Goal: Task Accomplishment & Management: Complete application form

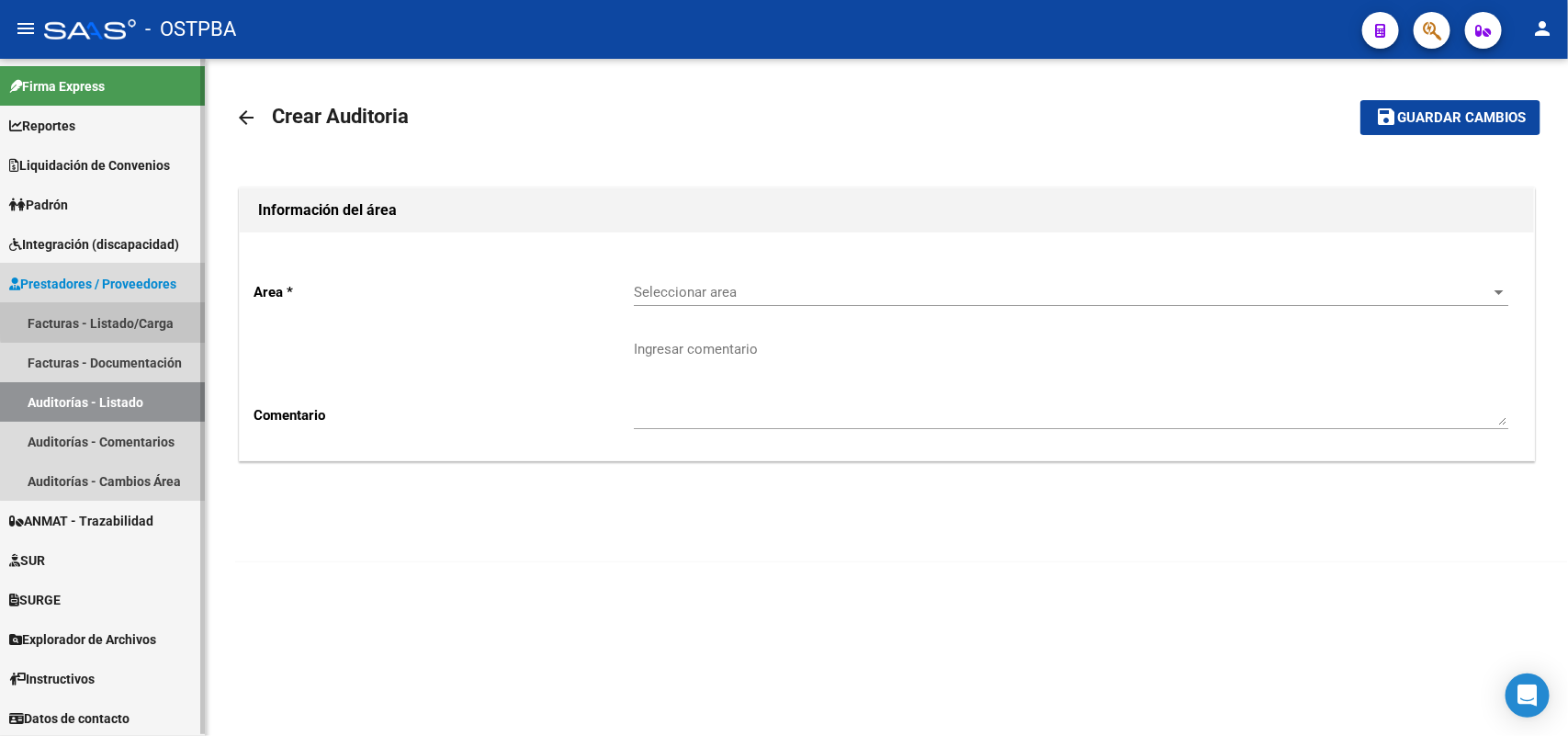
click at [145, 313] on link "Facturas - Listado/Carga" at bounding box center [102, 323] width 205 height 40
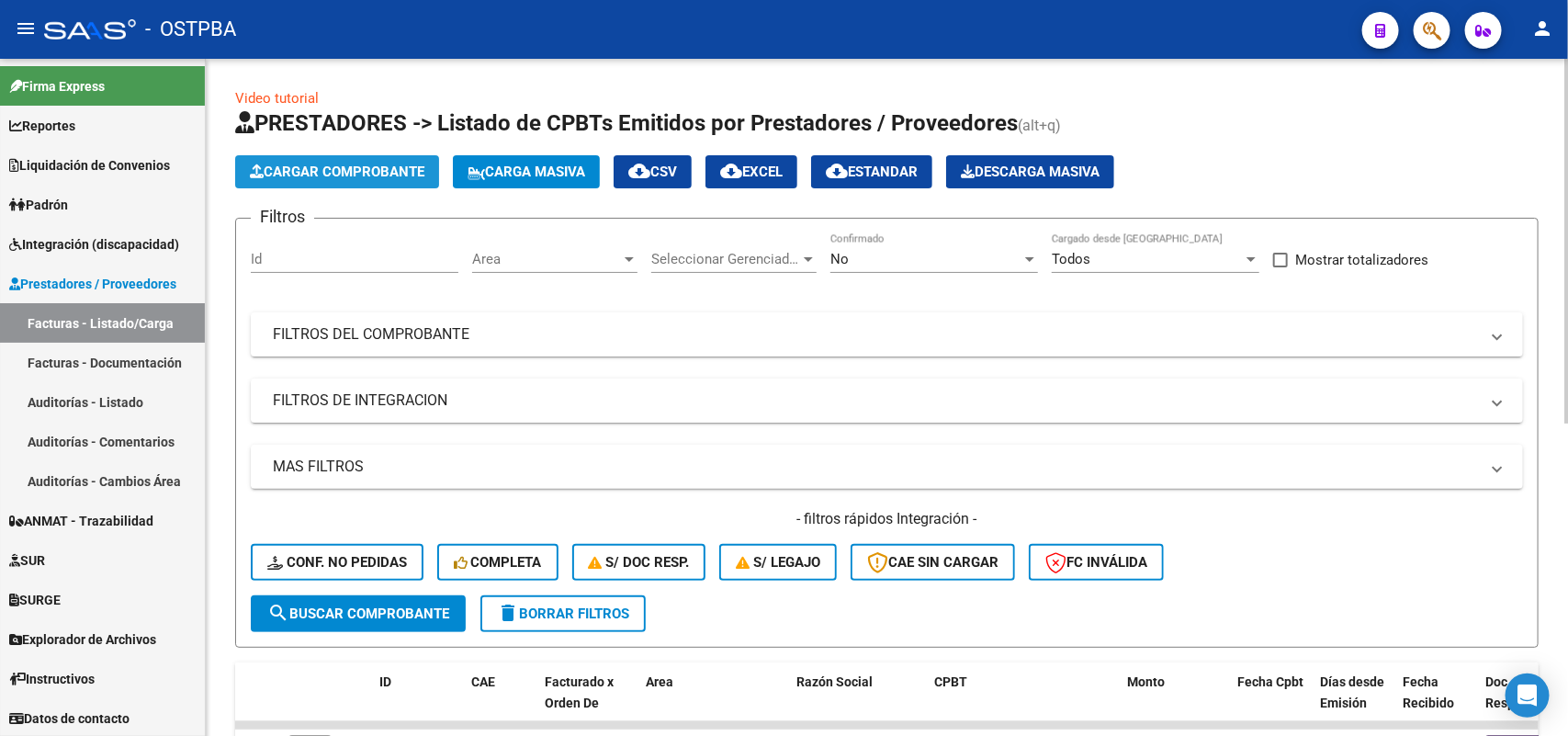
click at [402, 166] on span "Cargar Comprobante" at bounding box center [337, 171] width 174 height 17
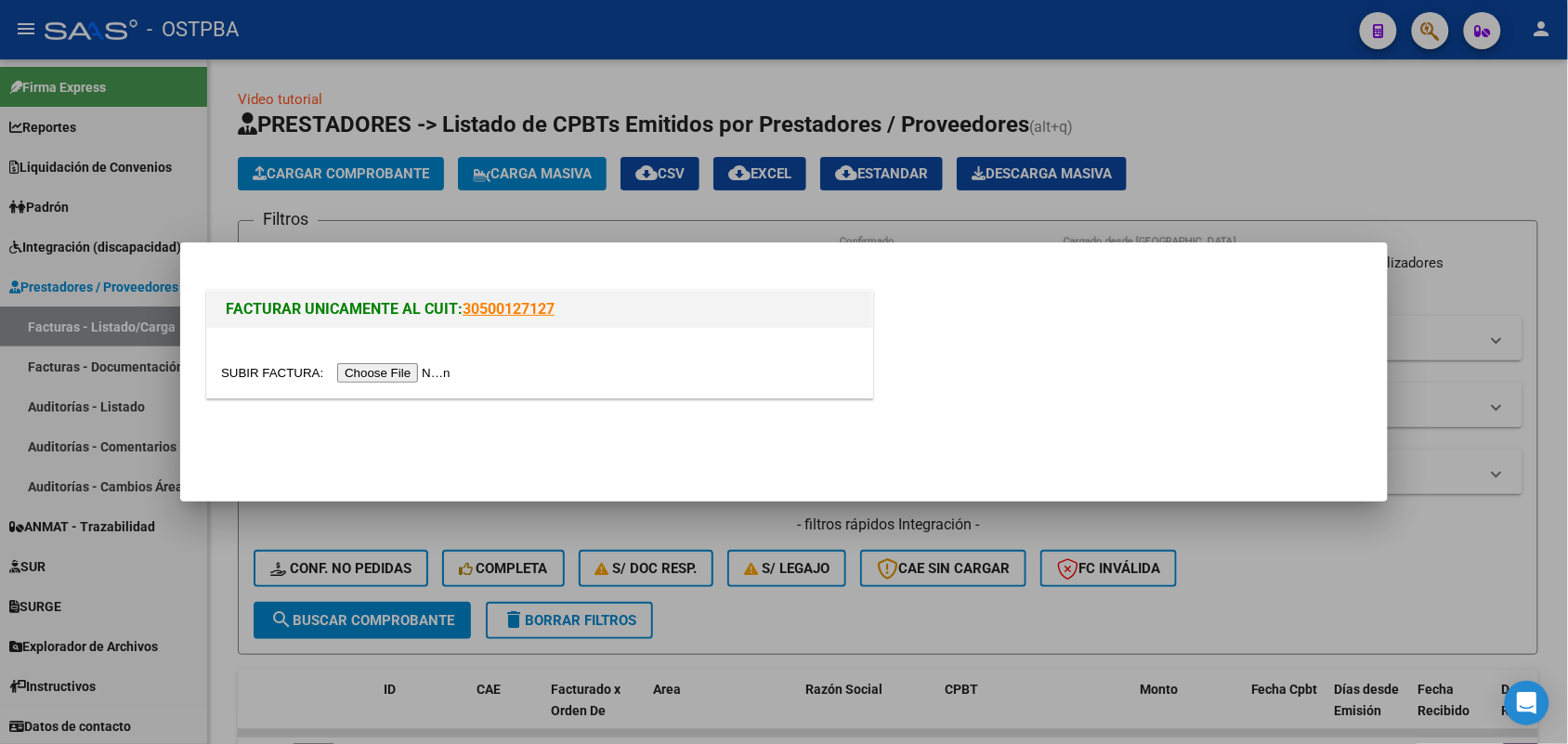
click at [416, 372] on input "file" at bounding box center [339, 373] width 235 height 20
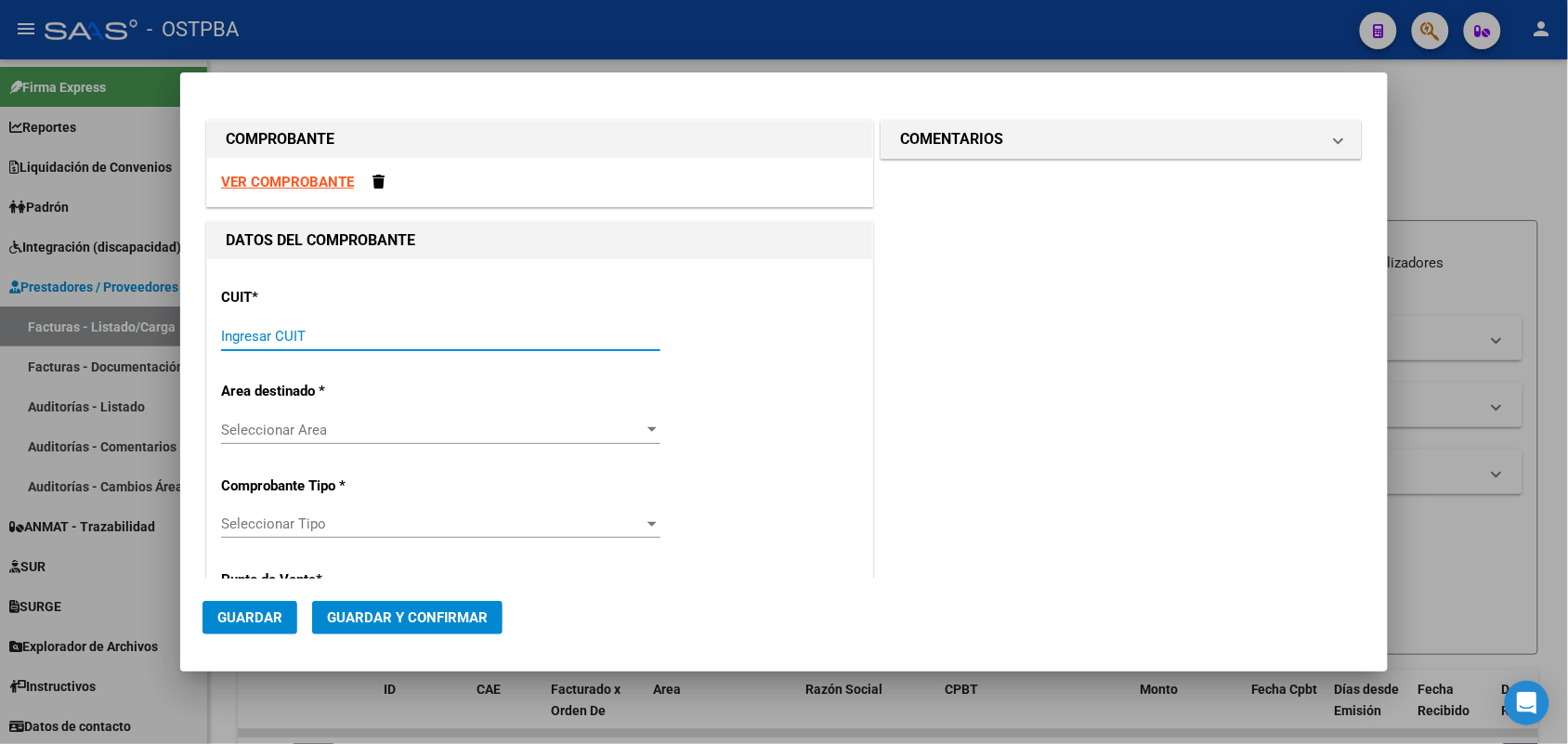
click at [262, 333] on input "Ingresar CUIT" at bounding box center [441, 336] width 439 height 17
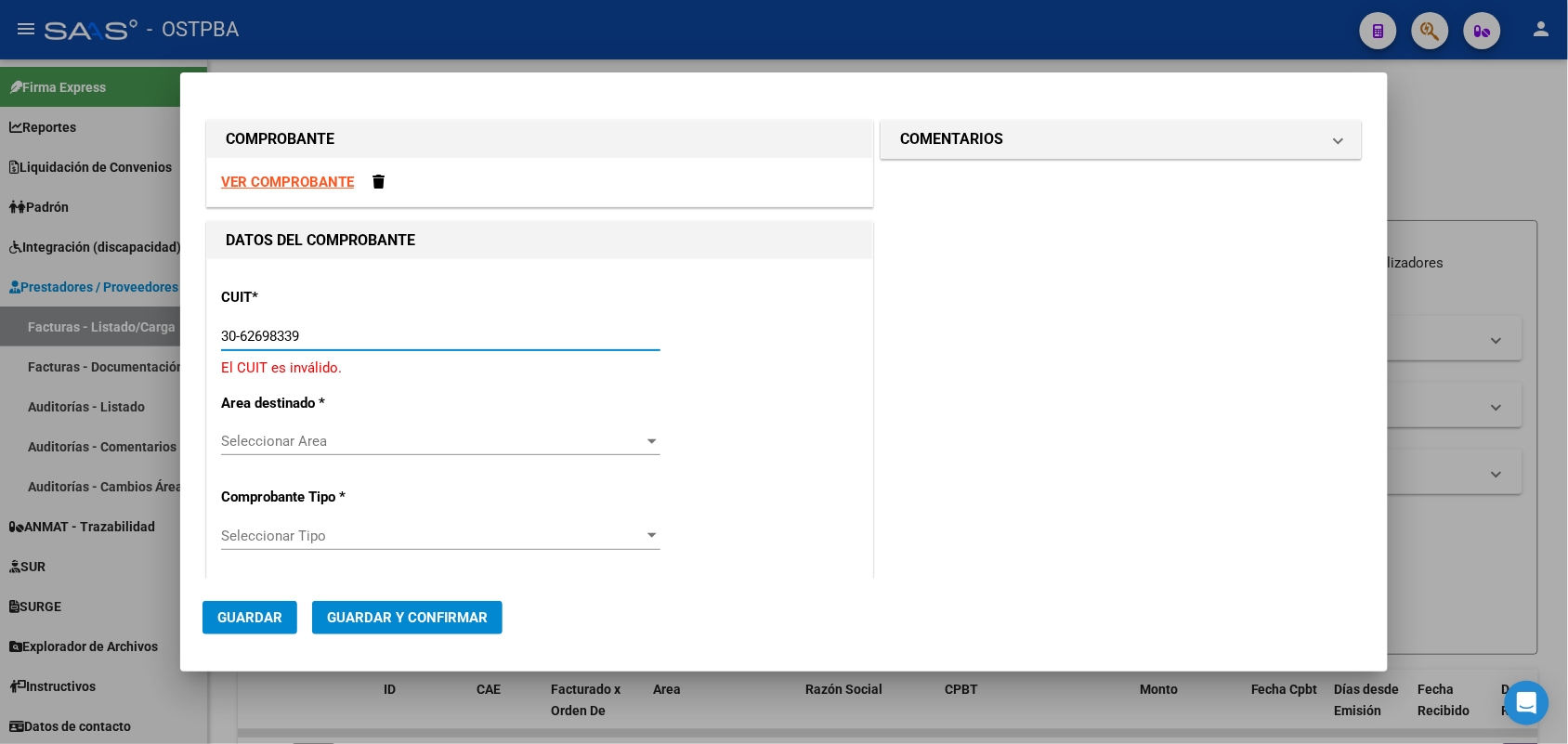
type input "30-62698339-8"
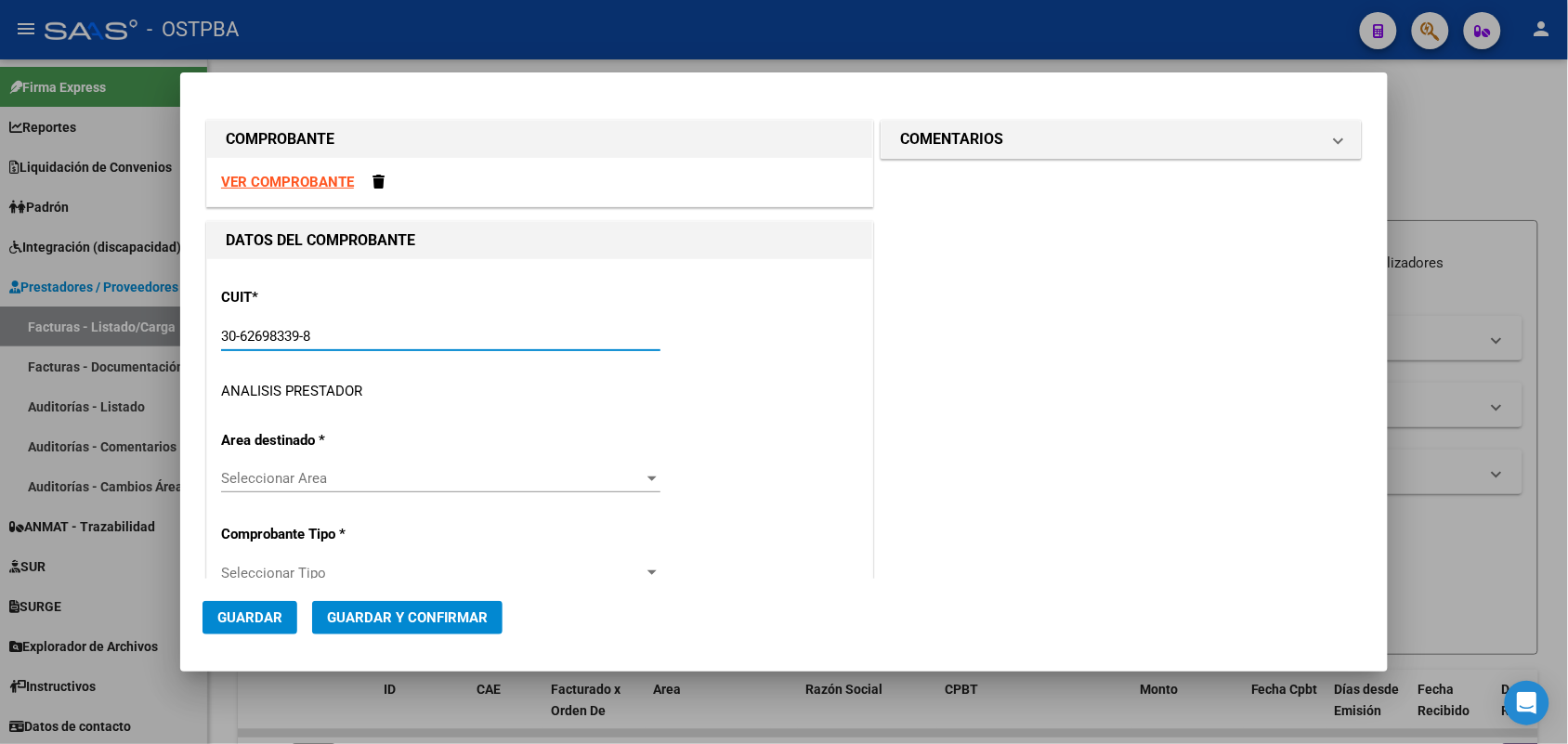
type input "111"
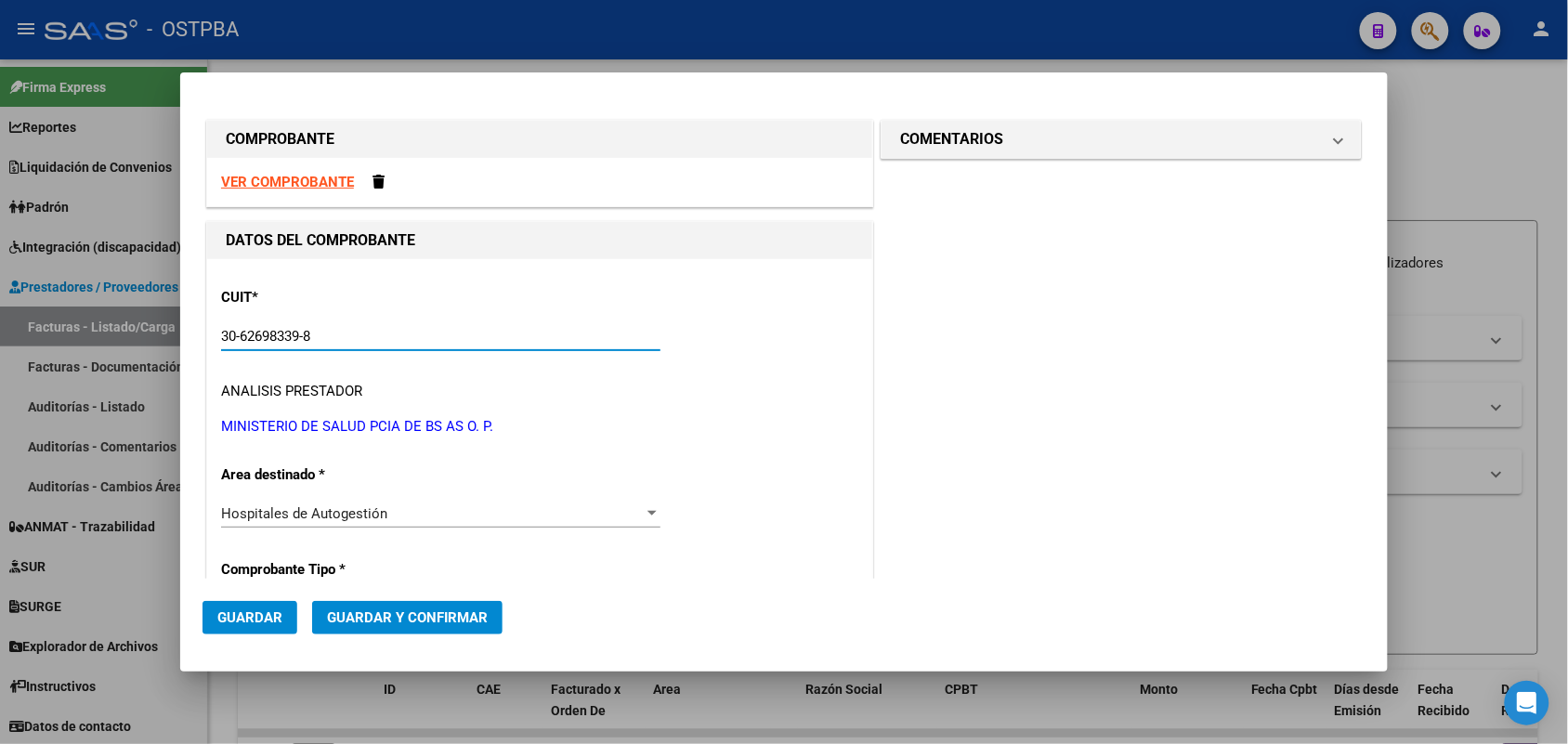
scroll to position [232, 0]
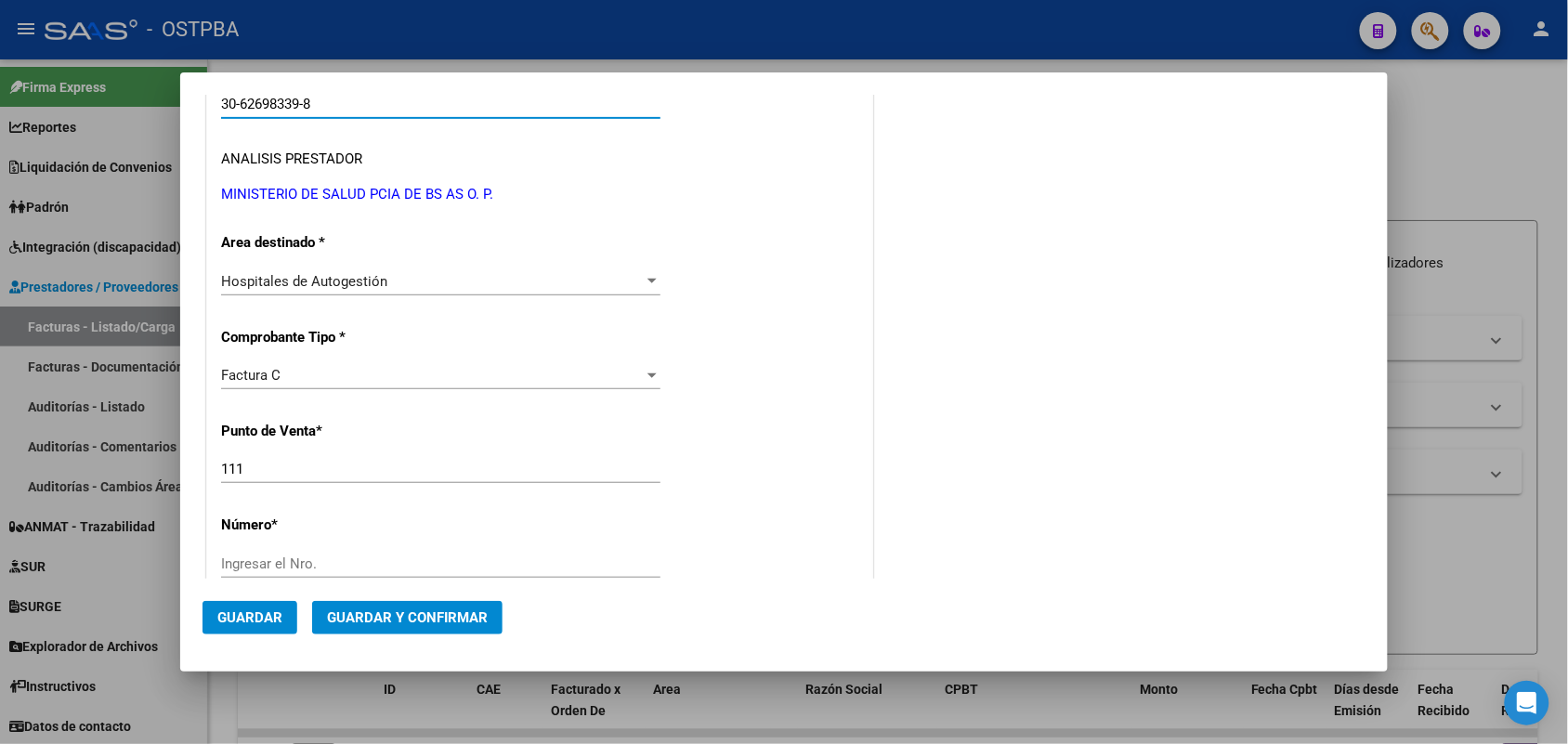
type input "30-62698339-8"
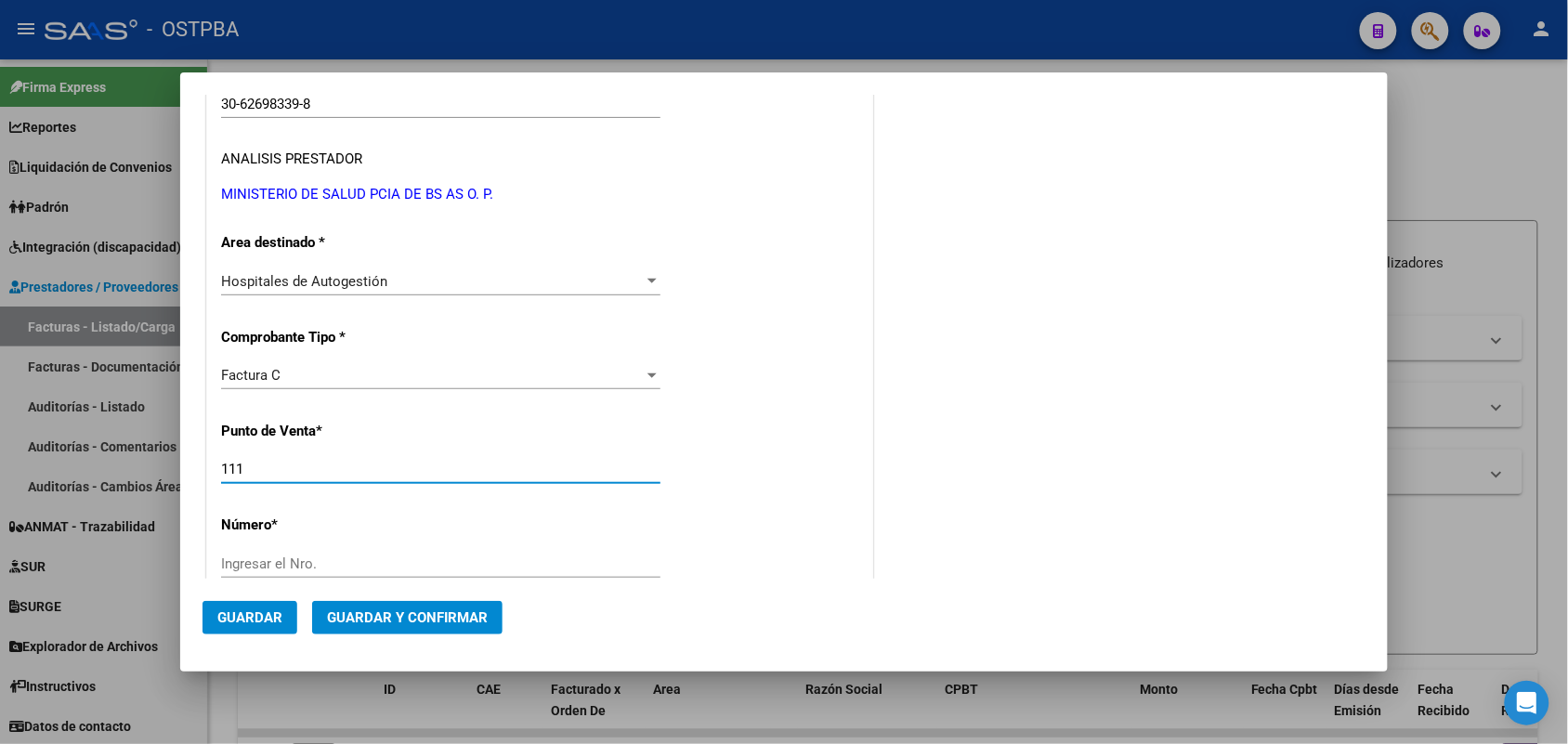
drag, startPoint x: 247, startPoint y: 478, endPoint x: 155, endPoint y: 475, distance: 92.0
click at [155, 475] on div "COMPROBANTE VER COMPROBANTE DATOS DEL COMPROBANTE CUIT * 30-62698339-8 Ingresar…" at bounding box center [784, 372] width 1568 height 744
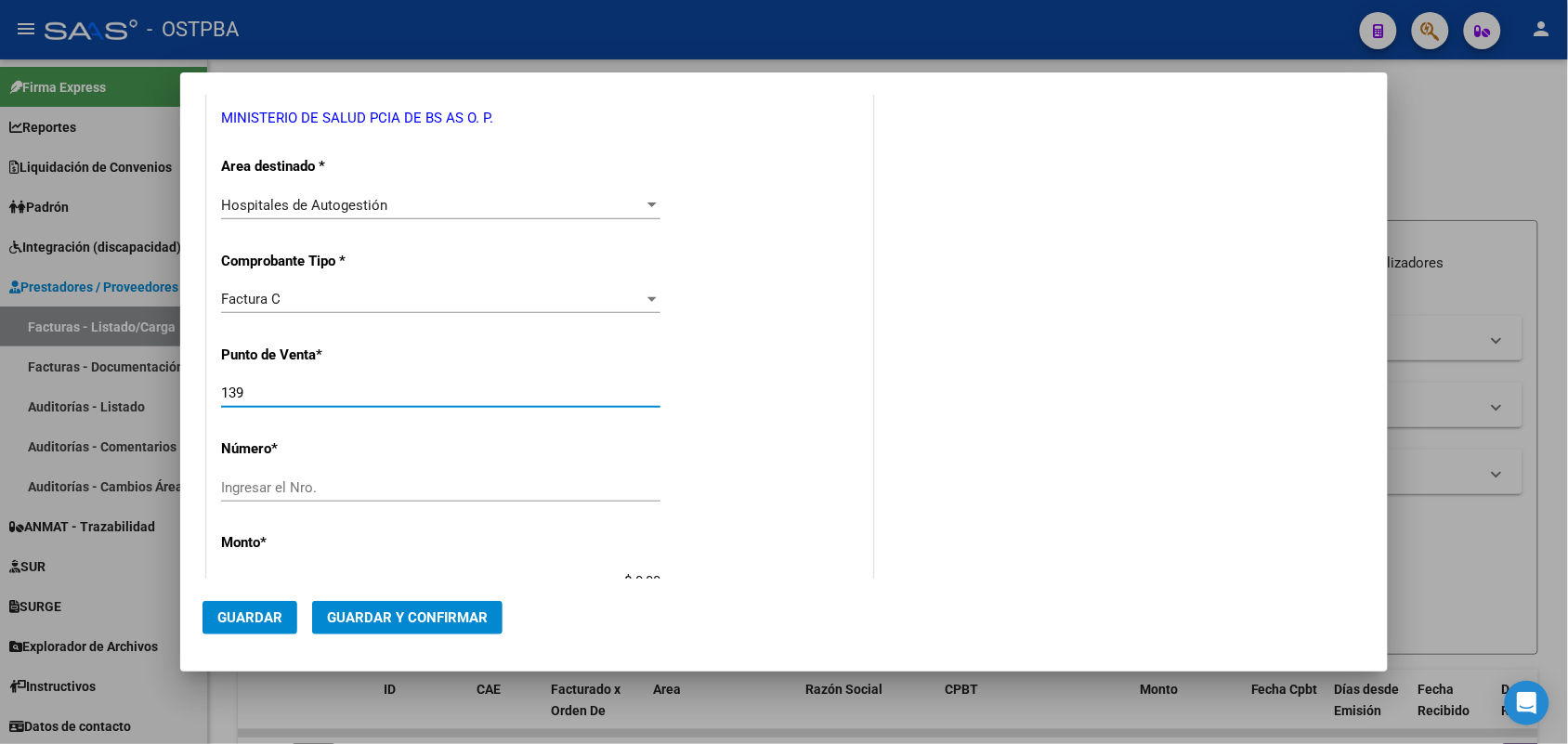
scroll to position [348, 0]
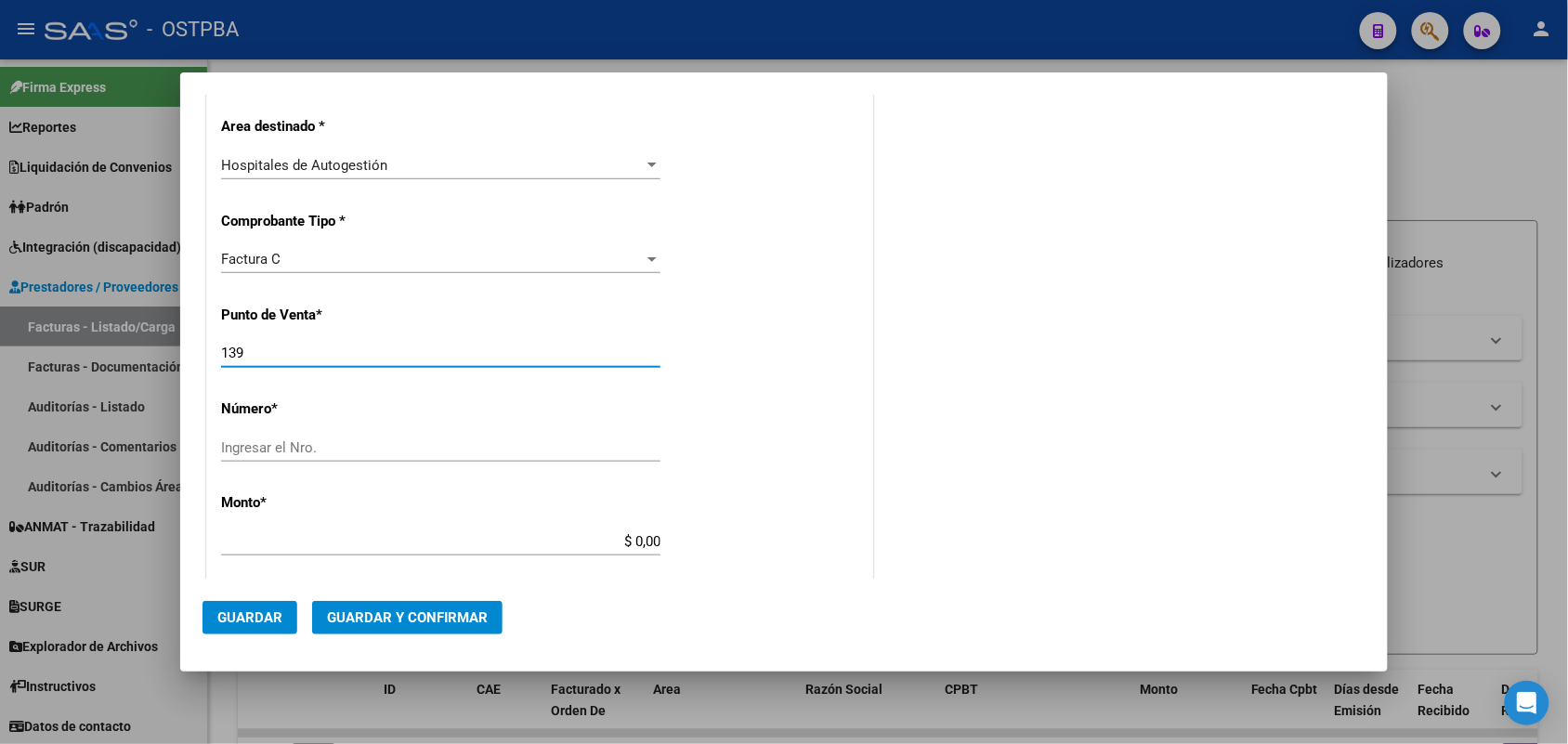
type input "139"
click at [248, 449] on input "Ingresar el Nro." at bounding box center [441, 447] width 439 height 17
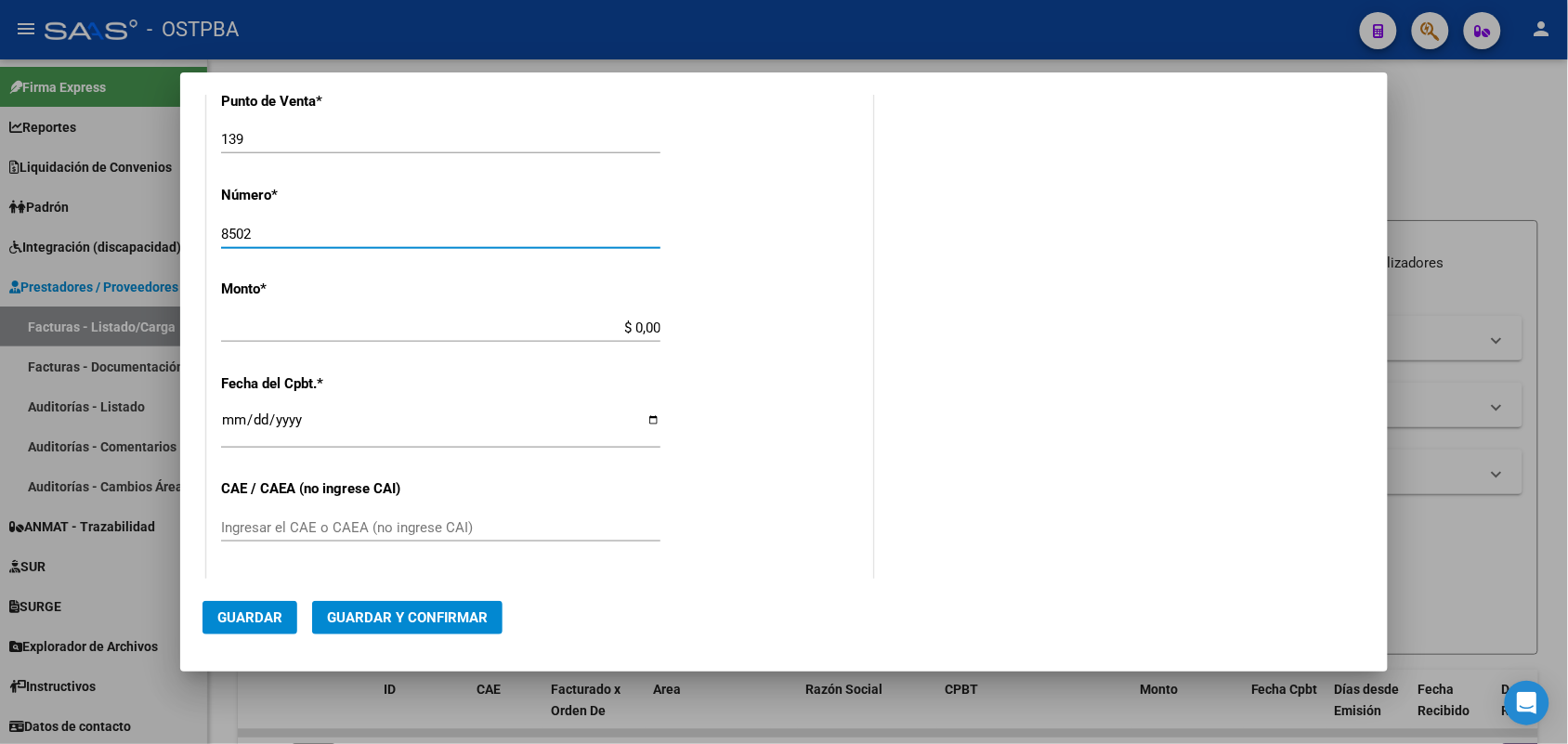
scroll to position [581, 0]
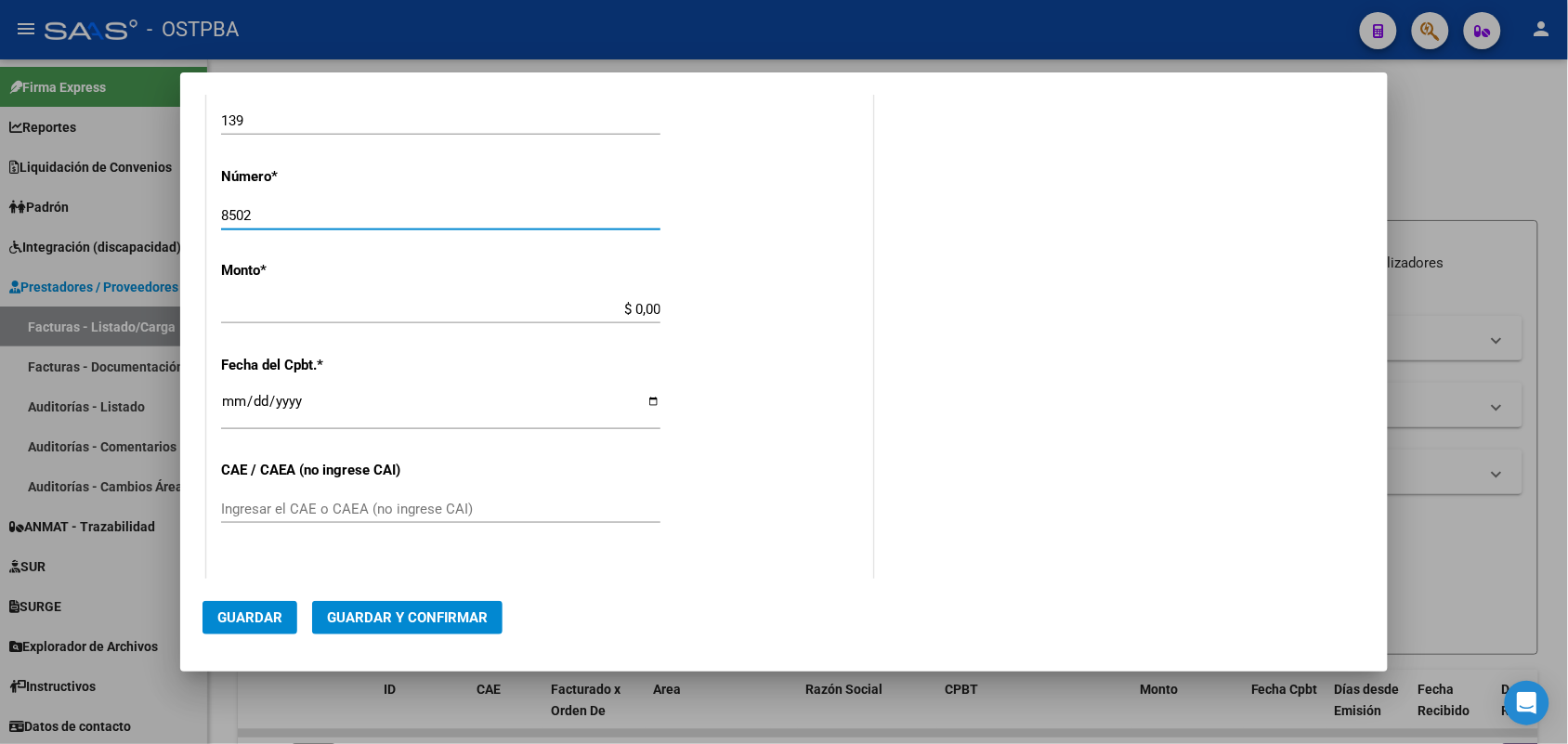
type input "8502"
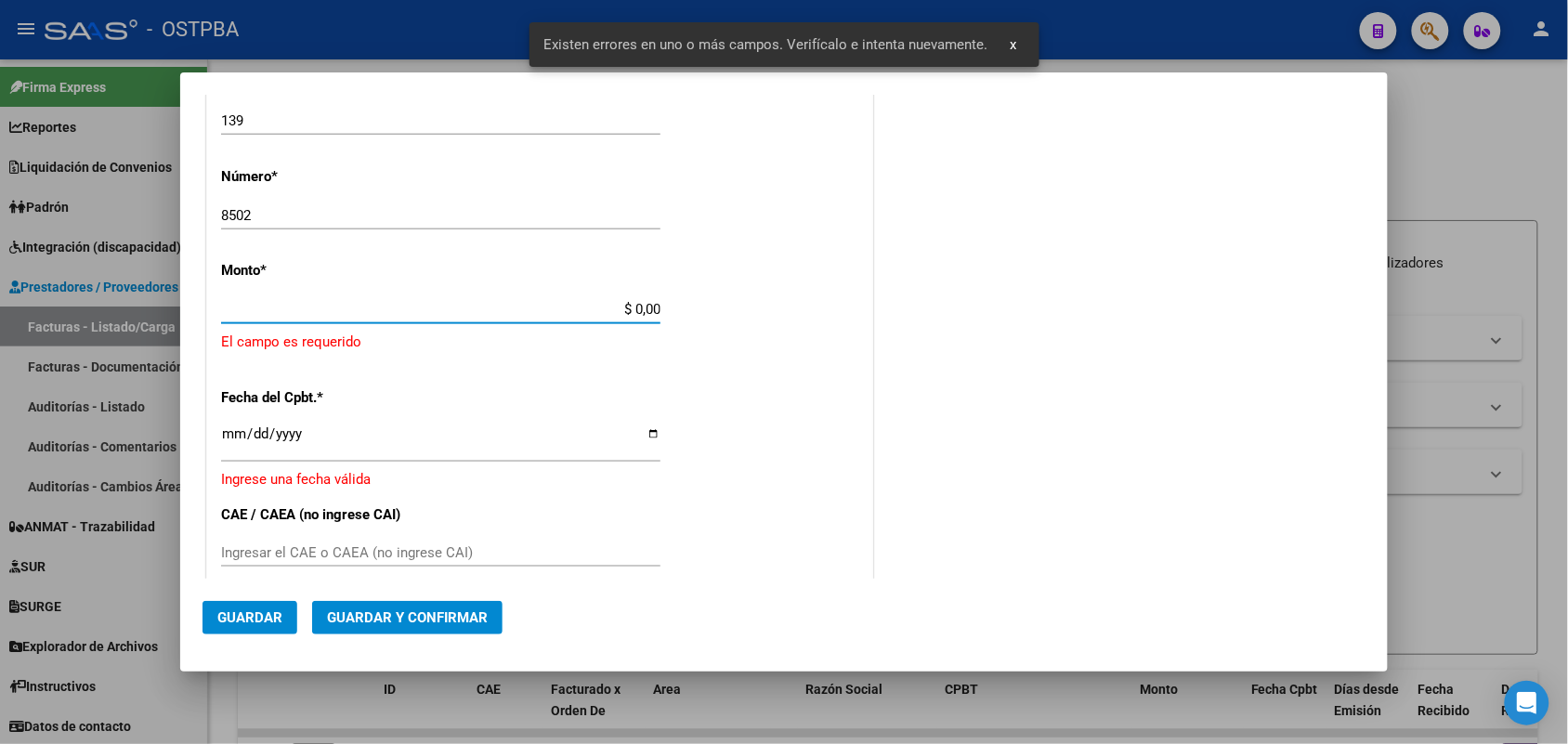
drag, startPoint x: 602, startPoint y: 308, endPoint x: 726, endPoint y: 317, distance: 124.3
click at [726, 317] on div "CUIT * 30-62698339-8 Ingresar CUIT ANALISIS PRESTADOR MINISTERIO DE SALUD PCIA …" at bounding box center [540, 358] width 665 height 1361
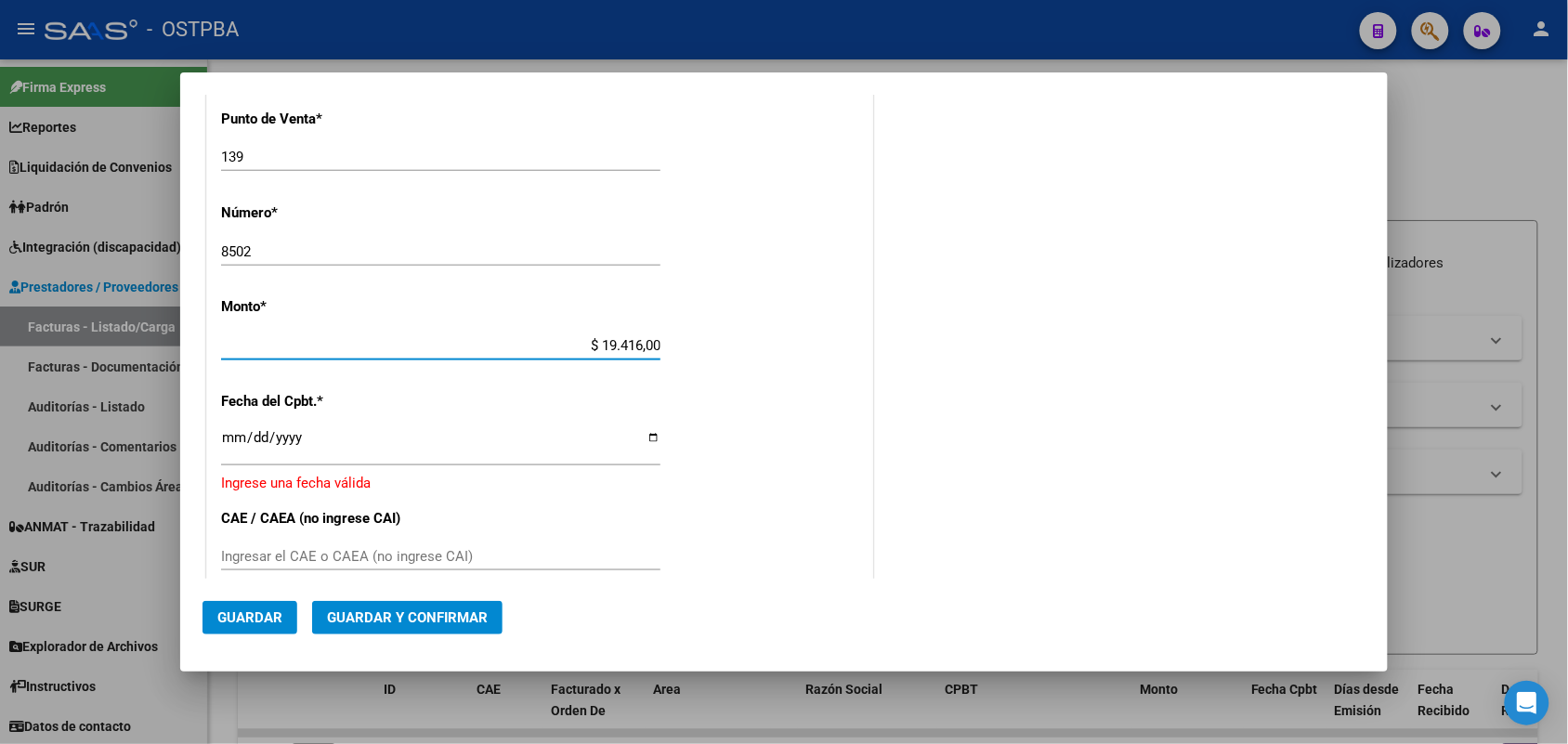
type input "$ 194.160,00"
click at [234, 449] on input "Ingresar la fecha" at bounding box center [441, 445] width 439 height 30
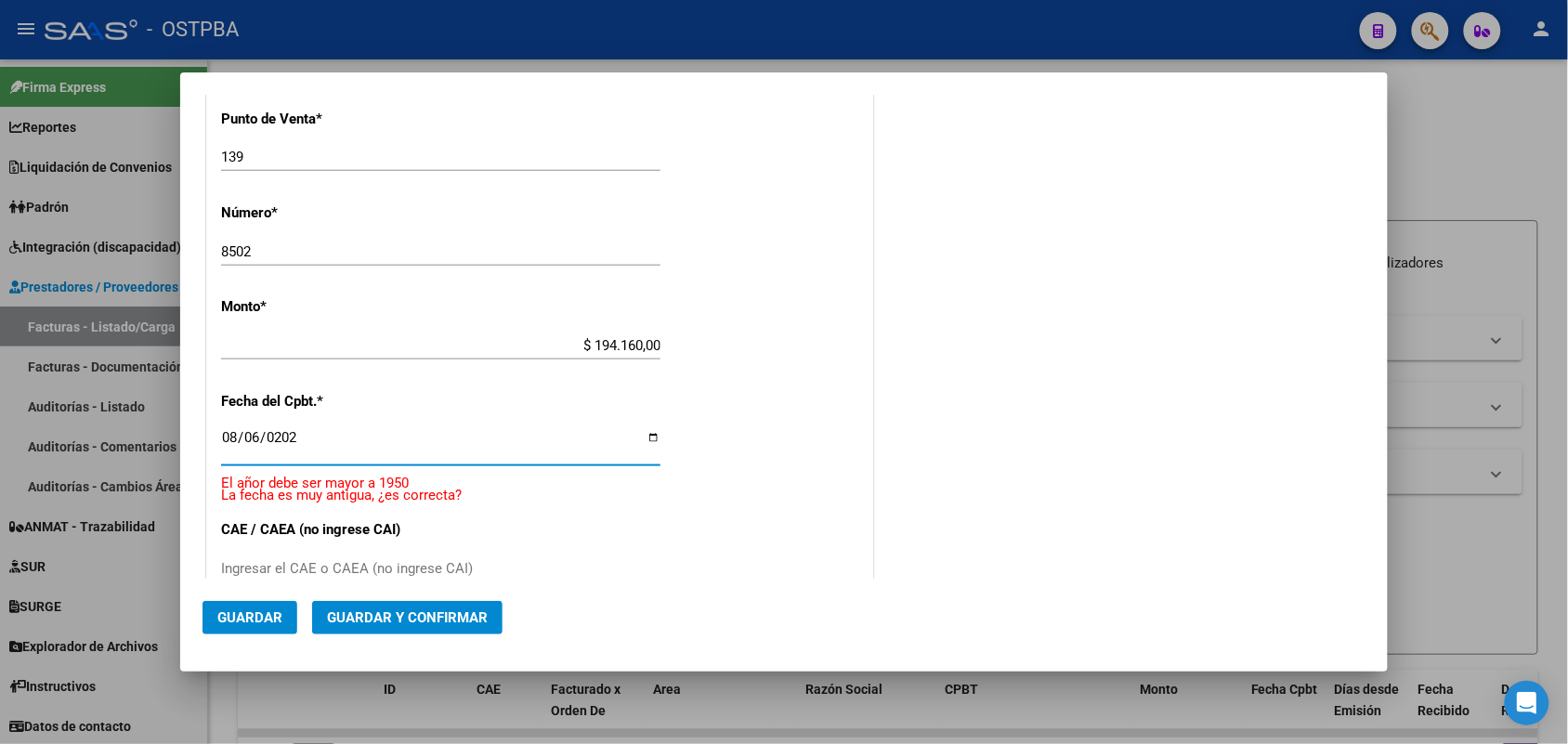
type input "2025-08-06"
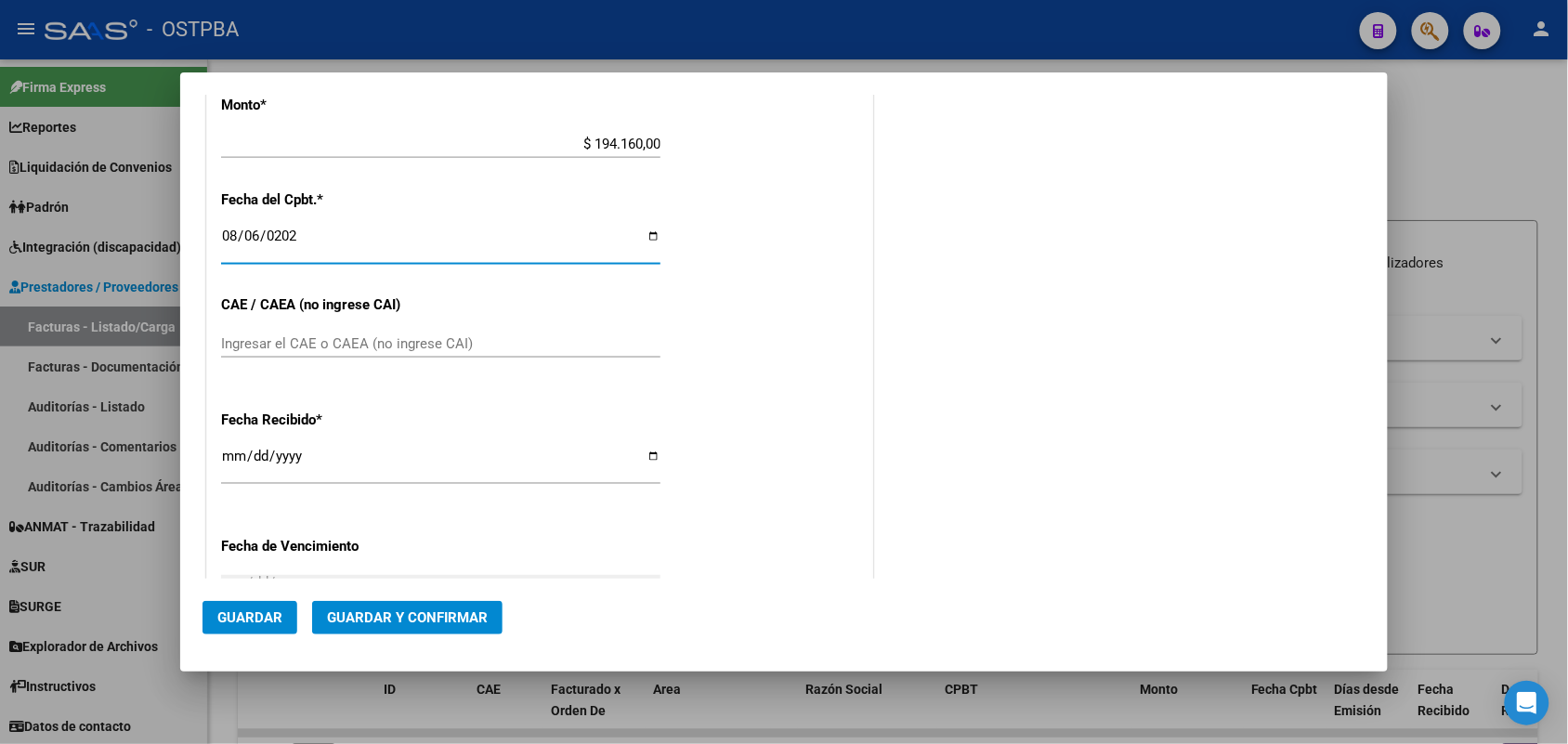
scroll to position [776, 0]
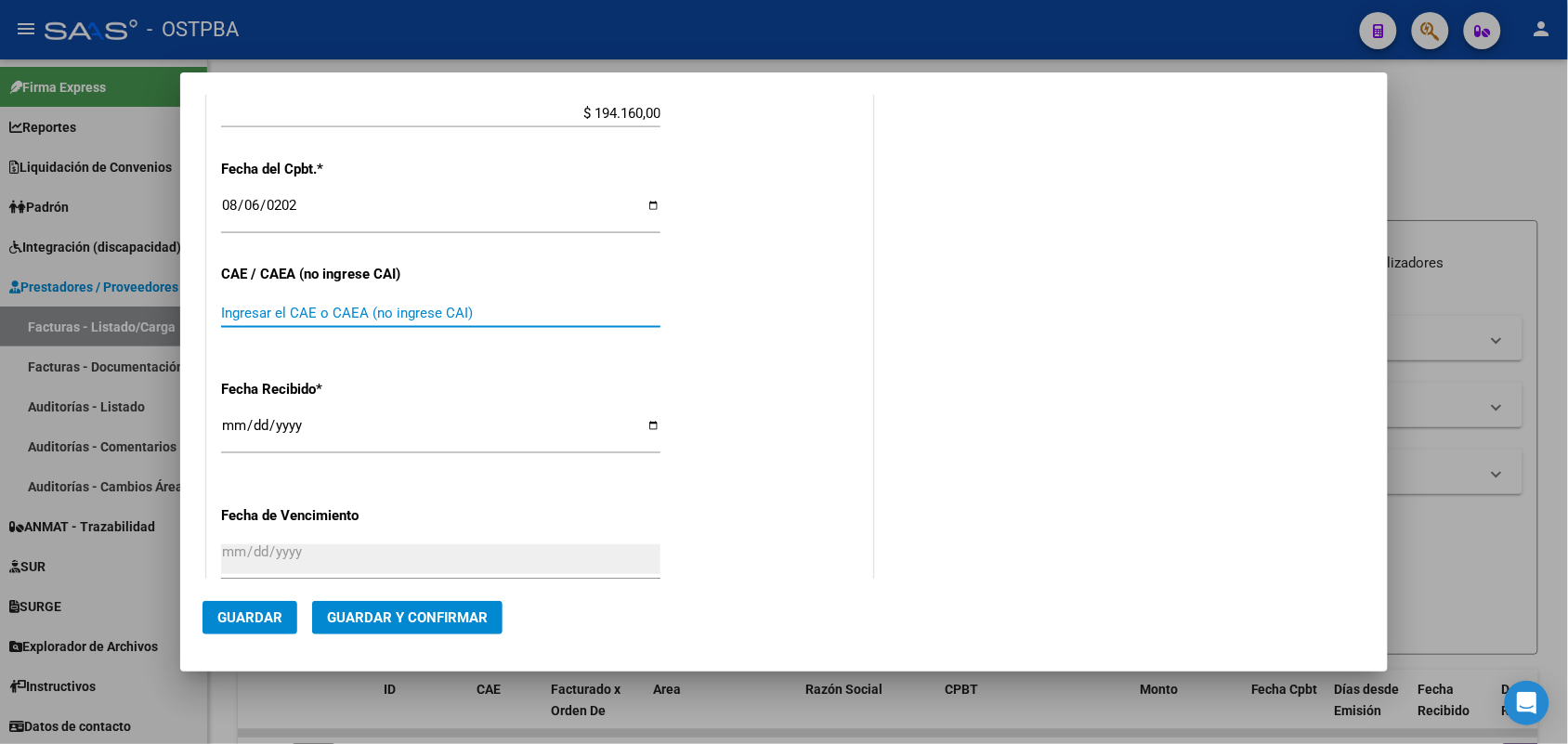
drag, startPoint x: 256, startPoint y: 309, endPoint x: 319, endPoint y: 270, distance: 74.1
click at [256, 311] on input "Ingresar el CAE o CAEA (no ingrese CAI)" at bounding box center [441, 313] width 439 height 17
type input "75328180882955"
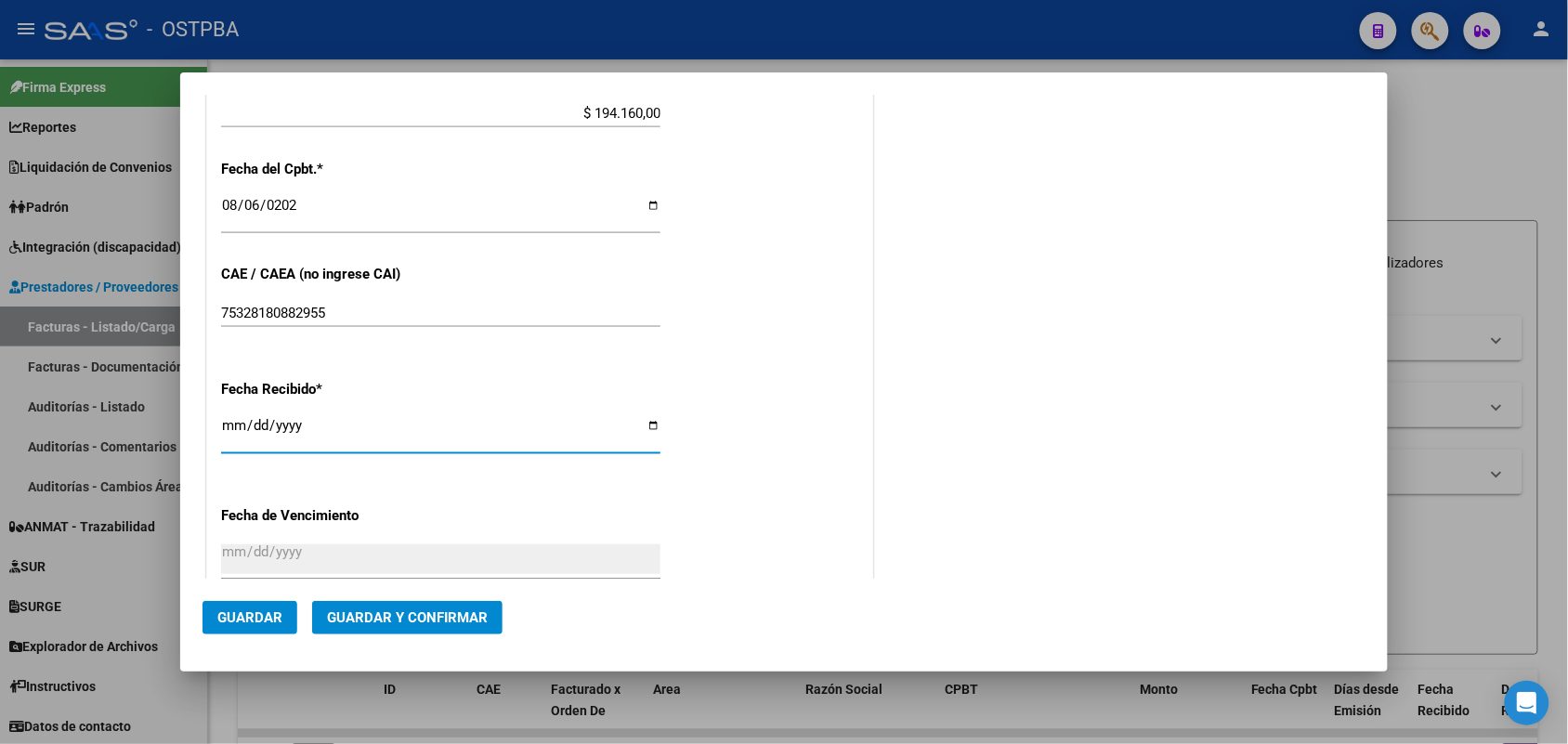
click at [229, 430] on input "[DATE]" at bounding box center [441, 433] width 439 height 30
type input "[DATE]"
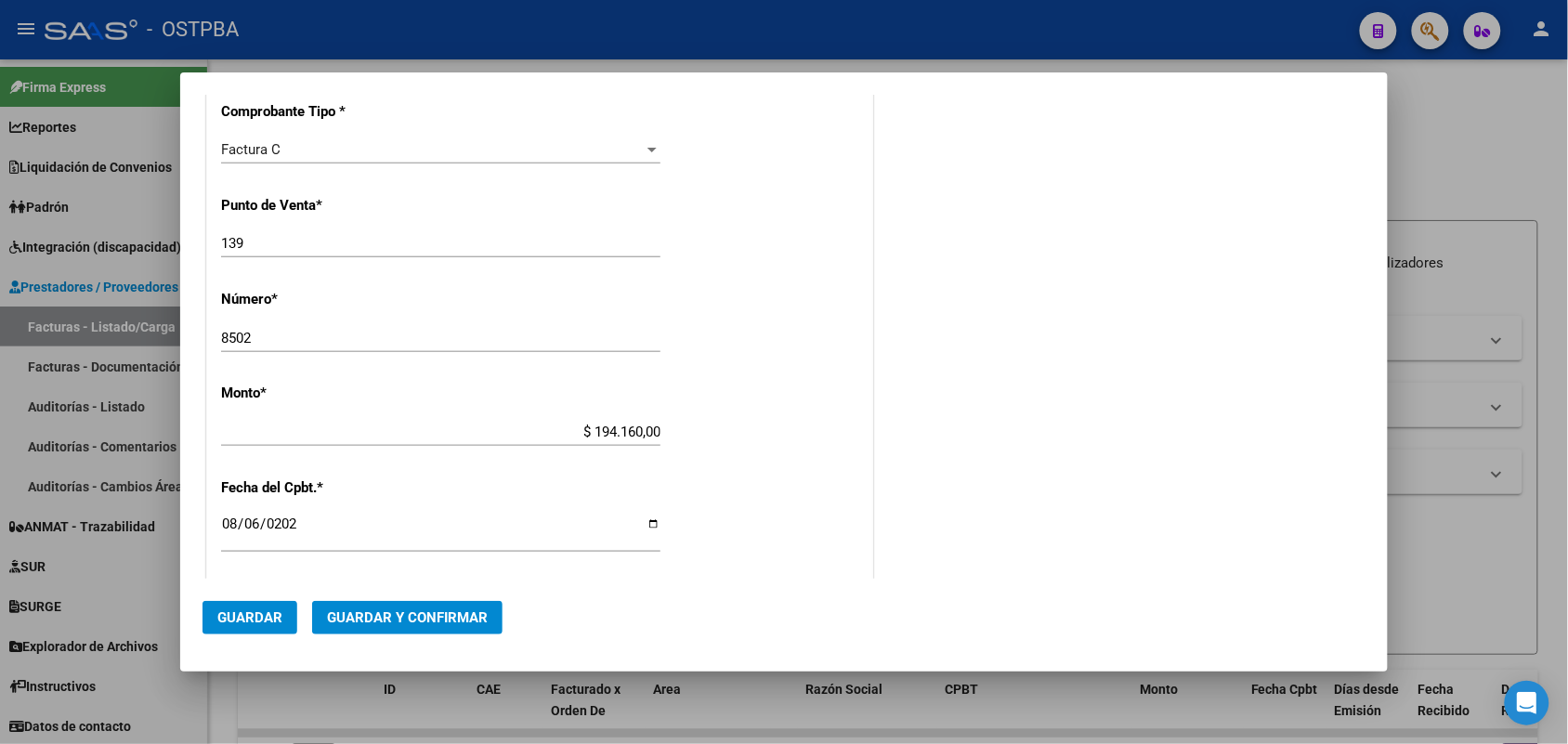
scroll to position [0, 0]
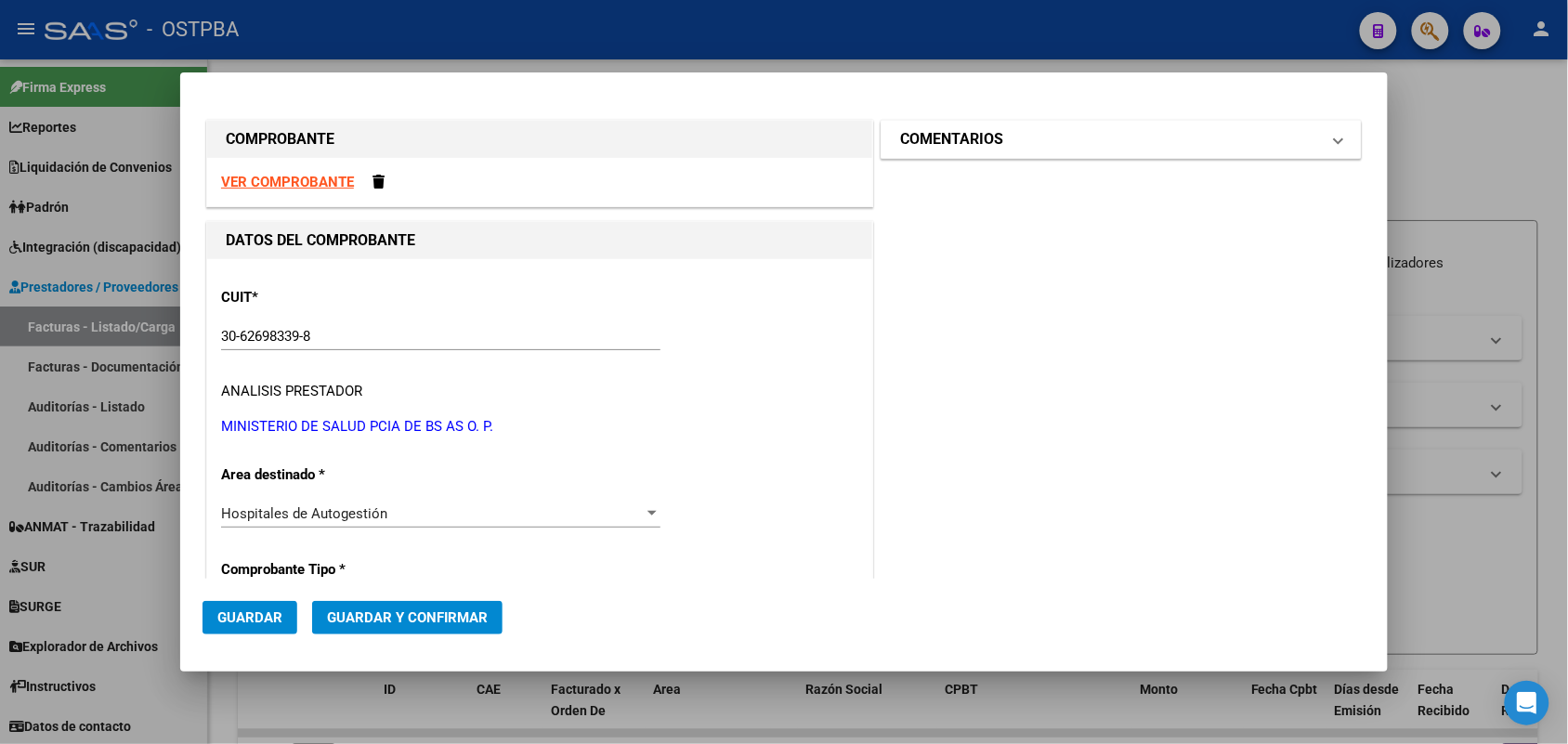
click at [1335, 137] on span at bounding box center [1339, 139] width 8 height 23
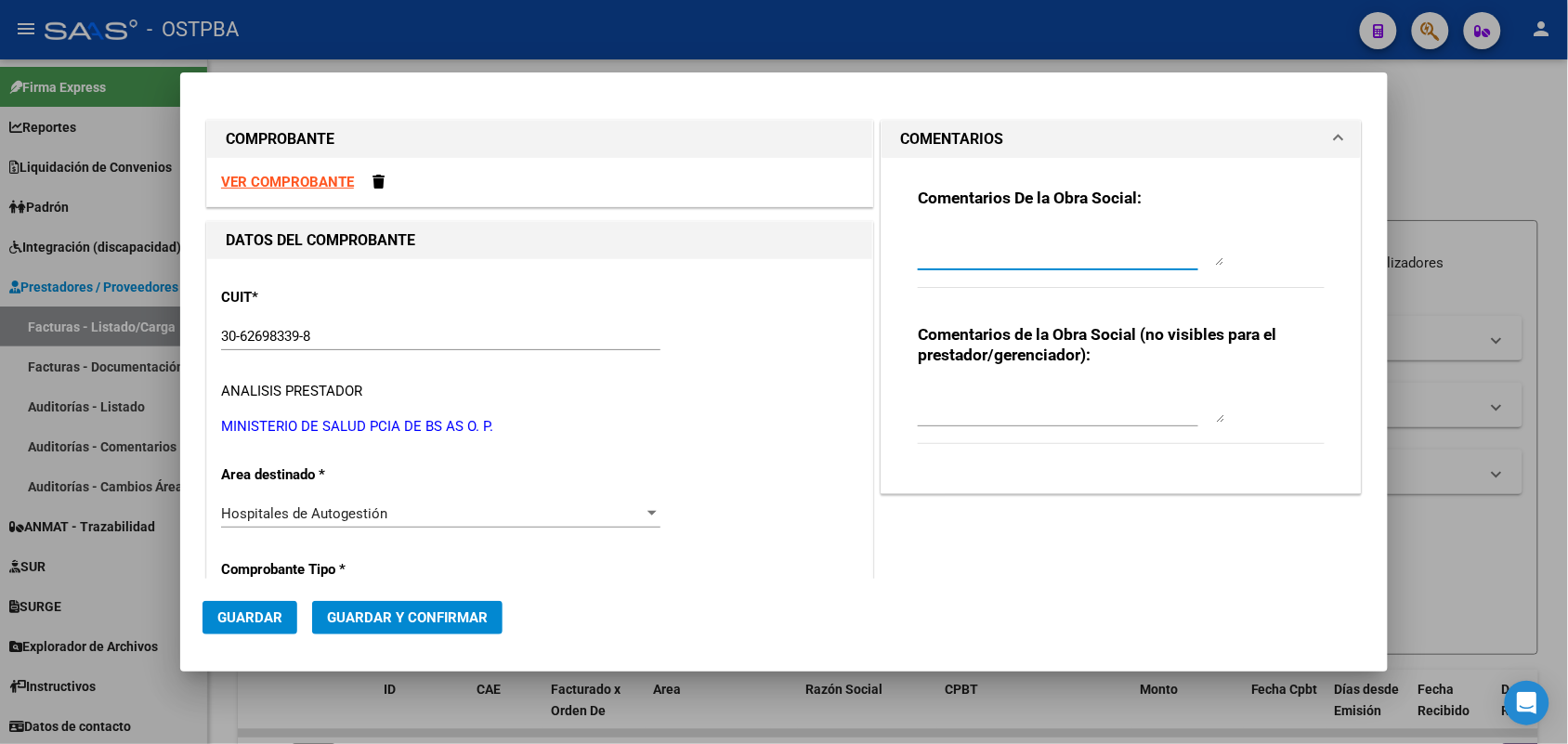
click at [948, 253] on textarea at bounding box center [1072, 247] width 307 height 37
type textarea "HR 126451"
click at [251, 613] on span "Guardar" at bounding box center [250, 617] width 65 height 17
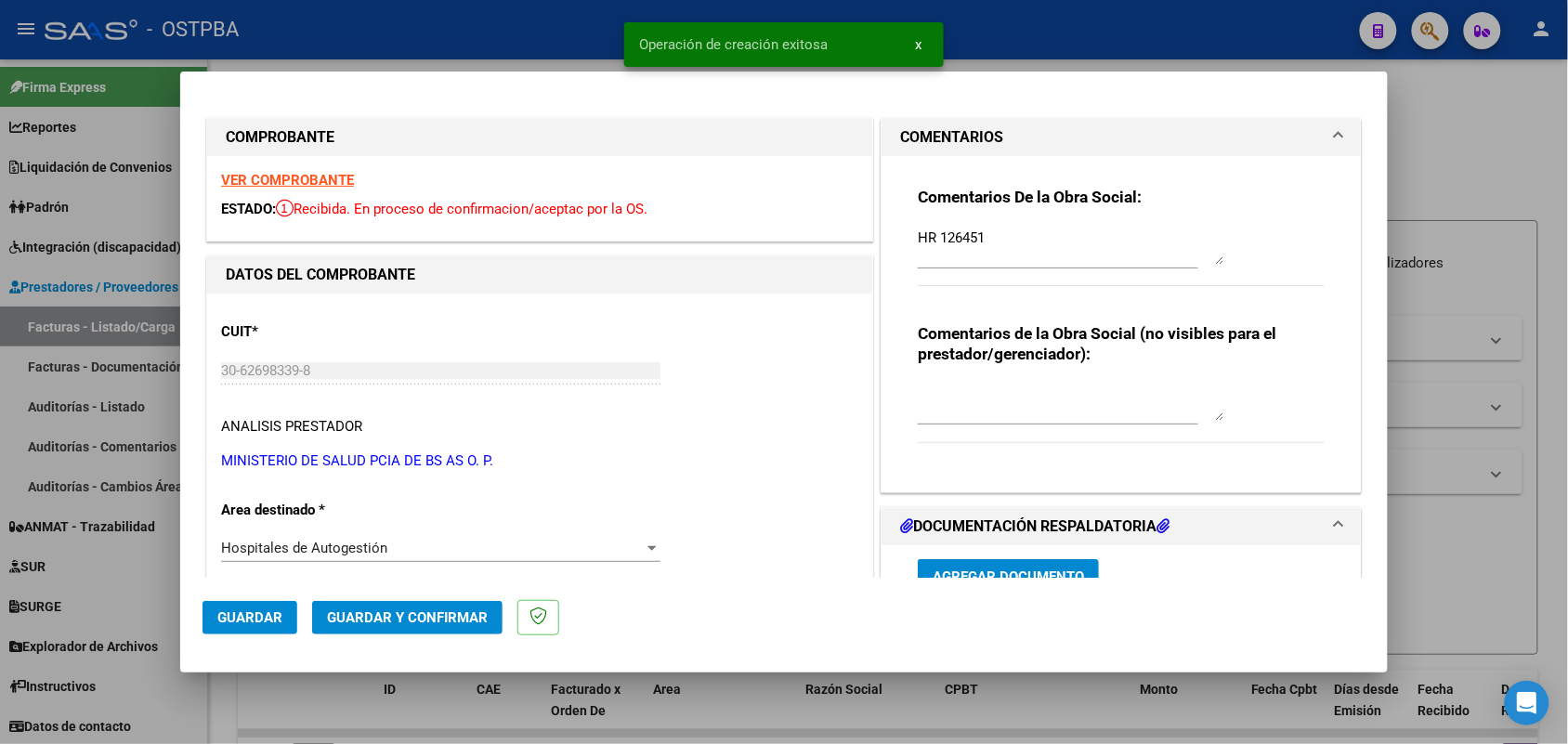
type input "2025-10-05"
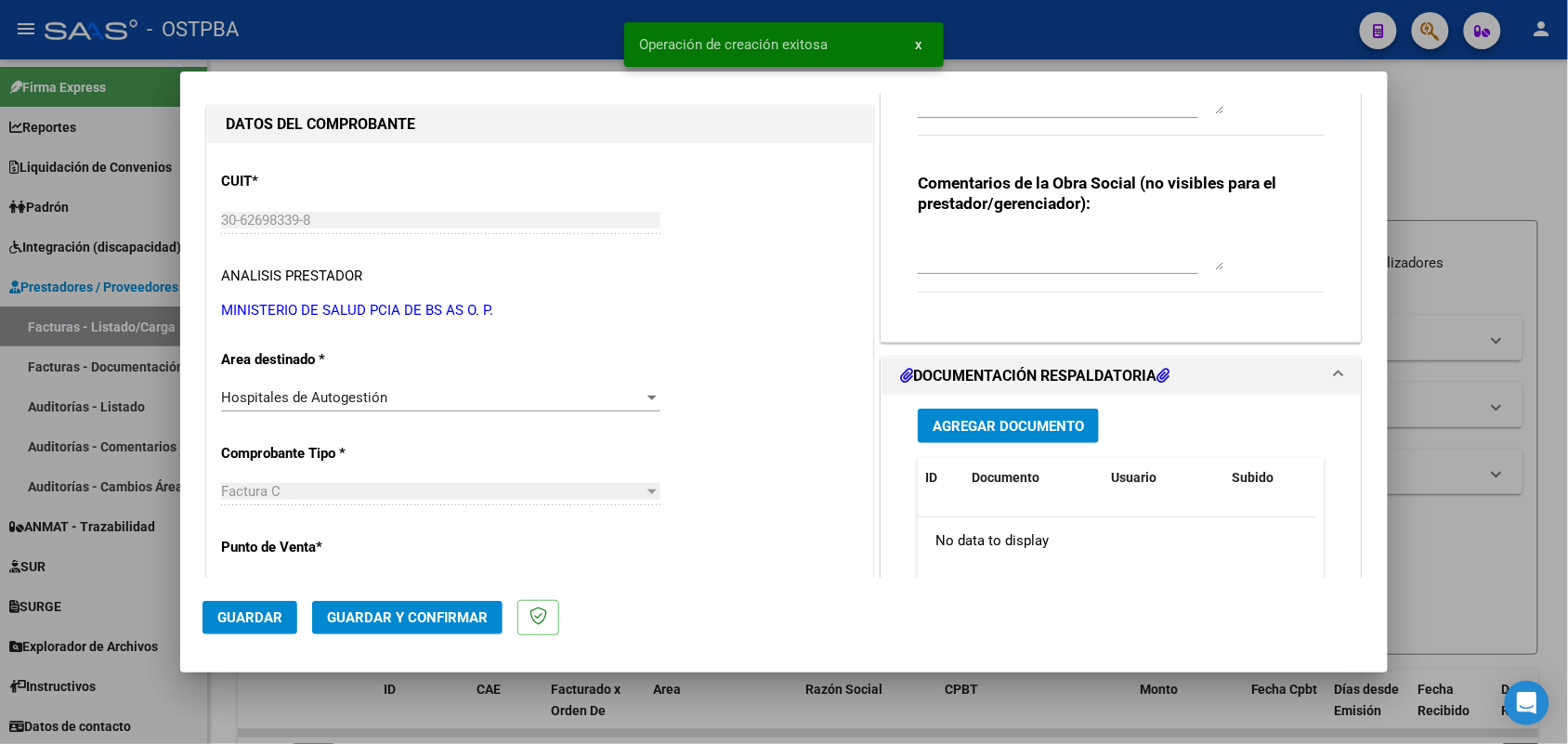
scroll to position [232, 0]
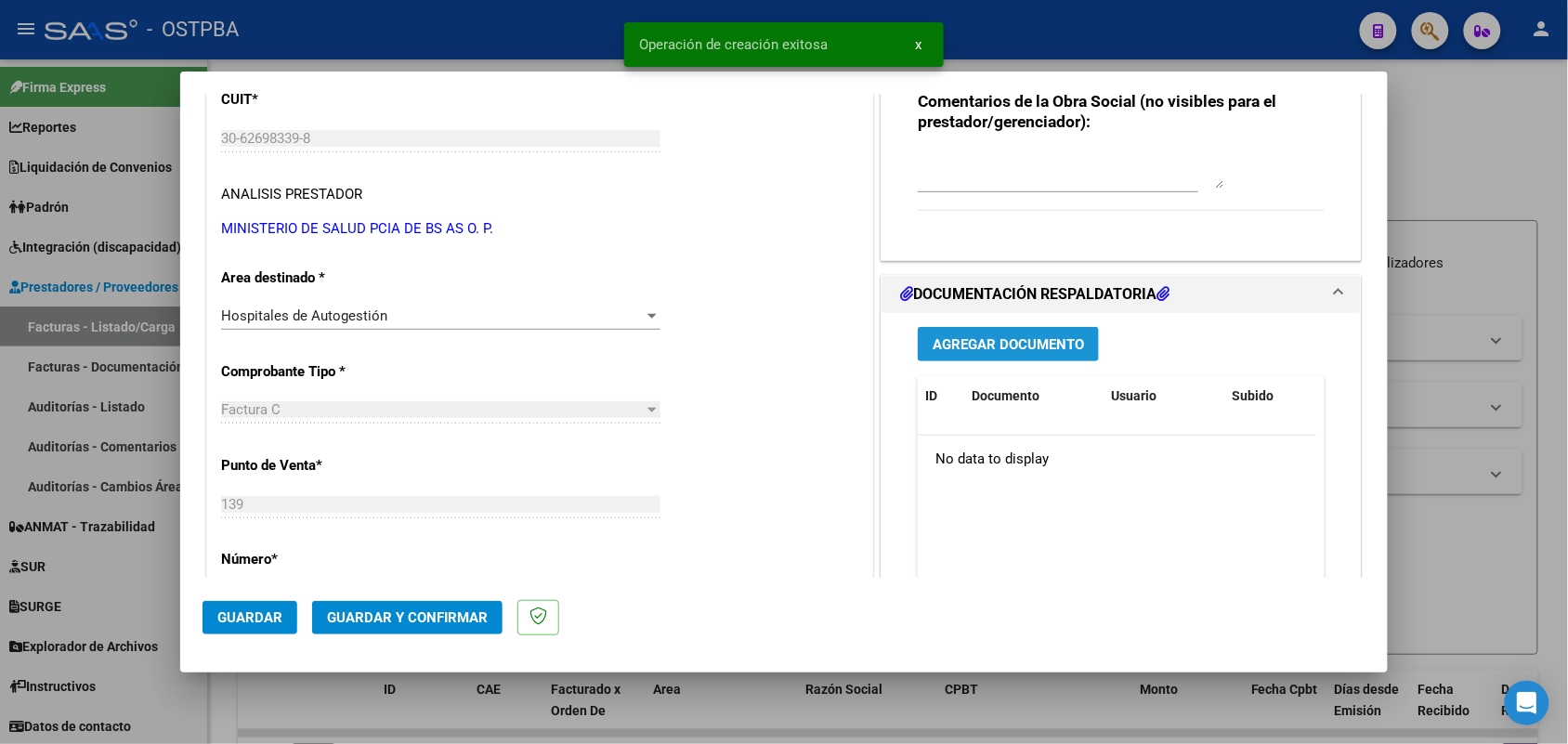
click at [1005, 341] on span "Agregar Documento" at bounding box center [1009, 344] width 152 height 17
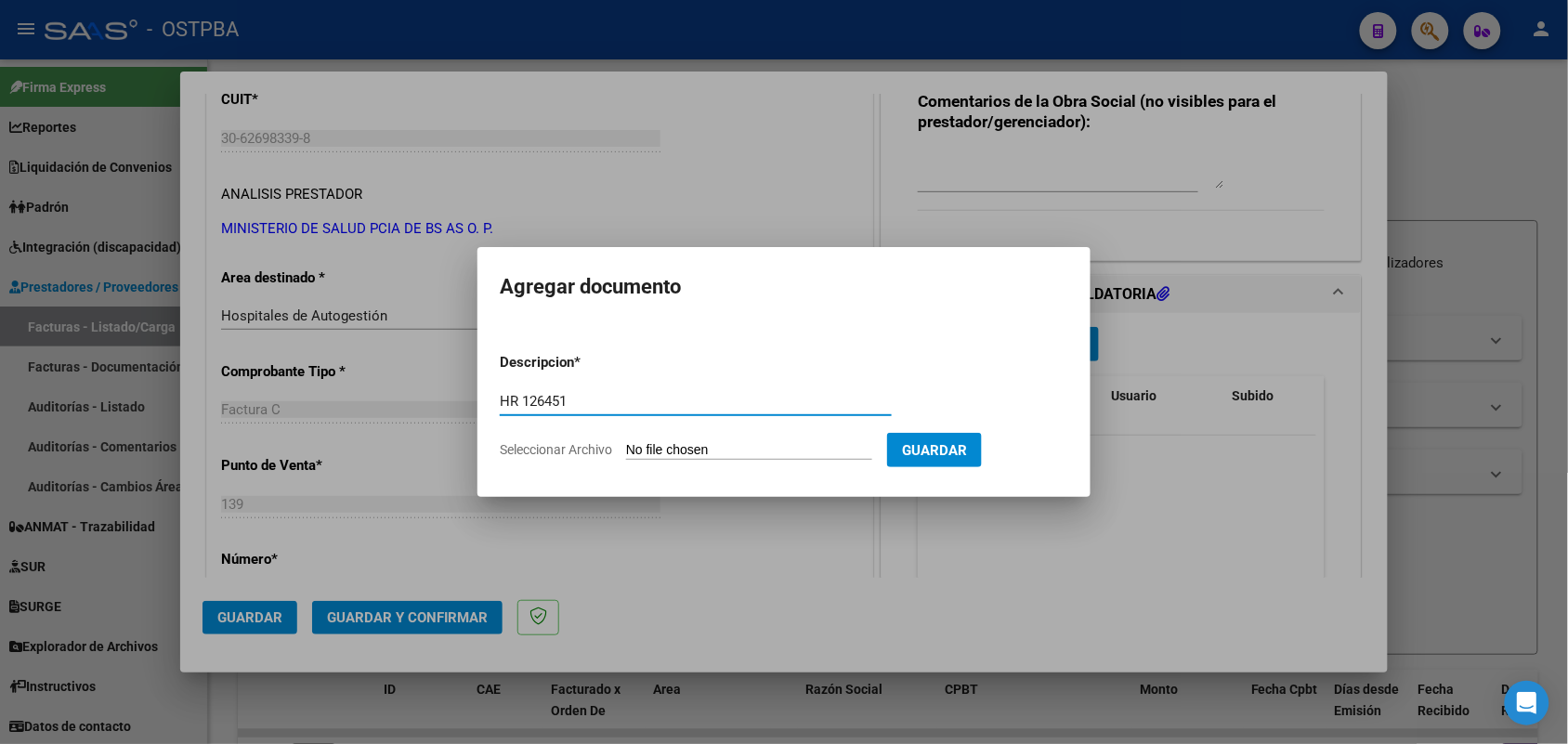
type input "HR 126451"
click at [641, 451] on input "Seleccionar Archivo" at bounding box center [749, 451] width 246 height 18
type input "C:\fakepath\HR 126451.pdf"
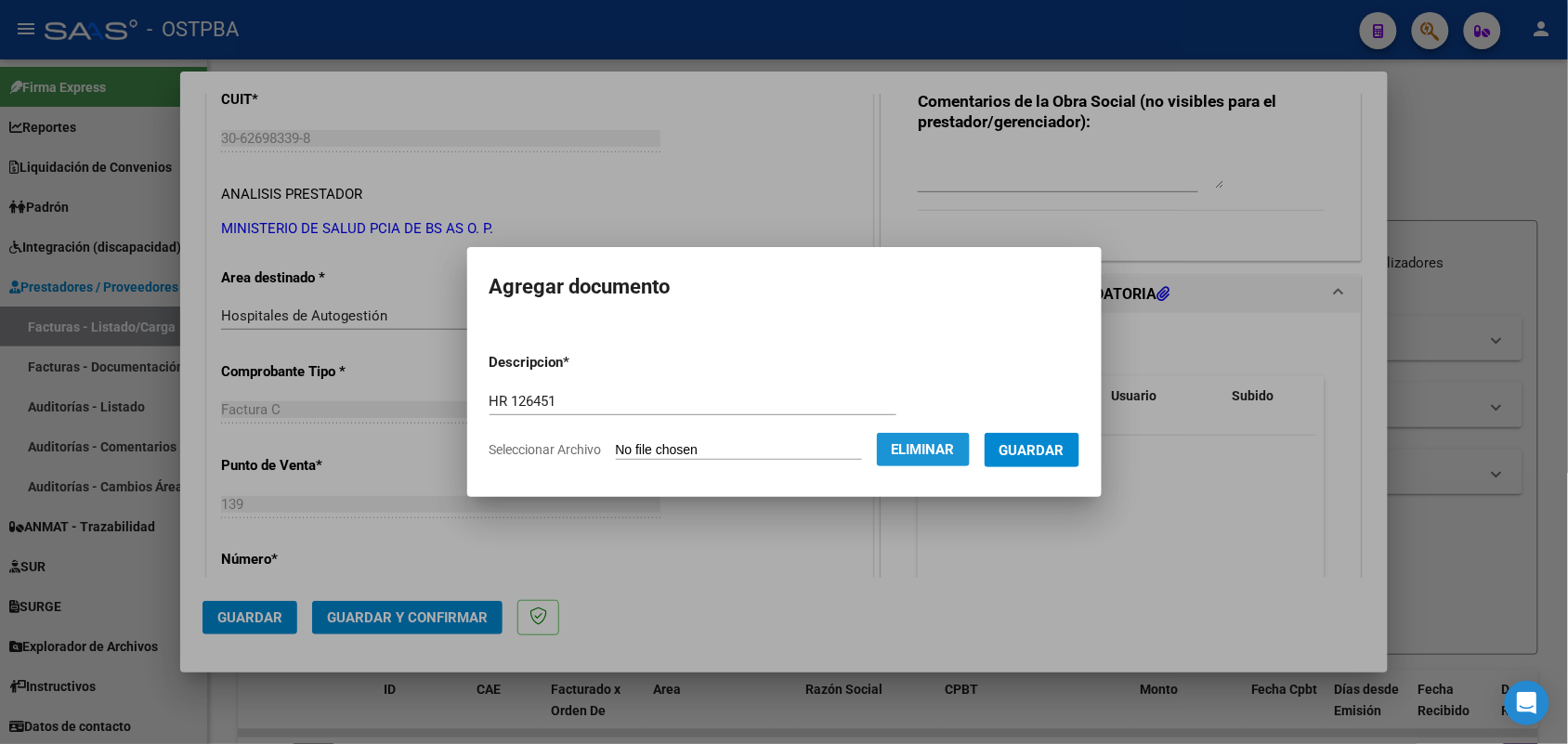
click at [945, 441] on span "Eliminar" at bounding box center [923, 449] width 63 height 17
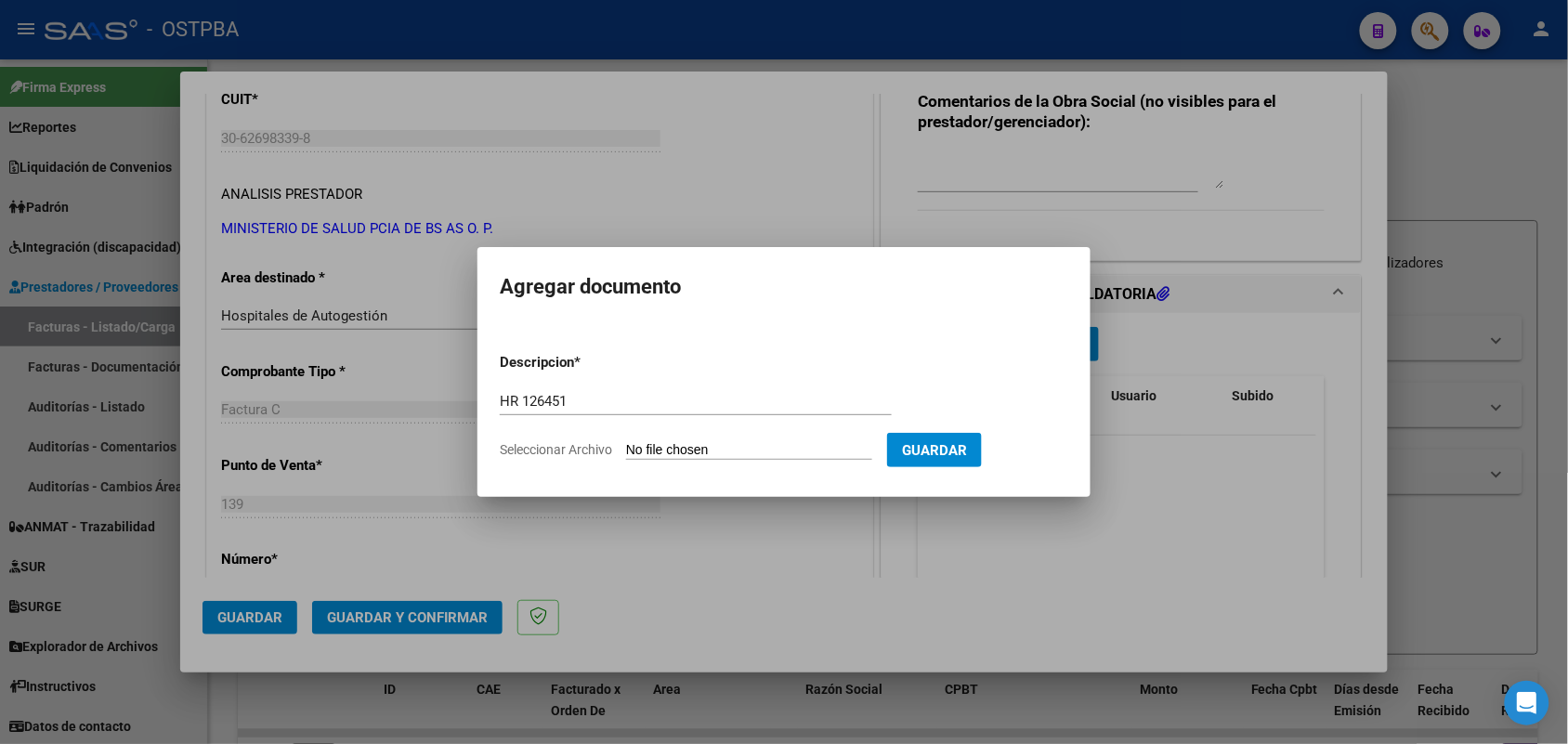
click at [968, 451] on span "Guardar" at bounding box center [935, 450] width 65 height 17
click at [932, 437] on button "Guardar" at bounding box center [934, 450] width 94 height 34
click at [1186, 227] on div at bounding box center [784, 372] width 1568 height 744
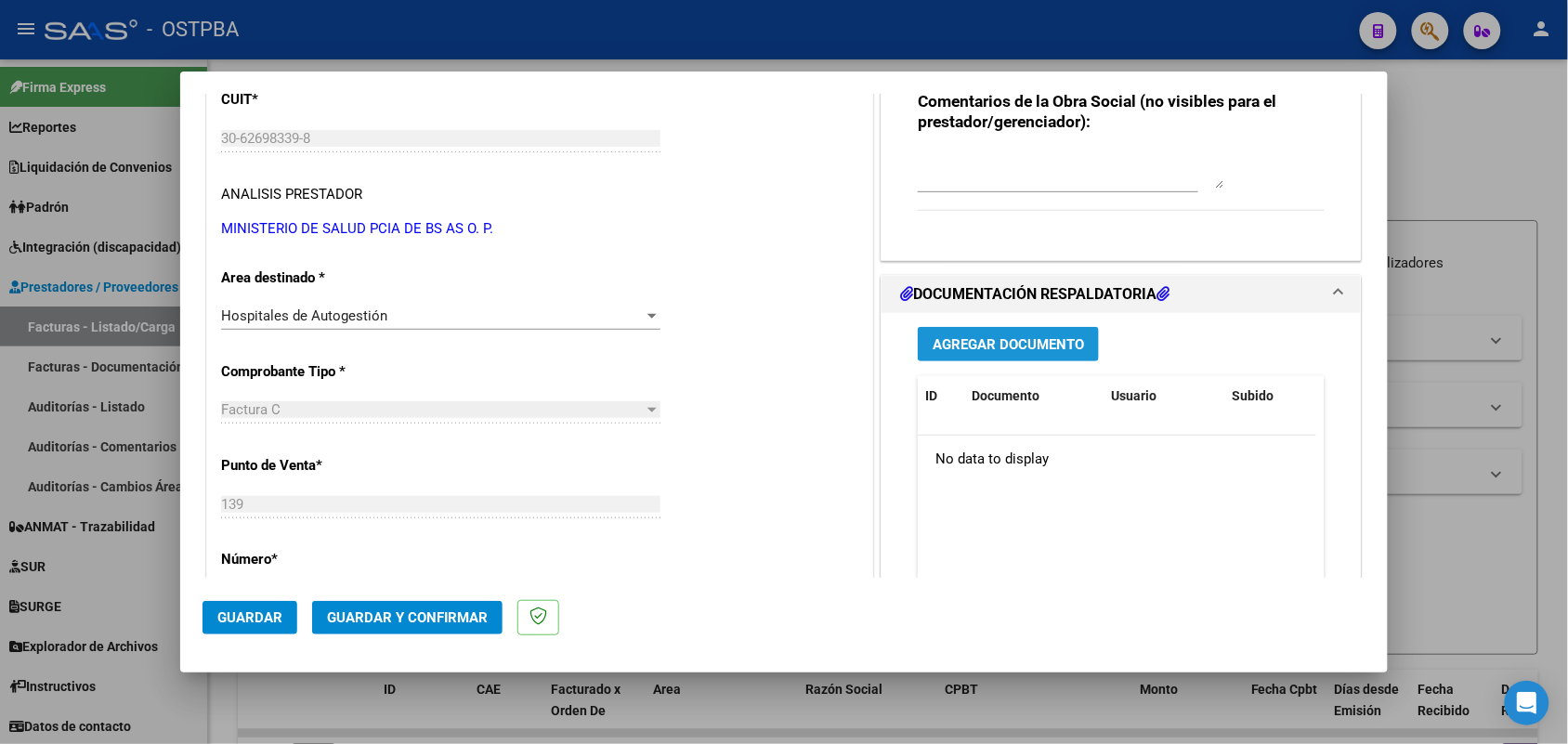
click at [986, 344] on span "Agregar Documento" at bounding box center [1009, 344] width 152 height 17
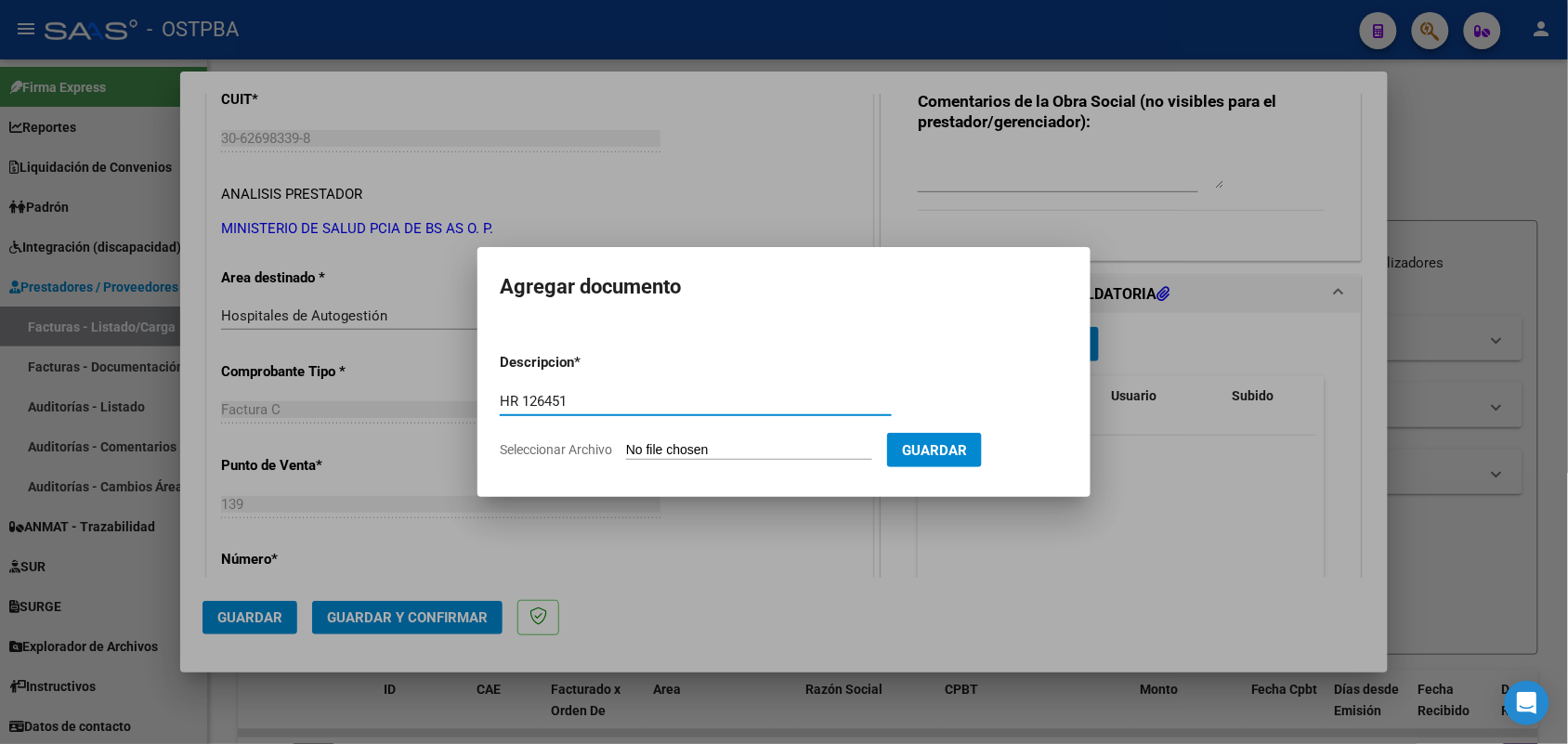
type input "HR 126451"
click at [639, 453] on input "Seleccionar Archivo" at bounding box center [749, 451] width 246 height 18
type input "C:\fakepath\HR 126451.pdf"
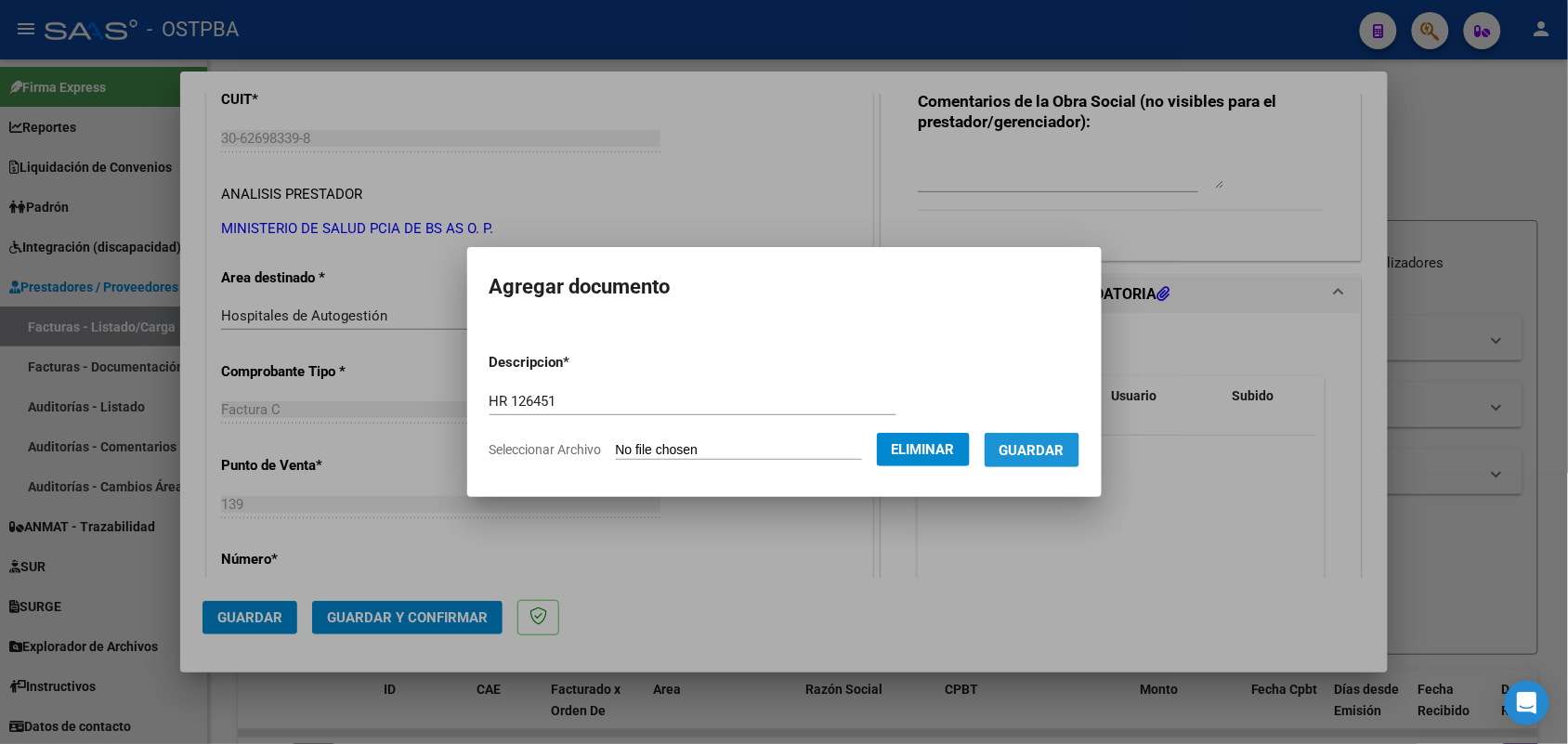
click at [1037, 452] on span "Guardar" at bounding box center [1033, 450] width 65 height 17
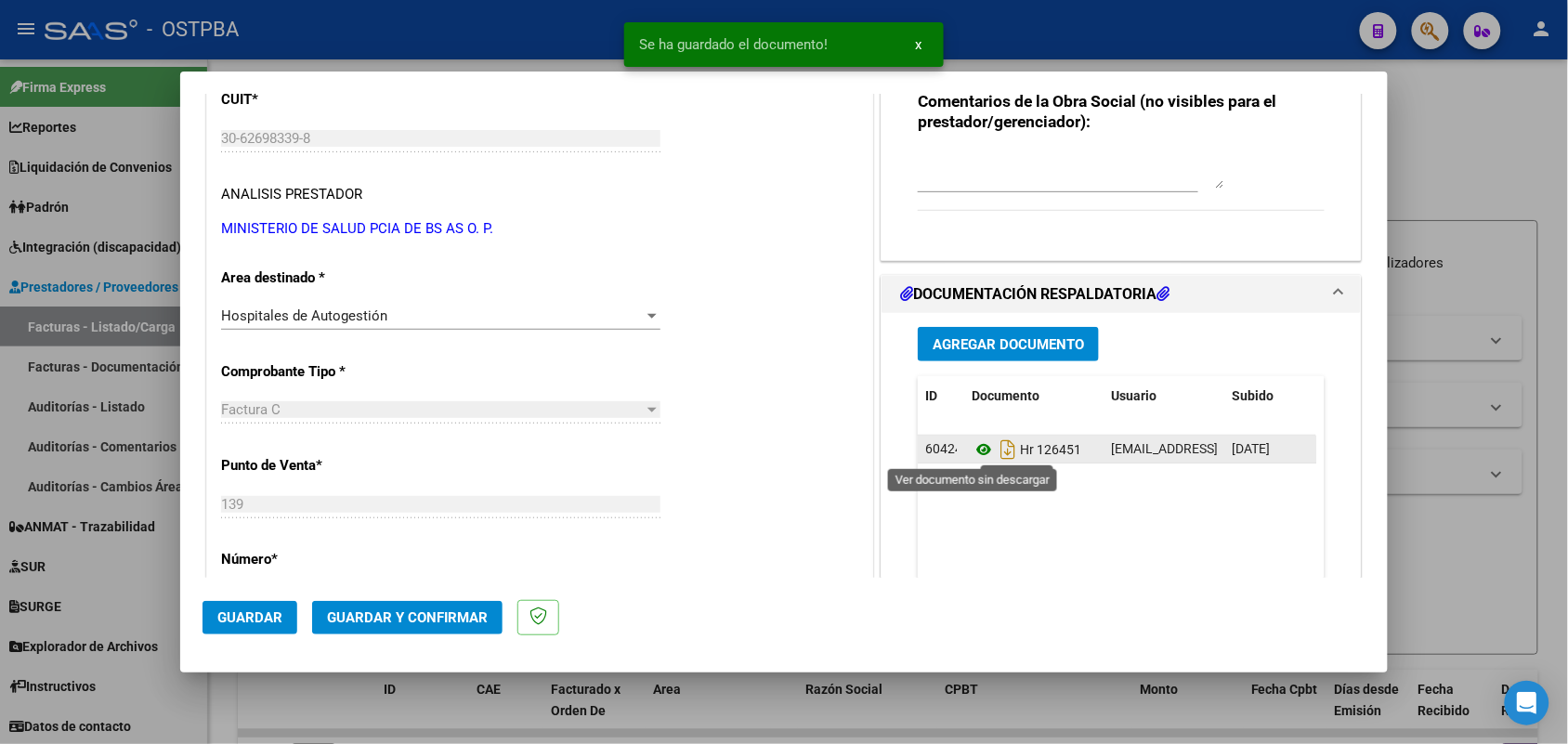
click at [973, 448] on icon at bounding box center [983, 450] width 25 height 23
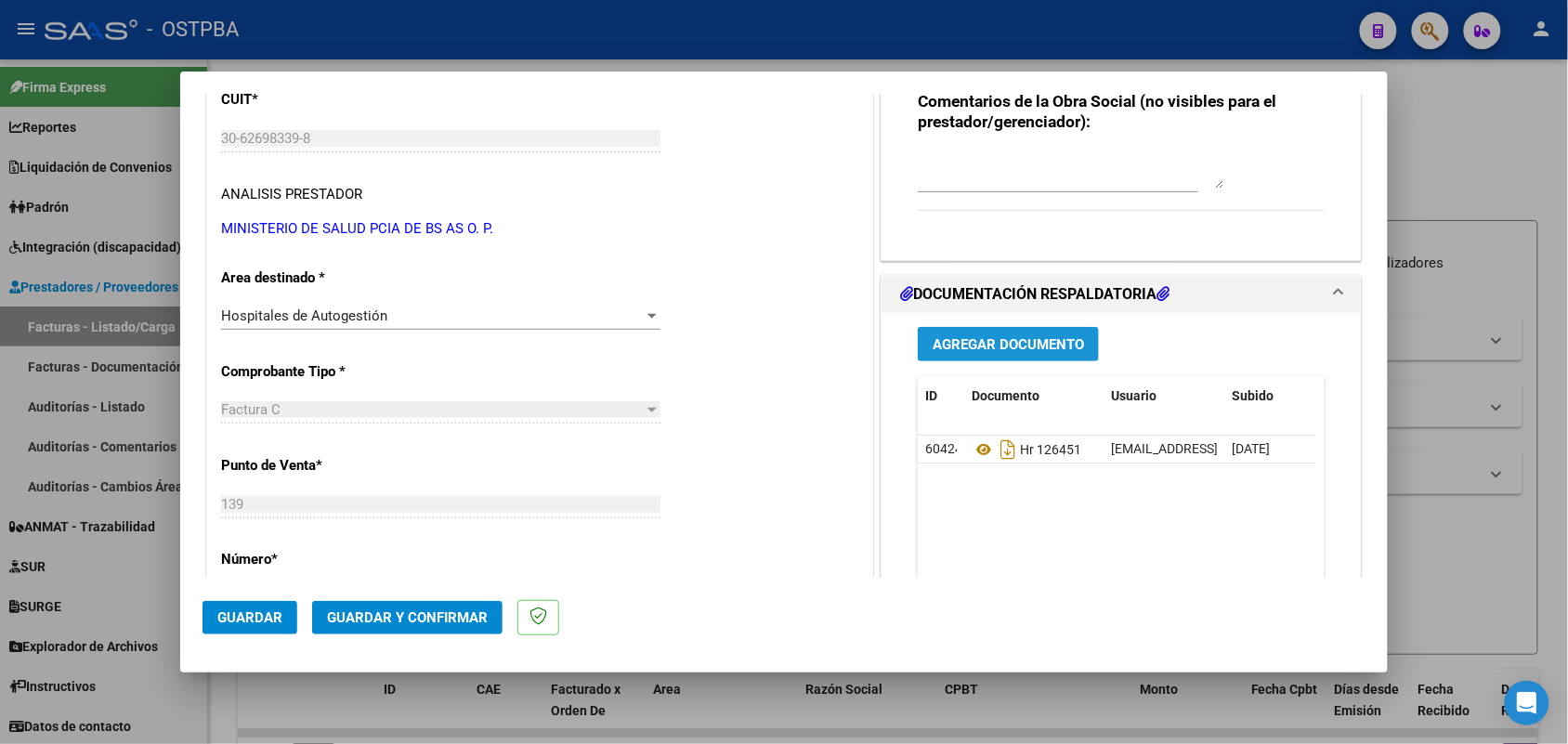
click at [990, 351] on span "Agregar Documento" at bounding box center [1009, 344] width 152 height 17
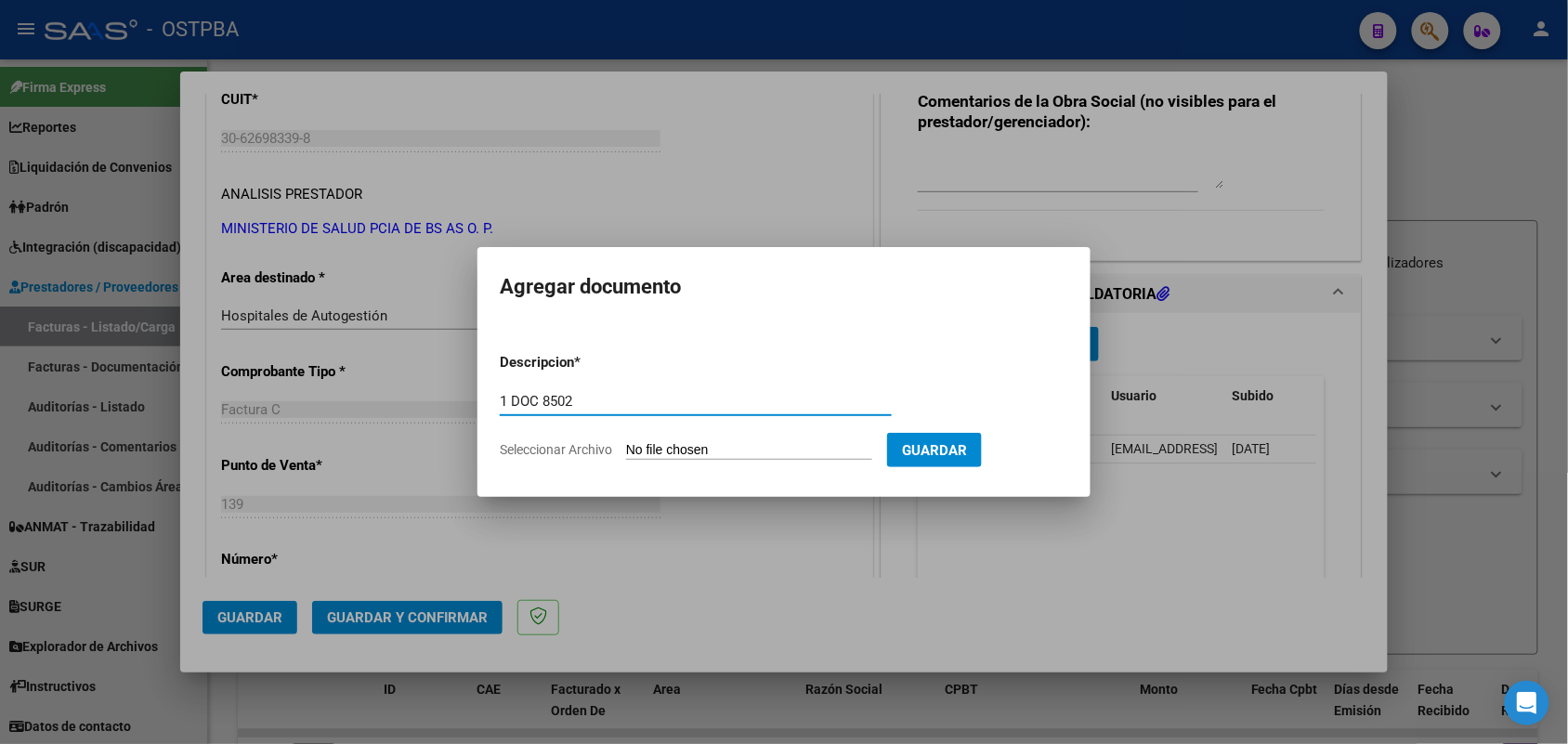
type input "1 DOC 8502"
click at [635, 447] on input "Seleccionar Archivo" at bounding box center [749, 451] width 246 height 18
type input "C:\fakepath\1 DOC 8502.pdf"
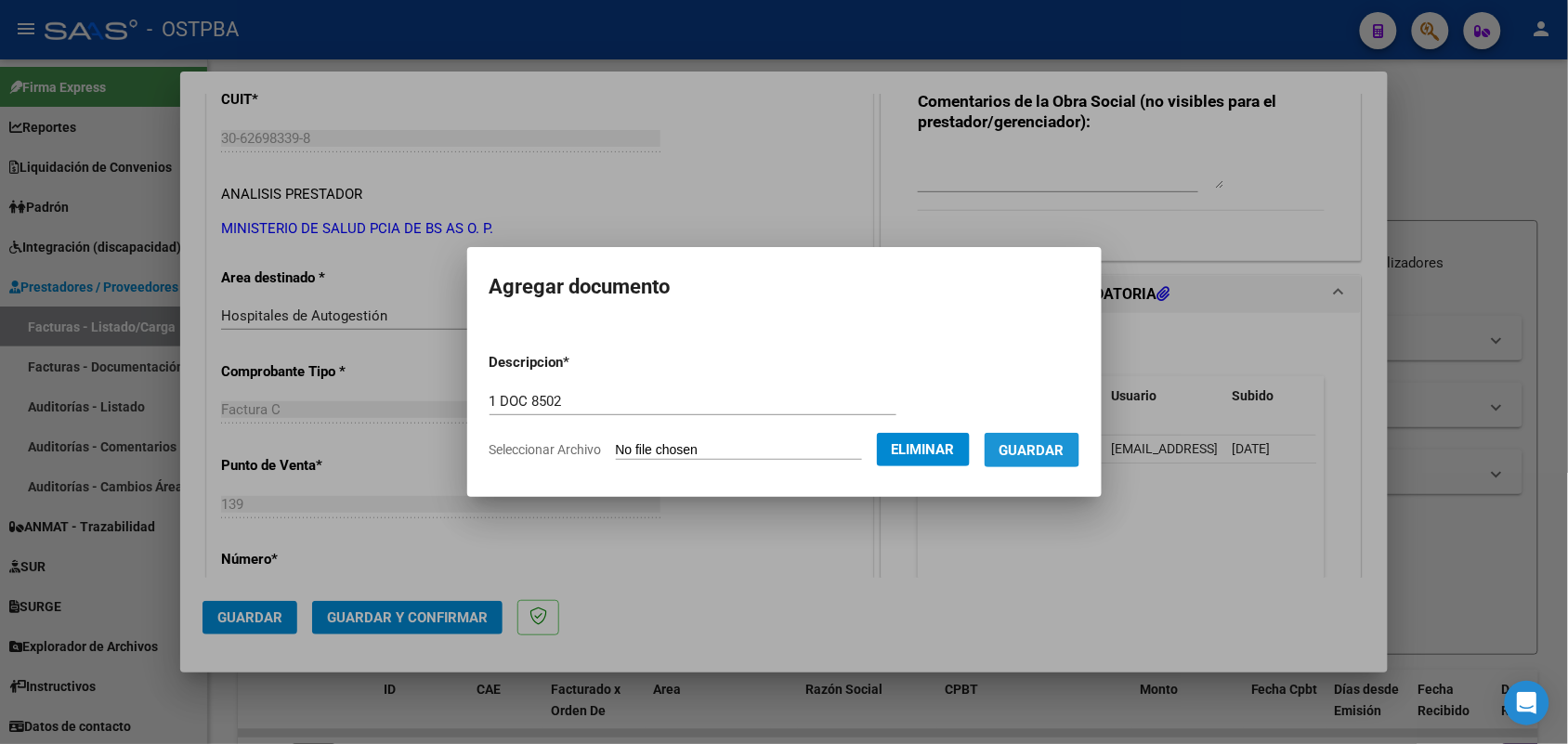
click at [1041, 447] on span "Guardar" at bounding box center [1033, 450] width 65 height 17
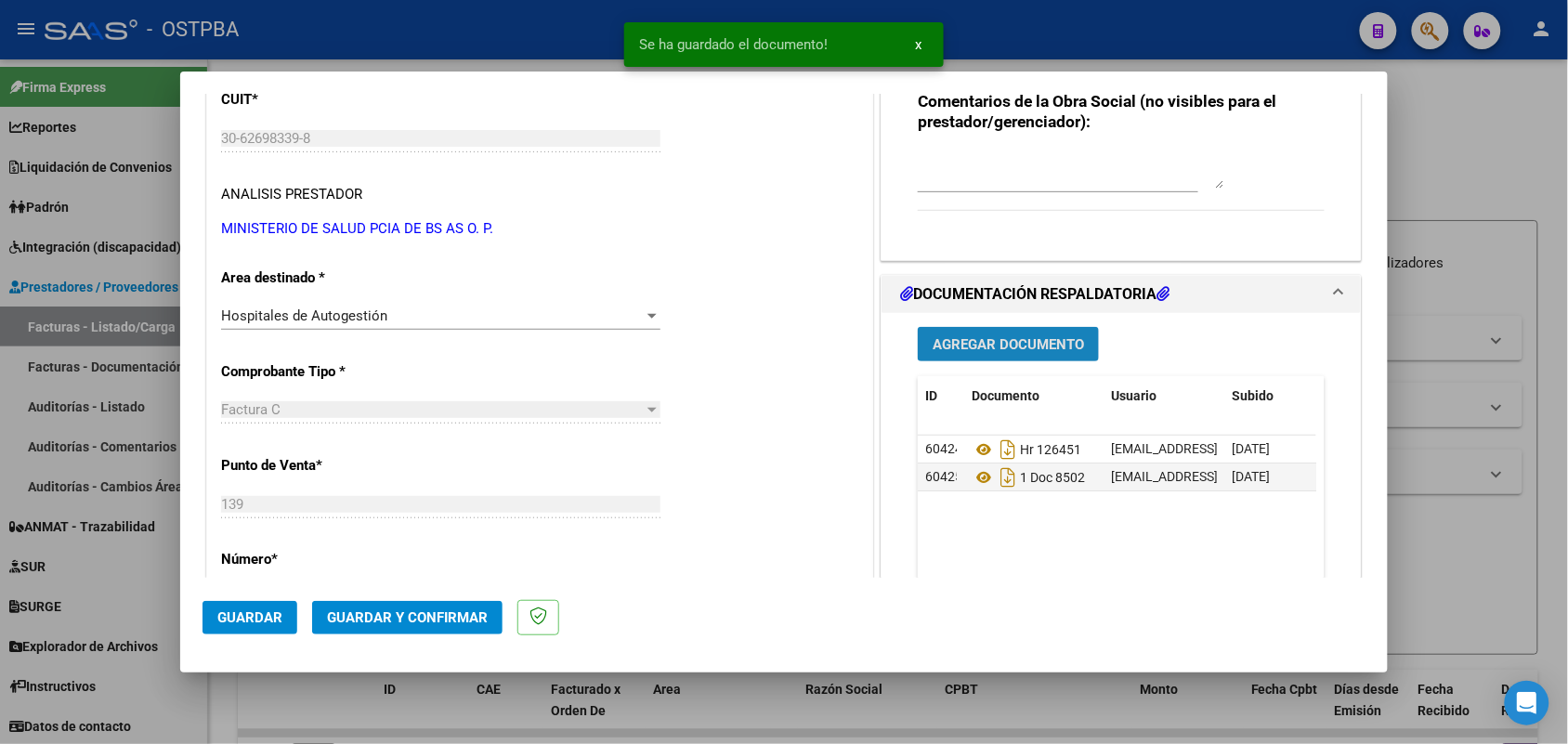
click at [1004, 343] on span "Agregar Documento" at bounding box center [1009, 344] width 152 height 17
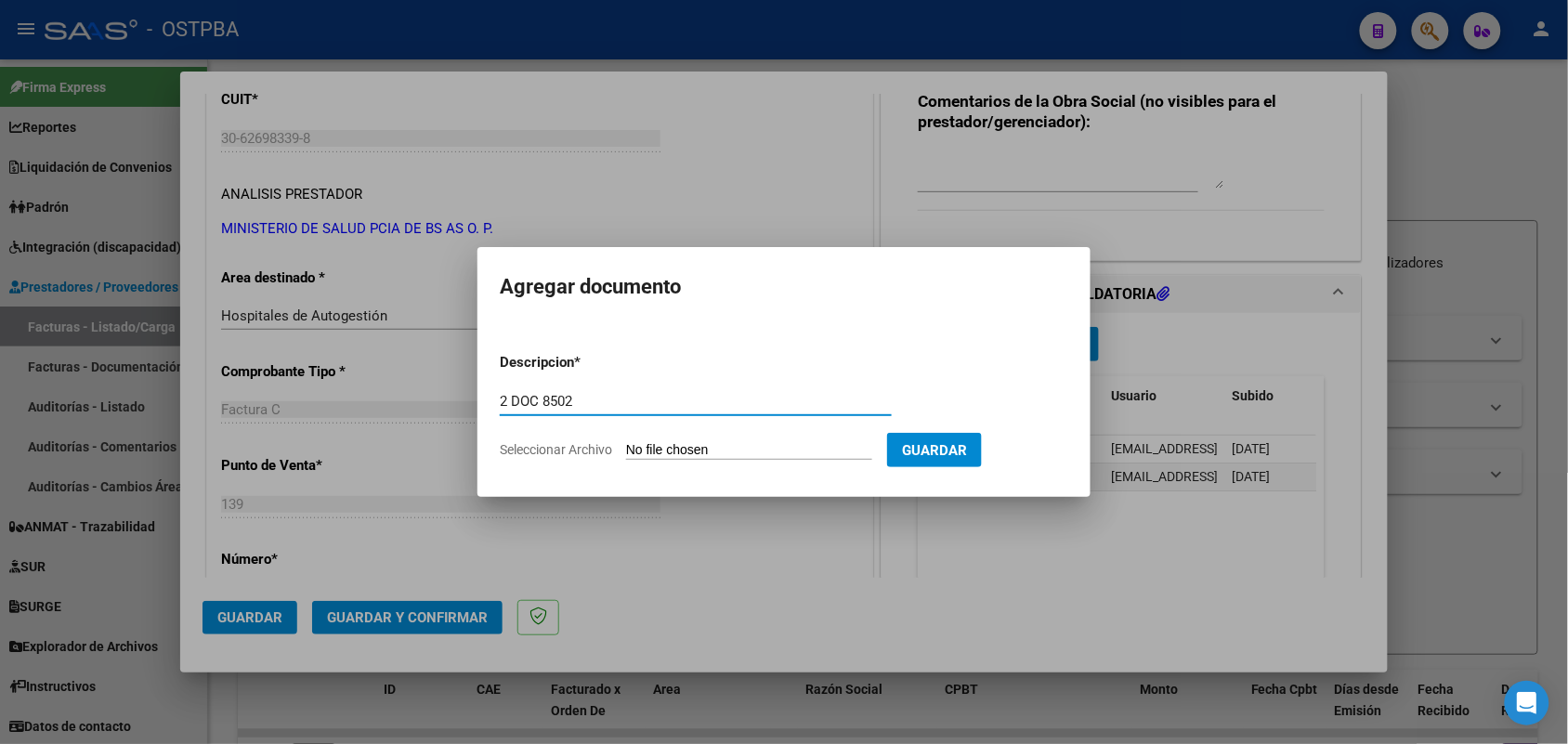
type input "2 DOC 8502"
click at [638, 443] on input "Seleccionar Archivo" at bounding box center [749, 451] width 246 height 18
type input "C:\fakepath\2 DOC 8502.pdf"
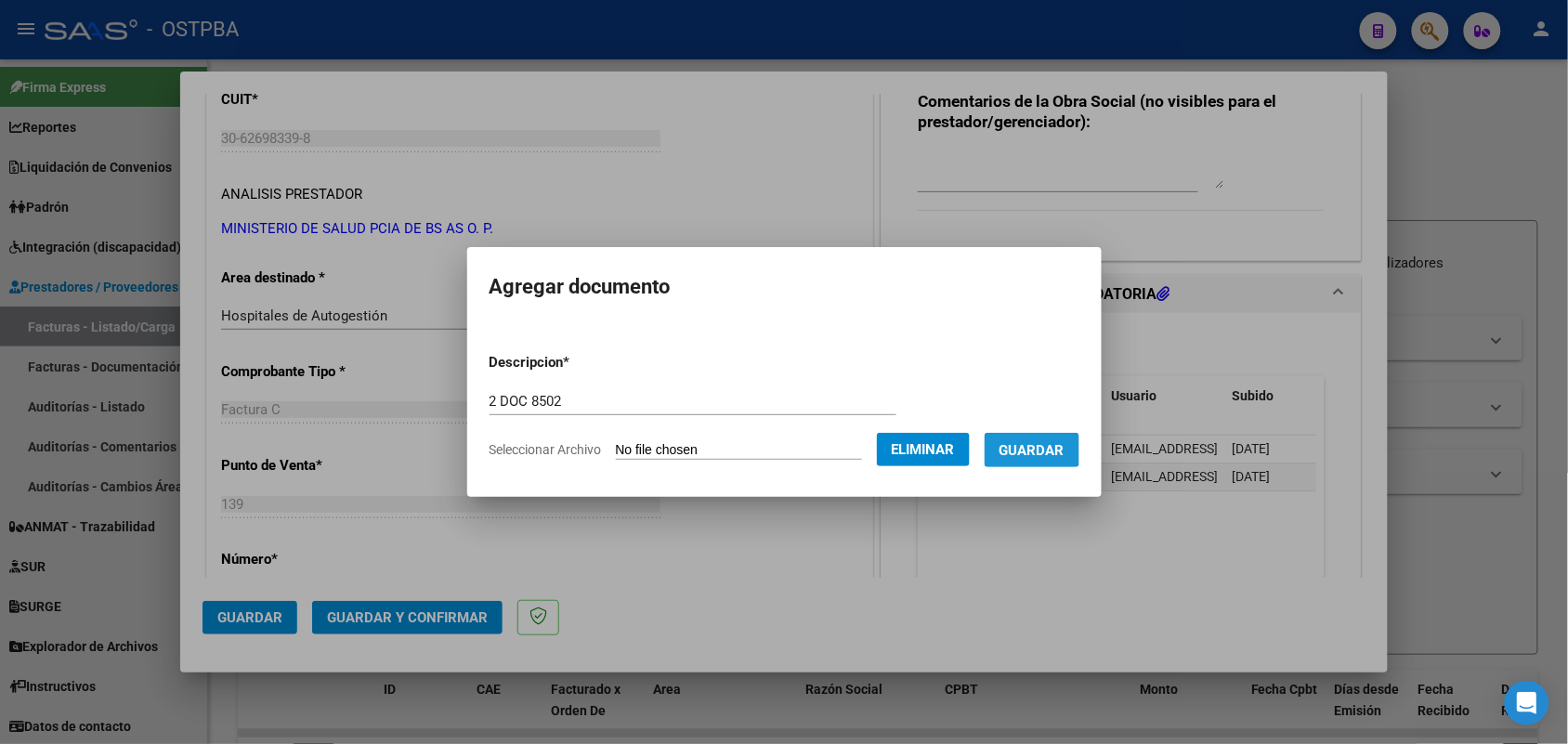
click at [1041, 447] on span "Guardar" at bounding box center [1033, 450] width 65 height 17
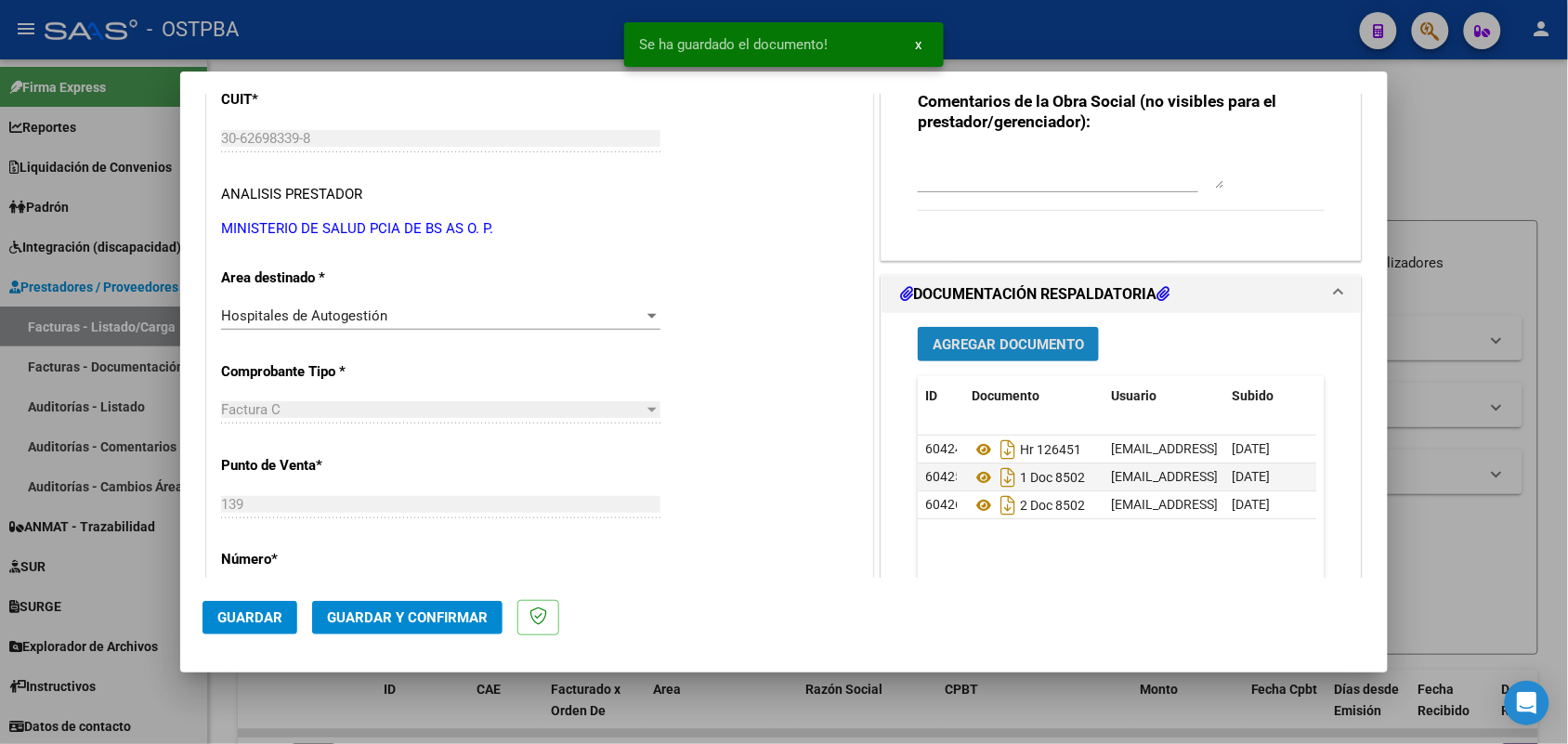
click at [967, 345] on span "Agregar Documento" at bounding box center [1009, 344] width 152 height 17
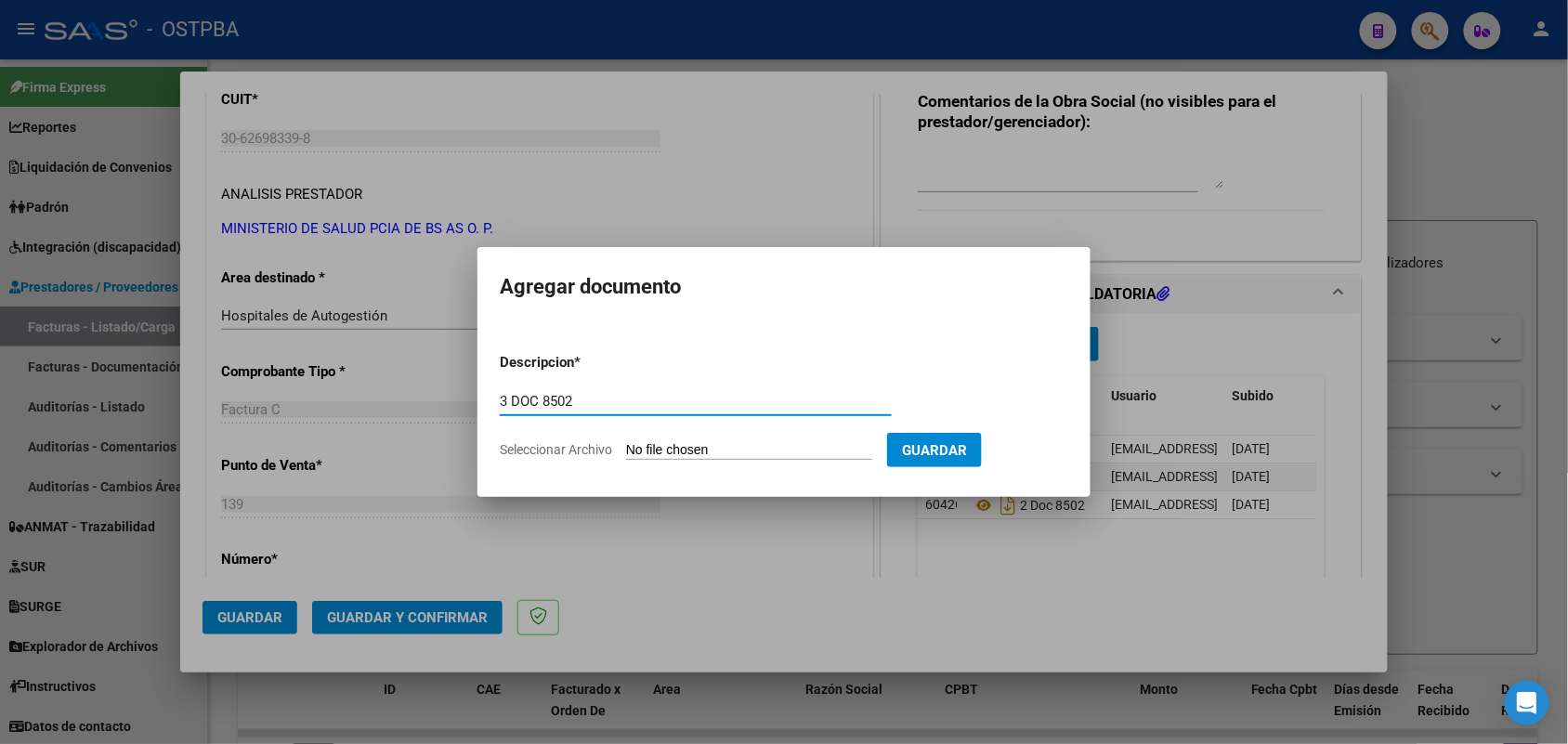
type input "3 DOC 8502"
click at [630, 451] on input "Seleccionar Archivo" at bounding box center [749, 451] width 246 height 18
type input "C:\fakepath\3 DOC 8502.pdf"
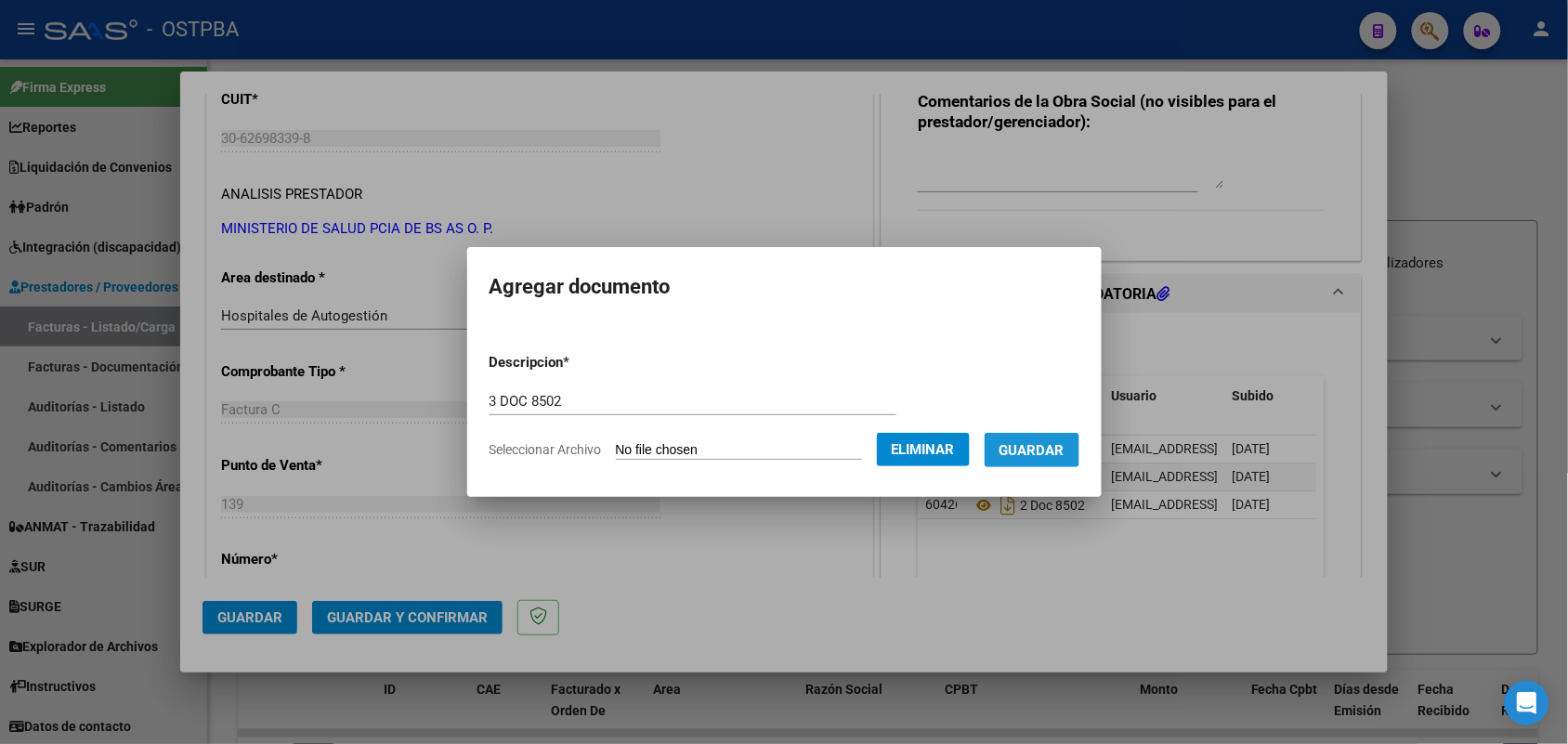
click at [1045, 442] on span "Guardar" at bounding box center [1033, 450] width 65 height 17
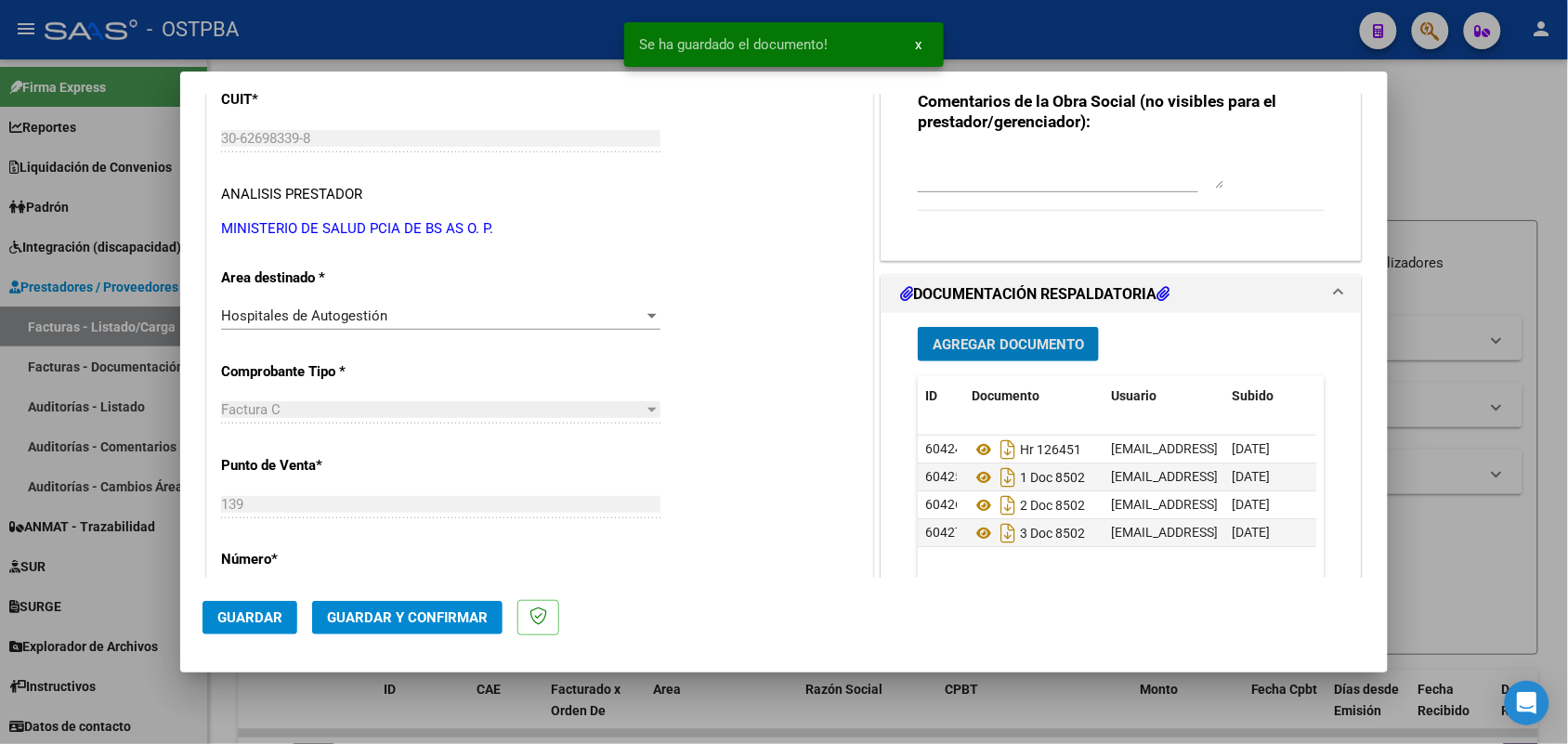
click at [1020, 336] on button "Agregar Documento" at bounding box center [1009, 343] width 181 height 34
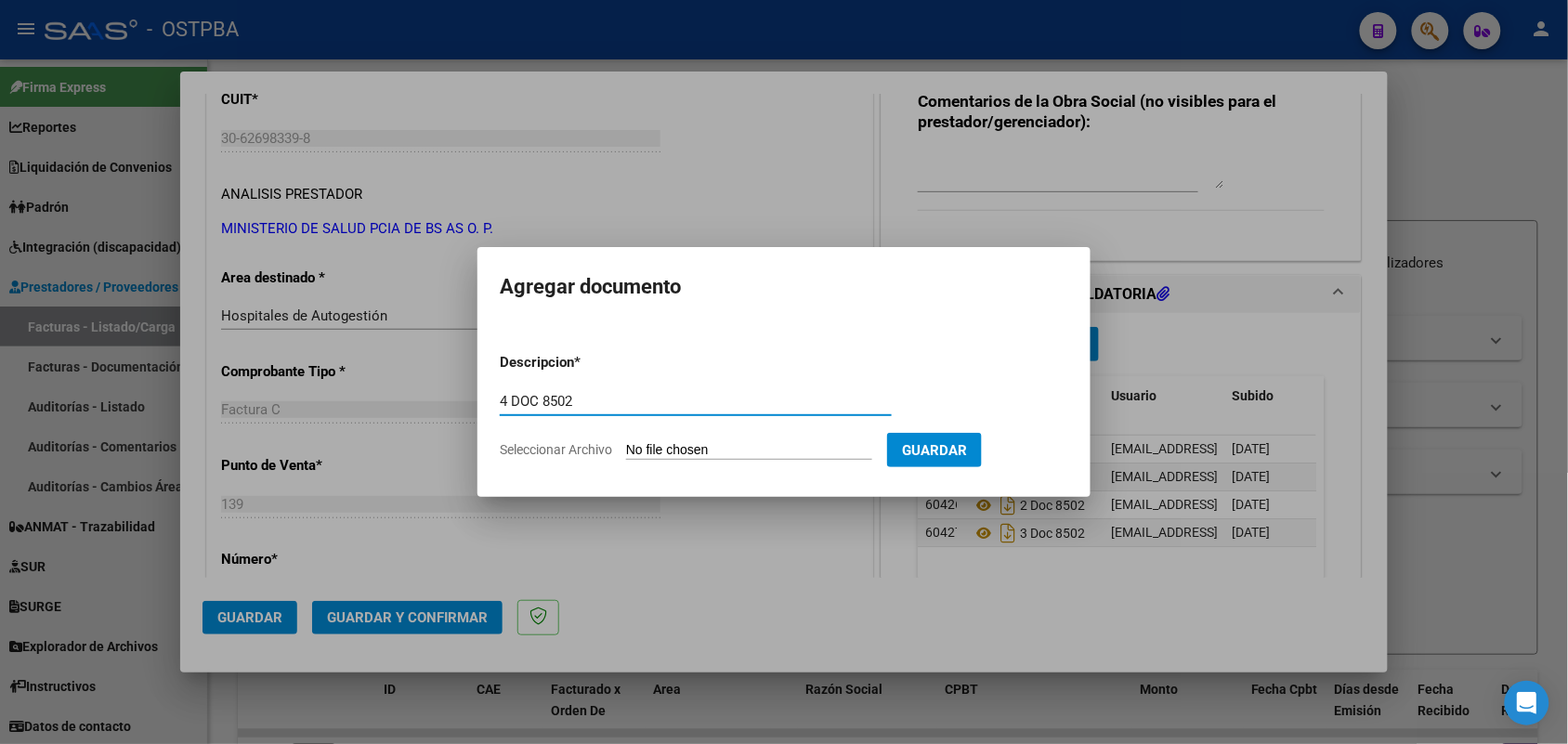
type input "4 DOC 8502"
click at [632, 448] on input "Seleccionar Archivo" at bounding box center [749, 451] width 246 height 18
type input "C:\fakepath\4 DOC 8502.pdf"
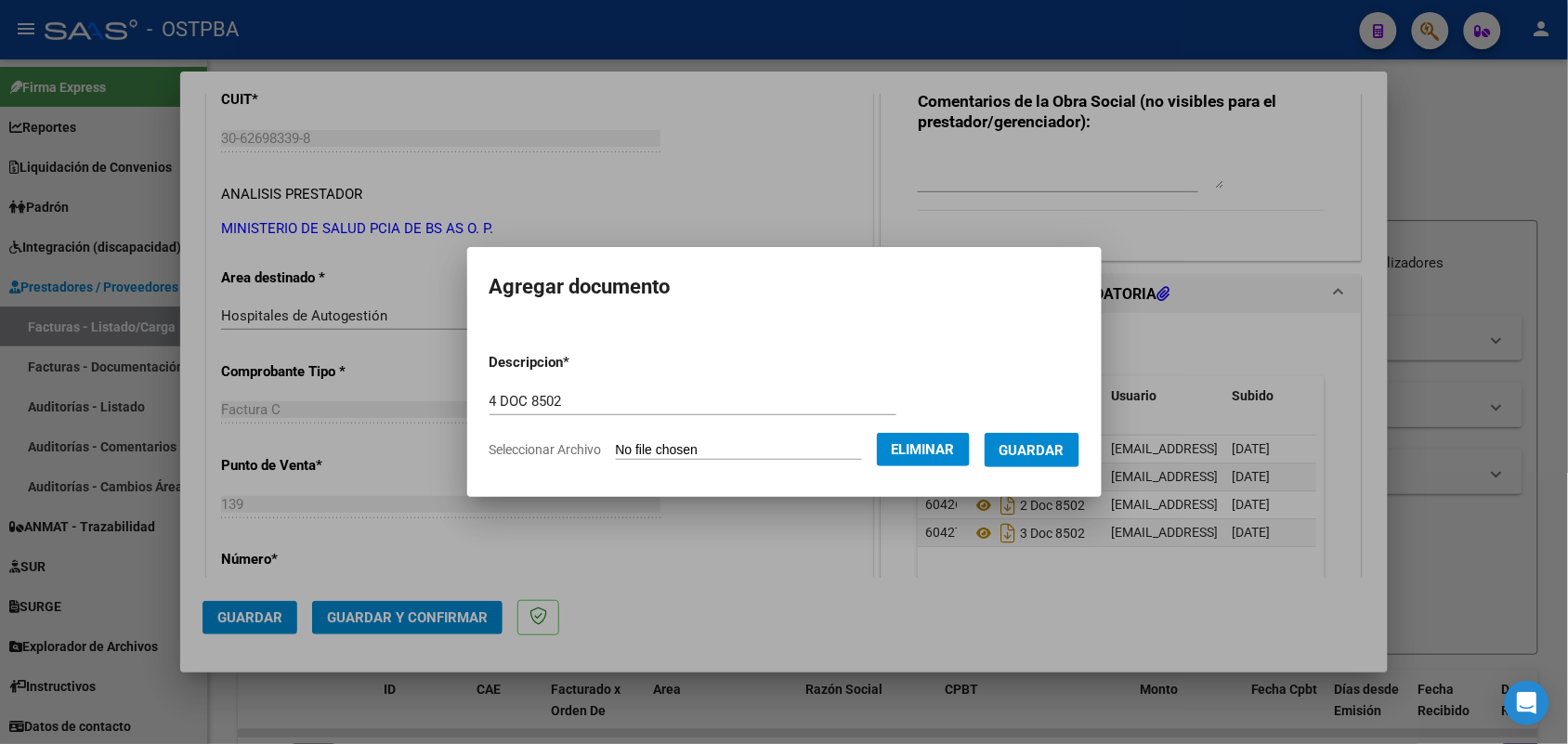
click at [1051, 447] on span "Guardar" at bounding box center [1033, 450] width 65 height 17
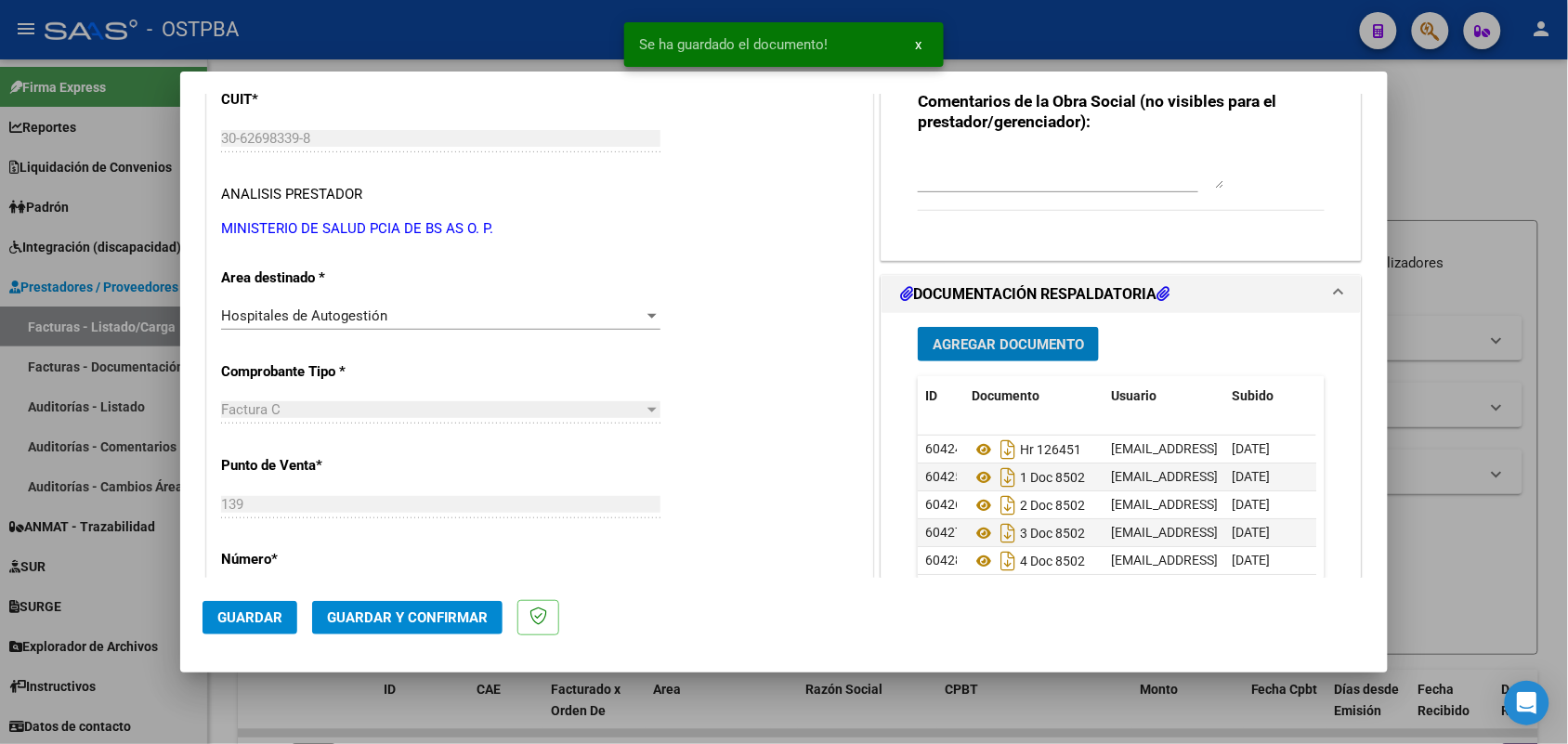
click at [959, 340] on span "Agregar Documento" at bounding box center [1009, 344] width 152 height 17
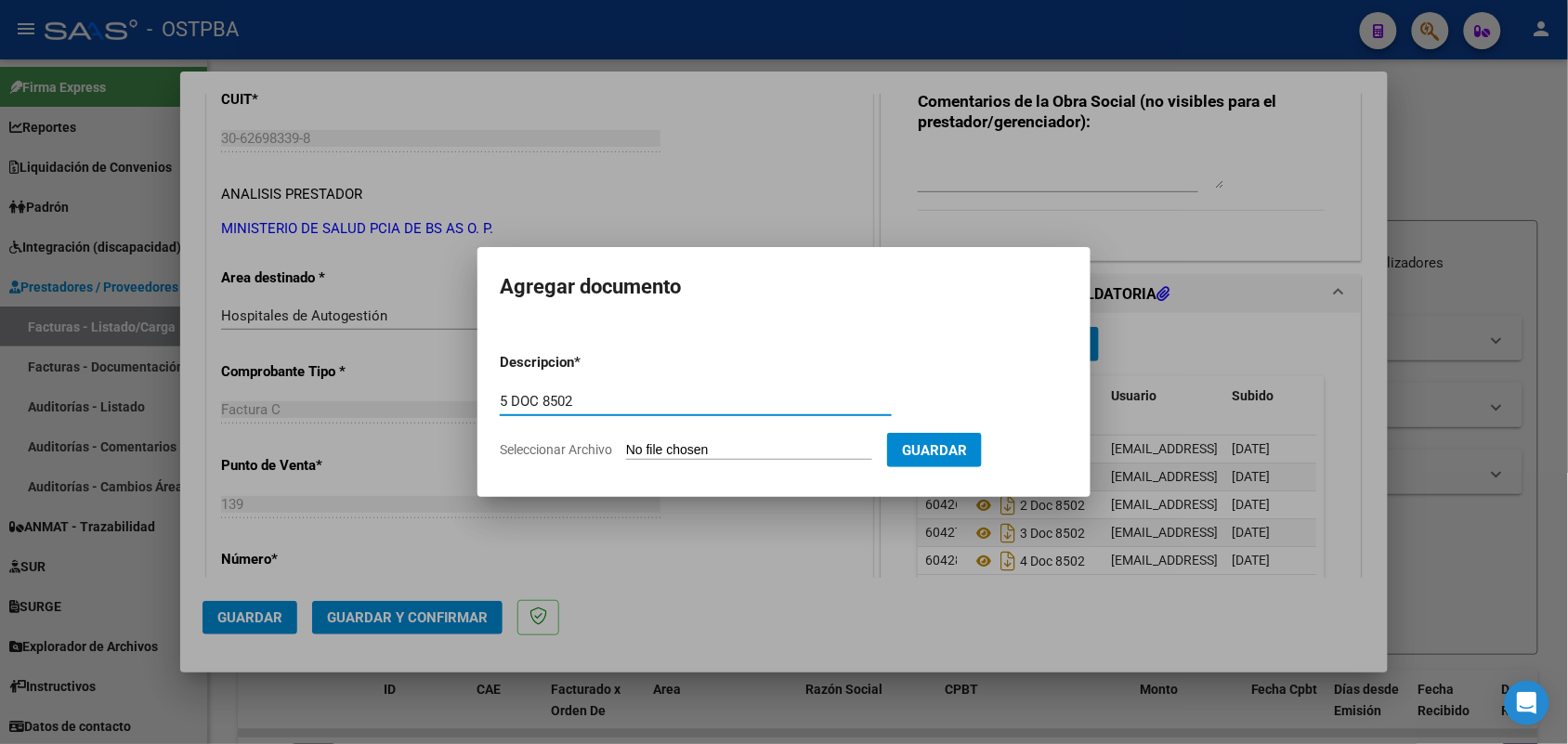
type input "5 DOC 8502"
click at [666, 452] on input "Seleccionar Archivo" at bounding box center [749, 451] width 246 height 18
type input "C:\fakepath\5 DOC 8502.pdf"
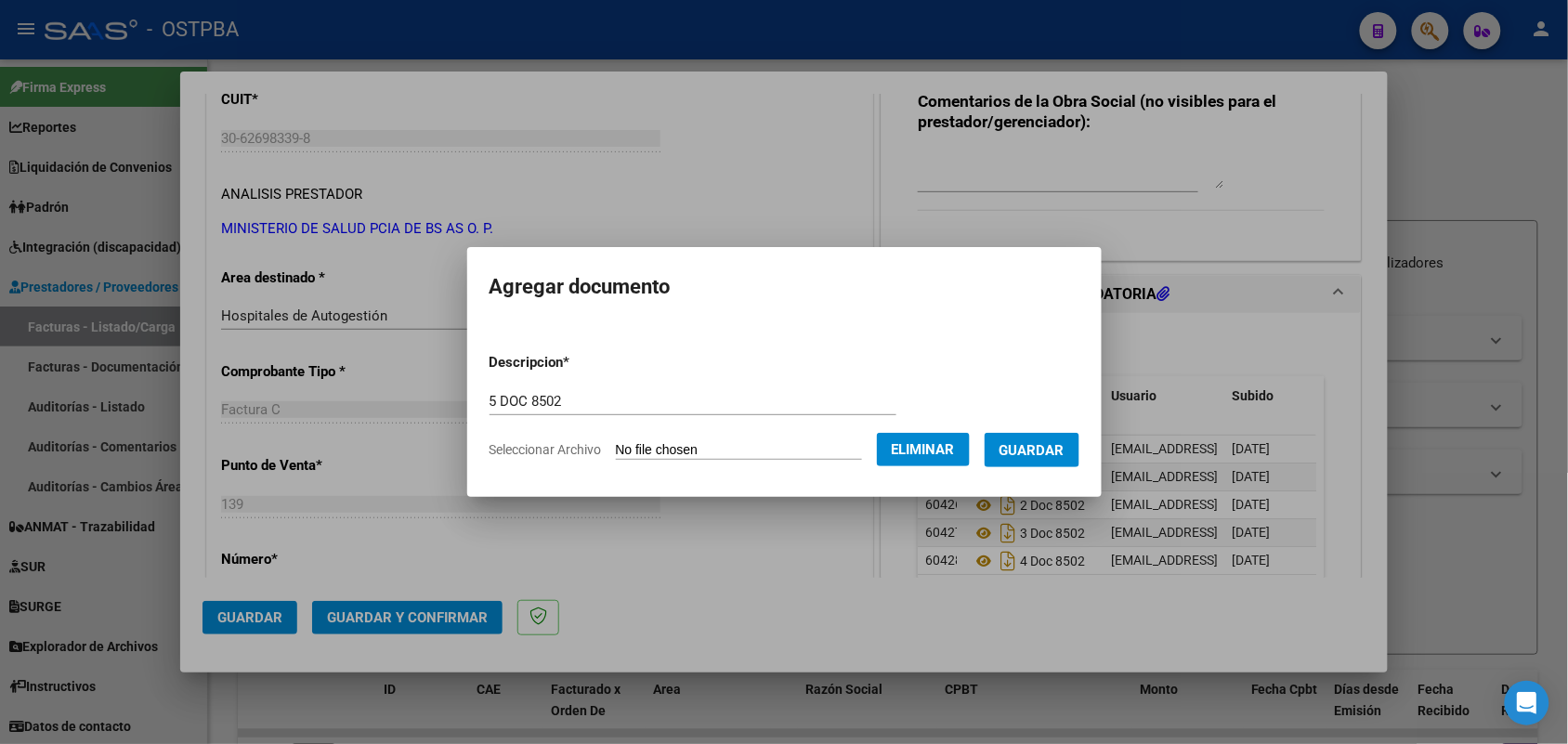
click at [1065, 452] on span "Guardar" at bounding box center [1033, 450] width 65 height 17
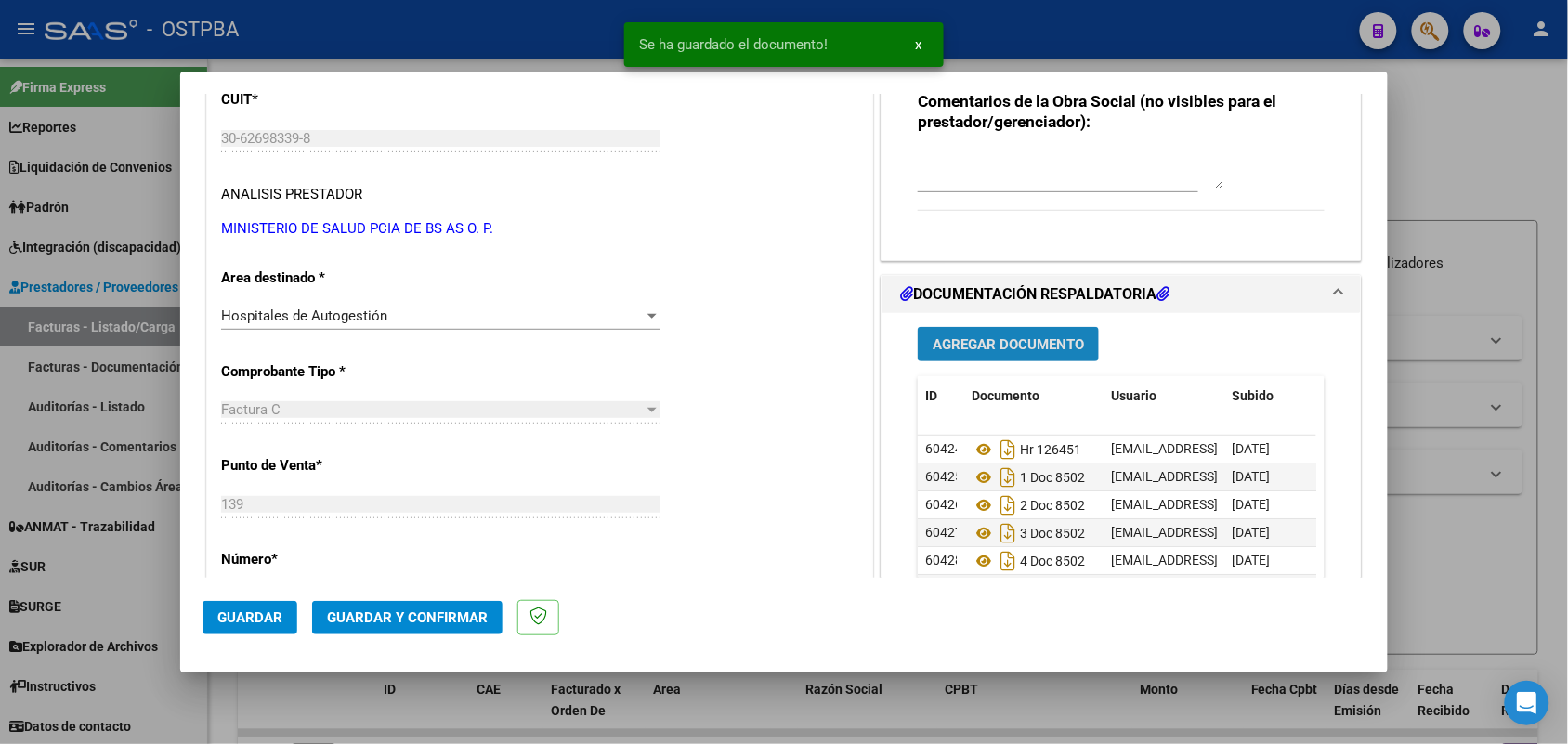
click at [986, 341] on span "Agregar Documento" at bounding box center [1009, 344] width 152 height 17
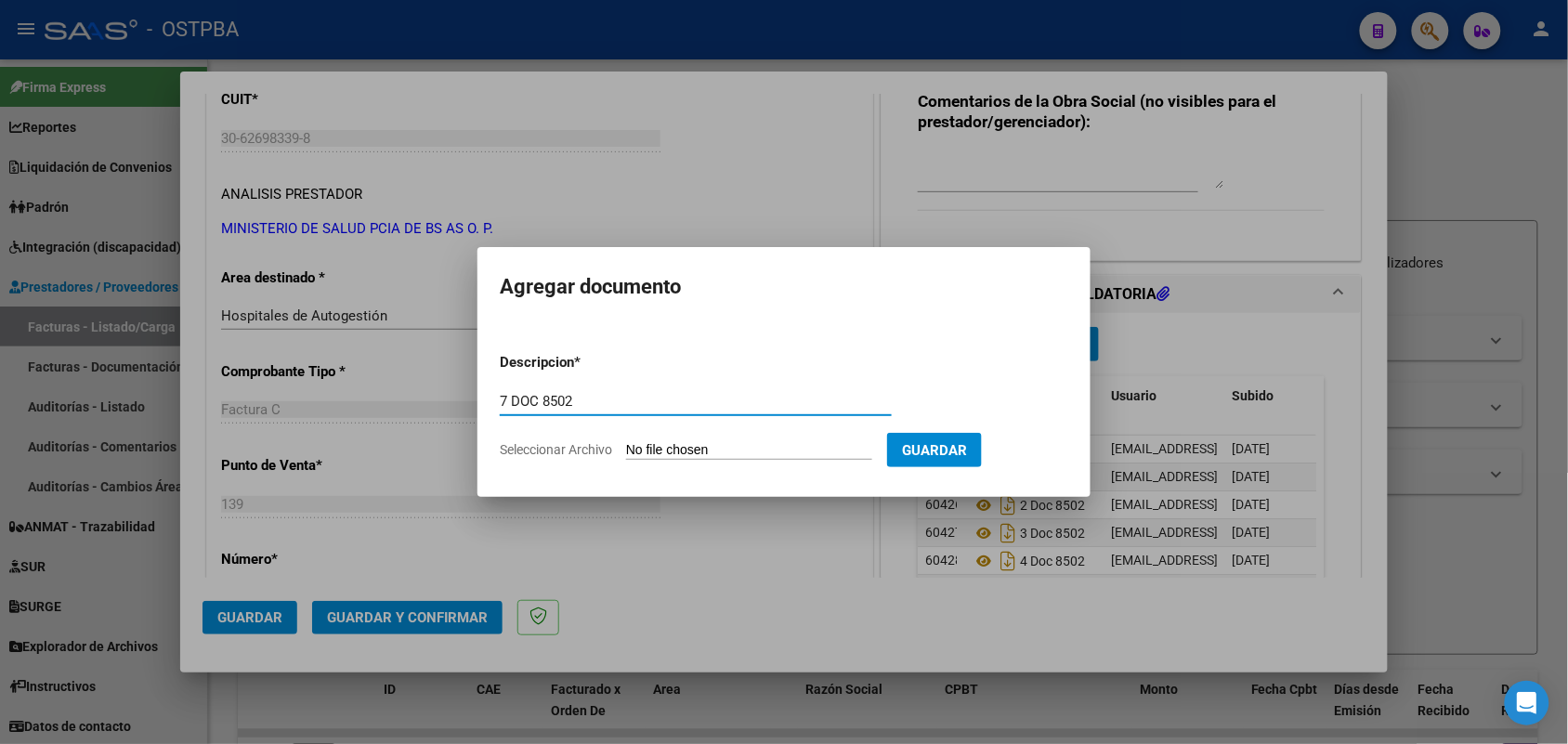
type input "7 DOC 8502"
click at [648, 442] on input "Seleccionar Archivo" at bounding box center [749, 451] width 246 height 18
type input "C:\fakepath\7 DOC 8502.pdf"
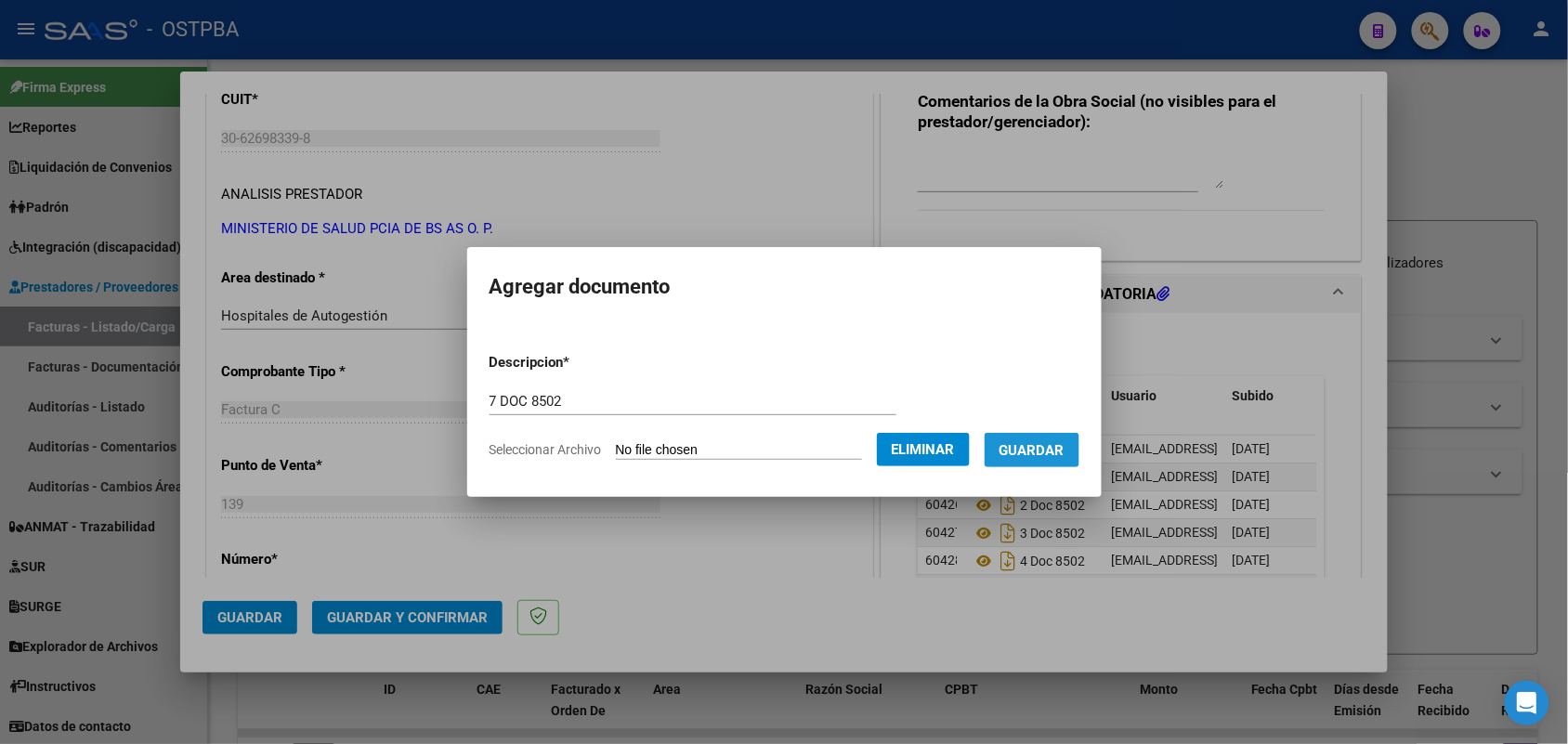
click at [1065, 442] on span "Guardar" at bounding box center [1033, 450] width 65 height 17
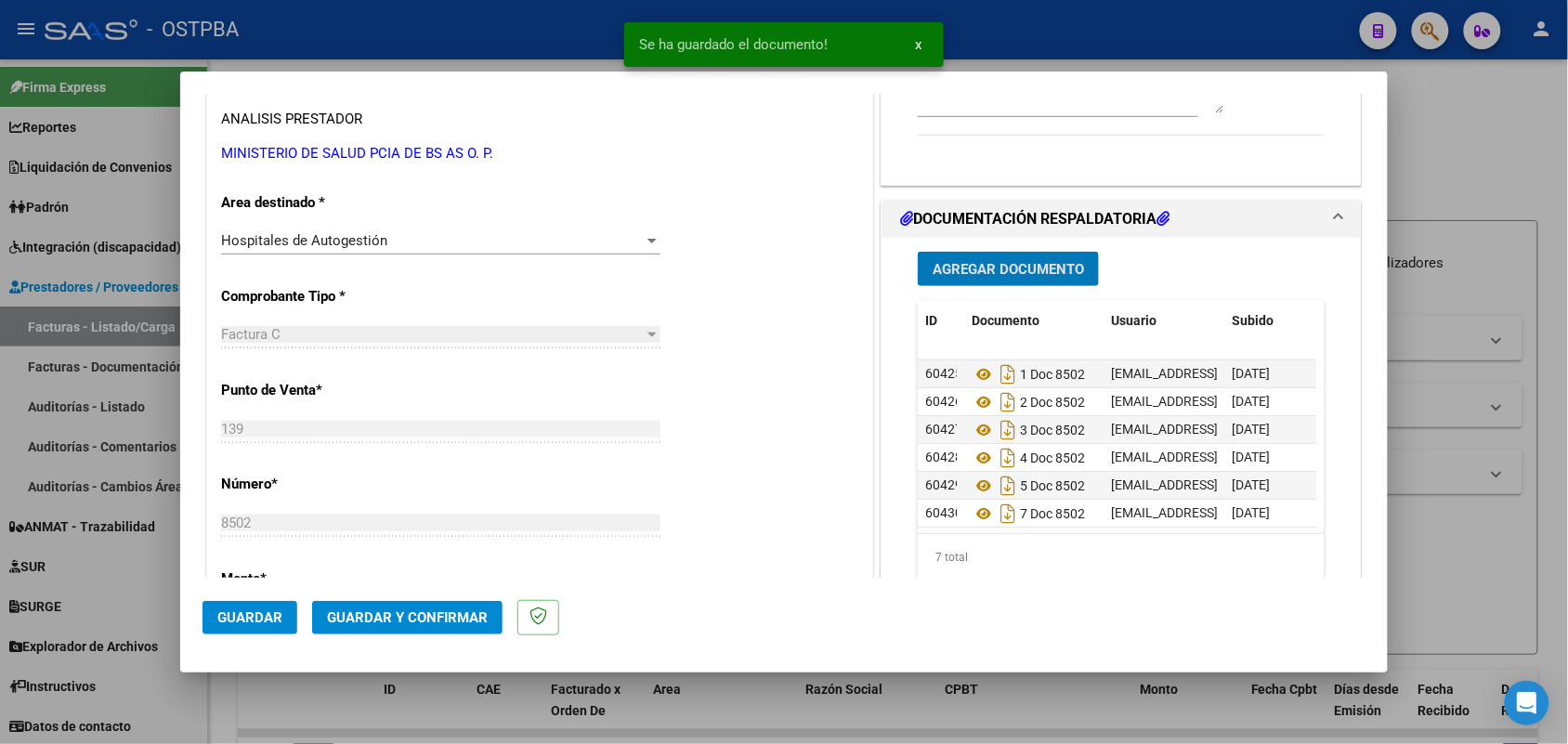
scroll to position [348, 0]
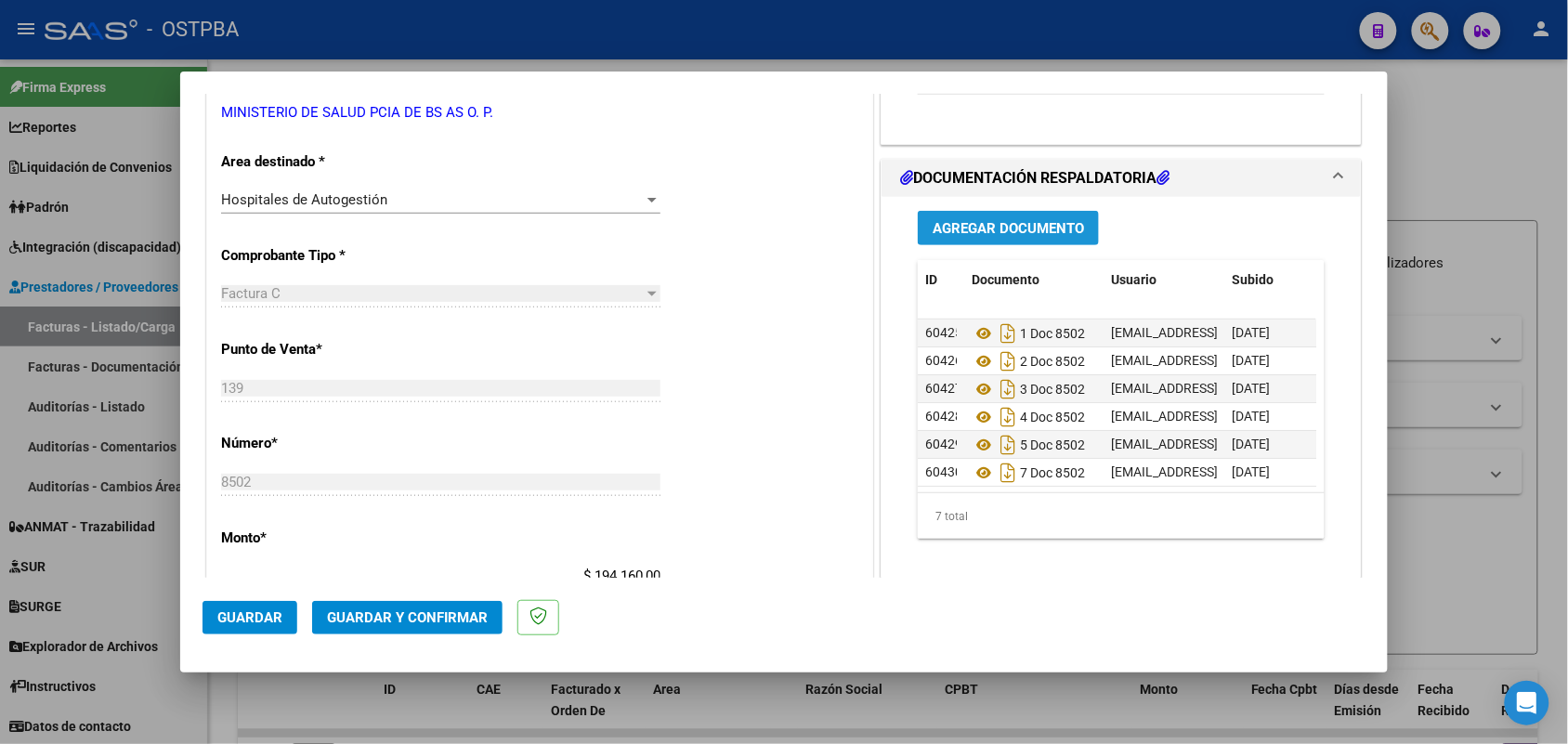
click at [1030, 224] on span "Agregar Documento" at bounding box center [1009, 228] width 152 height 17
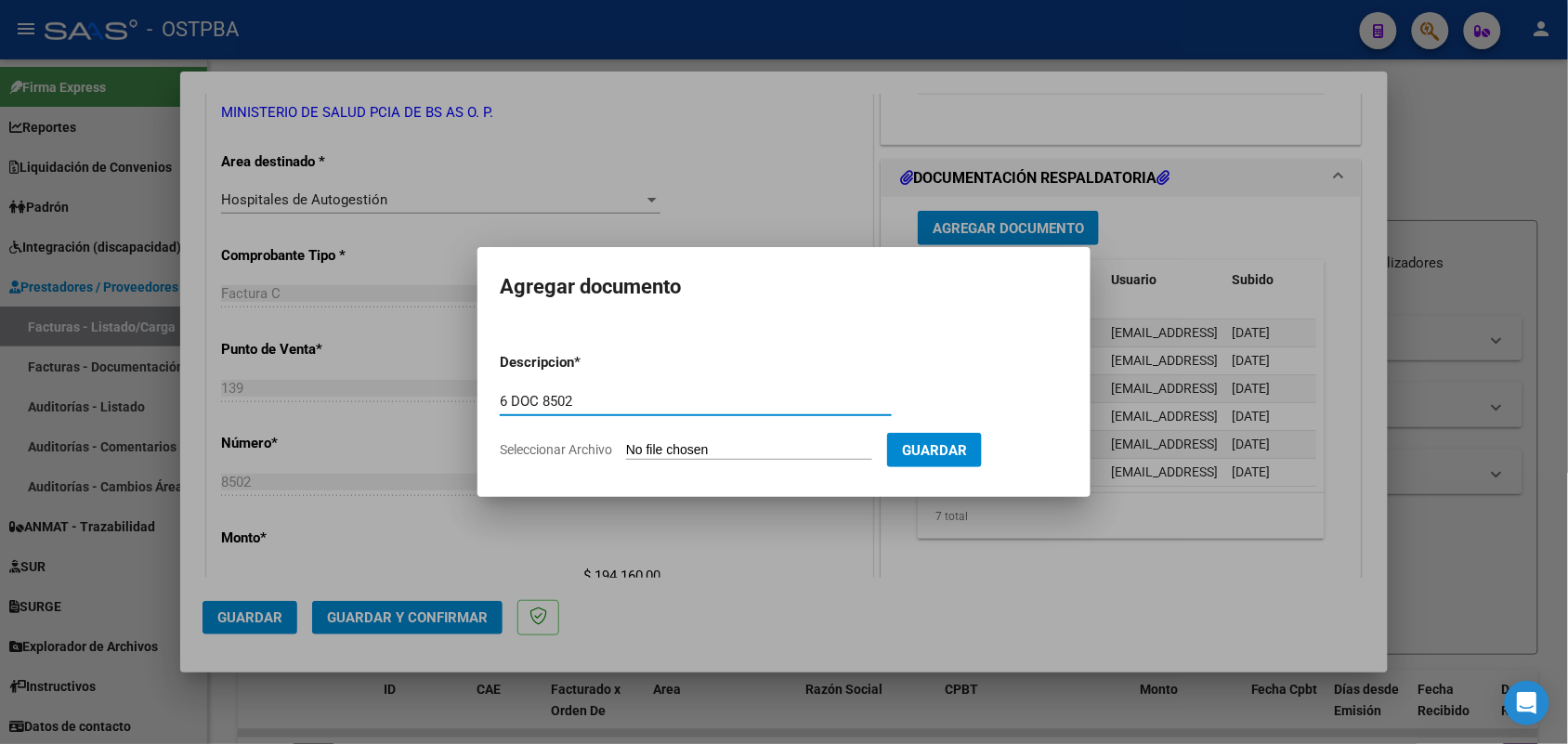
type input "6 DOC 8502"
click at [642, 453] on input "Seleccionar Archivo" at bounding box center [749, 451] width 246 height 18
type input "C:\fakepath\6 DOC 8502.pdf"
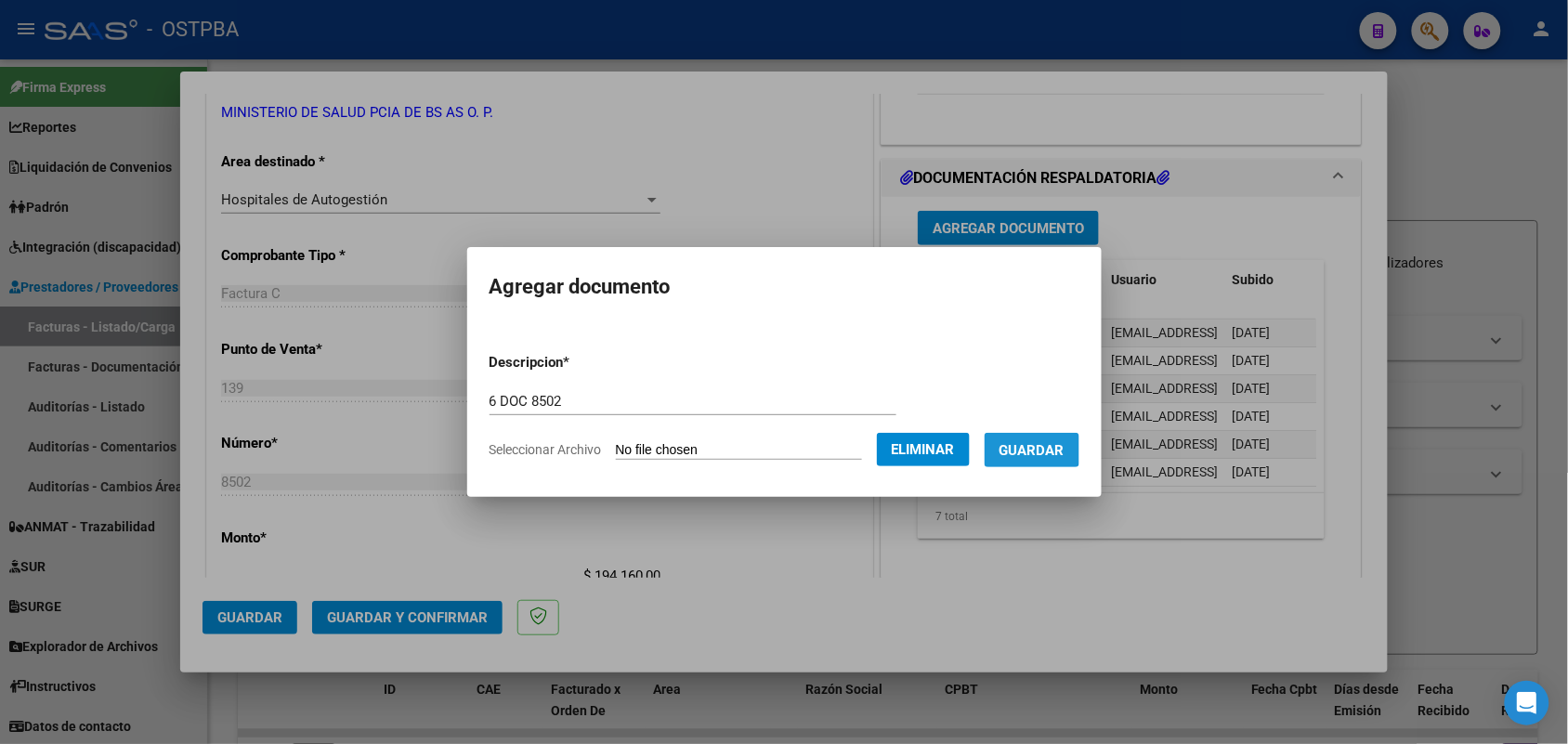
click at [1036, 447] on span "Guardar" at bounding box center [1033, 450] width 65 height 17
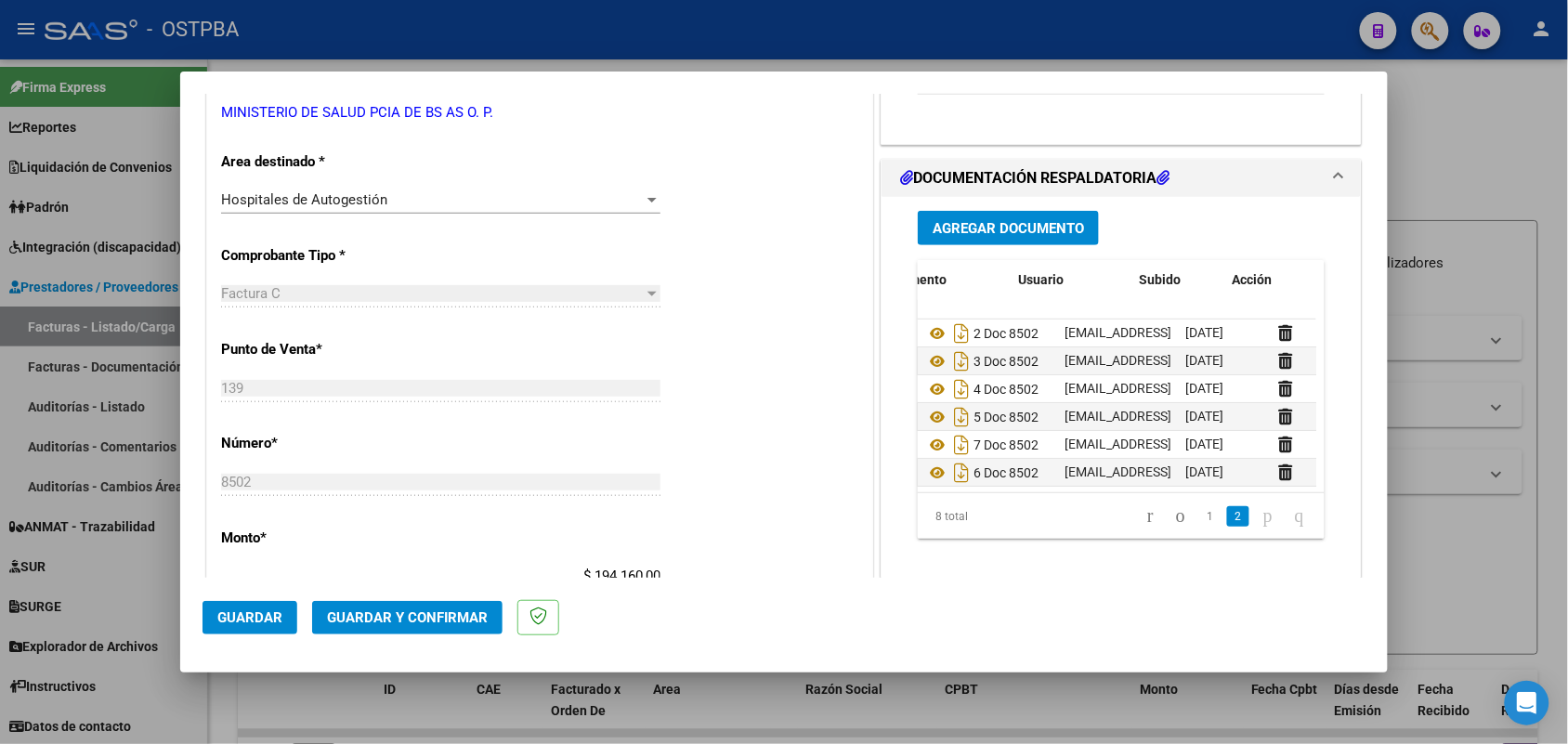
scroll to position [75, 111]
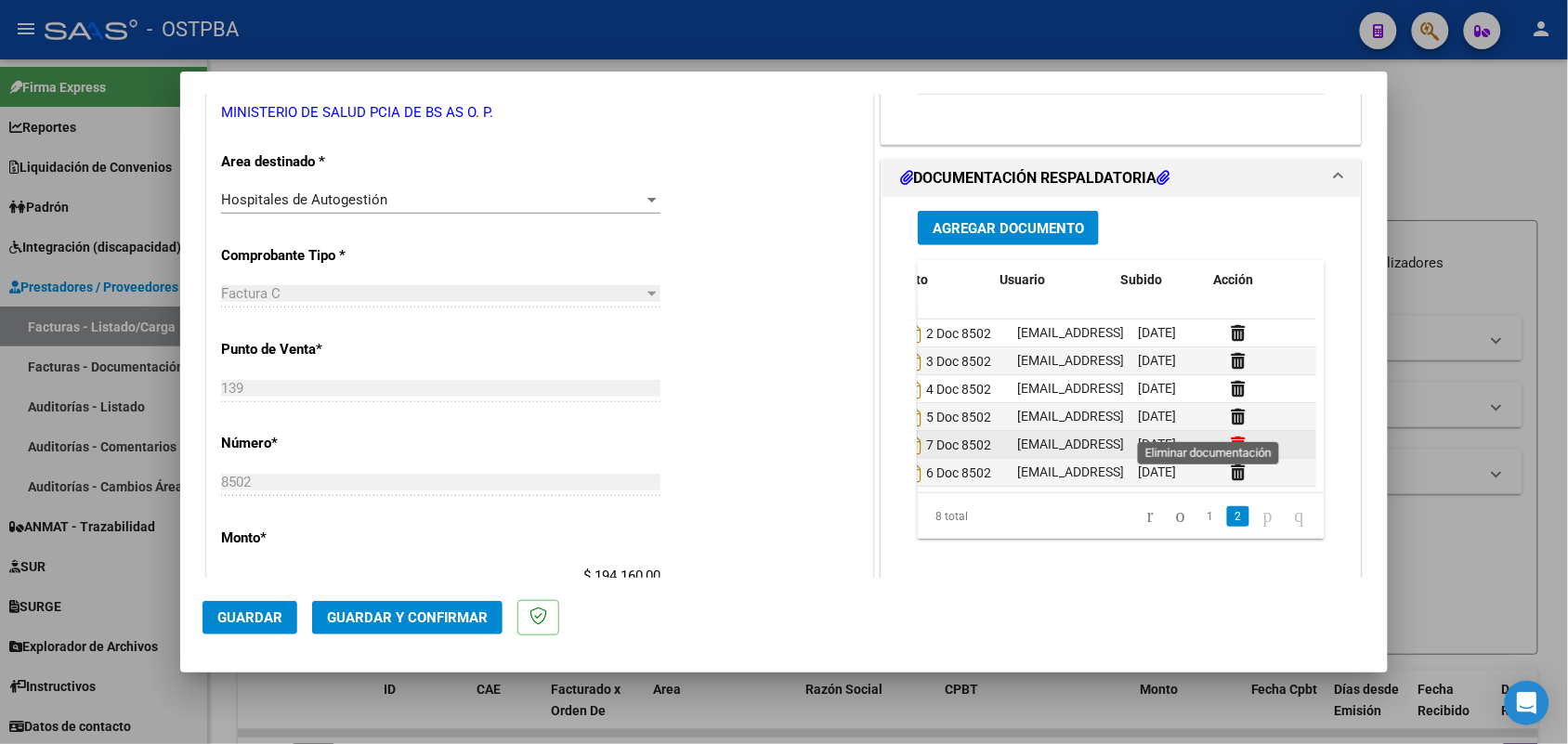
click at [1231, 436] on icon at bounding box center [1238, 445] width 14 height 18
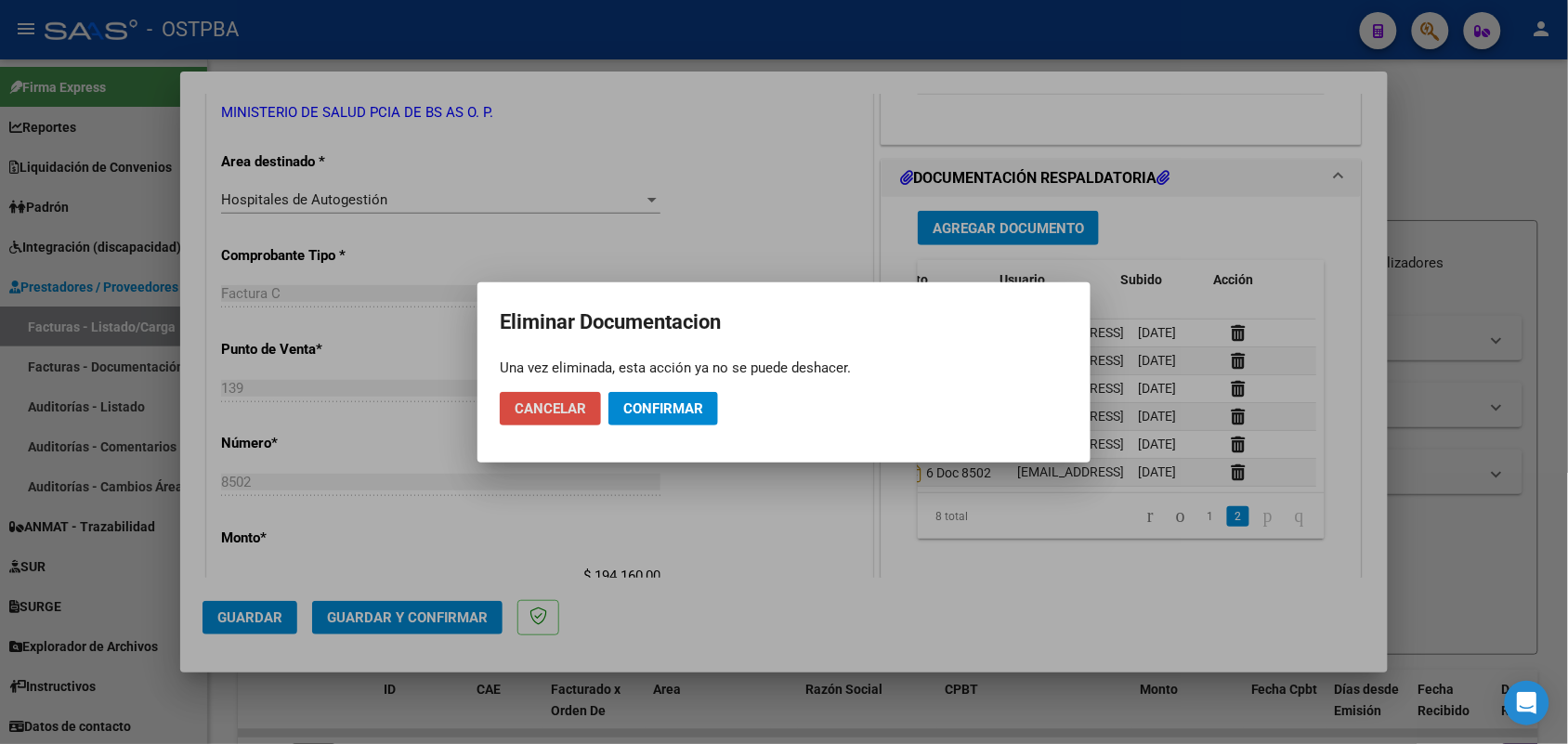
click at [595, 410] on button "Cancelar" at bounding box center [550, 408] width 101 height 33
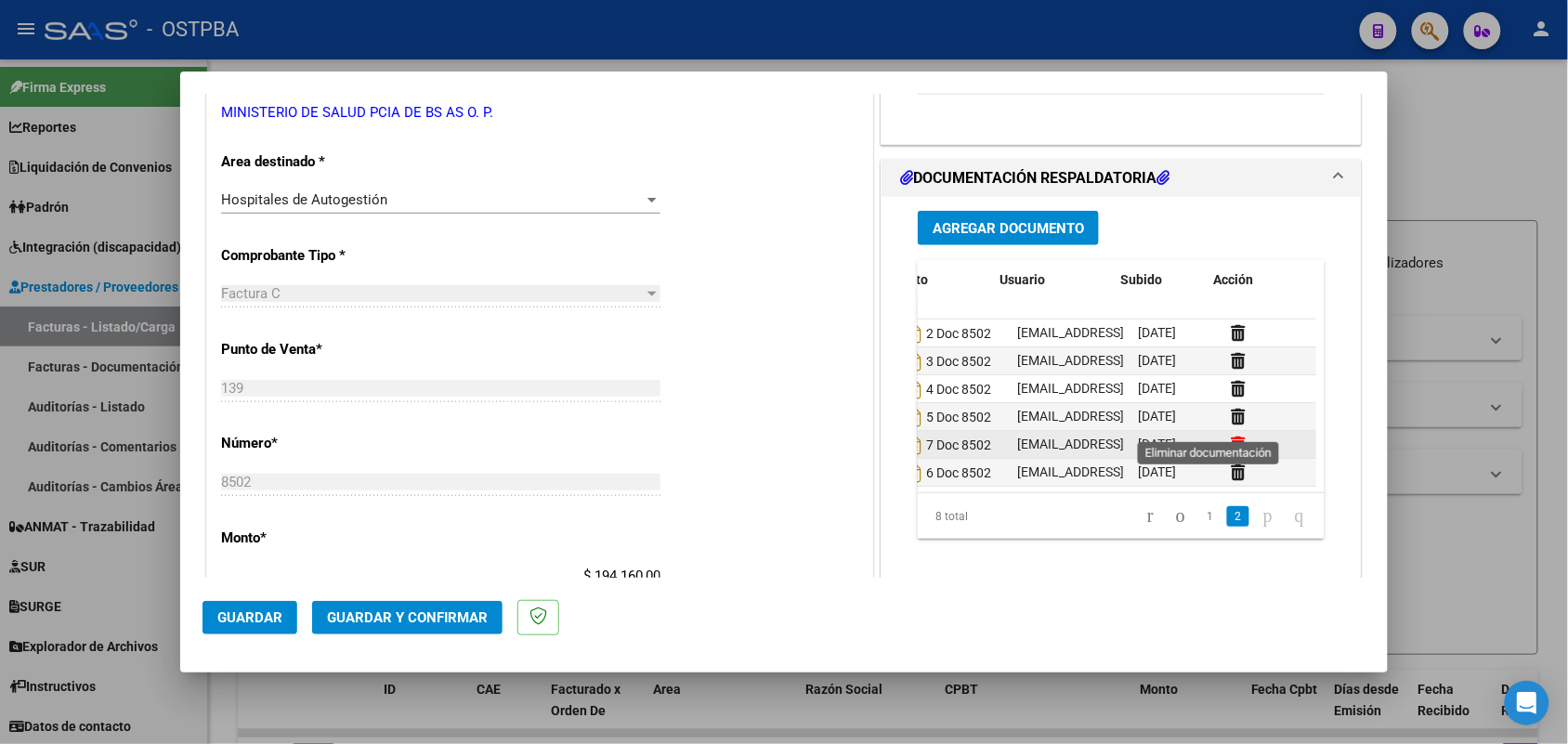
click at [1231, 436] on icon at bounding box center [1238, 445] width 14 height 18
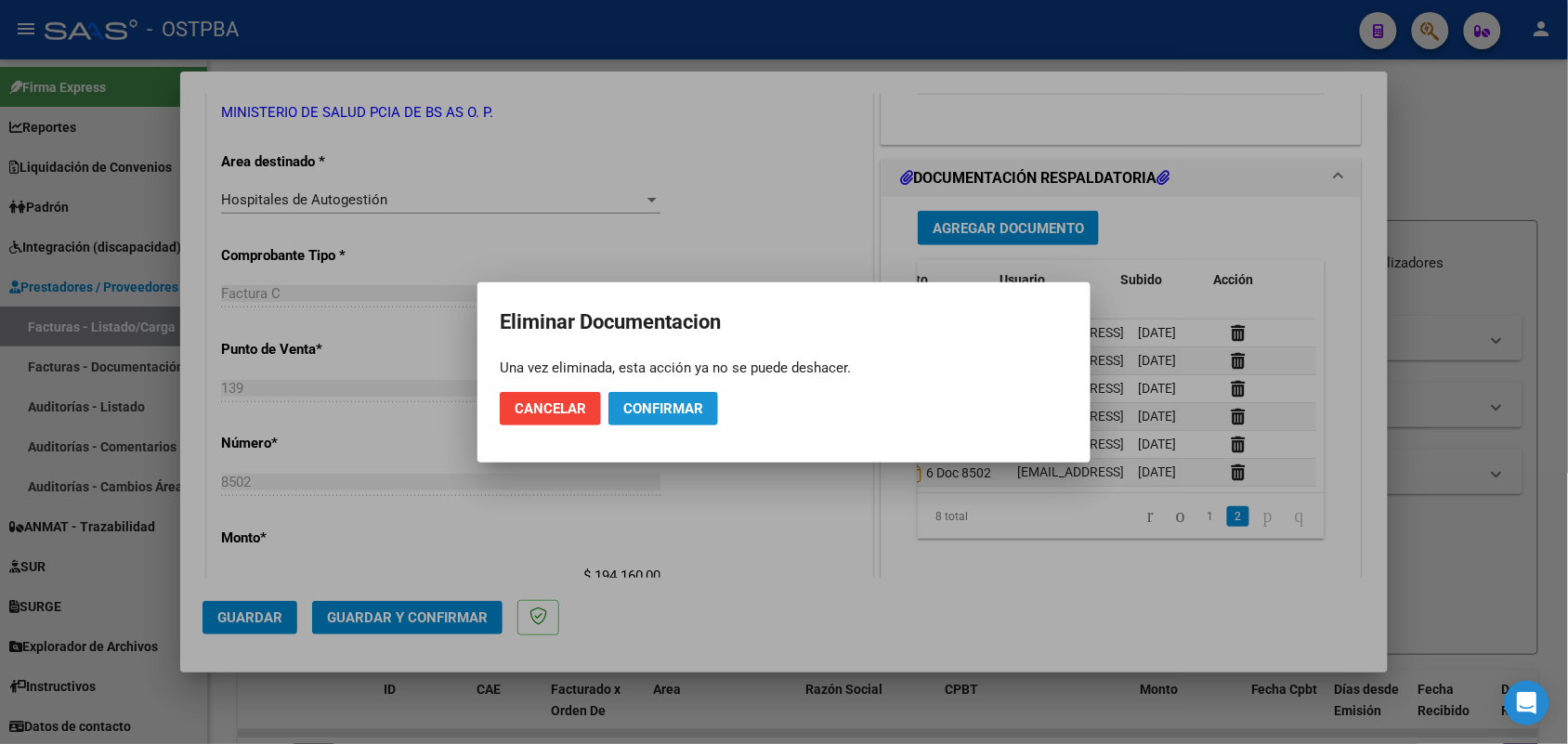
click at [697, 404] on span "Confirmar" at bounding box center [662, 408] width 80 height 17
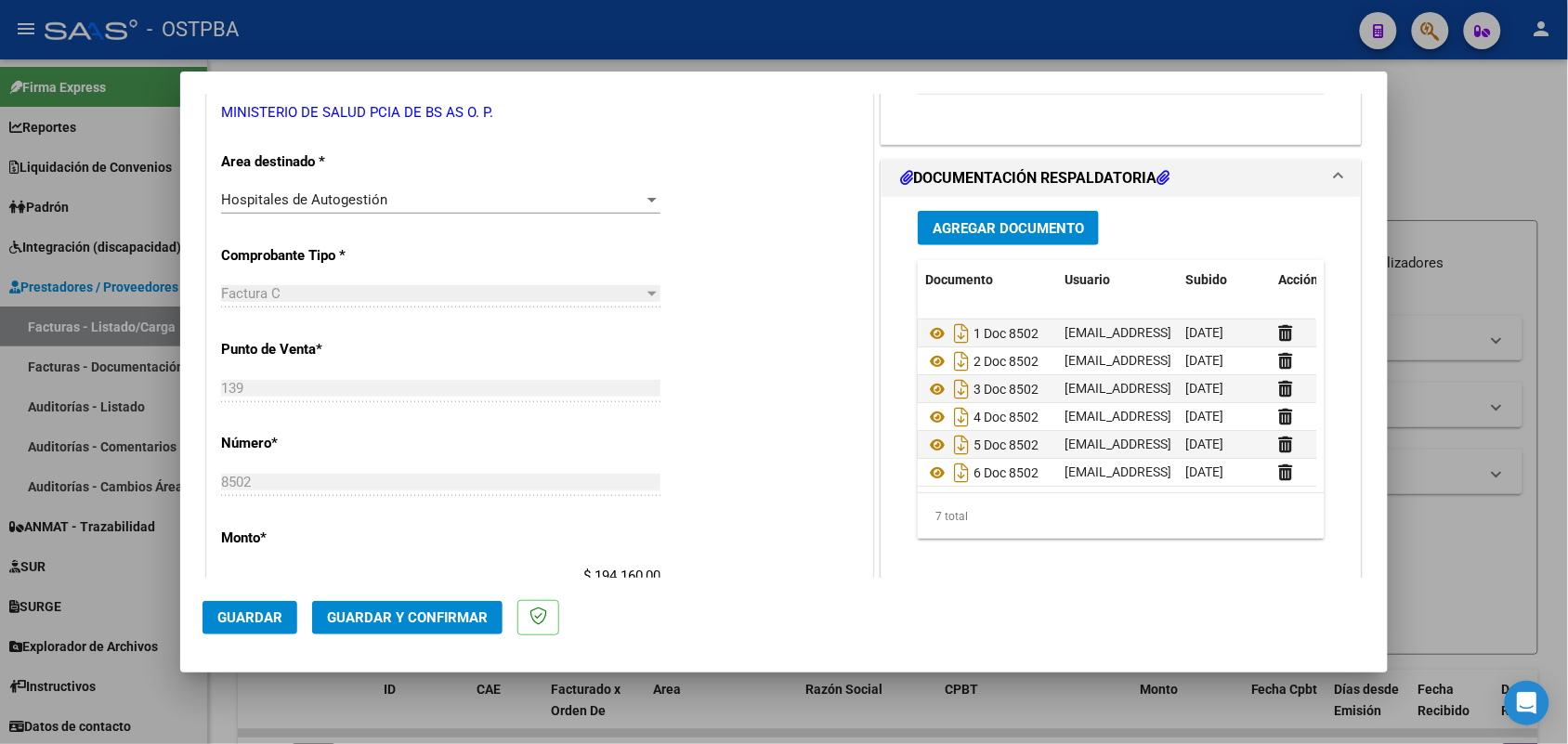
scroll to position [46, 108]
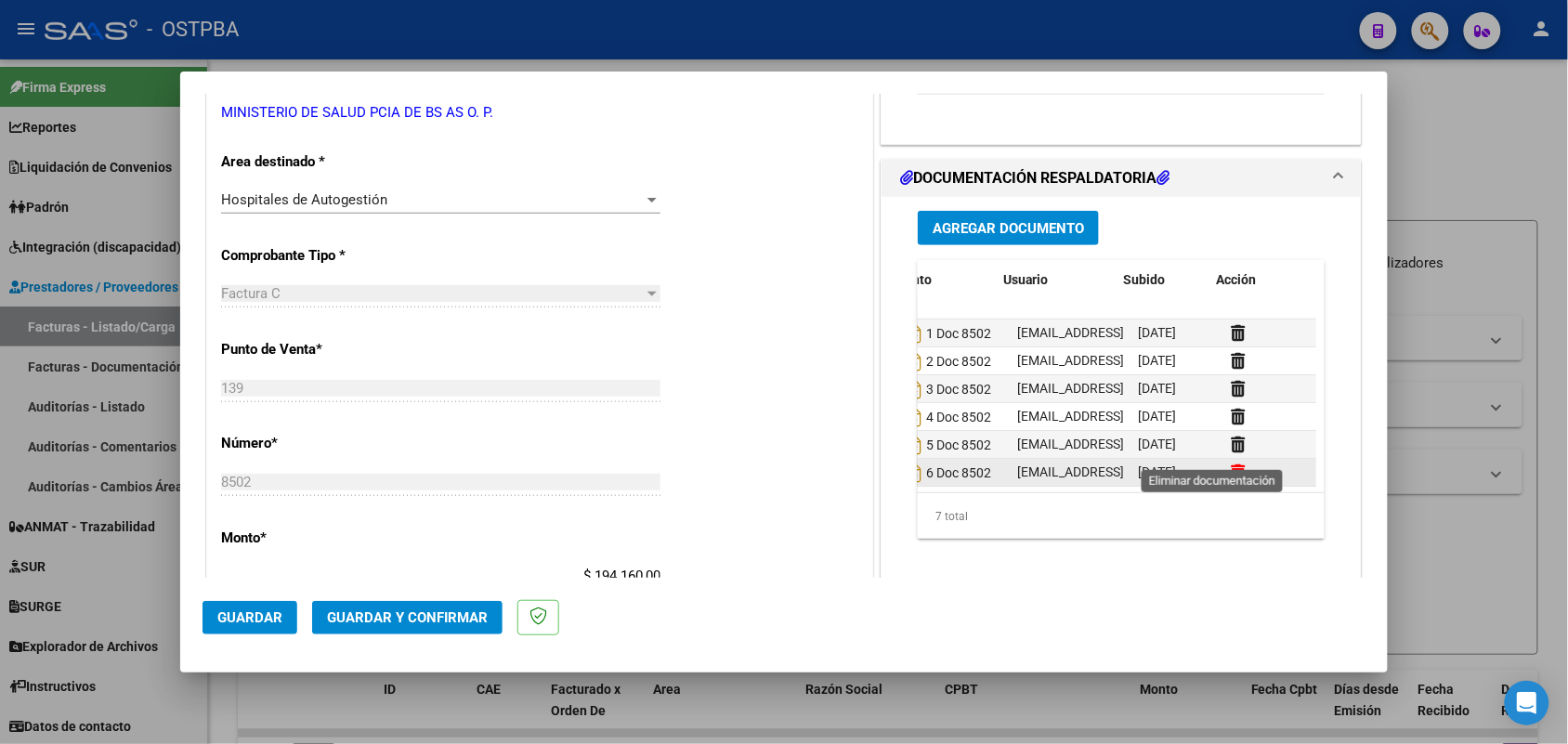
click at [1231, 464] on icon at bounding box center [1238, 472] width 14 height 18
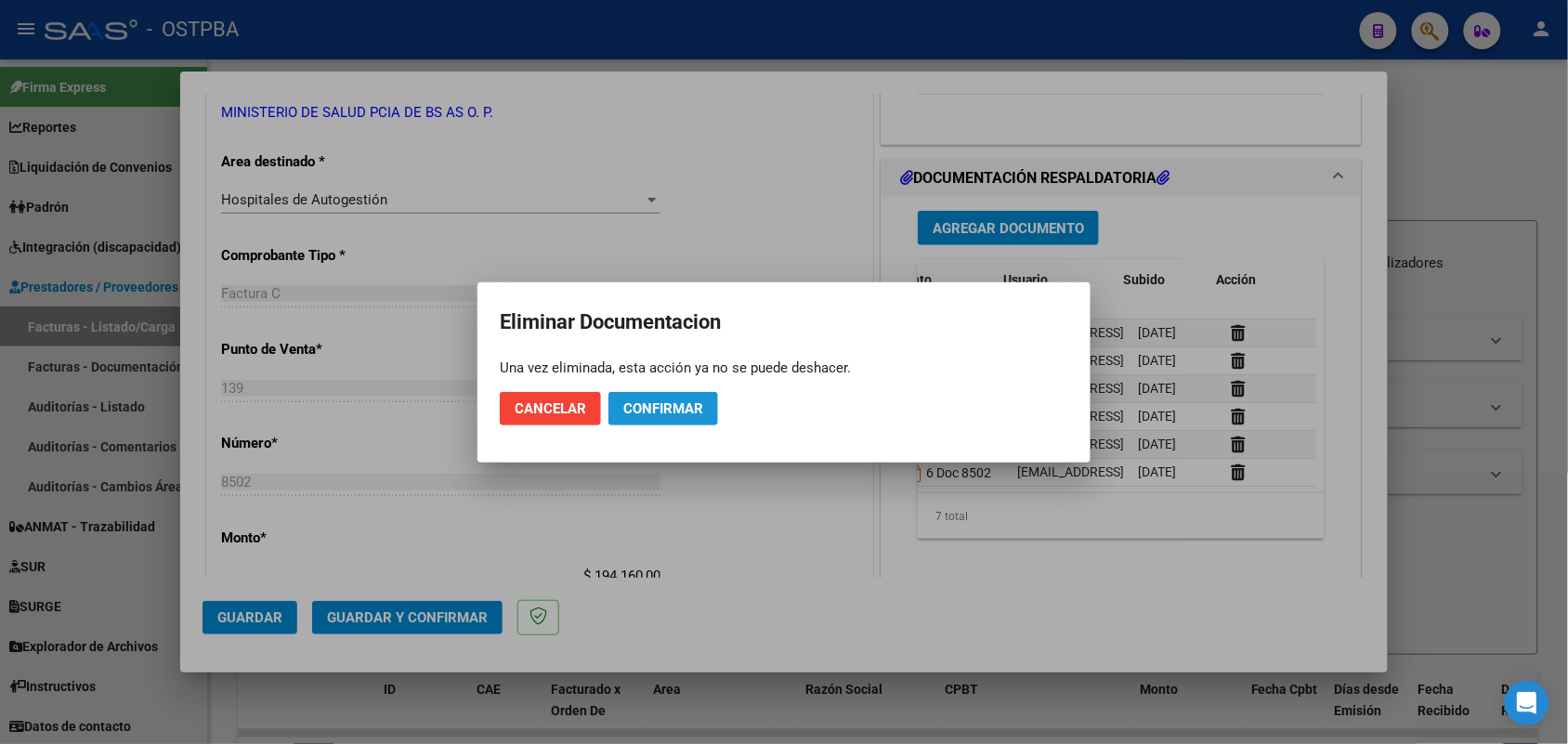
click at [671, 405] on span "Confirmar" at bounding box center [662, 408] width 80 height 17
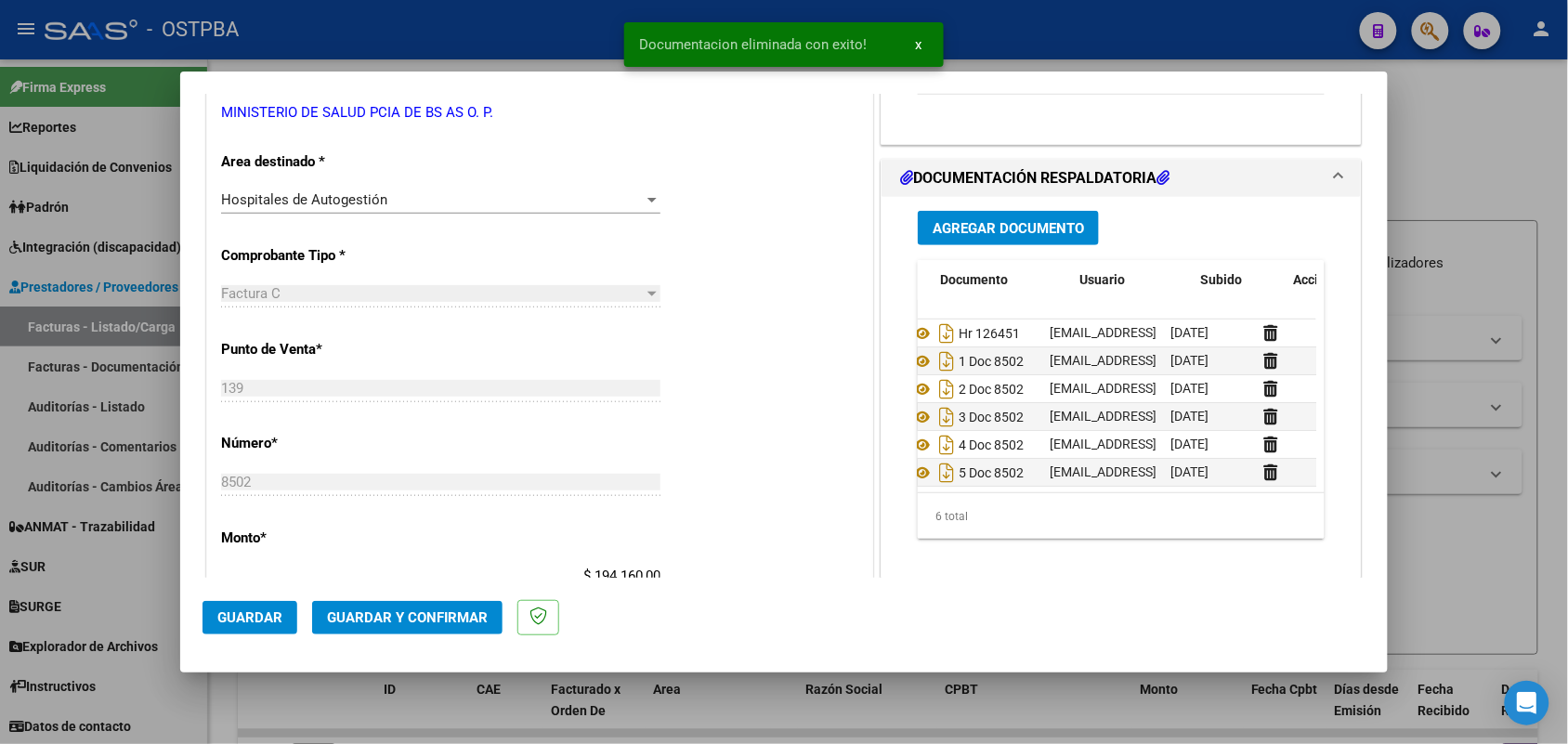
scroll to position [19, 0]
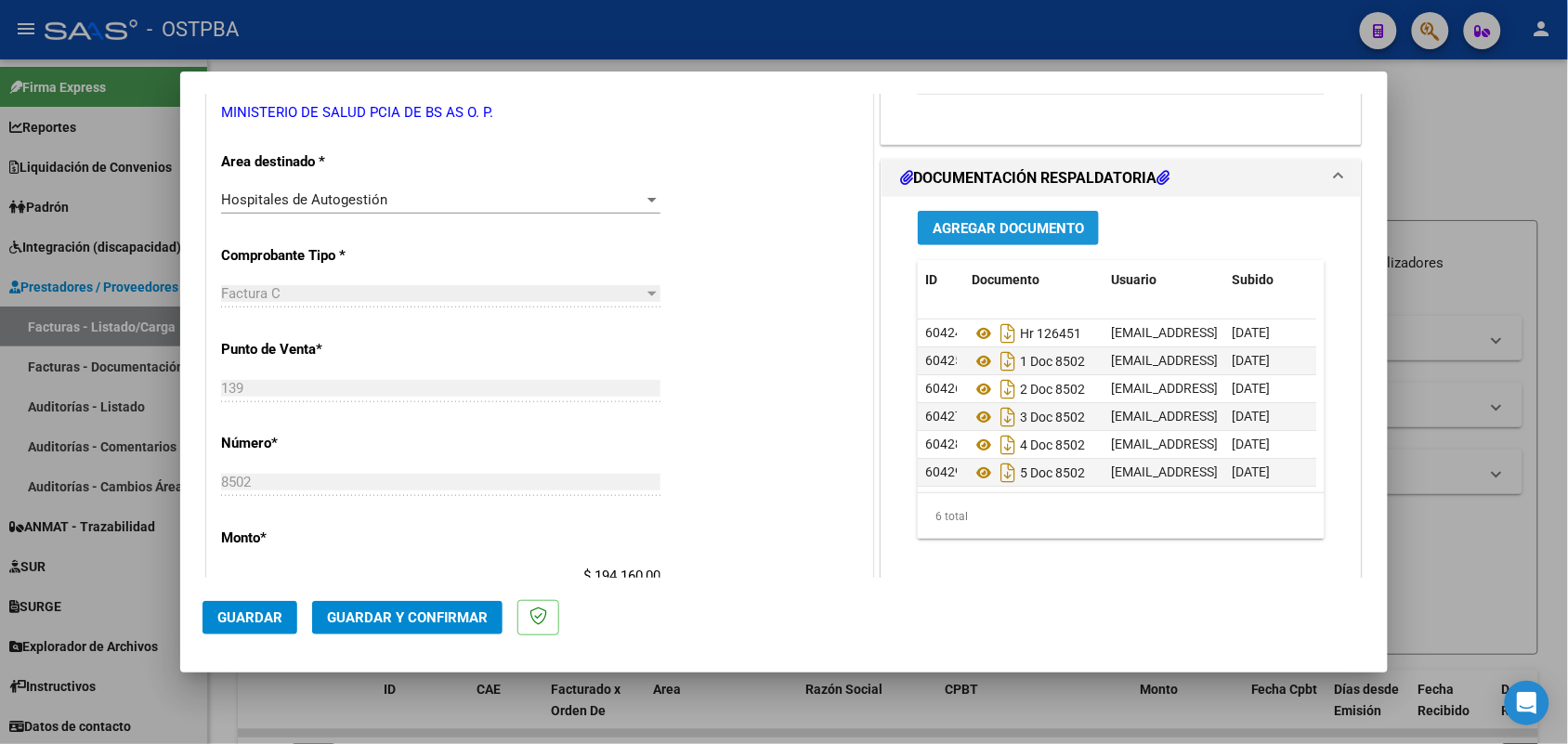
click at [1004, 224] on span "Agregar Documento" at bounding box center [1009, 228] width 152 height 17
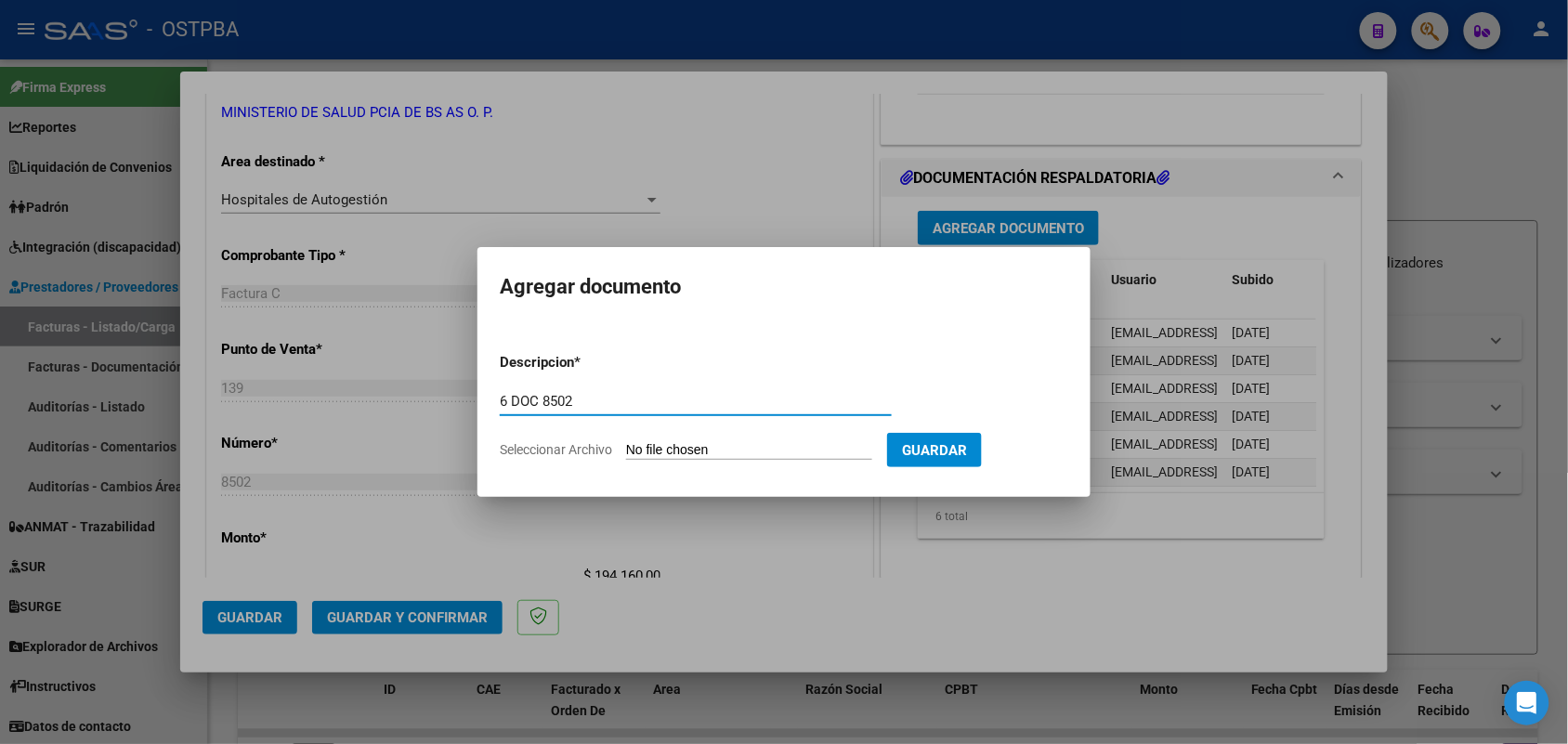
type input "6 DOC 8502"
click at [638, 451] on input "Seleccionar Archivo" at bounding box center [749, 451] width 246 height 18
type input "C:\fakepath\6 DOC 8502.pdf"
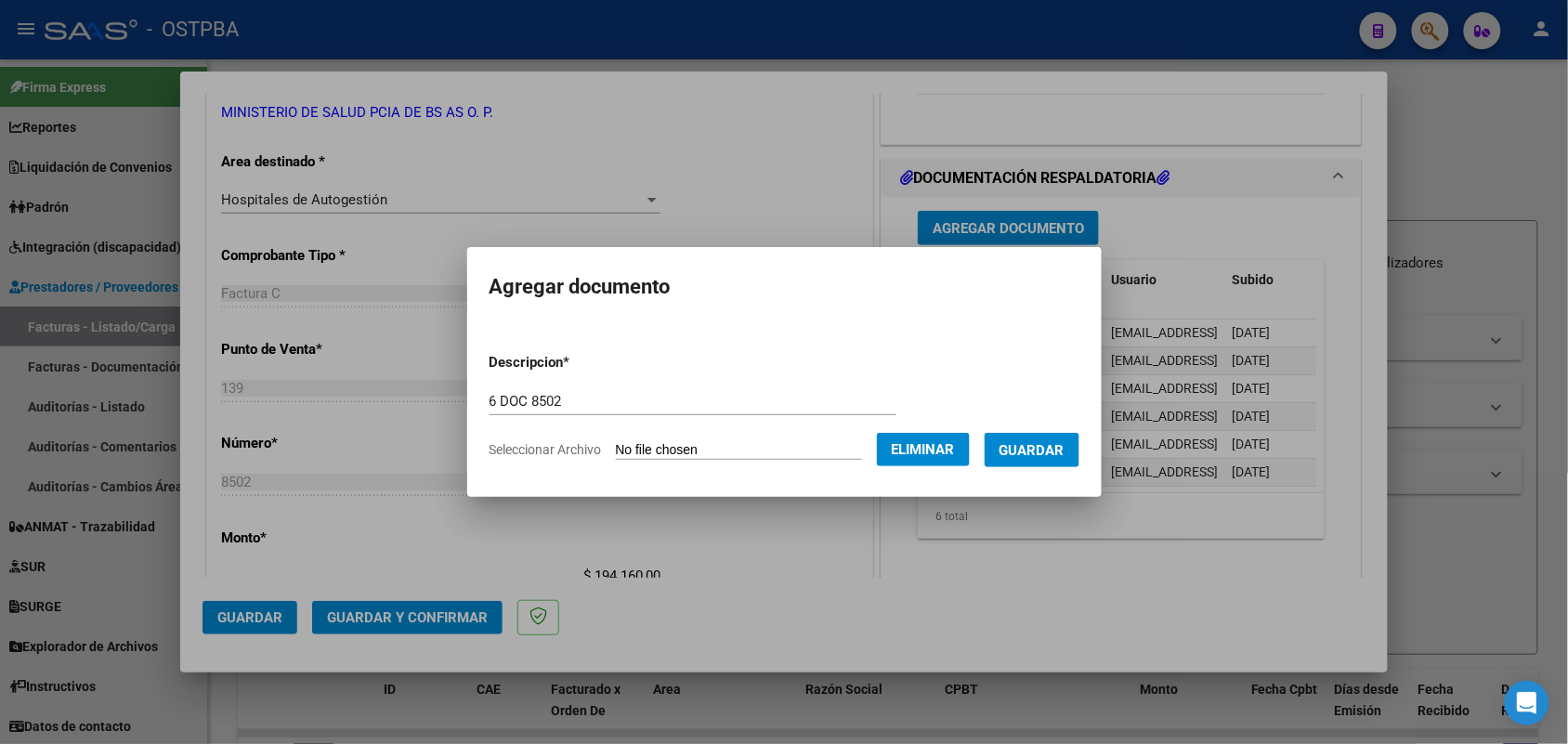
click at [1041, 444] on span "Guardar" at bounding box center [1033, 450] width 65 height 17
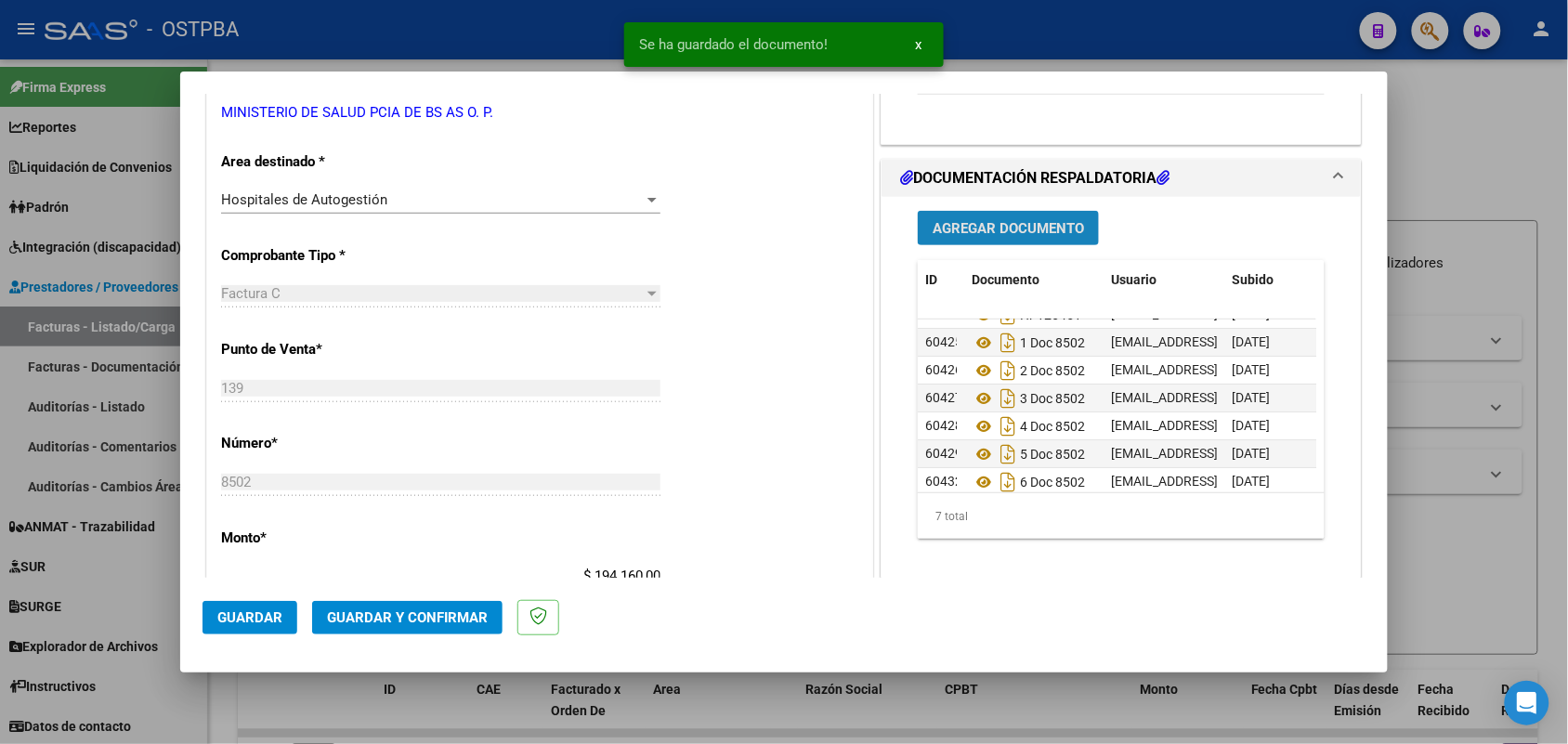
click at [987, 235] on span "Agregar Documento" at bounding box center [1009, 228] width 152 height 17
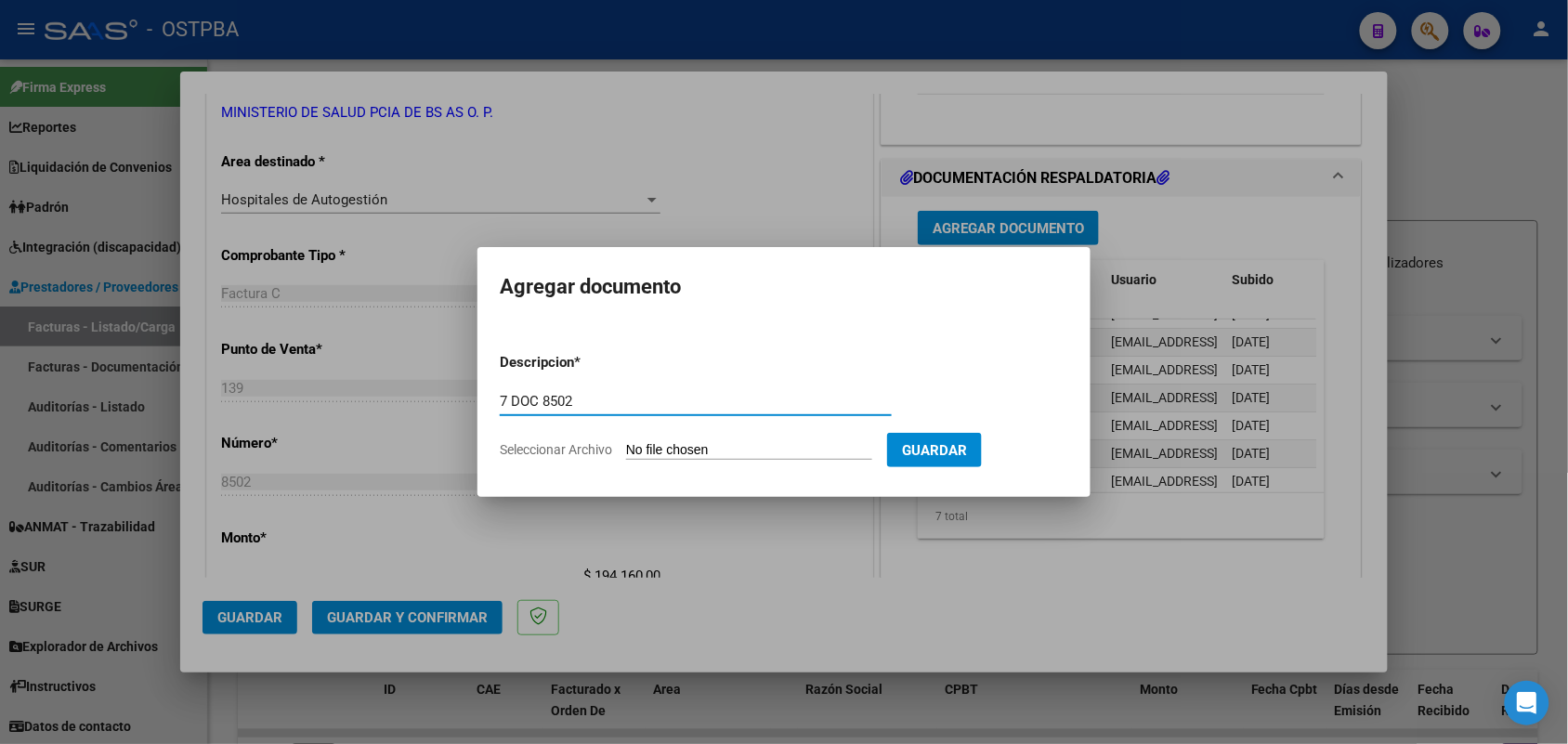
type input "7 DOC 8502"
click at [652, 451] on input "Seleccionar Archivo" at bounding box center [749, 451] width 246 height 18
type input "C:\fakepath\7 DOC 8502.pdf"
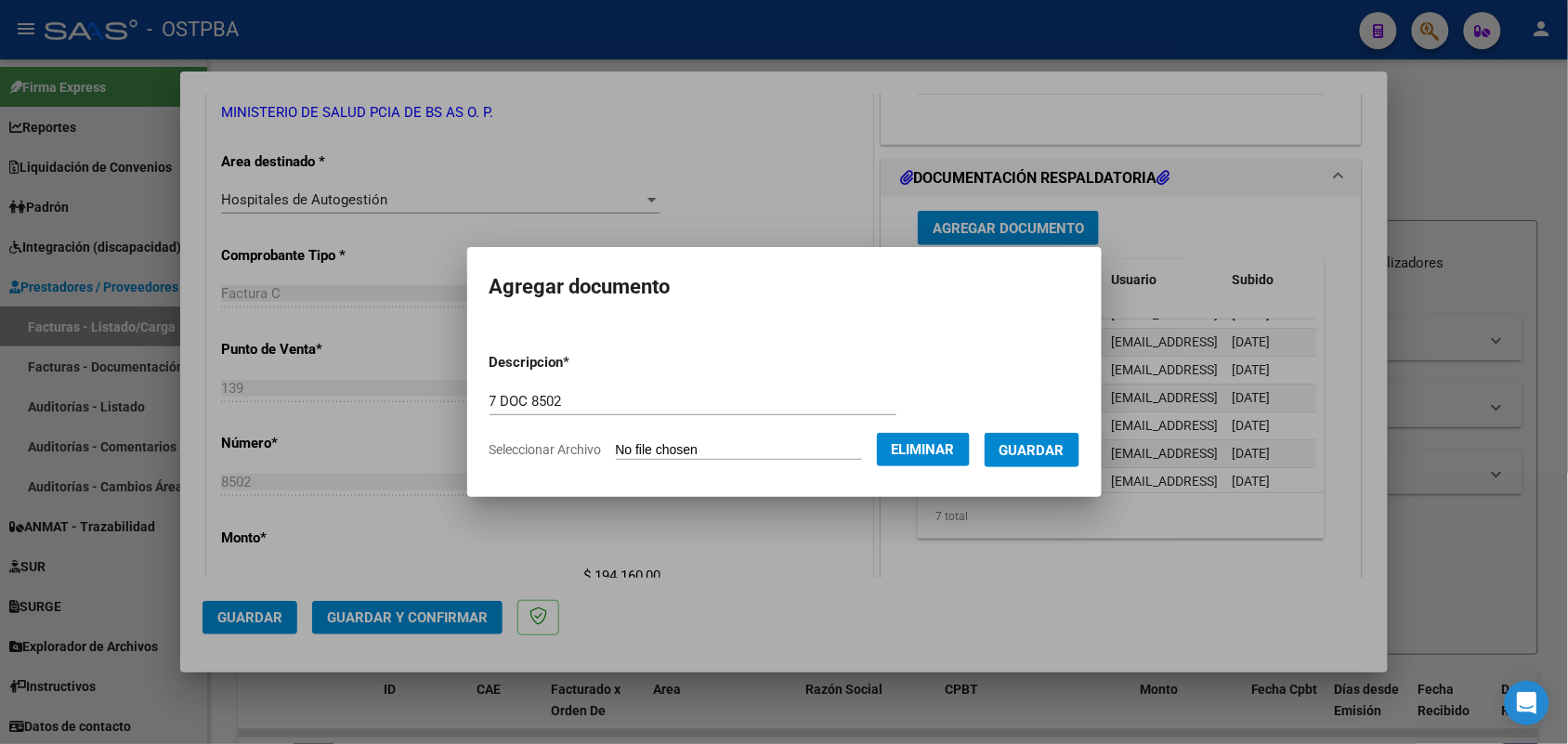
click at [1055, 443] on span "Guardar" at bounding box center [1033, 450] width 65 height 17
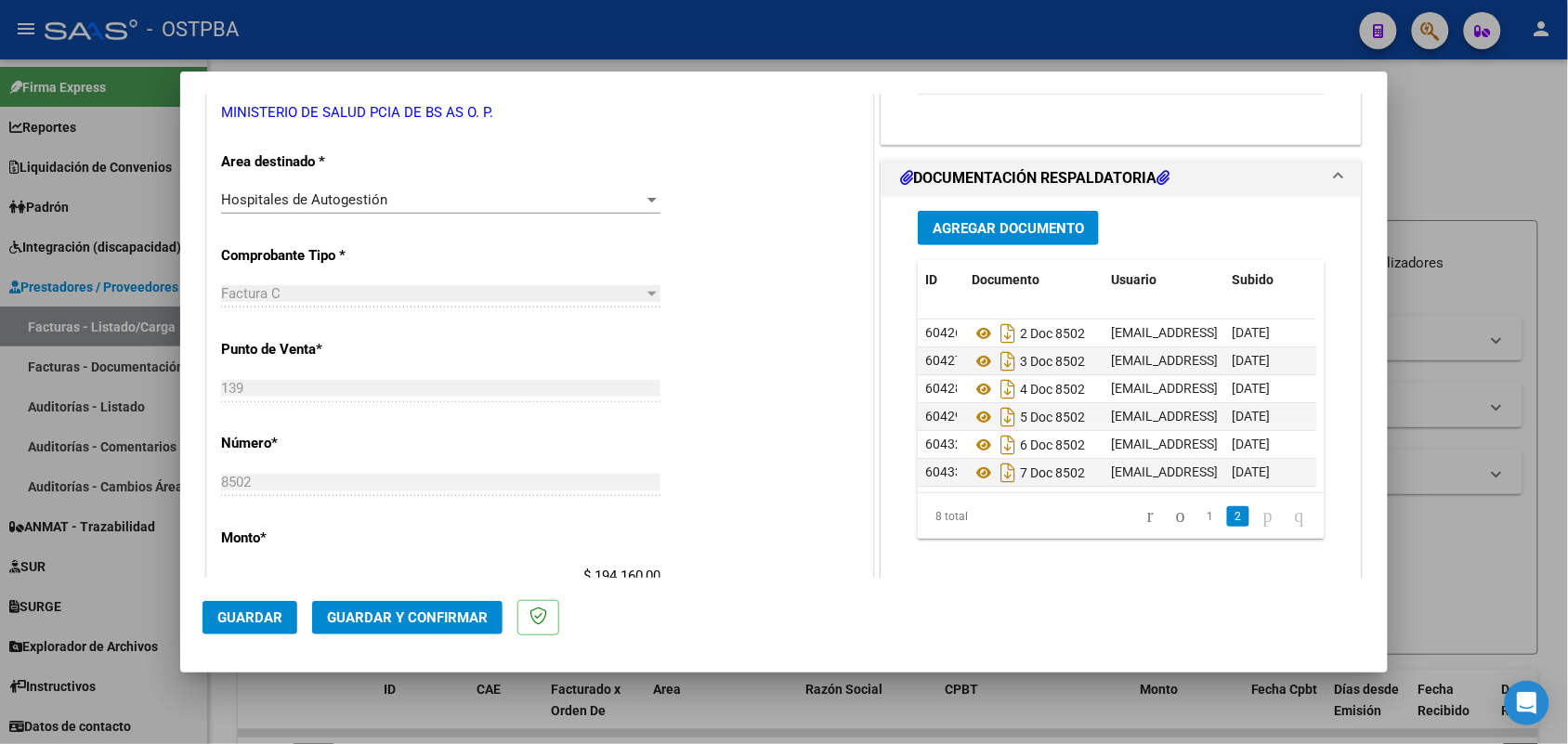
scroll to position [75, 0]
click at [409, 604] on button "Guardar y Confirmar" at bounding box center [408, 618] width 191 height 33
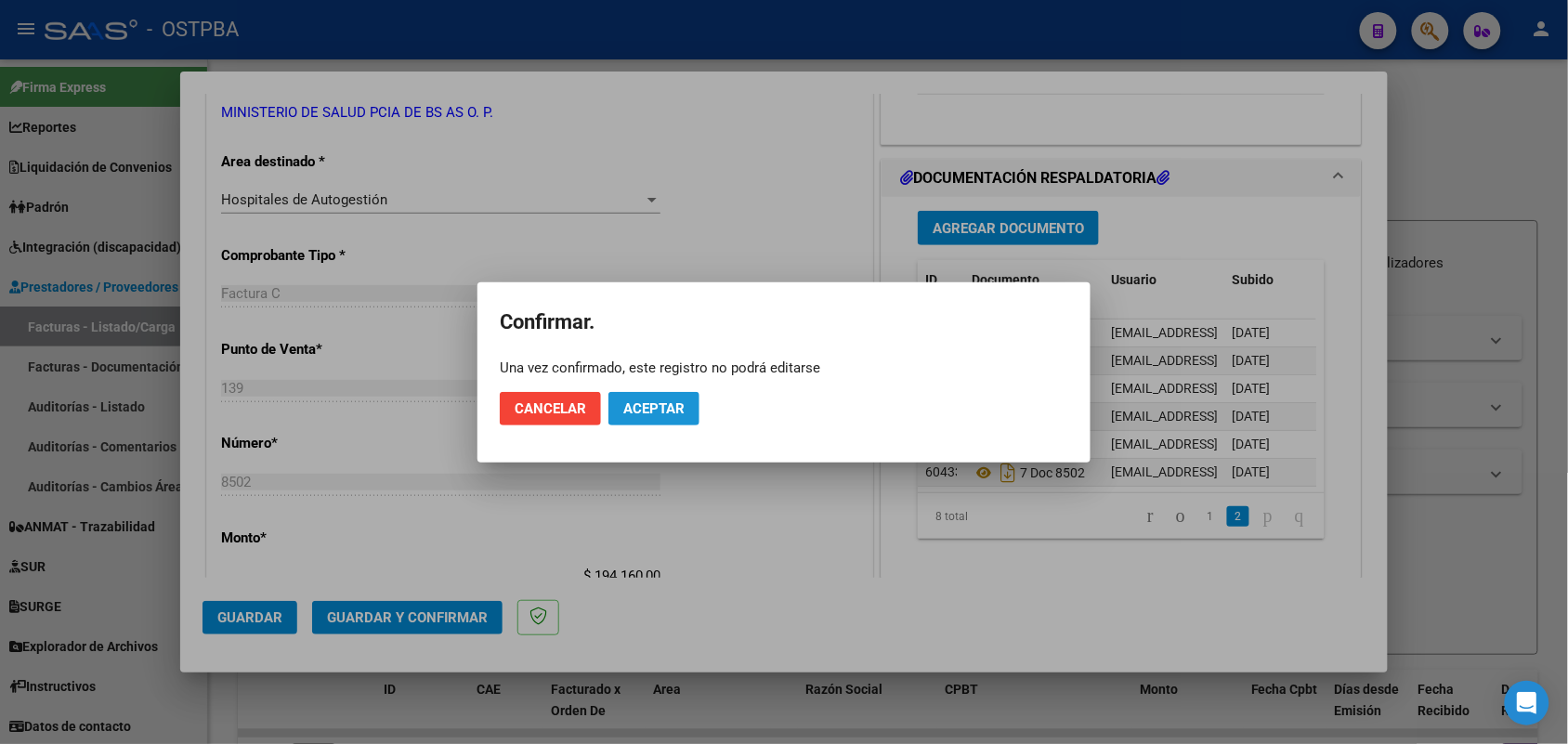
click at [644, 409] on span "Aceptar" at bounding box center [654, 408] width 61 height 17
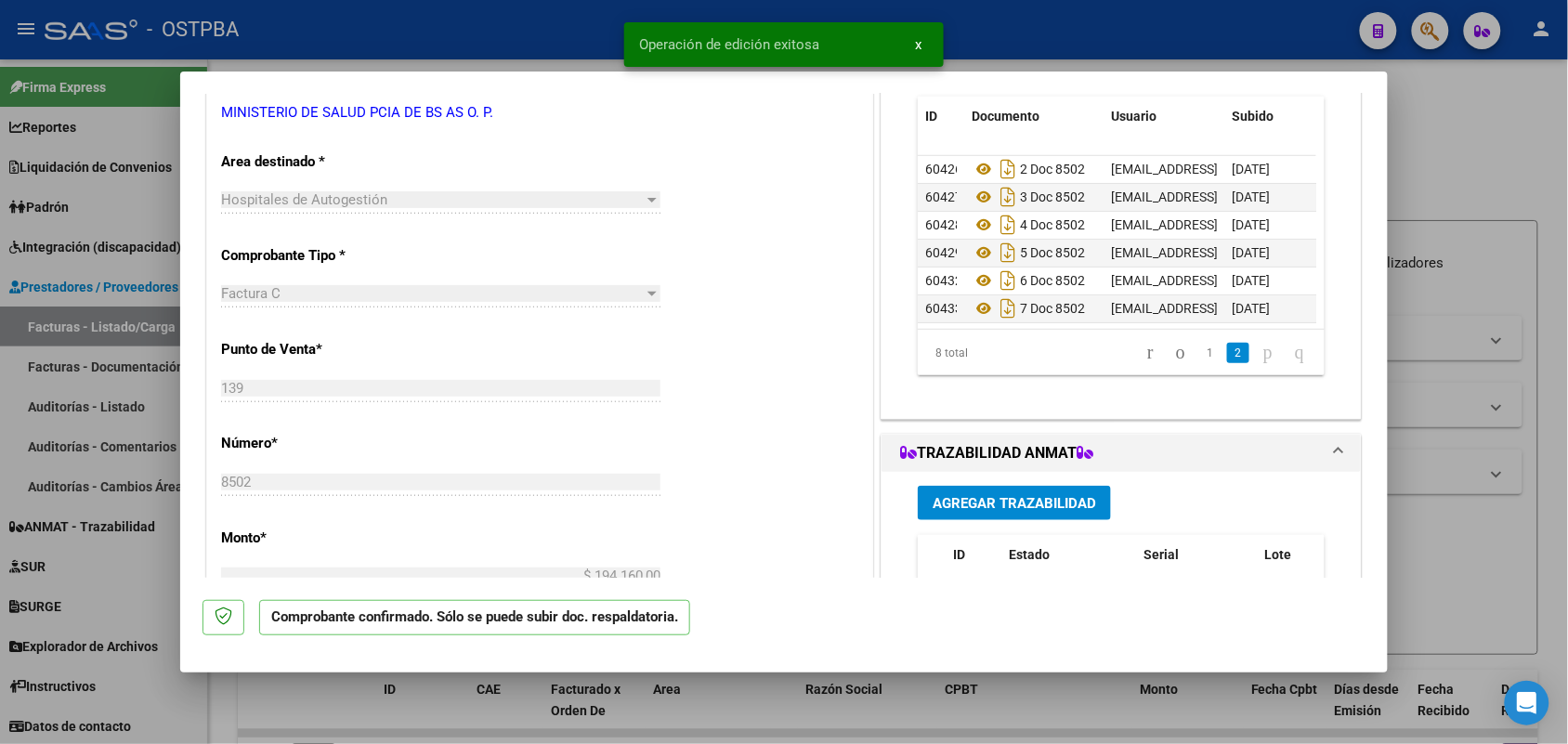
click at [140, 461] on div at bounding box center [784, 372] width 1568 height 744
type input "$ 0,00"
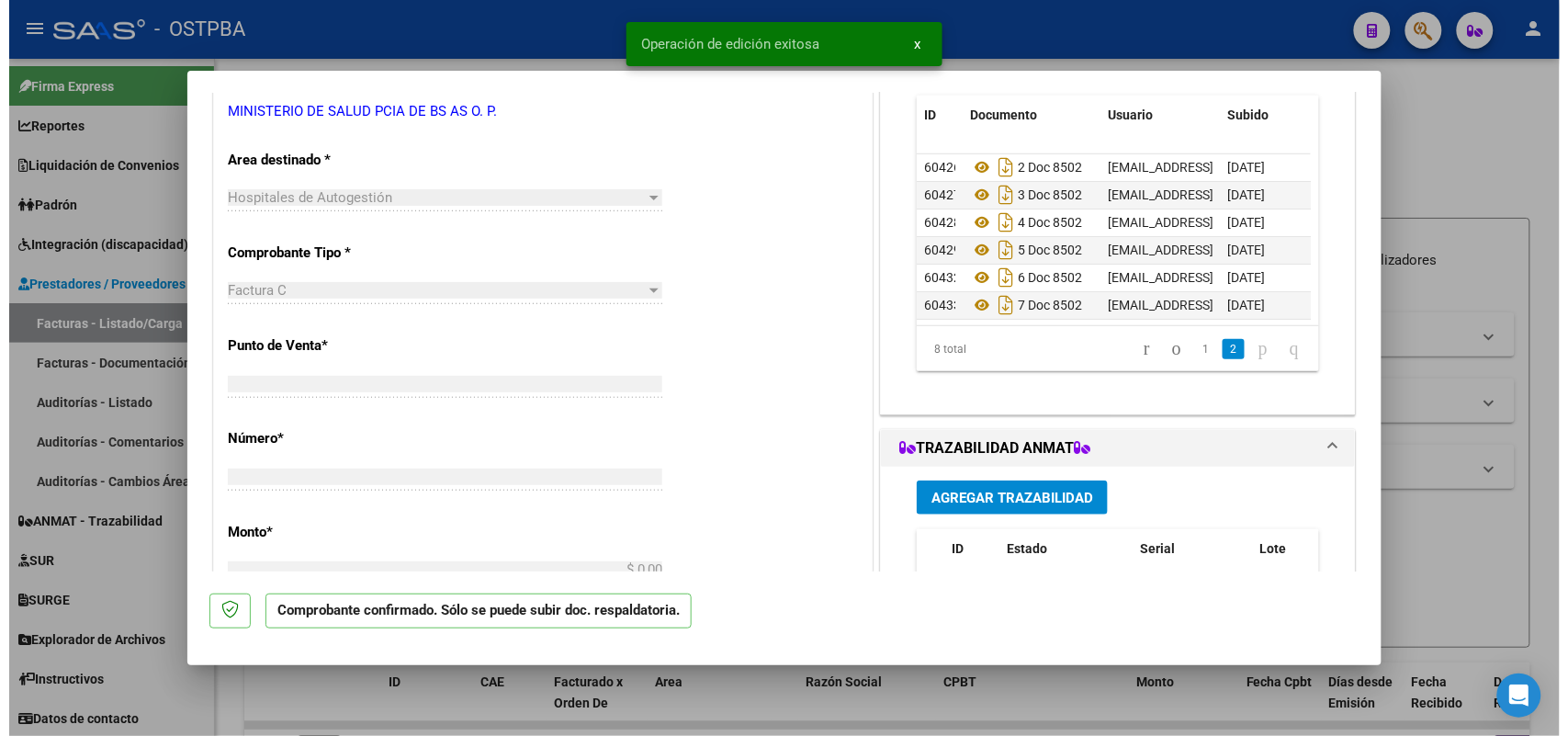
scroll to position [0, 0]
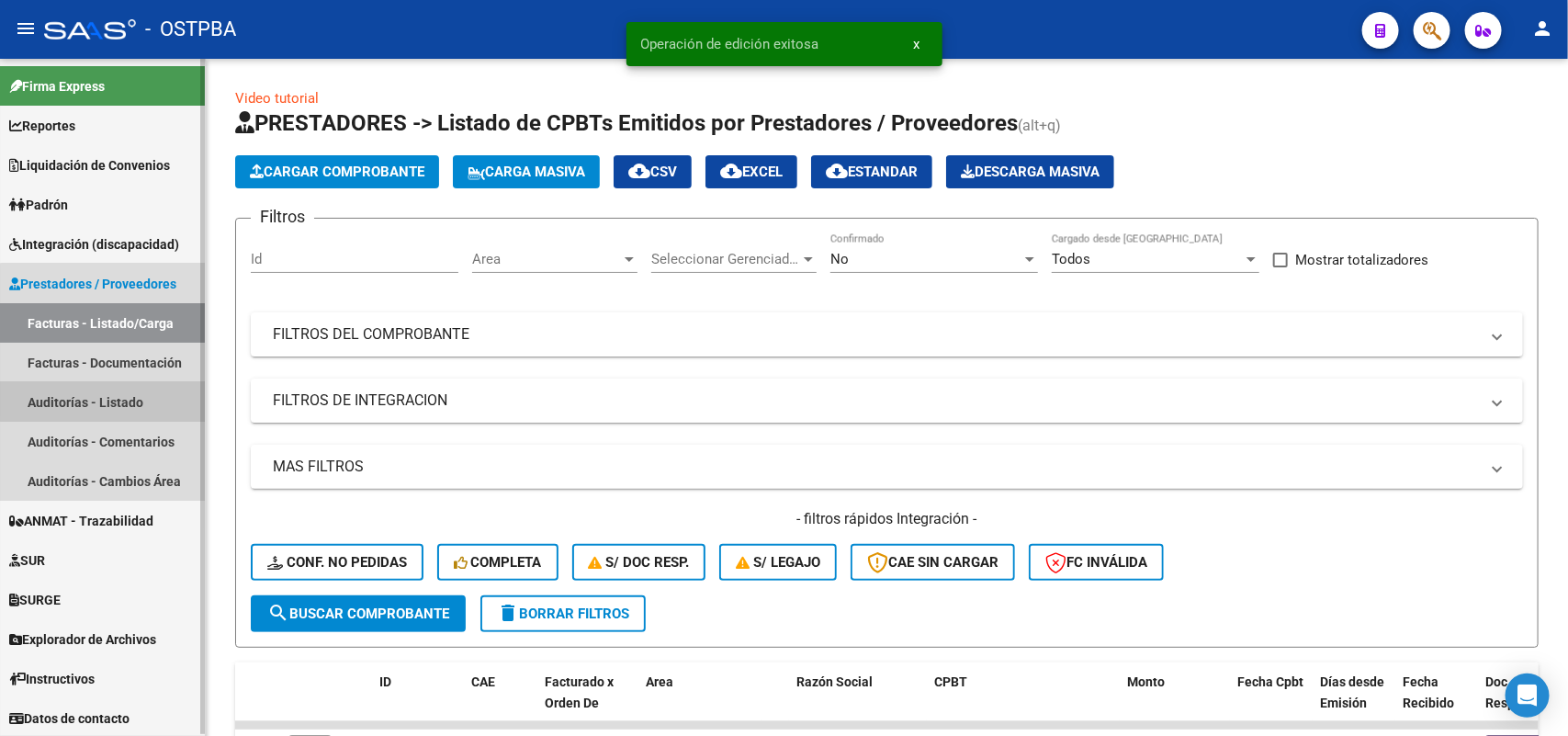
click at [128, 396] on link "Auditorías - Listado" at bounding box center [102, 402] width 205 height 40
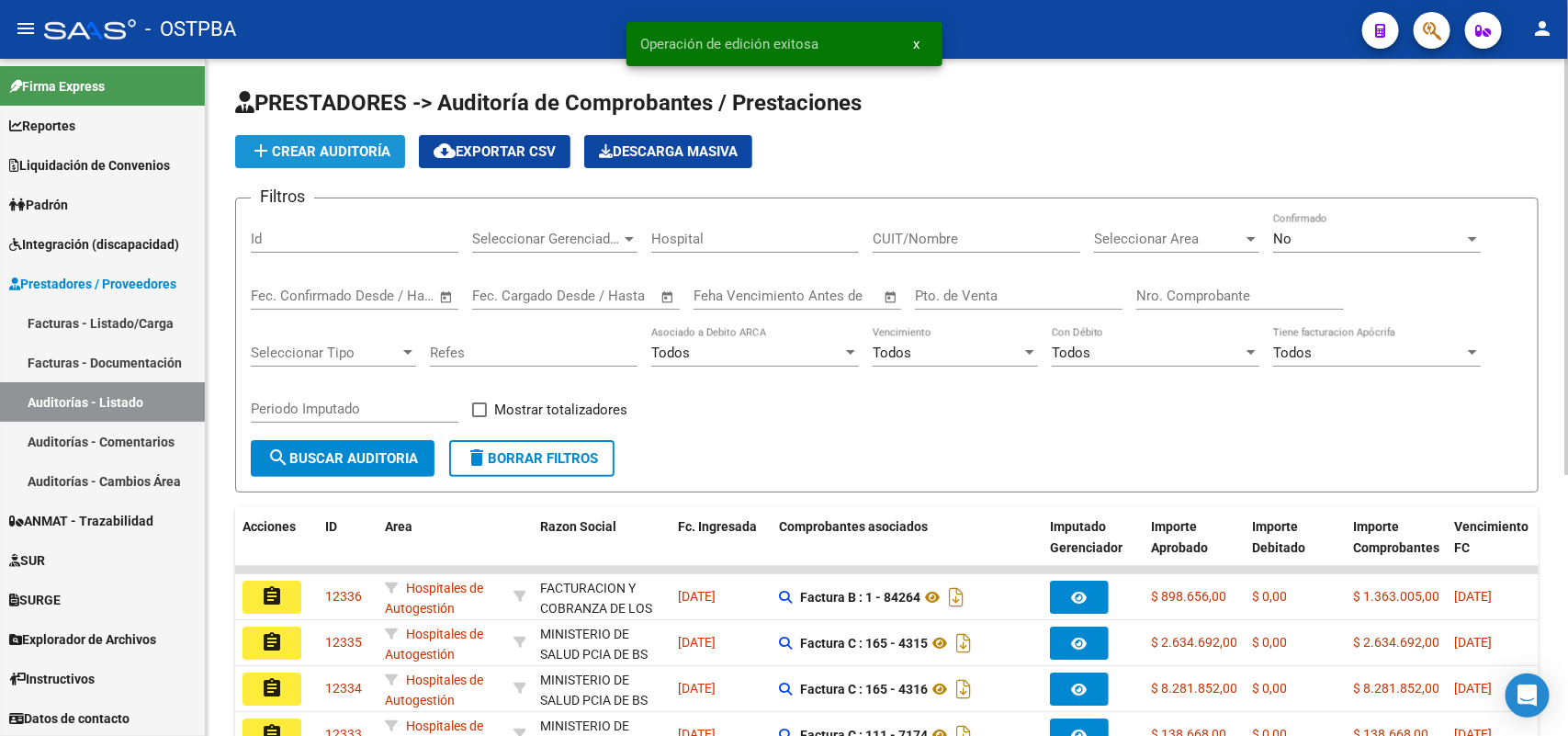
click at [361, 148] on span "add Crear Auditoría" at bounding box center [320, 151] width 140 height 17
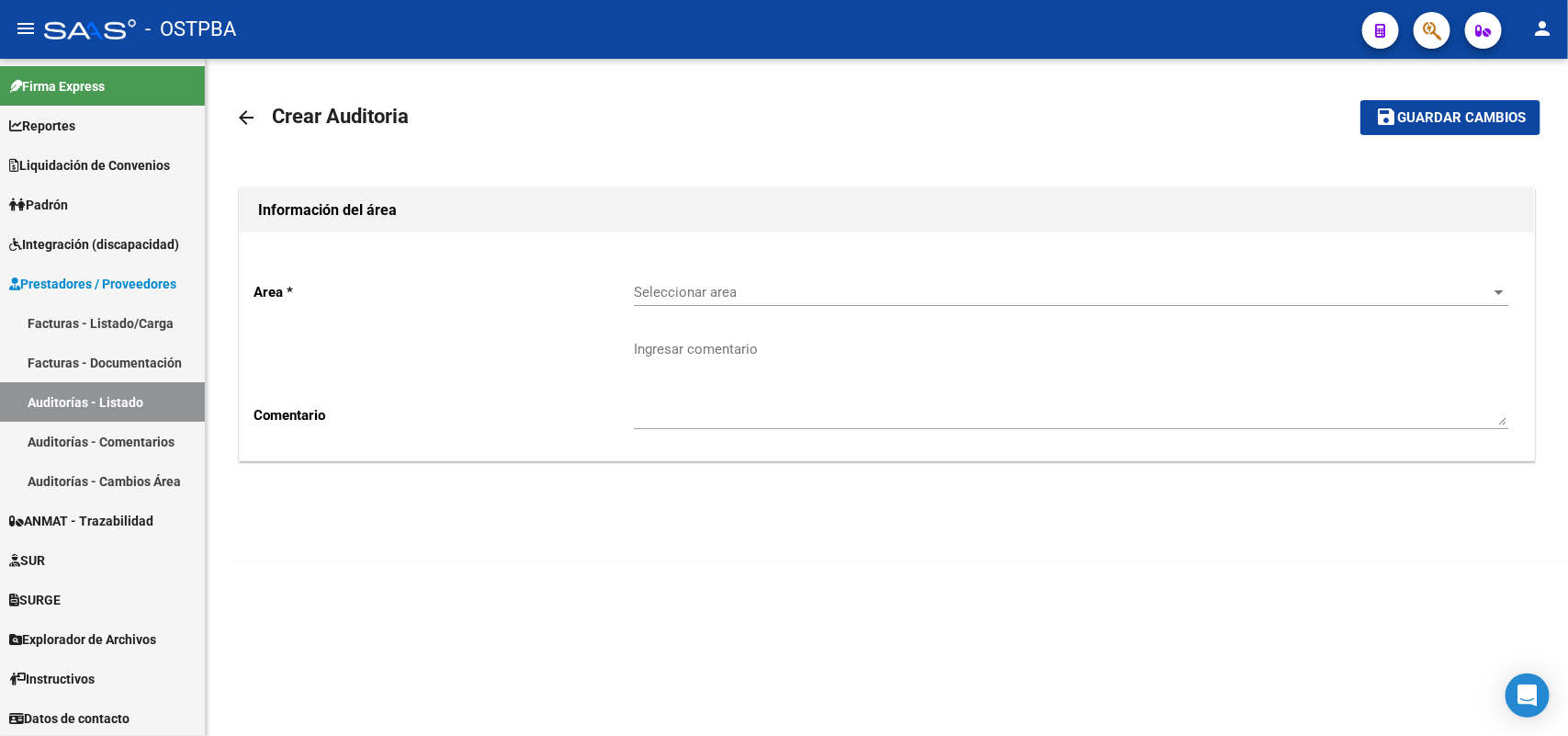
click at [712, 301] on div "Seleccionar area Seleccionar area" at bounding box center [1071, 286] width 875 height 40
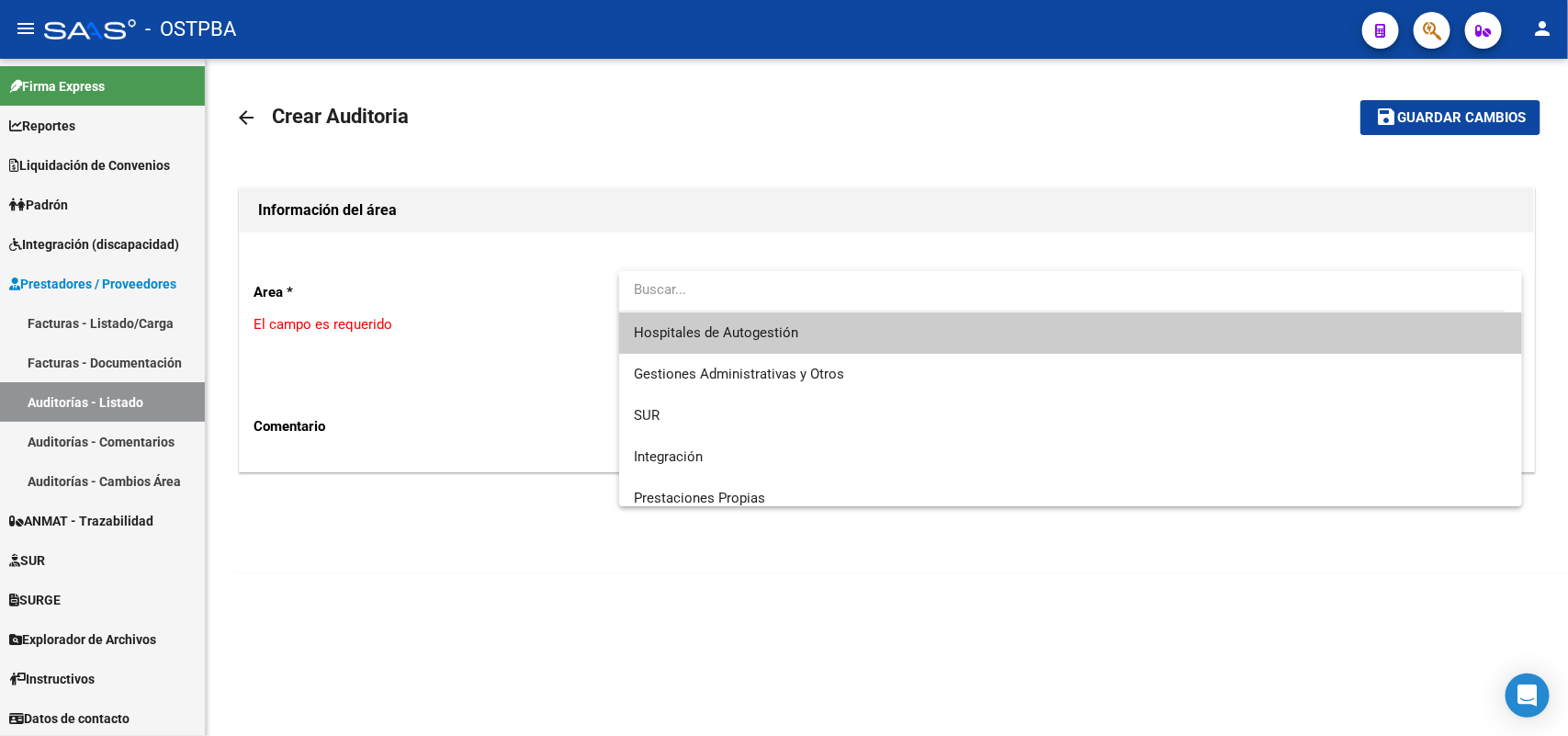
click at [724, 343] on span "Hospitales de Autogestión" at bounding box center [1071, 333] width 875 height 41
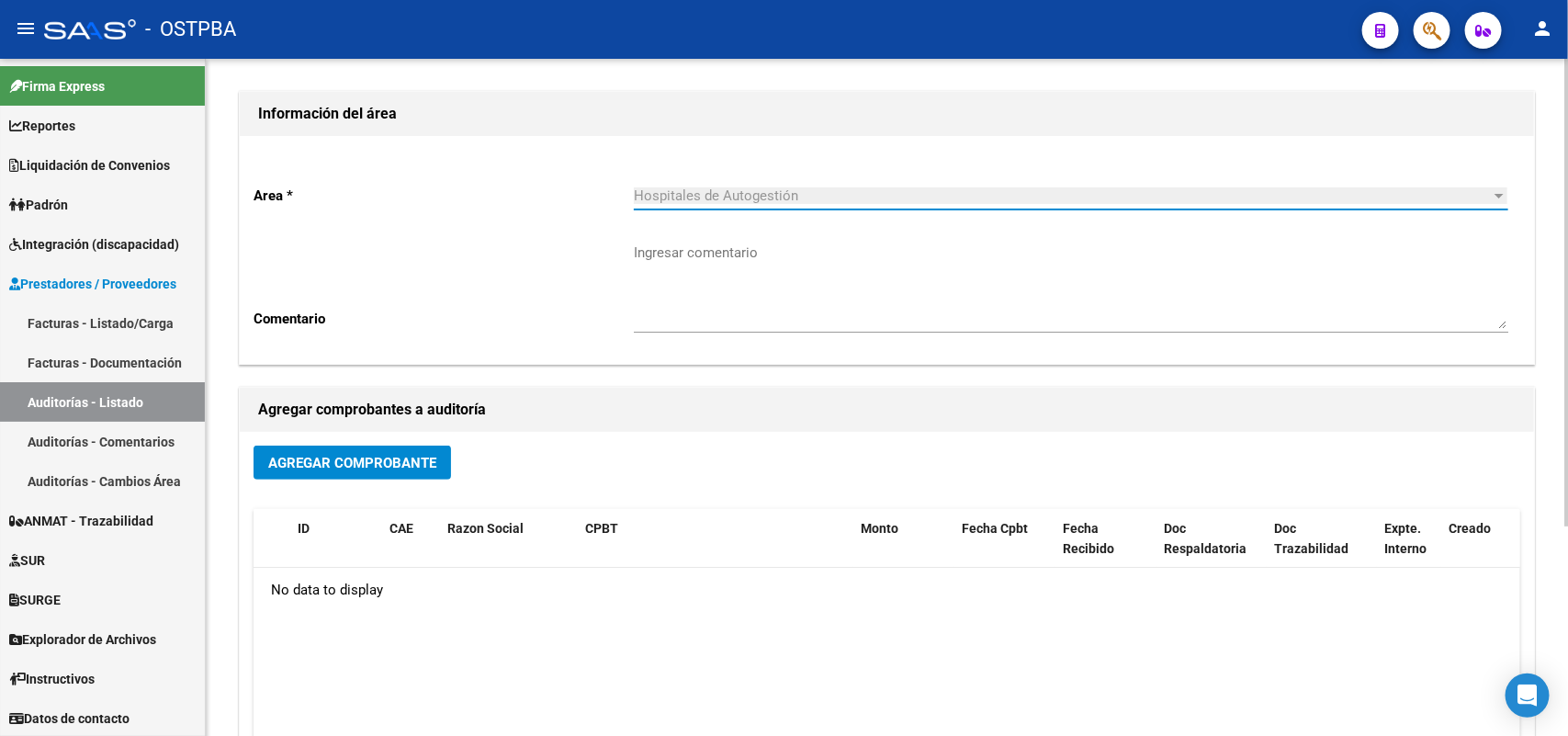
scroll to position [230, 0]
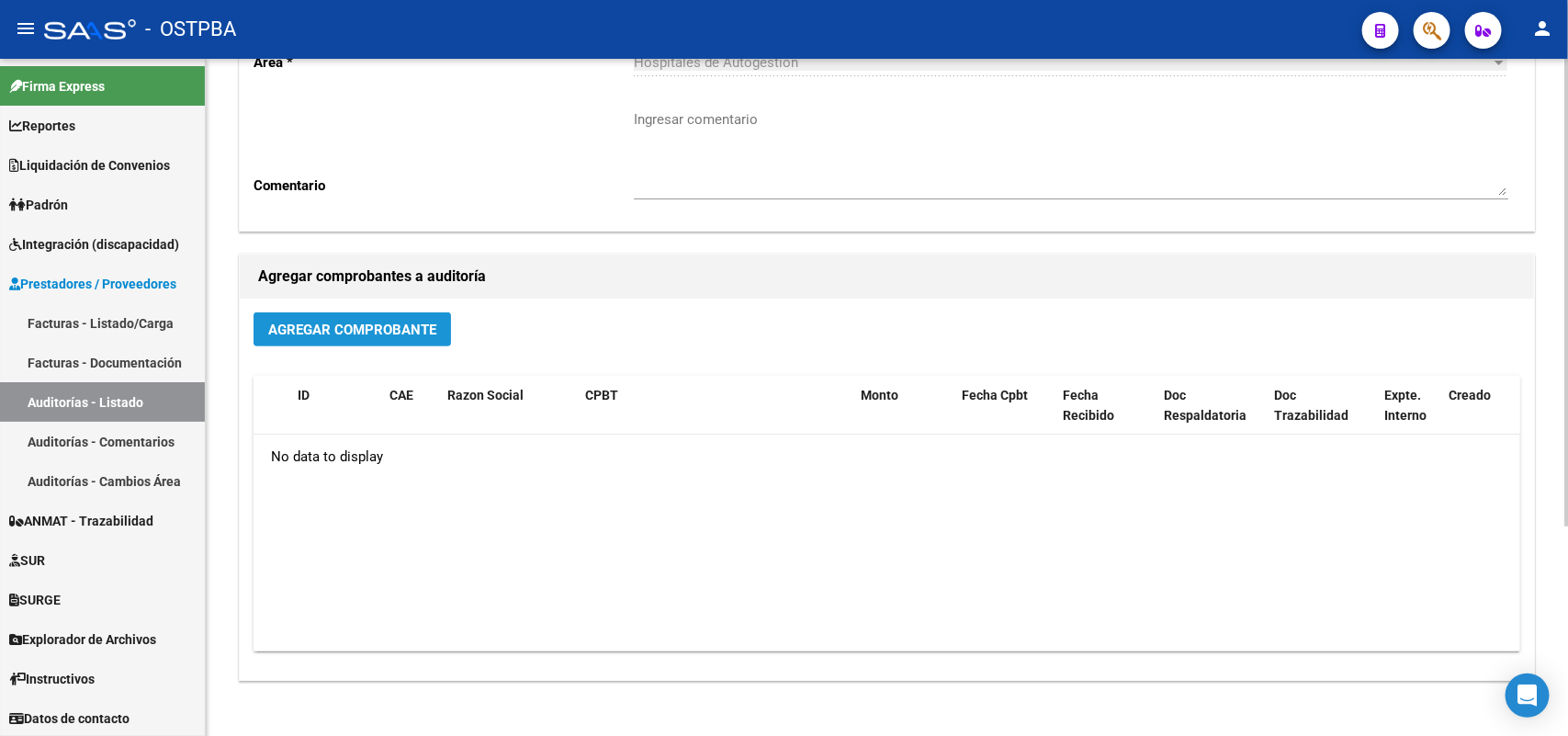
click at [368, 327] on span "Agregar Comprobante" at bounding box center [352, 329] width 168 height 17
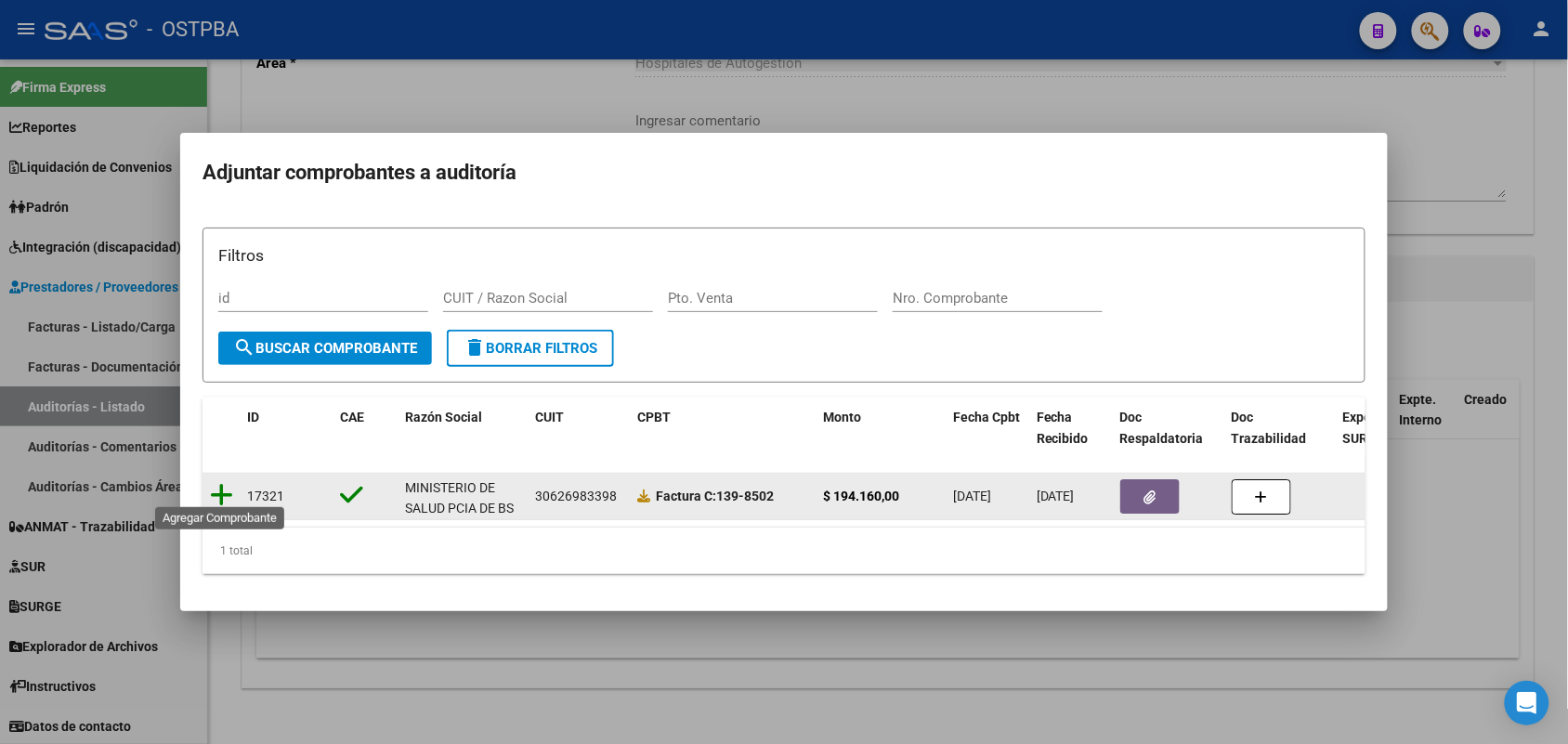
click at [225, 485] on icon at bounding box center [221, 495] width 24 height 26
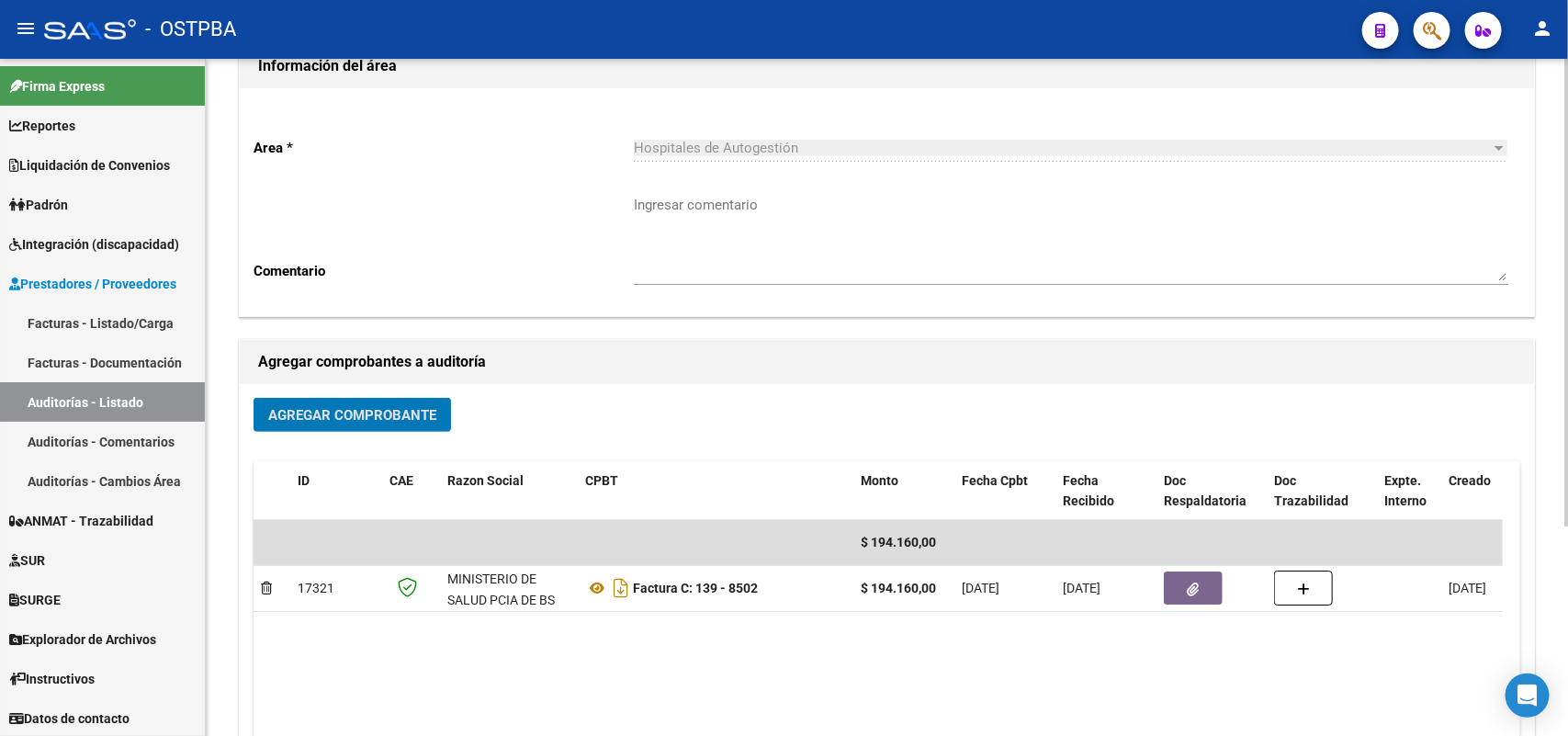
scroll to position [0, 0]
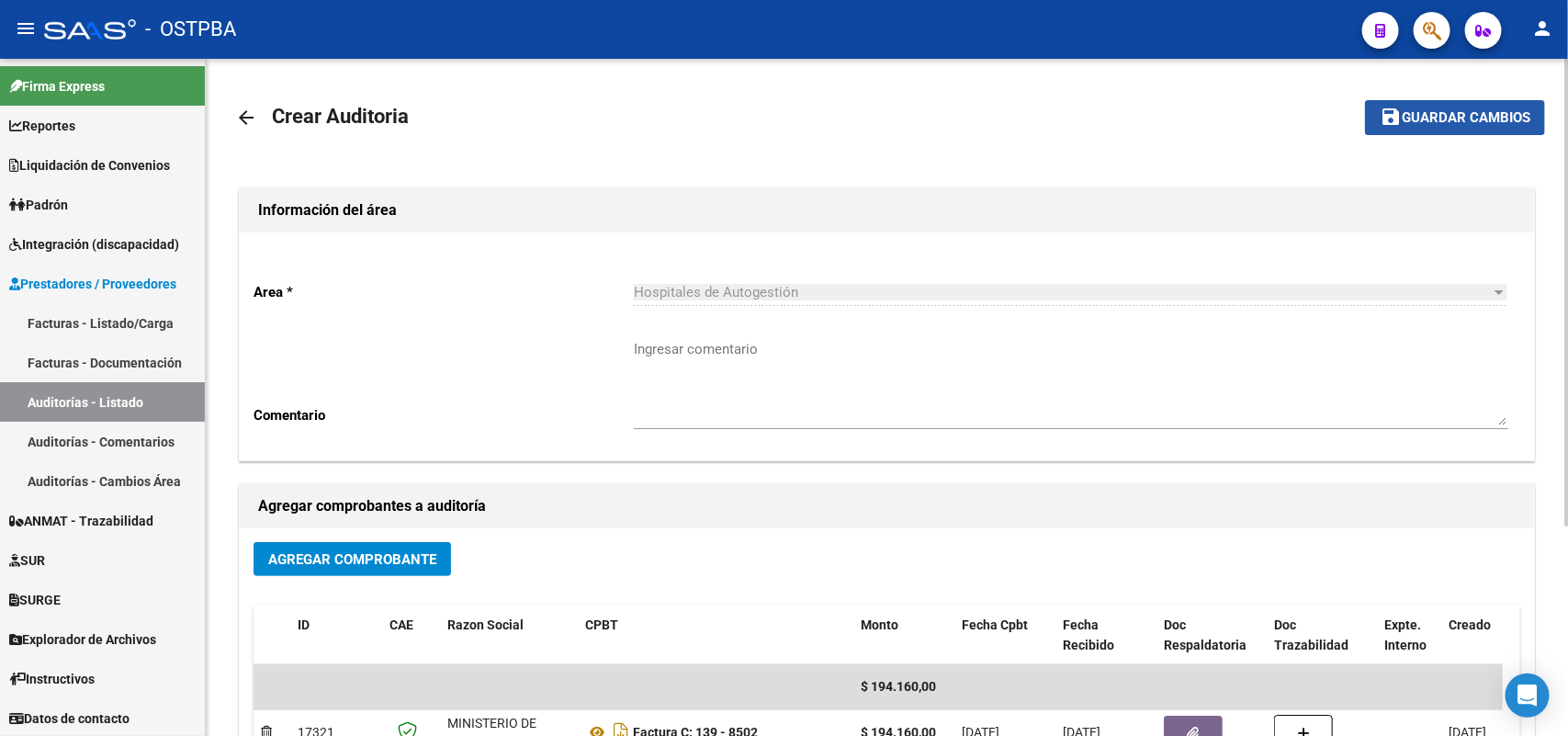
click at [1464, 122] on span "Guardar cambios" at bounding box center [1467, 118] width 128 height 17
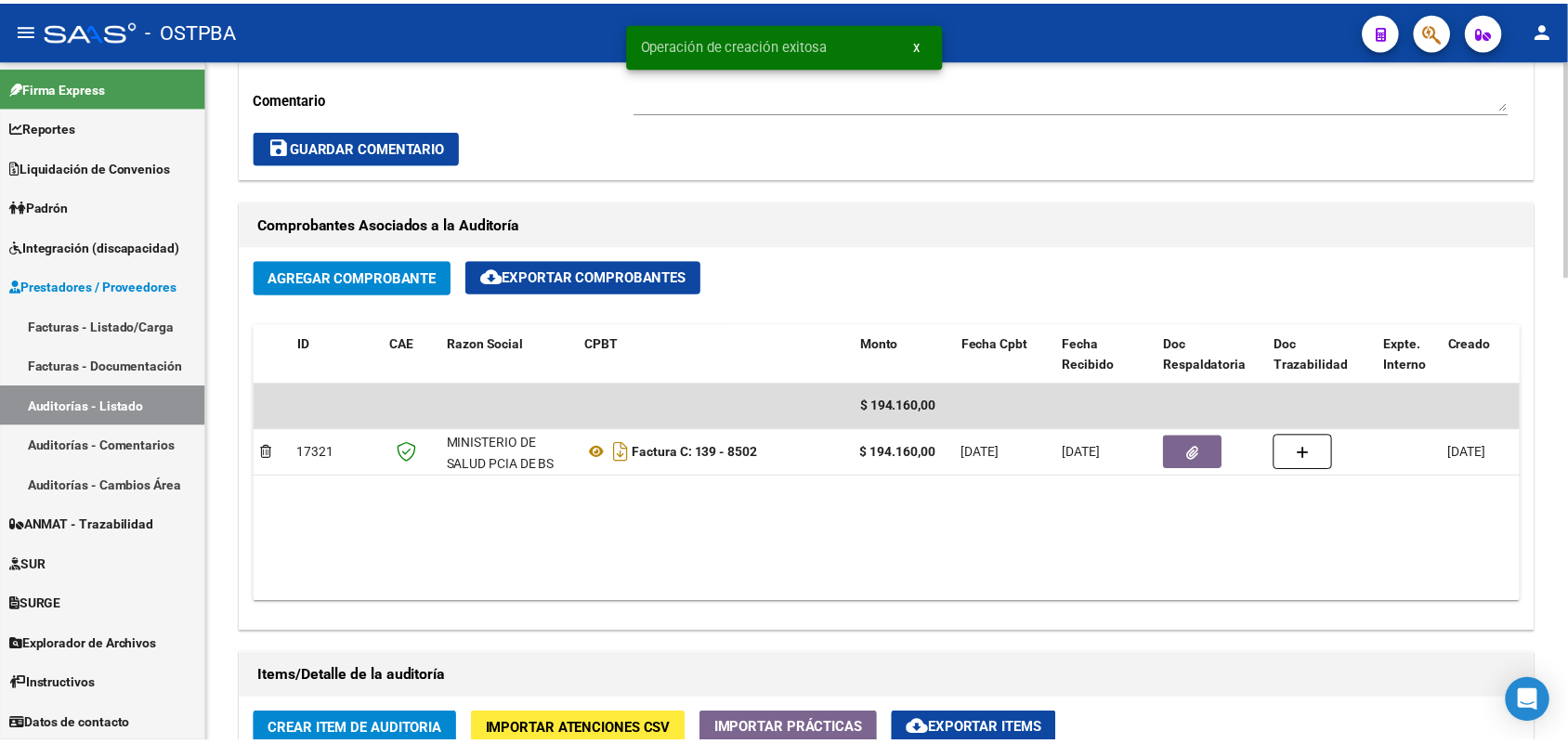
scroll to position [1161, 0]
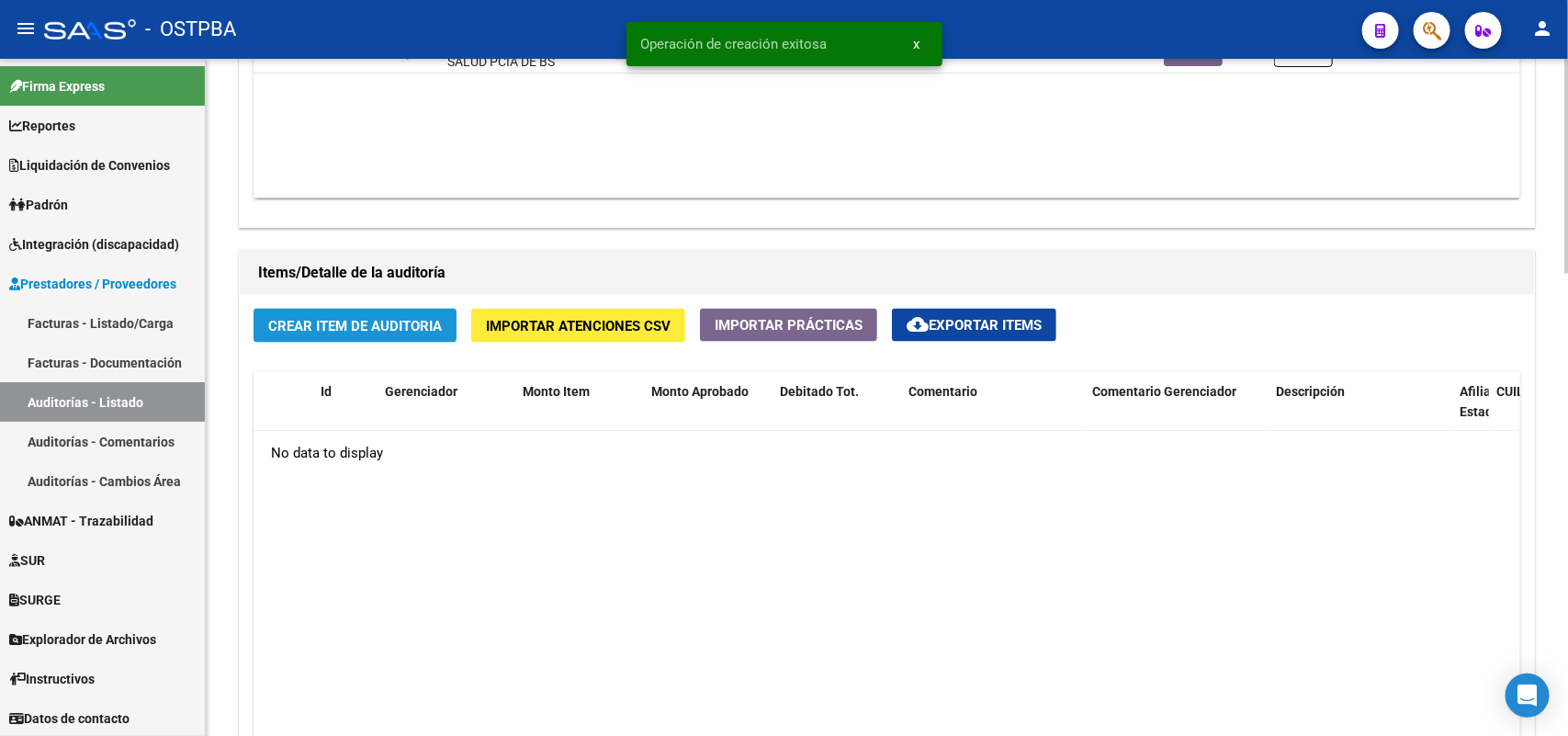
click at [390, 319] on span "Crear Item de Auditoria" at bounding box center [355, 326] width 173 height 17
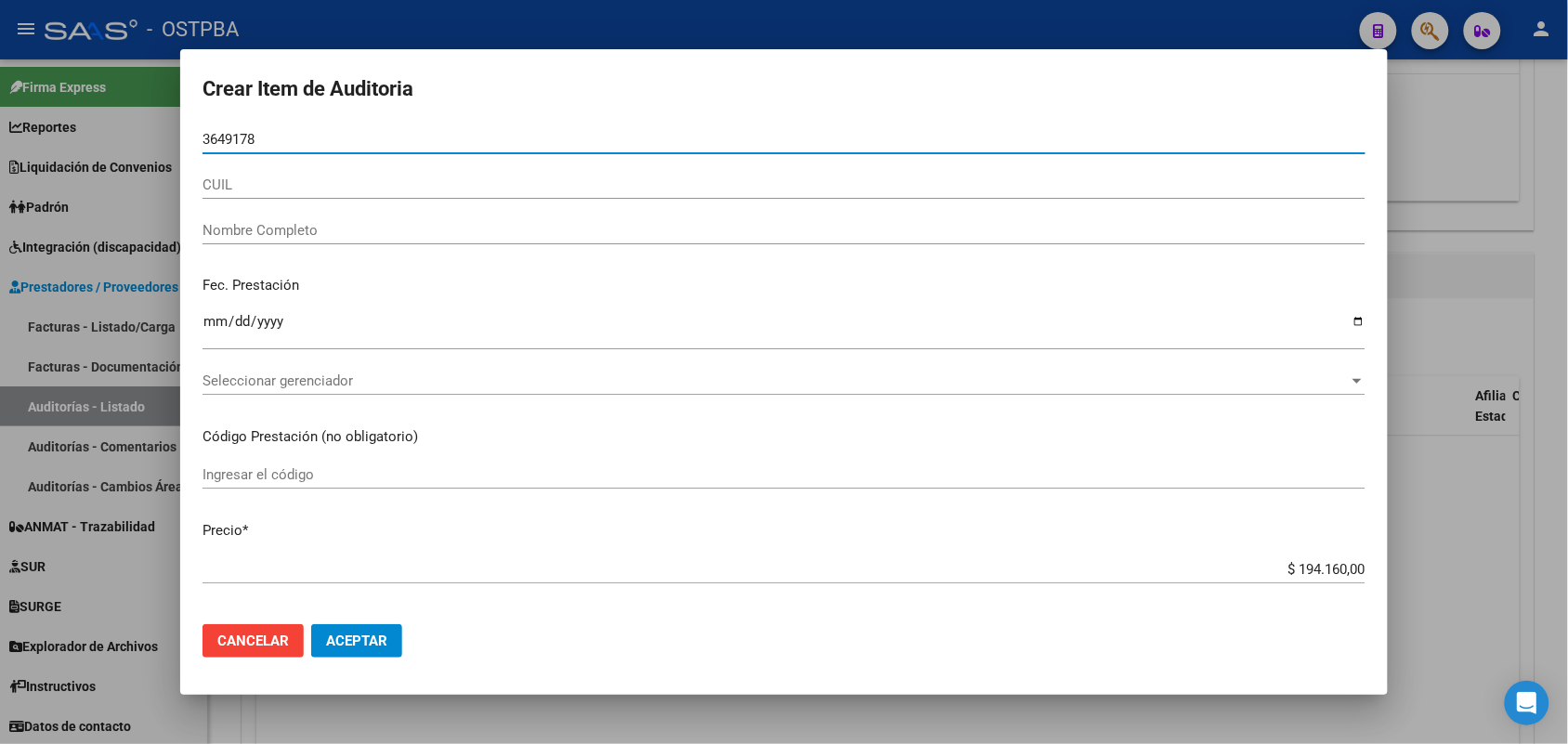
type input "36491784"
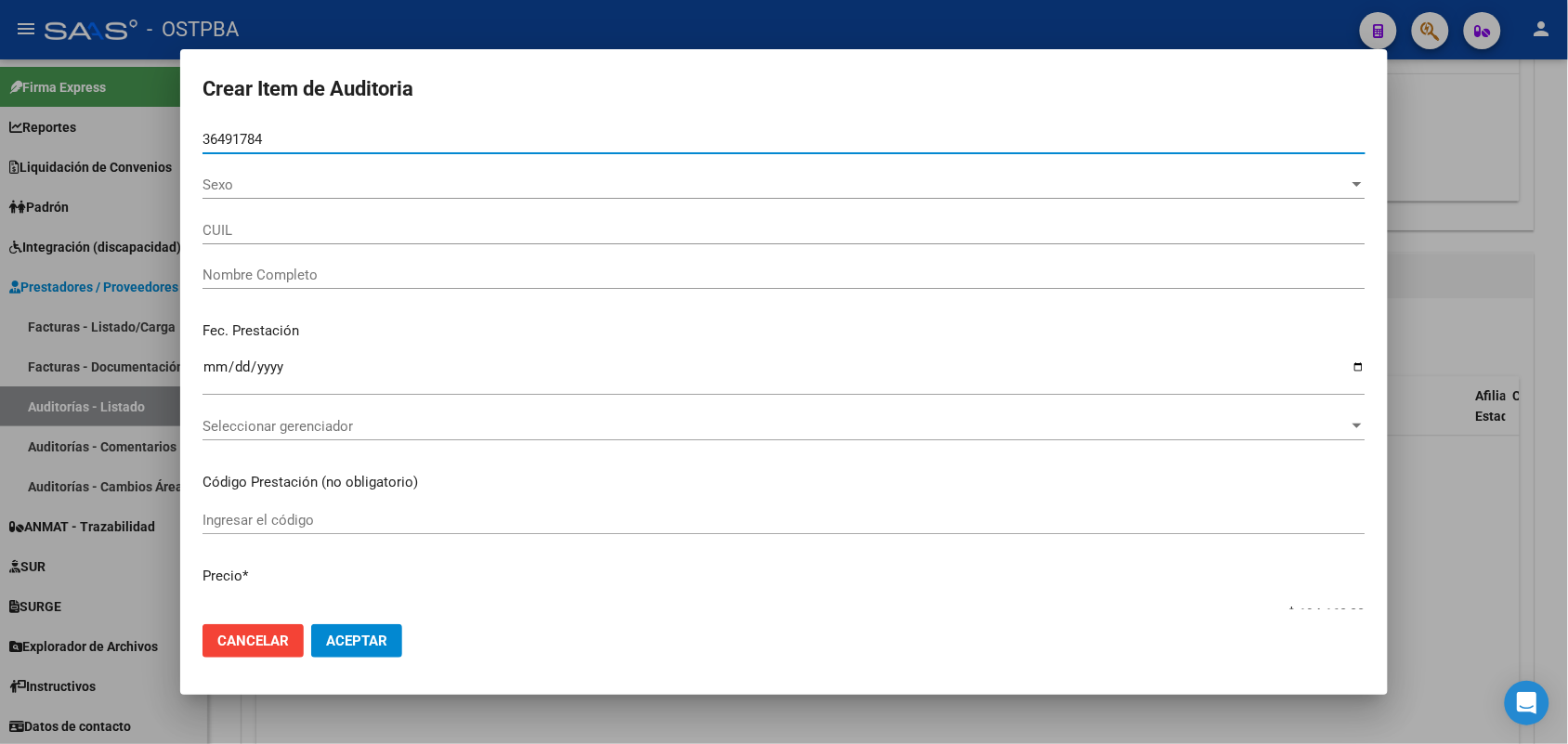
type input "27364917843"
type input "DE CLERCQ DAIANA SILVINA -"
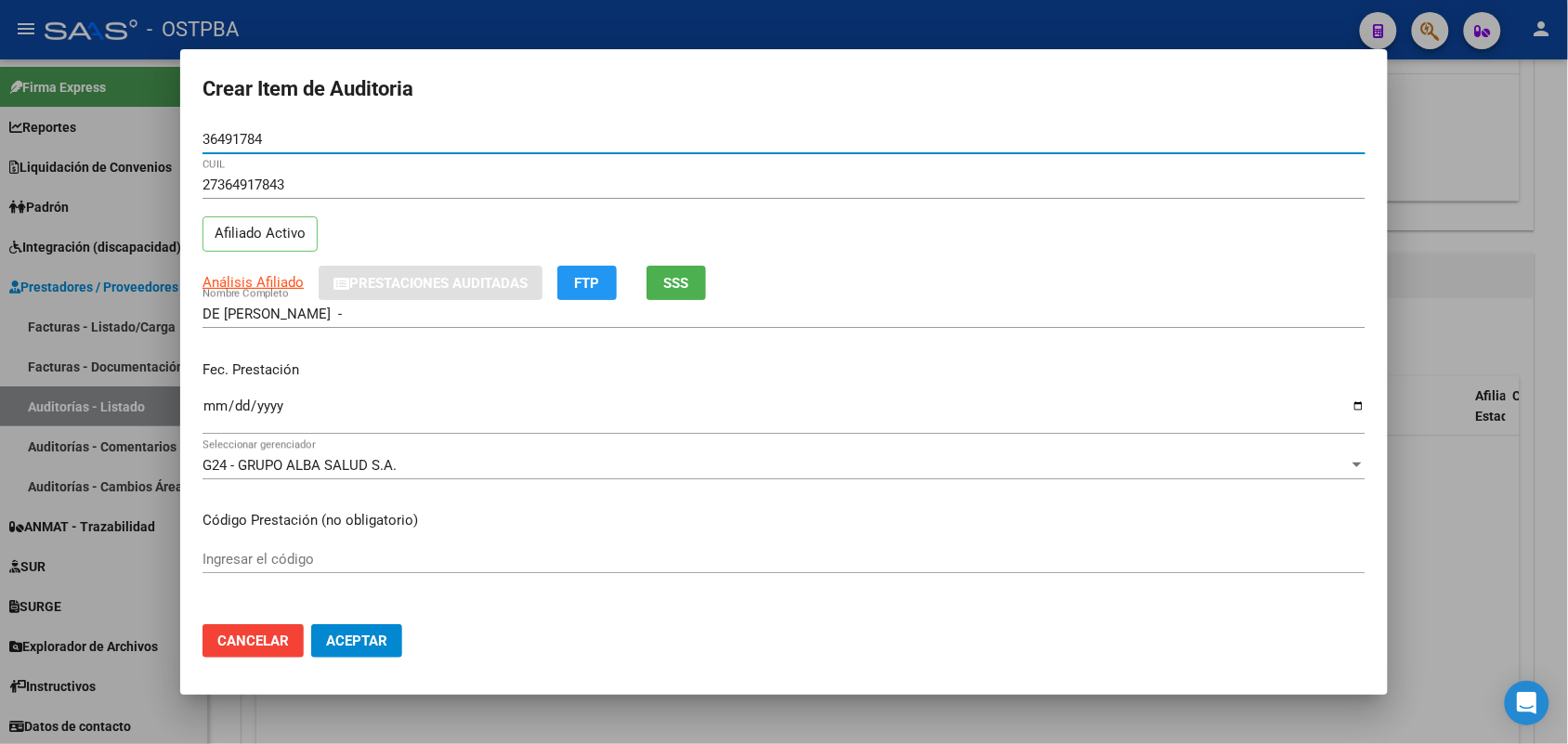
type input "36491784"
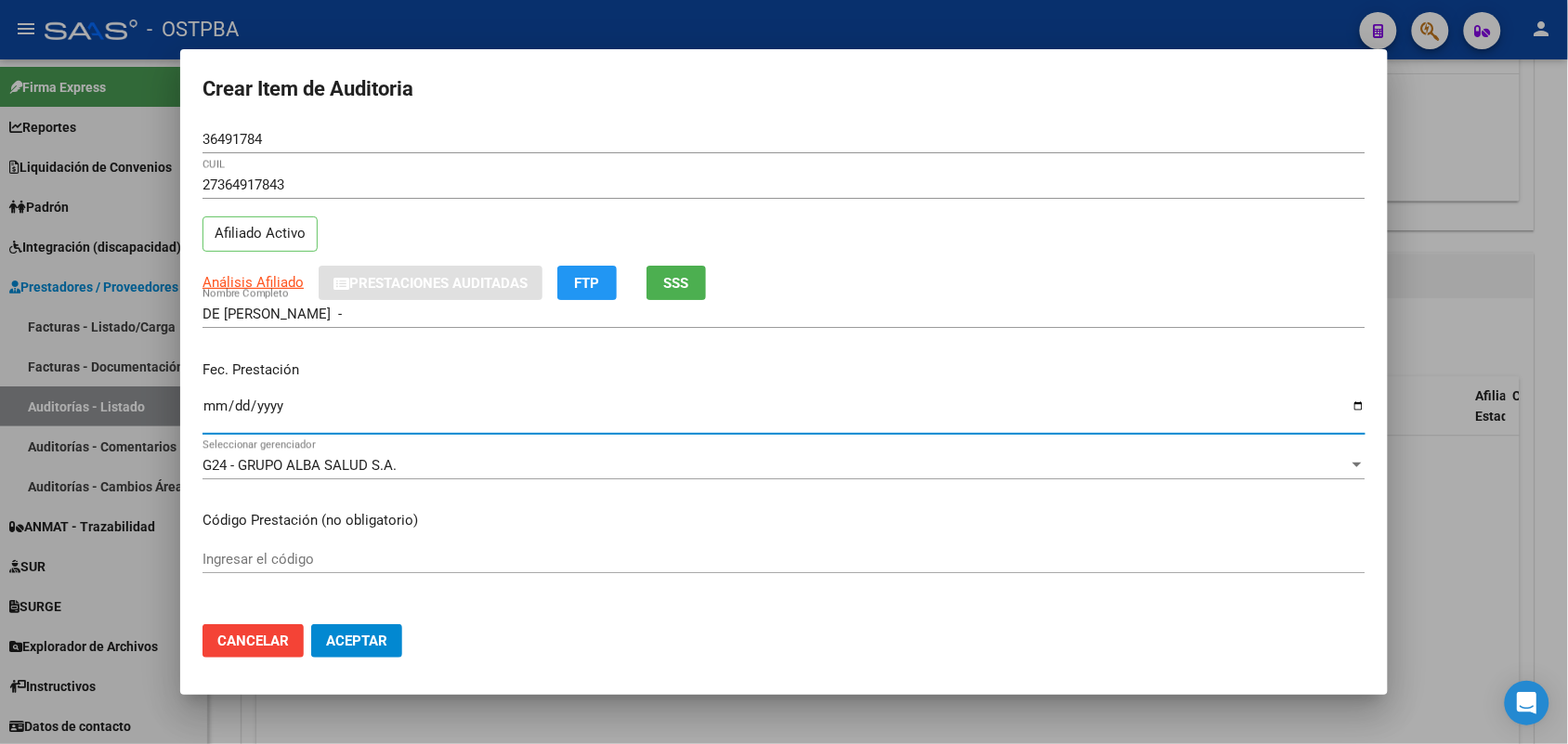
click at [211, 414] on input "Ingresar la fecha" at bounding box center [784, 413] width 1163 height 30
type input "2025-04-08"
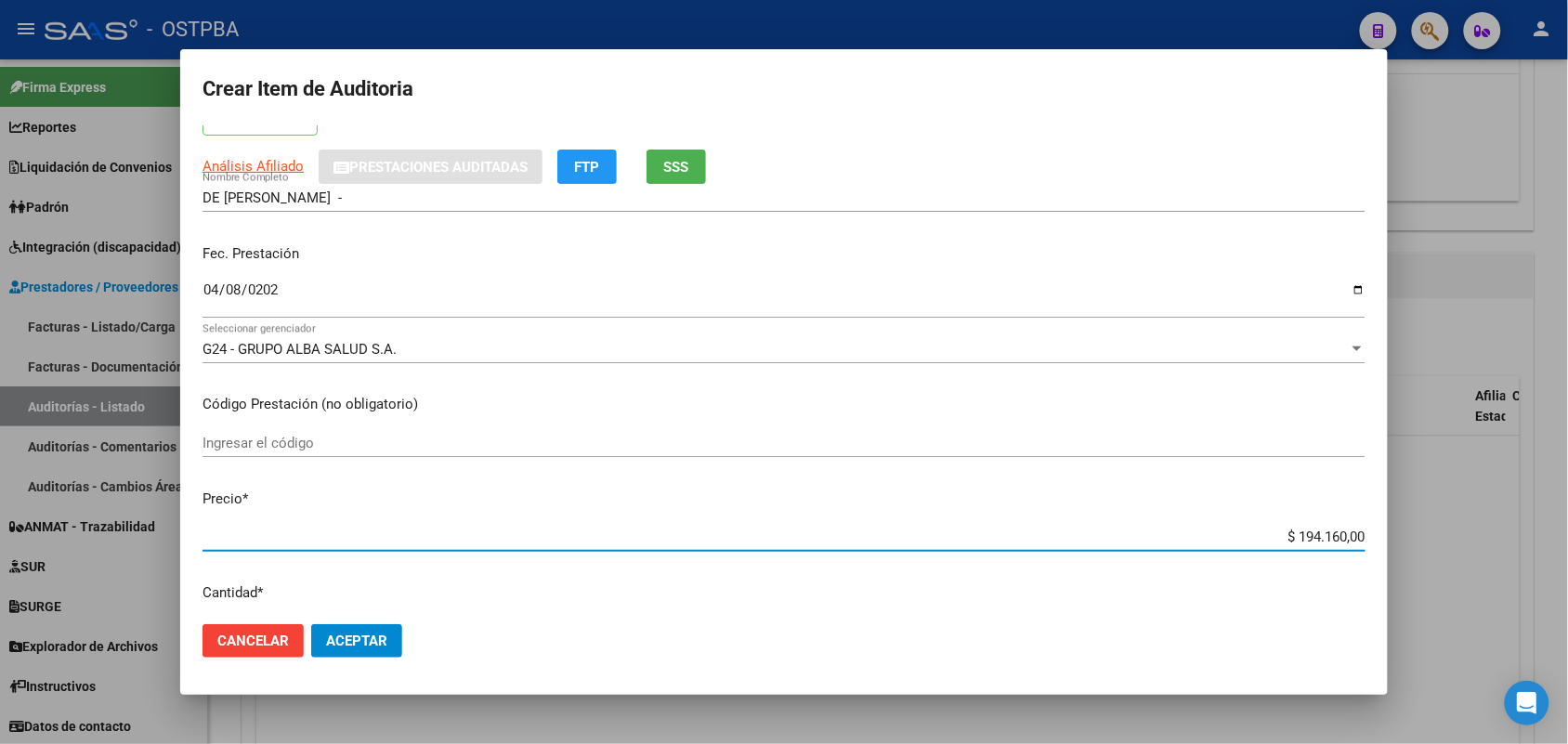
drag, startPoint x: 1252, startPoint y: 534, endPoint x: 1412, endPoint y: 531, distance: 160.0
click at [1412, 531] on div "Crear Item de Auditoria 36491784 Nro Documento 27364917843 CUIL Afiliado Activo…" at bounding box center [784, 372] width 1568 height 744
type input "$ 0,09"
type input "$ 0,90"
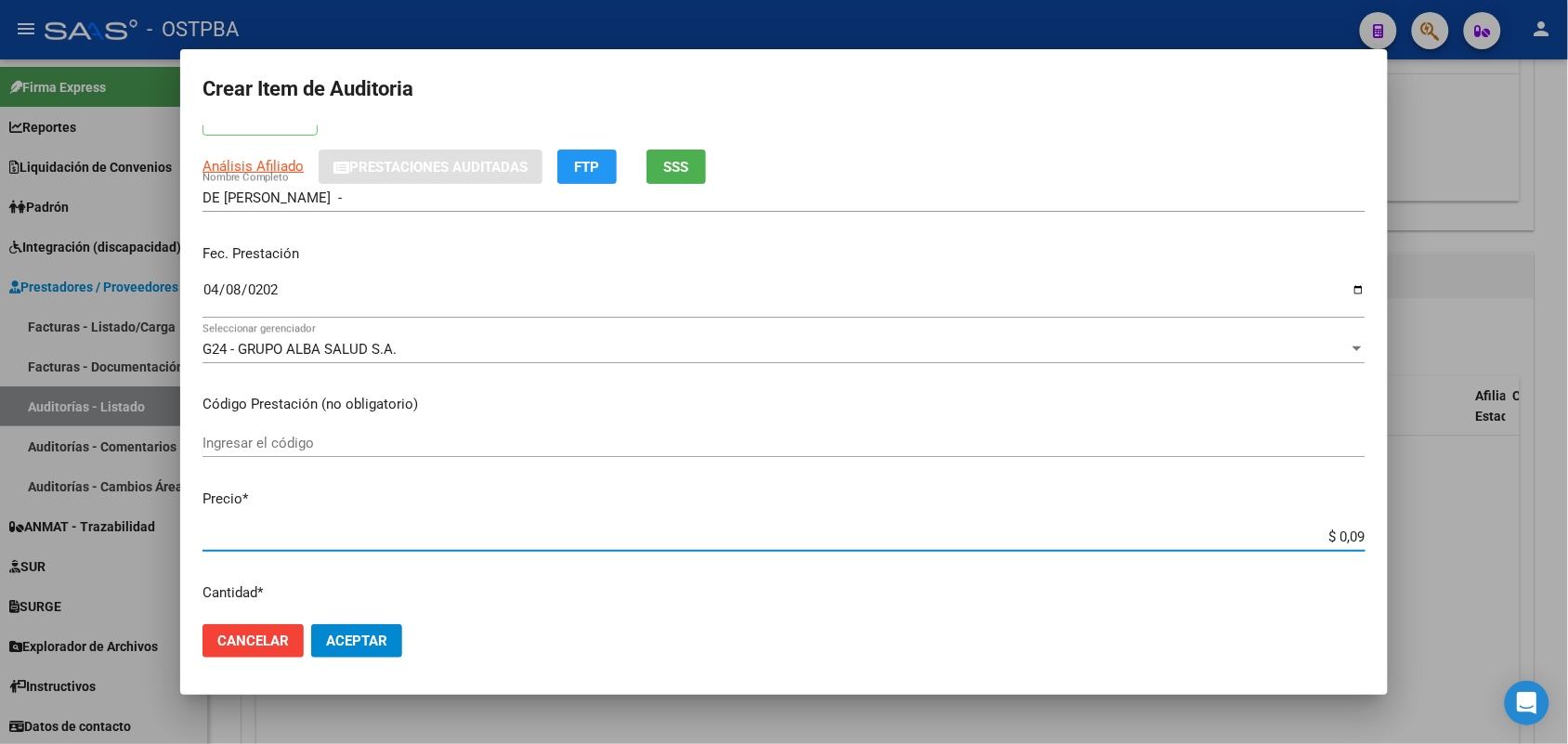
type input "$ 0,90"
type input "$ 9,09"
type input "$ 90,96"
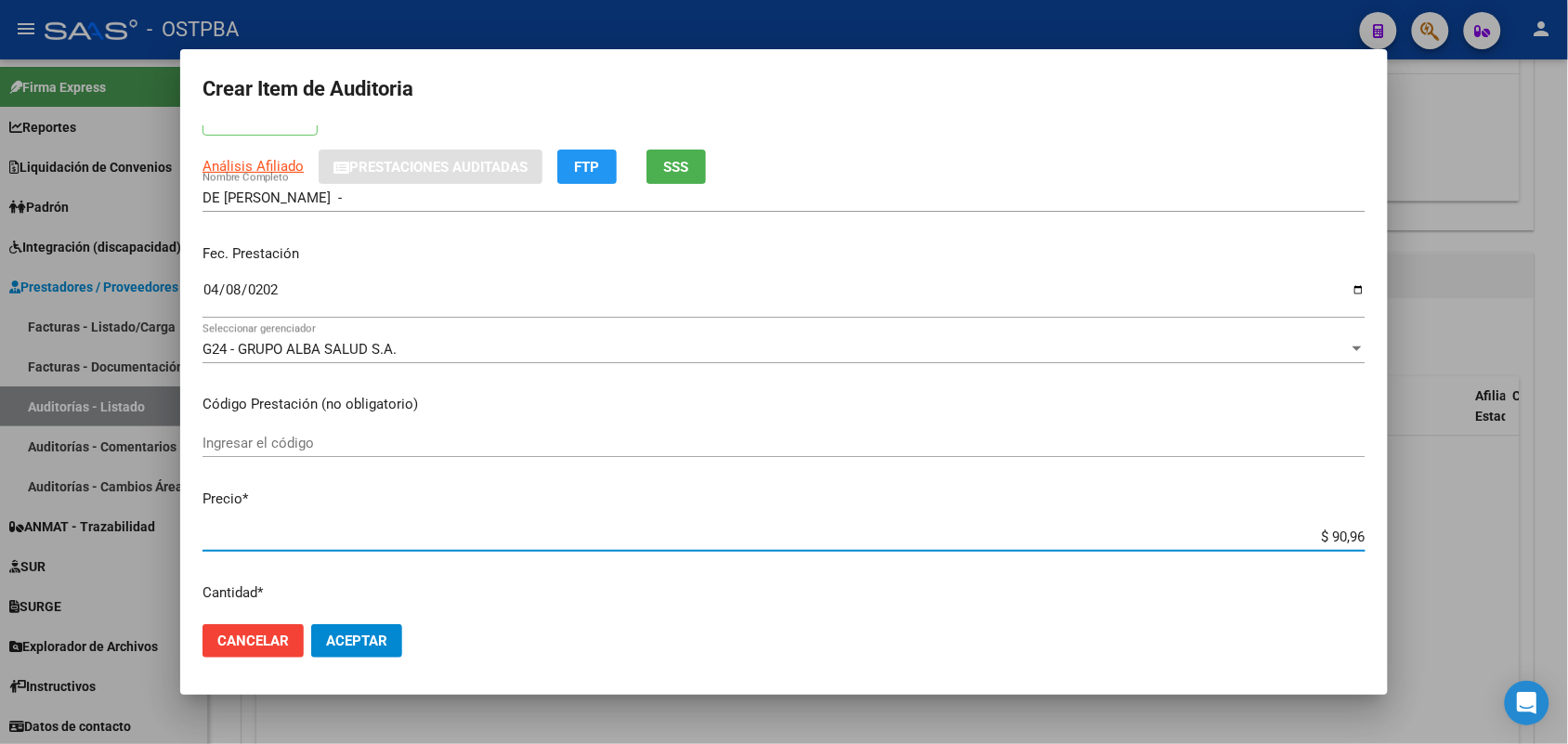
type input "$ 909,62"
type input "$ 9.096,20"
type input "$ 90.962,00"
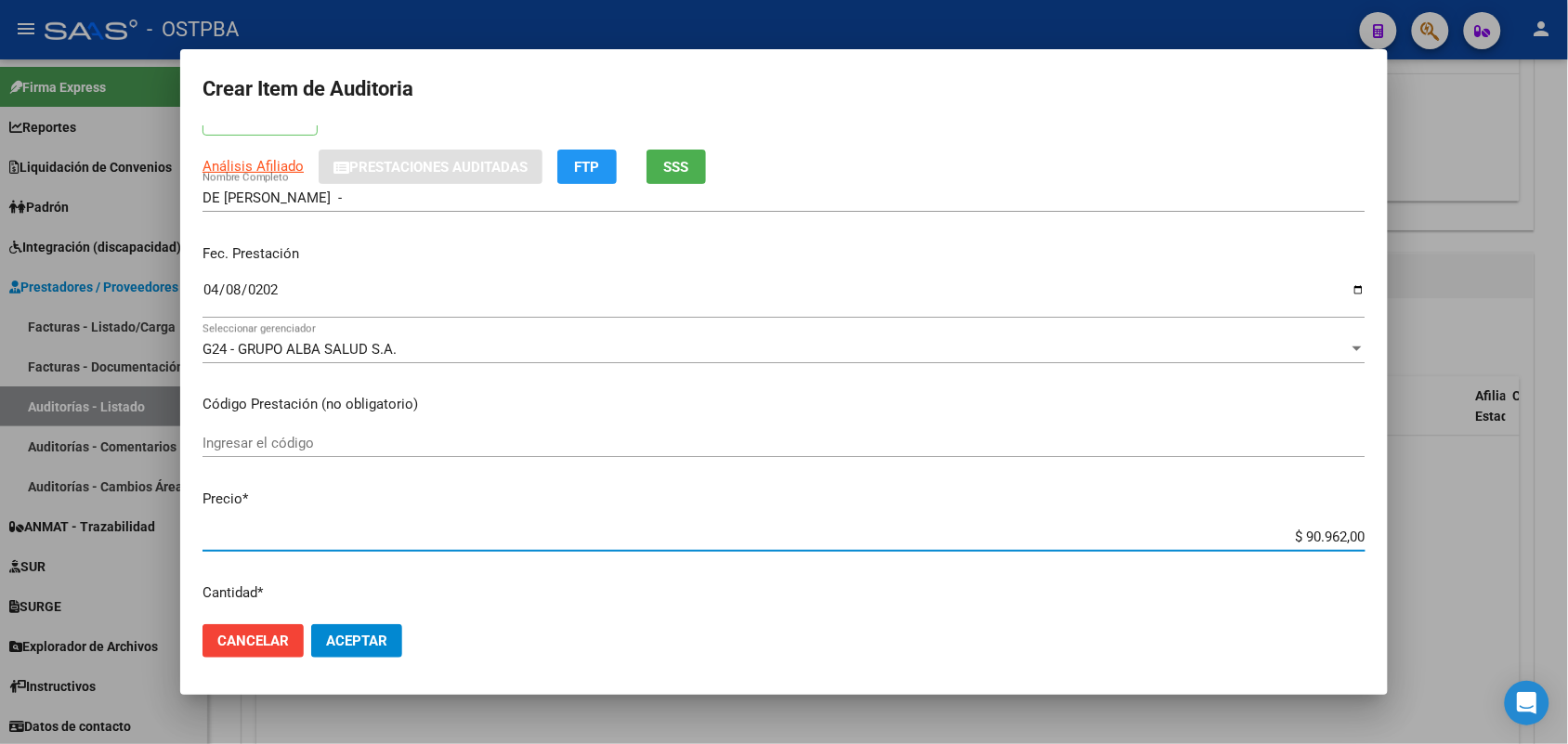
type input "$ 90.962,00"
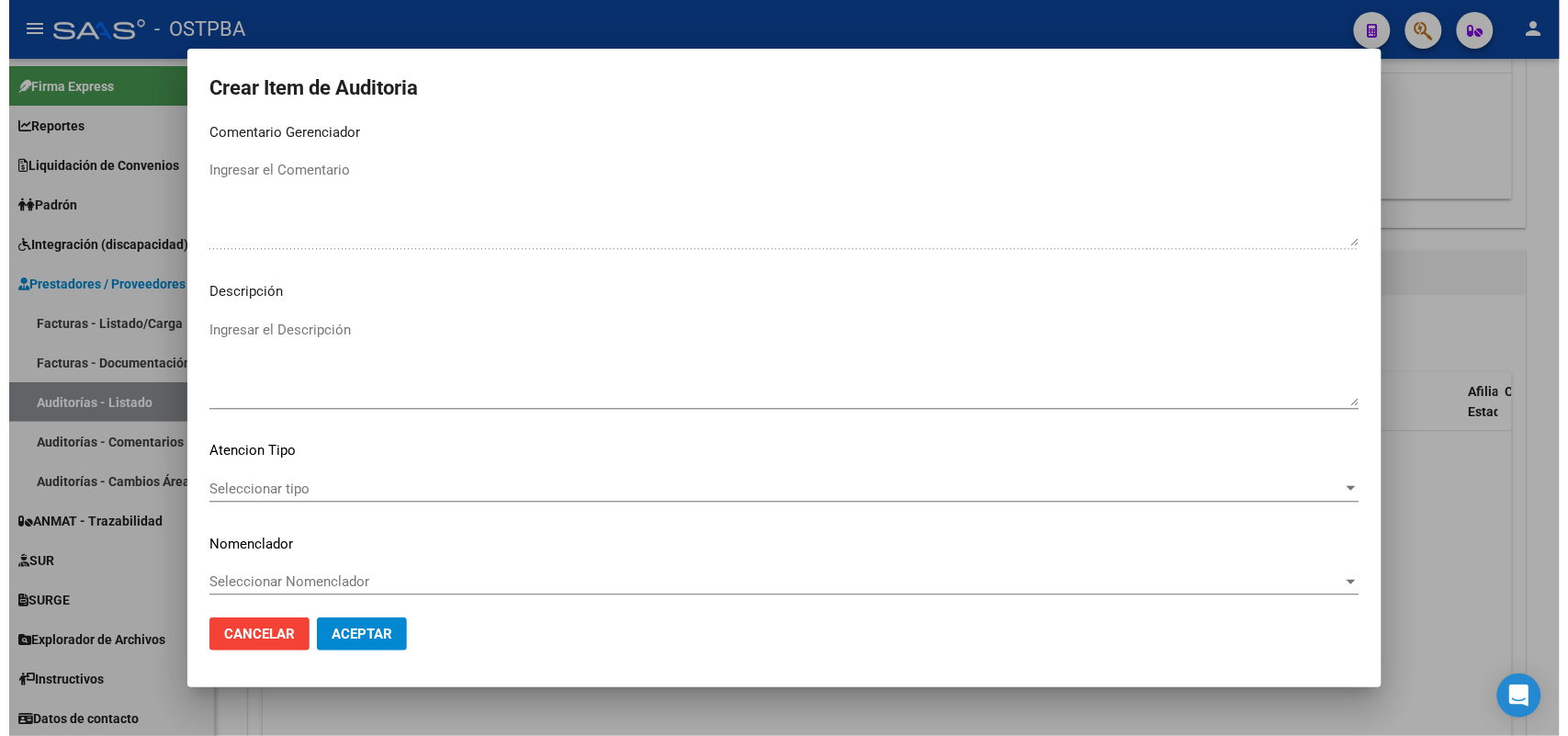
scroll to position [1016, 0]
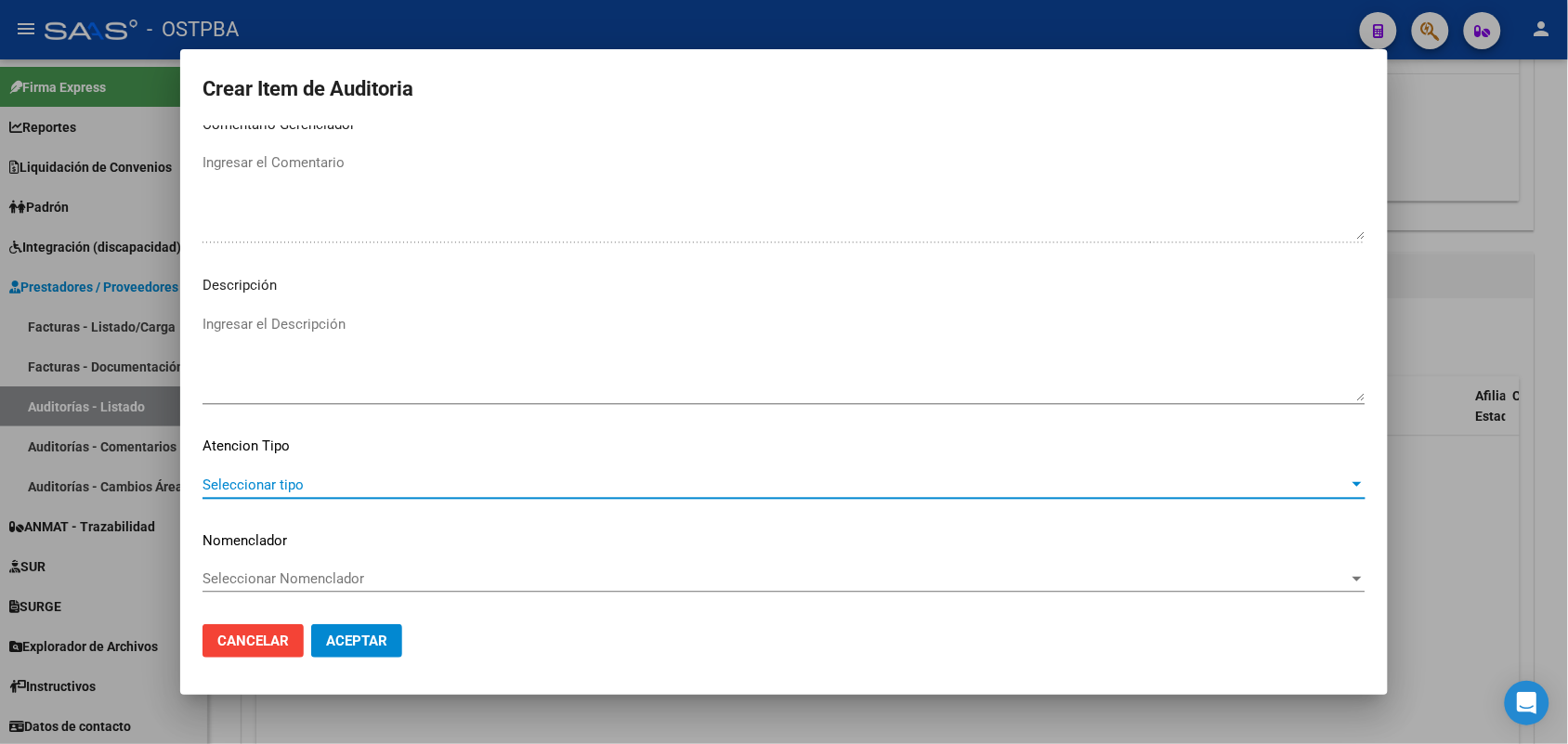
click at [285, 483] on span "Seleccionar tipo" at bounding box center [776, 484] width 1147 height 17
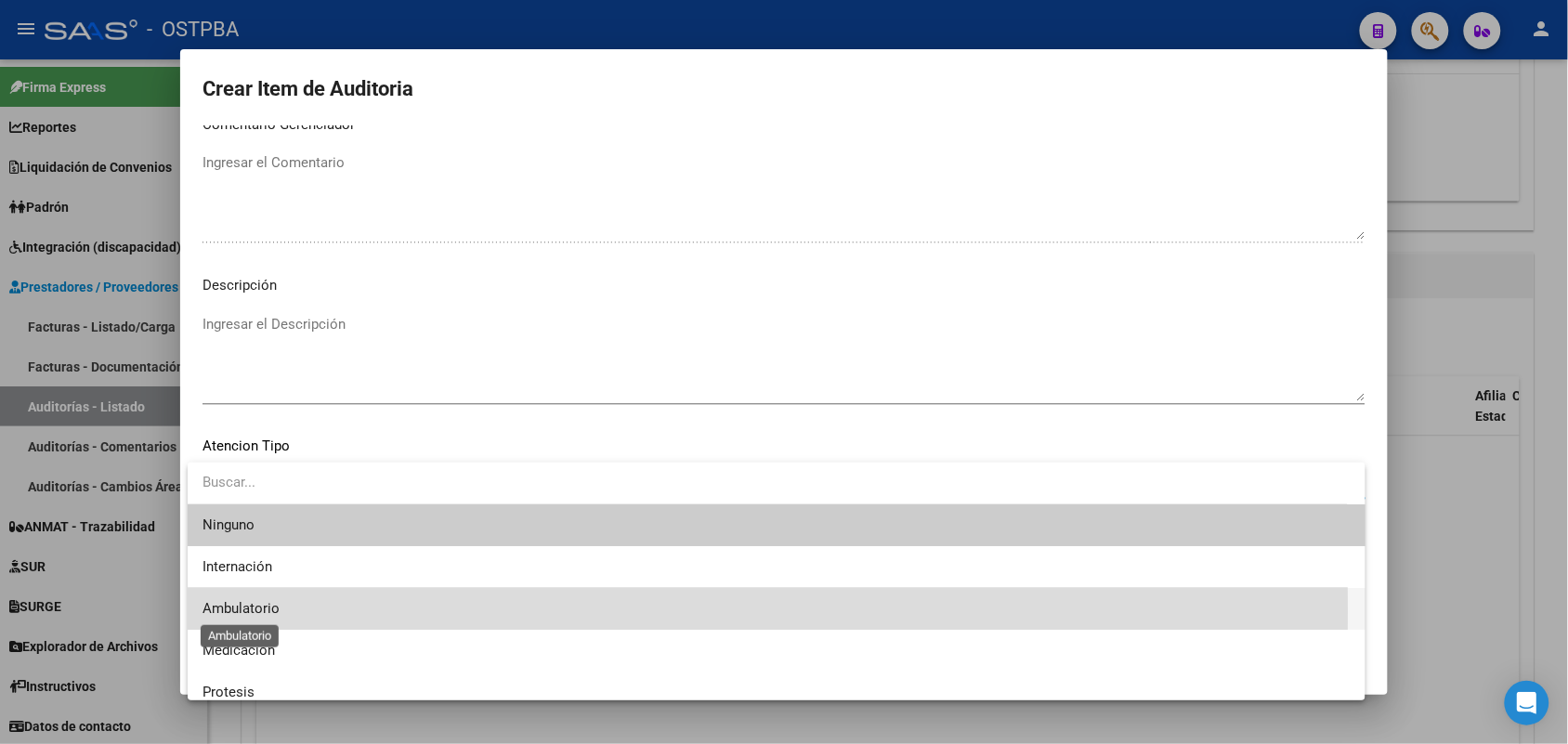
drag, startPoint x: 274, startPoint y: 610, endPoint x: 295, endPoint y: 606, distance: 21.4
click at [274, 609] on span "Ambulatorio" at bounding box center [241, 608] width 77 height 17
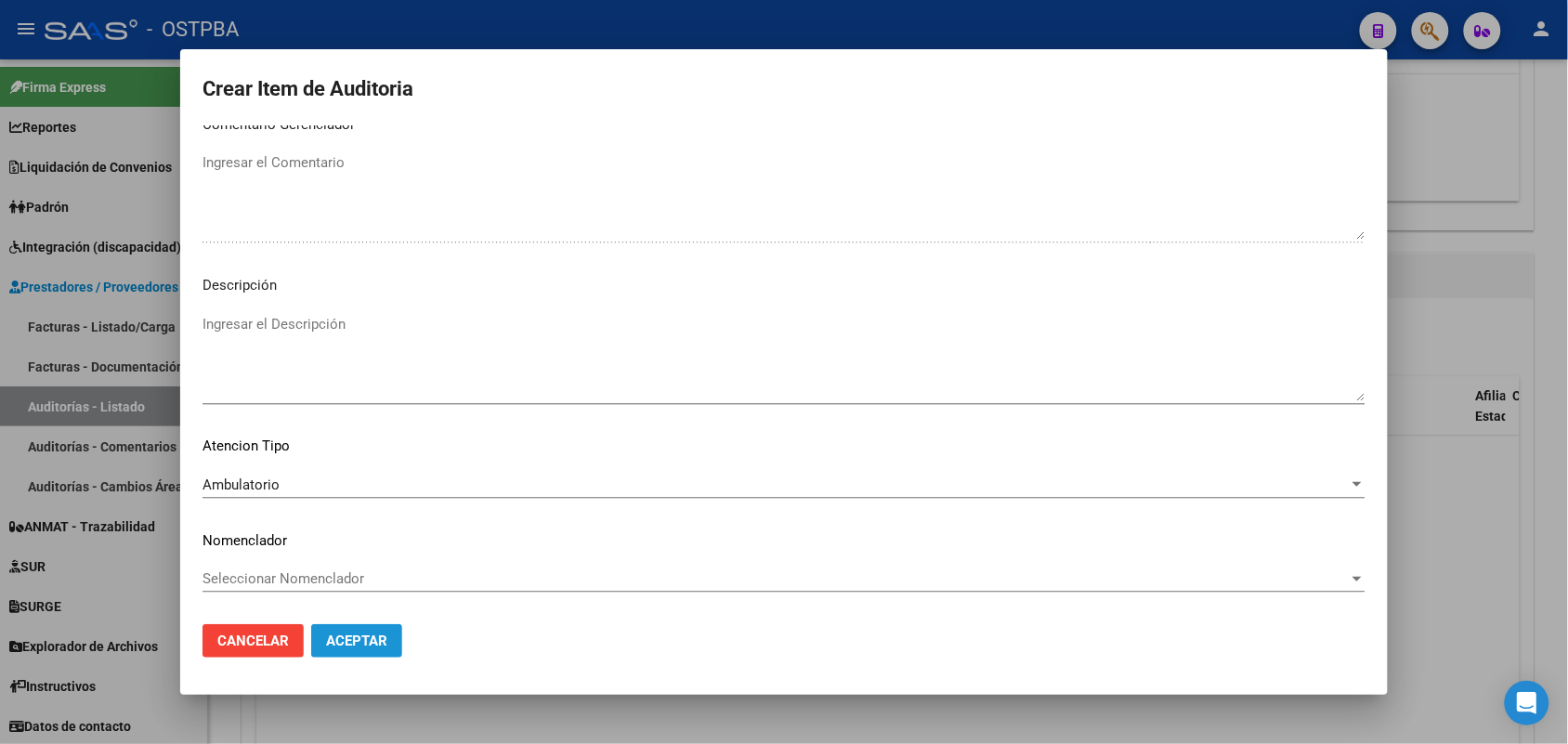
click at [356, 641] on span "Aceptar" at bounding box center [356, 641] width 61 height 17
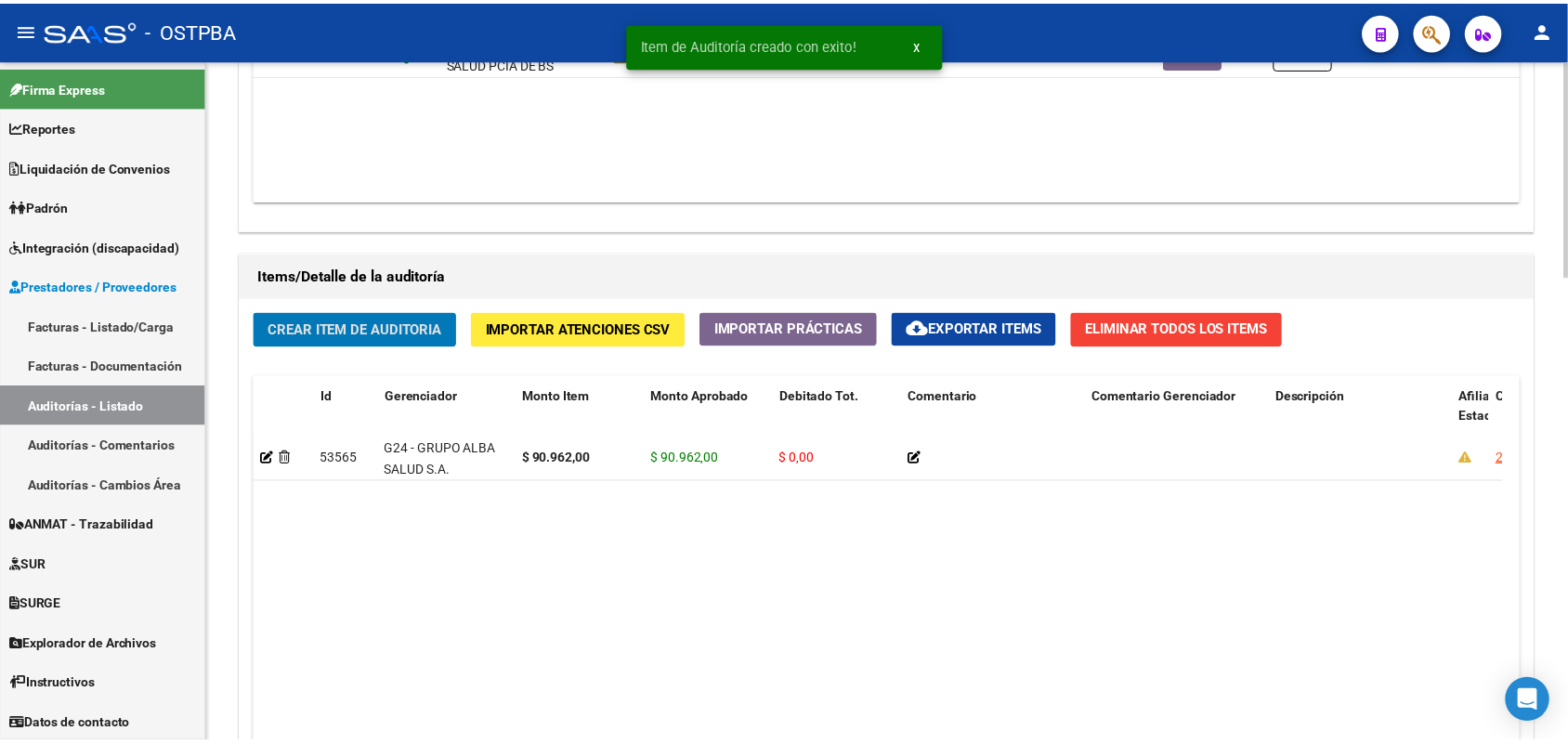
scroll to position [1162, 0]
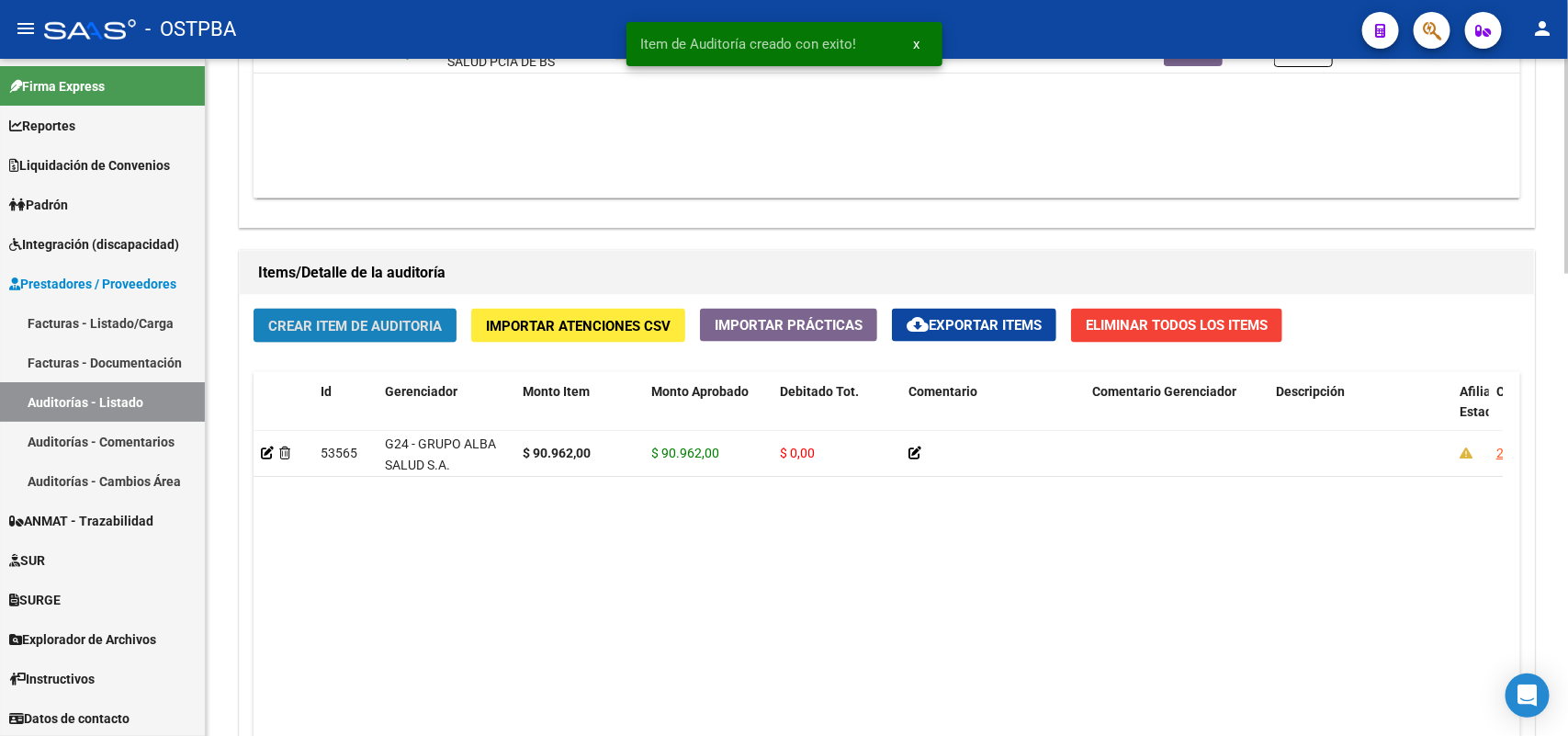
click at [397, 321] on span "Crear Item de Auditoria" at bounding box center [355, 326] width 173 height 17
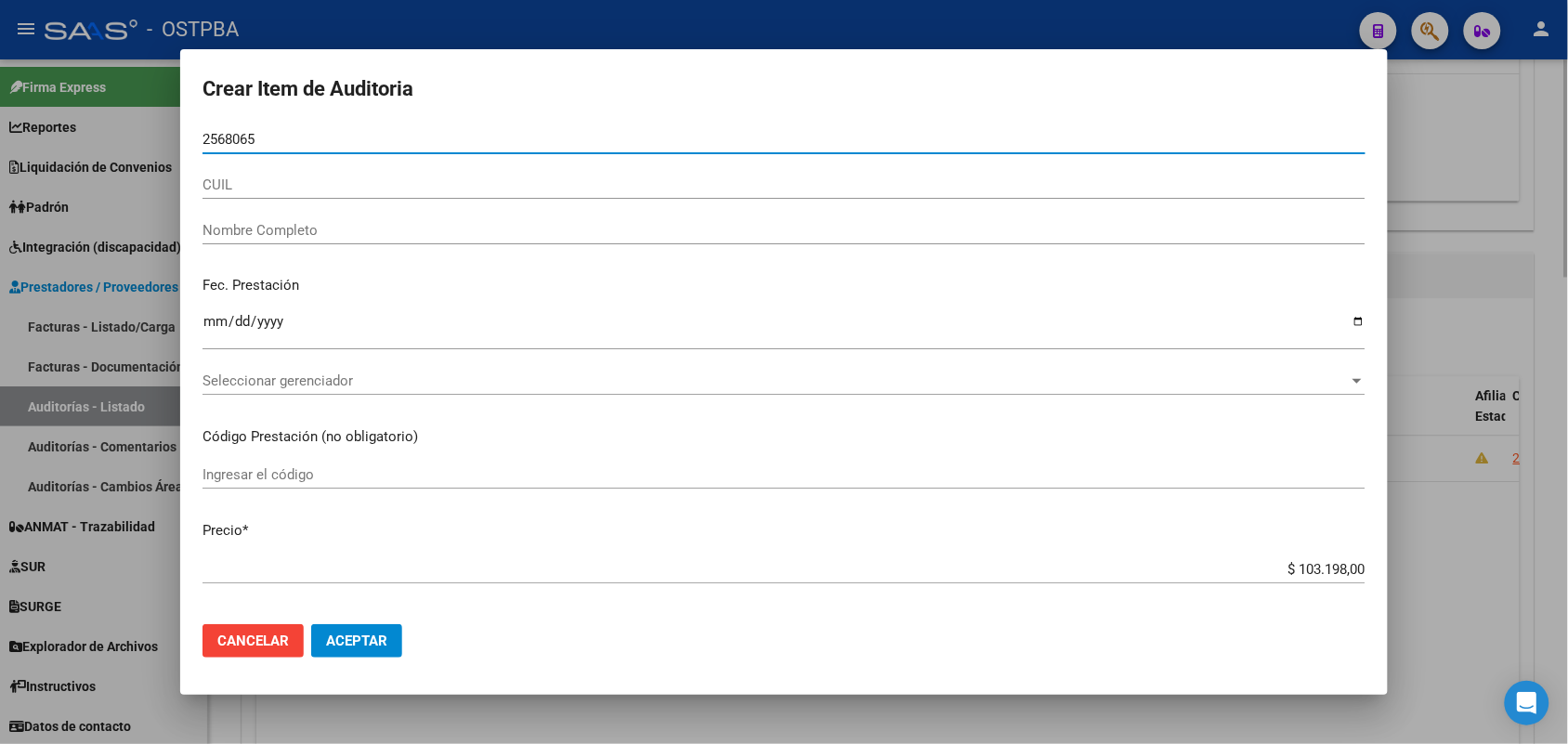
type input "25680654"
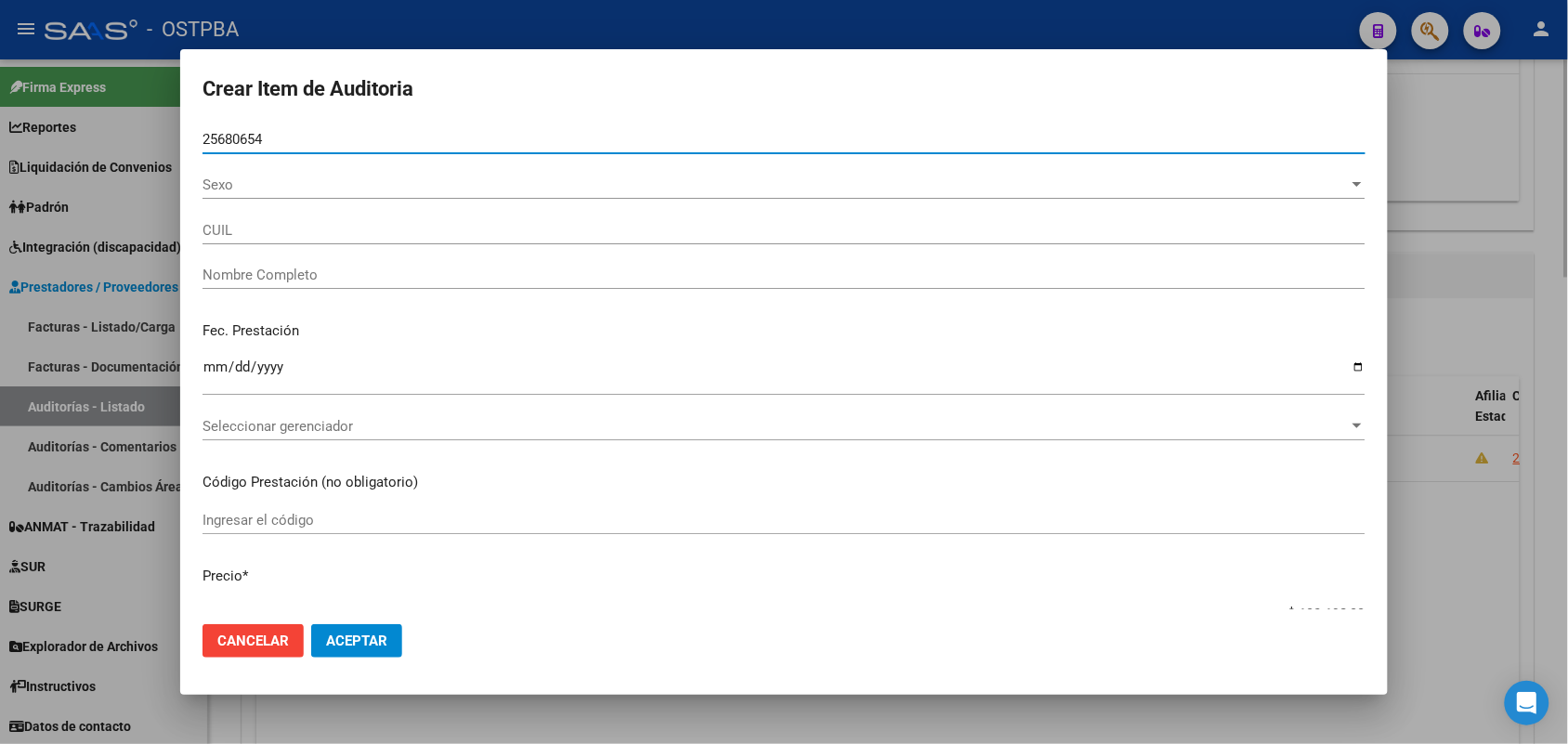
type input "27256806547"
type input "MEDINA ANDREA PATRICIA -"
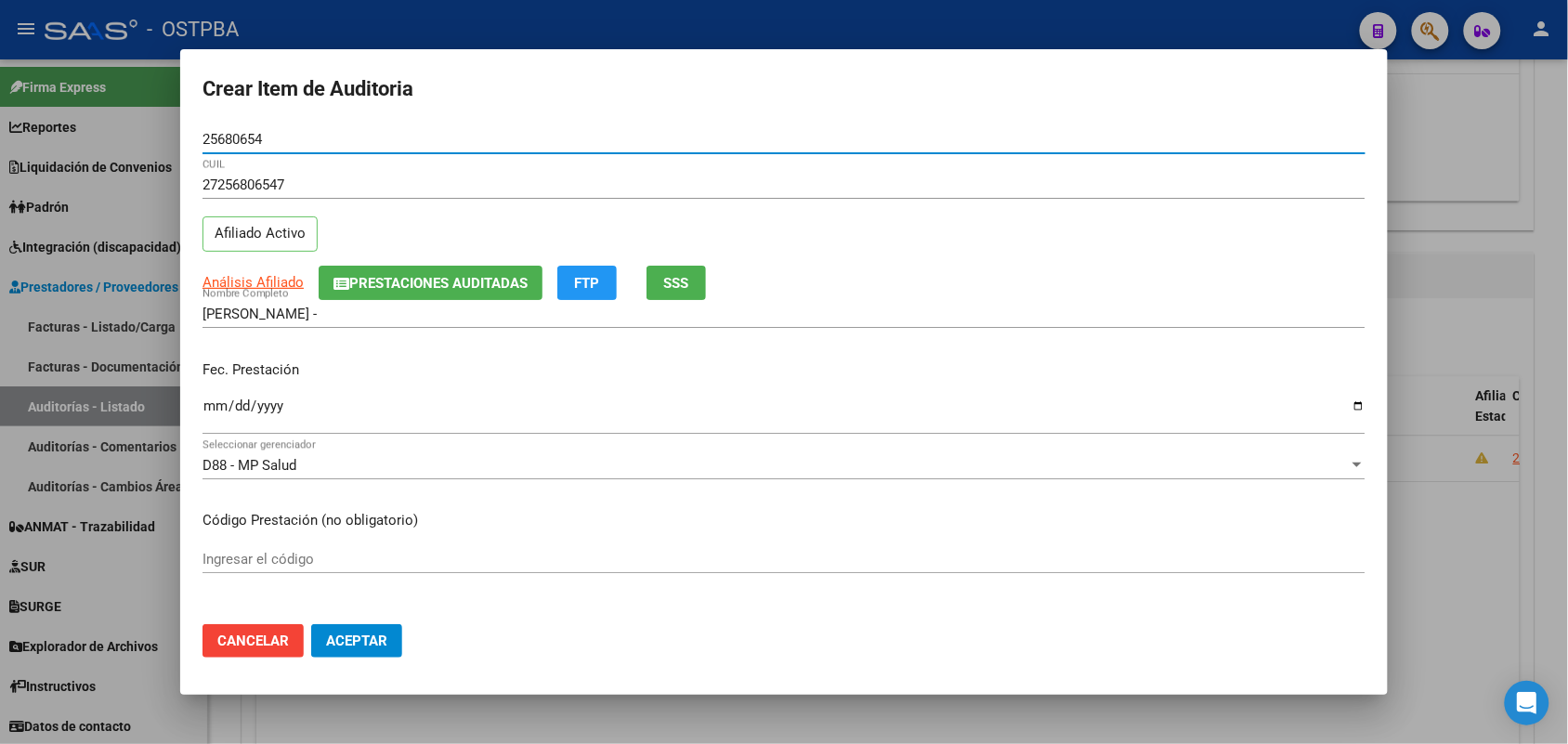
type input "25680654"
click at [221, 408] on input "Ingresar la fecha" at bounding box center [784, 413] width 1163 height 30
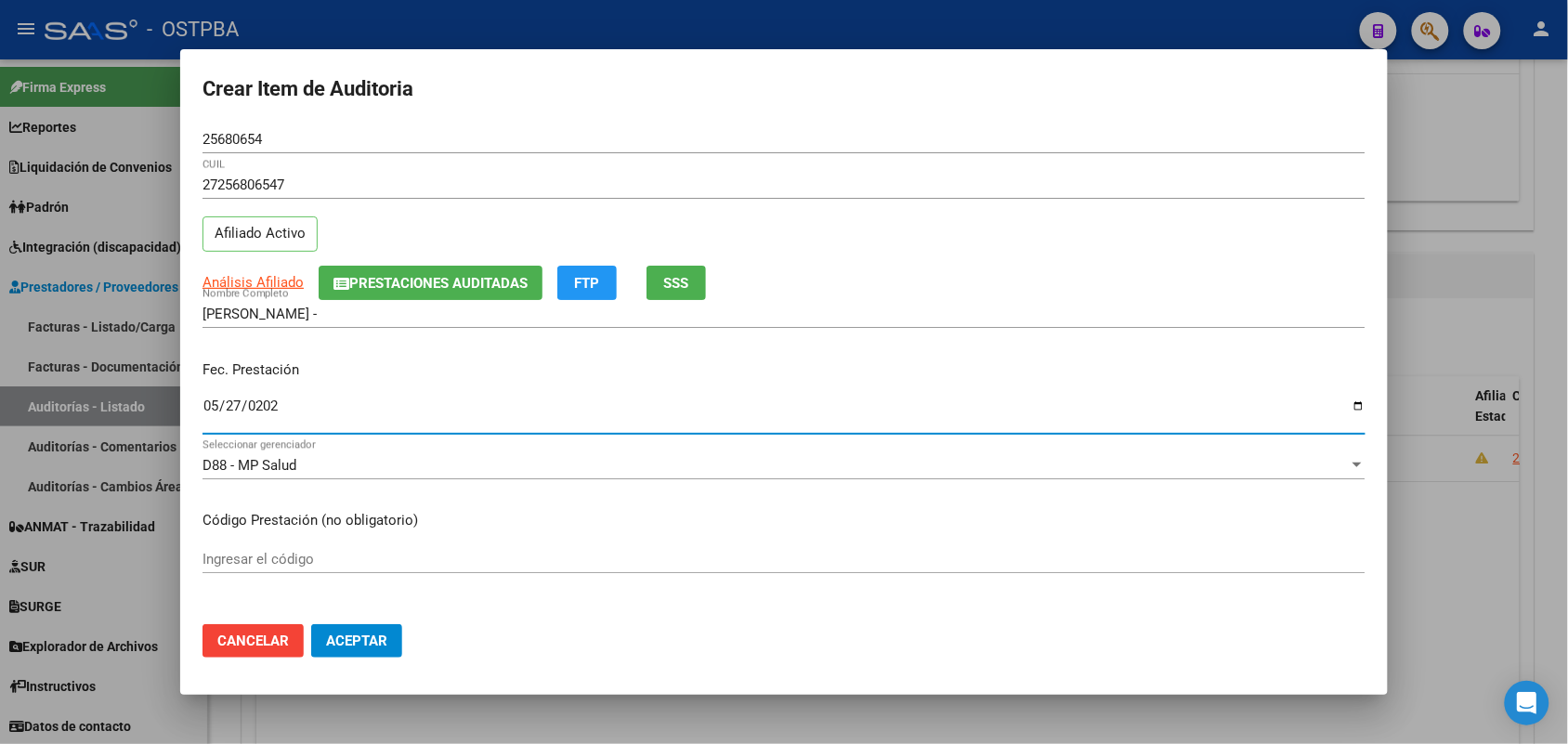
type input "2025-05-27"
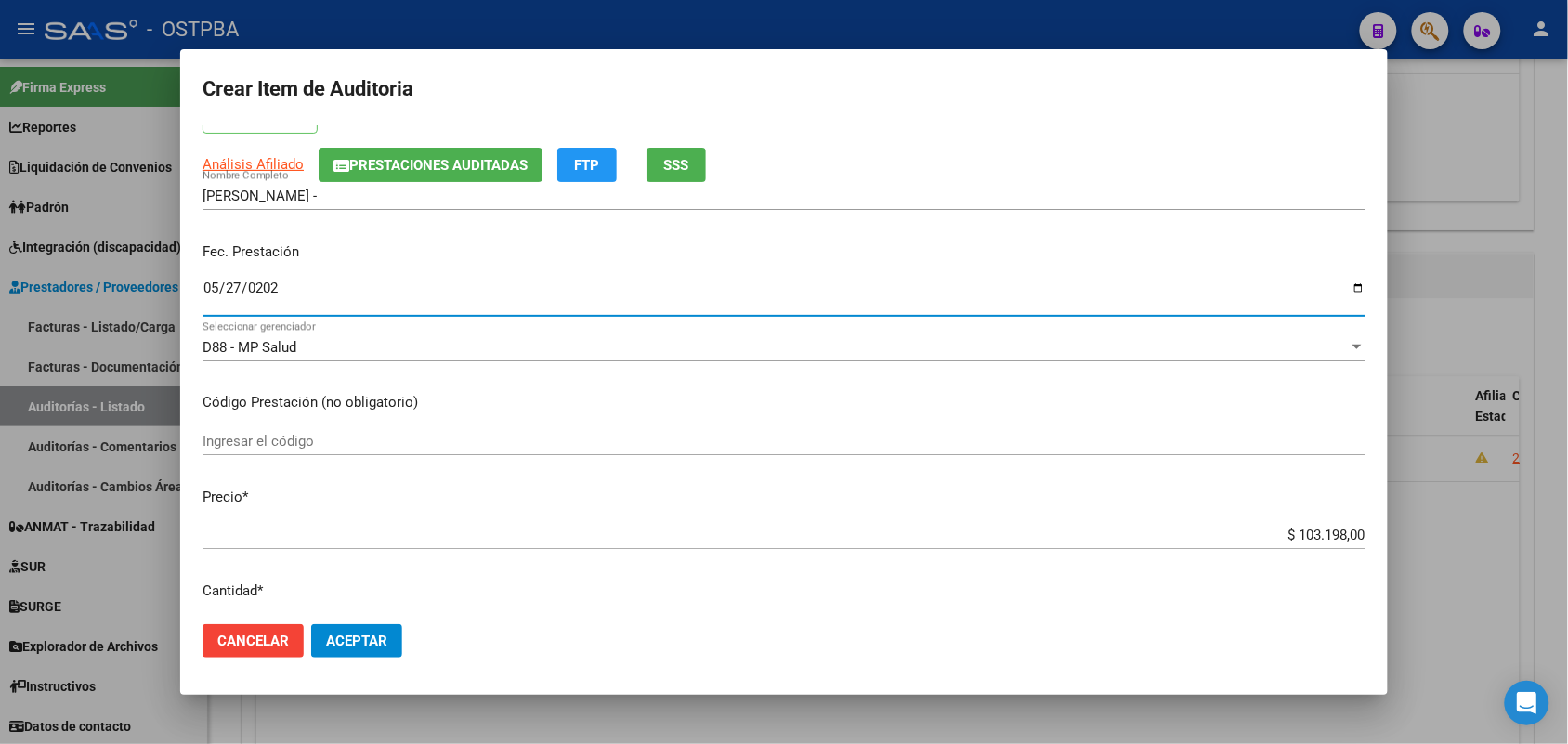
scroll to position [232, 0]
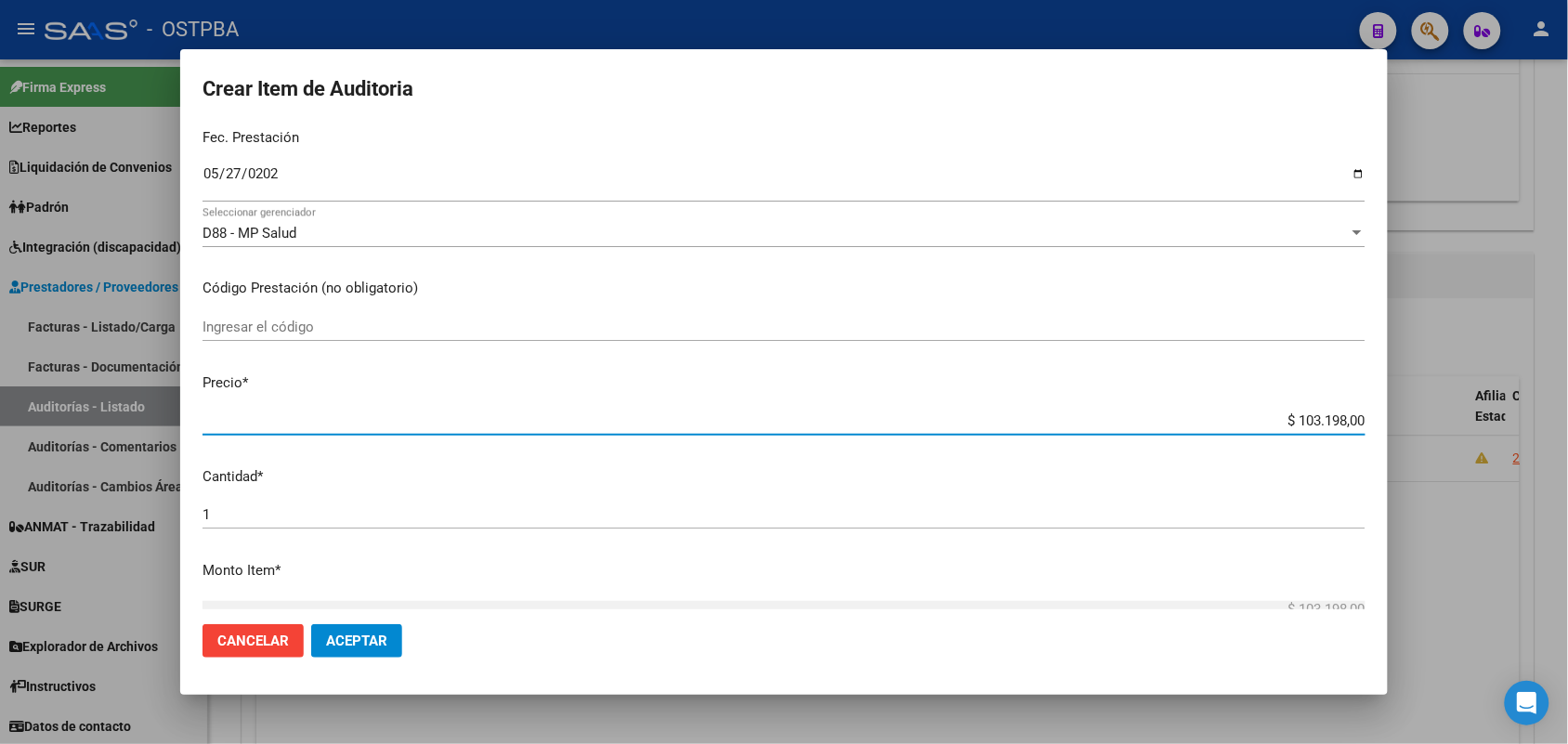
drag, startPoint x: 1275, startPoint y: 420, endPoint x: 1402, endPoint y: 410, distance: 127.4
click at [1402, 410] on div "Crear Item de Auditoria 25680654 Nro Documento 27256806547 CUIL Afiliado Activo…" at bounding box center [784, 372] width 1568 height 744
type input "$ 0,07"
type input "$ 0,76"
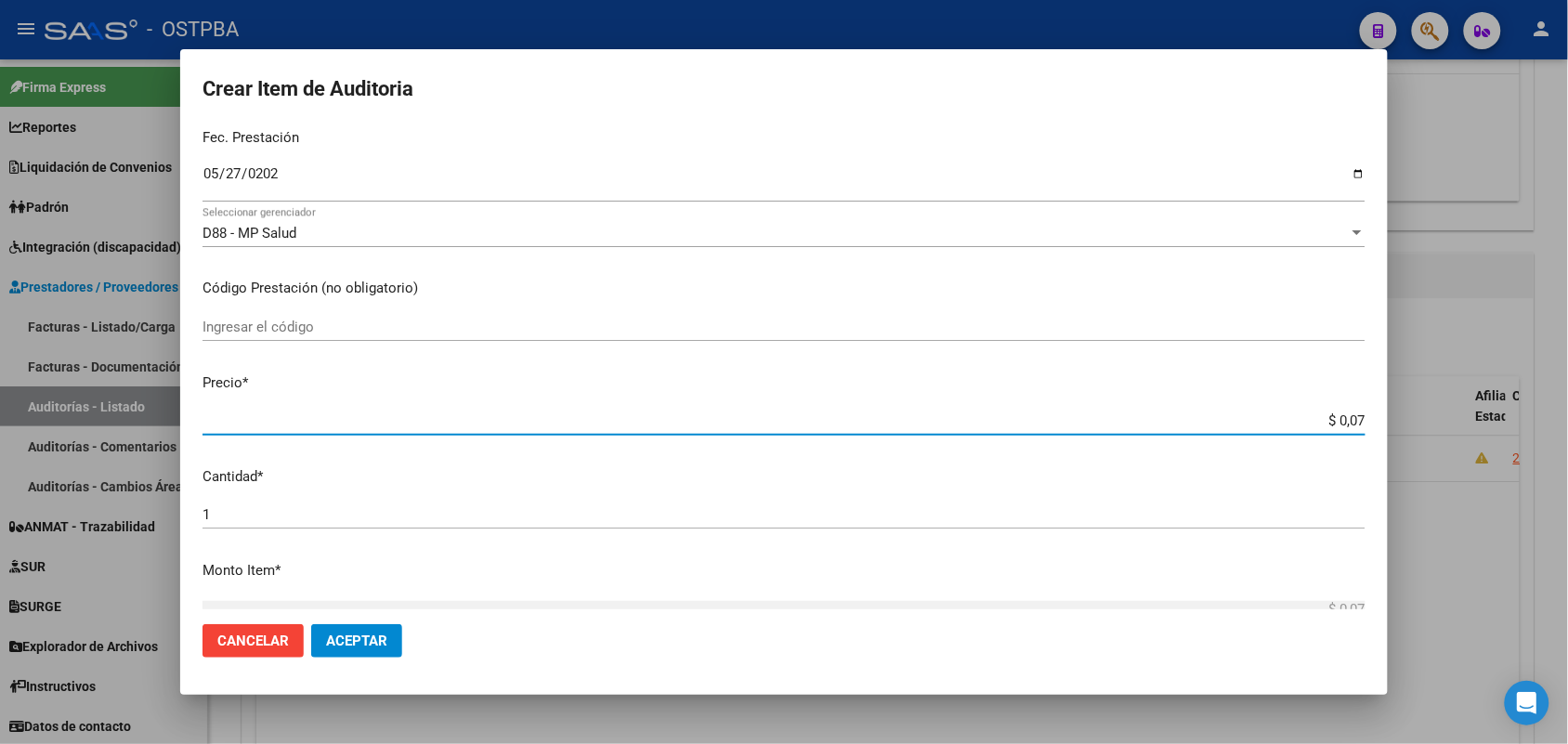
type input "$ 0,76"
type input "$ 7,60"
type input "$ 76,00"
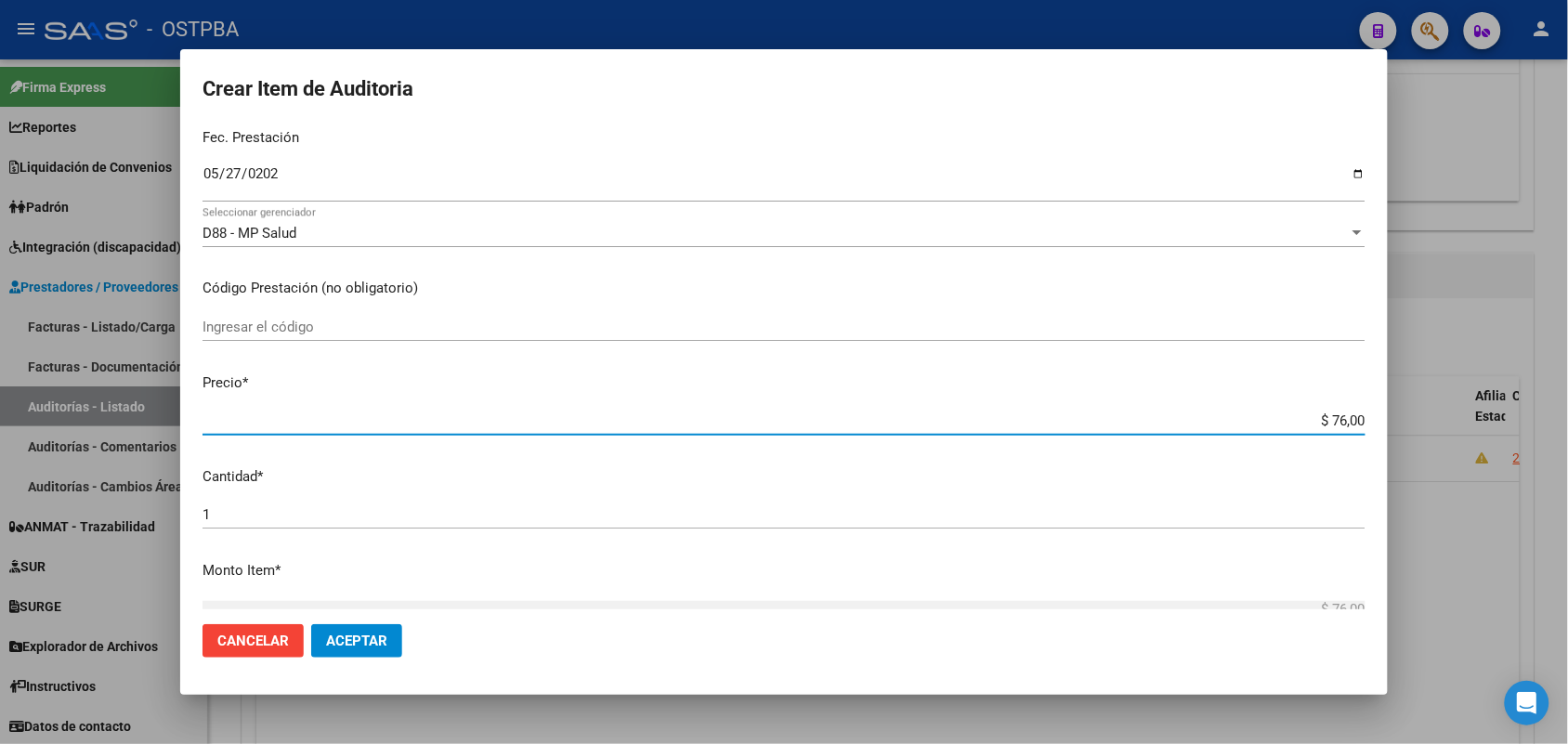
type input "$ 760,02"
type input "$ 7.600,20"
type input "$ 76.002,00"
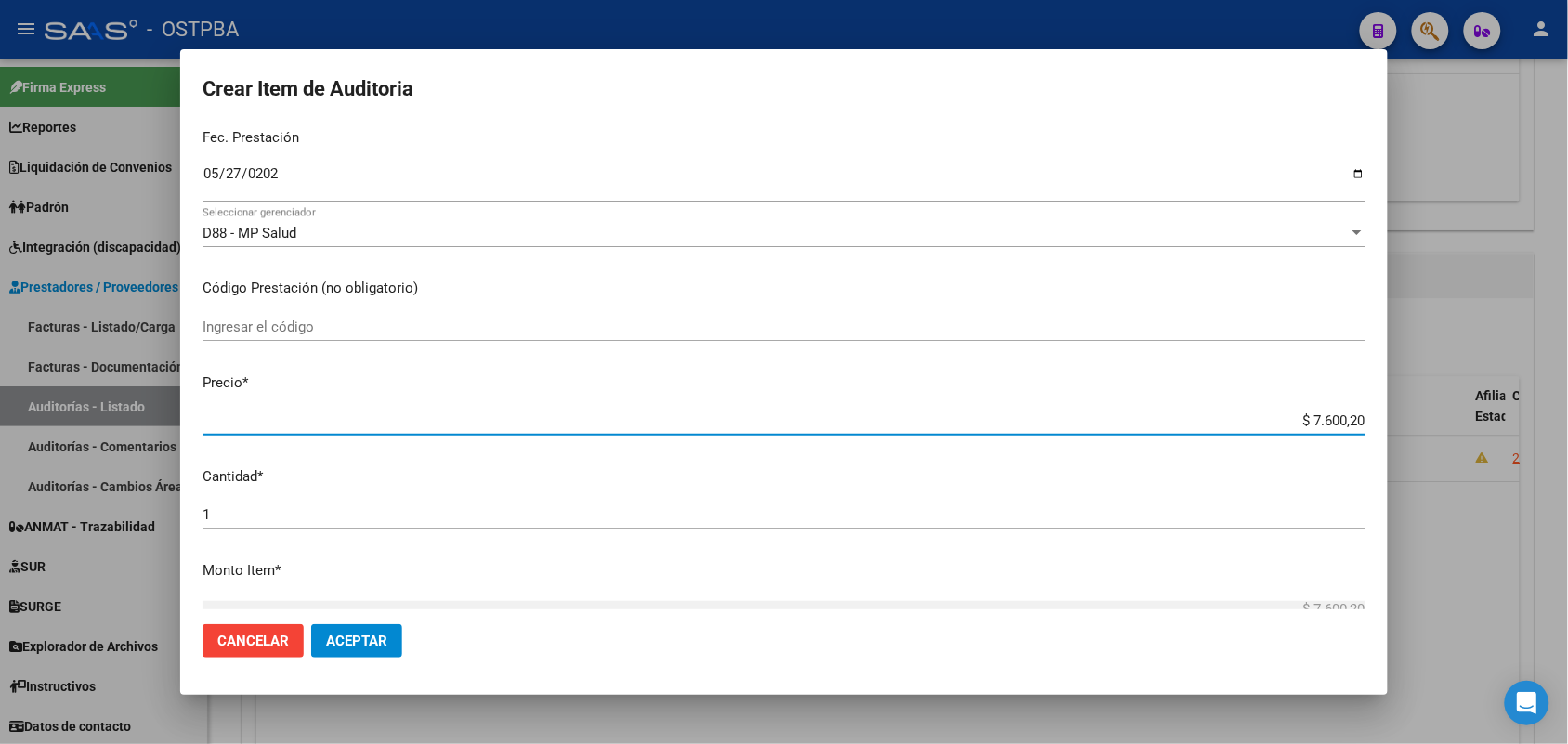
type input "$ 76.002,00"
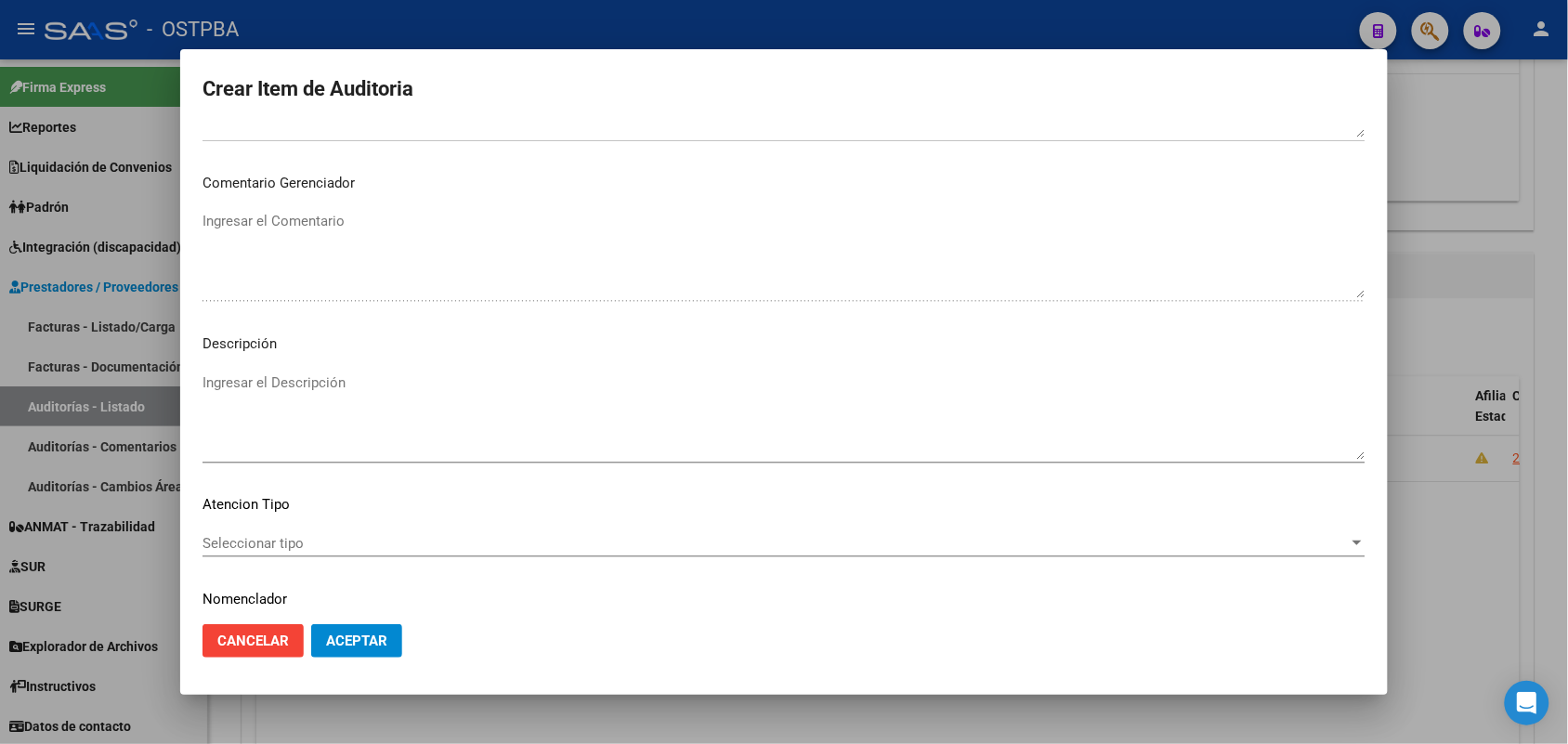
scroll to position [1027, 0]
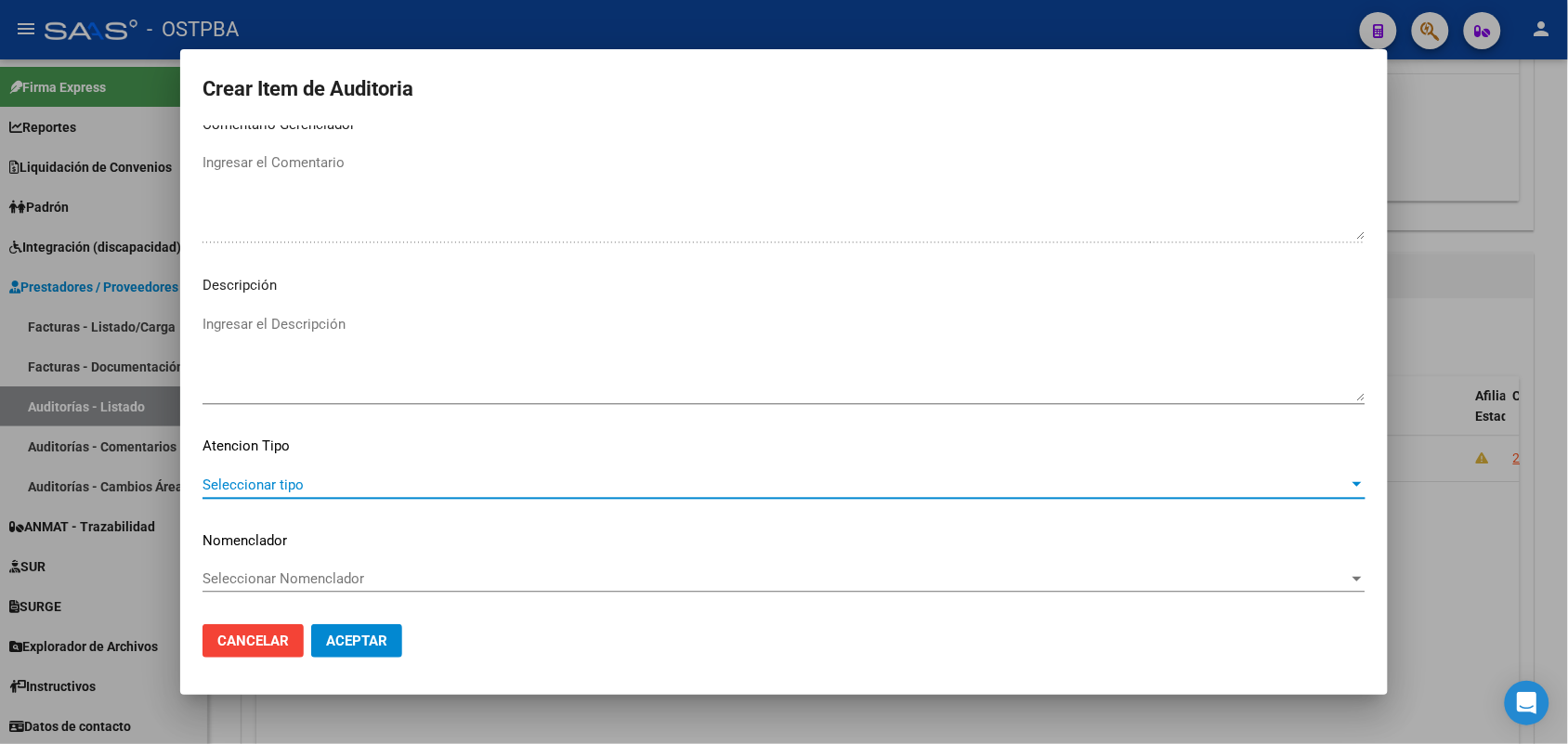
click at [289, 489] on span "Seleccionar tipo" at bounding box center [776, 484] width 1147 height 17
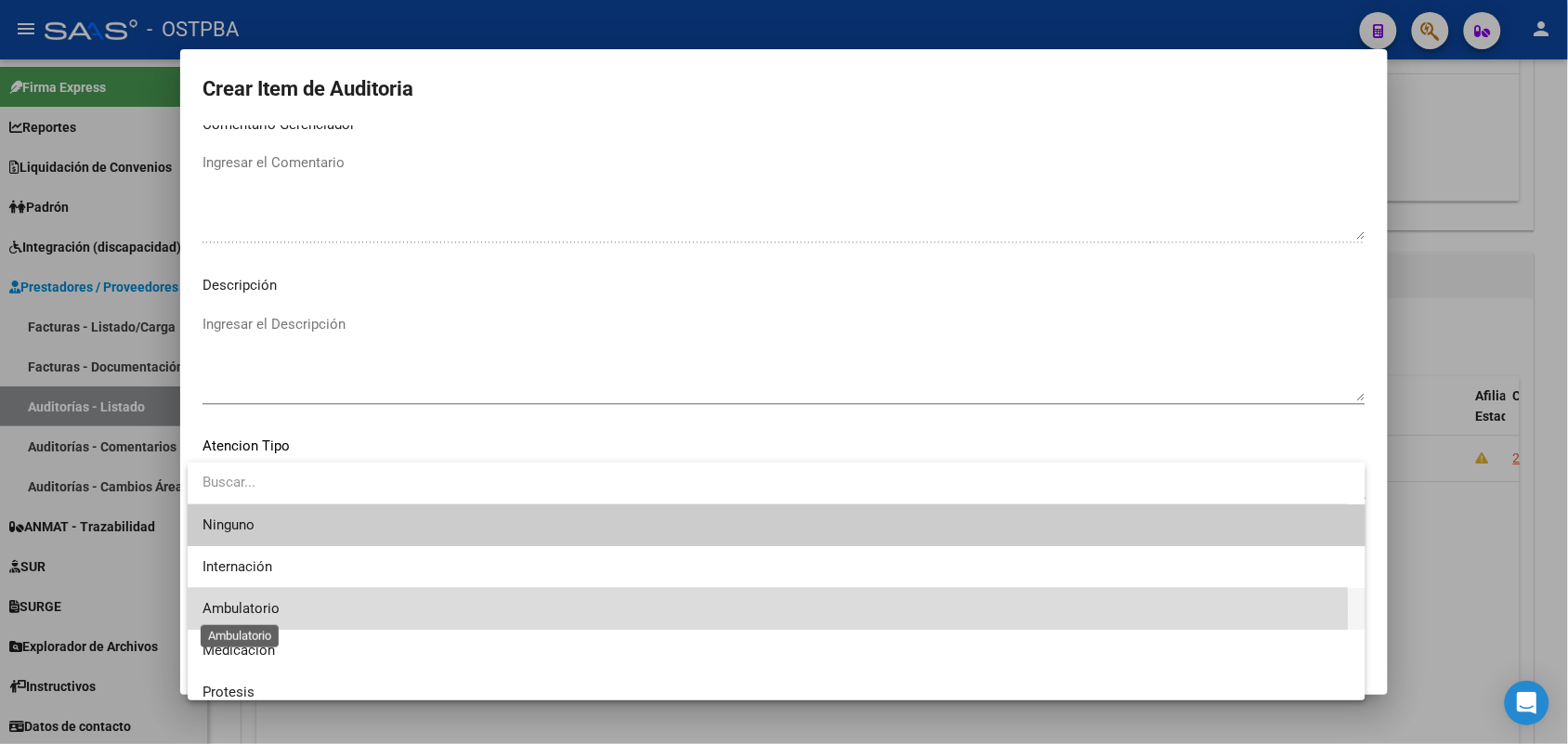
click at [273, 613] on span "Ambulatorio" at bounding box center [241, 608] width 77 height 17
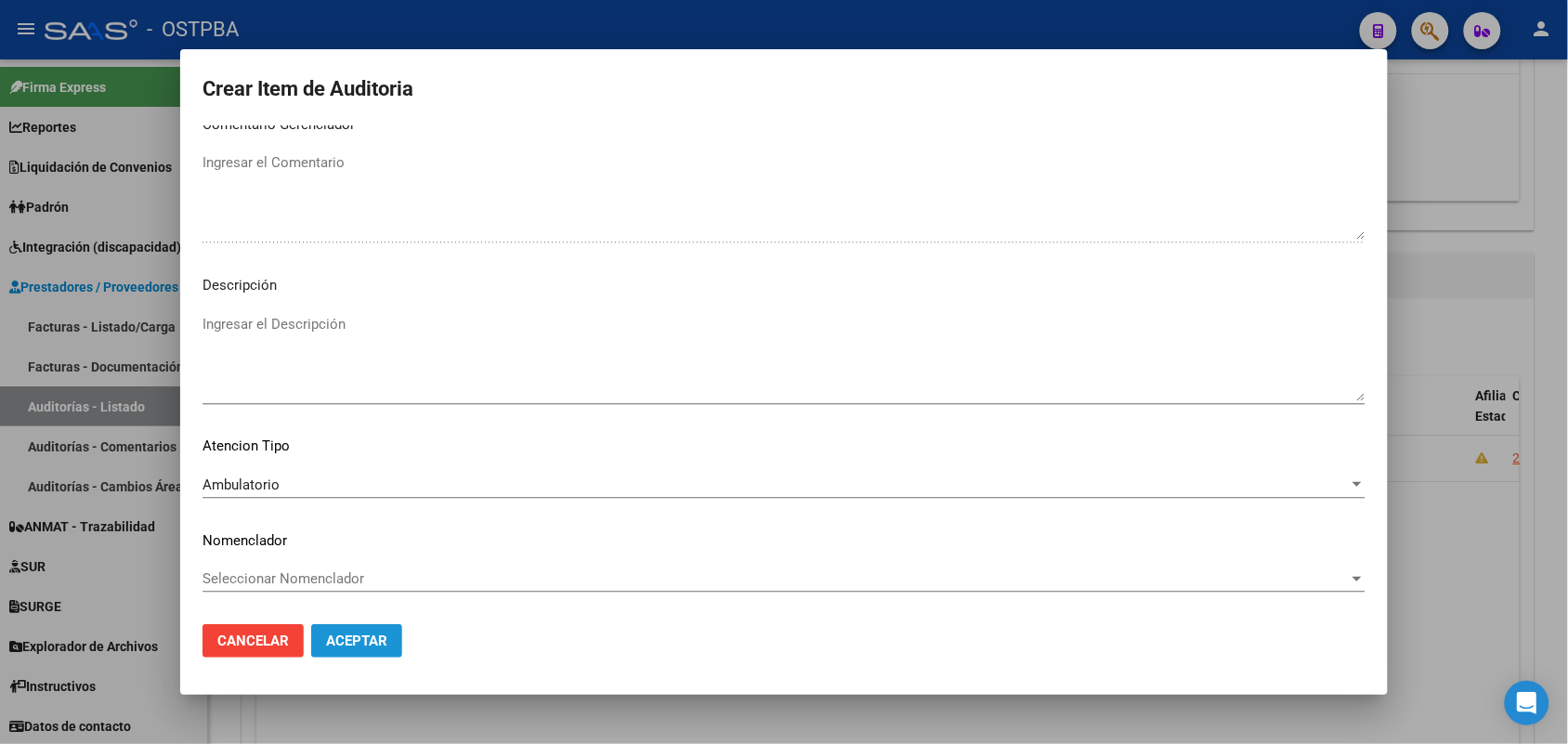
click at [368, 635] on span "Aceptar" at bounding box center [356, 641] width 61 height 17
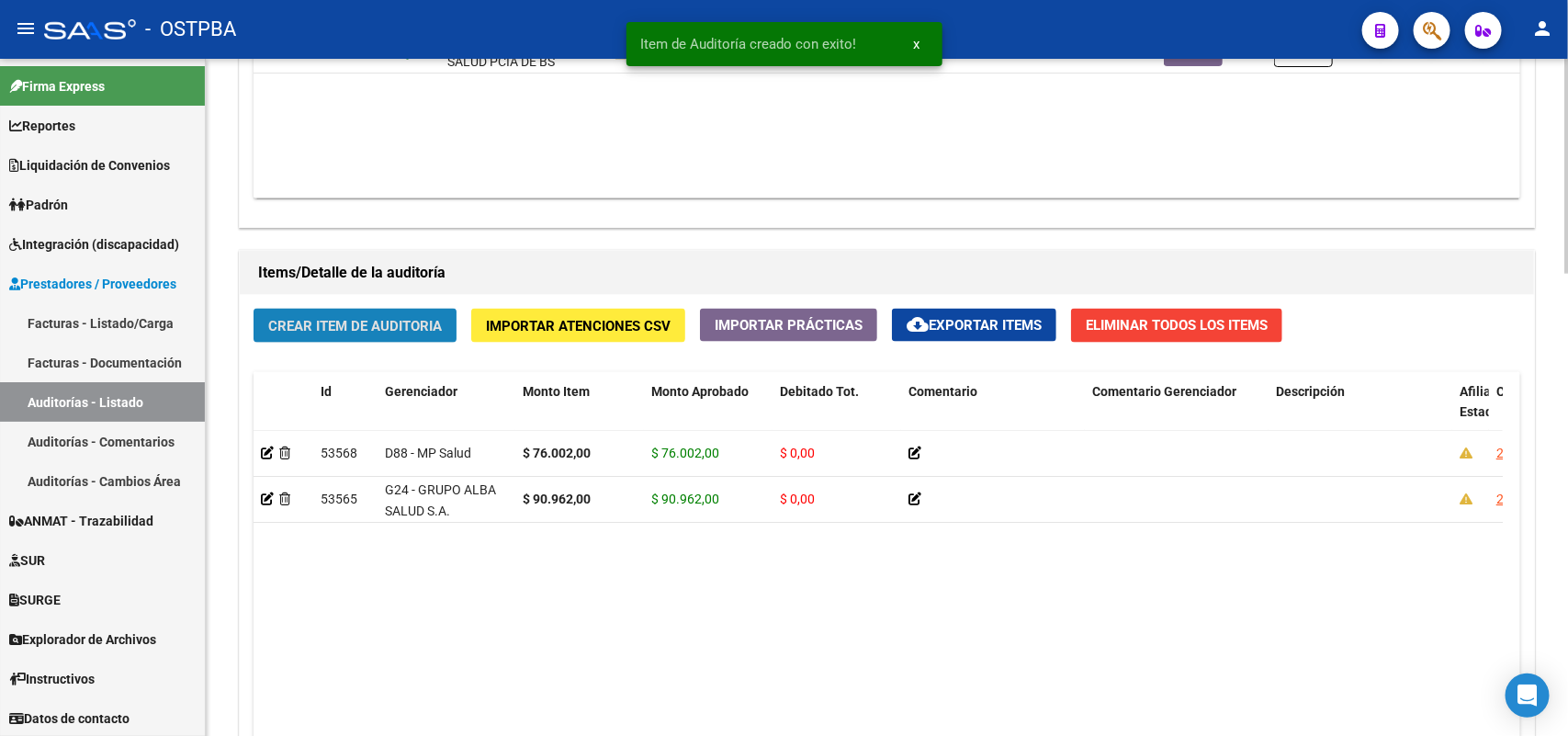
click at [383, 319] on span "Crear Item de Auditoria" at bounding box center [355, 326] width 173 height 17
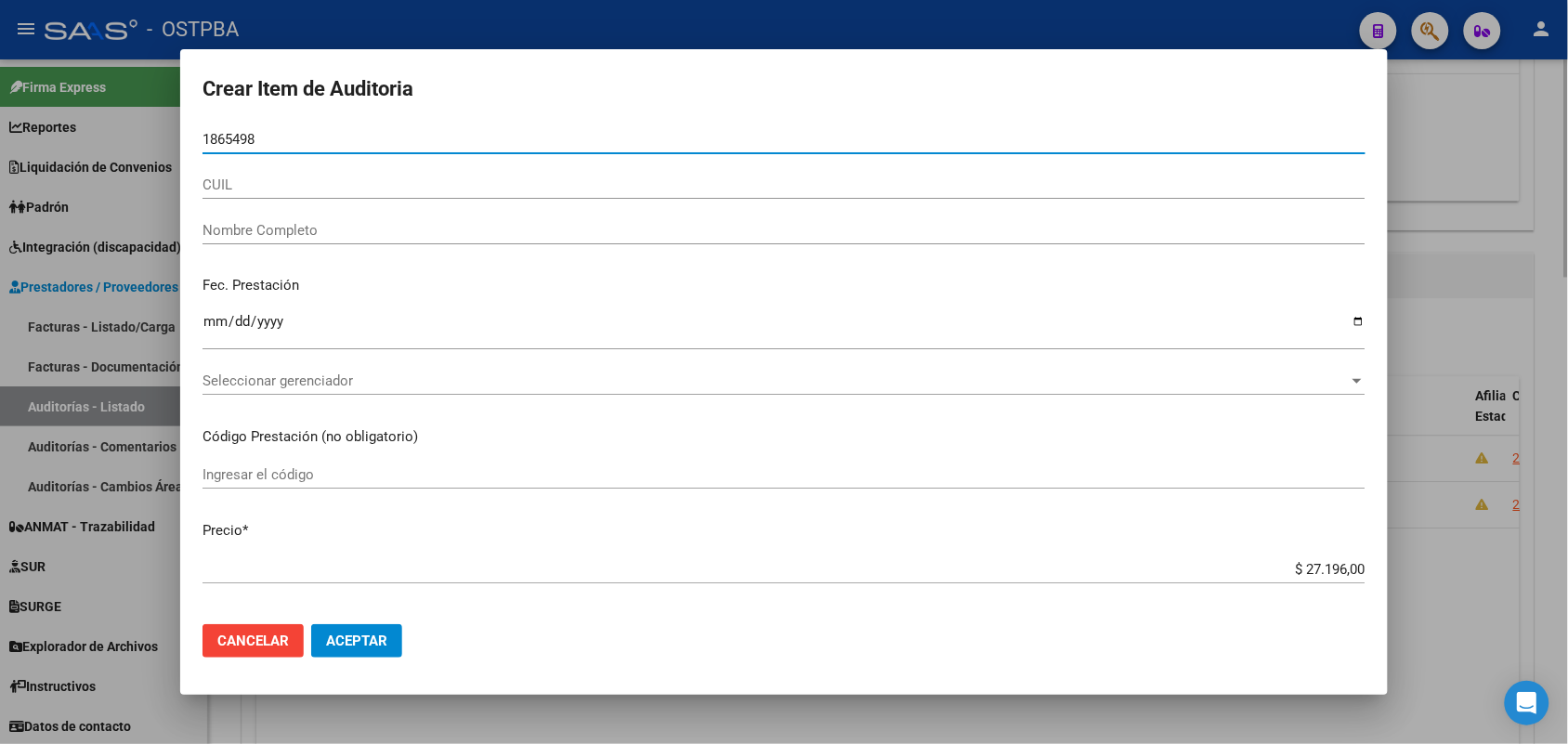
type input "18654989"
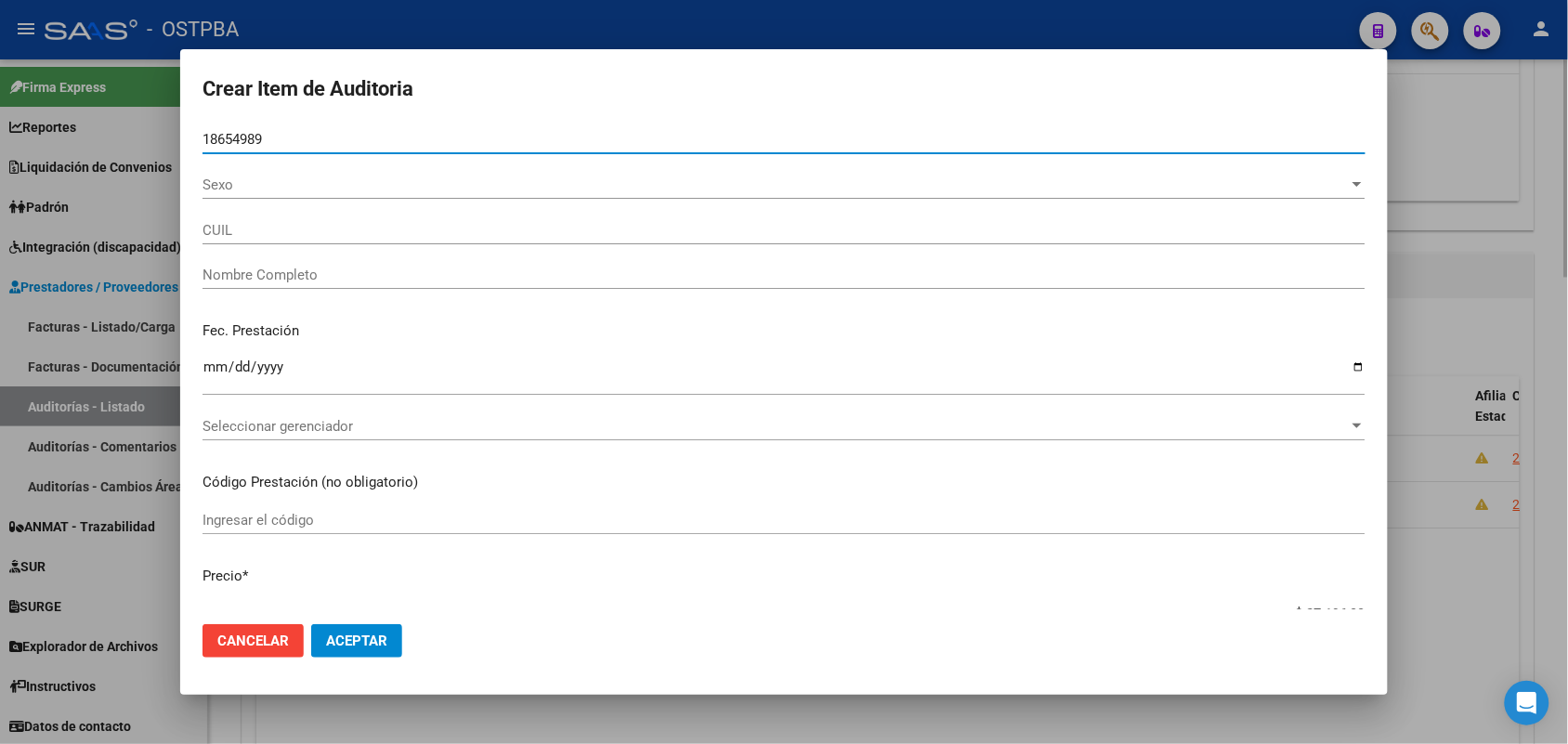
type input "27186549894"
type input "PEDRAZA BLANCA ESTTER"
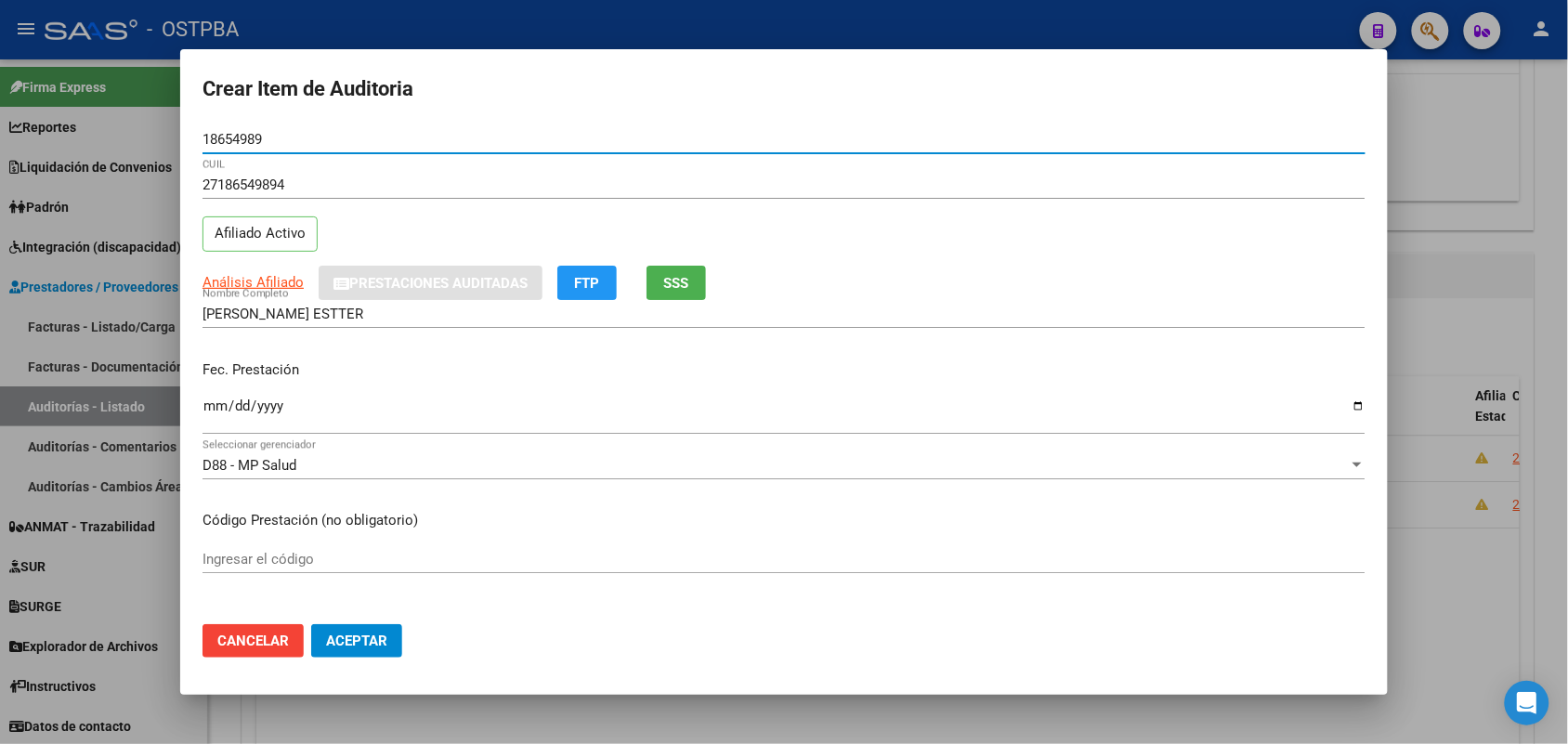
type input "18654989"
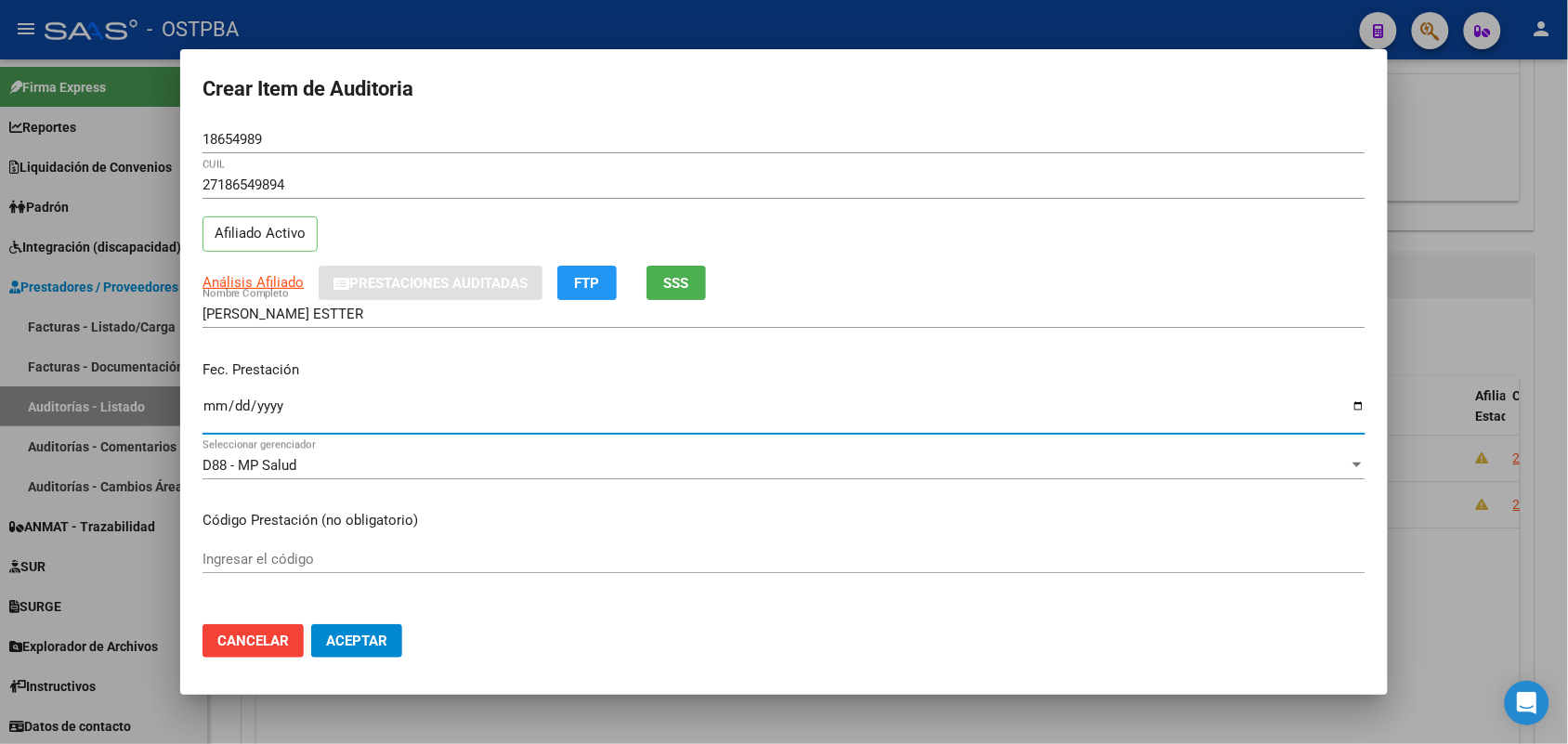
click at [212, 411] on input "Ingresar la fecha" at bounding box center [784, 413] width 1163 height 30
type input "2025-02-24"
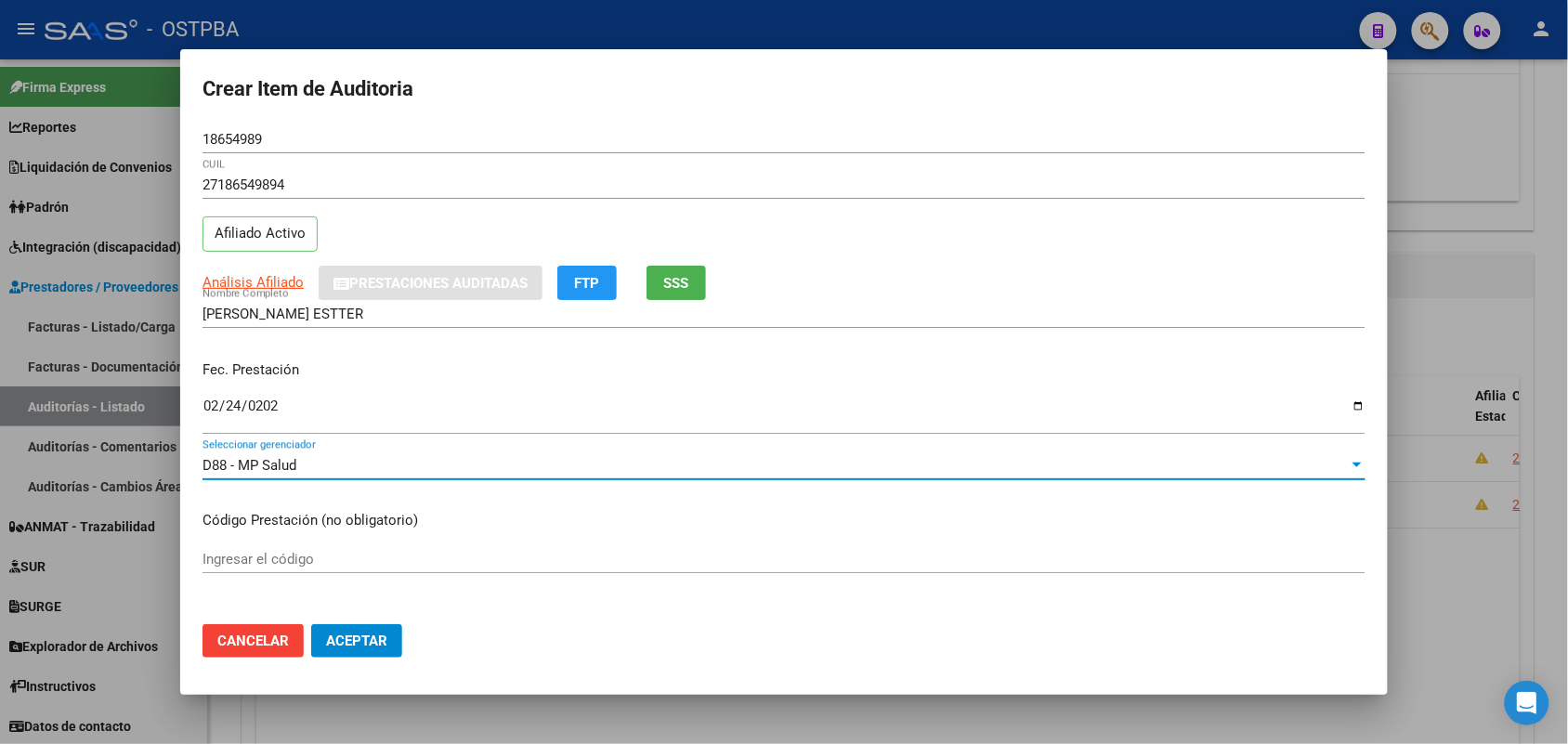
click at [1228, 466] on div "D88 - MP Salud" at bounding box center [776, 465] width 1147 height 17
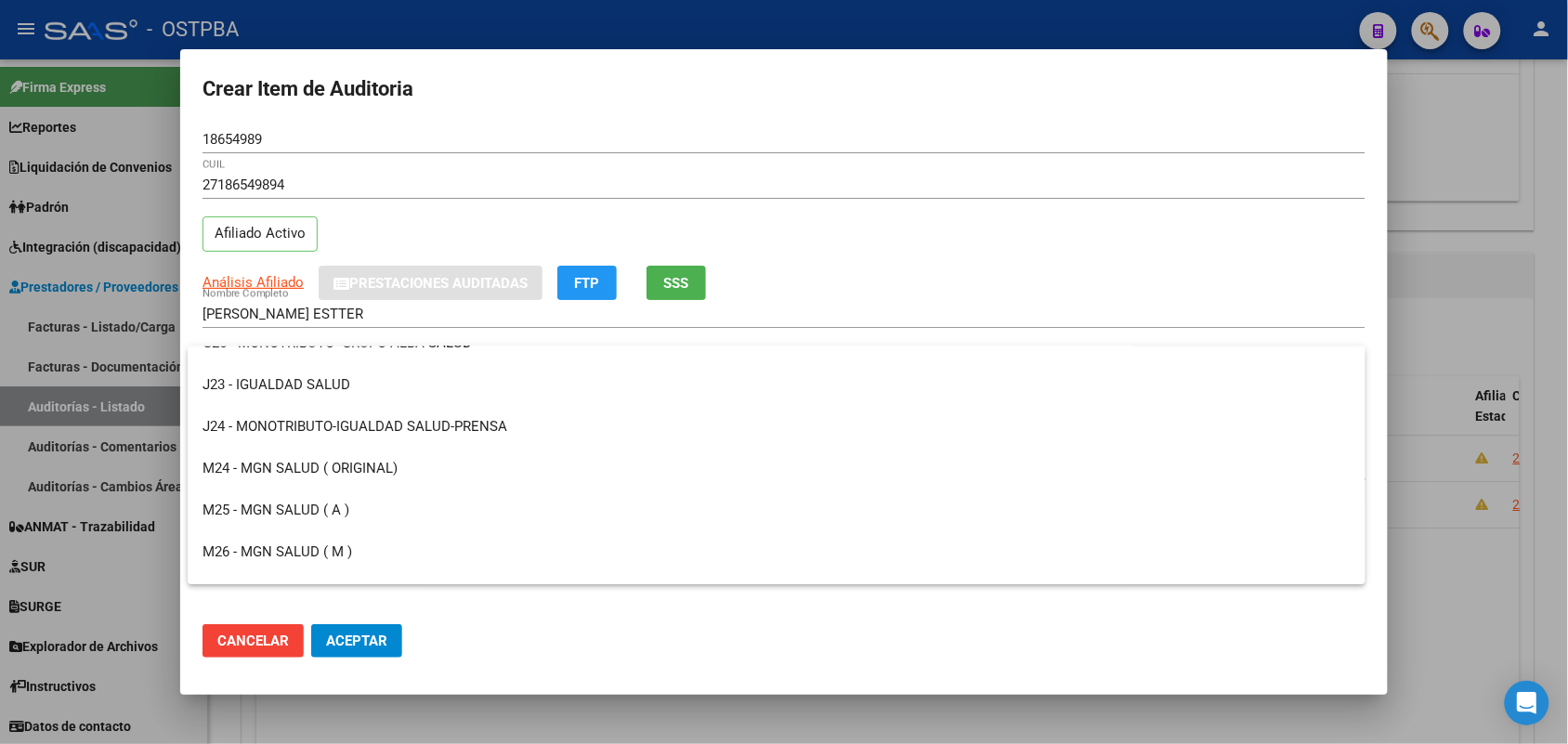
scroll to position [343, 0]
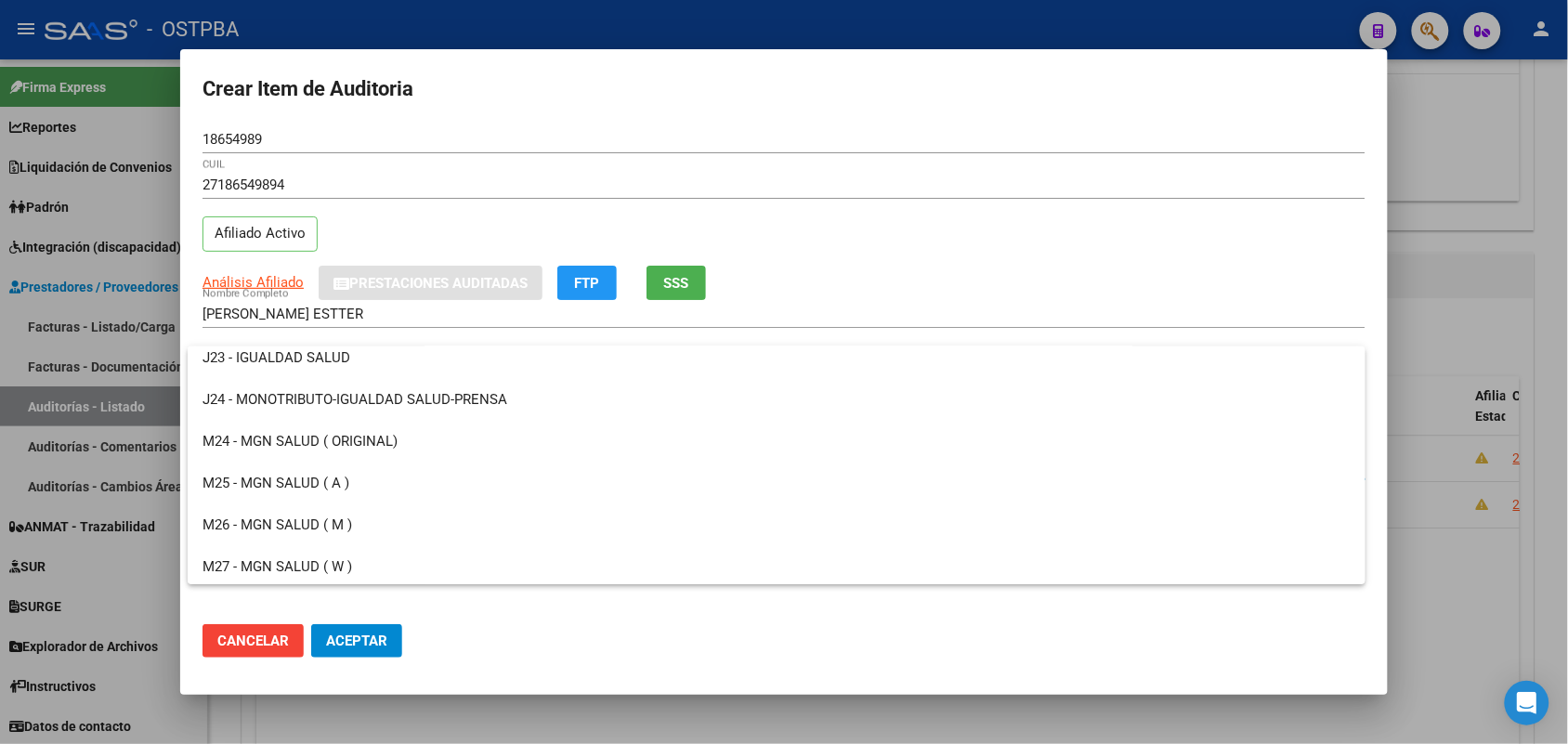
click at [41, 483] on div at bounding box center [784, 372] width 1568 height 744
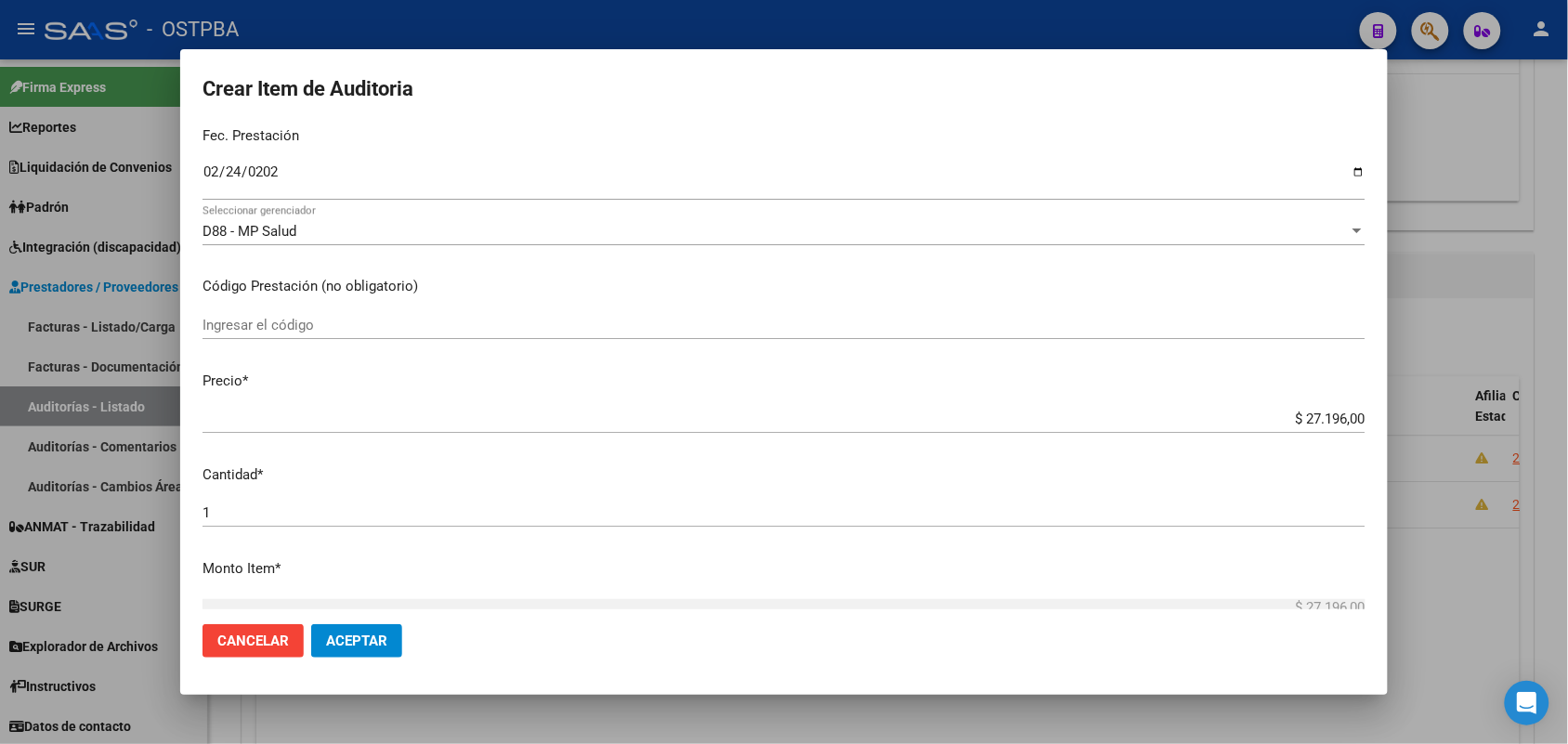
scroll to position [348, 0]
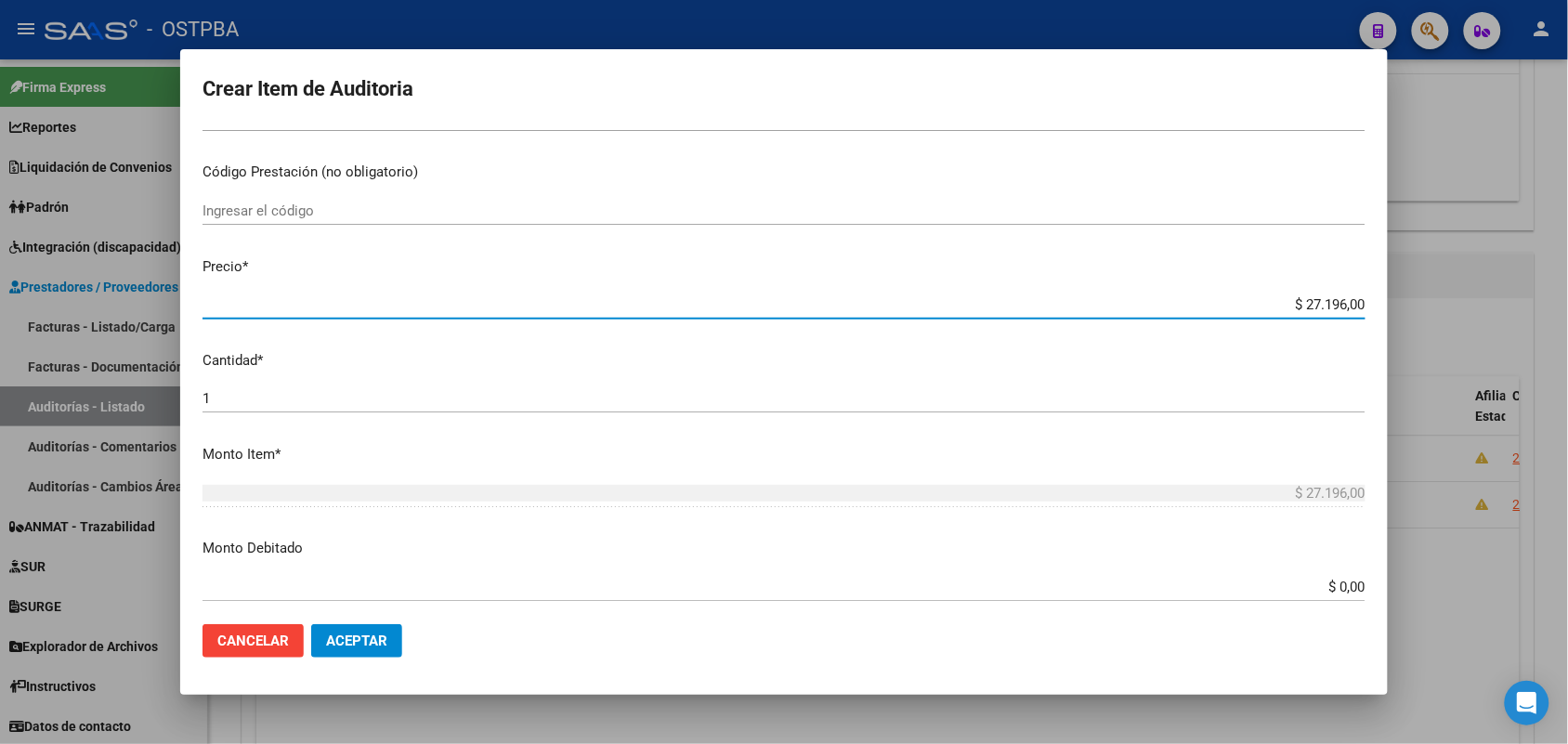
drag, startPoint x: 1265, startPoint y: 307, endPoint x: 1410, endPoint y: 304, distance: 145.0
click at [1405, 304] on div "Crear Item de Auditoria 18654989 Nro Documento 27186549894 CUIL Afiliado Activo…" at bounding box center [784, 372] width 1568 height 744
type input "$ 0,00"
click at [138, 326] on div at bounding box center [784, 372] width 1568 height 744
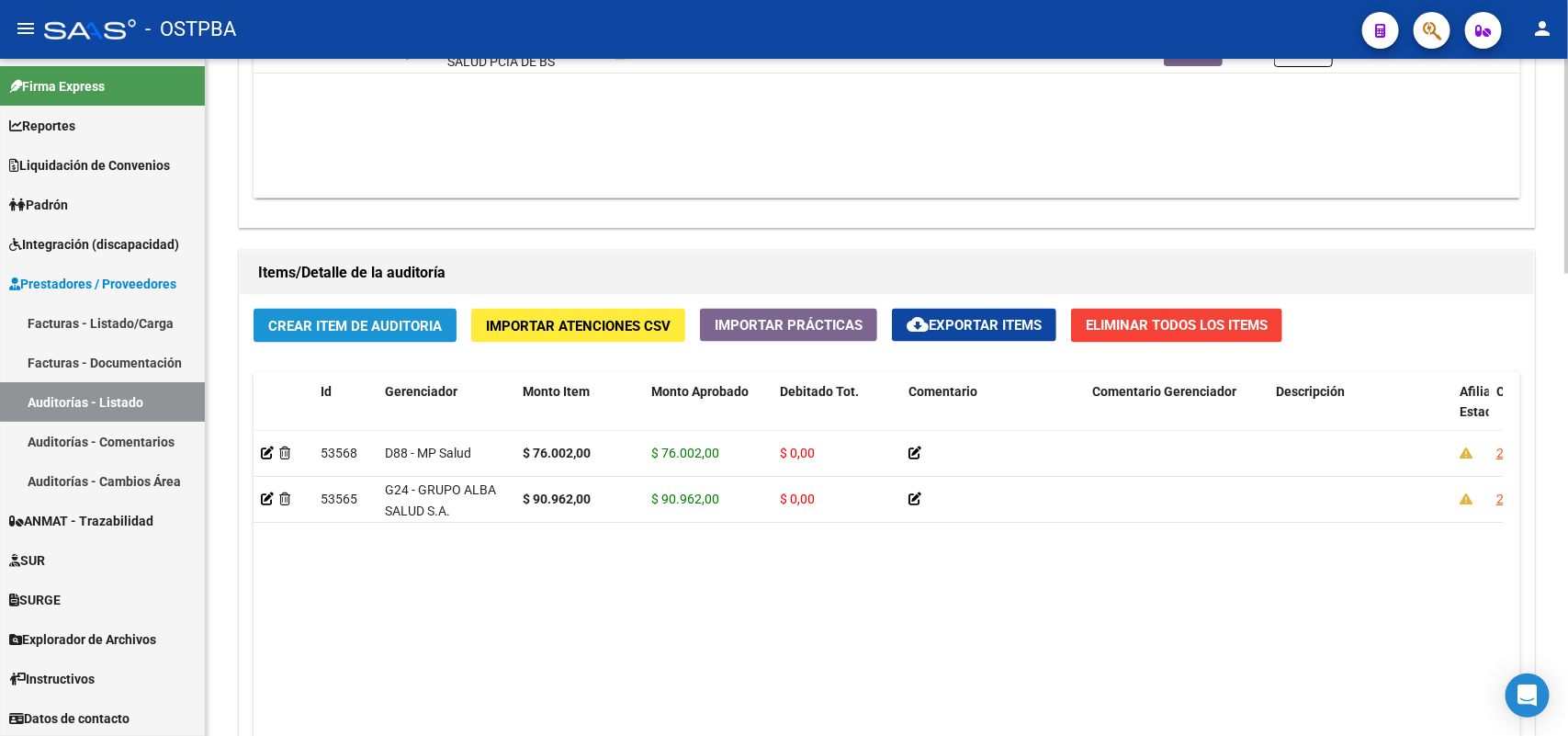
click at [347, 328] on span "Crear Item de Auditoria" at bounding box center [355, 326] width 173 height 17
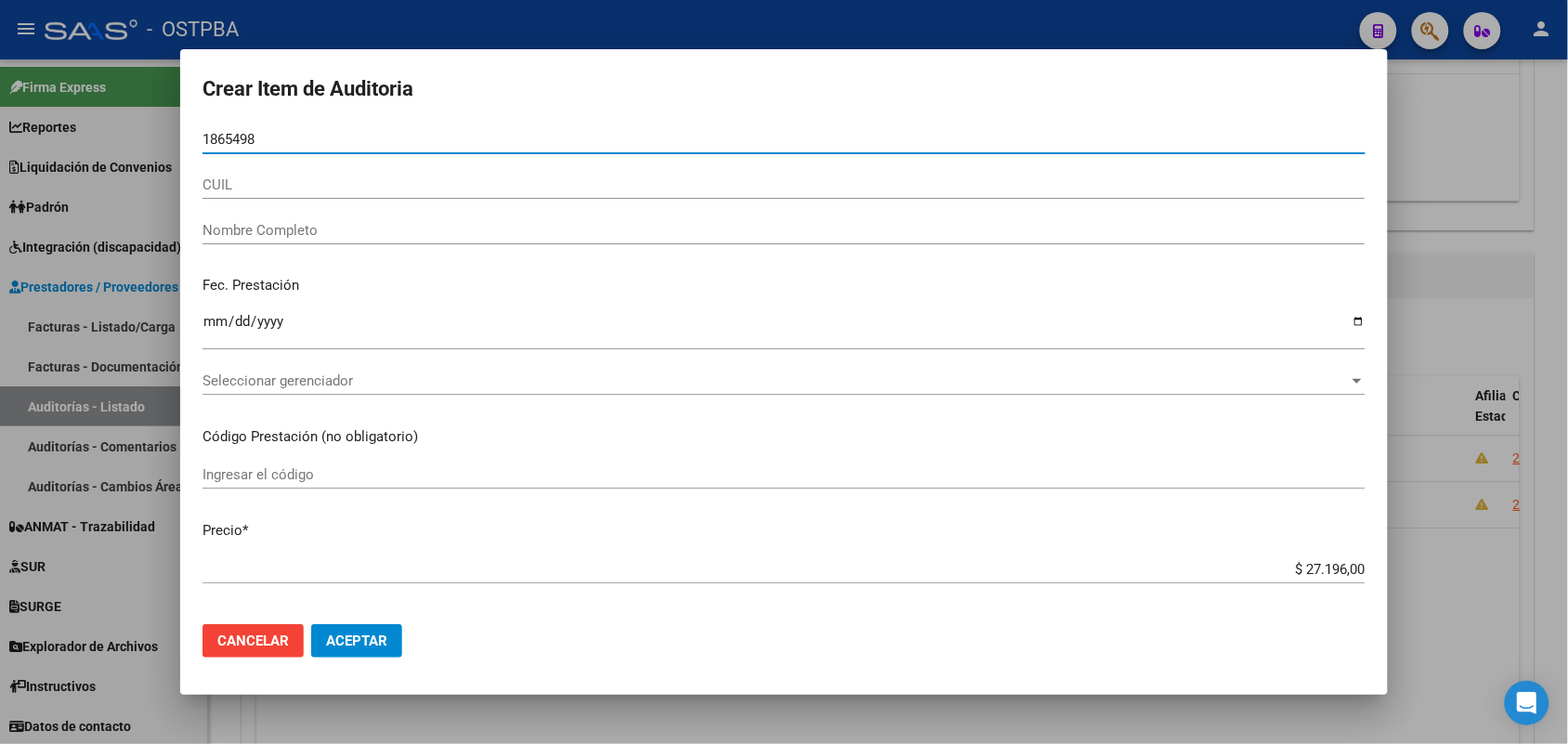
type input "18654989"
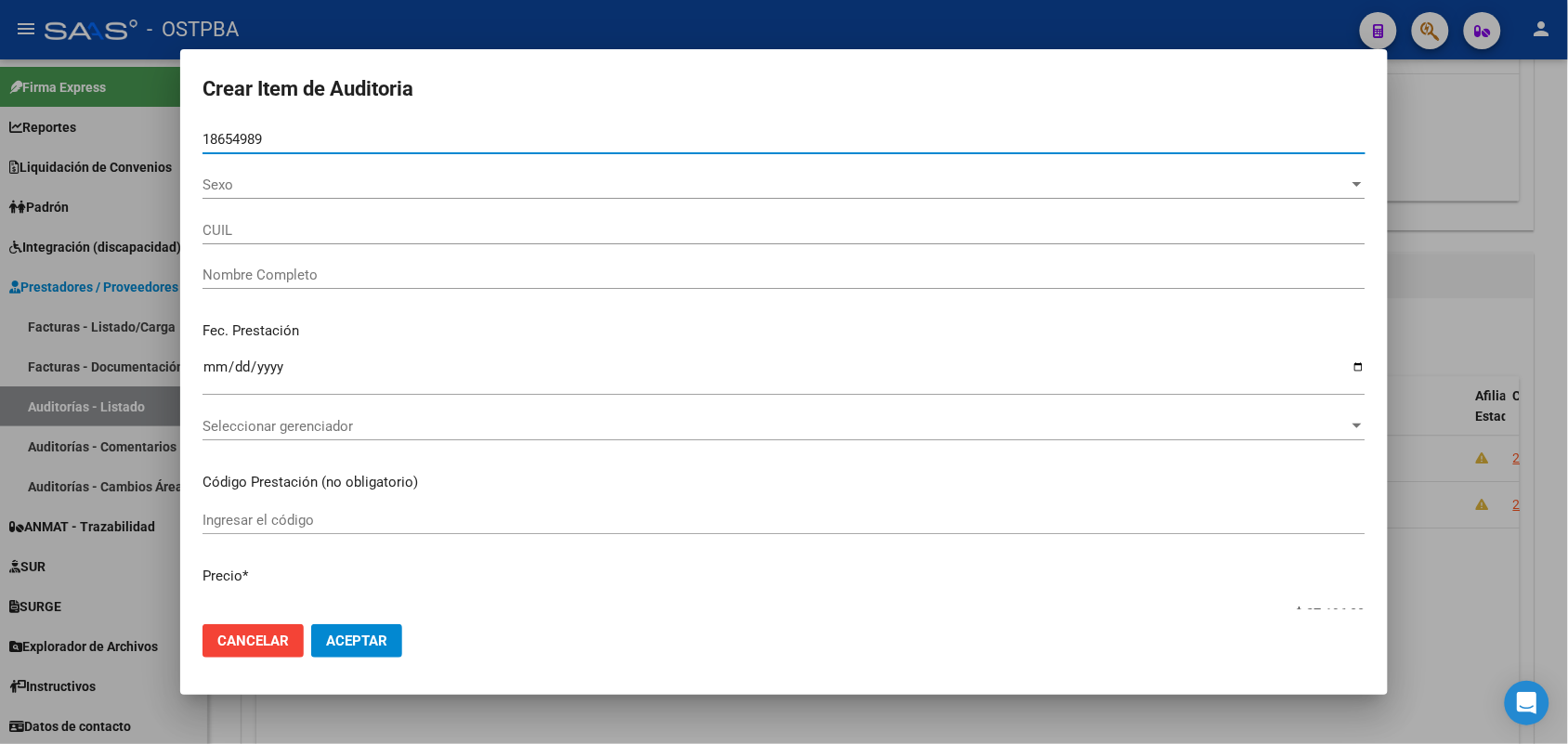
type input "27186549894"
type input "PEDRAZA BLANCA ESTTER"
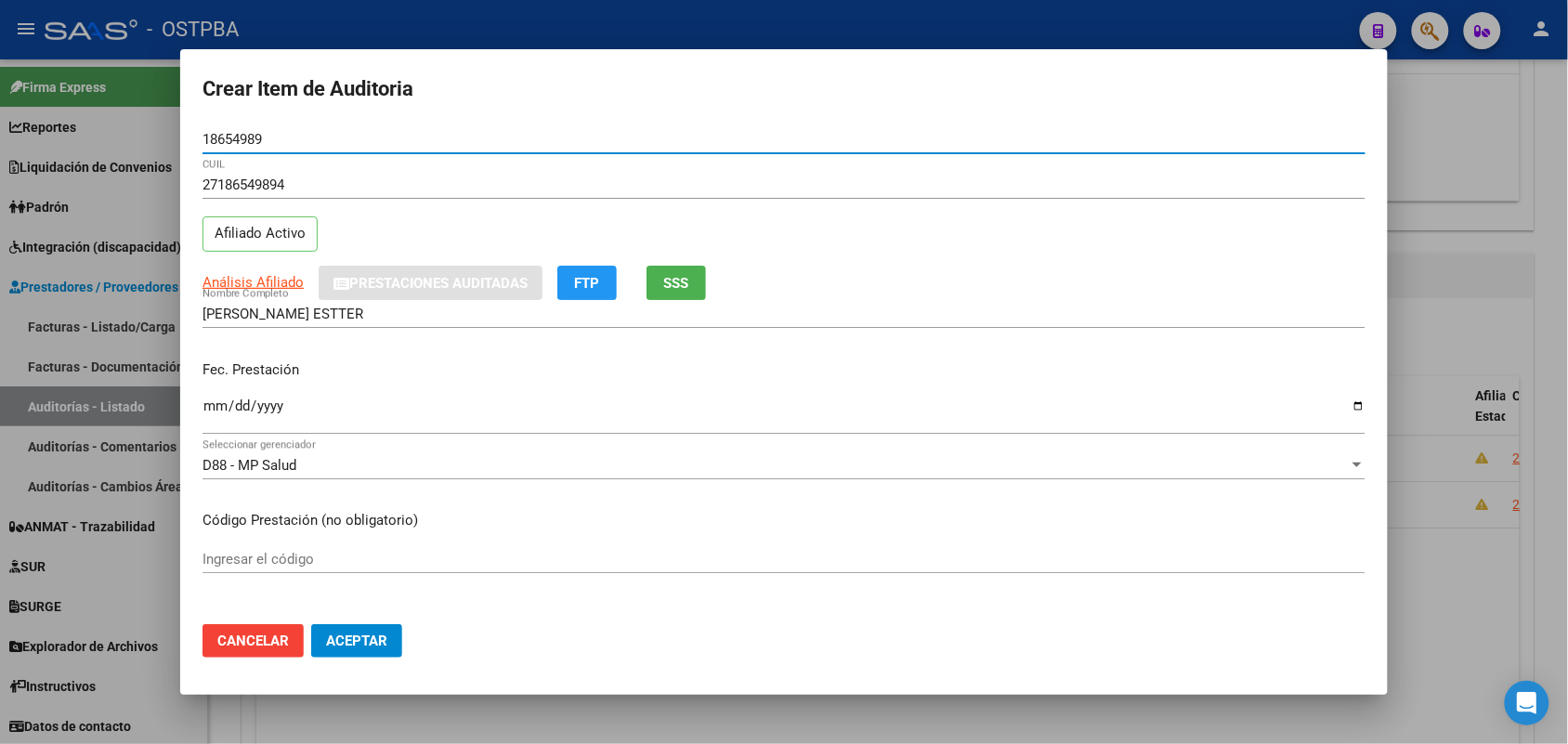
type input "18654989"
click at [212, 413] on input "Ingresar la fecha" at bounding box center [784, 413] width 1163 height 30
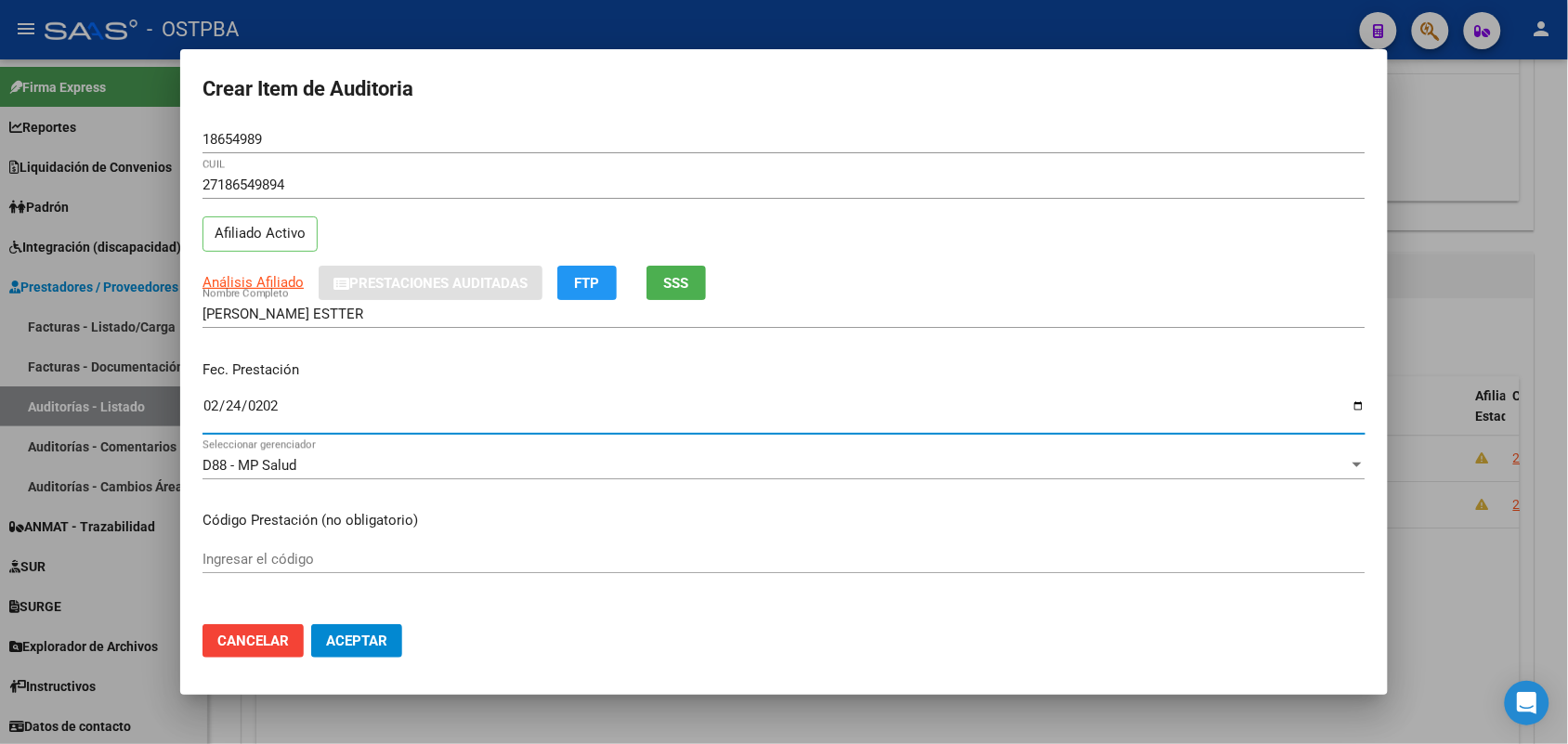
type input "2025-02-24"
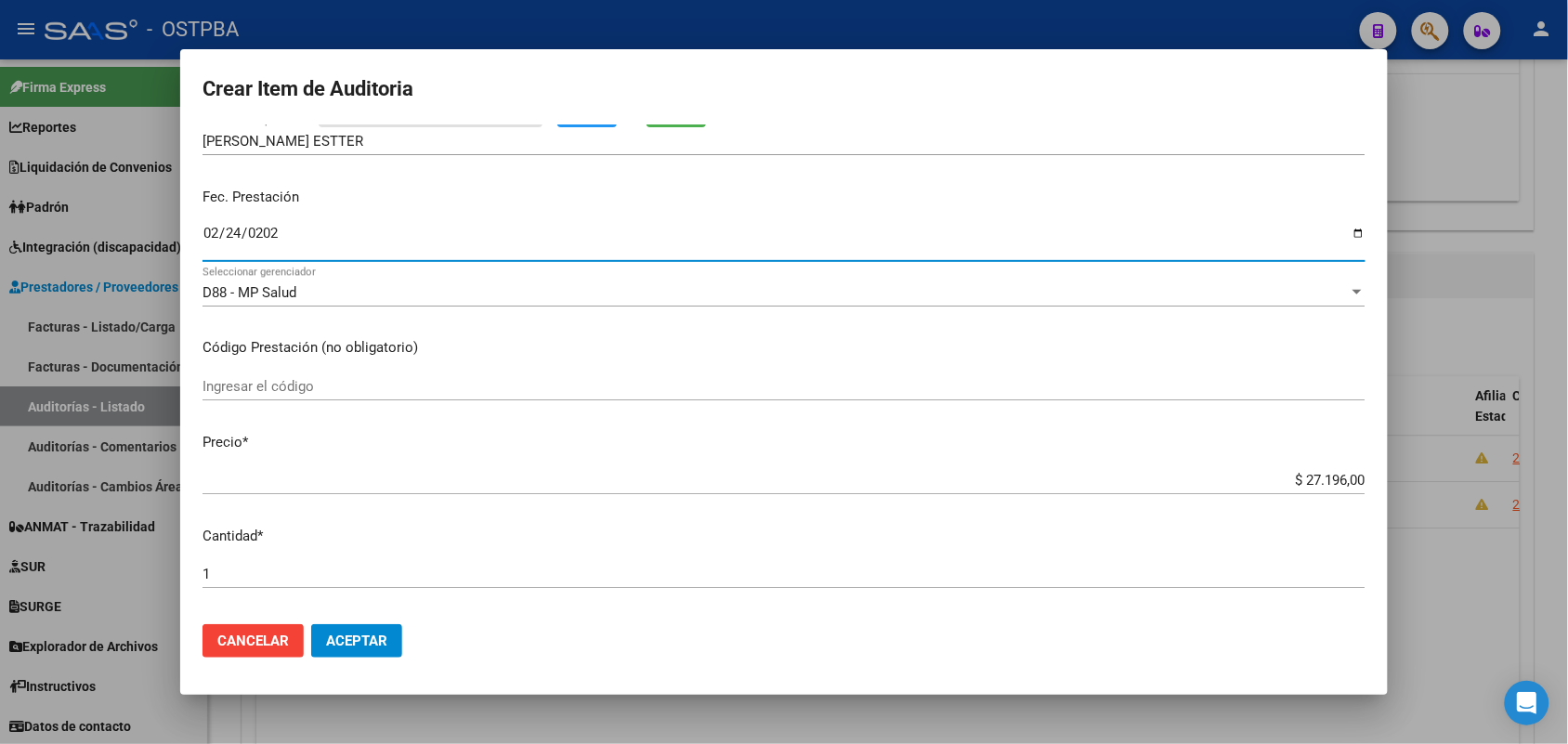
scroll to position [232, 0]
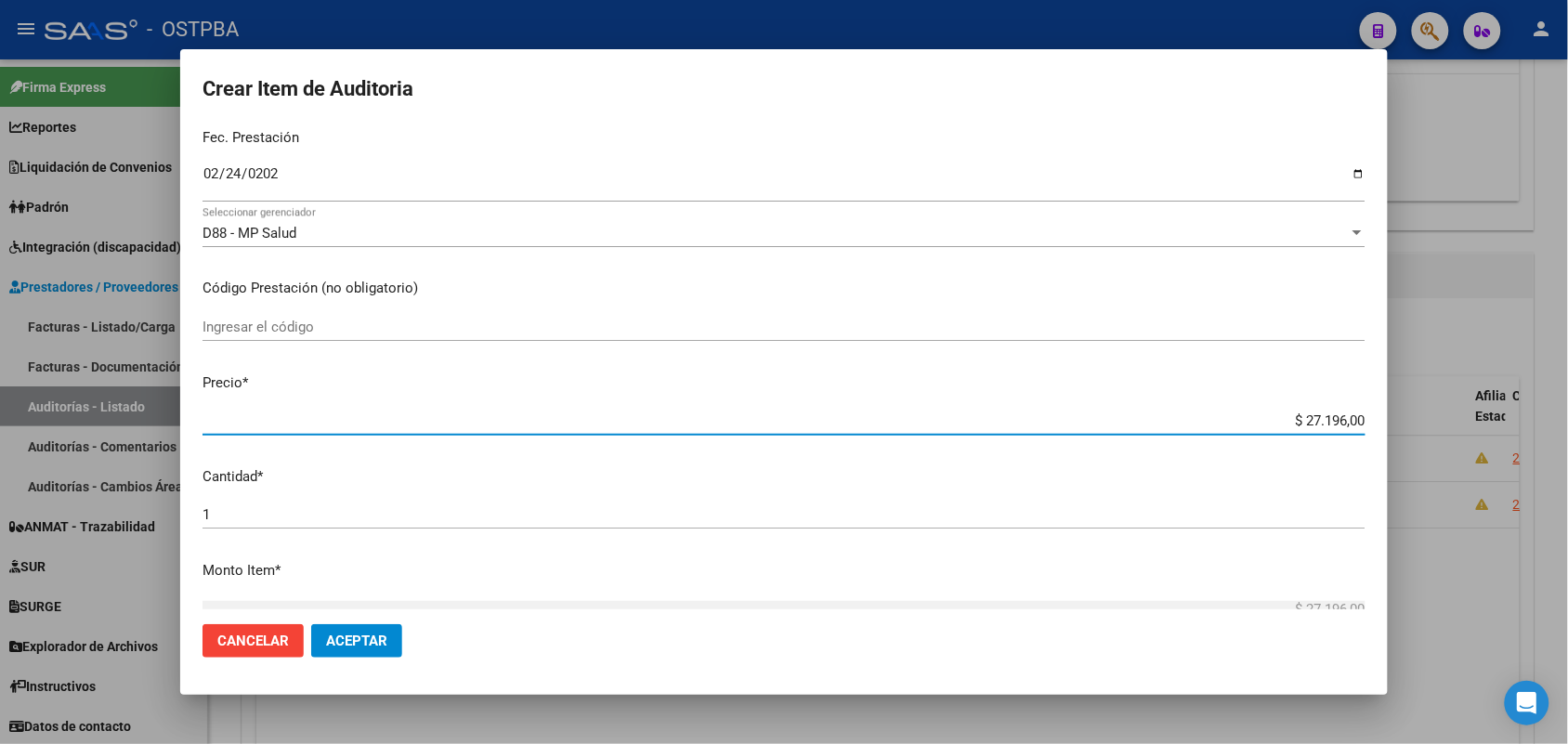
drag, startPoint x: 1269, startPoint y: 424, endPoint x: 1419, endPoint y: 432, distance: 150.2
click at [1419, 432] on div "Crear Item de Auditoria 18654989 Nro Documento 27186549894 CUIL Afiliado Activo…" at bounding box center [784, 372] width 1568 height 744
type input "$ 0,09"
type input "$ 0,90"
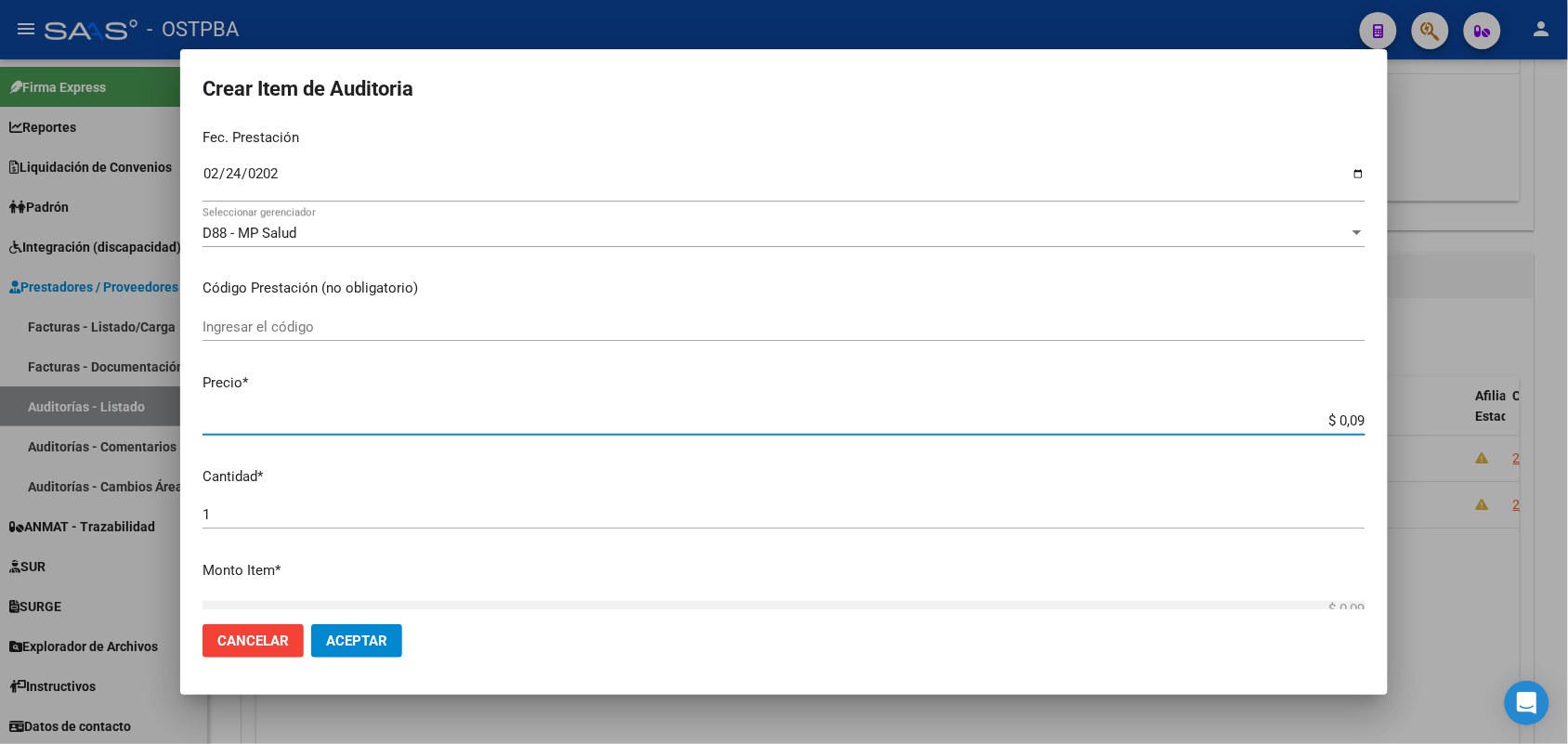
type input "$ 0,90"
type input "$ 9,02"
type input "$ 90,22"
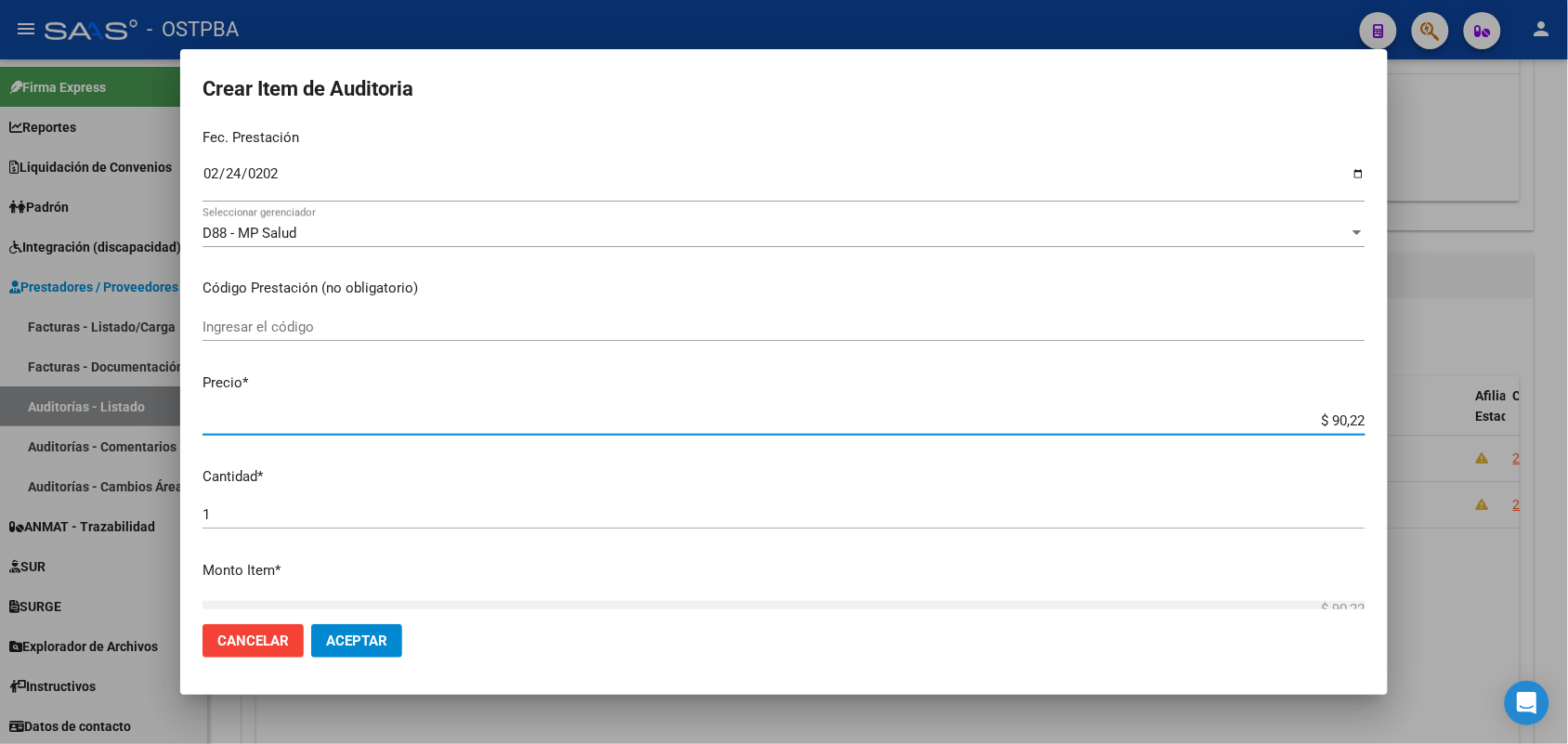
type input "$ 902,20"
type input "$ 9.022,00"
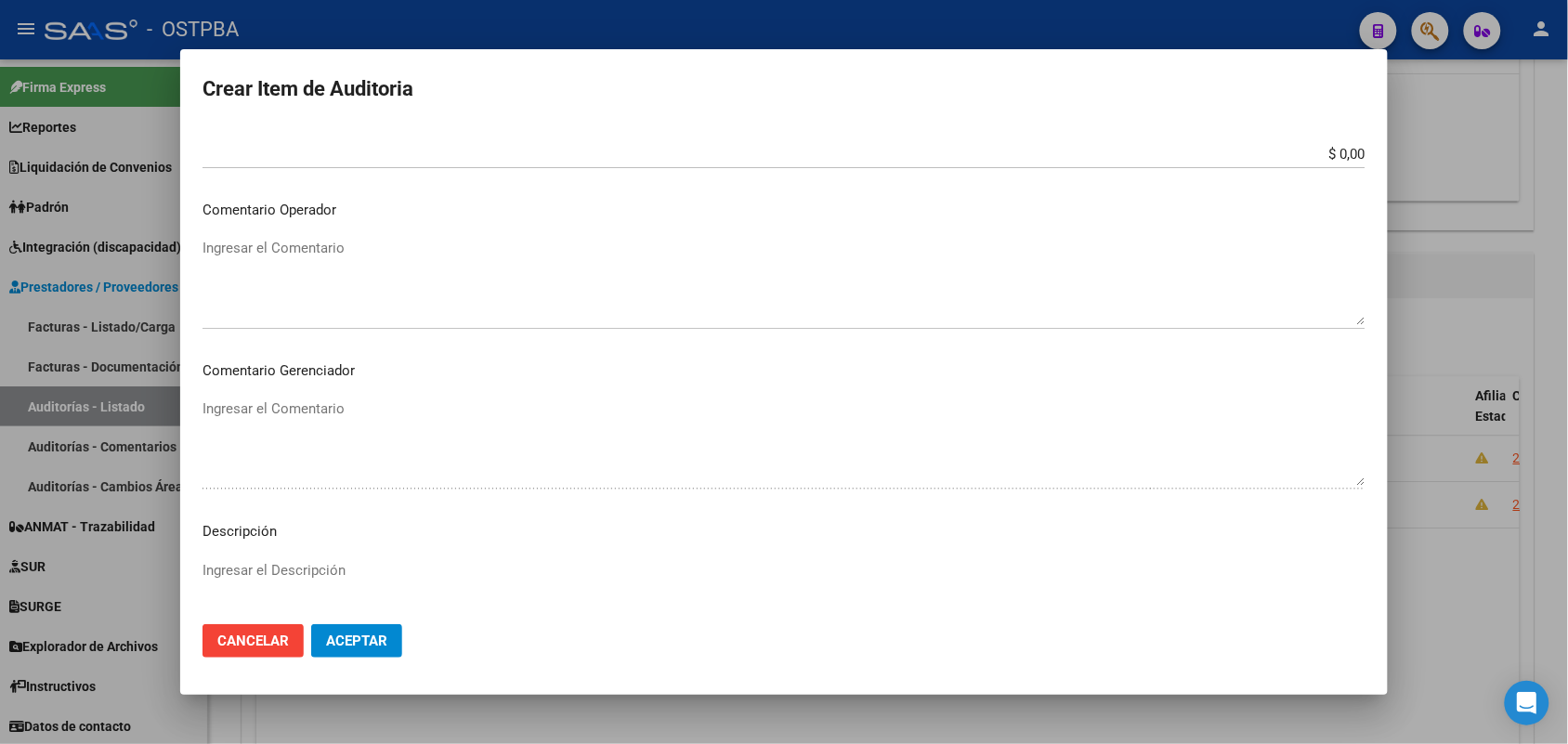
scroll to position [929, 0]
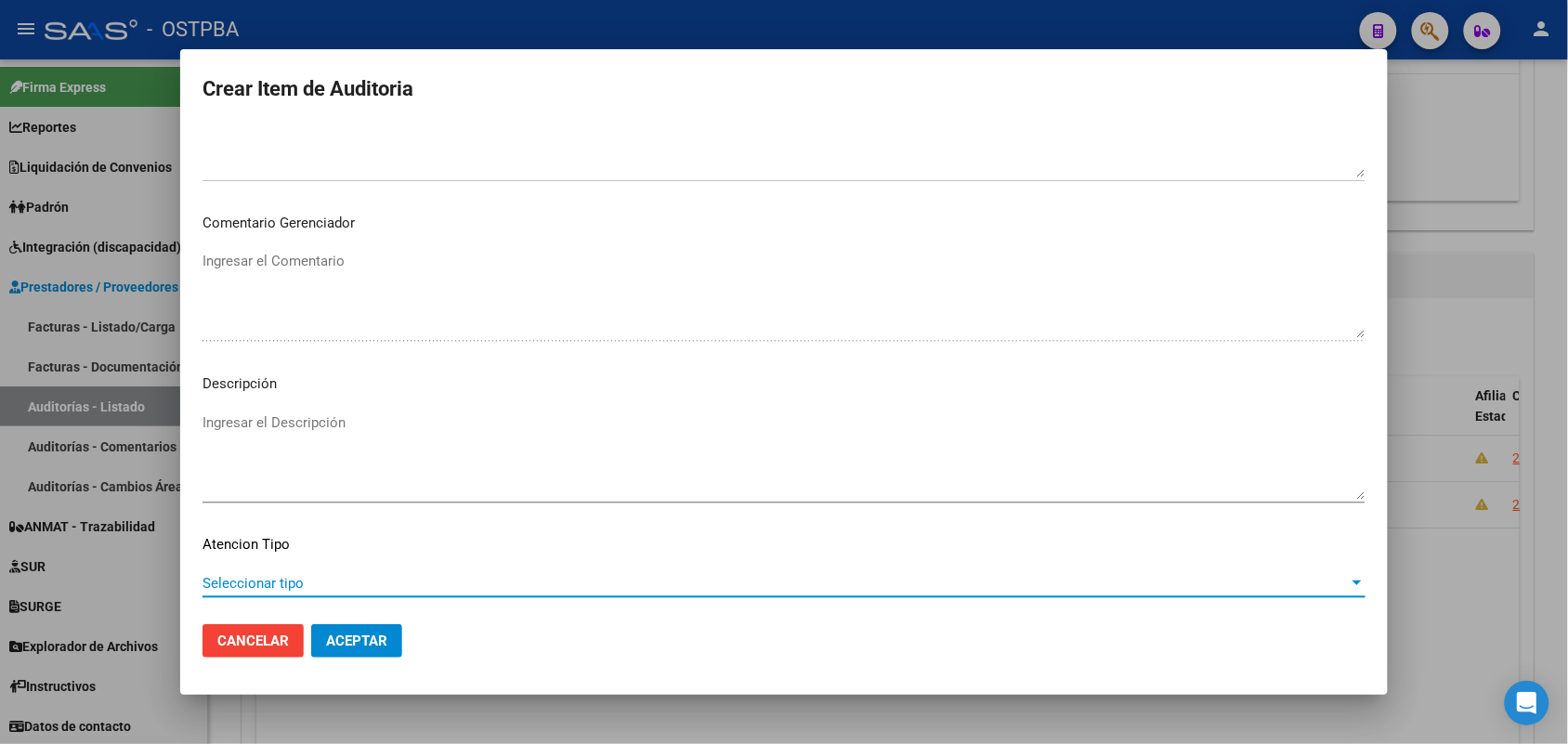
click at [285, 586] on span "Seleccionar tipo" at bounding box center [776, 583] width 1147 height 17
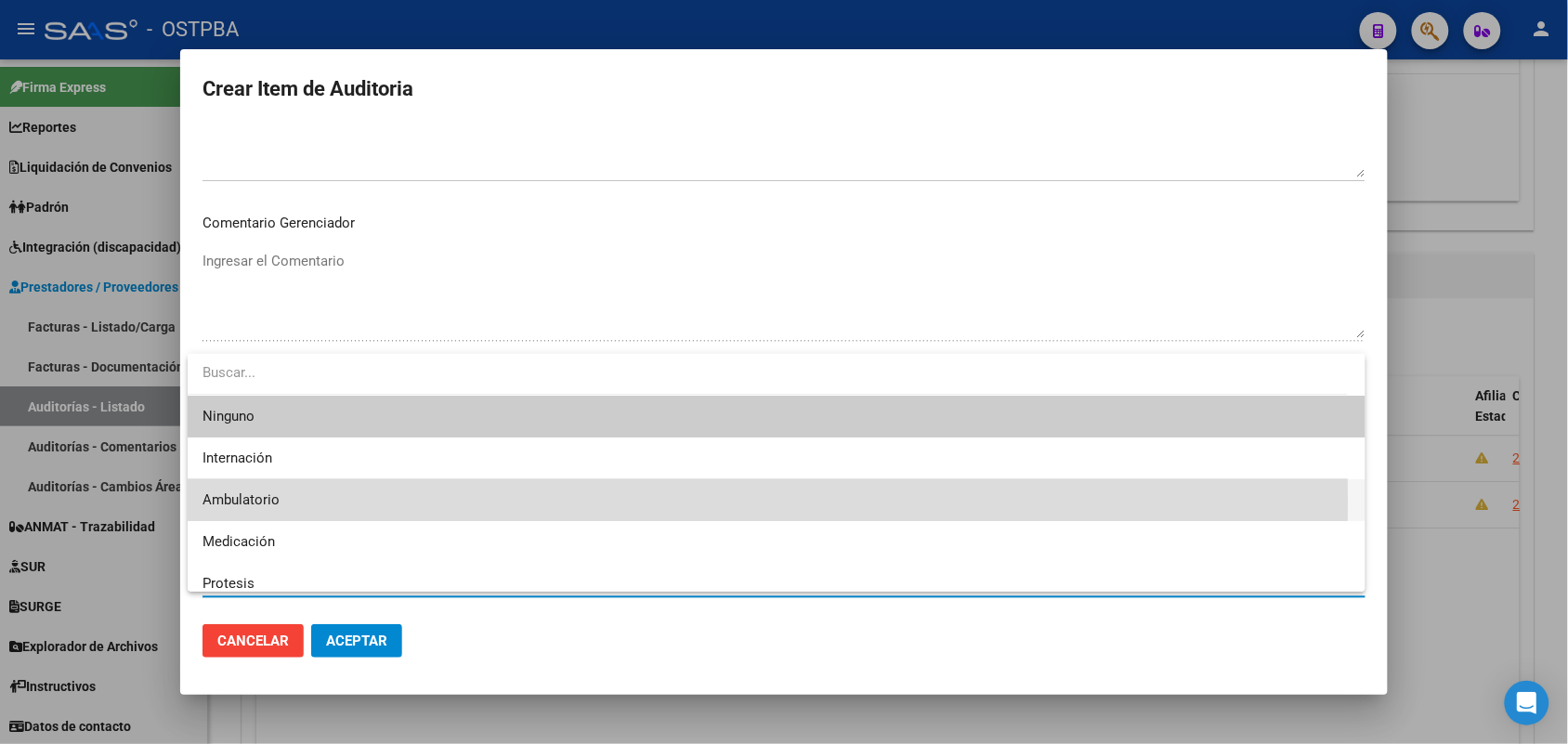
click at [299, 504] on span "Ambulatorio" at bounding box center [777, 500] width 1149 height 41
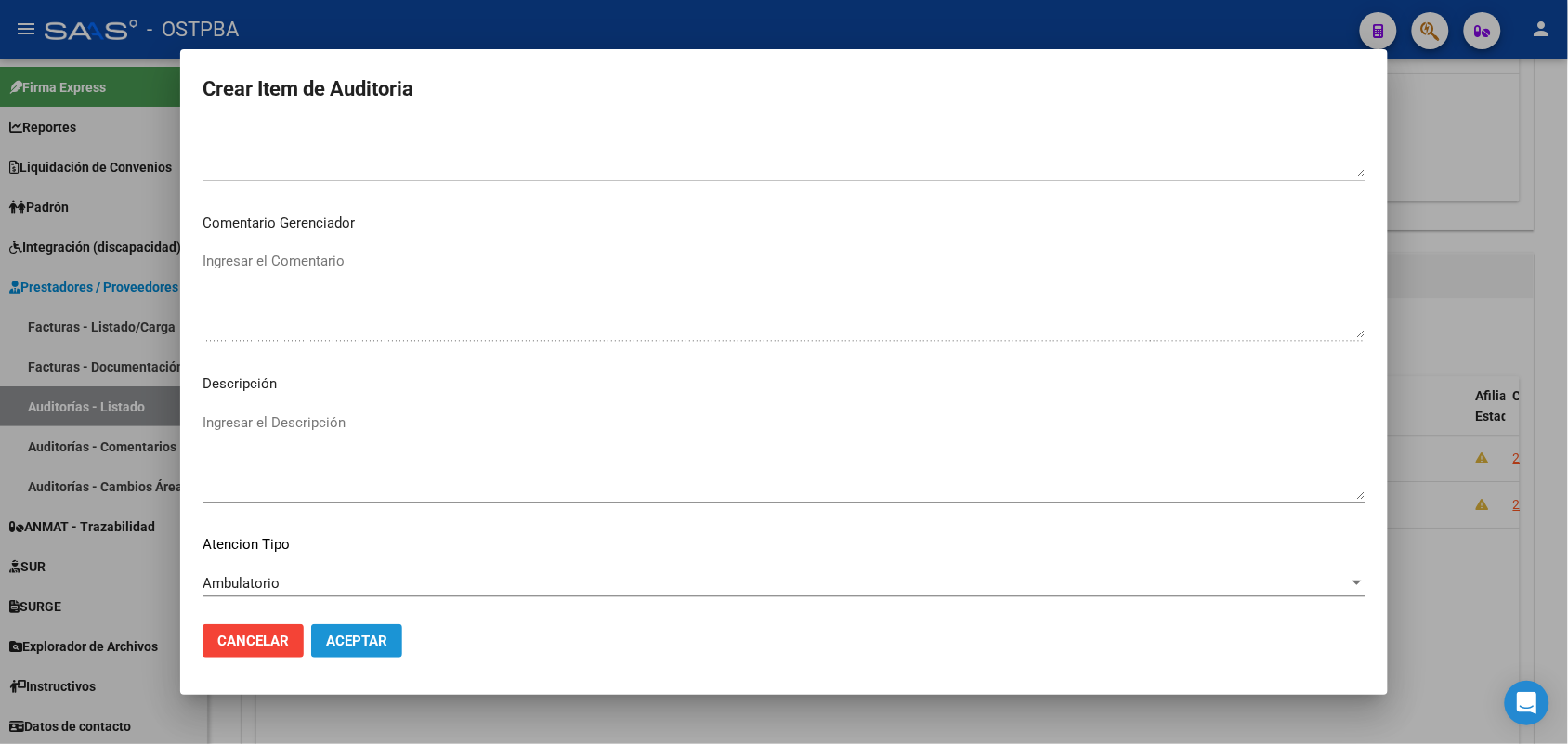
click at [349, 638] on span "Aceptar" at bounding box center [356, 641] width 61 height 17
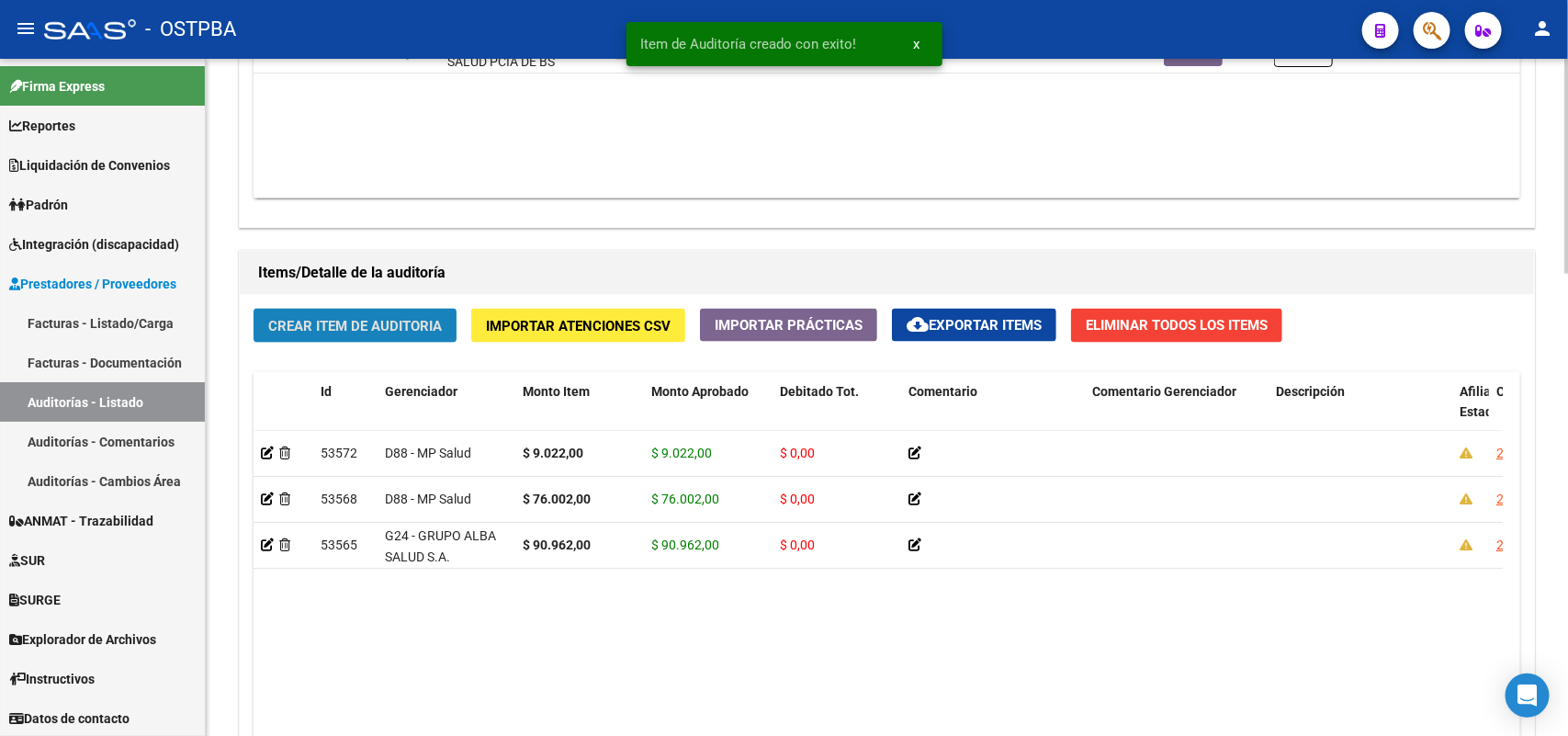
click at [442, 334] on button "Crear Item de Auditoria" at bounding box center [355, 325] width 203 height 34
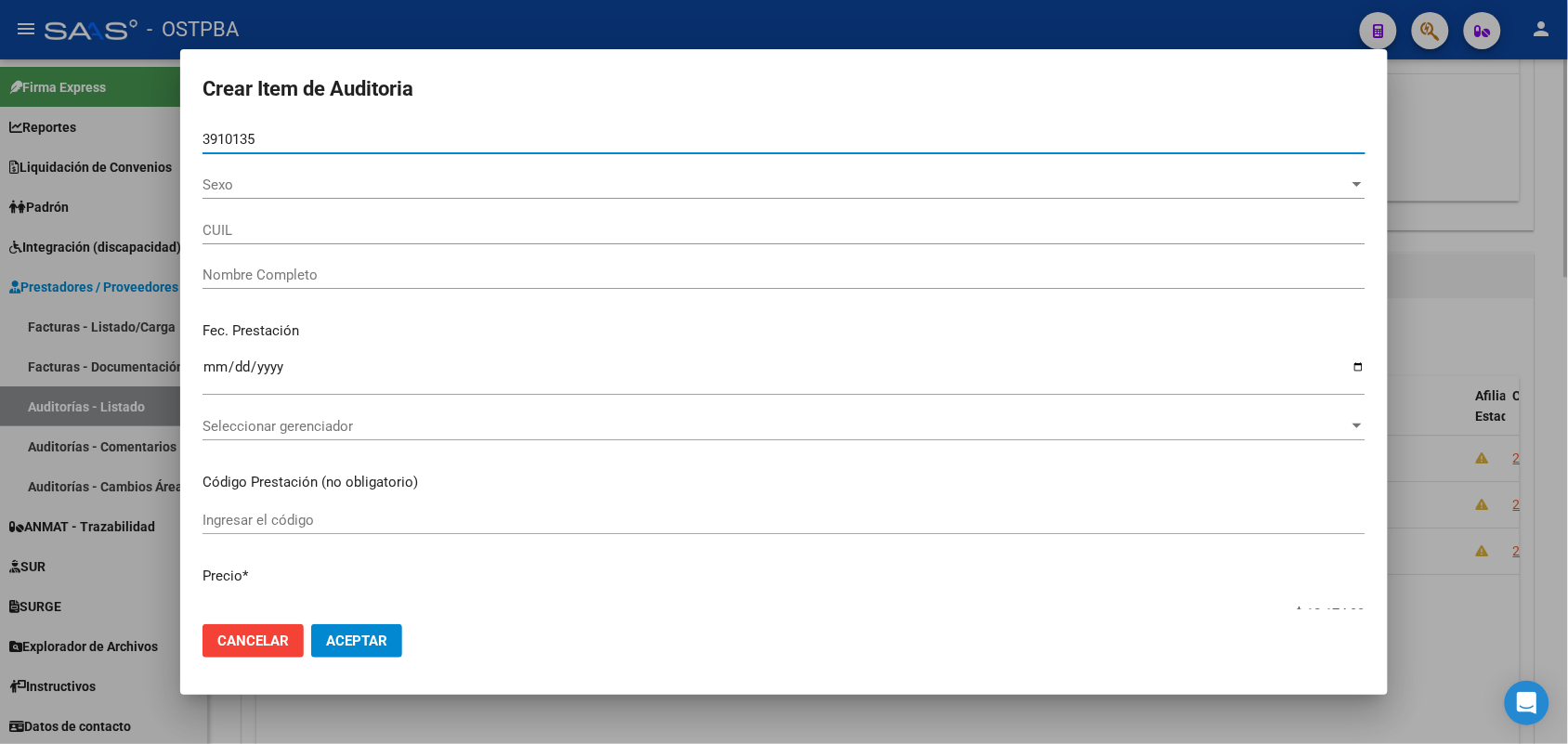
type input "39101351"
type input "23391013519"
type input "SOOVERON ELISA VIVIANA"
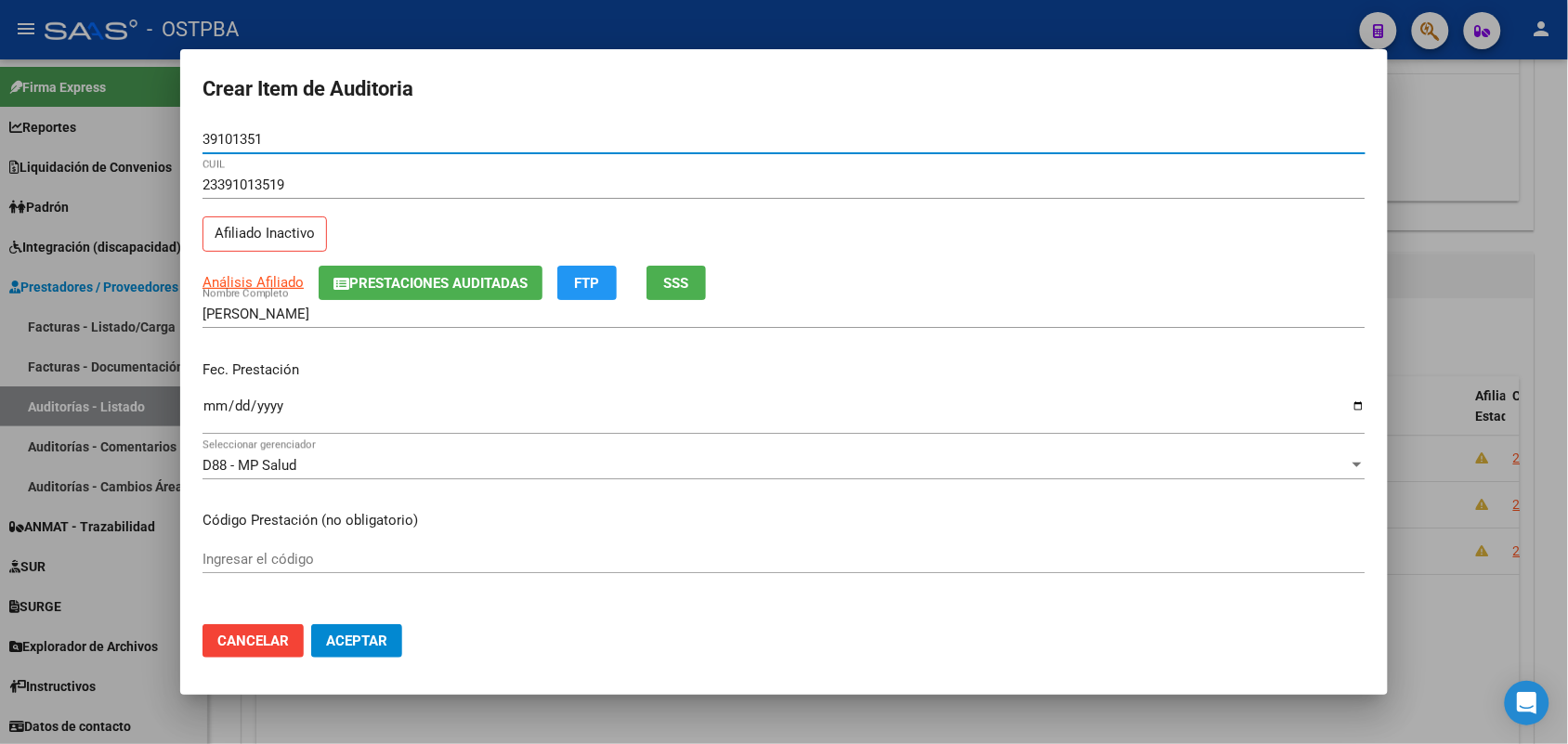
type input "39101351"
click at [210, 413] on input "Ingresar la fecha" at bounding box center [784, 413] width 1163 height 30
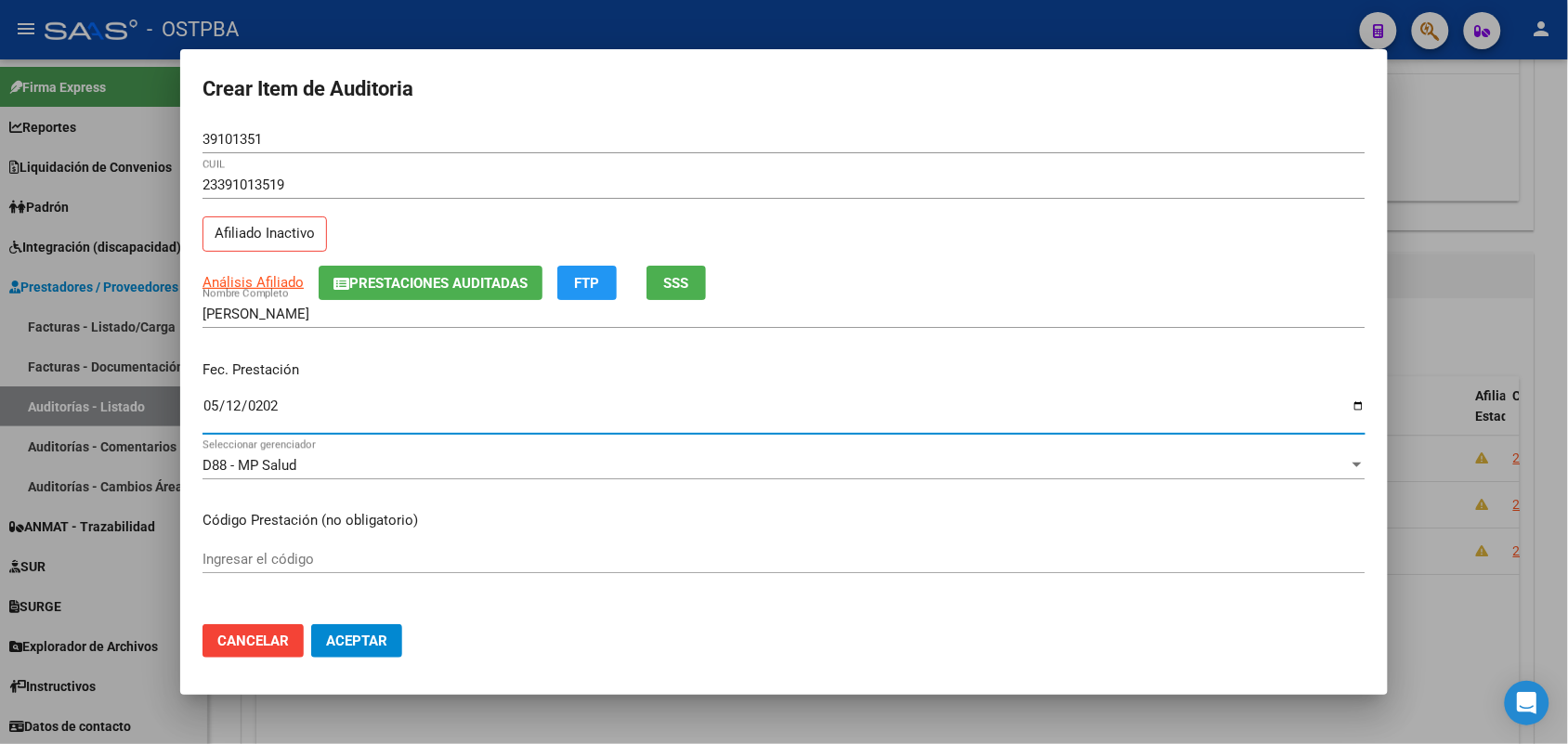
type input "2025-05-12"
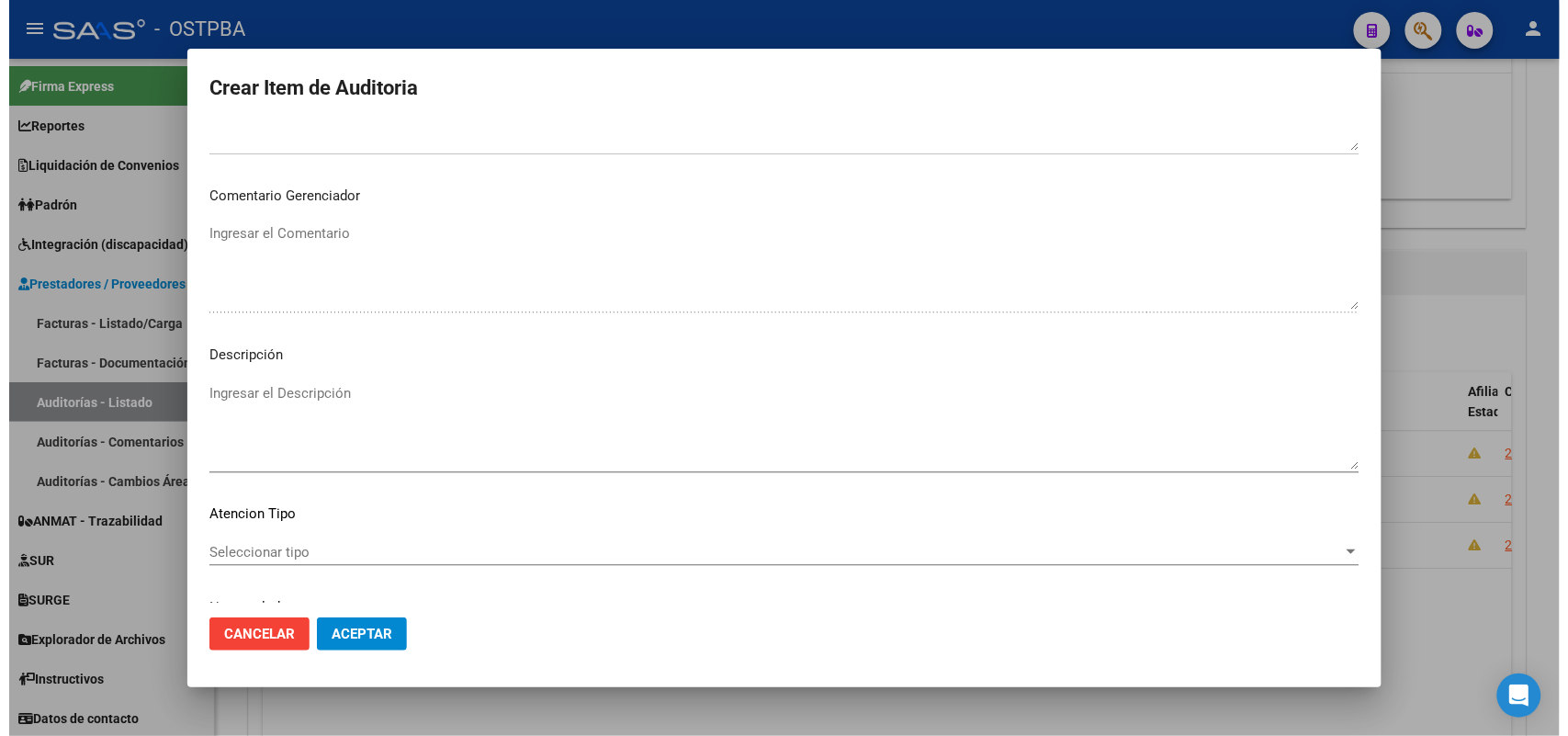
scroll to position [1016, 0]
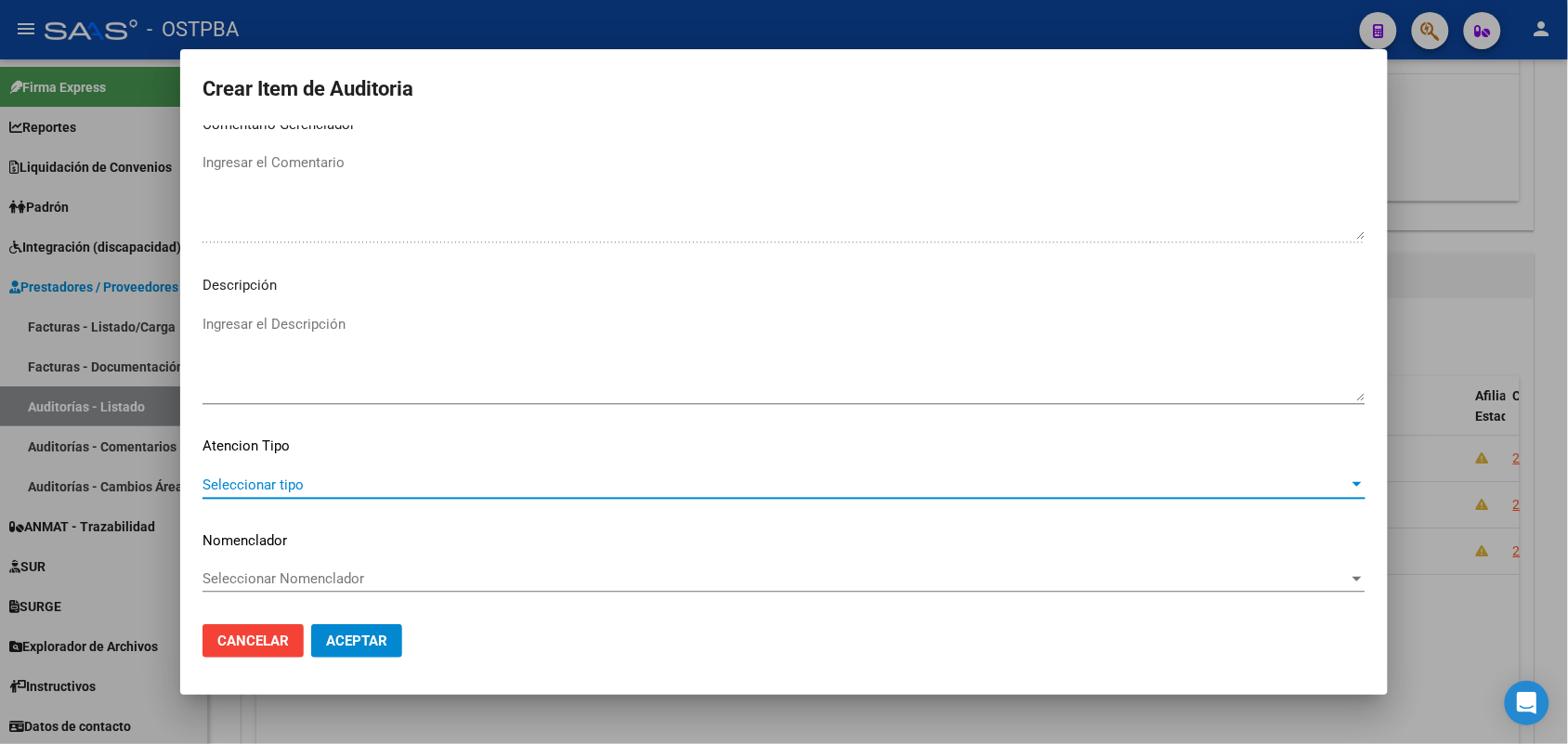
click at [297, 485] on span "Seleccionar tipo" at bounding box center [776, 484] width 1147 height 17
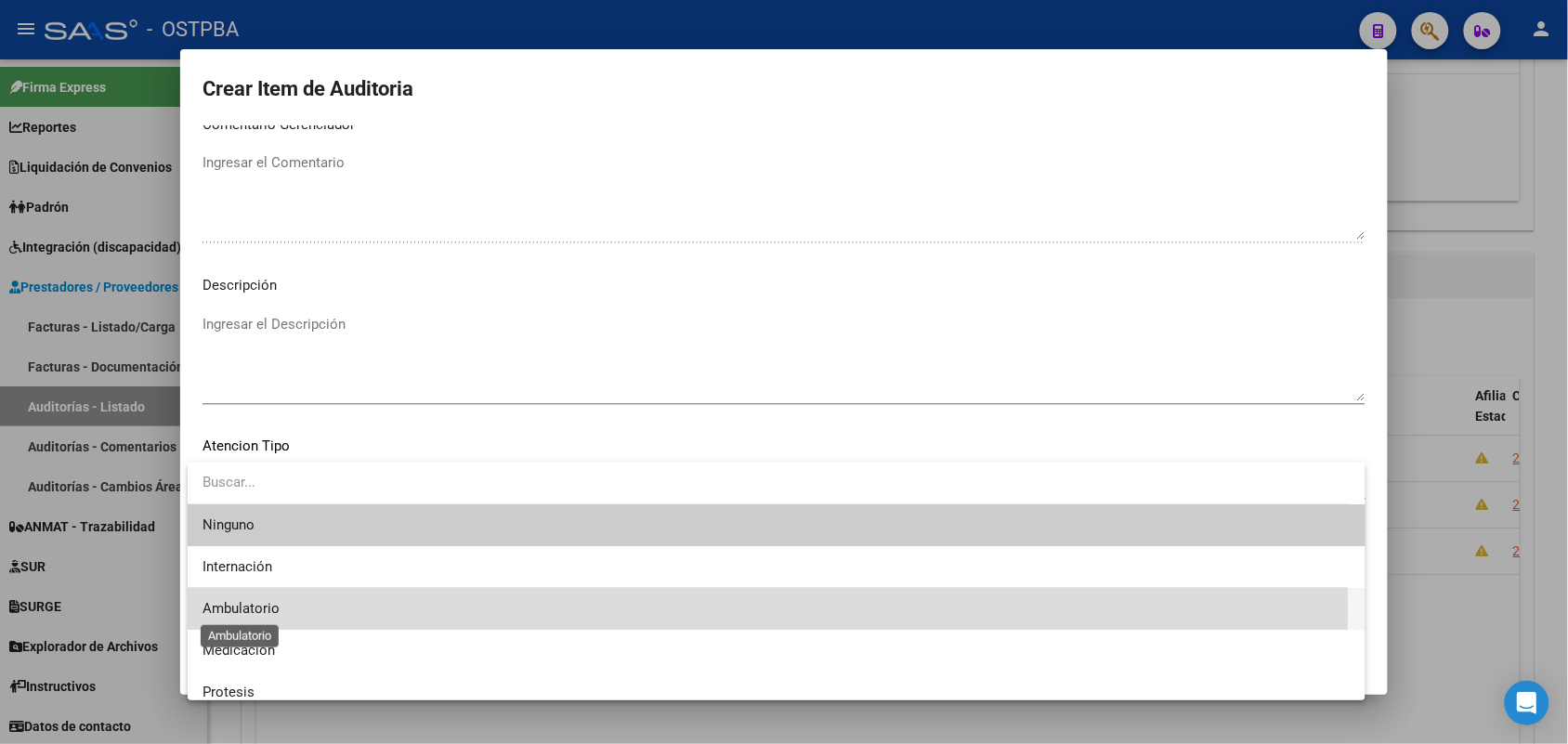
click at [271, 609] on span "Ambulatorio" at bounding box center [241, 608] width 77 height 17
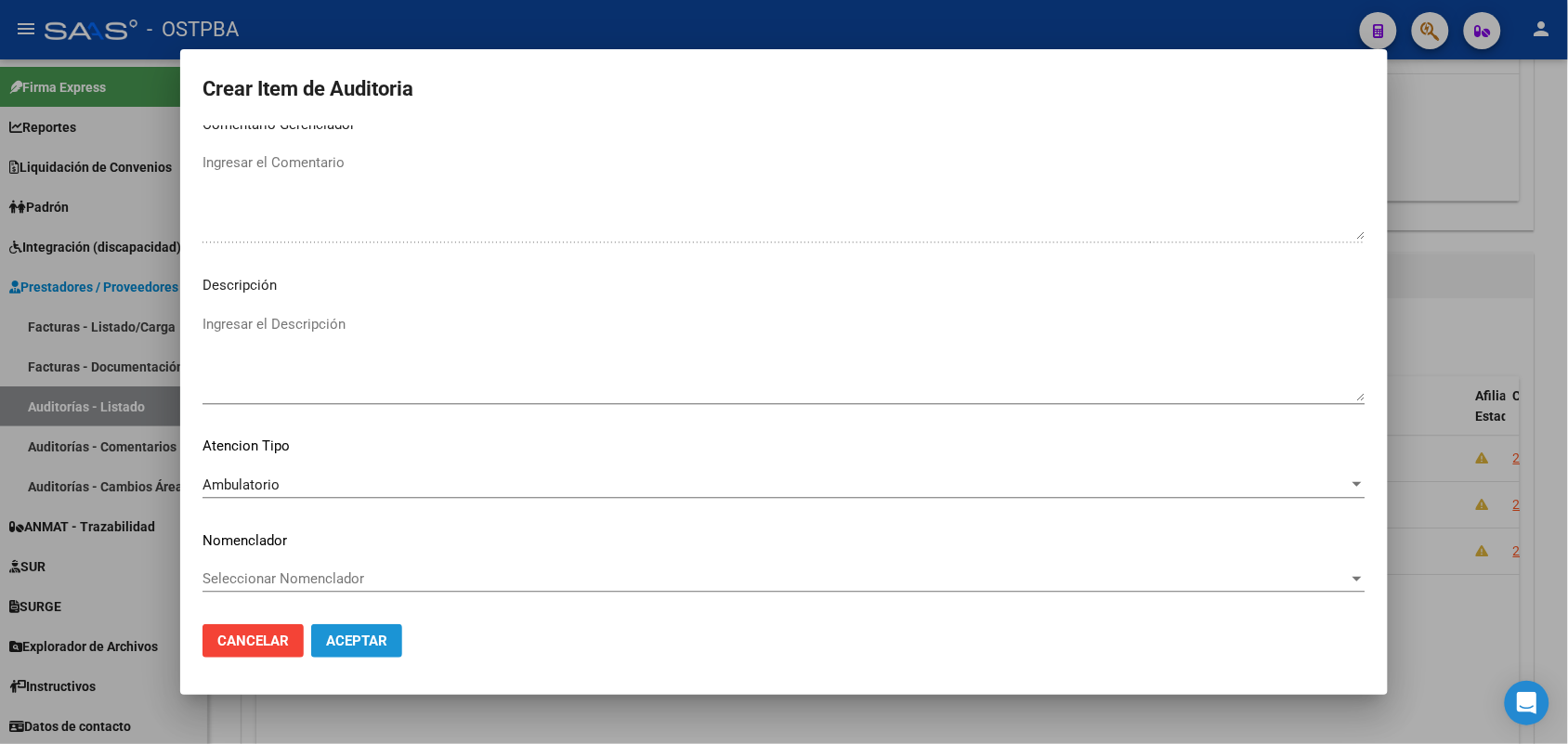
click at [358, 641] on span "Aceptar" at bounding box center [356, 641] width 61 height 17
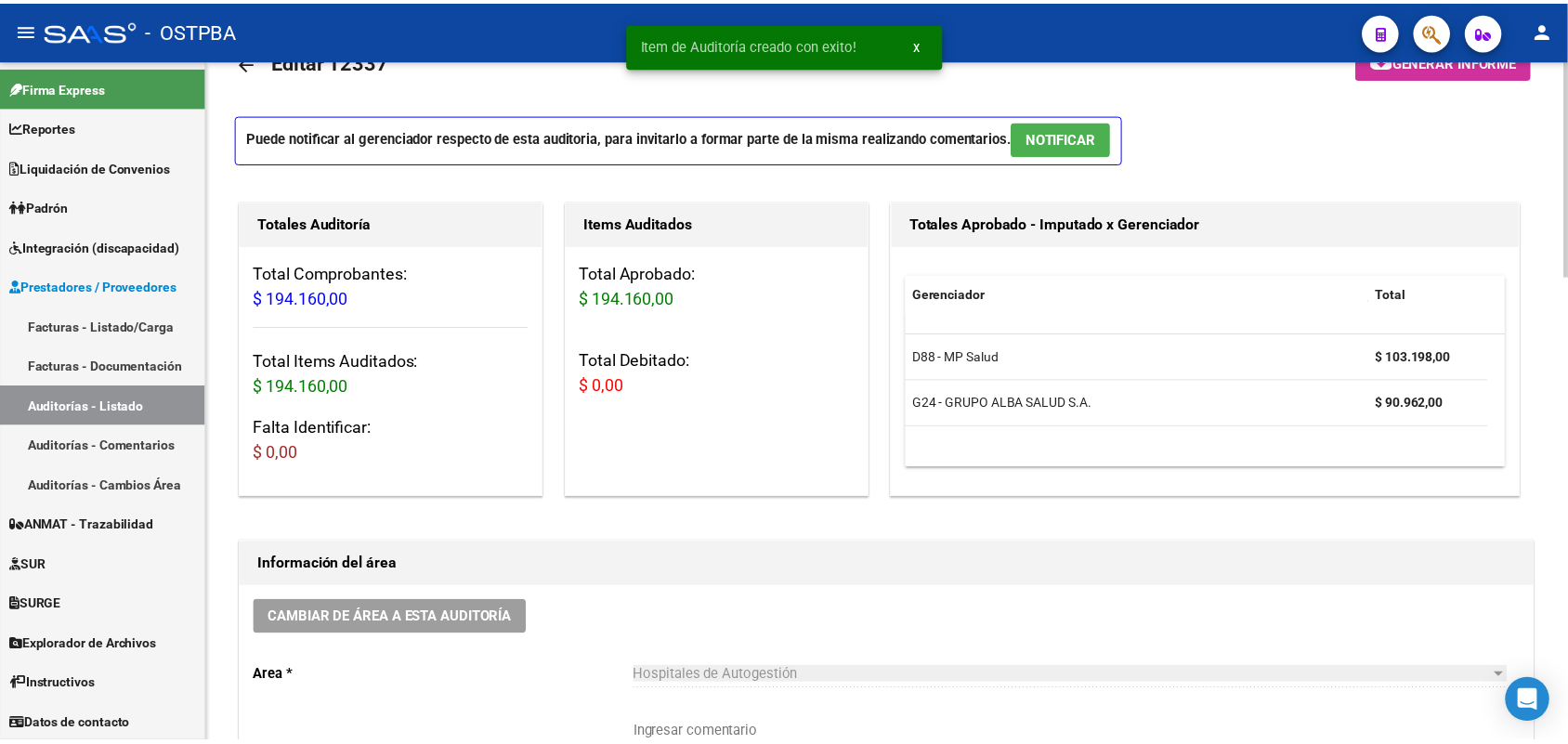
scroll to position [0, 0]
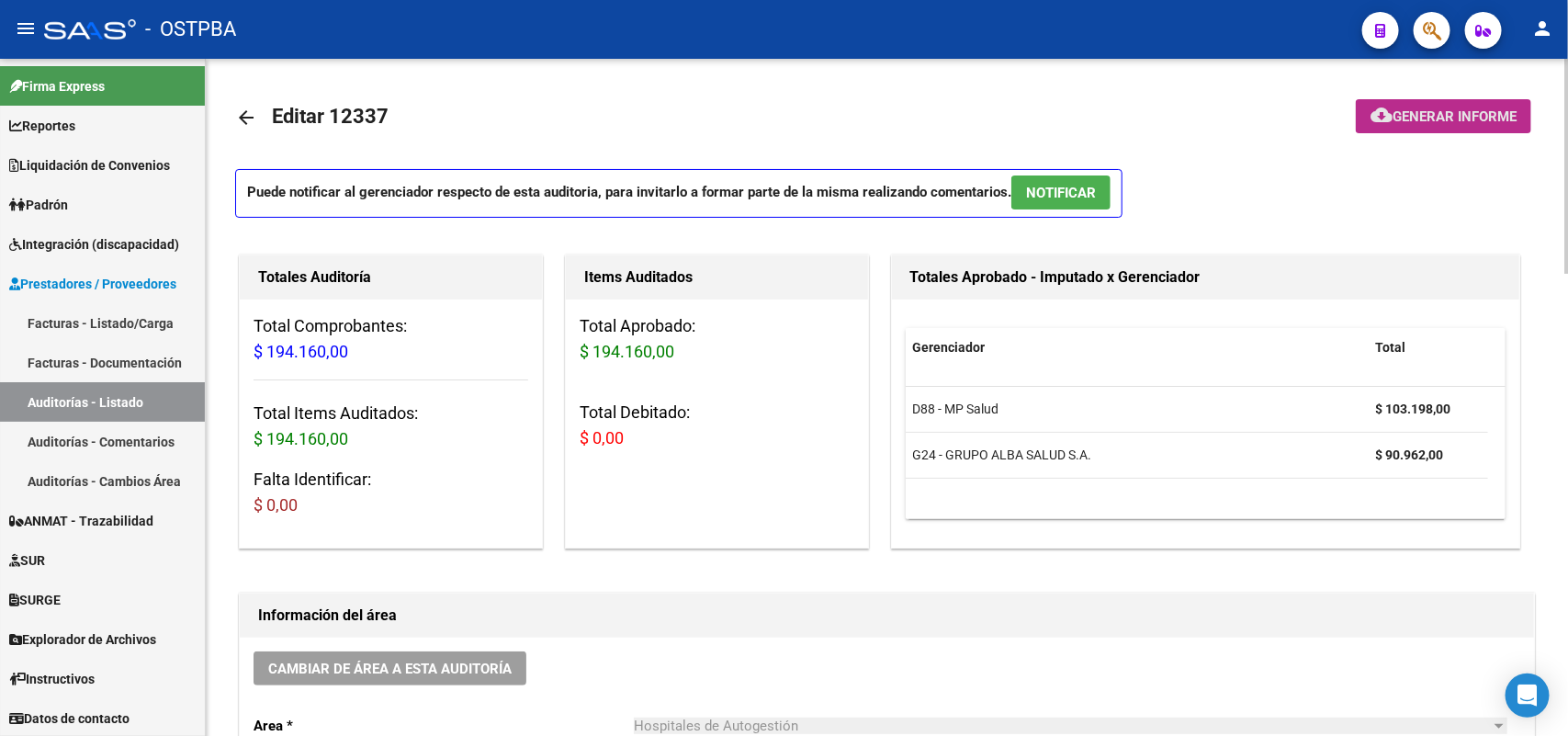
click at [1434, 120] on span "Generar informe" at bounding box center [1454, 116] width 124 height 17
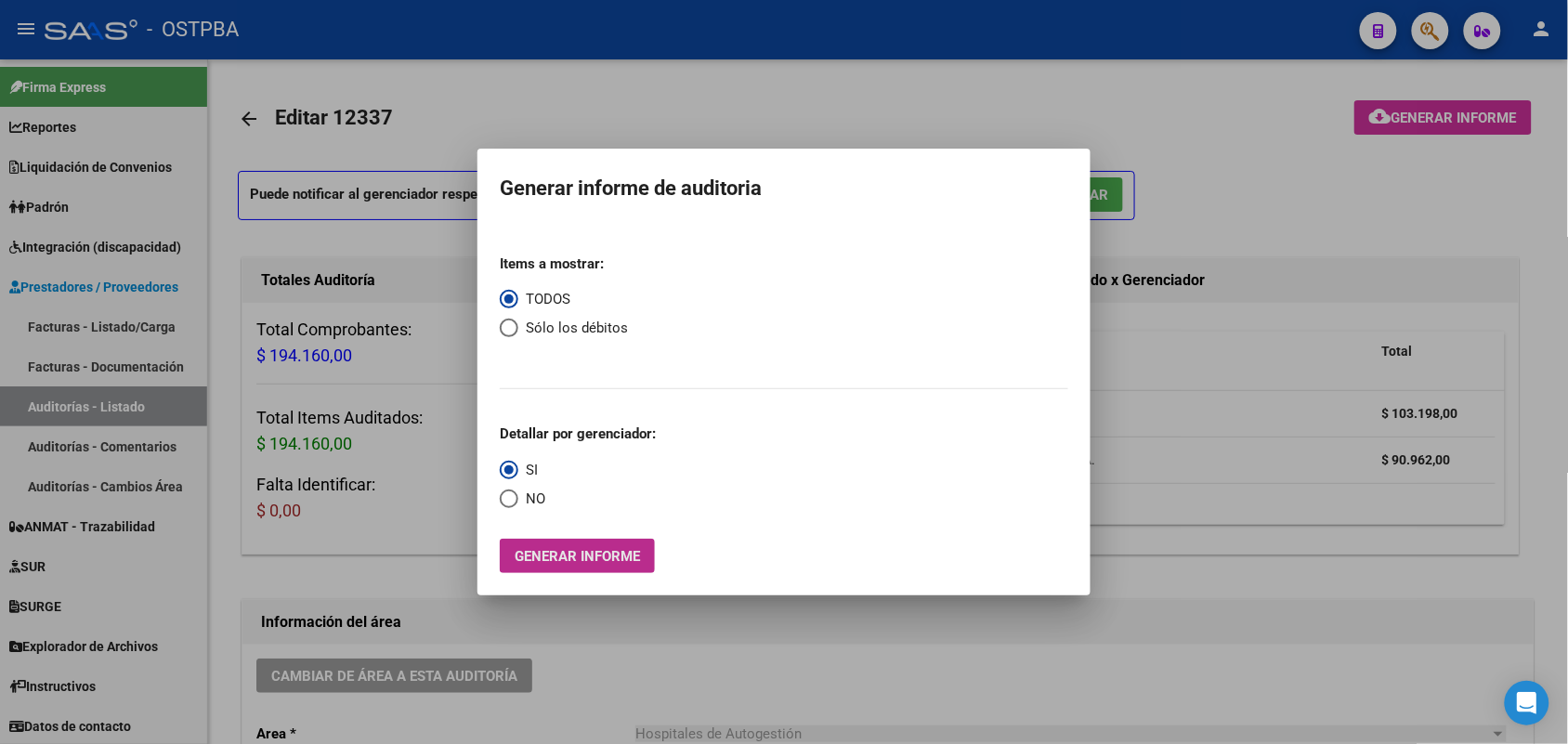
click at [605, 548] on span "Generar informe" at bounding box center [577, 556] width 125 height 17
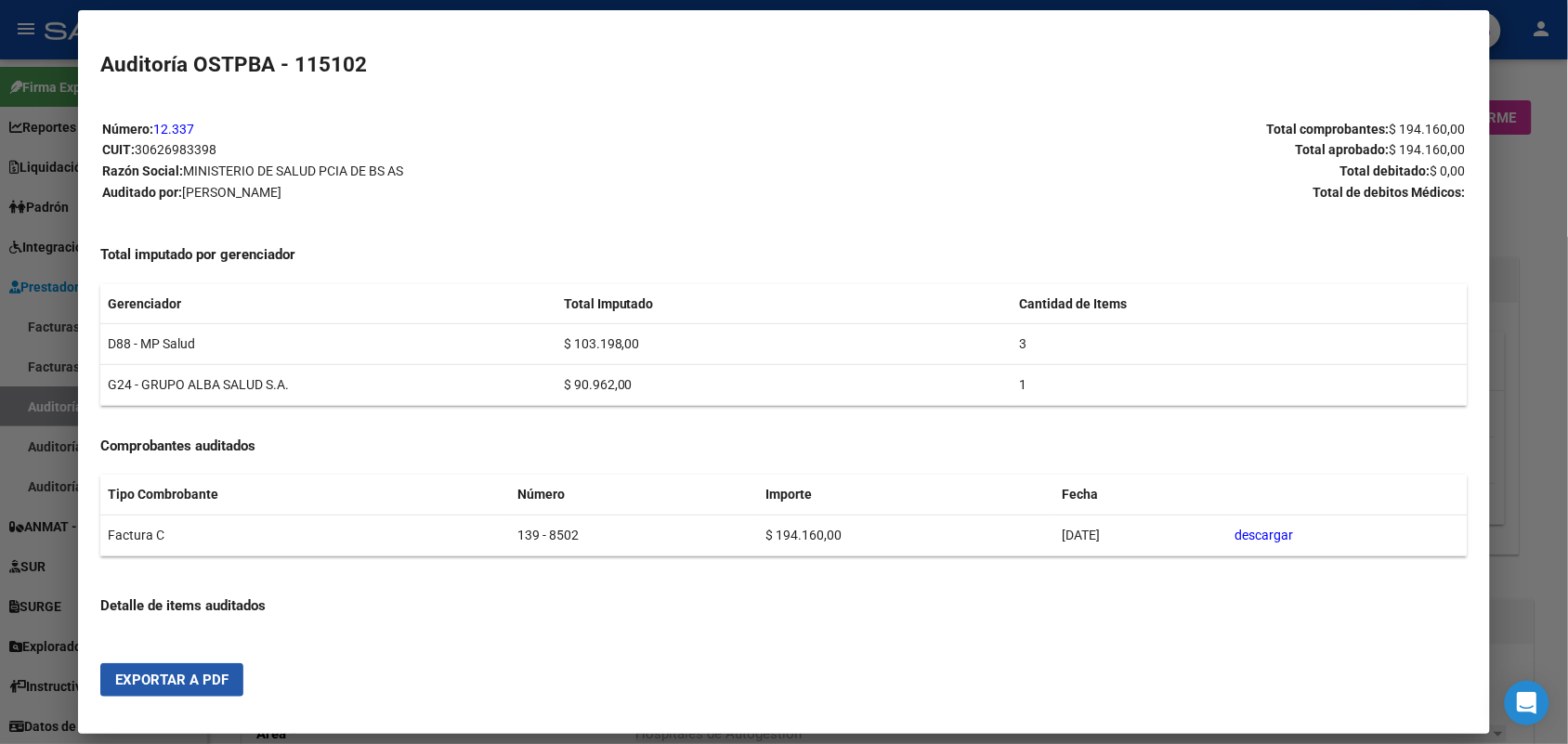
click at [144, 673] on span "Exportar a PDF" at bounding box center [171, 679] width 113 height 17
drag, startPoint x: 1525, startPoint y: 304, endPoint x: 1585, endPoint y: 104, distance: 208.8
click at [1525, 298] on div at bounding box center [784, 372] width 1568 height 744
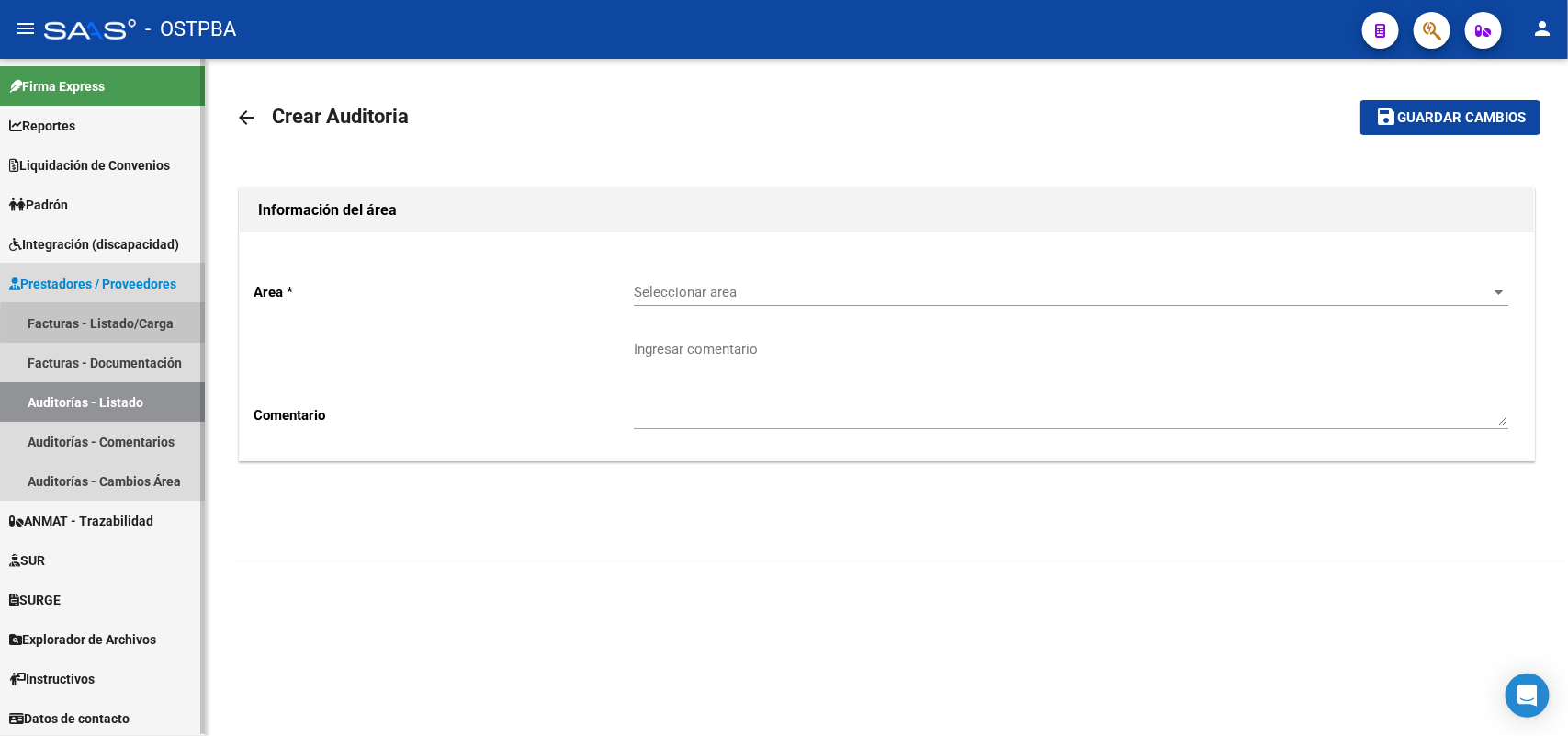
click at [156, 323] on link "Facturas - Listado/Carga" at bounding box center [102, 323] width 205 height 40
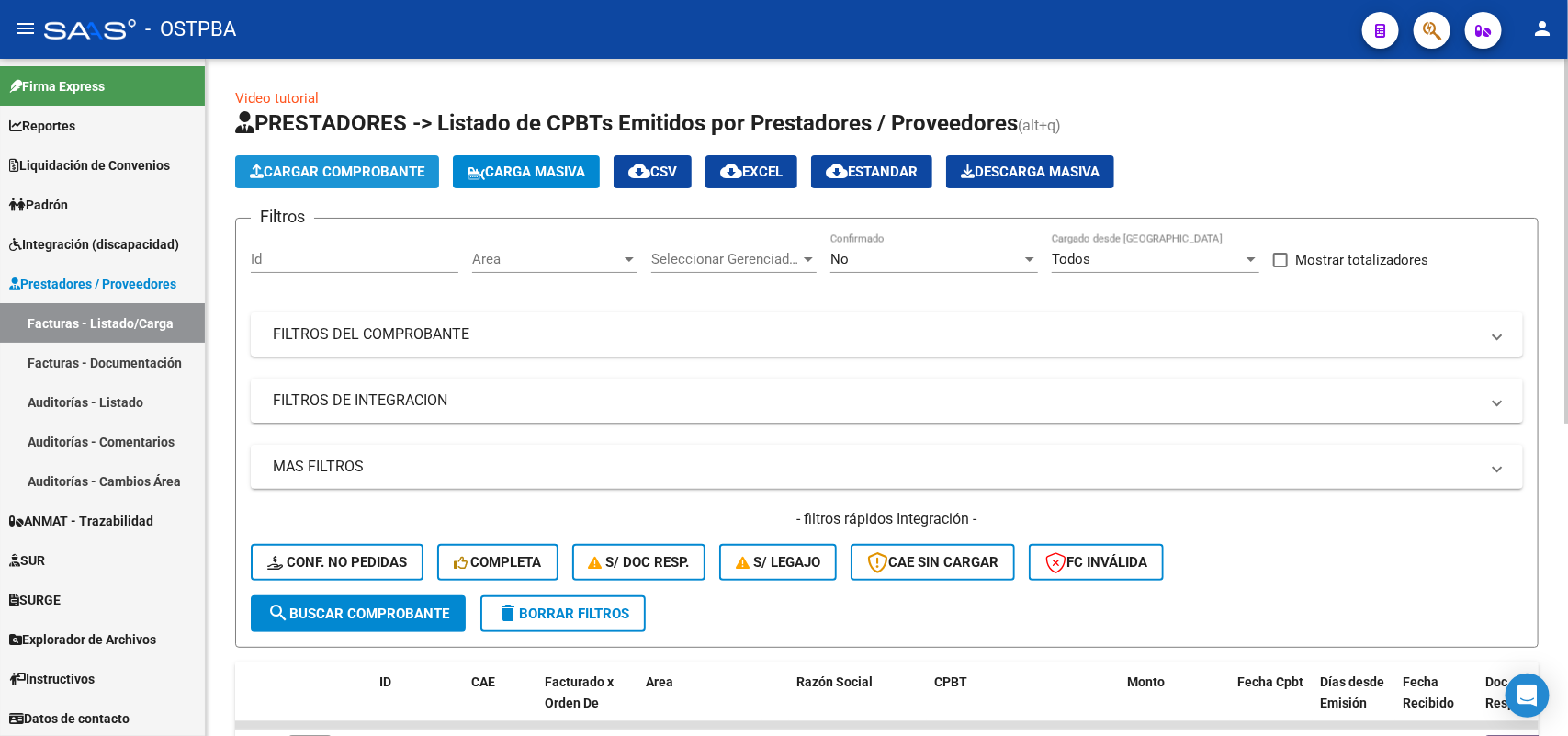
click at [372, 167] on span "Cargar Comprobante" at bounding box center [337, 171] width 174 height 17
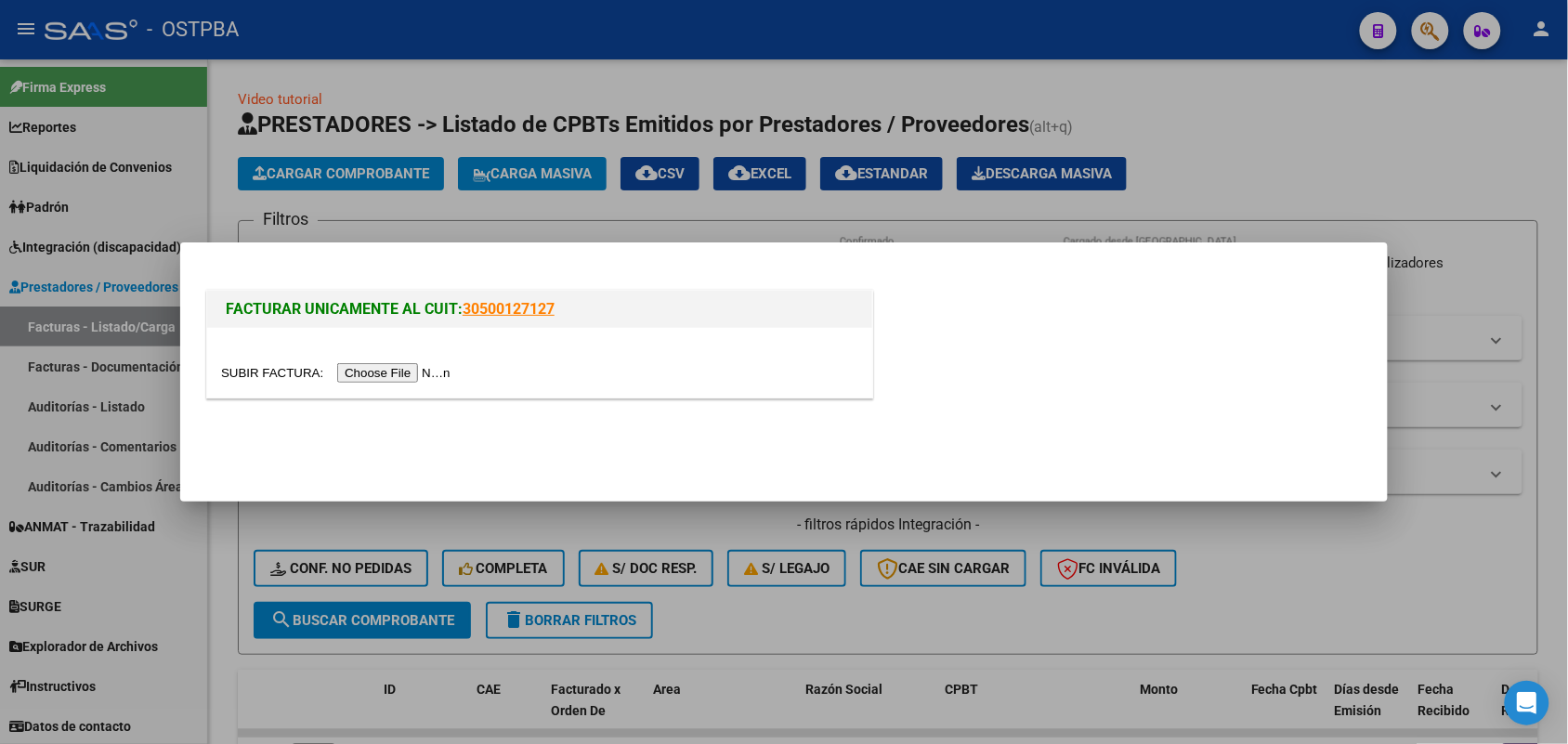
click at [410, 377] on input "file" at bounding box center [339, 373] width 235 height 20
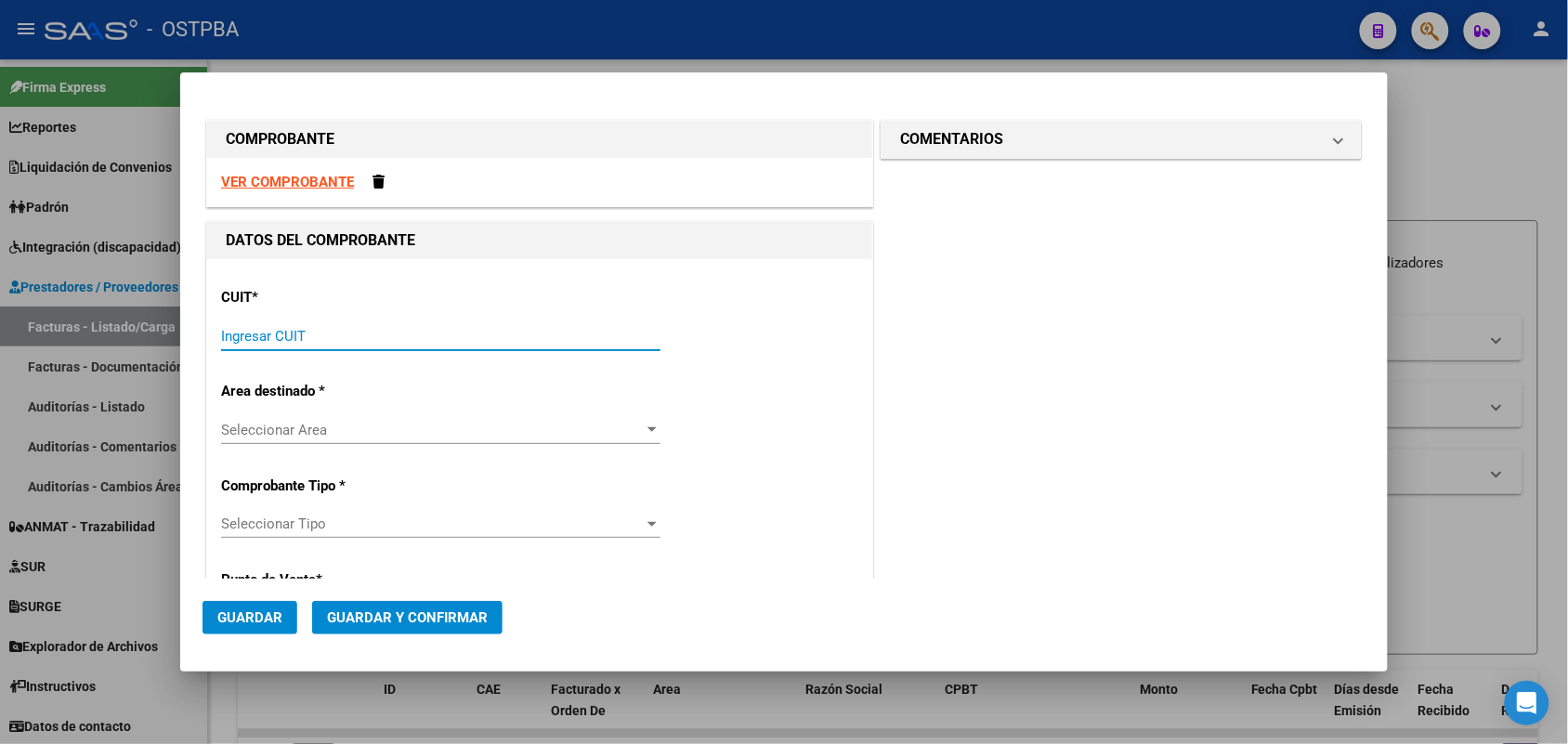
click at [232, 337] on input "Ingresar CUIT" at bounding box center [441, 336] width 439 height 17
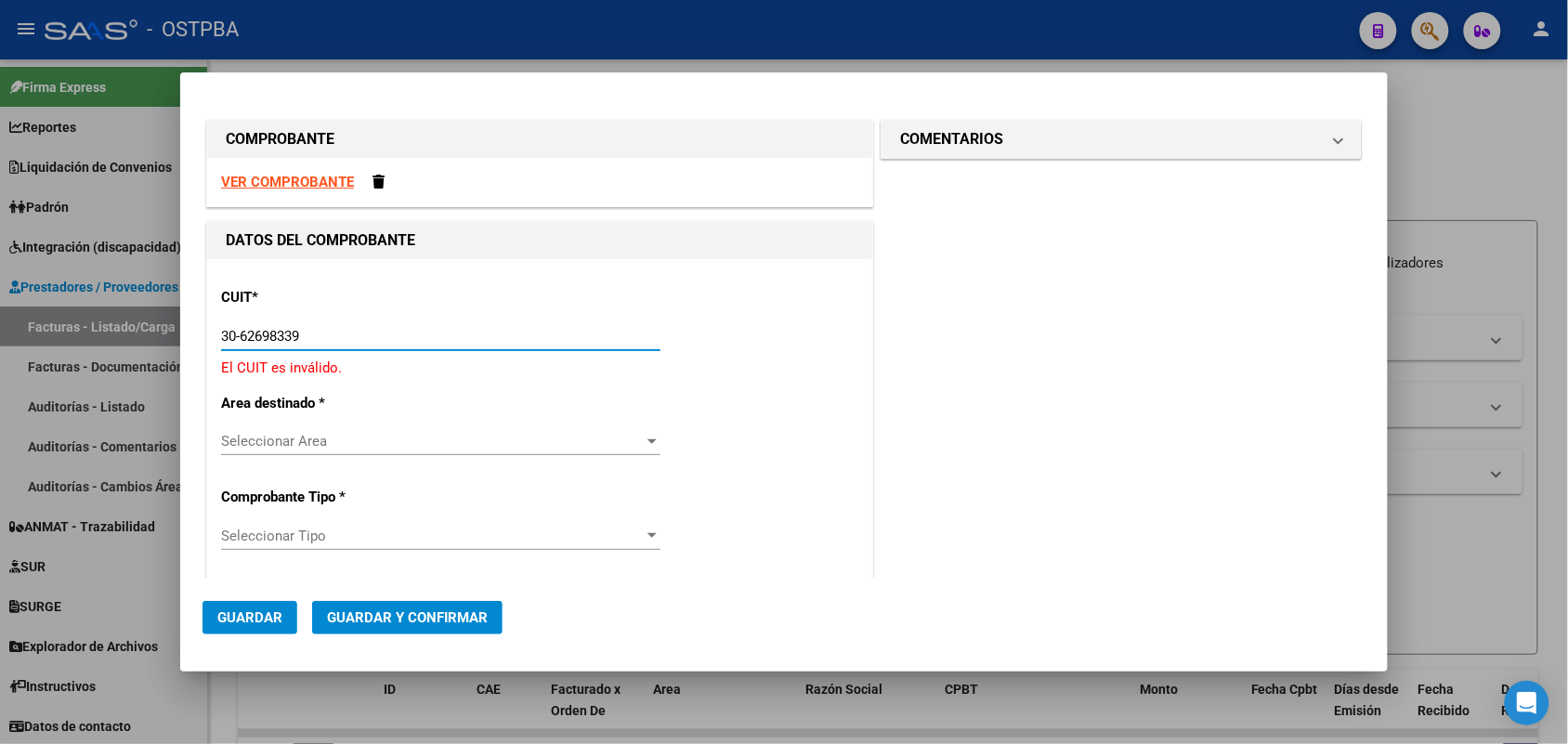
type input "30-62698339-8"
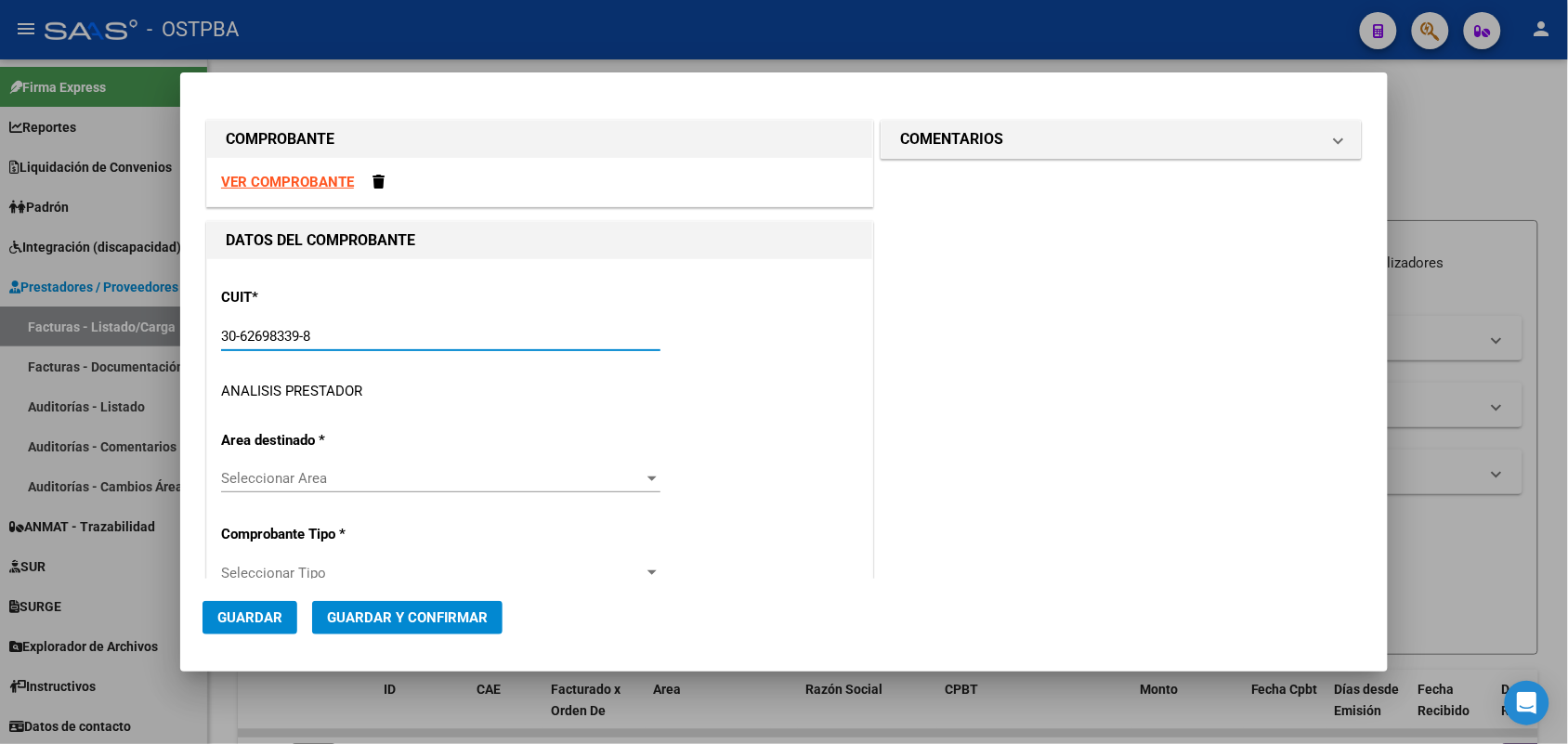
type input "139"
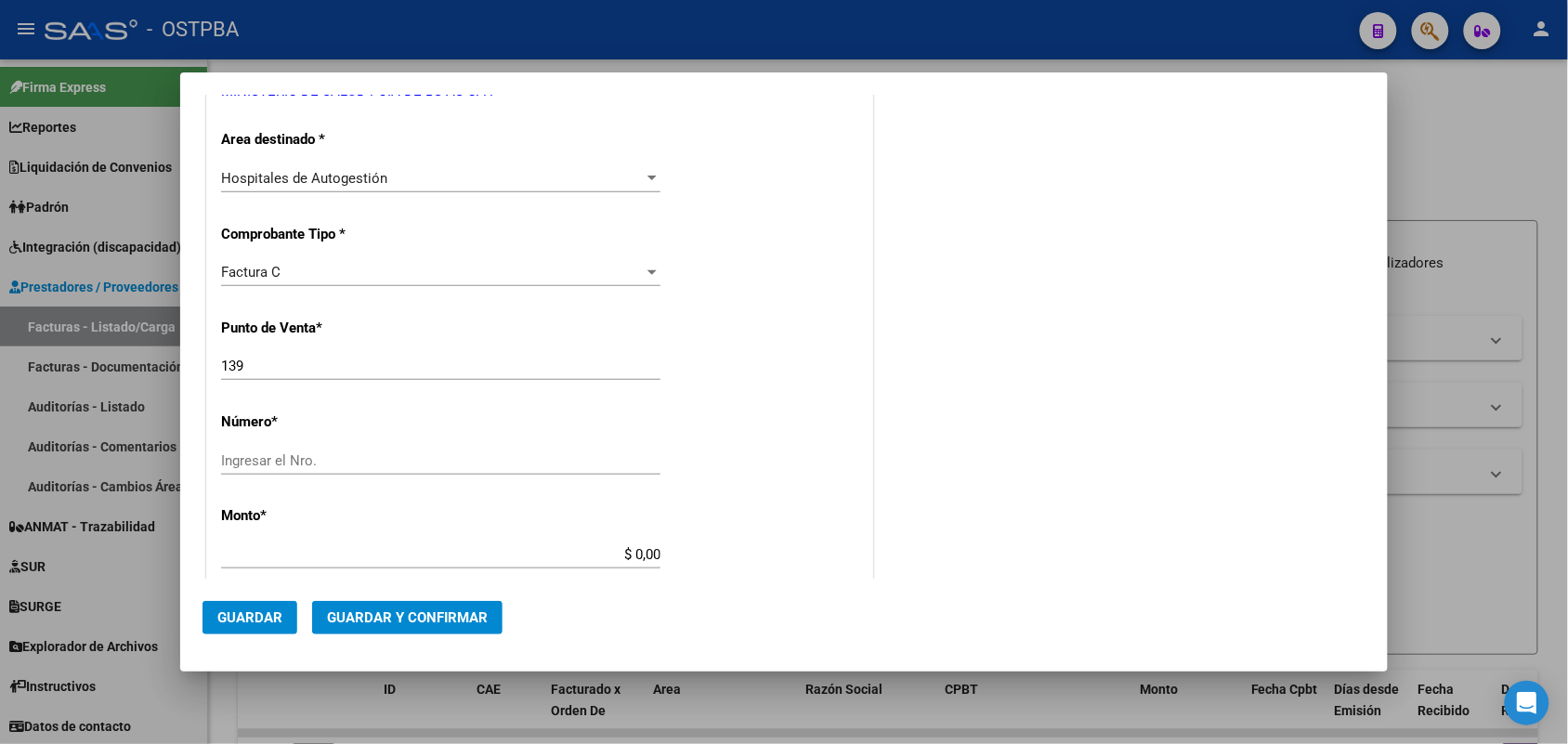
scroll to position [465, 0]
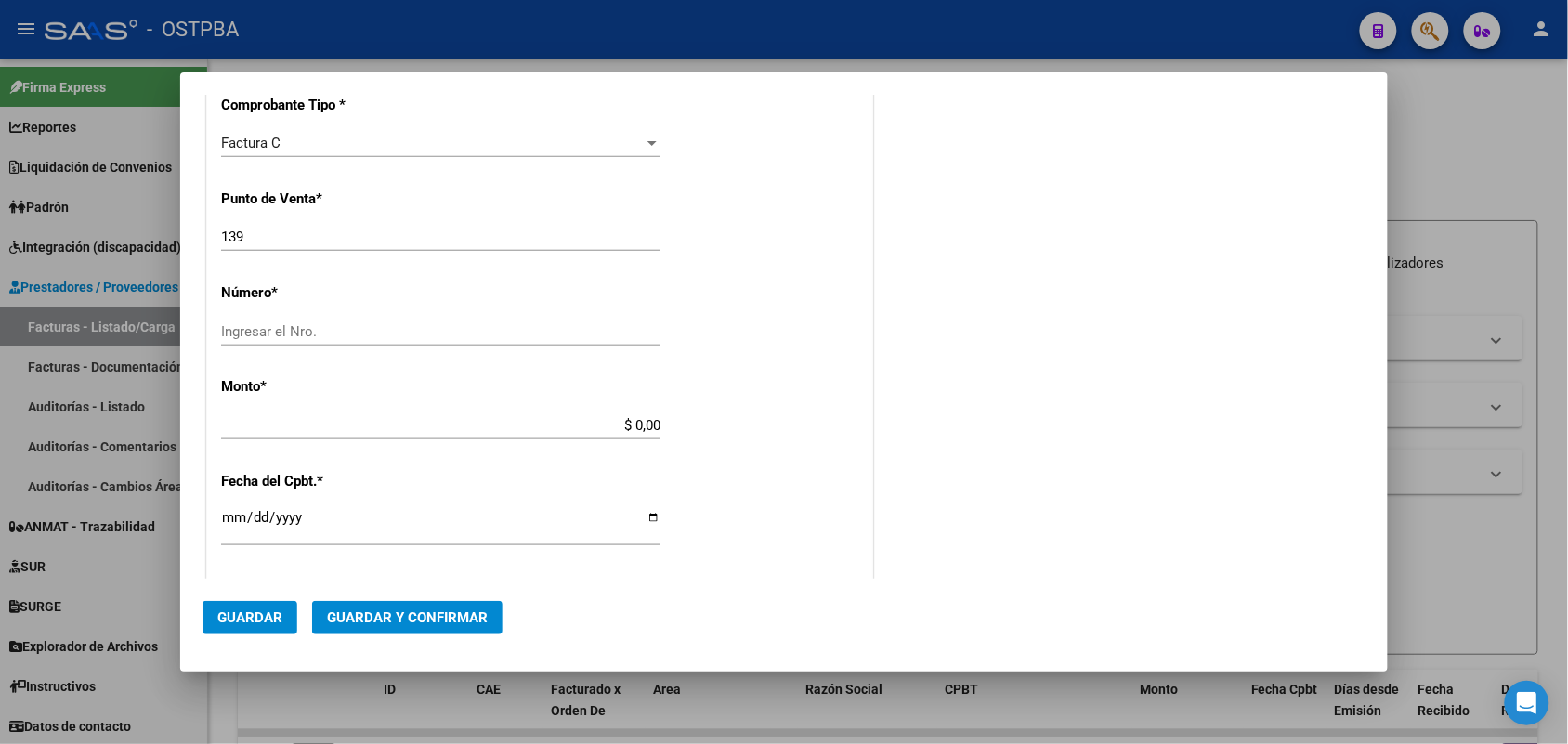
type input "30-62698339-8"
drag, startPoint x: 256, startPoint y: 232, endPoint x: 165, endPoint y: 234, distance: 91.0
click at [165, 234] on div "COMPROBANTE VER COMPROBANTE DATOS DEL COMPROBANTE CUIT * 30-62698339-8 Ingresar…" at bounding box center [784, 372] width 1568 height 744
type input "188"
drag, startPoint x: 237, startPoint y: 333, endPoint x: 281, endPoint y: 325, distance: 44.7
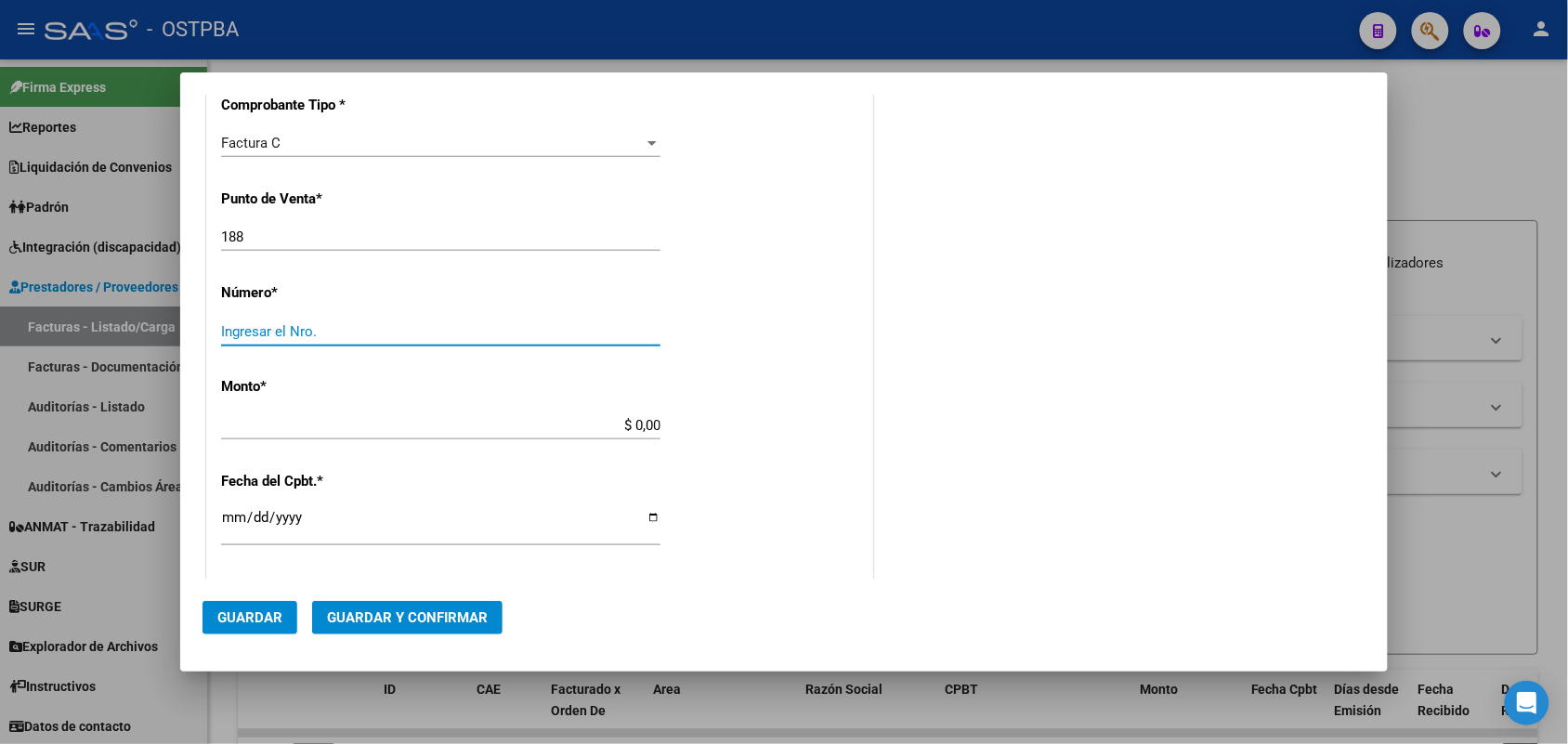
click at [240, 333] on input "Ingresar el Nro." at bounding box center [441, 332] width 439 height 17
type input "21188"
drag, startPoint x: 614, startPoint y: 423, endPoint x: 740, endPoint y: 421, distance: 126.0
click at [740, 421] on div "CUIT * 30-62698339-8 Ingresar CUIT ANALISIS PRESTADOR MINISTERIO DE SALUD PCIA …" at bounding box center [540, 453] width 665 height 1318
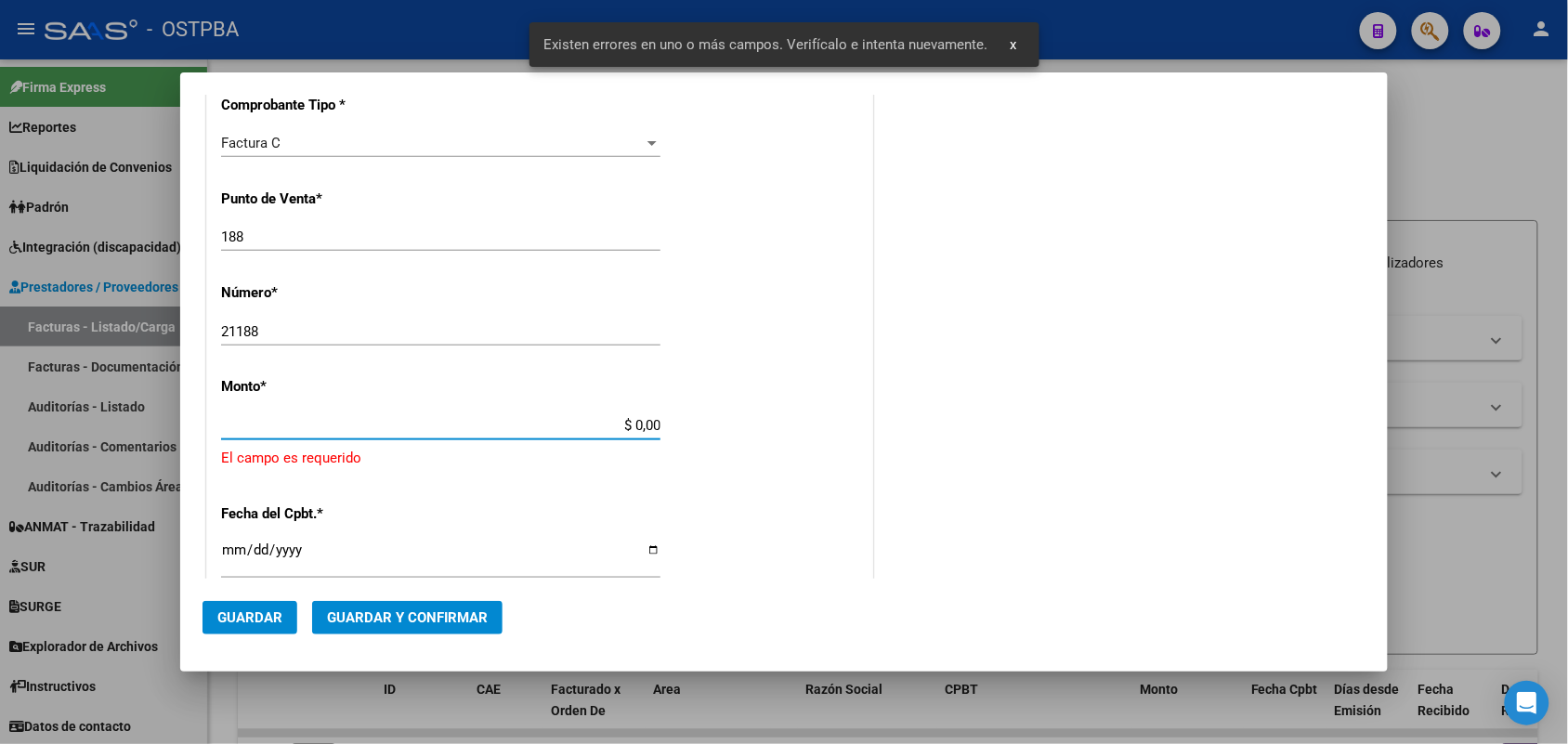
scroll to position [544, 0]
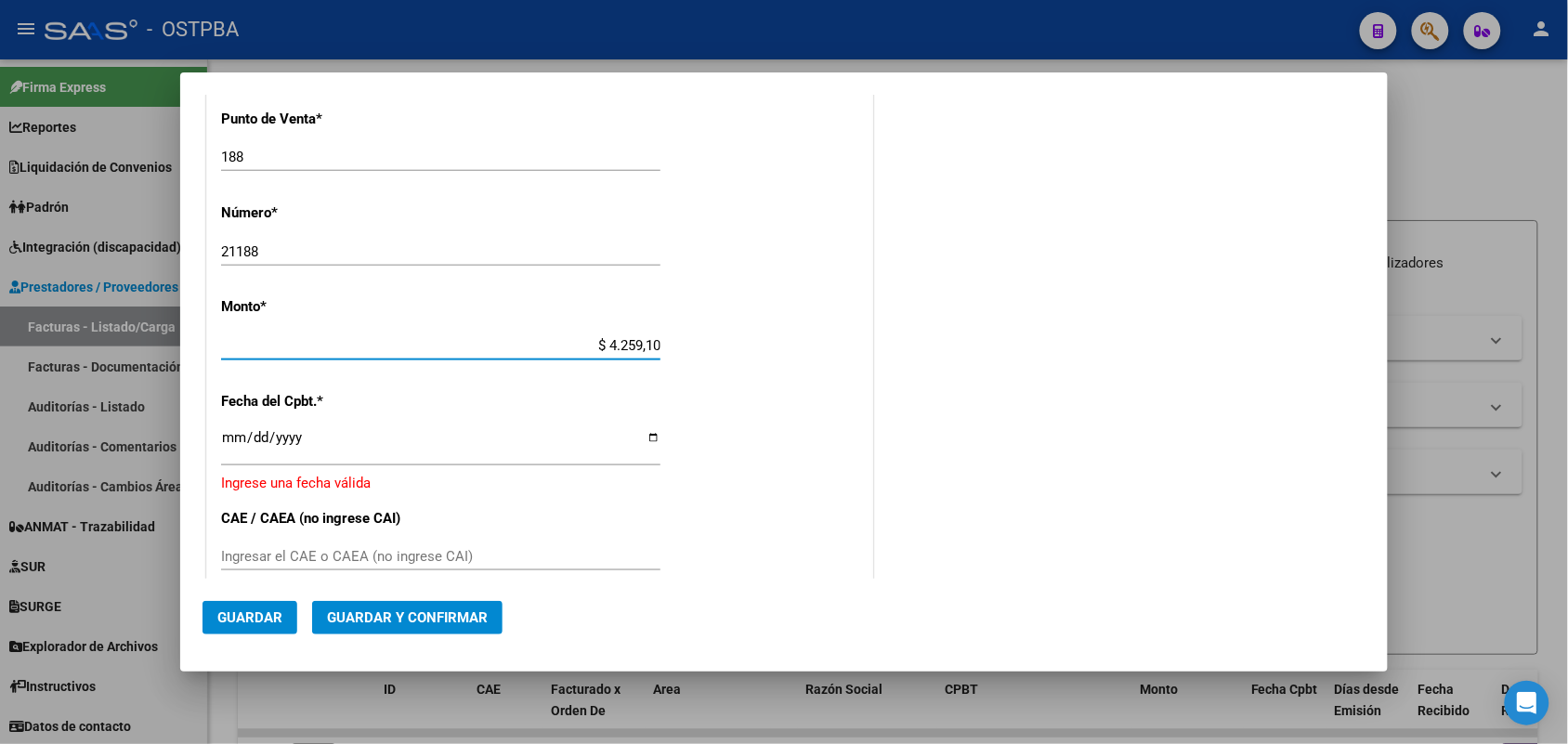
type input "$ 42.591,00"
click at [227, 447] on input "Ingresar la fecha" at bounding box center [441, 445] width 439 height 30
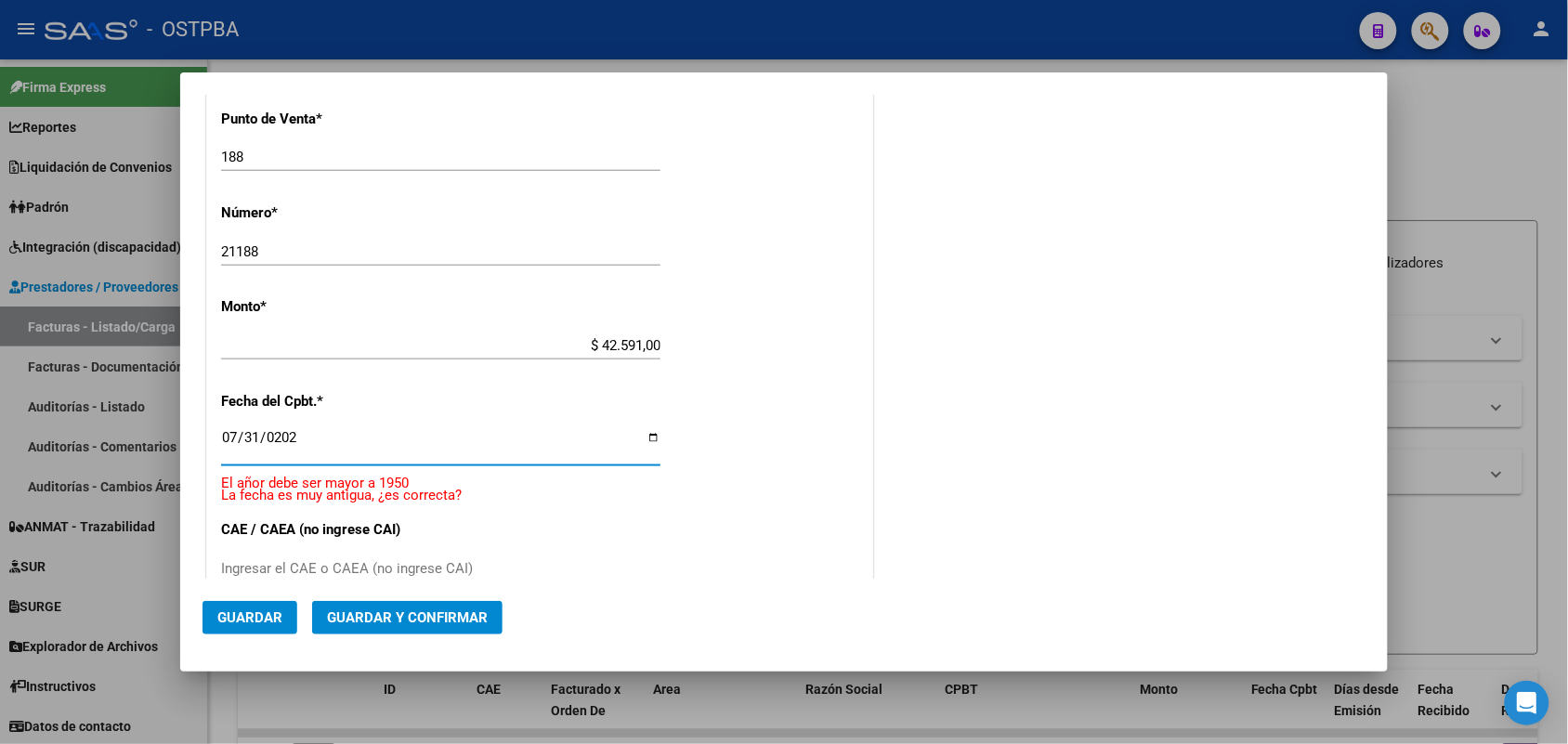
type input "[DATE]"
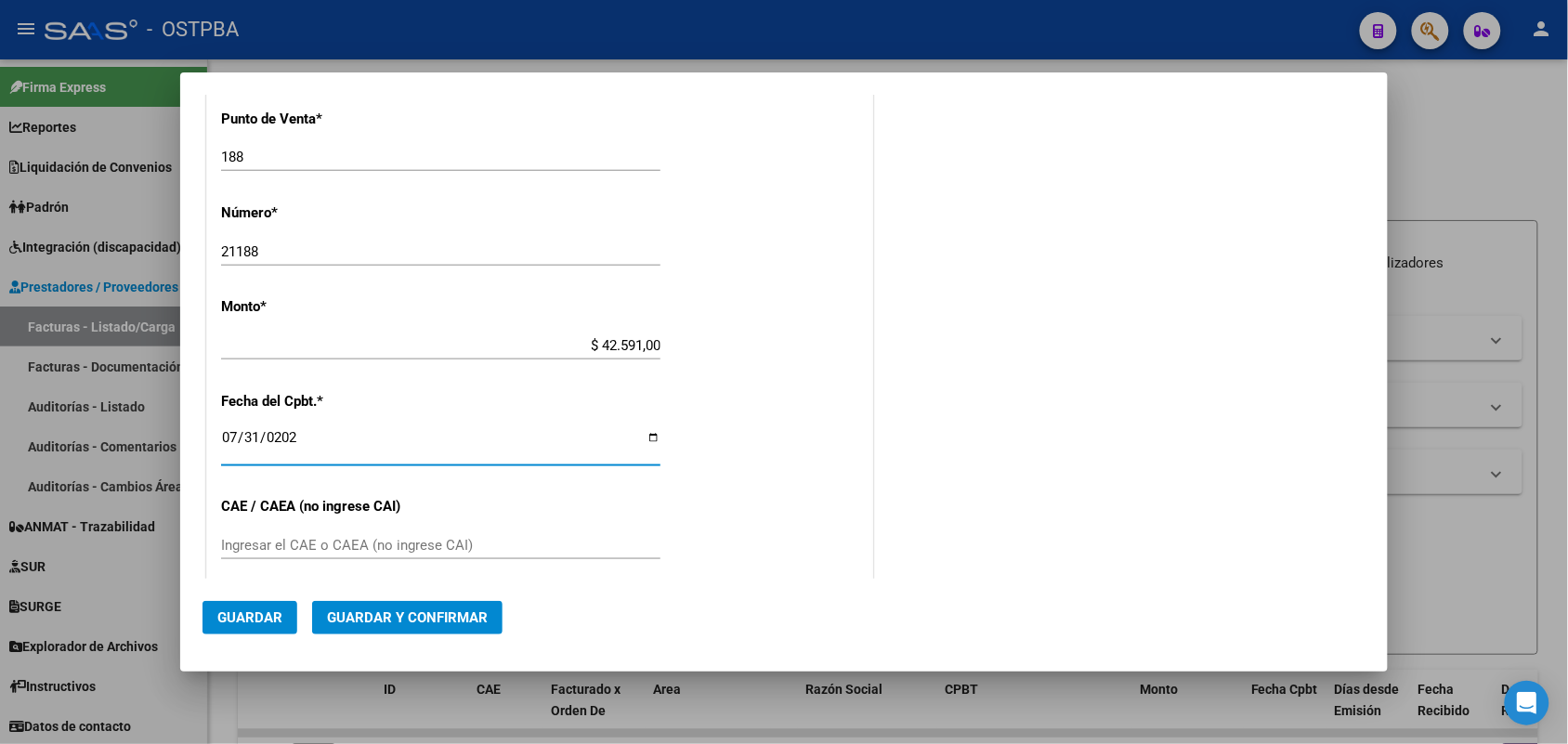
scroll to position [776, 0]
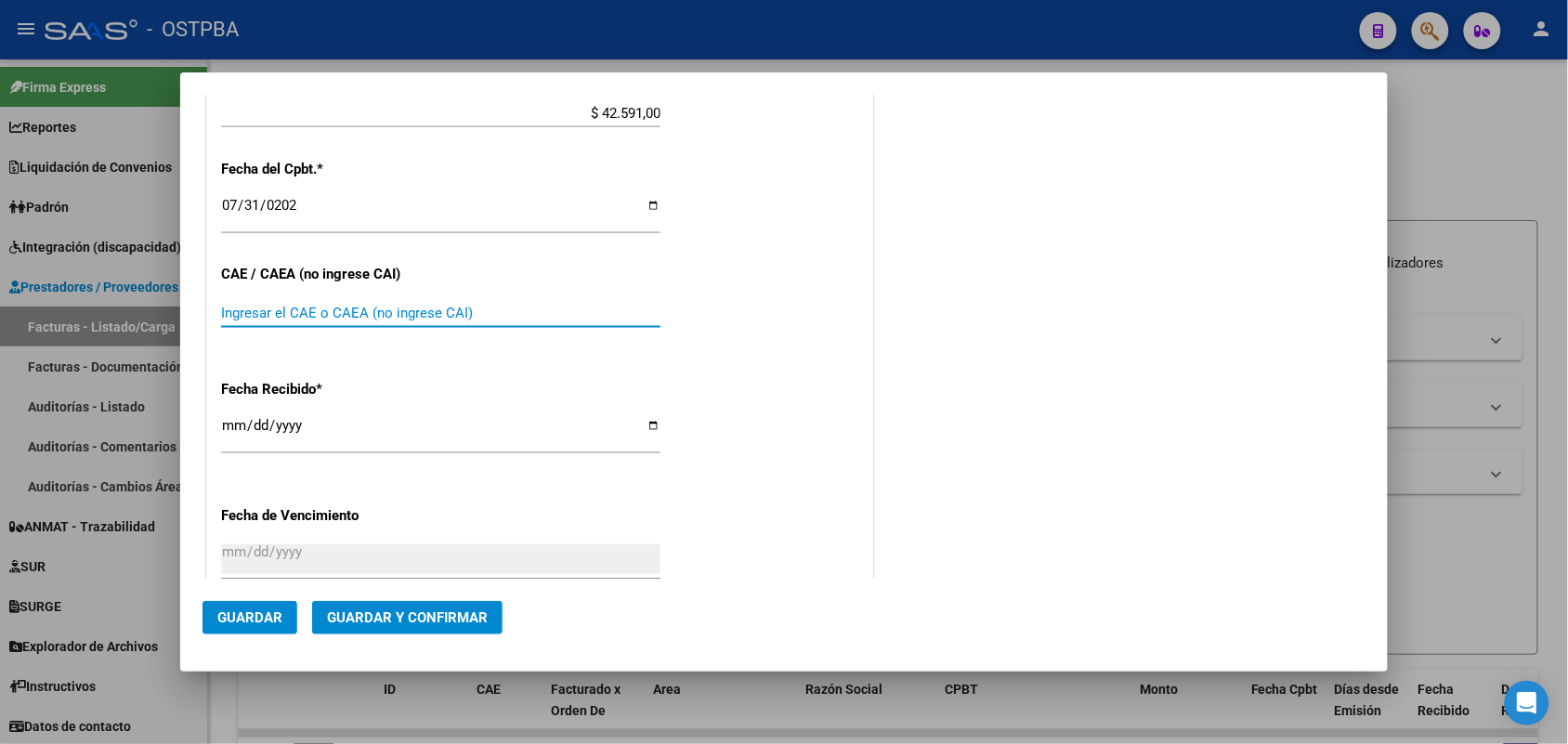
click at [239, 307] on input "Ingresar el CAE o CAEA (no ingrese CAI)" at bounding box center [441, 313] width 439 height 17
type input "75318398270278"
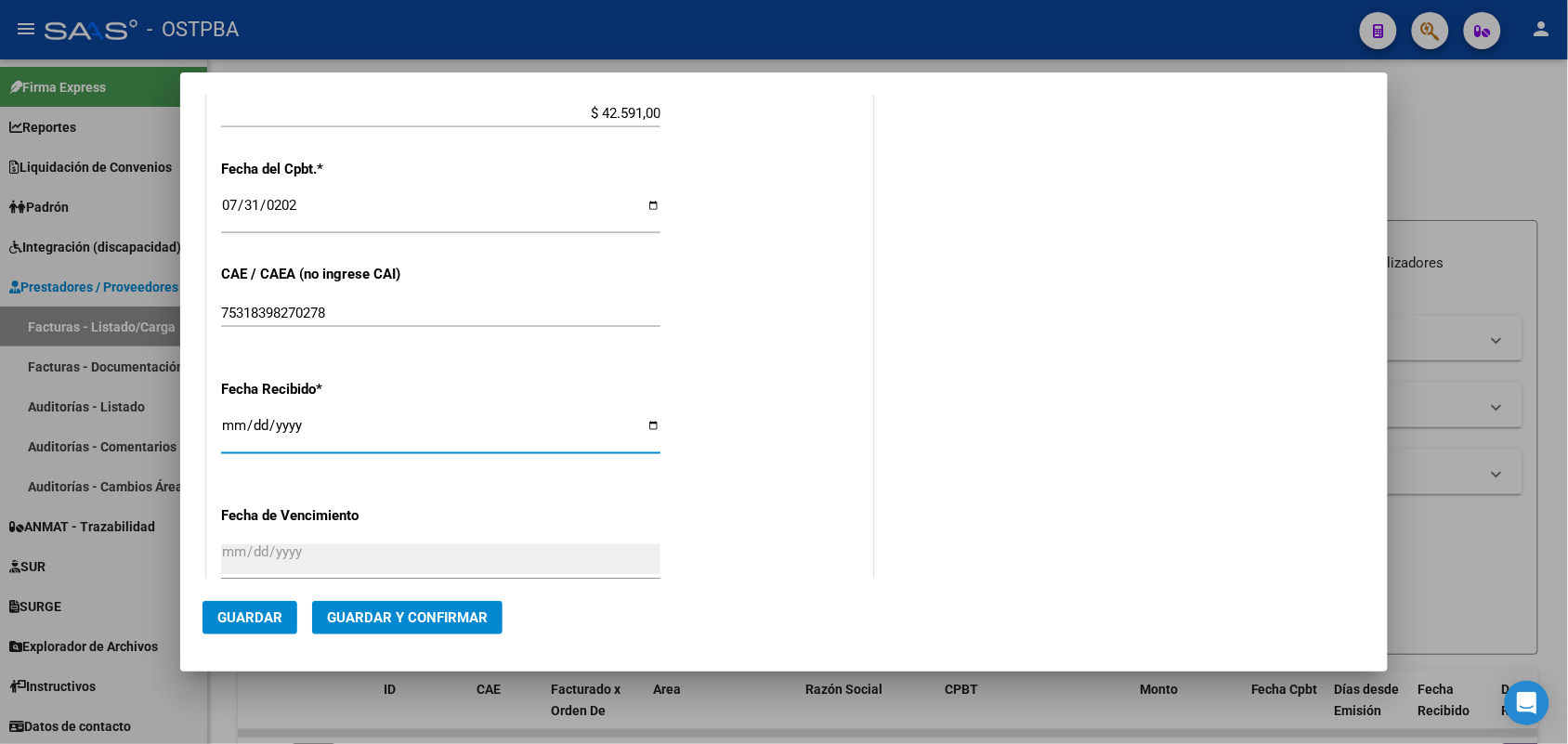
click at [232, 429] on input "[DATE]" at bounding box center [441, 433] width 439 height 30
type input "[DATE]"
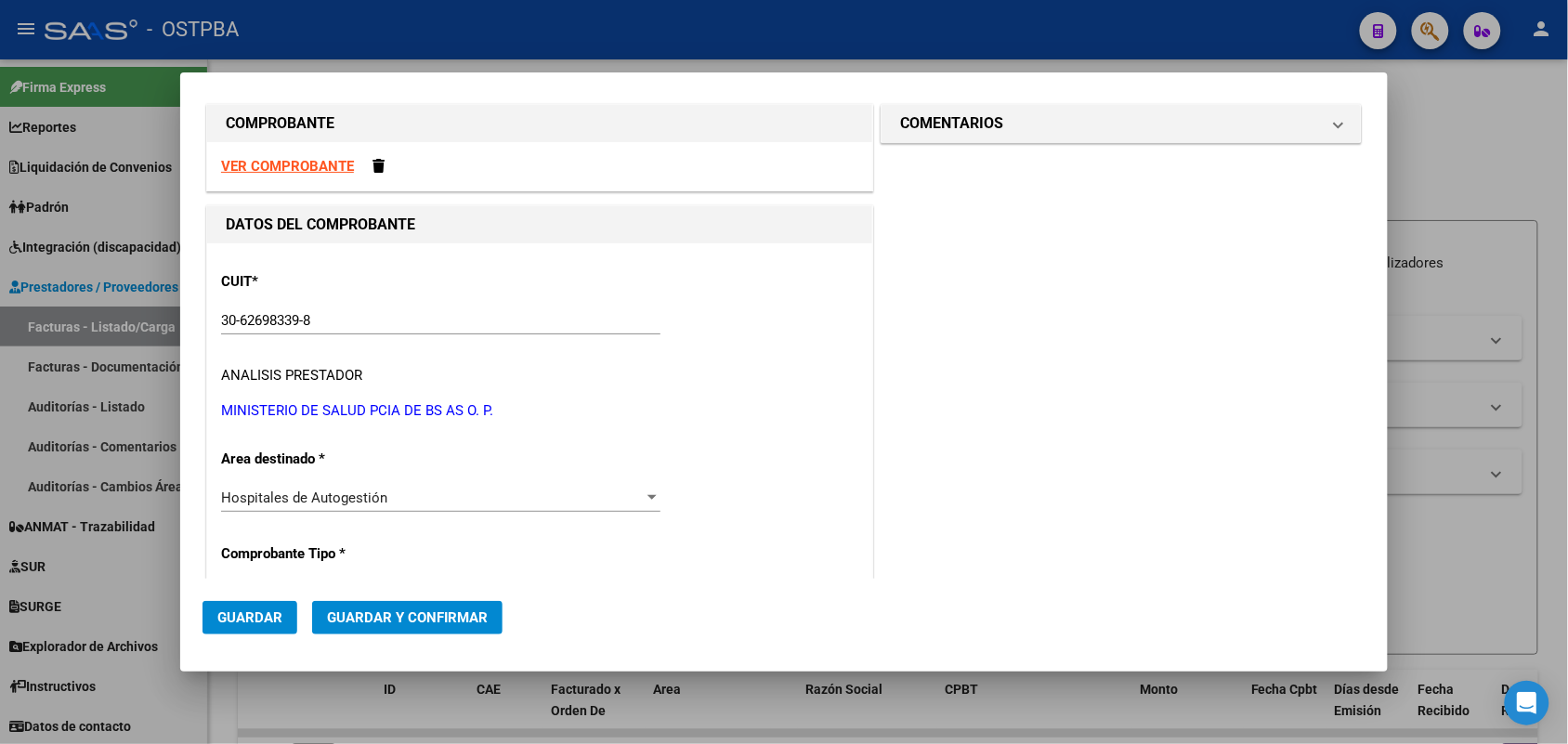
scroll to position [0, 0]
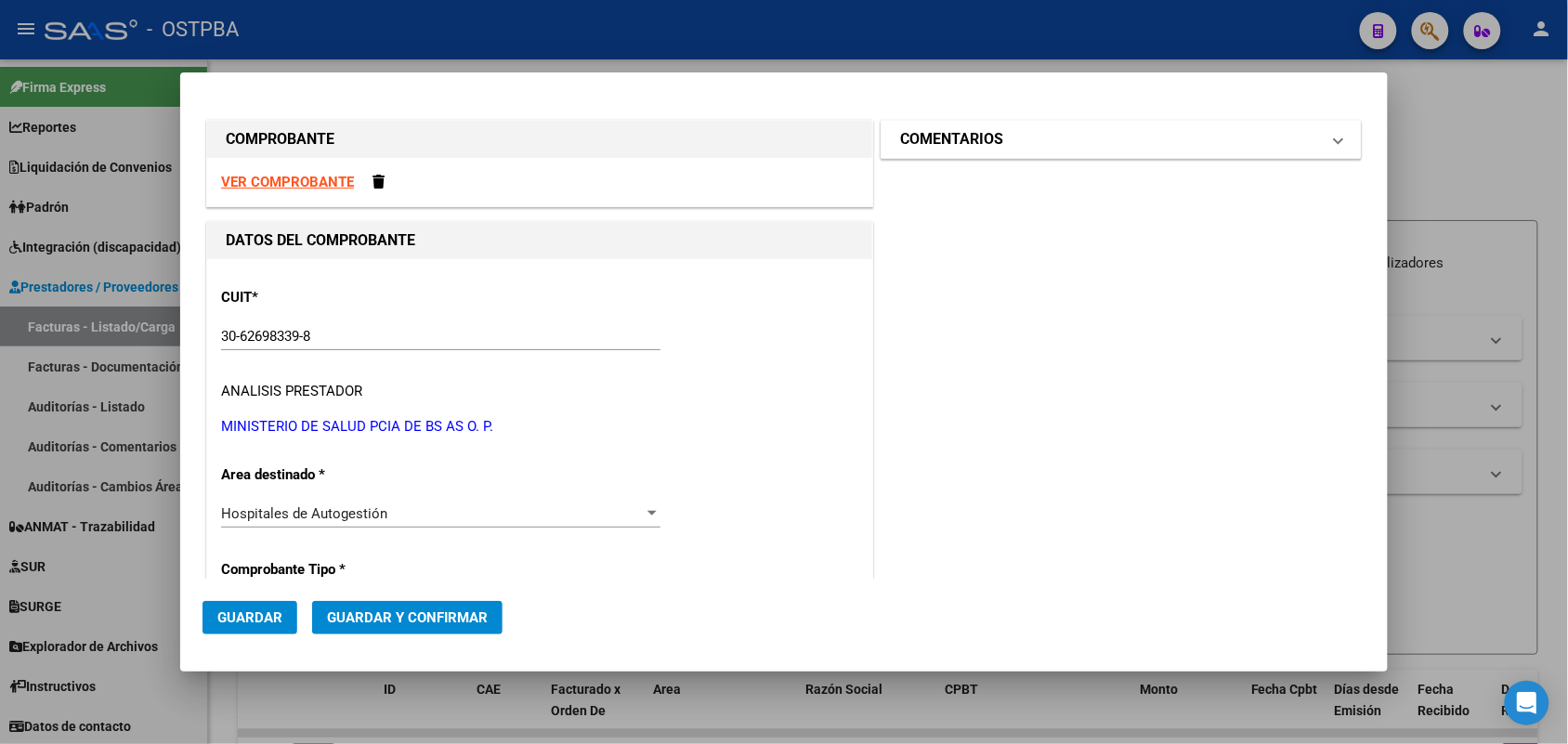
click at [1335, 141] on span at bounding box center [1339, 139] width 8 height 23
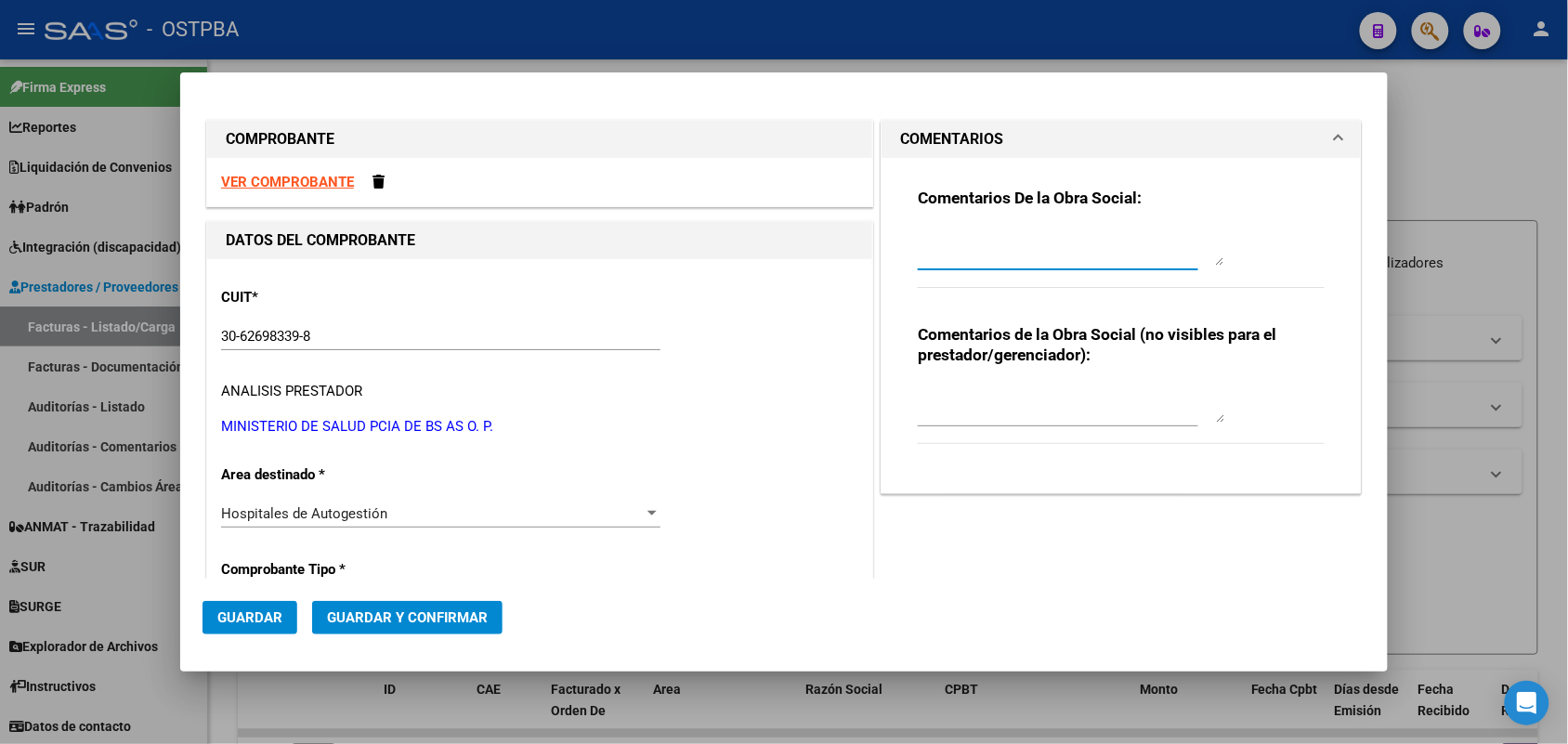
click at [982, 246] on textarea at bounding box center [1072, 247] width 307 height 37
type textarea "HR 126460"
click at [251, 622] on span "Guardar" at bounding box center [250, 617] width 65 height 17
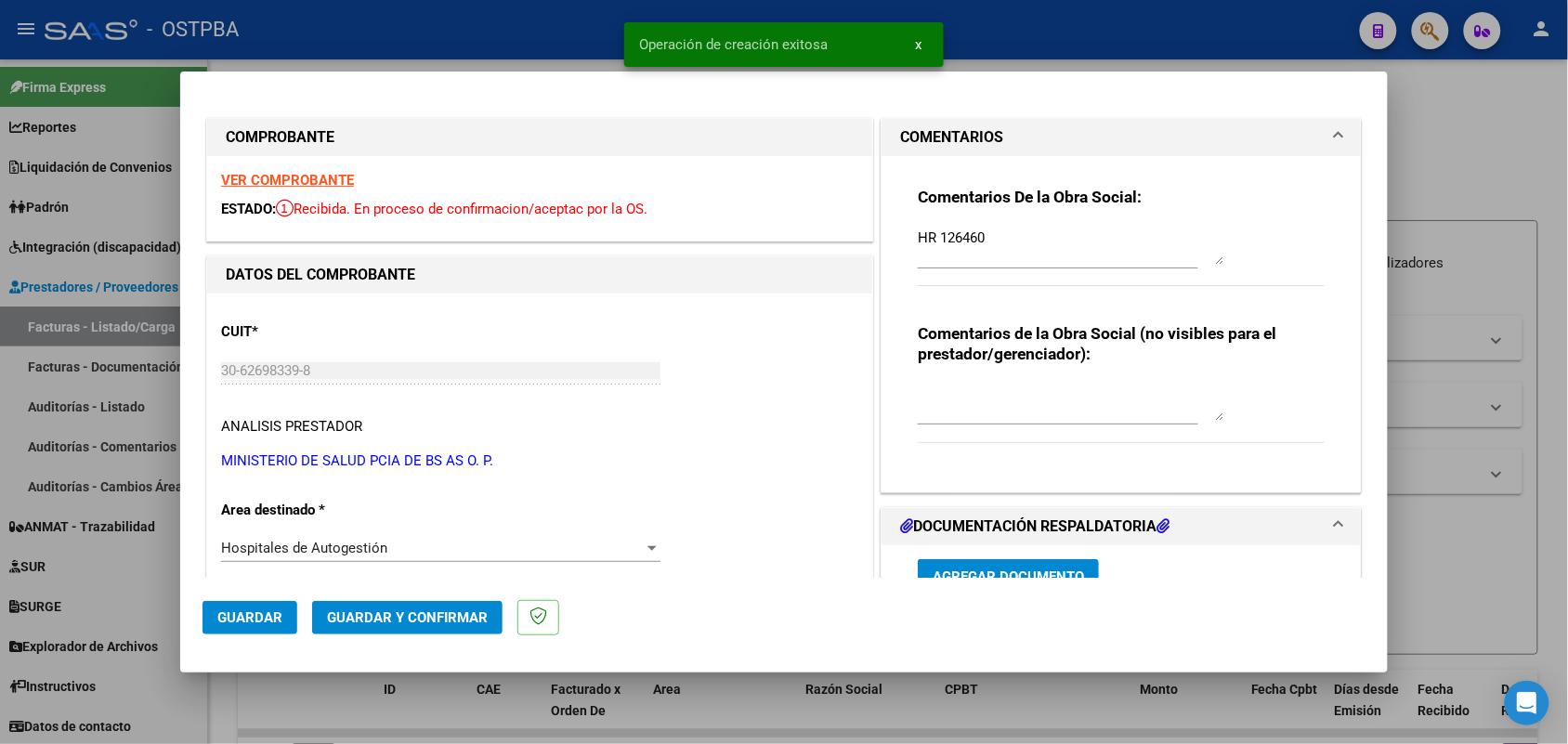
type input "[DATE]"
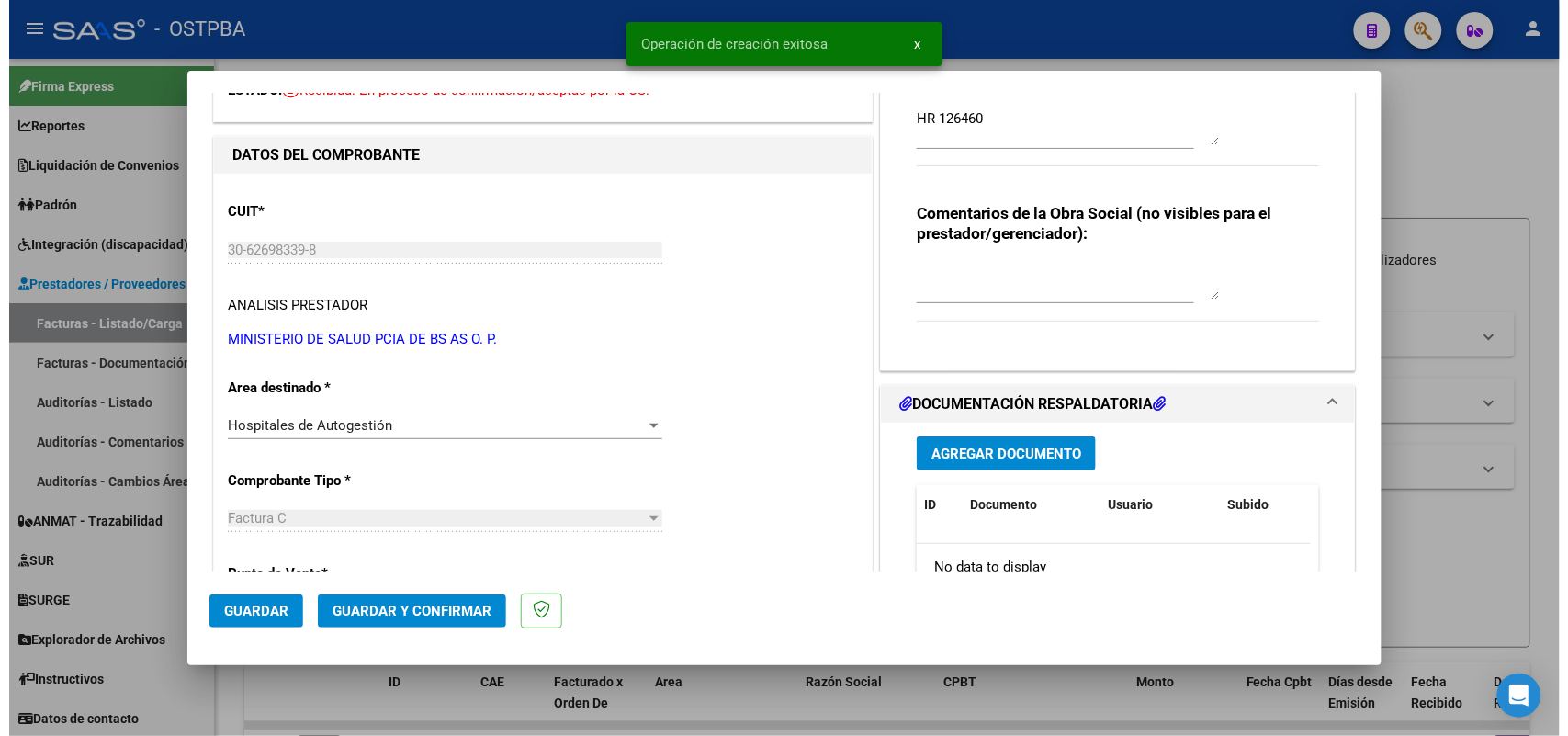
scroll to position [230, 0]
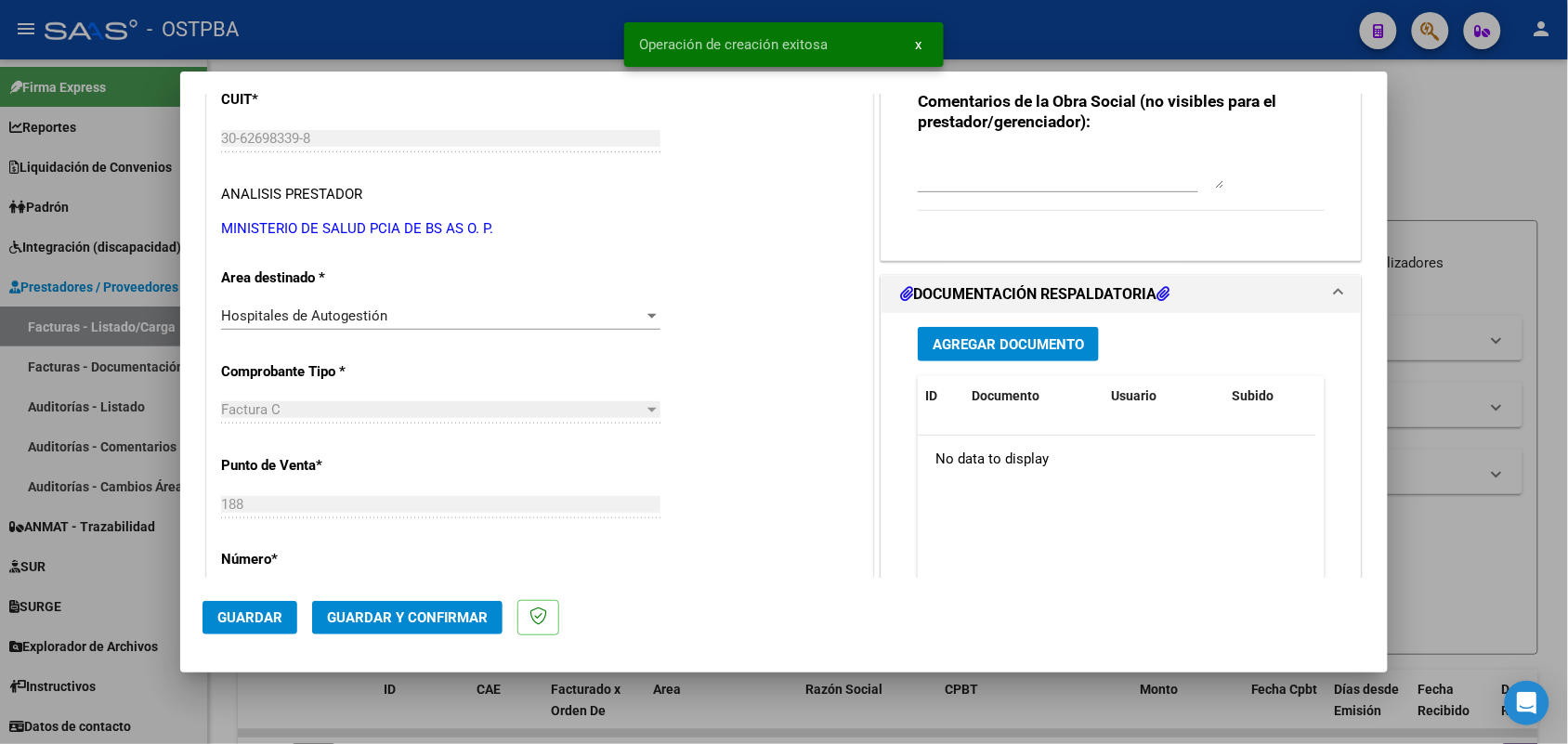
click at [1045, 345] on span "Agregar Documento" at bounding box center [1009, 344] width 152 height 17
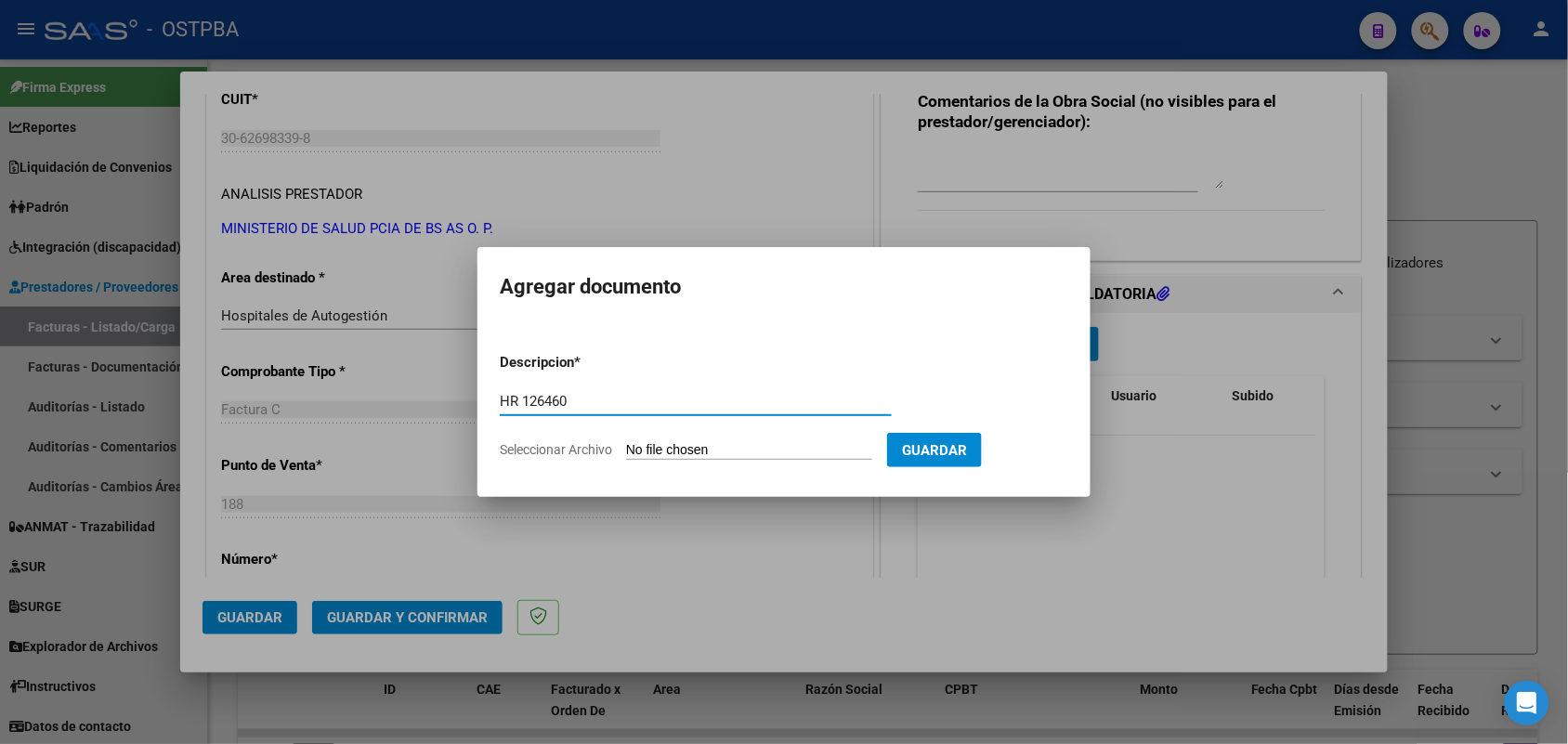
type input "HR 126460"
click at [661, 454] on input "Seleccionar Archivo" at bounding box center [749, 451] width 246 height 18
type input "C:\fakepath\HR 126460.pdf"
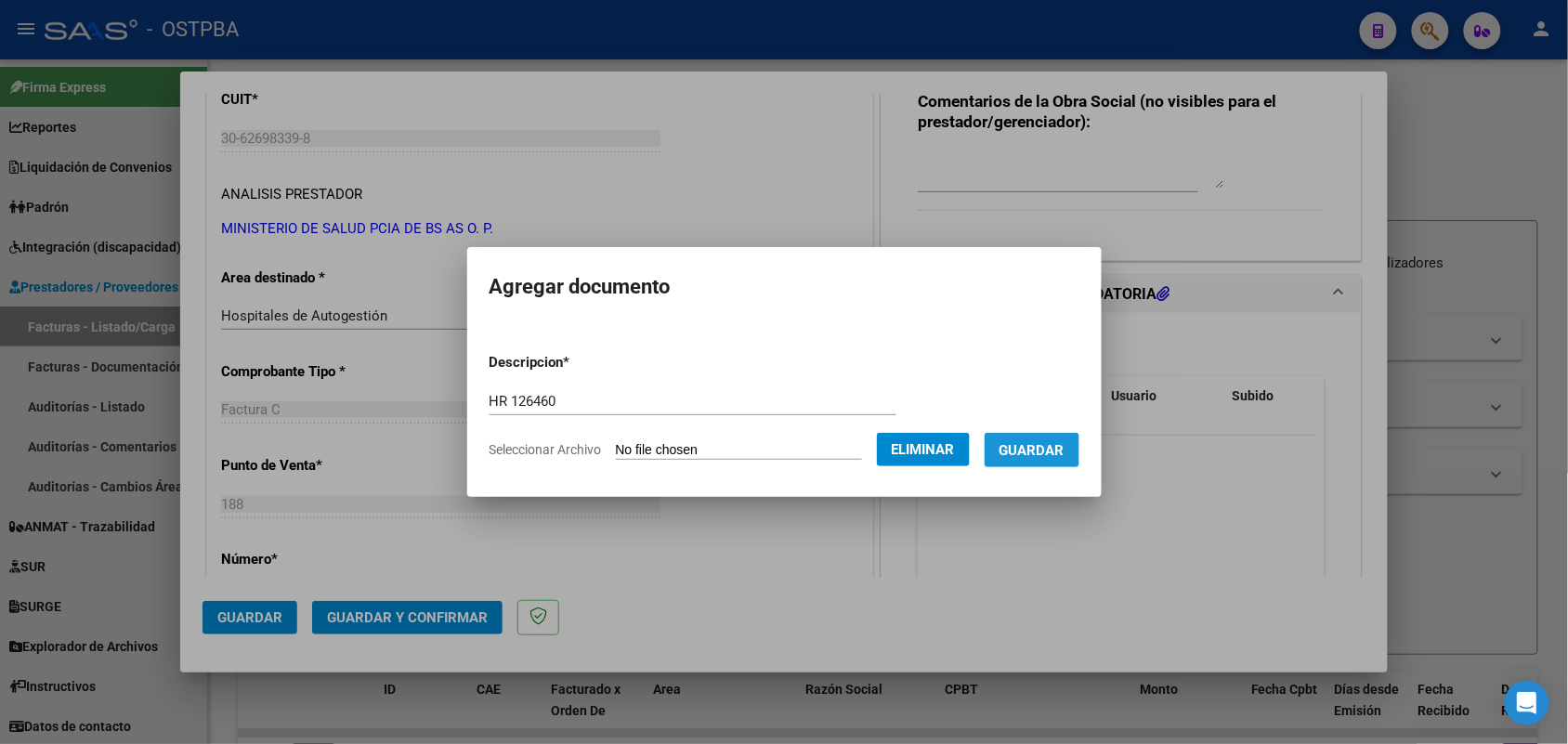
click at [1045, 454] on span "Guardar" at bounding box center [1033, 450] width 65 height 17
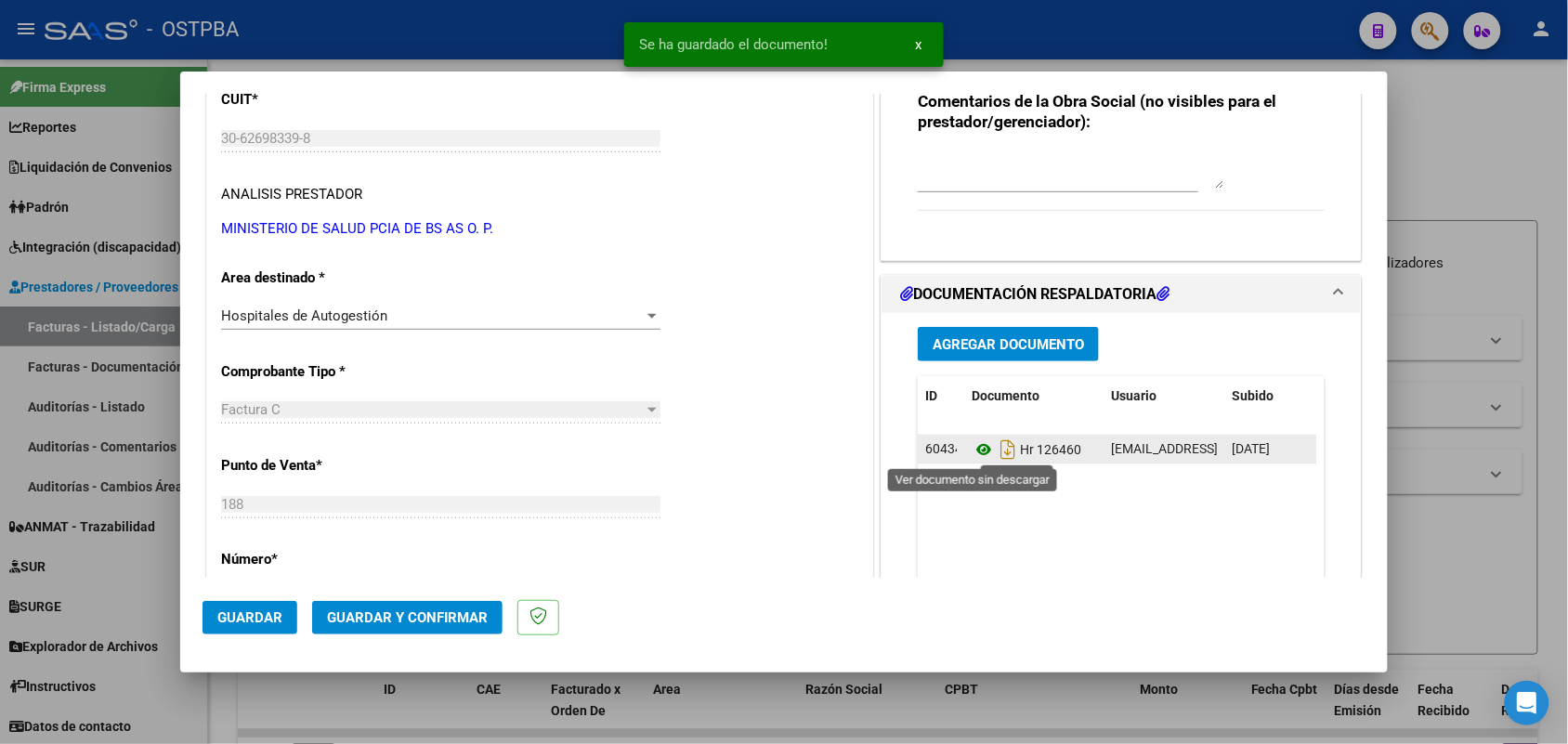
click at [973, 453] on icon at bounding box center [983, 450] width 25 height 23
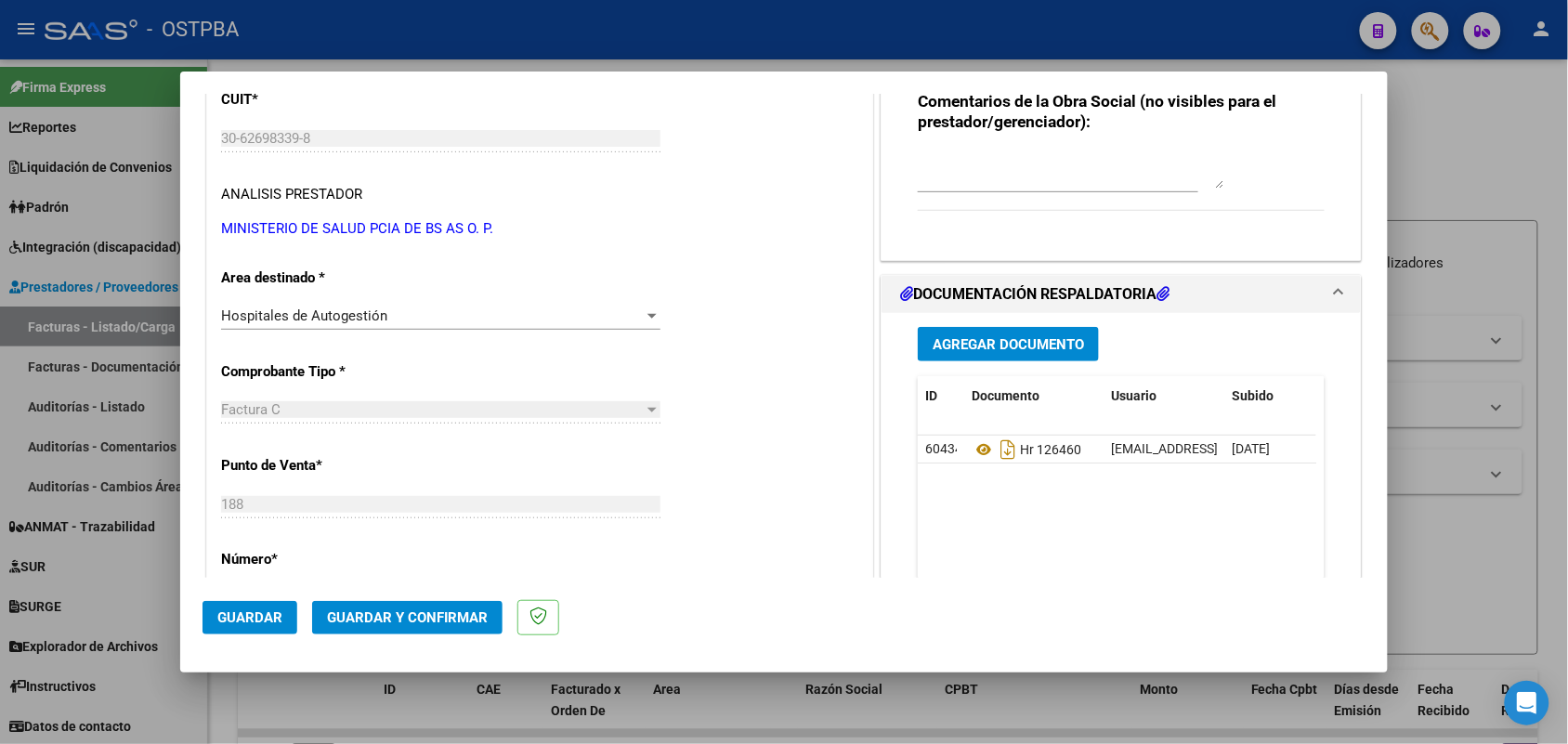
click at [987, 340] on span "Agregar Documento" at bounding box center [1009, 344] width 152 height 17
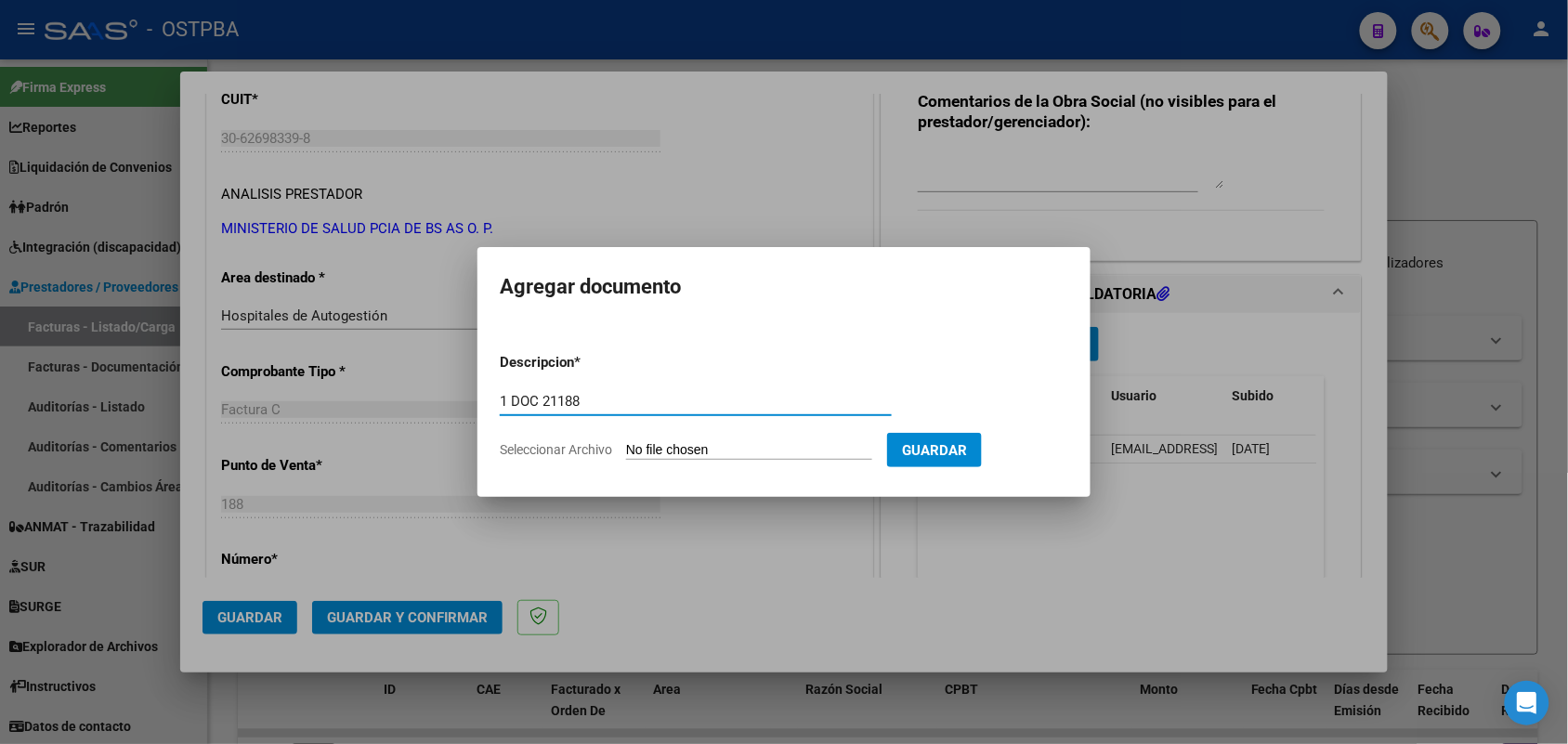
type input "1 DOC 21188"
click at [635, 454] on input "Seleccionar Archivo" at bounding box center [749, 451] width 246 height 18
type input "C:\fakepath\1 DOC 21188.pdf"
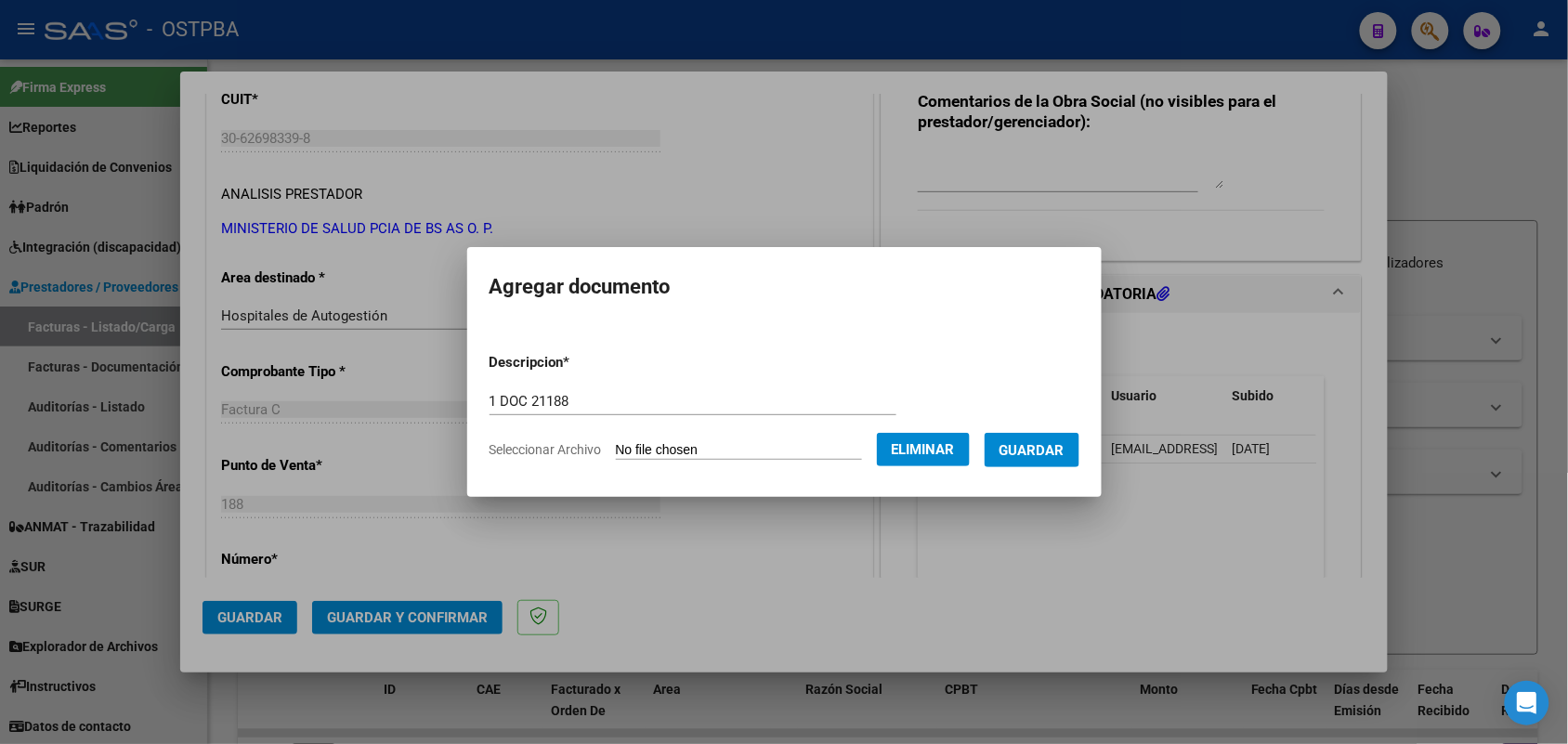
click at [1042, 446] on span "Guardar" at bounding box center [1033, 450] width 65 height 17
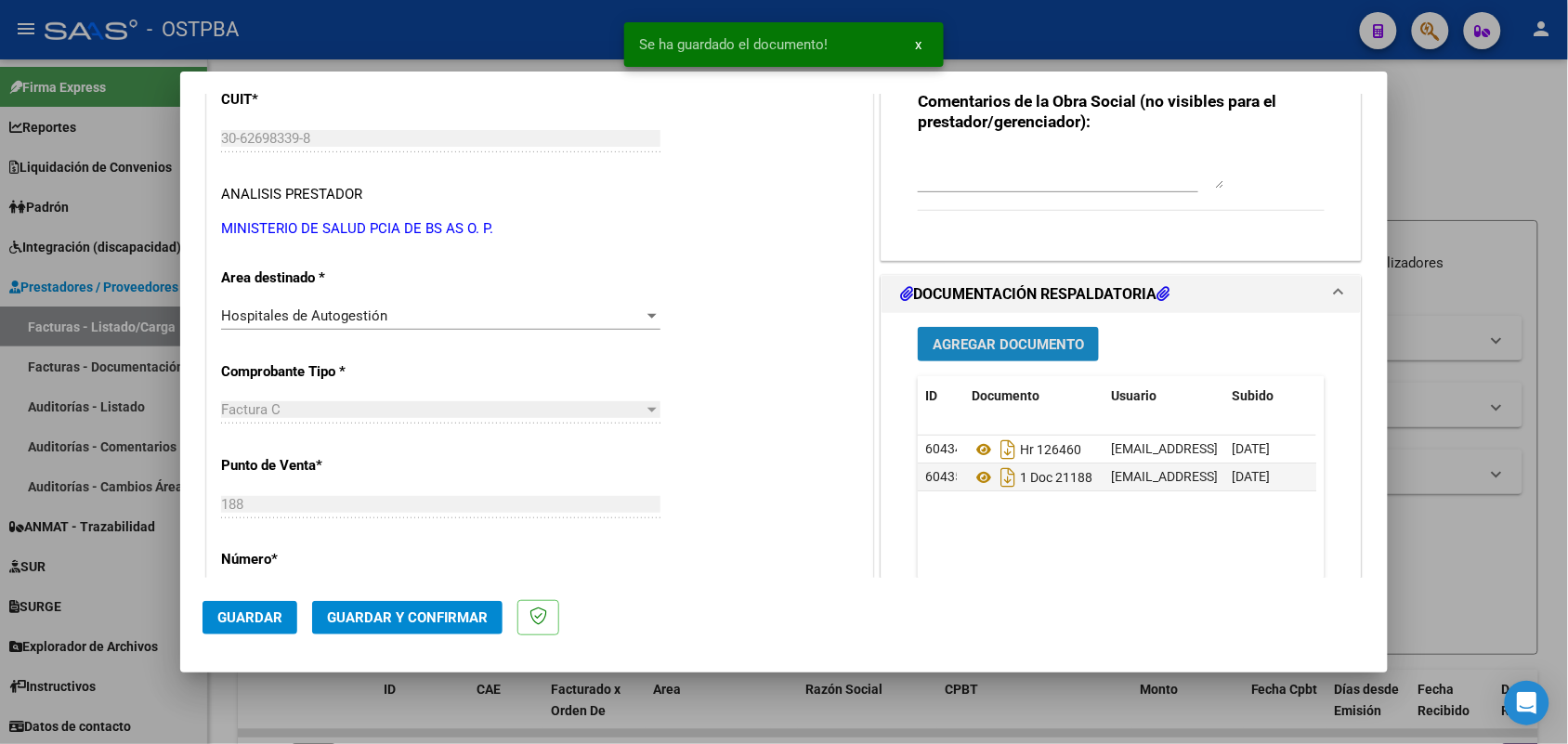
click at [954, 332] on button "Agregar Documento" at bounding box center [1009, 343] width 181 height 34
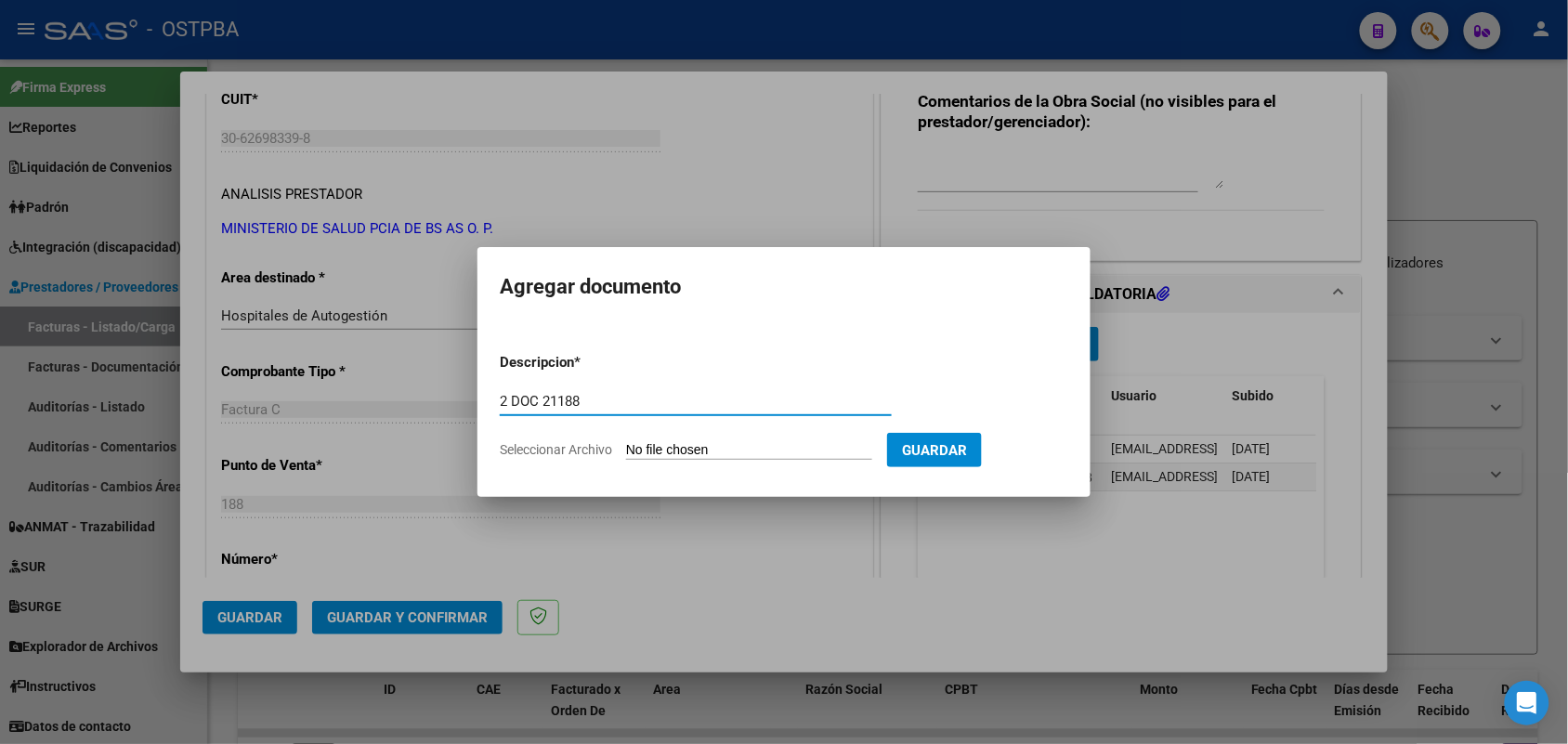
type input "2 DOC 21188"
click at [634, 444] on input "Seleccionar Archivo" at bounding box center [749, 451] width 246 height 18
type input "C:\fakepath\2 DOC 21188.pdf"
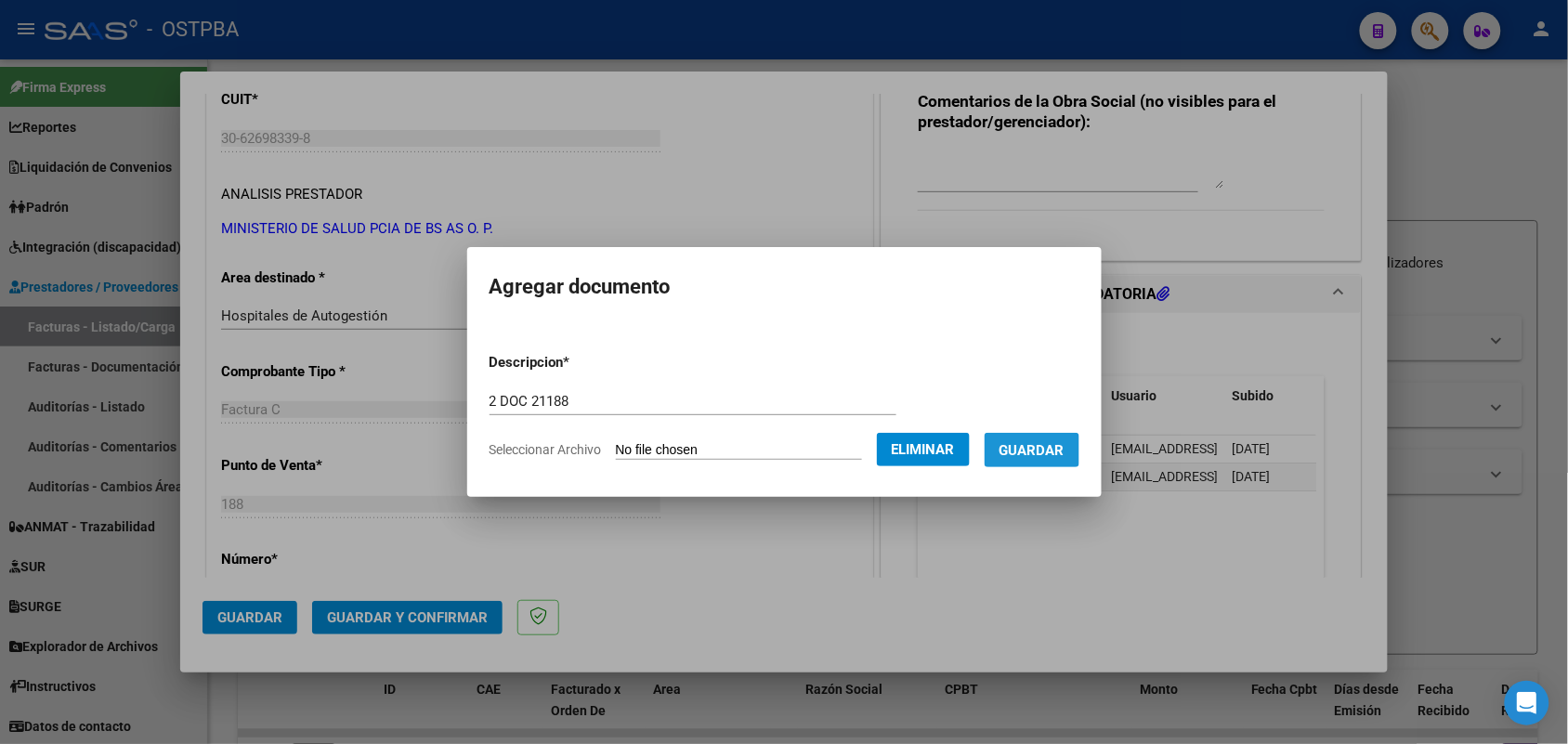
click at [1043, 452] on span "Guardar" at bounding box center [1033, 450] width 65 height 17
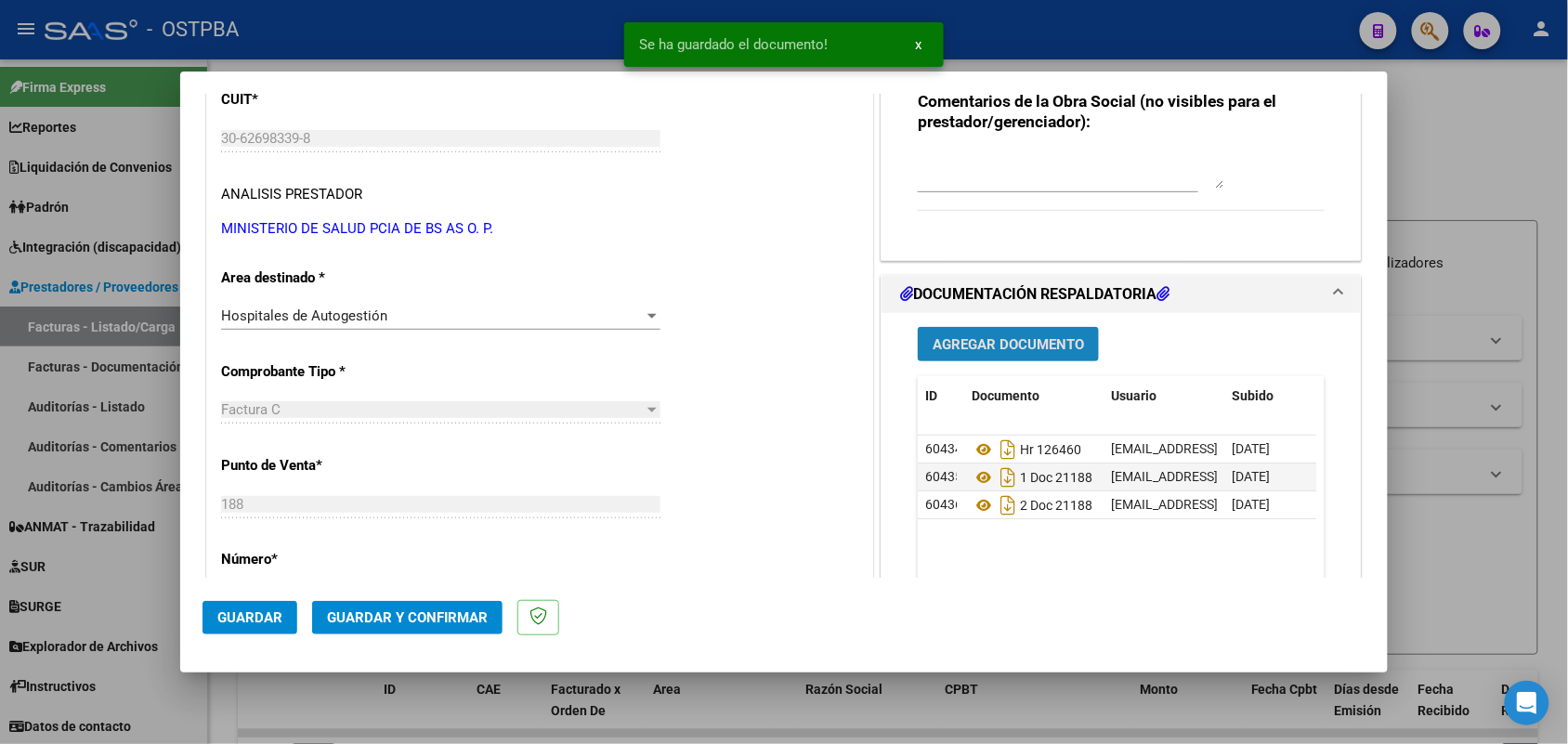
click at [980, 343] on span "Agregar Documento" at bounding box center [1009, 344] width 152 height 17
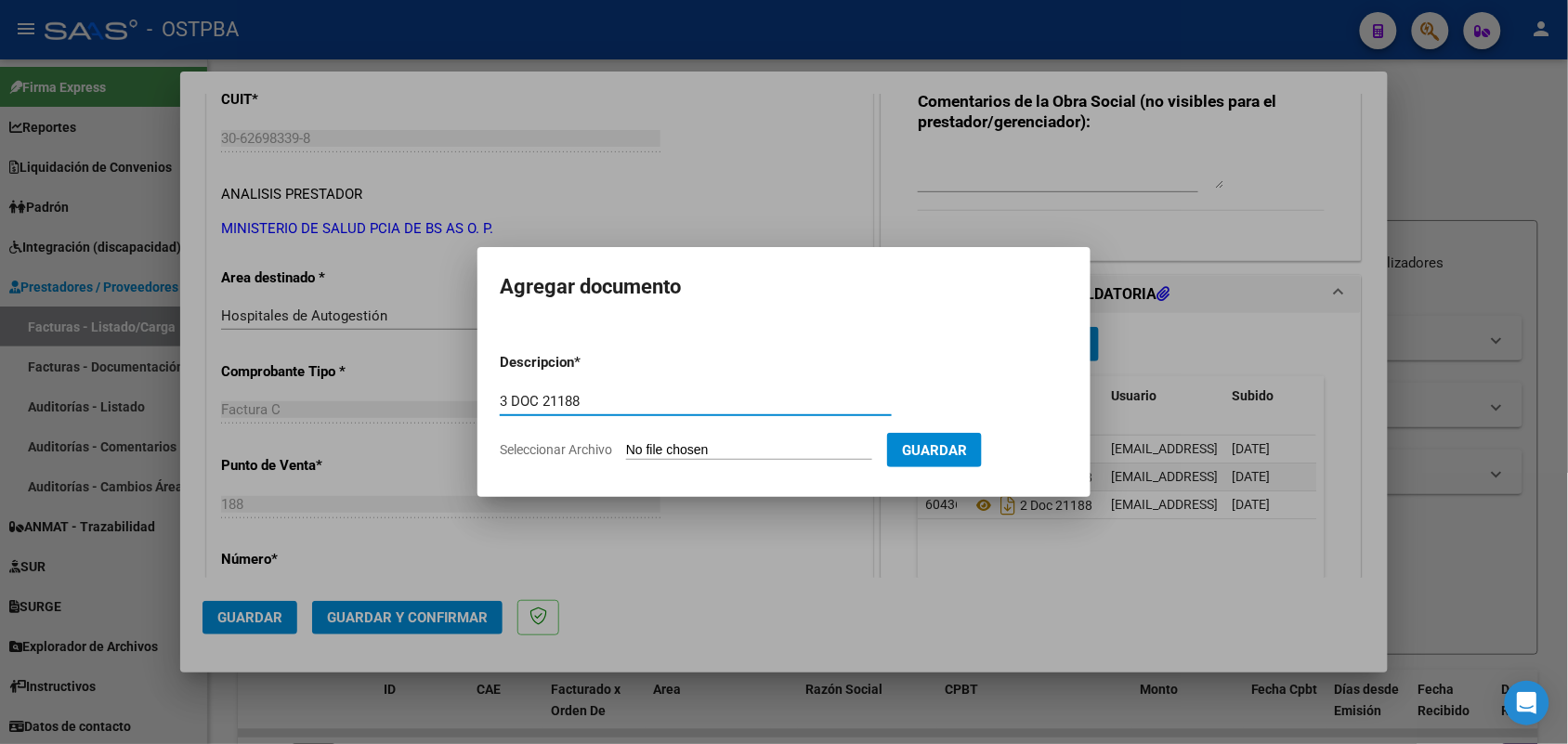
type input "3 DOC 21188"
click at [635, 452] on input "Seleccionar Archivo" at bounding box center [749, 451] width 246 height 18
type input "C:\fakepath\3 DOC 21188.pdf"
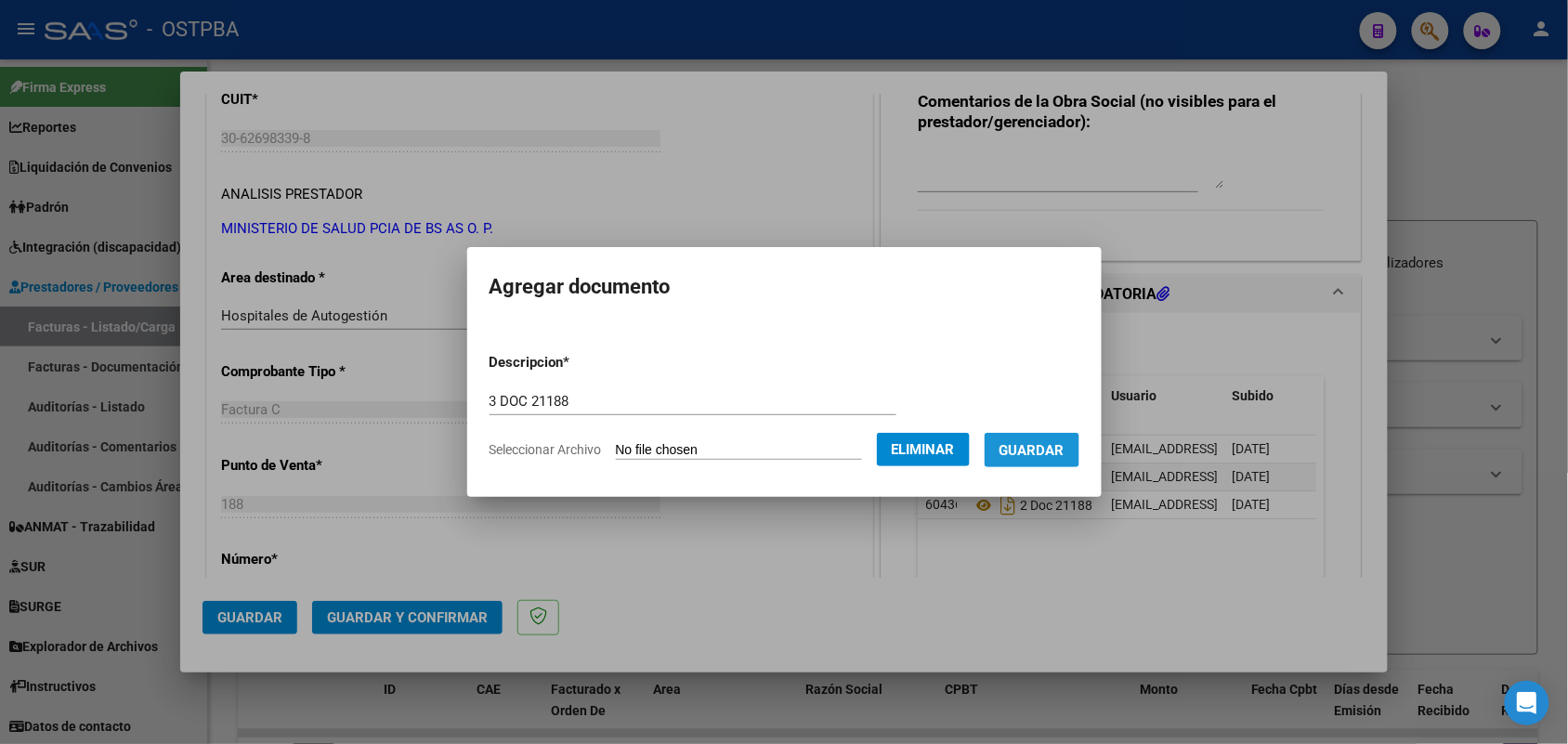
click at [1052, 444] on span "Guardar" at bounding box center [1033, 450] width 65 height 17
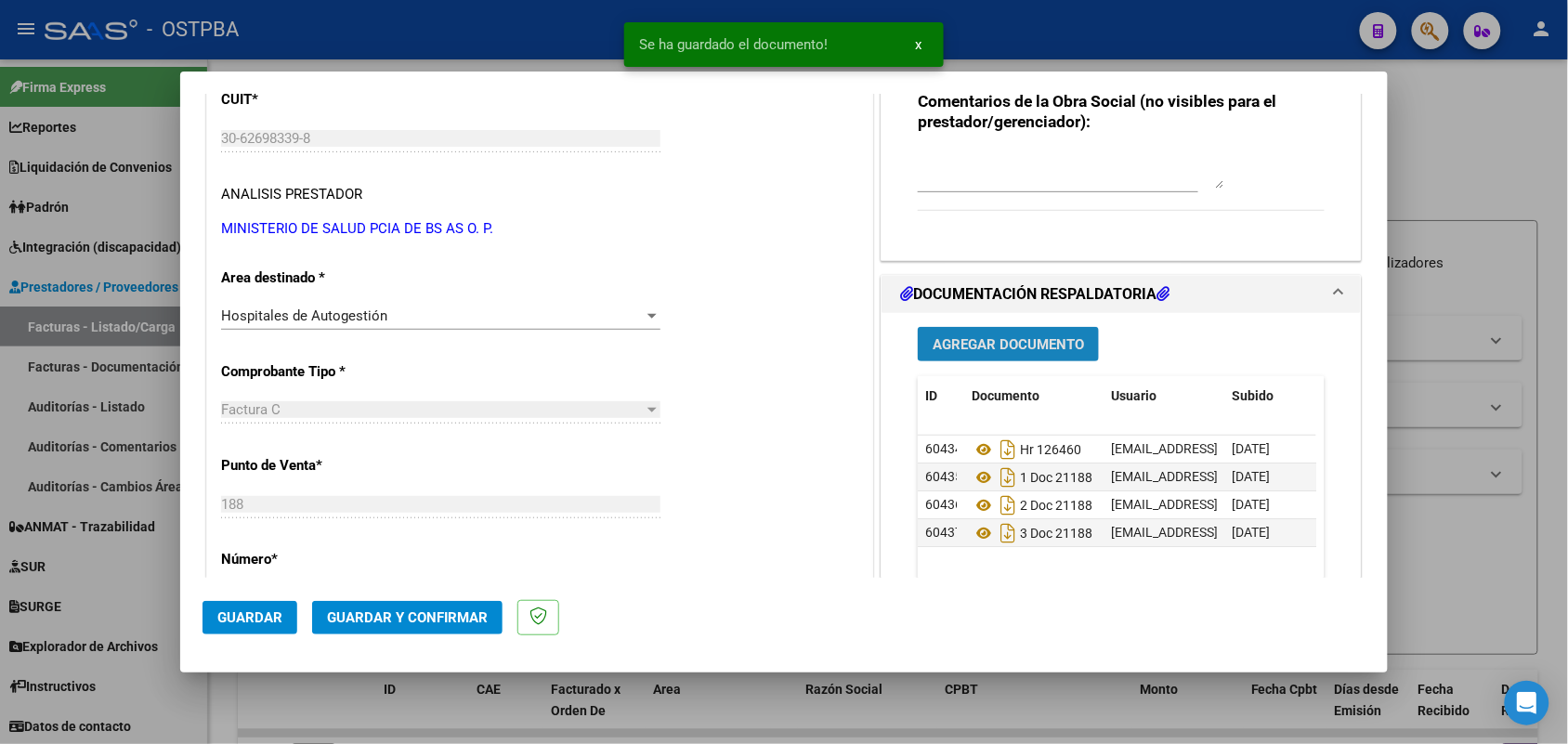
click at [954, 338] on span "Agregar Documento" at bounding box center [1009, 344] width 152 height 17
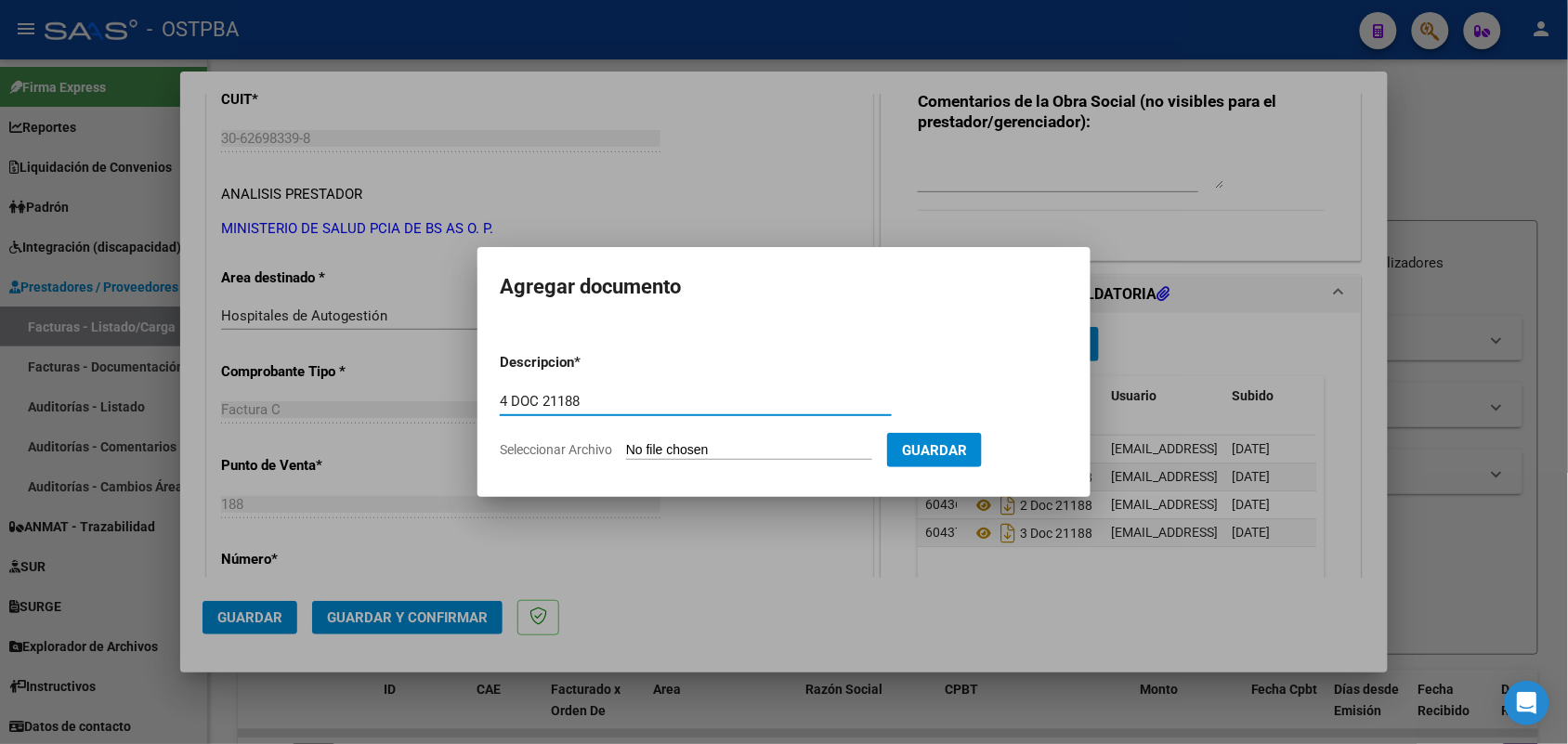
type input "4 DOC 21188"
click at [637, 448] on input "Seleccionar Archivo" at bounding box center [749, 451] width 246 height 18
type input "C:\fakepath\4 DOC 21188.pdf"
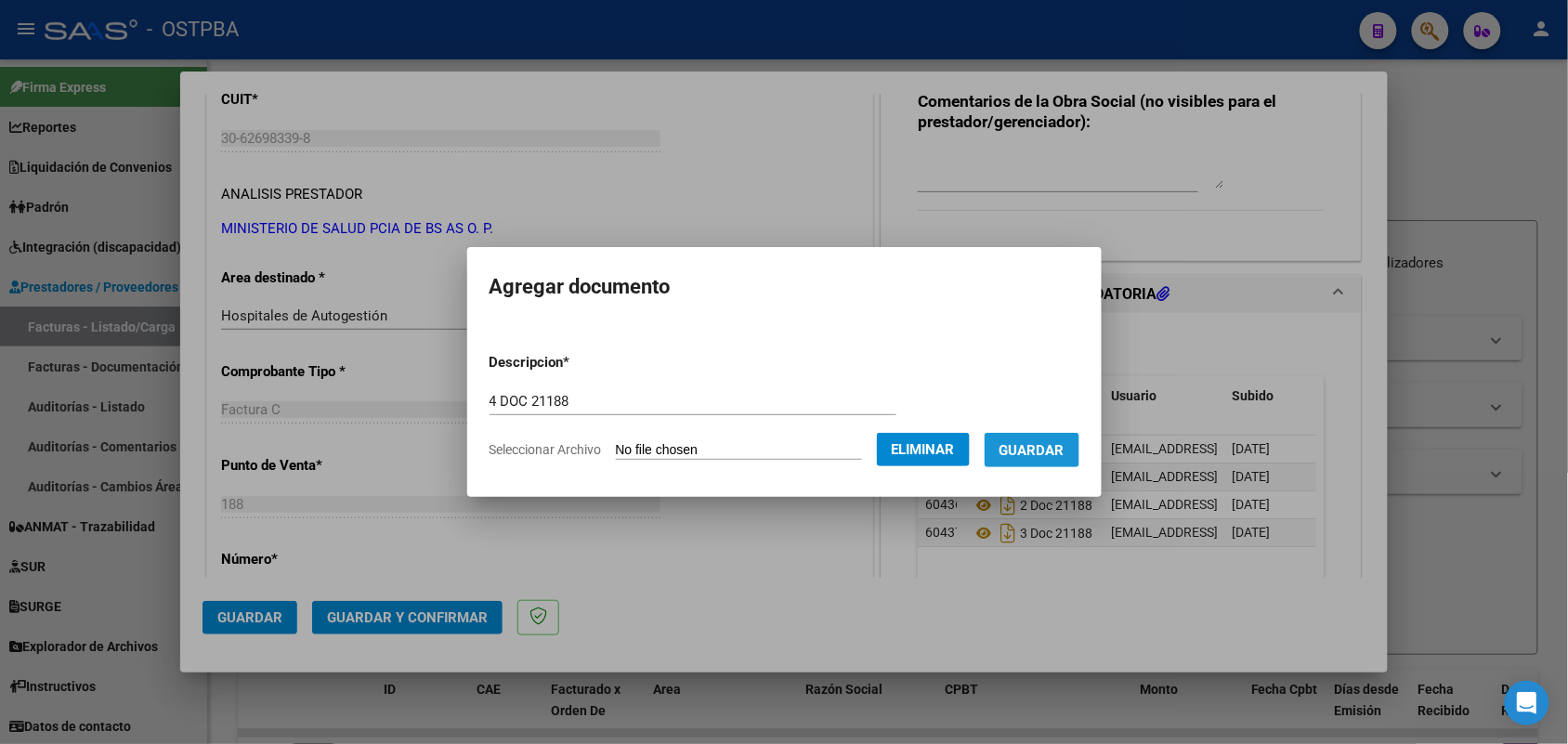
click at [1060, 446] on span "Guardar" at bounding box center [1033, 450] width 65 height 17
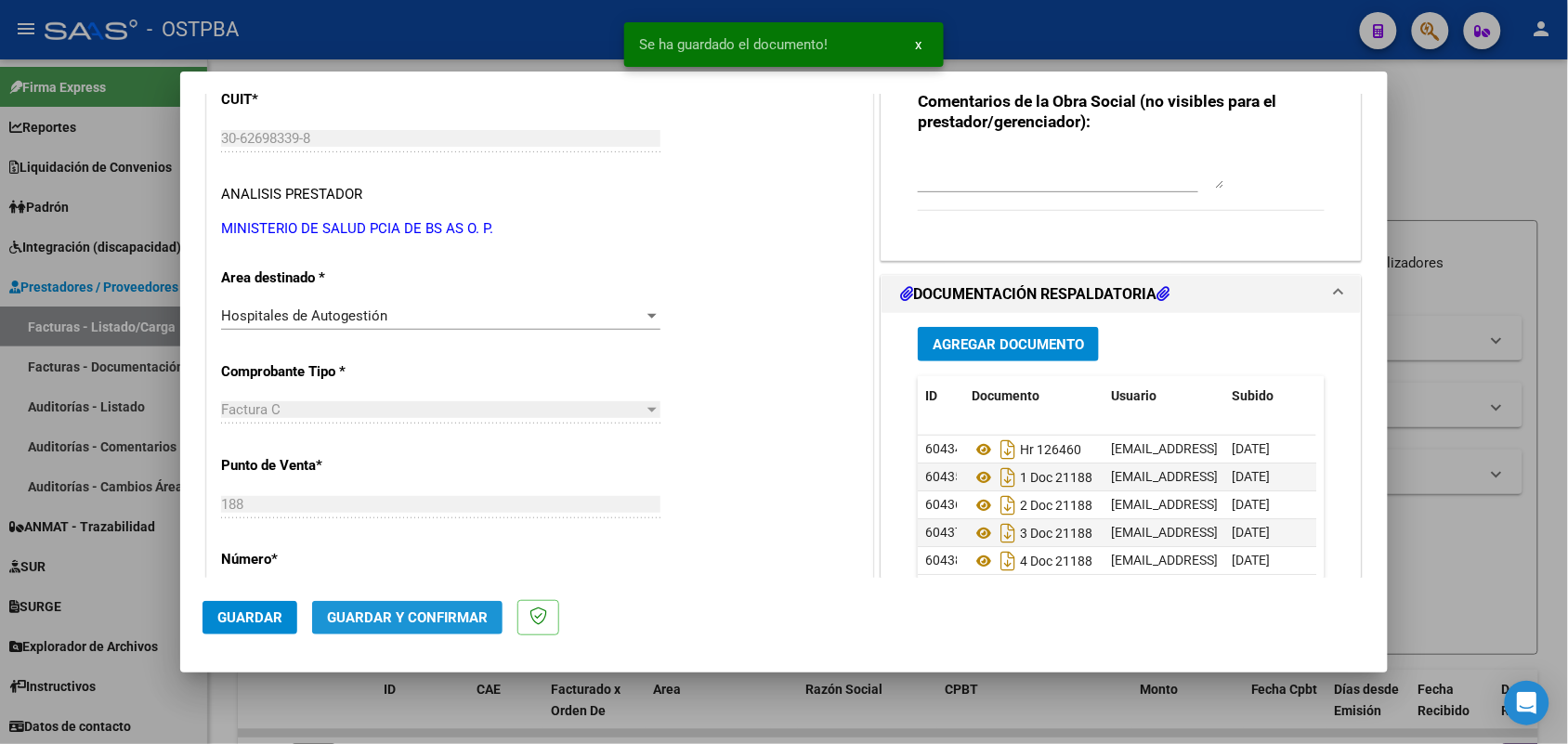
click at [410, 619] on span "Guardar y Confirmar" at bounding box center [407, 617] width 160 height 17
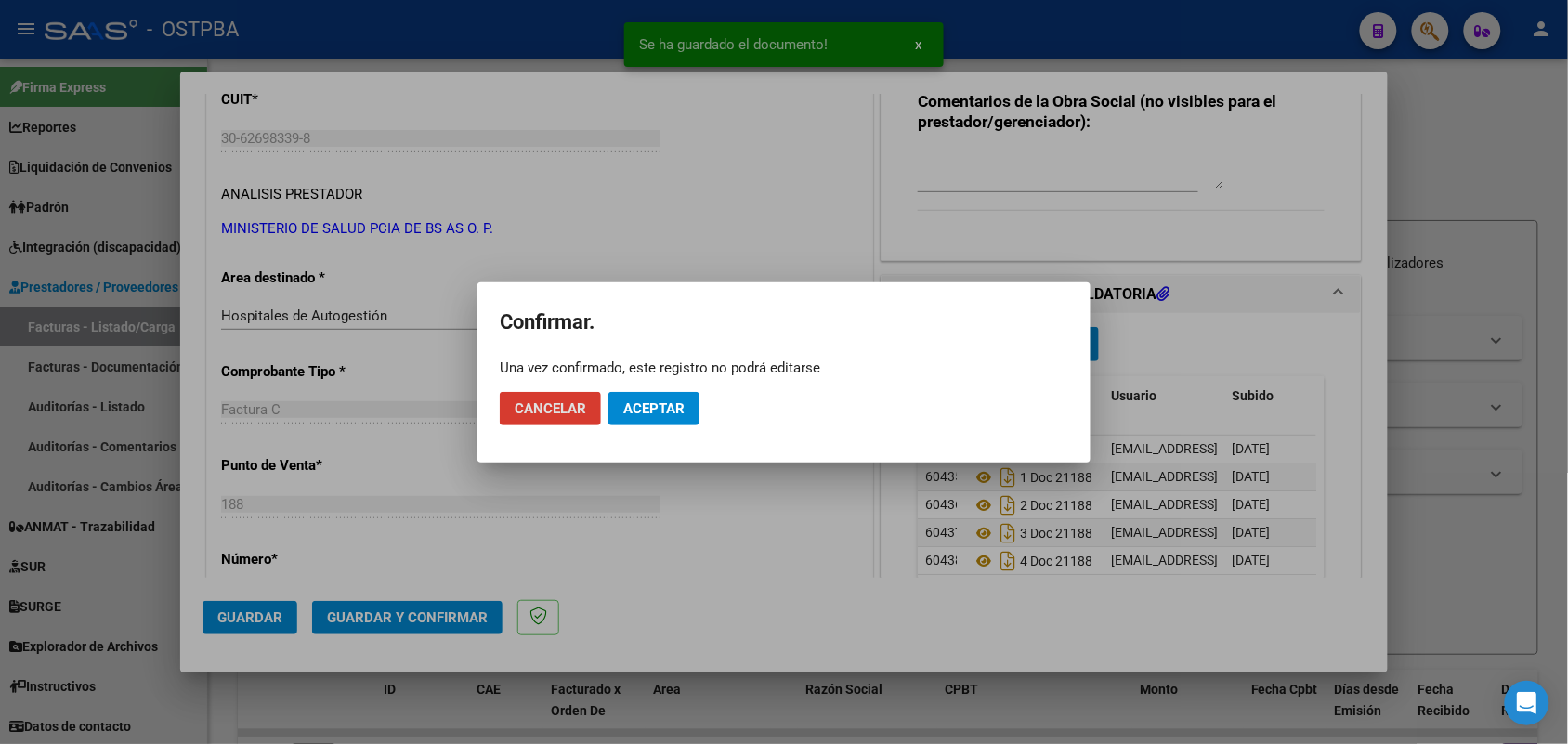
click at [673, 405] on span "Aceptar" at bounding box center [654, 408] width 61 height 17
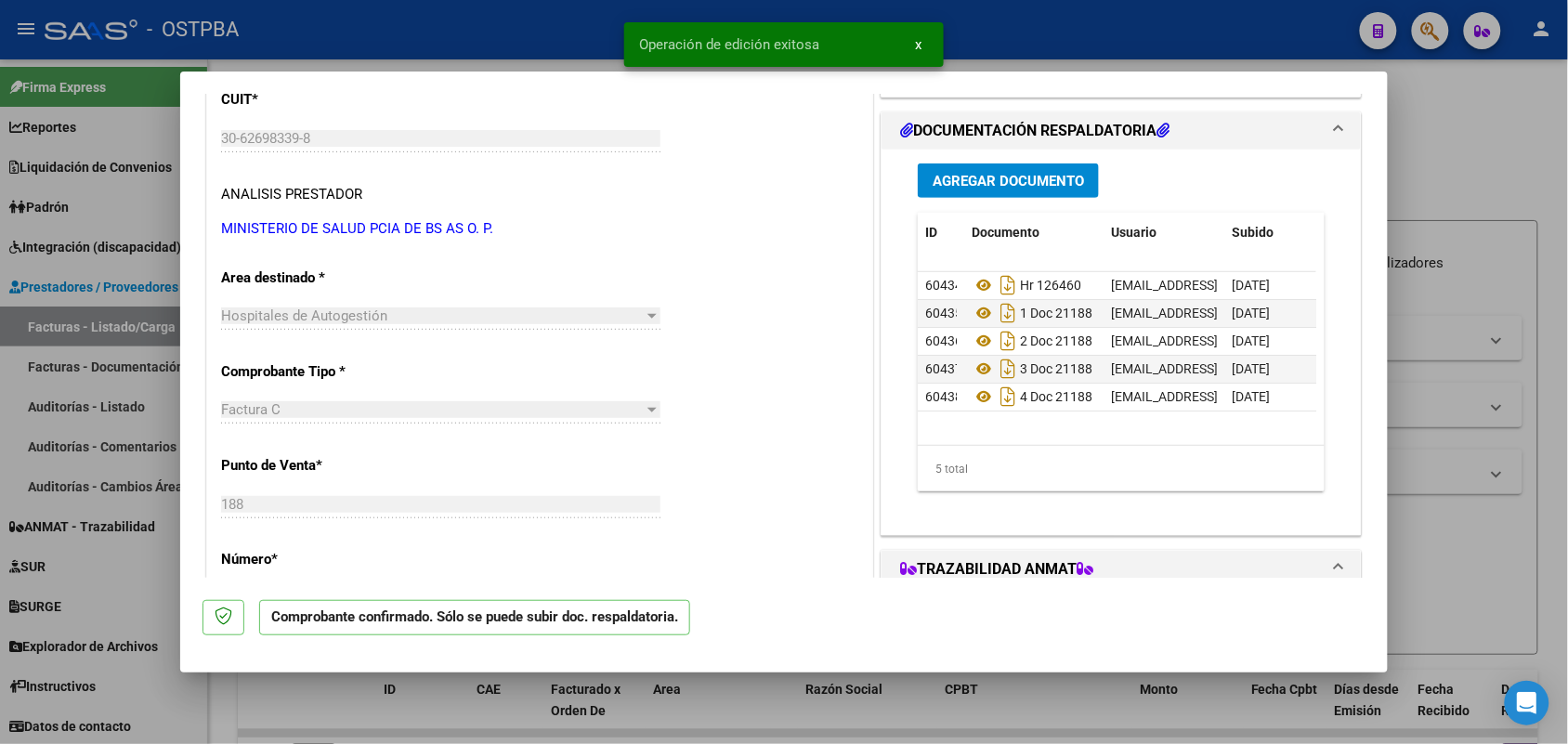
click at [141, 348] on div at bounding box center [784, 372] width 1568 height 744
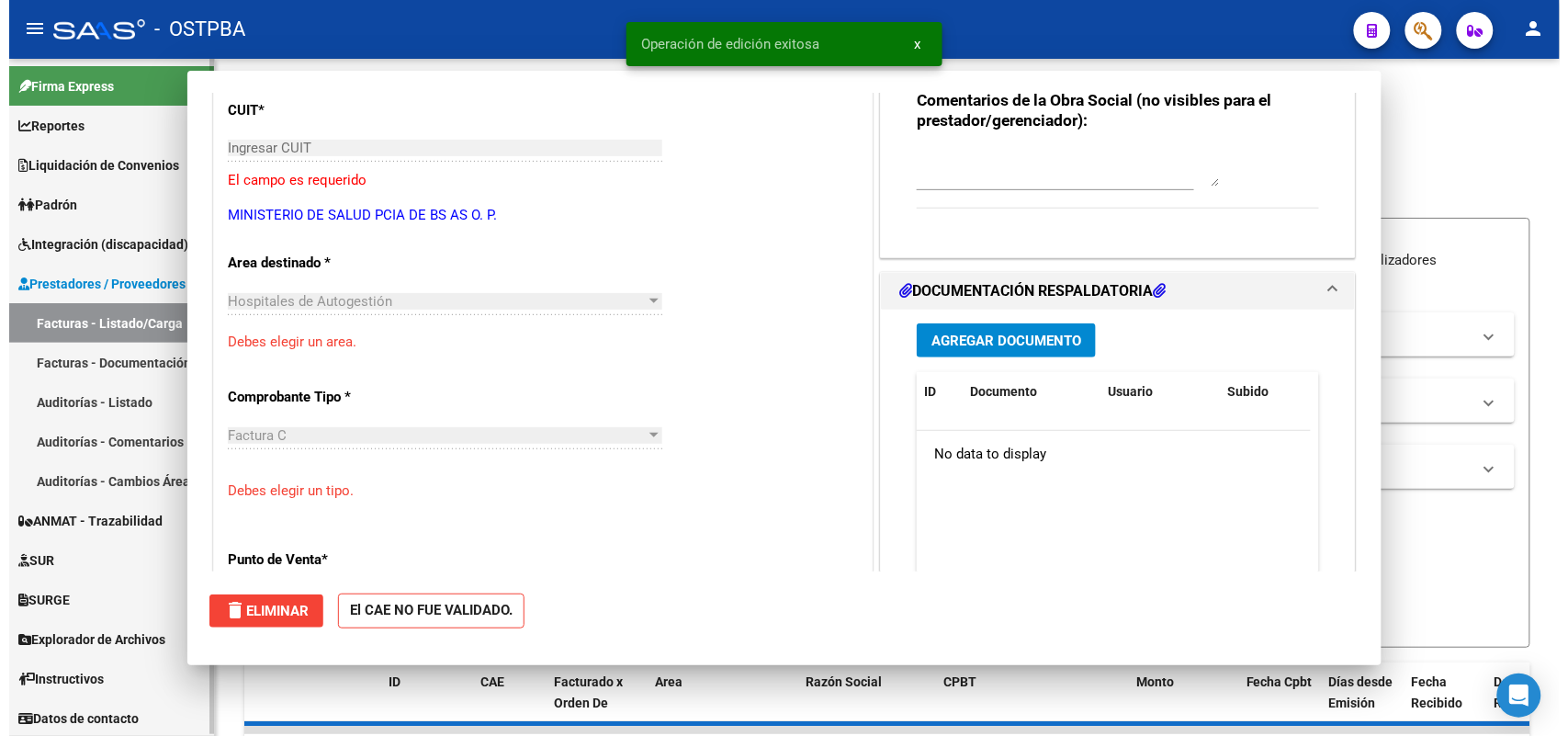
scroll to position [0, 0]
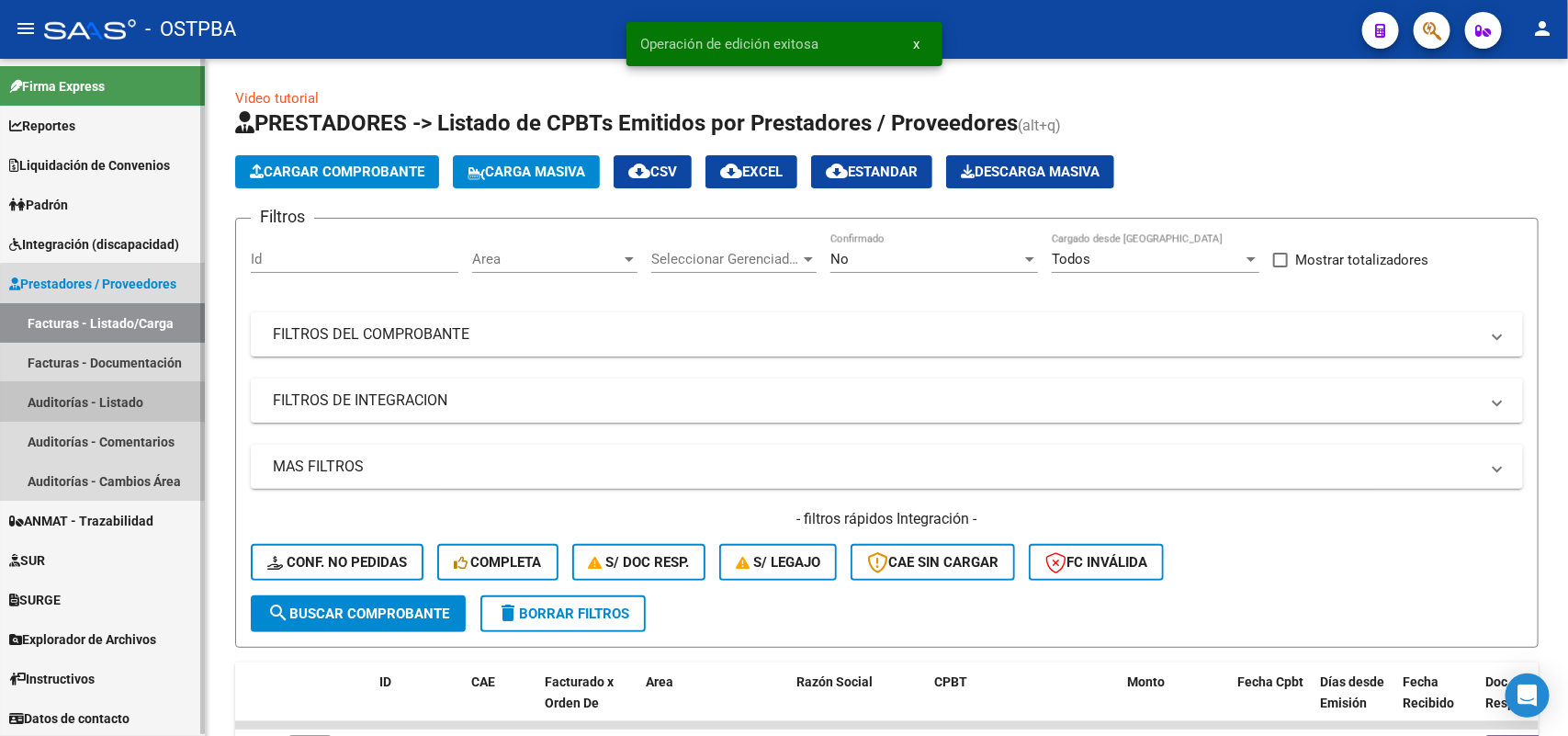
click at [113, 398] on link "Auditorías - Listado" at bounding box center [102, 402] width 205 height 40
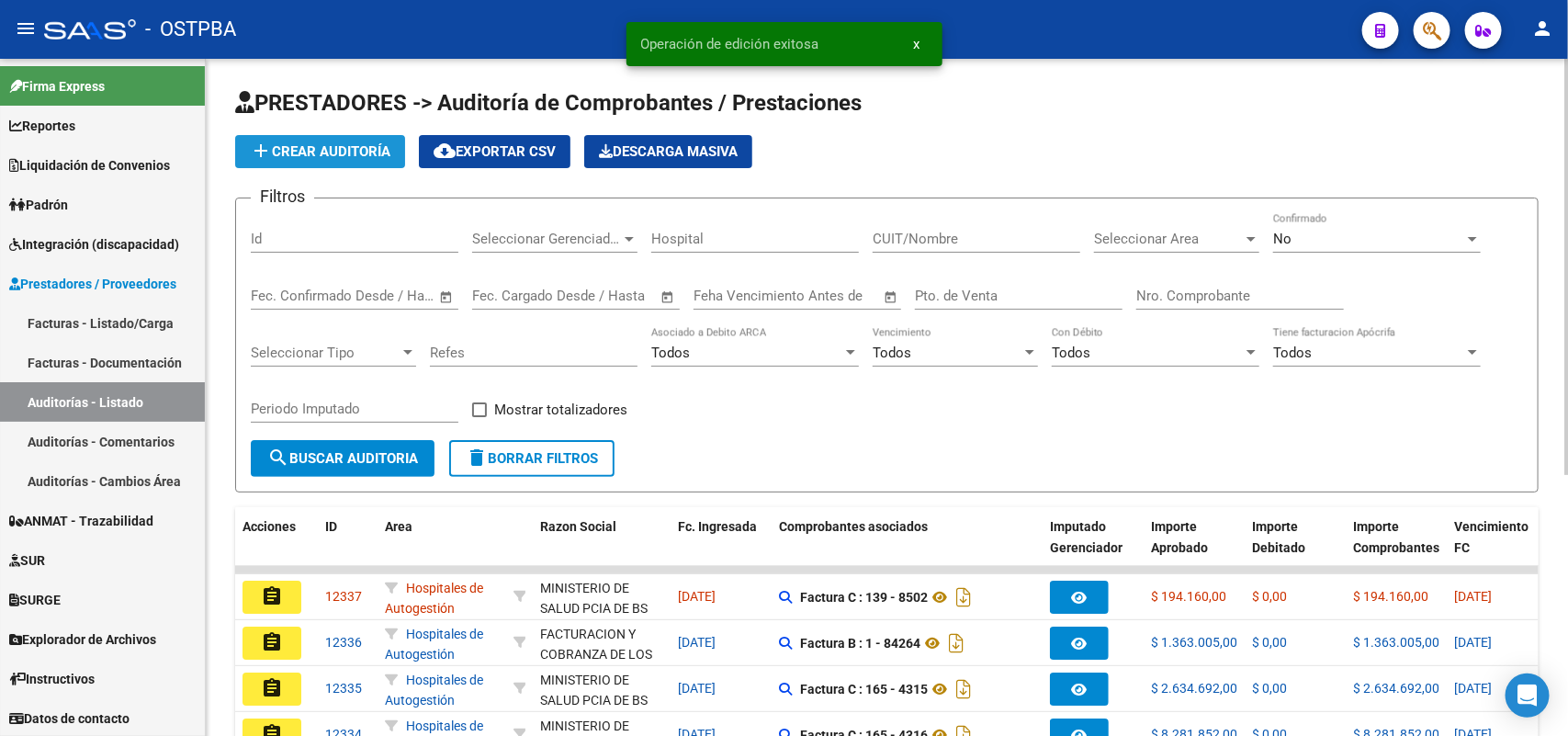
click at [349, 152] on span "add Crear Auditoría" at bounding box center [320, 151] width 140 height 17
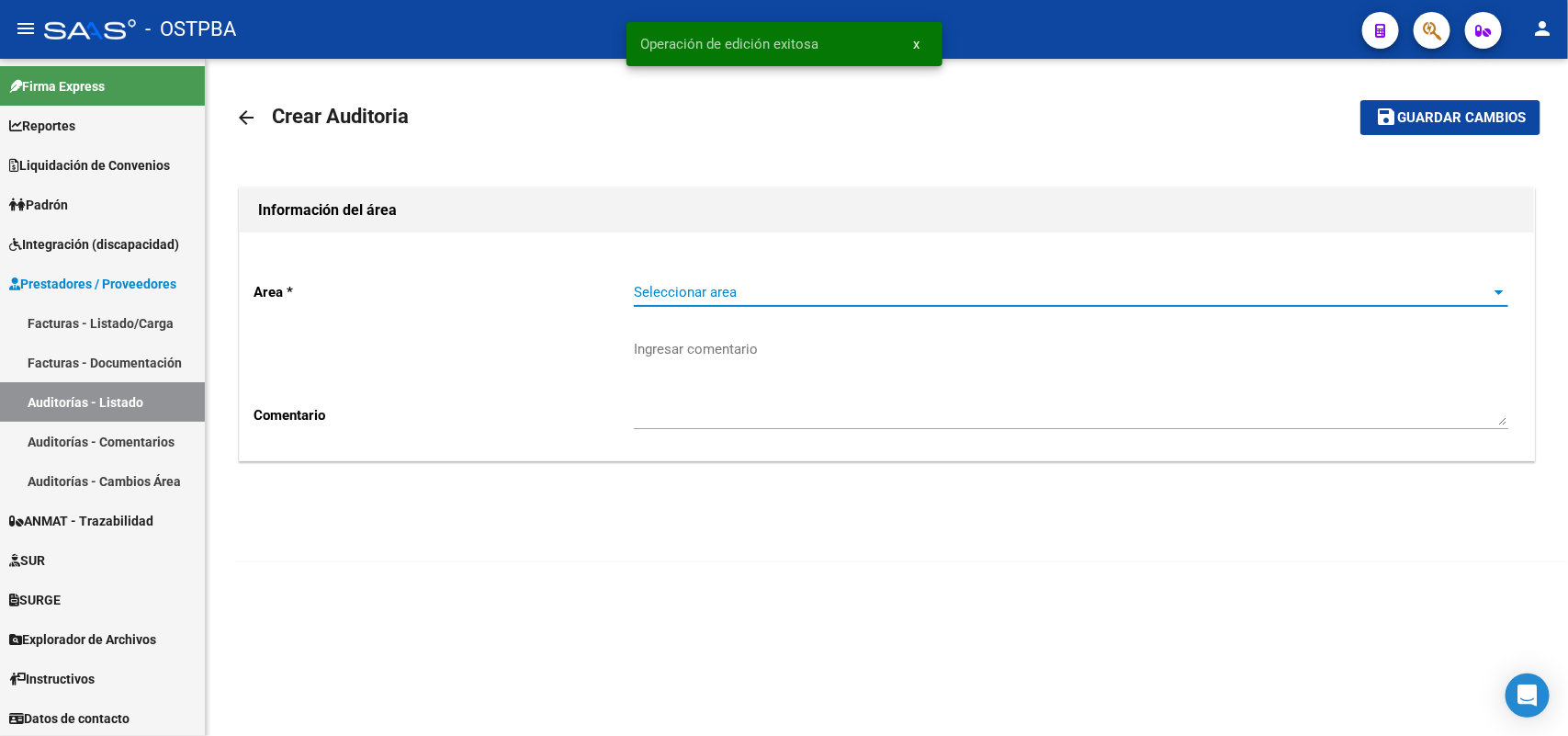
click at [677, 289] on span "Seleccionar area" at bounding box center [1063, 292] width 858 height 17
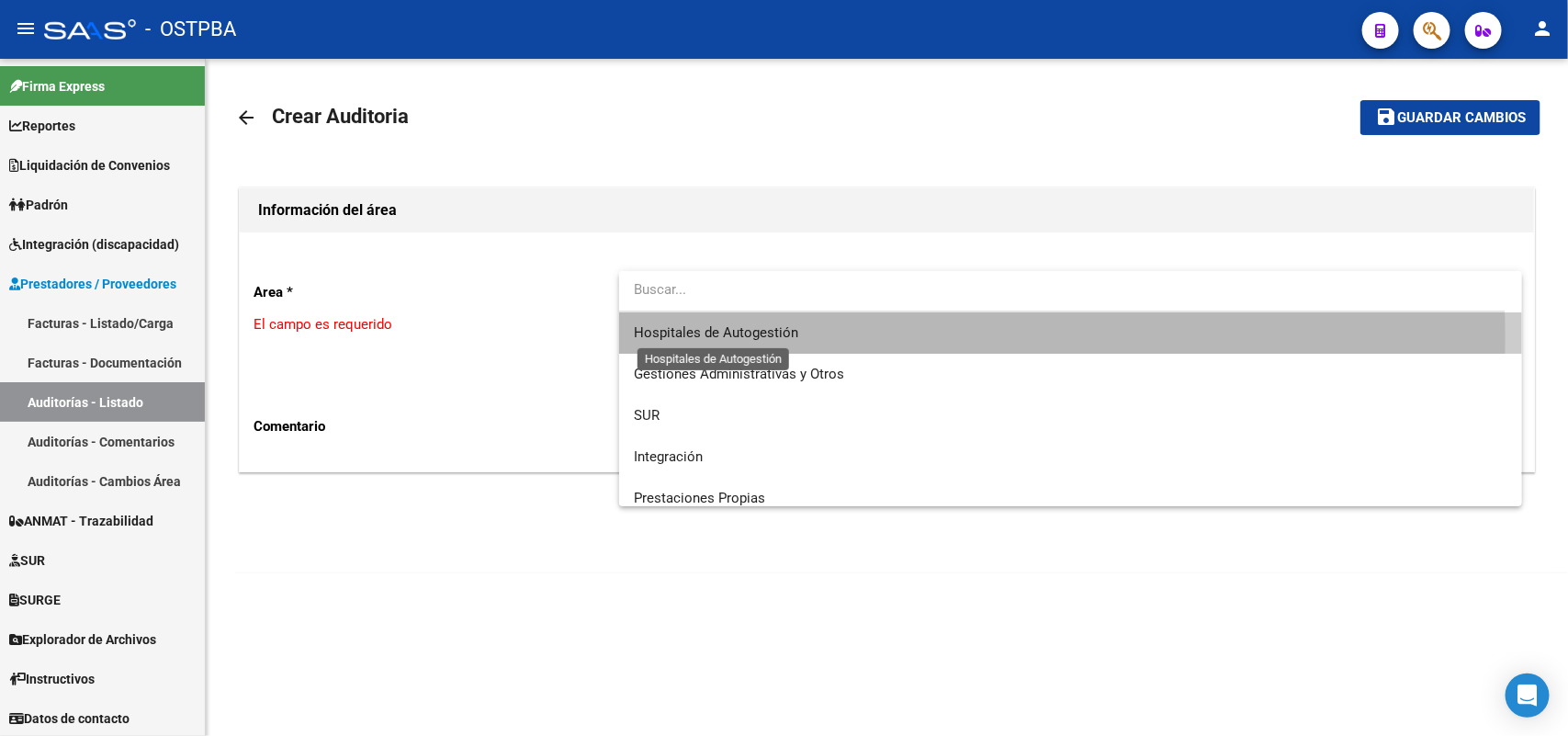
click at [691, 338] on span "Hospitales de Autogestión" at bounding box center [715, 332] width 164 height 17
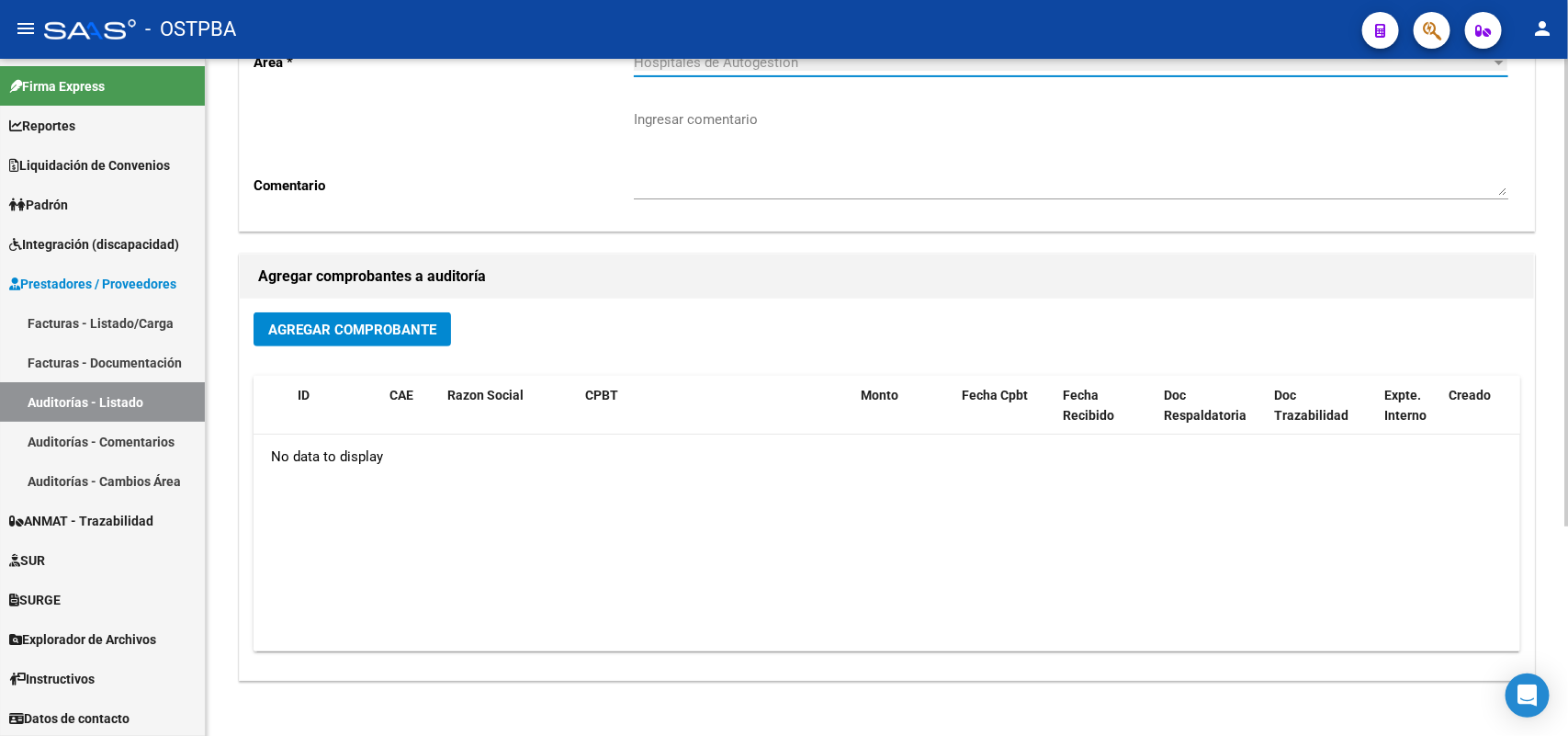
scroll to position [304, 0]
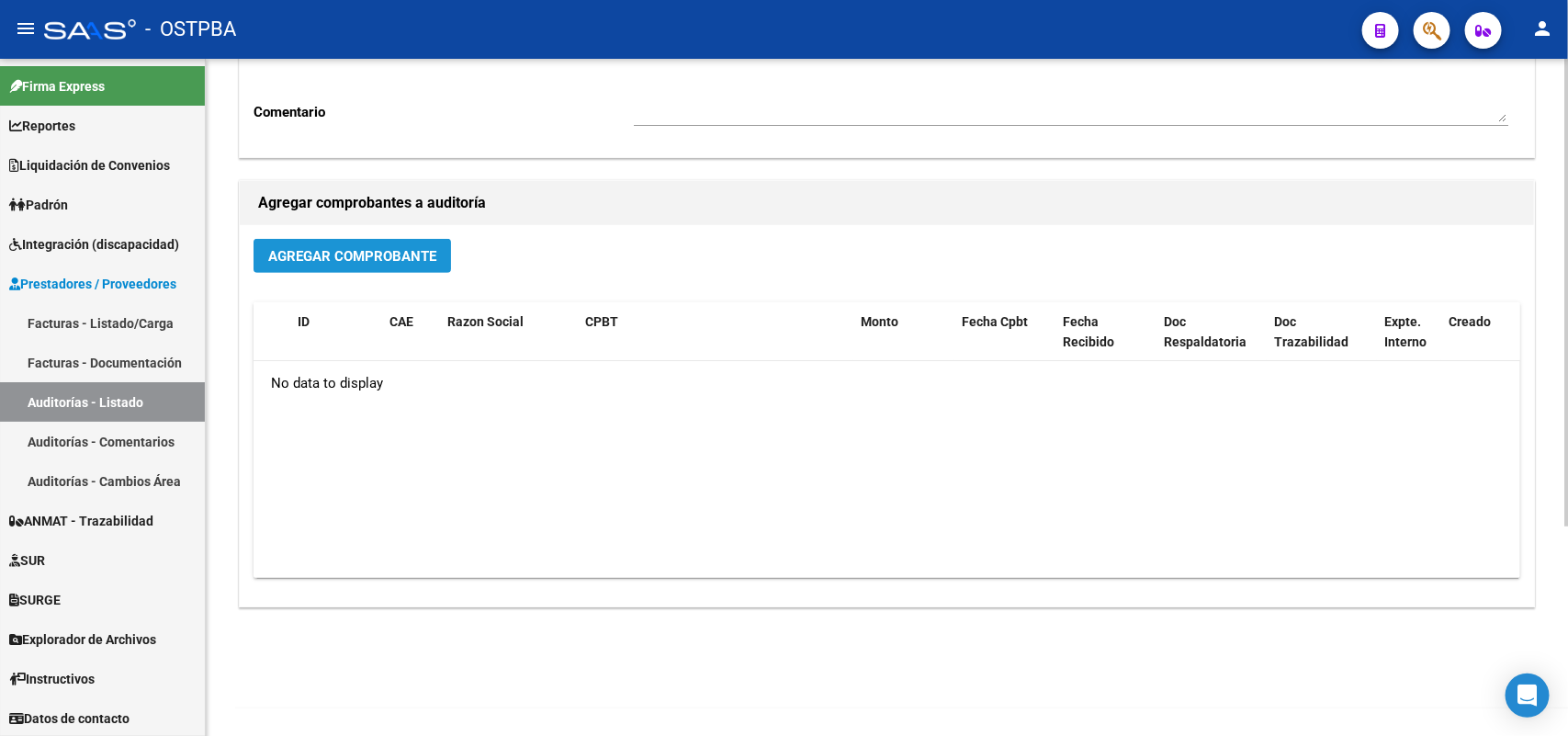
click at [400, 244] on button "Agregar Comprobante" at bounding box center [352, 255] width 198 height 34
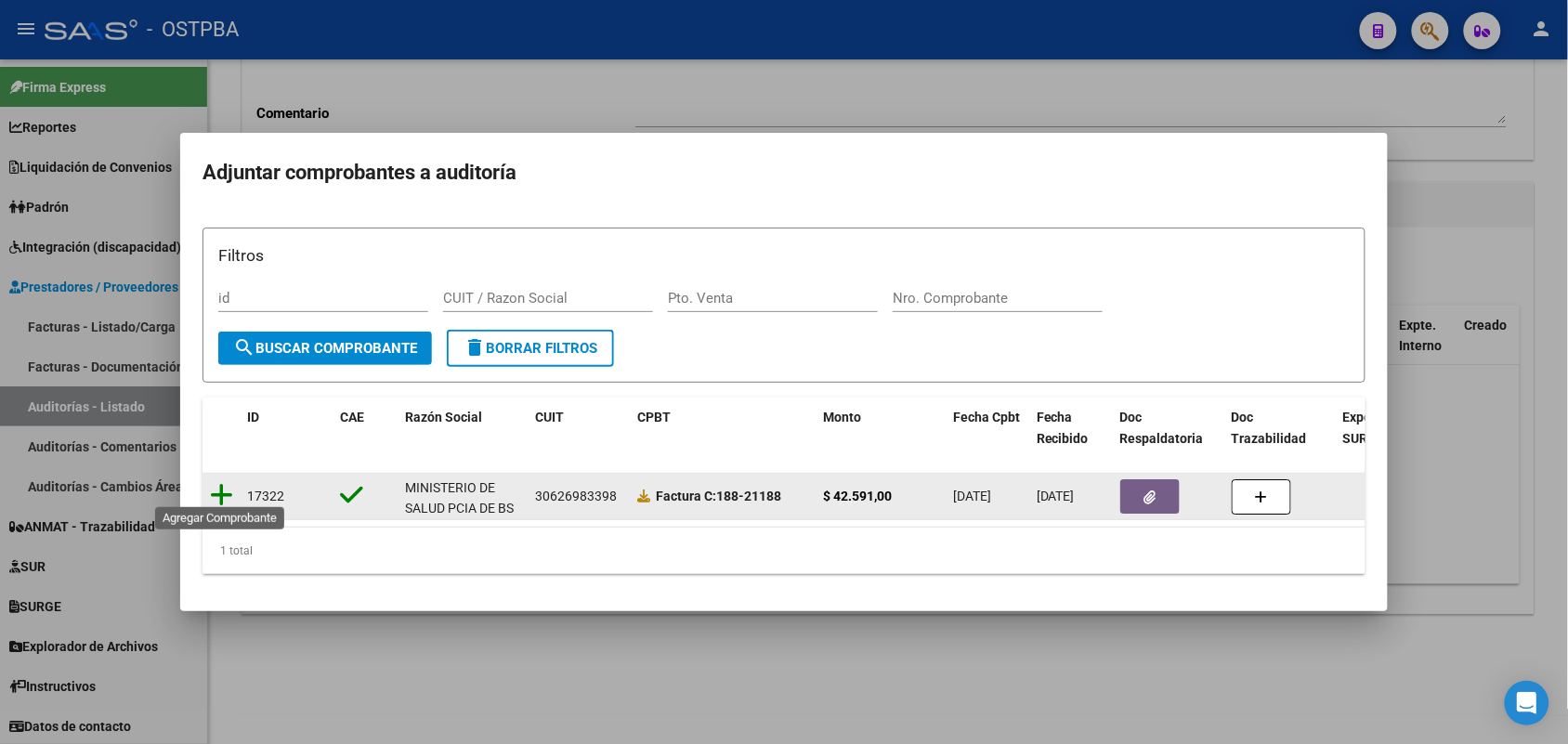
click at [223, 484] on icon at bounding box center [221, 495] width 24 height 26
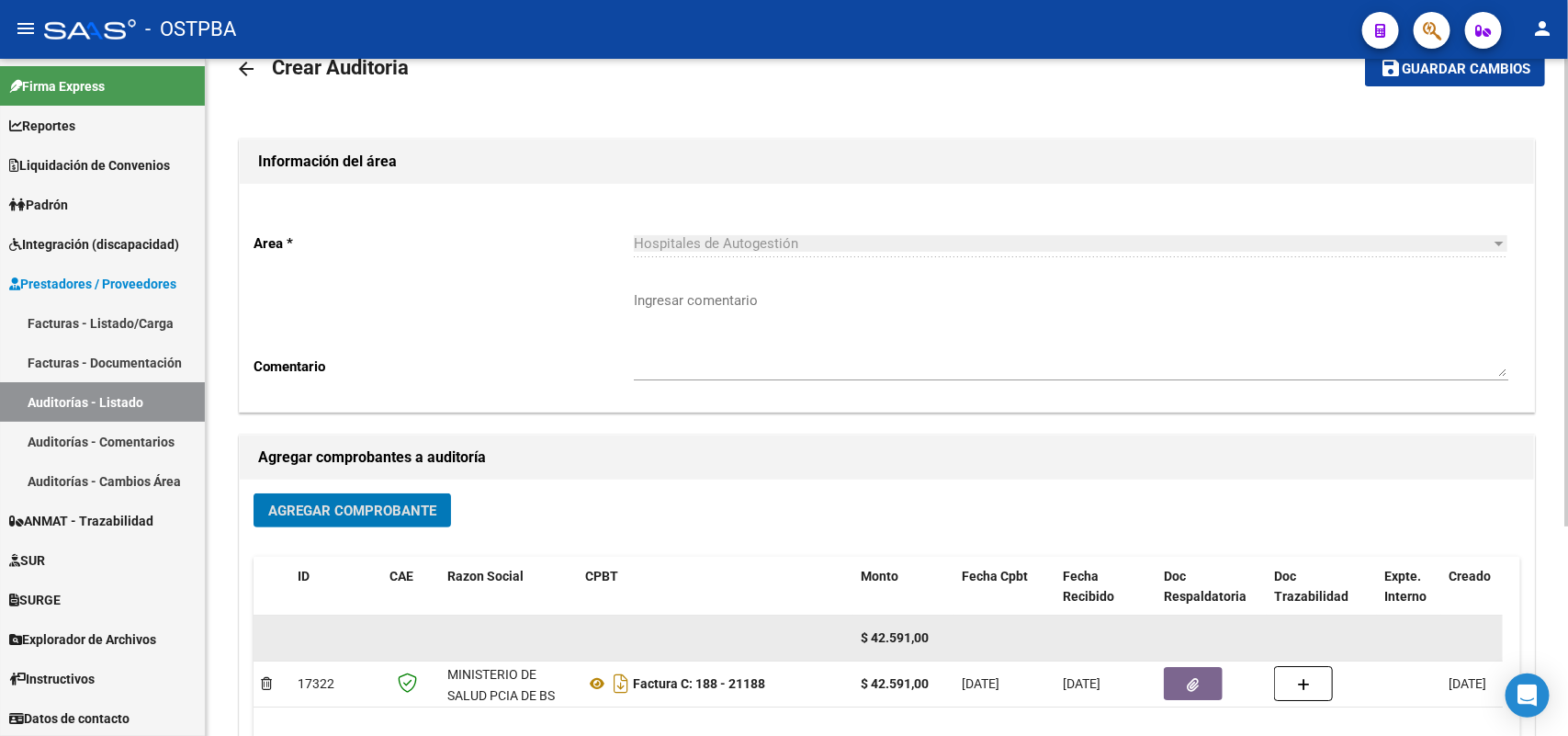
scroll to position [0, 0]
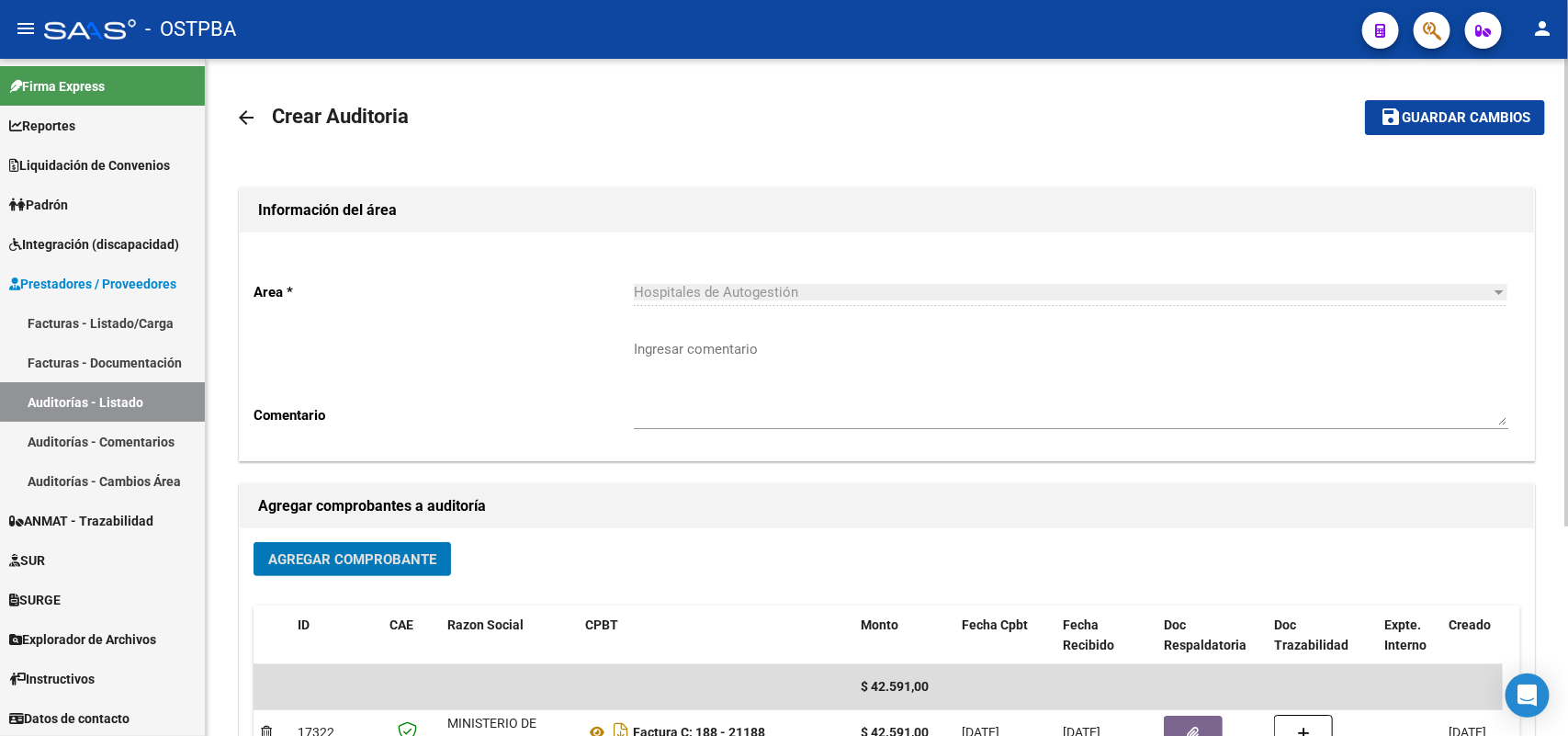
click at [1451, 110] on span "Guardar cambios" at bounding box center [1467, 118] width 128 height 17
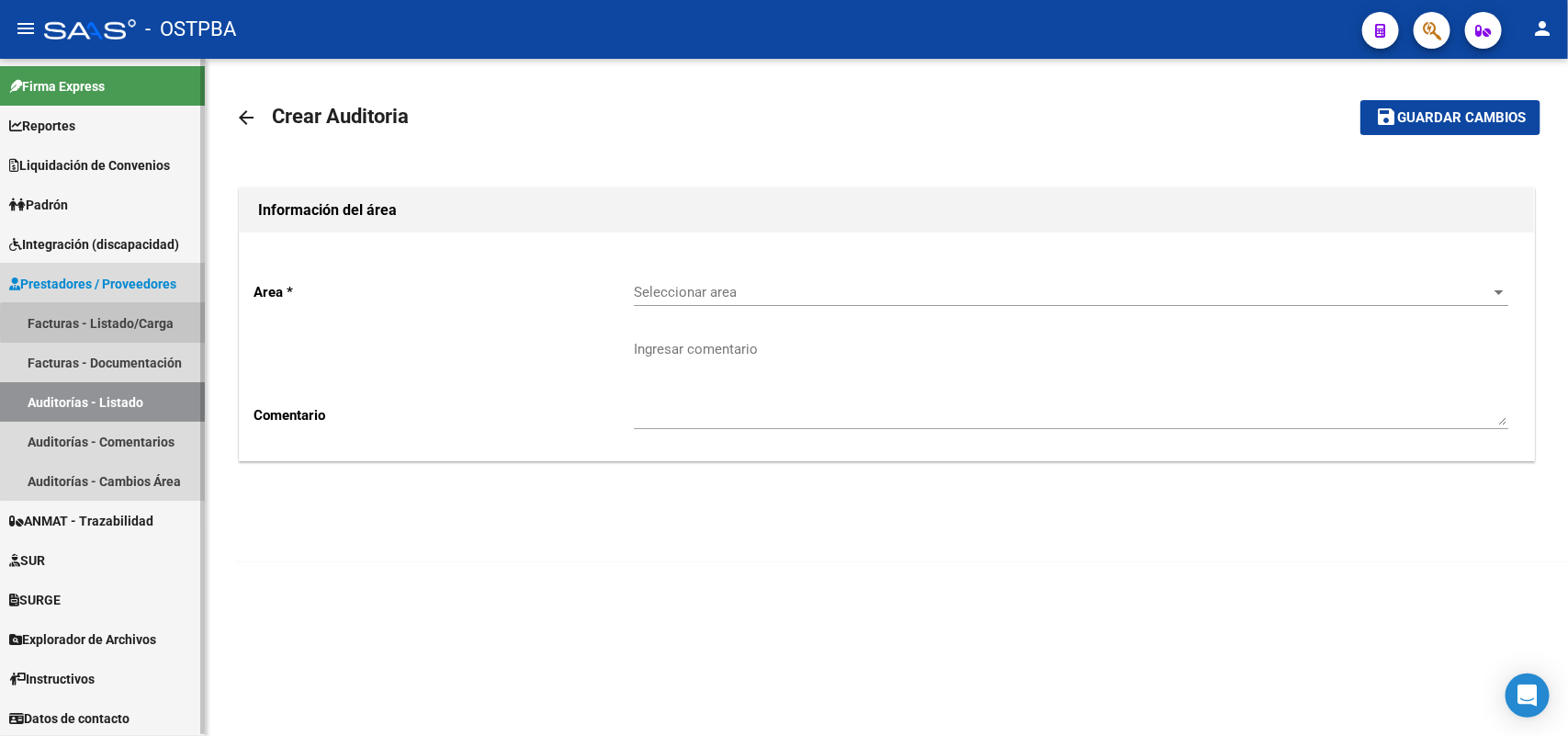
click at [150, 322] on link "Facturas - Listado/Carga" at bounding box center [102, 323] width 205 height 40
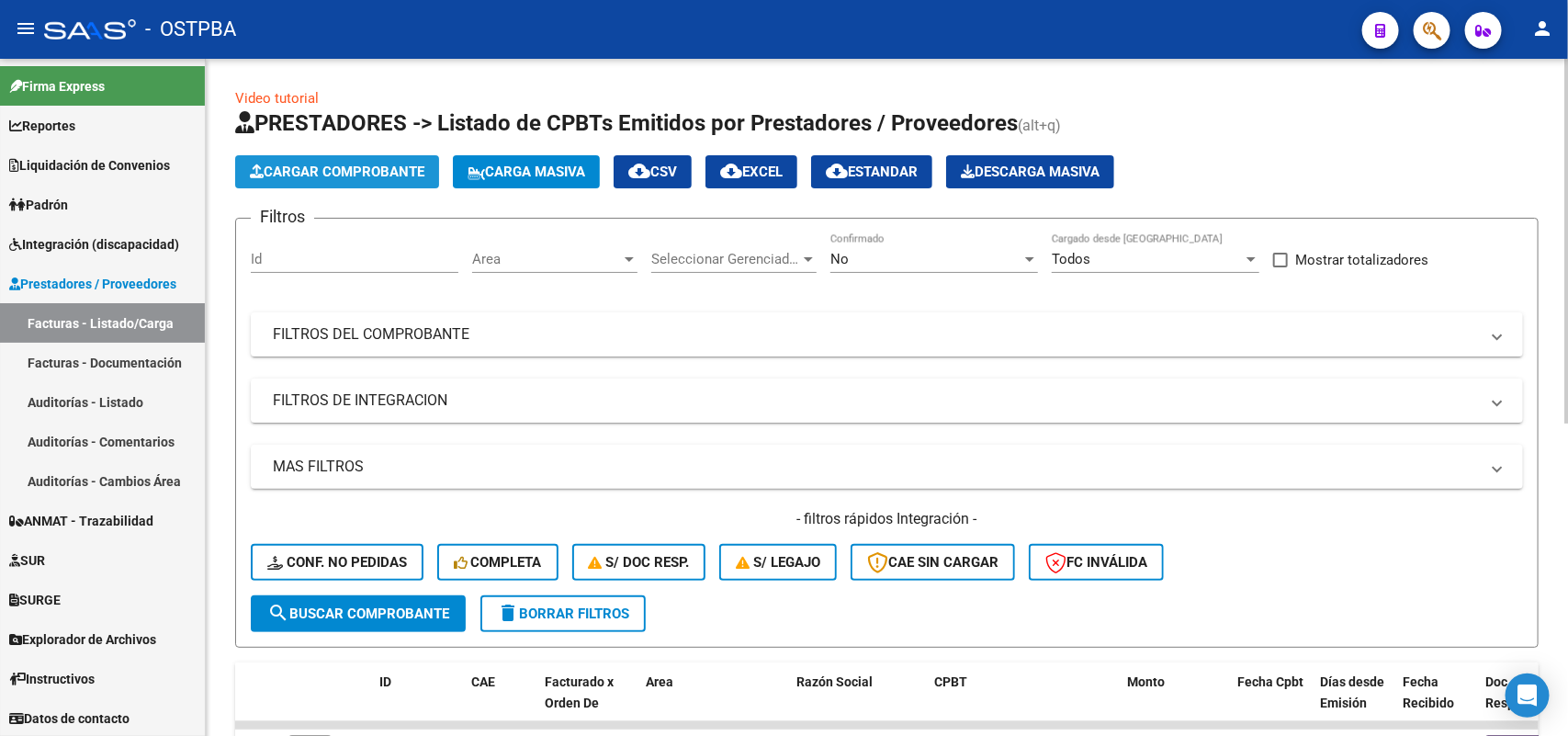
click at [423, 172] on span "Cargar Comprobante" at bounding box center [337, 171] width 174 height 17
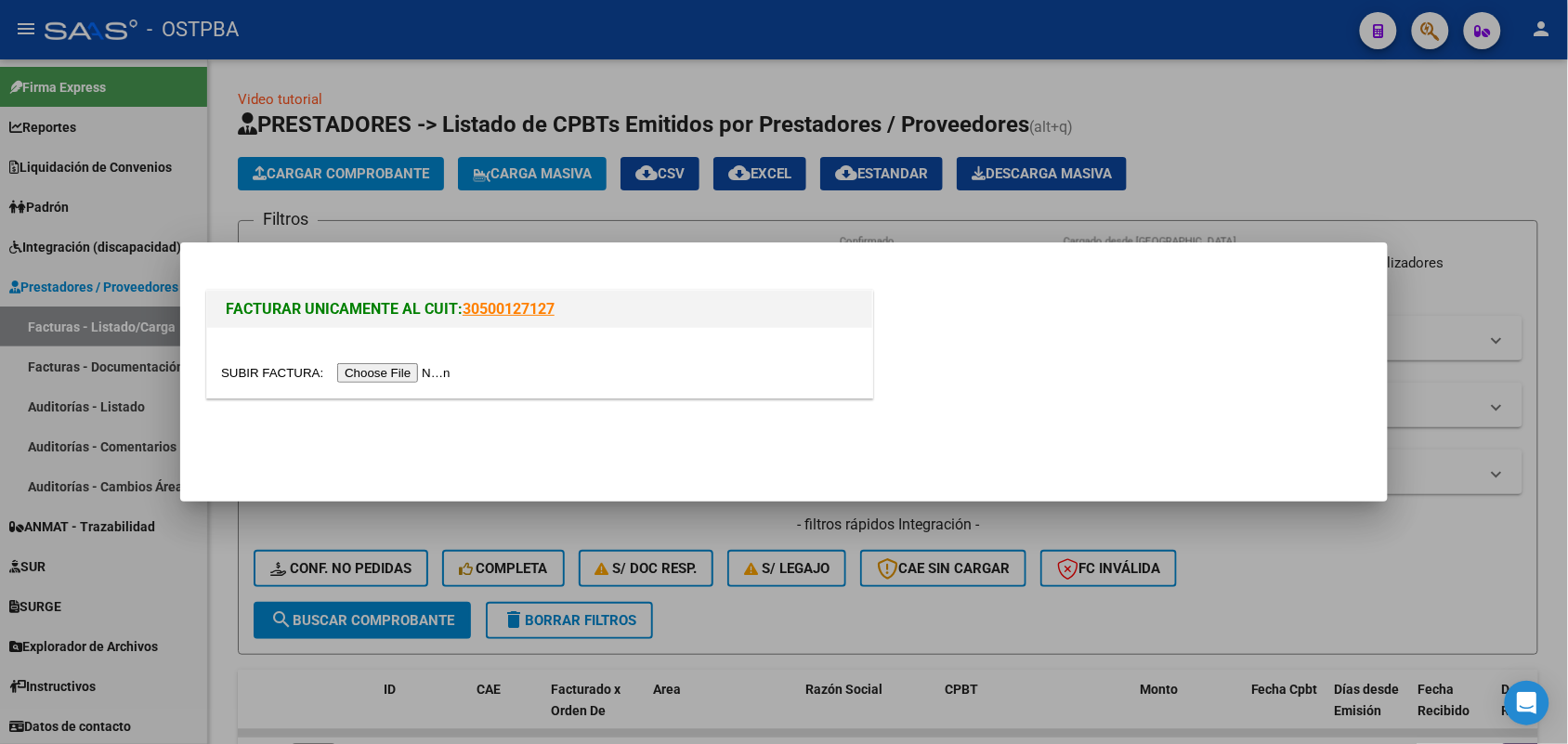
click at [437, 374] on input "file" at bounding box center [339, 373] width 235 height 20
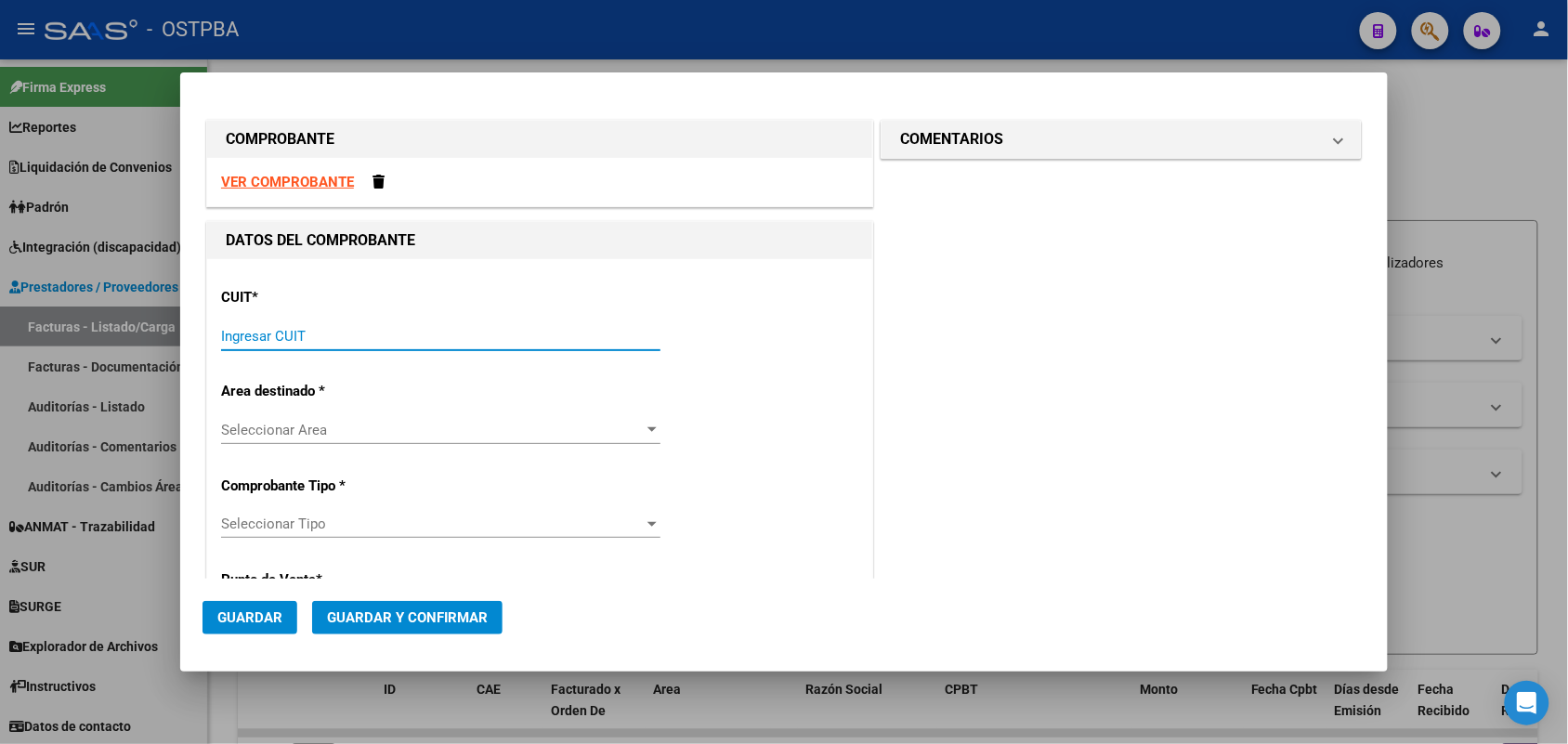
click at [265, 335] on input "Ingresar CUIT" at bounding box center [441, 336] width 439 height 17
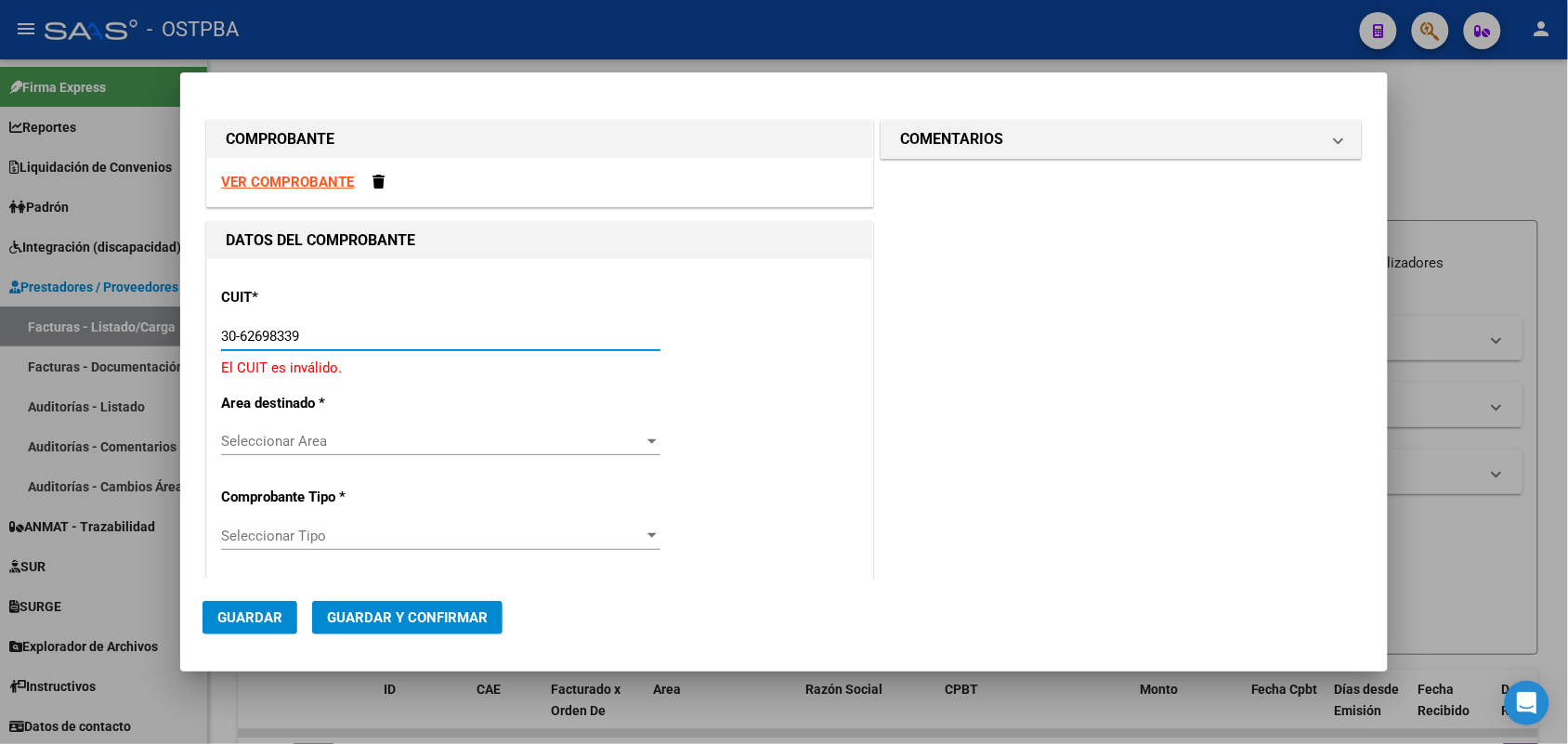
type input "30-62698339-8"
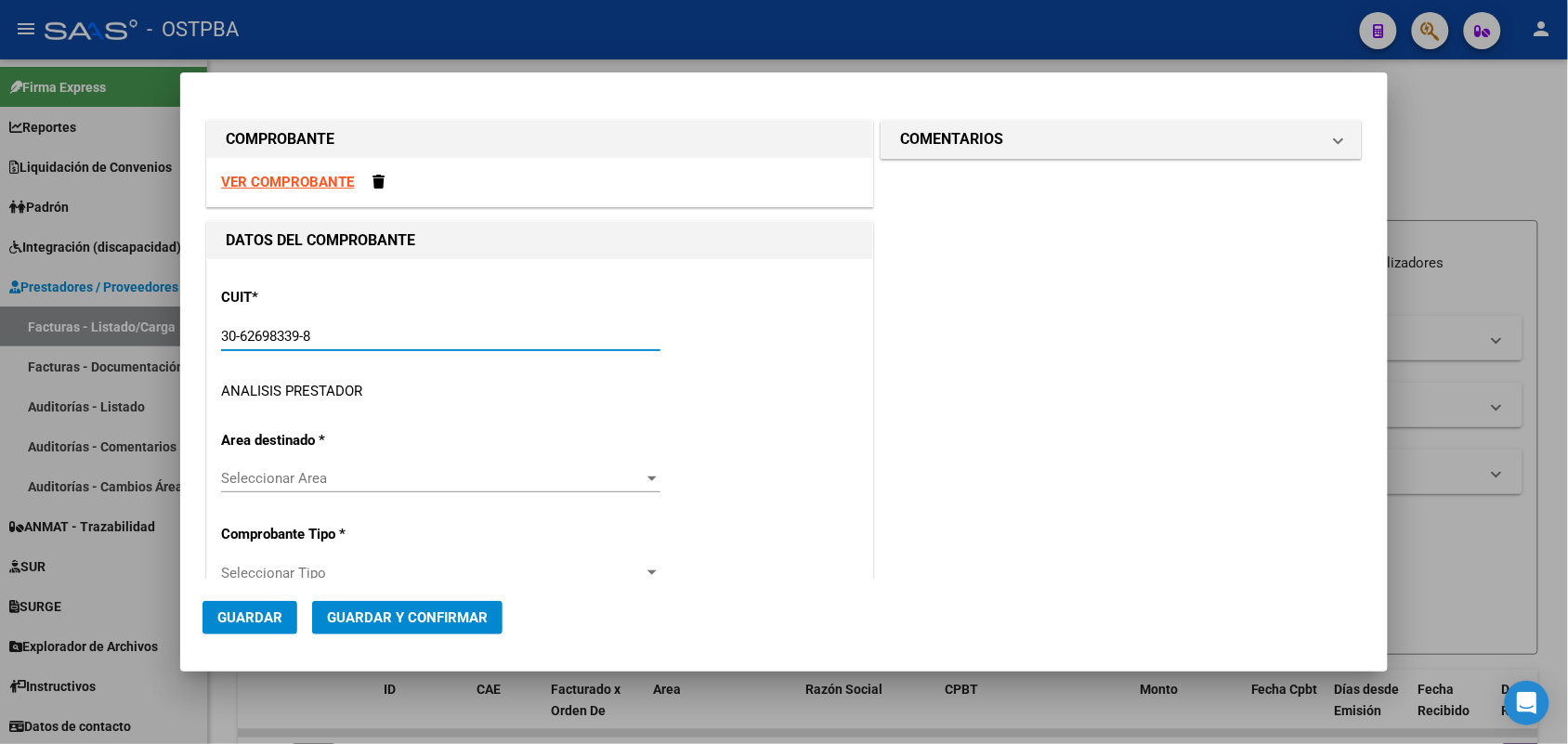
type input "188"
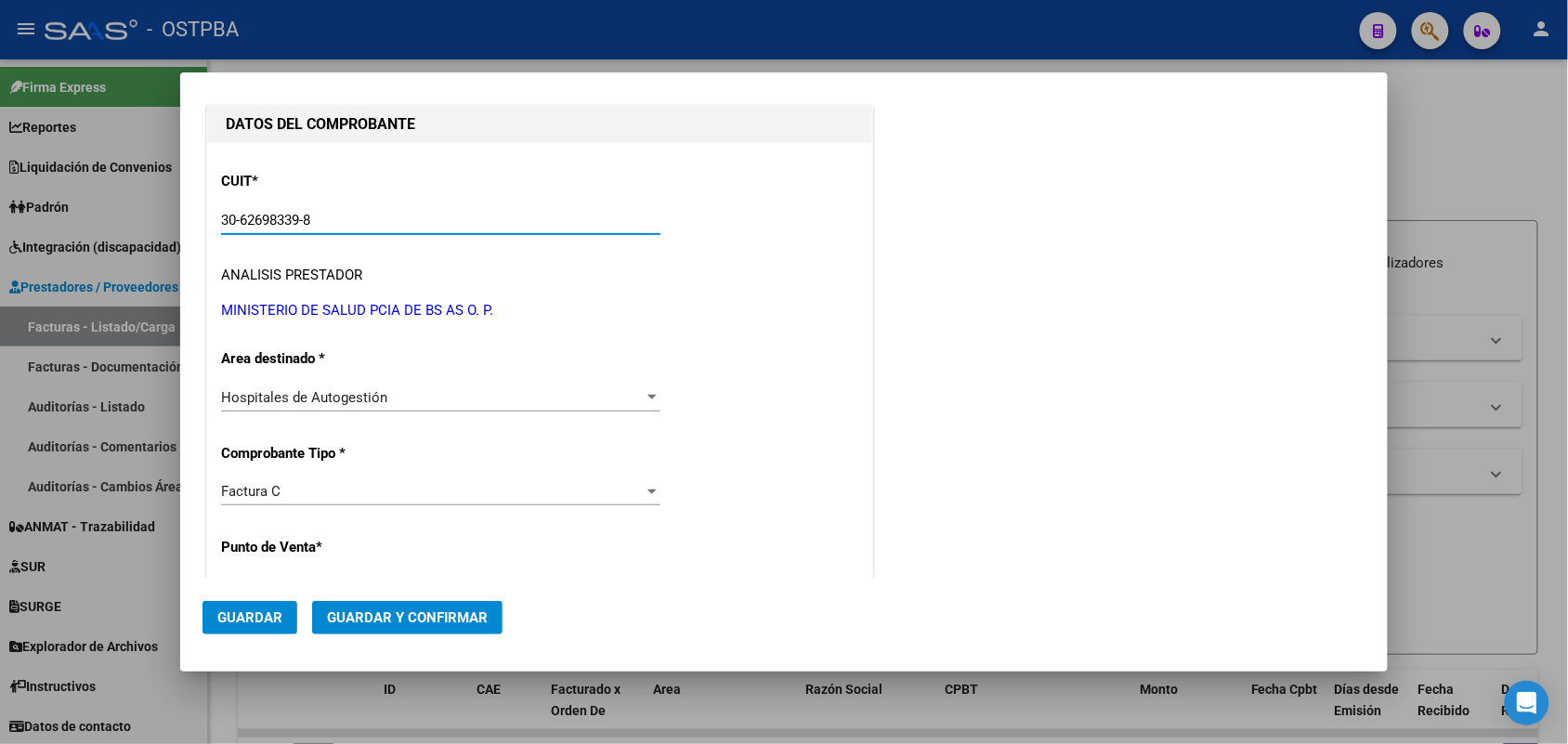
scroll to position [348, 0]
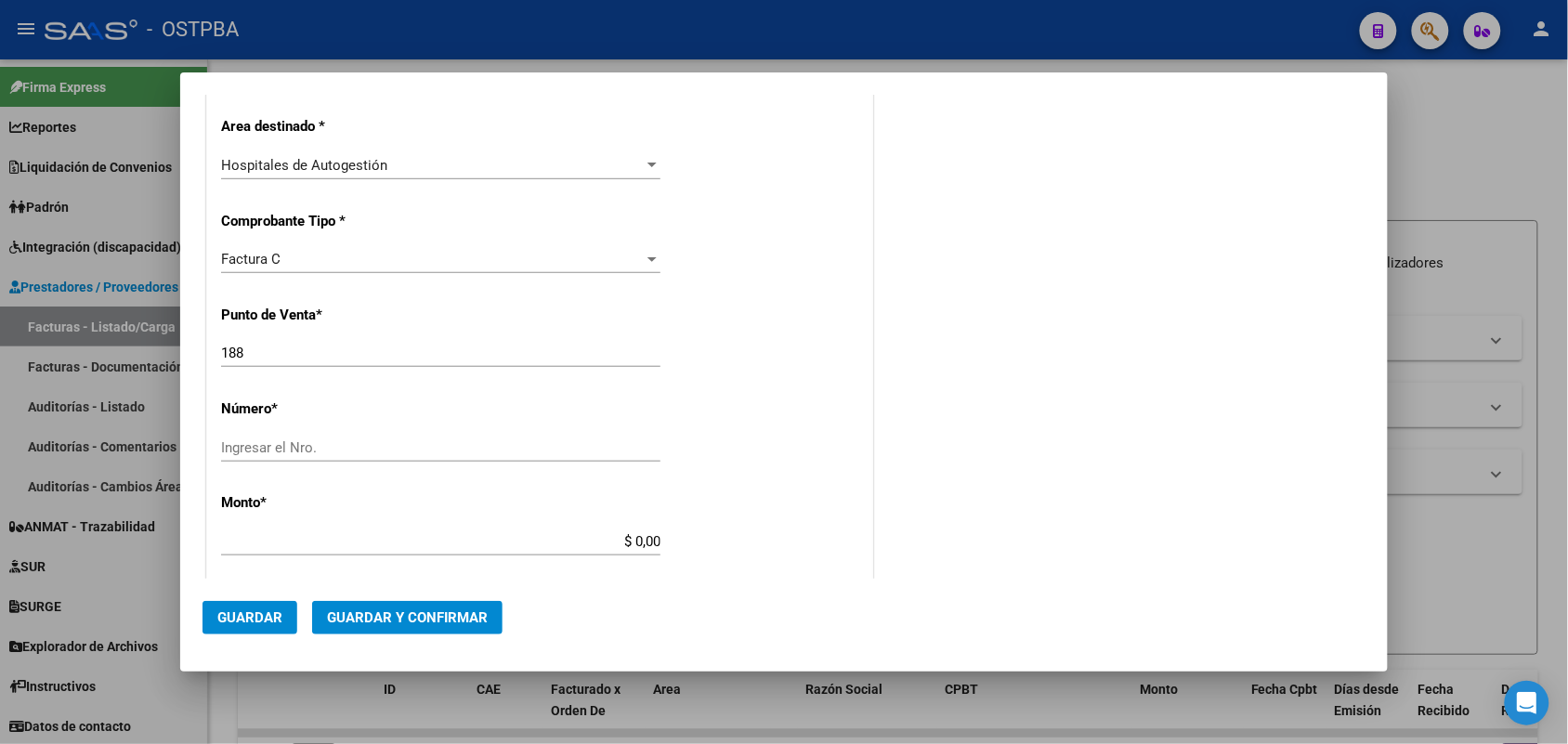
type input "30-62698339-8"
drag, startPoint x: 240, startPoint y: 441, endPoint x: 516, endPoint y: 429, distance: 276.3
click at [241, 441] on input "Ingresar el Nro." at bounding box center [441, 447] width 439 height 17
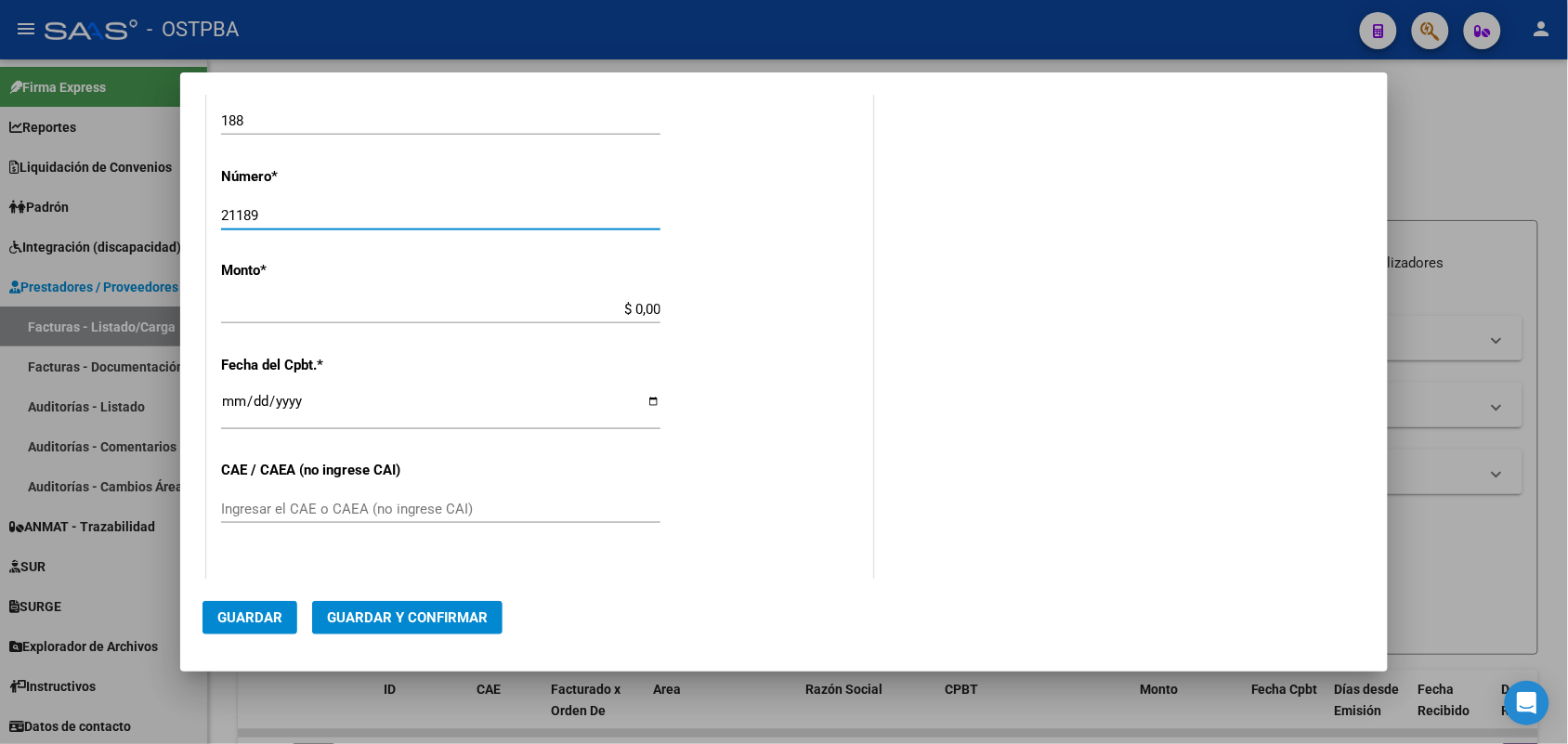
type input "21189"
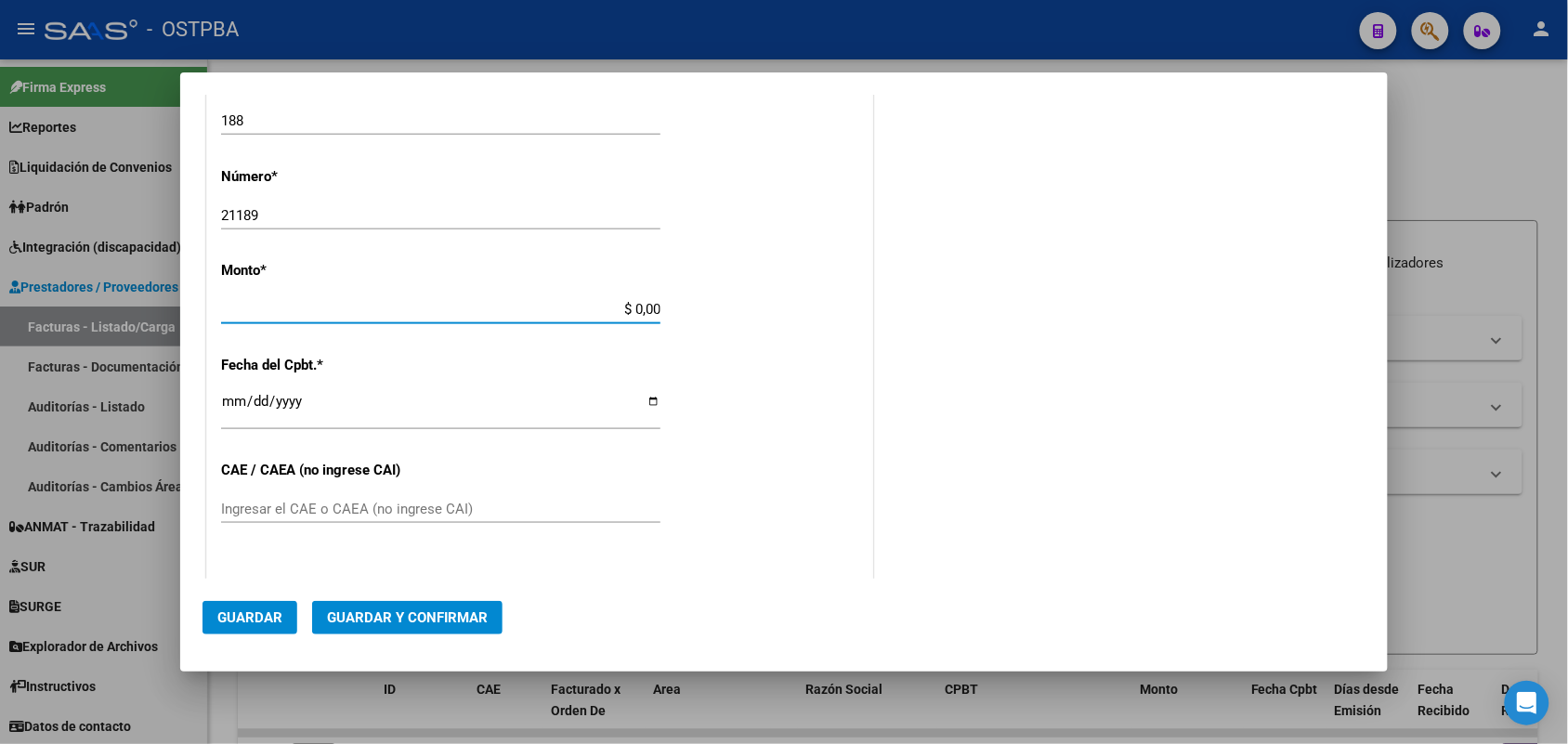
drag, startPoint x: 611, startPoint y: 308, endPoint x: 703, endPoint y: 307, distance: 92.0
click at [703, 307] on div "CUIT * 30-62698339-8 Ingresar CUIT ANALISIS PRESTADOR MINISTERIO DE SALUD PCIA …" at bounding box center [540, 337] width 665 height 1318
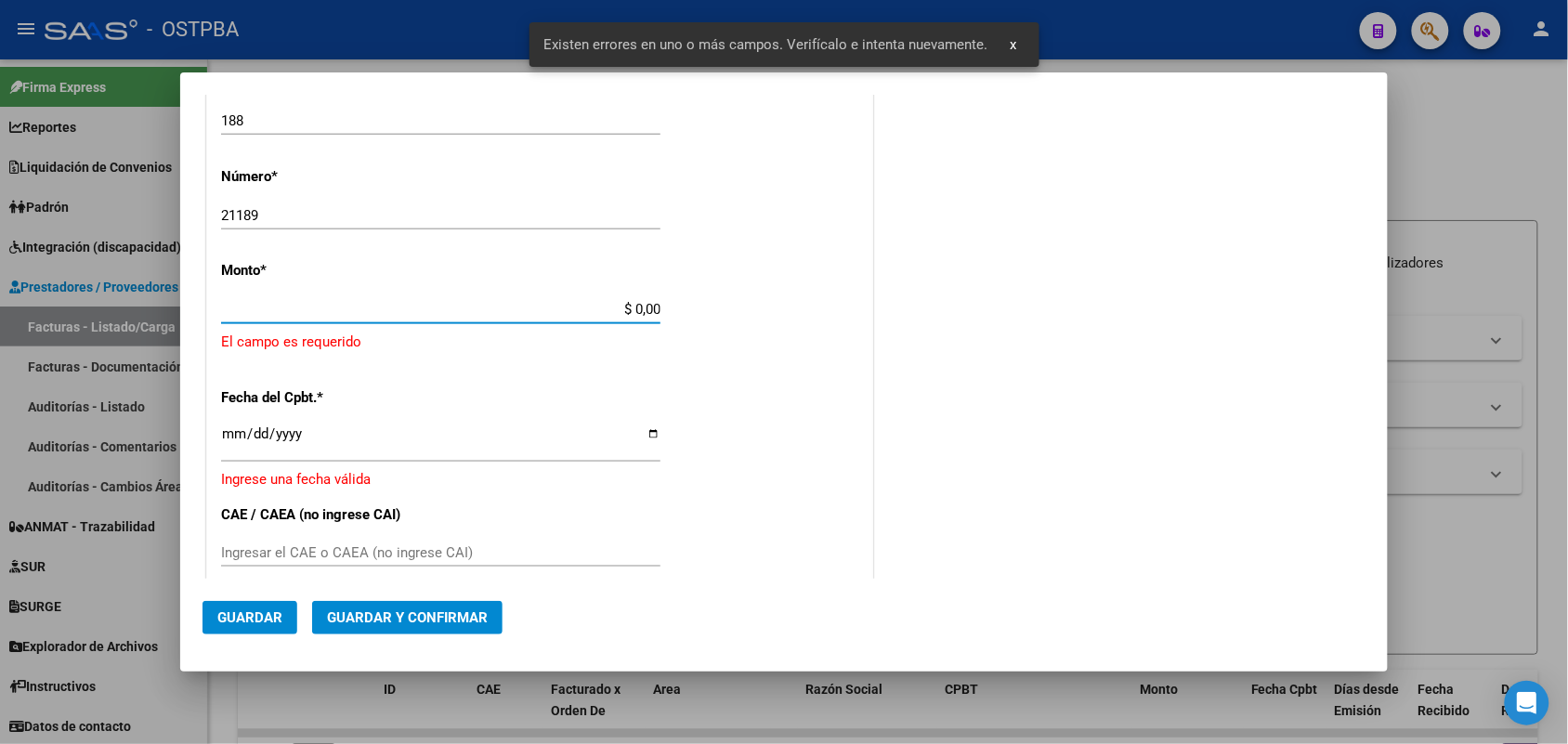
scroll to position [544, 0]
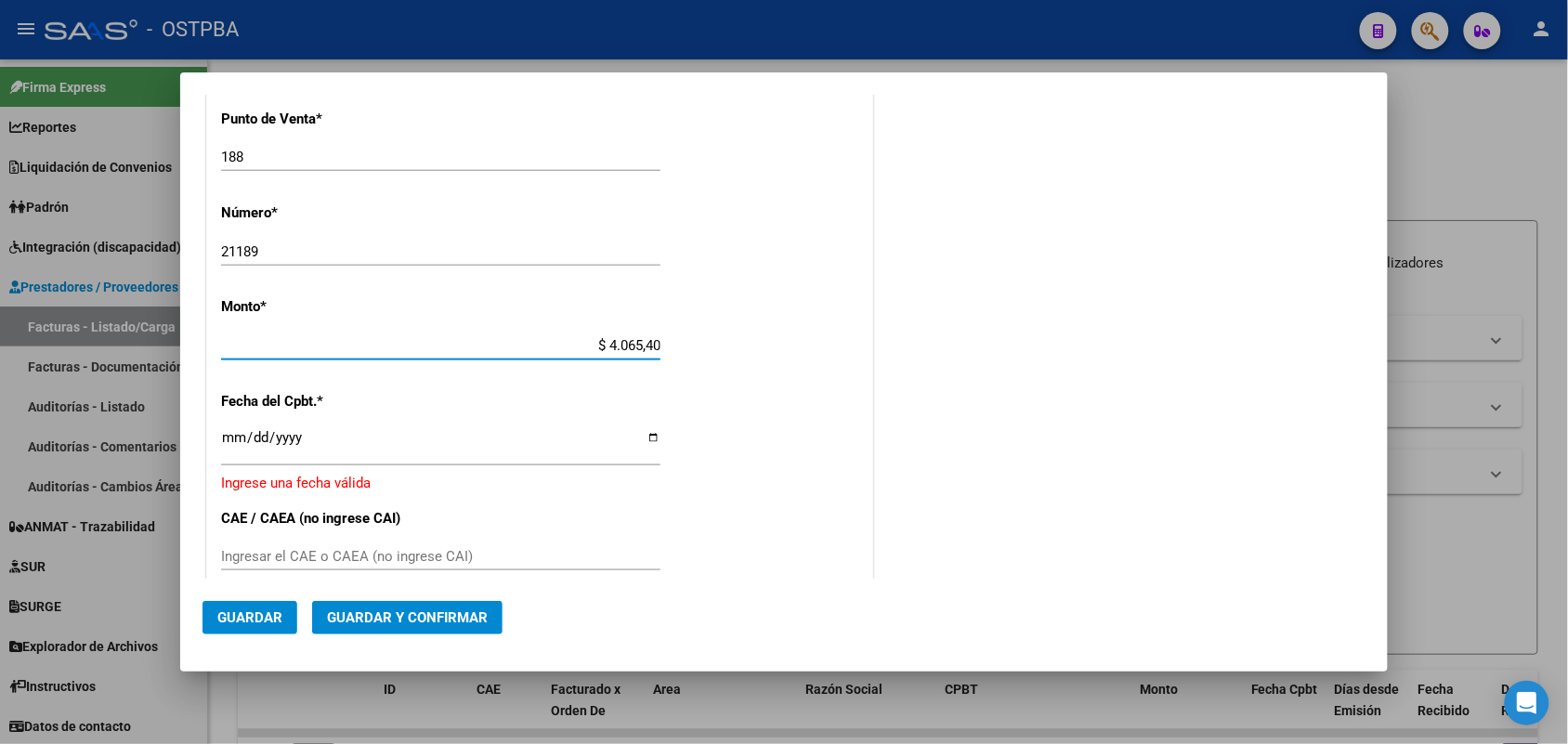
type input "$ 40.654,00"
click at [224, 447] on input "Ingresar la fecha" at bounding box center [441, 445] width 439 height 30
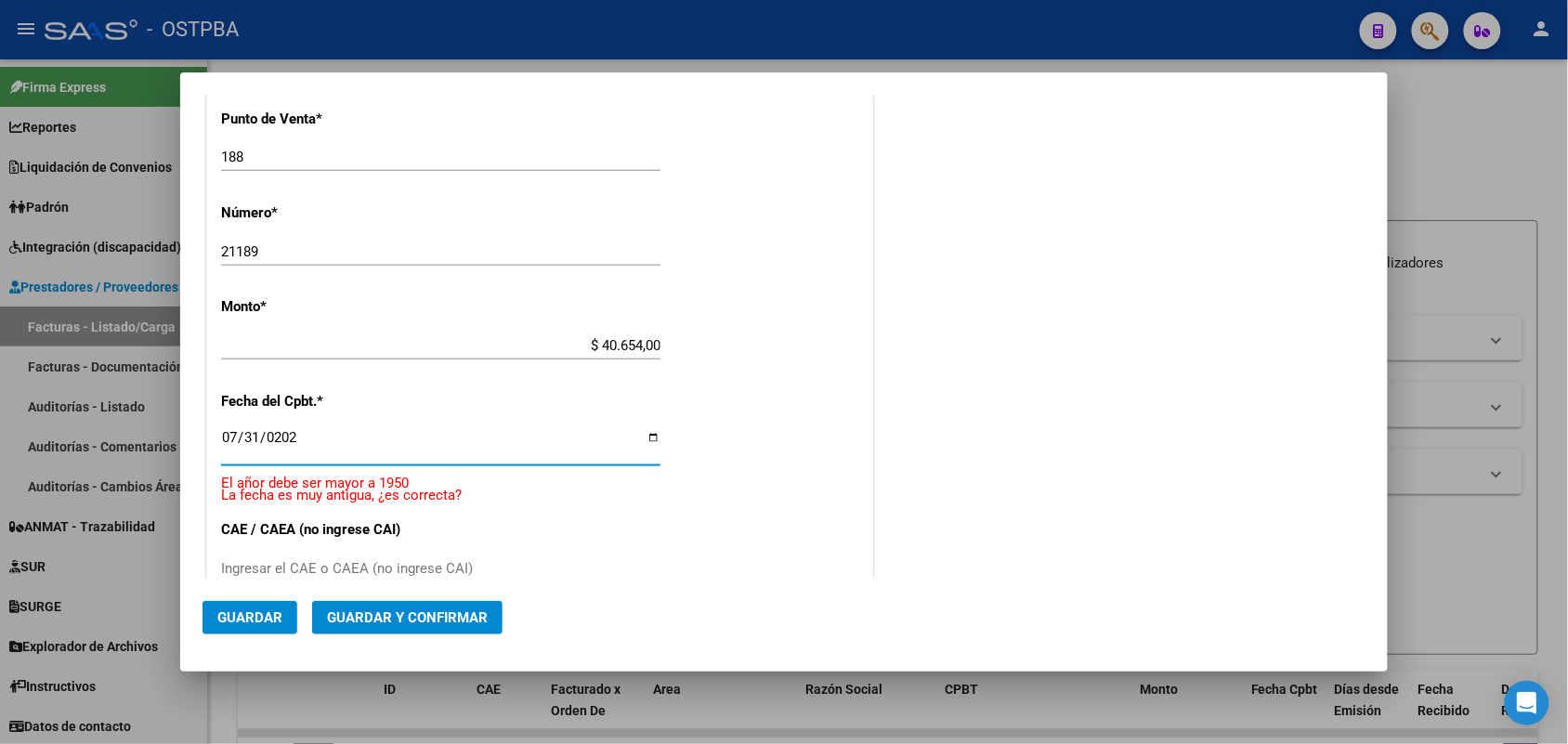
type input "[DATE]"
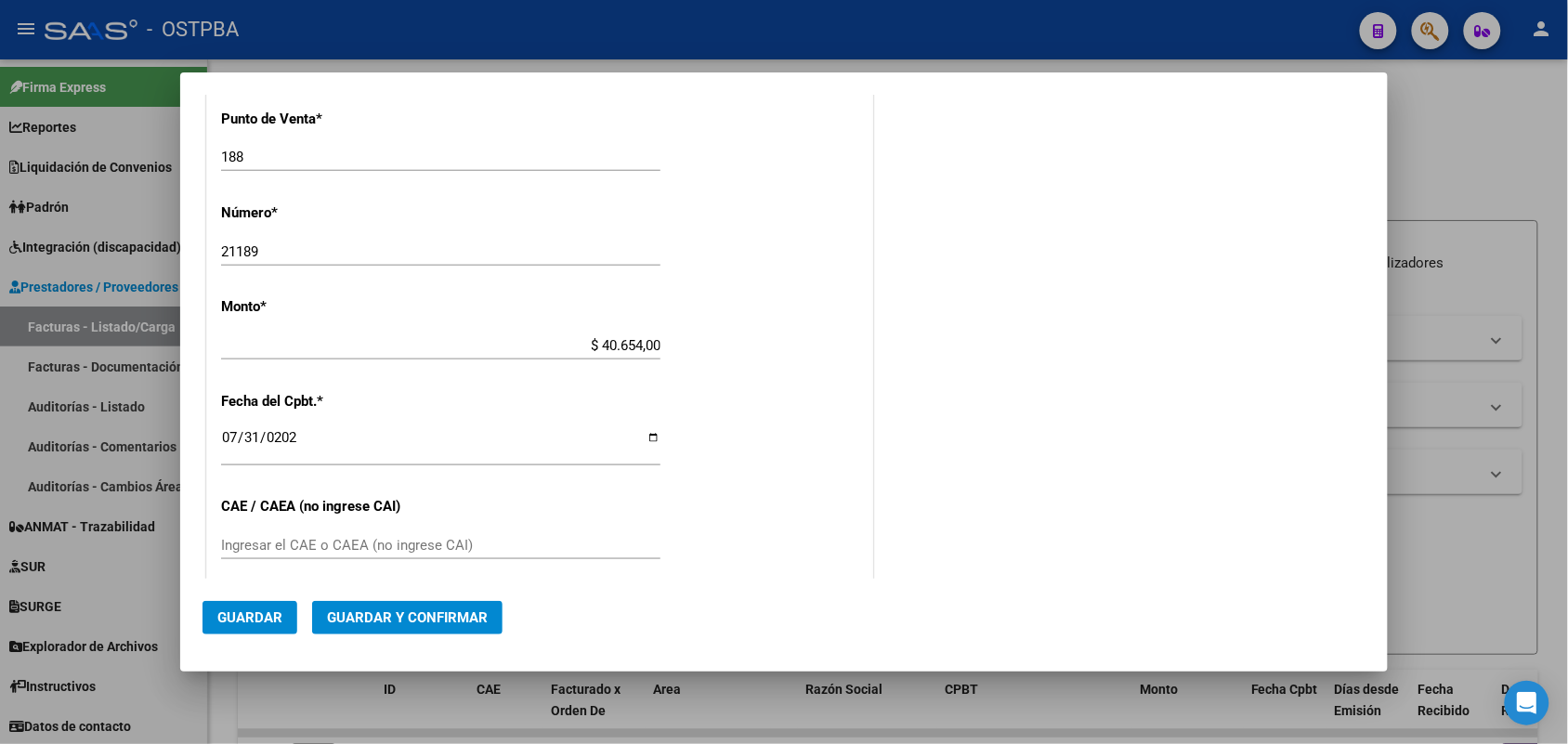
scroll to position [776, 0]
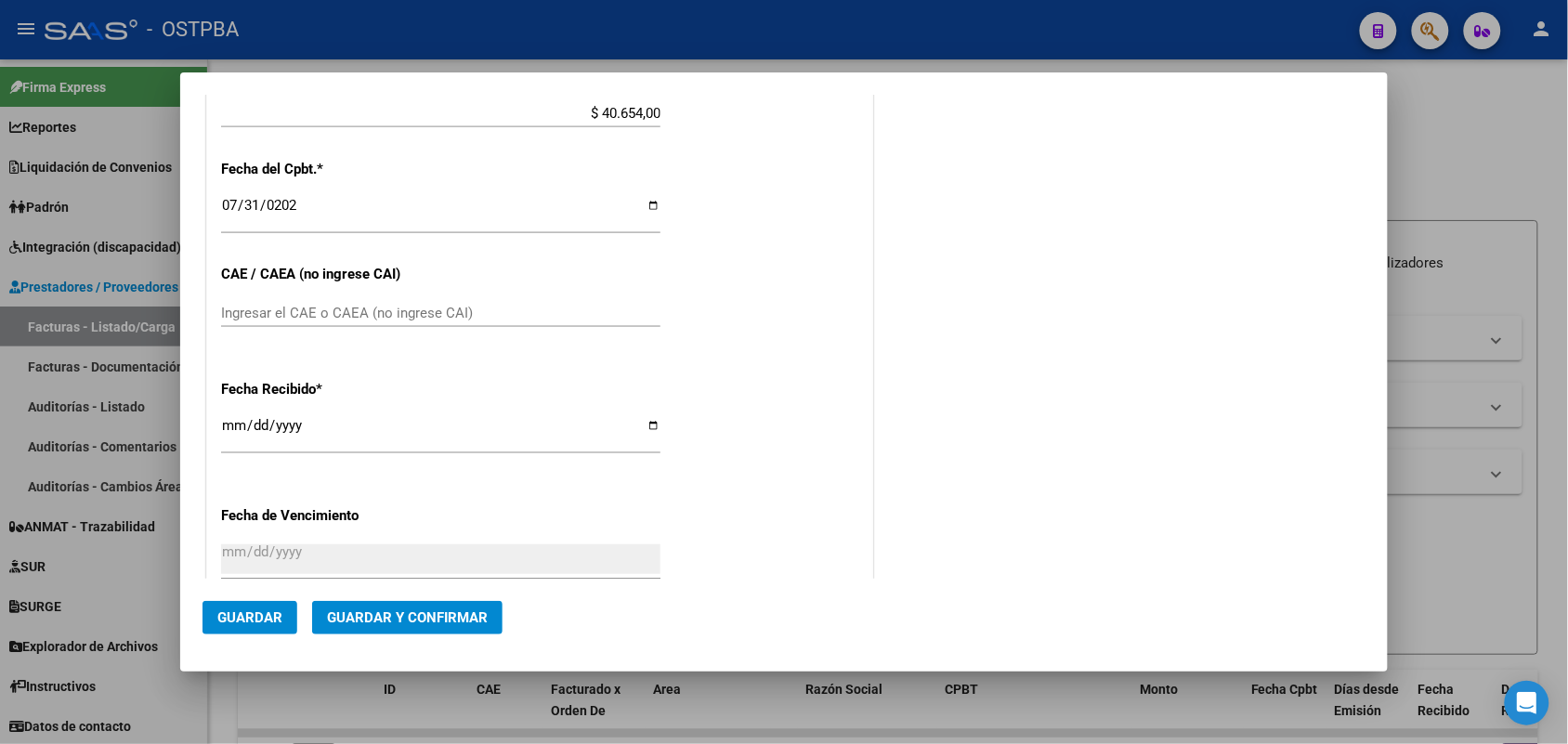
click at [241, 305] on input "Ingresar el CAE o CAEA (no ingrese CAI)" at bounding box center [441, 313] width 439 height 17
type input "75318398361058"
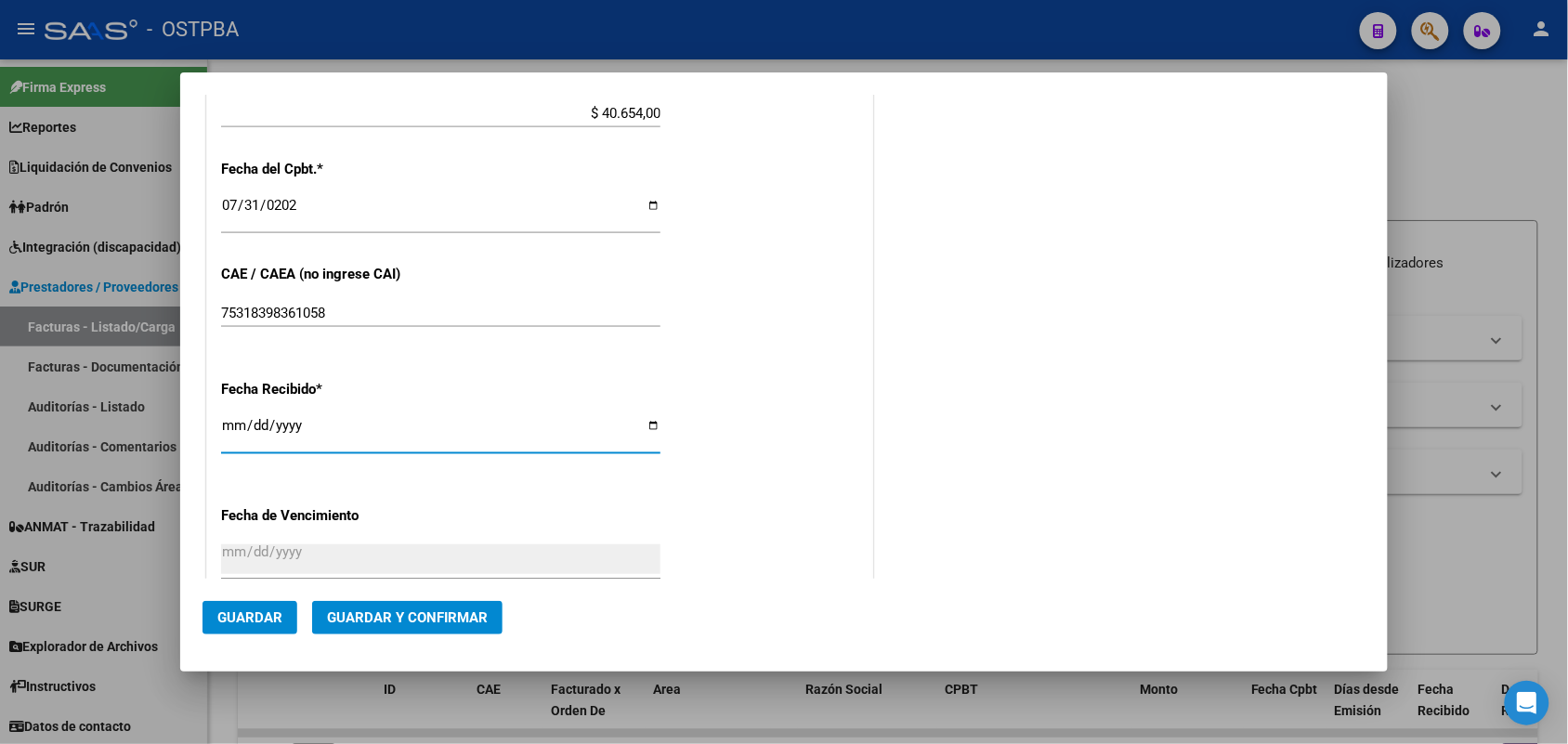
click at [235, 430] on input "[DATE]" at bounding box center [441, 433] width 439 height 30
type input "[DATE]"
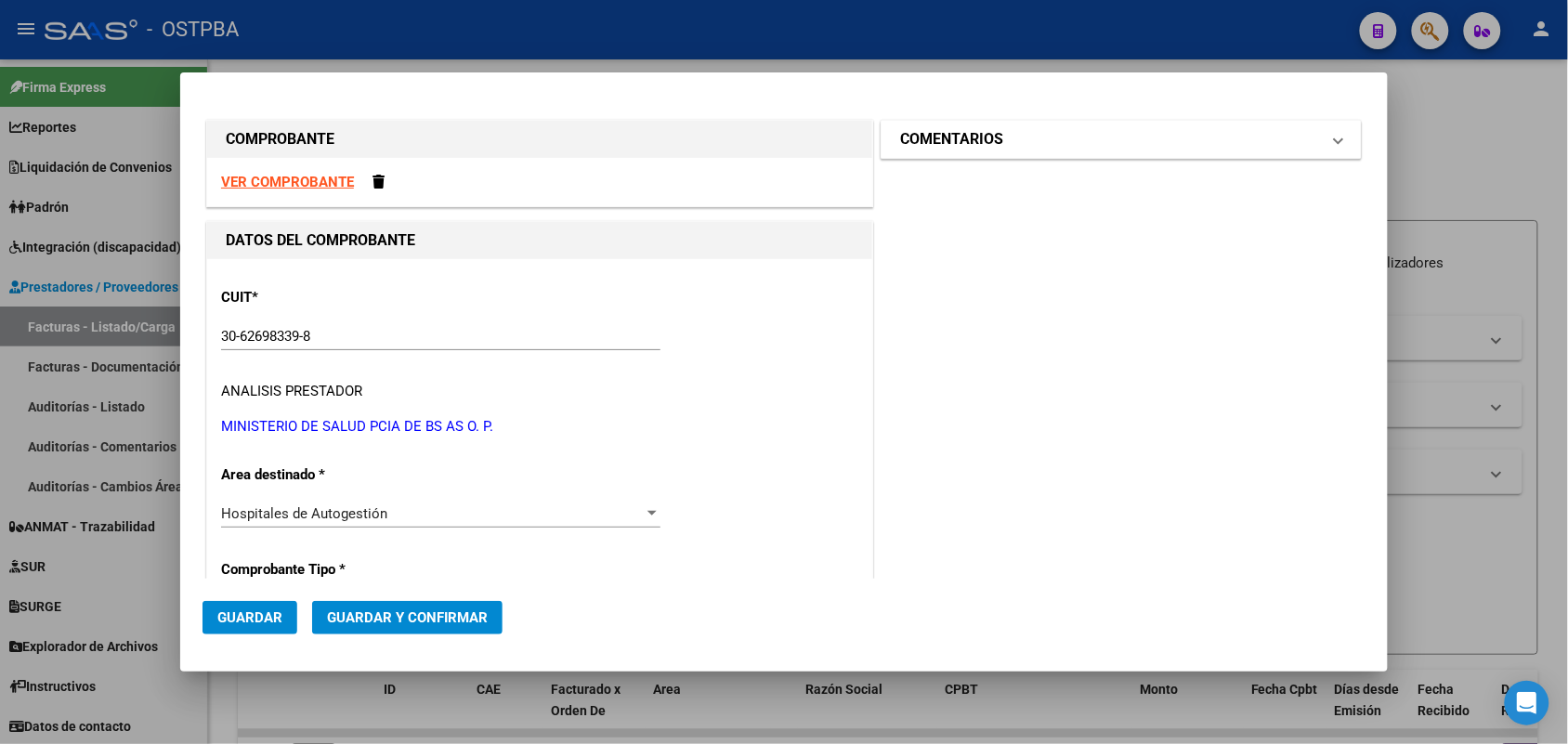
click at [1335, 138] on span at bounding box center [1339, 139] width 8 height 23
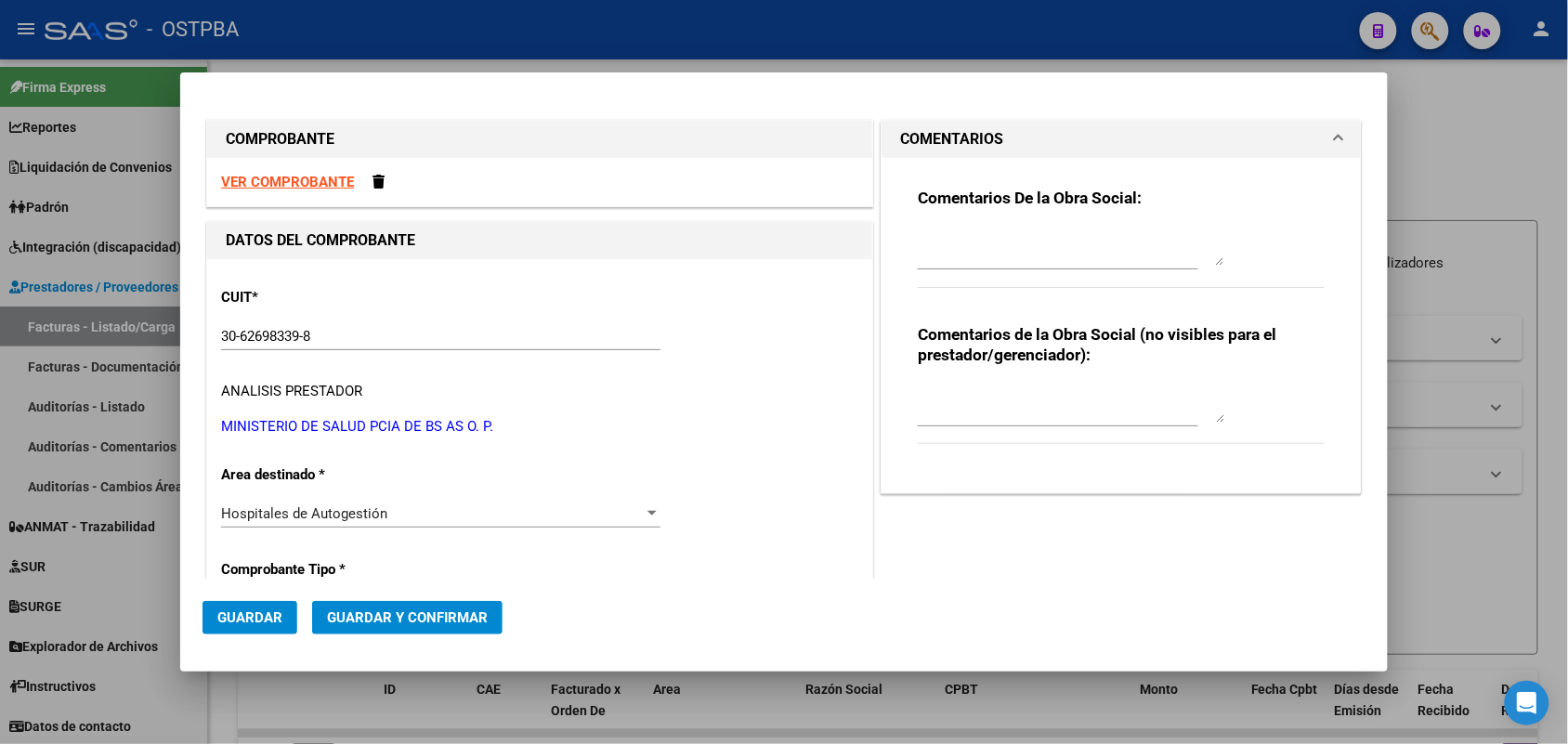
click at [982, 260] on textarea at bounding box center [1072, 247] width 307 height 37
type textarea "HR 126461"
click at [253, 613] on span "Guardar" at bounding box center [250, 617] width 65 height 17
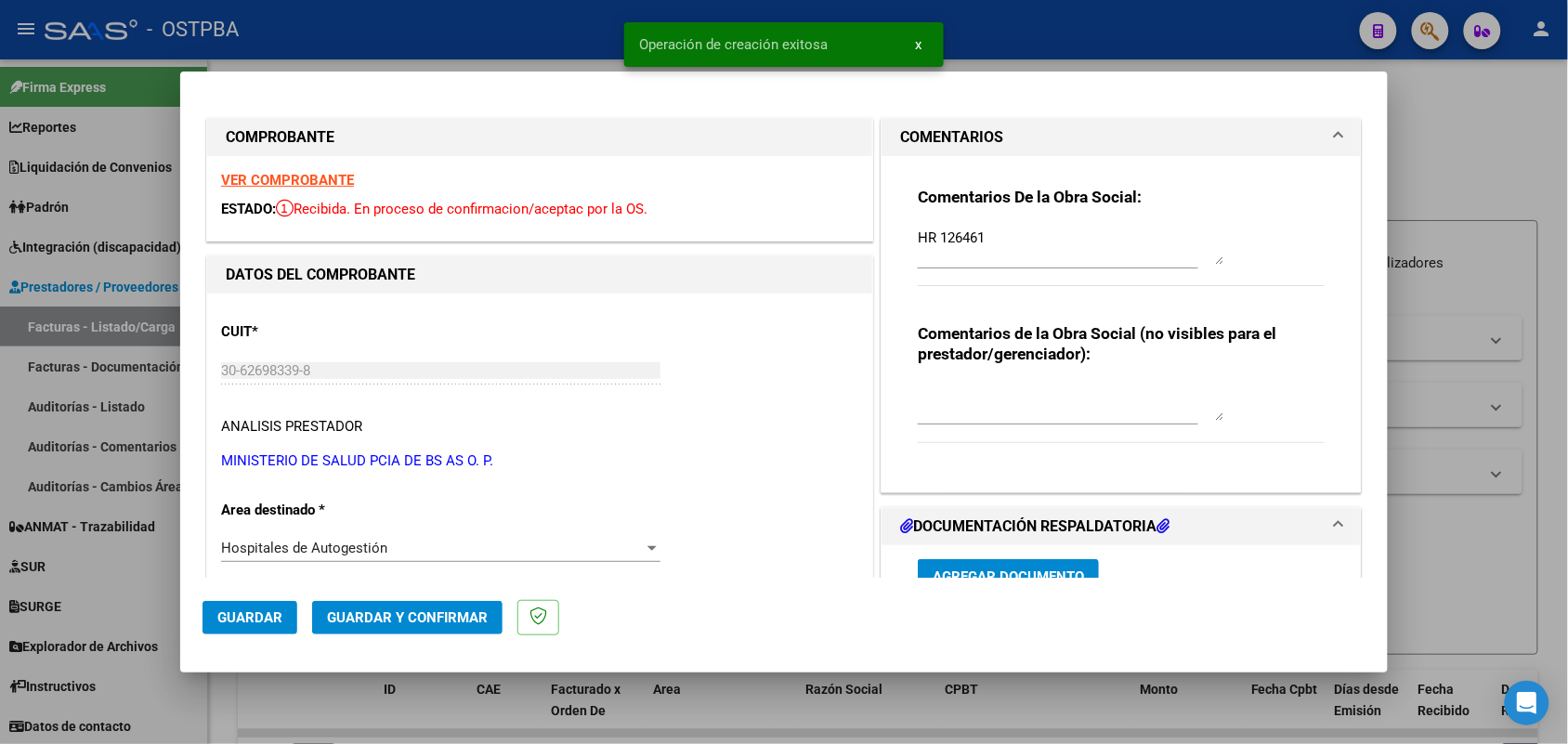
type input "[DATE]"
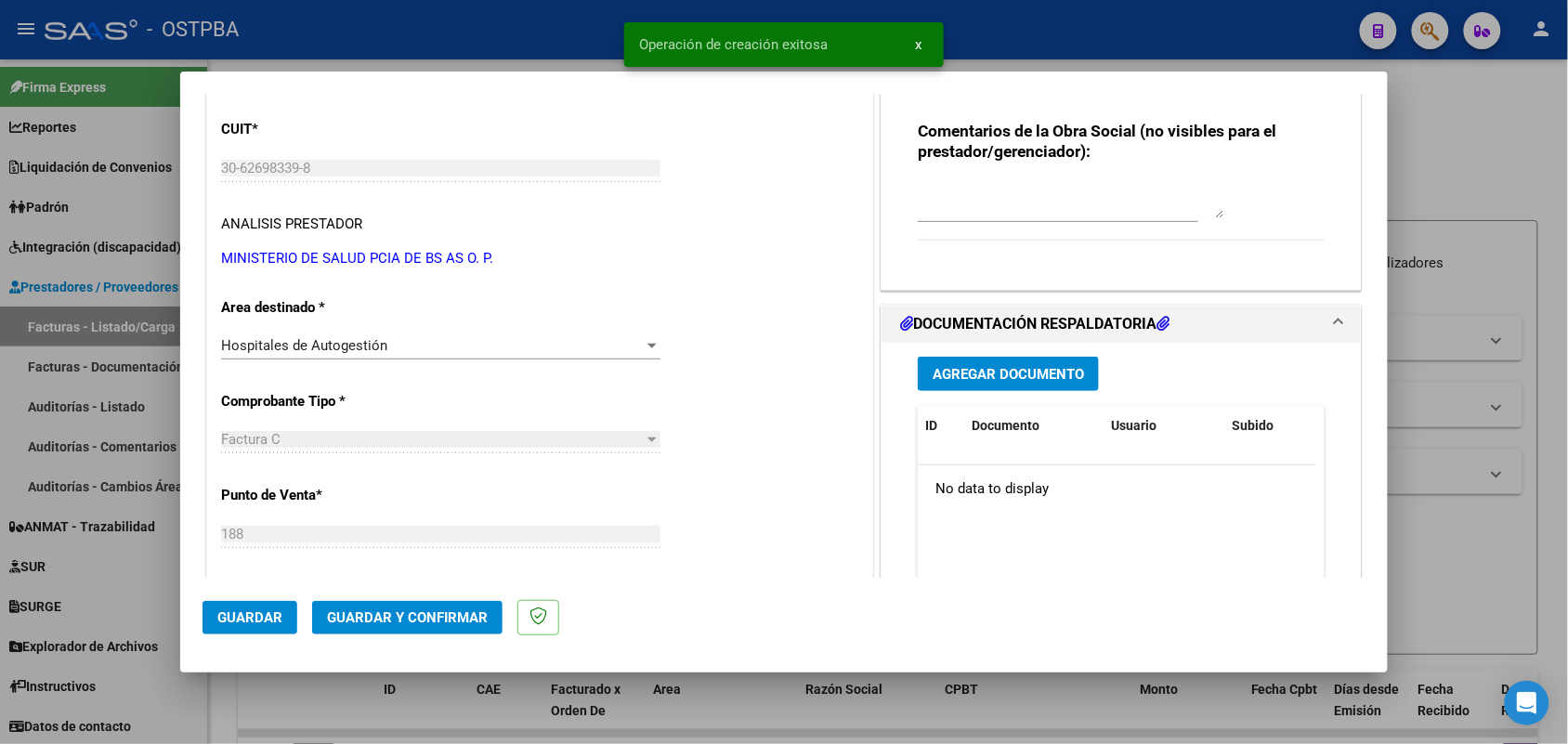
scroll to position [348, 0]
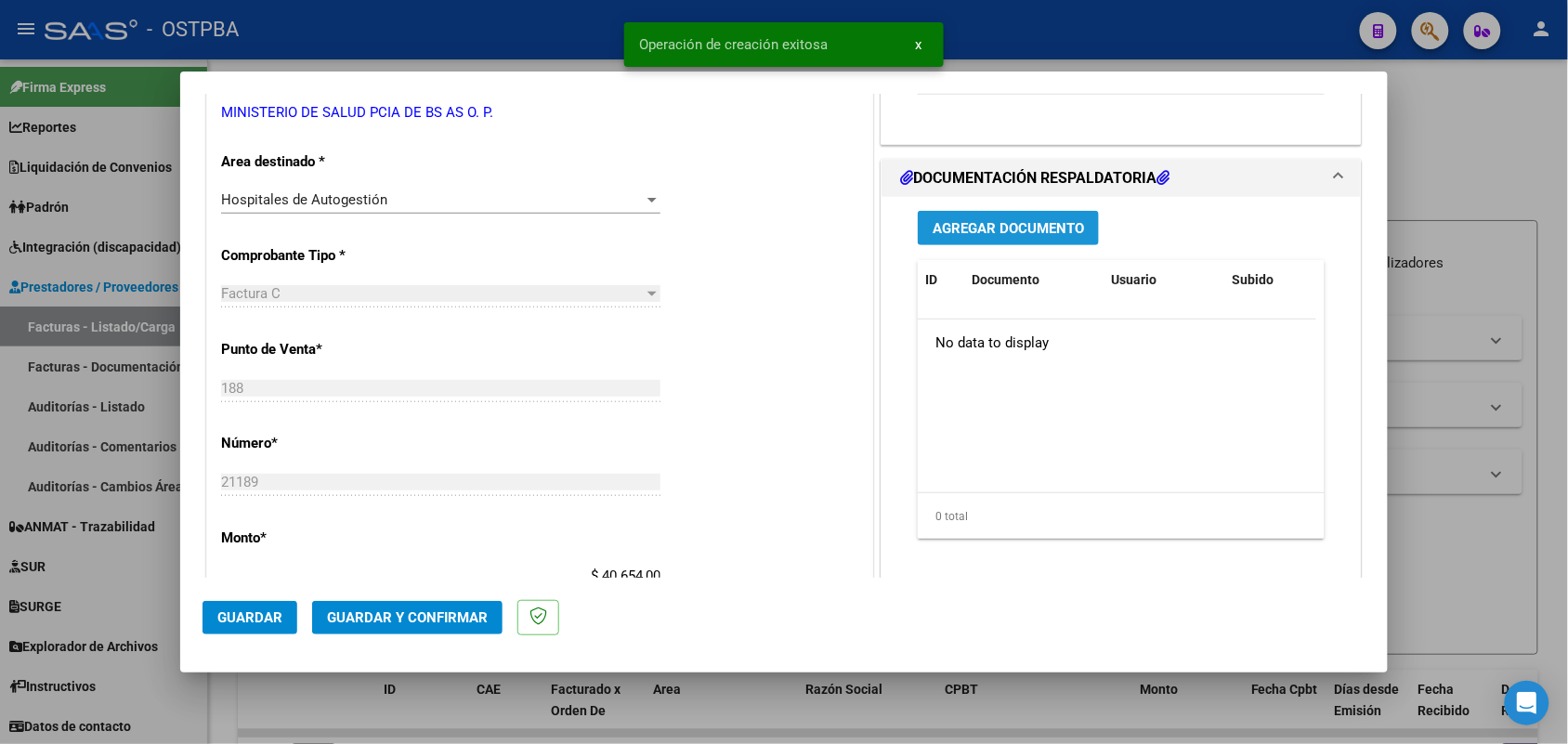
click at [975, 229] on span "Agregar Documento" at bounding box center [1009, 228] width 152 height 17
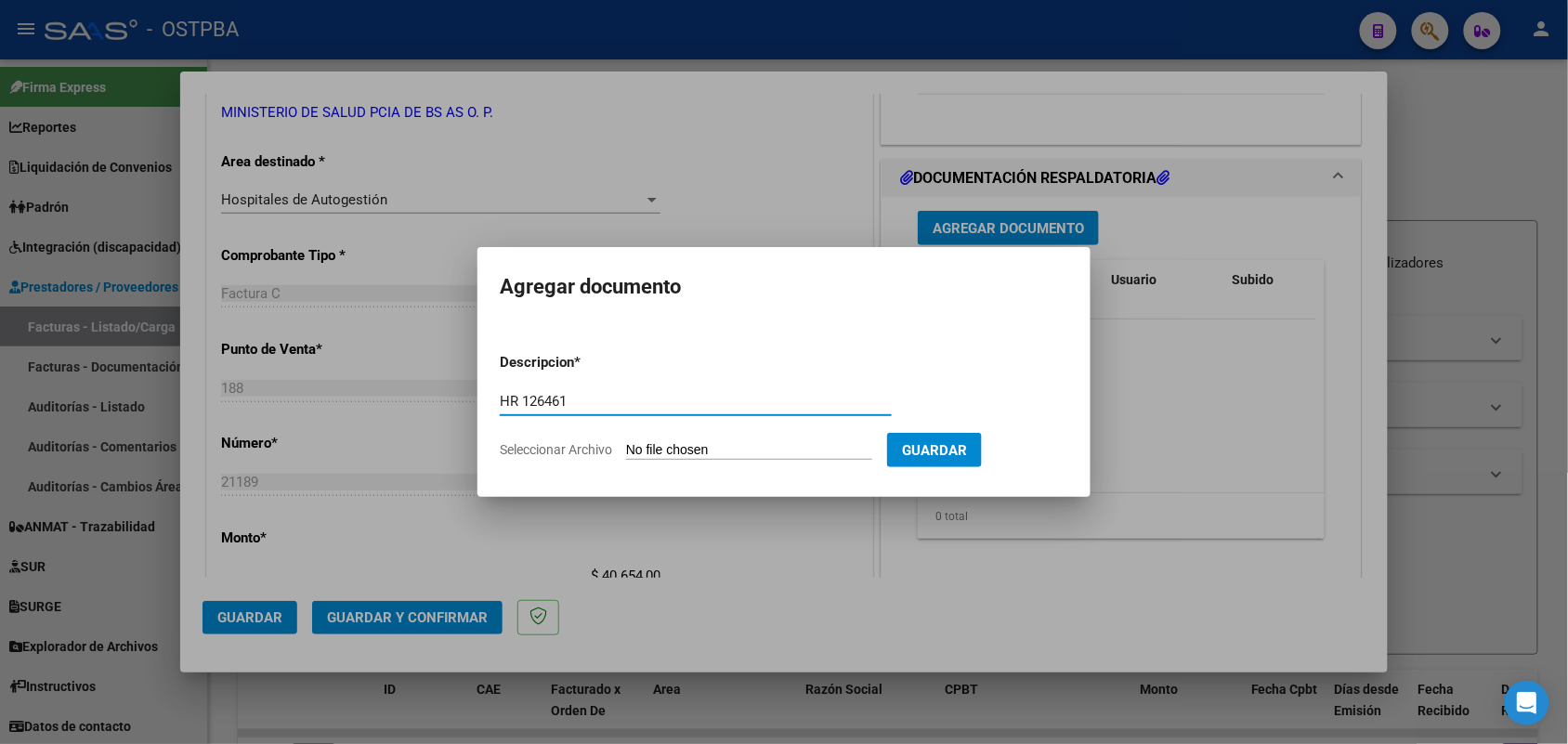
type input "HR 126461"
click at [648, 453] on input "Seleccionar Archivo" at bounding box center [749, 451] width 246 height 18
type input "C:\fakepath\HR 126461.pdf"
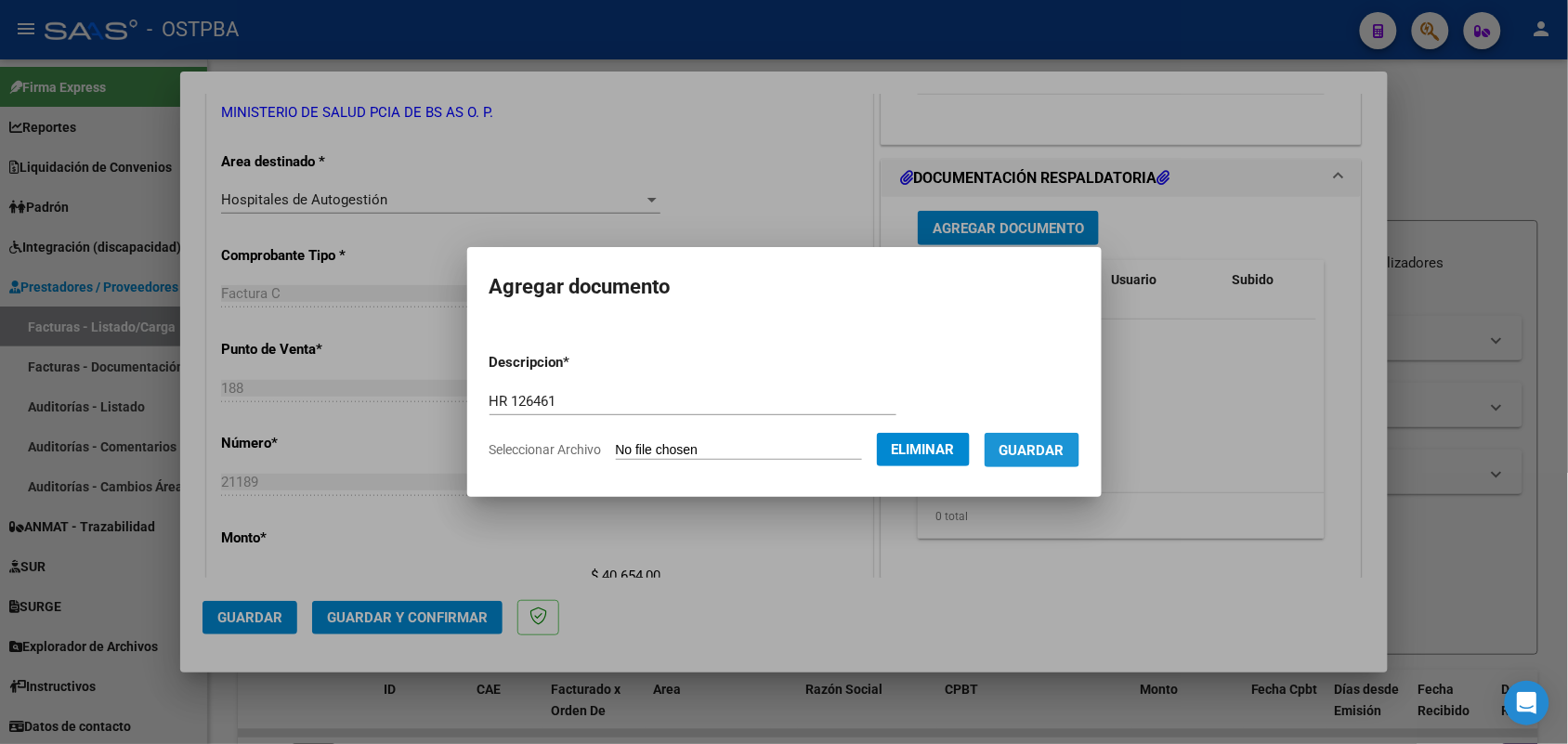
click at [1053, 442] on span "Guardar" at bounding box center [1033, 450] width 65 height 17
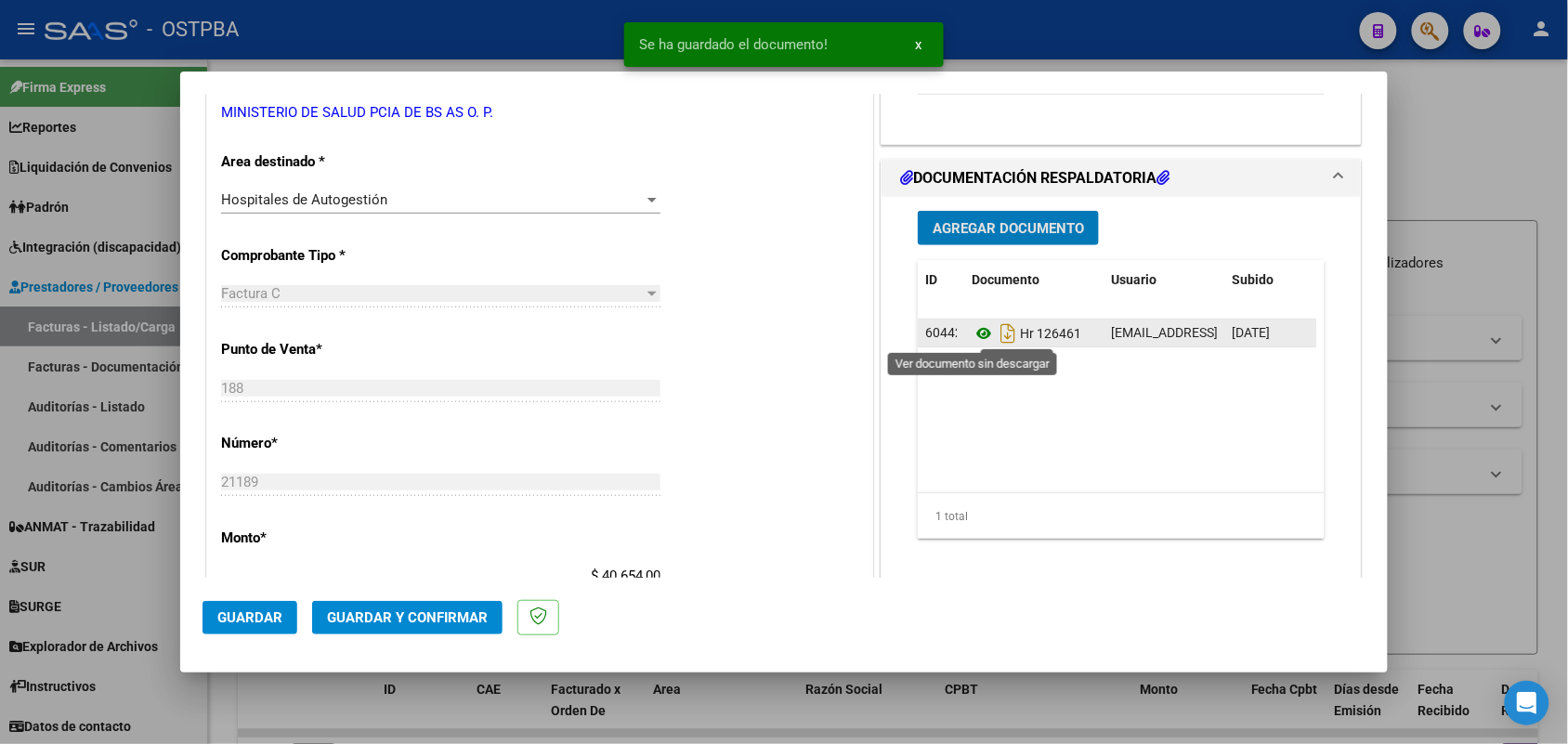
click at [972, 332] on icon at bounding box center [983, 334] width 25 height 23
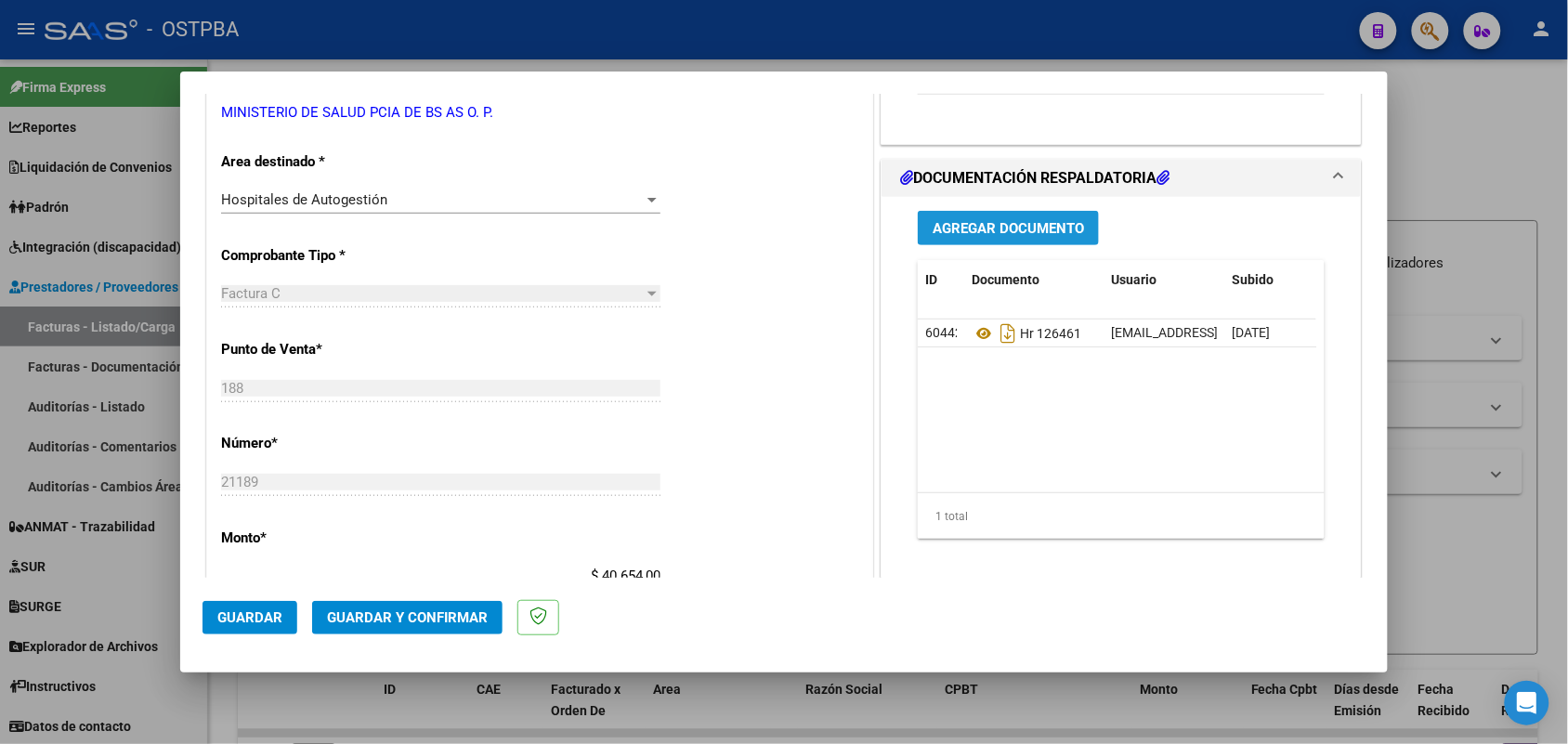
drag, startPoint x: 989, startPoint y: 220, endPoint x: 1000, endPoint y: 224, distance: 11.7
click at [1000, 224] on span "Agregar Documento" at bounding box center [1009, 228] width 152 height 17
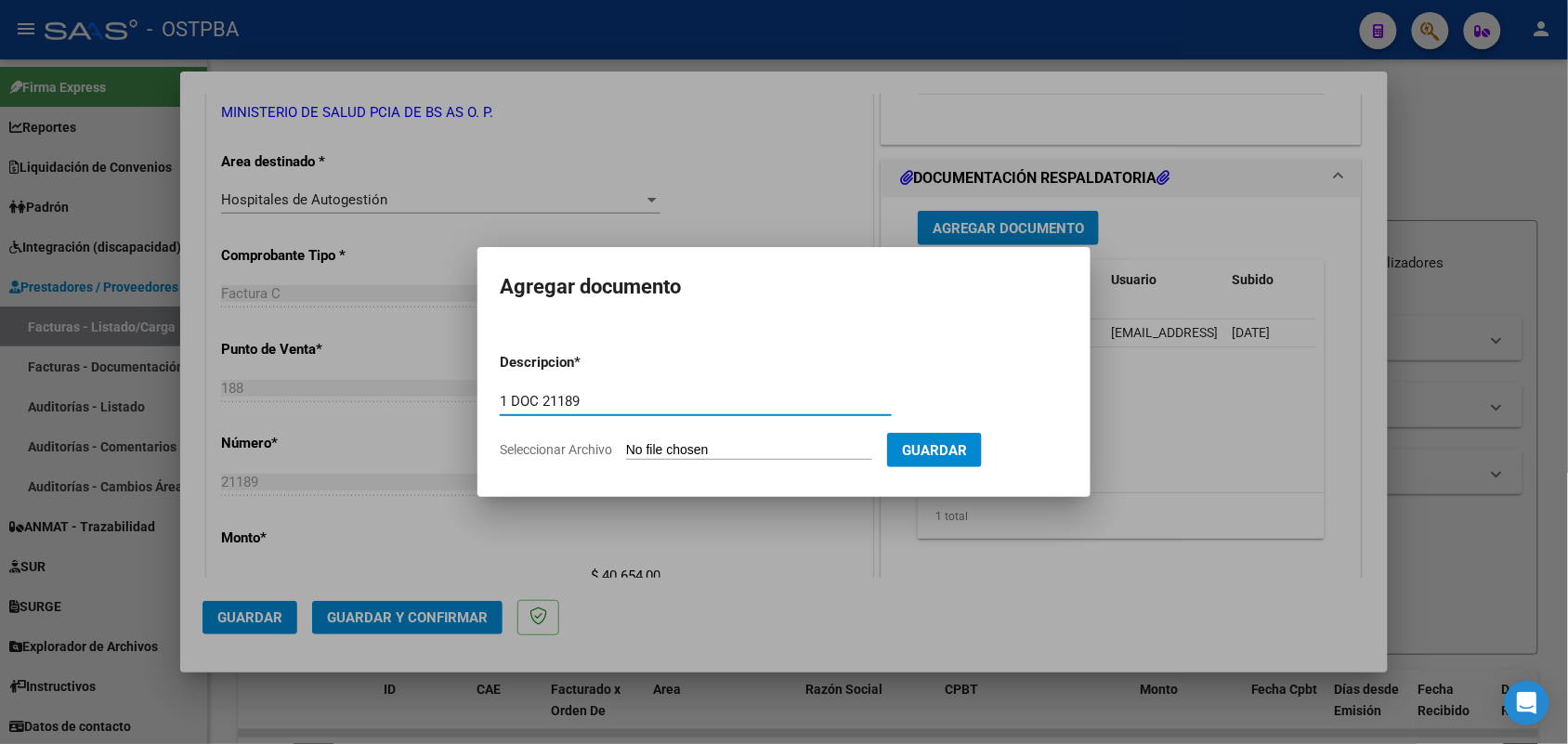
type input "1 DOC 21189"
click at [637, 447] on input "Seleccionar Archivo" at bounding box center [749, 451] width 246 height 18
type input "C:\fakepath\1 DOC 21189.pdf"
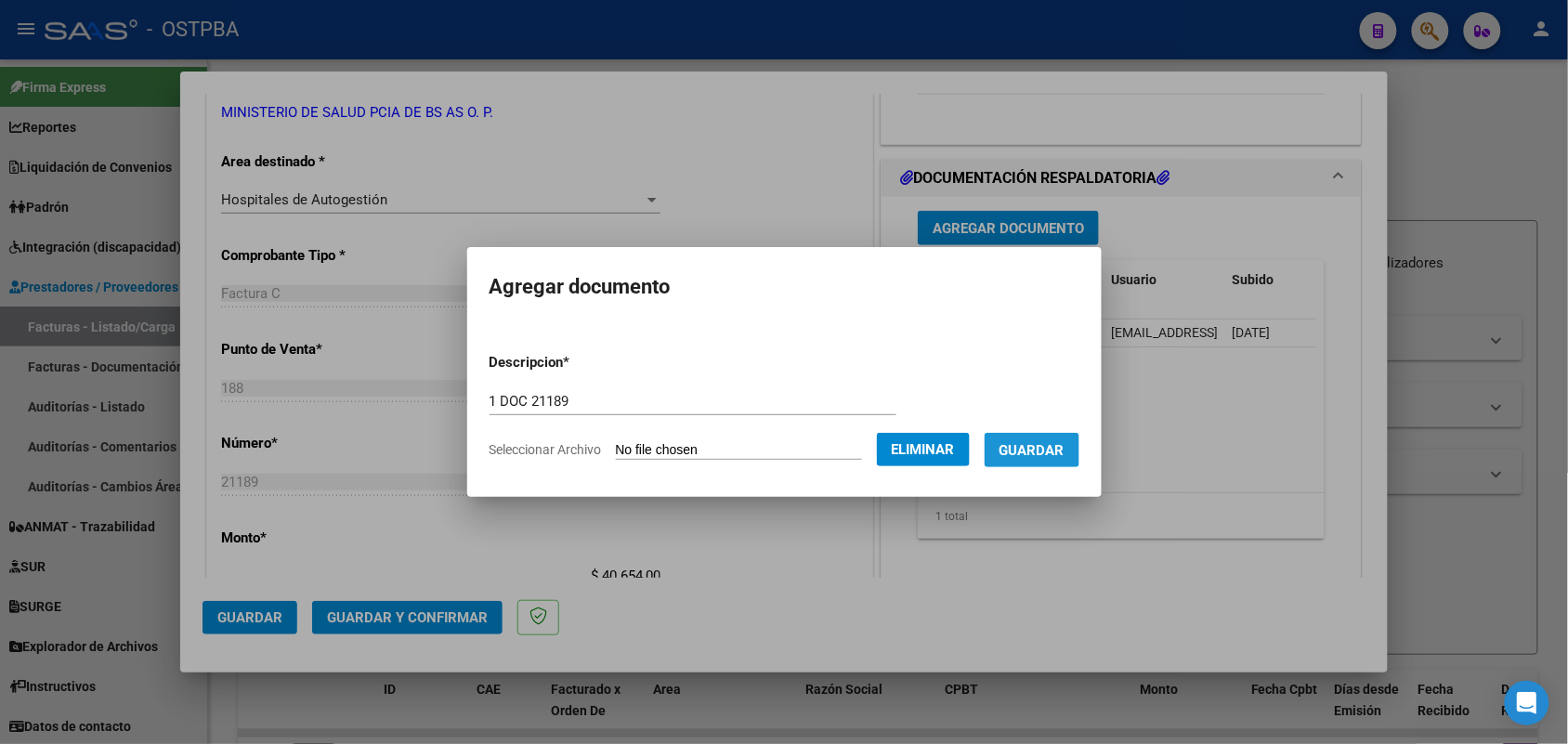
click at [1042, 444] on span "Guardar" at bounding box center [1033, 450] width 65 height 17
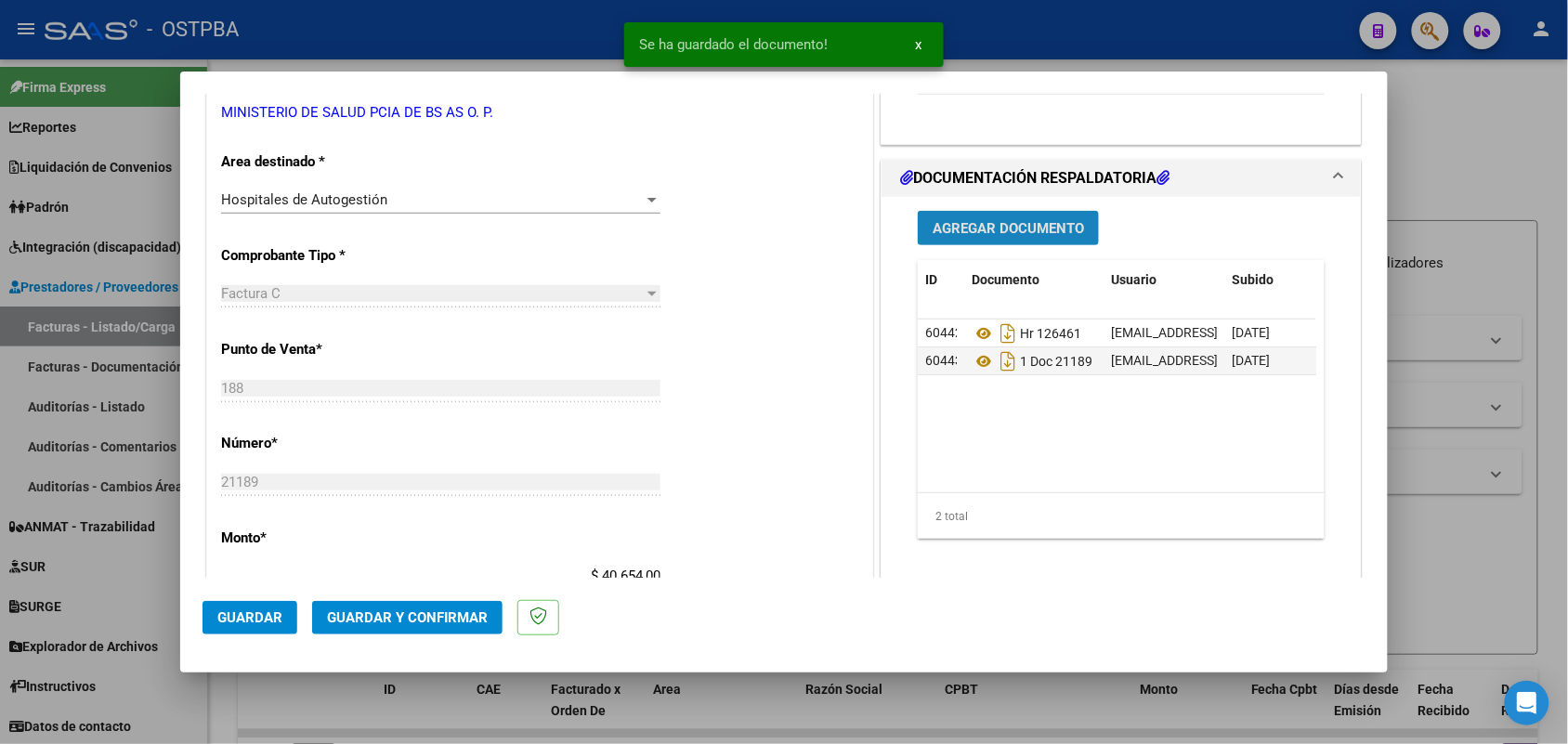
click at [987, 228] on span "Agregar Documento" at bounding box center [1009, 228] width 152 height 17
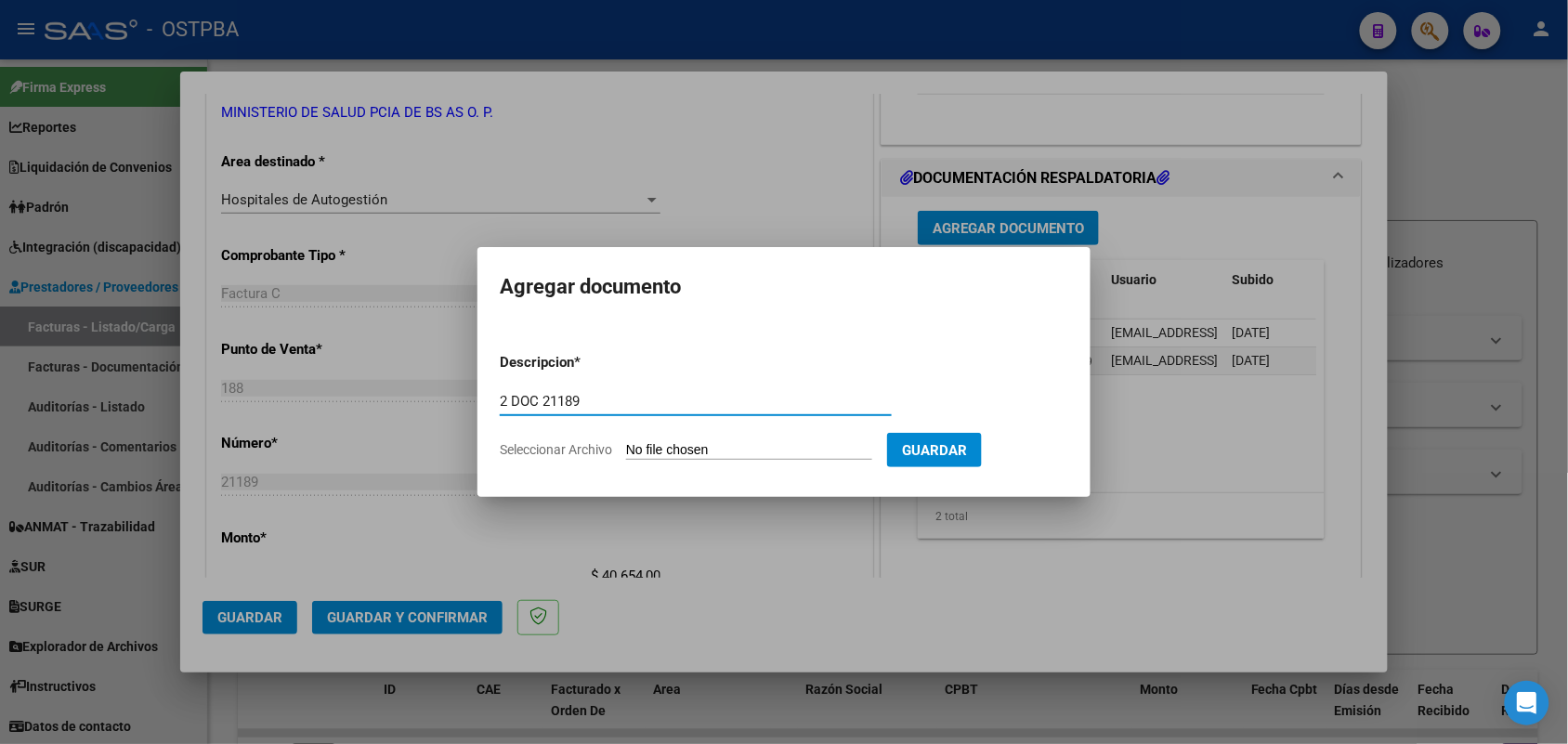
type input "2 DOC 21189"
click at [638, 456] on input "Seleccionar Archivo" at bounding box center [749, 451] width 246 height 18
type input "C:\fakepath\2 DOC 21189.pdf"
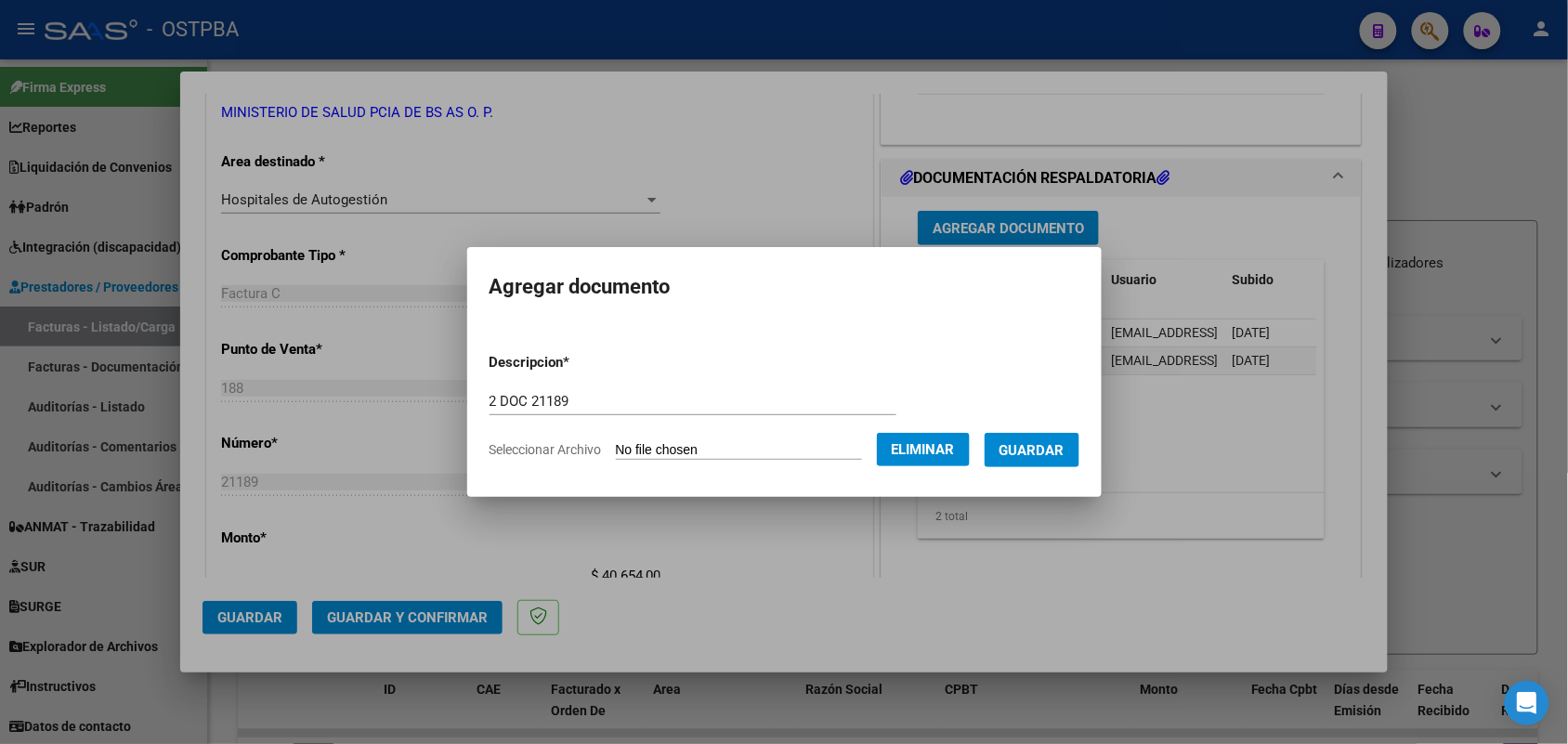
click at [1051, 446] on span "Guardar" at bounding box center [1033, 450] width 65 height 17
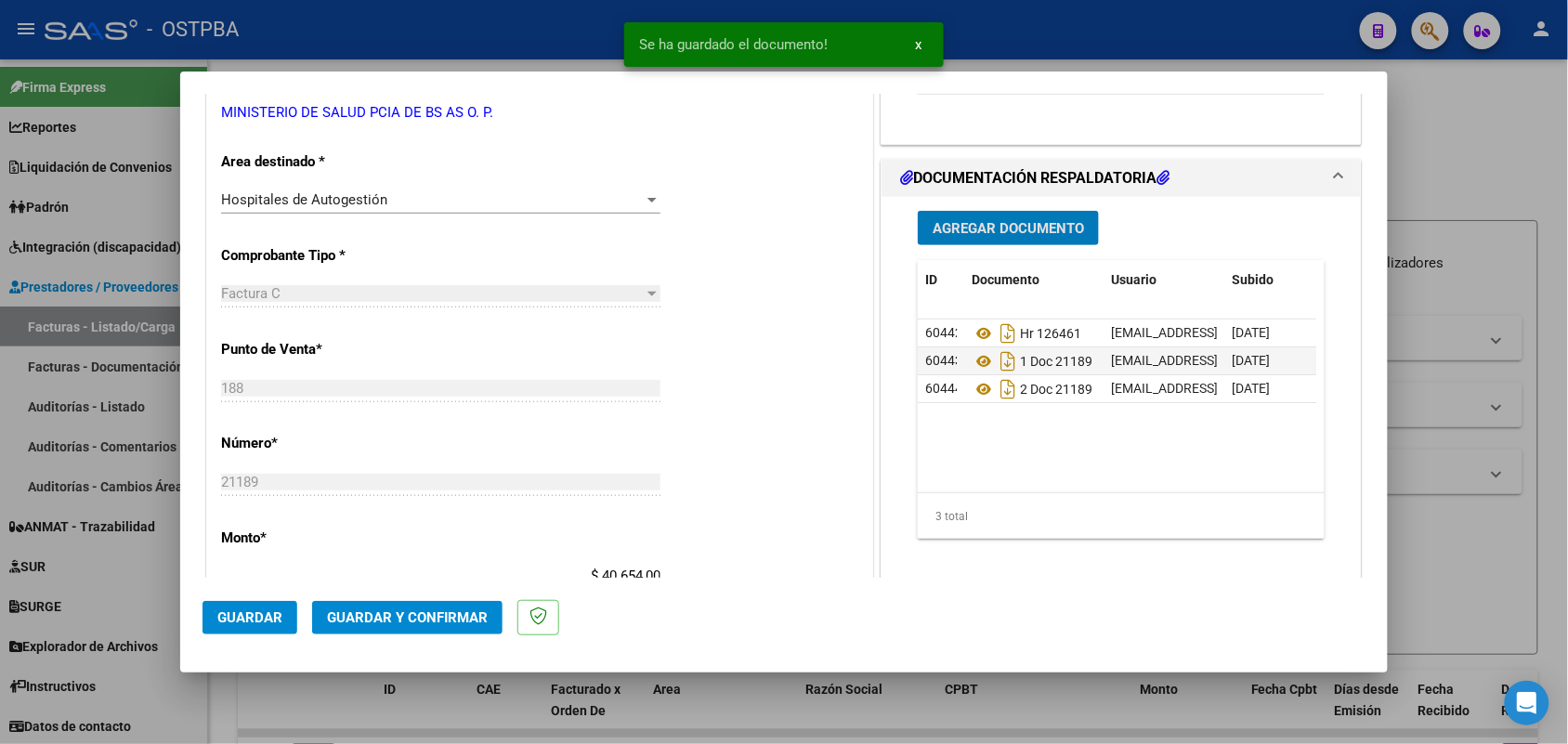
click at [397, 613] on span "Guardar y Confirmar" at bounding box center [407, 617] width 160 height 17
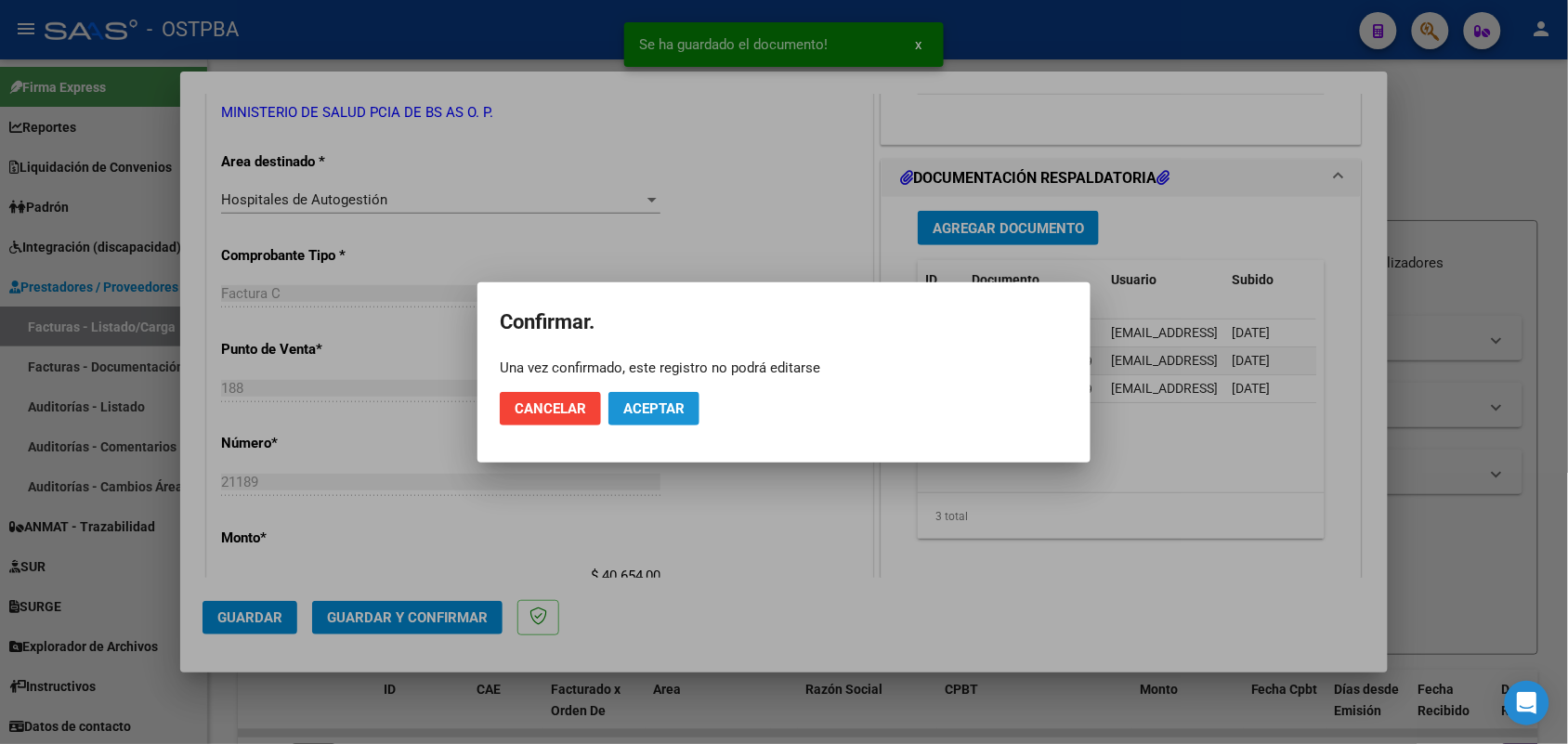
click at [680, 405] on span "Aceptar" at bounding box center [654, 408] width 61 height 17
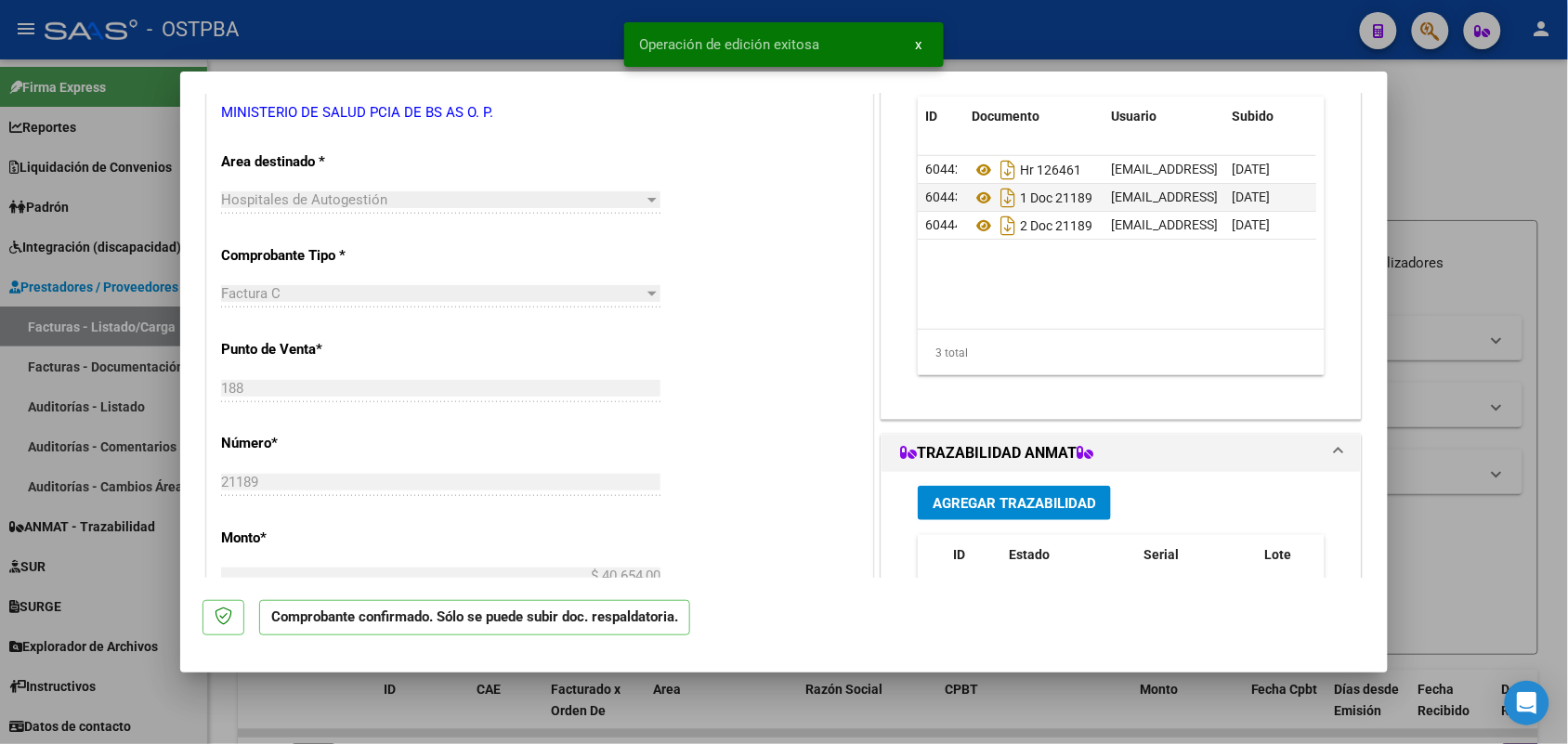
click at [68, 341] on div at bounding box center [784, 372] width 1568 height 744
type input "$ 0,00"
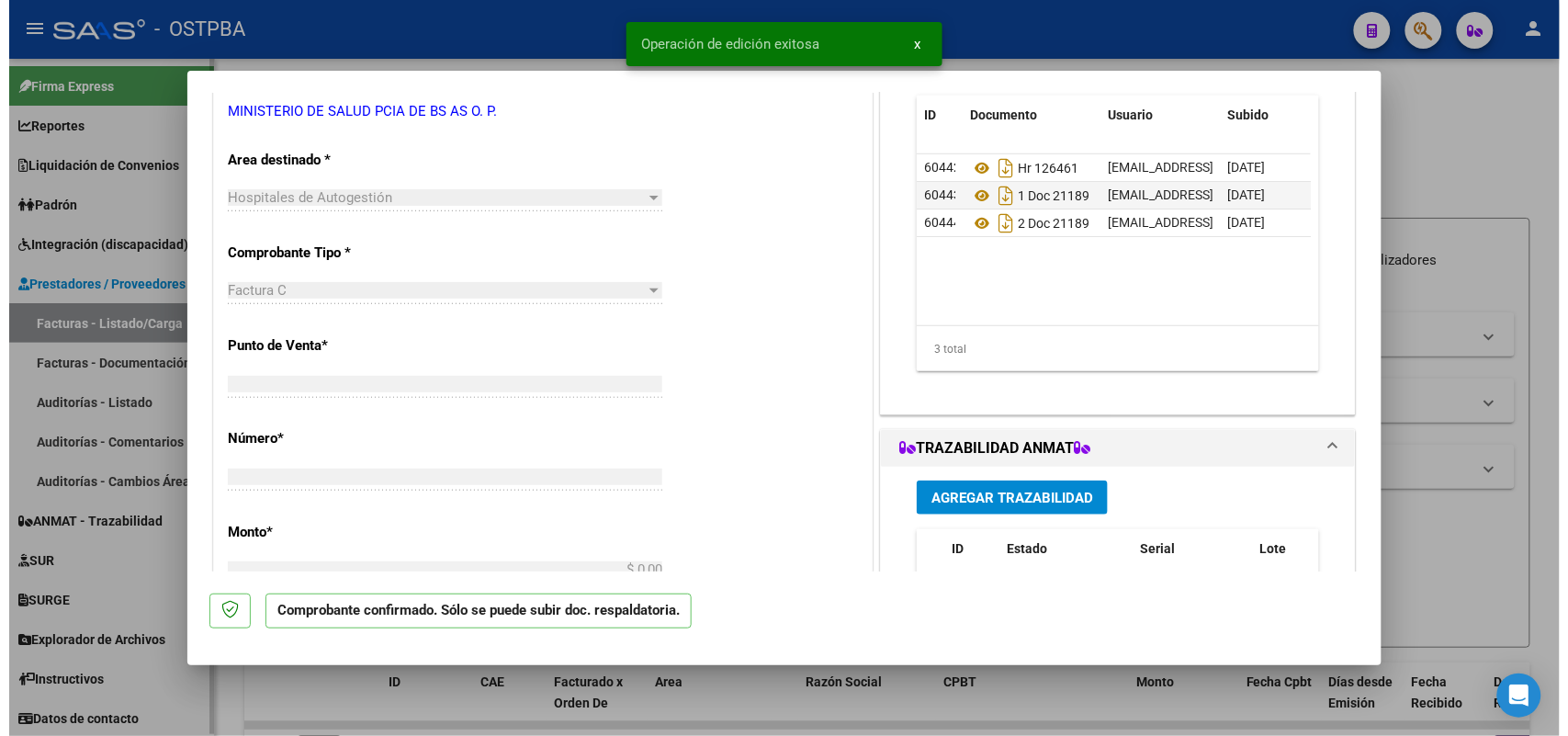
scroll to position [0, 0]
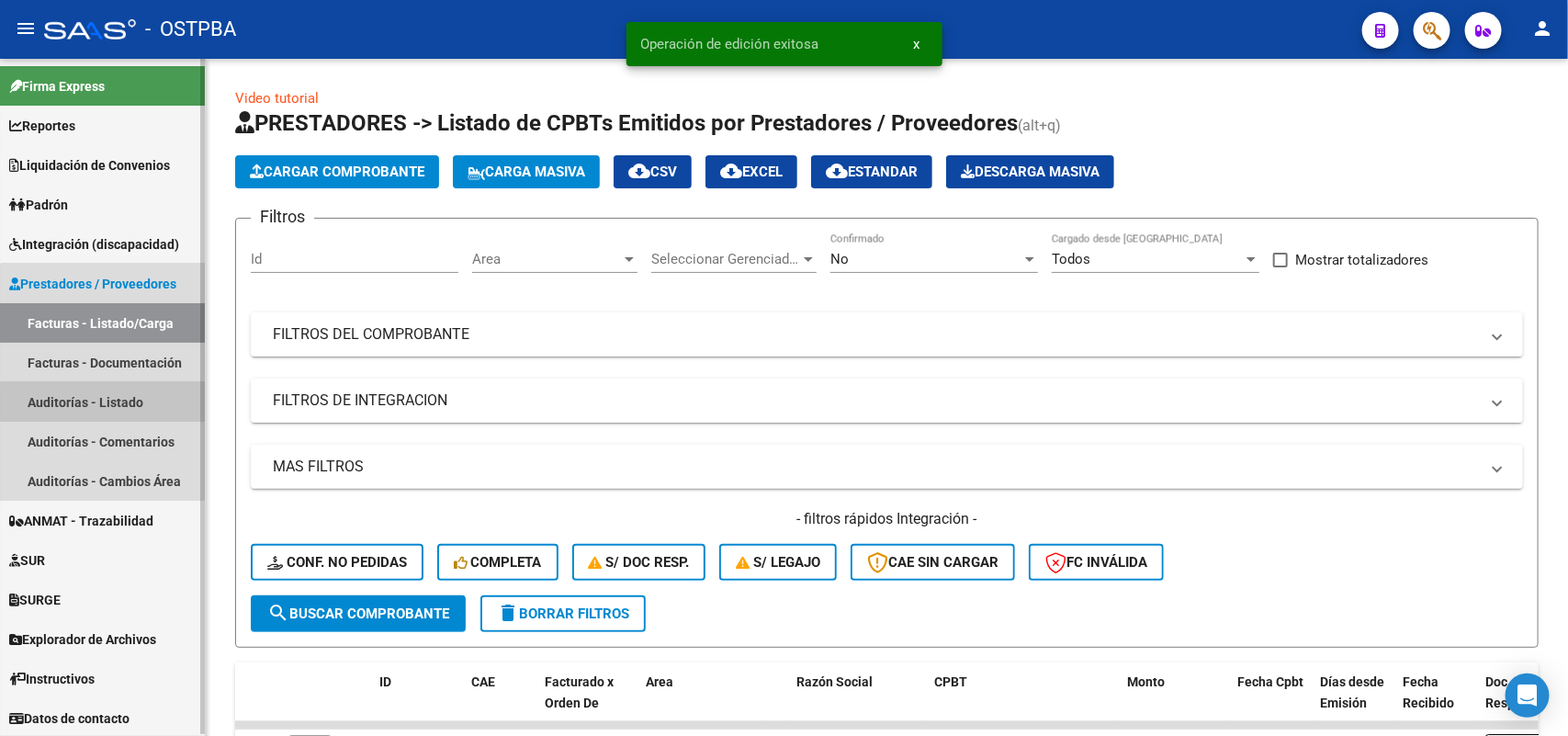
click at [134, 404] on link "Auditorías - Listado" at bounding box center [102, 402] width 205 height 40
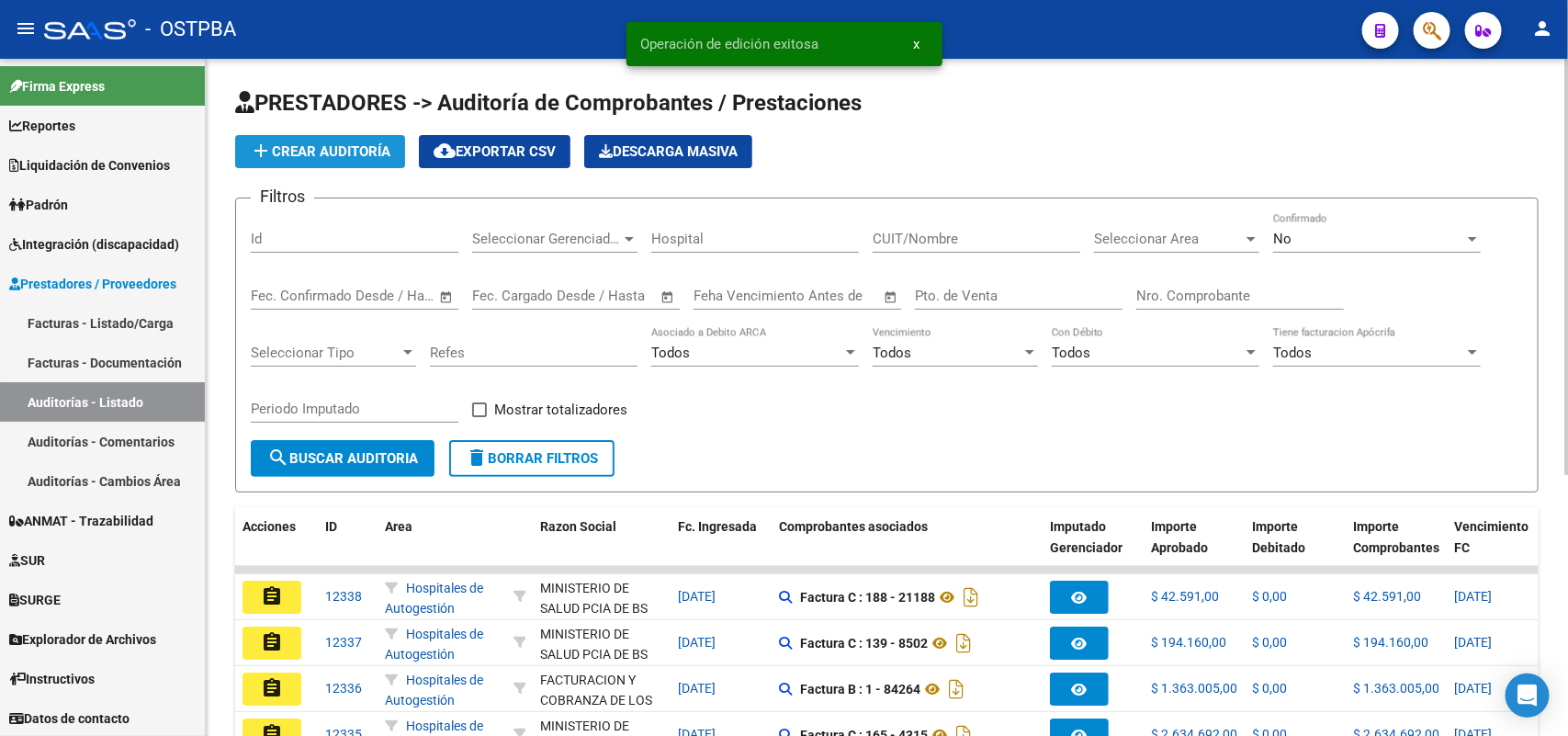
click at [368, 145] on span "add Crear Auditoría" at bounding box center [320, 151] width 140 height 17
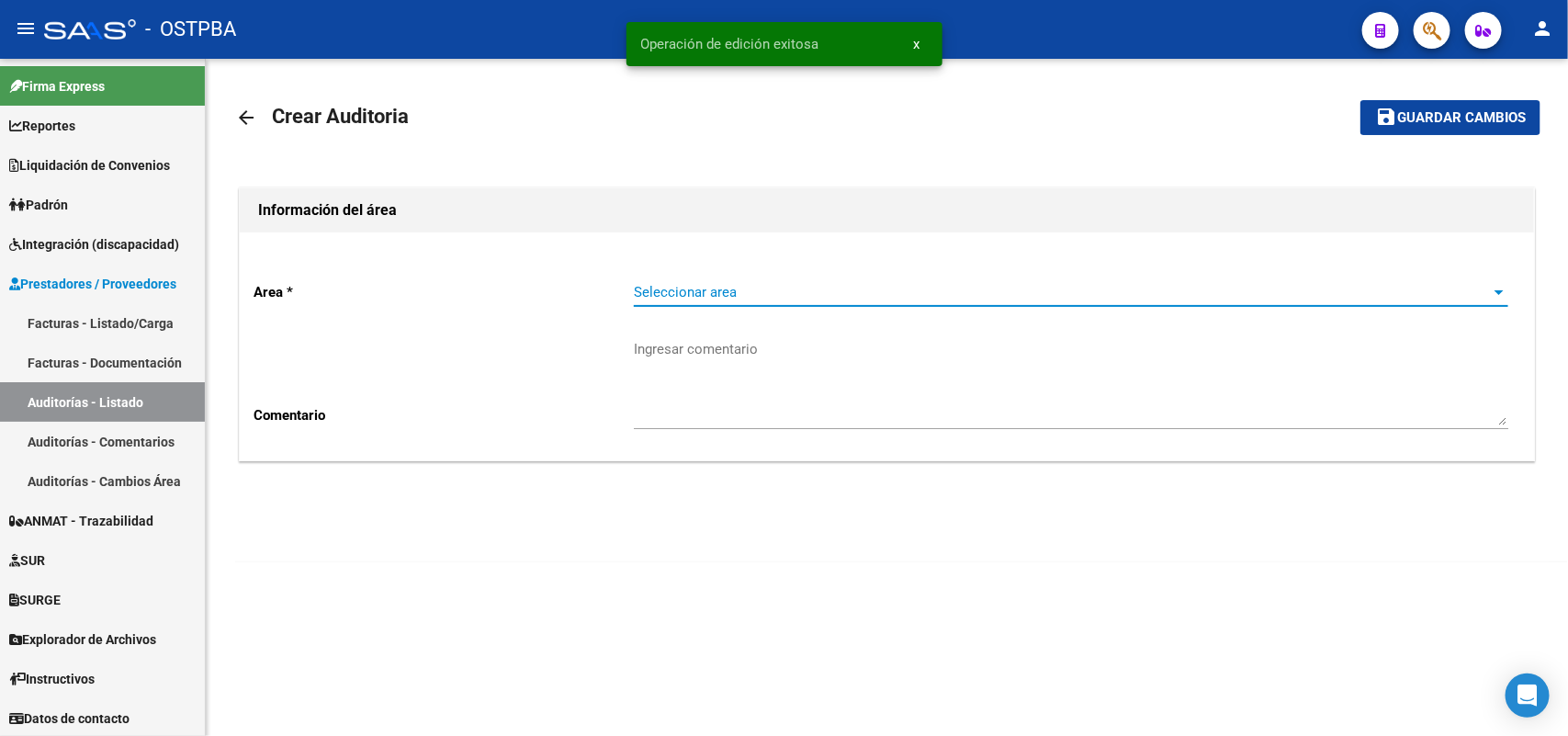
click at [658, 294] on span "Seleccionar area" at bounding box center [1063, 292] width 858 height 17
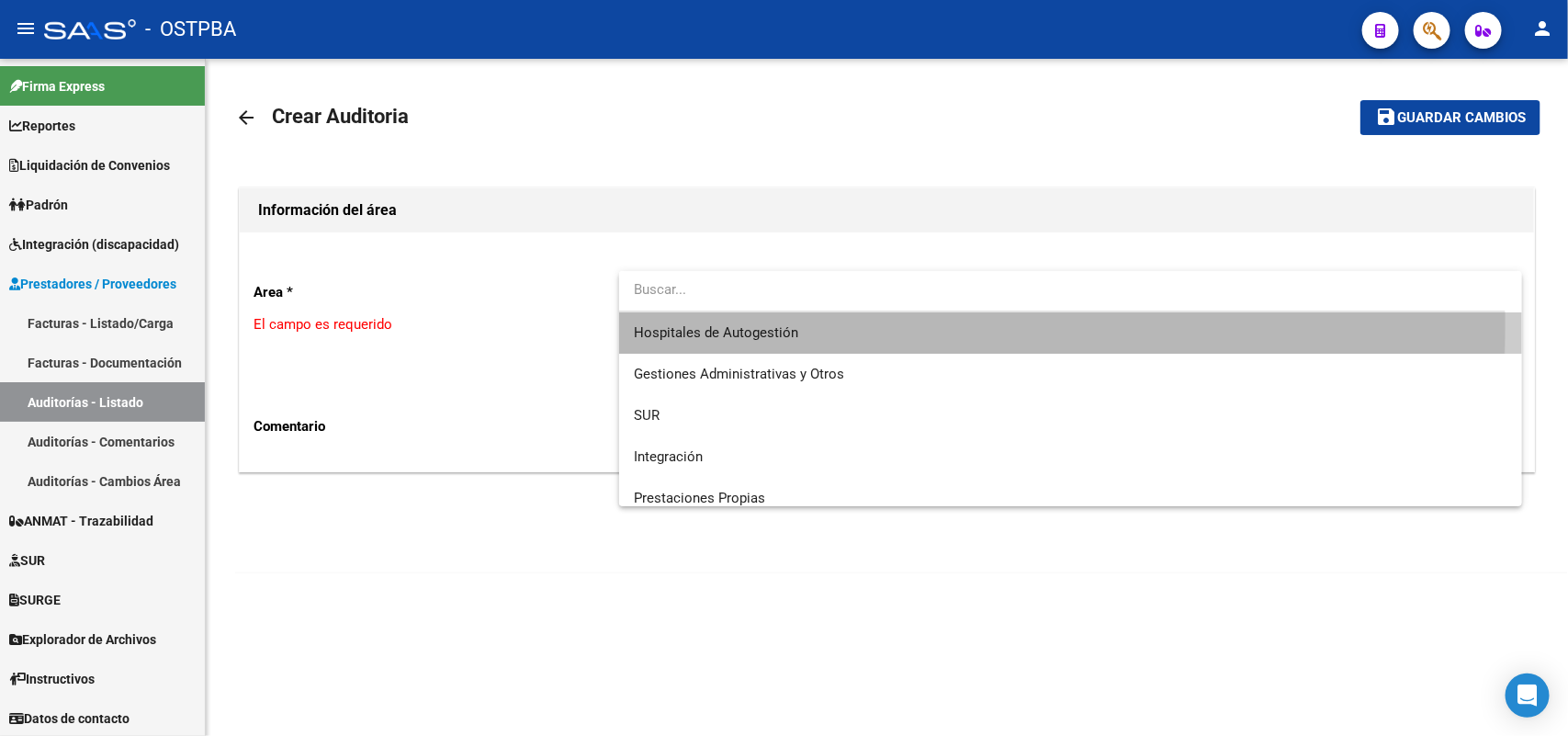
click at [653, 322] on span "Hospitales de Autogestión" at bounding box center [1071, 333] width 875 height 41
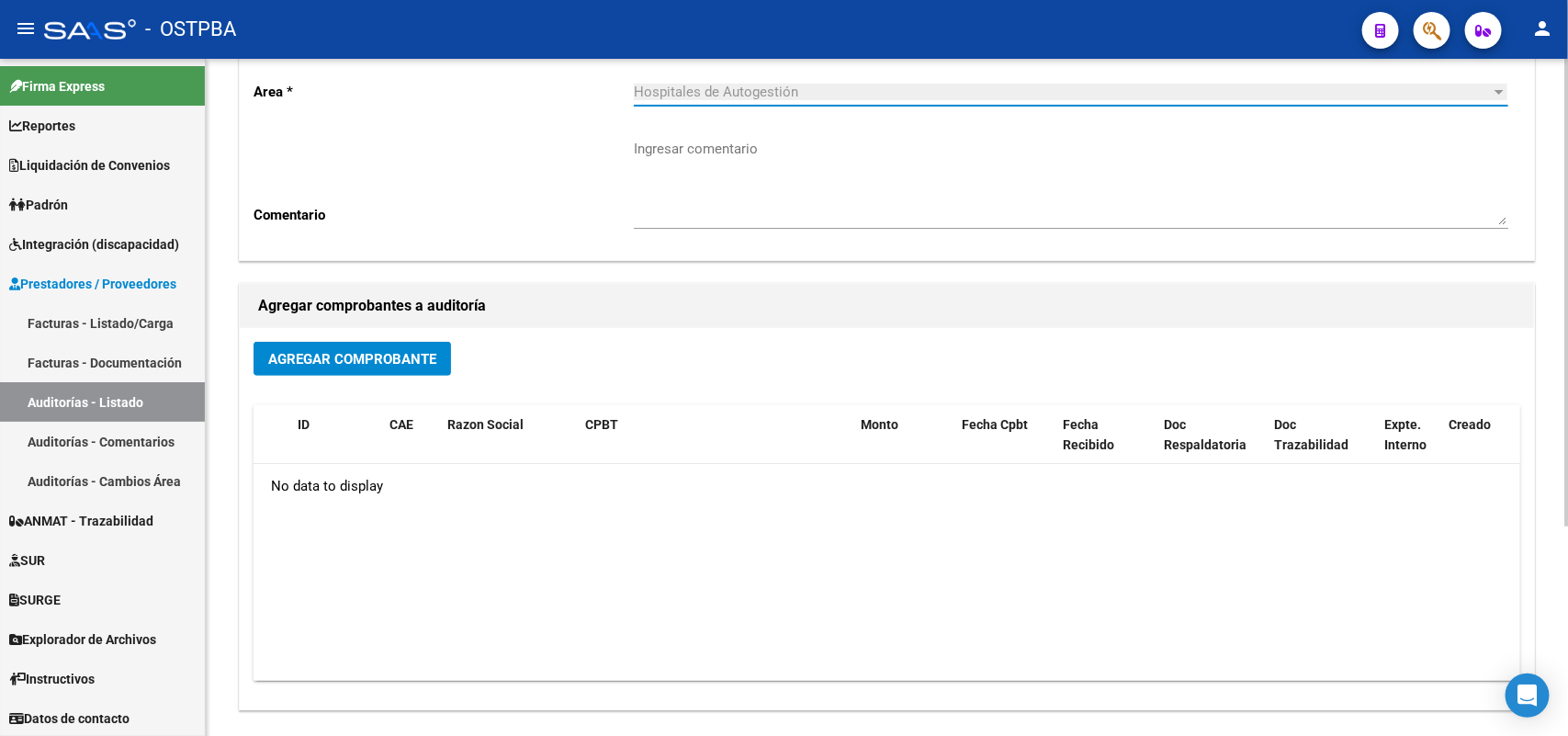
scroll to position [230, 0]
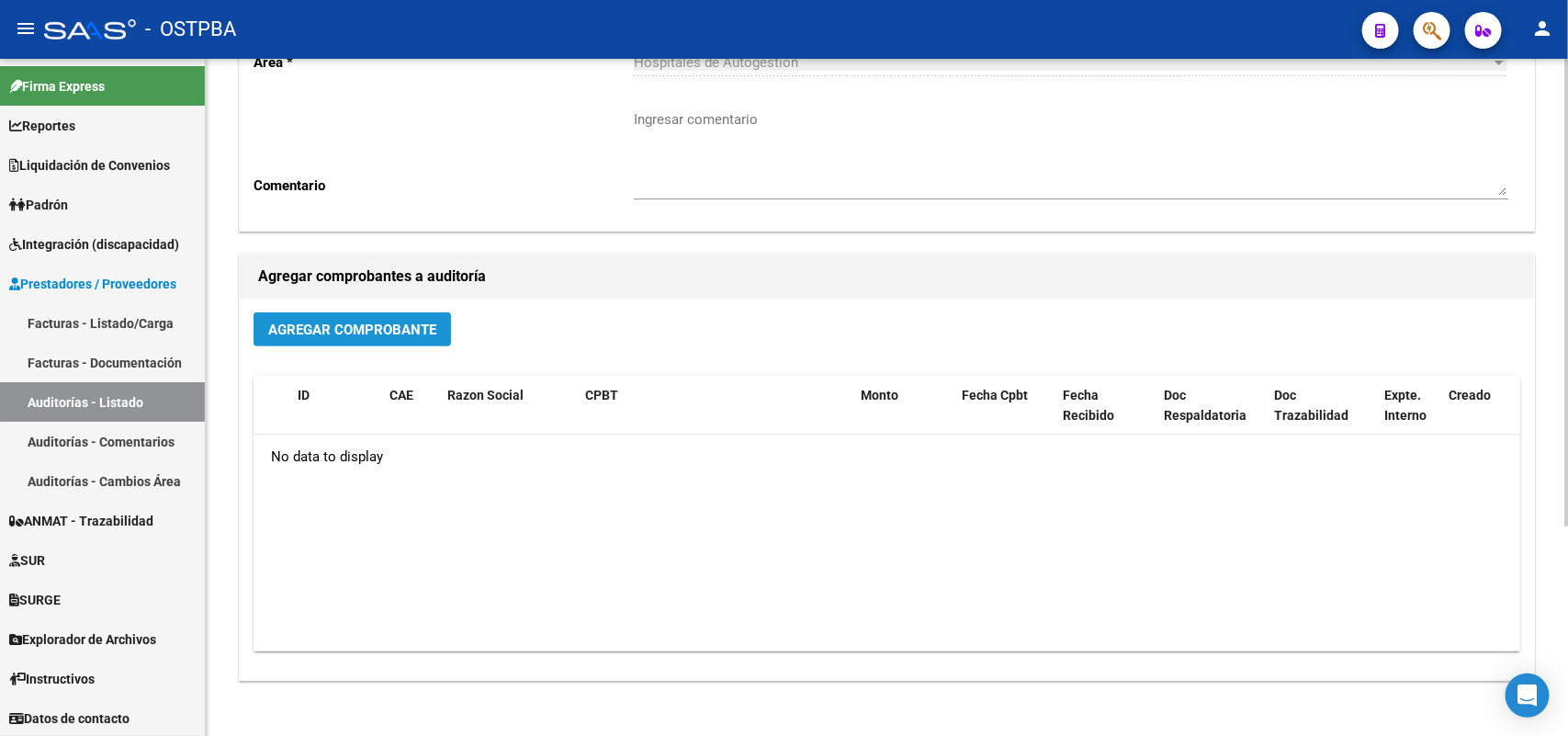
click at [390, 323] on span "Agregar Comprobante" at bounding box center [352, 329] width 168 height 17
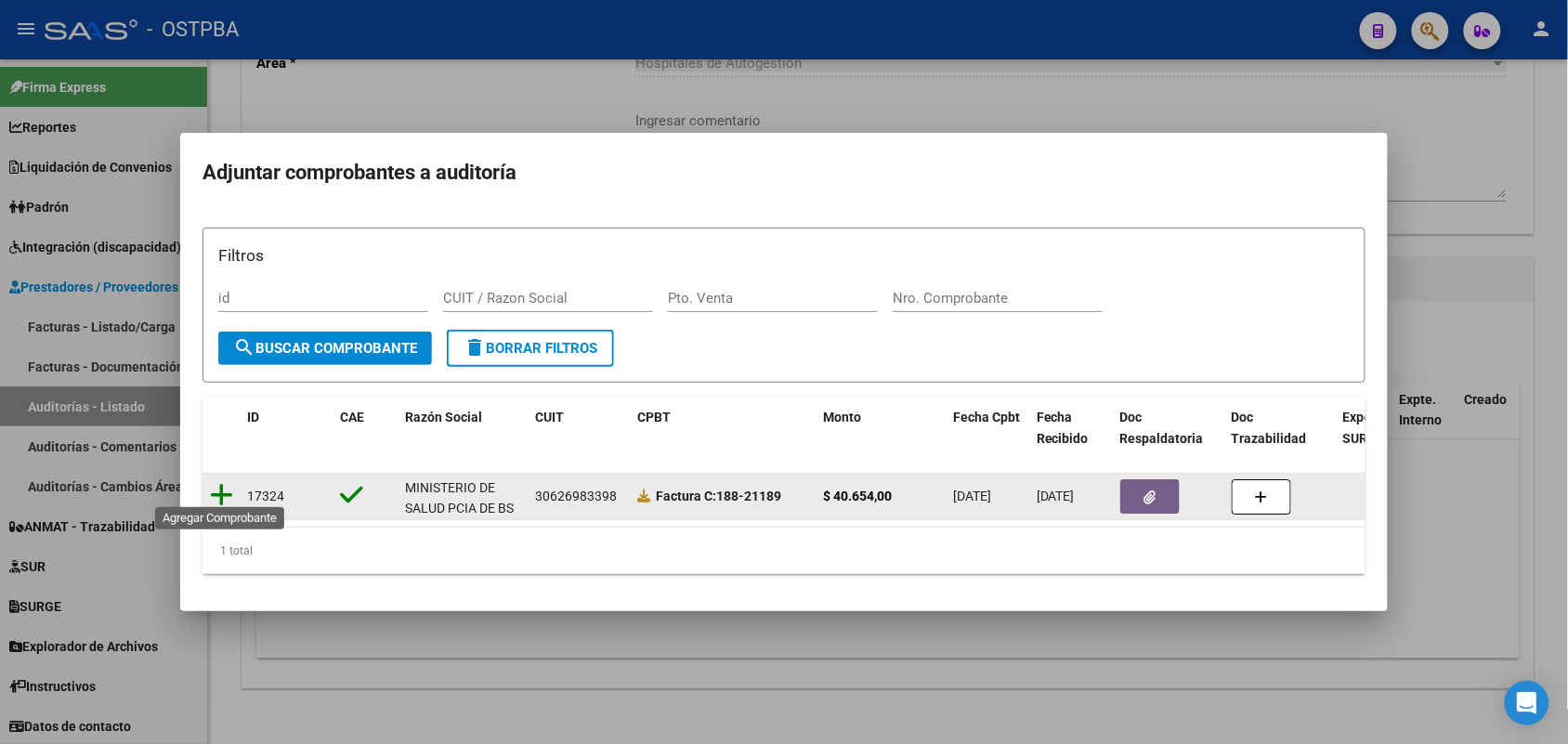
click at [225, 485] on icon at bounding box center [221, 495] width 24 height 26
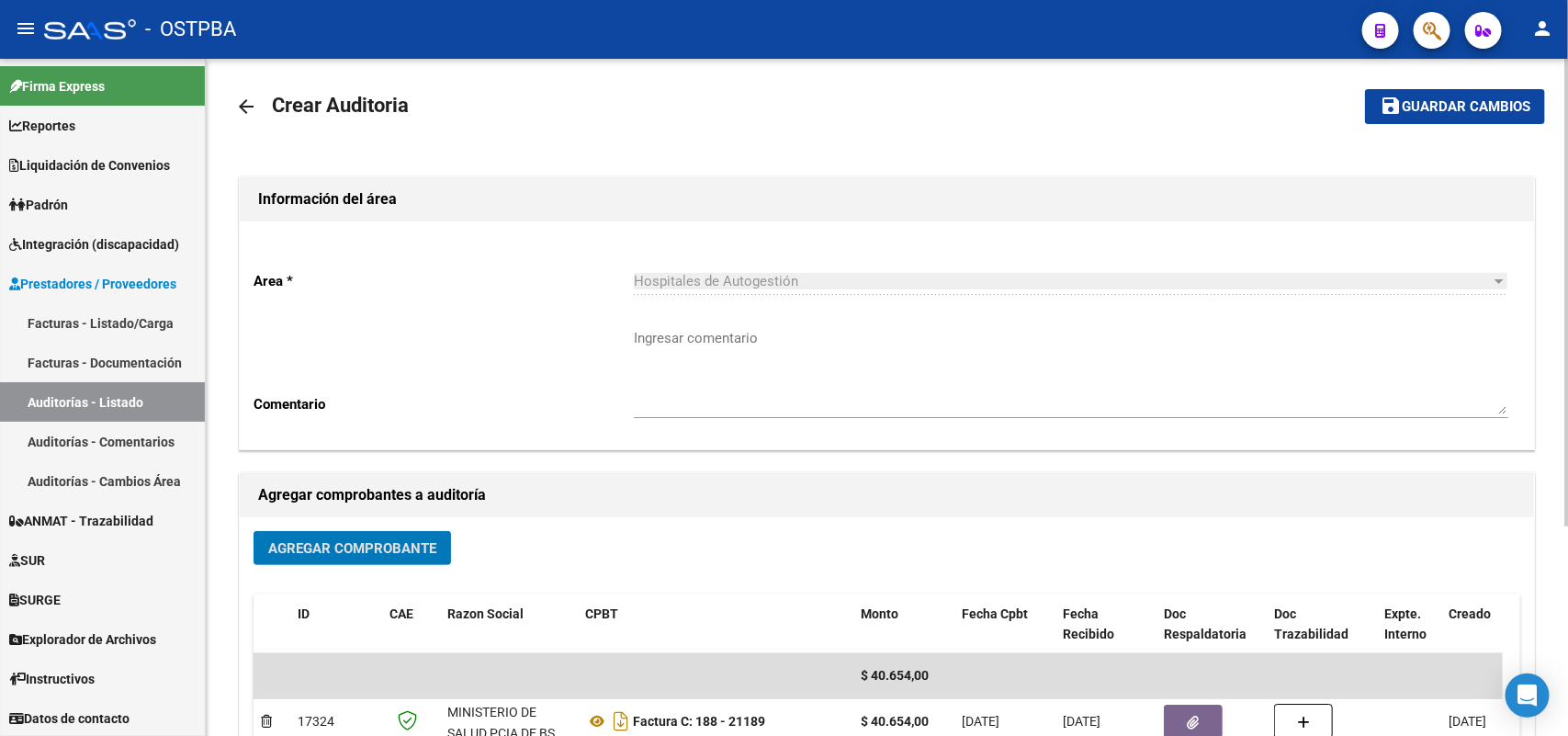
scroll to position [0, 0]
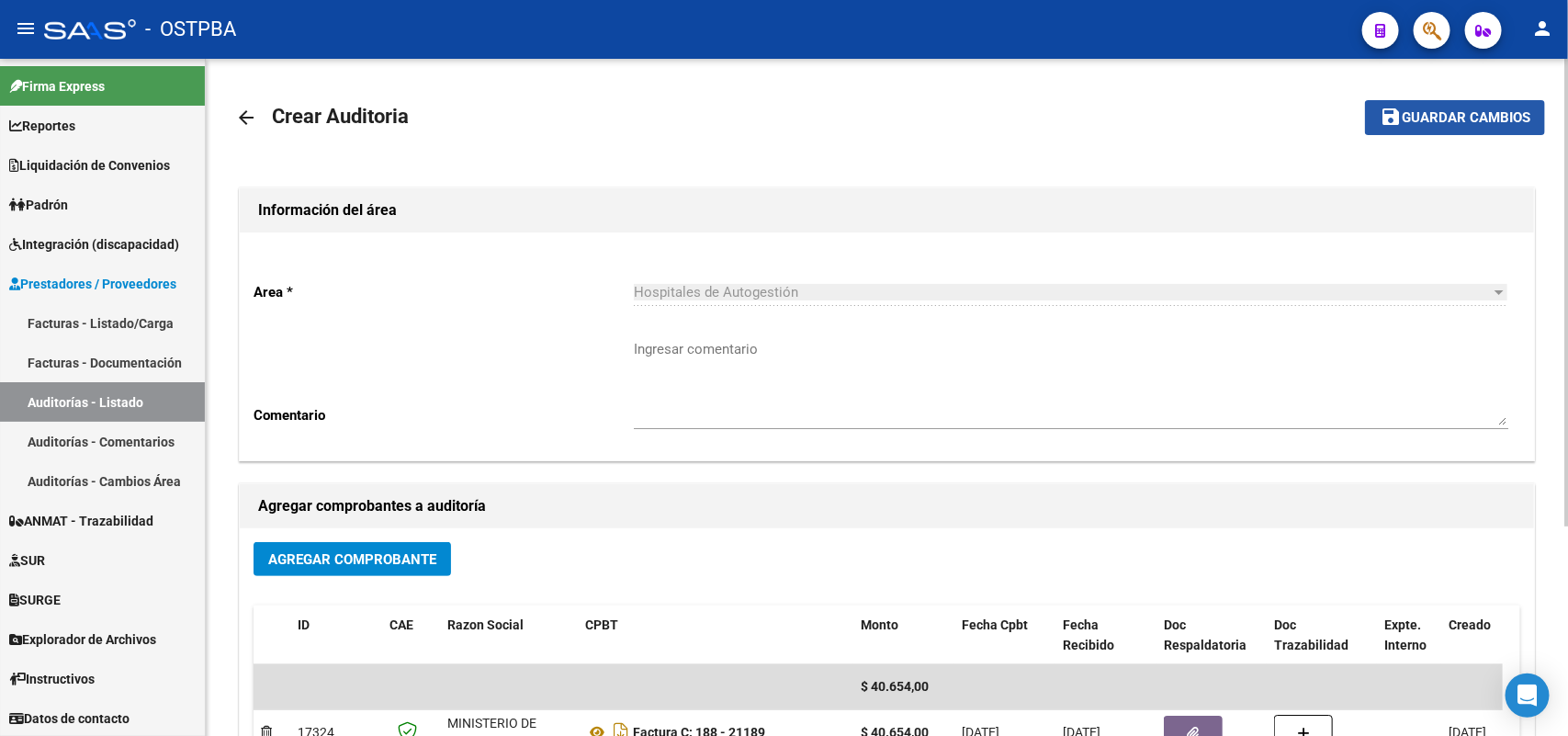
click at [1442, 113] on span "Guardar cambios" at bounding box center [1467, 118] width 128 height 17
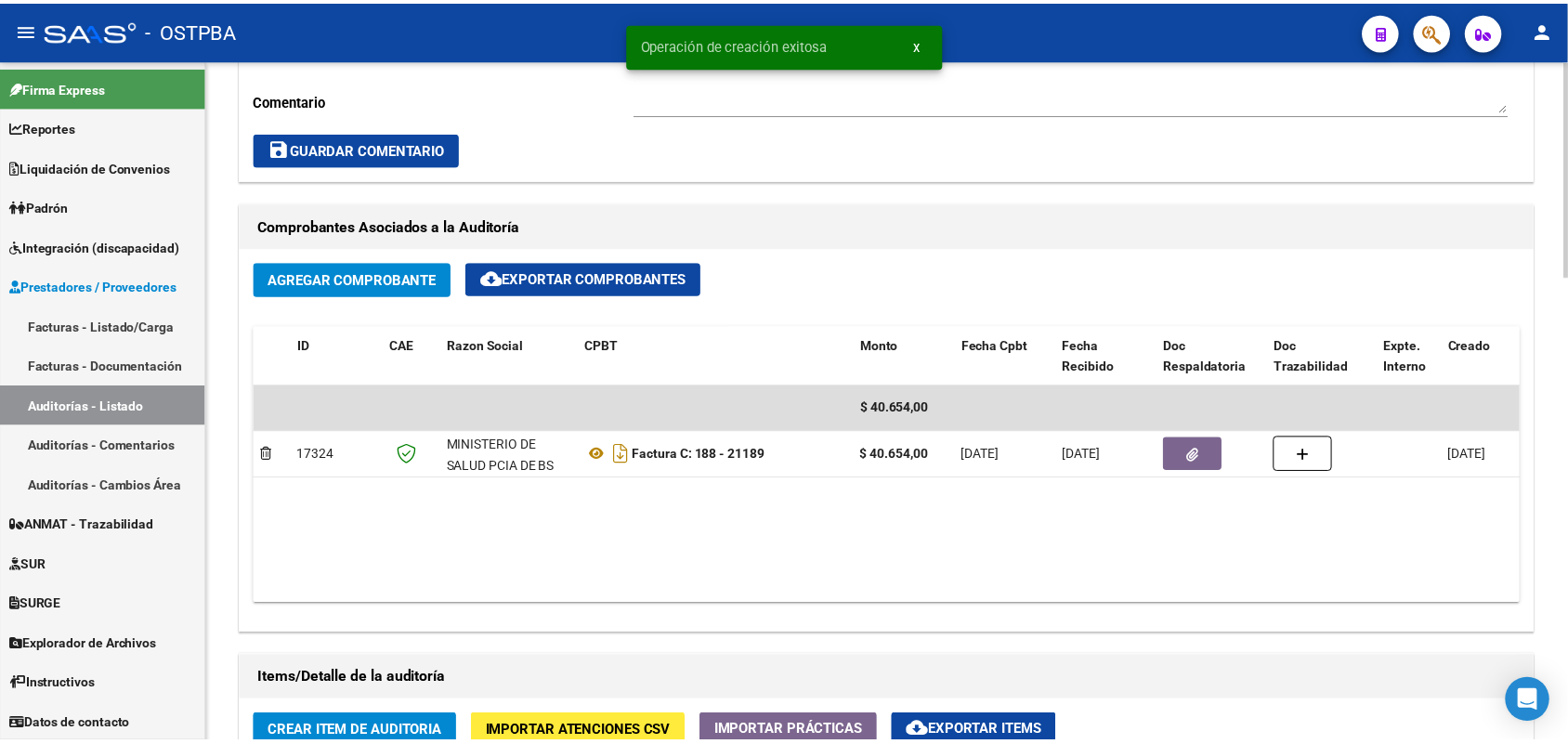
scroll to position [1161, 0]
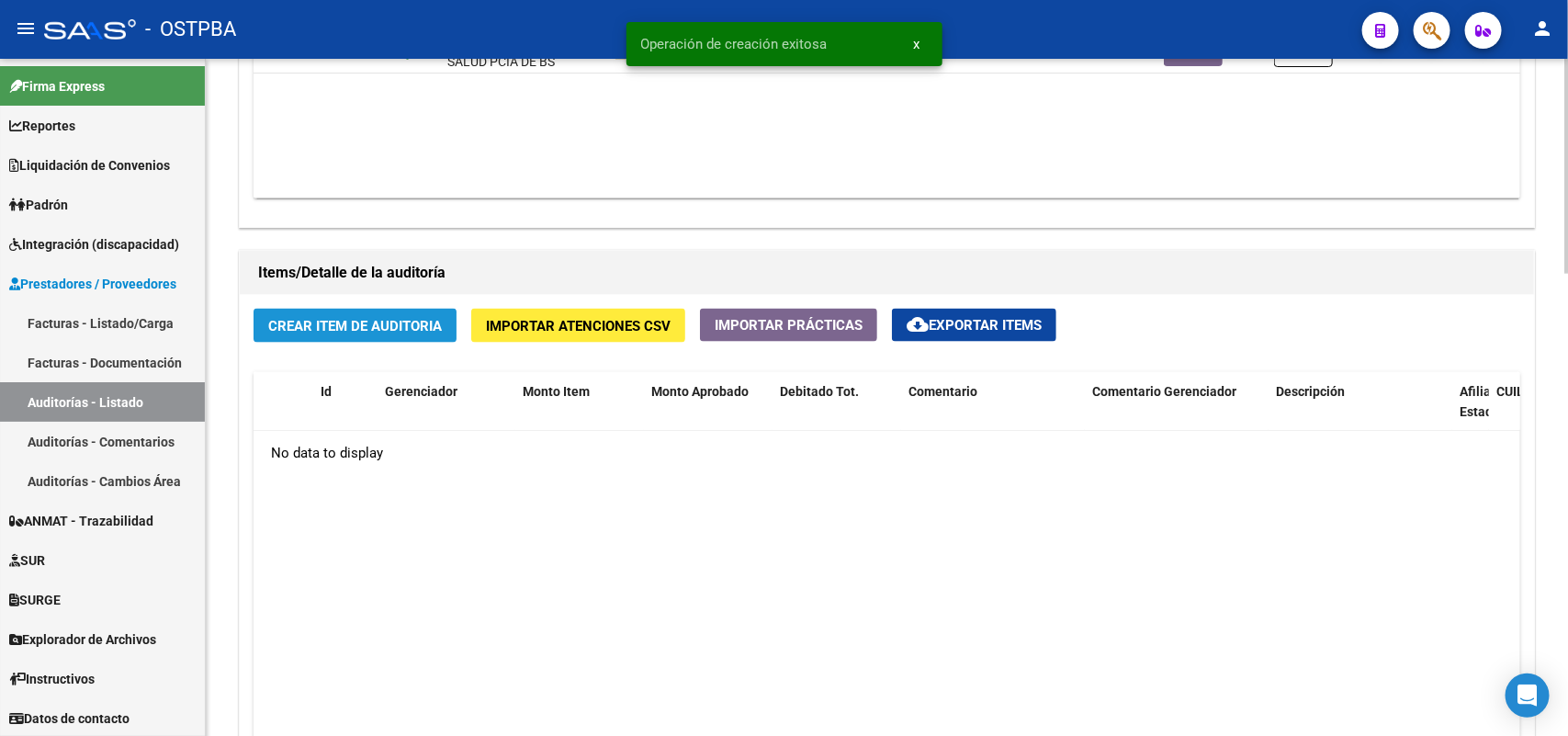
click at [372, 328] on span "Crear Item de Auditoria" at bounding box center [355, 326] width 173 height 17
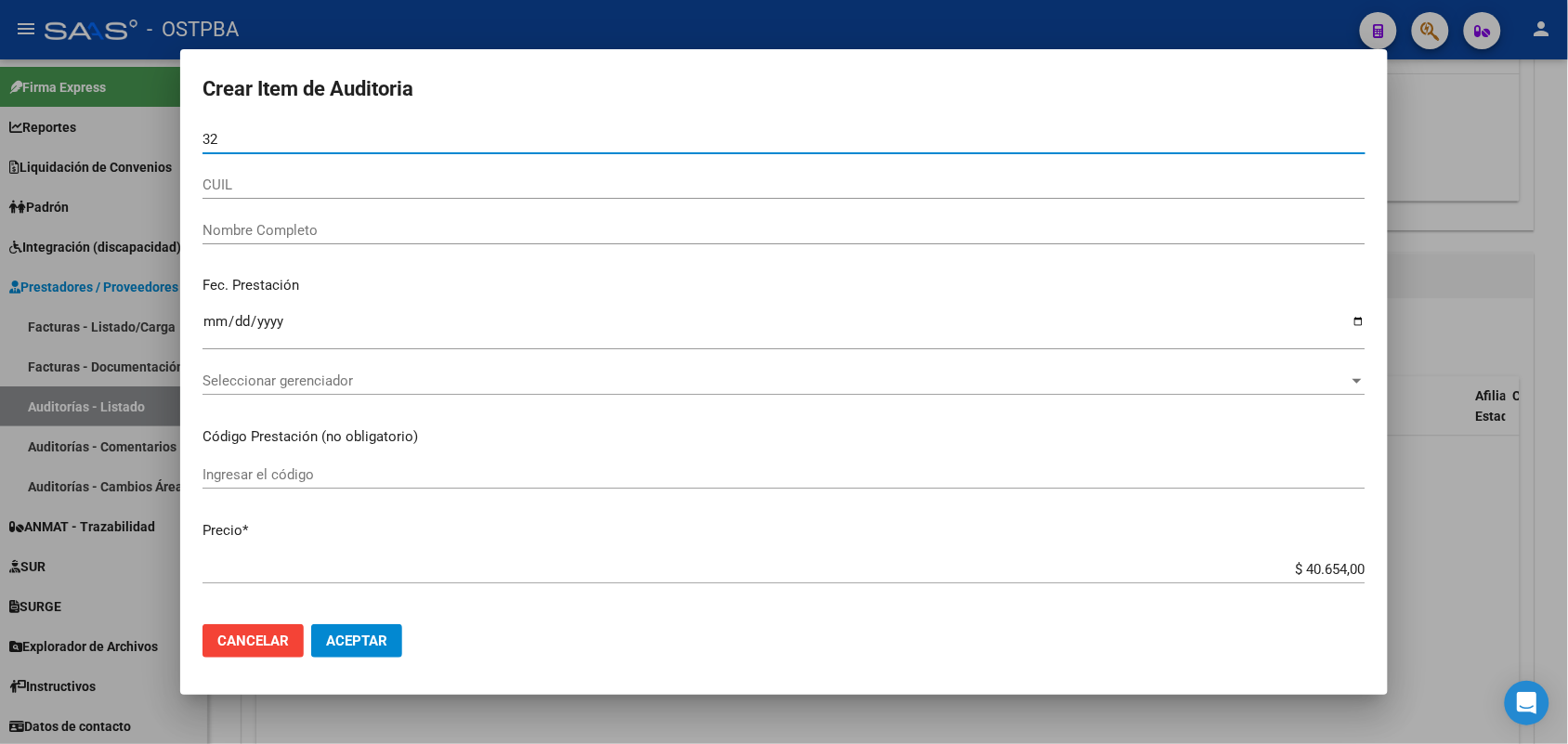
type input "3"
type input "32607396"
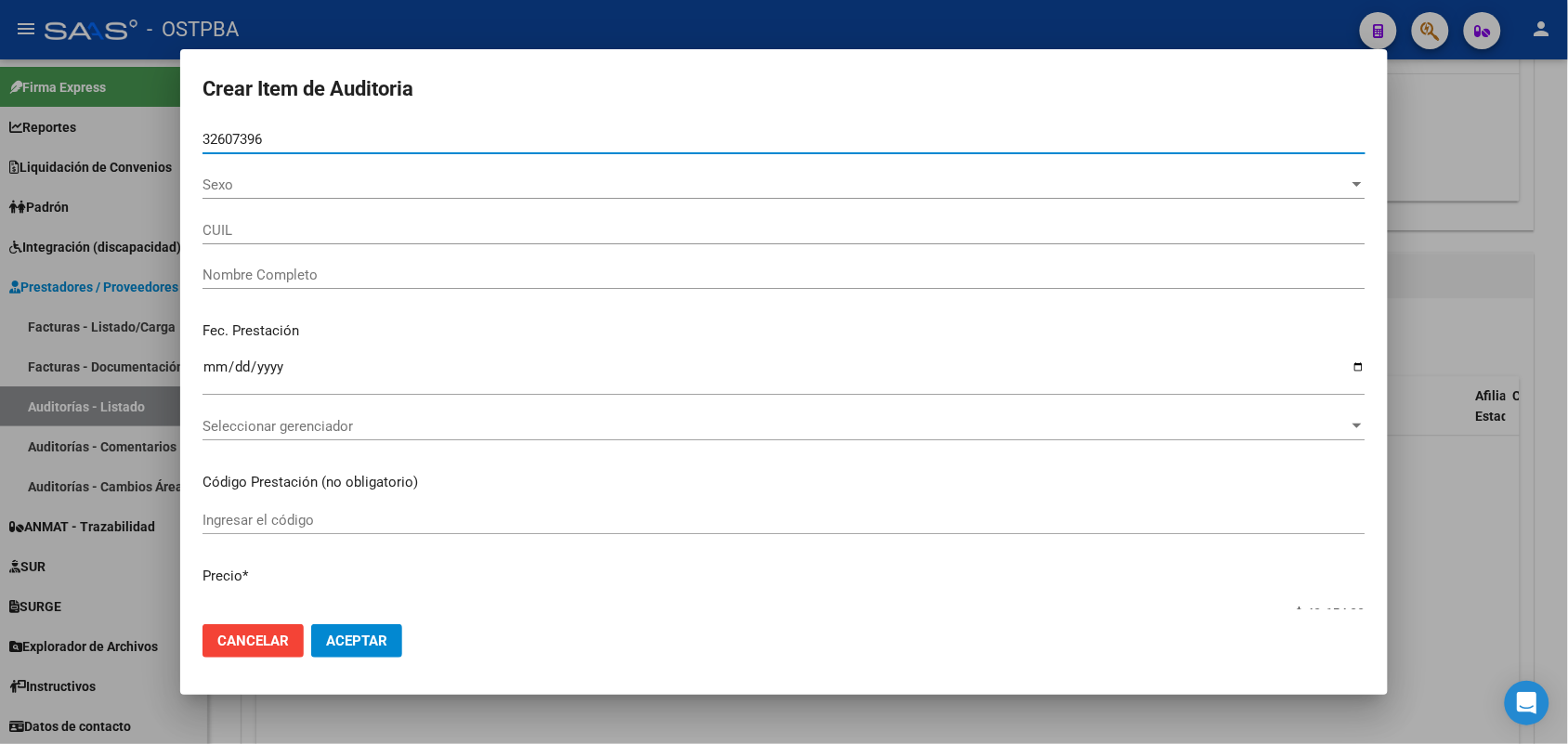
type input "27326073968"
type input "LOPEZ GABRIELA LORENA"
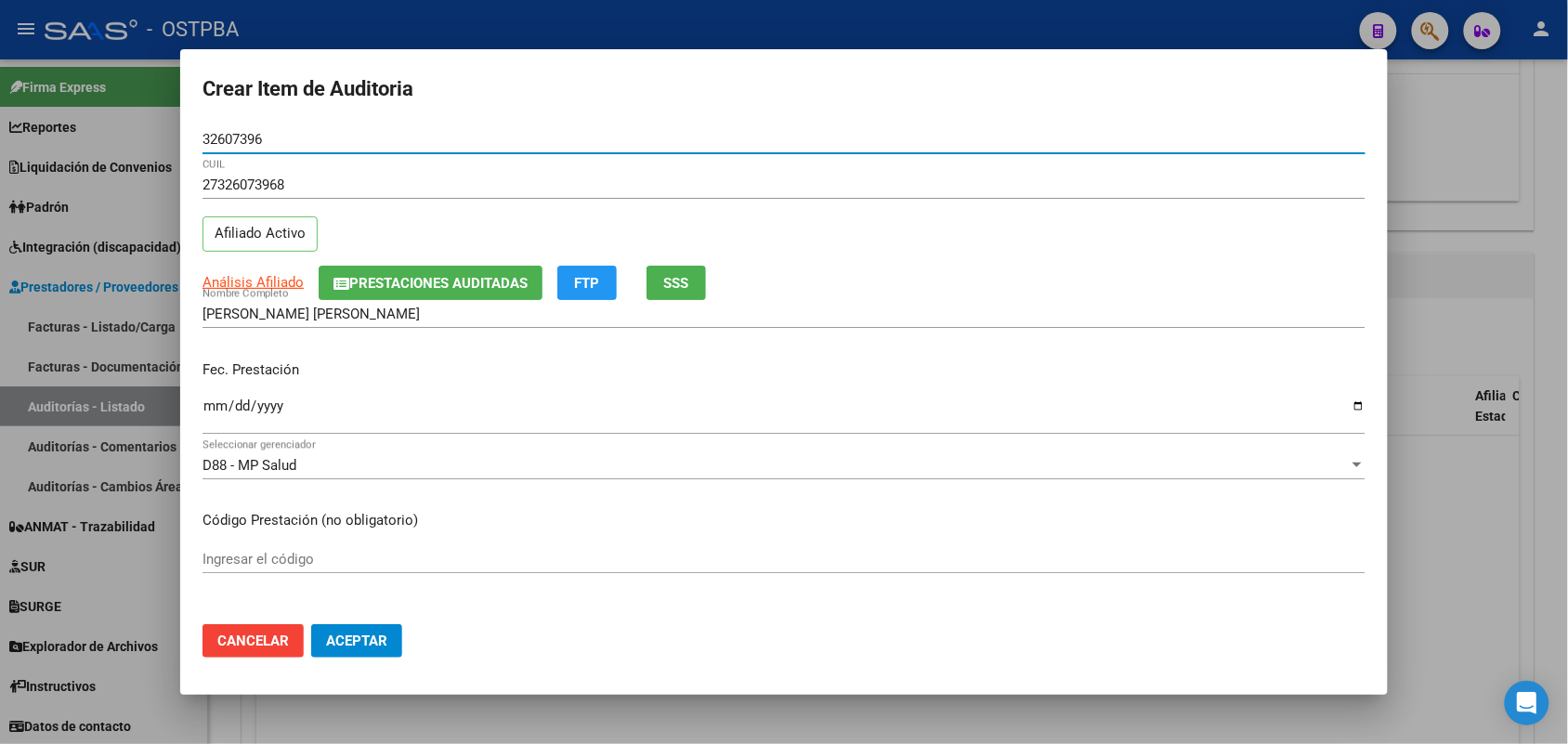
type input "32607396"
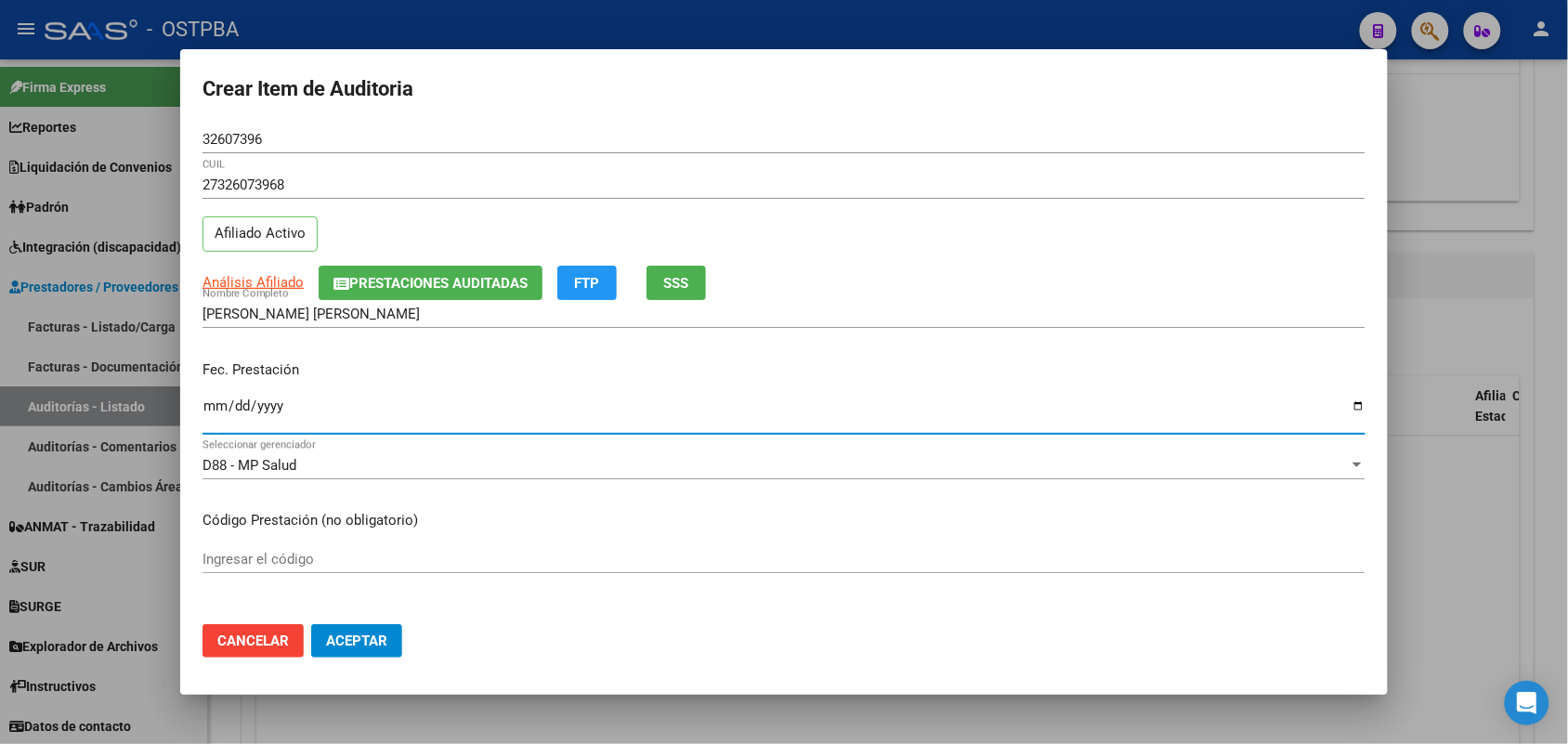
click at [210, 410] on input "Ingresar la fecha" at bounding box center [784, 413] width 1163 height 30
type input "2025-05-15"
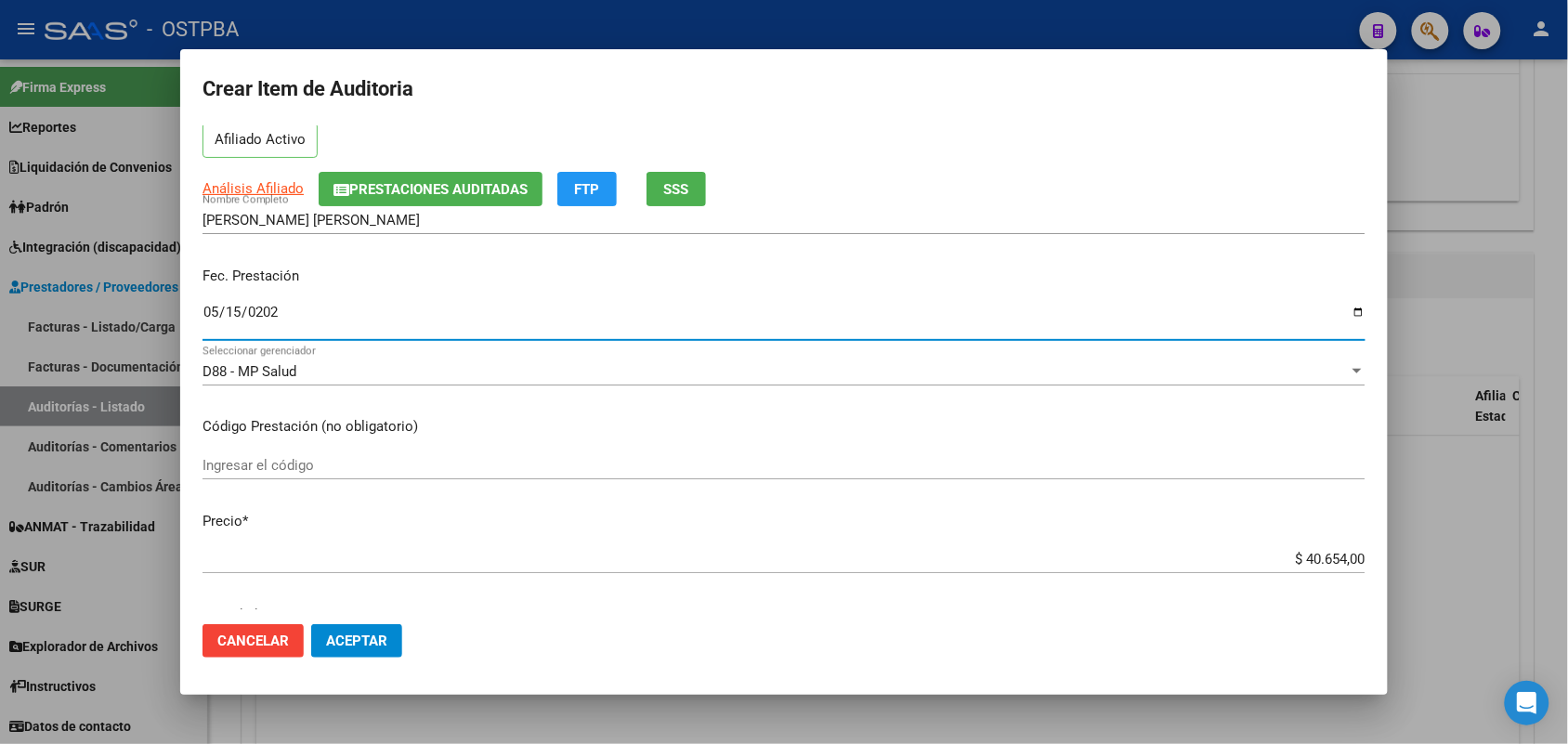
scroll to position [232, 0]
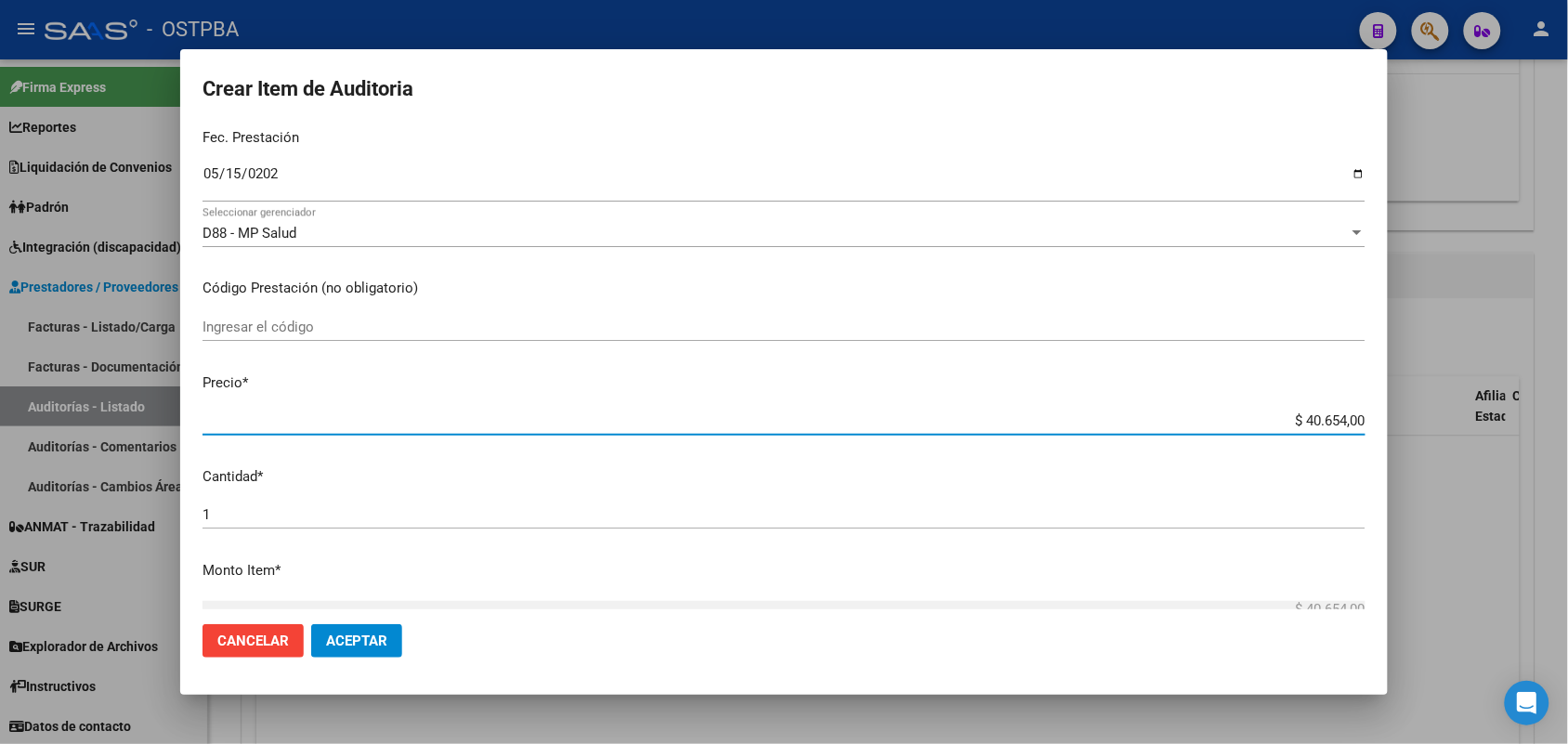
drag, startPoint x: 1266, startPoint y: 425, endPoint x: 1410, endPoint y: 433, distance: 144.2
click at [1394, 425] on div "Crear Item de Auditoria 32607396 Nro Documento 27326073968 CUIL Afiliado Activo…" at bounding box center [784, 372] width 1568 height 744
type input "$ 0,02"
type input "$ 0,23"
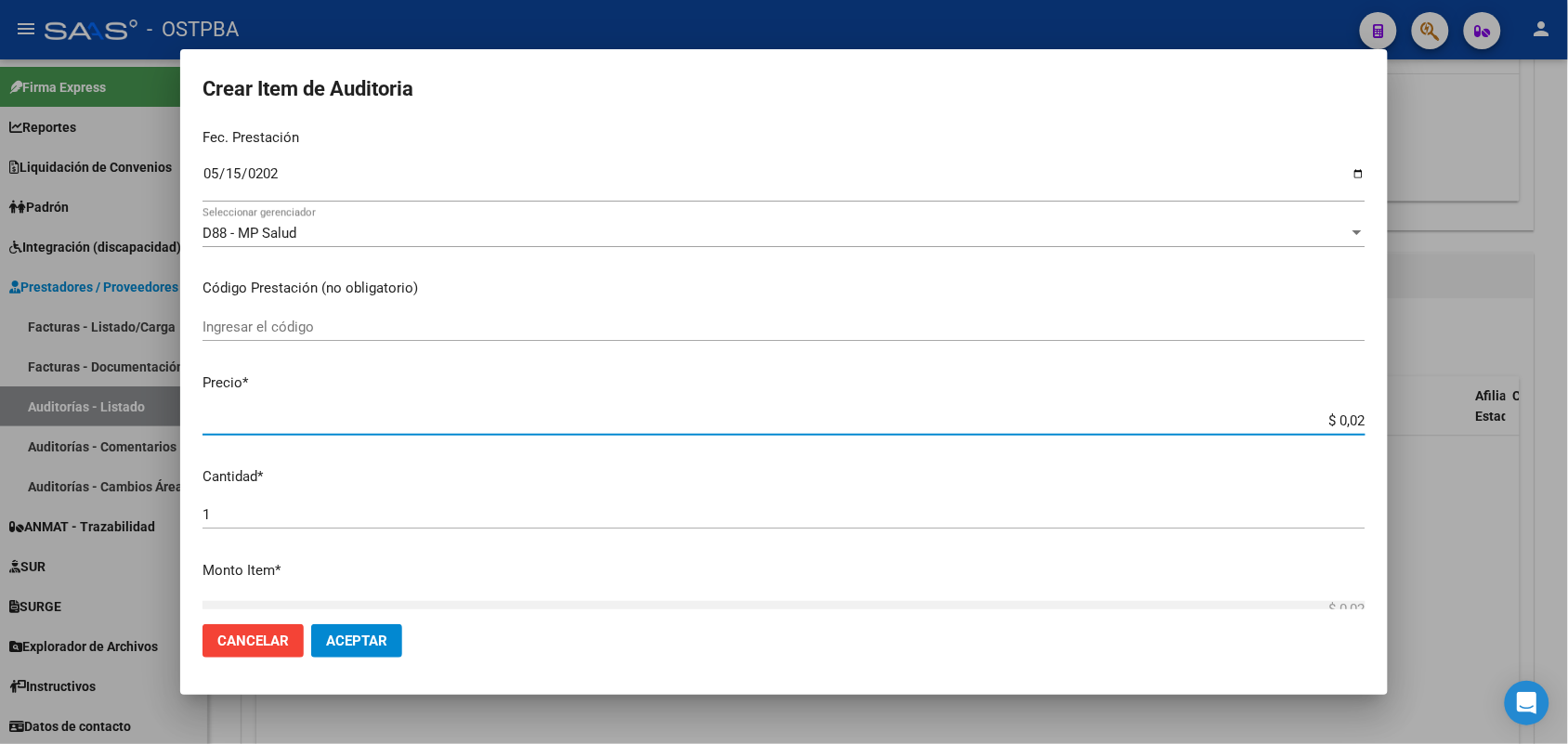
type input "$ 0,23"
type input "$ 2,35"
type input "$ 23,56"
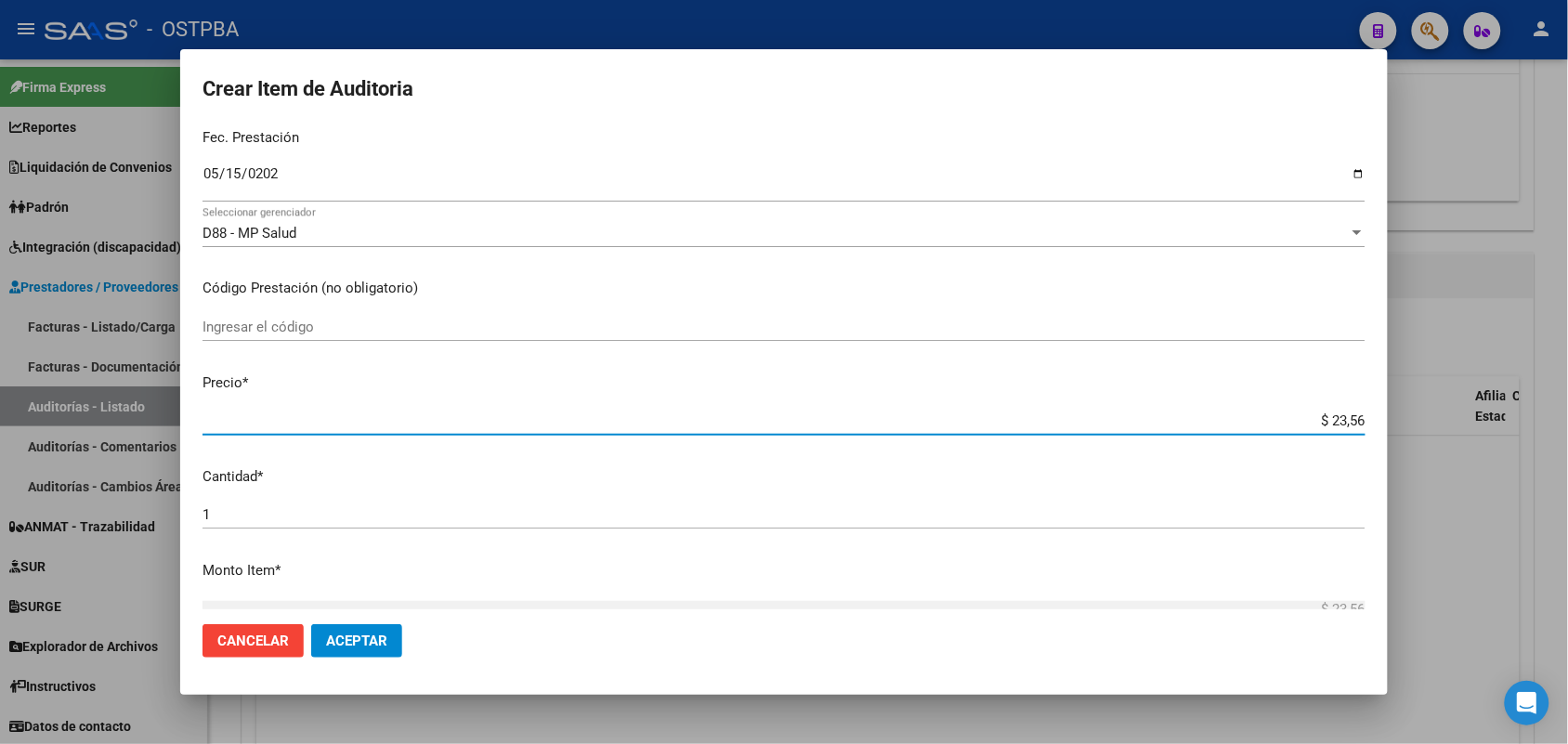
type input "$ 235,66"
type input "$ 2.356,60"
type input "$ 23.566,00"
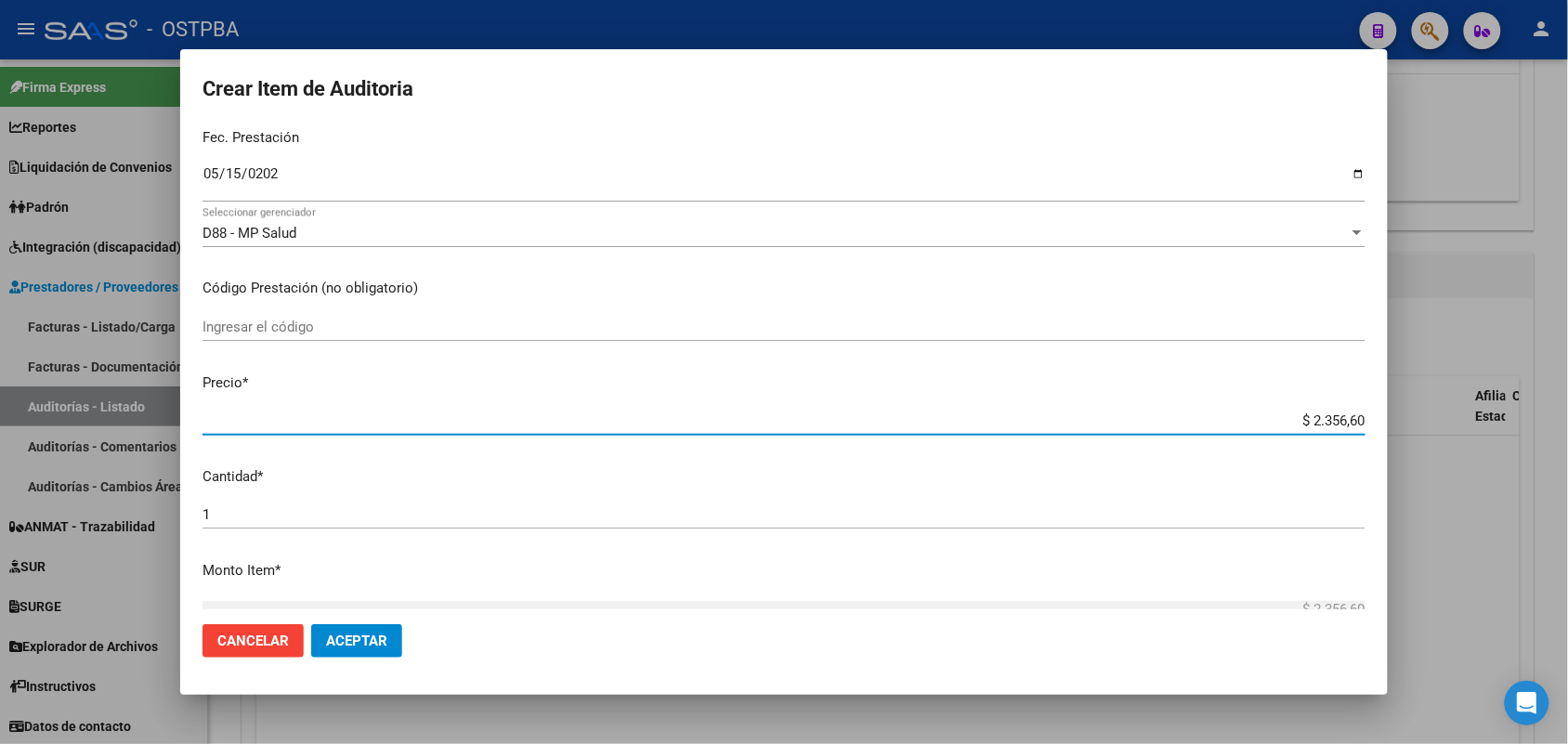
type input "$ 23.566,00"
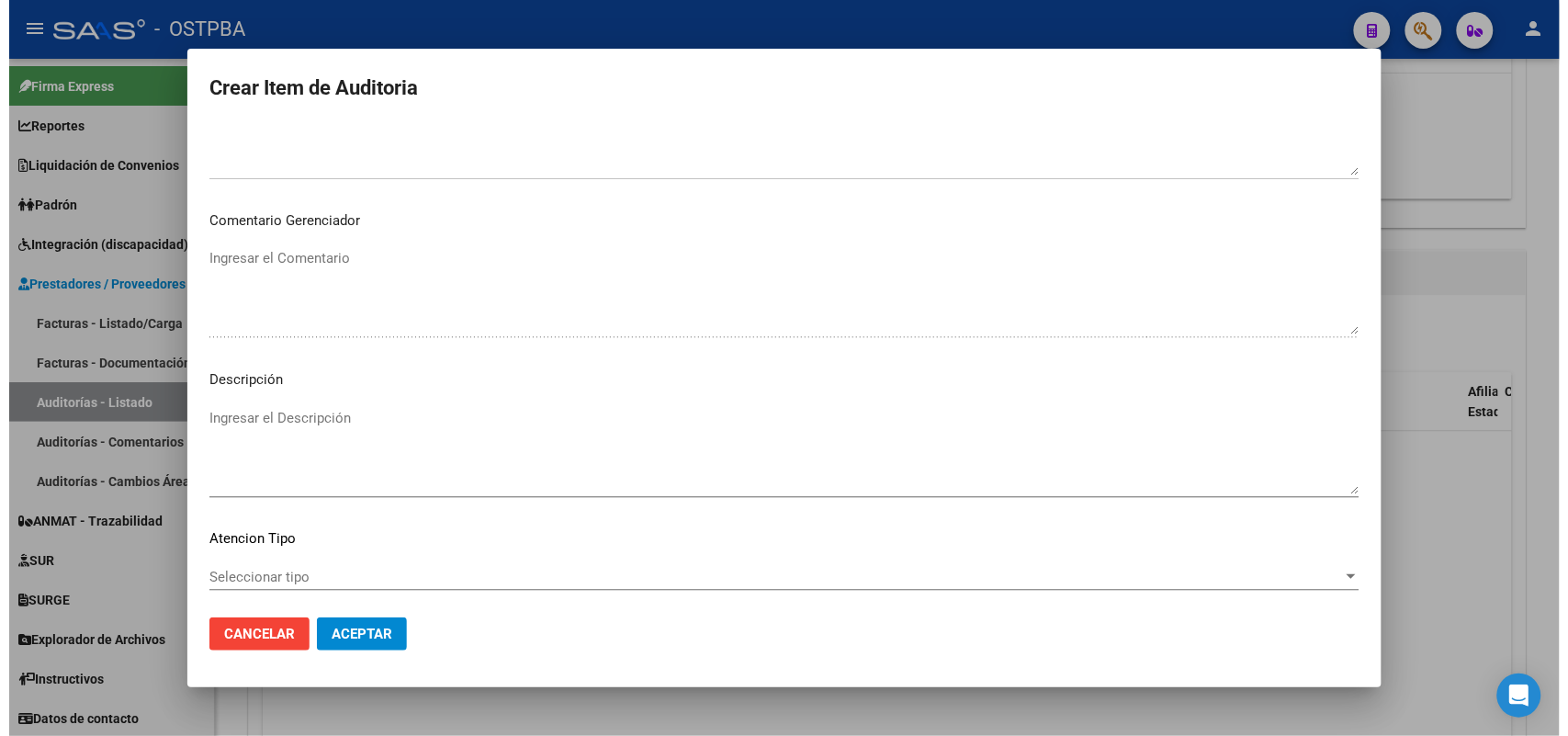
scroll to position [1016, 0]
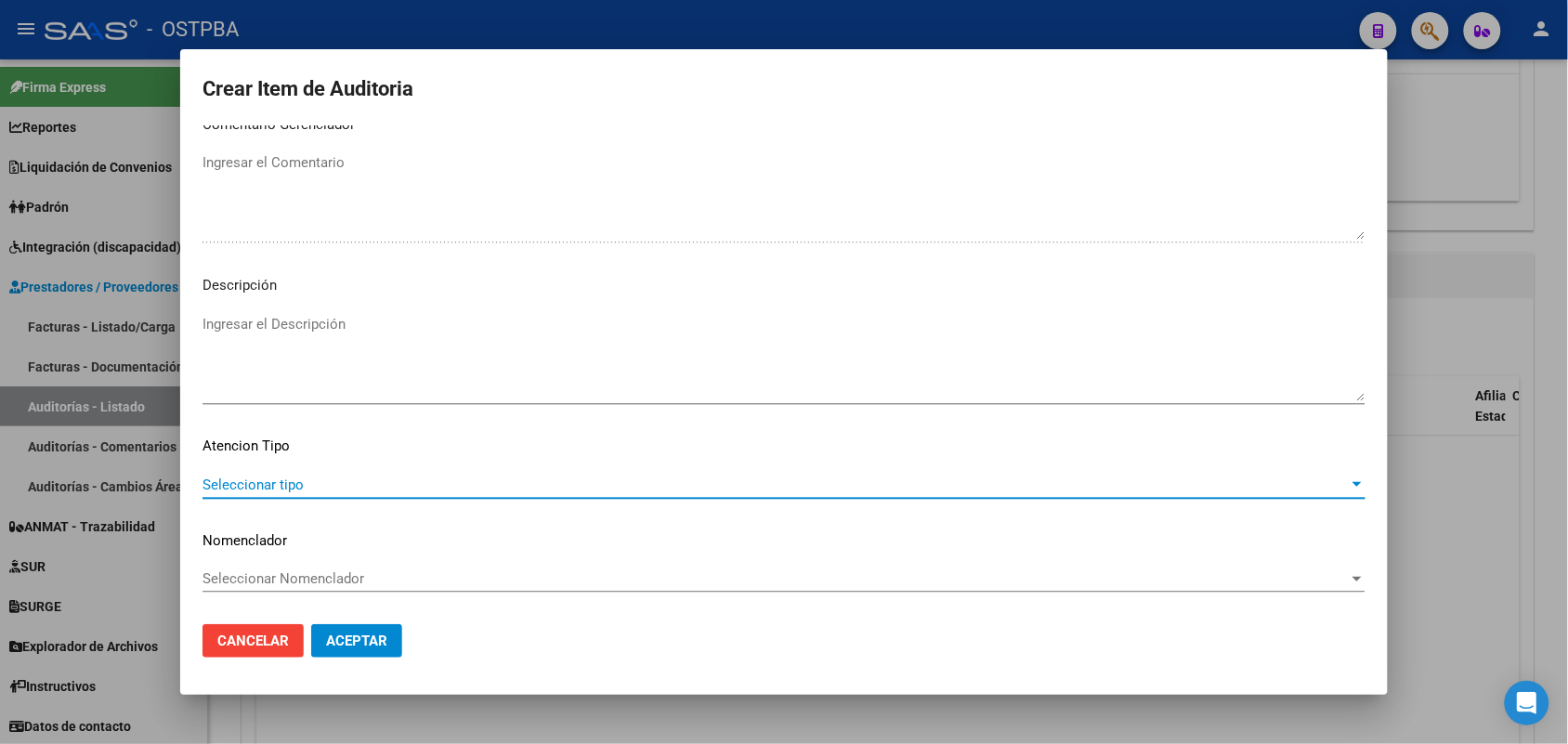
click at [290, 480] on span "Seleccionar tipo" at bounding box center [776, 484] width 1147 height 17
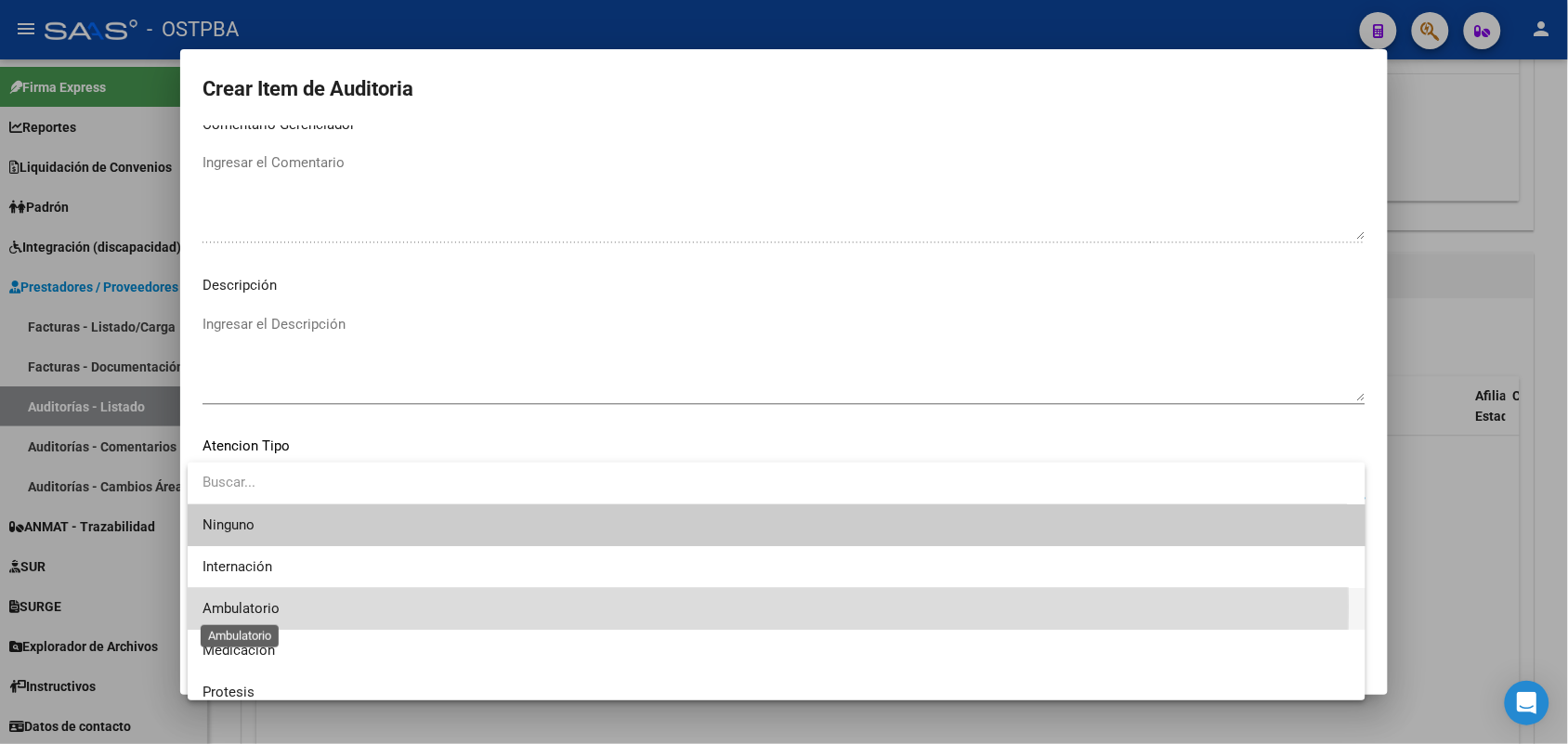
click at [246, 606] on span "Ambulatorio" at bounding box center [241, 608] width 77 height 17
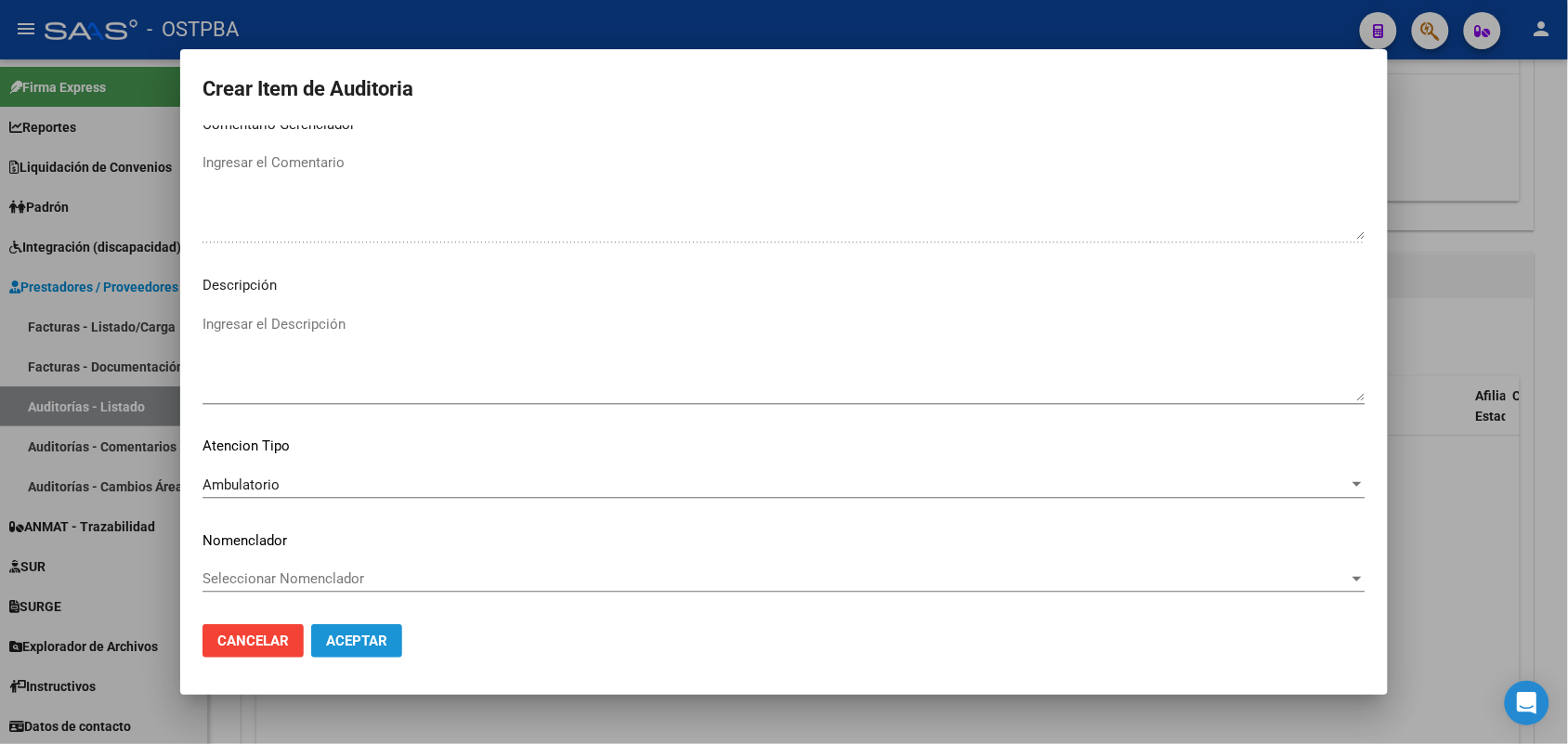
click at [372, 638] on span "Aceptar" at bounding box center [356, 641] width 61 height 17
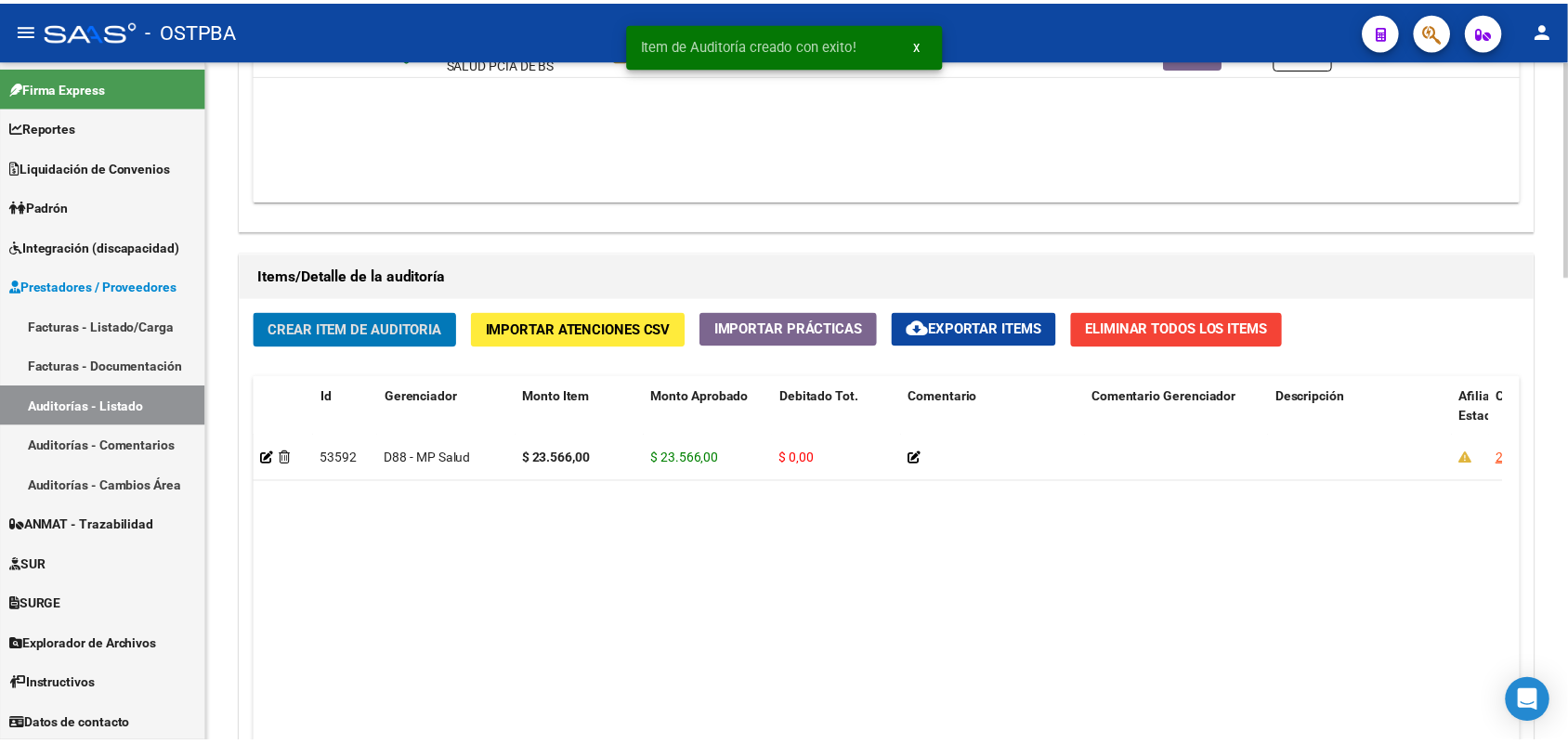
scroll to position [1162, 0]
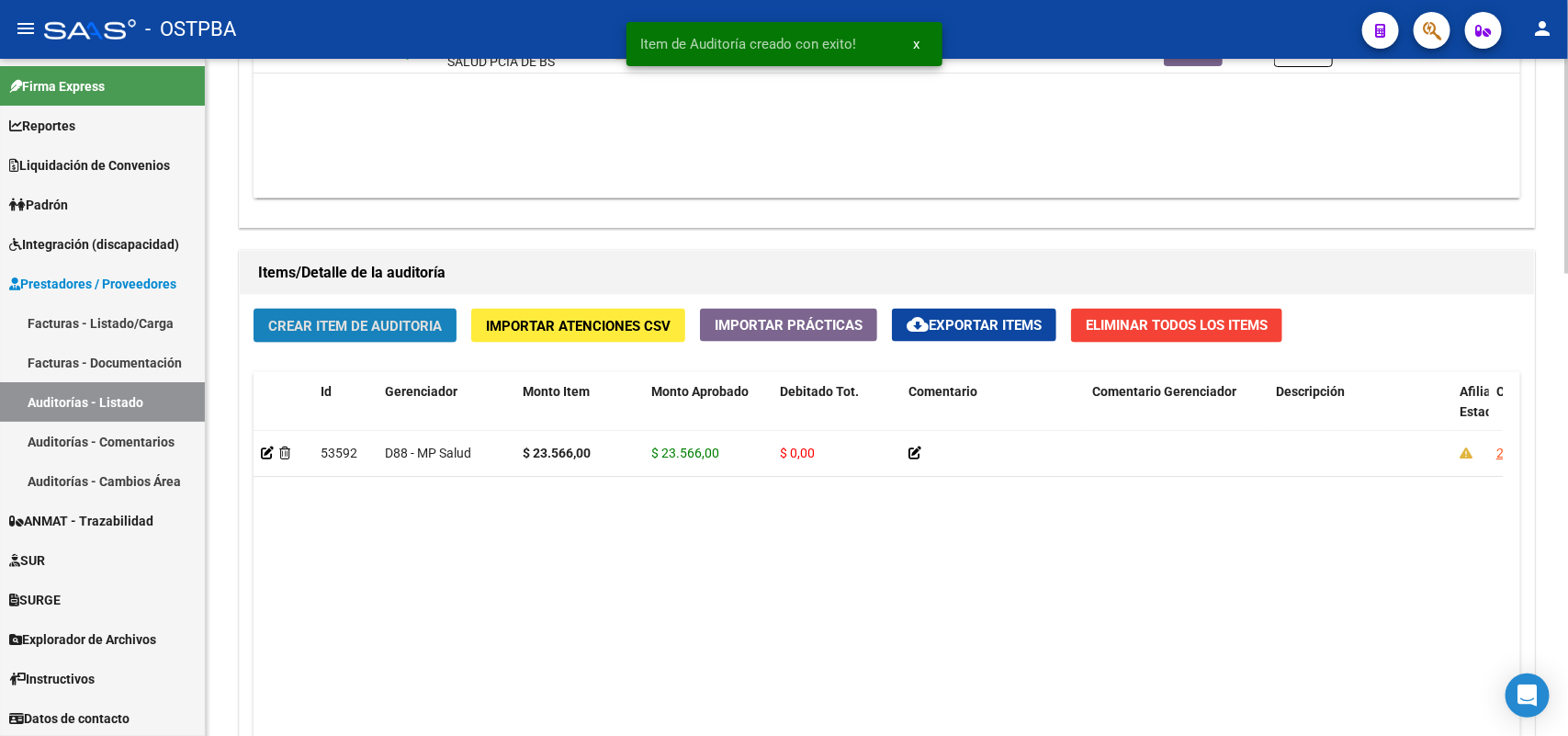
click at [412, 318] on span "Crear Item de Auditoria" at bounding box center [355, 326] width 173 height 17
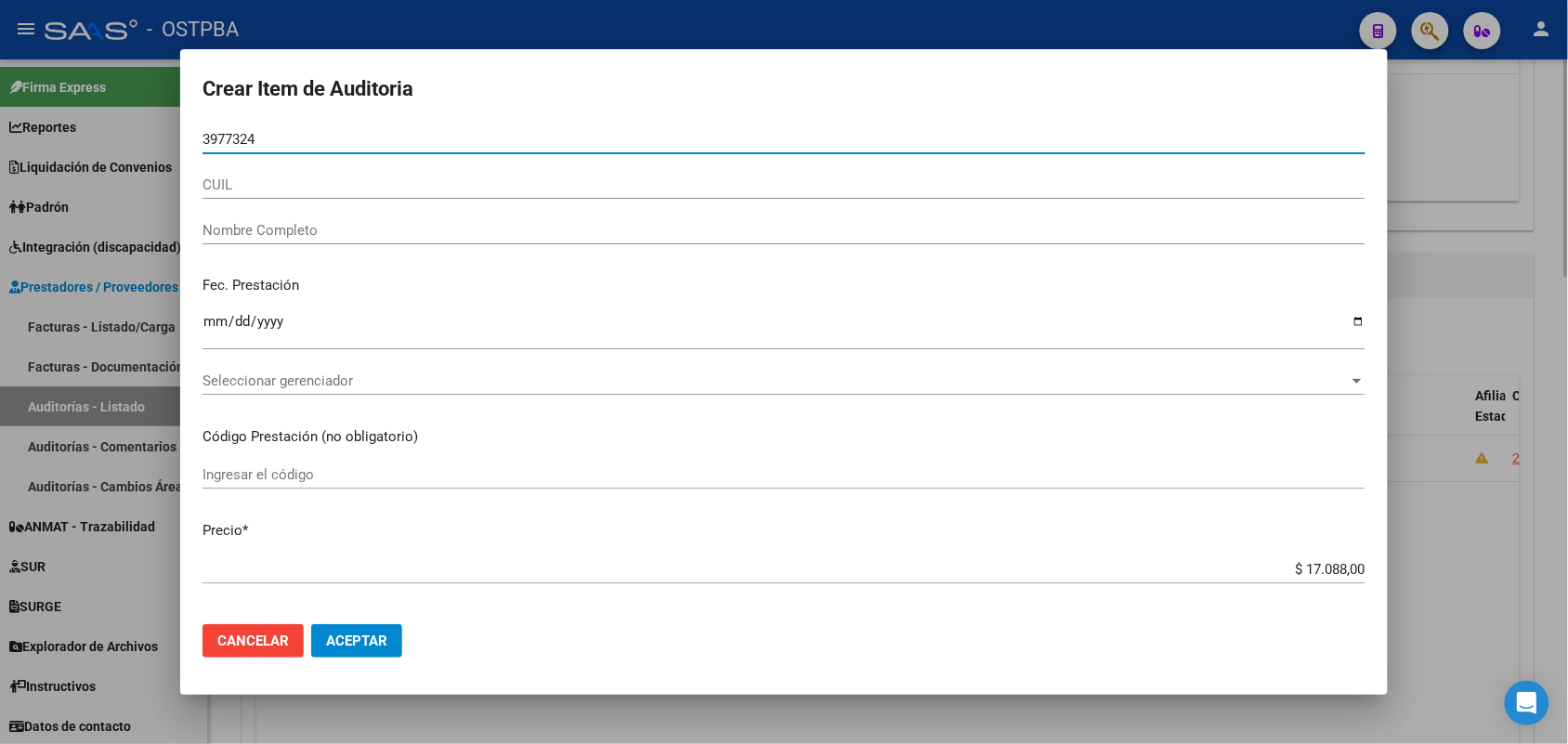
type input "39773248"
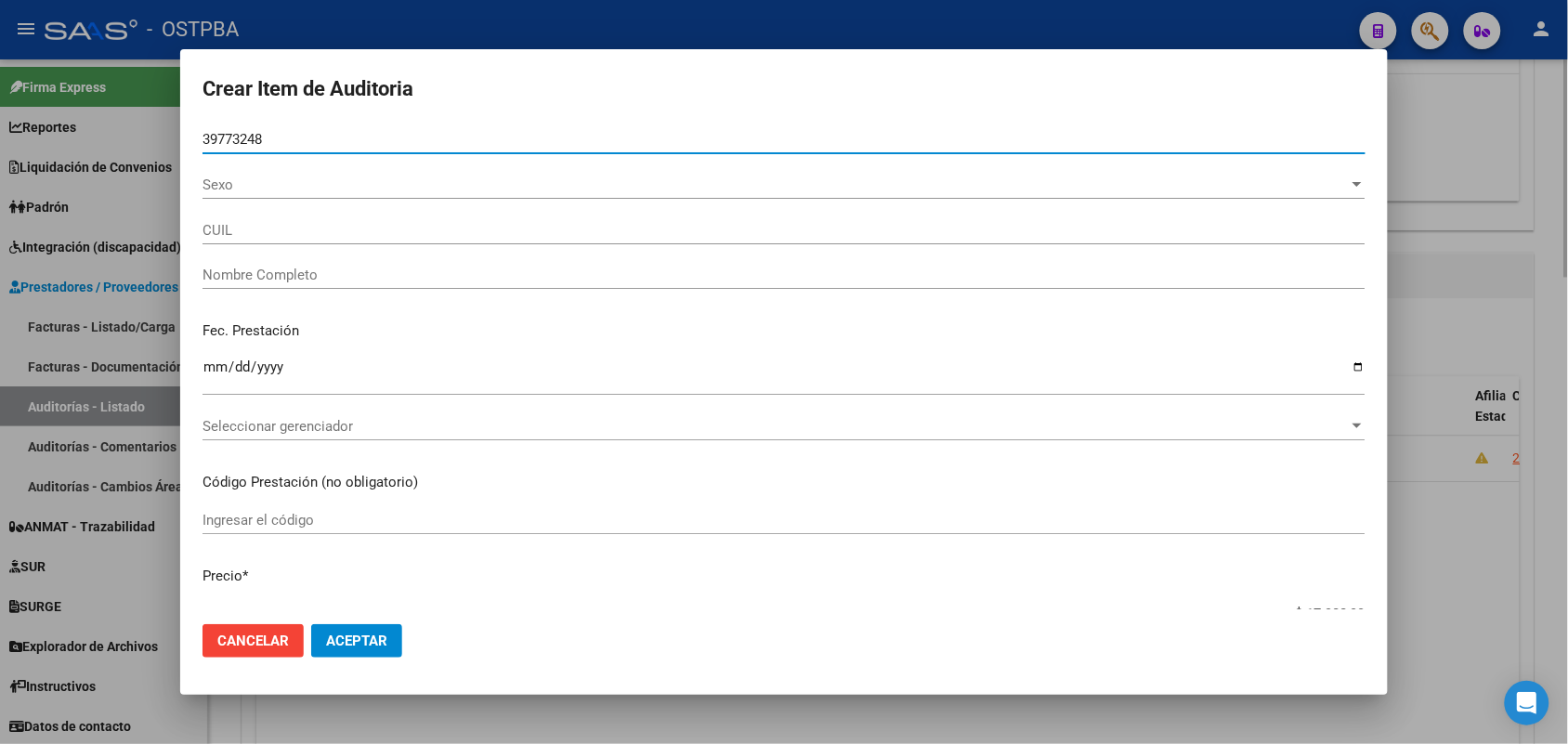
type input "27397732482"
type input "RIQUES IVANNA AILEN -"
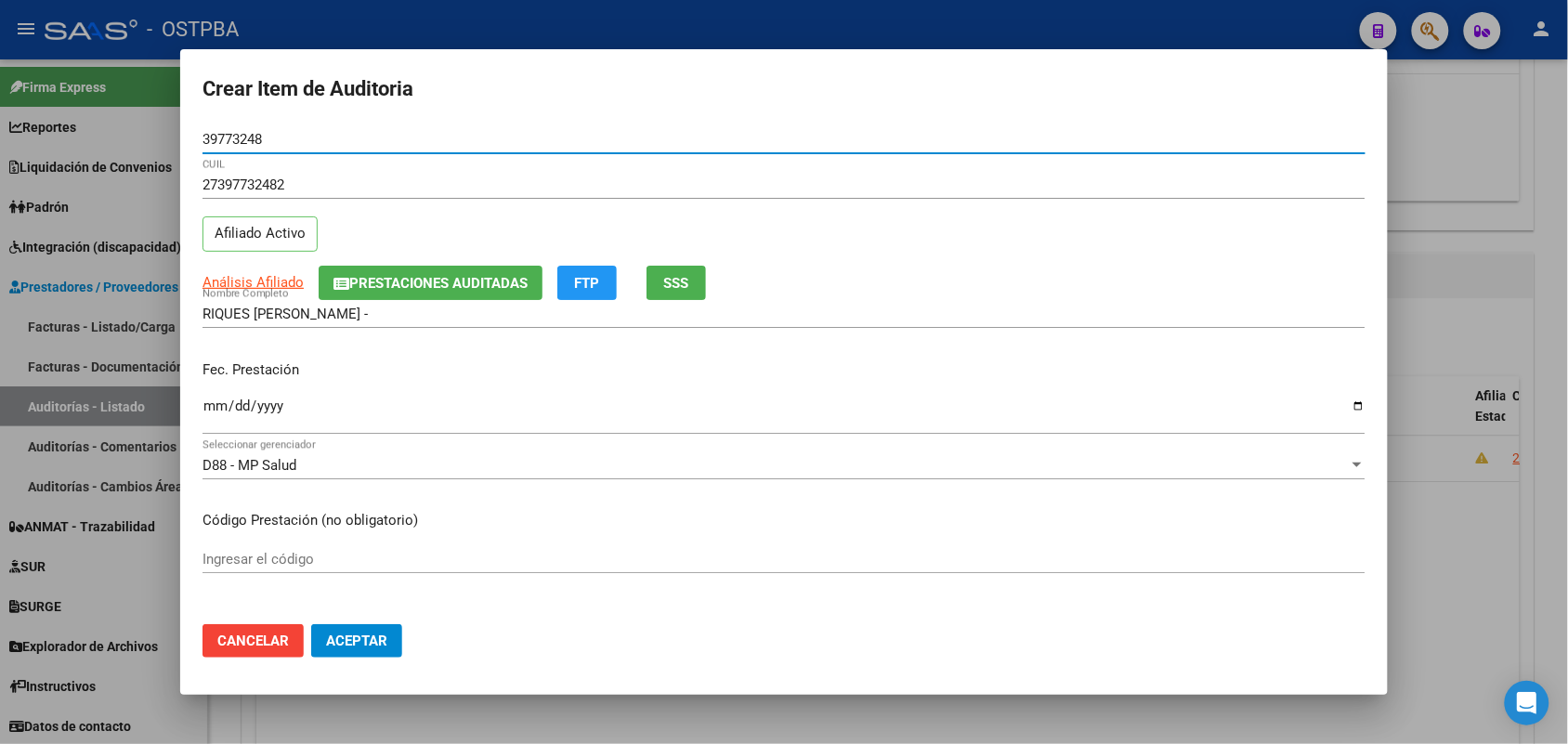
type input "39773248"
click at [210, 410] on input "Ingresar la fecha" at bounding box center [784, 413] width 1163 height 30
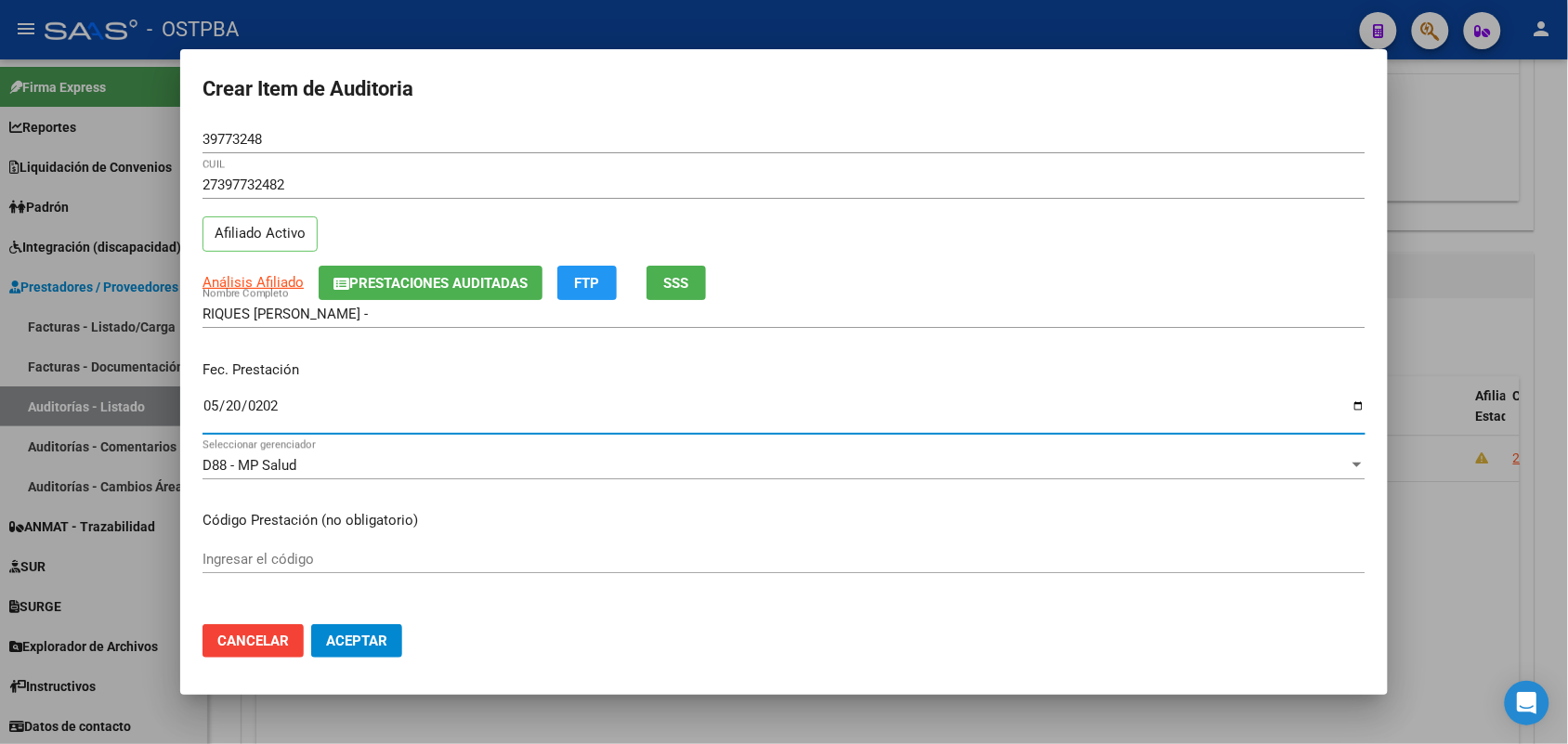
type input "2025-05-20"
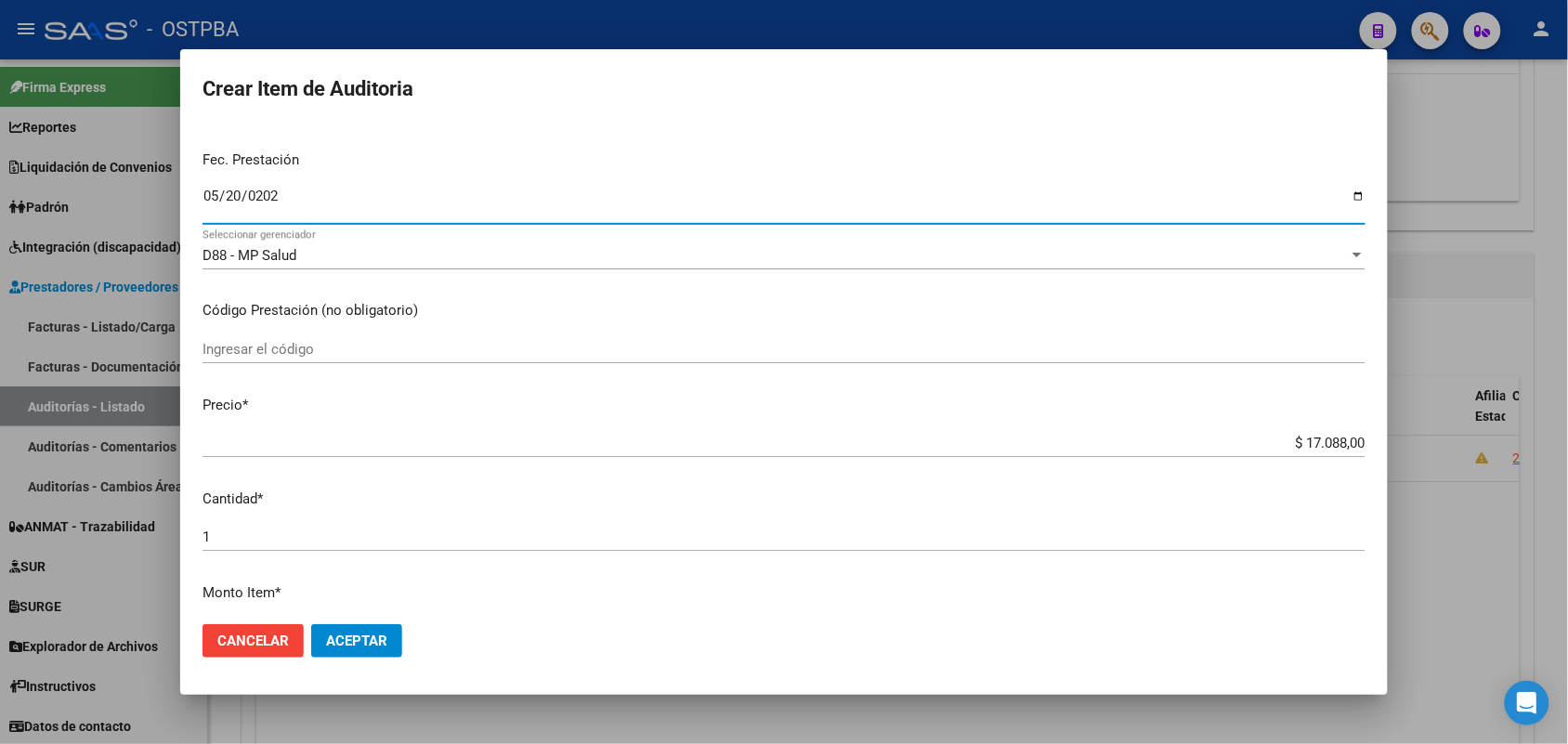
scroll to position [232, 0]
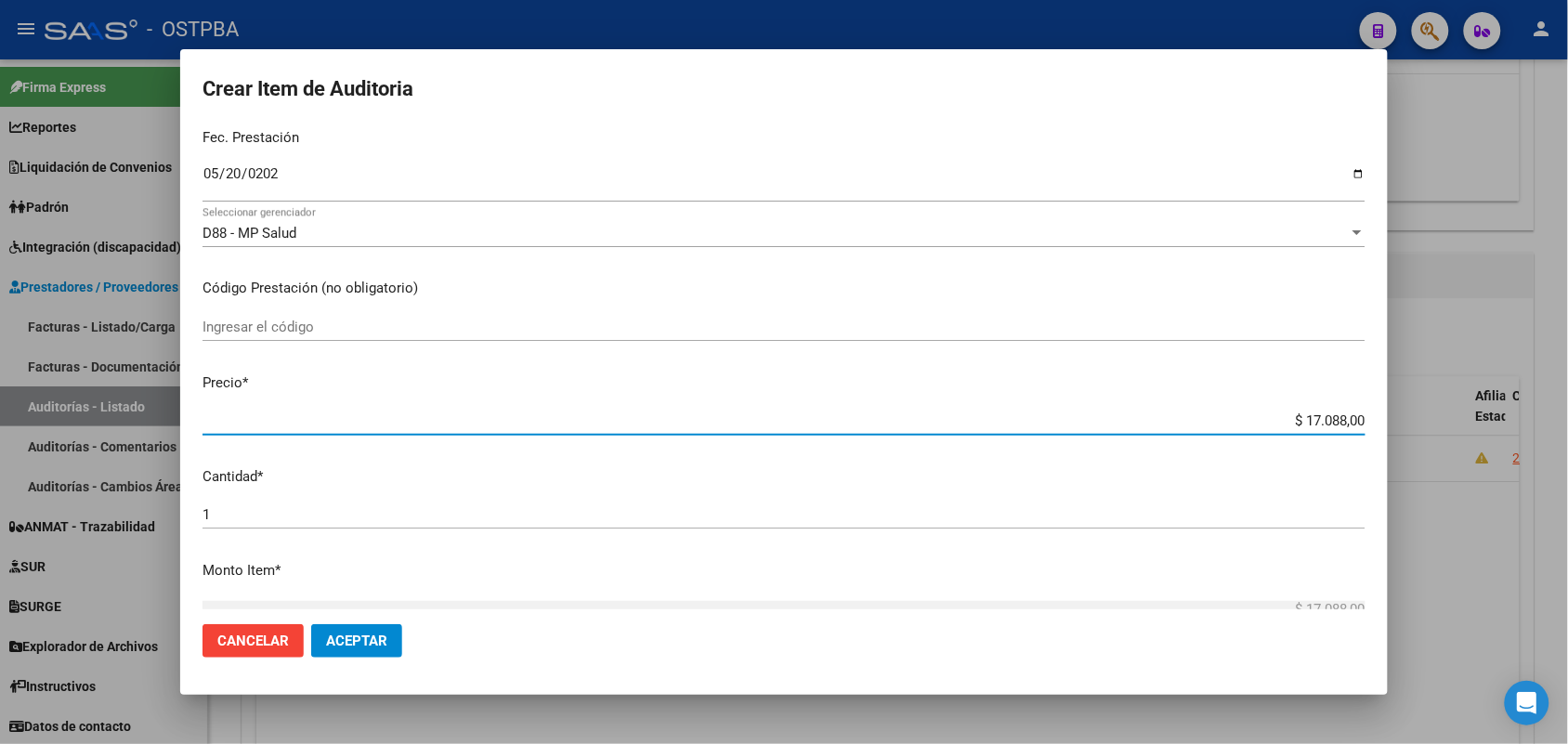
drag, startPoint x: 1274, startPoint y: 421, endPoint x: 1380, endPoint y: 420, distance: 106.0
click at [1380, 420] on mat-dialog-content "39773248 Nro Documento 27397732482 CUIL Afiliado Activo Análisis Afiliado Prest…" at bounding box center [784, 367] width 1208 height 484
type input "$ 0,08"
type input "$ 0,82"
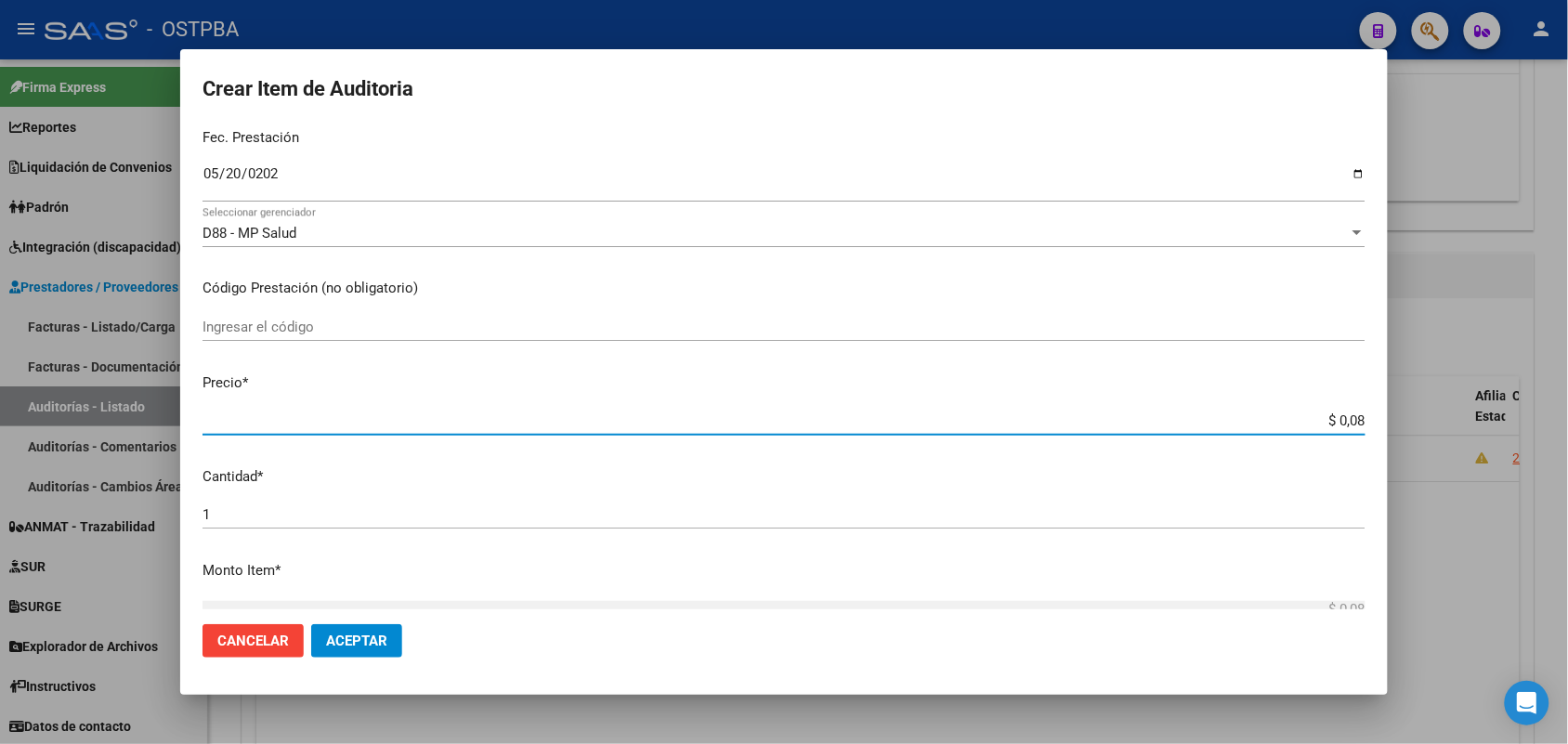
type input "$ 0,82"
type input "$ 8,27"
type input "$ 82,76"
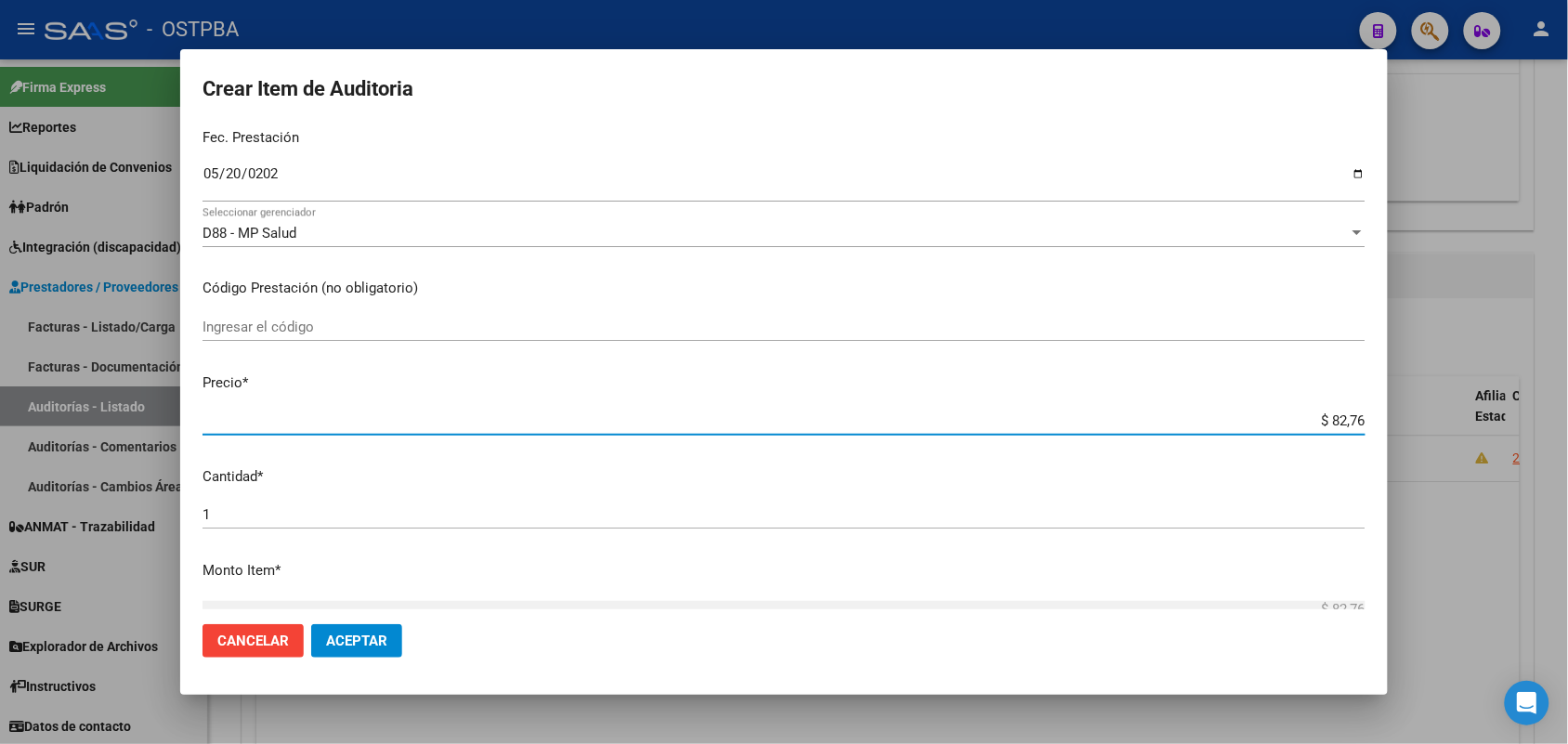
type input "$ 827,60"
type input "$ 8.276,00"
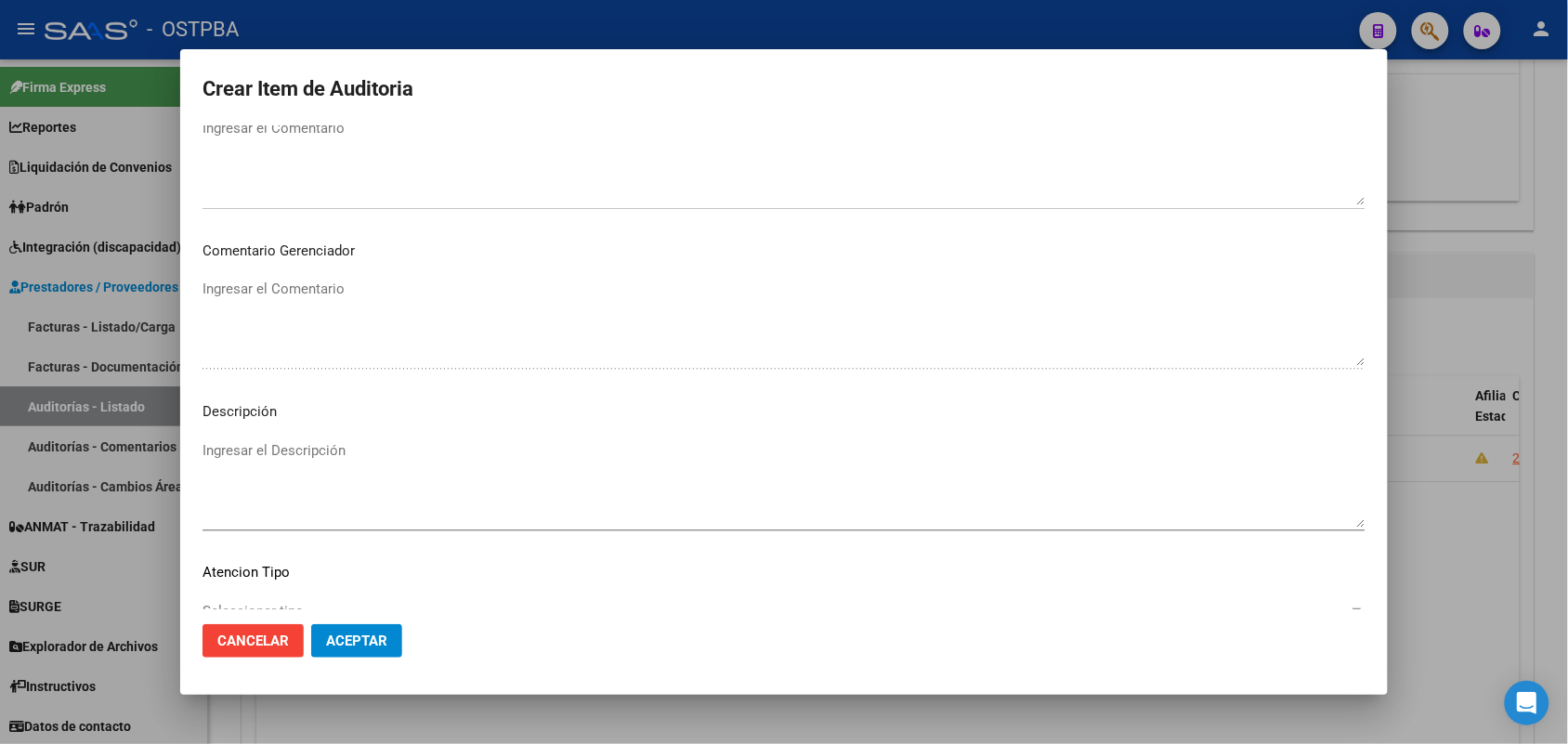
scroll to position [929, 0]
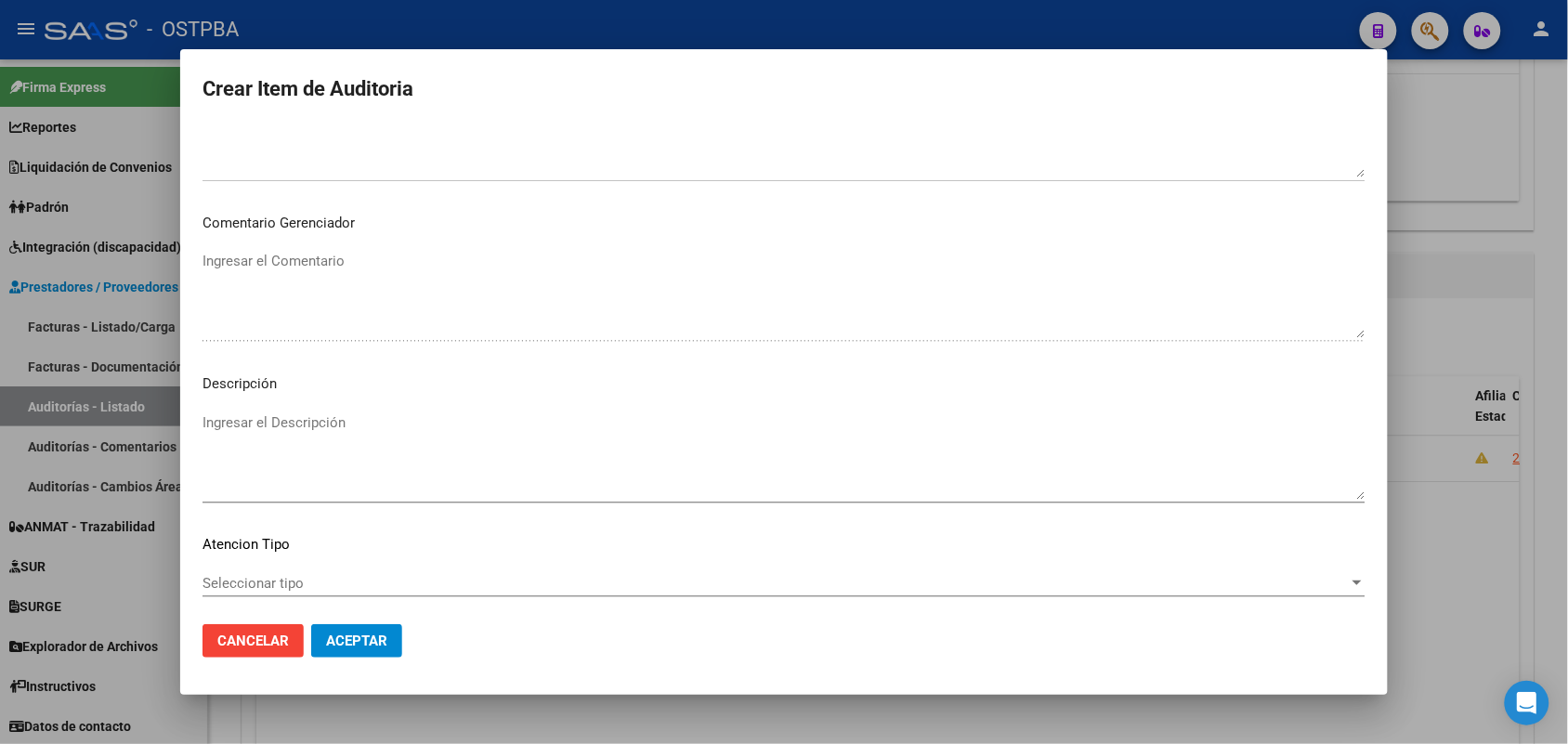
click at [288, 583] on span "Seleccionar tipo" at bounding box center [776, 583] width 1147 height 17
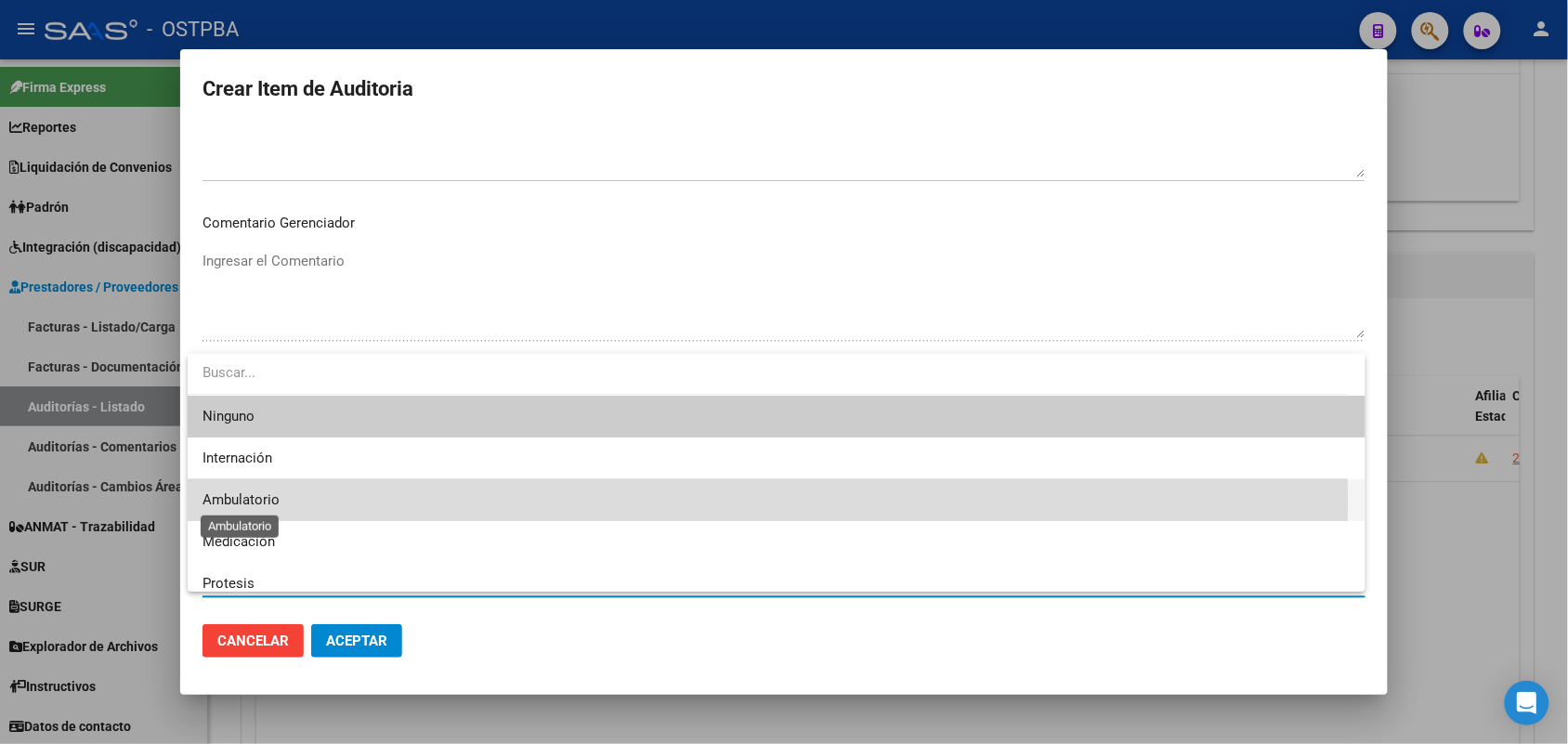
click at [271, 500] on span "Ambulatorio" at bounding box center [241, 499] width 77 height 17
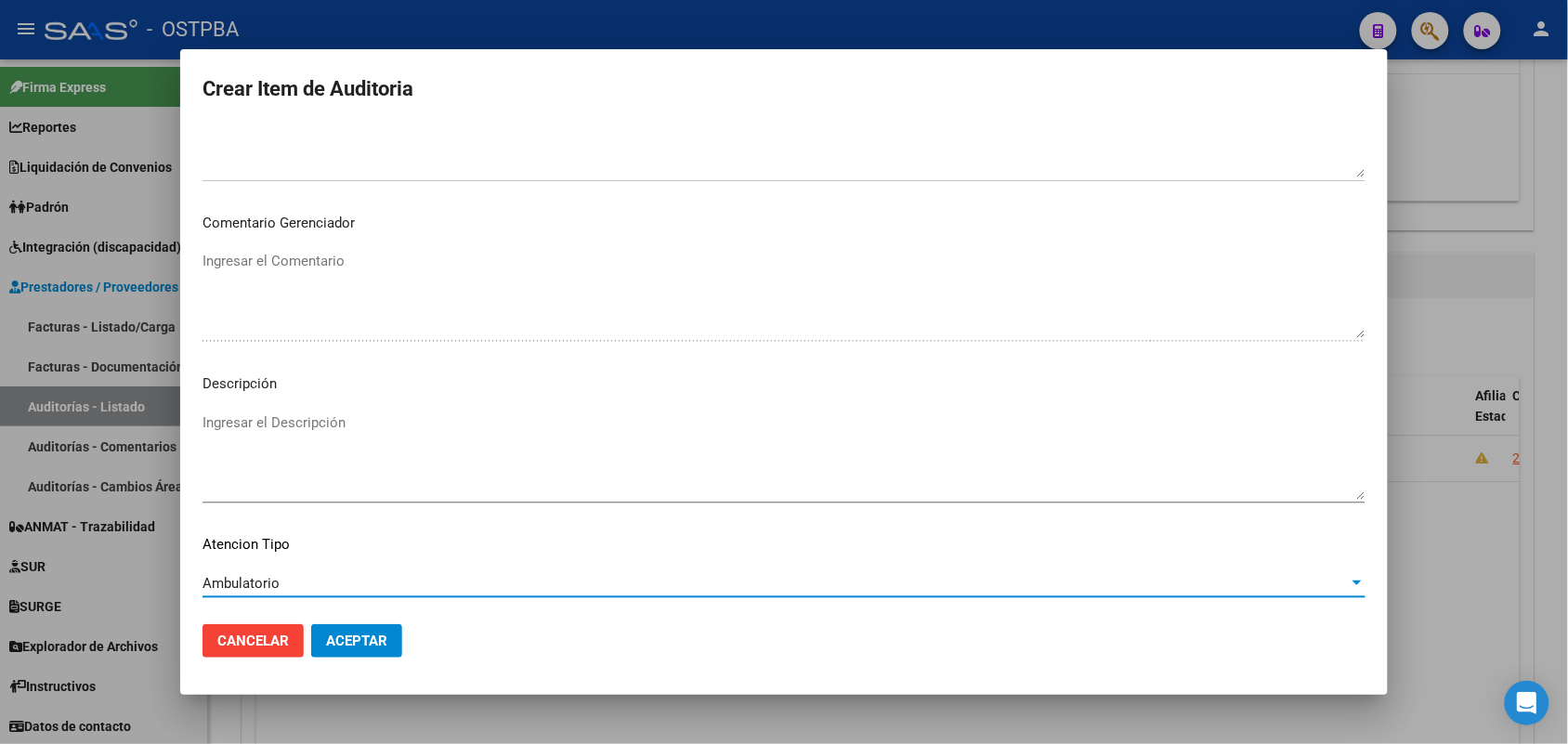
click at [369, 633] on span "Aceptar" at bounding box center [356, 641] width 61 height 17
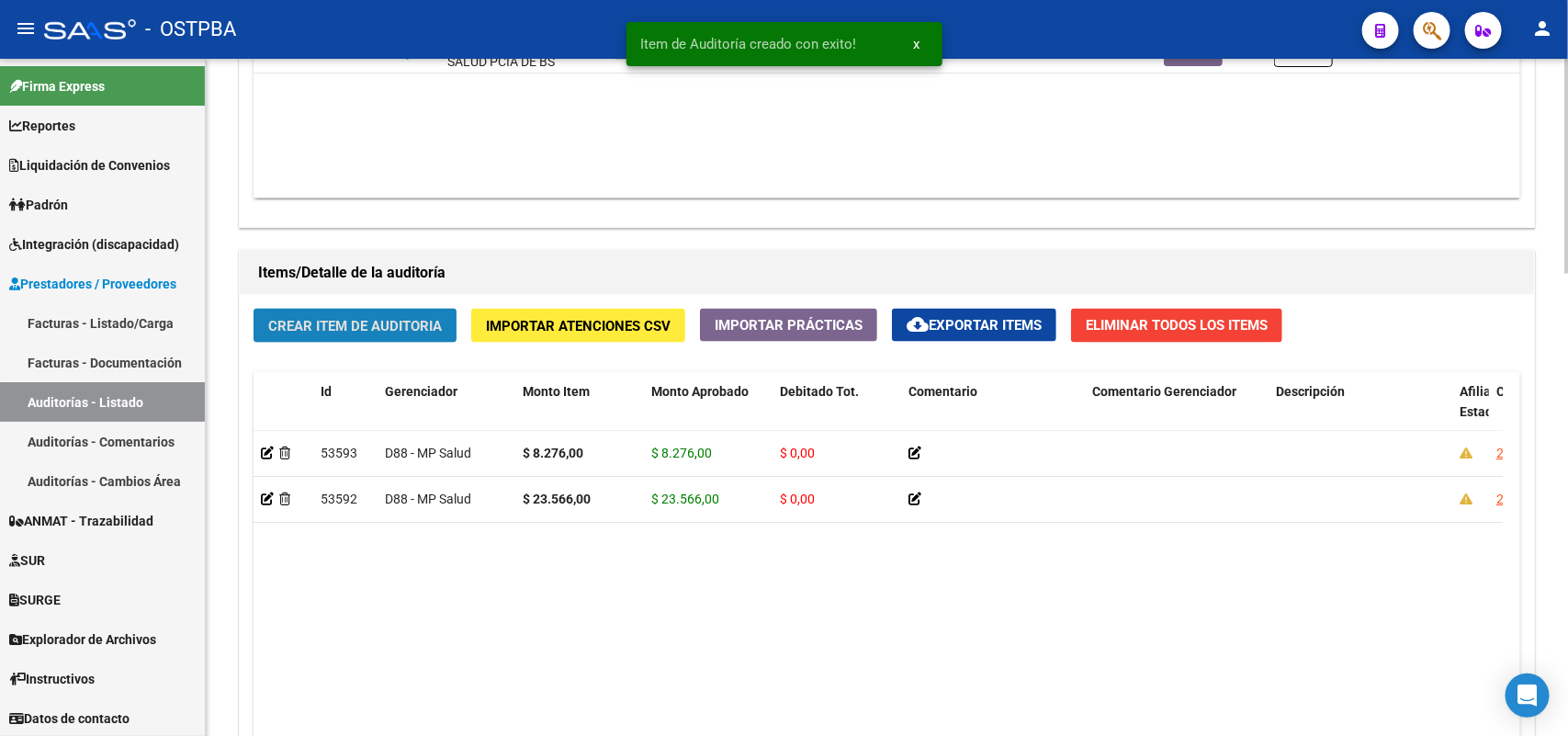
click at [404, 318] on span "Crear Item de Auditoria" at bounding box center [355, 326] width 173 height 17
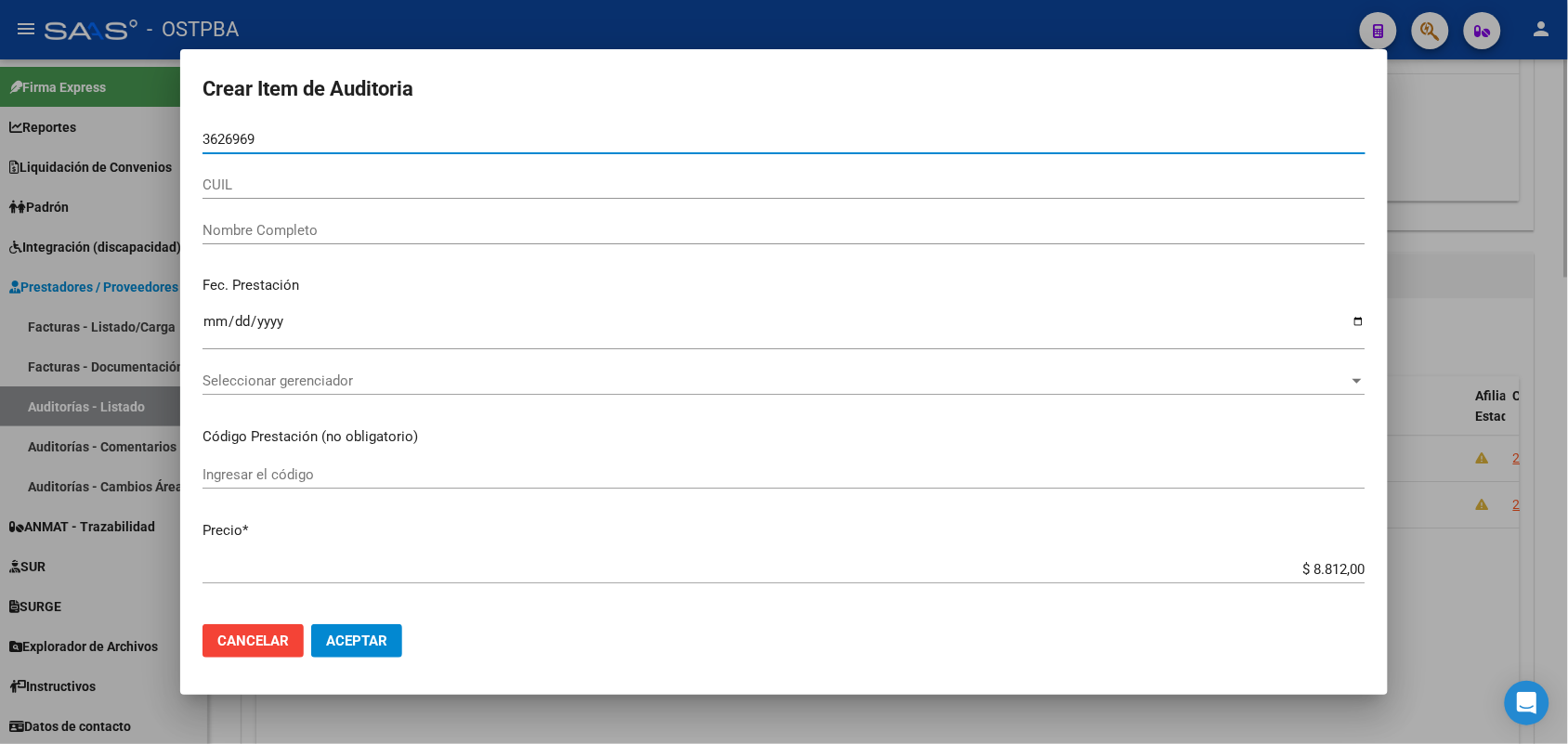
type input "36269698"
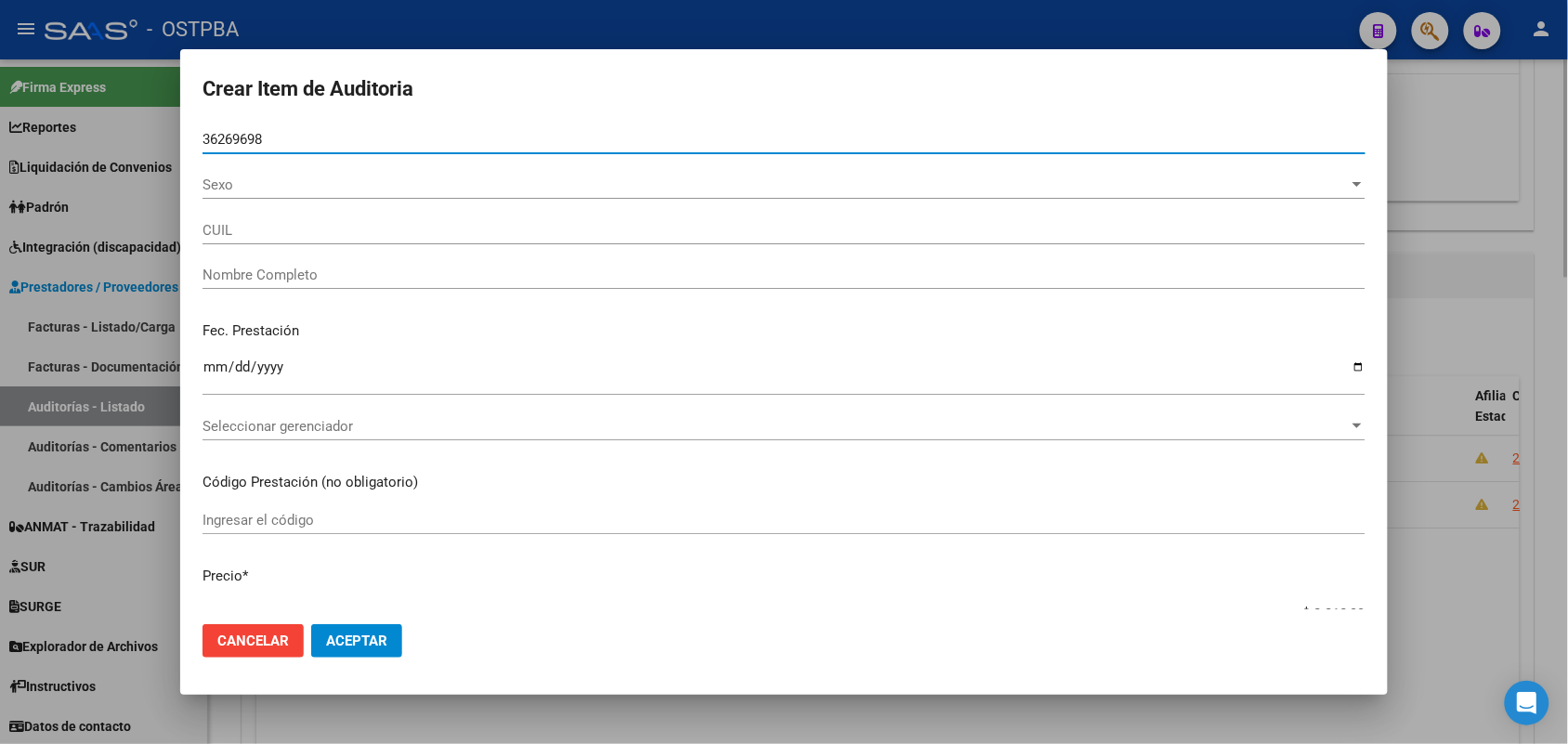
type input "20362696985"
type input "LOPEZ JOSE CARLOS"
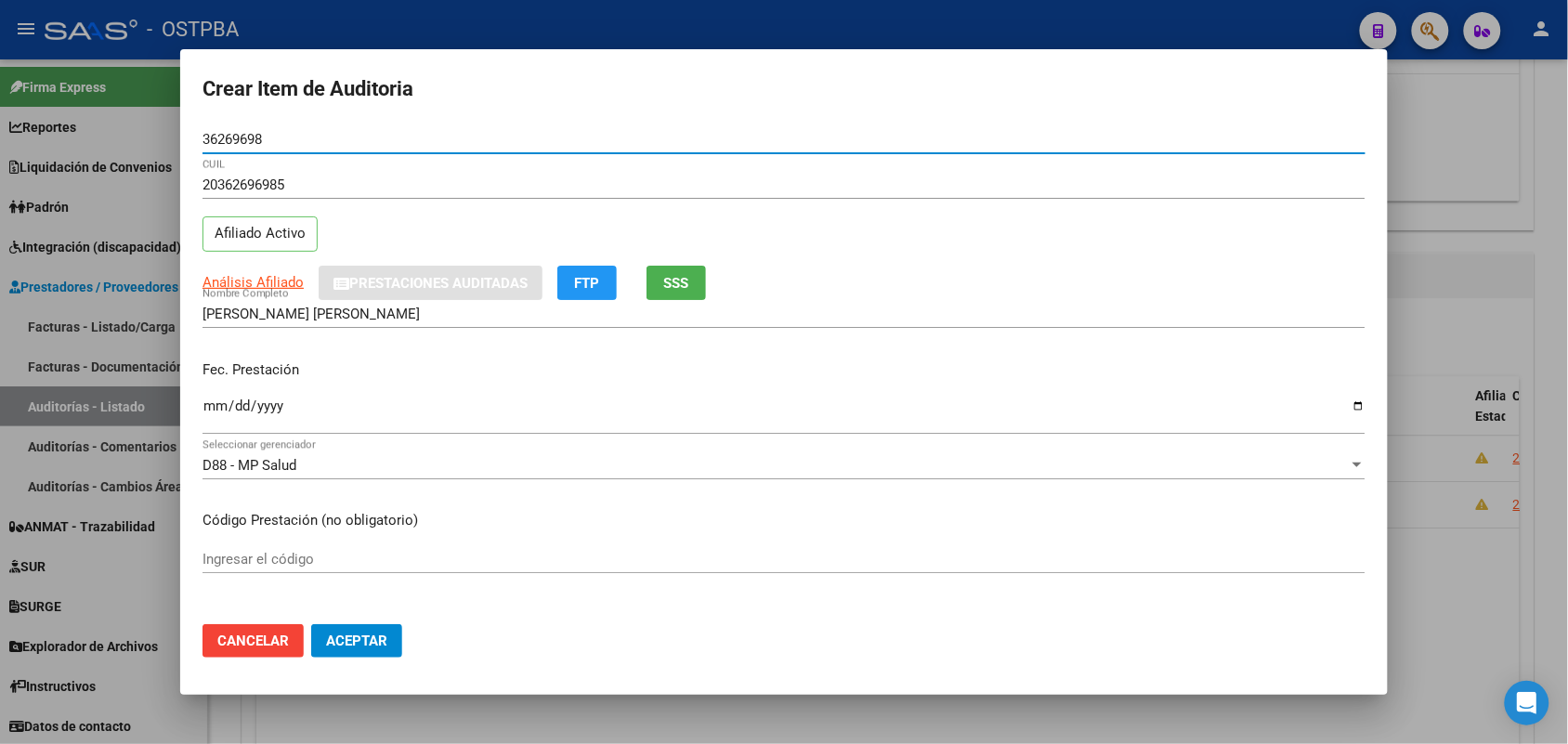
type input "36269698"
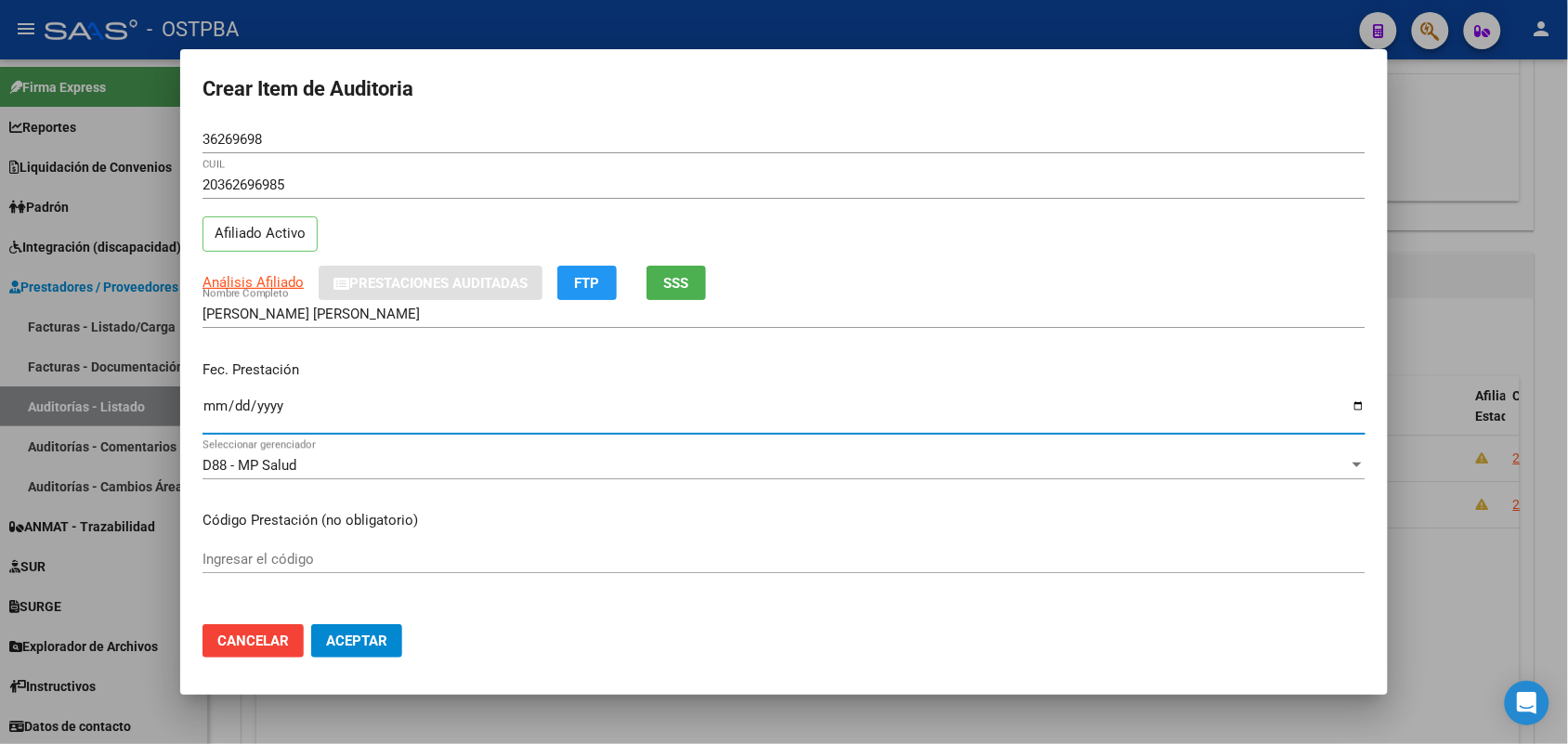
click at [210, 413] on input "Ingresar la fecha" at bounding box center [784, 413] width 1163 height 30
type input "2025-05-22"
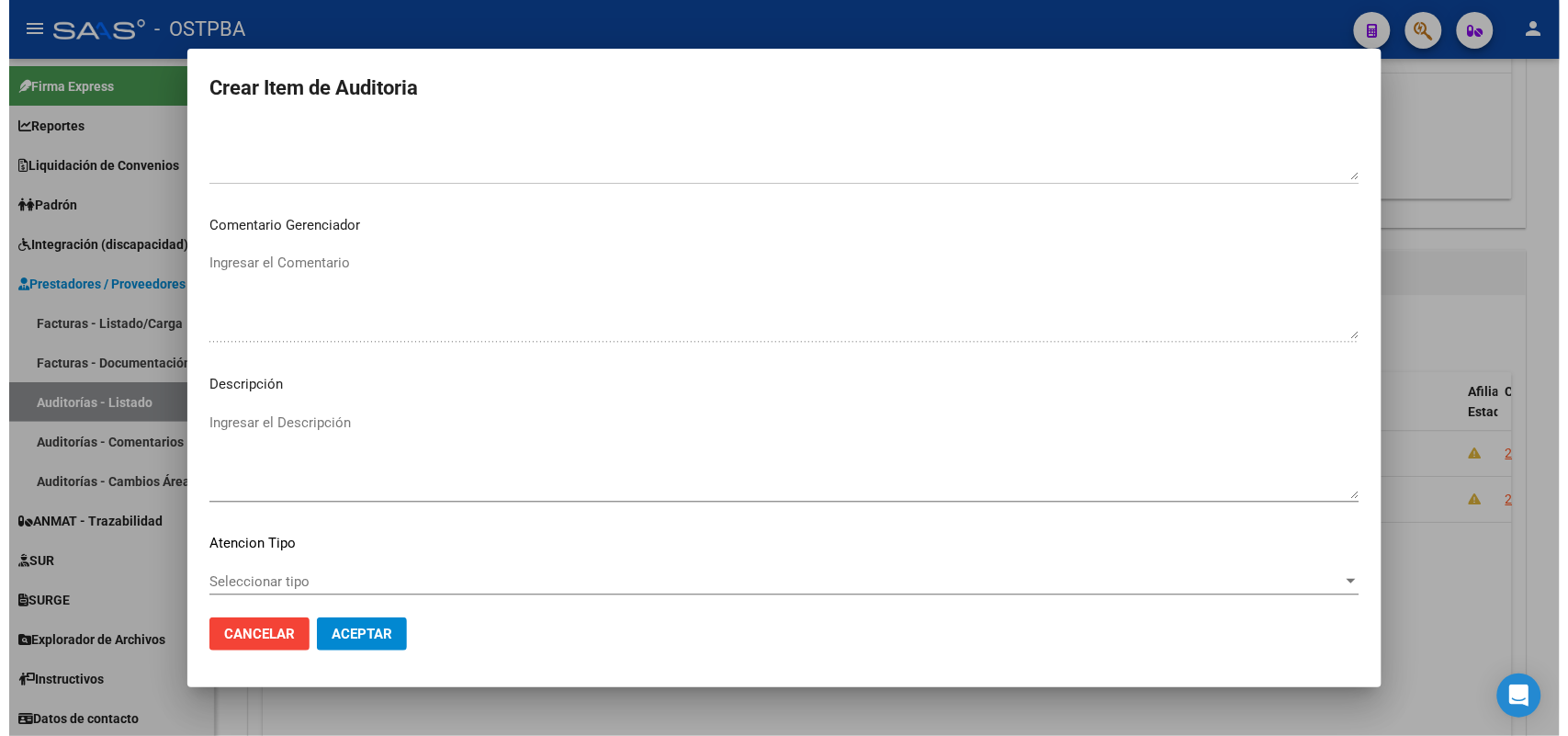
scroll to position [1016, 0]
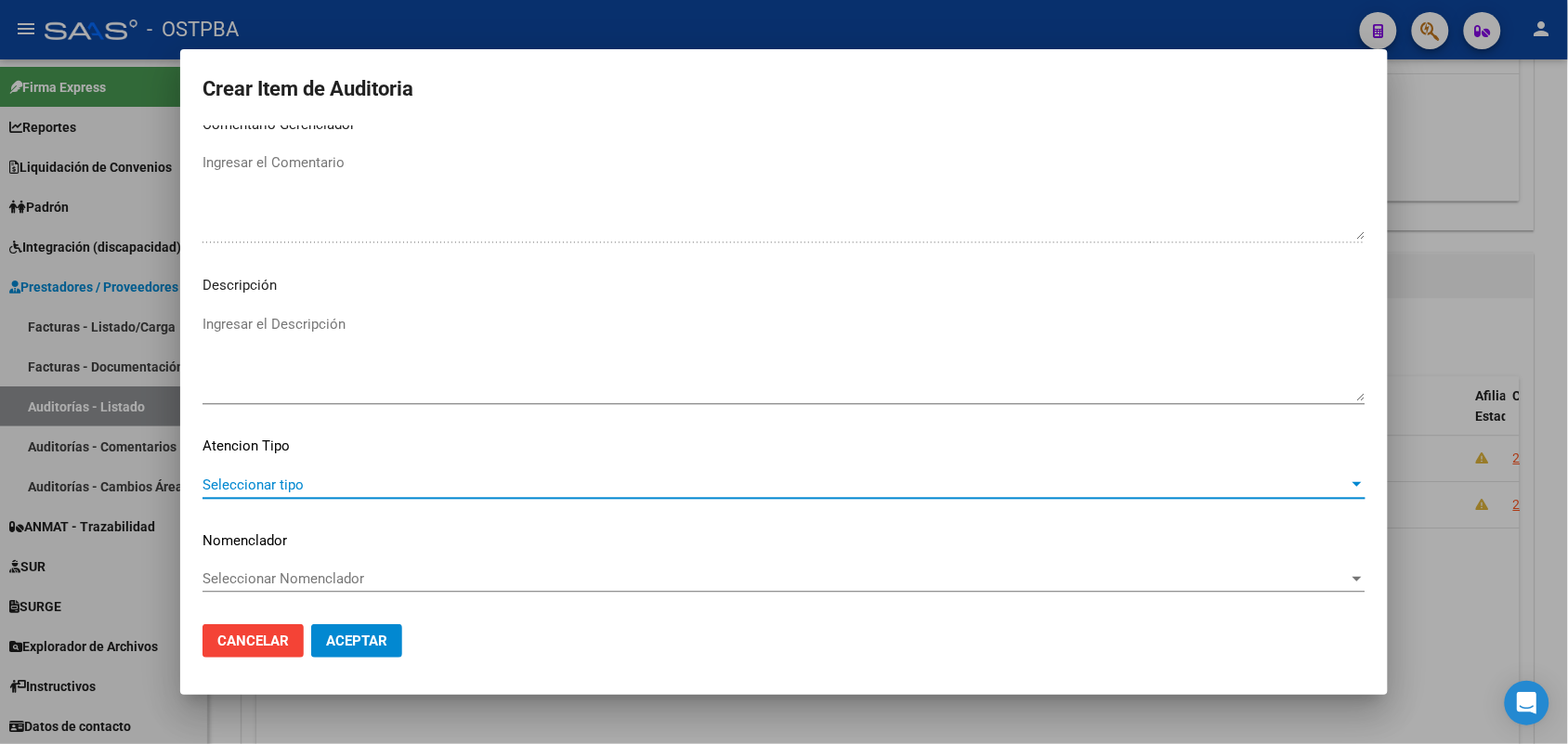
click at [265, 483] on span "Seleccionar tipo" at bounding box center [776, 484] width 1147 height 17
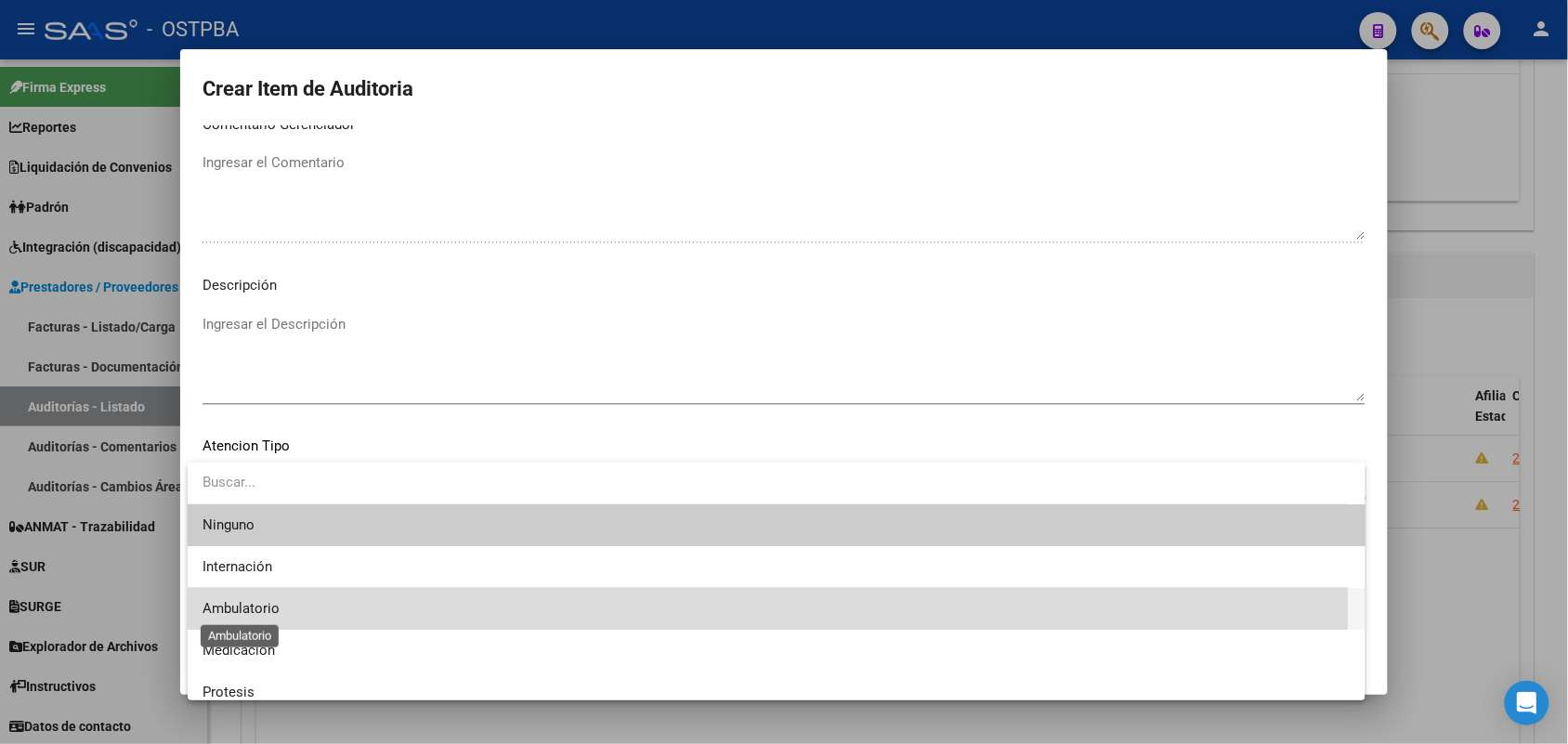
click at [246, 609] on span "Ambulatorio" at bounding box center [241, 608] width 77 height 17
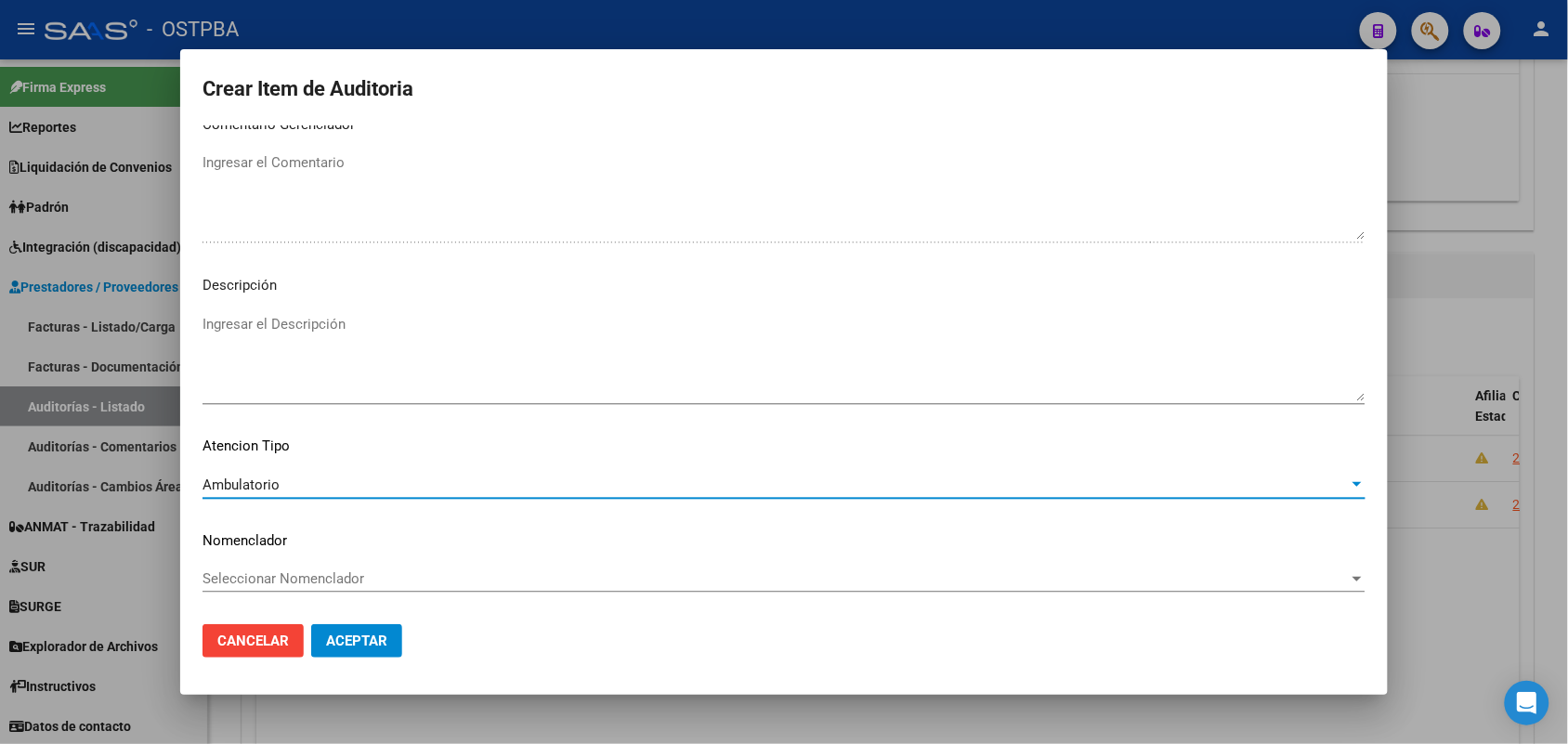
click at [356, 651] on button "Aceptar" at bounding box center [356, 641] width 92 height 33
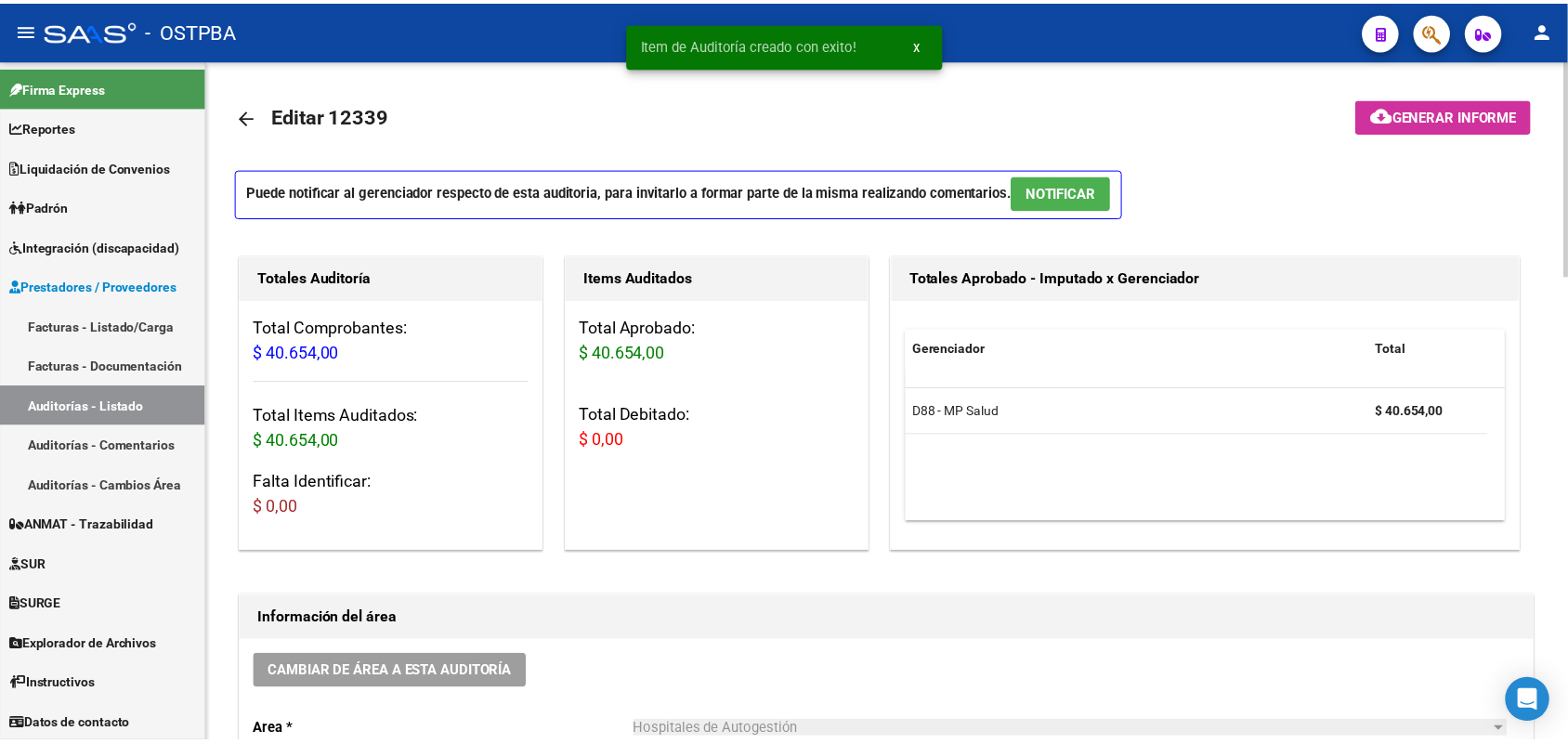
scroll to position [0, 0]
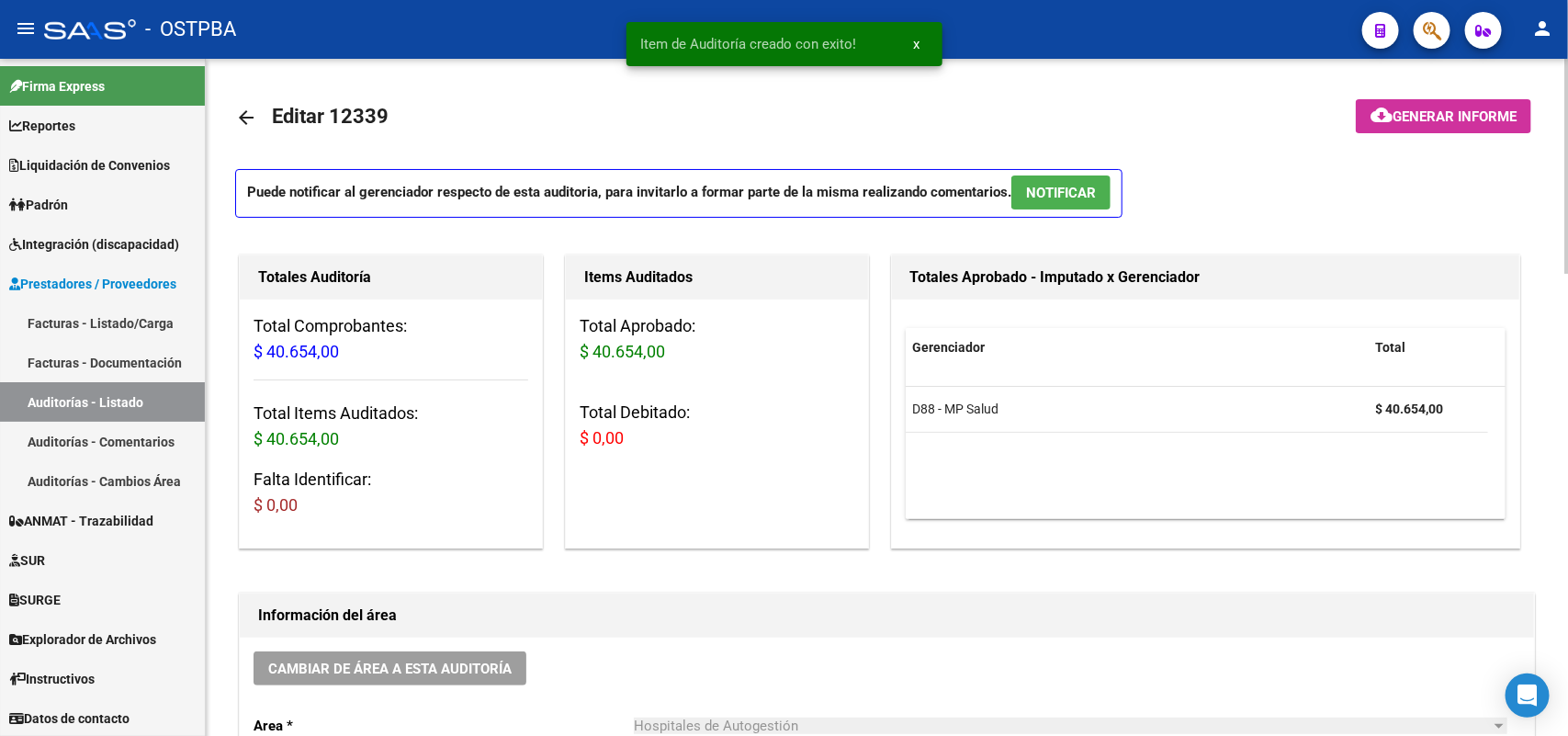
click at [1399, 108] on span "Generar informe" at bounding box center [1454, 116] width 124 height 17
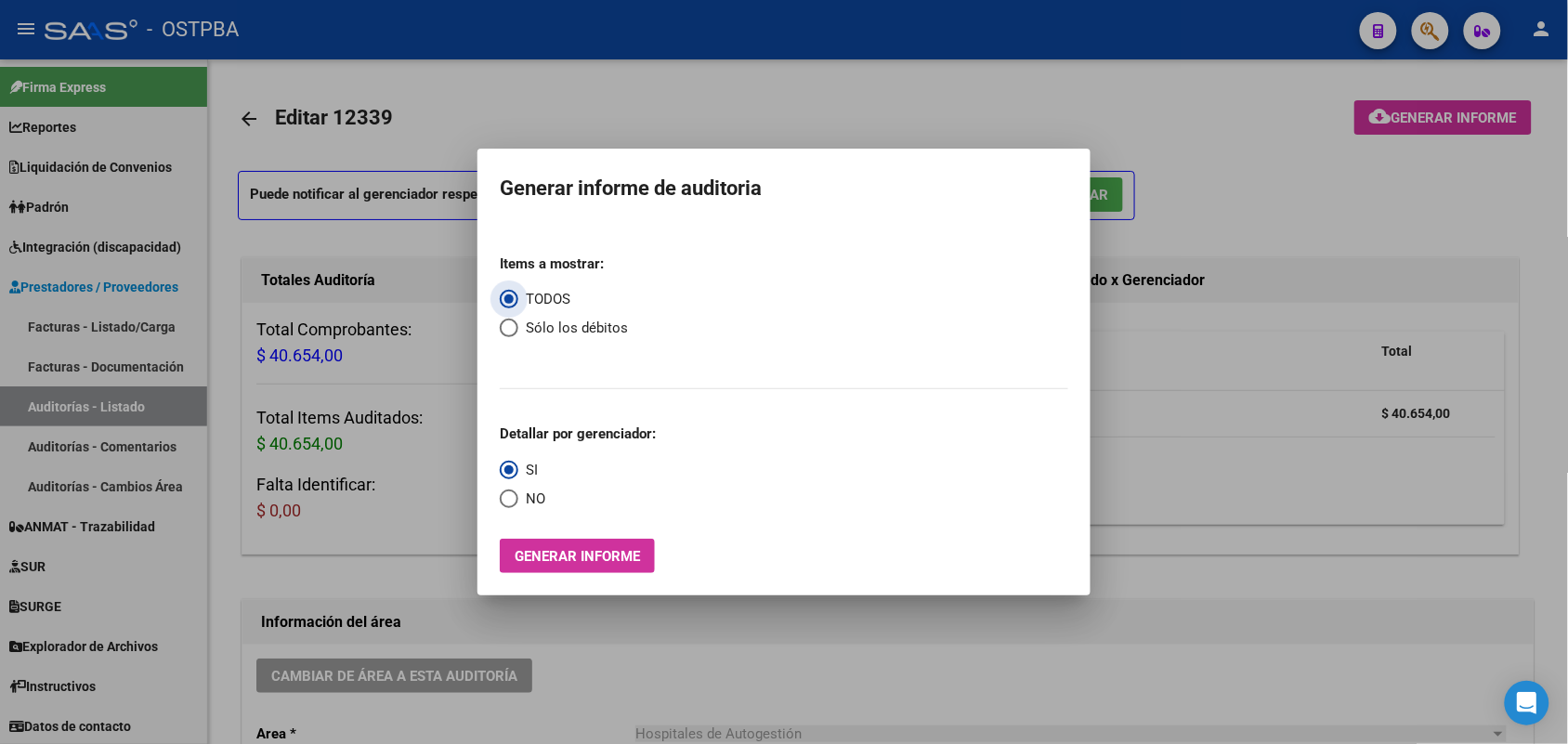
click at [589, 558] on span "Generar informe" at bounding box center [577, 556] width 125 height 17
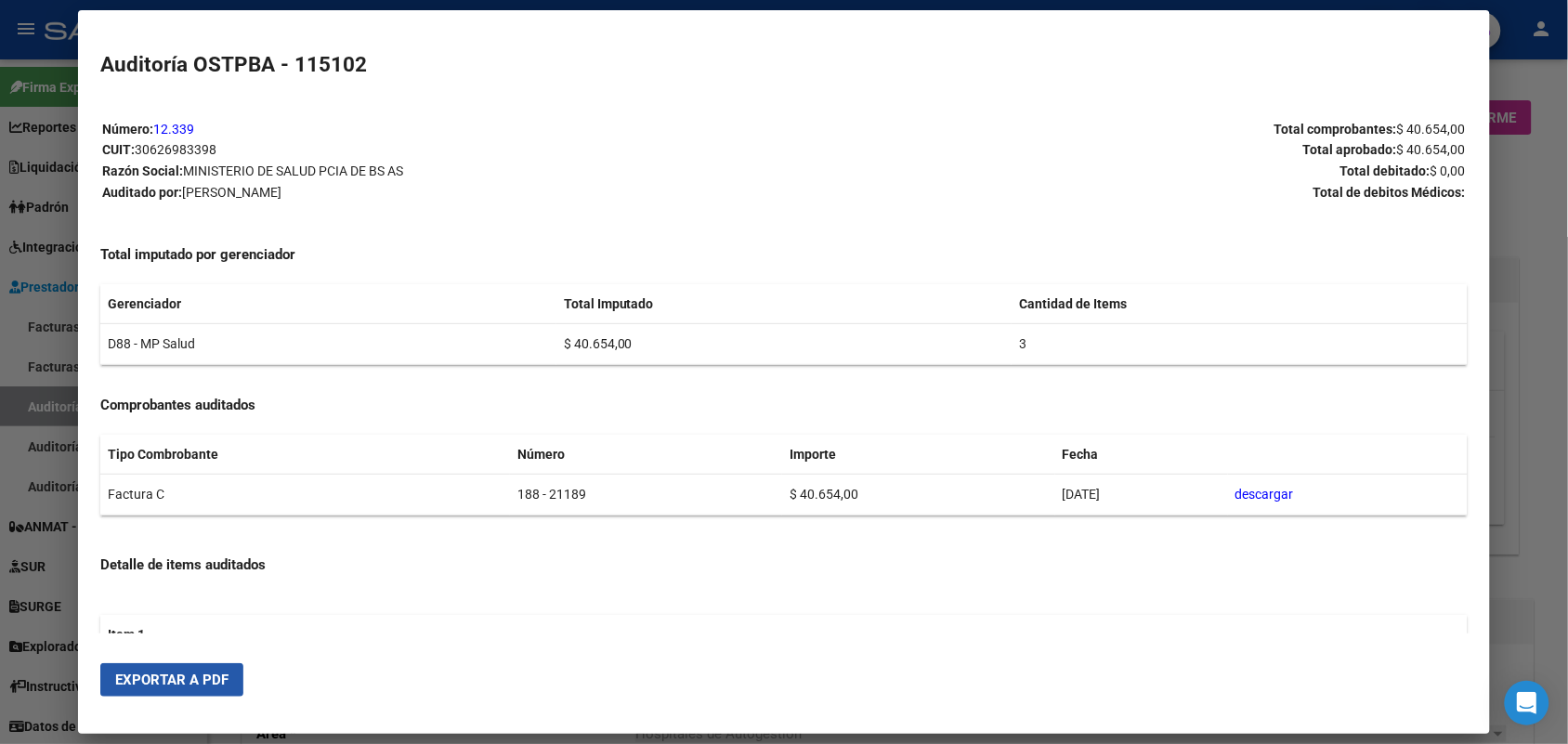
click at [162, 680] on span "Exportar a PDF" at bounding box center [171, 679] width 113 height 17
click at [1511, 174] on div at bounding box center [784, 372] width 1568 height 744
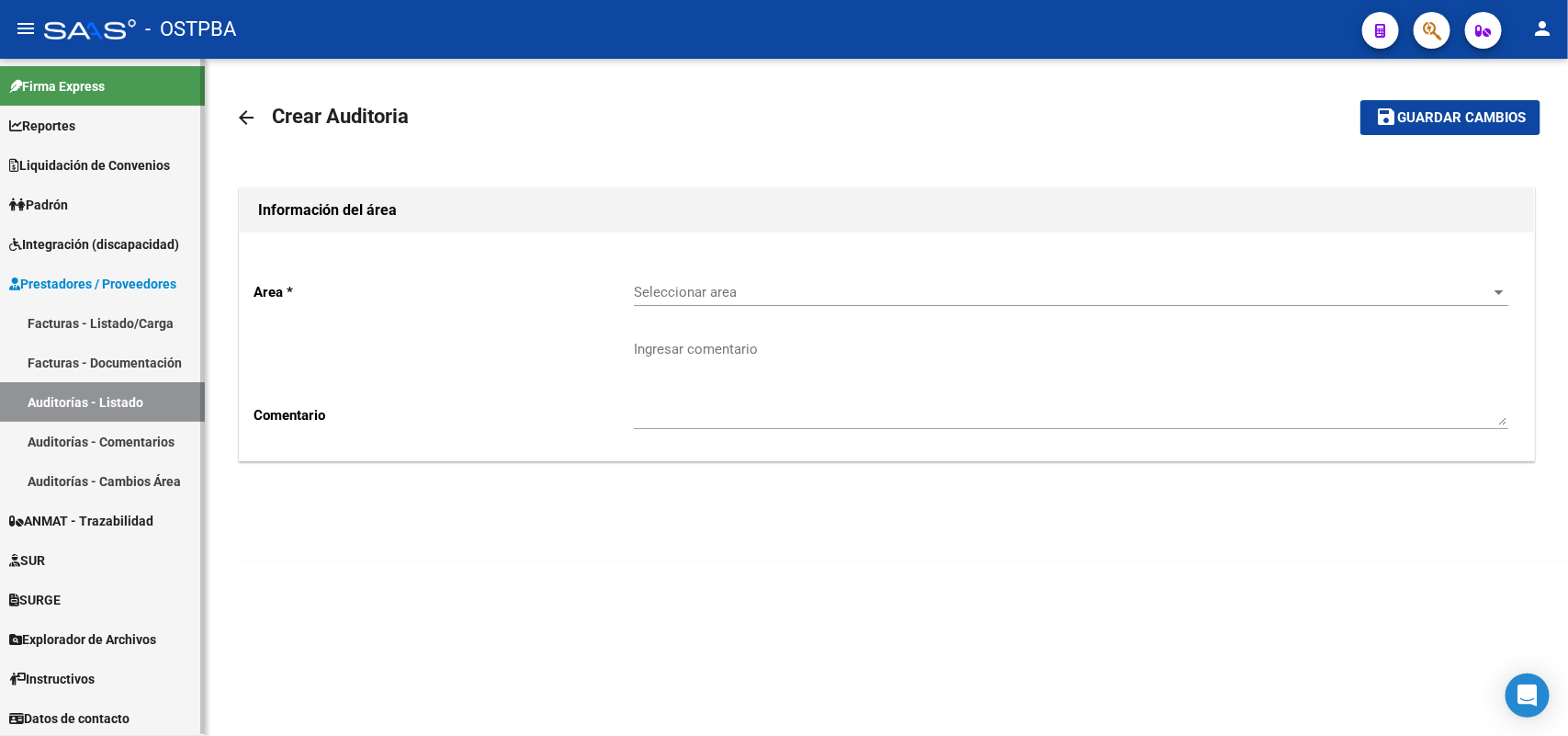
click at [155, 319] on link "Facturas - Listado/Carga" at bounding box center [102, 323] width 205 height 40
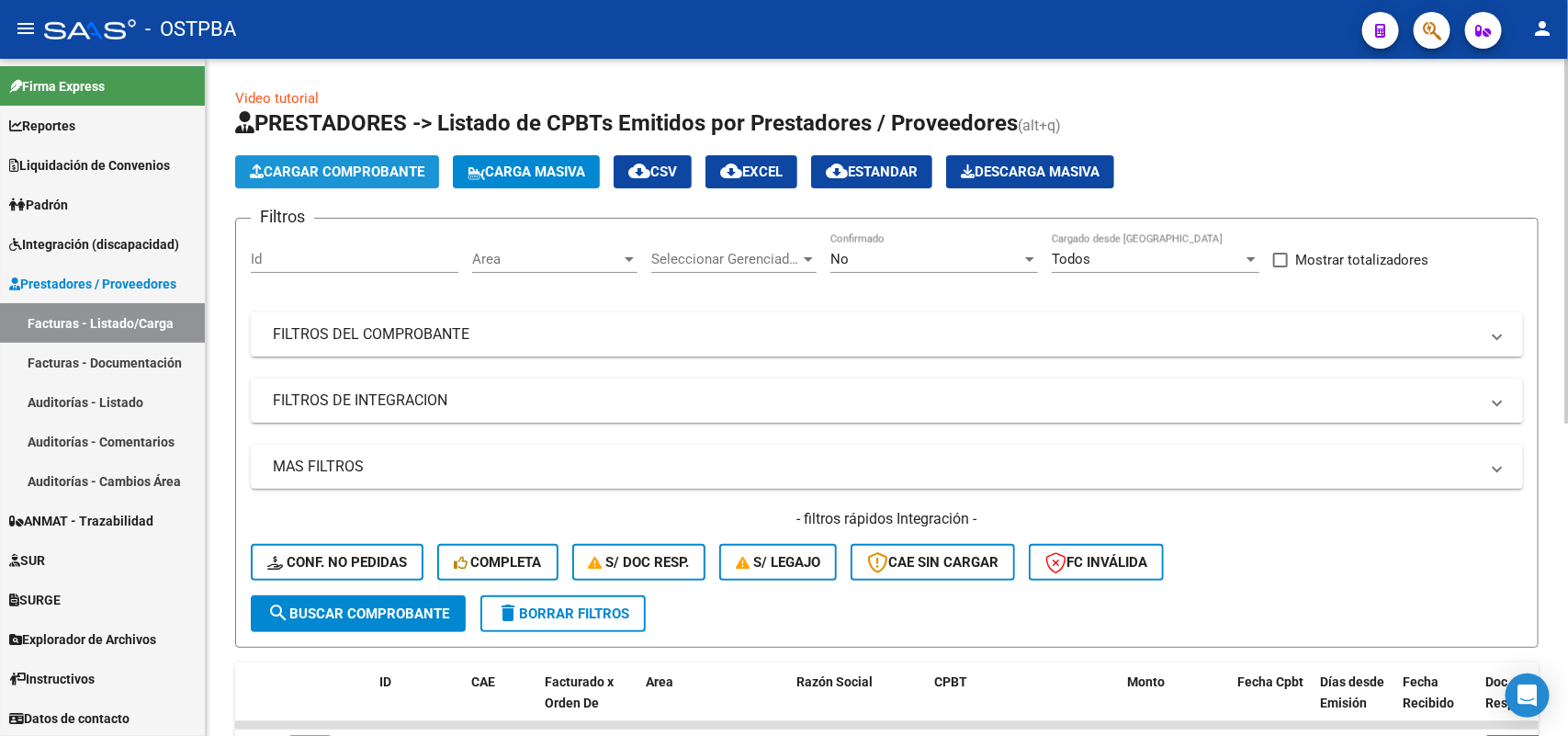
click at [358, 172] on span "Cargar Comprobante" at bounding box center [337, 171] width 174 height 17
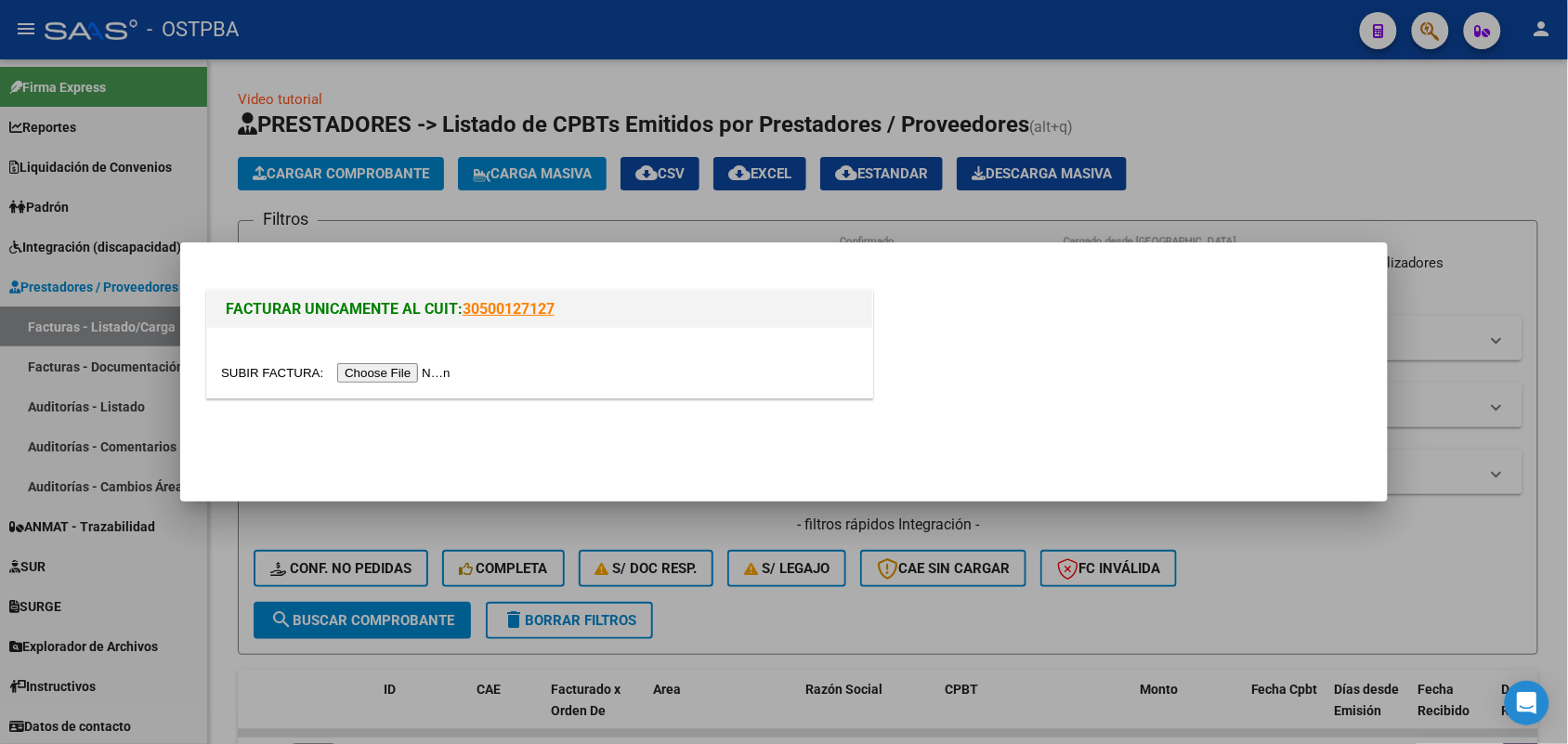
click at [444, 378] on input "file" at bounding box center [339, 373] width 235 height 20
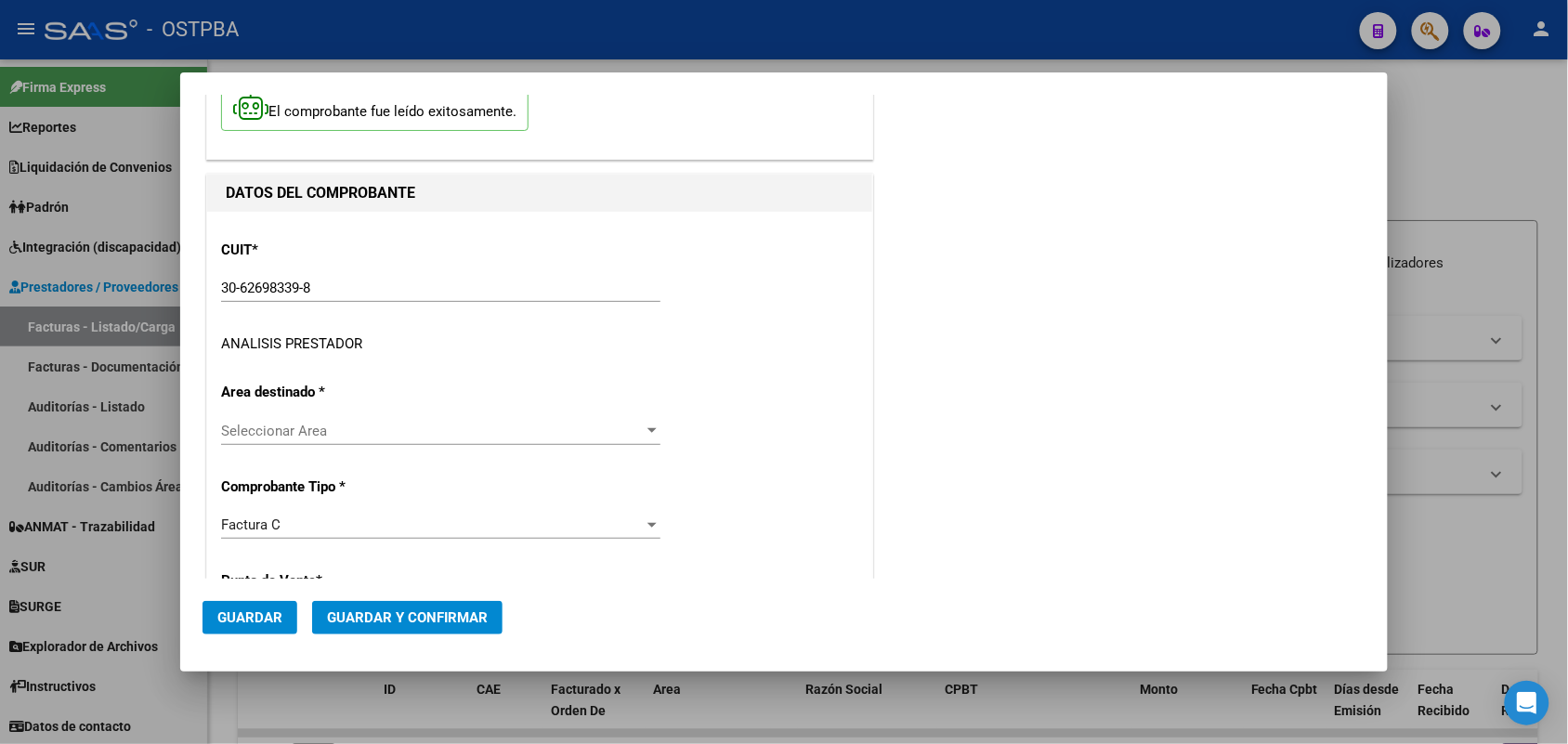
scroll to position [232, 0]
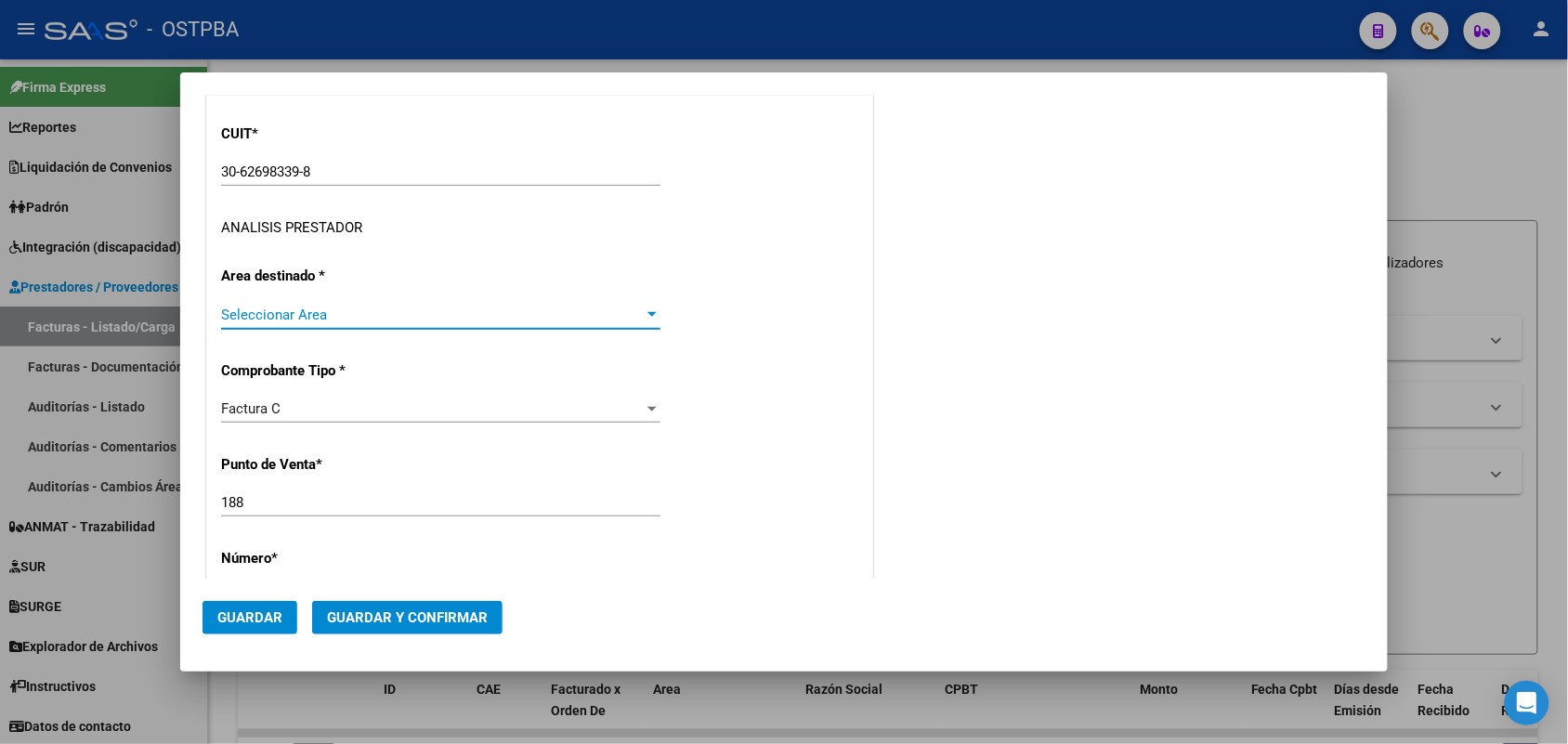
click at [637, 311] on span "Seleccionar Area" at bounding box center [433, 315] width 423 height 17
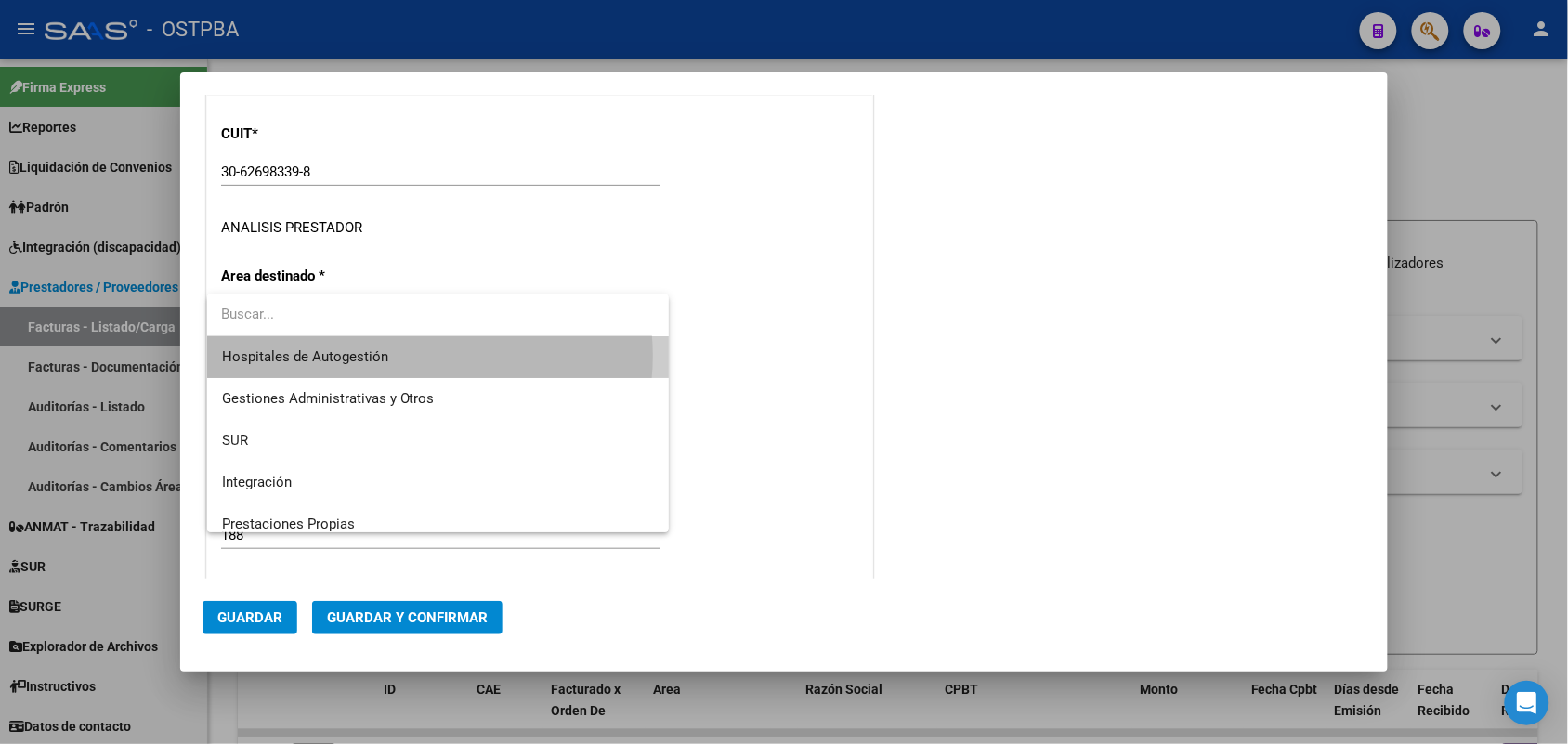
click at [427, 356] on span "Hospitales de Autogestión" at bounding box center [439, 357] width 433 height 41
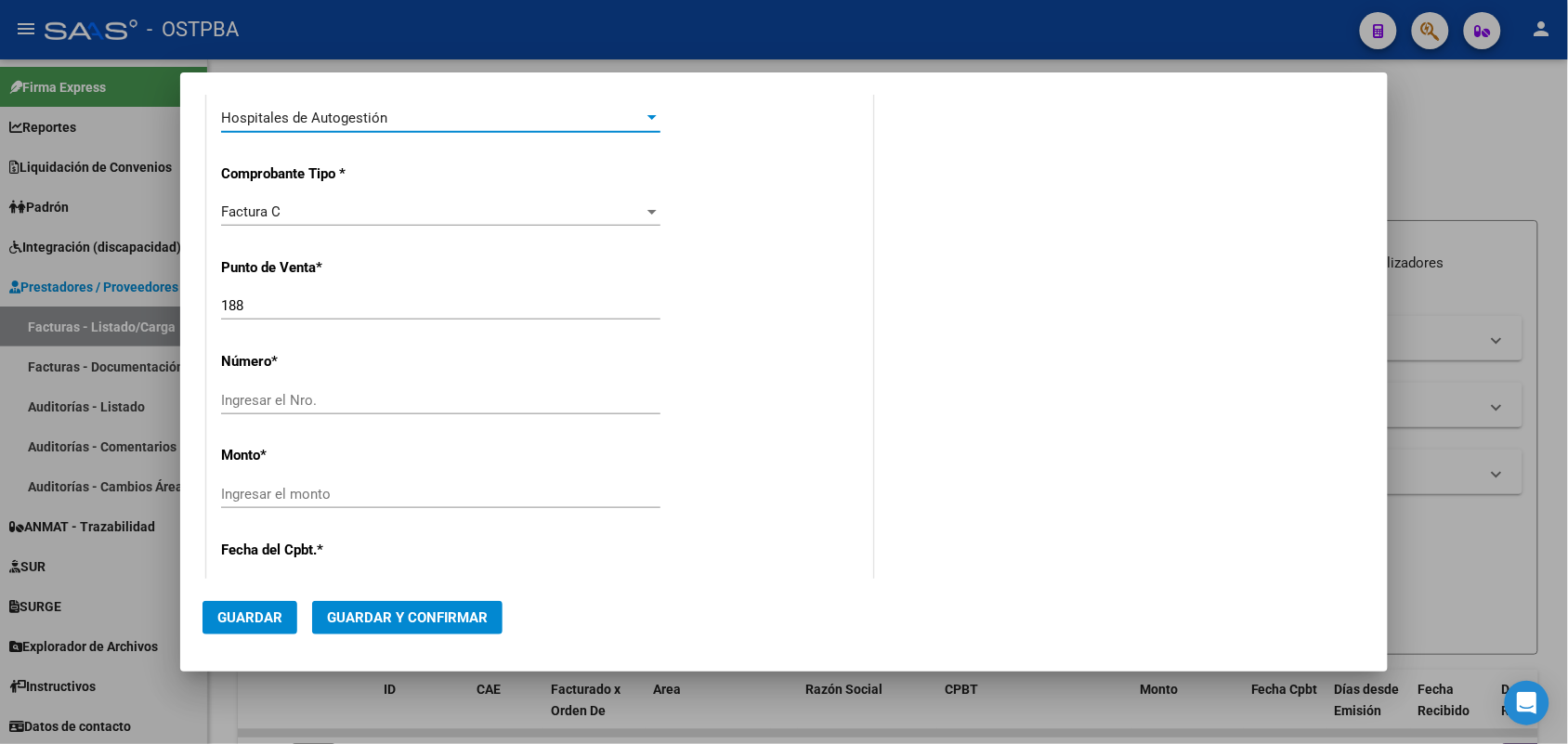
scroll to position [465, 0]
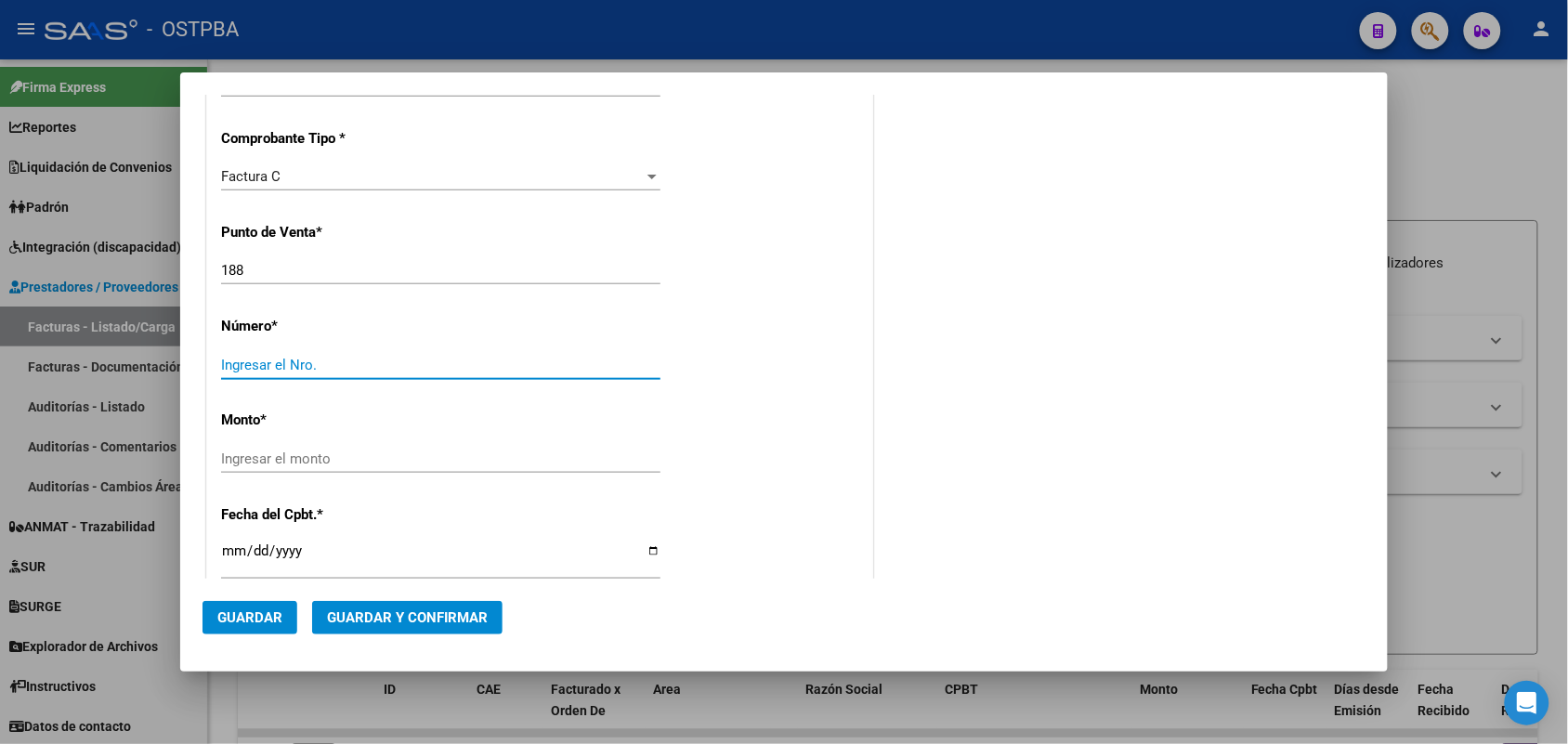
click at [262, 368] on input "Ingresar el Nro." at bounding box center [441, 364] width 439 height 17
type input "21190"
click at [225, 457] on input "Ingresar el monto" at bounding box center [441, 459] width 439 height 17
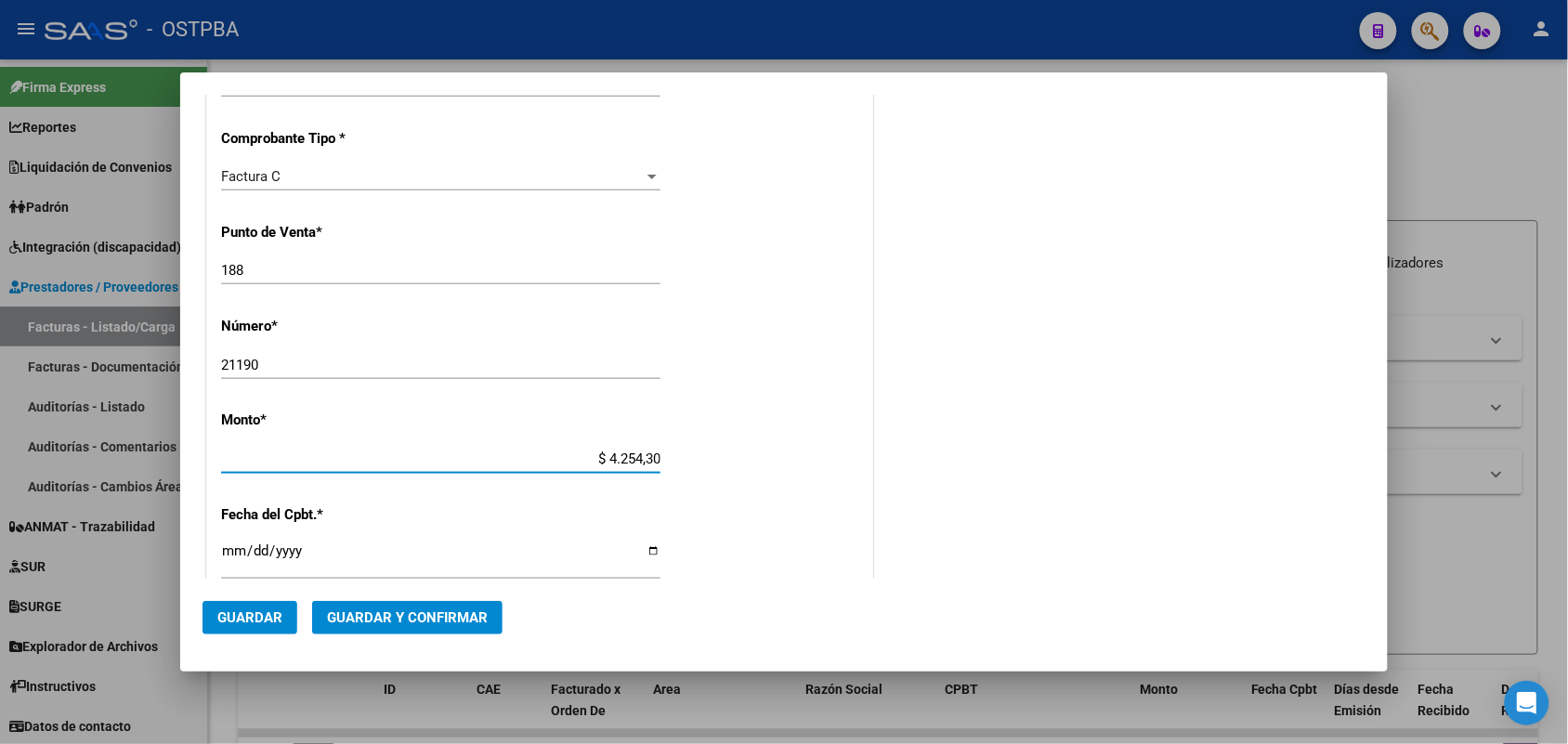
type input "$ 42.543,00"
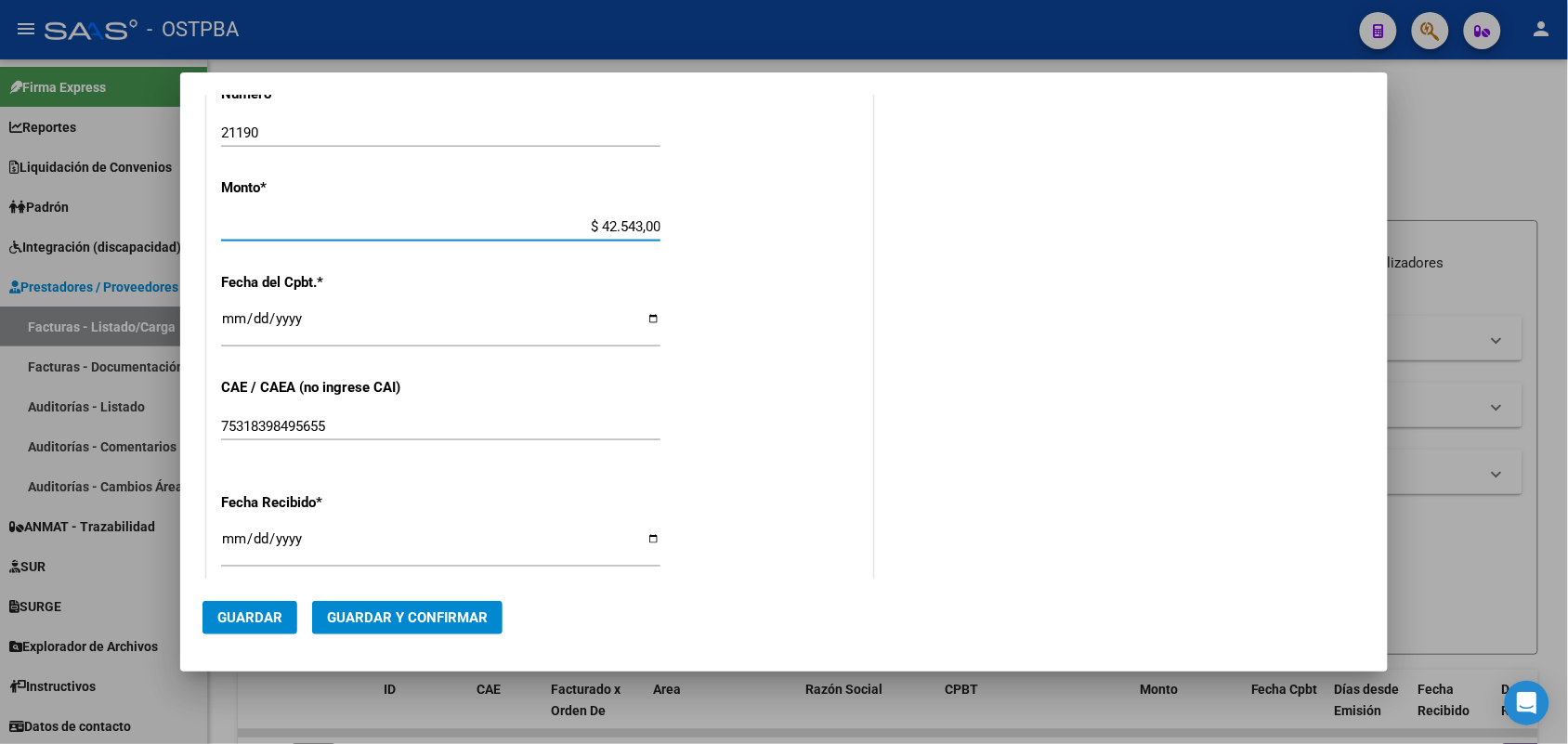
click at [232, 330] on input "Ingresar la fecha" at bounding box center [441, 326] width 439 height 30
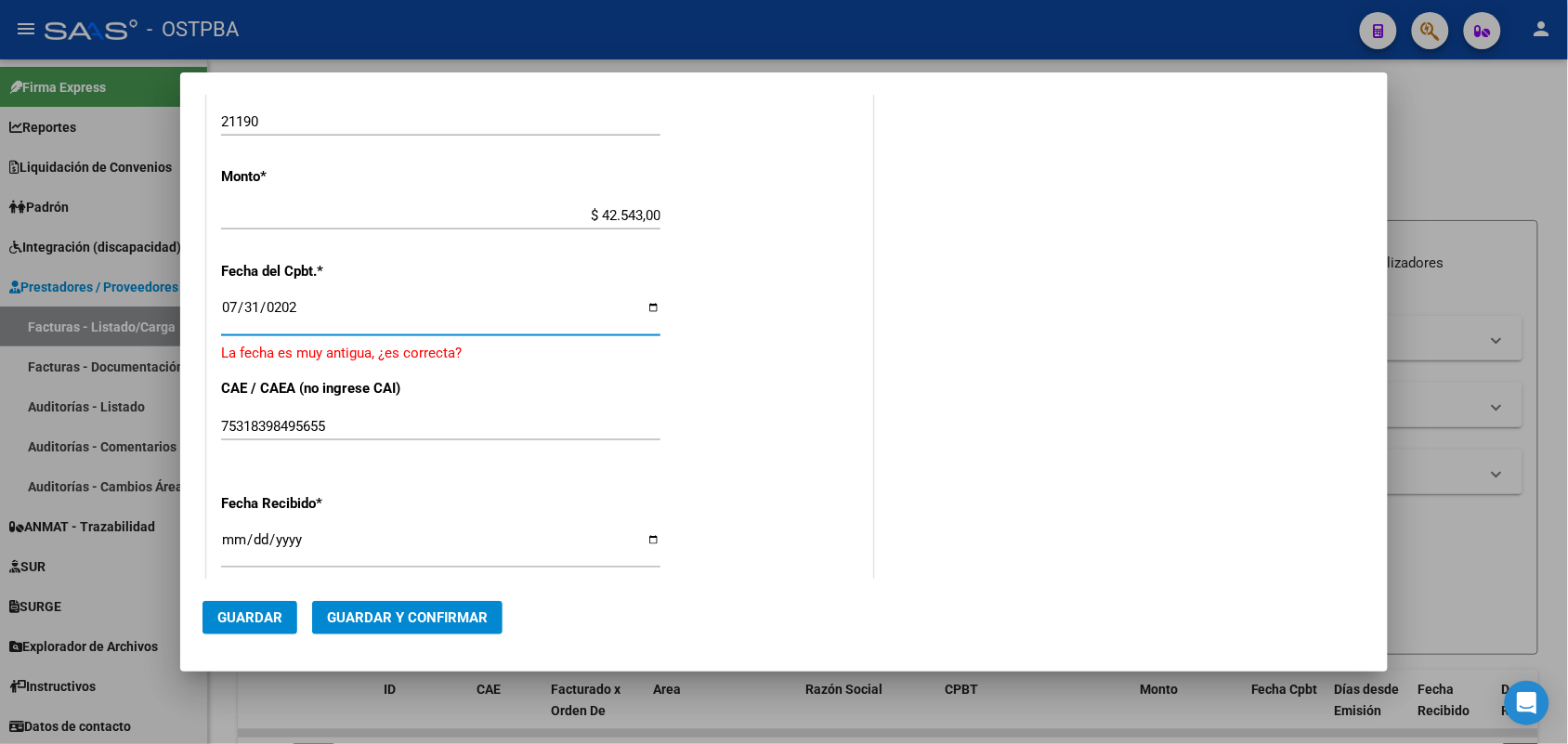
type input "[DATE]"
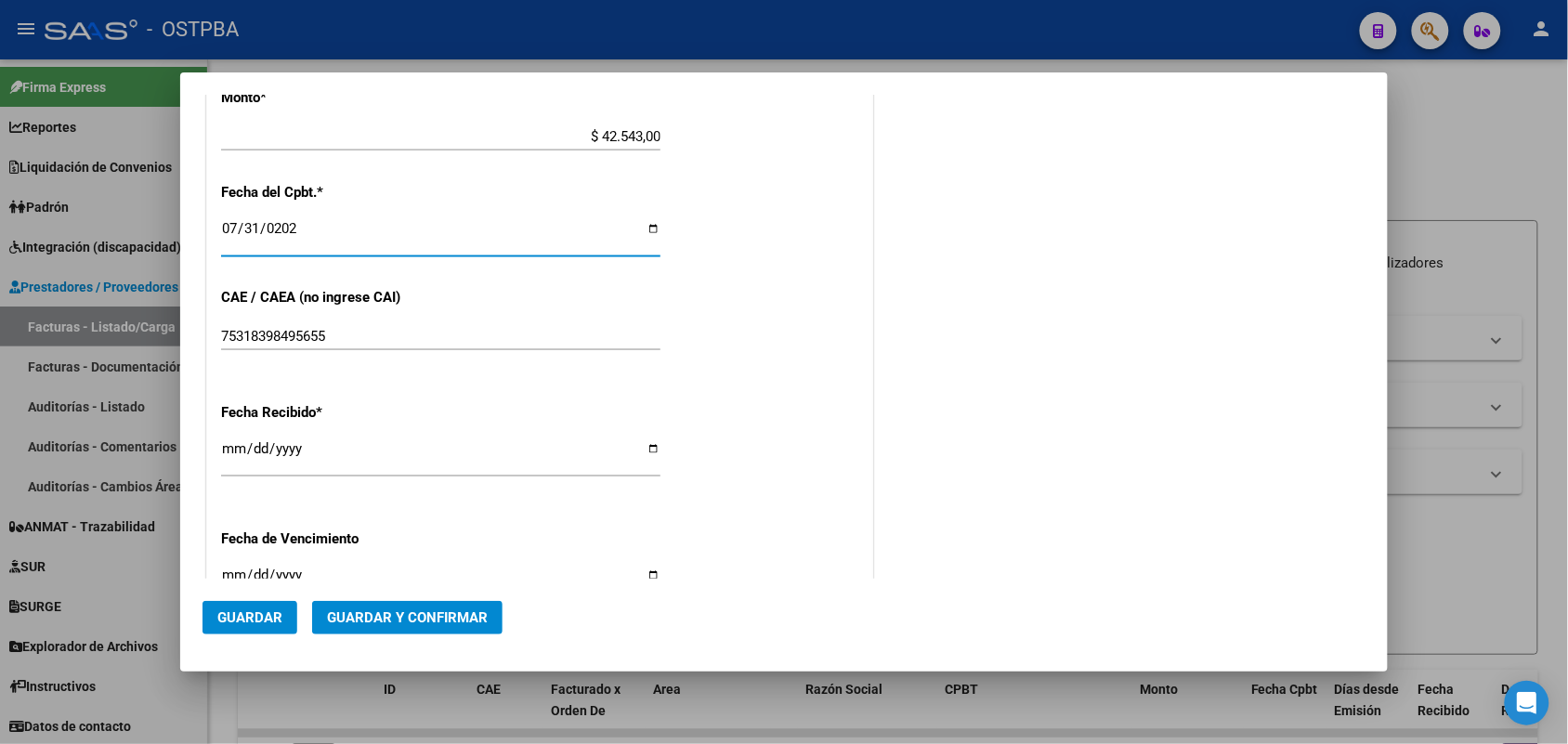
scroll to position [813, 0]
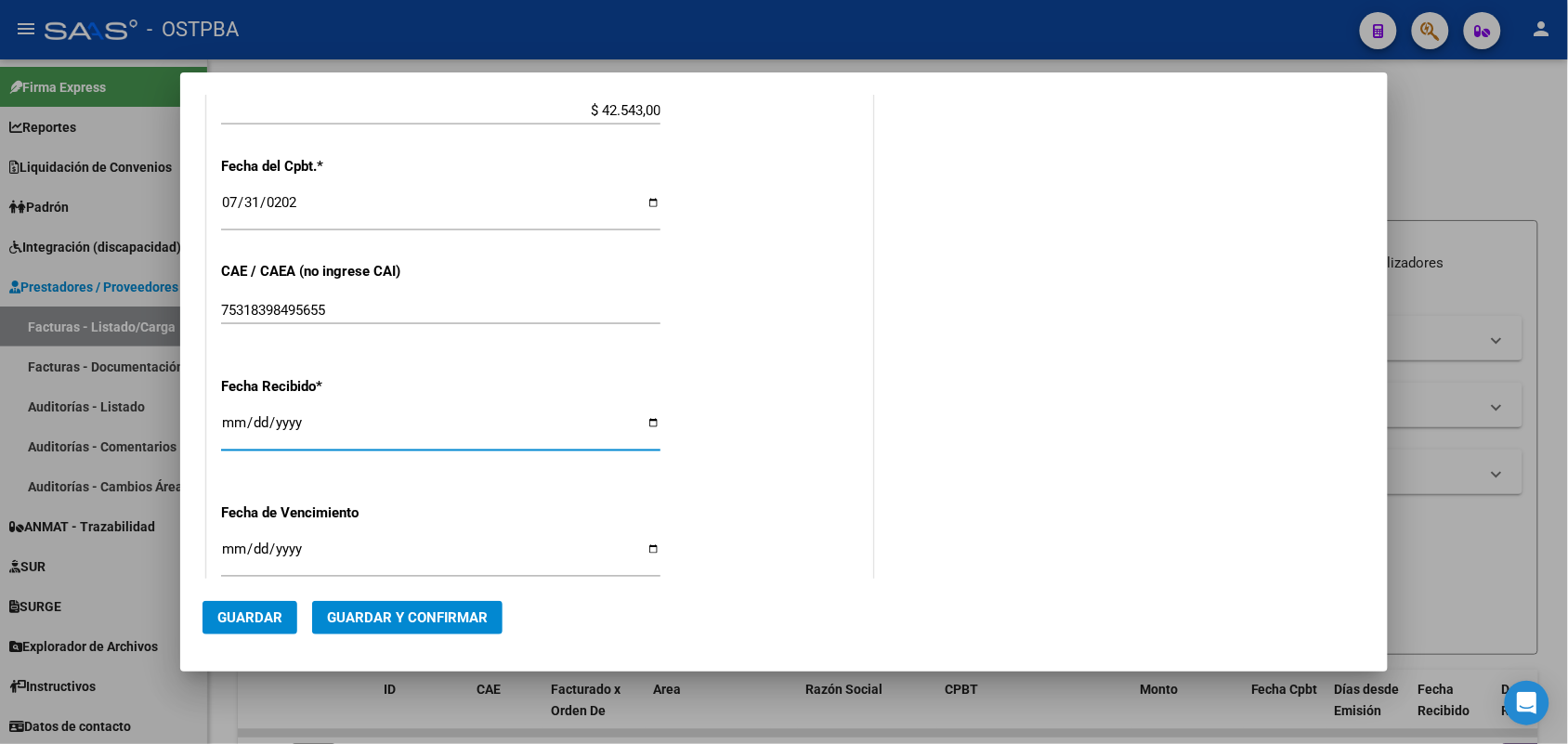
click at [233, 430] on input "[DATE]" at bounding box center [441, 430] width 439 height 30
type input "[DATE]"
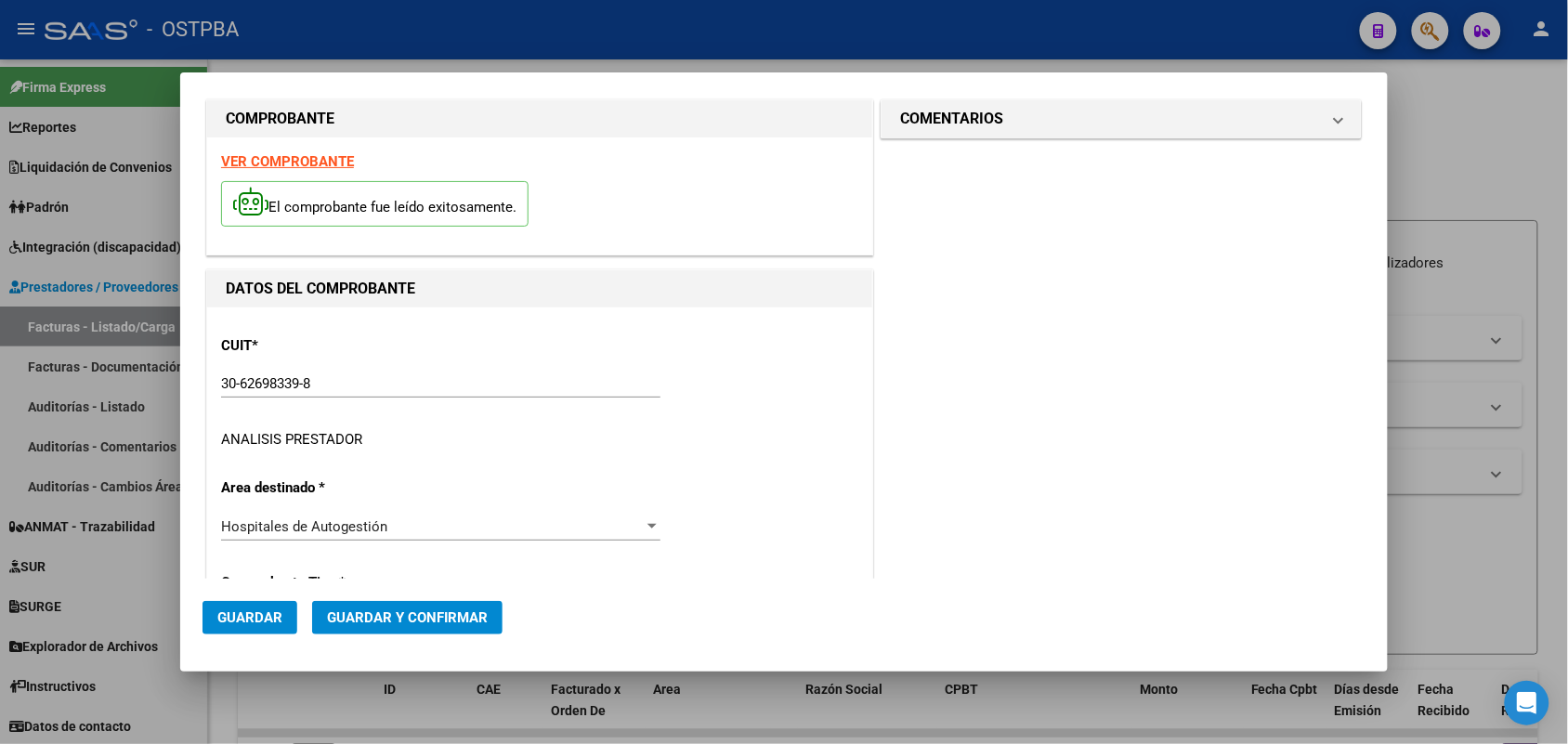
scroll to position [0, 0]
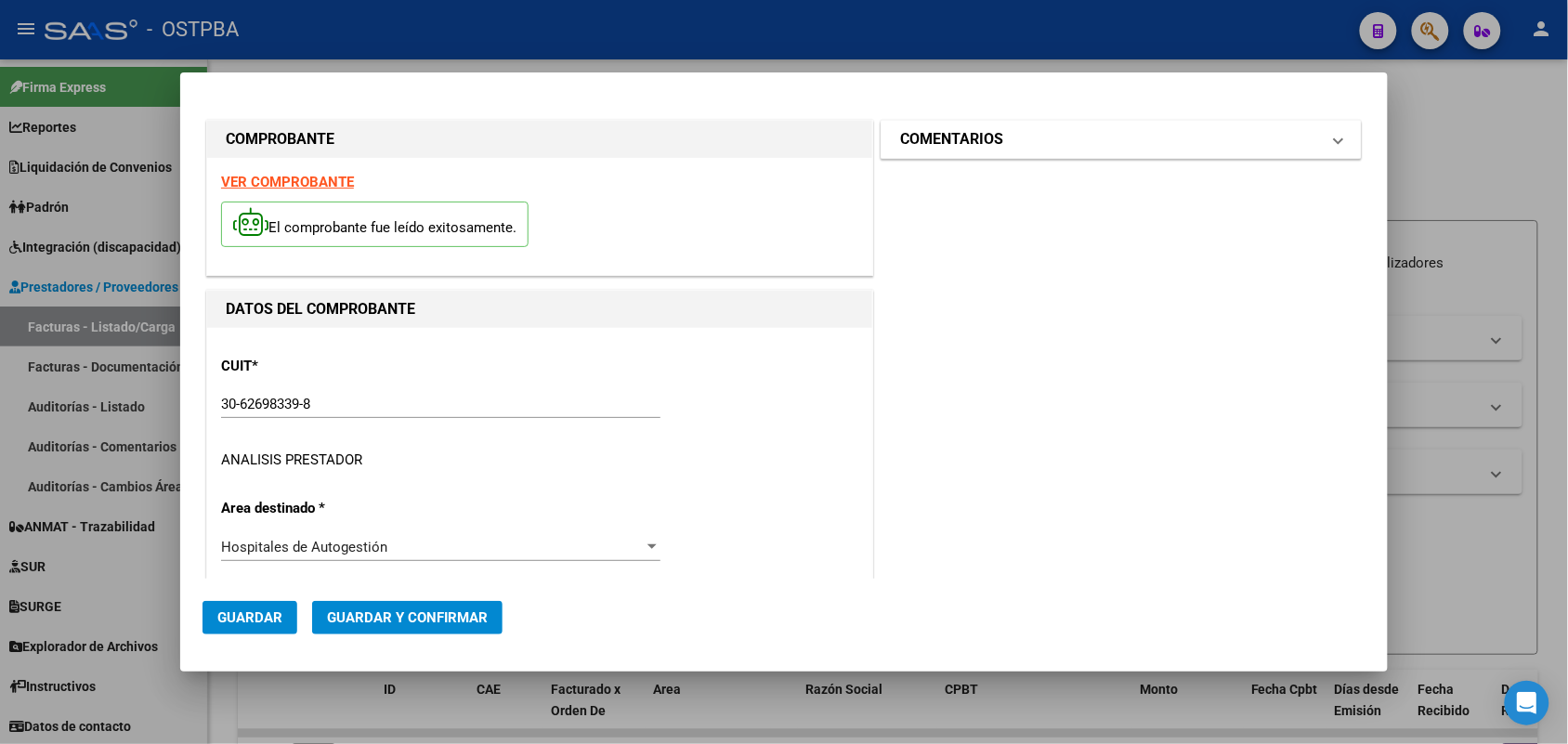
click at [1335, 145] on span at bounding box center [1339, 139] width 8 height 23
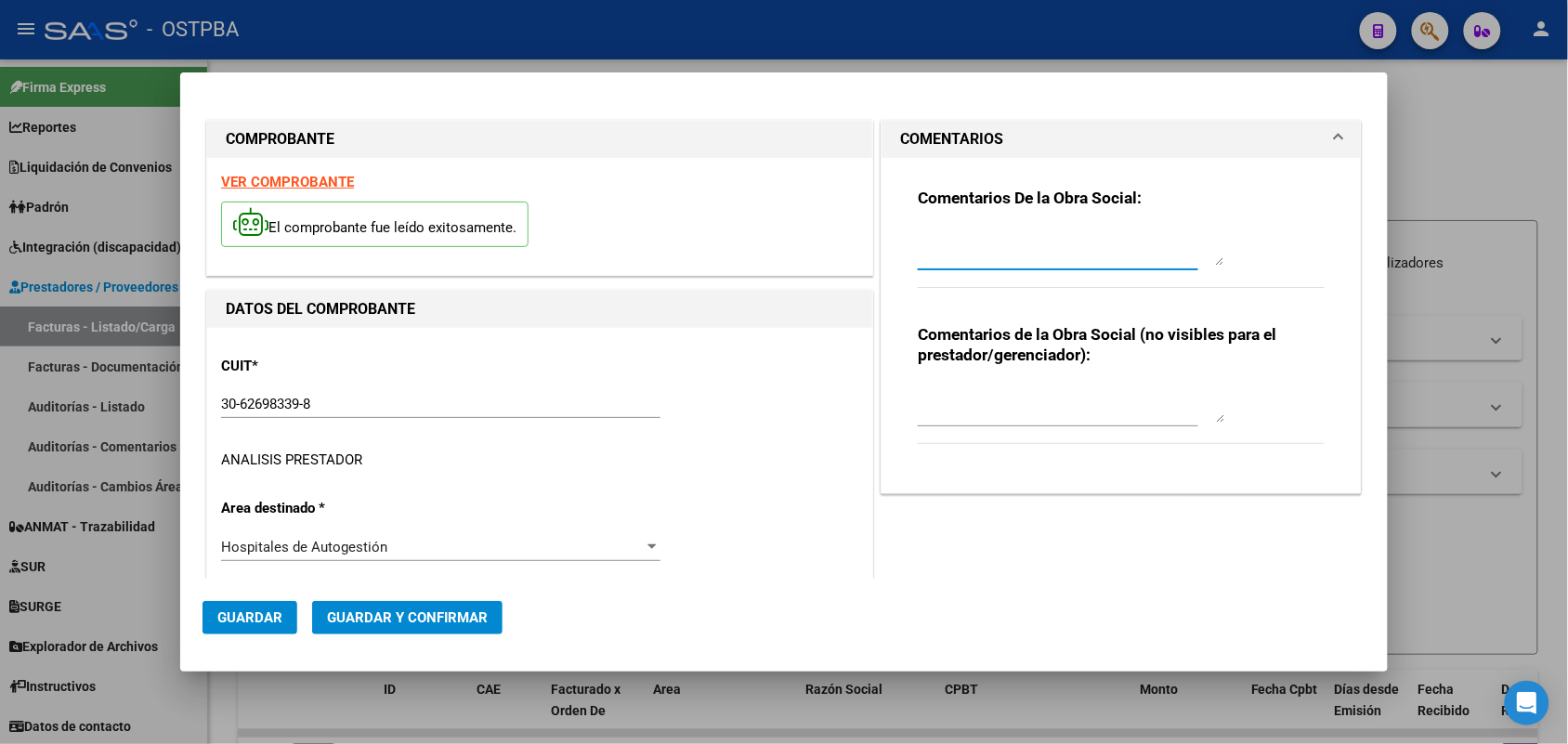
click at [949, 253] on textarea at bounding box center [1072, 247] width 307 height 37
type textarea "HR 126462"
click at [252, 609] on span "Guardar" at bounding box center [250, 617] width 65 height 17
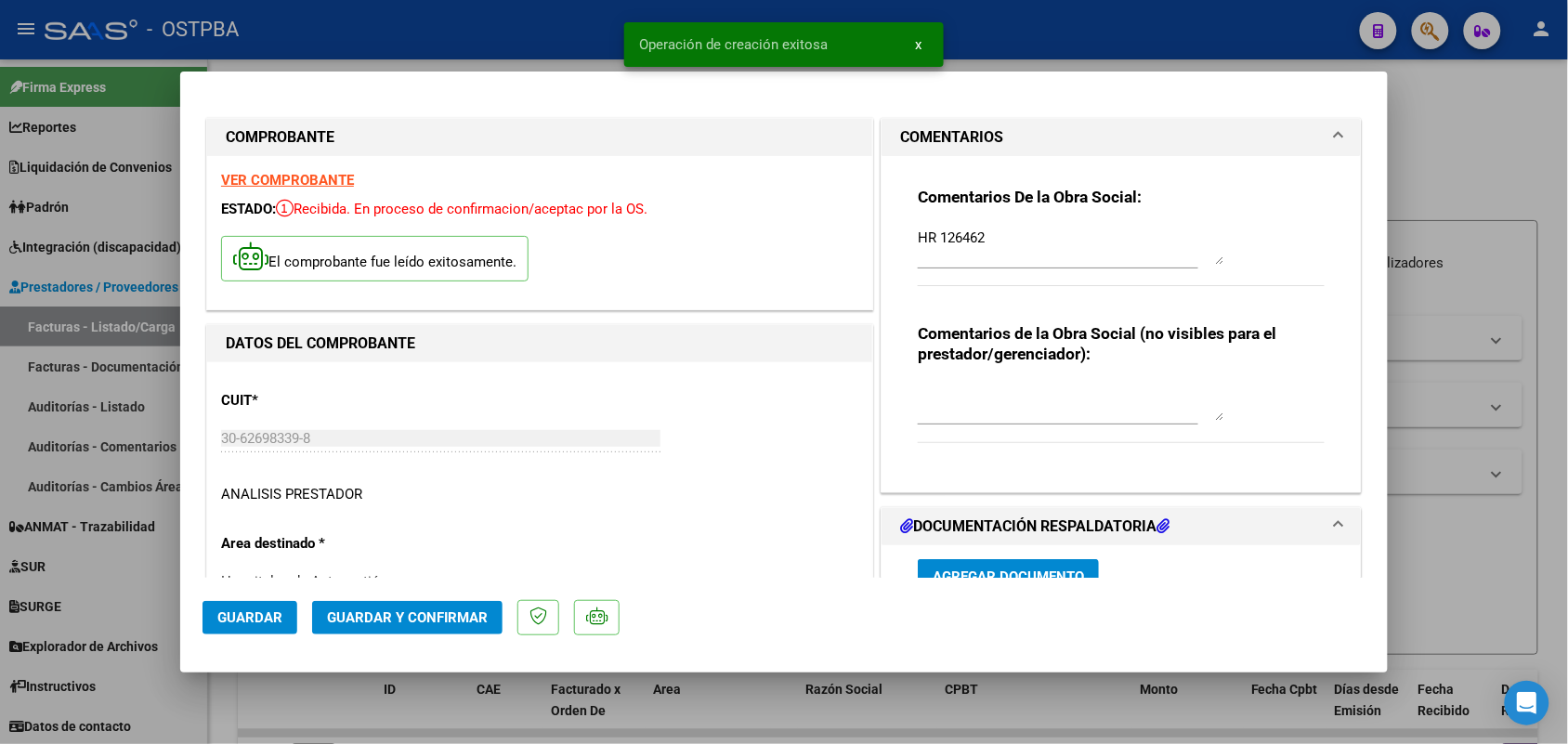
type input "[DATE]"
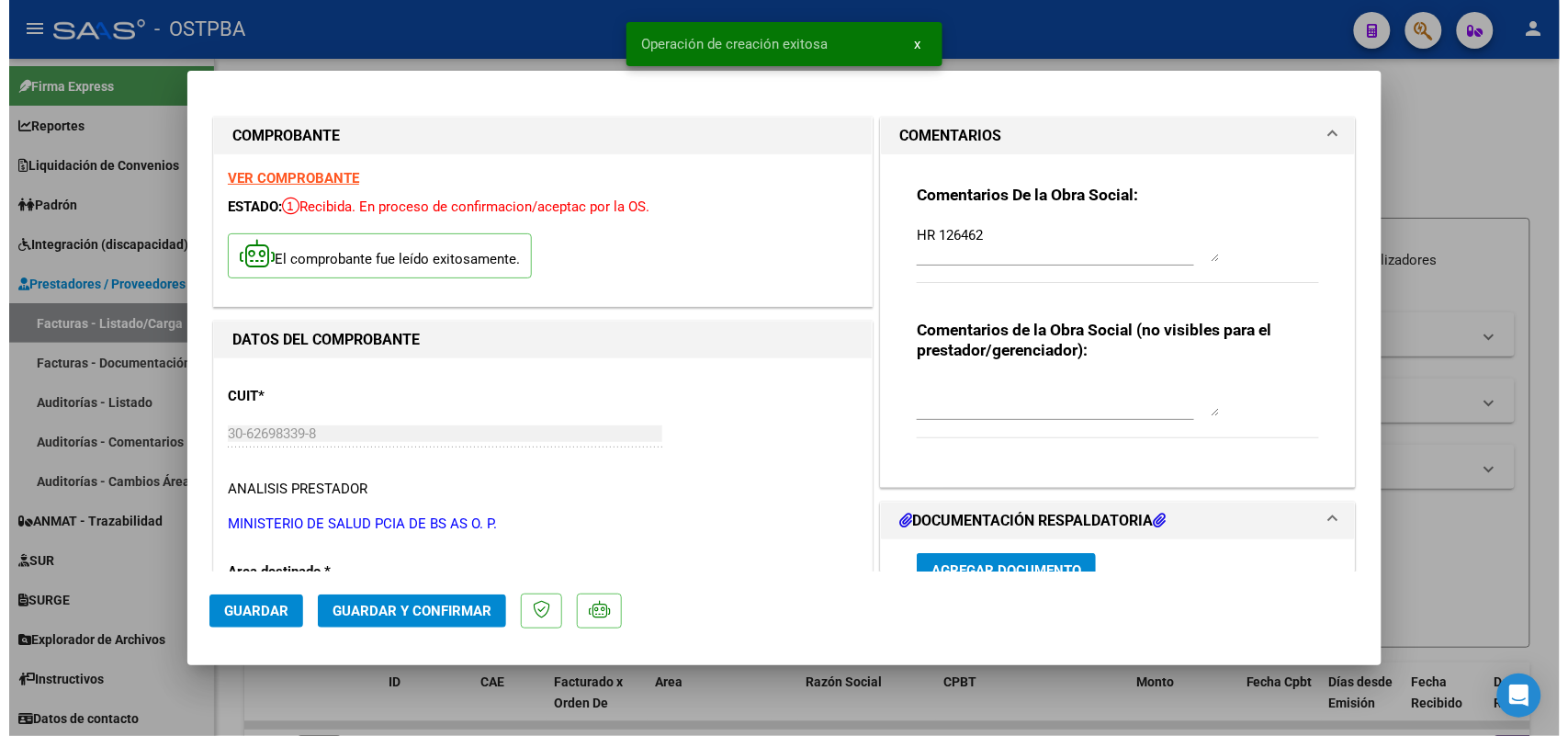
scroll to position [345, 0]
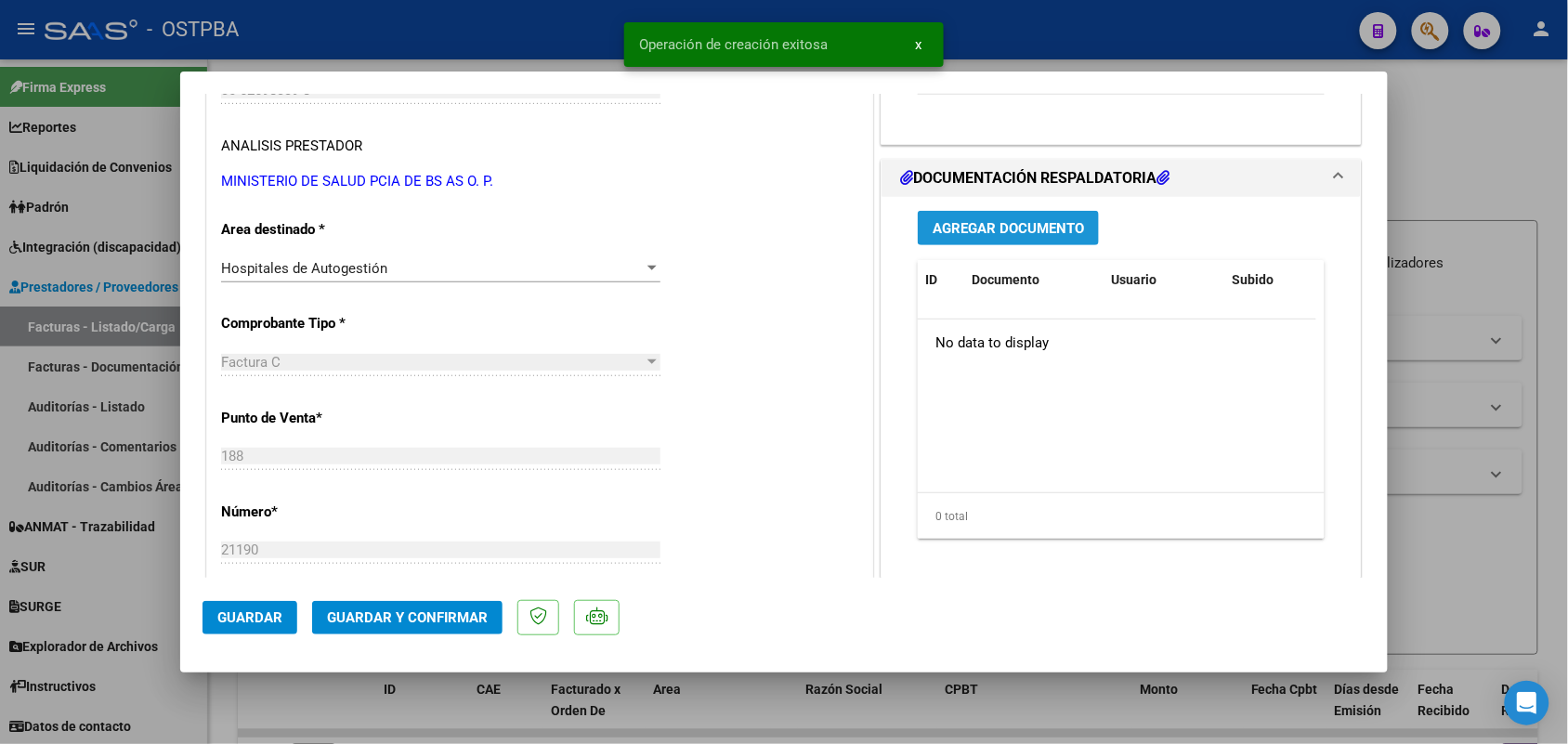
click at [973, 227] on span "Agregar Documento" at bounding box center [1009, 228] width 152 height 17
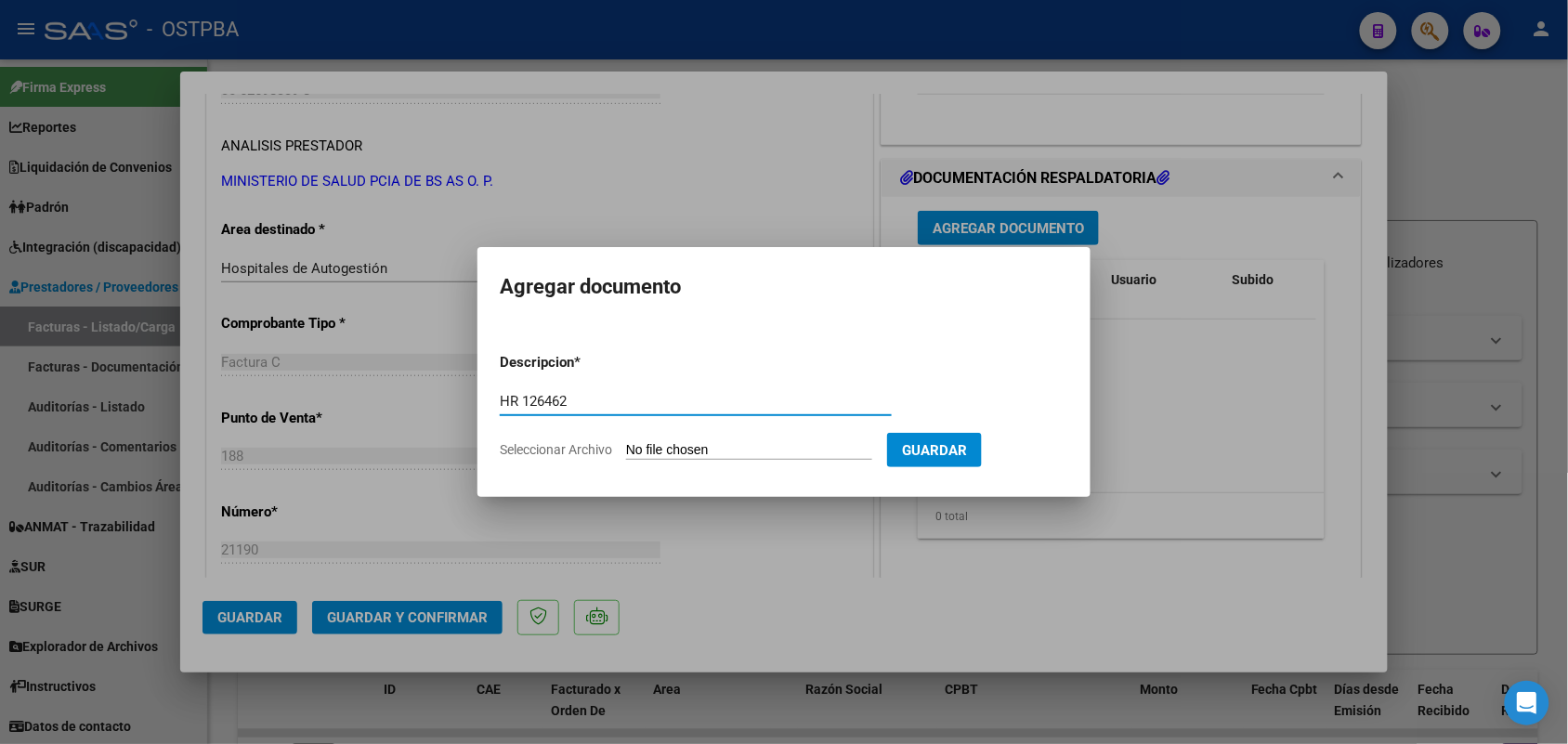
type input "HR 126462"
click at [657, 444] on input "Seleccionar Archivo" at bounding box center [749, 451] width 246 height 18
type input "C:\fakepath\HR 126462.pdf"
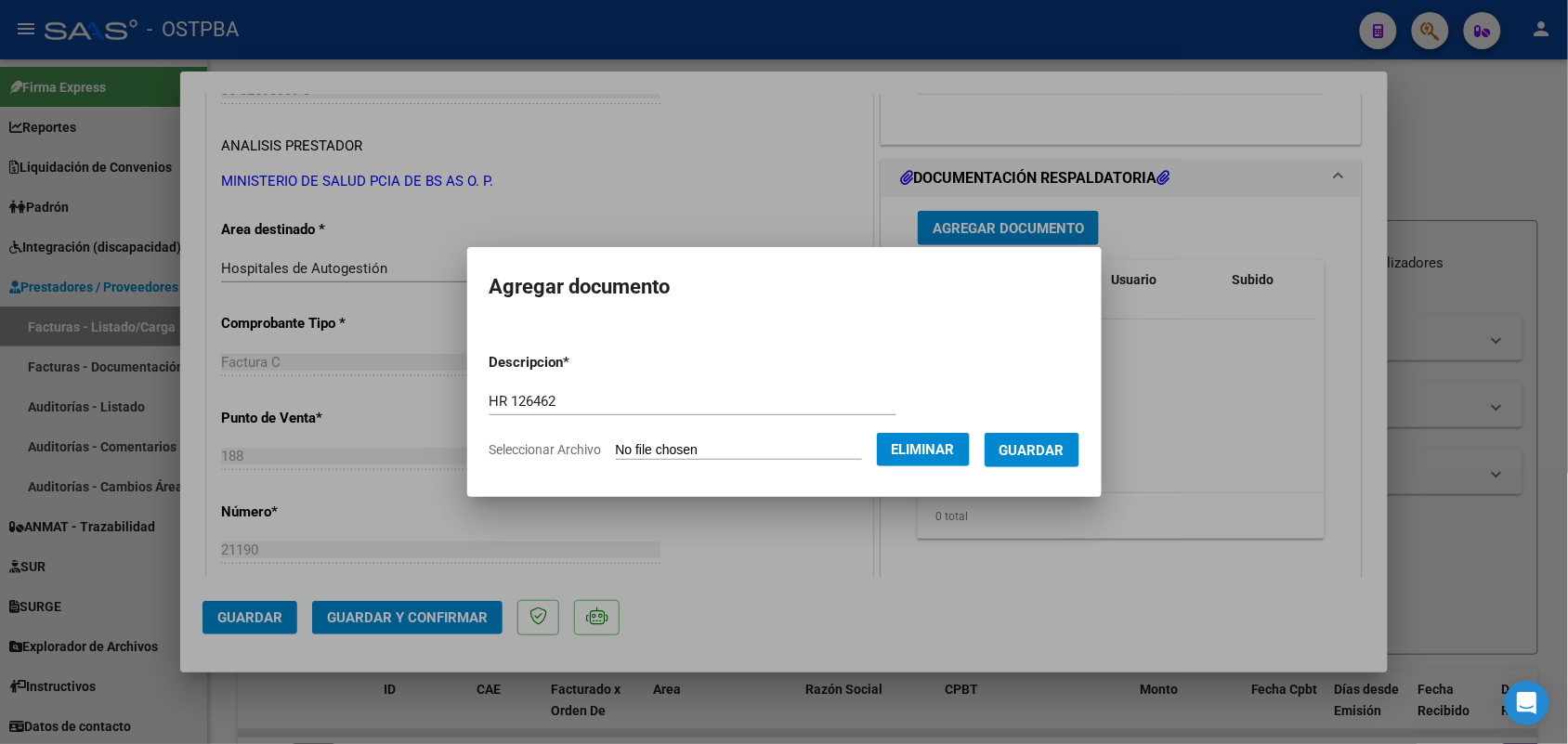
click at [1023, 446] on span "Guardar" at bounding box center [1033, 450] width 65 height 17
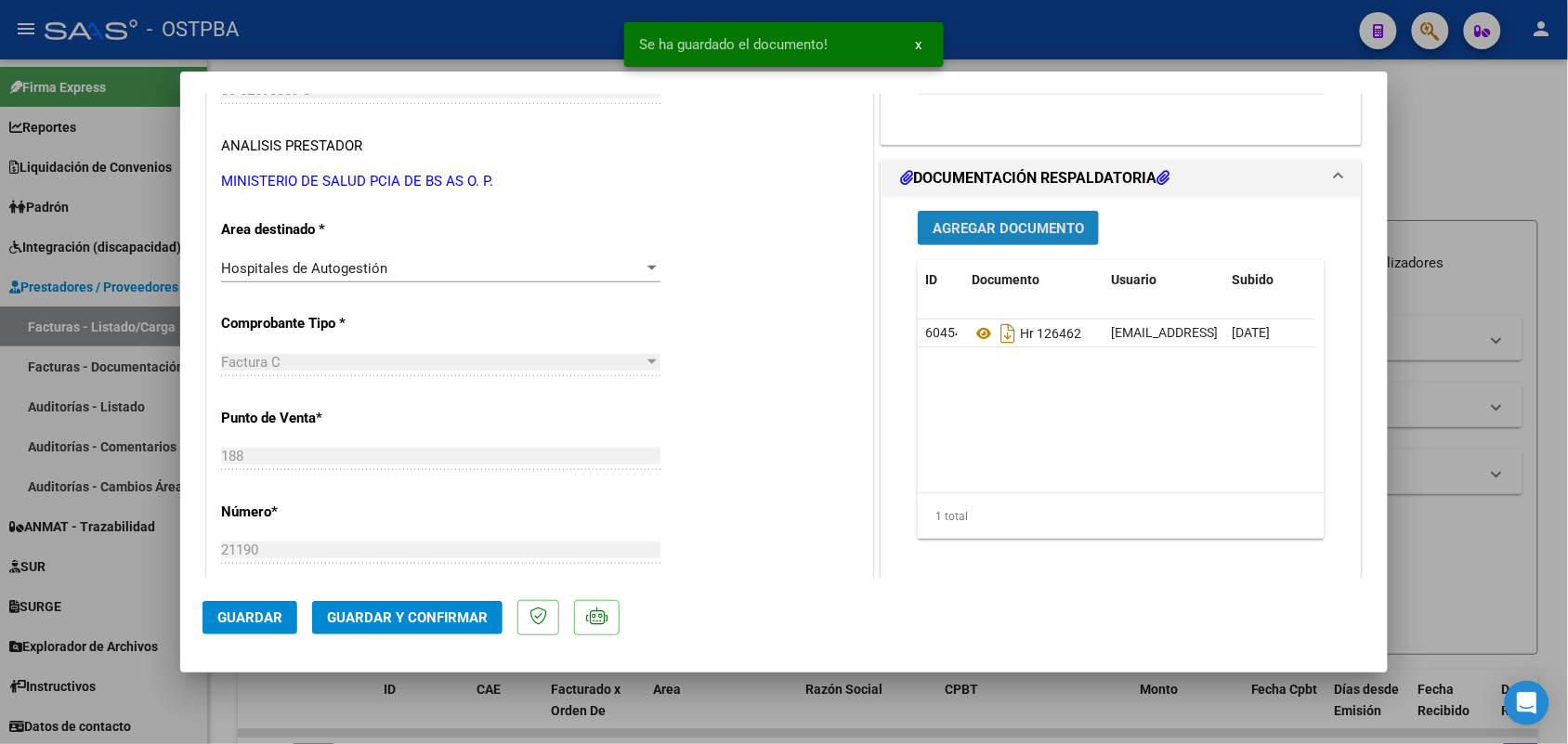
click at [1052, 224] on span "Agregar Documento" at bounding box center [1009, 228] width 152 height 17
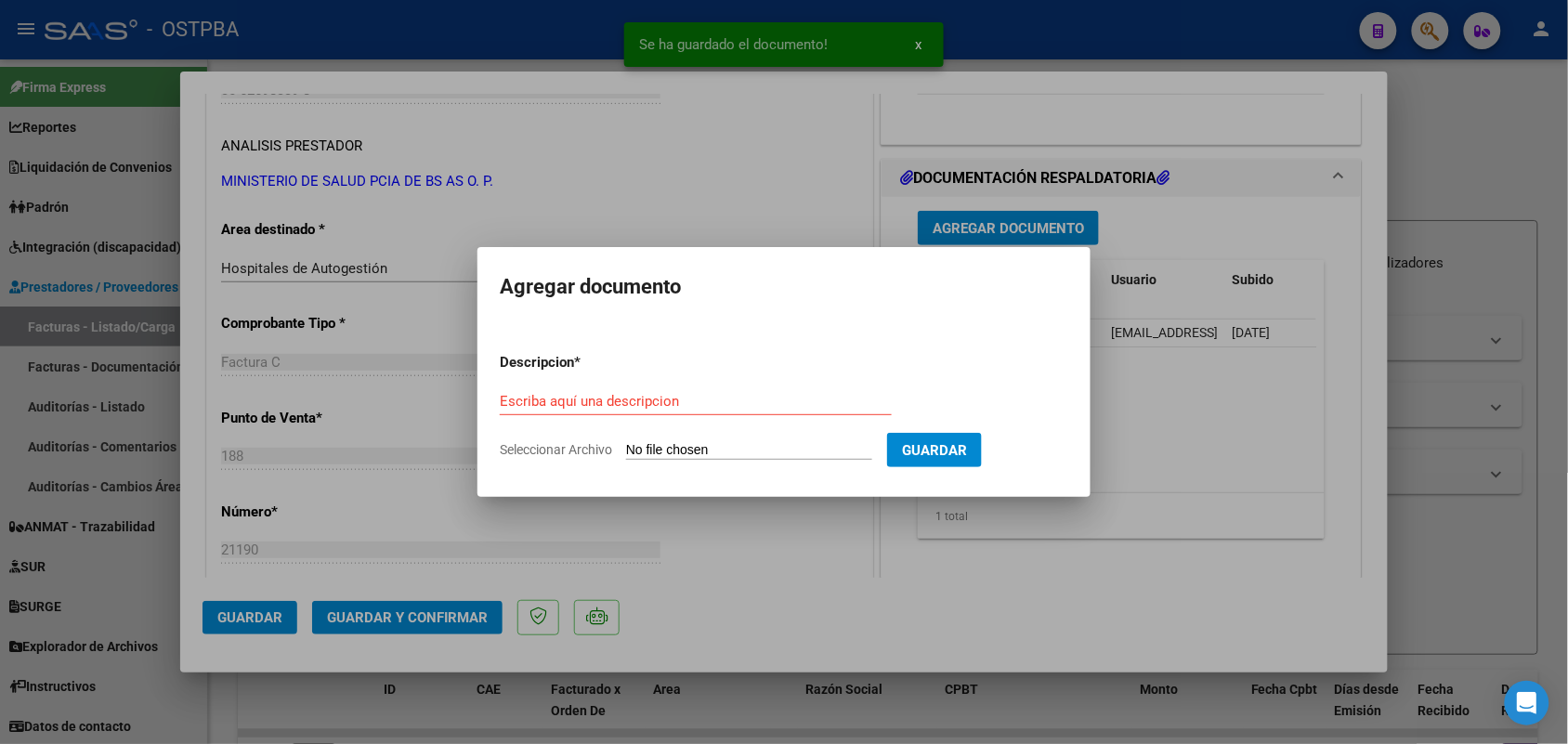
click at [1215, 451] on div at bounding box center [784, 372] width 1568 height 744
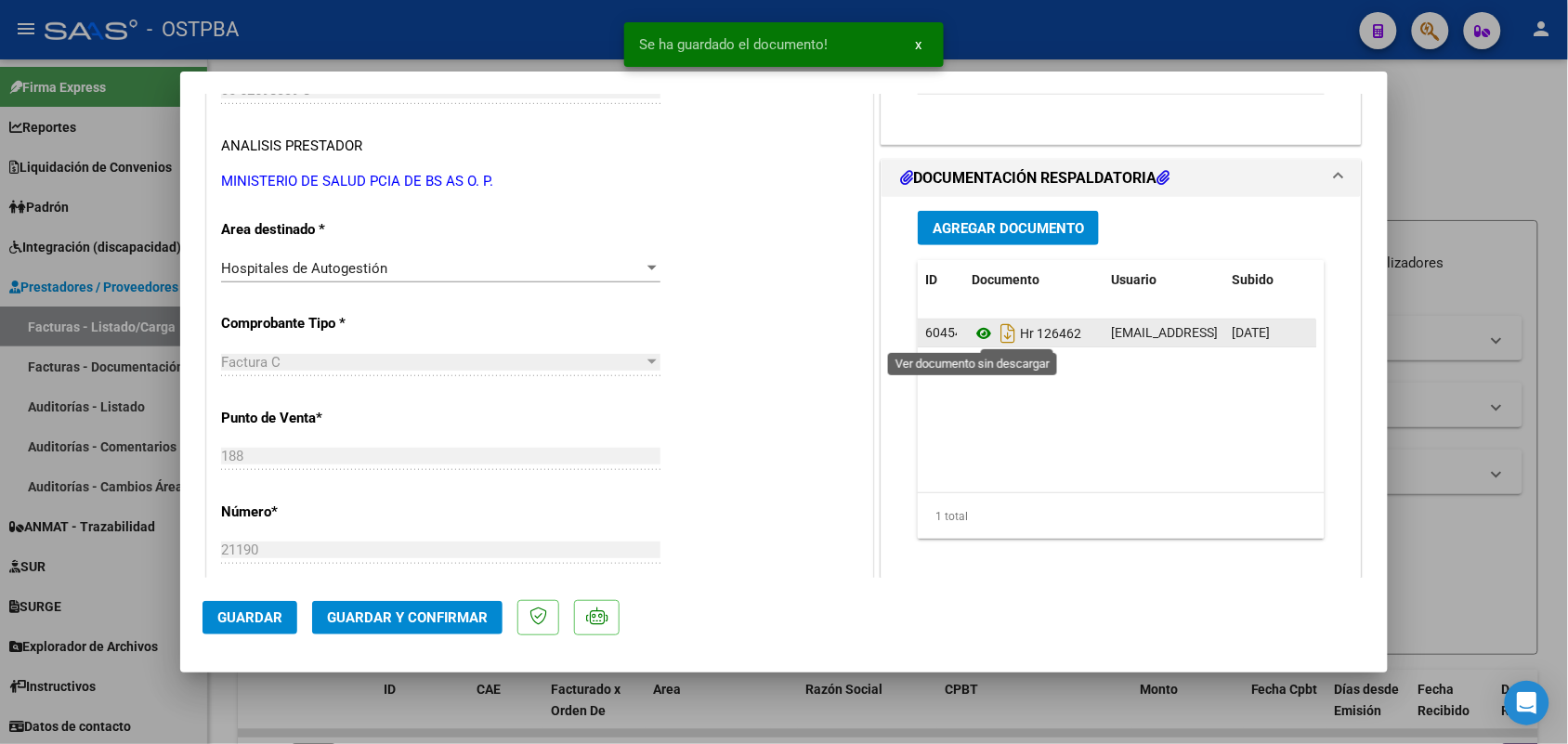
click at [975, 335] on icon at bounding box center [983, 334] width 25 height 23
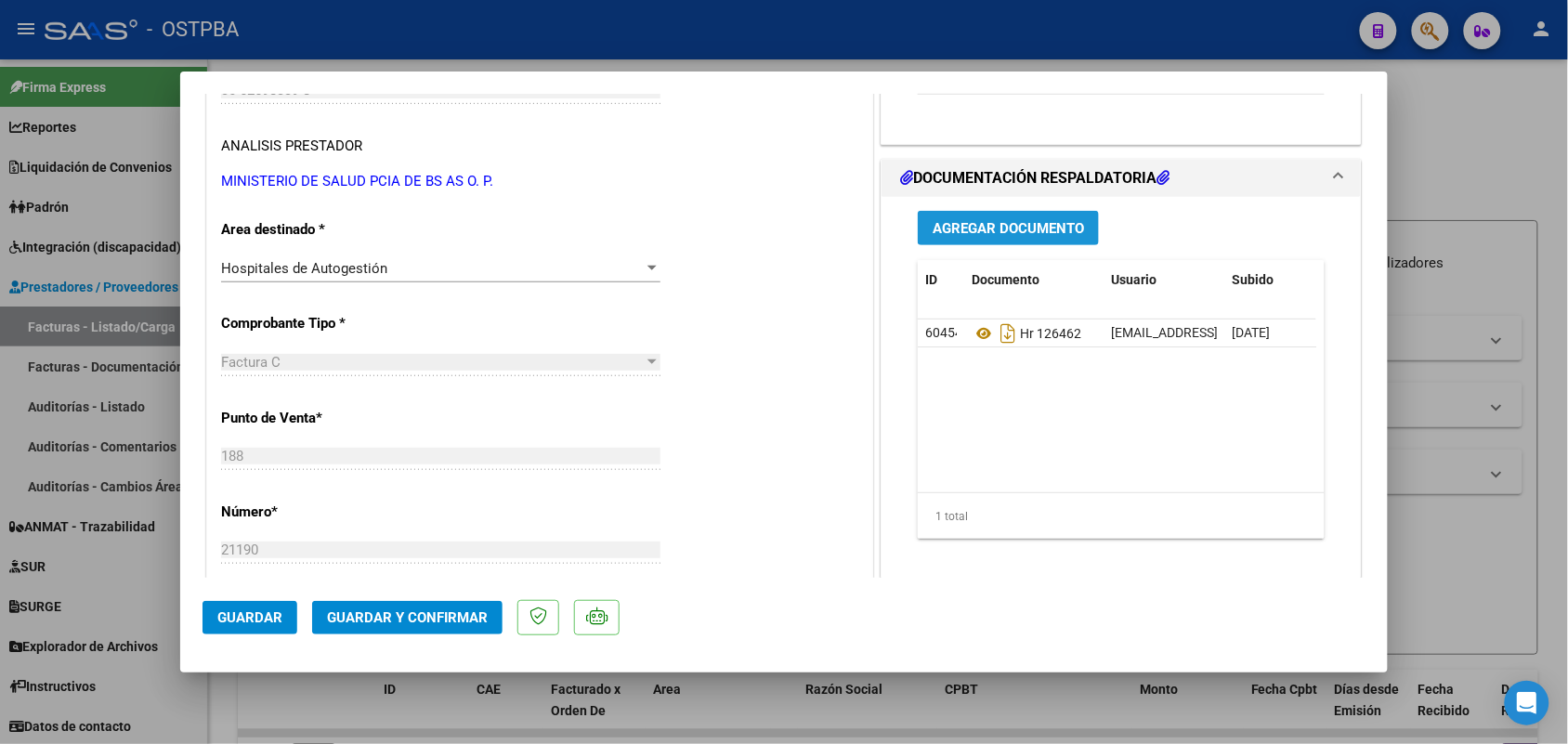
click at [1015, 230] on span "Agregar Documento" at bounding box center [1009, 228] width 152 height 17
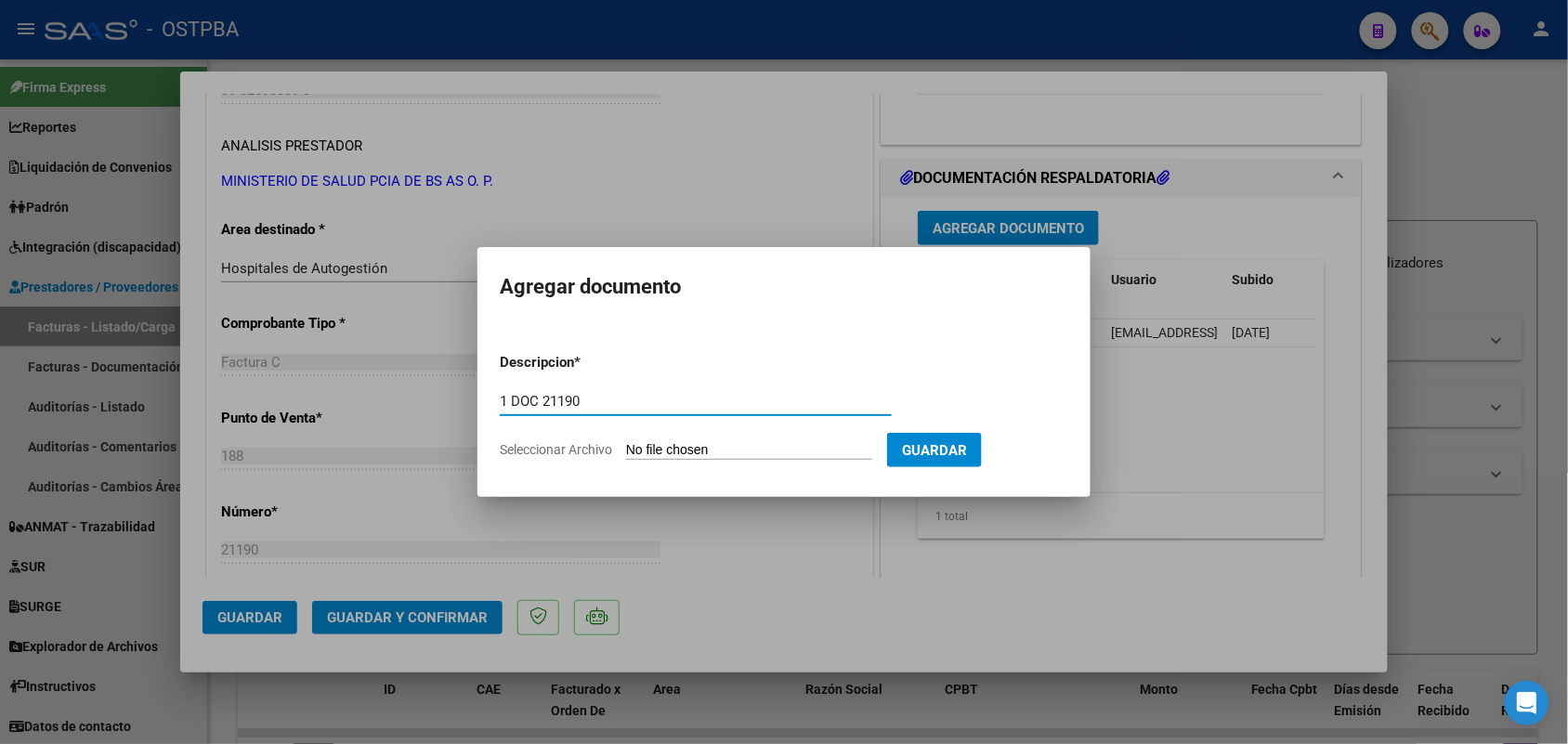
type input "1 DOC 21190"
click at [634, 447] on input "Seleccionar Archivo" at bounding box center [749, 451] width 246 height 18
type input "C:\fakepath\1 DOC 21190.pdf"
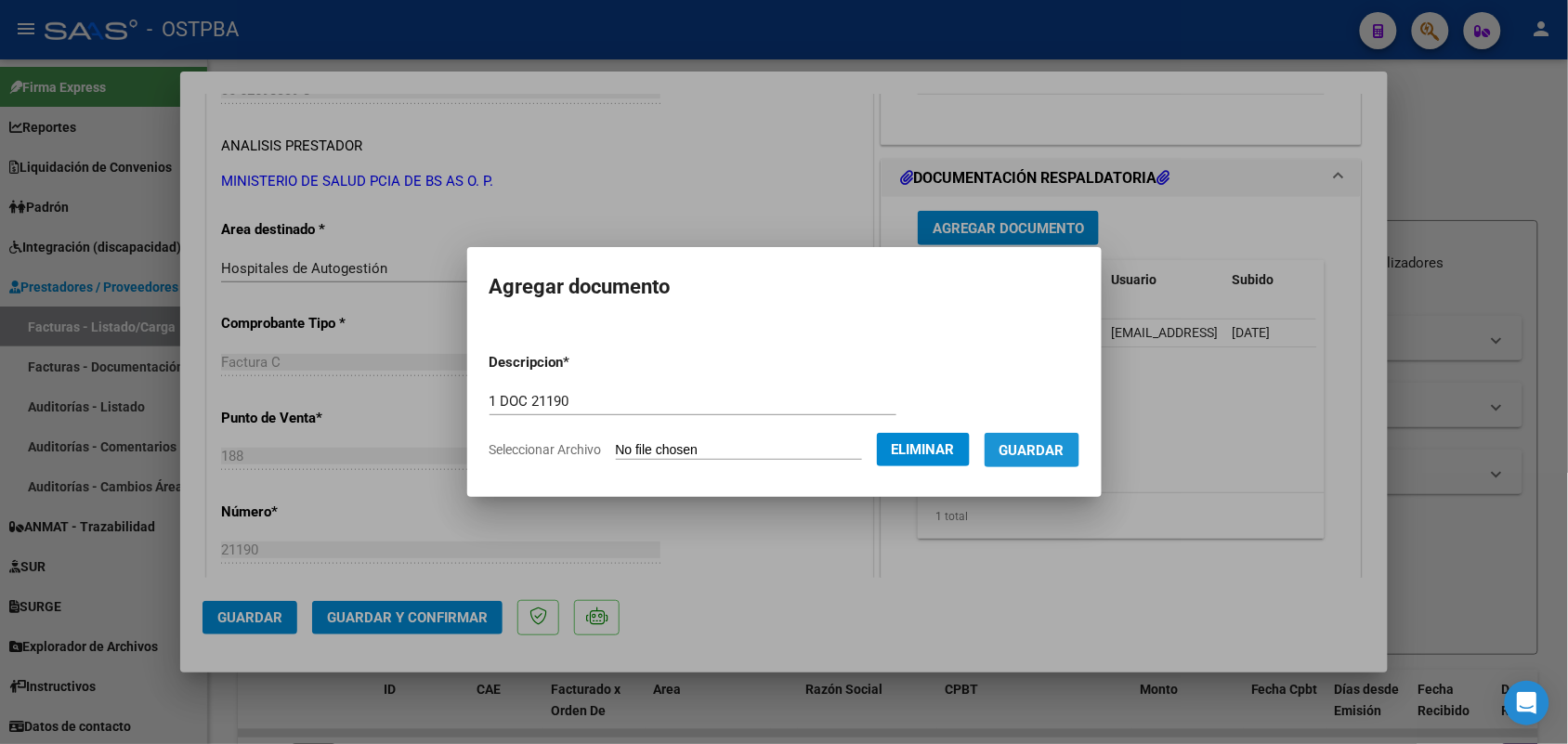
click at [1065, 449] on span "Guardar" at bounding box center [1033, 450] width 65 height 17
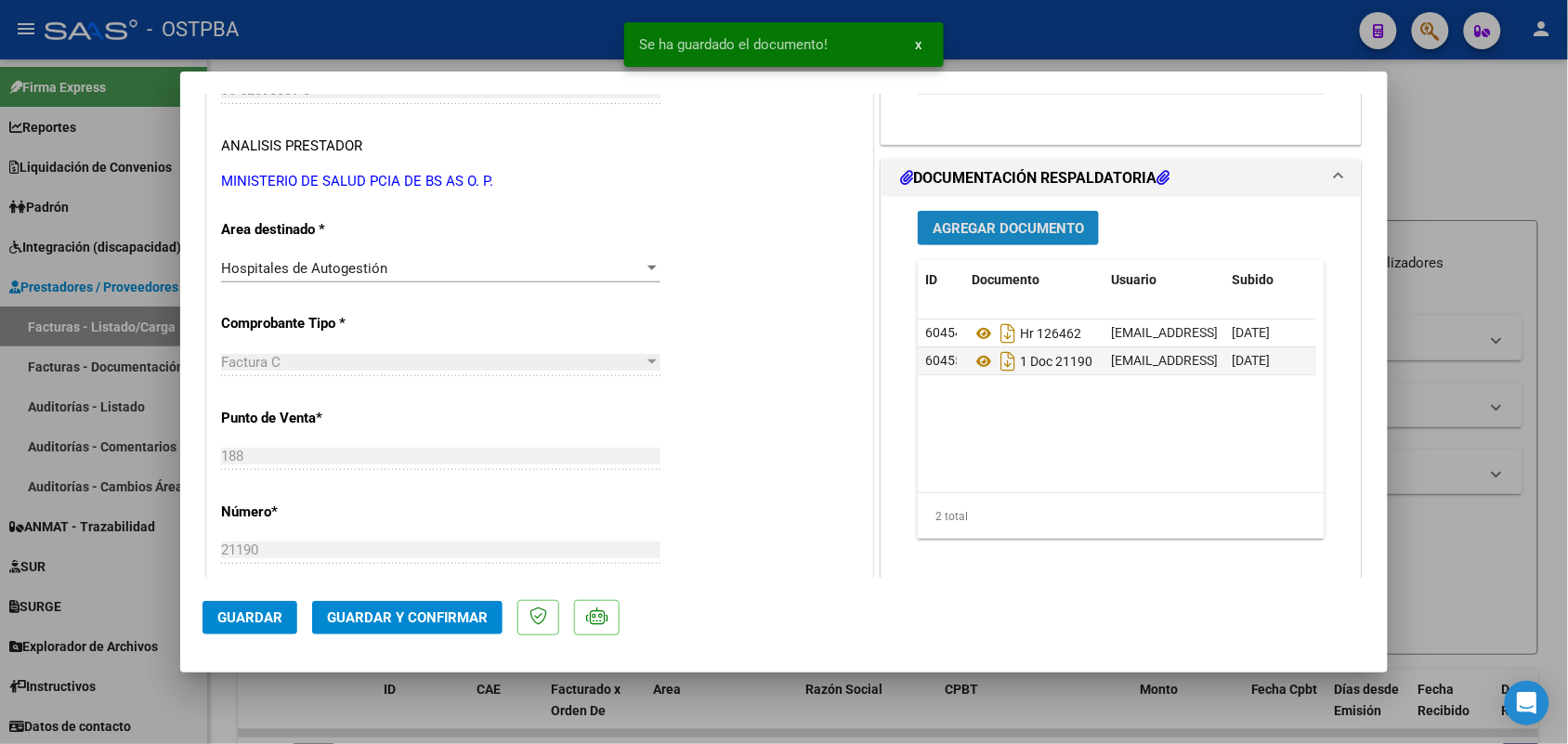
click at [1010, 234] on span "Agregar Documento" at bounding box center [1009, 228] width 152 height 17
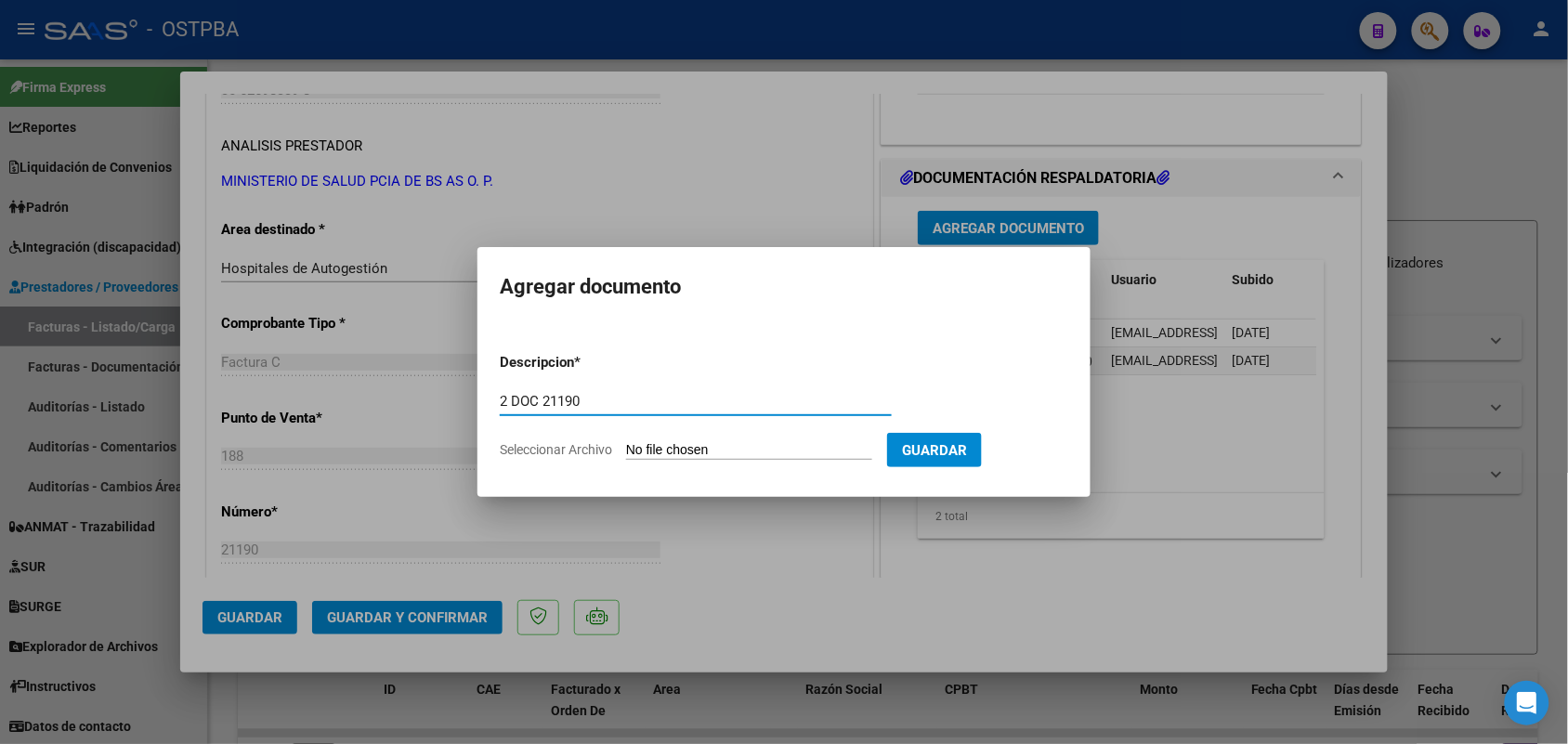
type input "2 DOC 21190"
click at [657, 451] on input "Seleccionar Archivo" at bounding box center [749, 451] width 246 height 18
type input "C:\fakepath\2 DOC 21190.pdf"
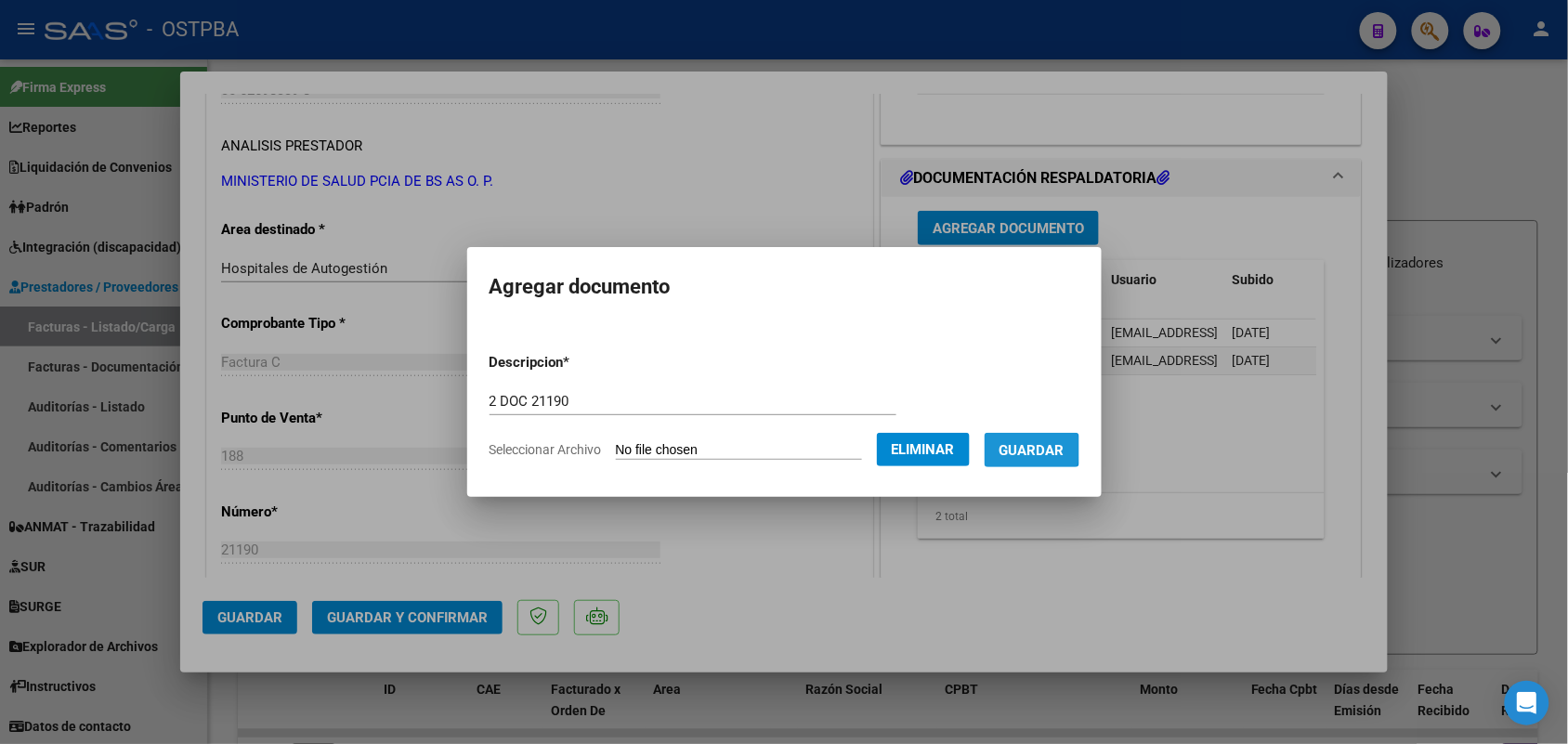
click at [1042, 449] on span "Guardar" at bounding box center [1033, 450] width 65 height 17
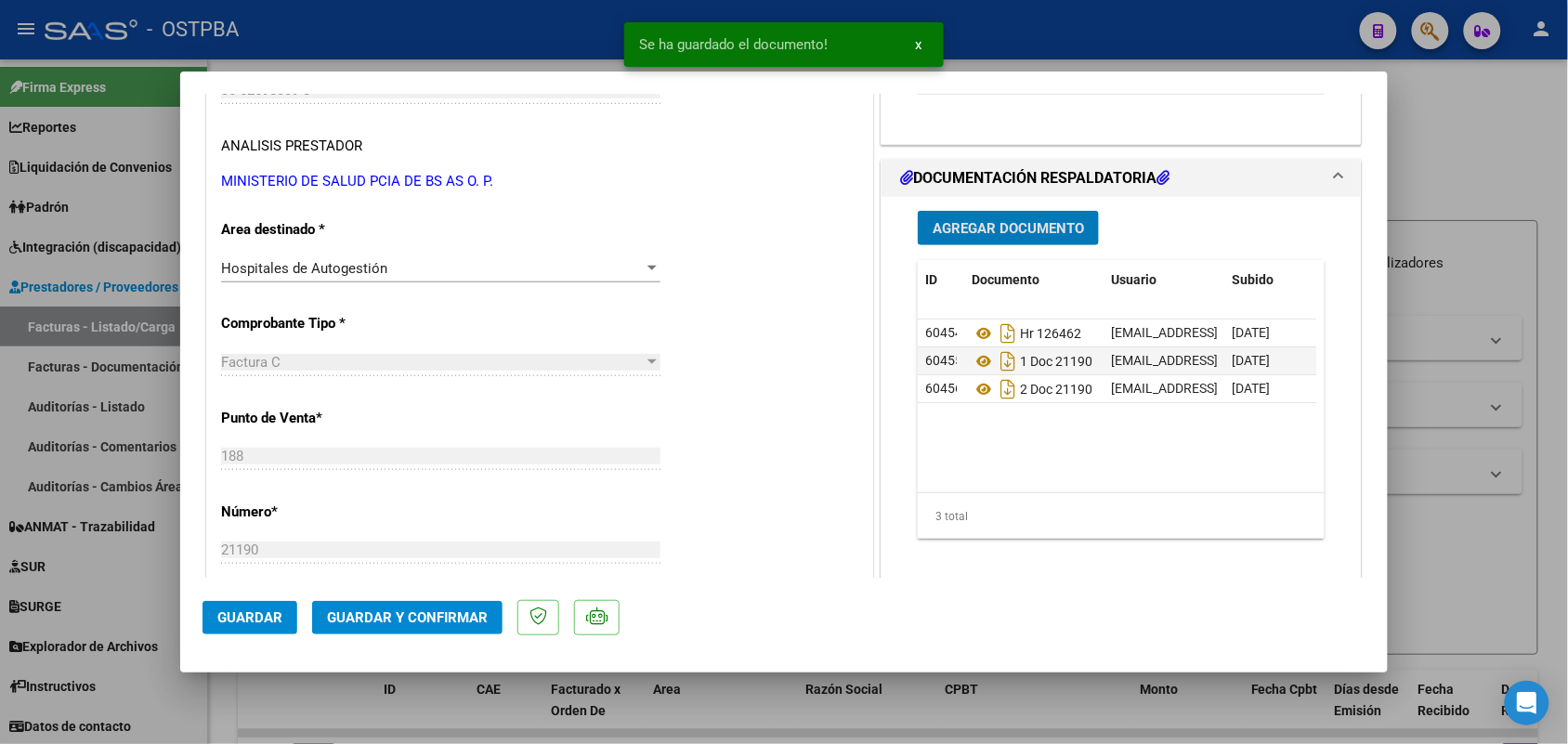
click at [384, 618] on span "Guardar y Confirmar" at bounding box center [407, 617] width 160 height 17
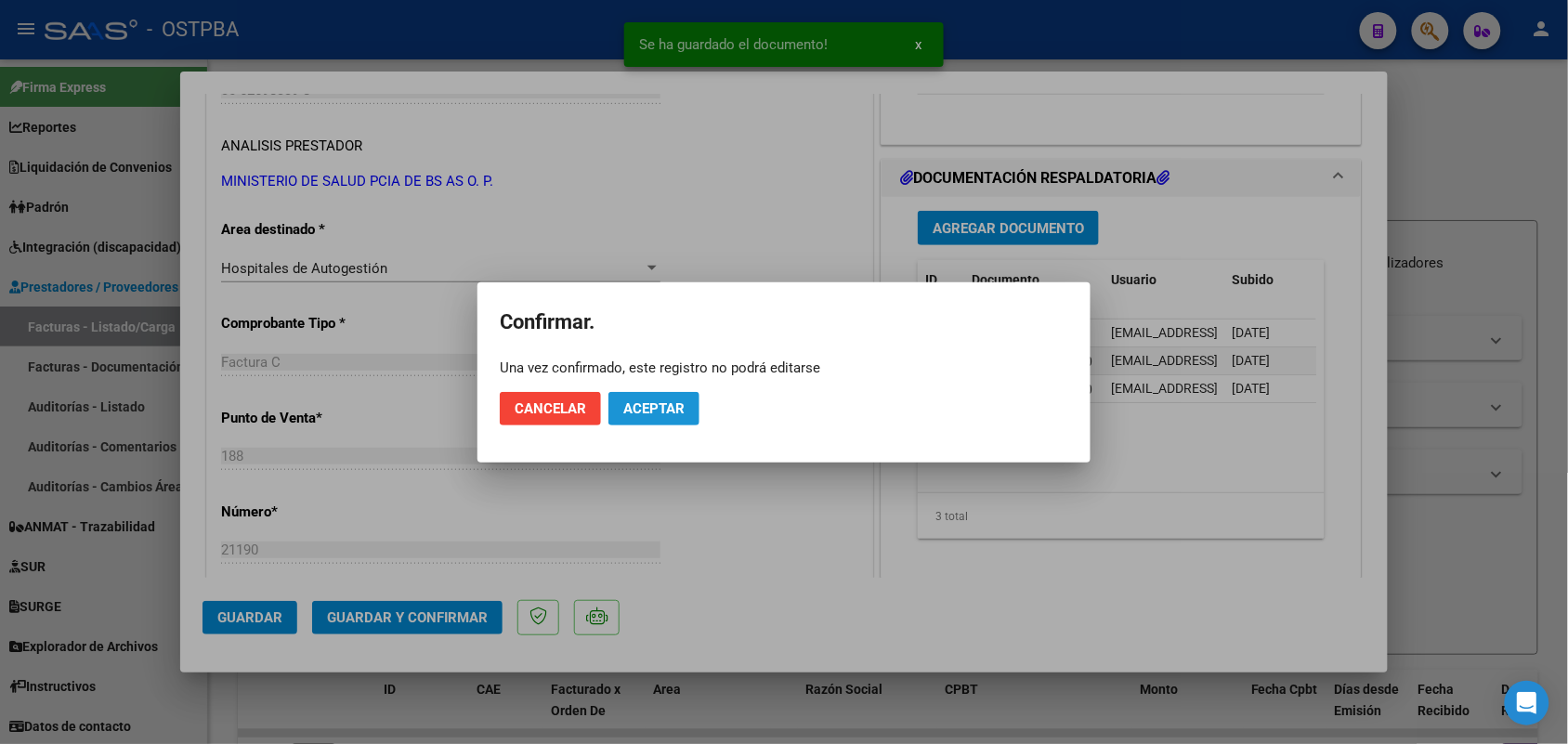
click at [651, 396] on button "Aceptar" at bounding box center [654, 408] width 92 height 33
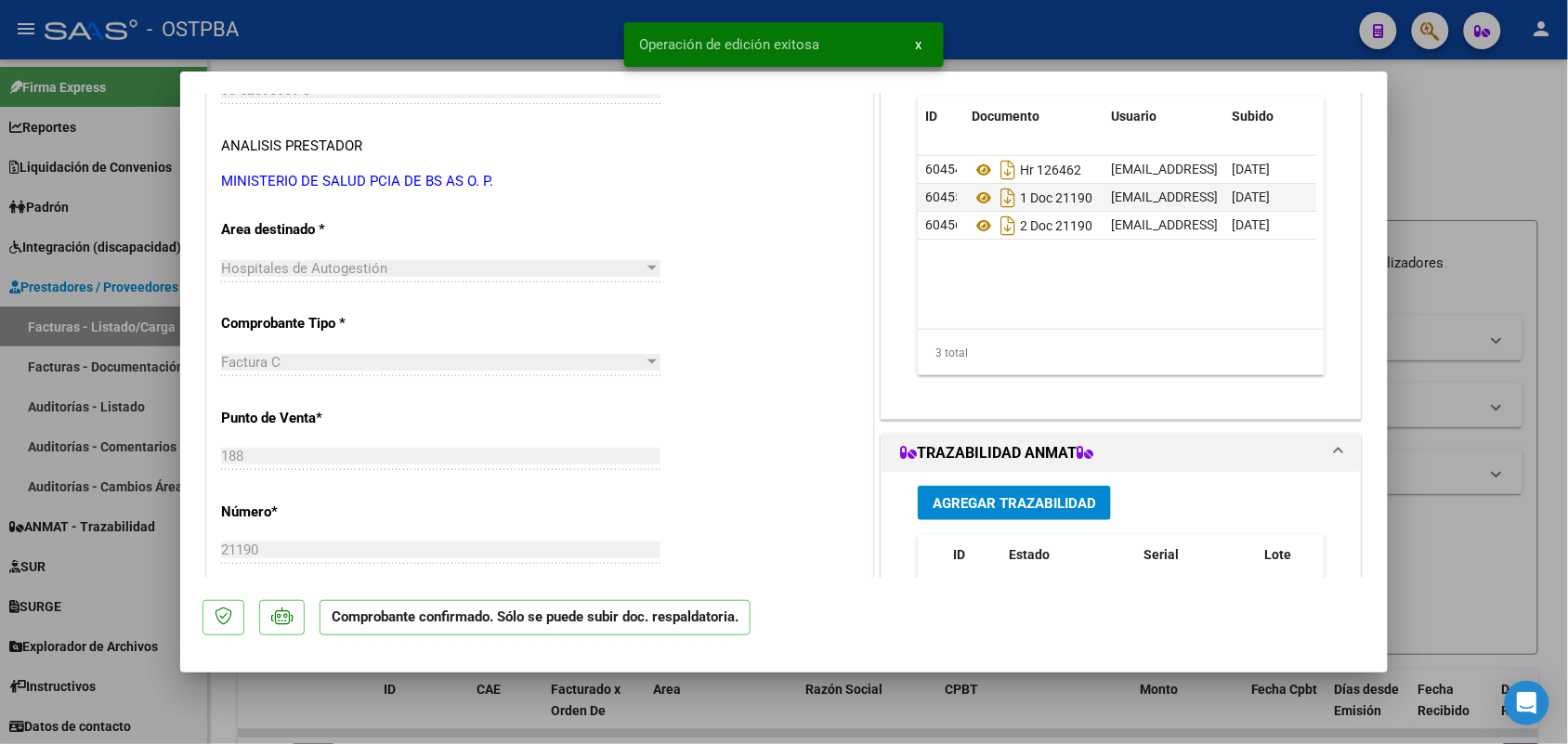
click at [147, 341] on div at bounding box center [784, 372] width 1568 height 744
type input "$ 0,00"
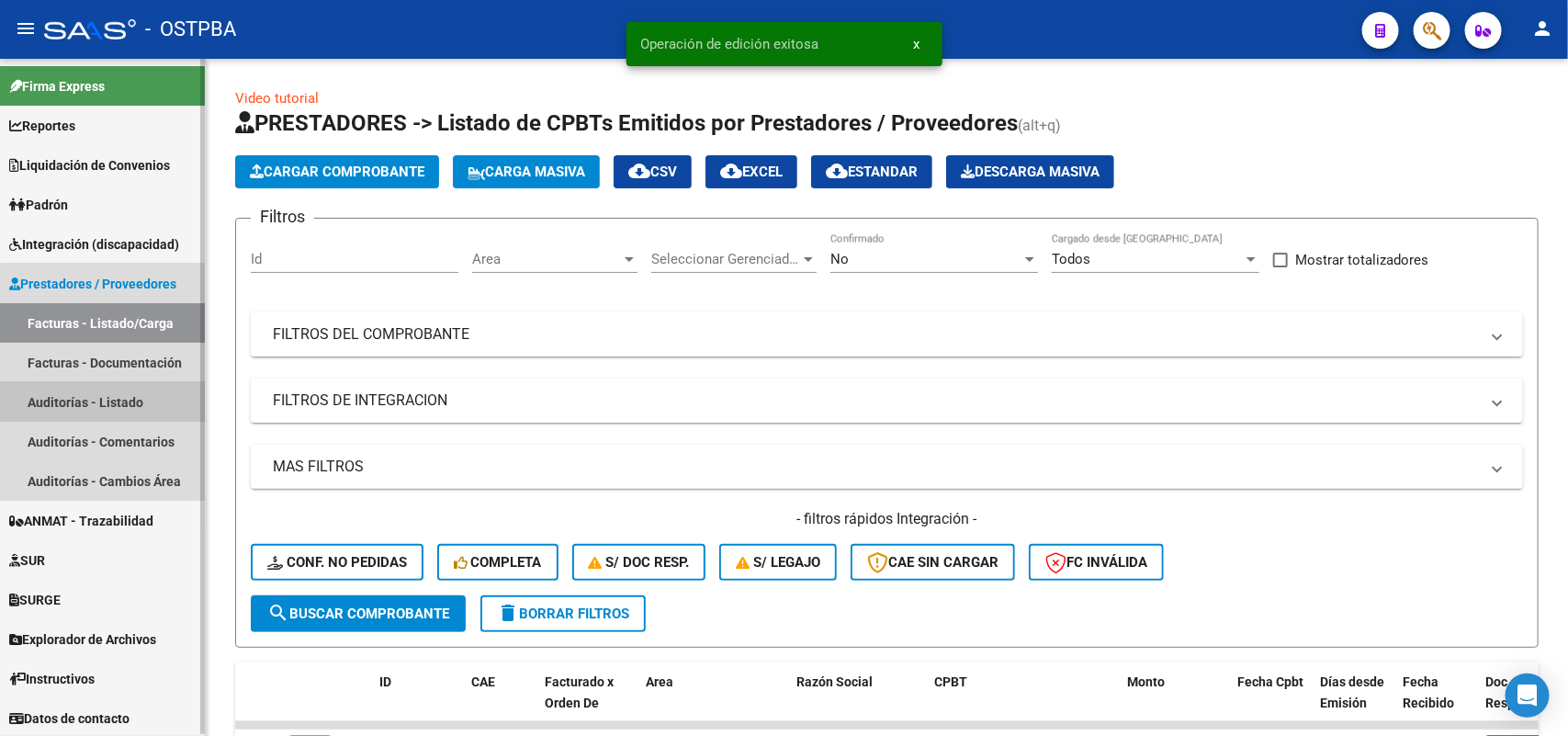
click at [125, 402] on link "Auditorías - Listado" at bounding box center [102, 402] width 205 height 40
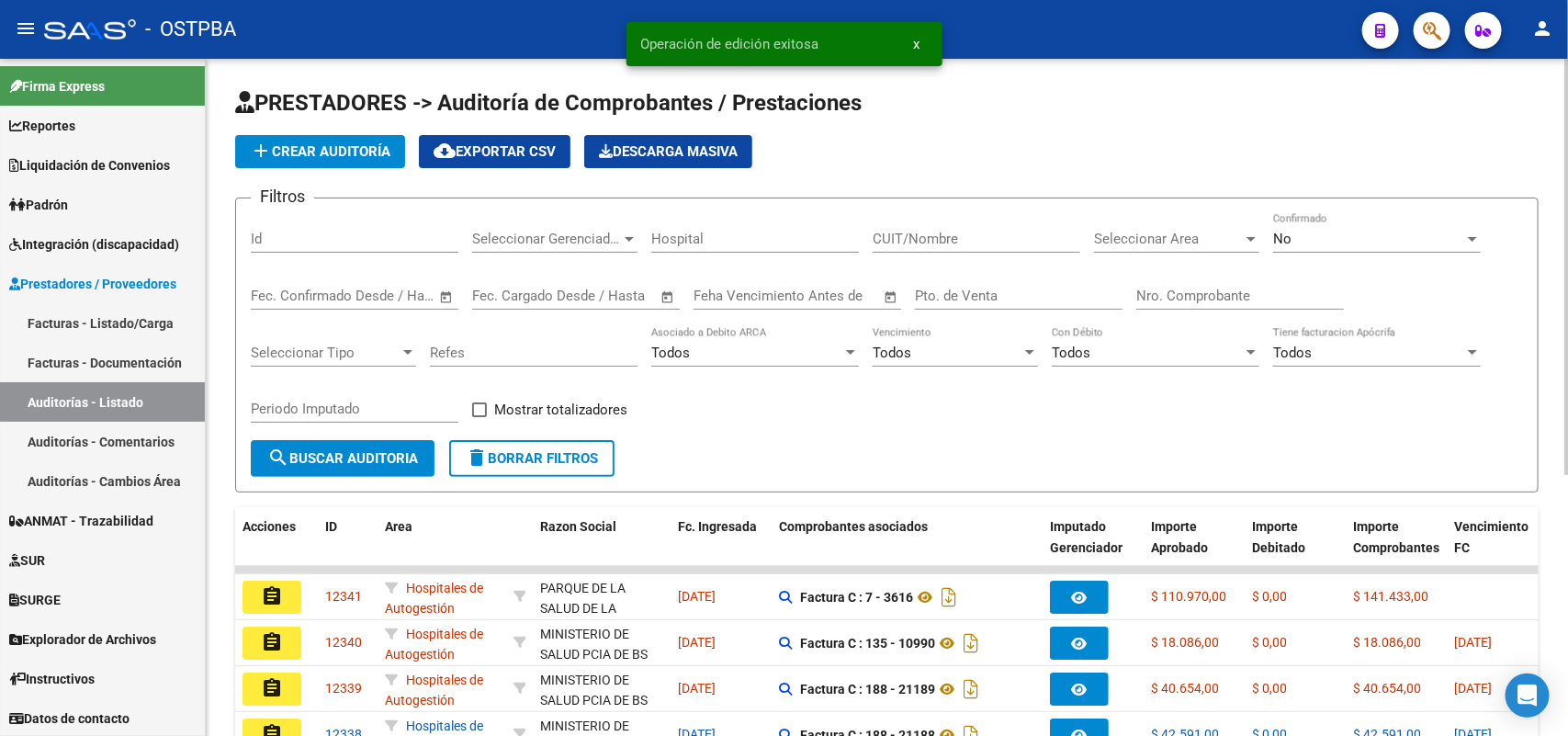
click at [383, 158] on button "add Crear Auditoría" at bounding box center [320, 152] width 170 height 33
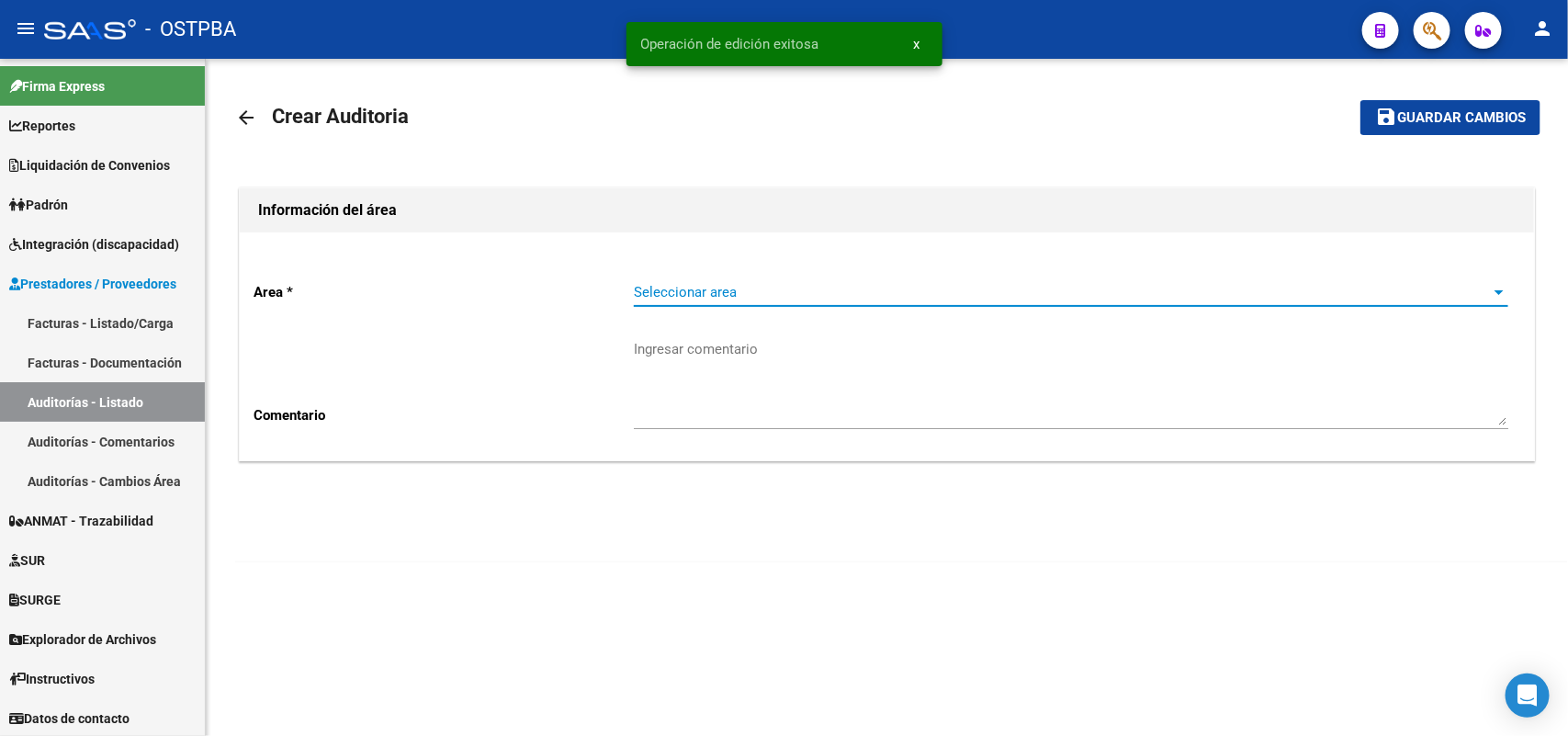
click at [675, 291] on span "Seleccionar area" at bounding box center [1063, 292] width 858 height 17
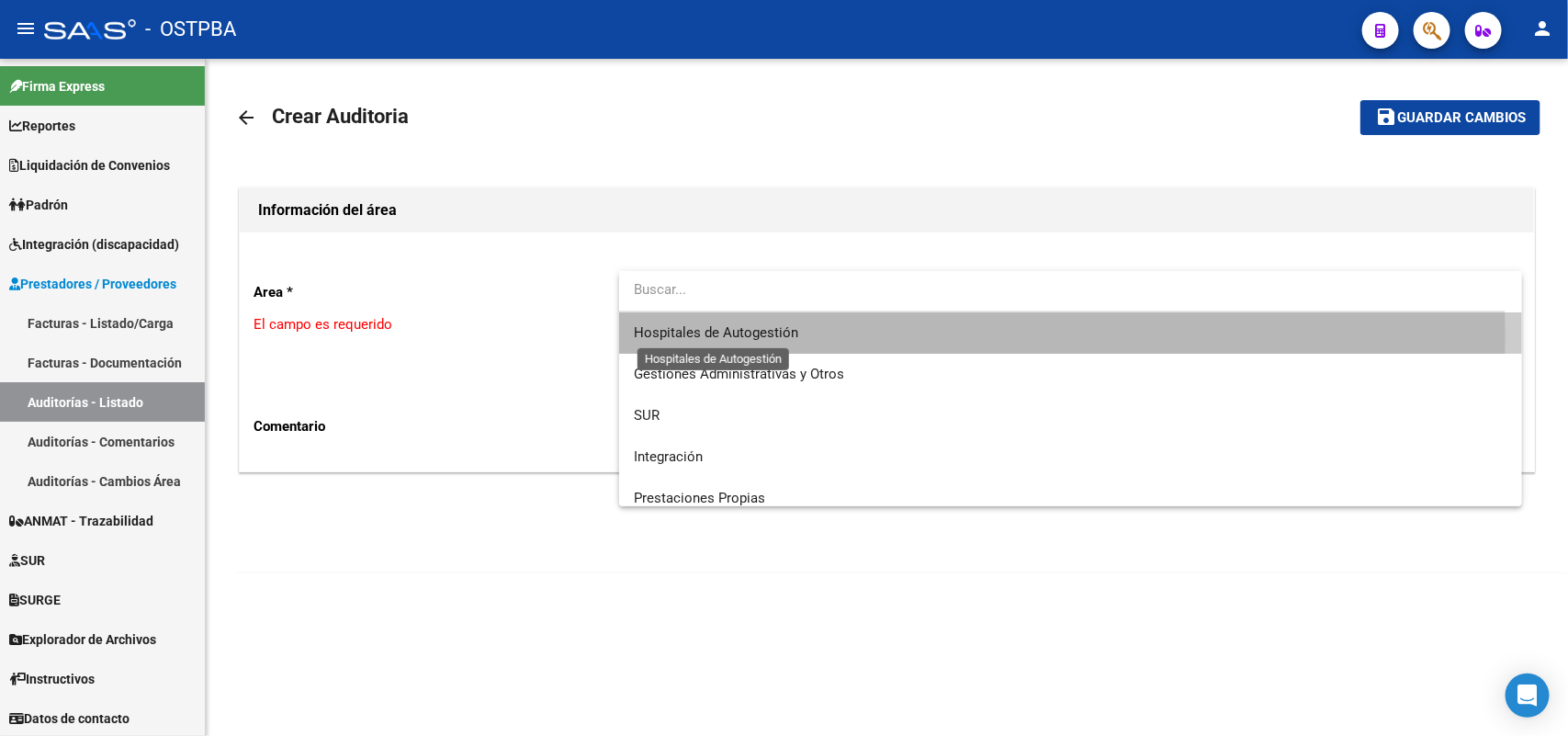
click at [741, 336] on span "Hospitales de Autogestión" at bounding box center [715, 332] width 164 height 17
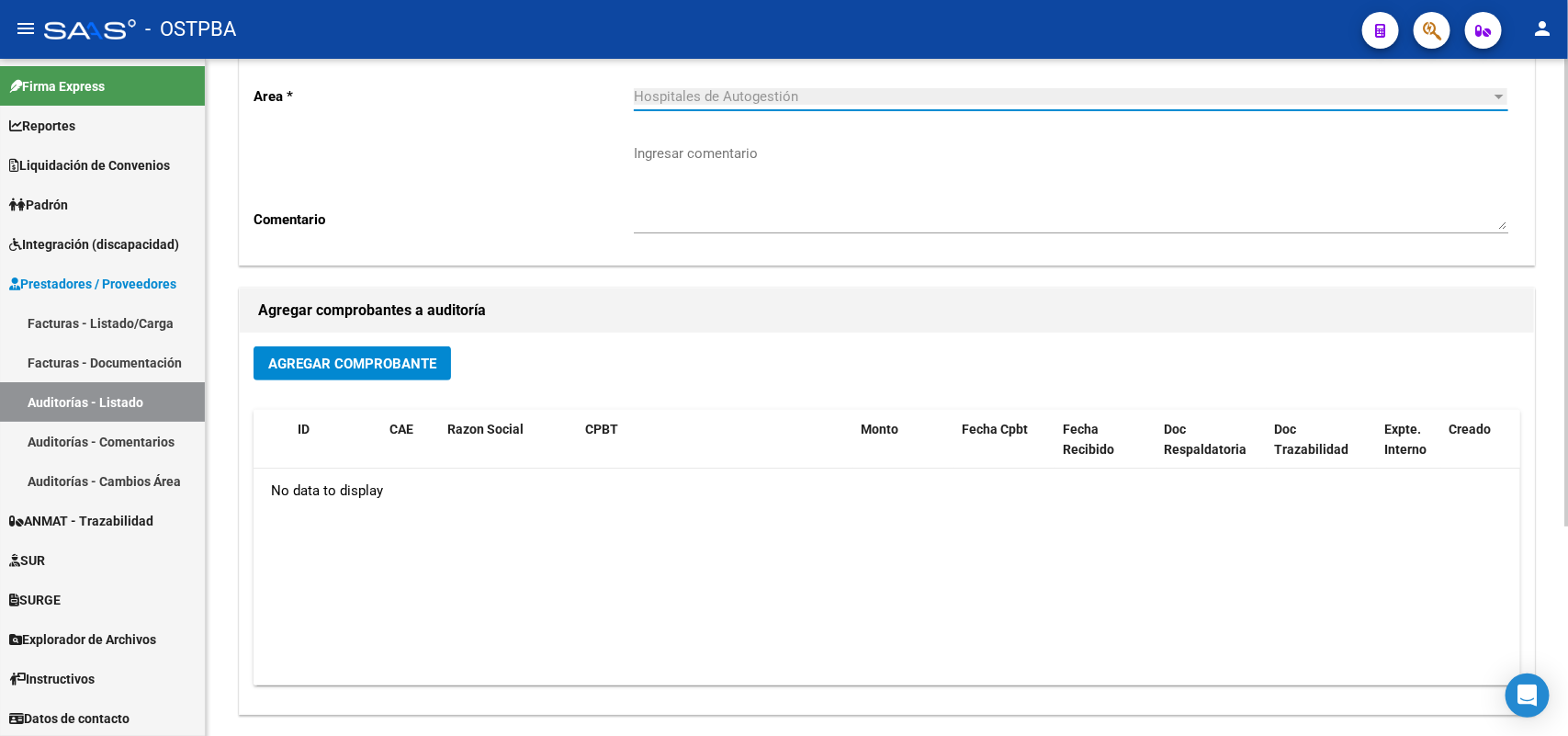
scroll to position [304, 0]
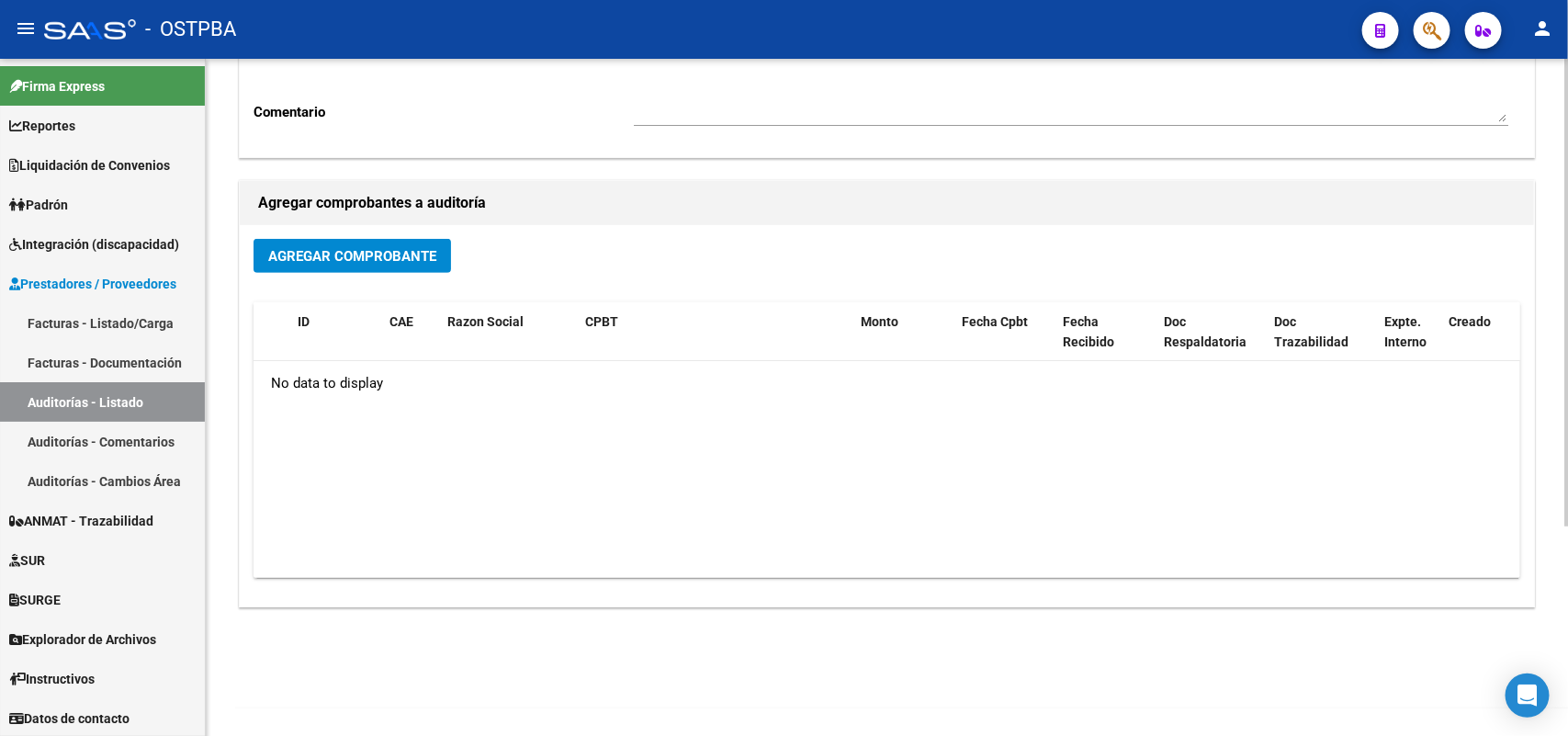
click at [373, 249] on span "Agregar Comprobante" at bounding box center [352, 256] width 168 height 17
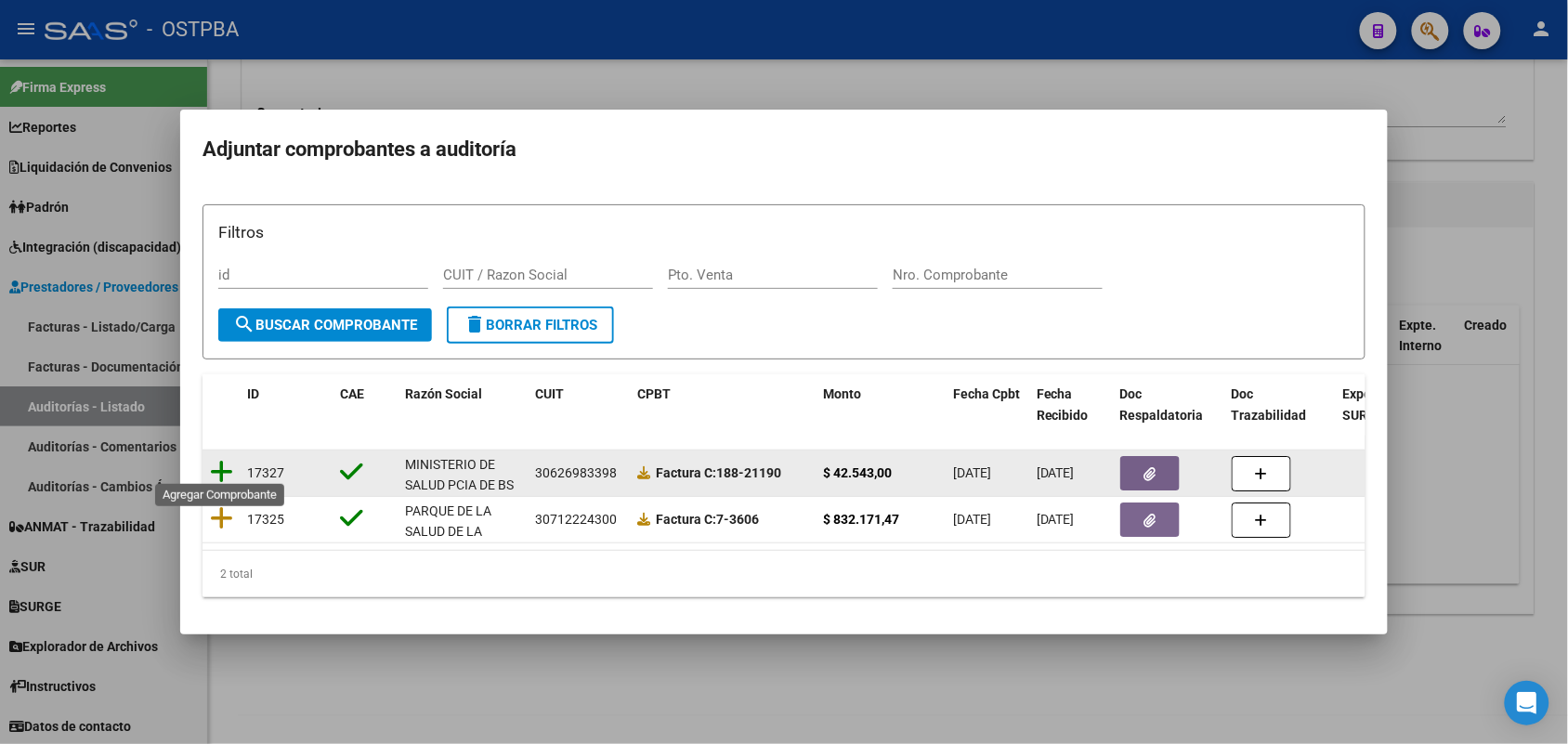
click at [223, 459] on icon at bounding box center [221, 471] width 24 height 26
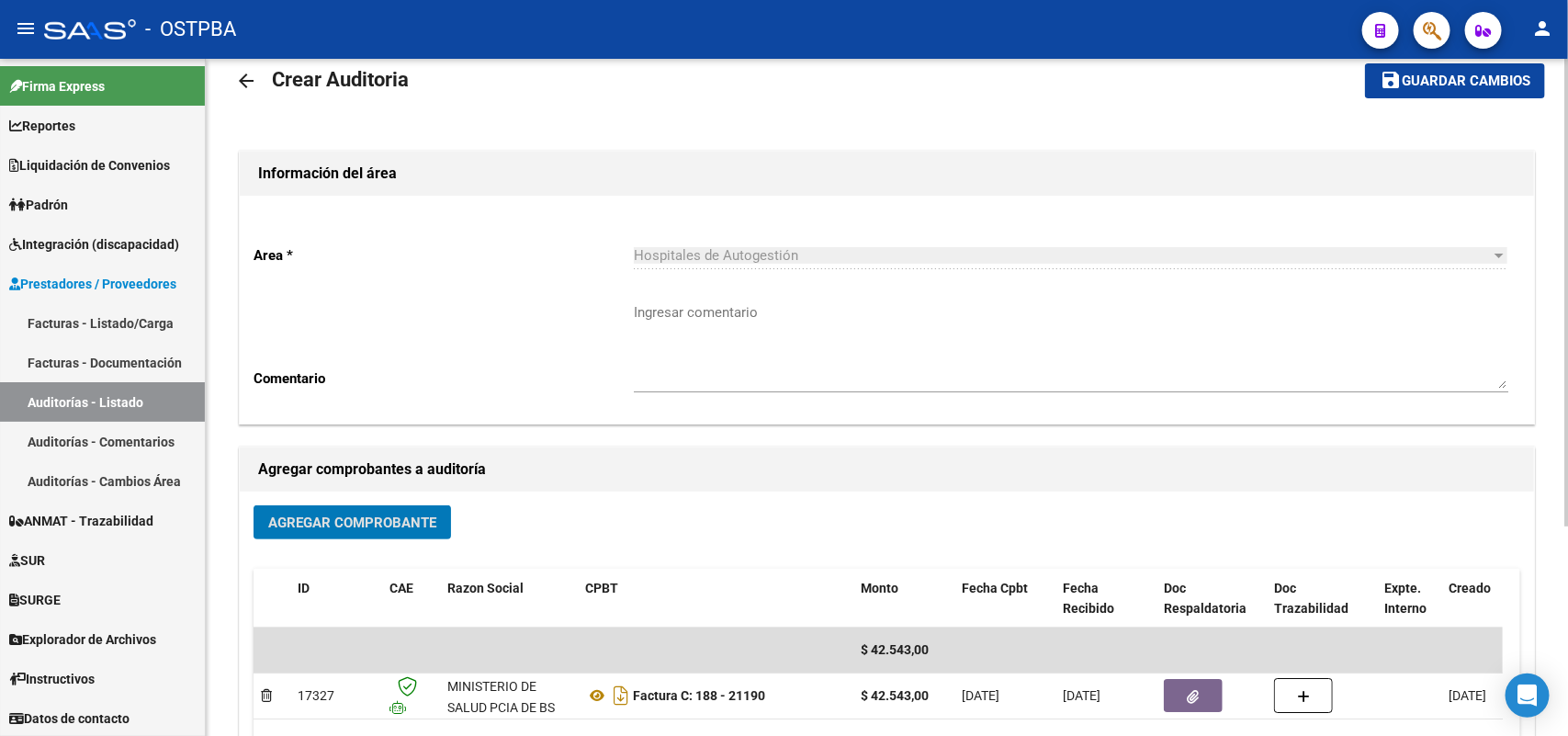
scroll to position [0, 0]
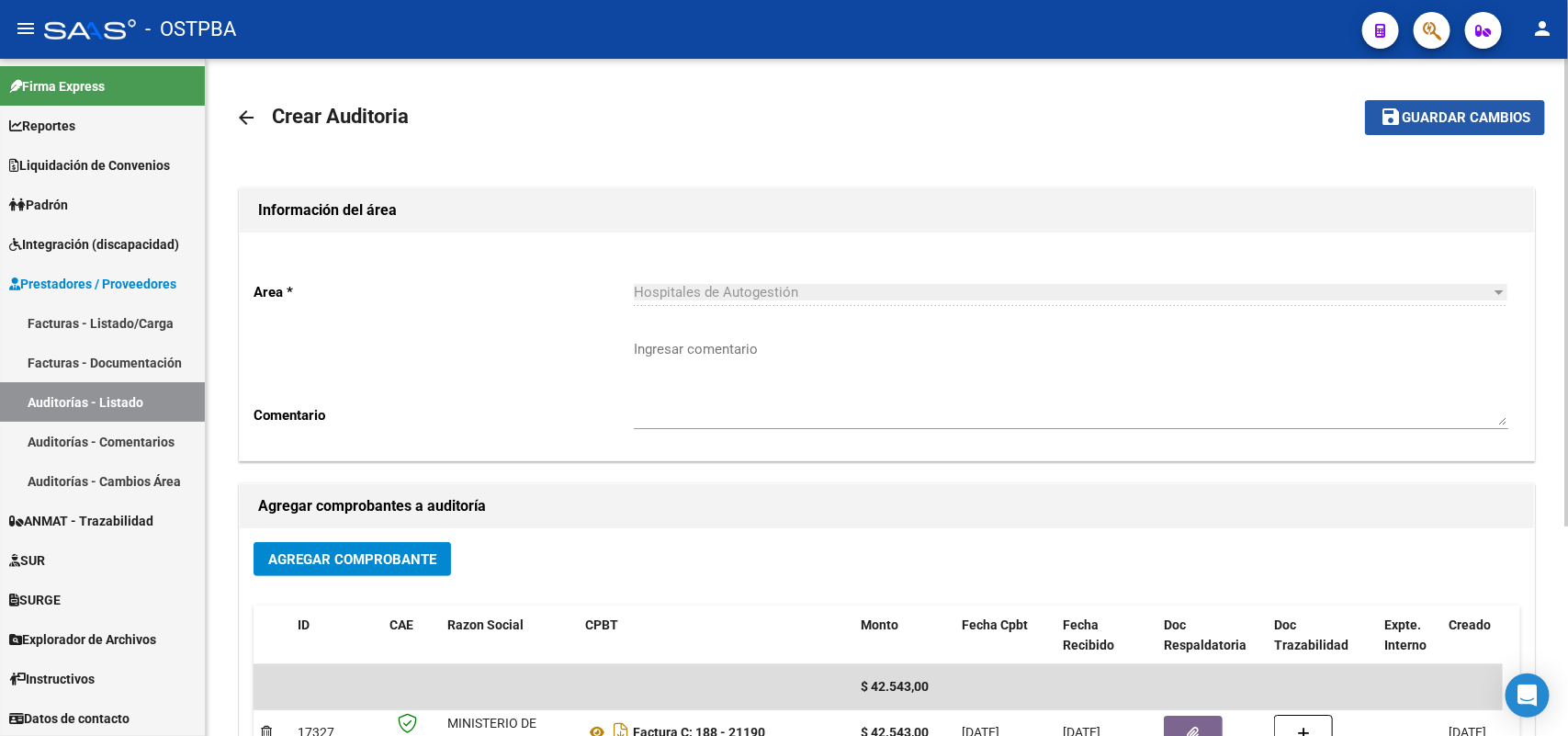
click at [1482, 118] on span "Guardar cambios" at bounding box center [1467, 118] width 128 height 17
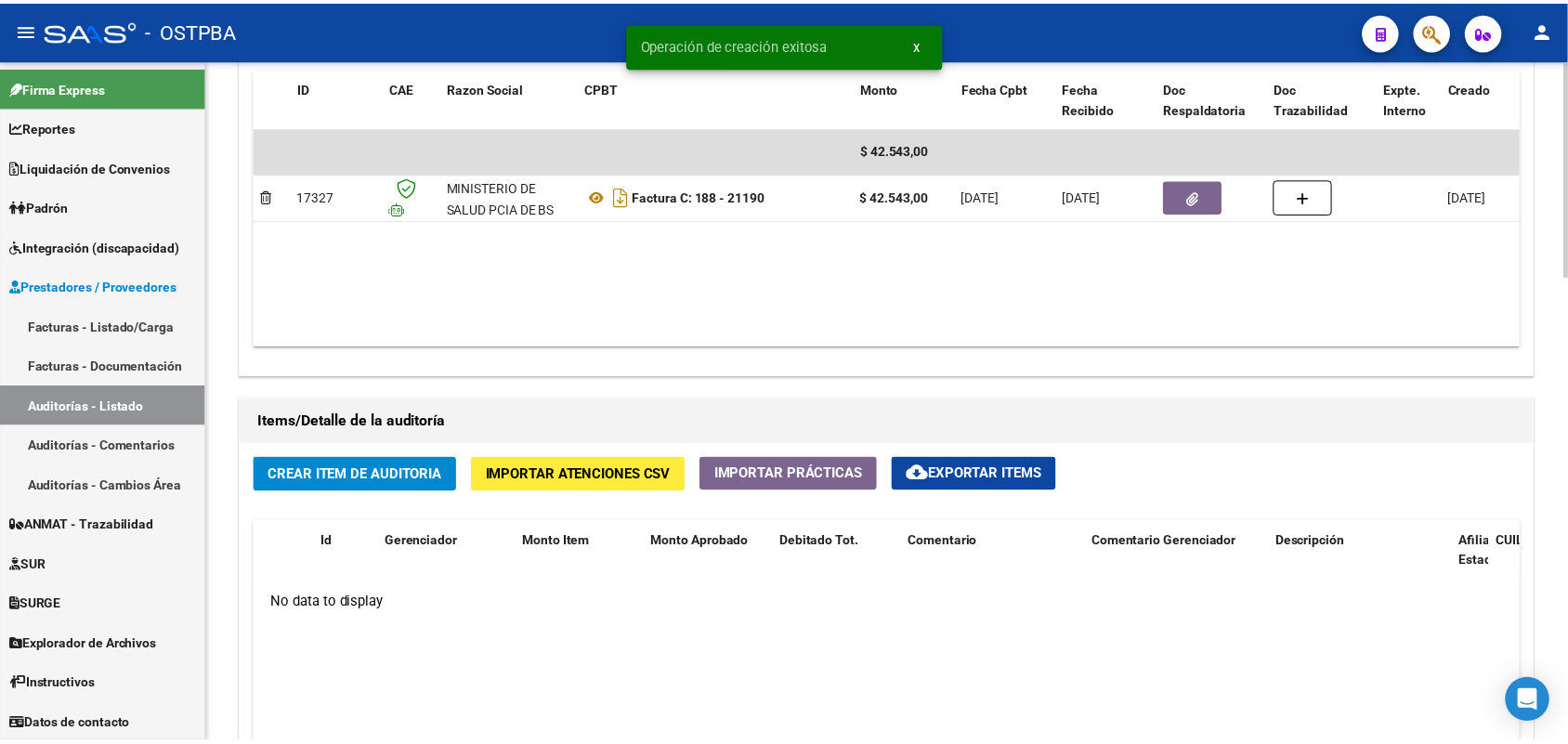
scroll to position [1045, 0]
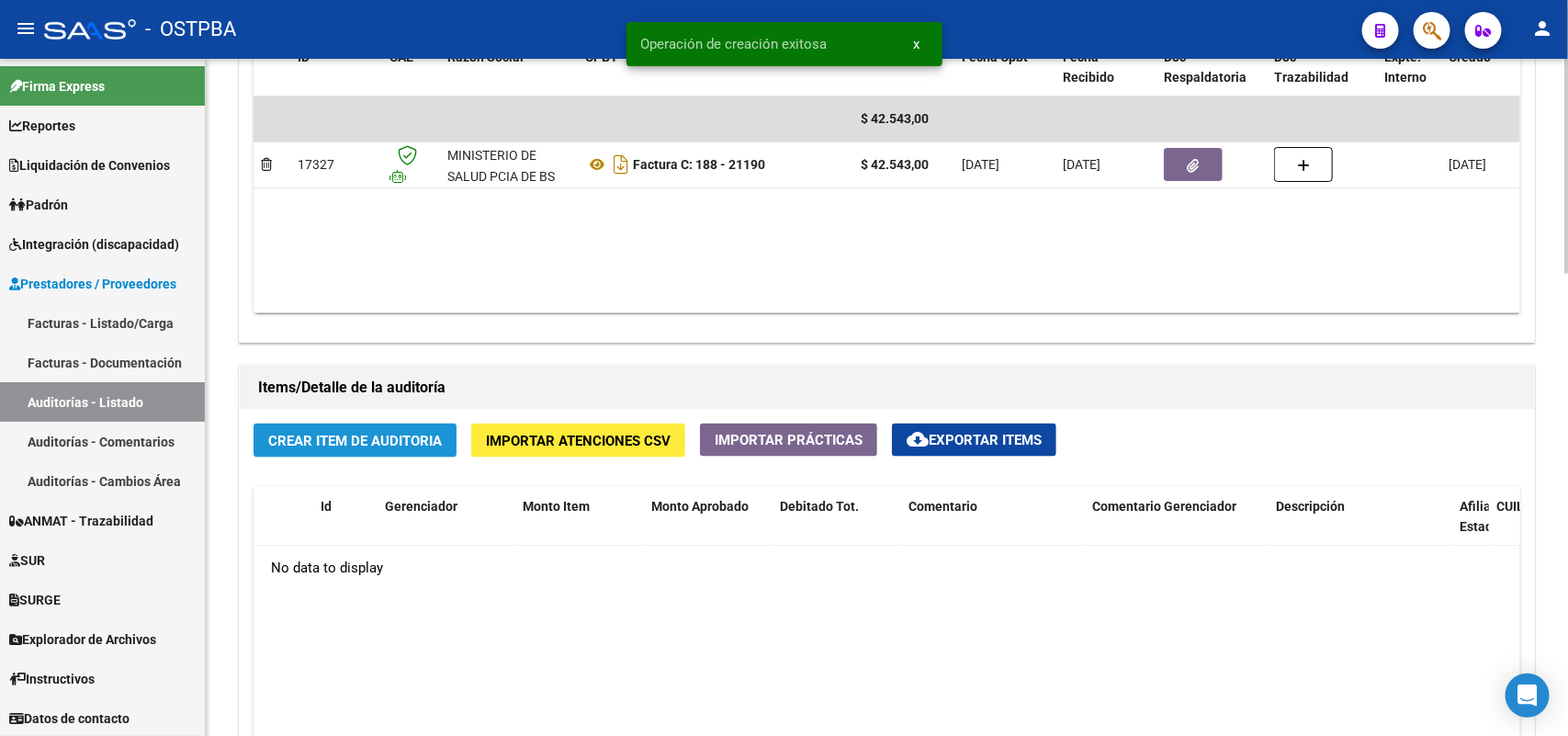
click at [360, 442] on span "Crear Item de Auditoria" at bounding box center [355, 441] width 173 height 17
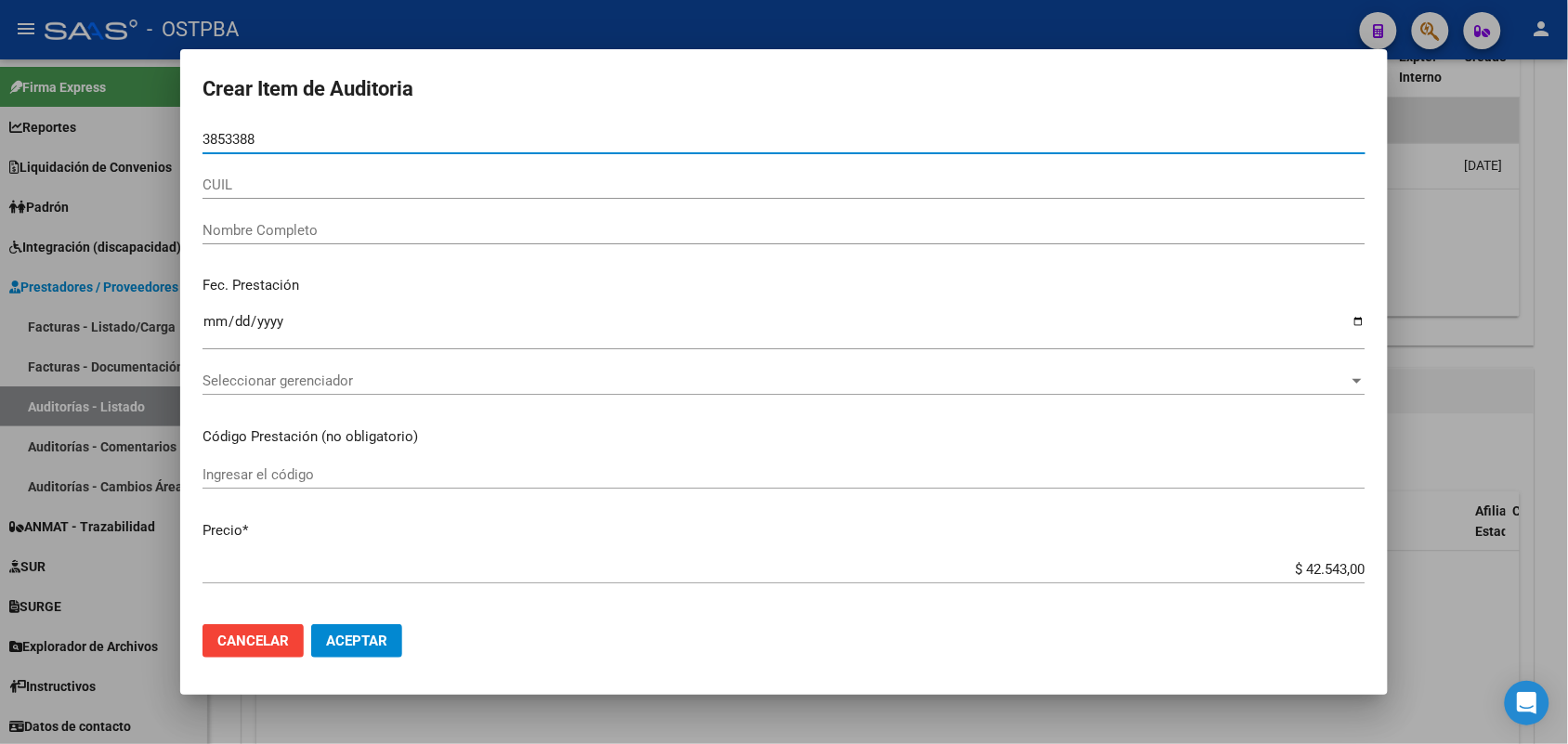
type input "38533884"
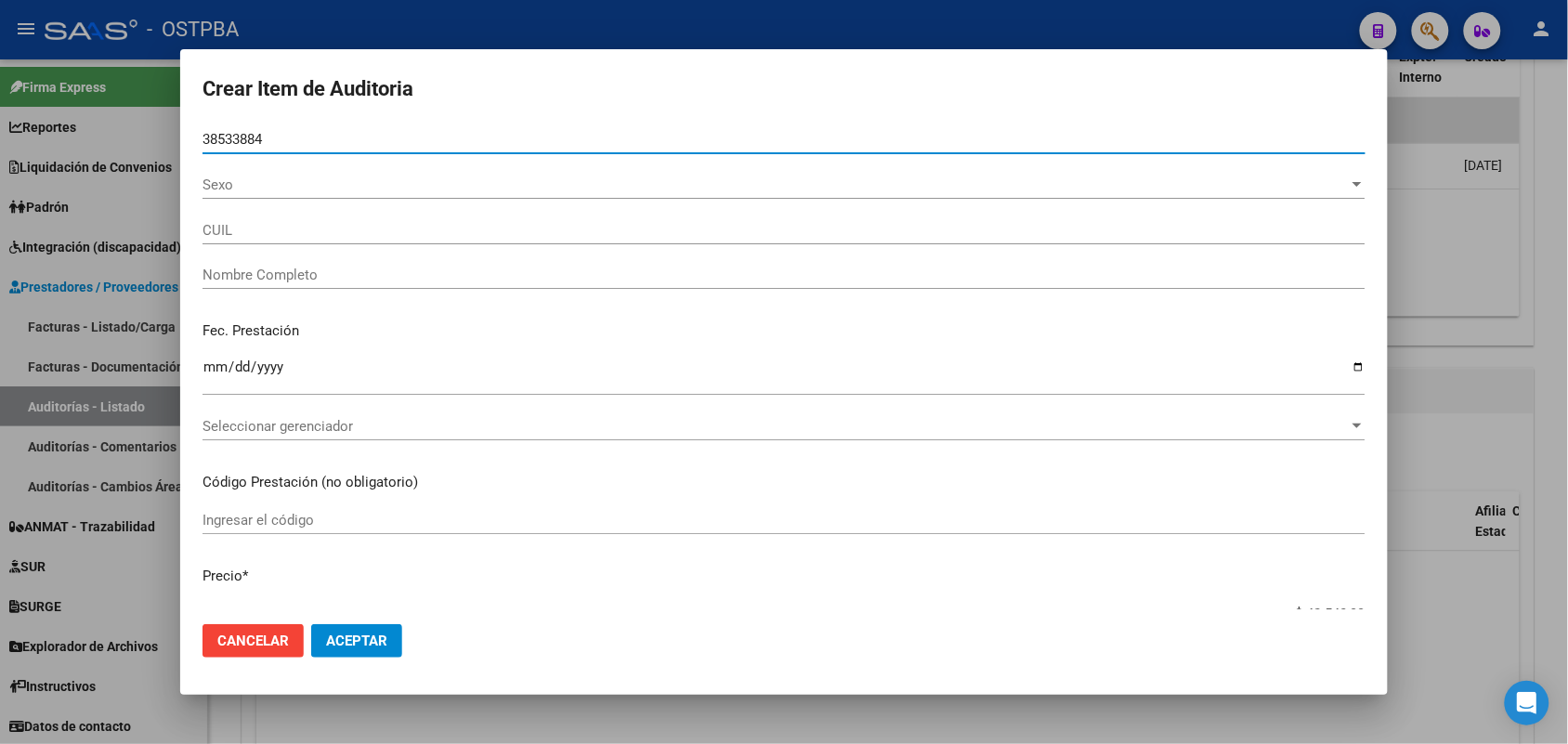
type input "27385338843"
type input "[PERSON_NAME] [PERSON_NAME] -"
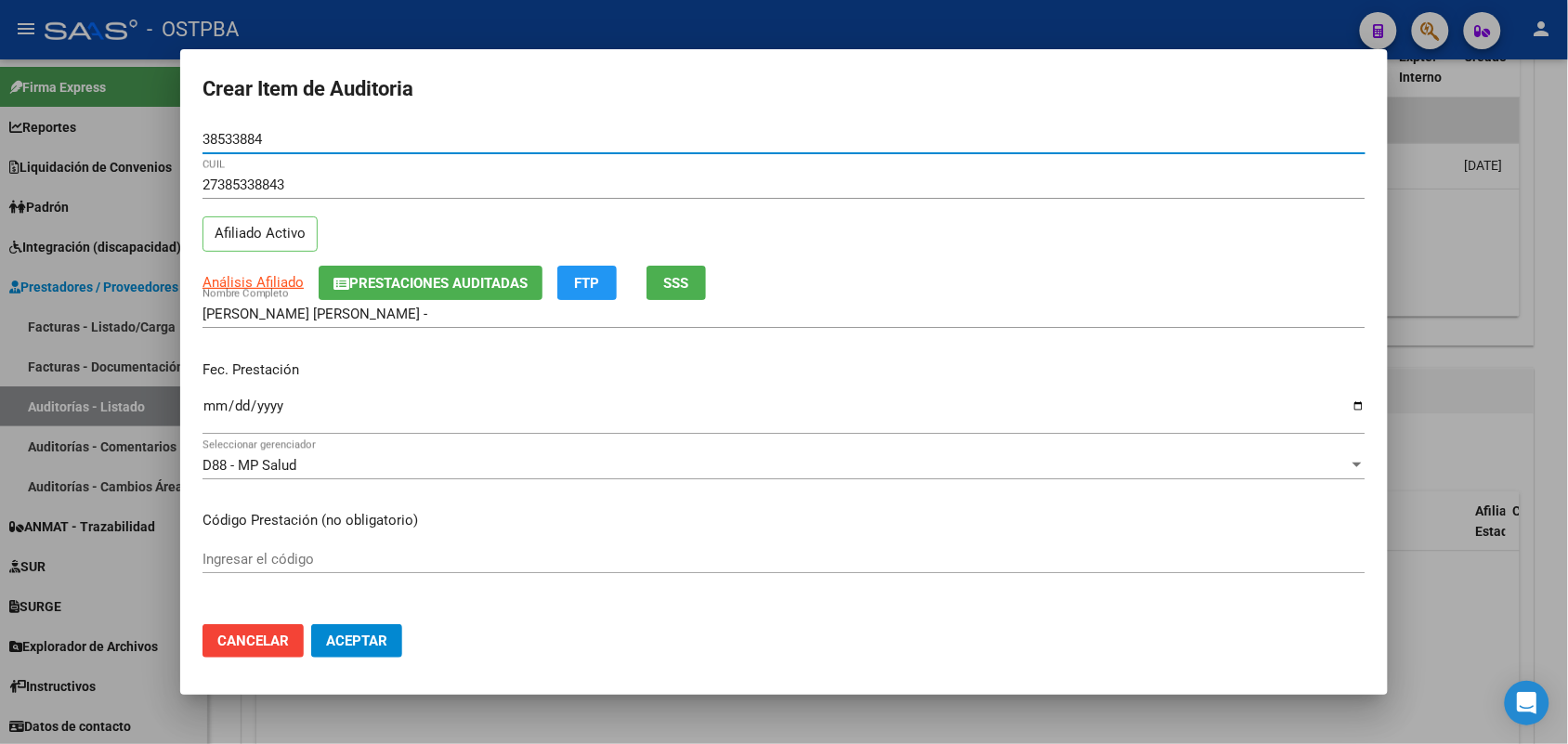
type input "38533884"
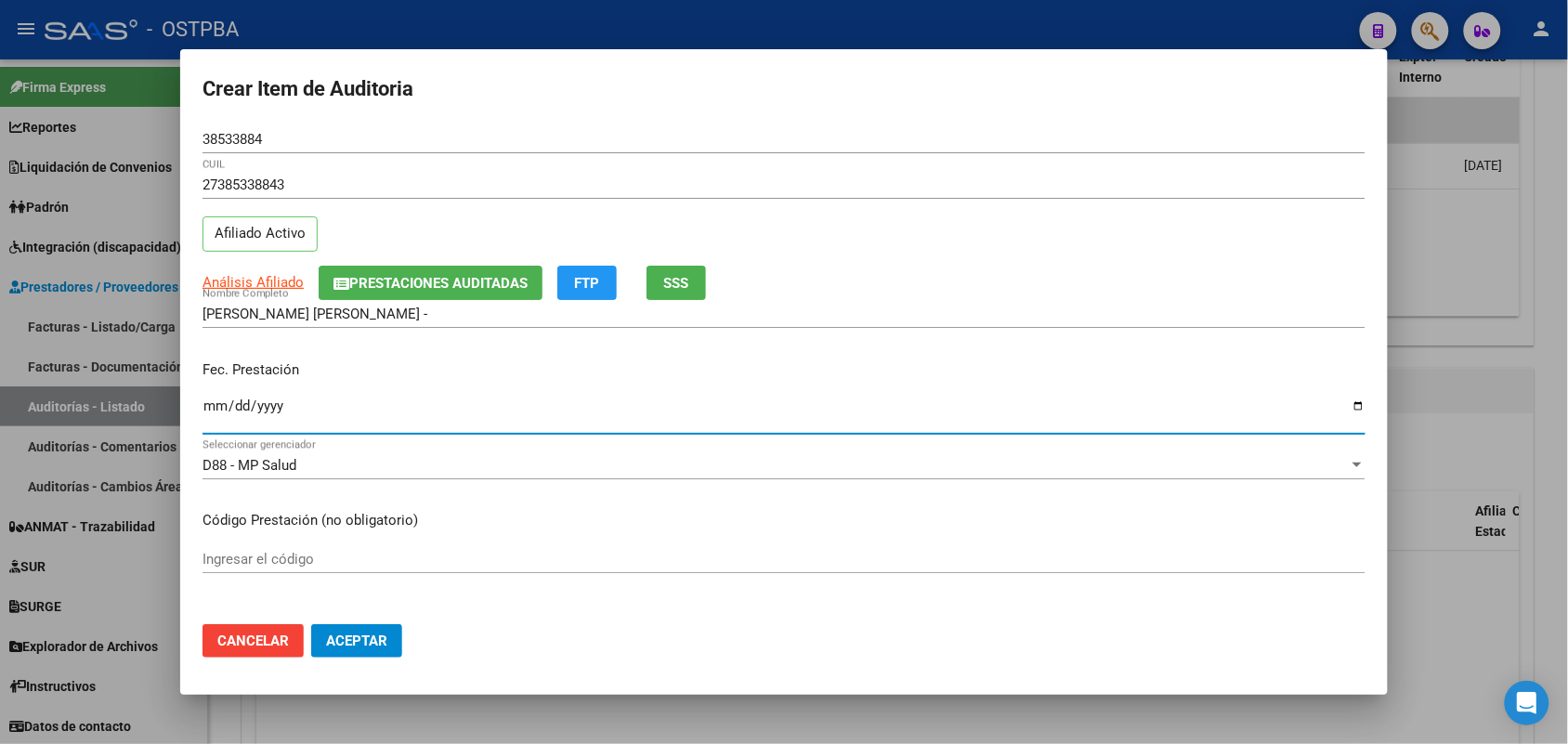
click at [210, 408] on input "Ingresar la fecha" at bounding box center [784, 413] width 1163 height 30
type input "[DATE]"
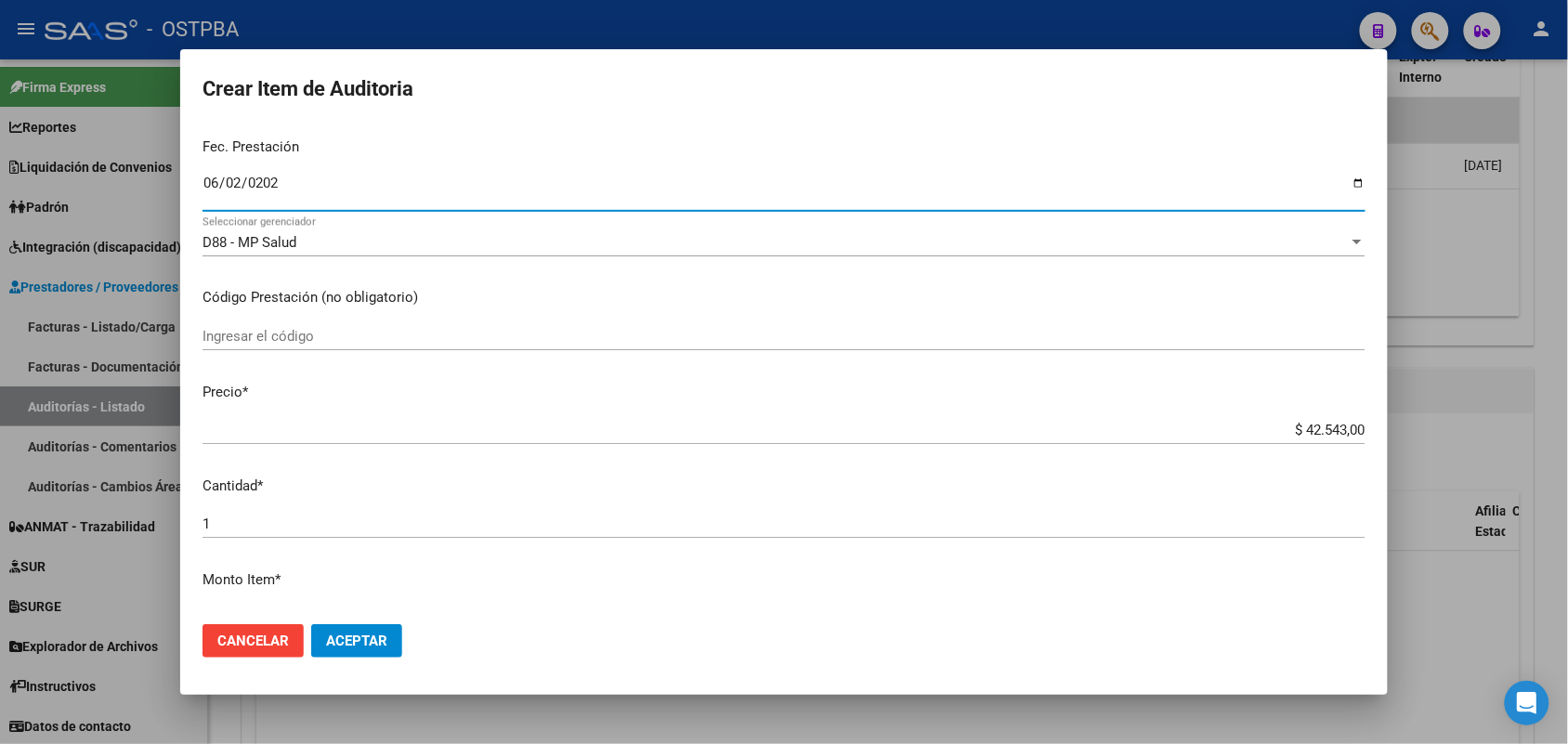
scroll to position [232, 0]
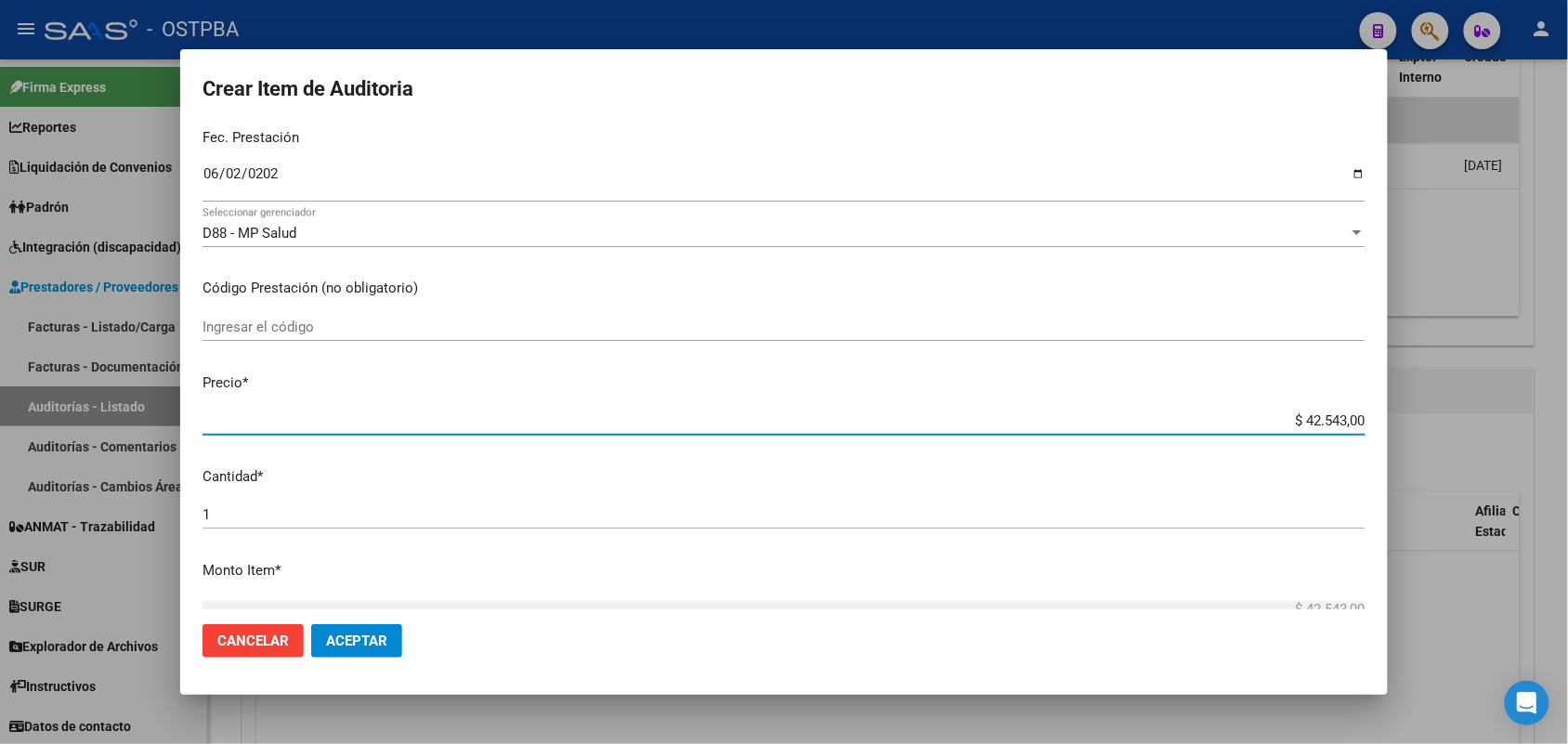
drag, startPoint x: 1270, startPoint y: 420, endPoint x: 1415, endPoint y: 410, distance: 145.3
click at [1415, 410] on div "Crear Item de Auditoria 38533884 Nro Documento 27385338843 CUIL Afiliado Activo…" at bounding box center [784, 372] width 1568 height 744
type input "$ 0,02"
type input "$ 0,23"
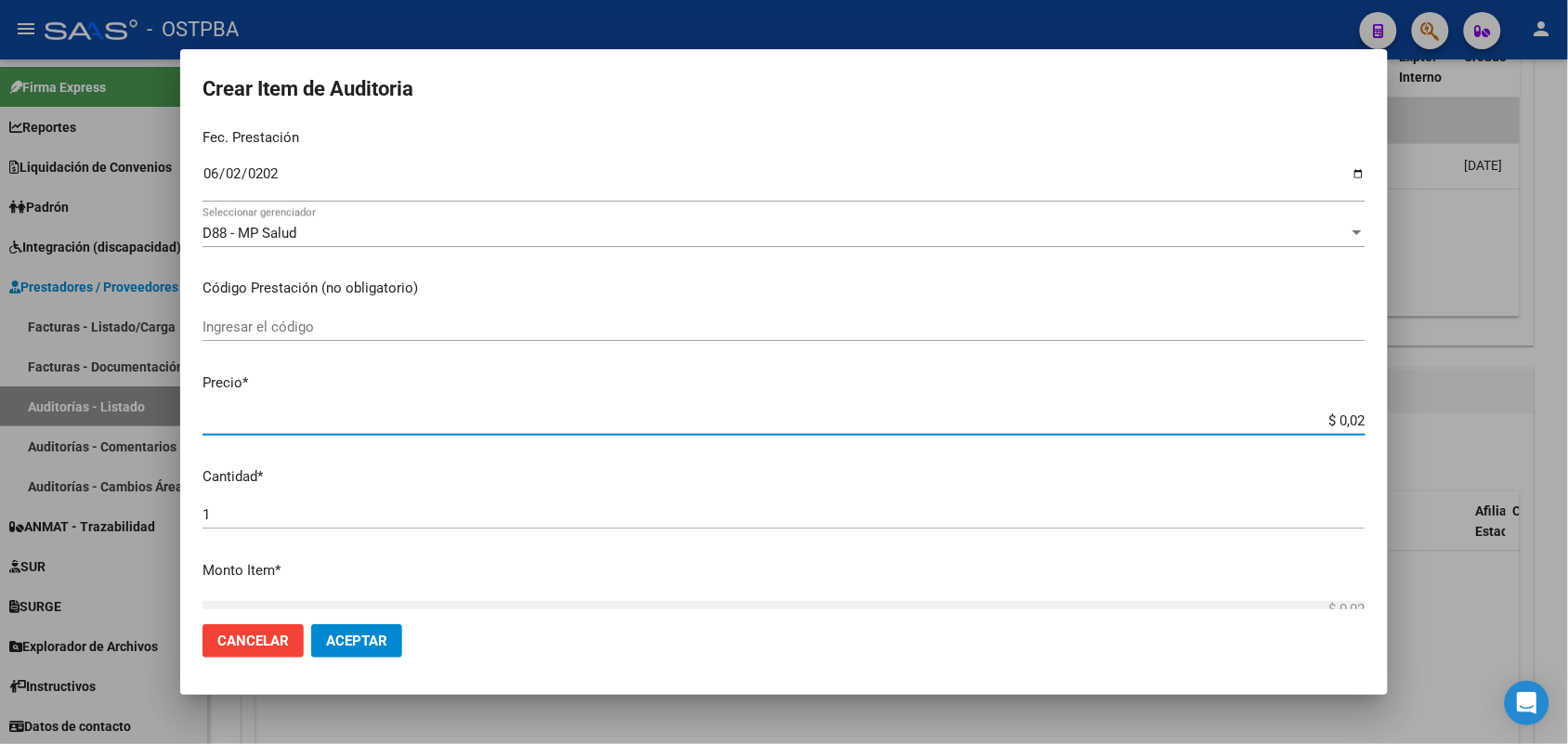
type input "$ 0,23"
type input "$ 2,35"
type input "$ 23,56"
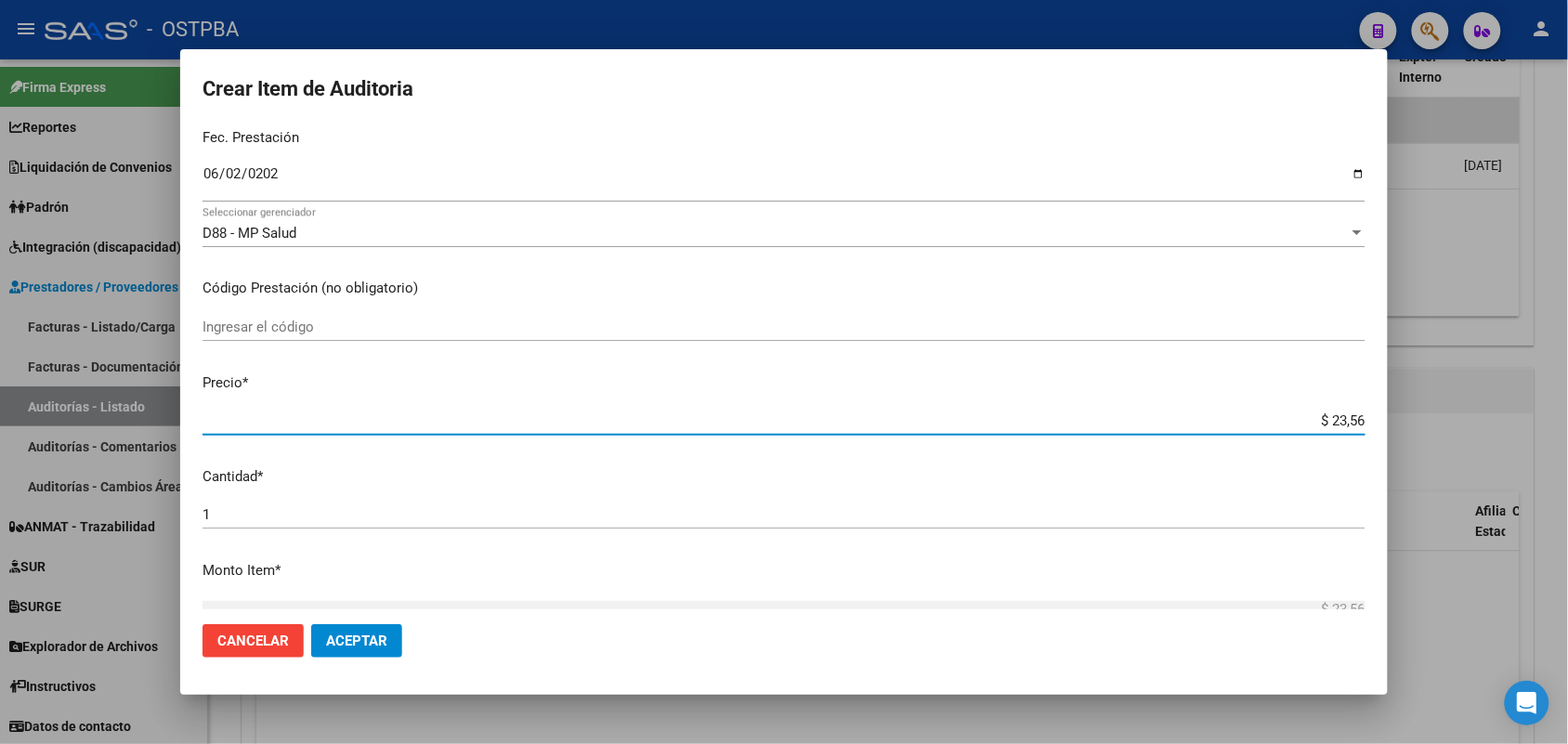
type input "$ 235,66"
type input "$ 2.356,60"
type input "$ 23.566,00"
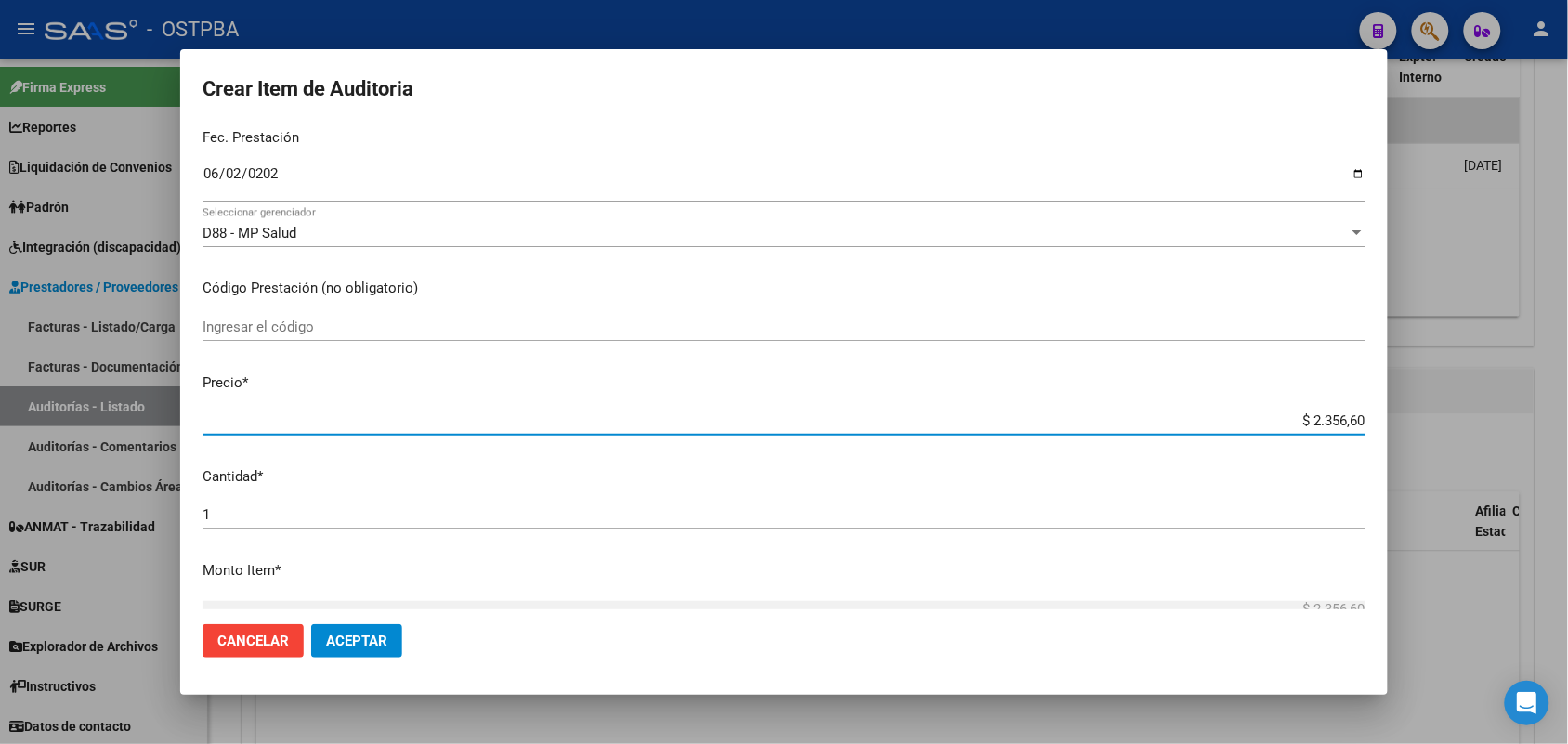
type input "$ 23.566,00"
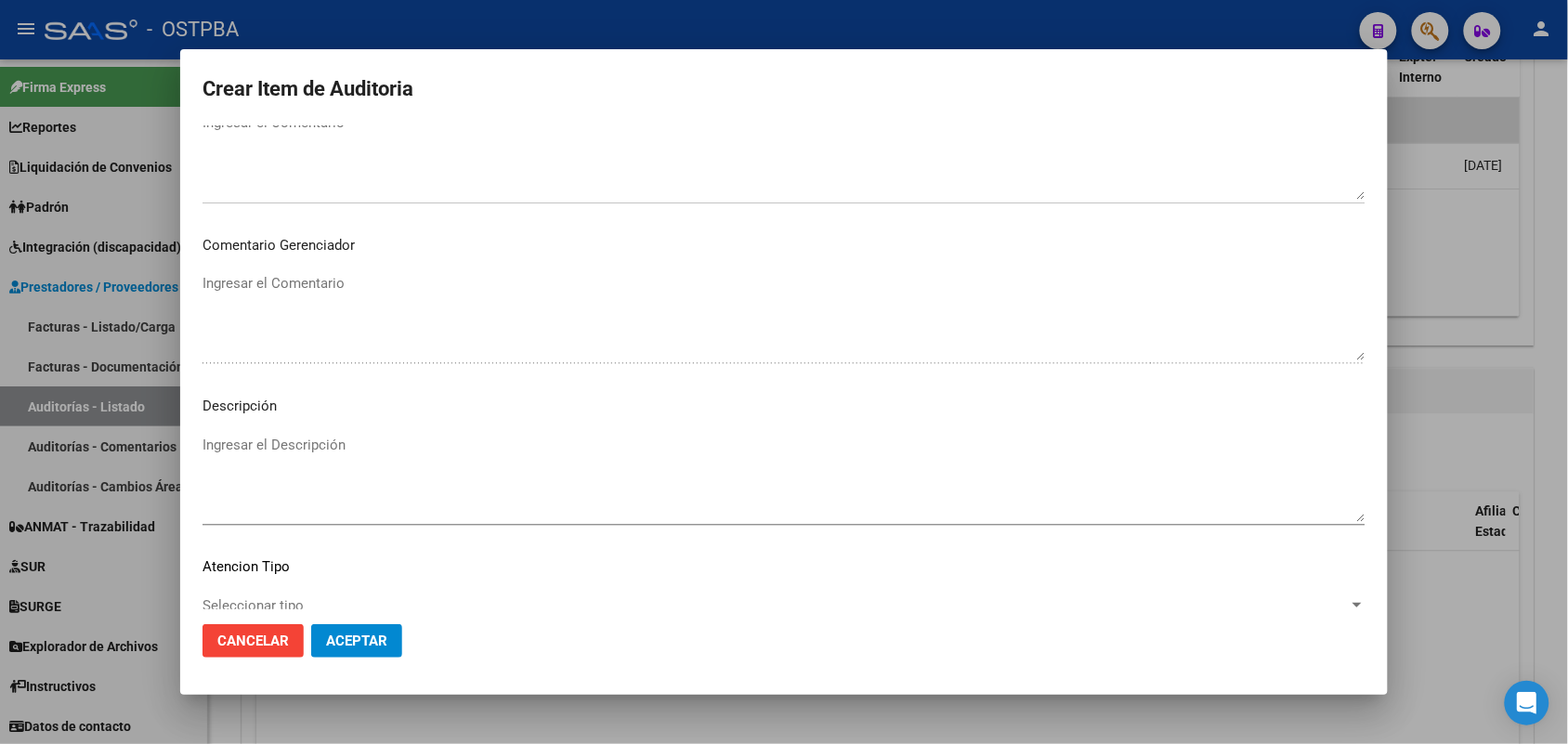
scroll to position [1027, 0]
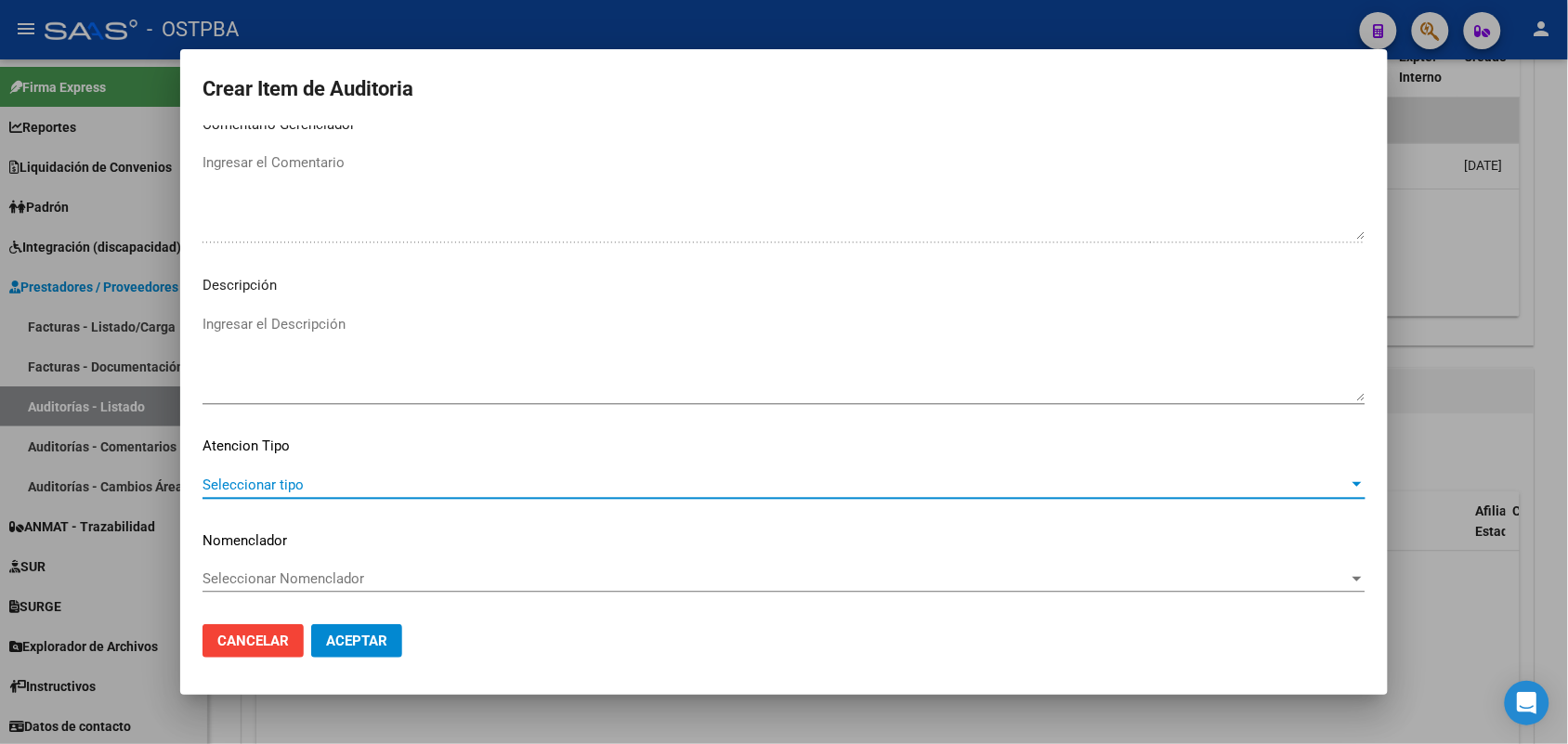
click at [293, 478] on span "Seleccionar tipo" at bounding box center [776, 484] width 1147 height 17
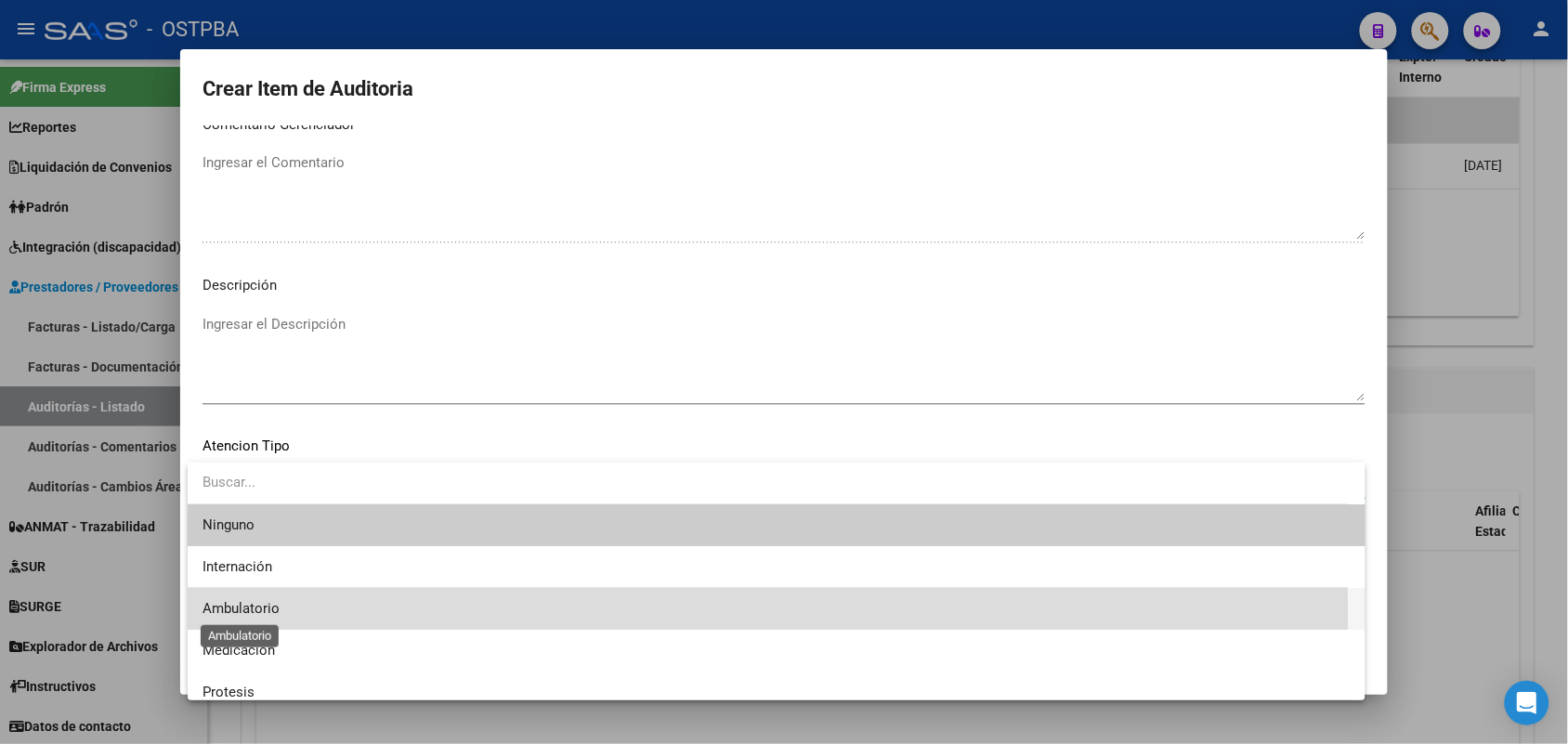
click at [249, 611] on span "Ambulatorio" at bounding box center [241, 608] width 77 height 17
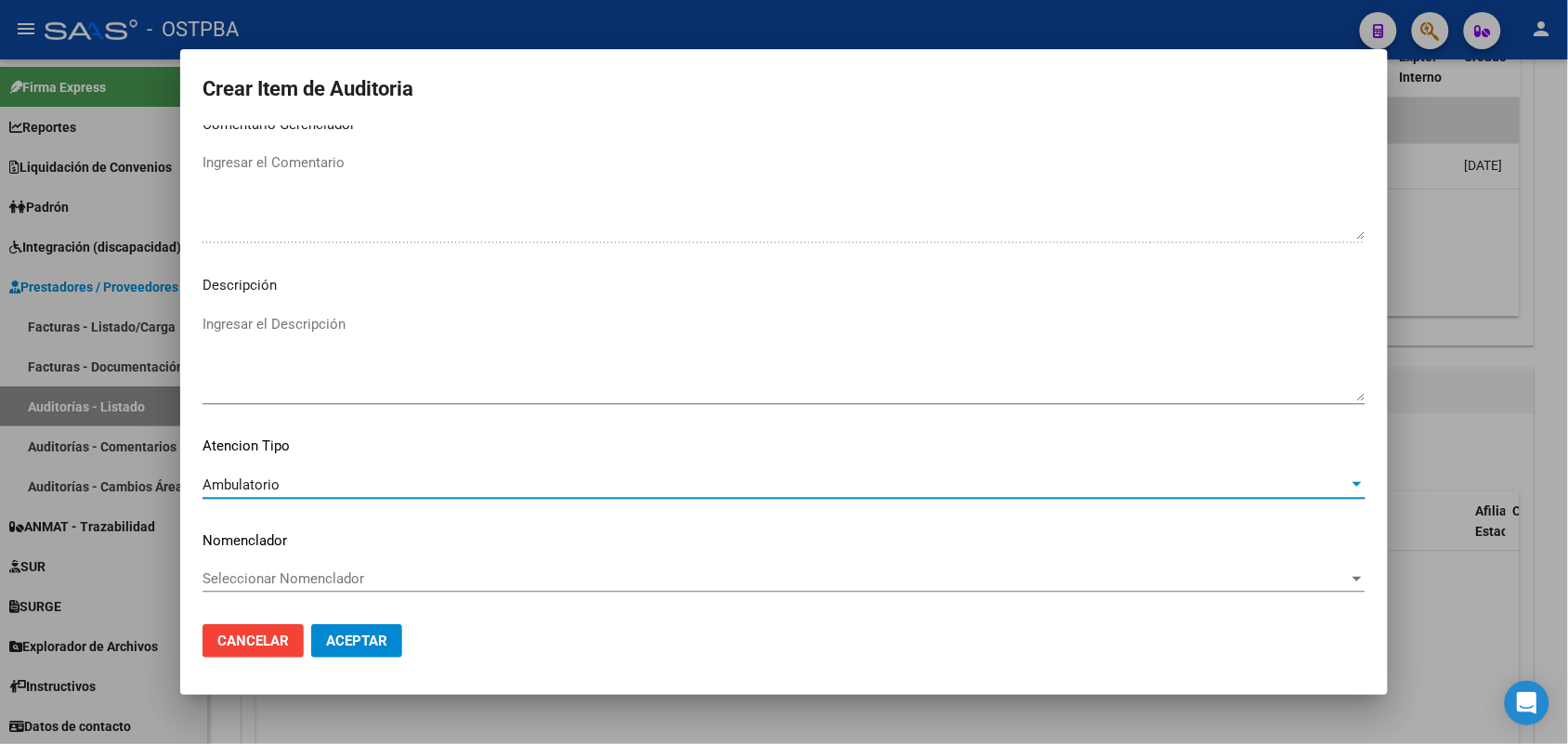
click at [341, 637] on span "Aceptar" at bounding box center [356, 641] width 61 height 17
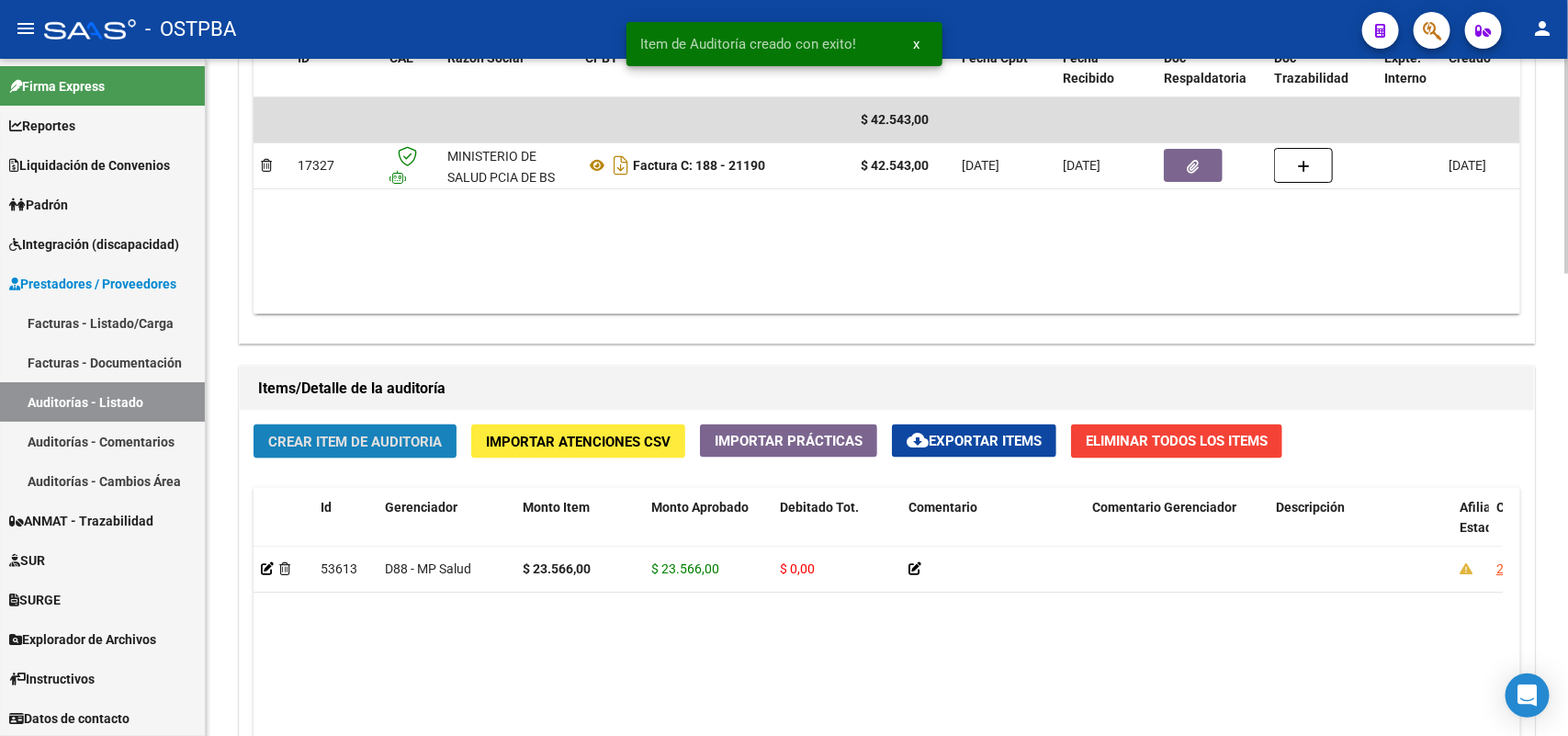
click at [361, 434] on span "Crear Item de Auditoria" at bounding box center [355, 442] width 173 height 17
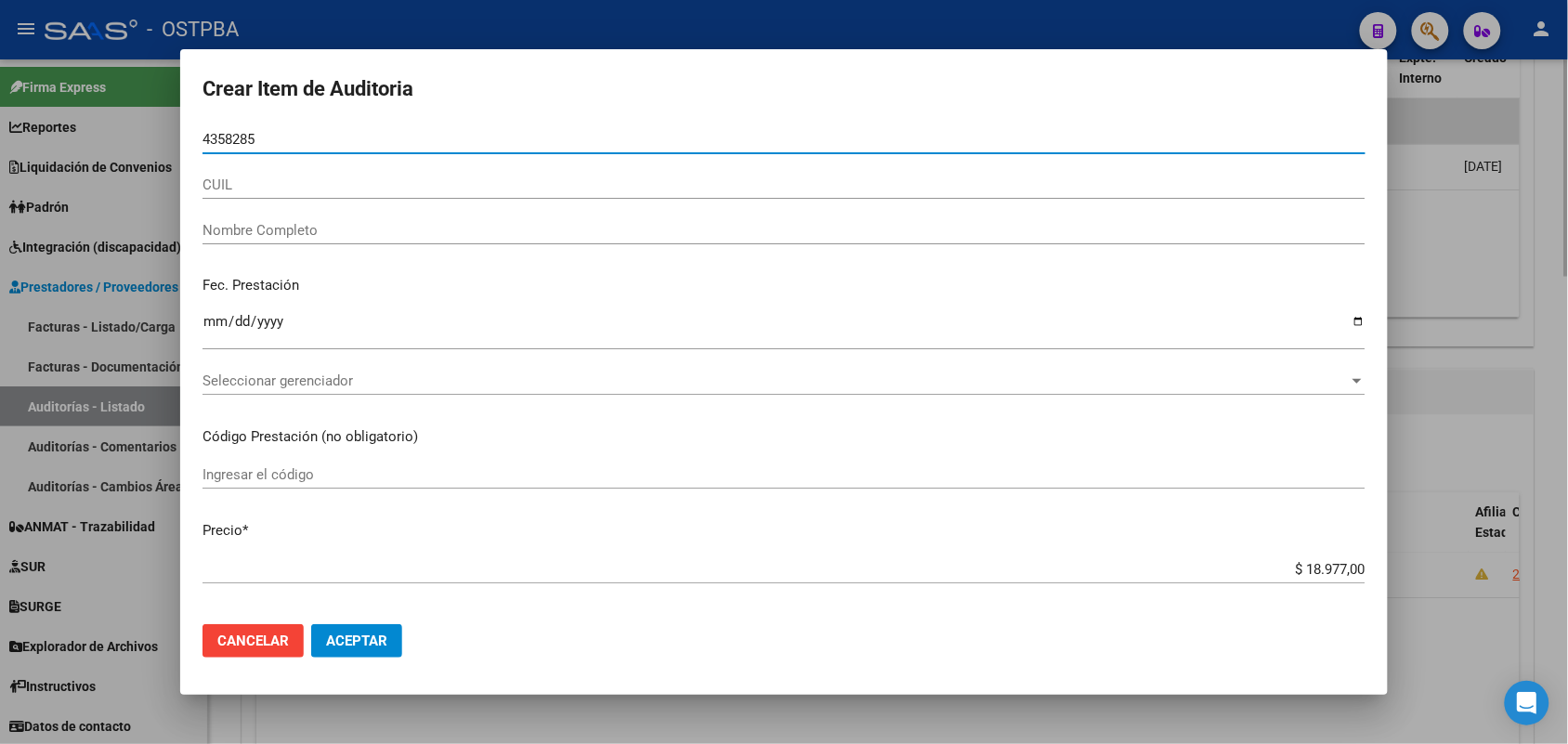
type input "43582850"
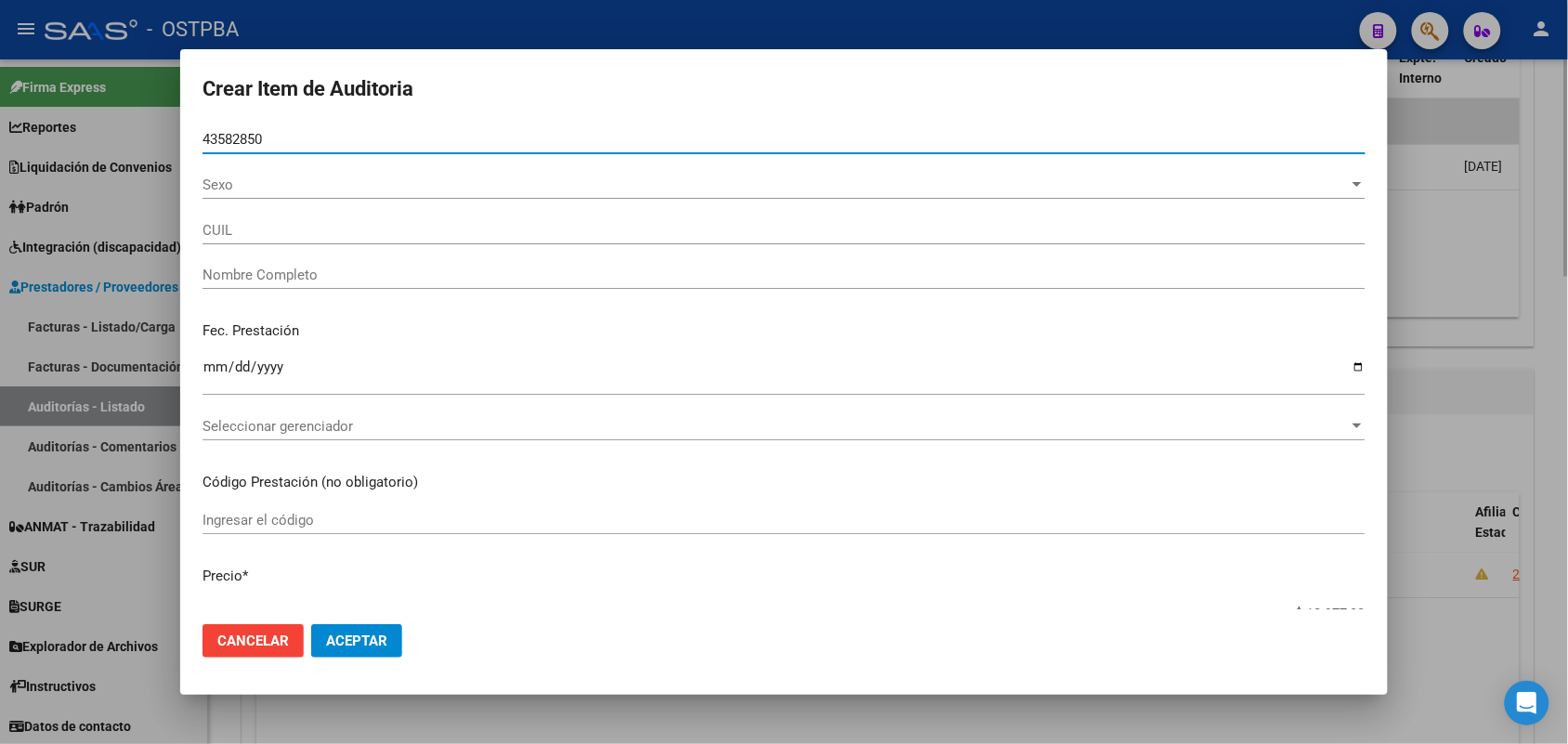
type input "27435828502"
type input "[PERSON_NAME] [PERSON_NAME] -"
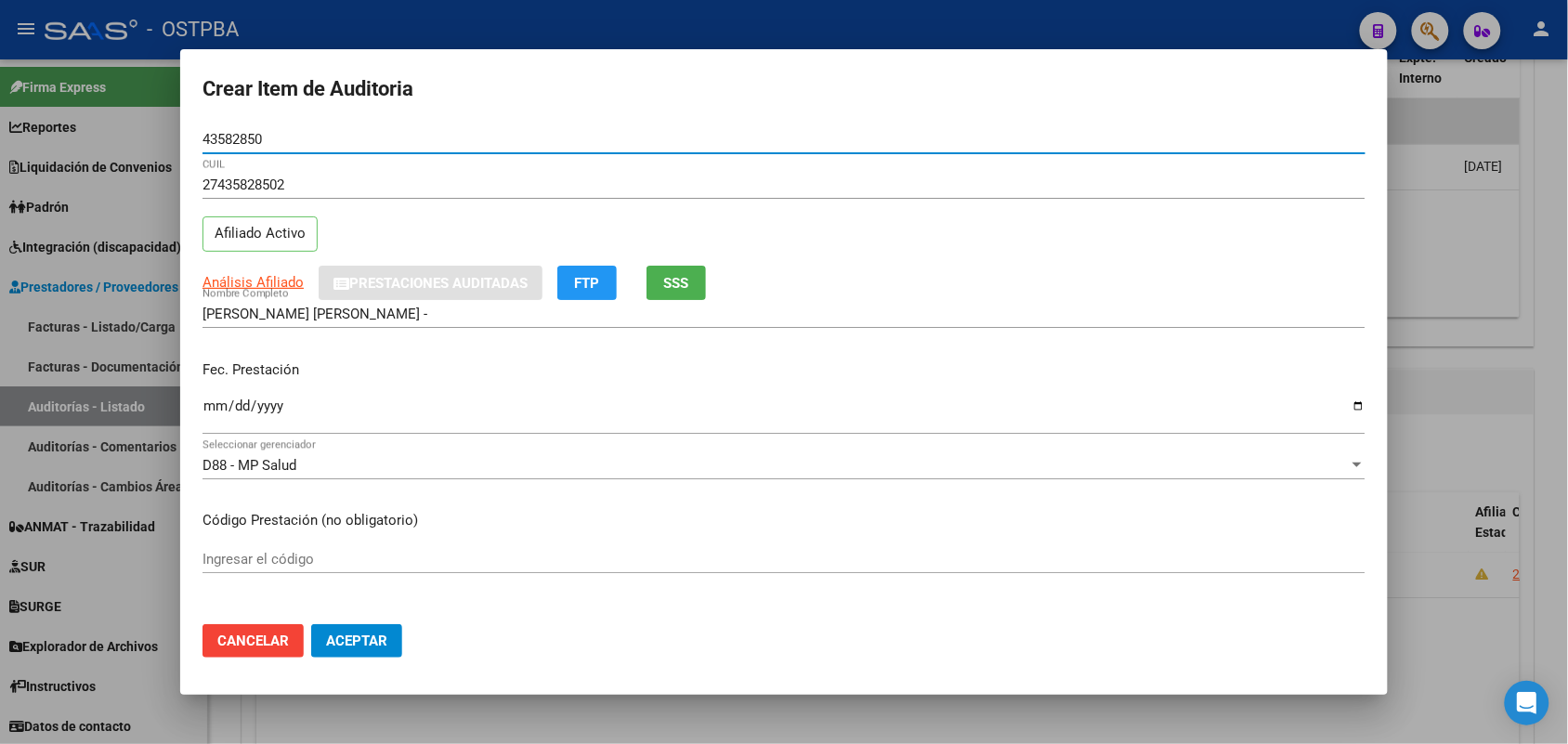
type input "43582850"
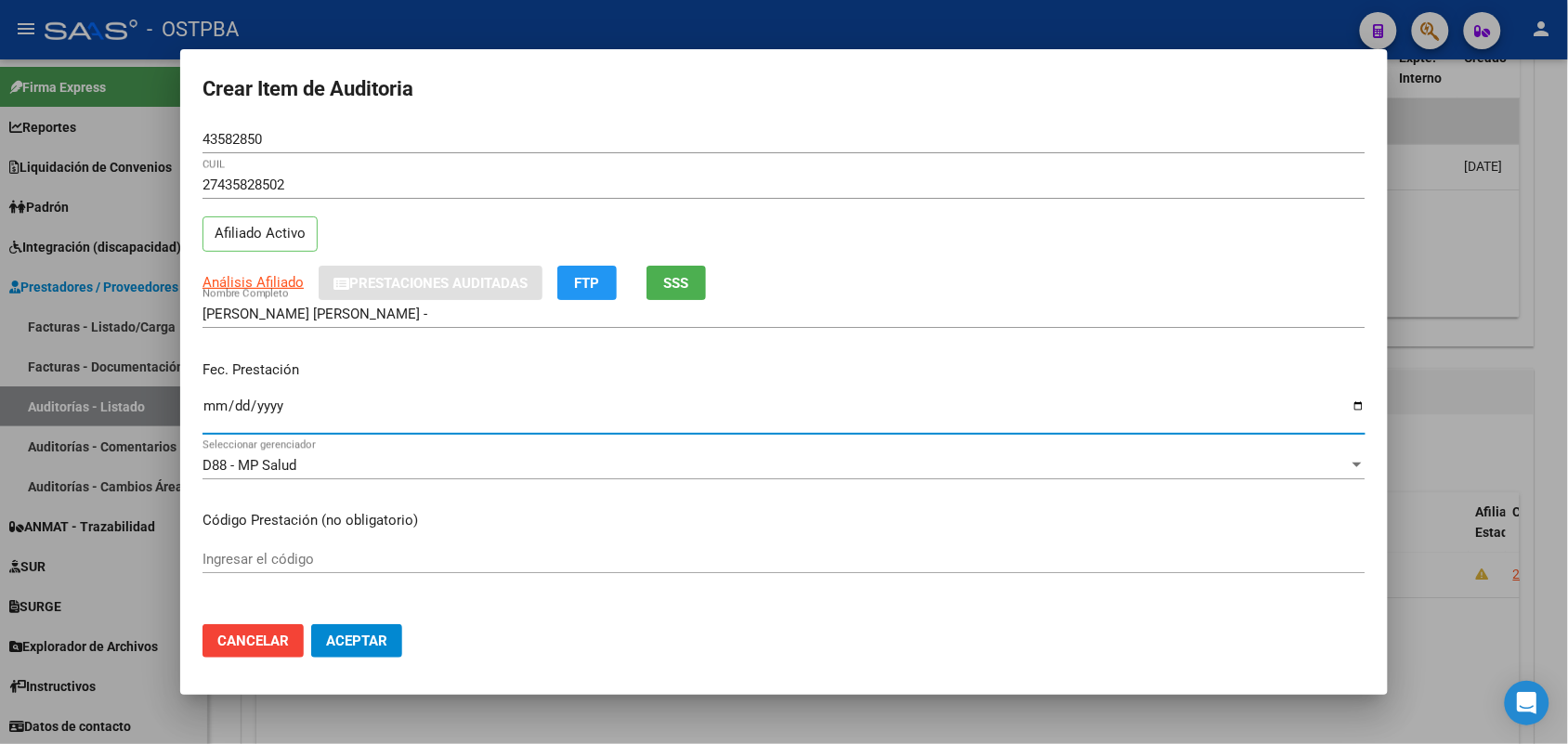
click at [211, 406] on input "Ingresar la fecha" at bounding box center [784, 413] width 1163 height 30
type input "[DATE]"
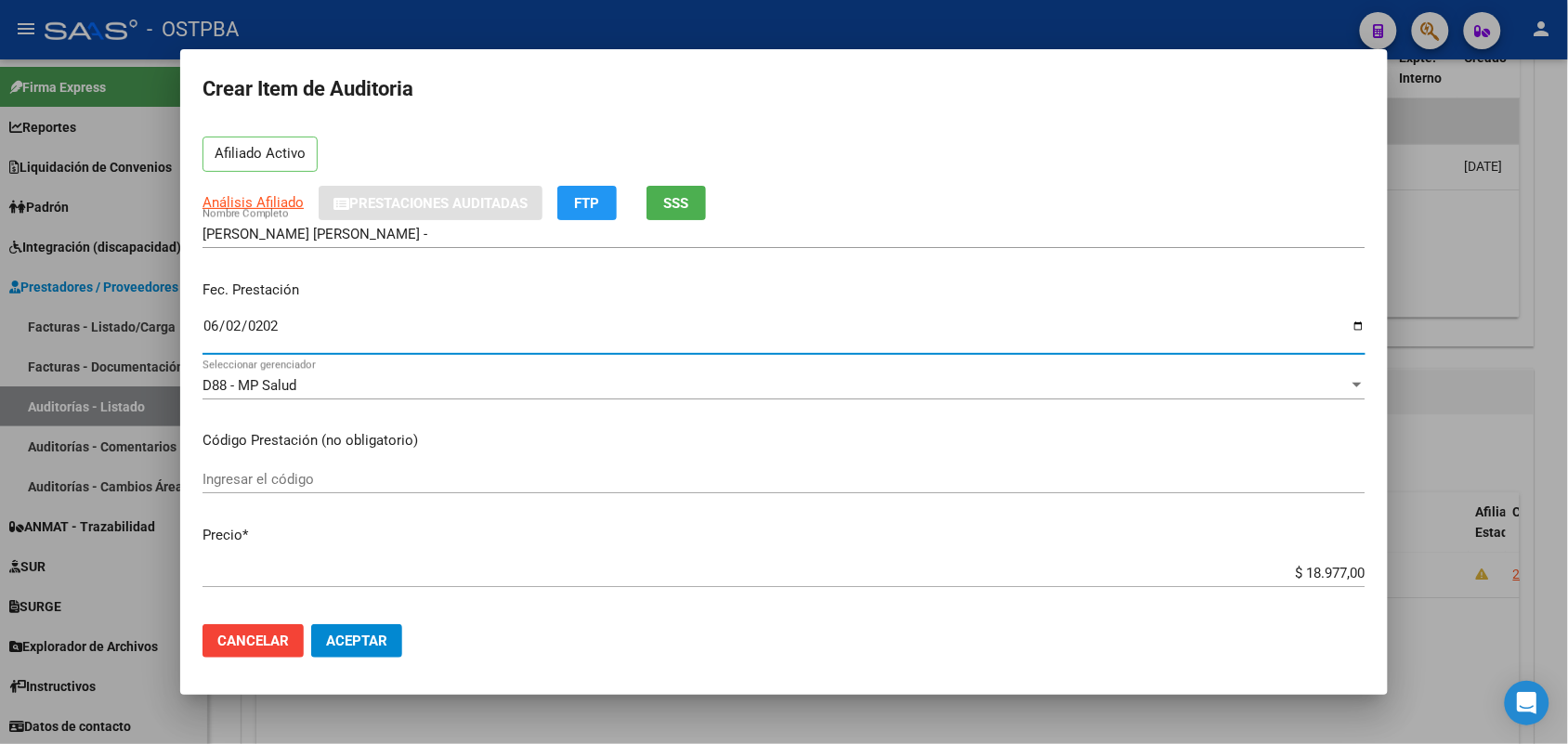
scroll to position [232, 0]
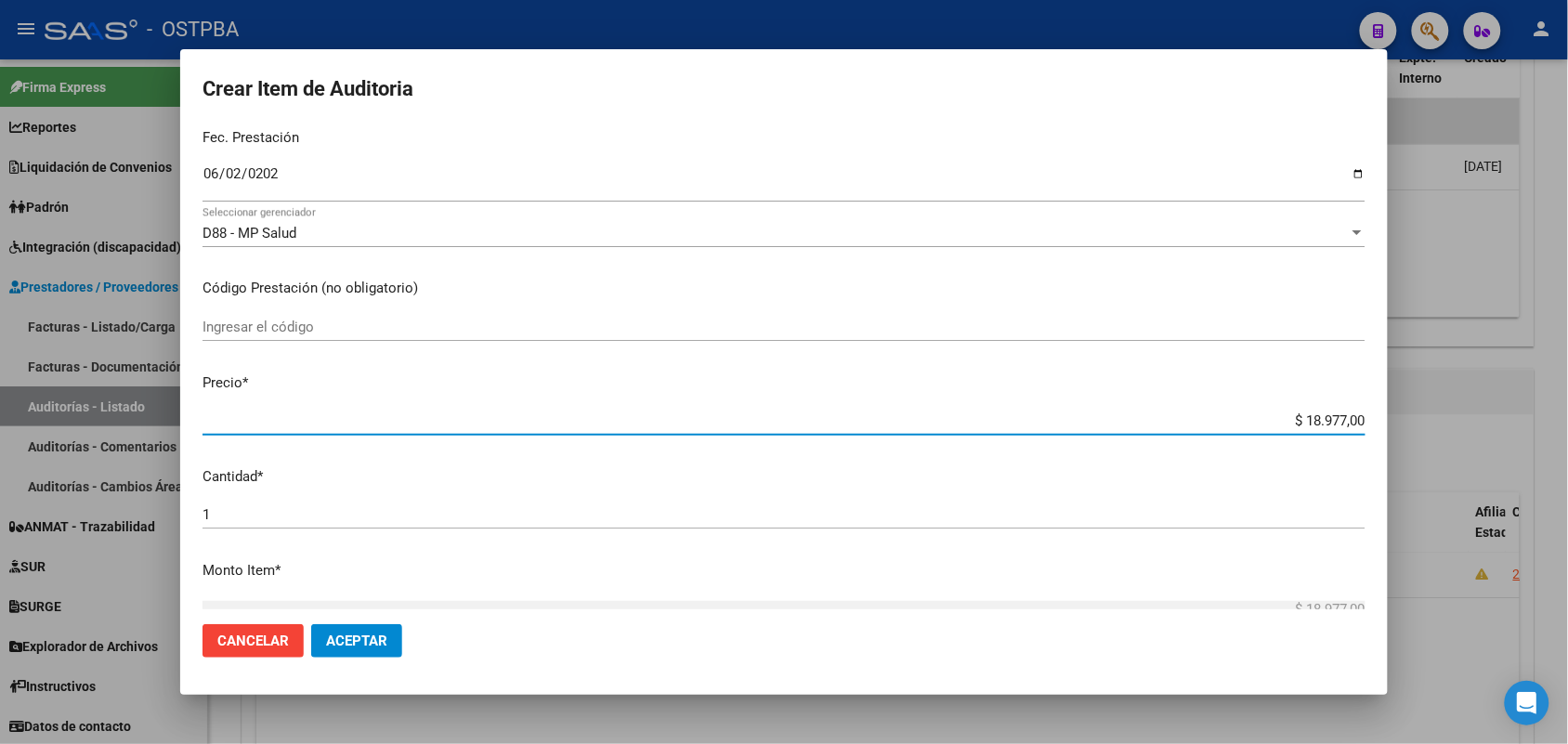
drag, startPoint x: 1281, startPoint y: 420, endPoint x: 1480, endPoint y: 427, distance: 199.1
click at [1480, 427] on div "Crear Item de Auditoria 43582850 Nro Documento 27435828502 CUIL Afiliado Activo…" at bounding box center [784, 372] width 1568 height 744
type input "$ 0,08"
type input "$ 0,89"
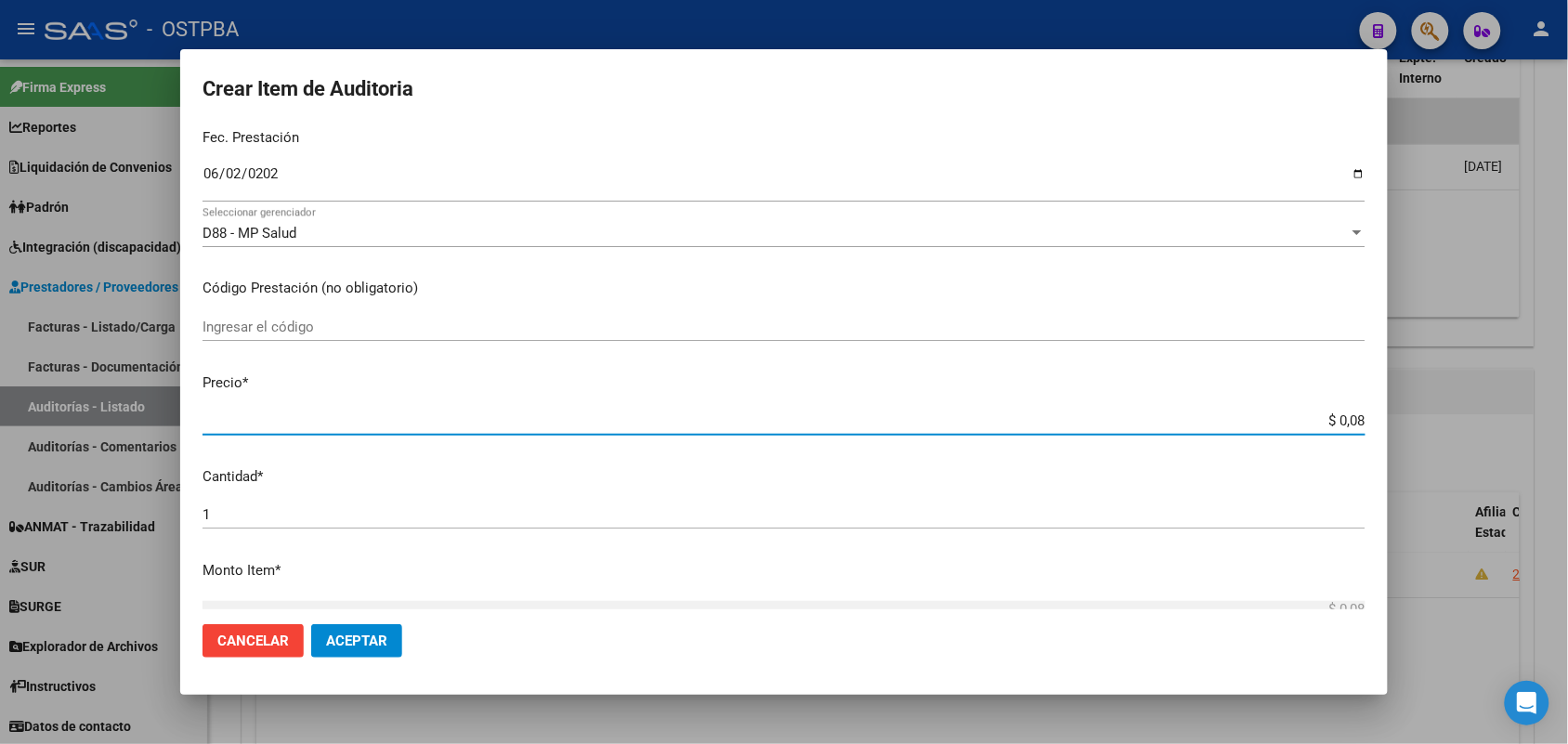
type input "$ 0,89"
type input "$ 8,93"
type input "$ 89,34"
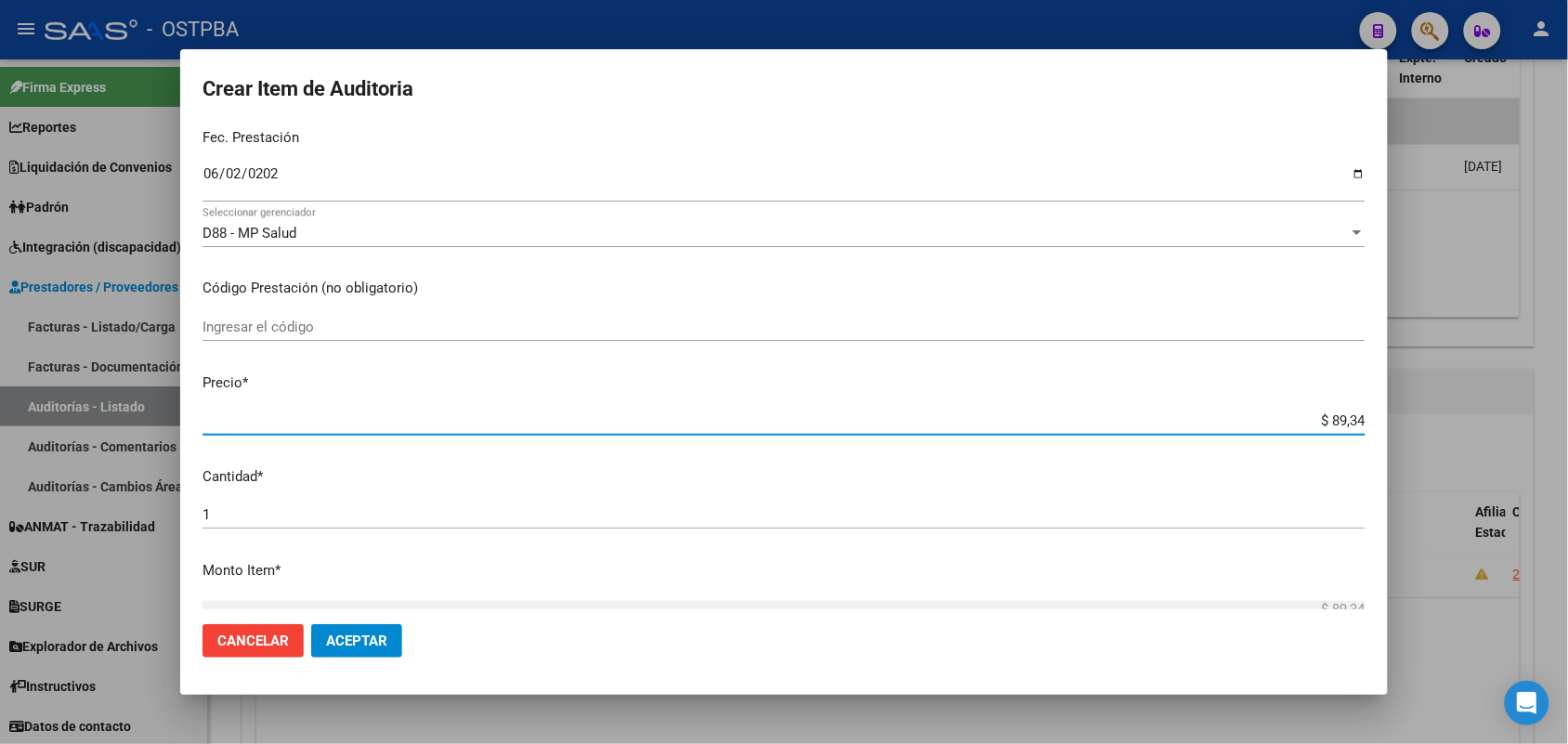
type input "$ 893,40"
type input "$ 8.934,00"
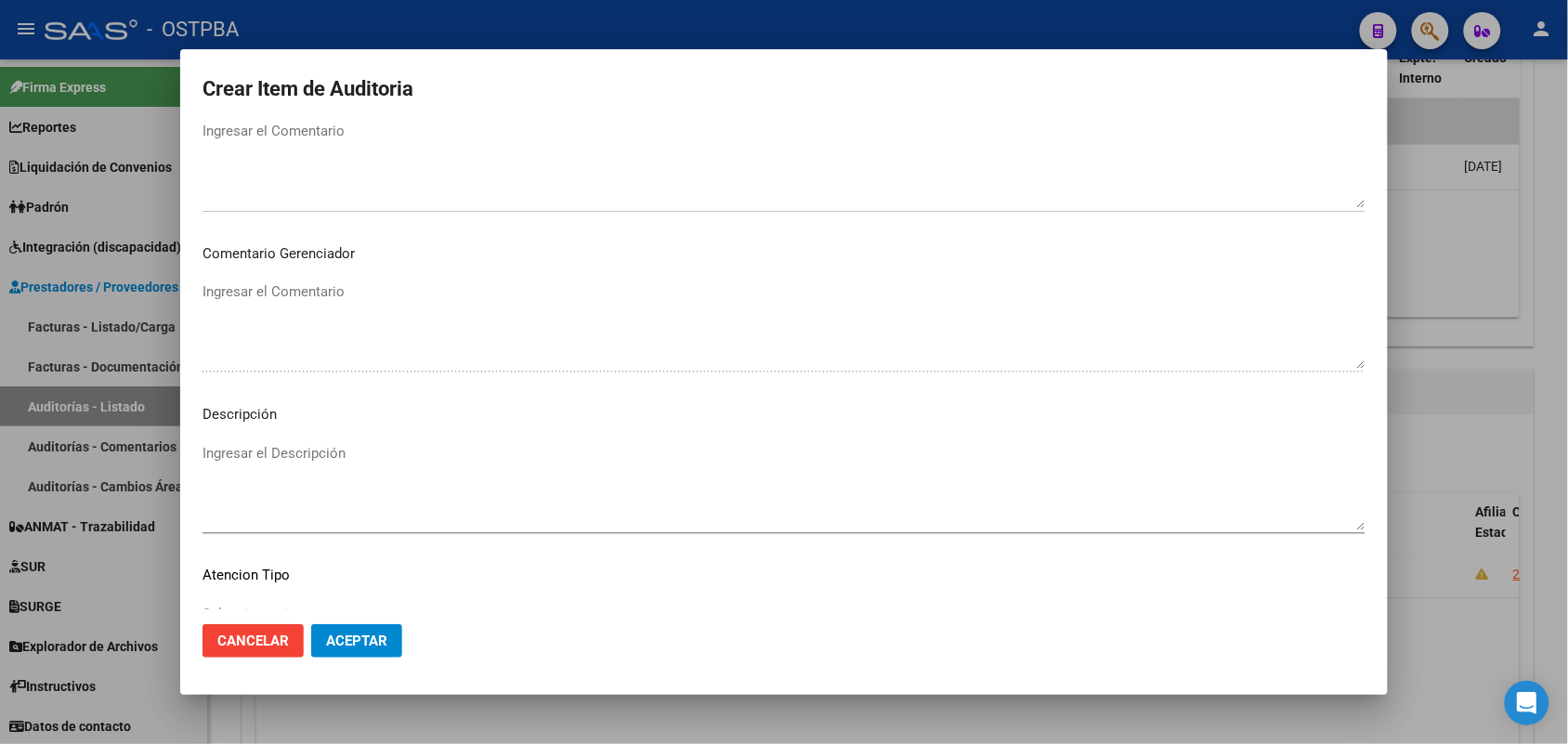
scroll to position [1027, 0]
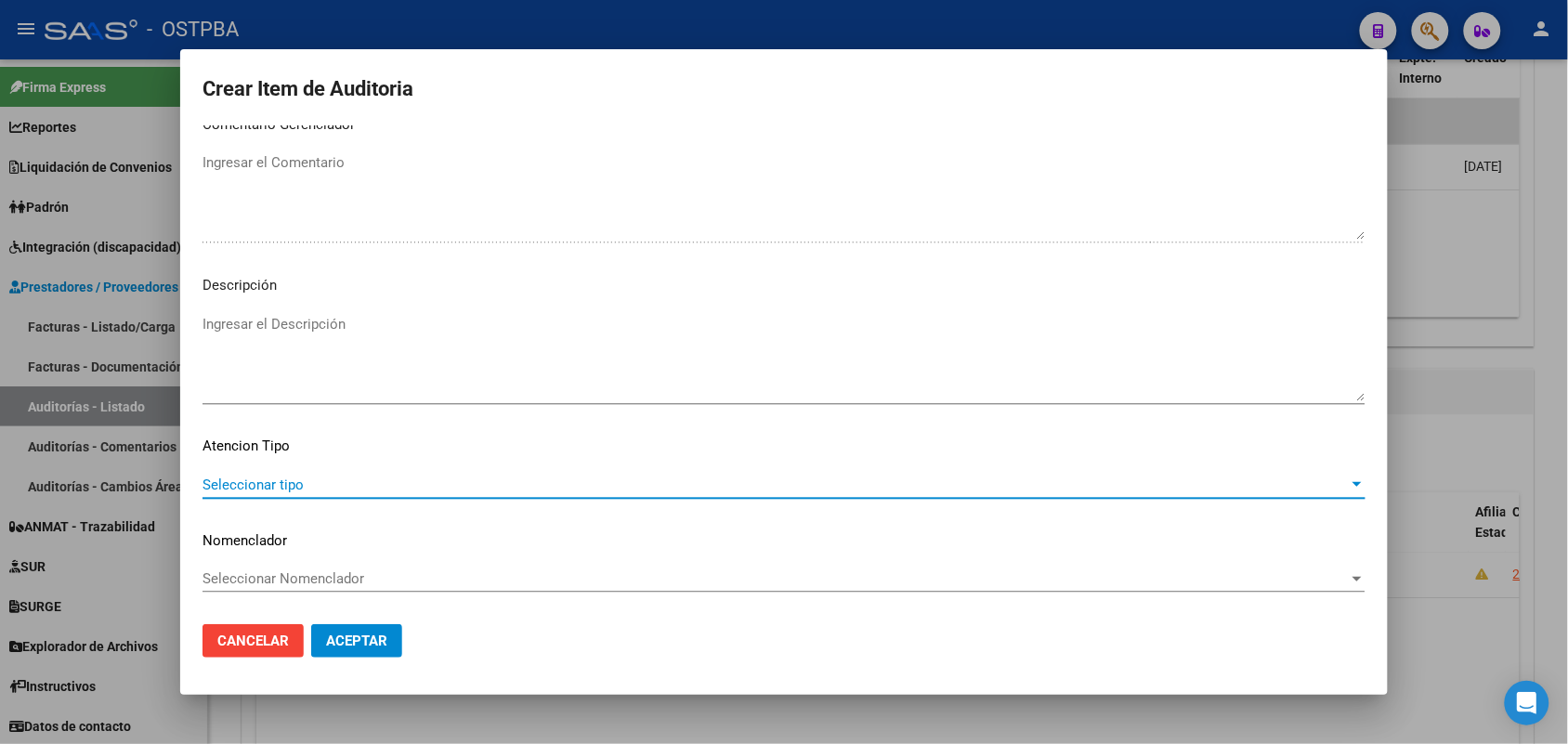
click at [285, 483] on span "Seleccionar tipo" at bounding box center [776, 484] width 1147 height 17
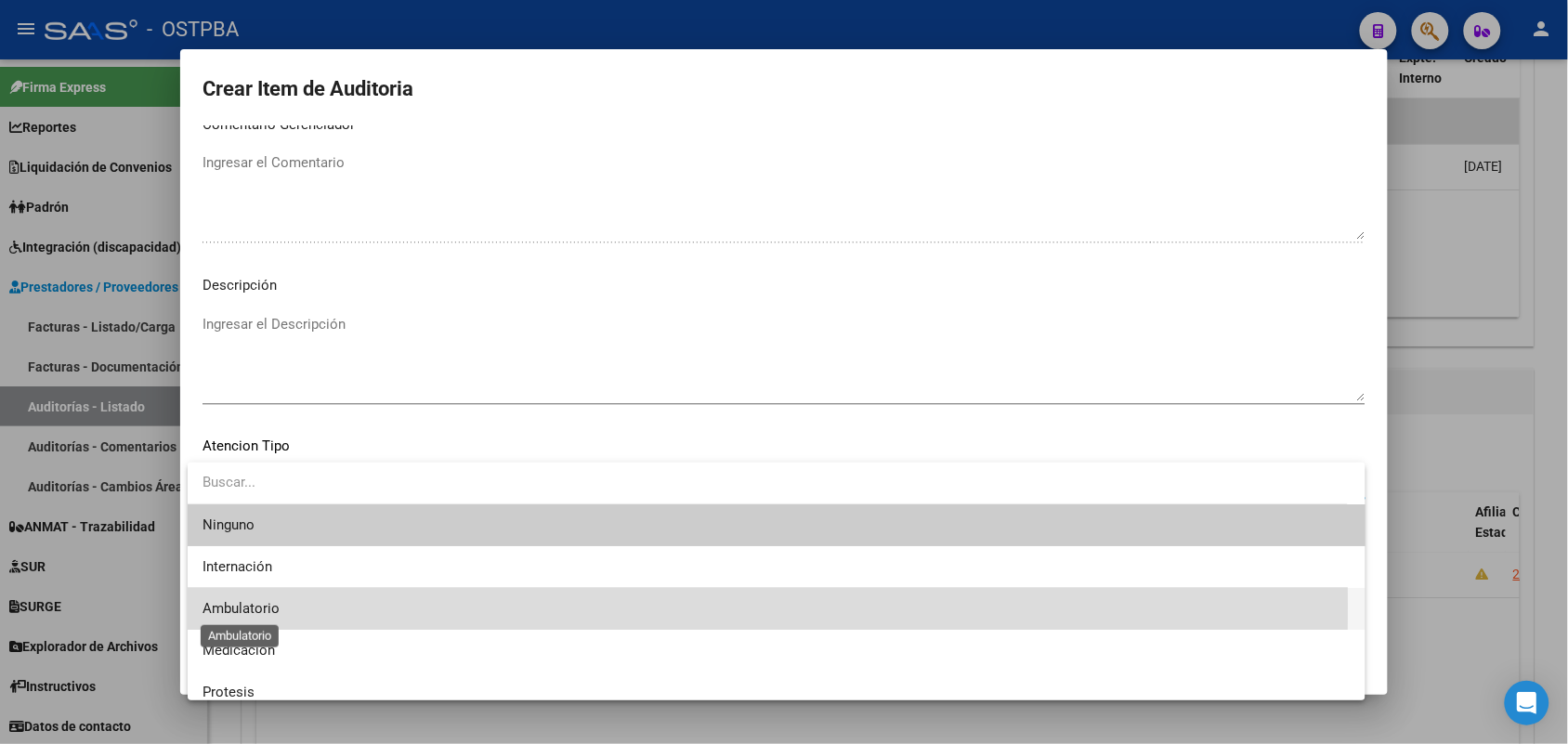
click at [265, 606] on span "Ambulatorio" at bounding box center [241, 608] width 77 height 17
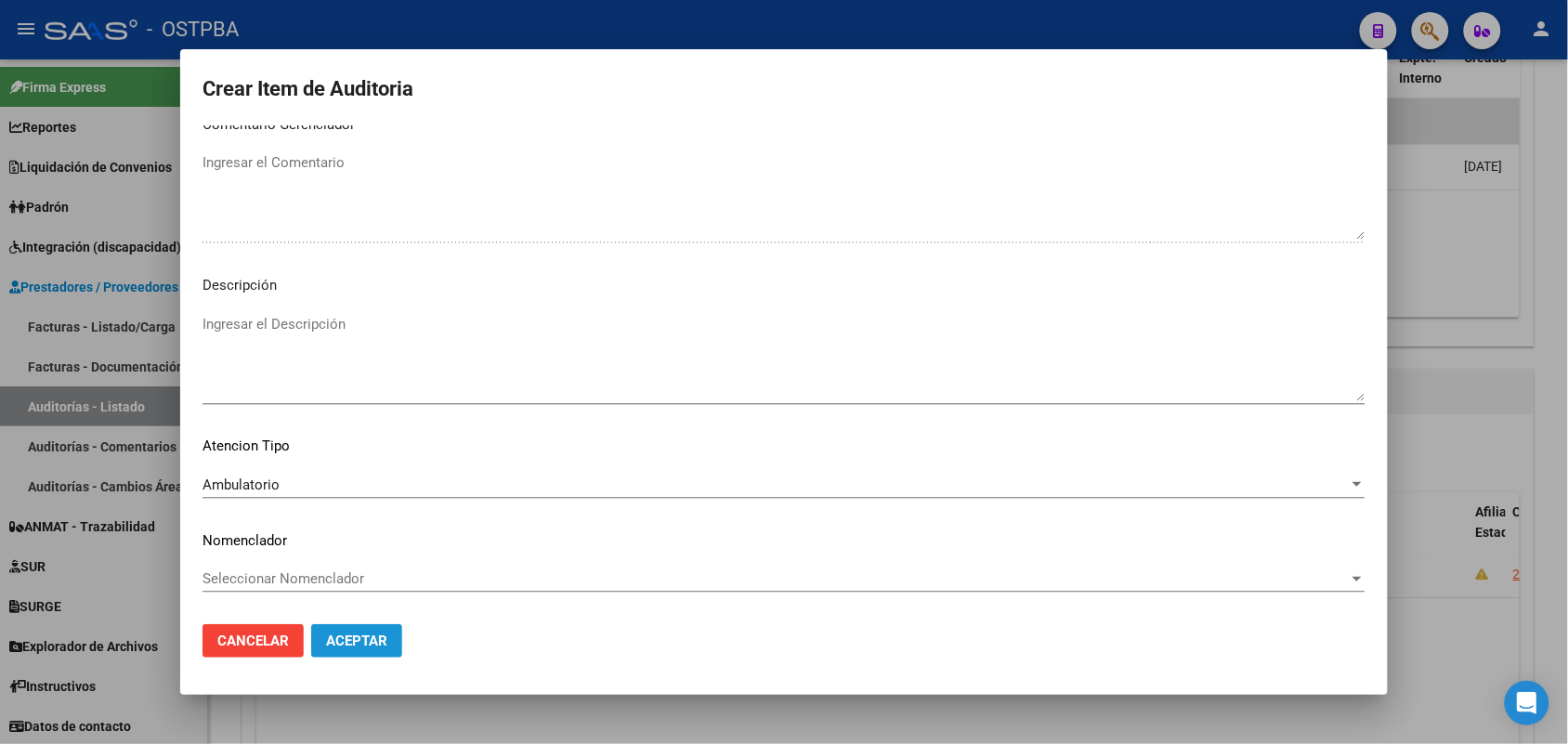
click at [365, 639] on span "Aceptar" at bounding box center [356, 641] width 61 height 17
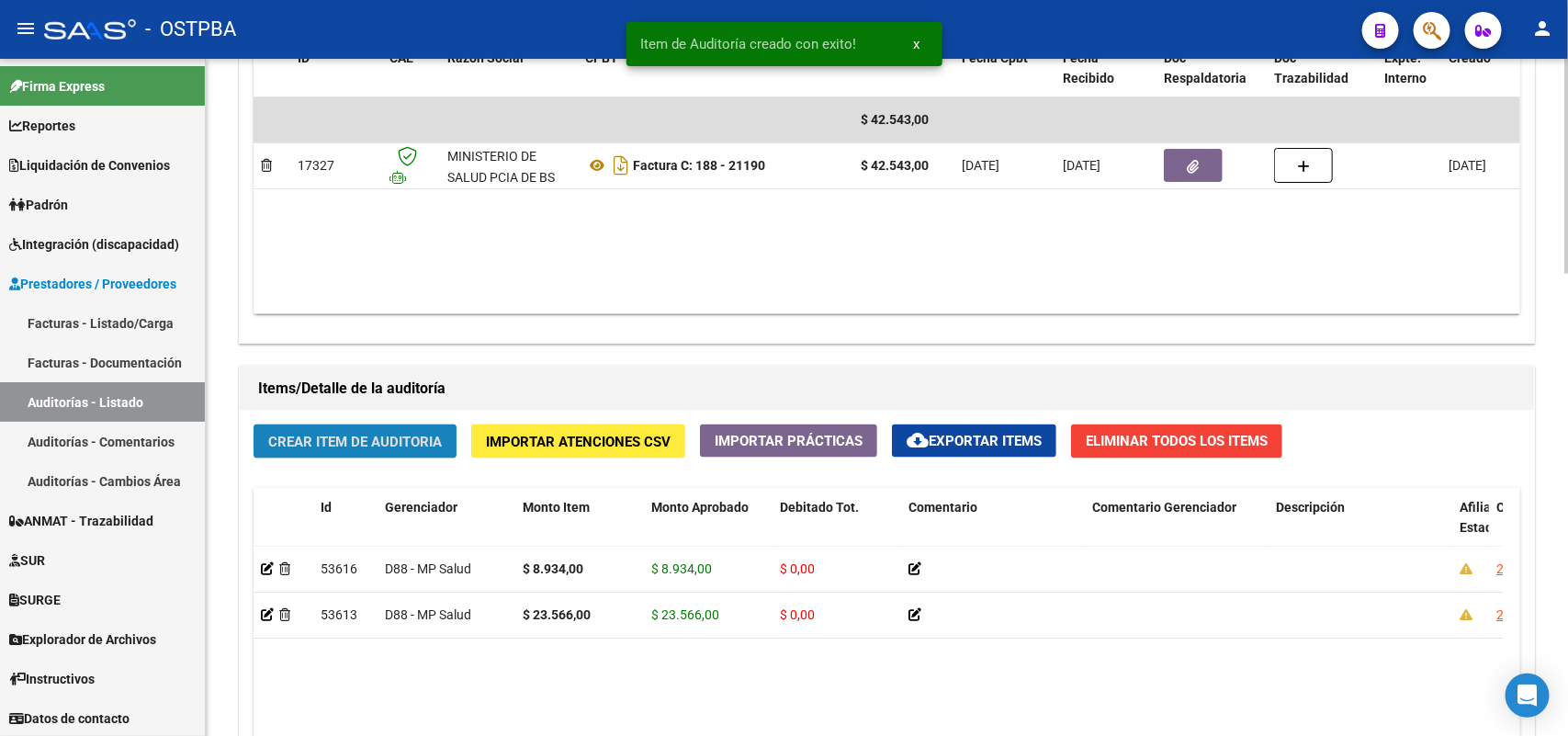
click at [393, 439] on span "Crear Item de Auditoria" at bounding box center [355, 442] width 173 height 17
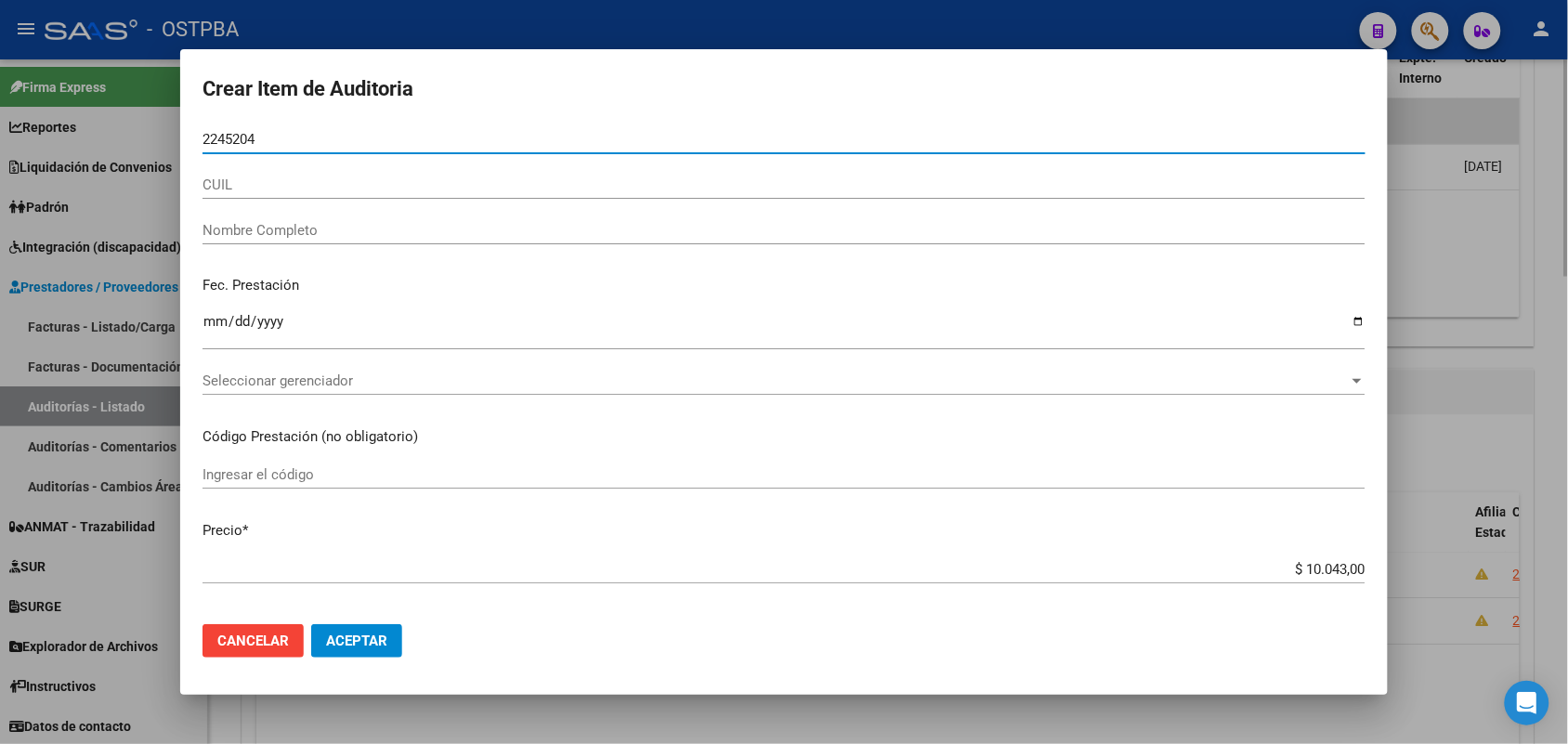
type input "22452047"
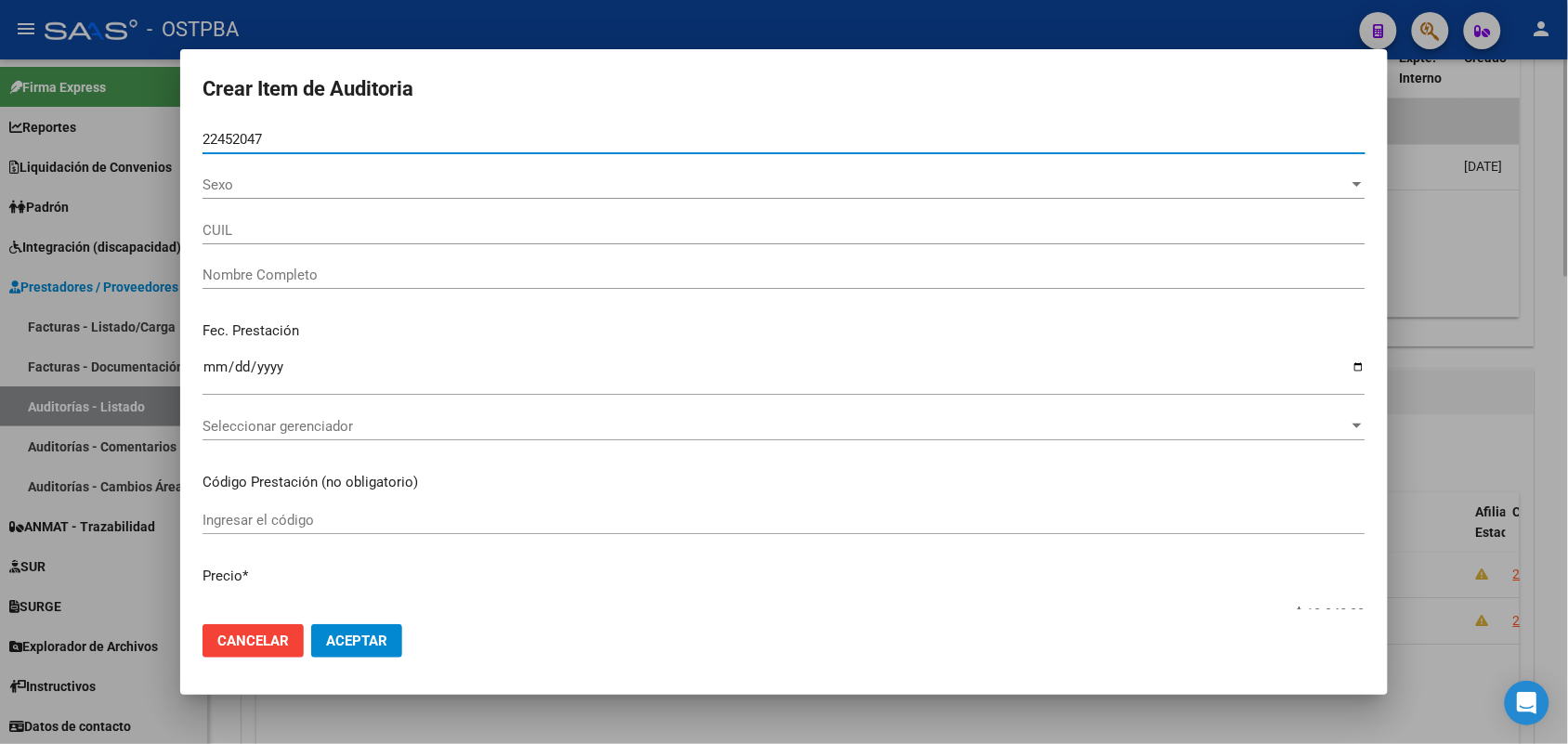
type input "27224520471"
type input "[PERSON_NAME] [PERSON_NAME]"
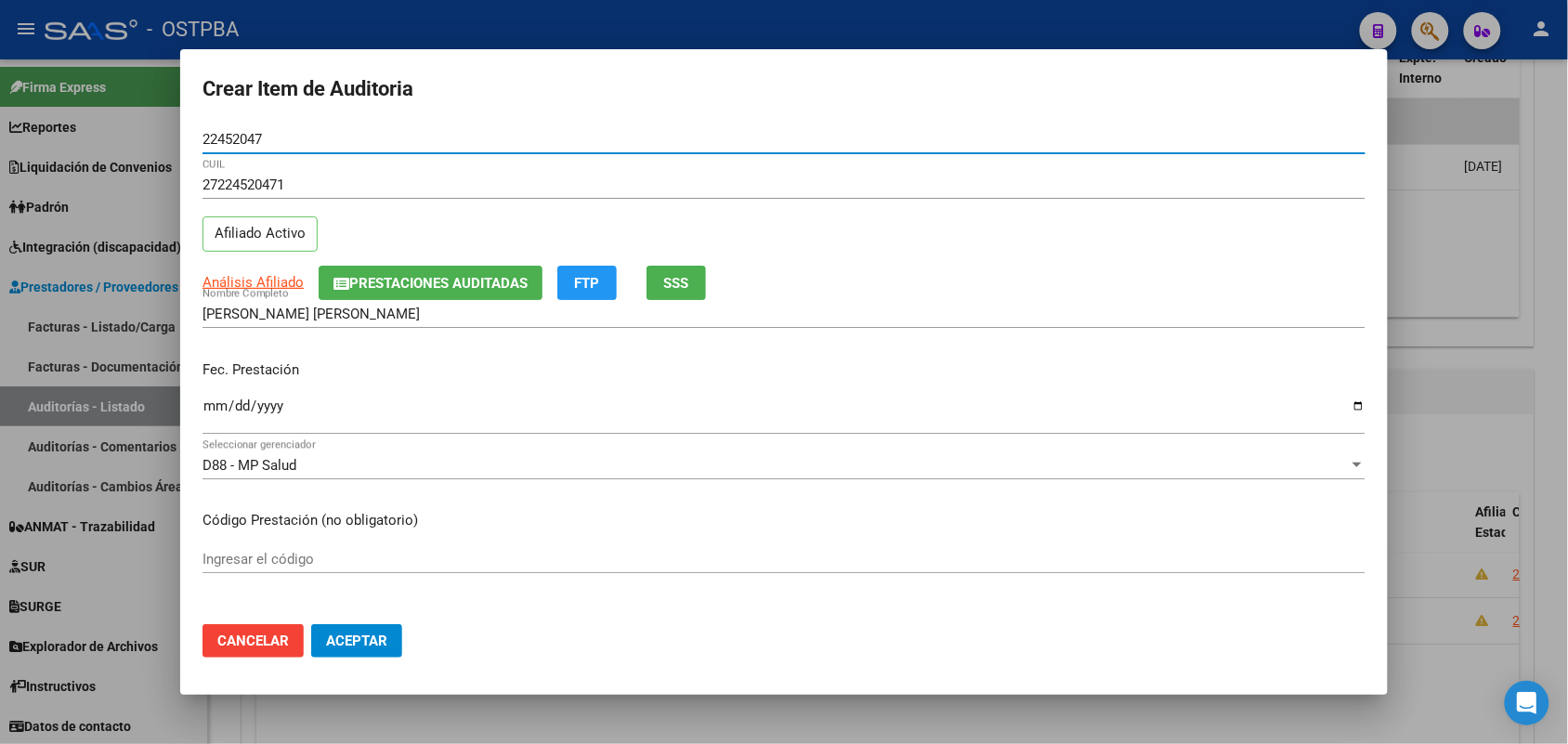
type input "22452047"
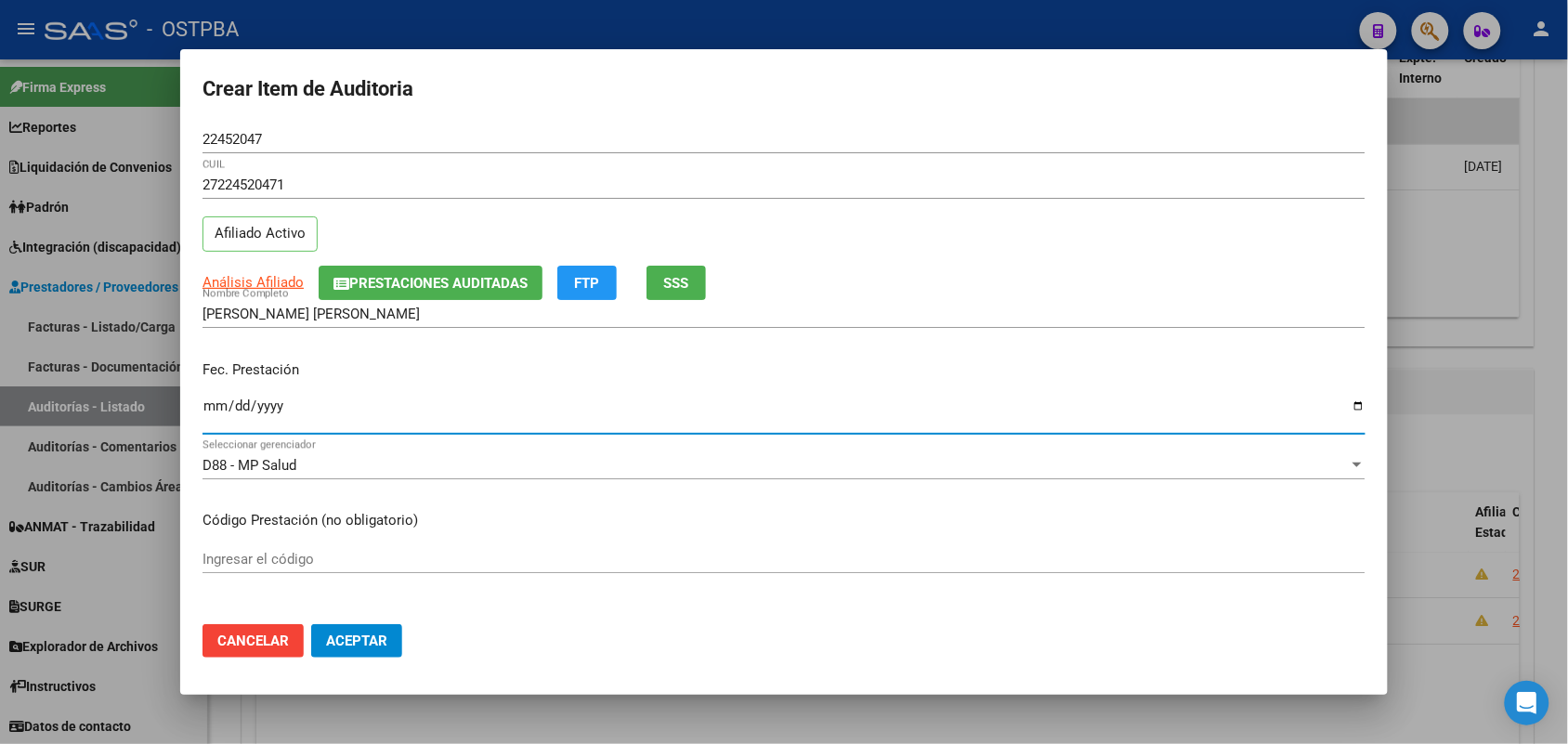
click at [209, 415] on input "Ingresar la fecha" at bounding box center [784, 413] width 1163 height 30
type input "[DATE]"
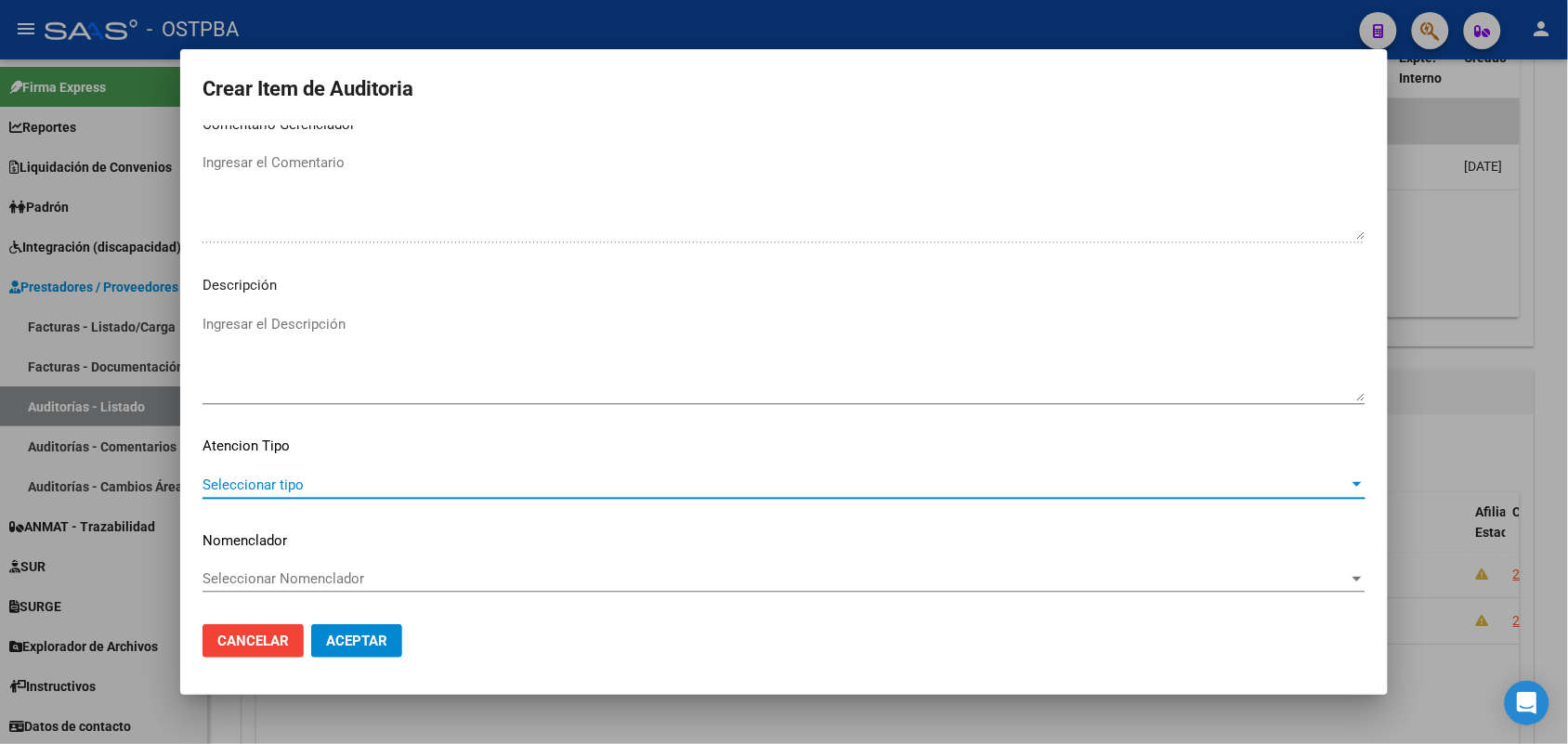
click at [270, 476] on span "Seleccionar tipo" at bounding box center [776, 484] width 1147 height 17
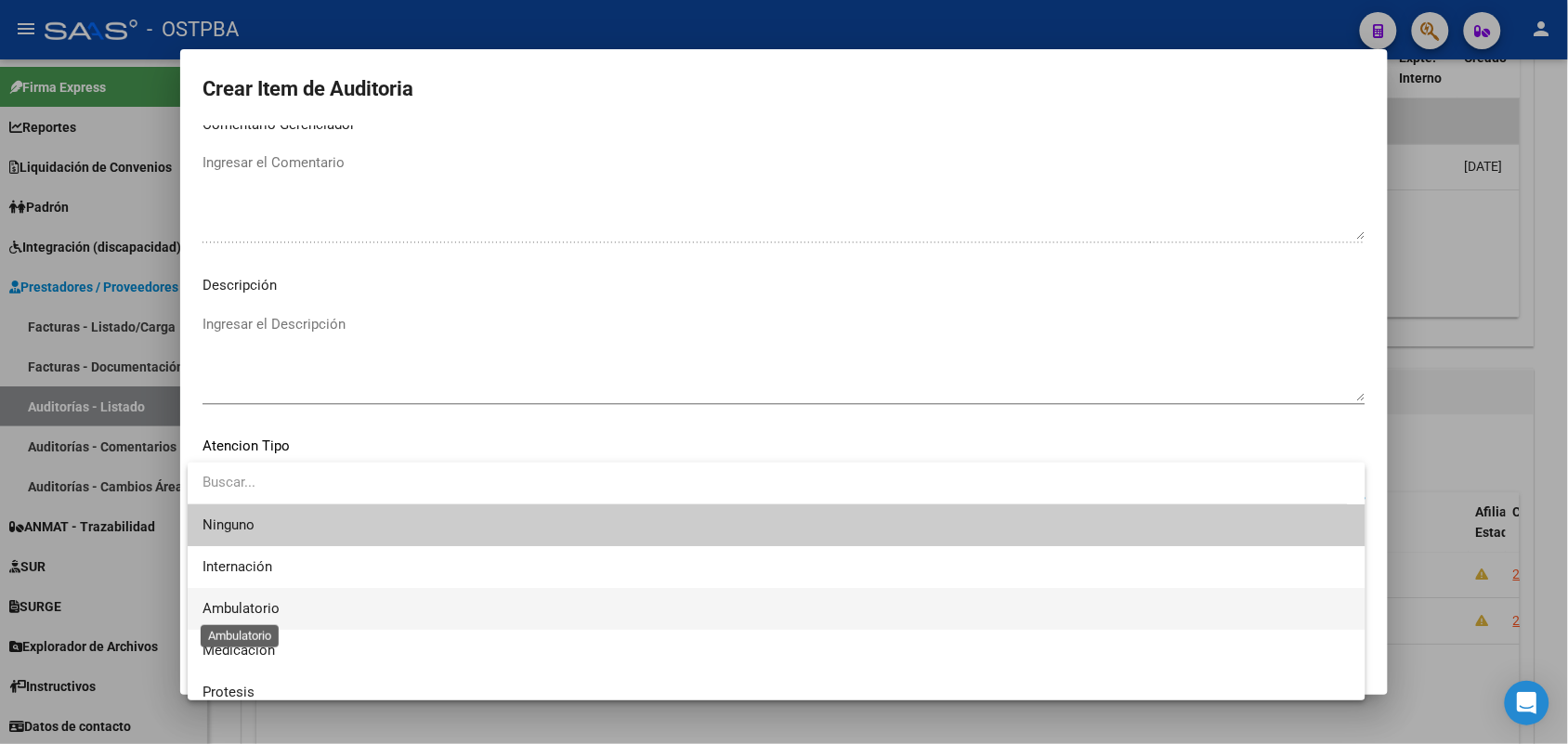
click at [251, 605] on span "Ambulatorio" at bounding box center [241, 608] width 77 height 17
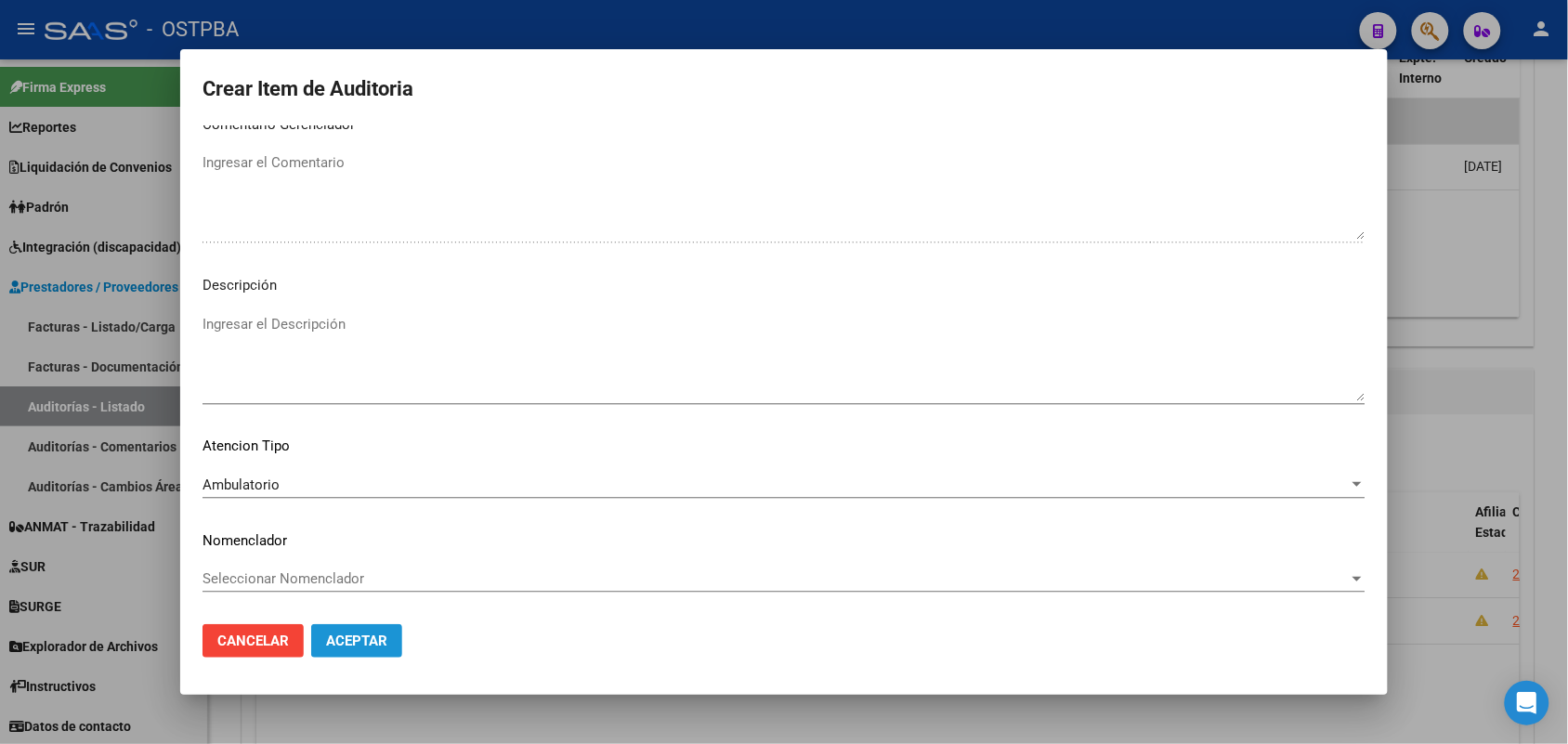
click at [350, 639] on span "Aceptar" at bounding box center [356, 641] width 61 height 17
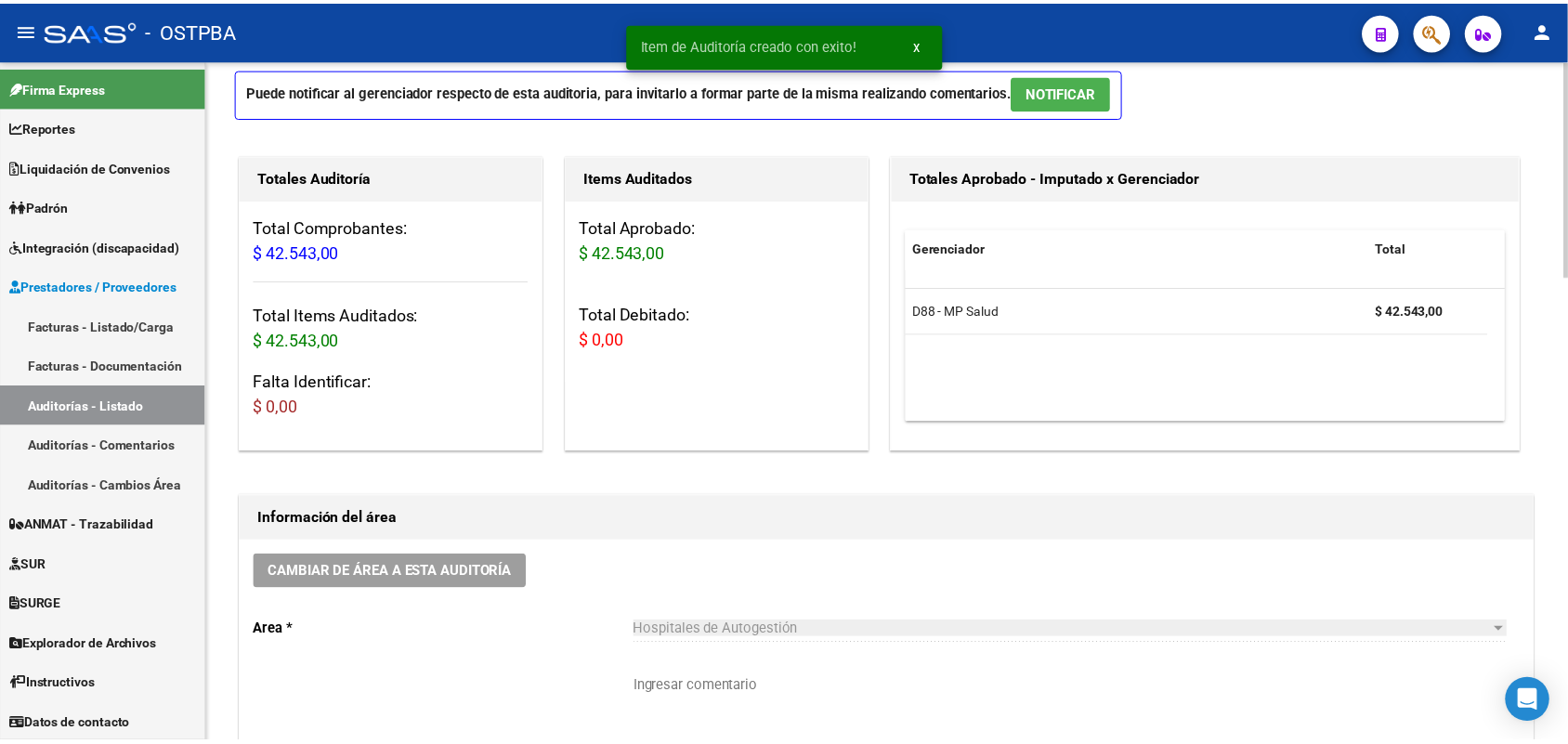
scroll to position [0, 0]
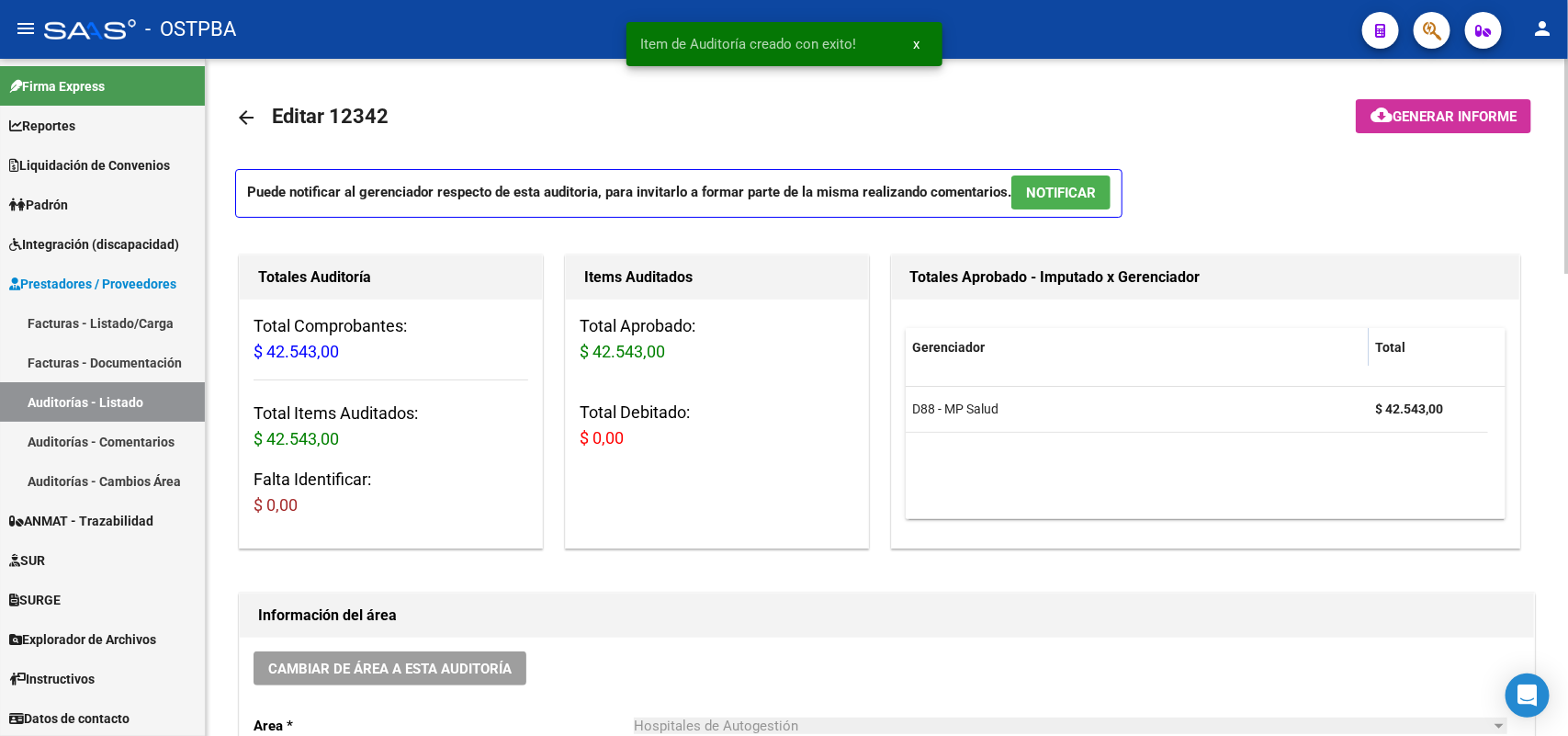
click at [1431, 113] on span "Generar informe" at bounding box center [1454, 116] width 124 height 17
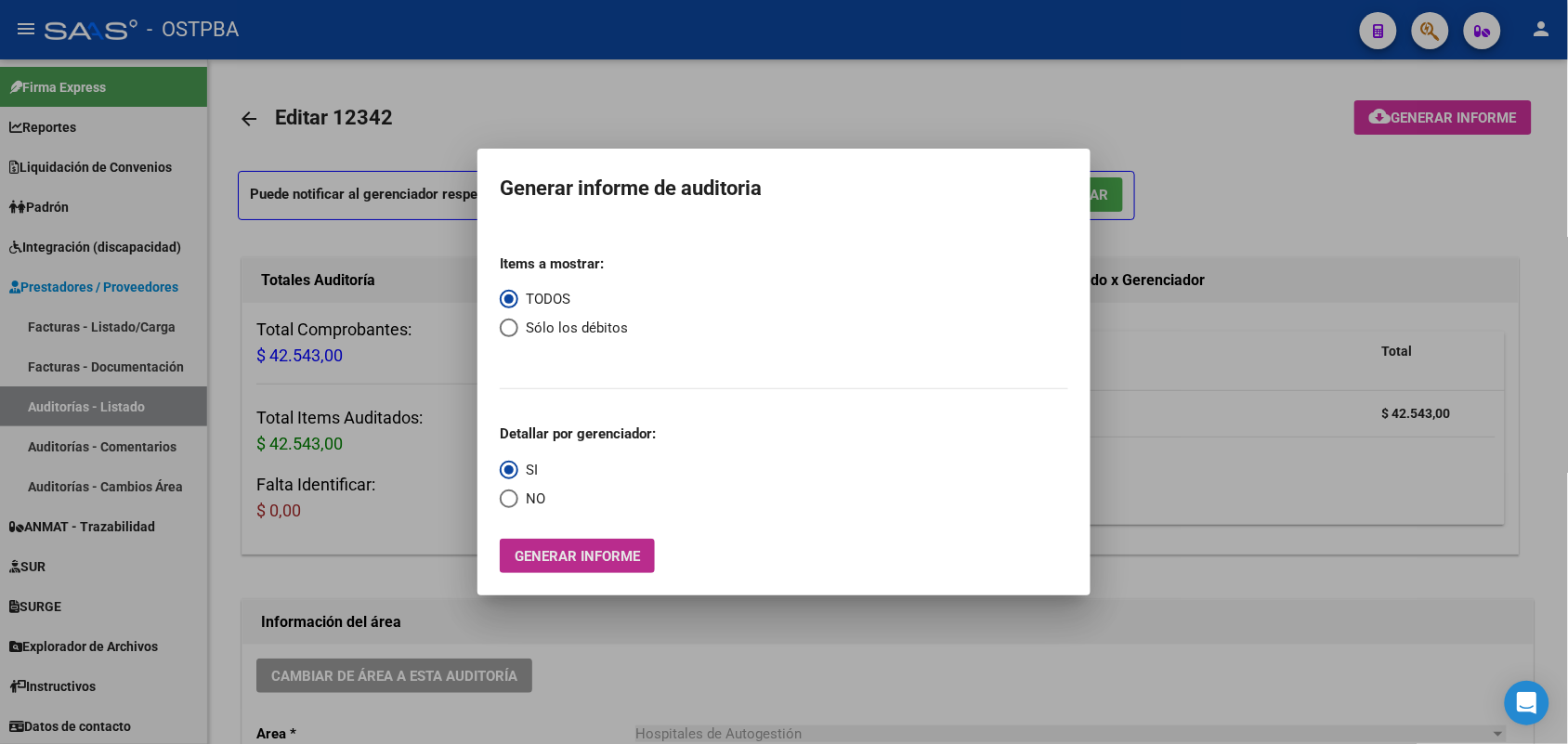
click at [596, 564] on span "Generar informe" at bounding box center [577, 556] width 125 height 17
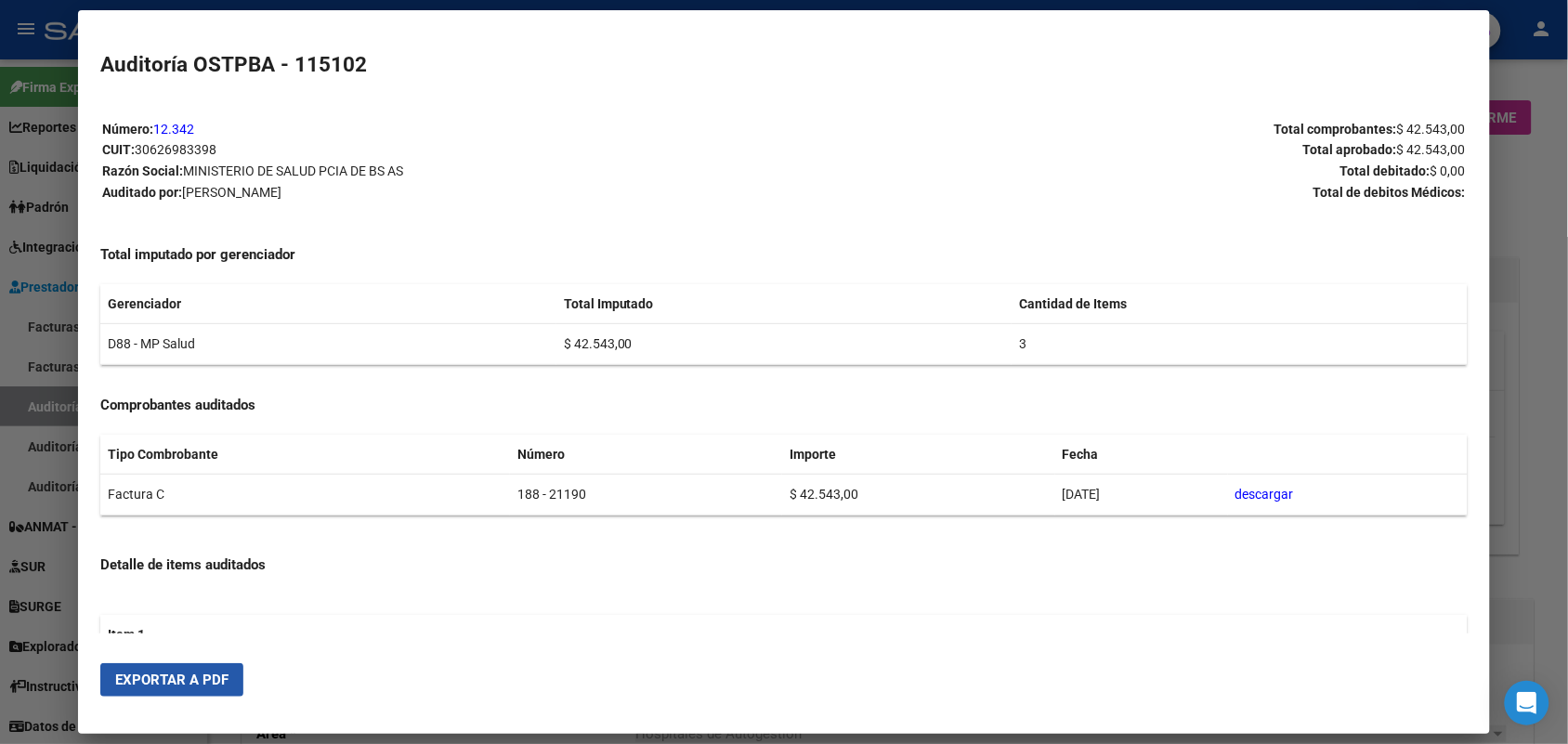
click at [219, 690] on button "Exportar a PDF" at bounding box center [171, 680] width 143 height 33
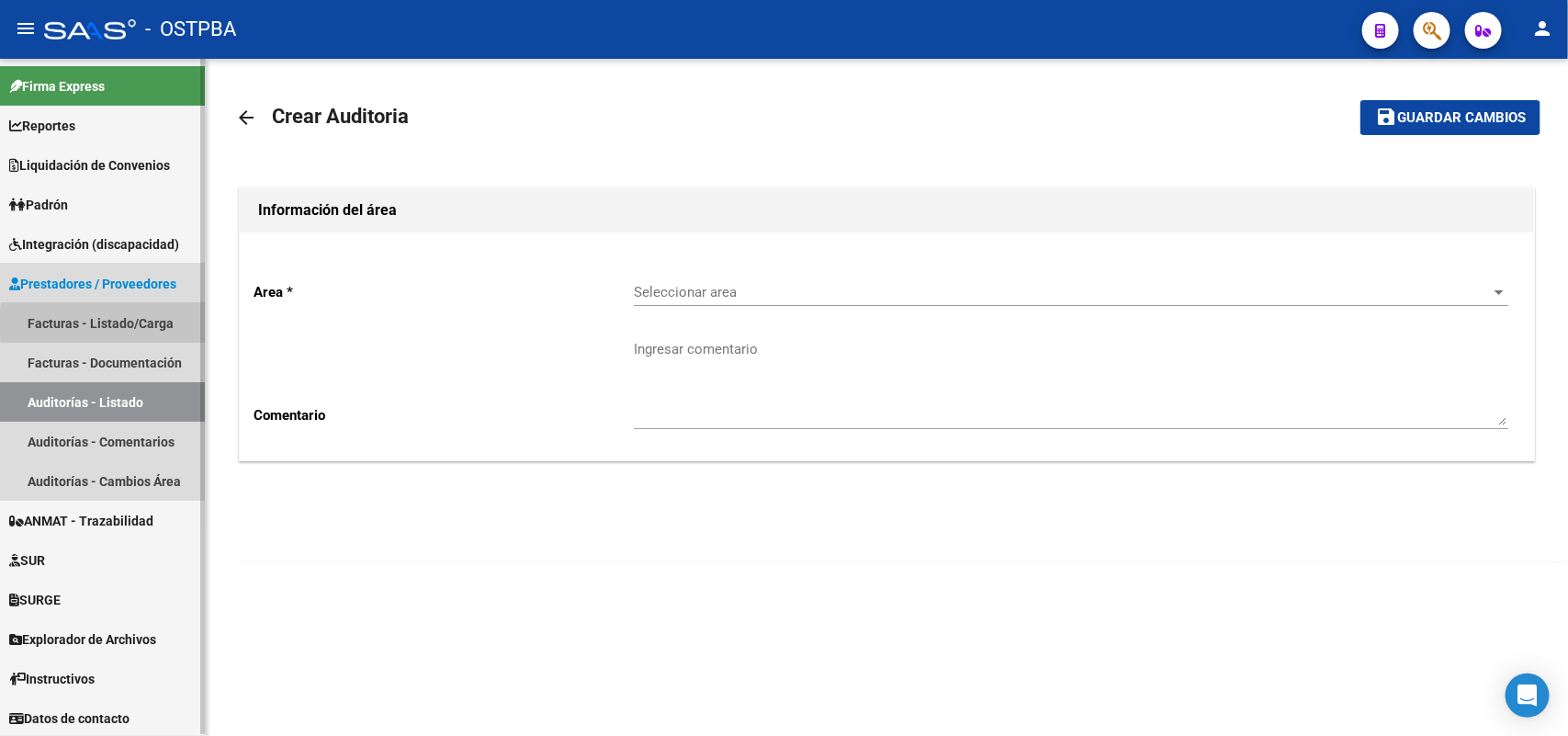
click at [149, 323] on link "Facturas - Listado/Carga" at bounding box center [102, 323] width 205 height 40
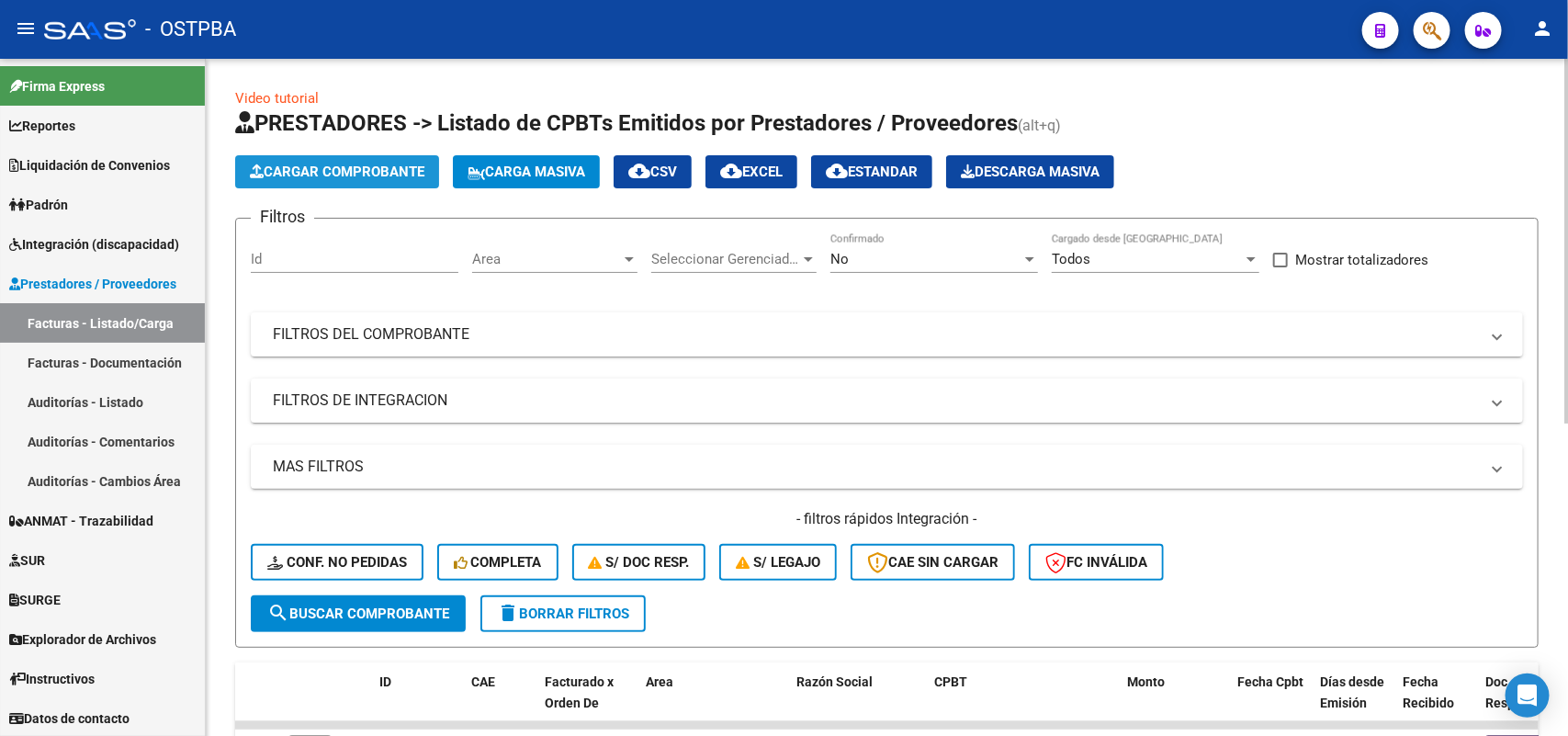
click at [384, 167] on span "Cargar Comprobante" at bounding box center [337, 171] width 174 height 17
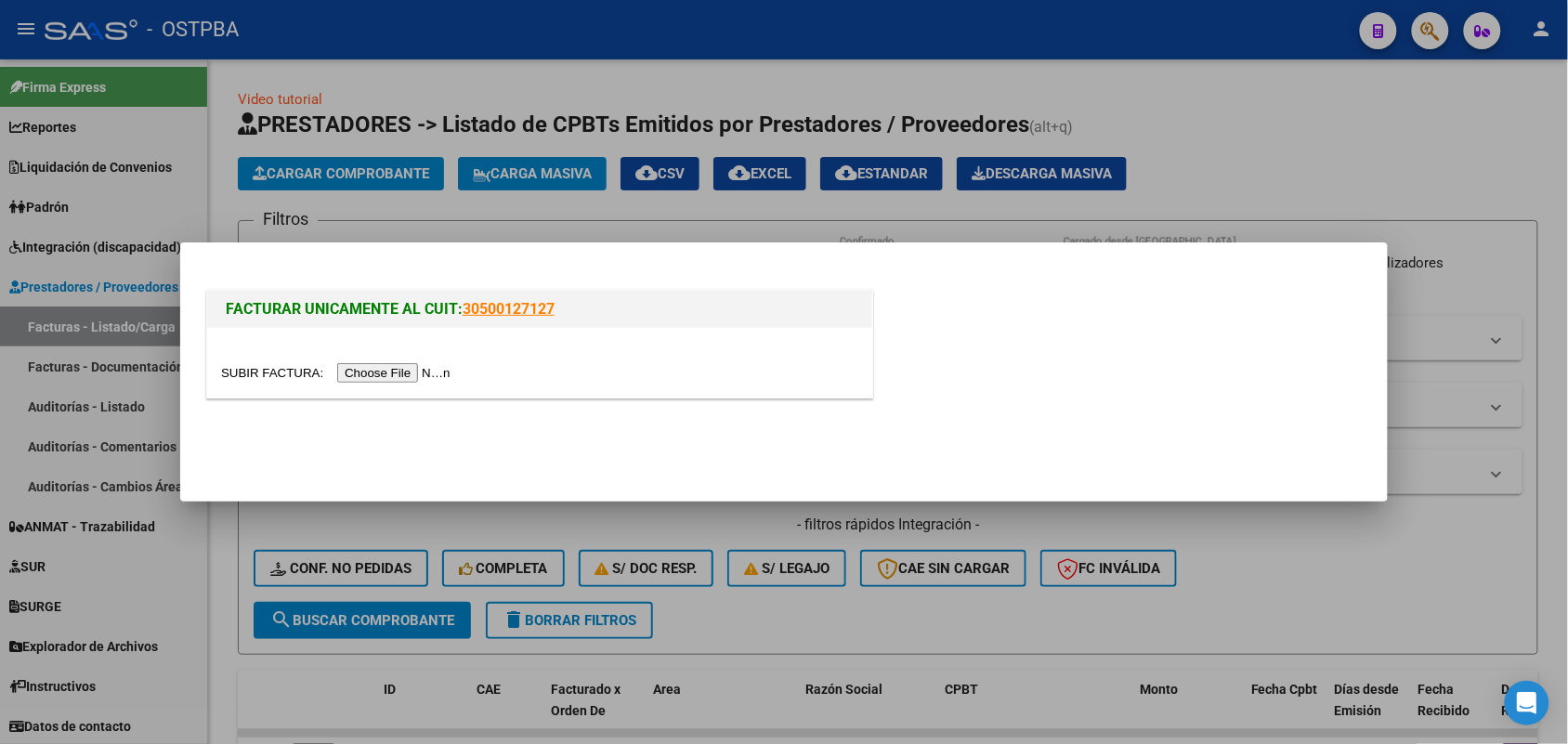
click at [420, 367] on input "file" at bounding box center [339, 373] width 235 height 20
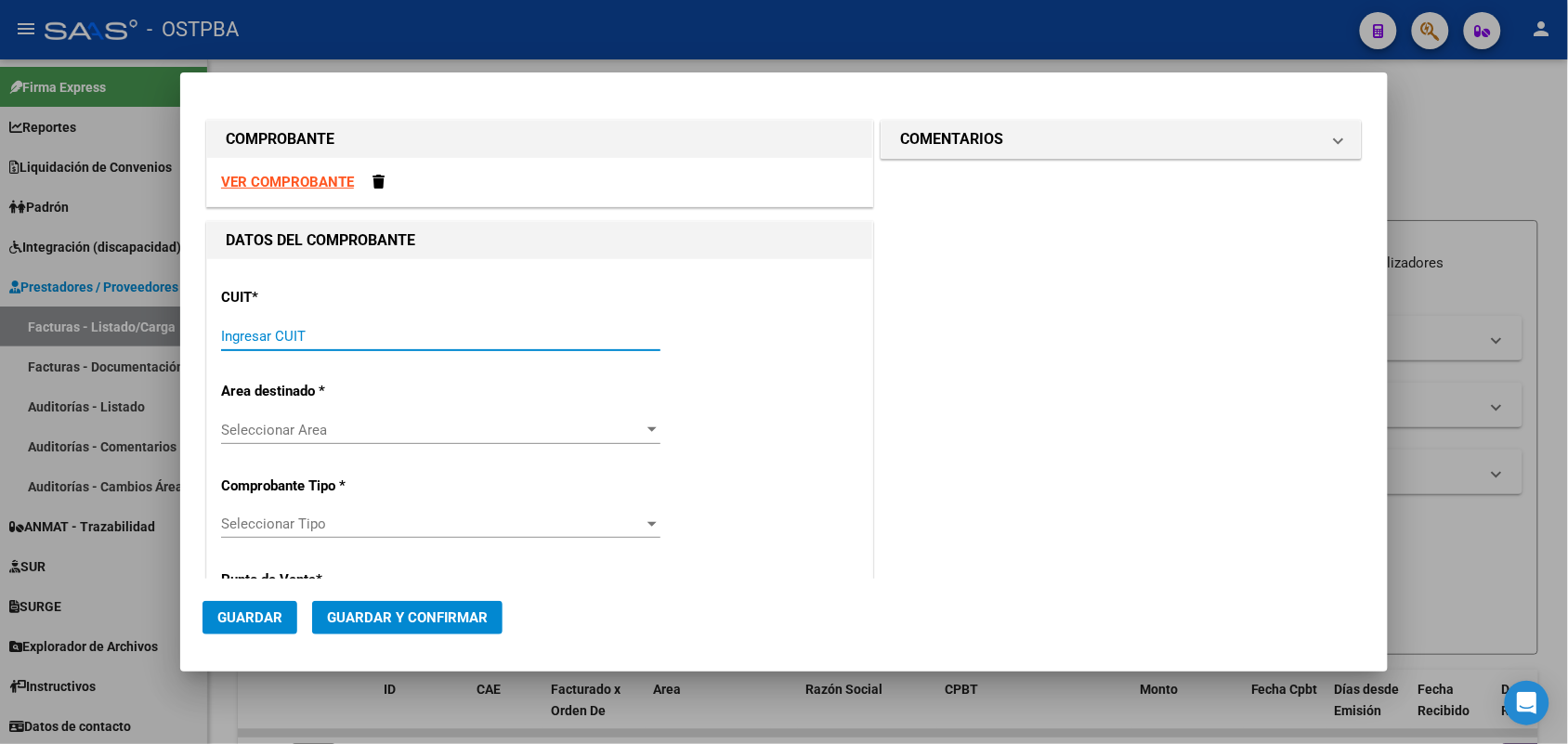
drag, startPoint x: 227, startPoint y: 335, endPoint x: 289, endPoint y: 324, distance: 63.0
click at [232, 335] on input "Ingresar CUIT" at bounding box center [441, 336] width 439 height 17
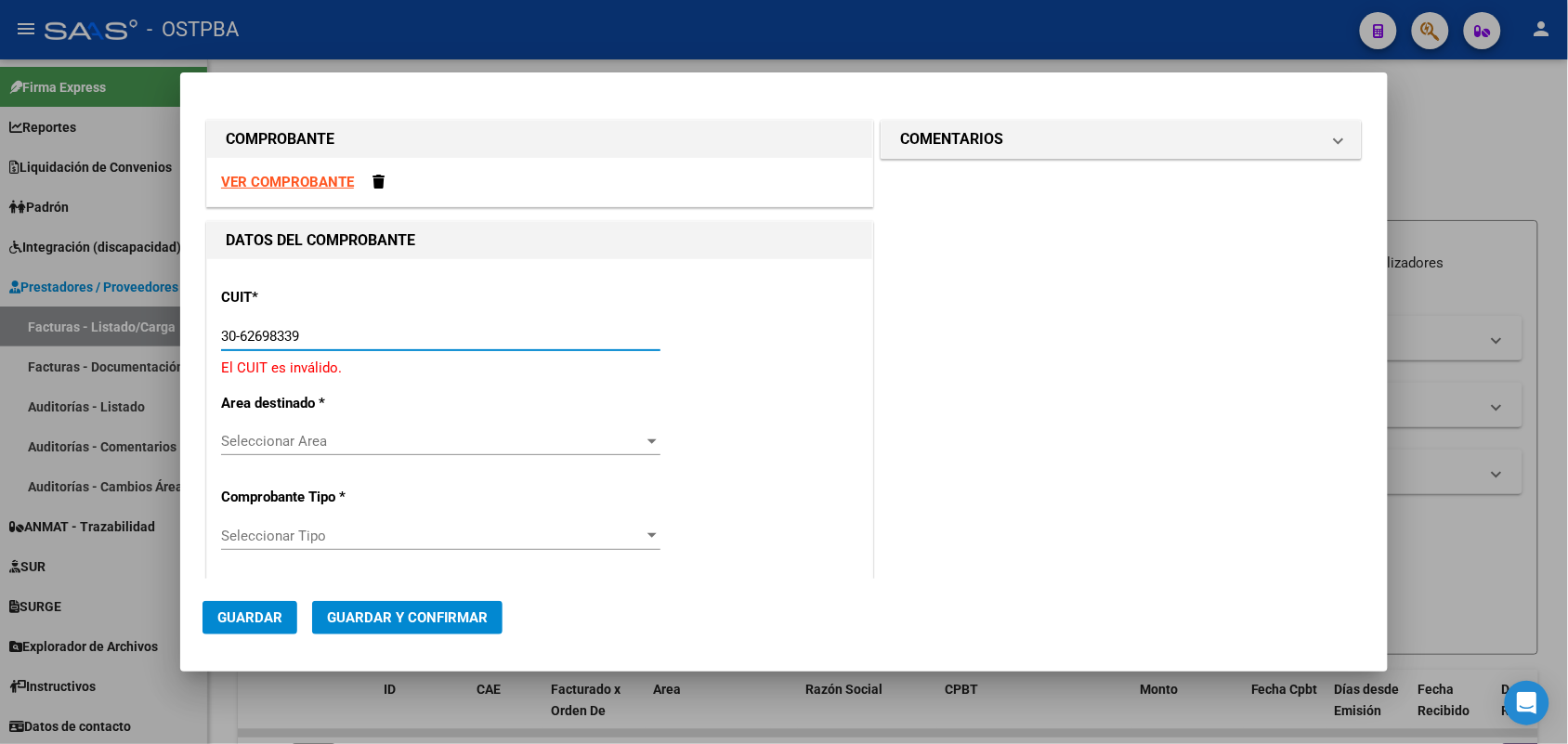
type input "30-62698339-8"
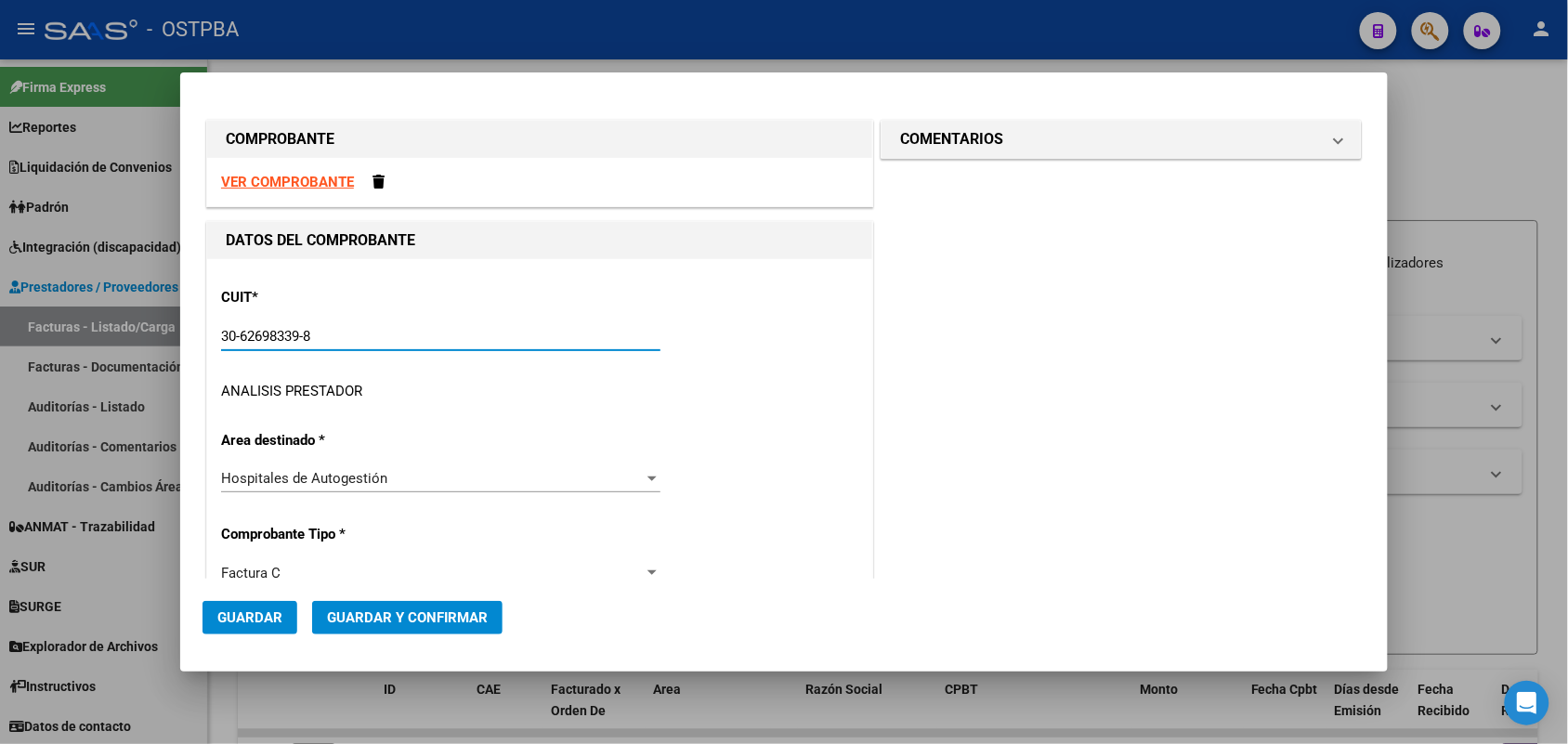
type input "188"
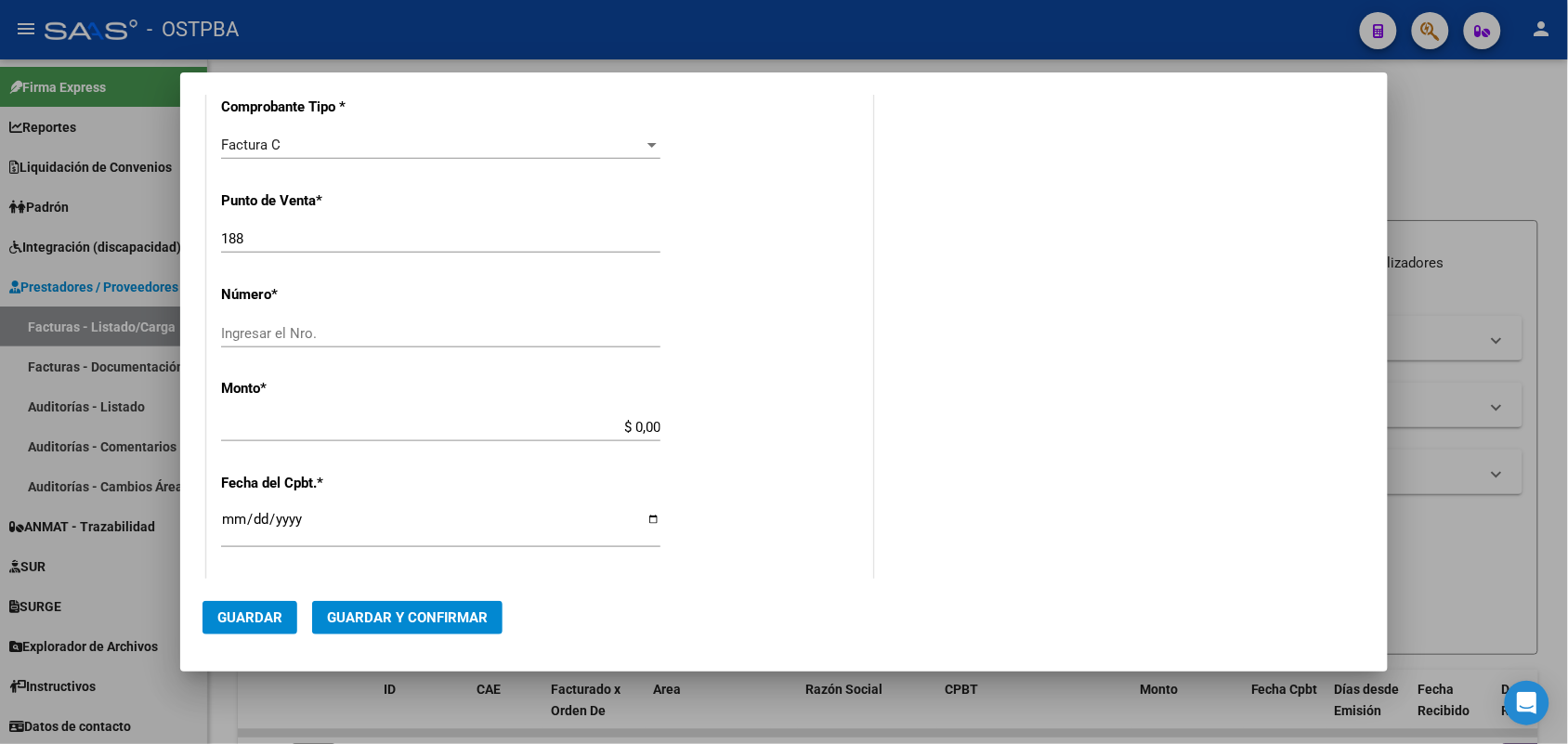
scroll to position [465, 0]
type input "30-62698339-8"
click at [240, 319] on div "Ingresar el Nro." at bounding box center [441, 332] width 439 height 28
type input "21191"
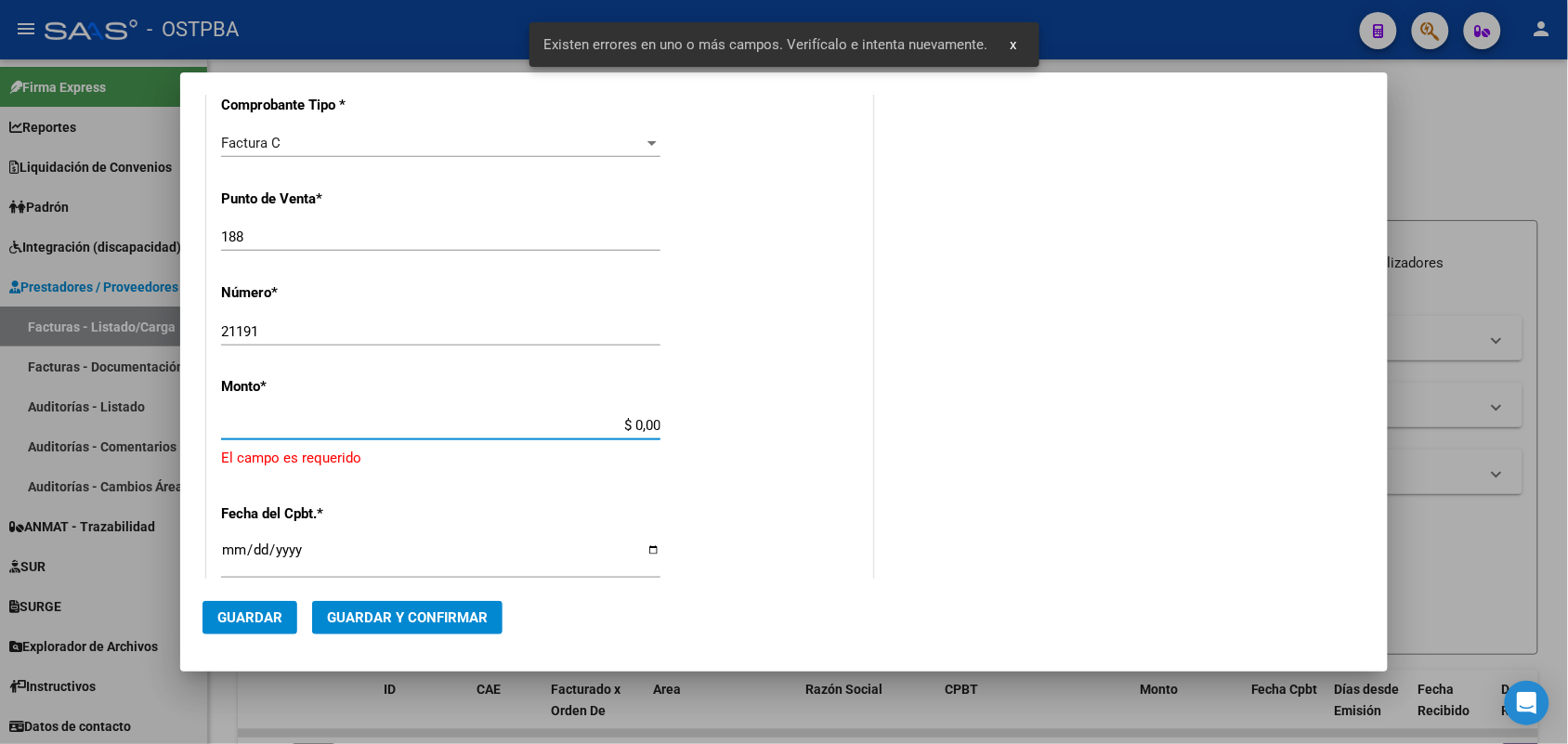
drag, startPoint x: 604, startPoint y: 421, endPoint x: 694, endPoint y: 428, distance: 90.3
click at [694, 428] on div "CUIT * 30-62698339-8 Ingresar CUIT ANALISIS PRESTADOR MINISTERIO DE SALUD PCIA …" at bounding box center [540, 474] width 665 height 1361
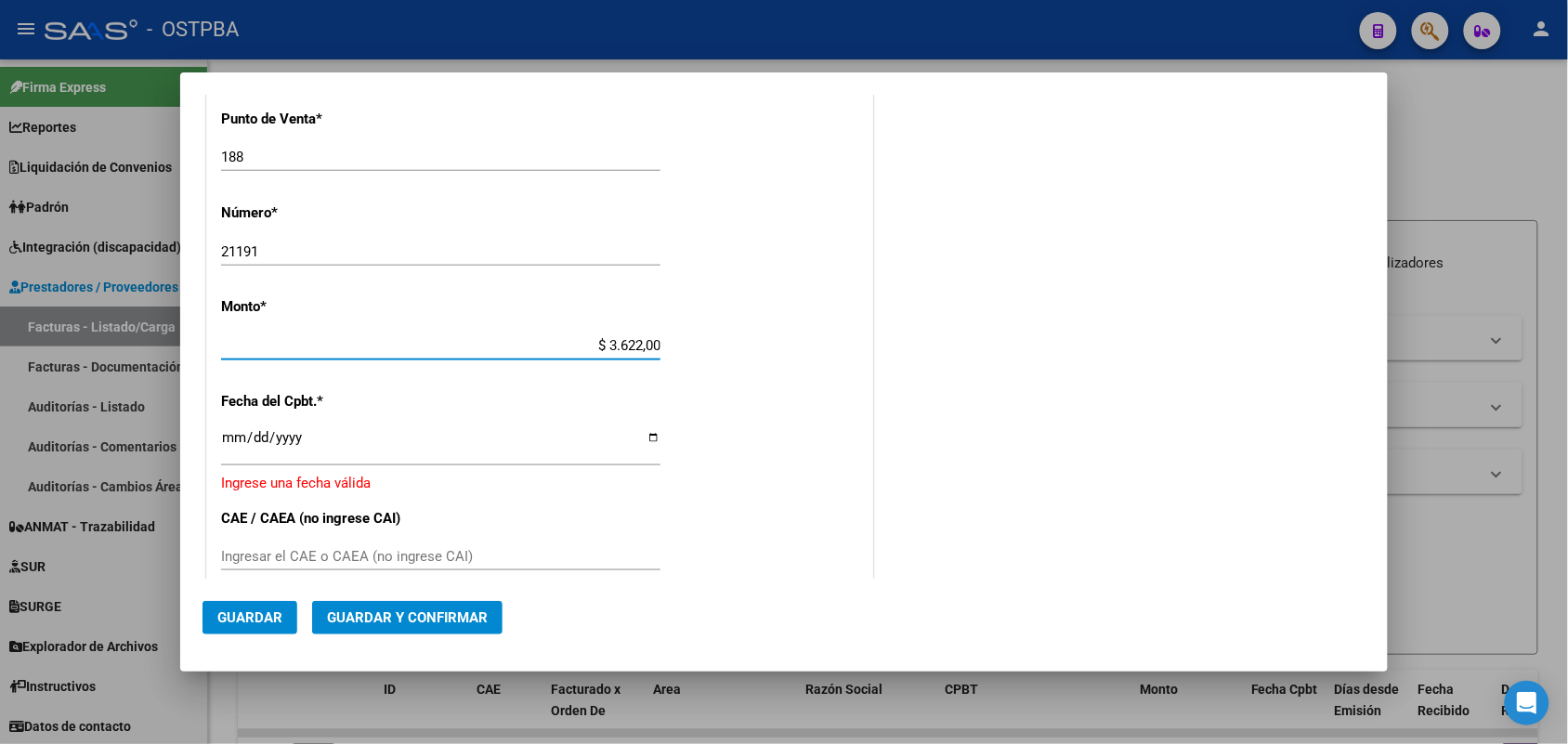
type input "$ 36.220,00"
click at [237, 444] on input "Ingresar la fecha" at bounding box center [441, 445] width 439 height 30
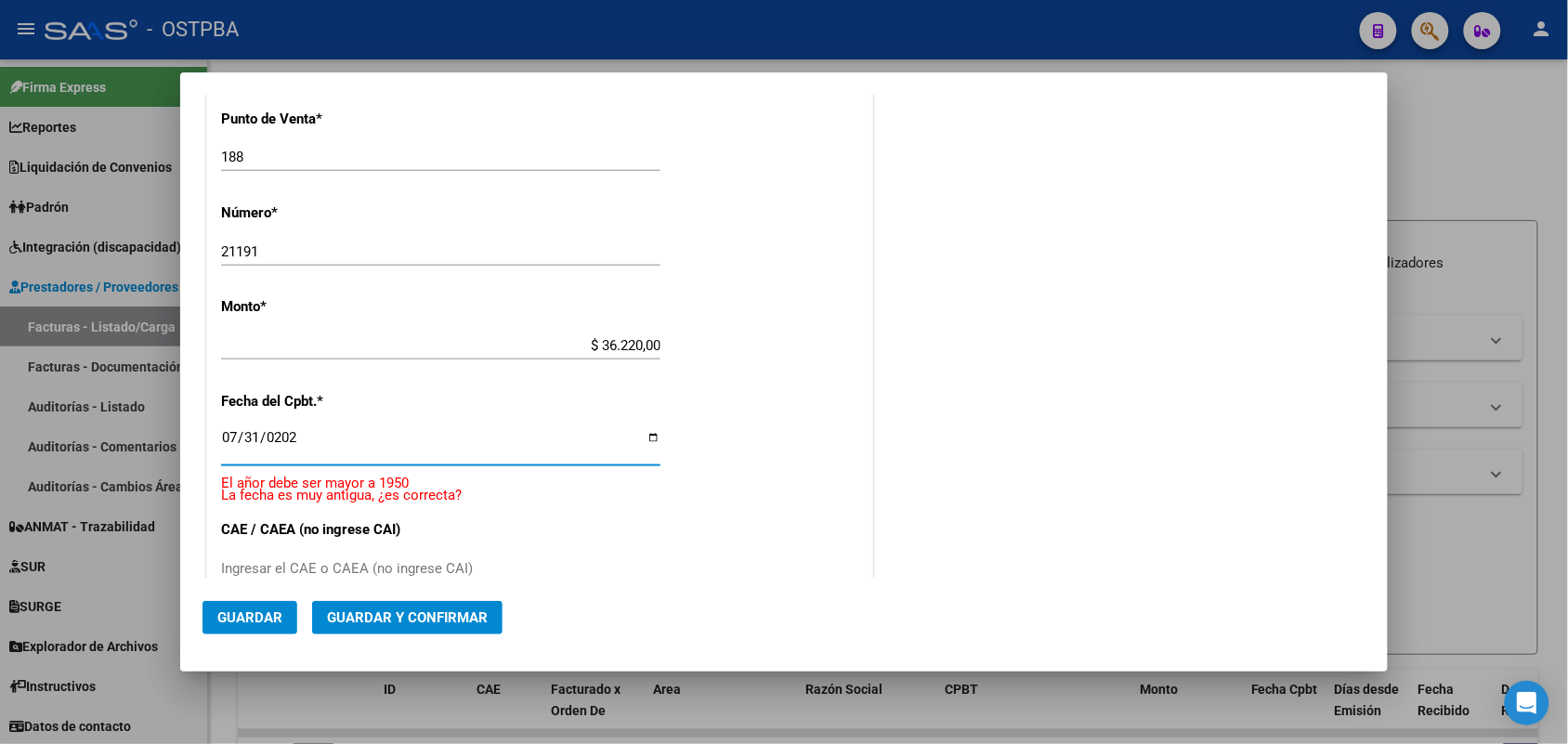
type input "[DATE]"
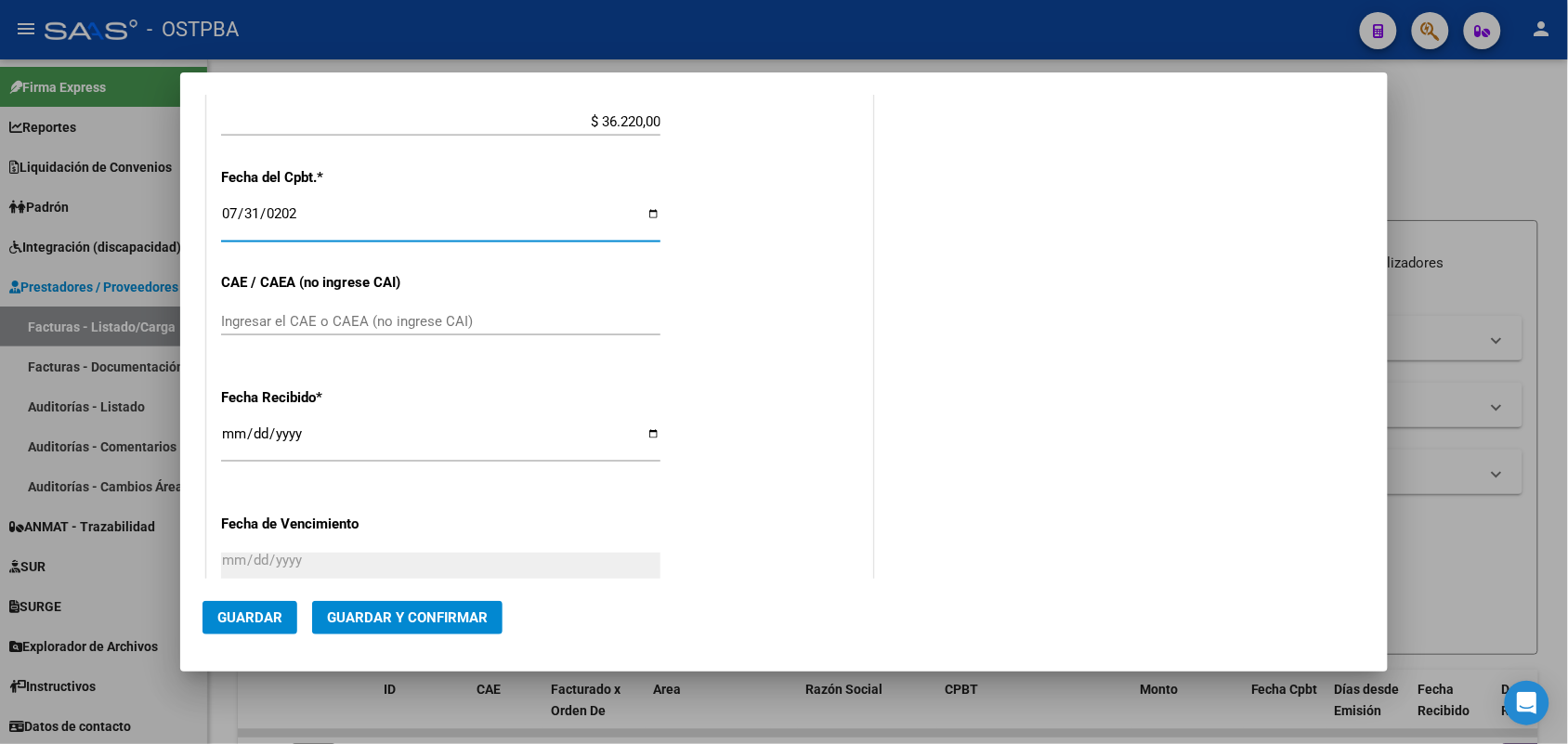
scroll to position [776, 0]
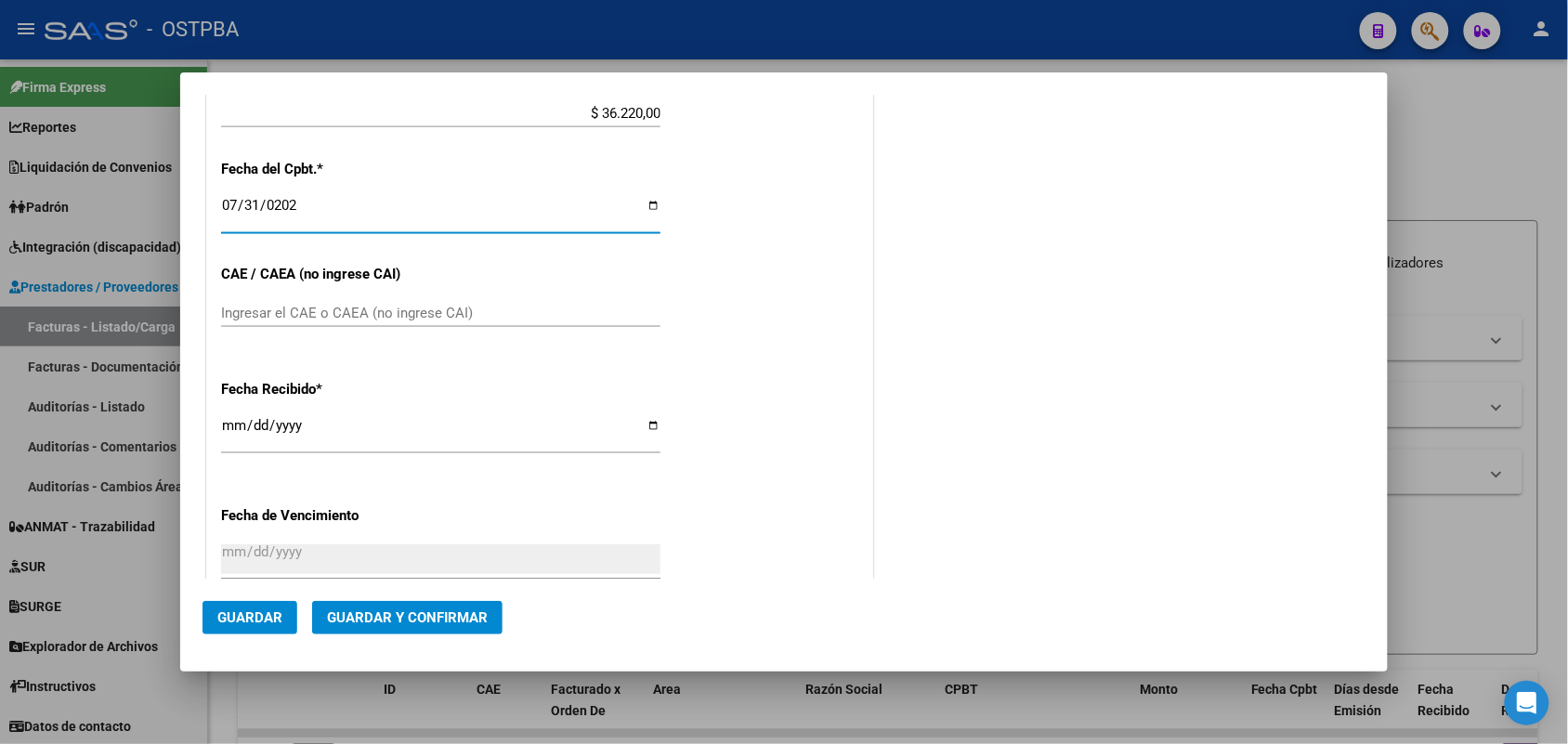
click at [261, 305] on input "Ingresar el CAE o CAEA (no ingrese CAI)" at bounding box center [441, 313] width 439 height 17
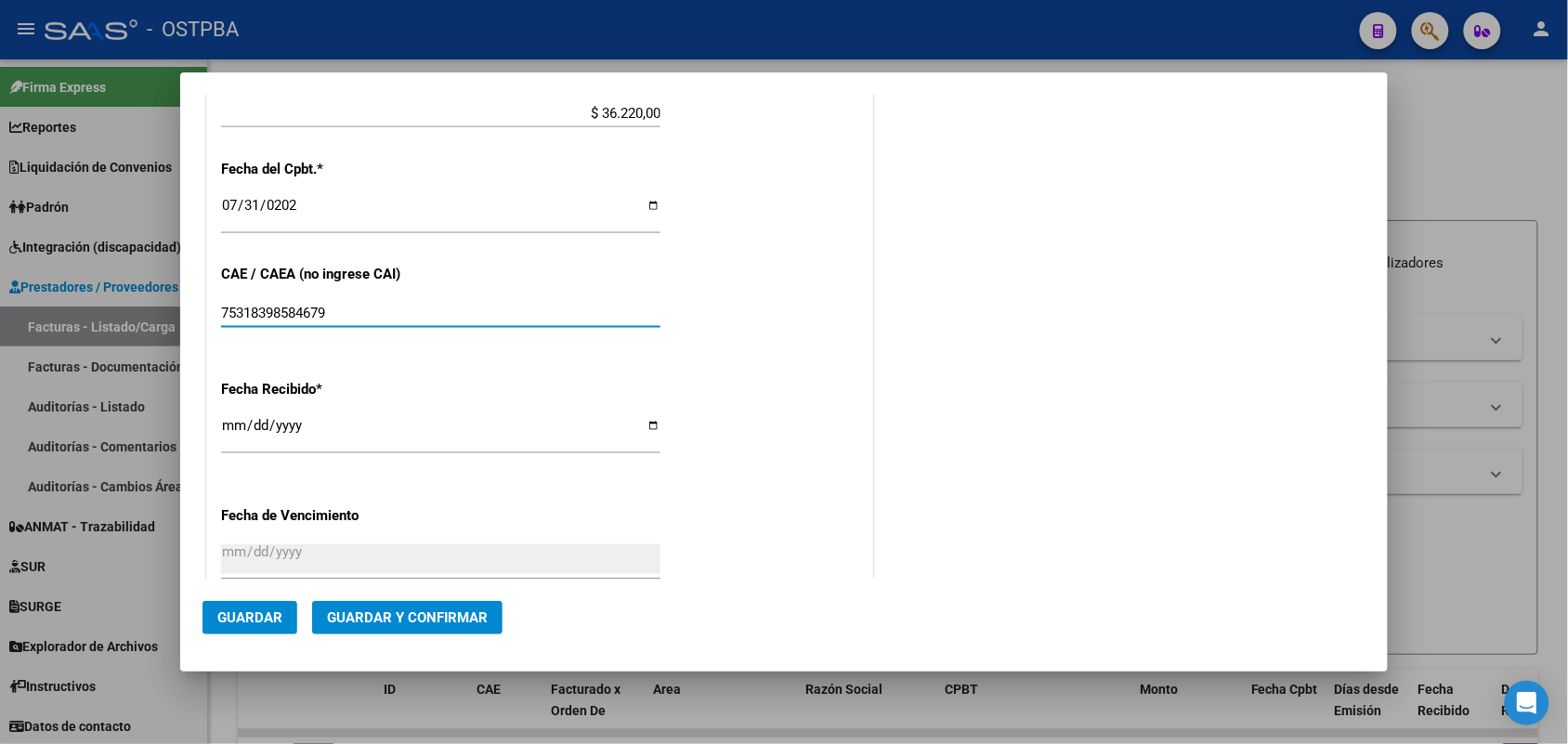
type input "75318398584679"
click at [227, 434] on input "[DATE]" at bounding box center [441, 433] width 439 height 30
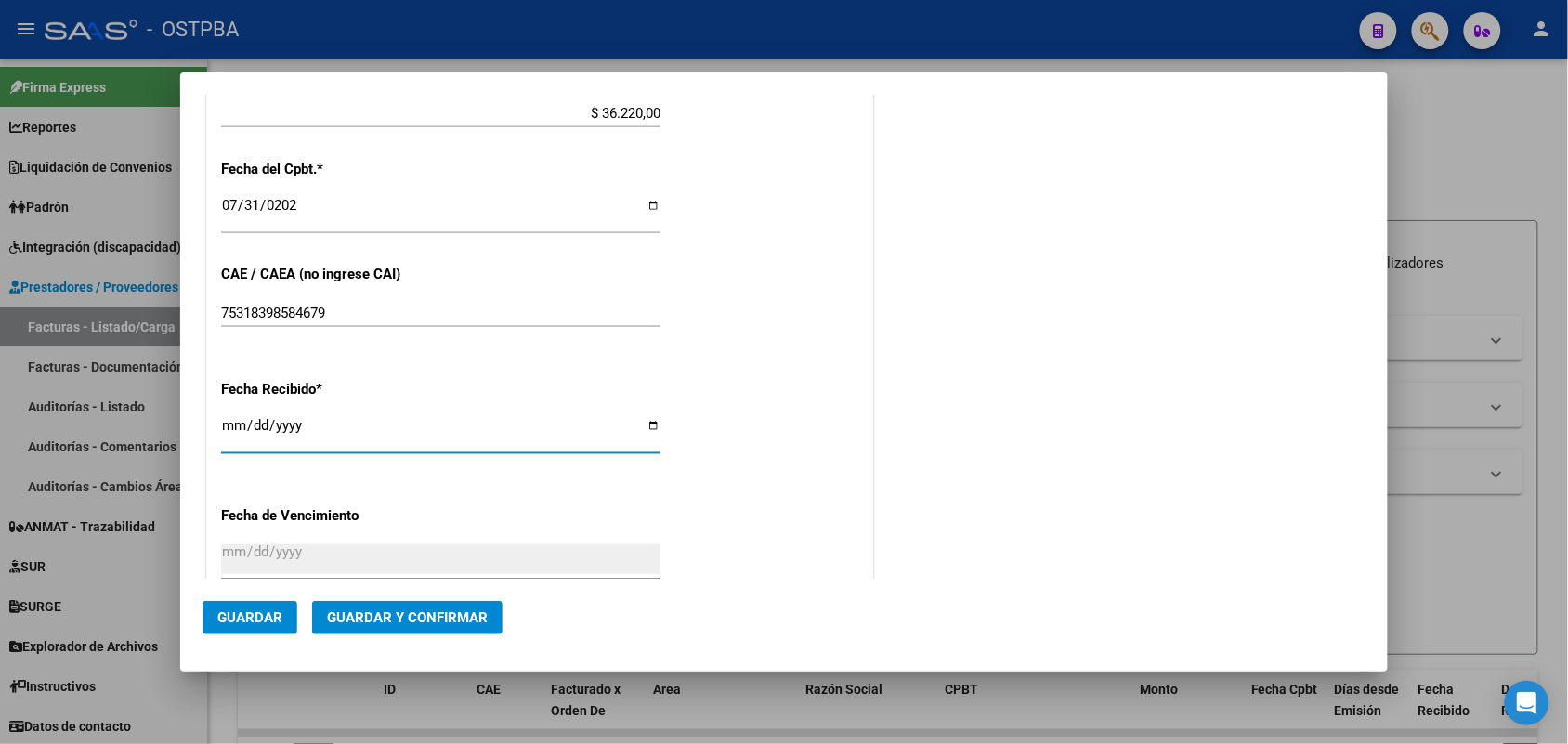
type input "[DATE]"
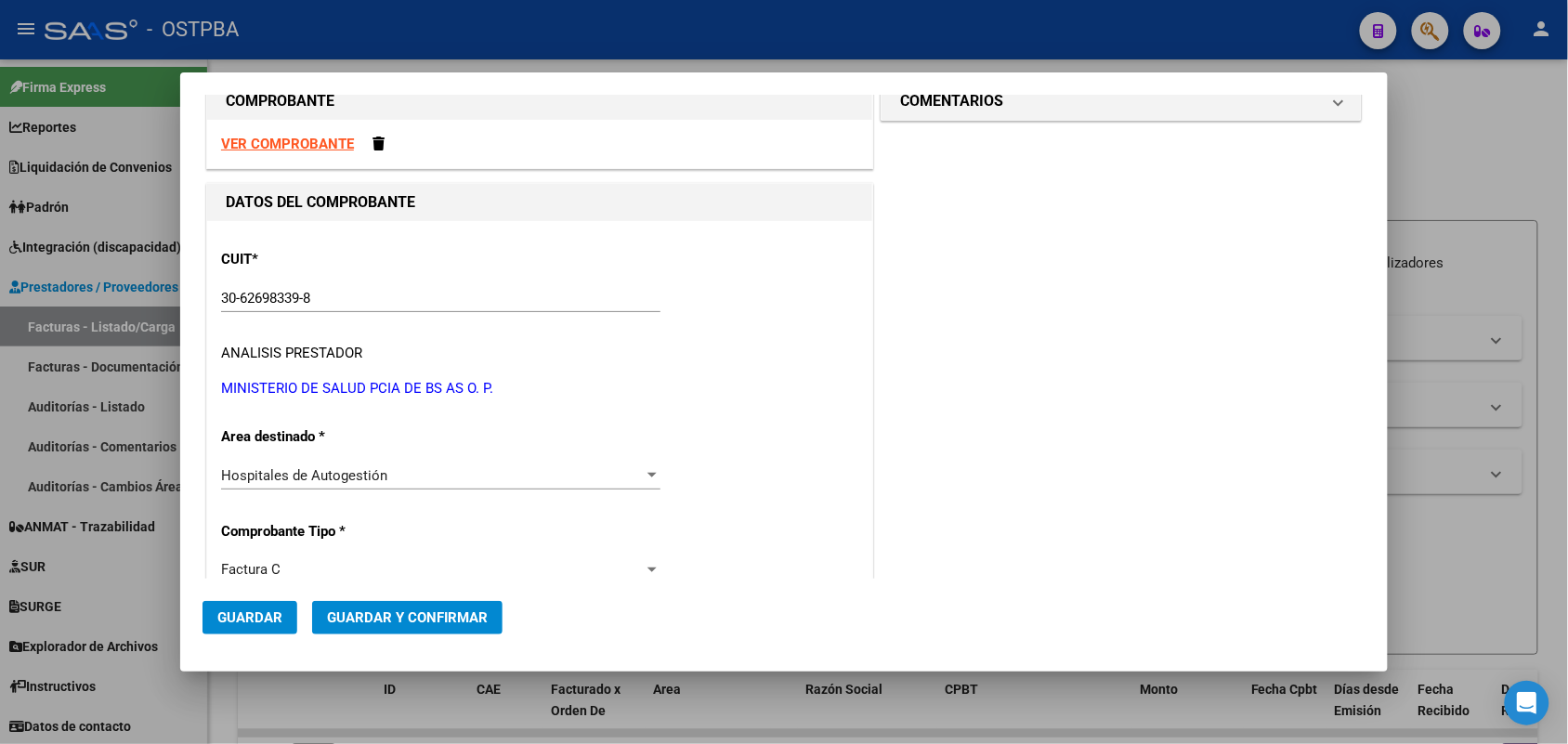
scroll to position [0, 0]
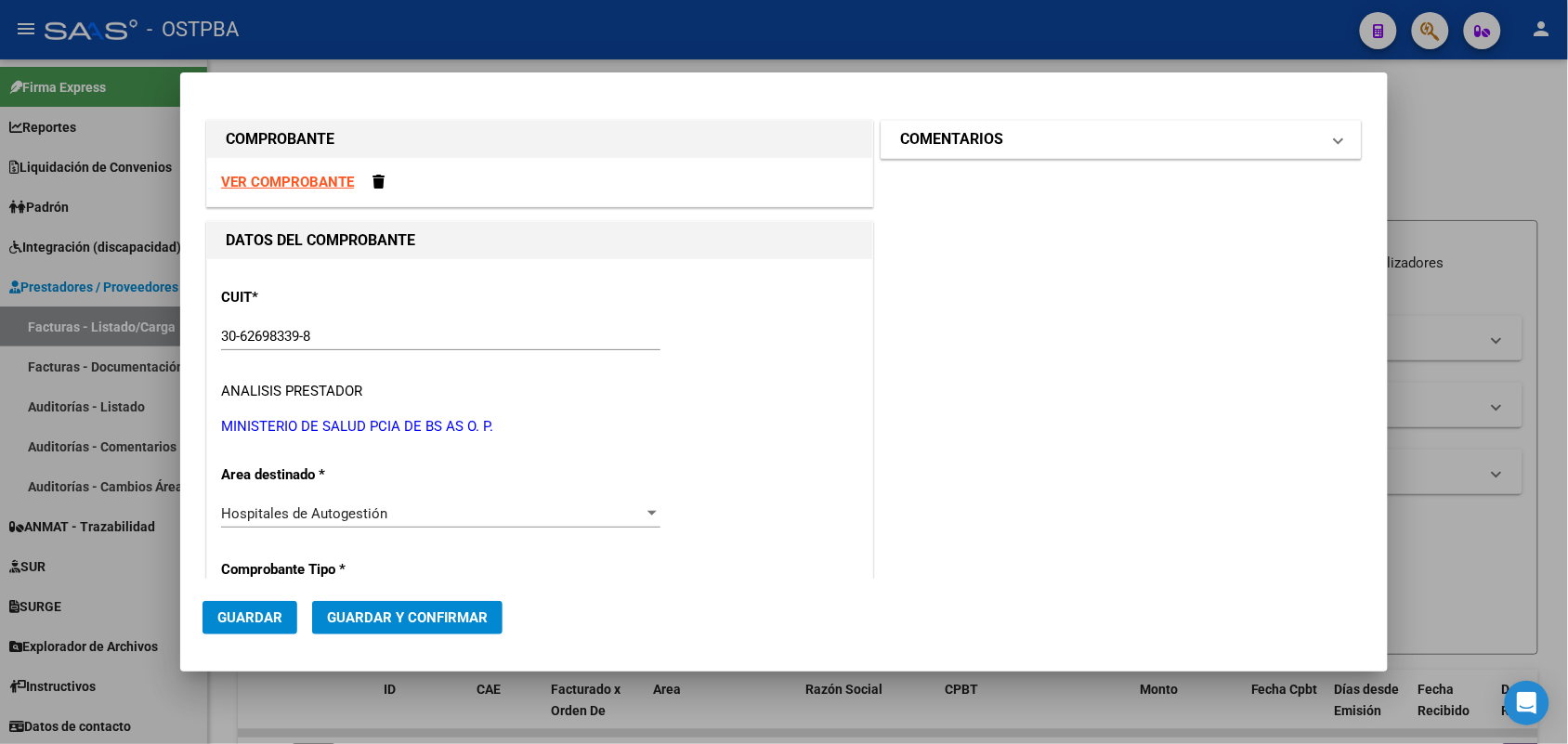
click at [1335, 138] on span at bounding box center [1339, 139] width 8 height 23
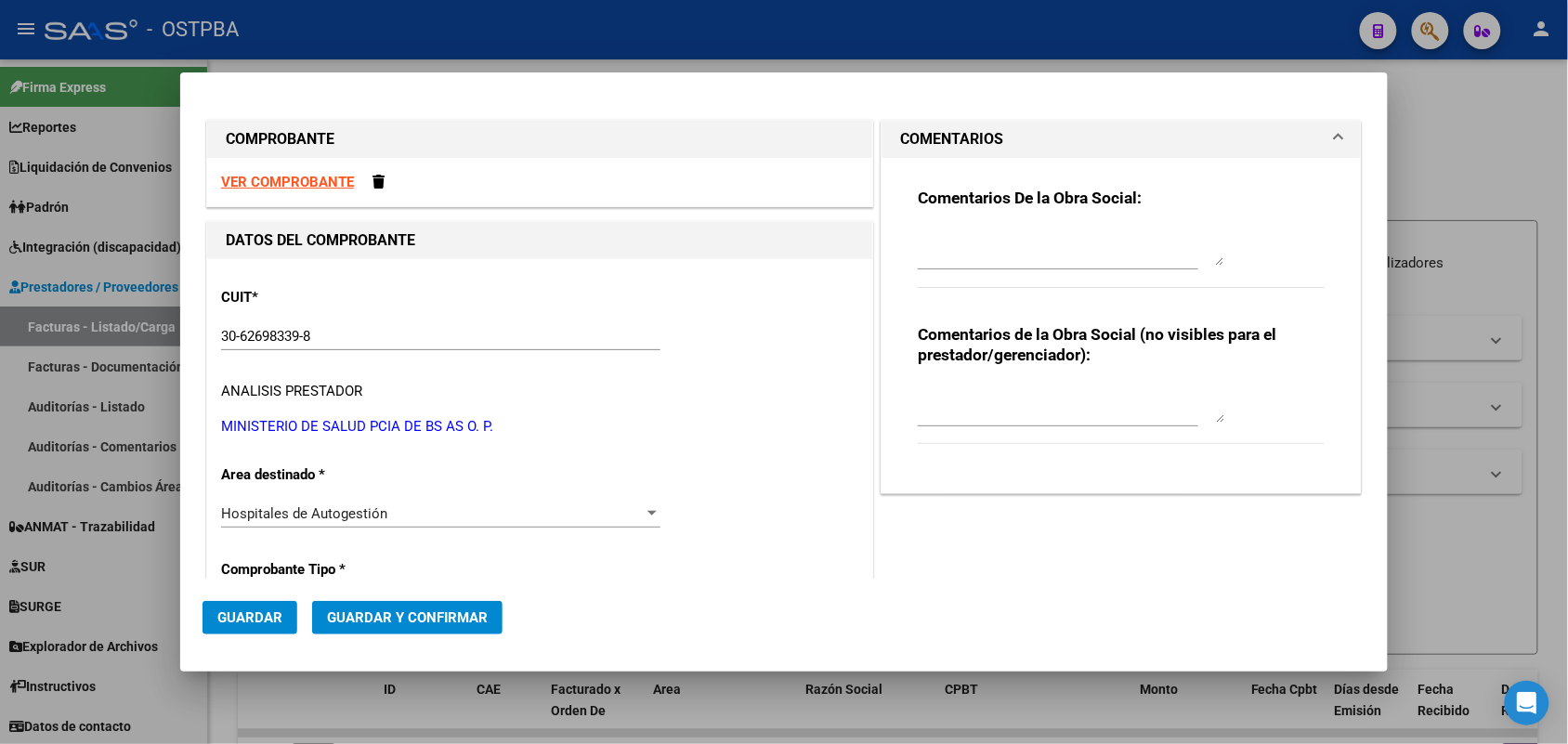
click at [934, 261] on textarea at bounding box center [1072, 247] width 307 height 37
type textarea "HR 126463"
click at [283, 614] on button "Guardar" at bounding box center [250, 618] width 94 height 33
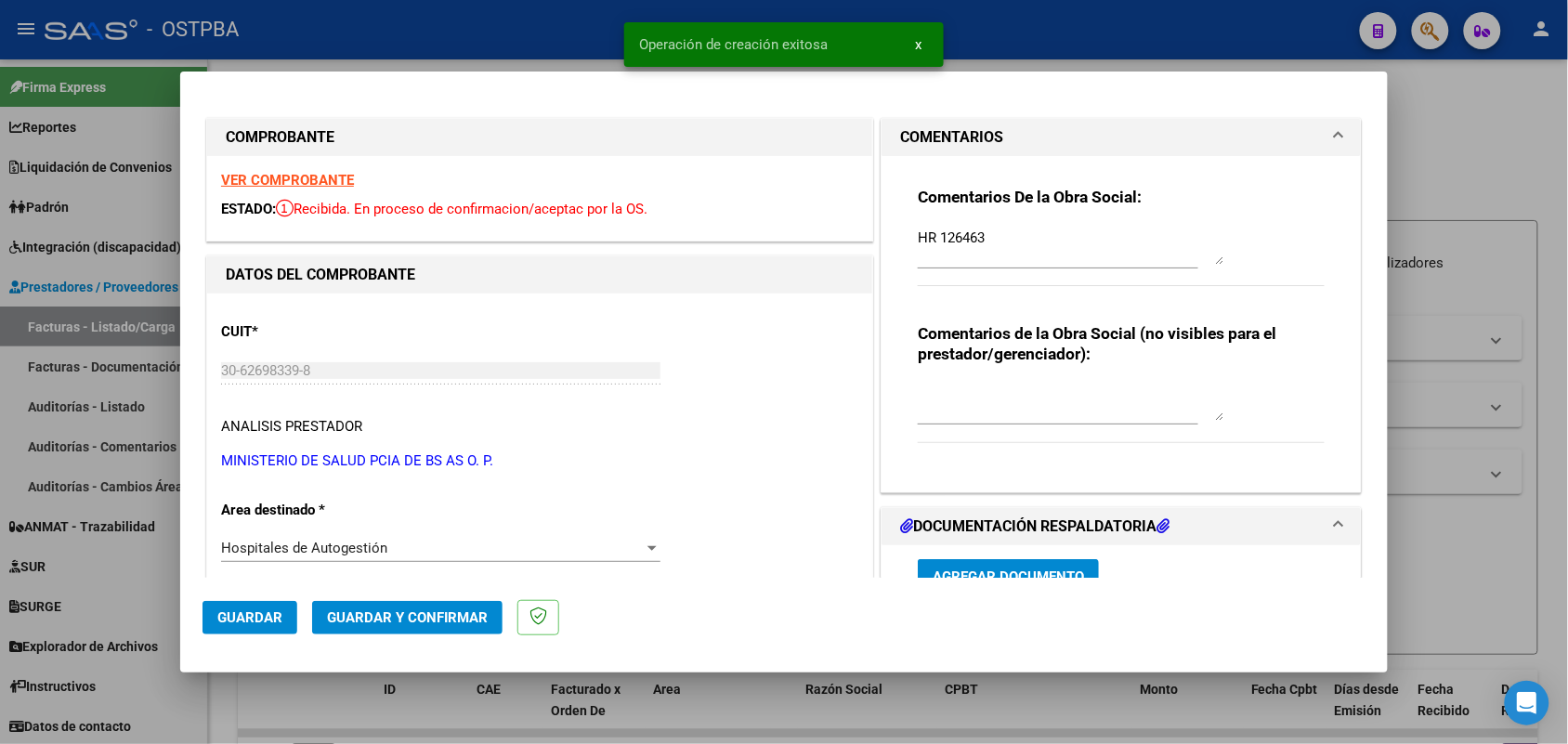
type input "[DATE]"
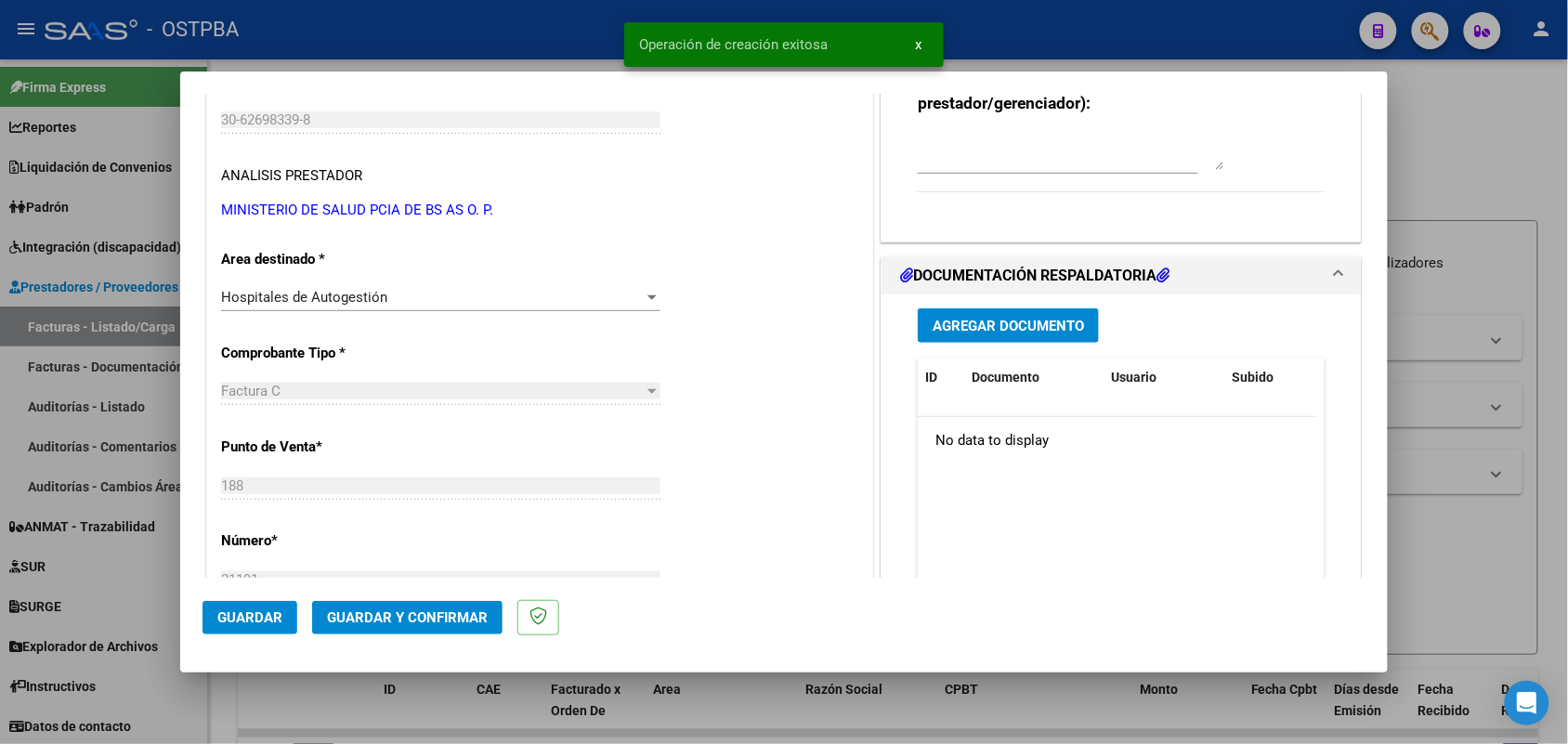
scroll to position [465, 0]
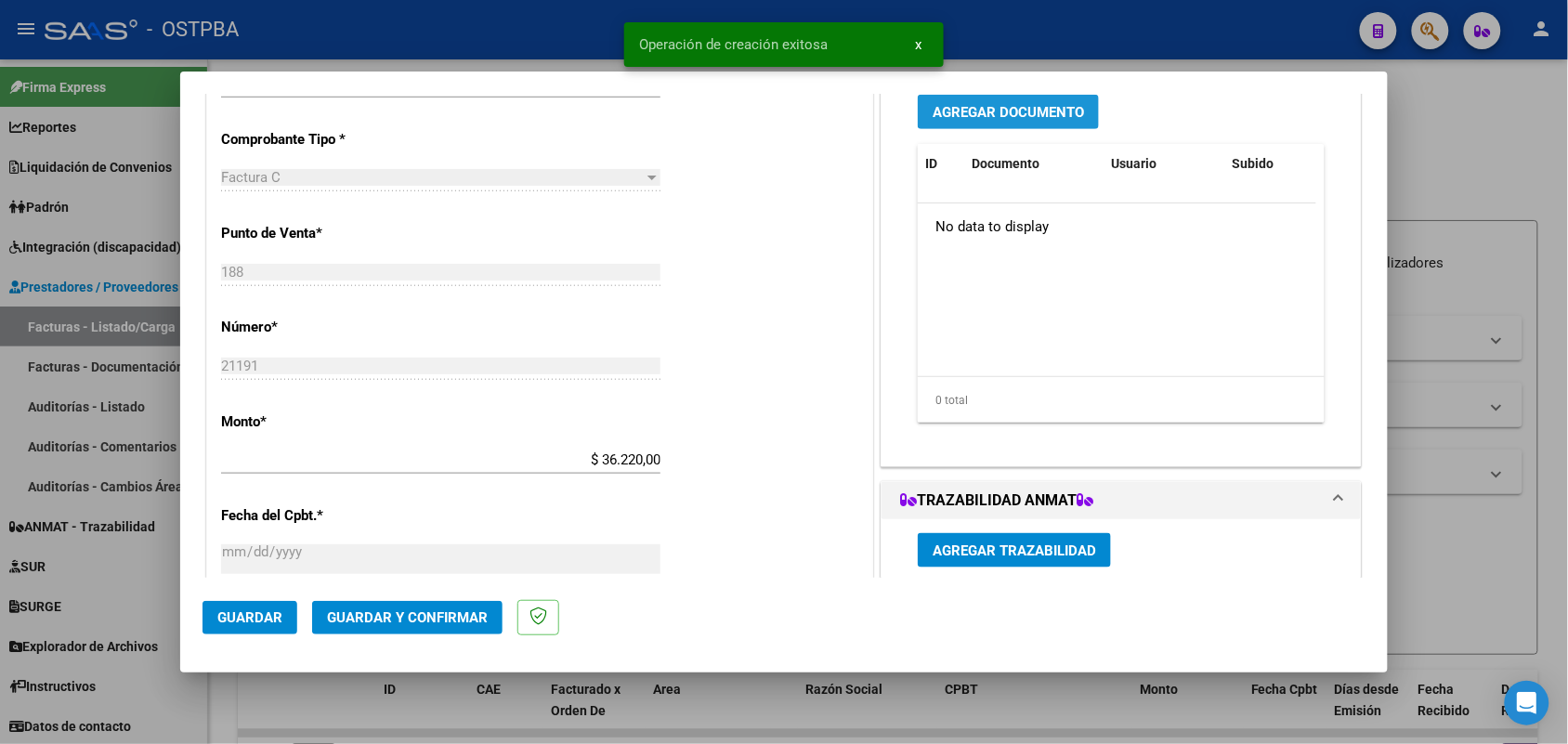
click at [1022, 108] on span "Agregar Documento" at bounding box center [1009, 112] width 152 height 17
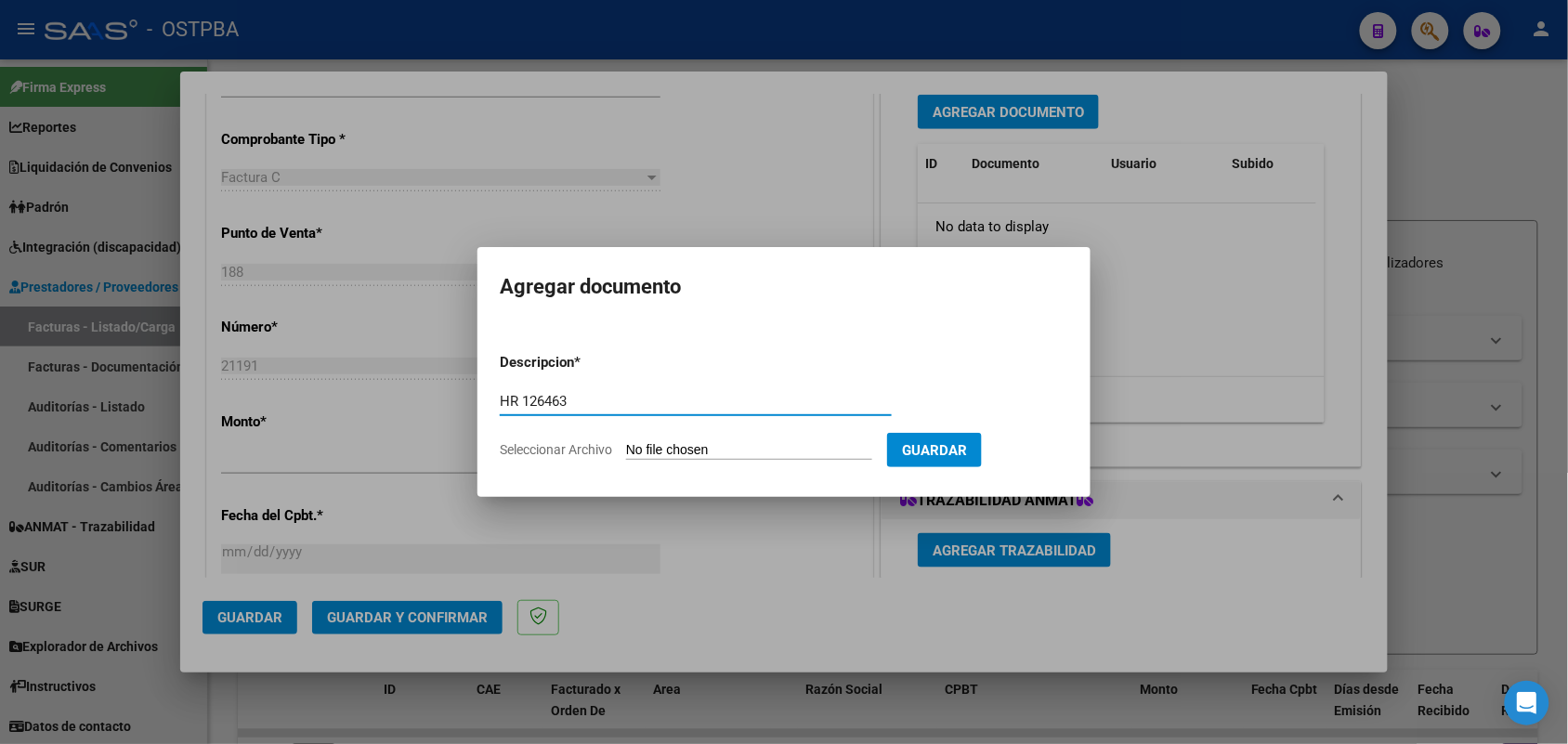
type input "HR 126463"
click at [639, 449] on input "Seleccionar Archivo" at bounding box center [749, 451] width 246 height 18
type input "C:\fakepath\1 DOC 21191.pdf"
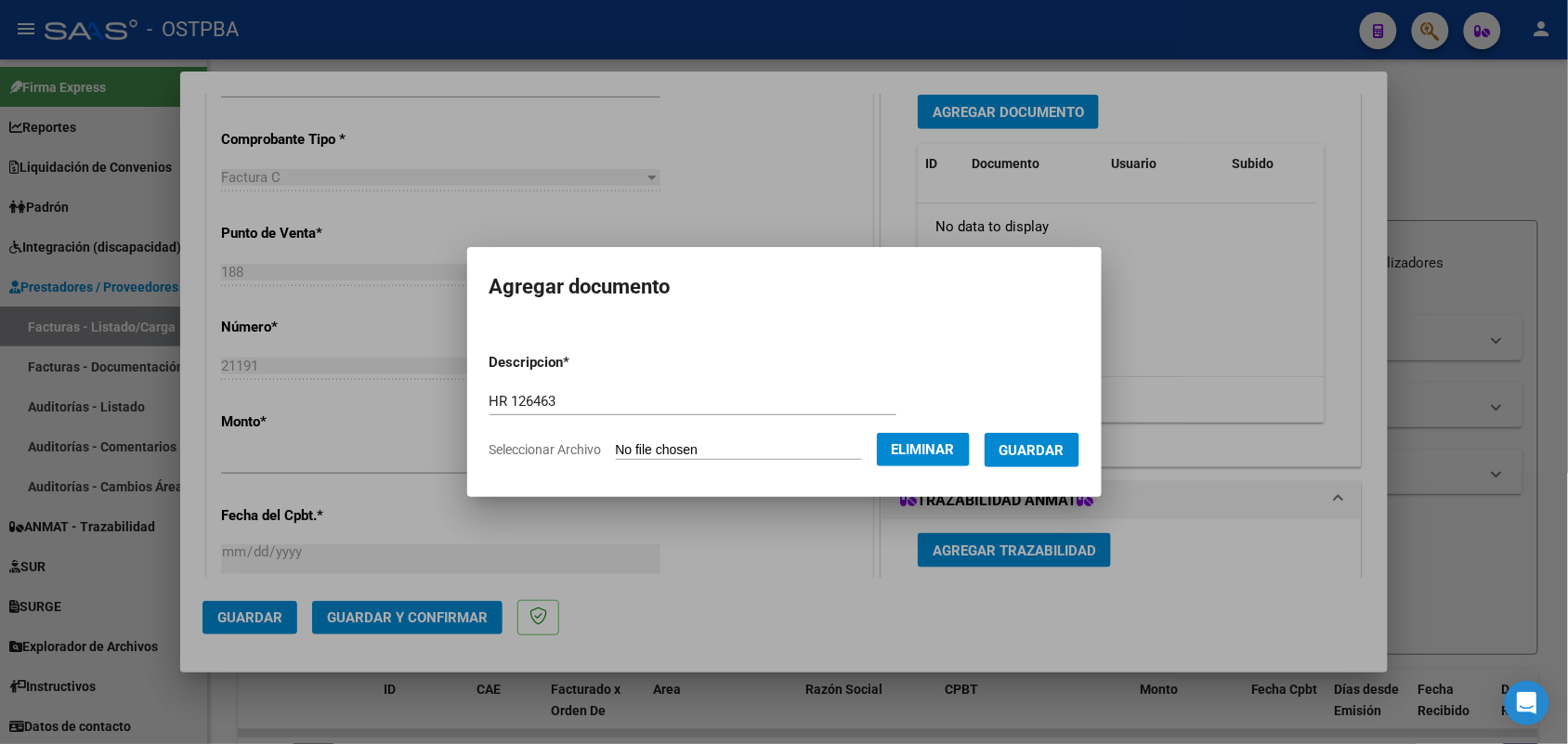
click at [839, 526] on div at bounding box center [784, 372] width 1568 height 744
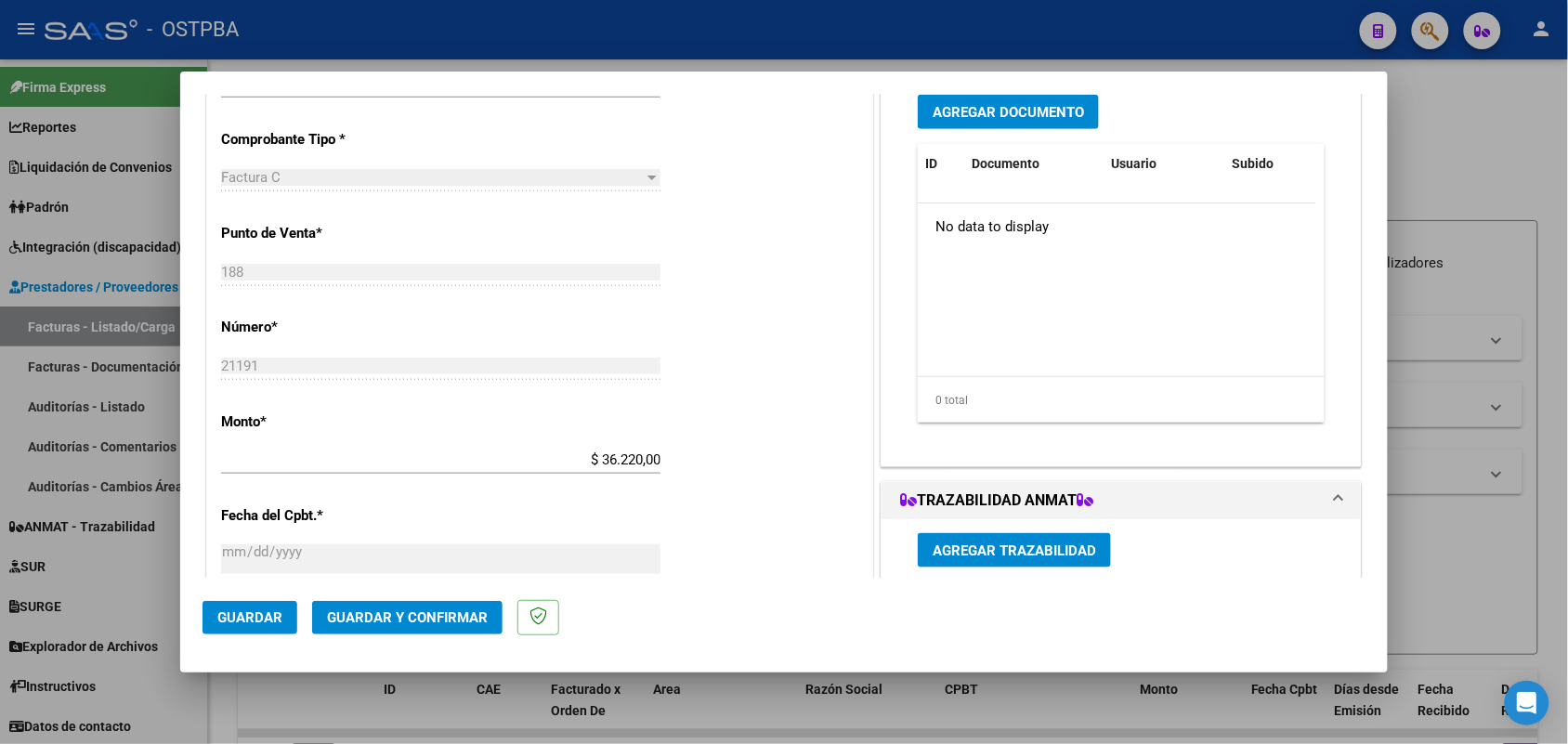
click at [1001, 107] on span "Agregar Documento" at bounding box center [1009, 112] width 152 height 17
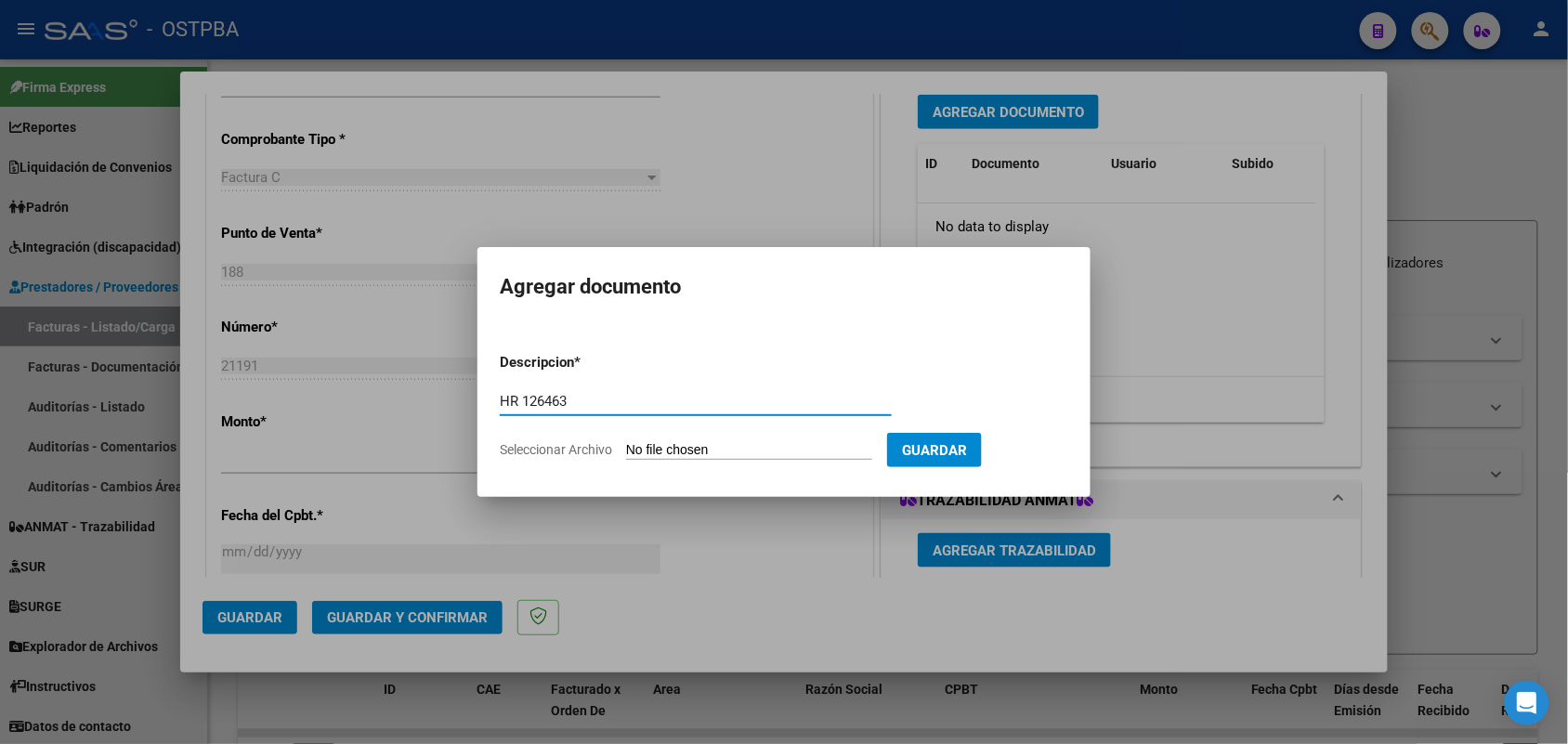
type input "HR 126463"
click at [632, 442] on input "Seleccionar Archivo" at bounding box center [749, 451] width 246 height 18
type input "C:\fakepath\HR 216463.pdf"
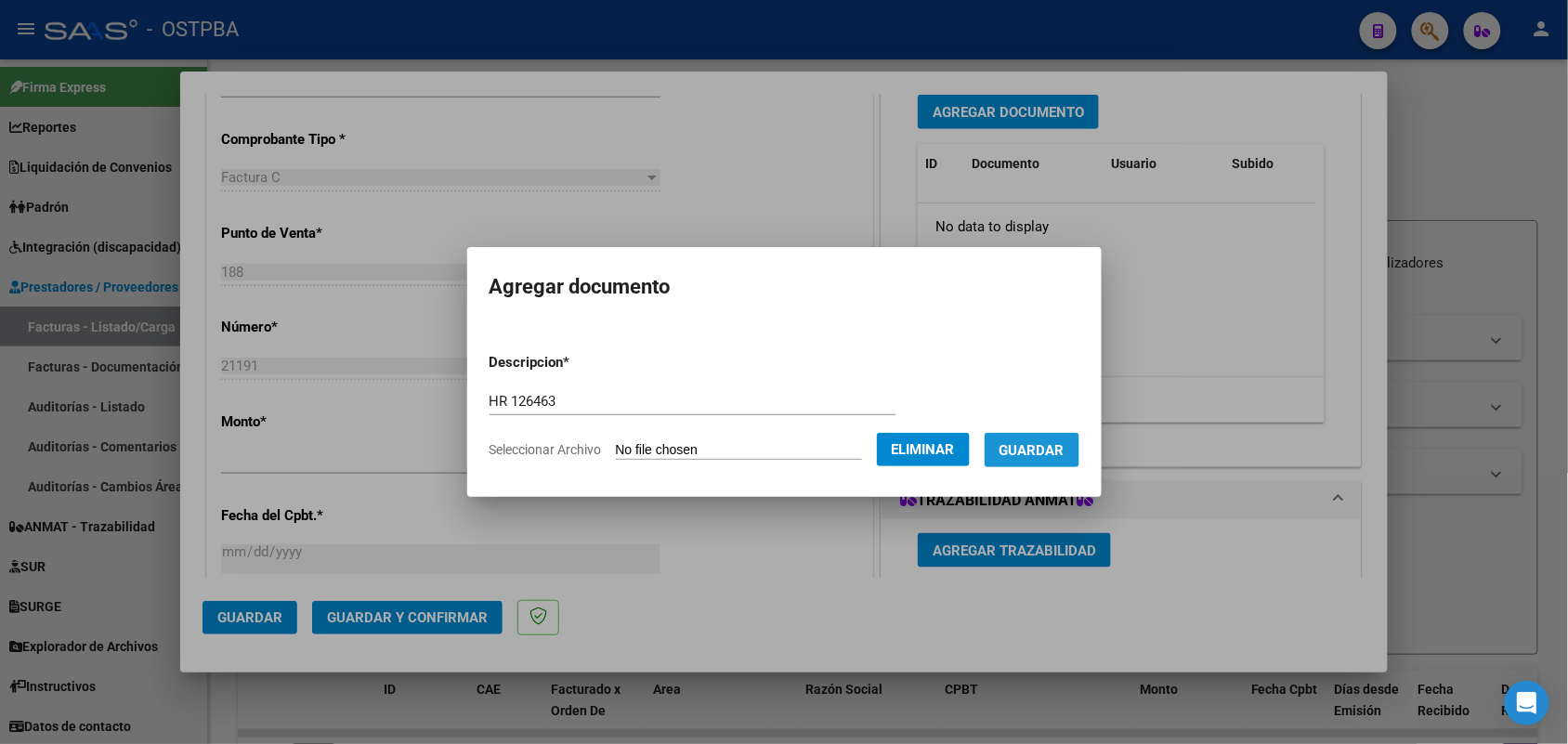
click at [1061, 444] on span "Guardar" at bounding box center [1033, 450] width 65 height 17
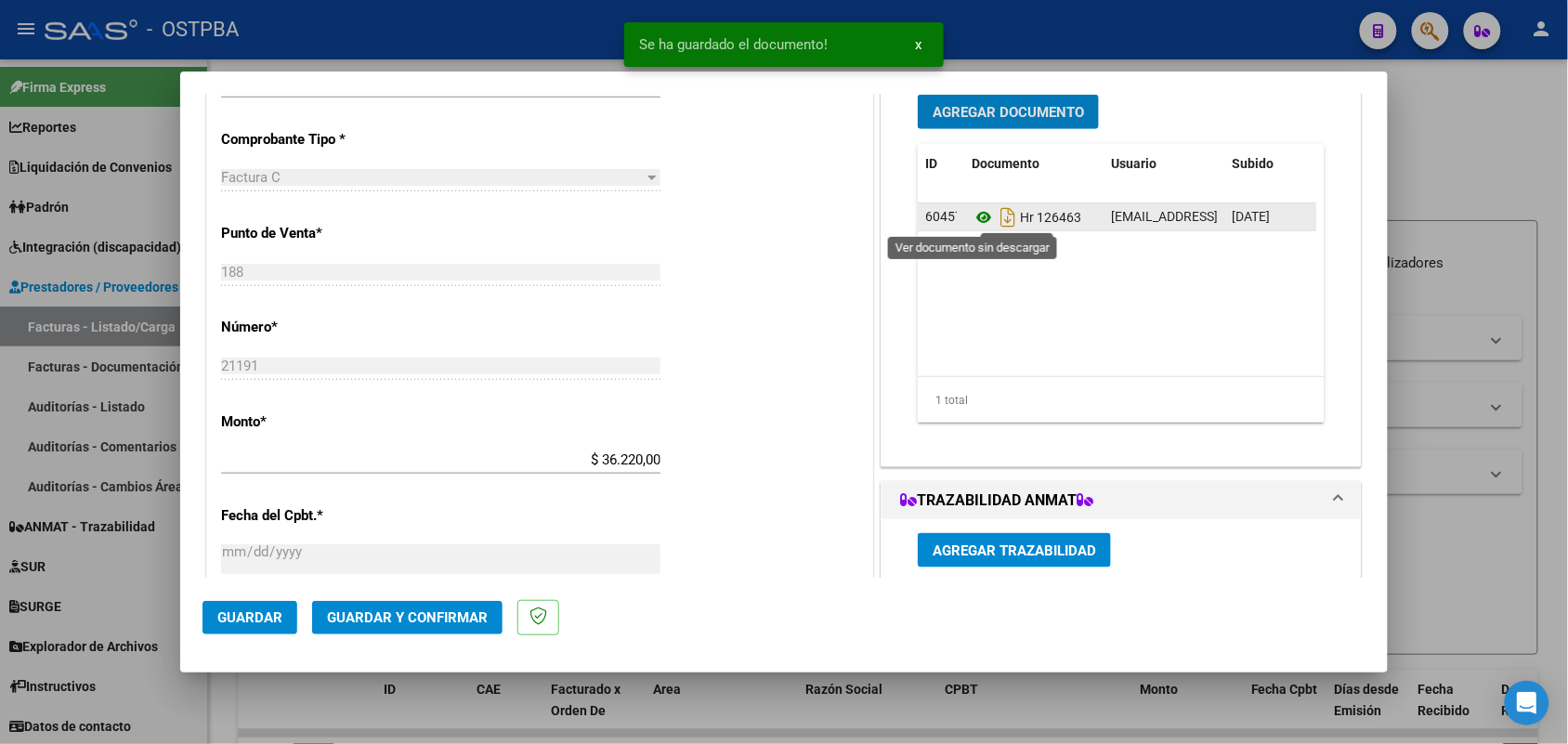
click at [972, 212] on icon at bounding box center [983, 217] width 25 height 23
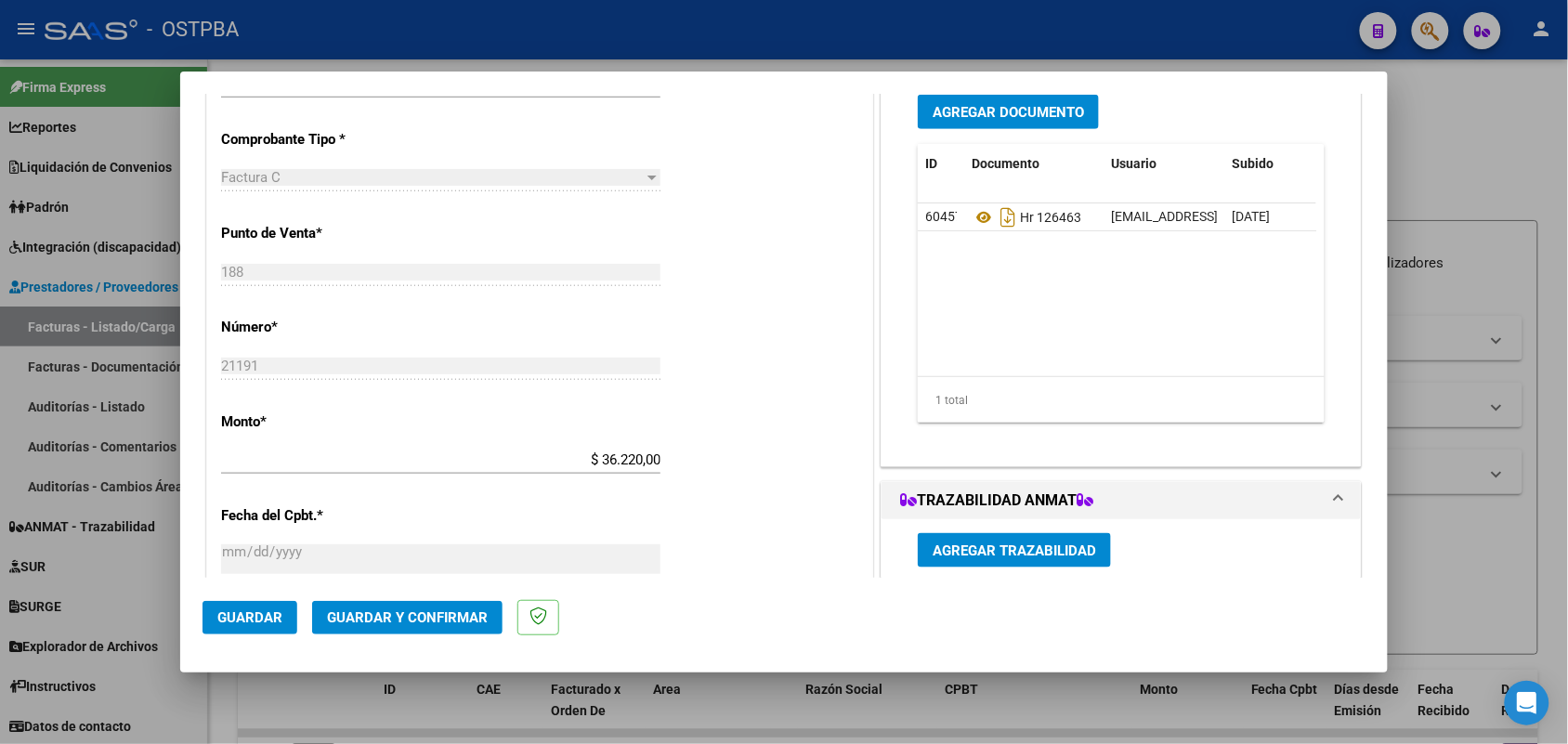
click at [999, 113] on span "Agregar Documento" at bounding box center [1009, 112] width 152 height 17
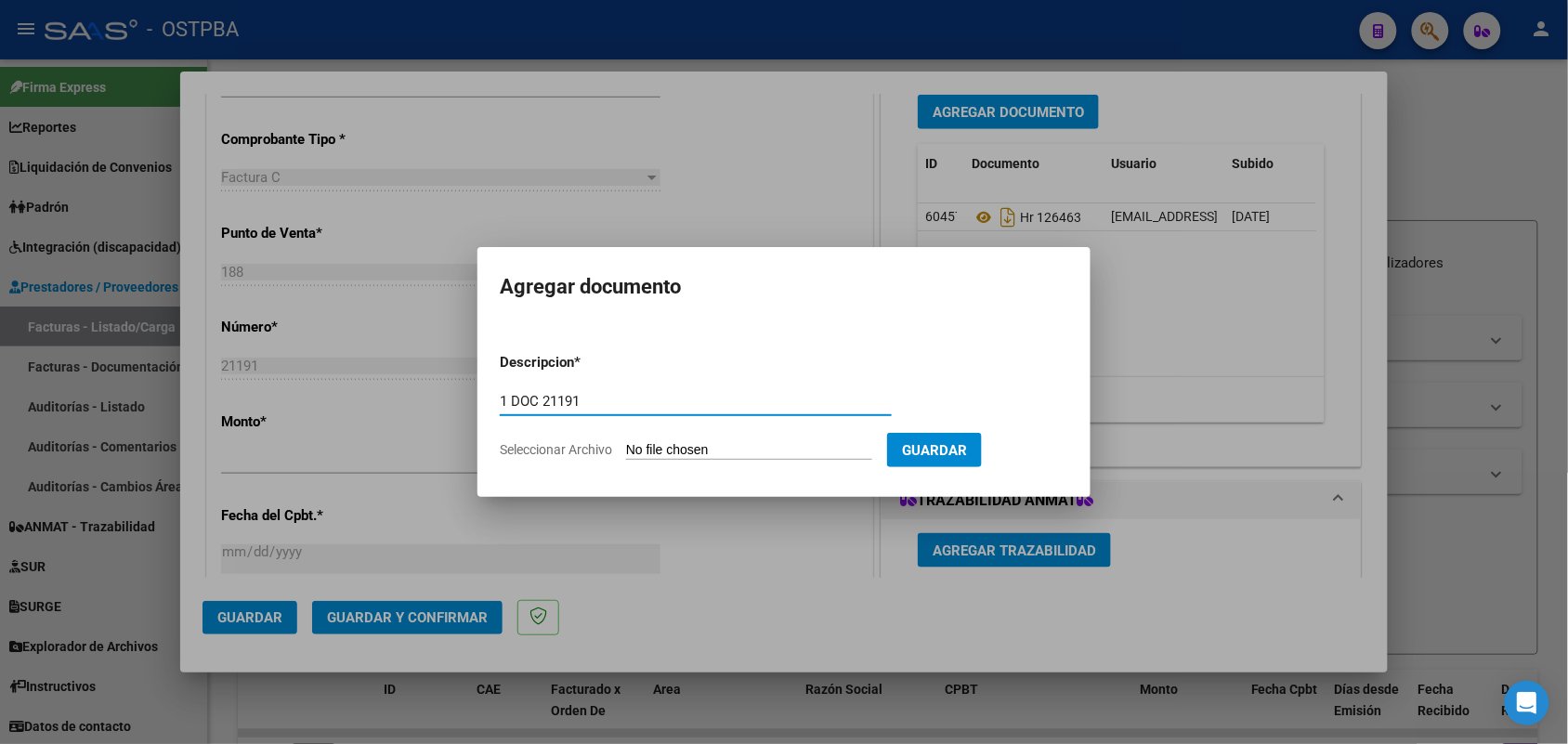
type input "1 DOC 21191"
click at [634, 449] on input "Seleccionar Archivo" at bounding box center [749, 451] width 246 height 18
type input "C:\fakepath\1 DOC 21191.pdf"
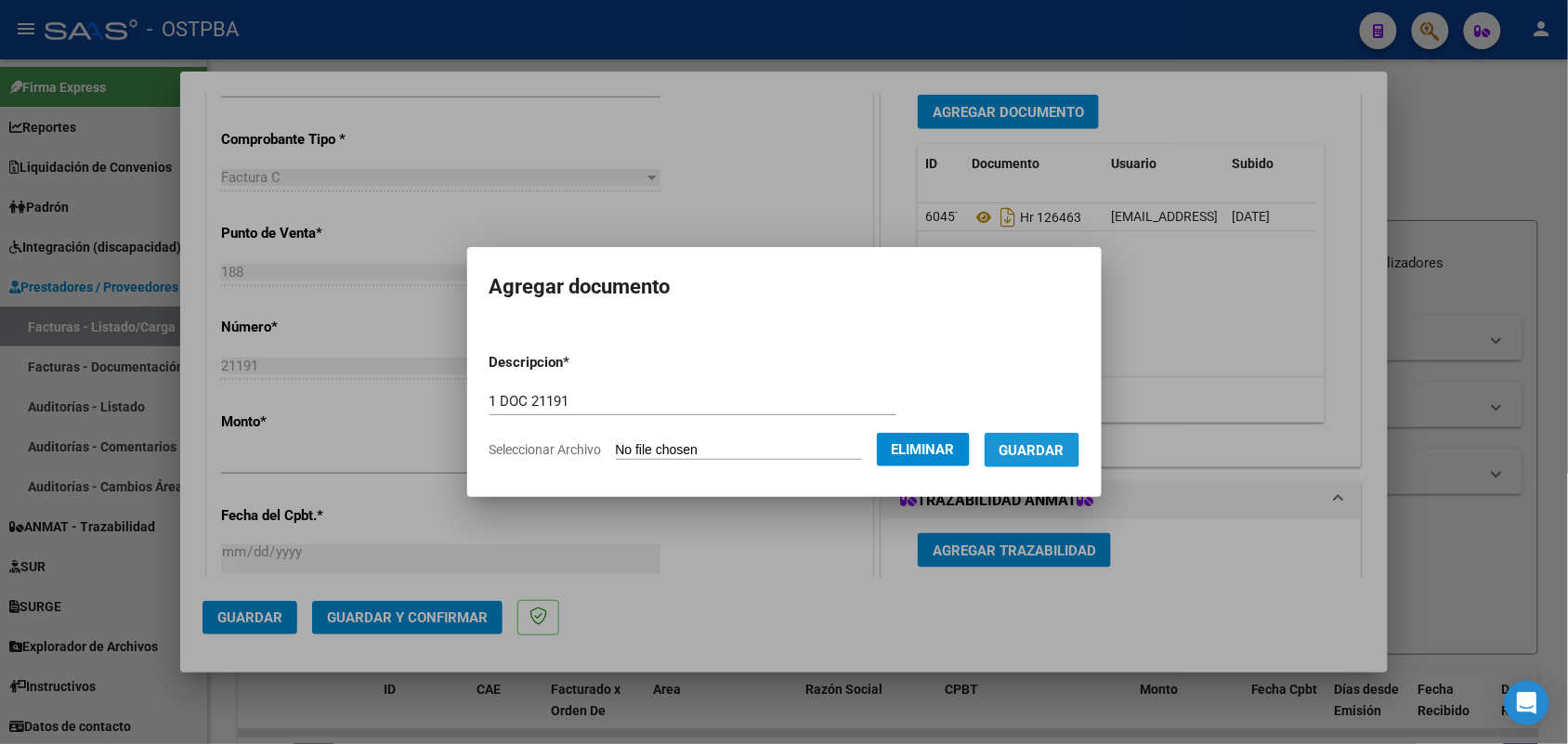
click at [1041, 449] on span "Guardar" at bounding box center [1033, 450] width 65 height 17
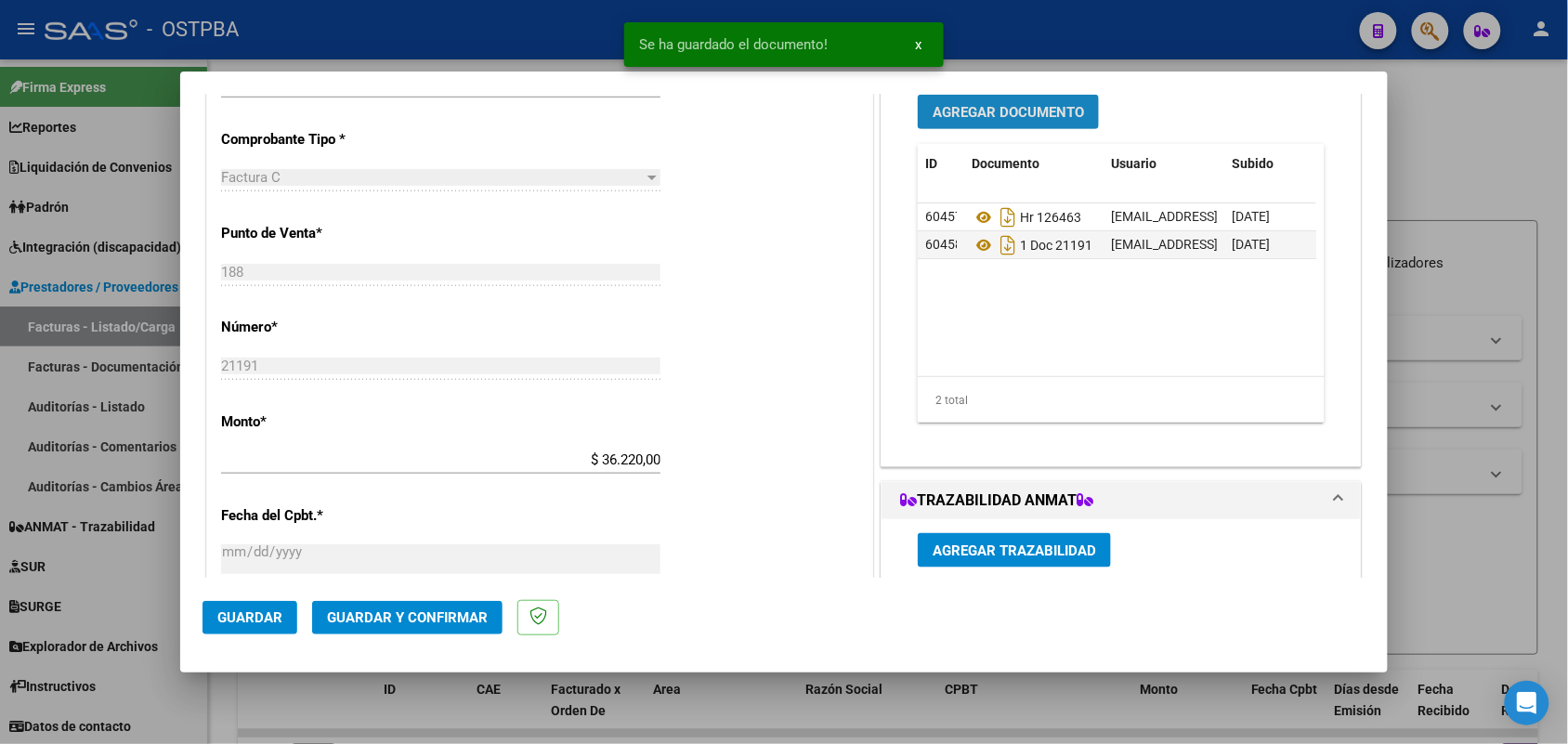
click at [972, 105] on span "Agregar Documento" at bounding box center [1009, 112] width 152 height 17
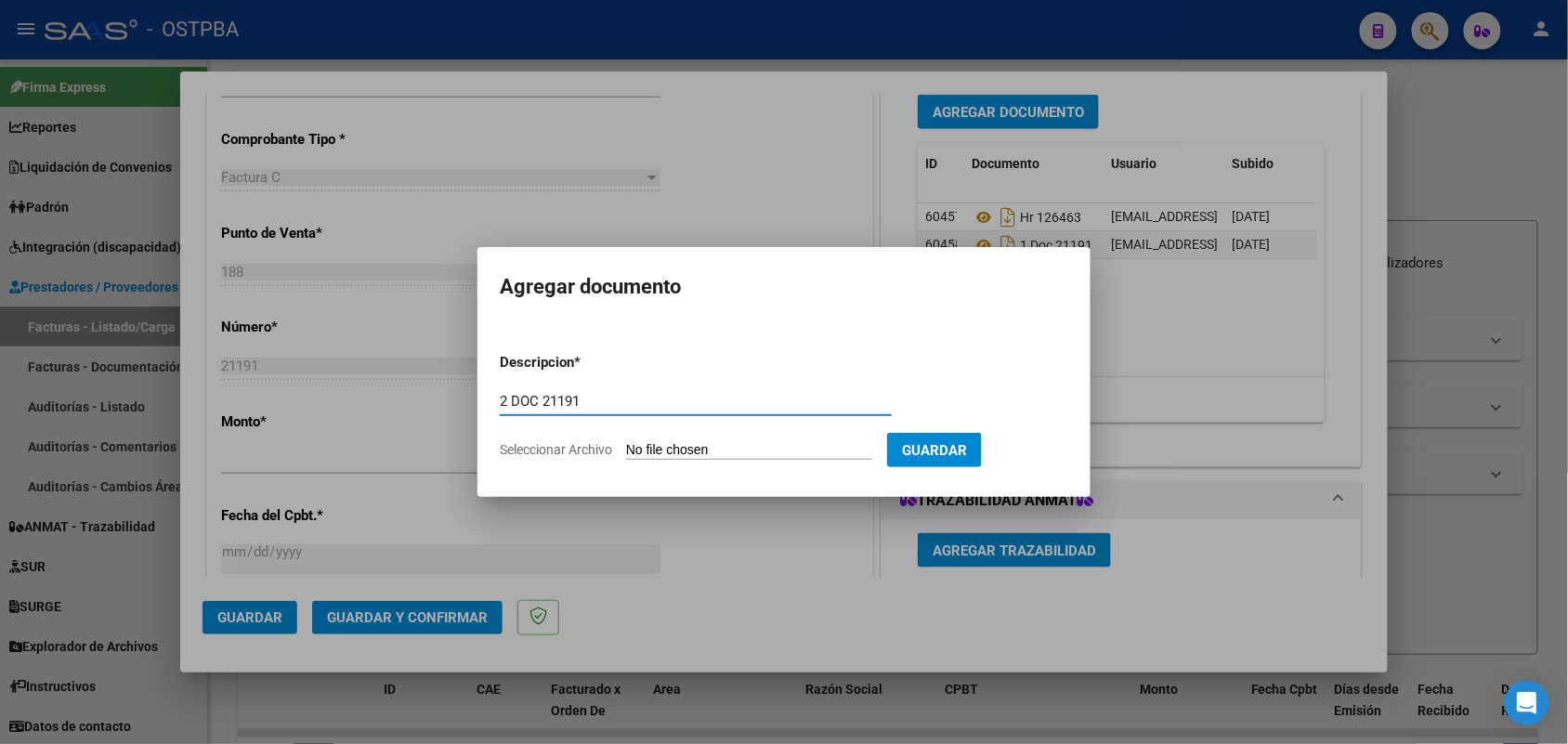
type input "2 DOC 21191"
click at [638, 446] on input "Seleccionar Archivo" at bounding box center [749, 451] width 246 height 18
type input "C:\fakepath\2 DOC 21191.pdf"
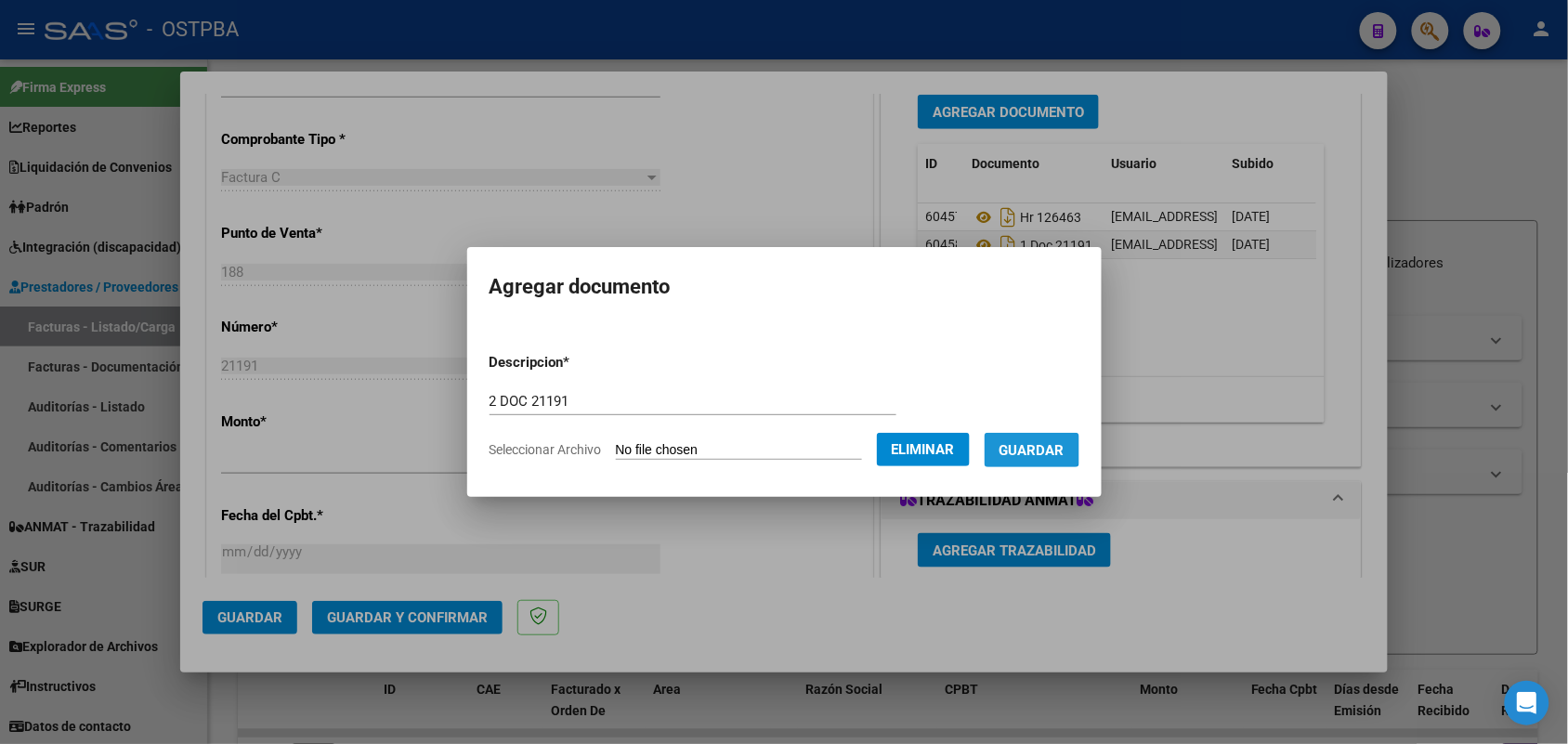
click at [1053, 438] on button "Guardar" at bounding box center [1033, 450] width 94 height 34
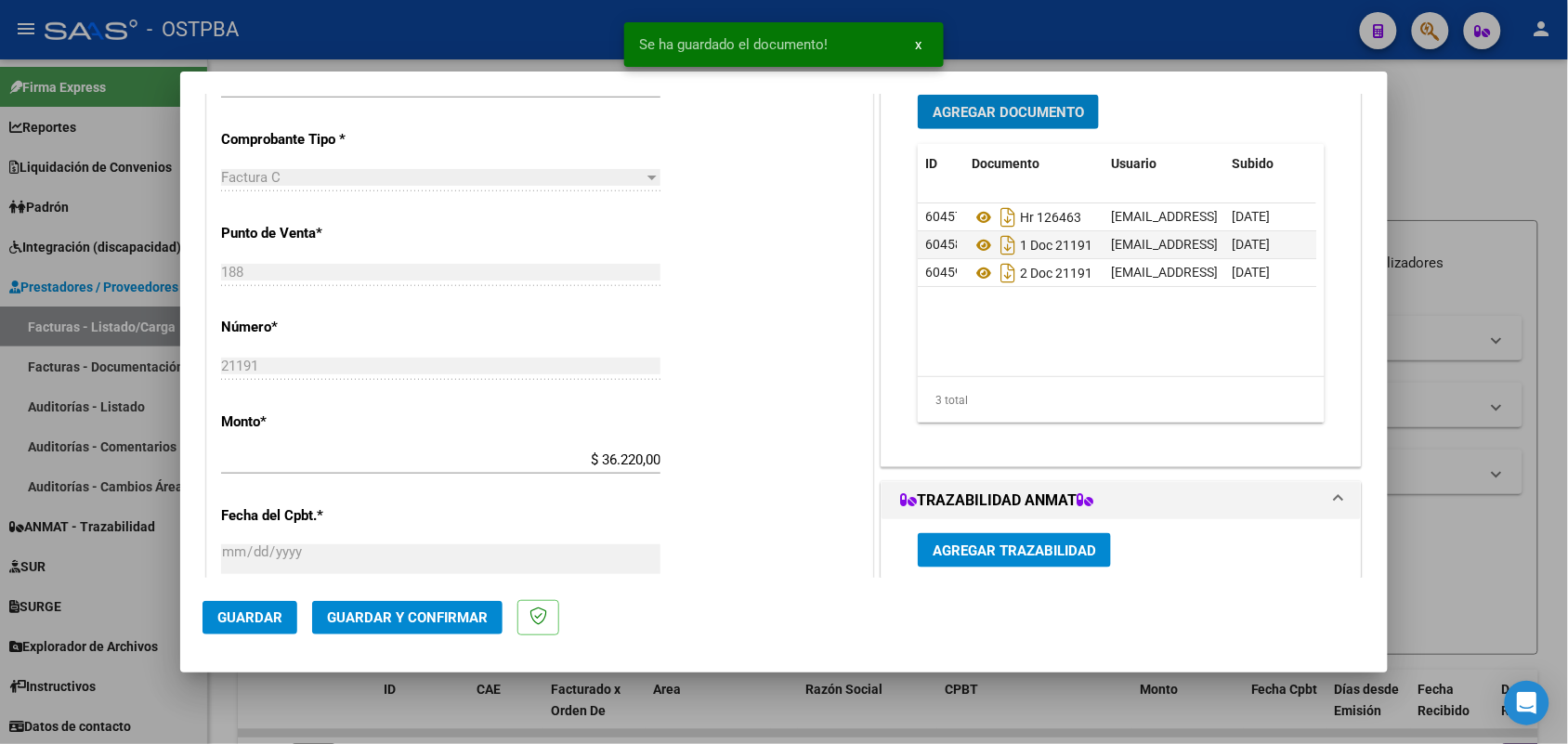
click at [989, 113] on span "Agregar Documento" at bounding box center [1009, 112] width 152 height 17
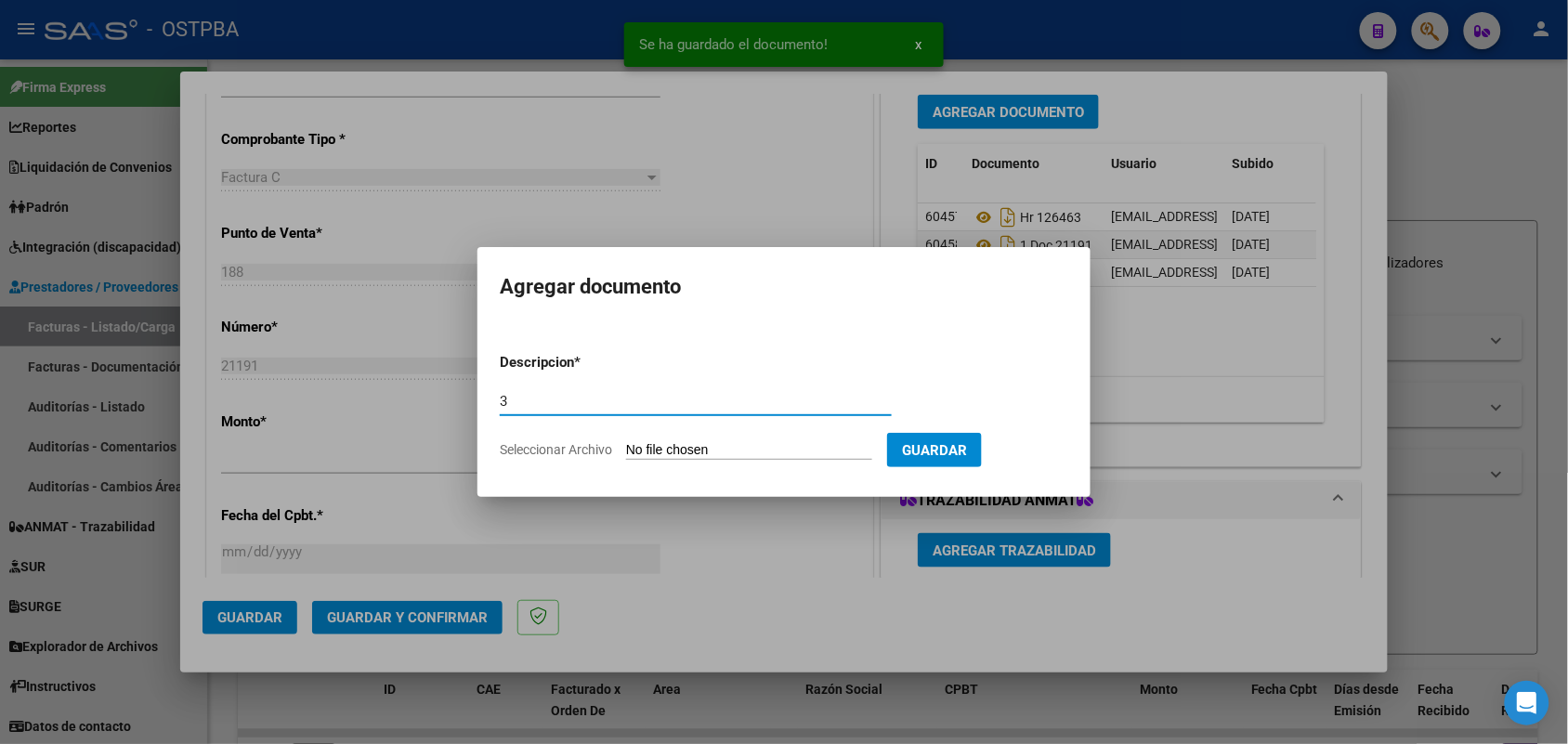
type input "3"
click at [646, 439] on form "Descripcion * 3 Escriba aquí una descripcion Seleccionar Archivo Guardar" at bounding box center [784, 406] width 569 height 136
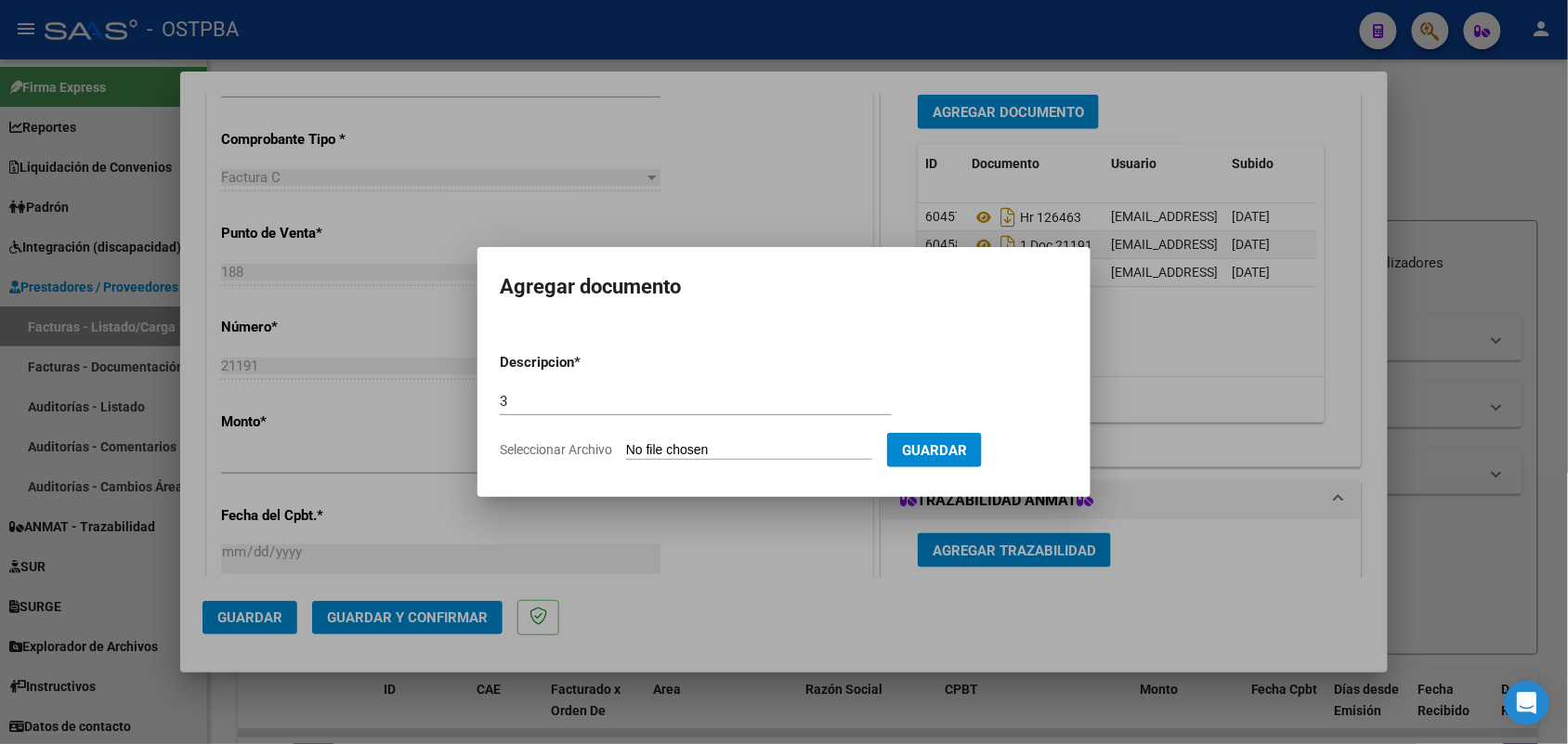
click at [651, 452] on input "Seleccionar Archivo" at bounding box center [749, 451] width 246 height 18
click at [833, 550] on div at bounding box center [784, 372] width 1568 height 744
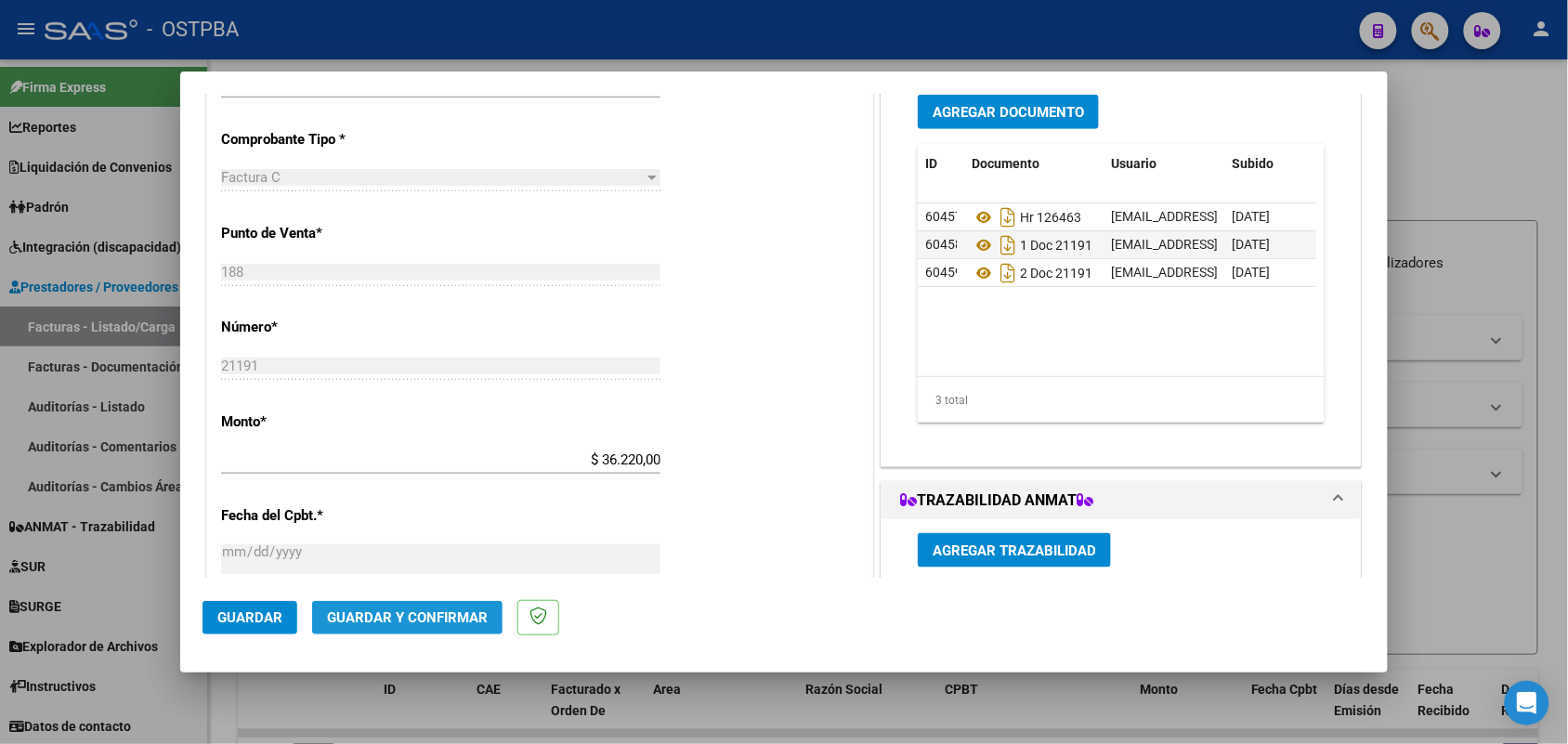
click at [374, 611] on span "Guardar y Confirmar" at bounding box center [407, 617] width 160 height 17
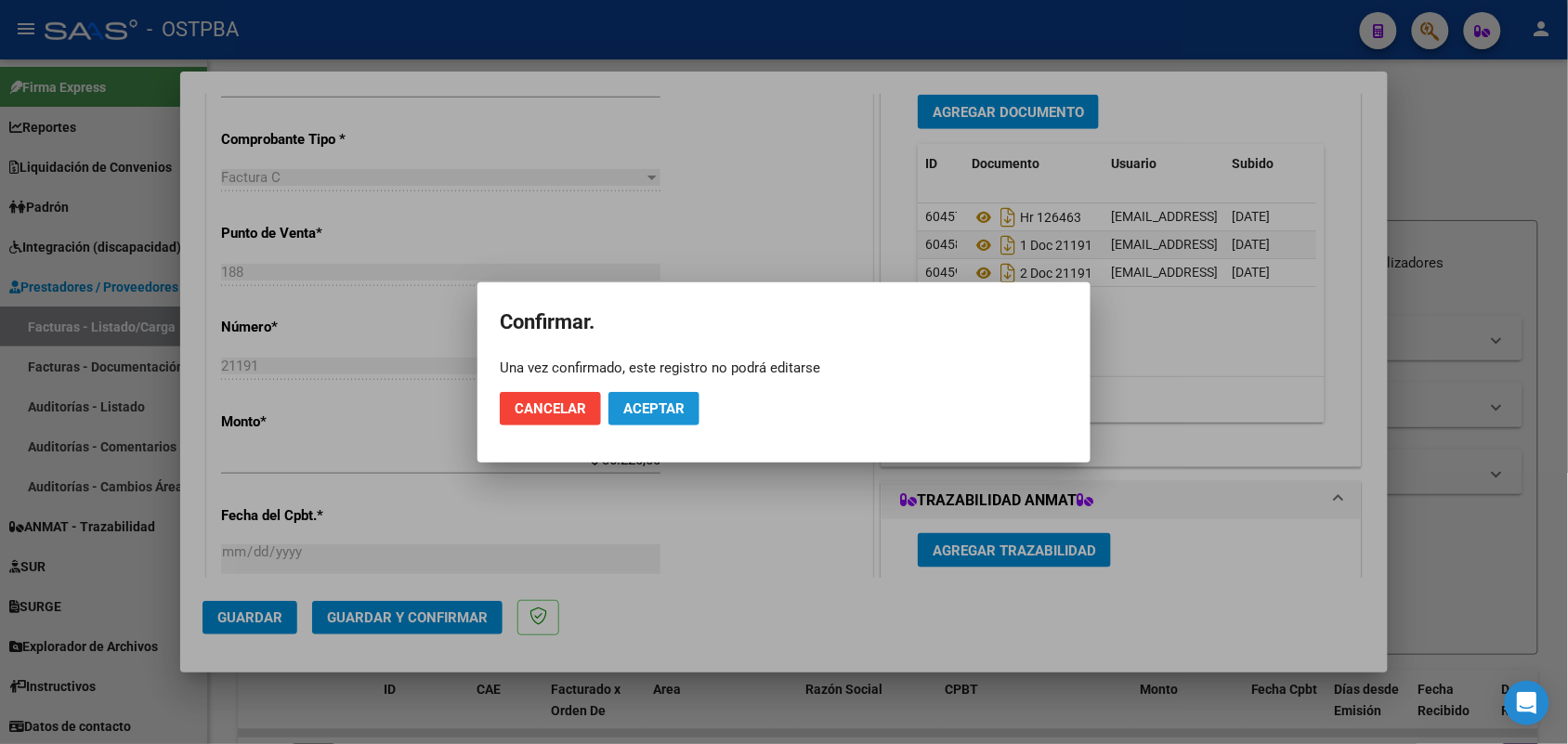
click at [647, 406] on span "Aceptar" at bounding box center [654, 408] width 61 height 17
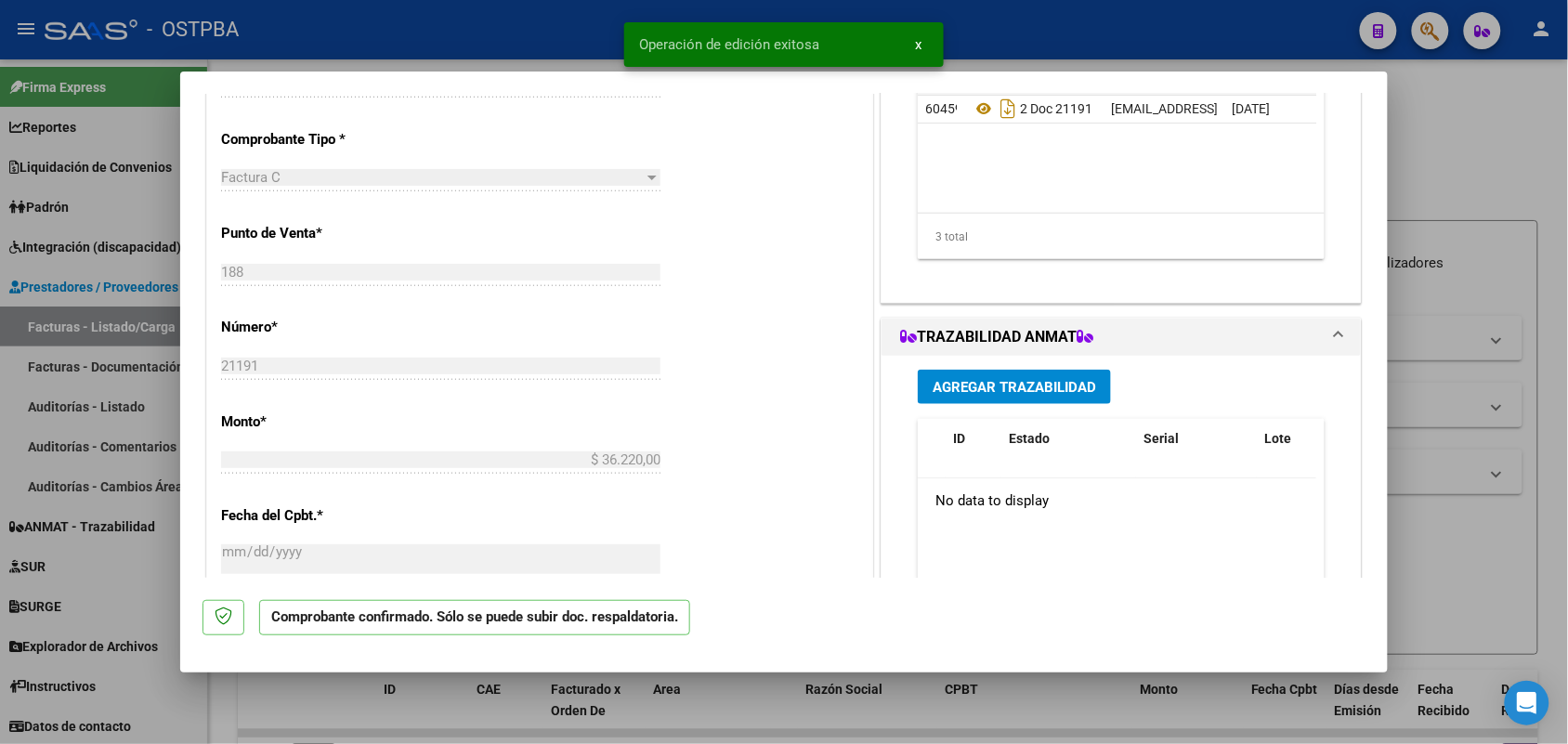
click at [116, 400] on div at bounding box center [784, 372] width 1568 height 744
type input "$ 0,00"
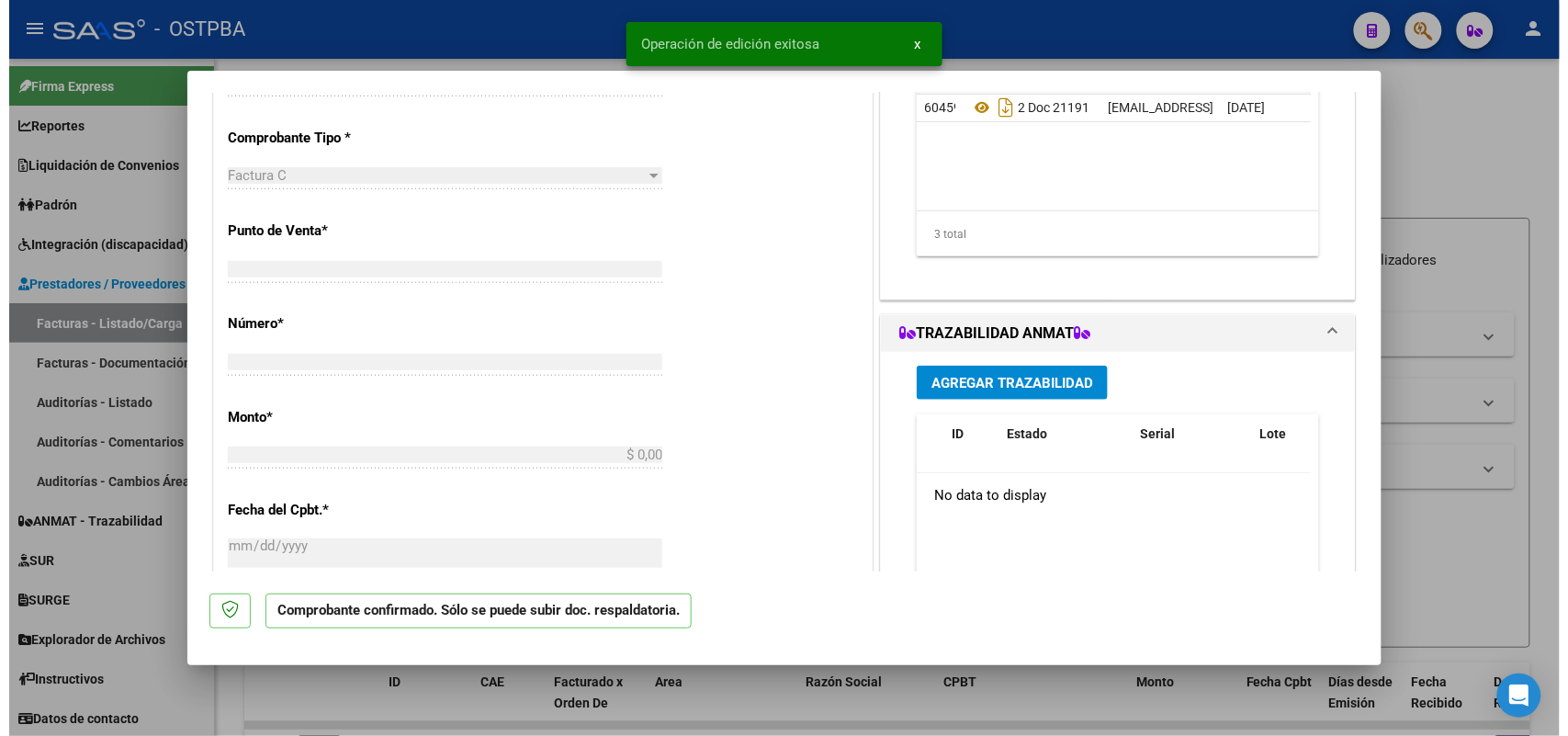
scroll to position [448, 0]
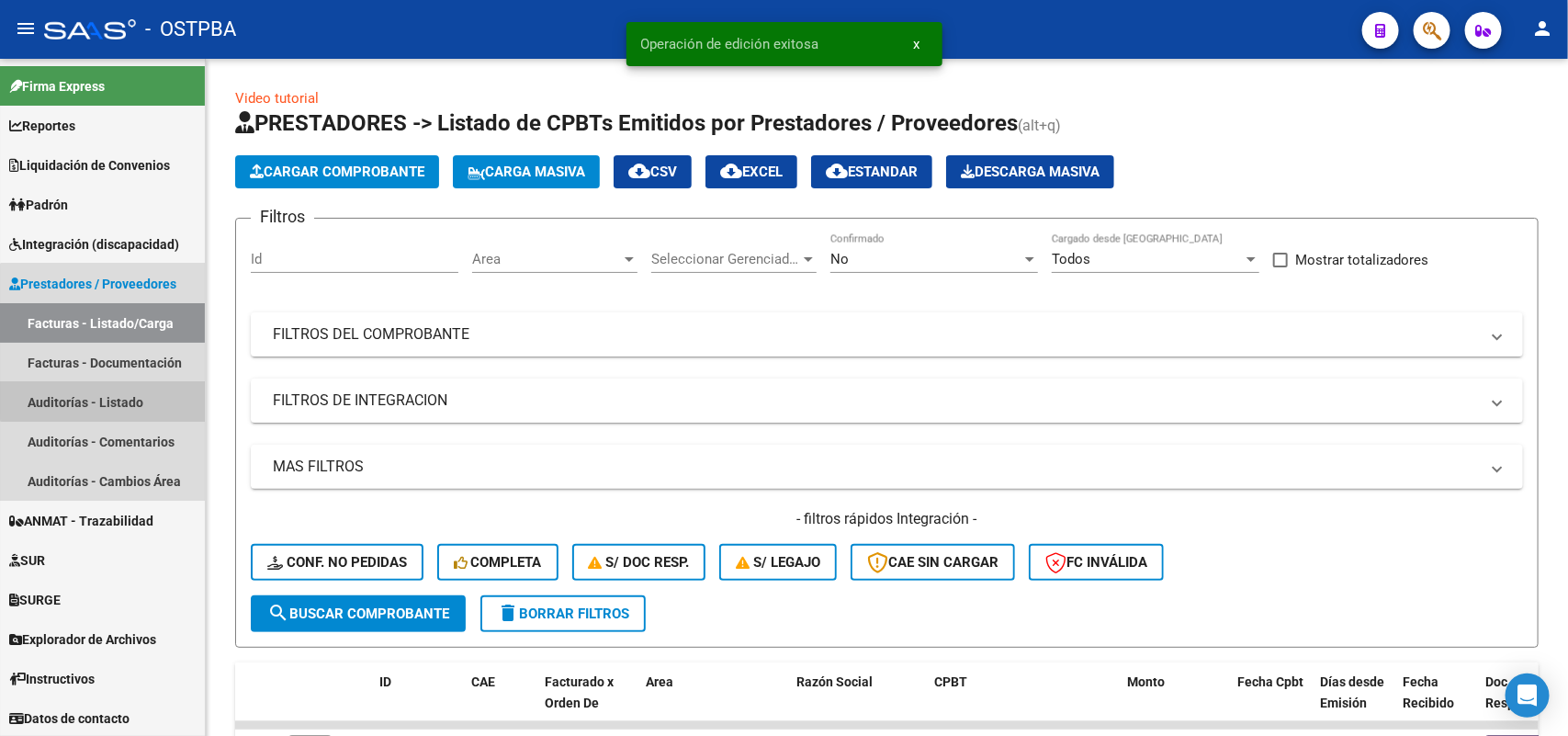
click at [115, 395] on link "Auditorías - Listado" at bounding box center [102, 402] width 205 height 40
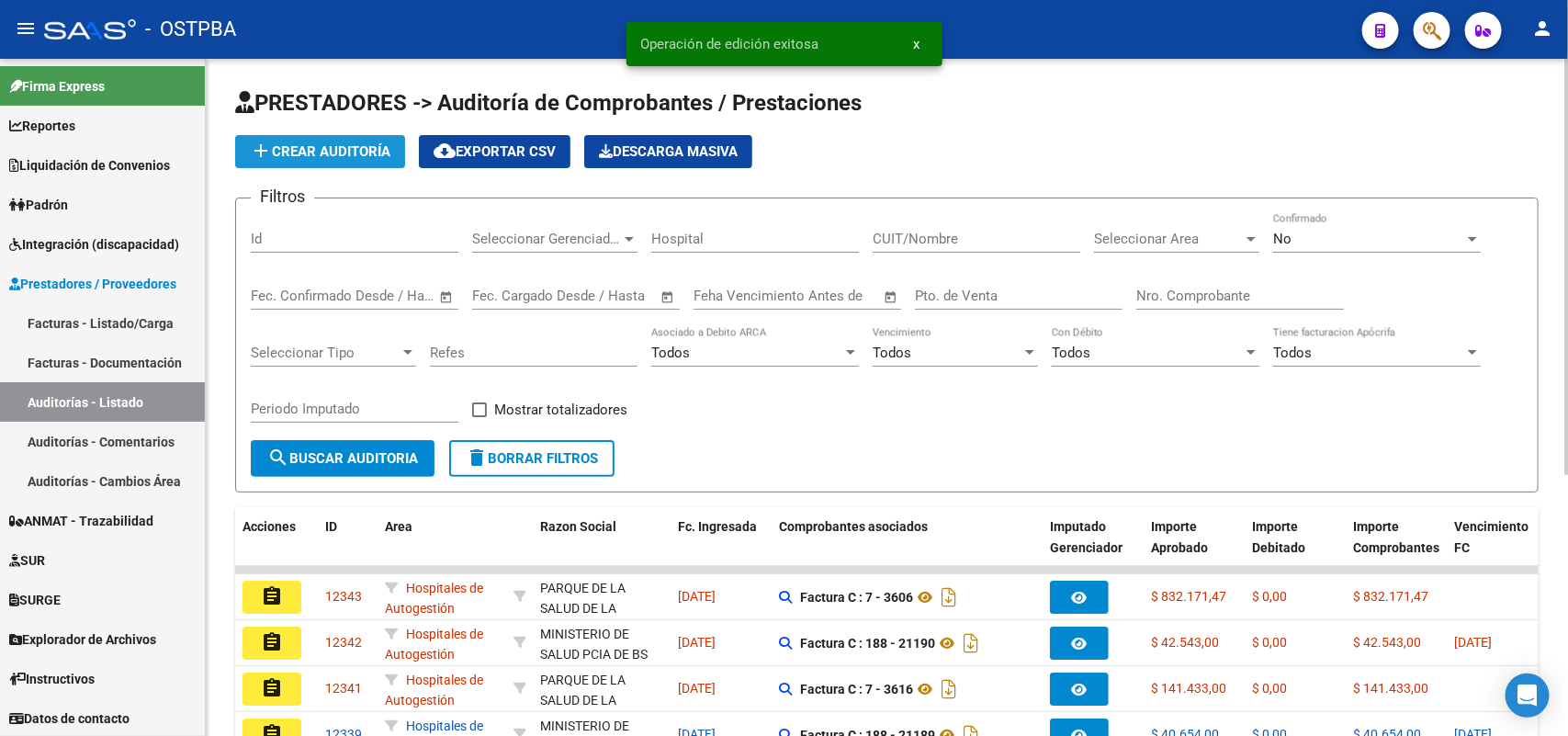
click at [370, 153] on span "add Crear Auditoría" at bounding box center [320, 151] width 140 height 17
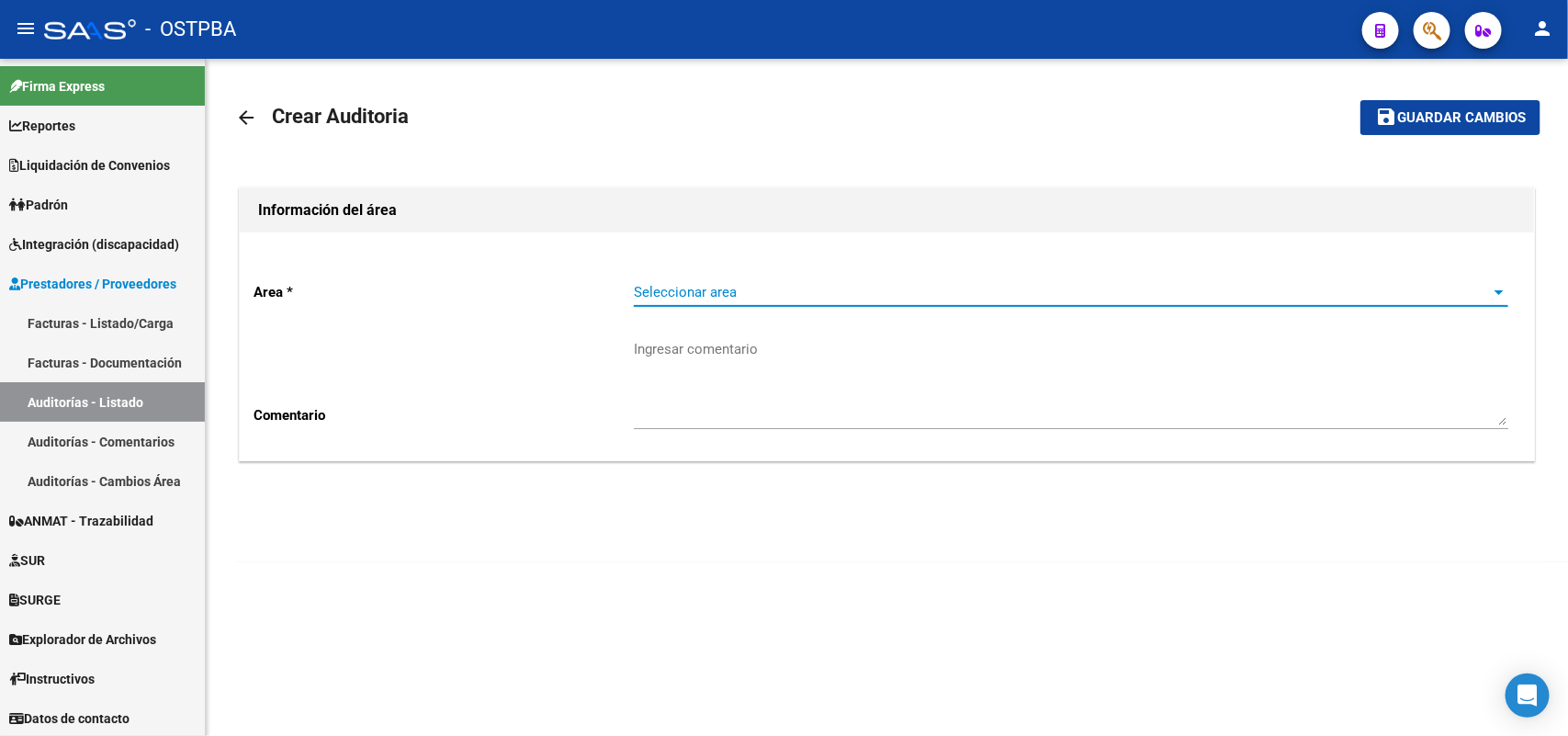
click at [675, 294] on span "Seleccionar area" at bounding box center [1063, 292] width 858 height 17
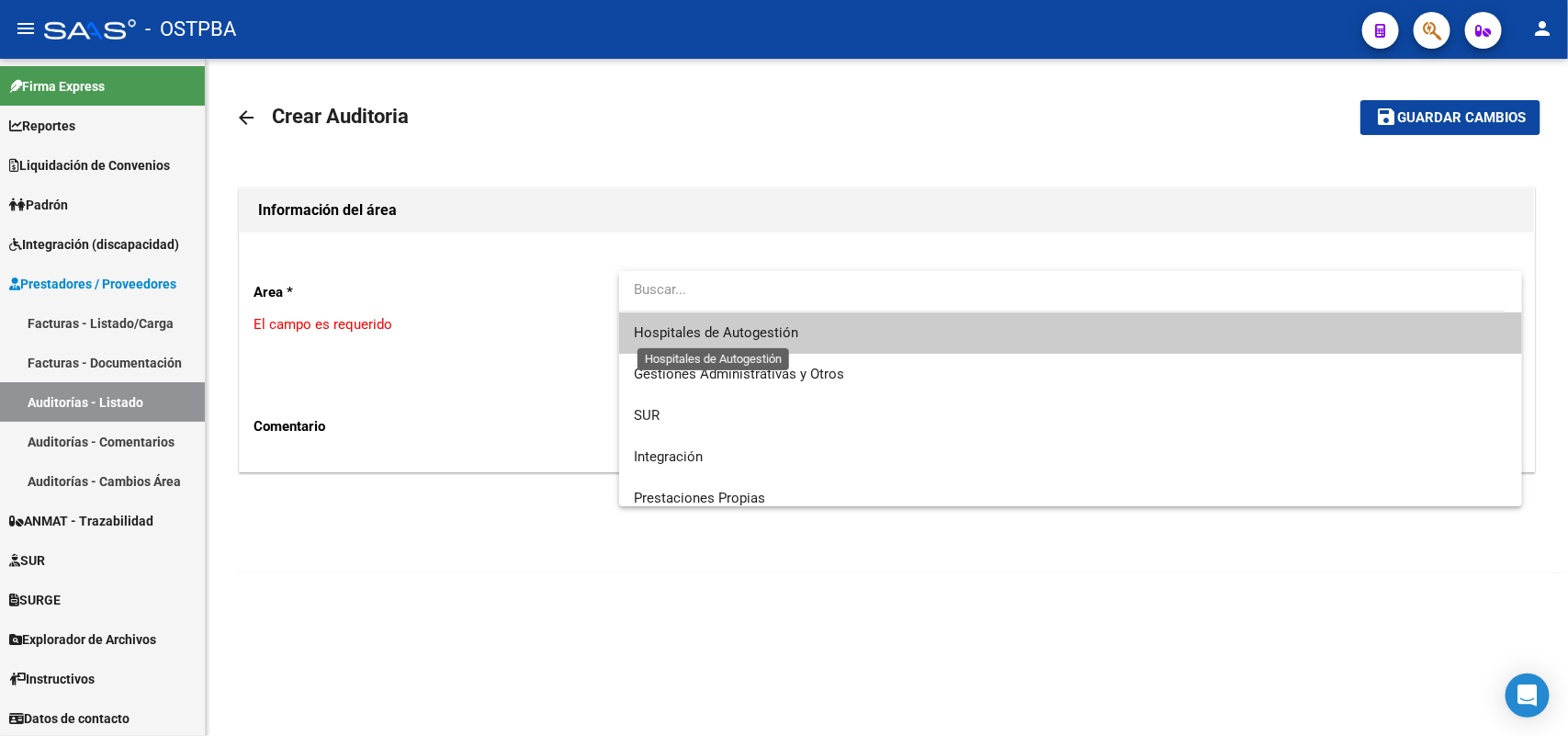
click at [742, 336] on span "Hospitales de Autogestión" at bounding box center [715, 332] width 164 height 17
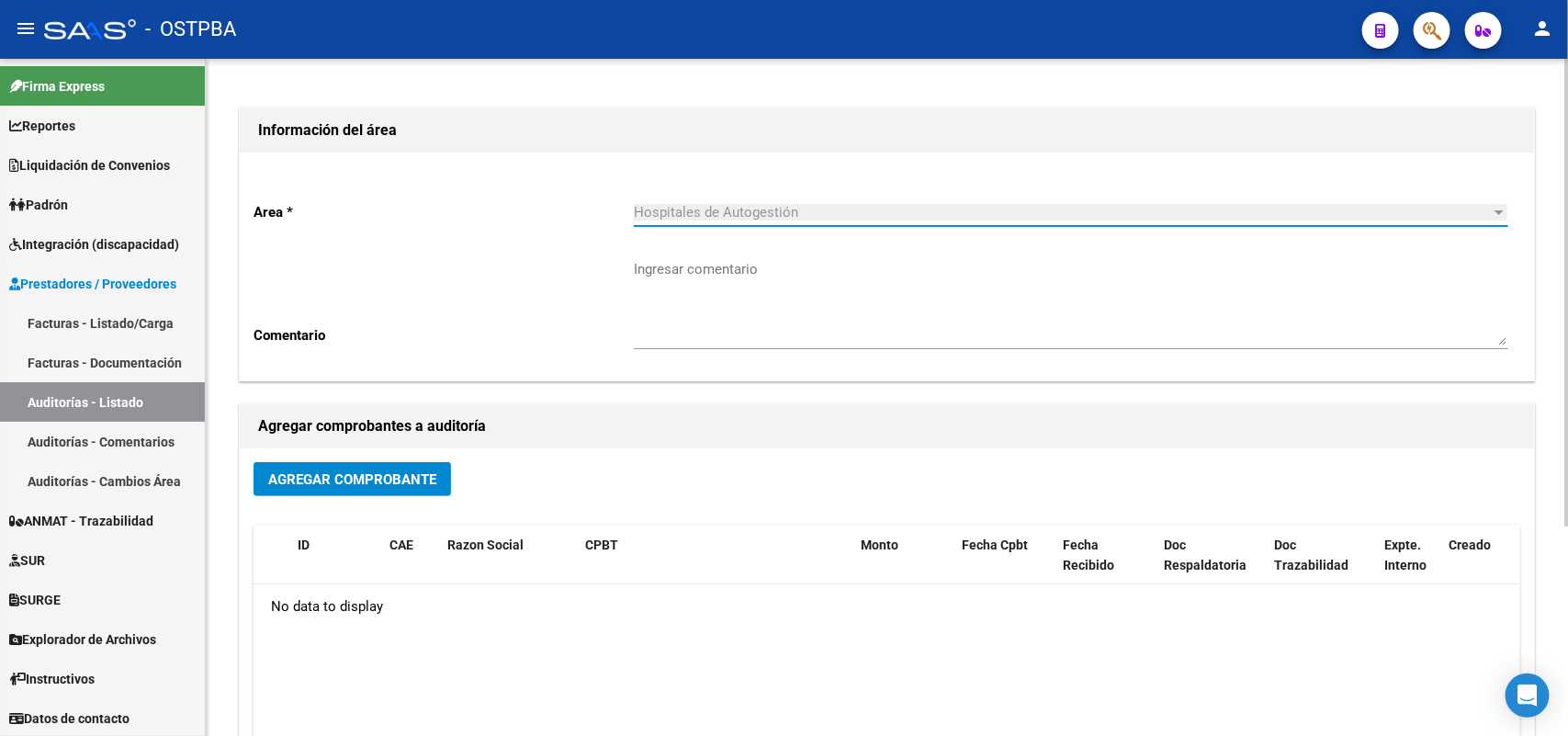
scroll to position [304, 0]
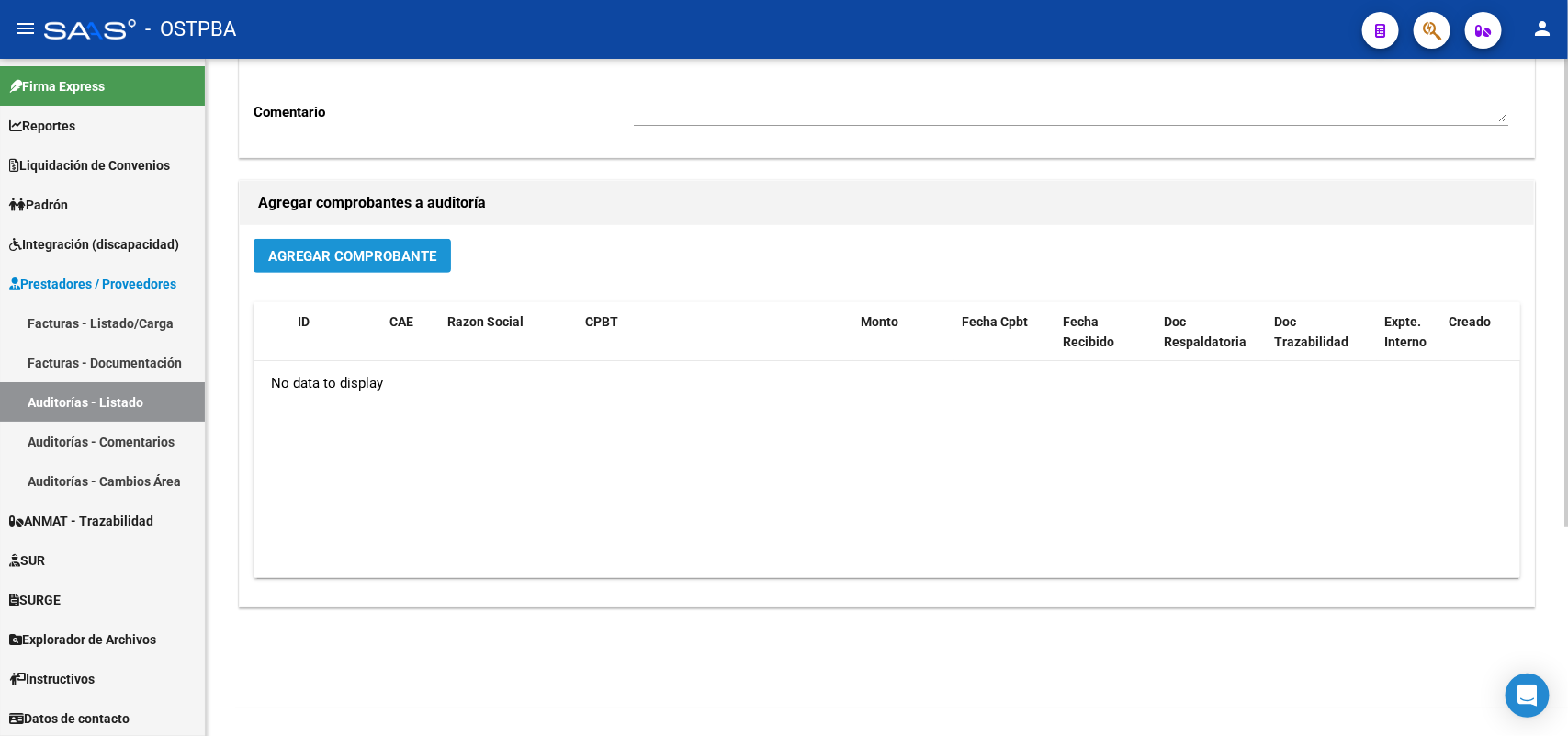
click at [379, 249] on span "Agregar Comprobante" at bounding box center [352, 256] width 168 height 17
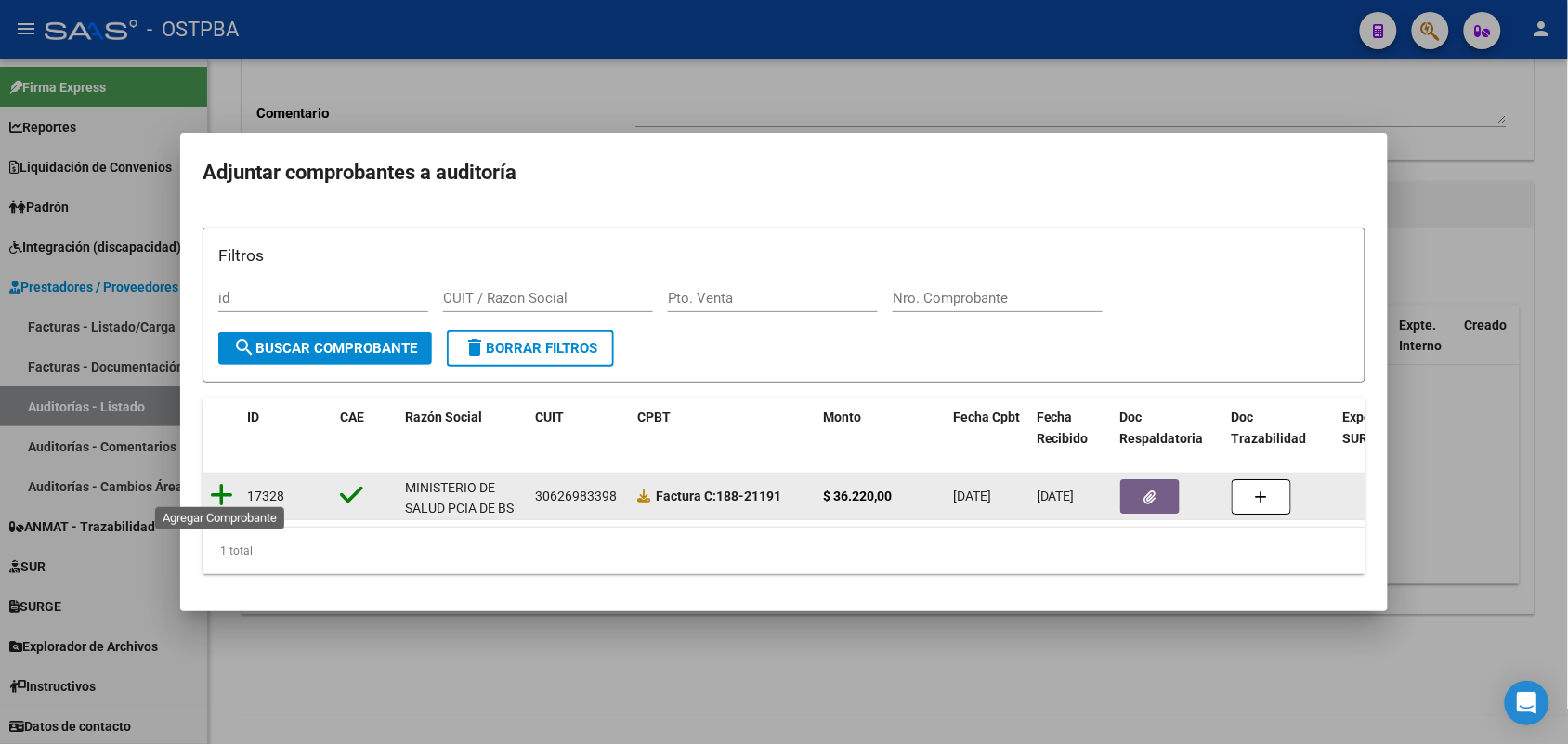
click at [220, 485] on icon at bounding box center [221, 495] width 24 height 26
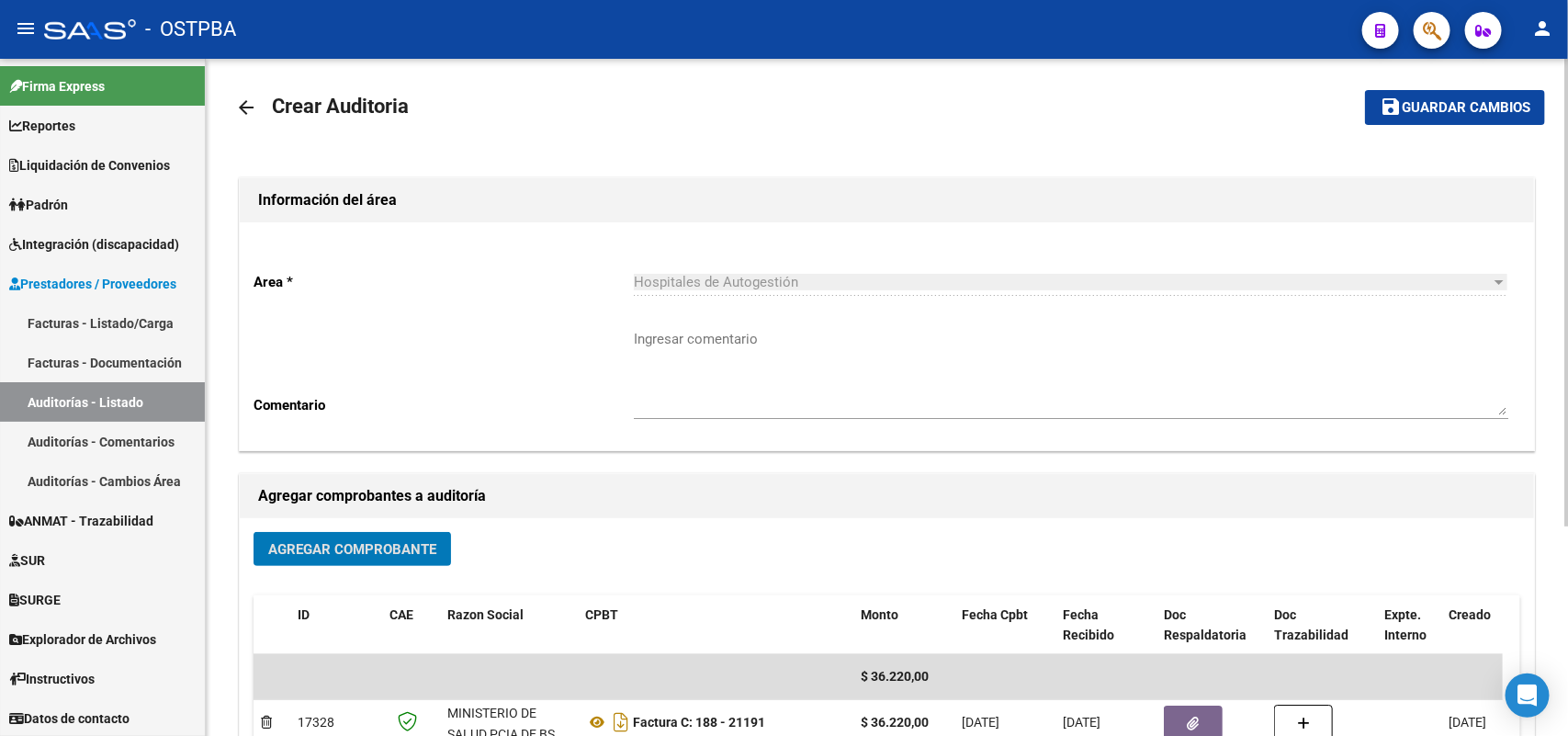
scroll to position [0, 0]
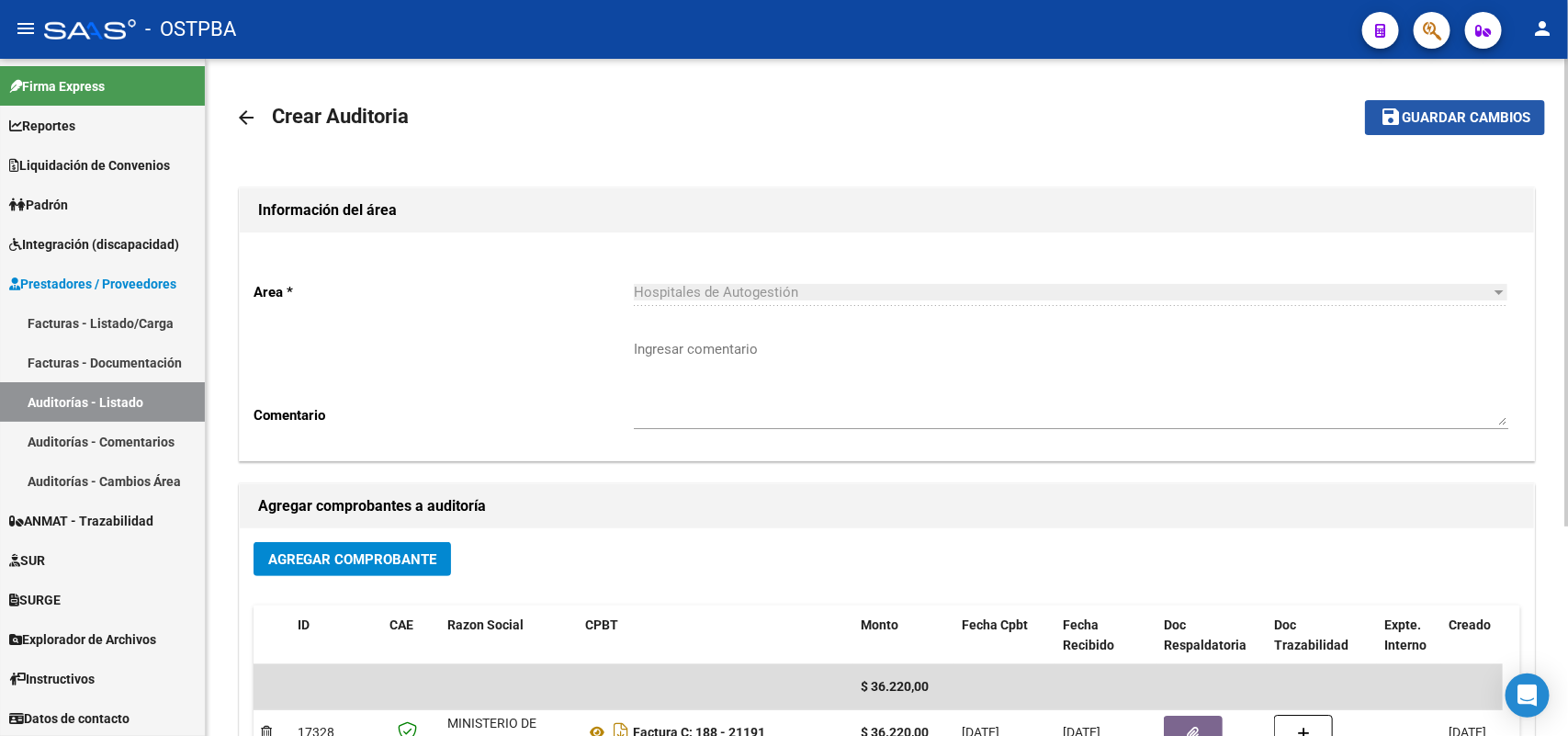
click at [1499, 116] on span "Guardar cambios" at bounding box center [1467, 118] width 128 height 17
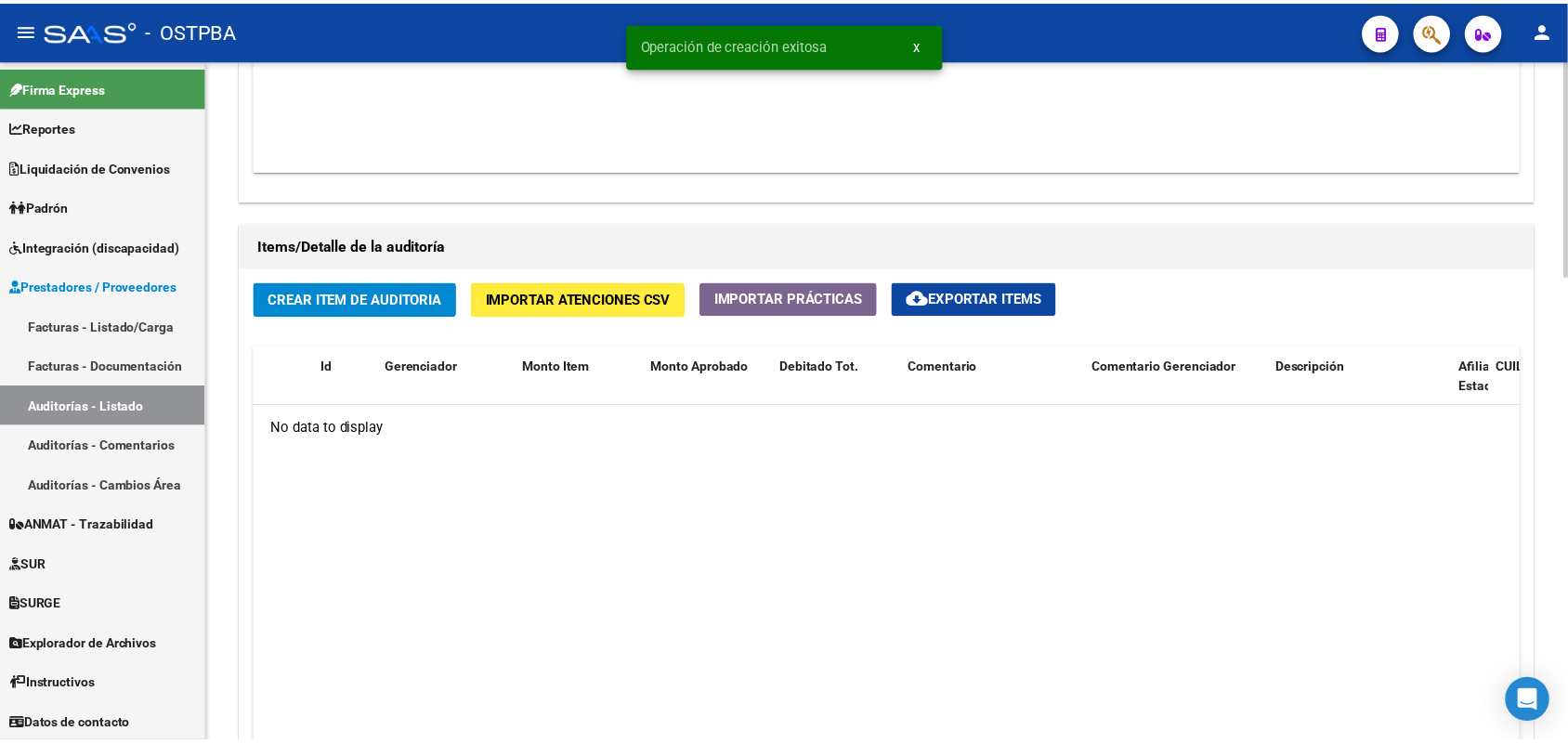
scroll to position [1277, 0]
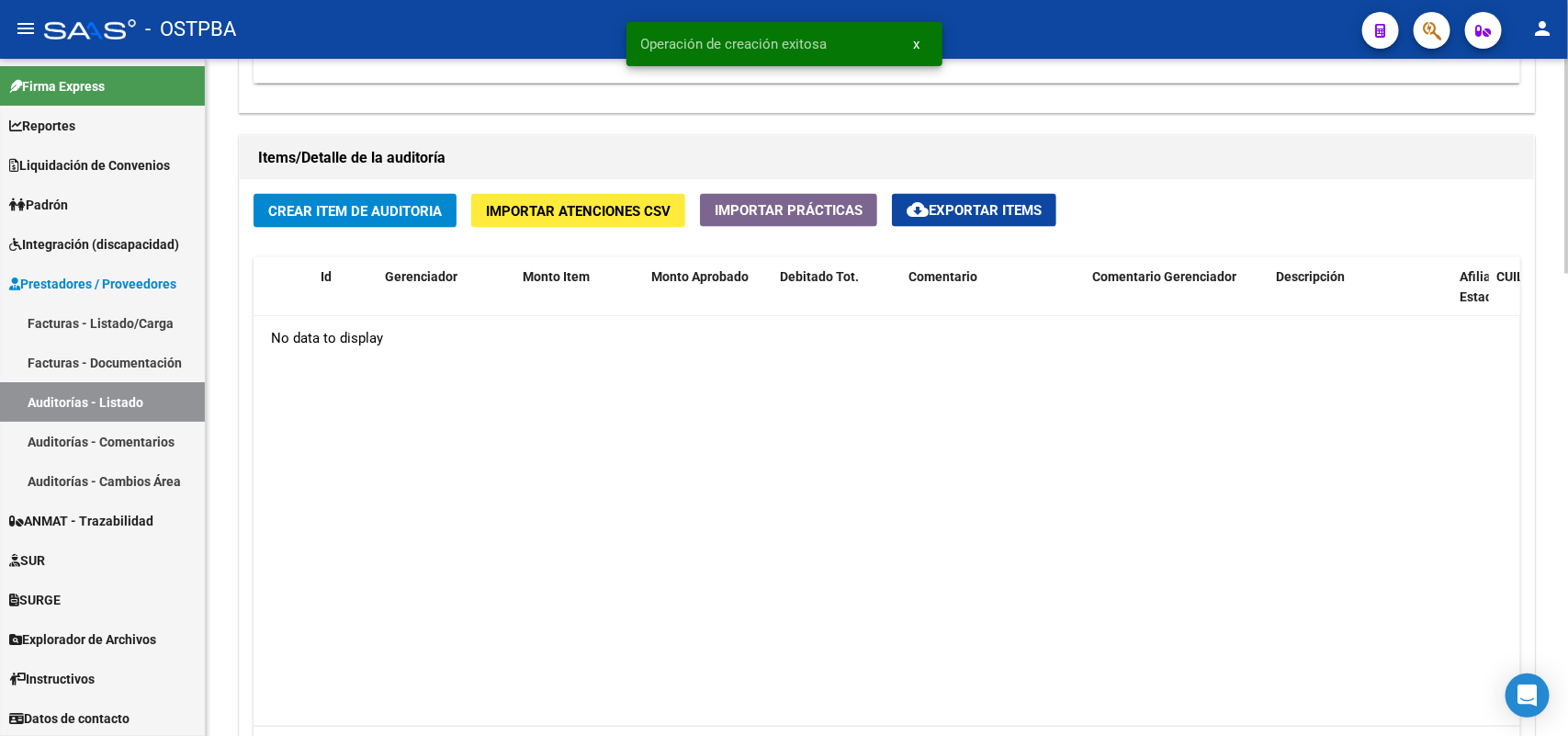
click at [340, 219] on button "Crear Item de Auditoria" at bounding box center [355, 210] width 203 height 34
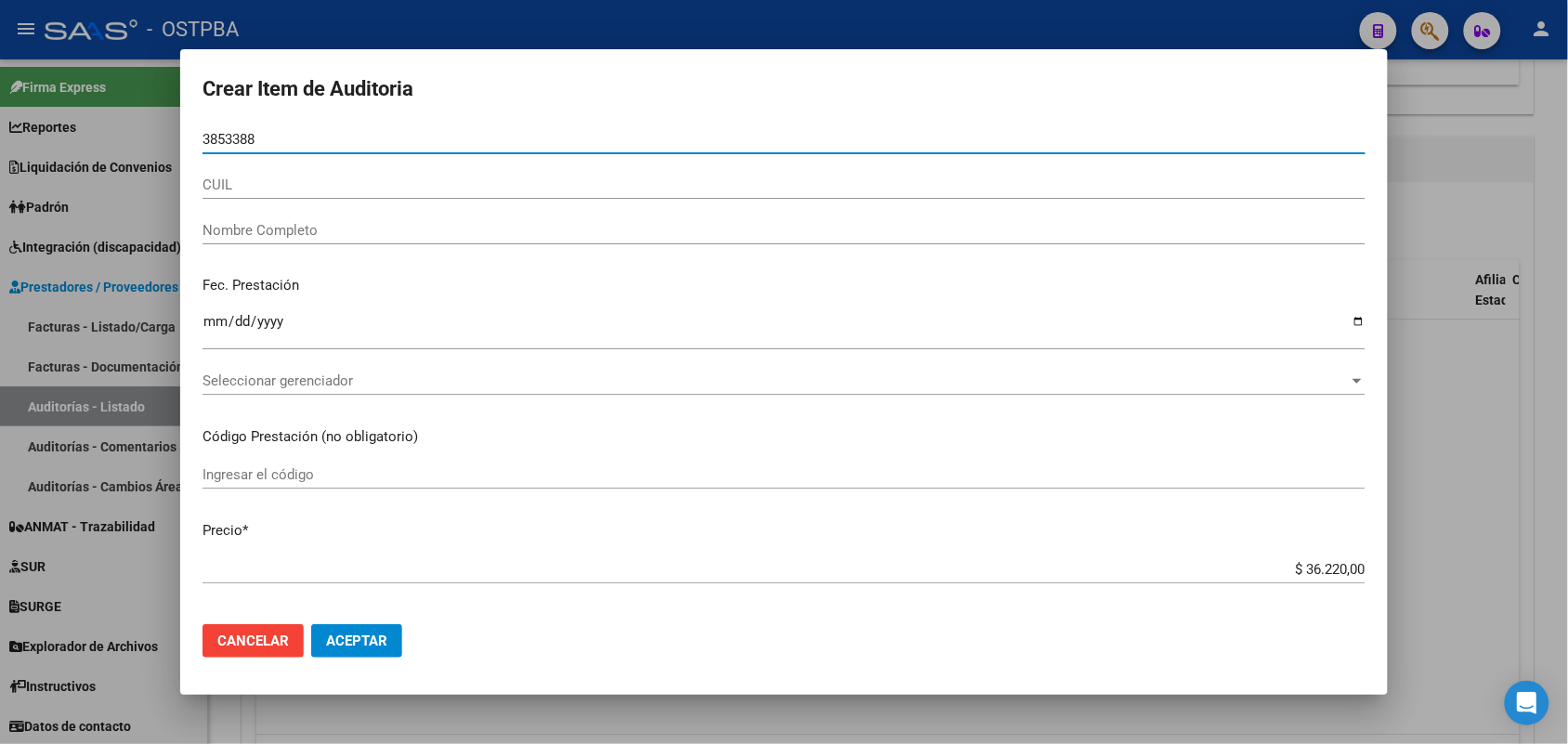
type input "38533884"
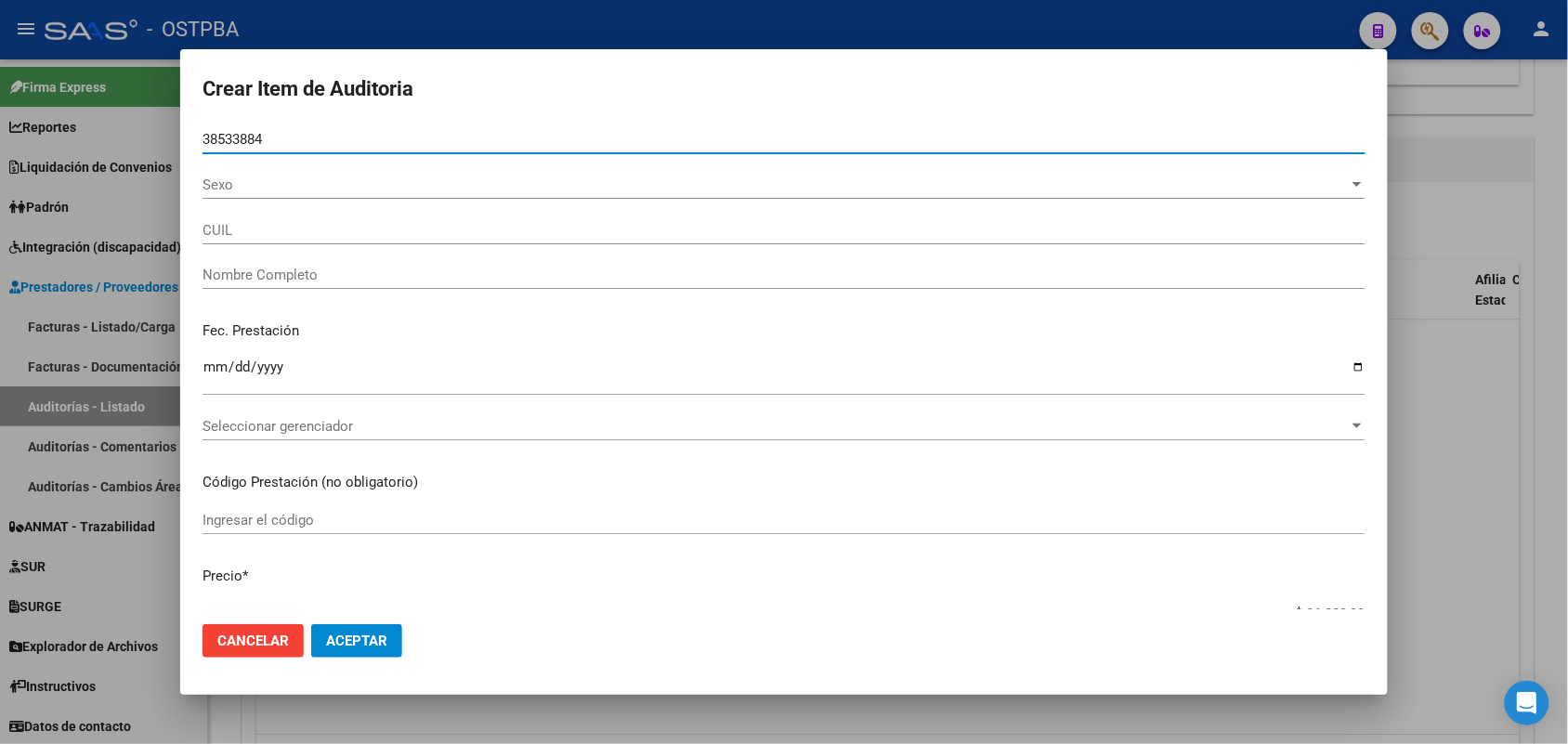
type input "27385338843"
type input "[PERSON_NAME] [PERSON_NAME] -"
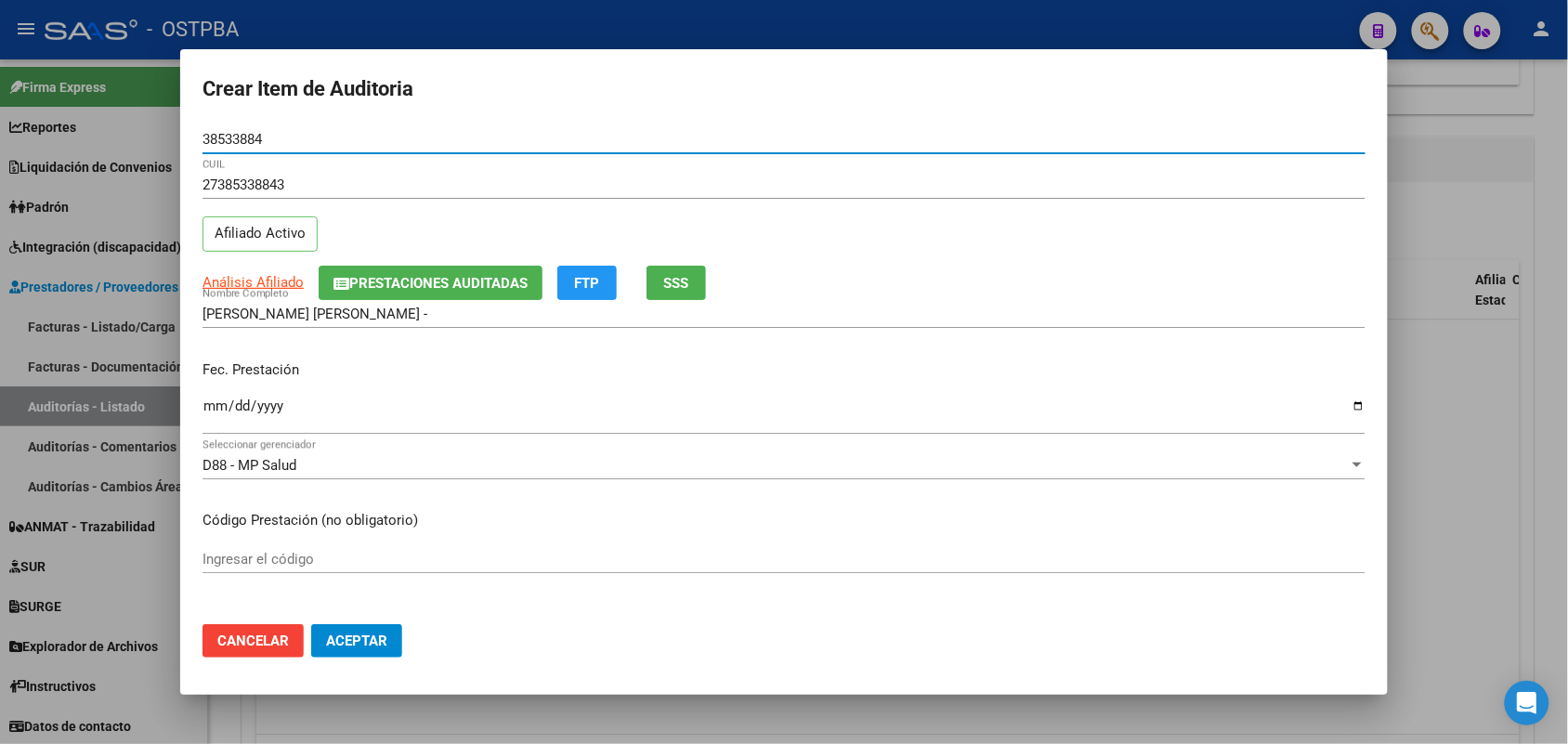
type input "38533884"
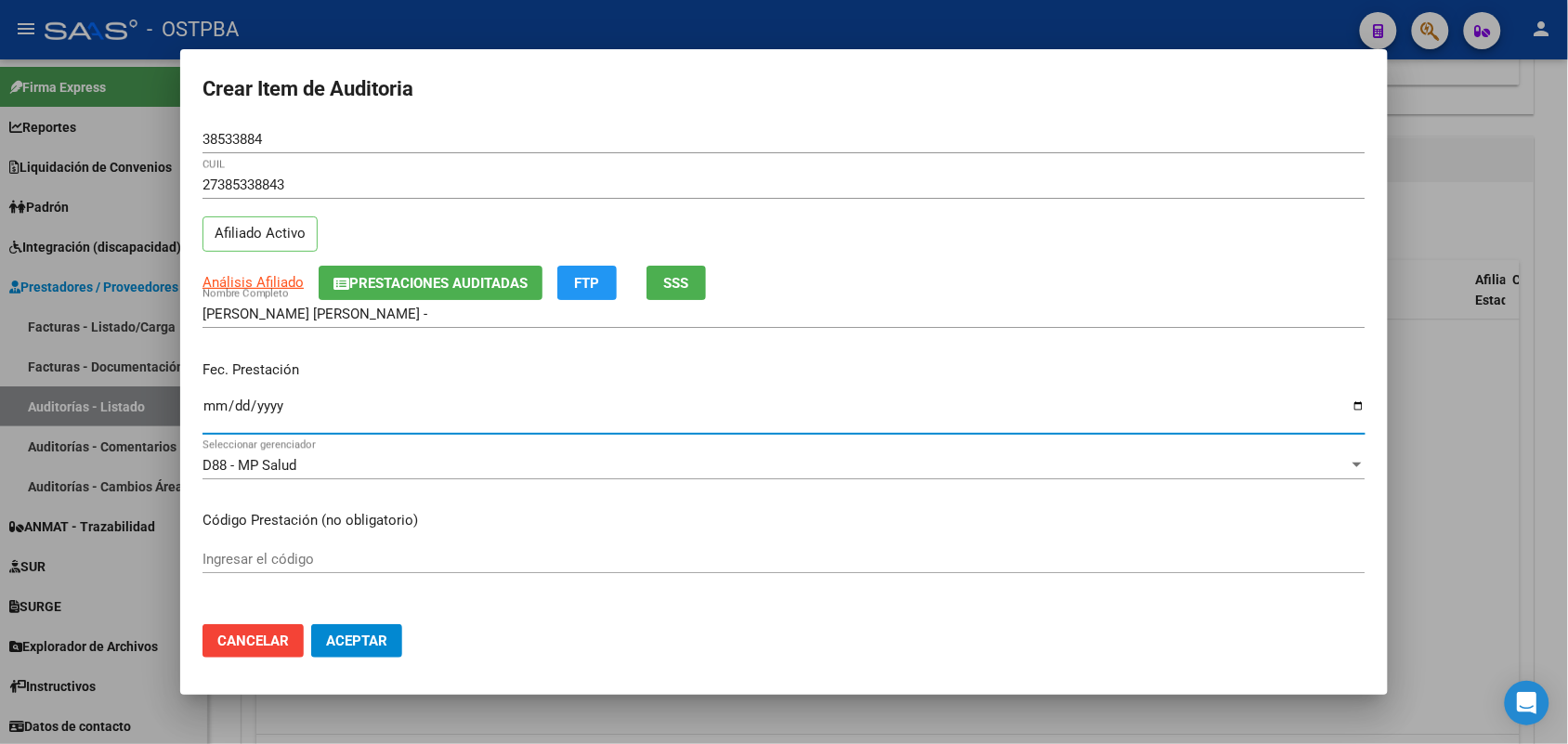
click at [207, 409] on input "Ingresar la fecha" at bounding box center [784, 413] width 1163 height 30
type input "[DATE]"
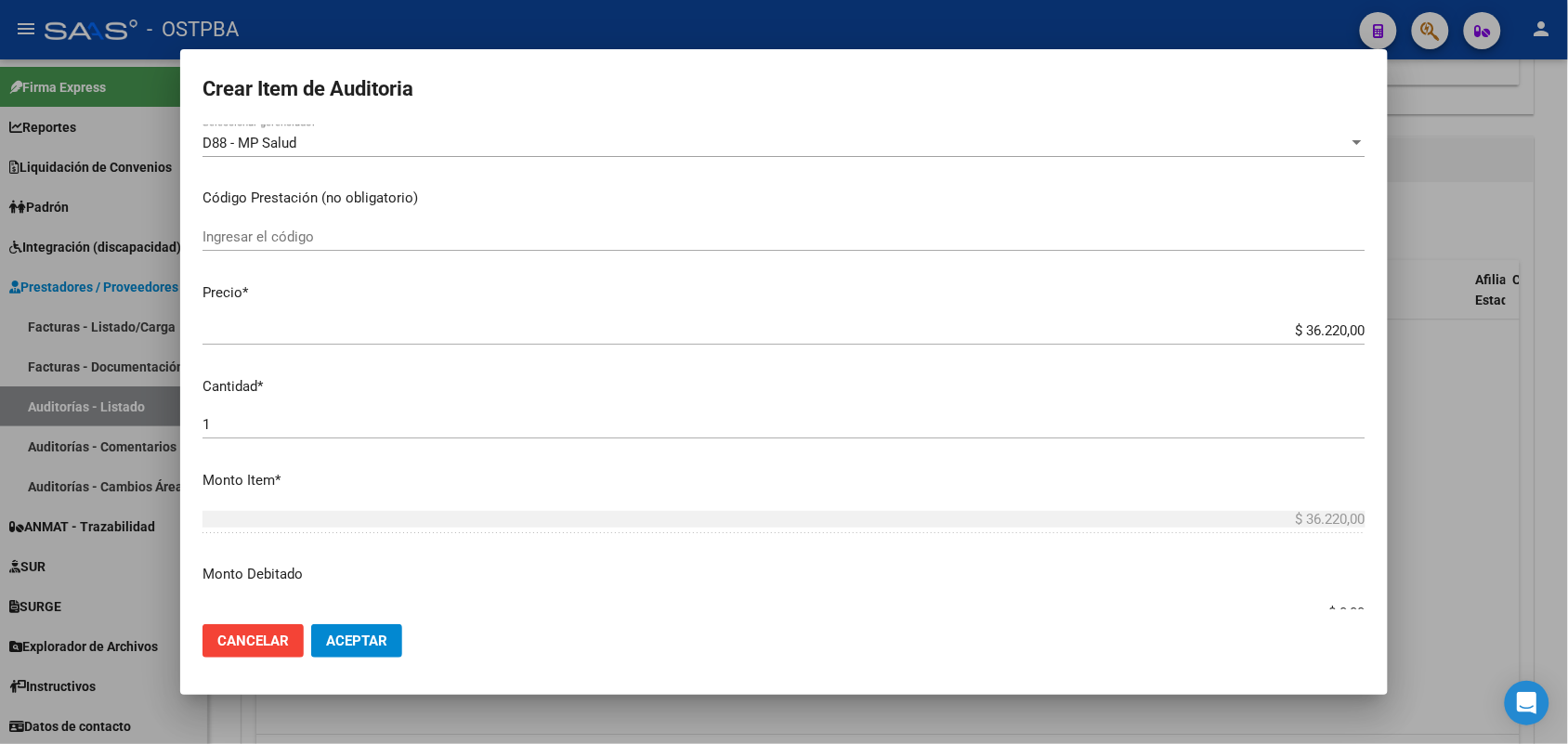
scroll to position [348, 0]
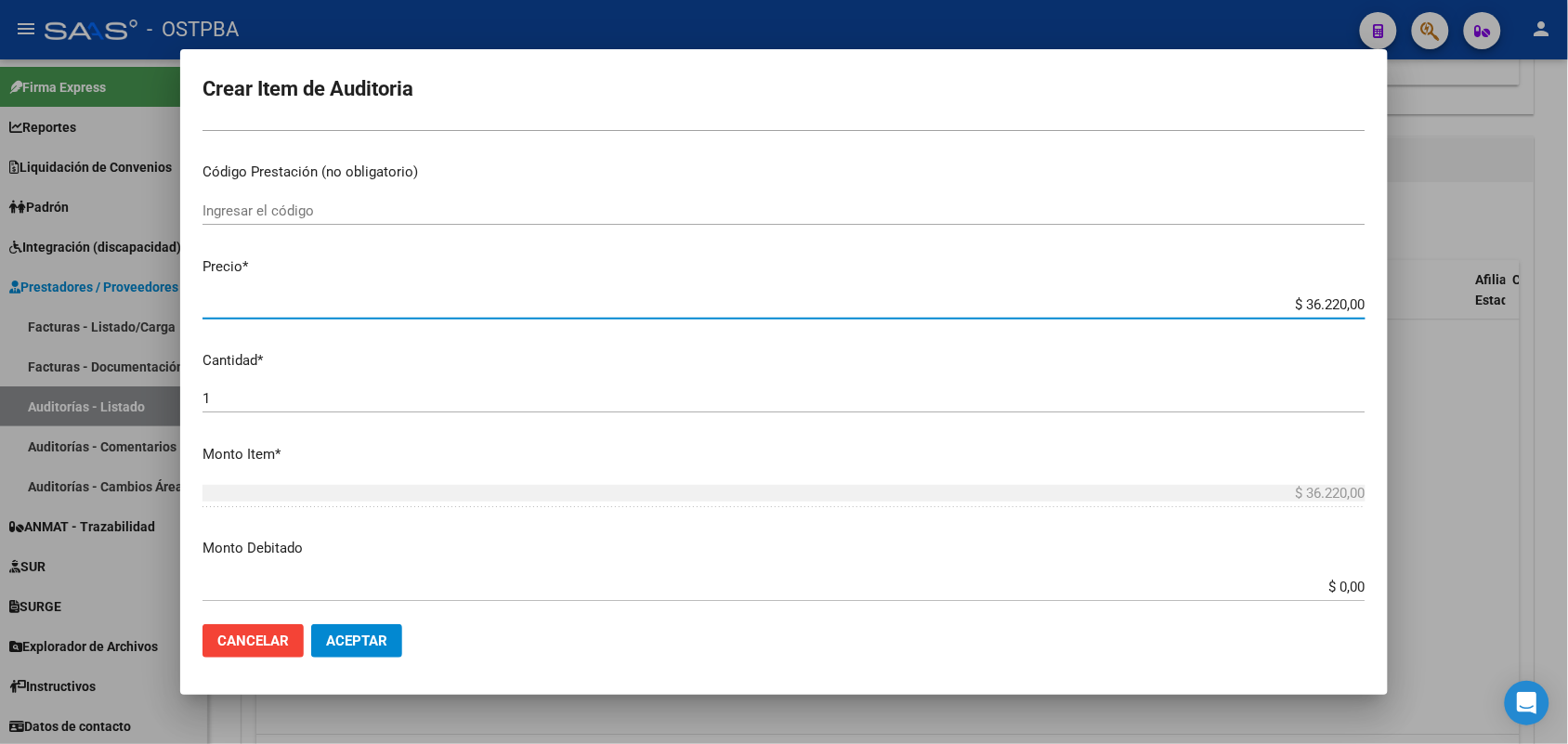
drag, startPoint x: 1276, startPoint y: 304, endPoint x: 1415, endPoint y: 302, distance: 139.0
click at [1415, 302] on div "Crear Item de Auditoria 38533884 Nro Documento 27385338843 CUIL Afiliado Activo…" at bounding box center [784, 372] width 1568 height 744
type input "$ 0,07"
type input "$ 0,72"
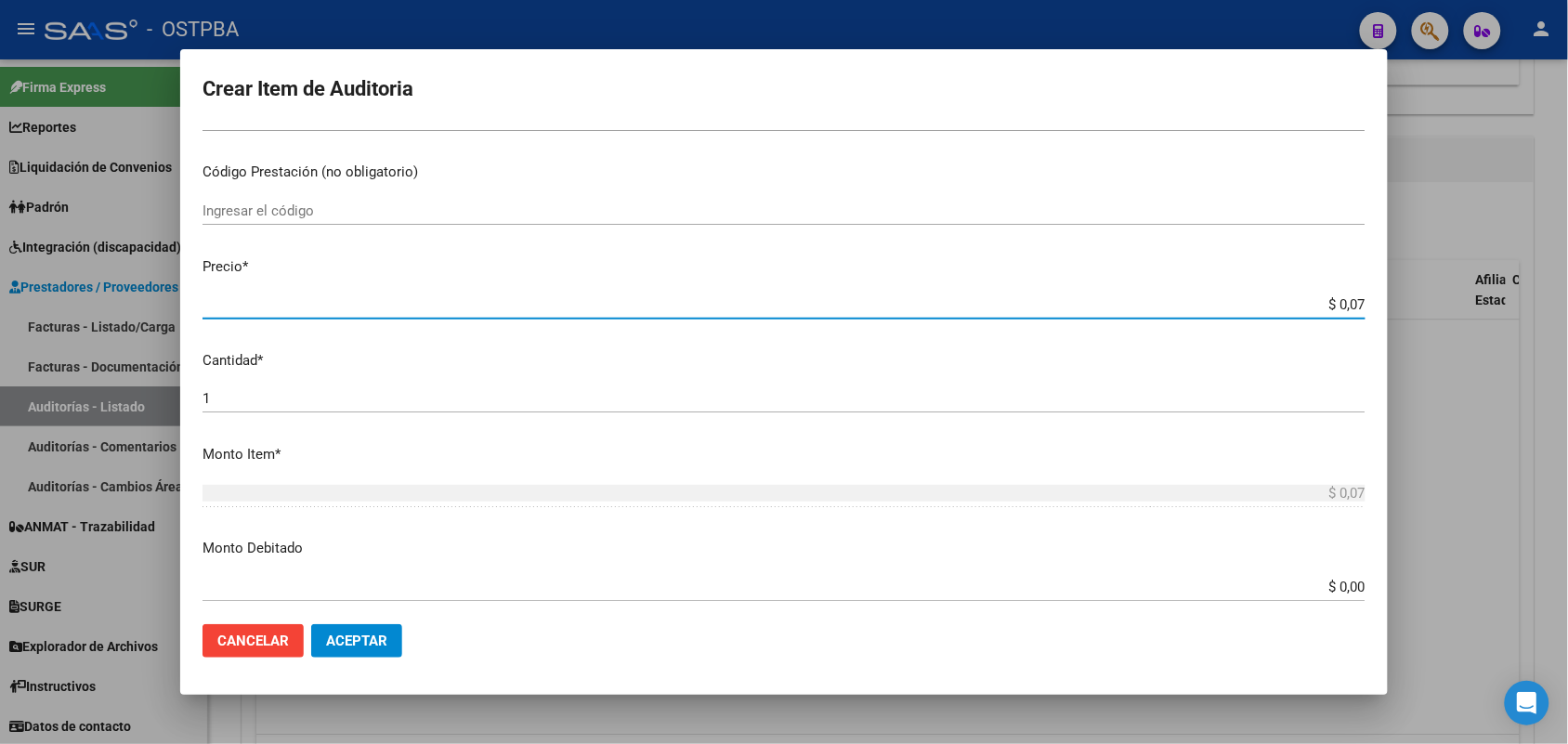
type input "$ 0,72"
type input "$ 7,24"
type input "$ 72,44"
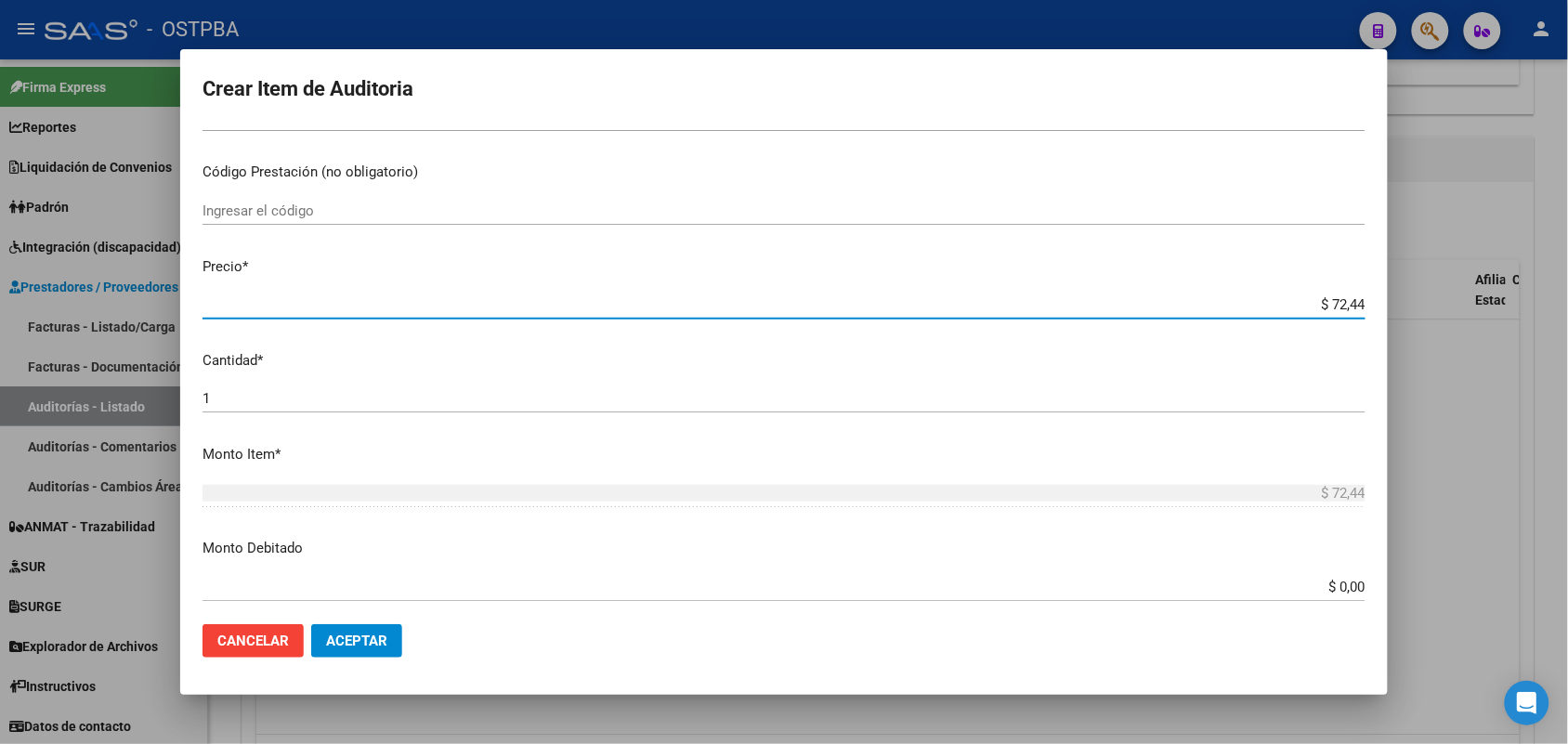
type input "$ 724,40"
type input "$ 7.244,00"
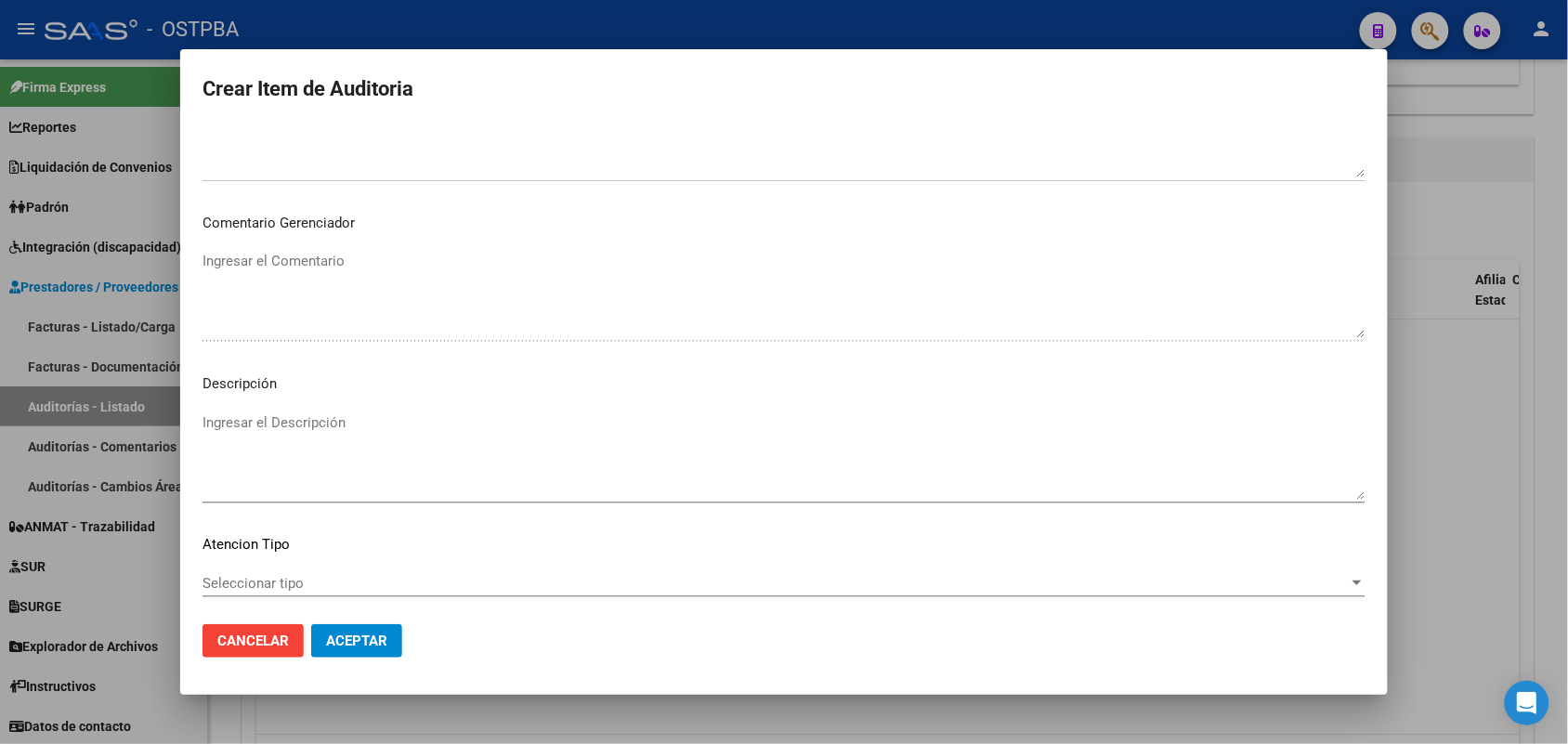
scroll to position [1027, 0]
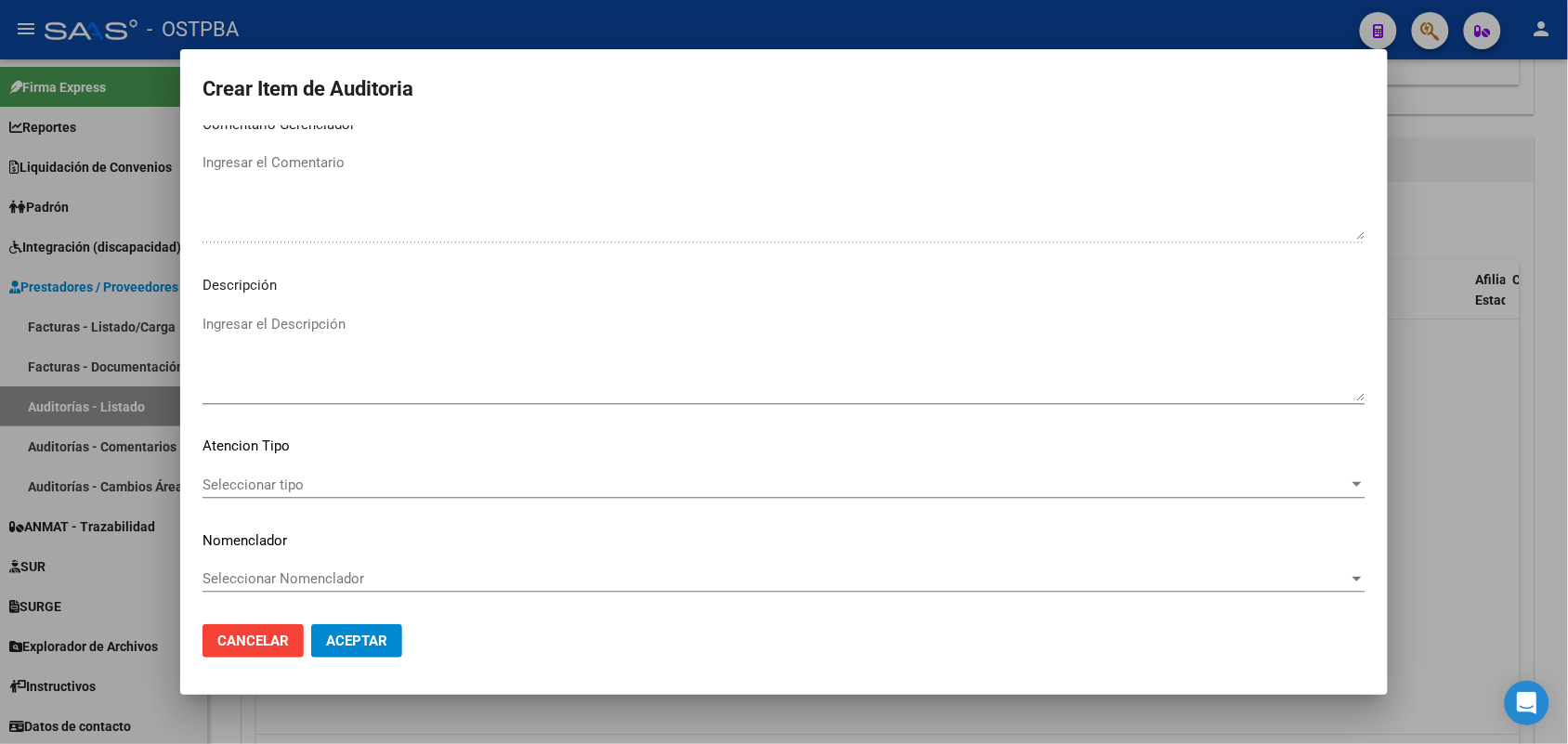
click at [275, 483] on span "Seleccionar tipo" at bounding box center [776, 484] width 1147 height 17
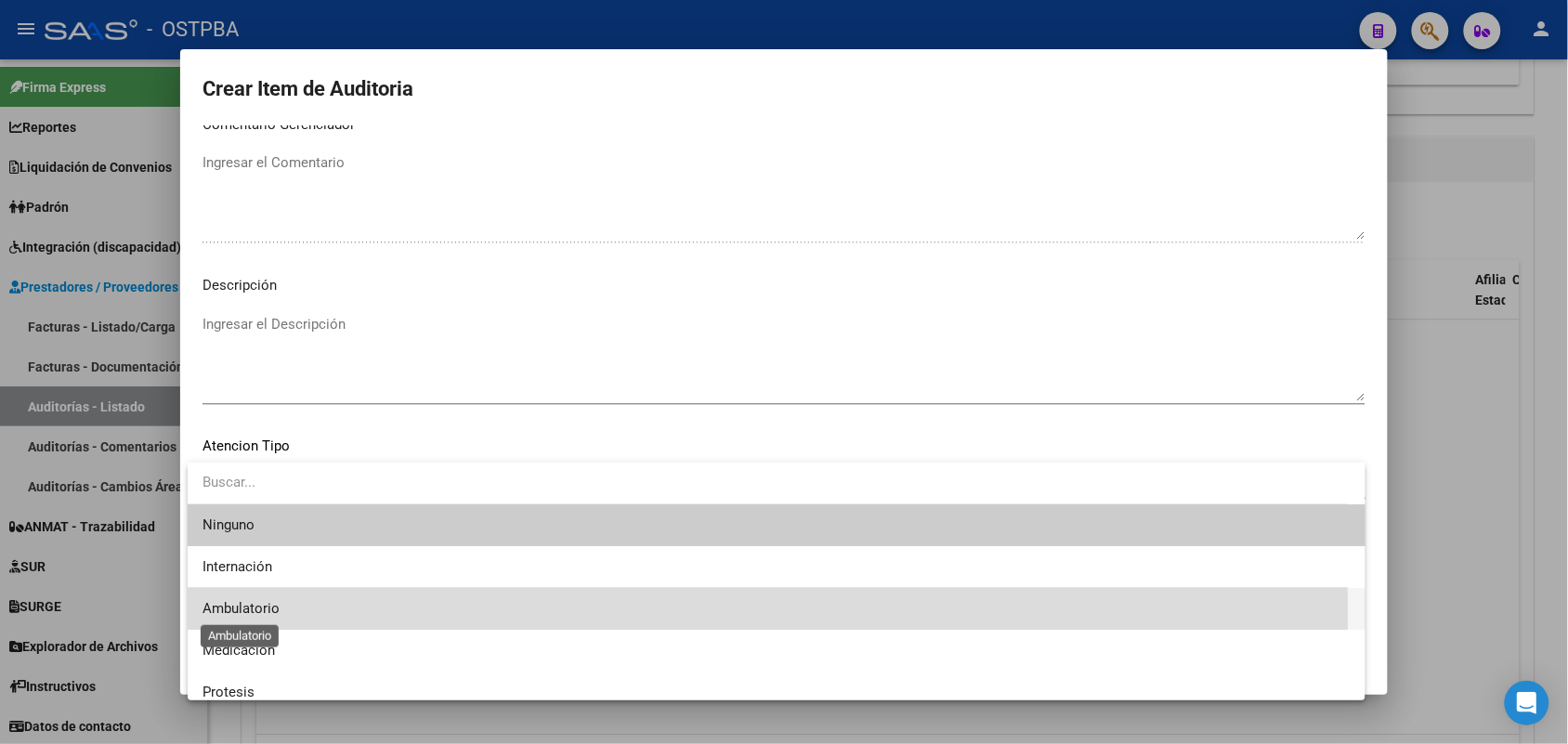
click at [254, 613] on span "Ambulatorio" at bounding box center [241, 608] width 77 height 17
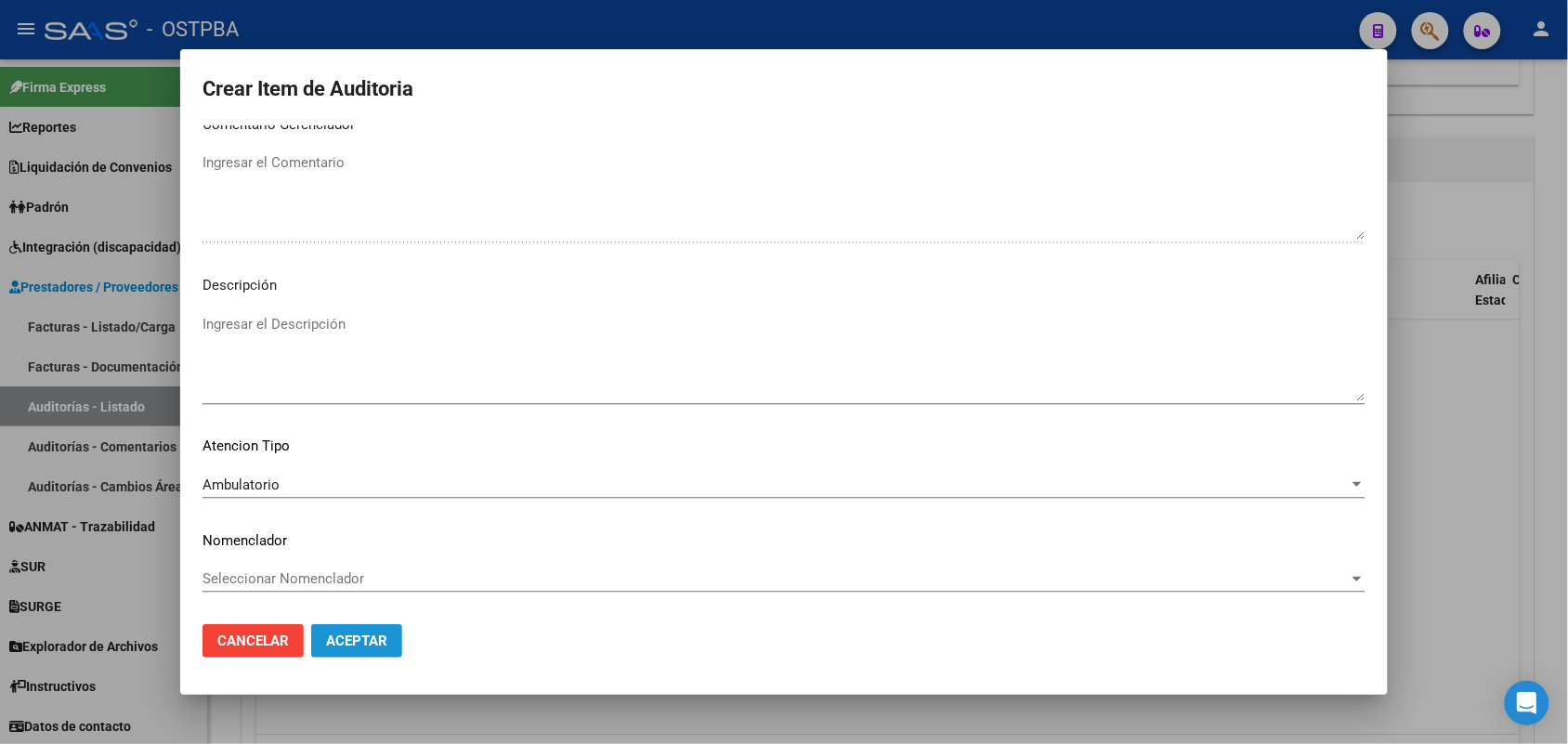
click at [357, 641] on span "Aceptar" at bounding box center [356, 641] width 61 height 17
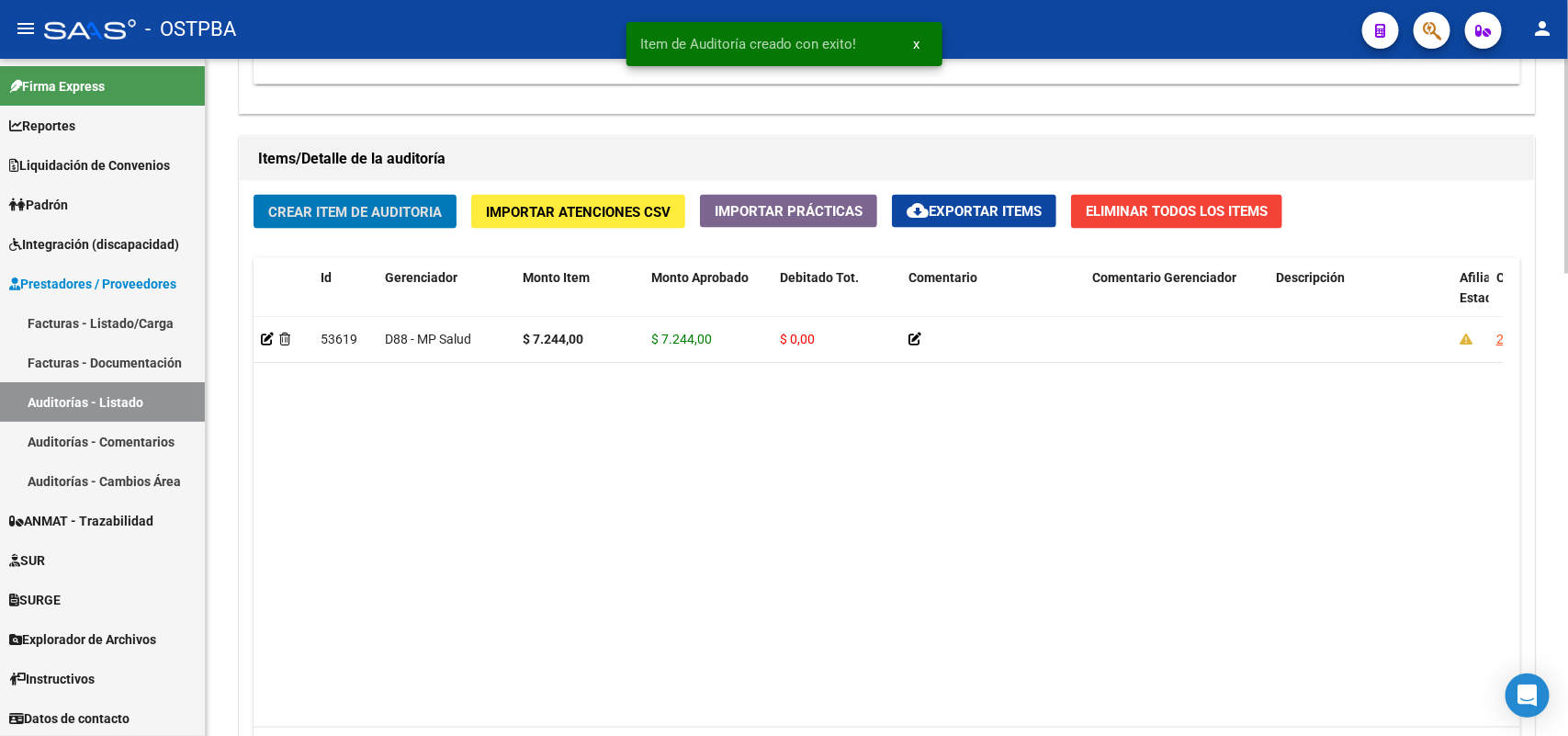
click at [361, 204] on span "Crear Item de Auditoria" at bounding box center [355, 212] width 173 height 17
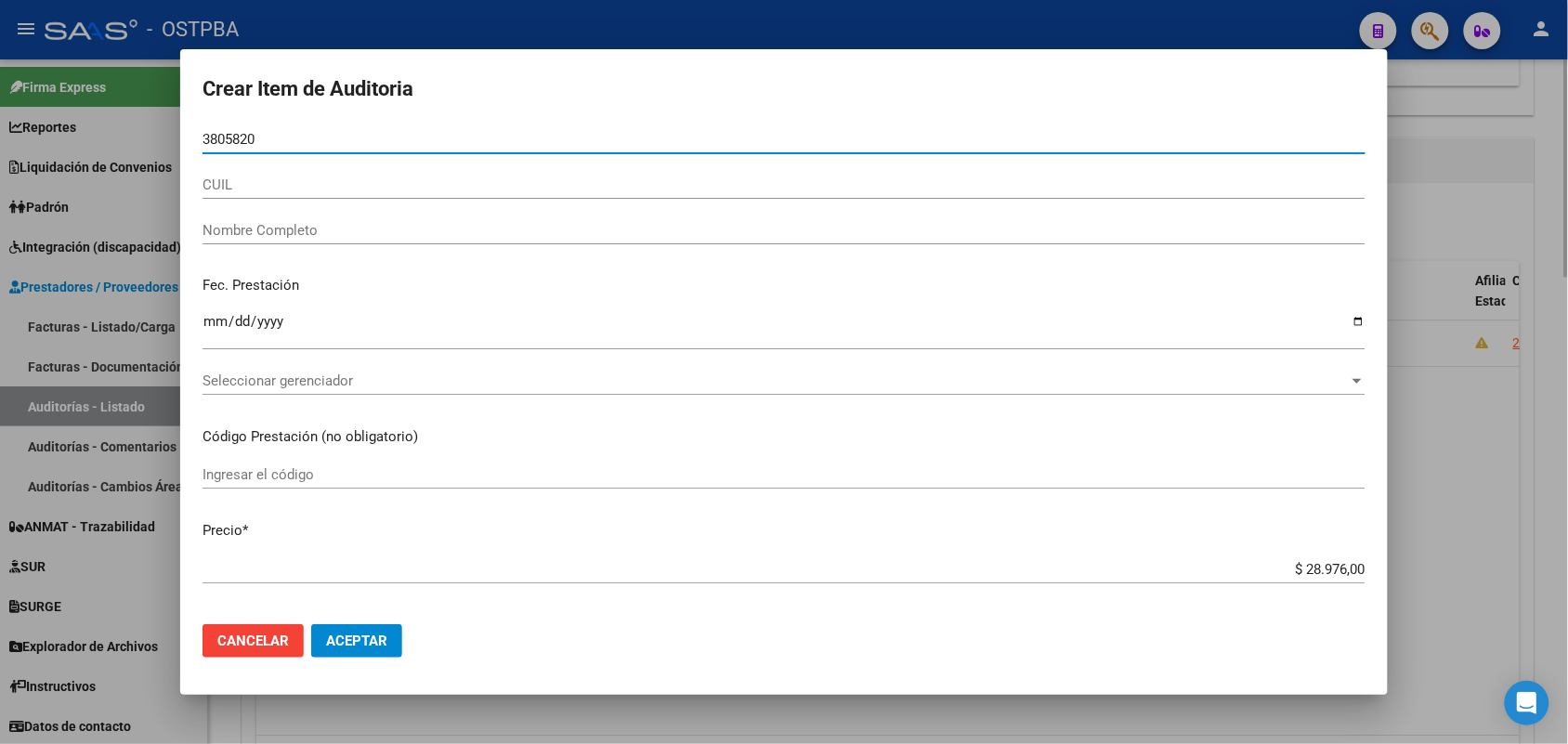
type input "38058207"
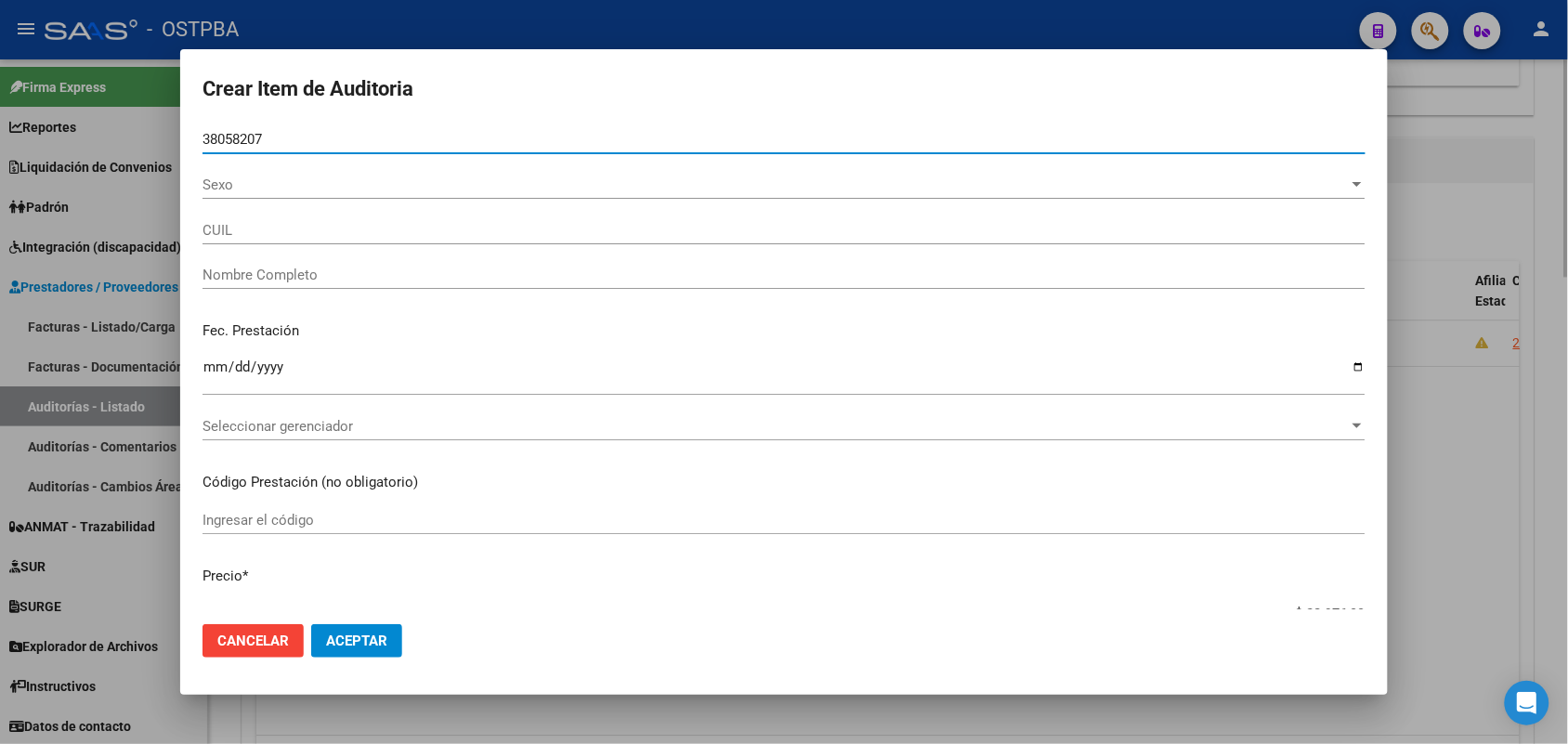
type input "23380582074"
type input "[PERSON_NAME] [PERSON_NAME] -"
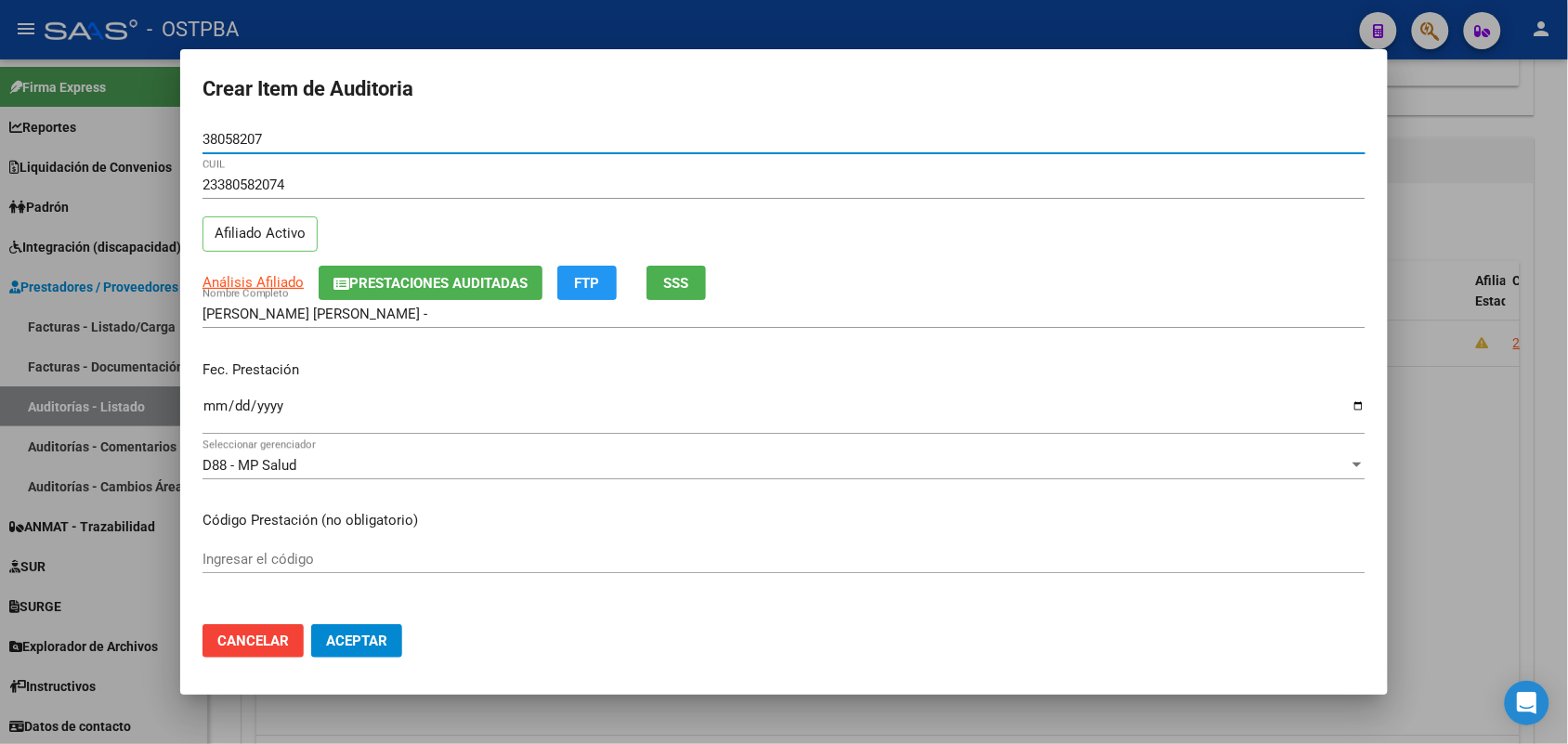
type input "38058207"
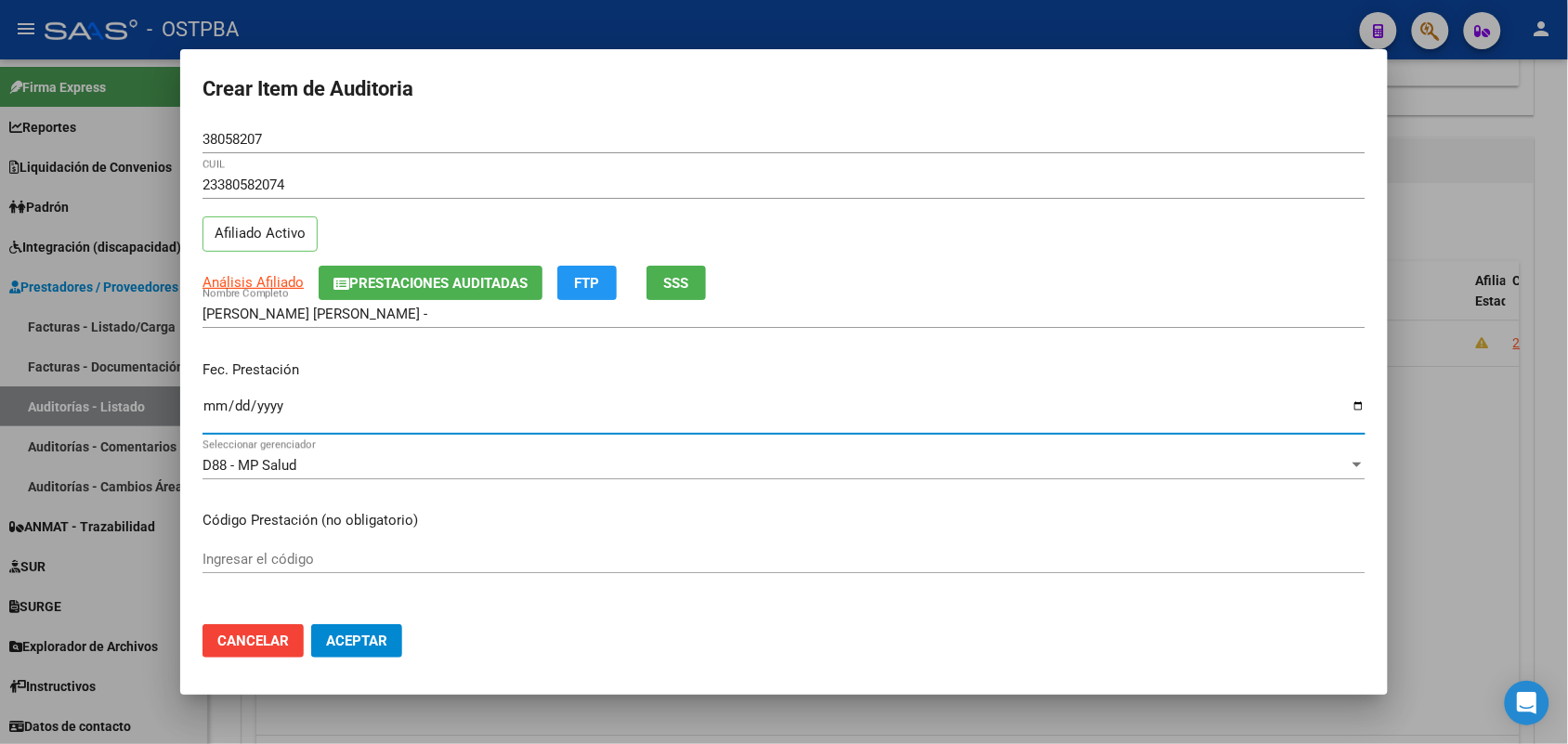
click at [208, 411] on input "Ingresar la fecha" at bounding box center [784, 413] width 1163 height 30
type input "[DATE]"
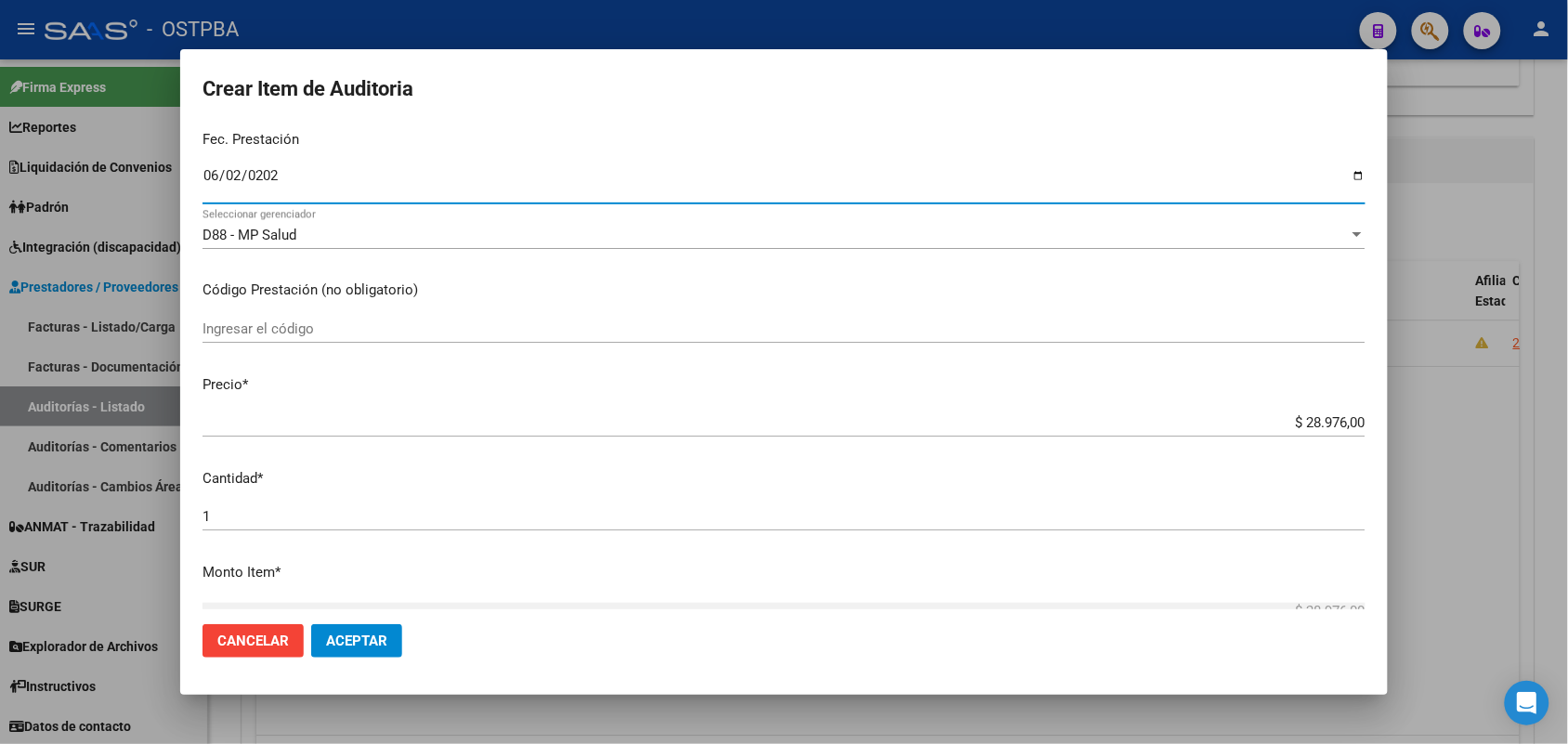
scroll to position [232, 0]
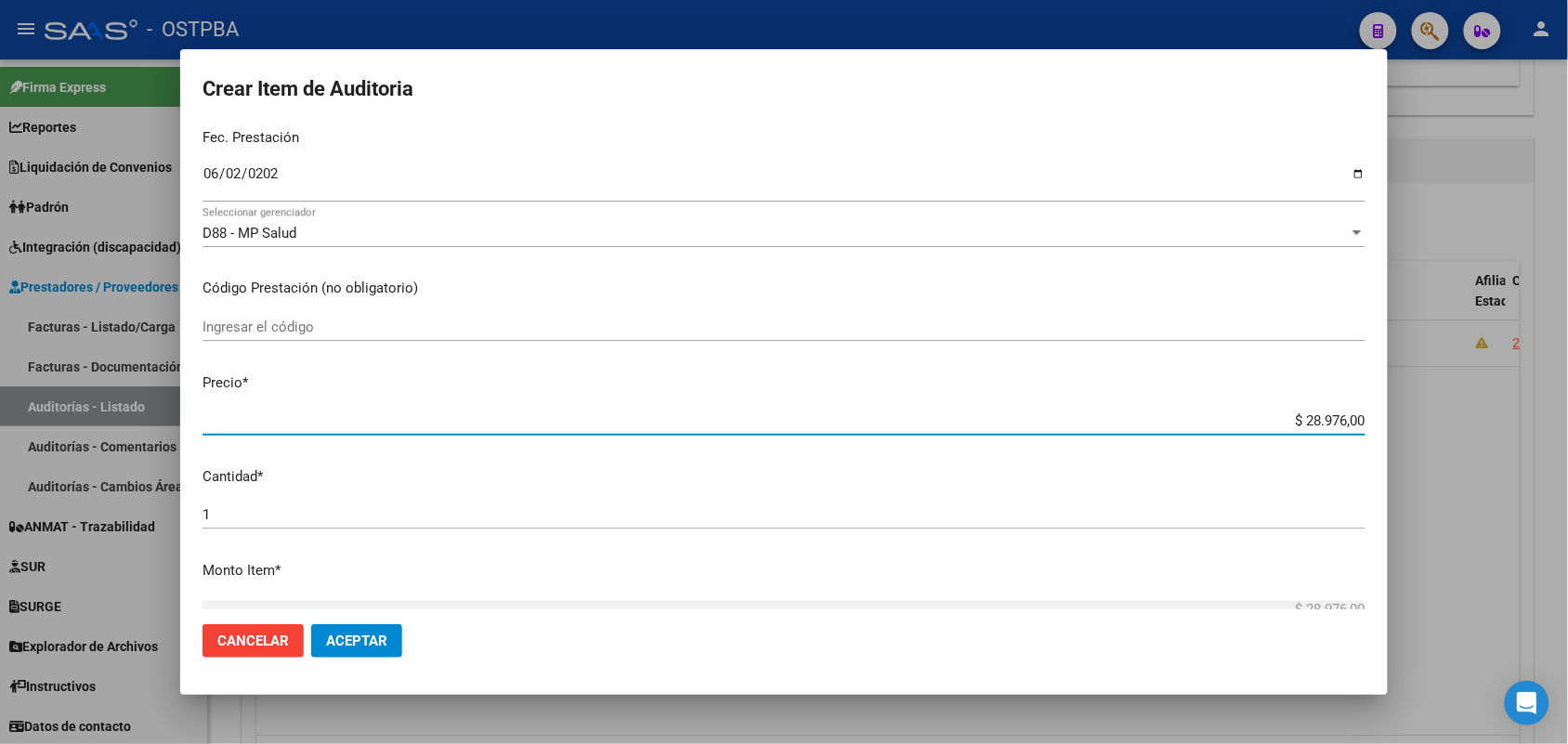
drag, startPoint x: 1275, startPoint y: 416, endPoint x: 1427, endPoint y: 401, distance: 152.7
click at [1427, 401] on div "Crear Item de Auditoria 38058207 Nro Documento 23380582074 CUIL Afiliado Activo…" at bounding box center [784, 372] width 1568 height 744
type input "$ 0,07"
type input "$ 0,72"
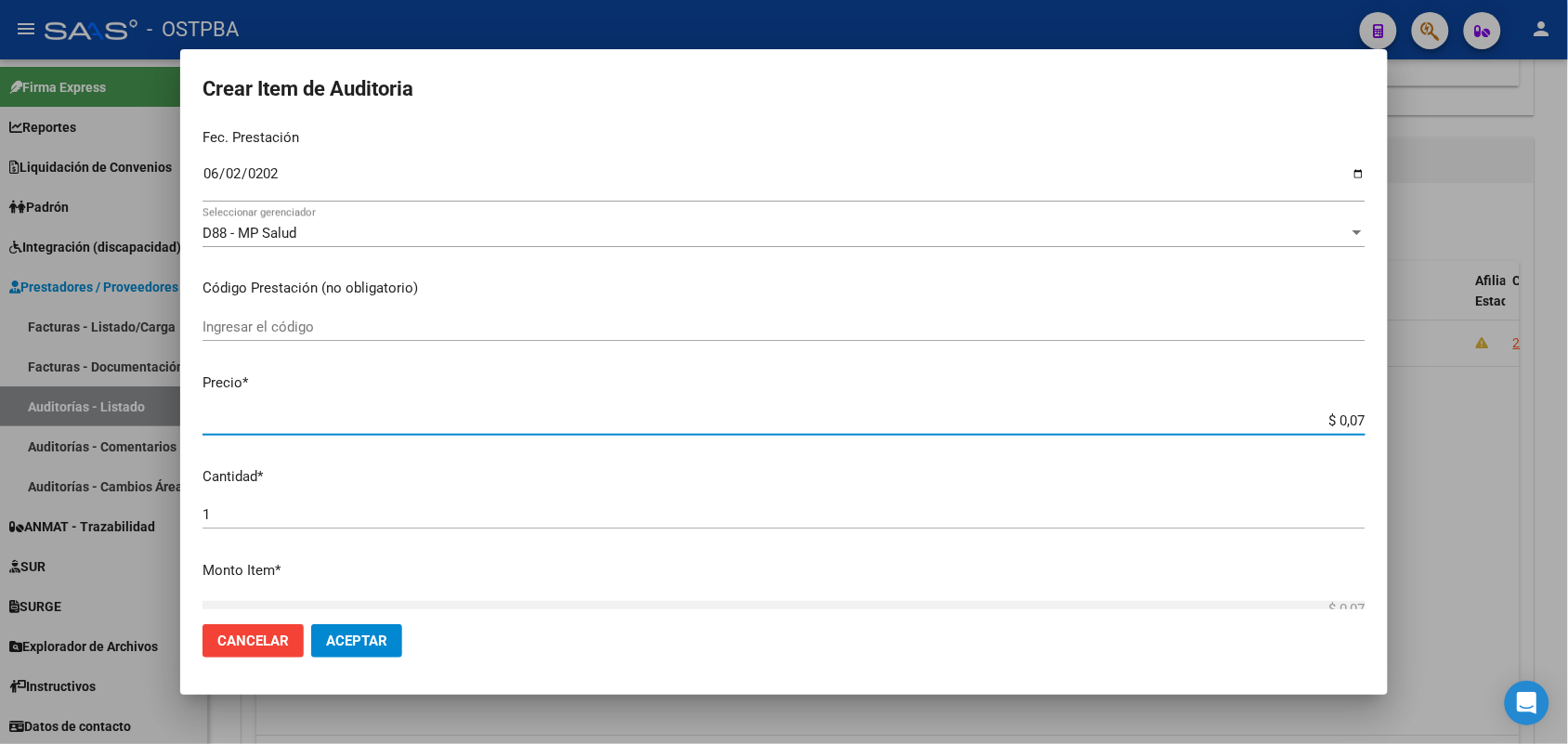
type input "$ 0,72"
type input "$ 7,24"
type input "$ 72,44"
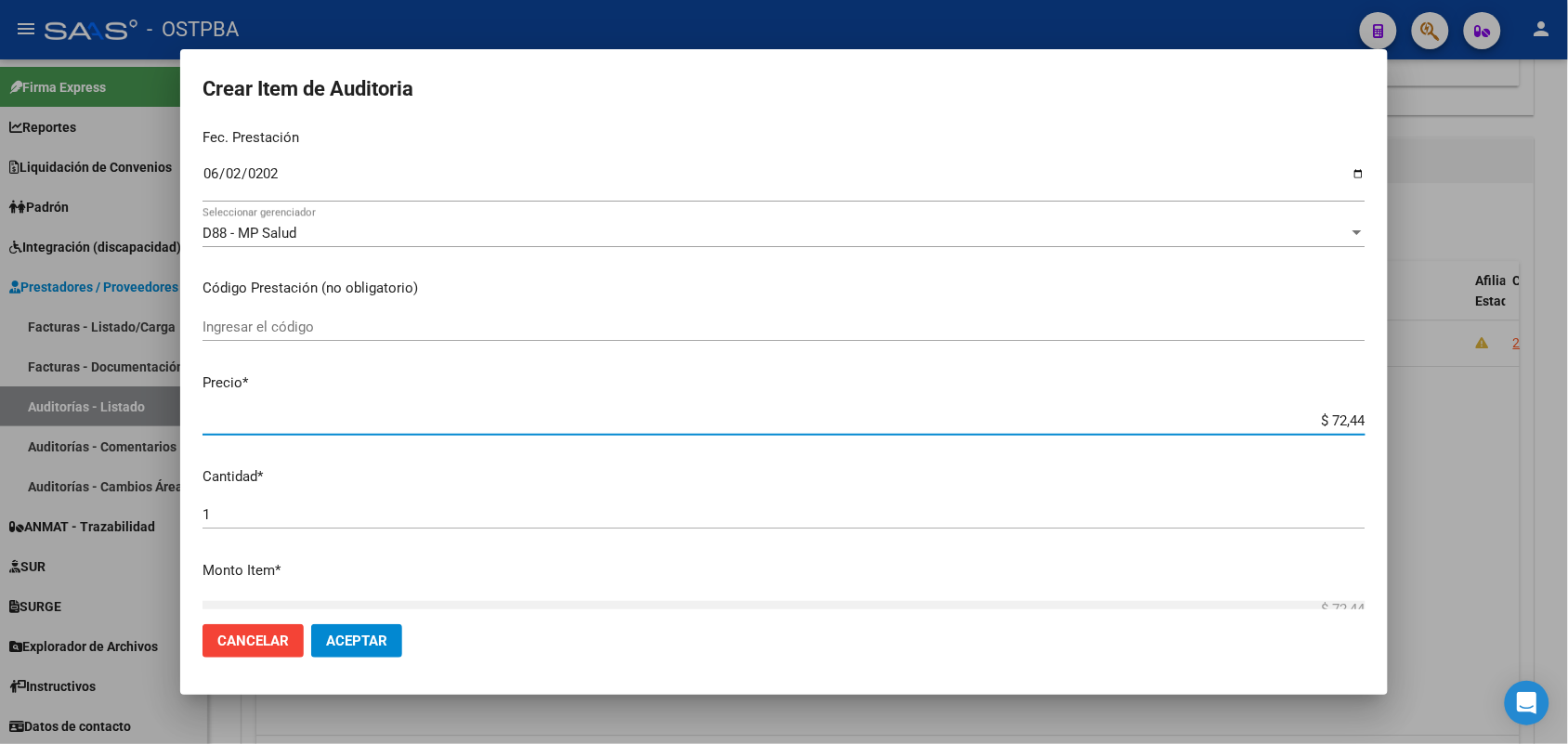
type input "$ 724,40"
type input "$ 7.244,00"
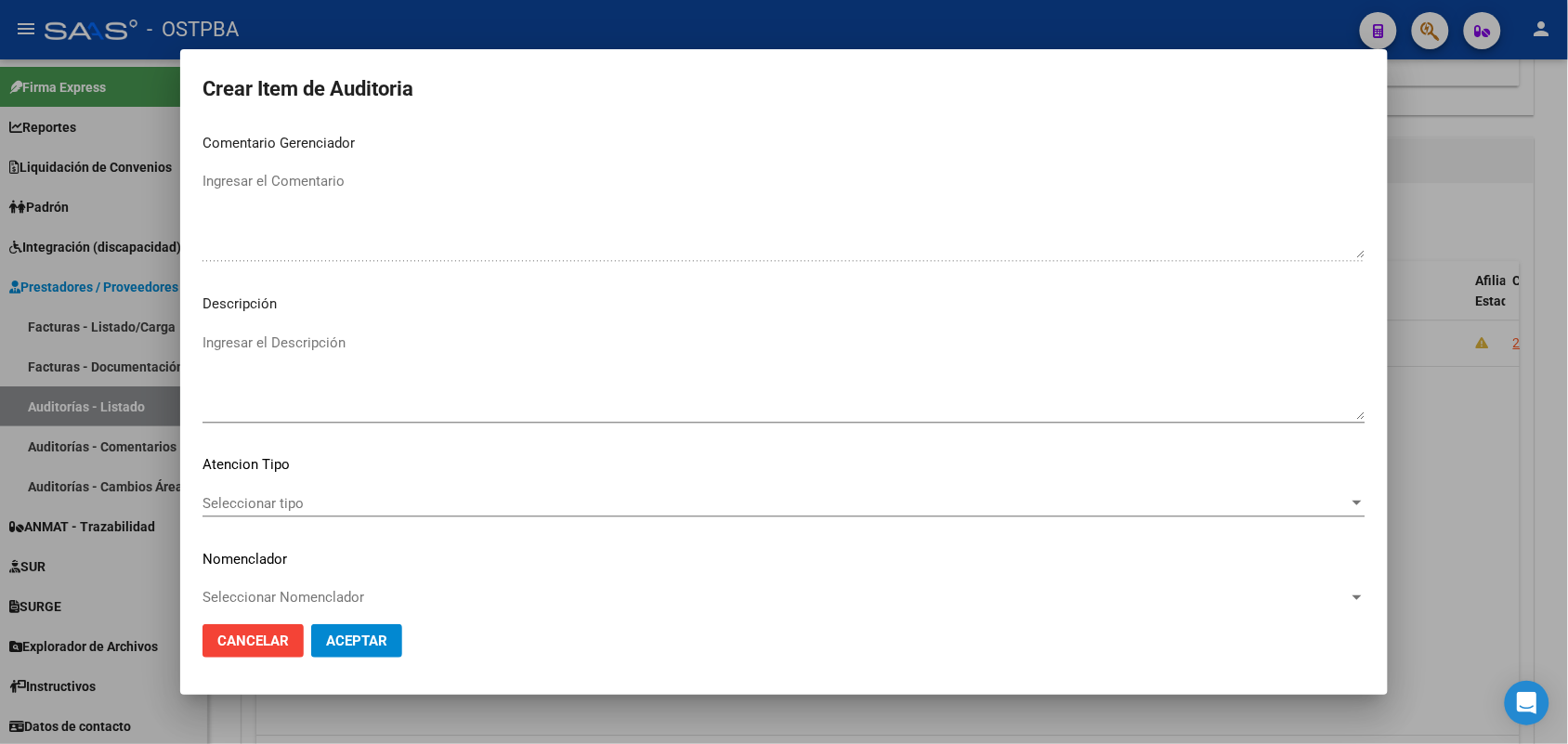
scroll to position [1027, 0]
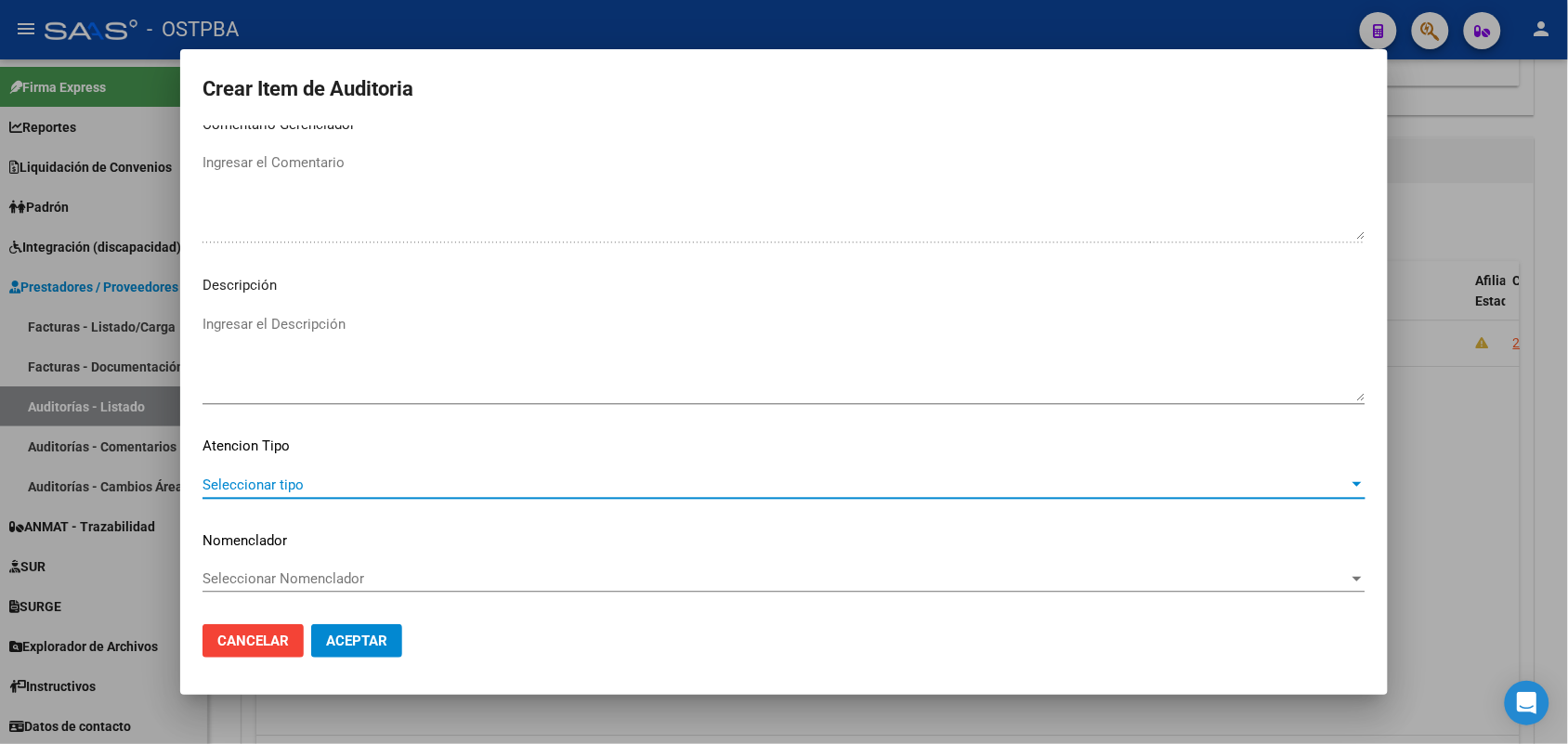
click at [281, 488] on span "Seleccionar tipo" at bounding box center [776, 484] width 1147 height 17
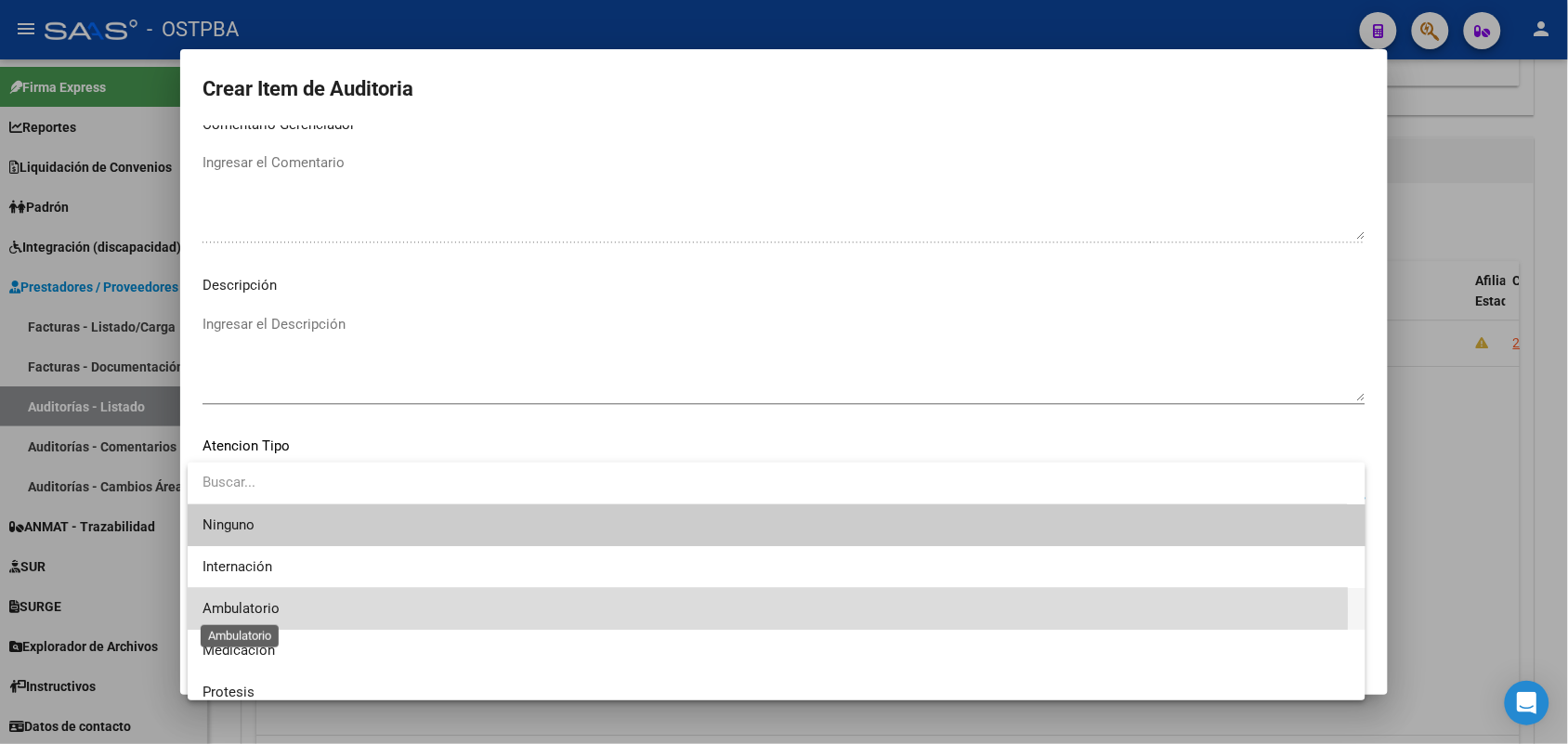
click at [268, 609] on span "Ambulatorio" at bounding box center [241, 608] width 77 height 17
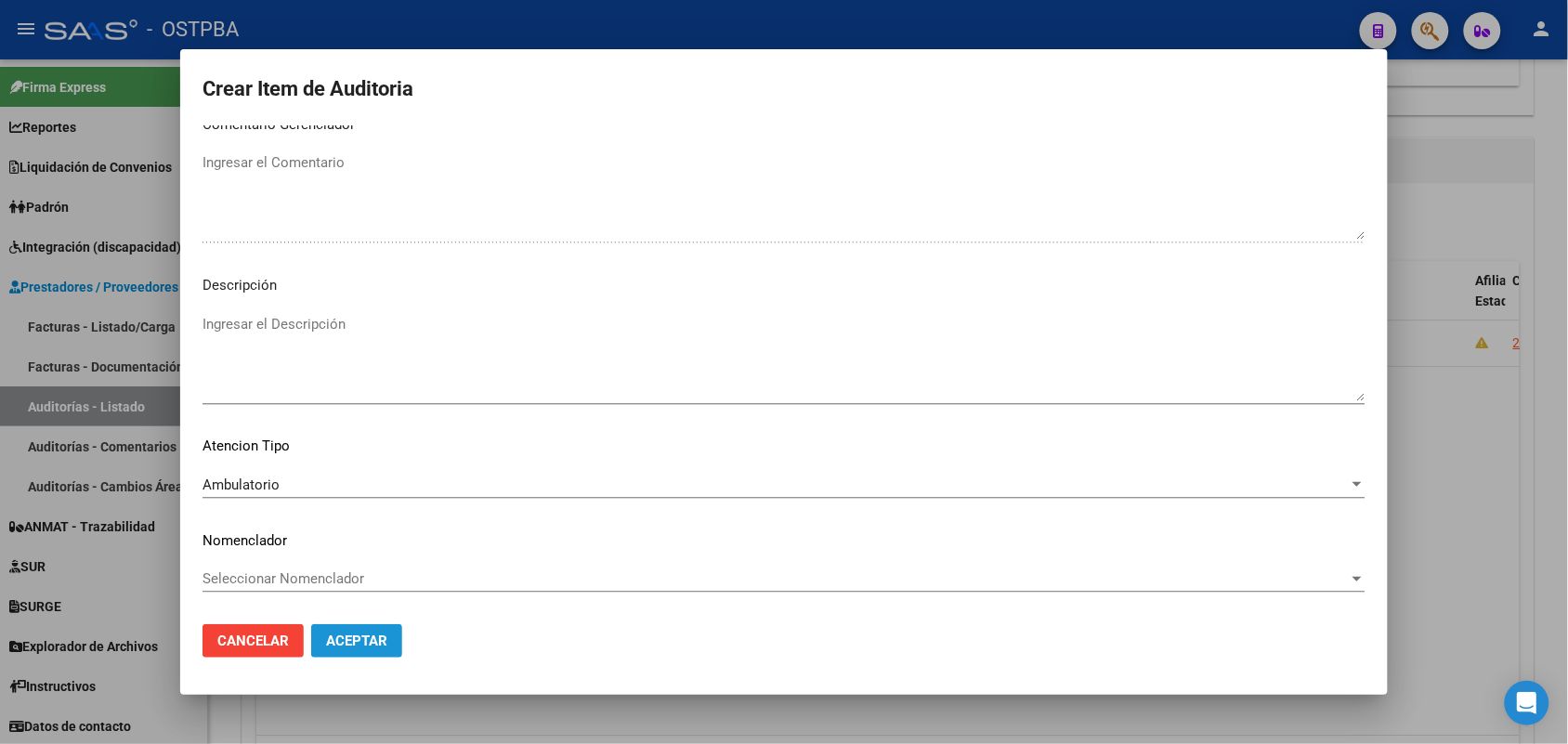
click at [359, 643] on span "Aceptar" at bounding box center [356, 641] width 61 height 17
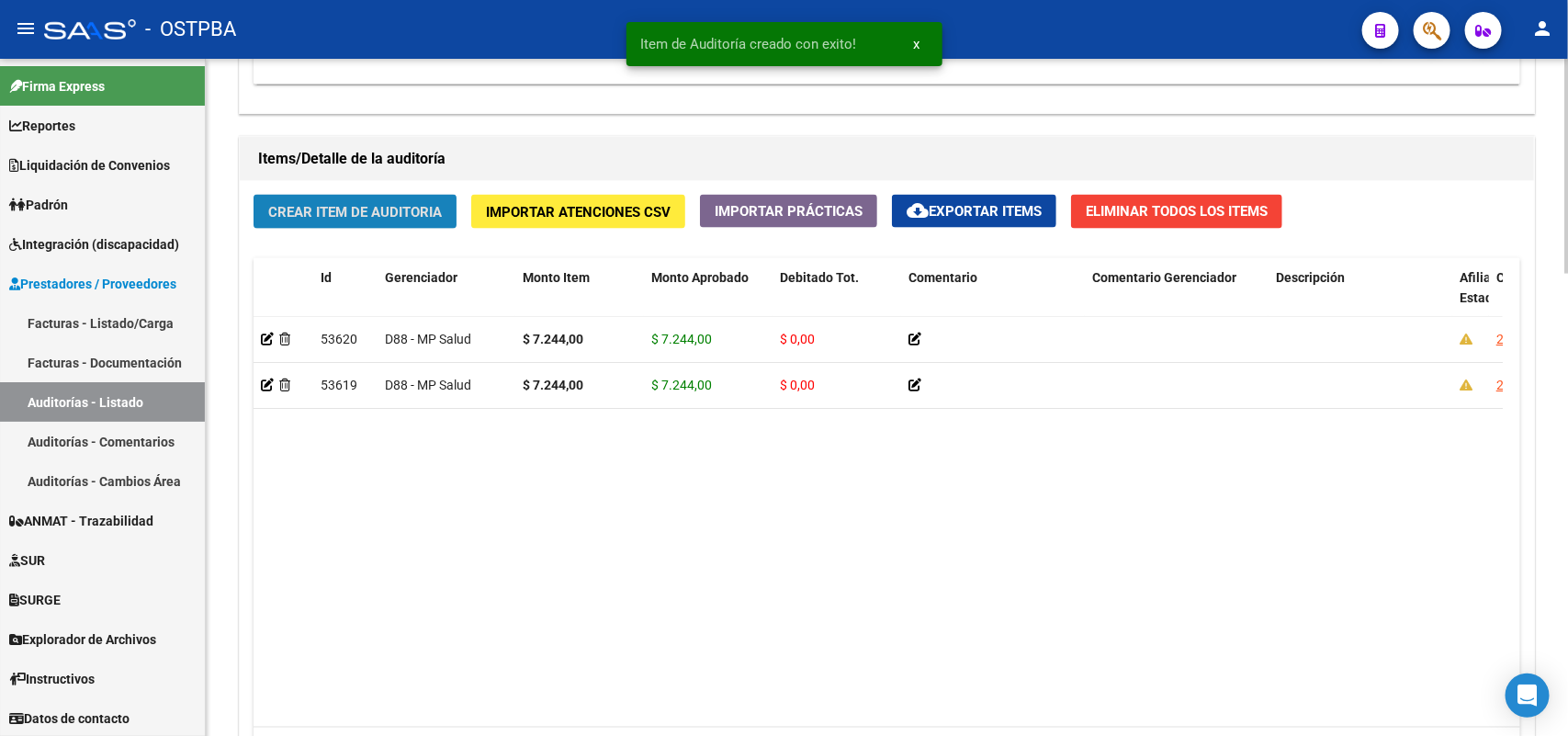
click at [396, 213] on span "Crear Item de Auditoria" at bounding box center [355, 212] width 173 height 17
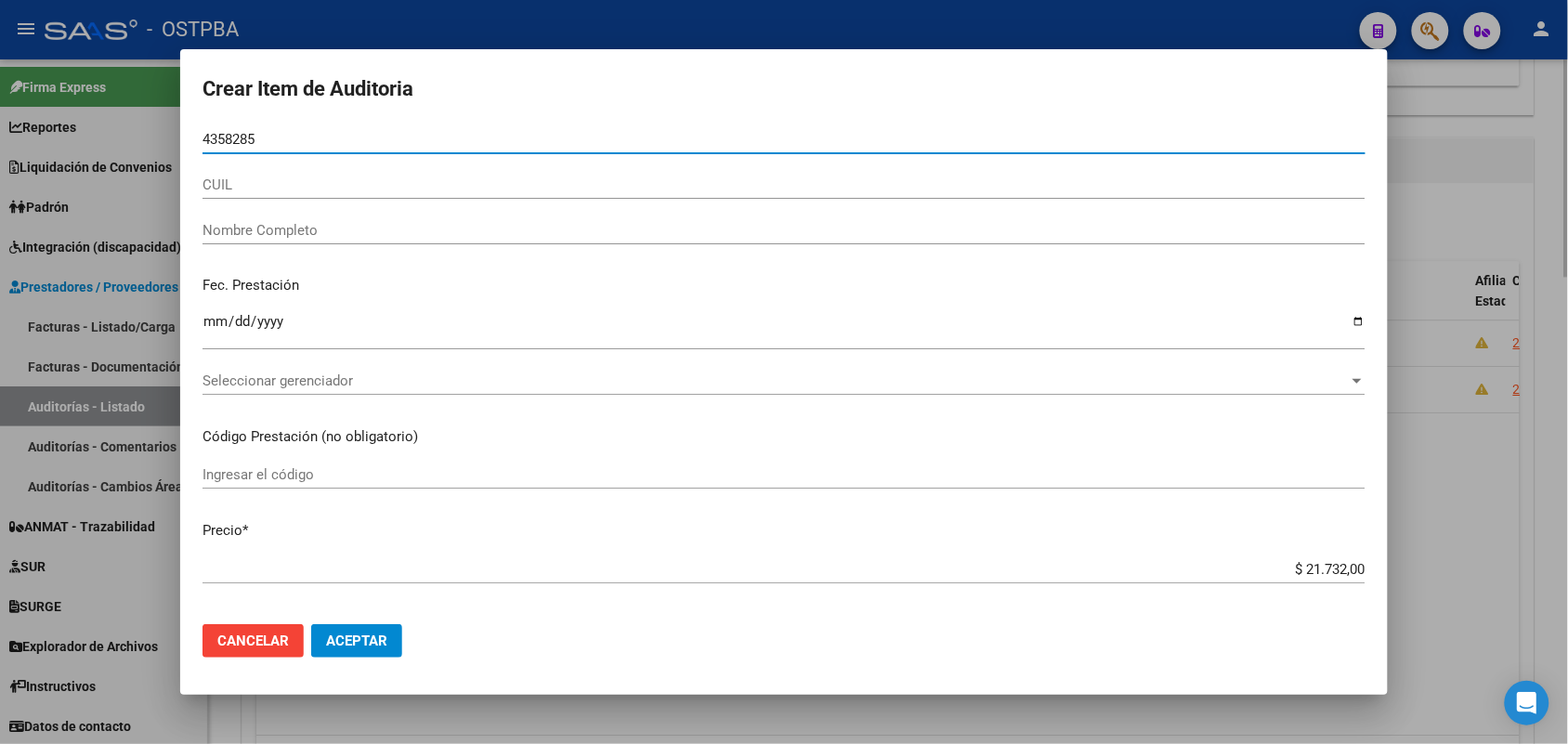
type input "43582850"
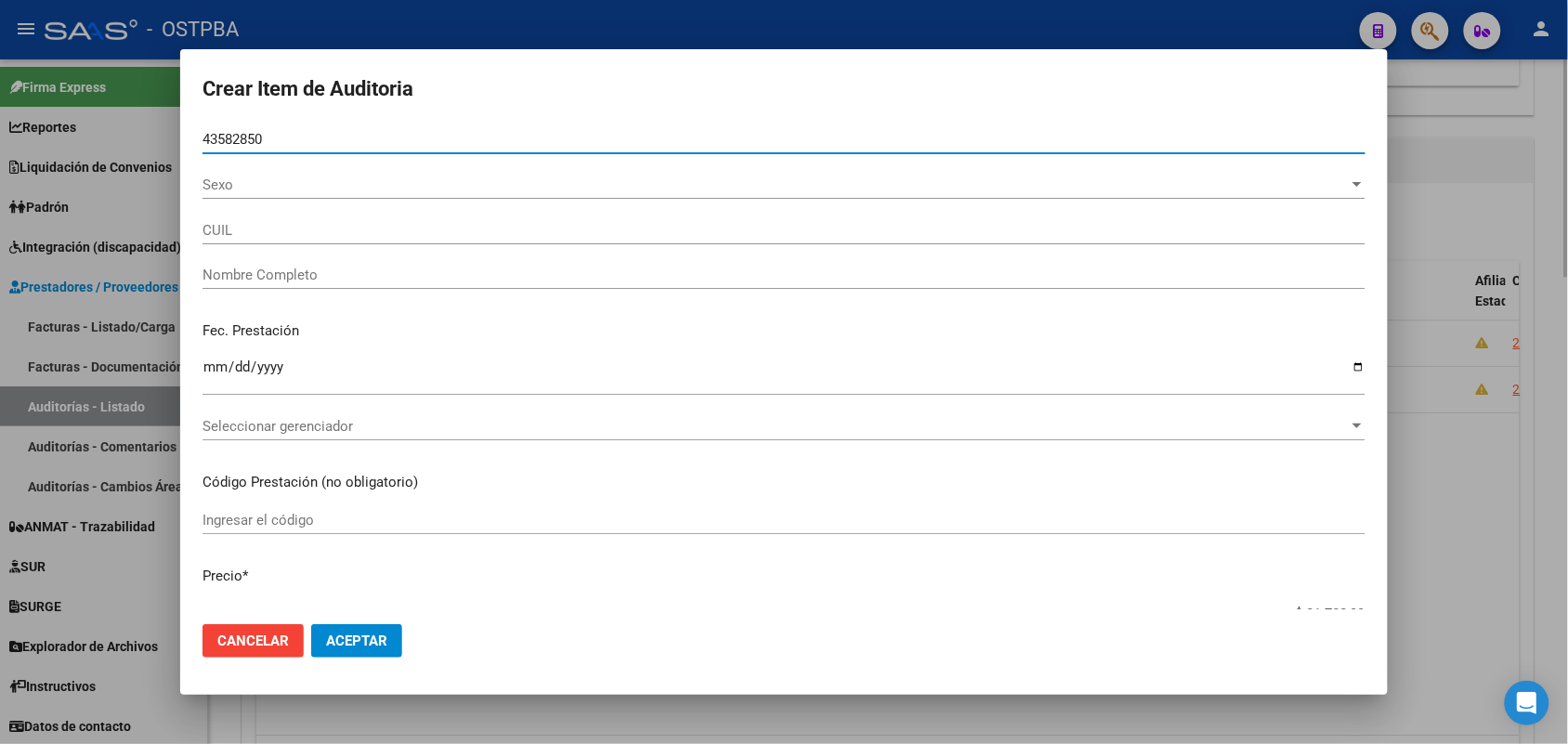
type input "27435828502"
type input "[PERSON_NAME] [PERSON_NAME] -"
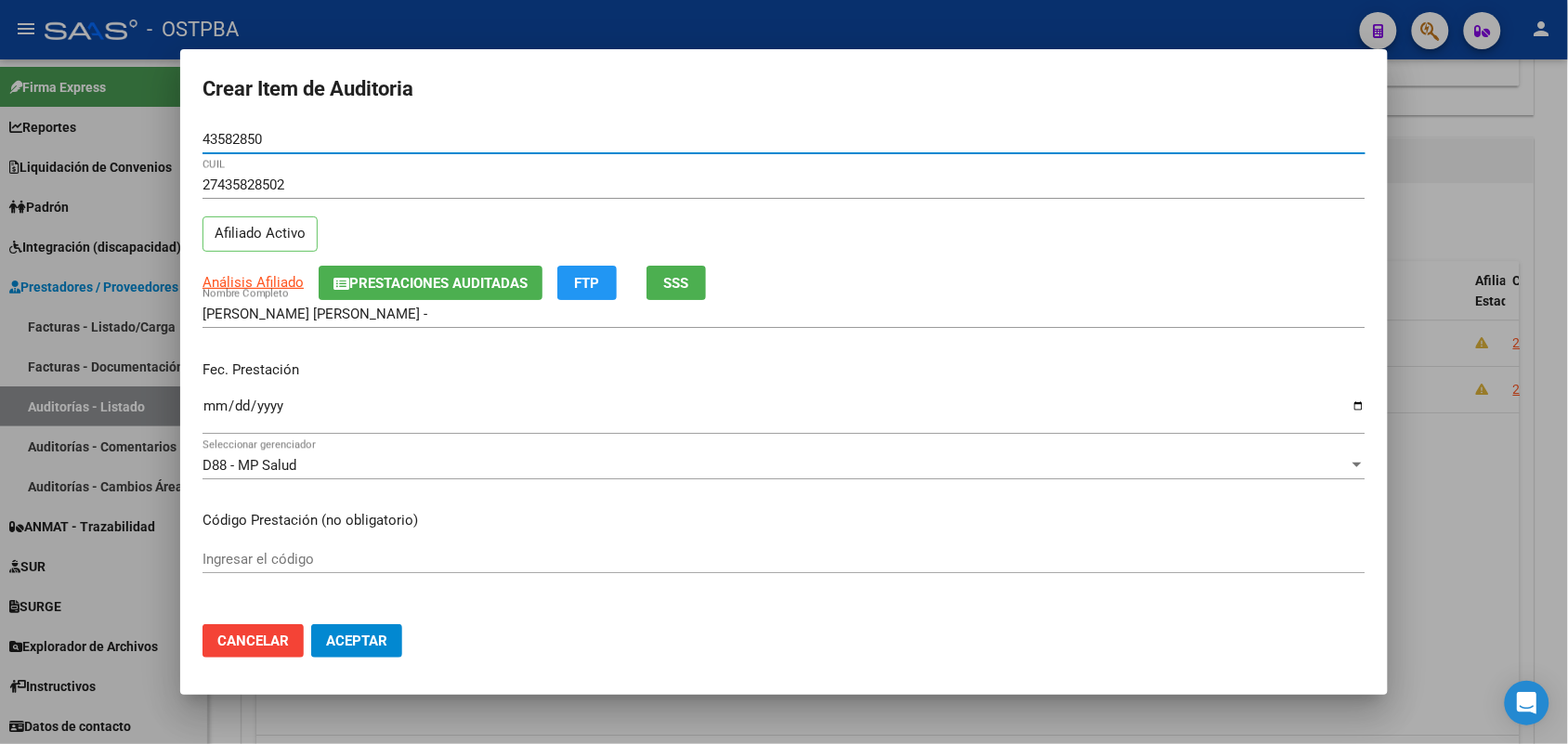
type input "43582850"
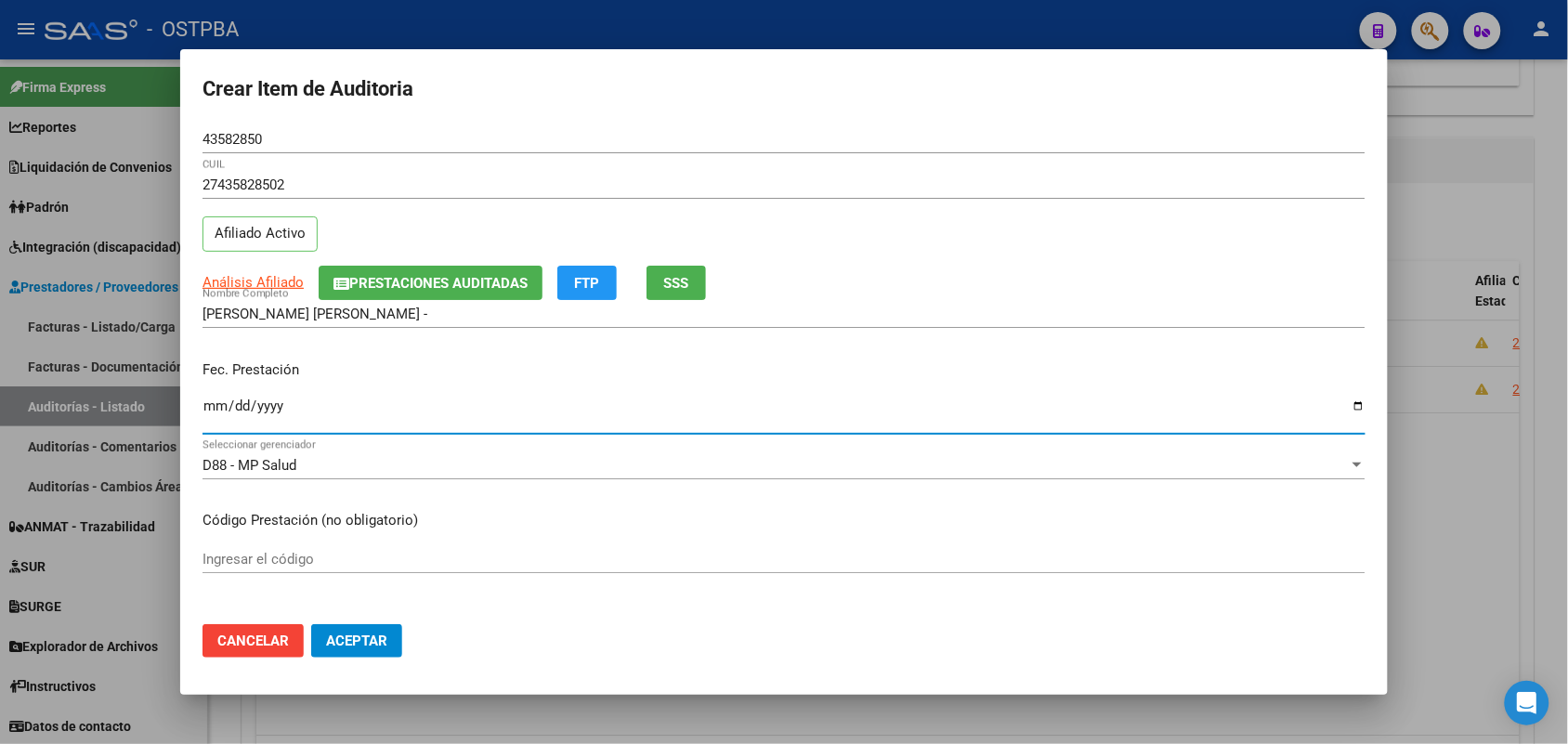
drag, startPoint x: 207, startPoint y: 406, endPoint x: 217, endPoint y: 406, distance: 10.0
click at [208, 406] on input "Ingresar la fecha" at bounding box center [784, 413] width 1163 height 30
type input "[DATE]"
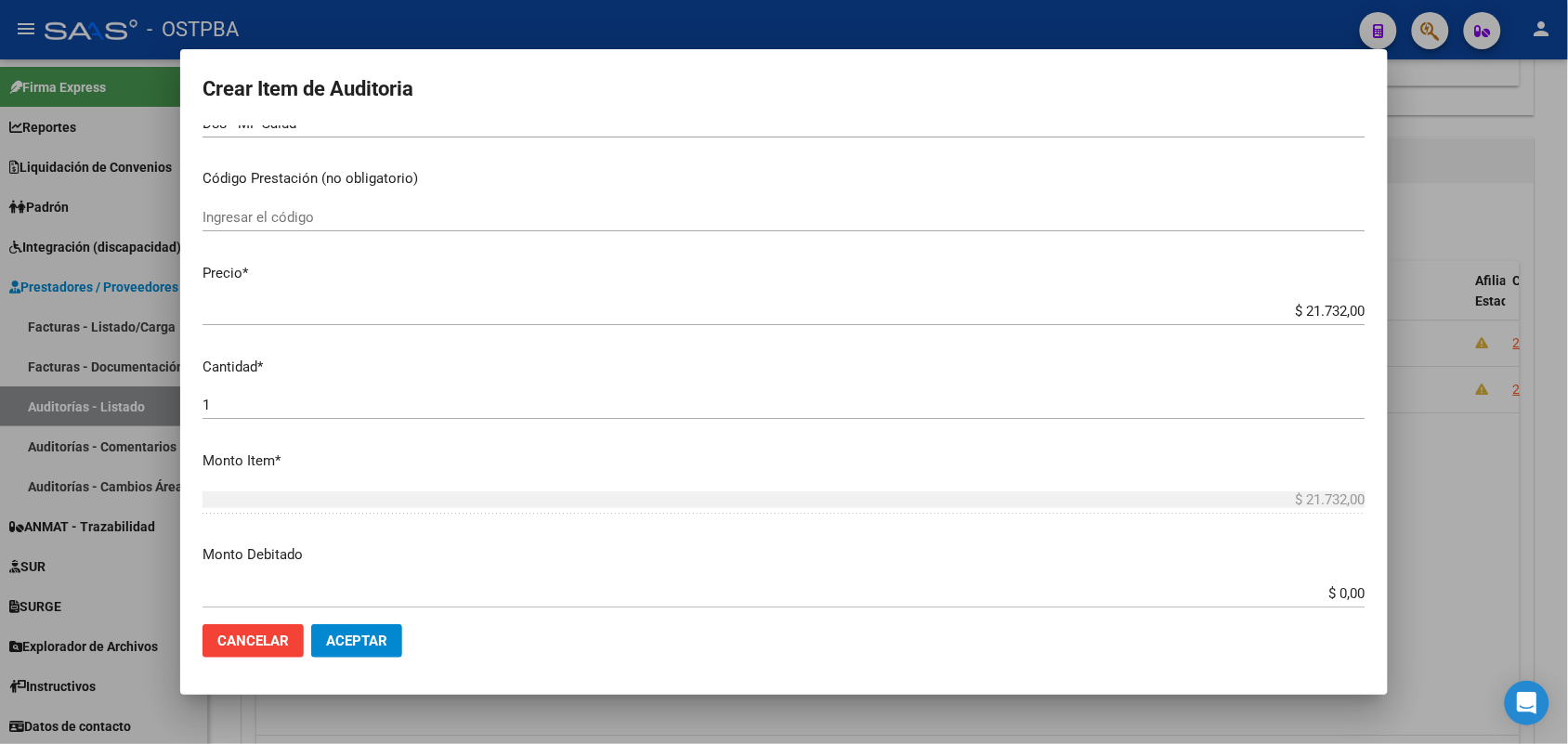
scroll to position [348, 0]
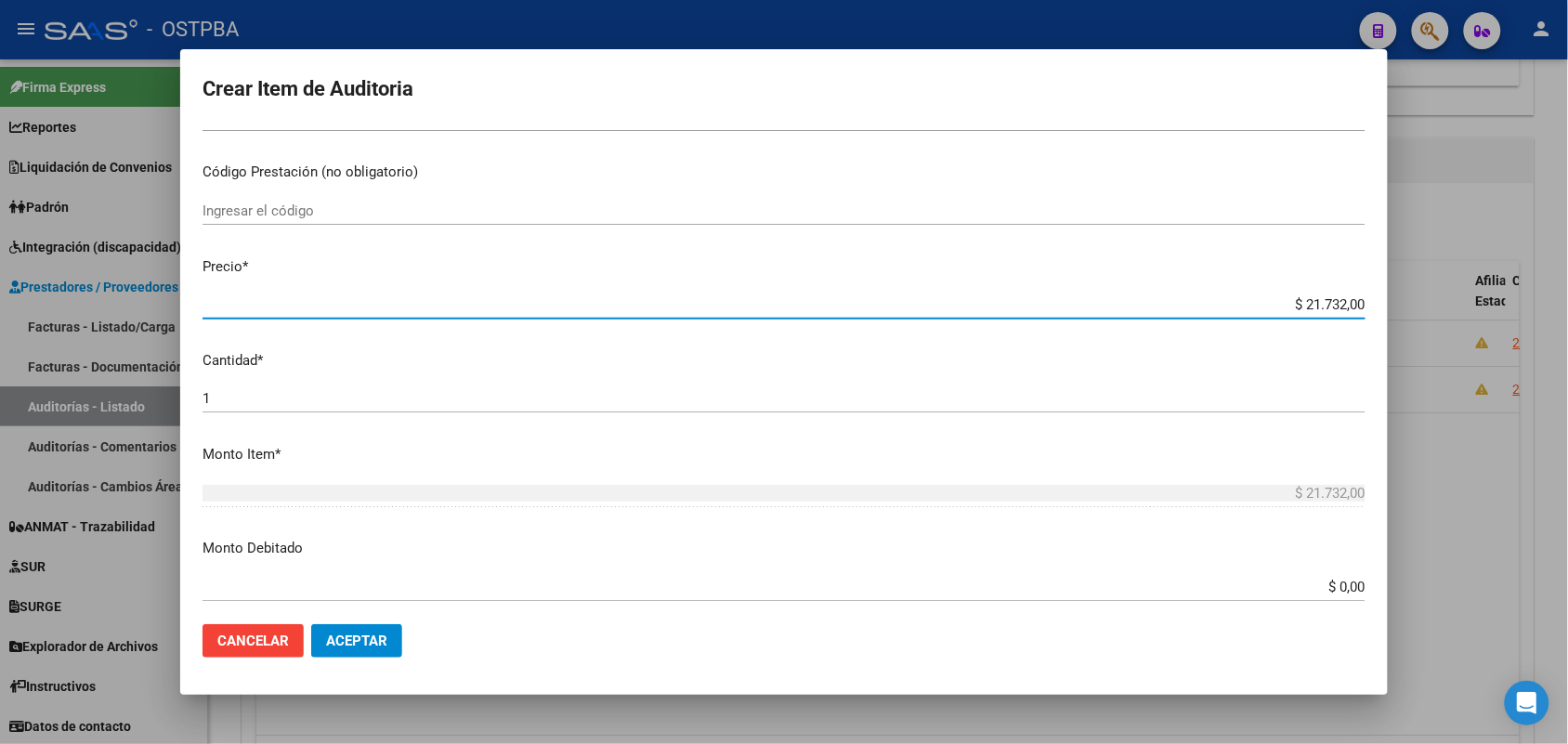
drag, startPoint x: 1276, startPoint y: 307, endPoint x: 1387, endPoint y: 298, distance: 111.4
click at [1387, 298] on mat-dialog-content "43582850 Nro Documento 27435828502 CUIL Afiliado Activo Análisis Afiliado Prest…" at bounding box center [784, 367] width 1208 height 484
type input "$ 0,07"
type input "$ 0,72"
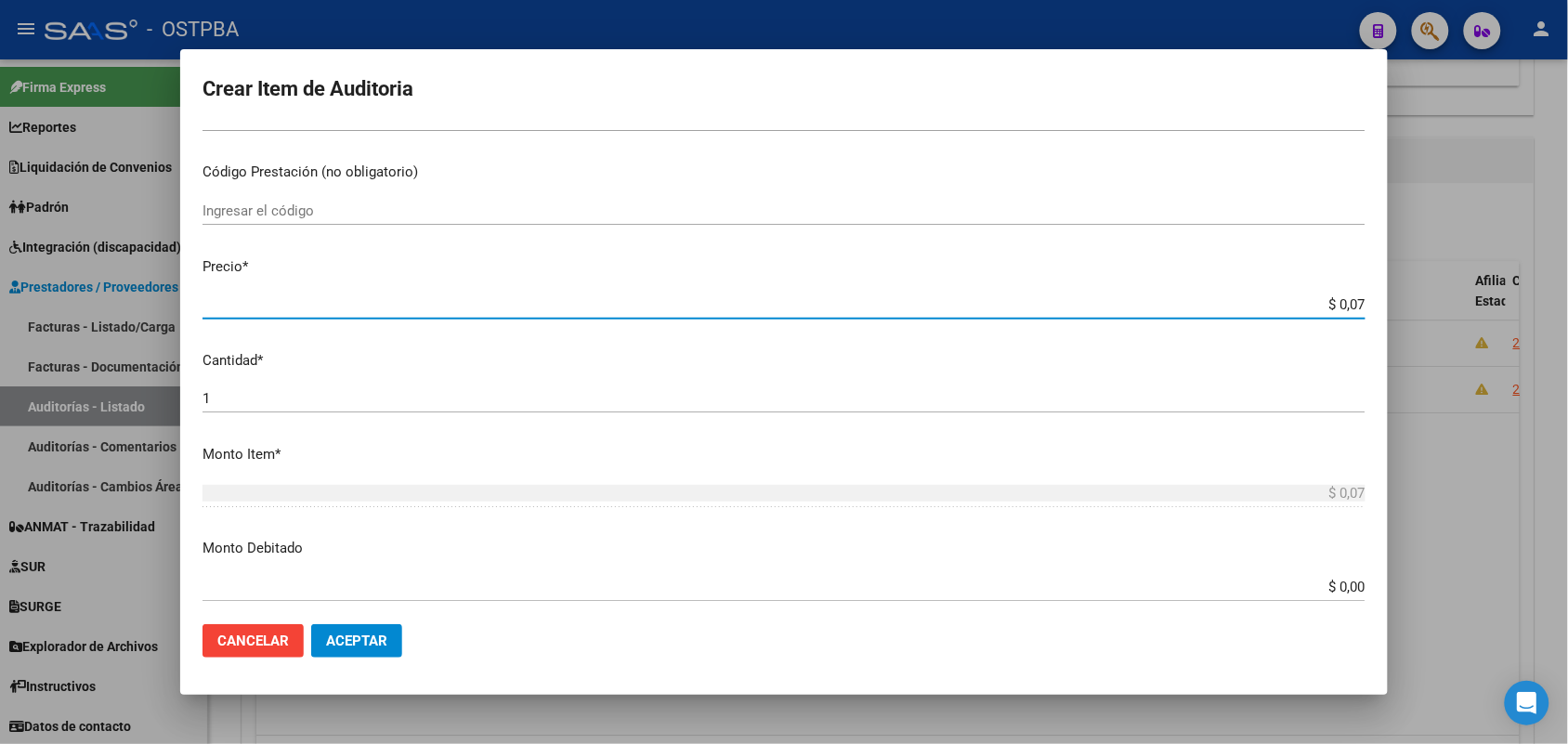
type input "$ 0,72"
type input "$ 7,24"
type input "$ 72,44"
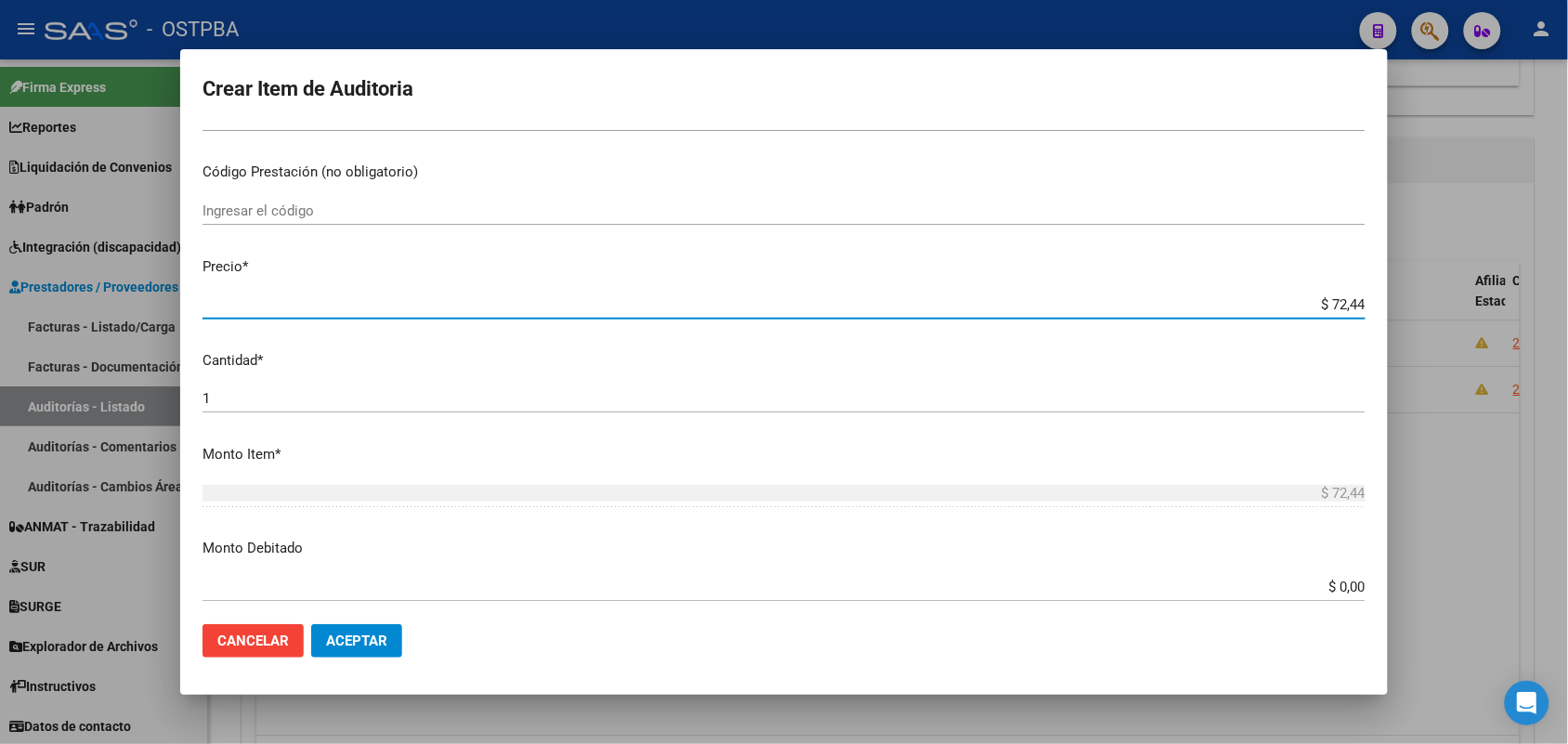
type input "$ 724,40"
type input "$ 7.244,00"
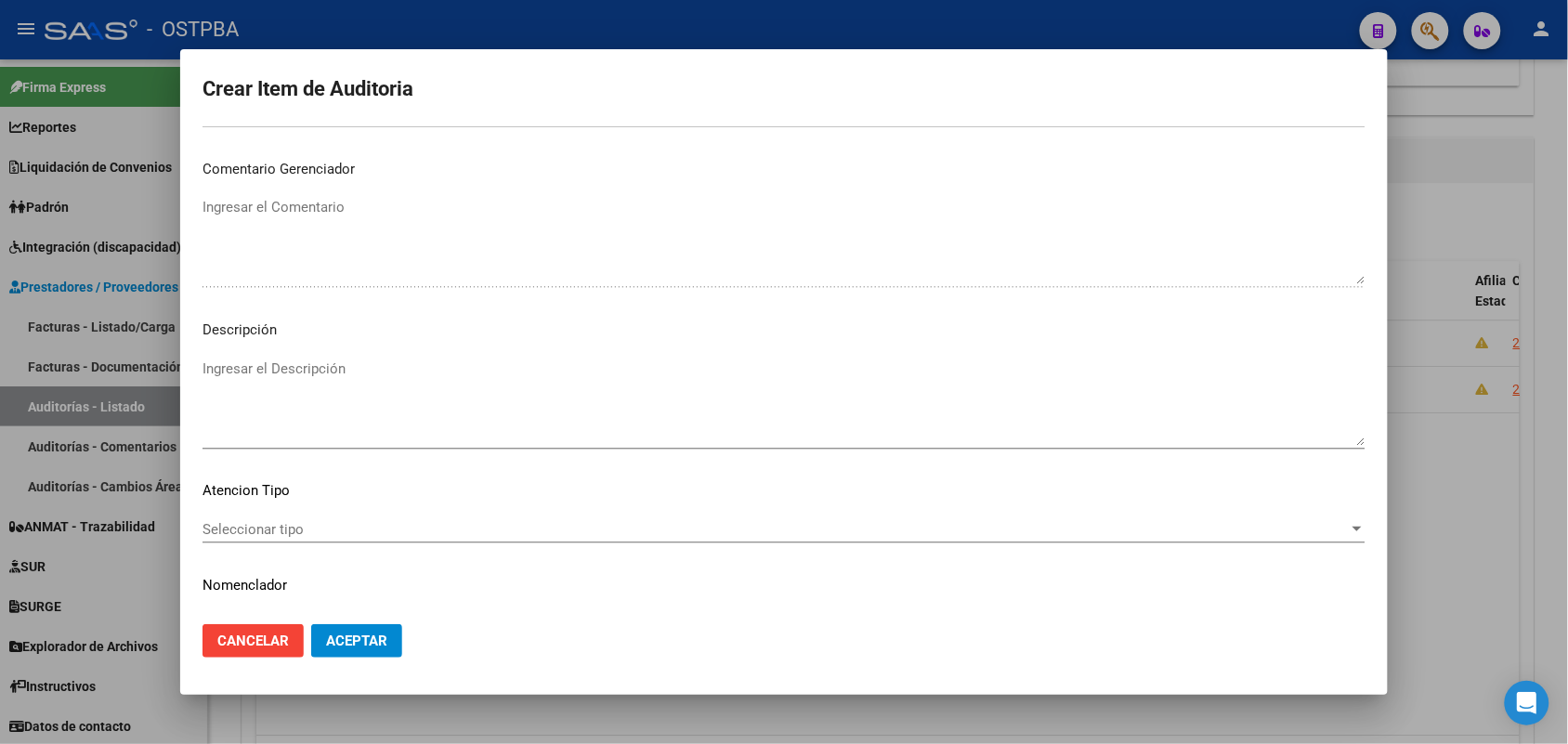
scroll to position [1027, 0]
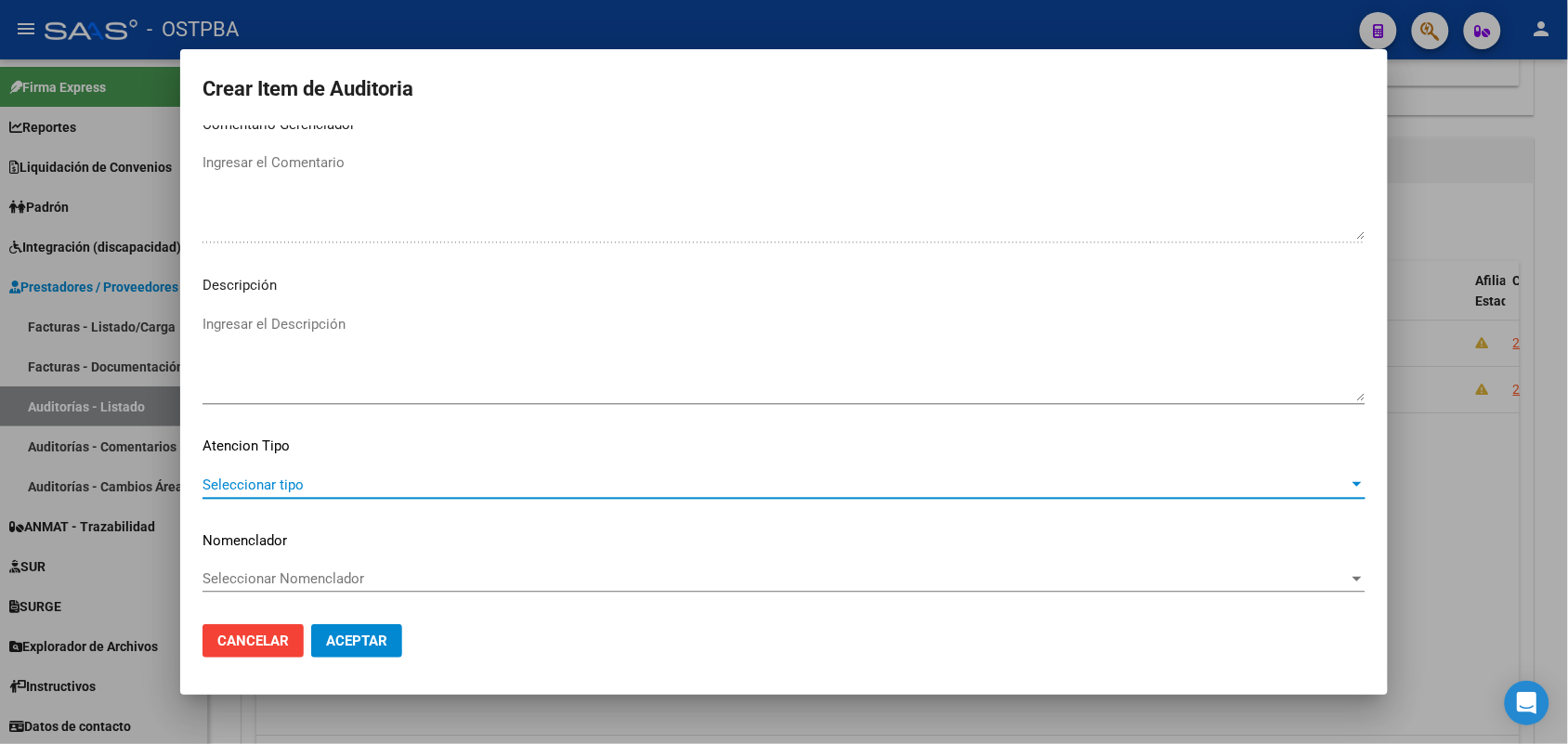
click at [300, 479] on span "Seleccionar tipo" at bounding box center [776, 484] width 1147 height 17
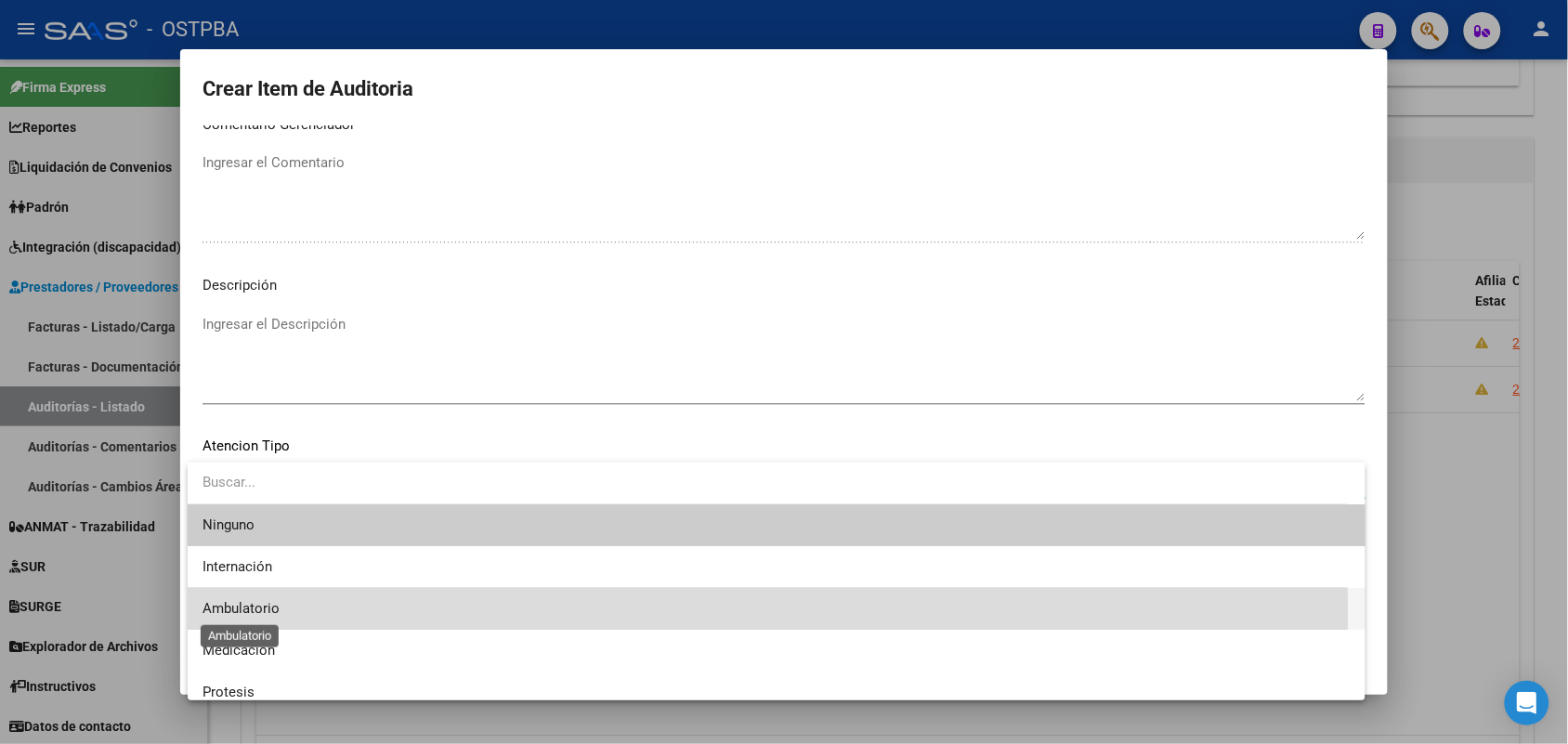
click at [276, 610] on span "Ambulatorio" at bounding box center [241, 608] width 77 height 17
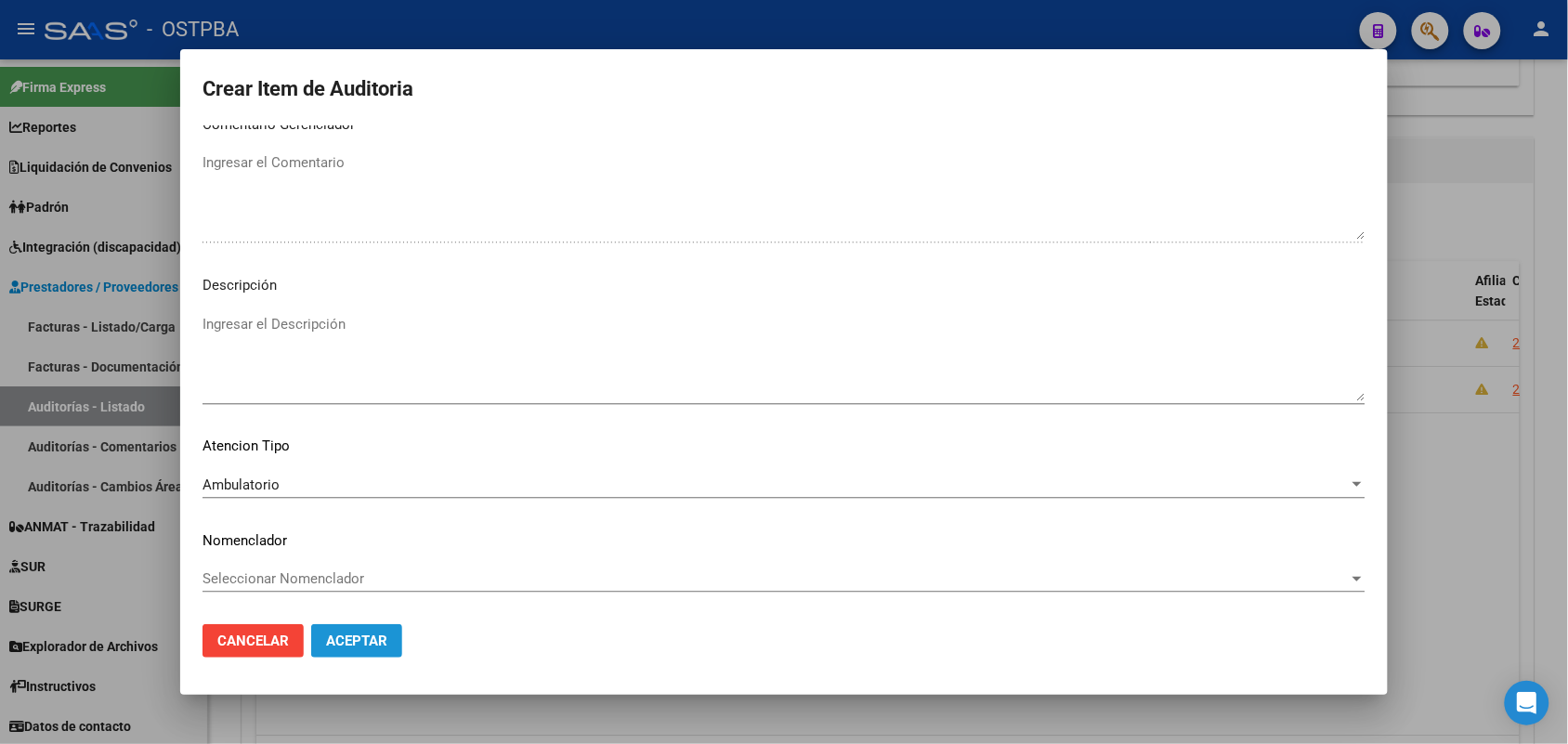
click at [357, 642] on span "Aceptar" at bounding box center [356, 641] width 61 height 17
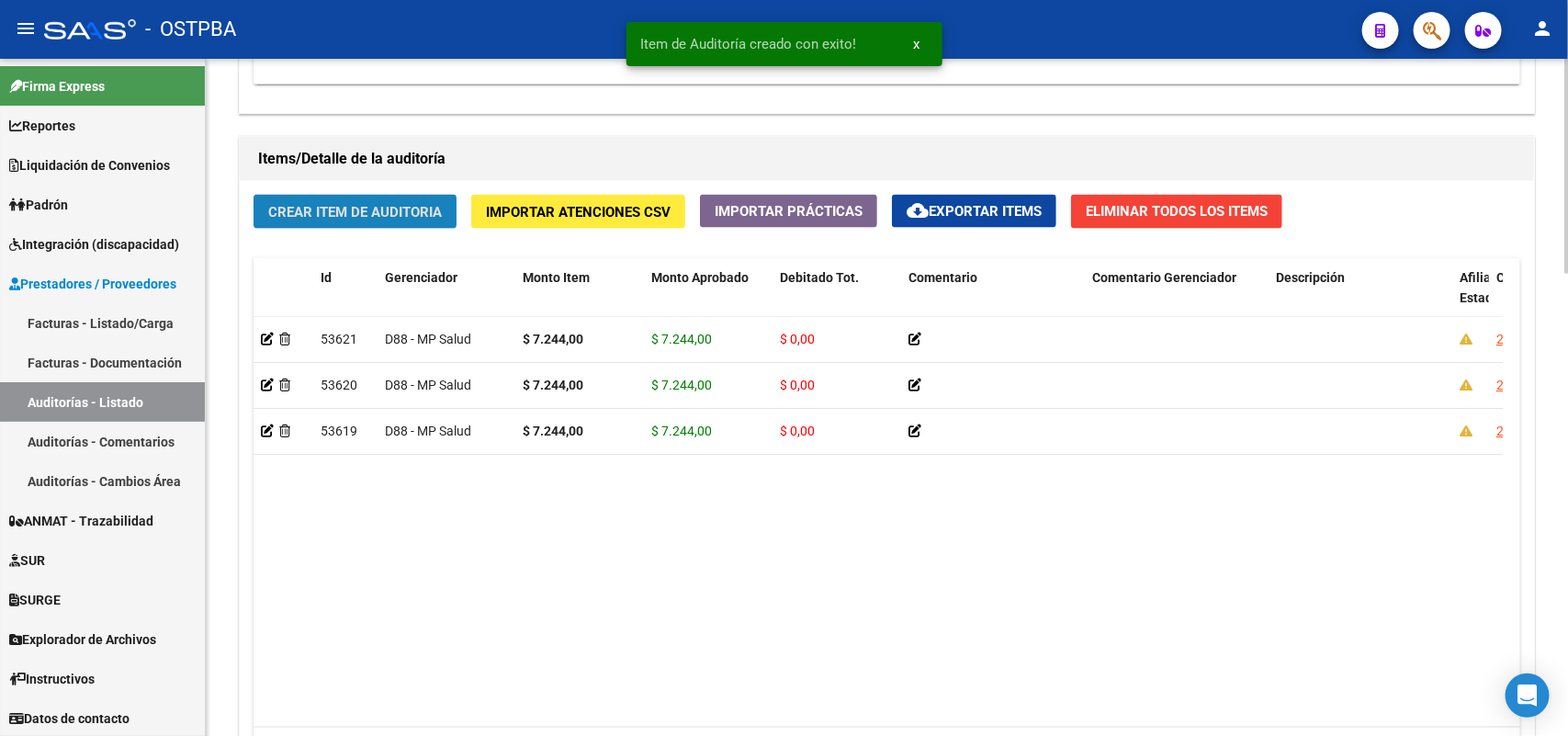
click at [443, 209] on button "Crear Item de Auditoria" at bounding box center [355, 211] width 203 height 34
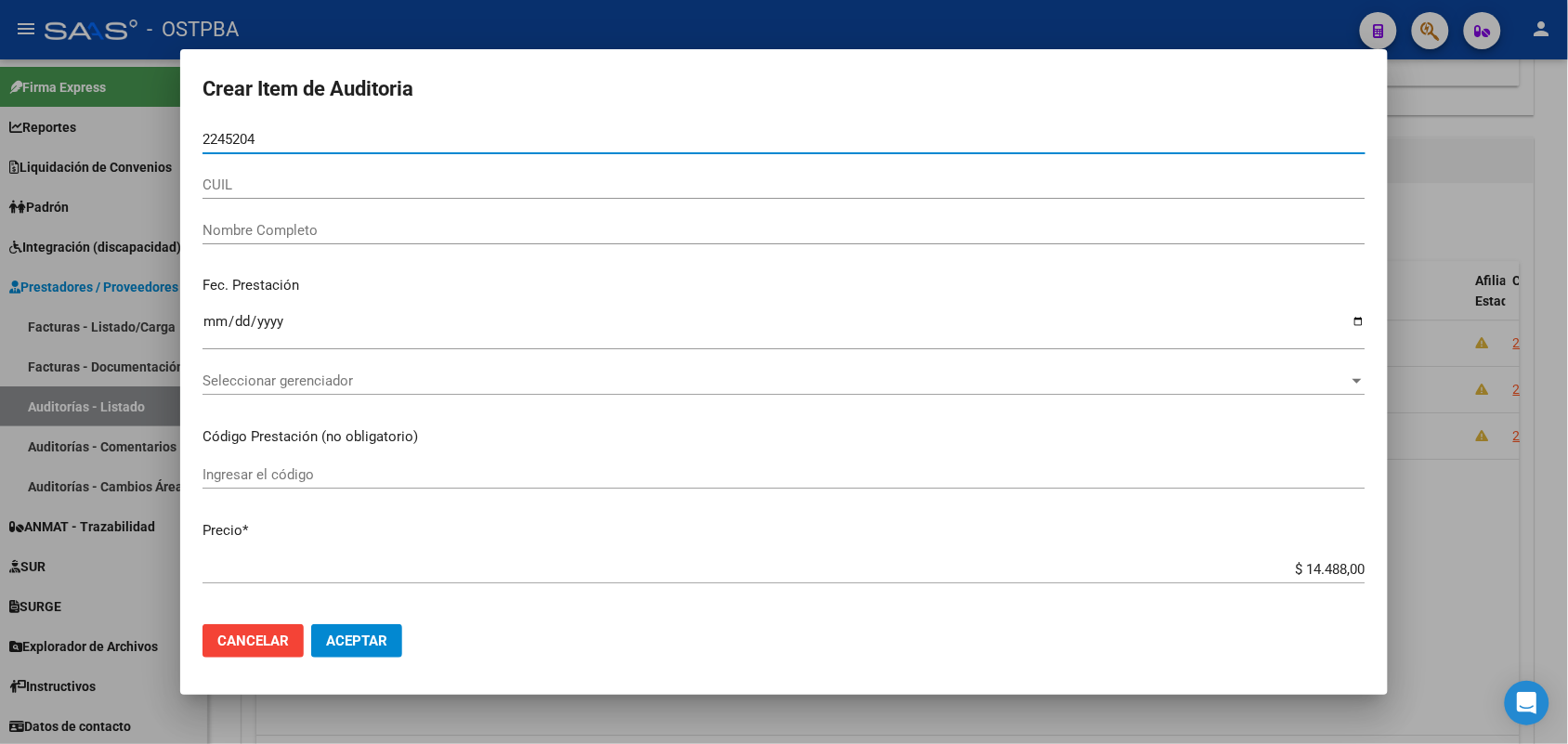
type input "22452047"
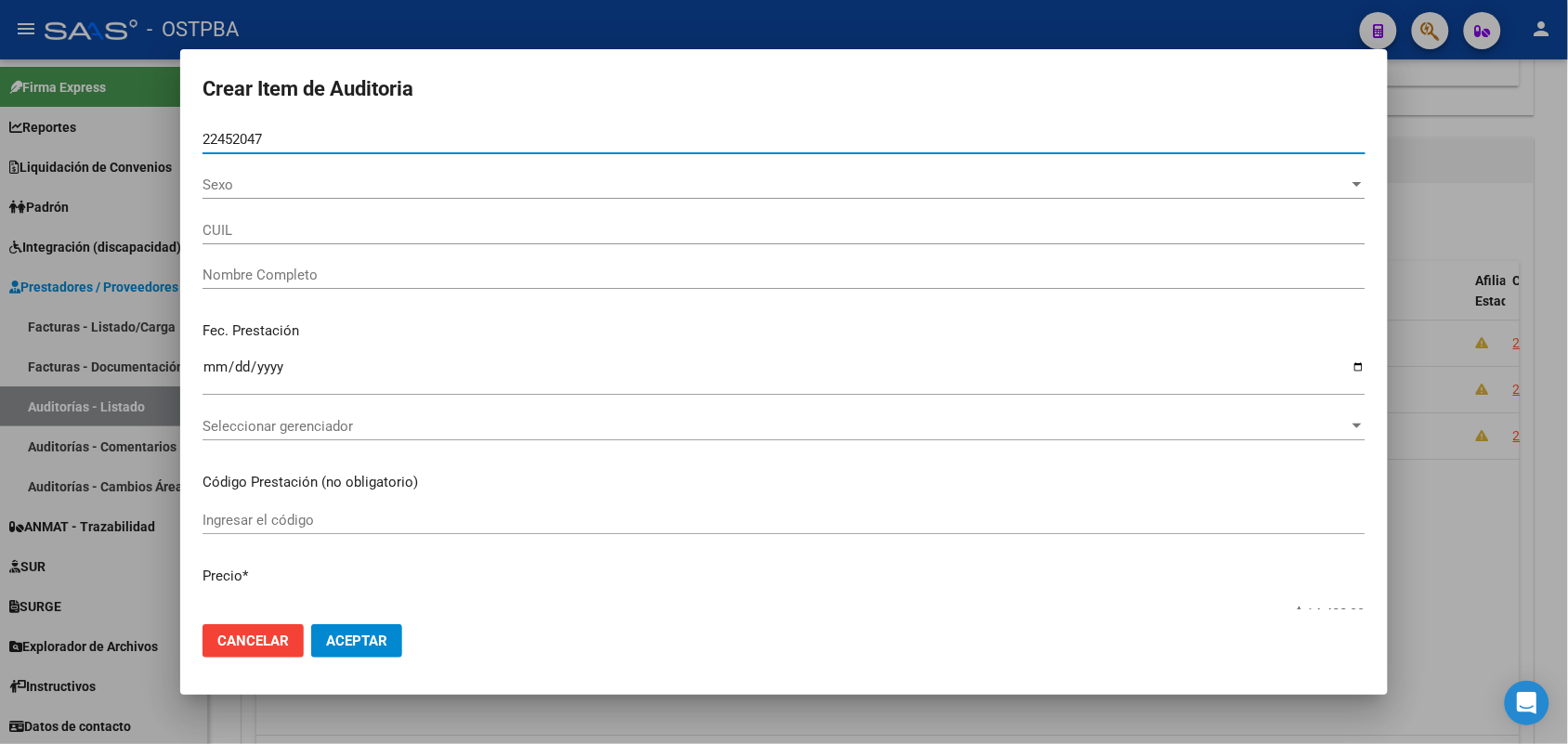
type input "27224520471"
type input "[PERSON_NAME] [PERSON_NAME]"
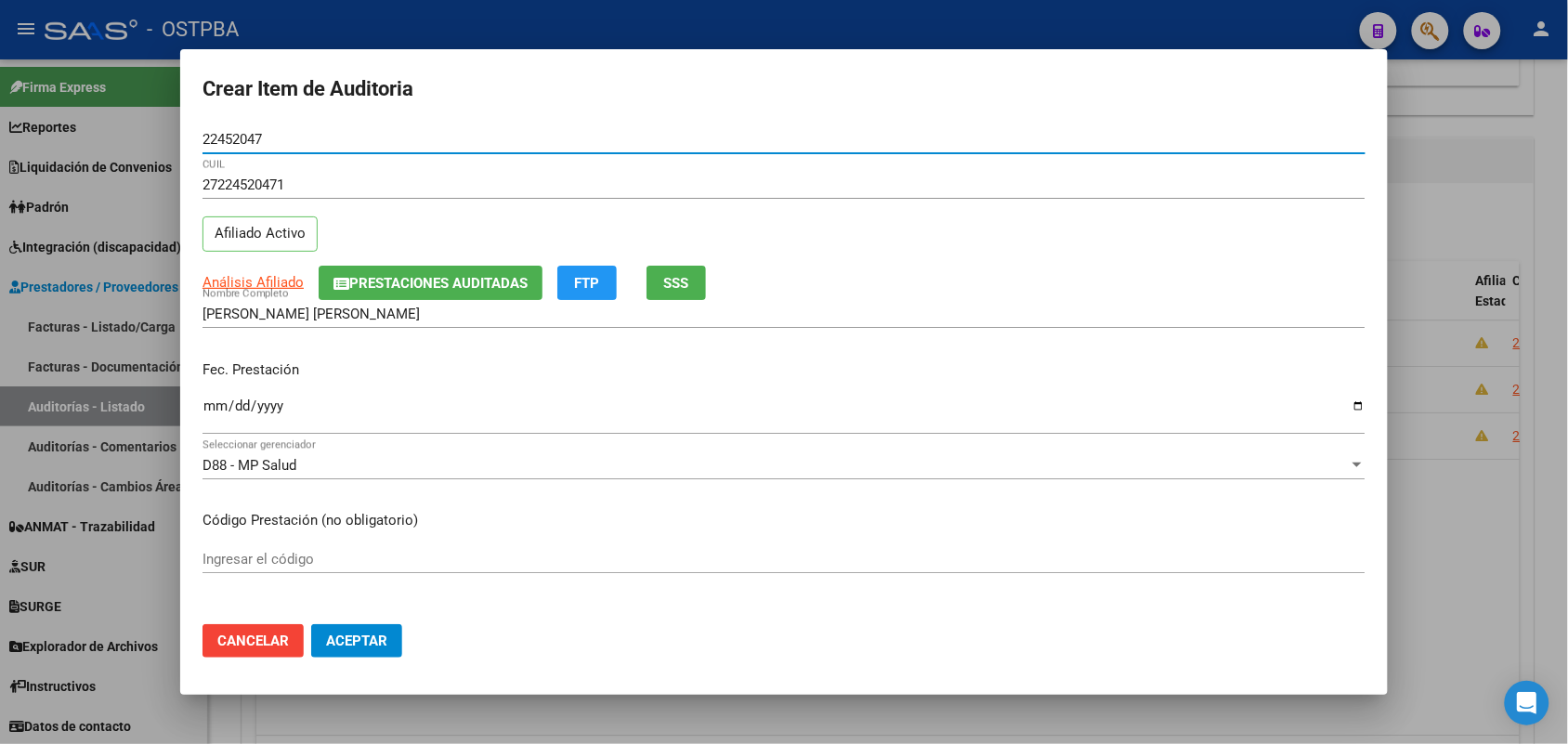
type input "22452047"
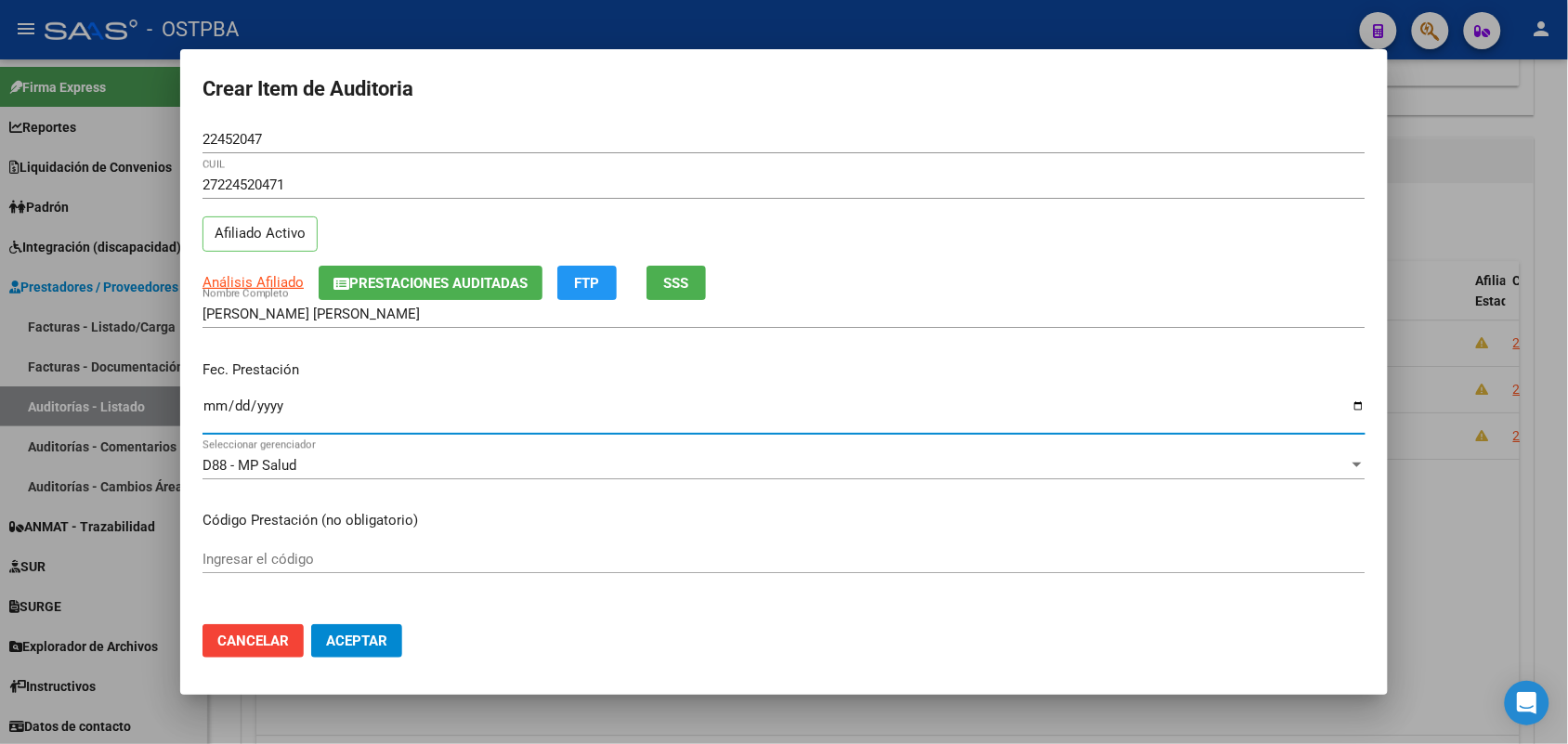
click at [211, 414] on input "Ingresar la fecha" at bounding box center [784, 413] width 1163 height 30
type input "[DATE]"
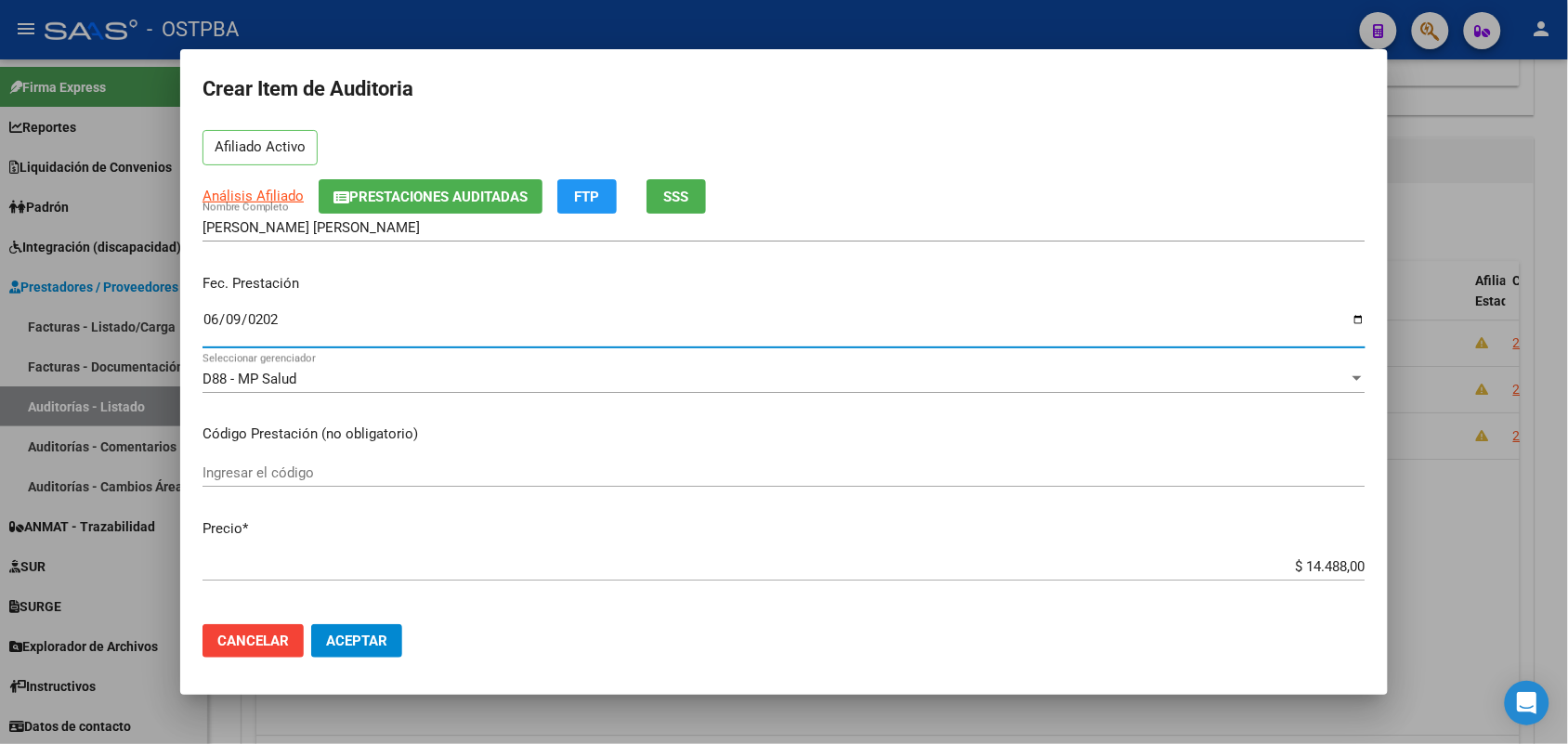
scroll to position [232, 0]
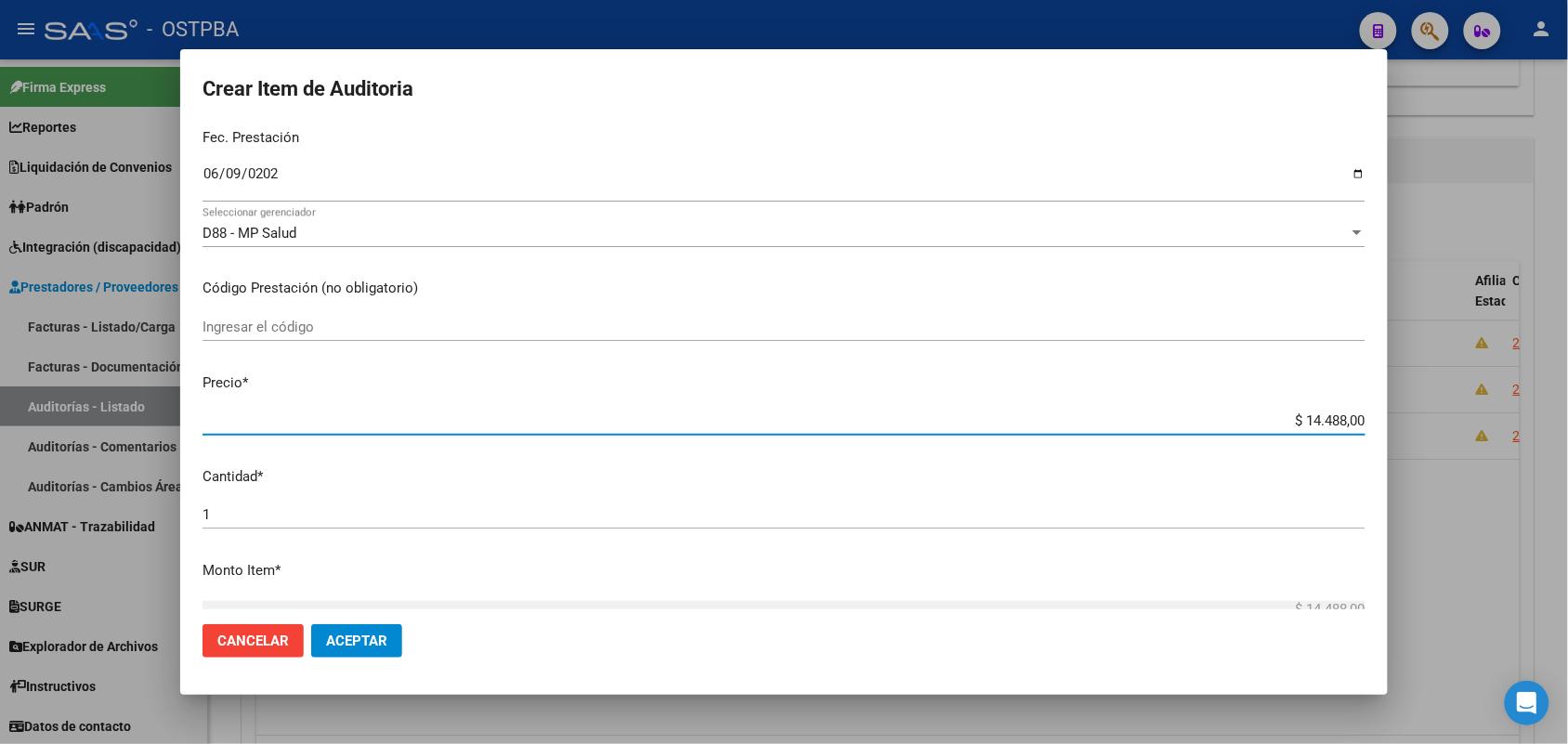
drag, startPoint x: 1257, startPoint y: 418, endPoint x: 1434, endPoint y: 439, distance: 178.2
click at [1434, 439] on div "Crear Item de Auditoria 22452047 Nro Documento 27224520471 CUIL Afiliado Activo…" at bounding box center [784, 372] width 1568 height 744
type input "$ 0,07"
type input "$ 0,72"
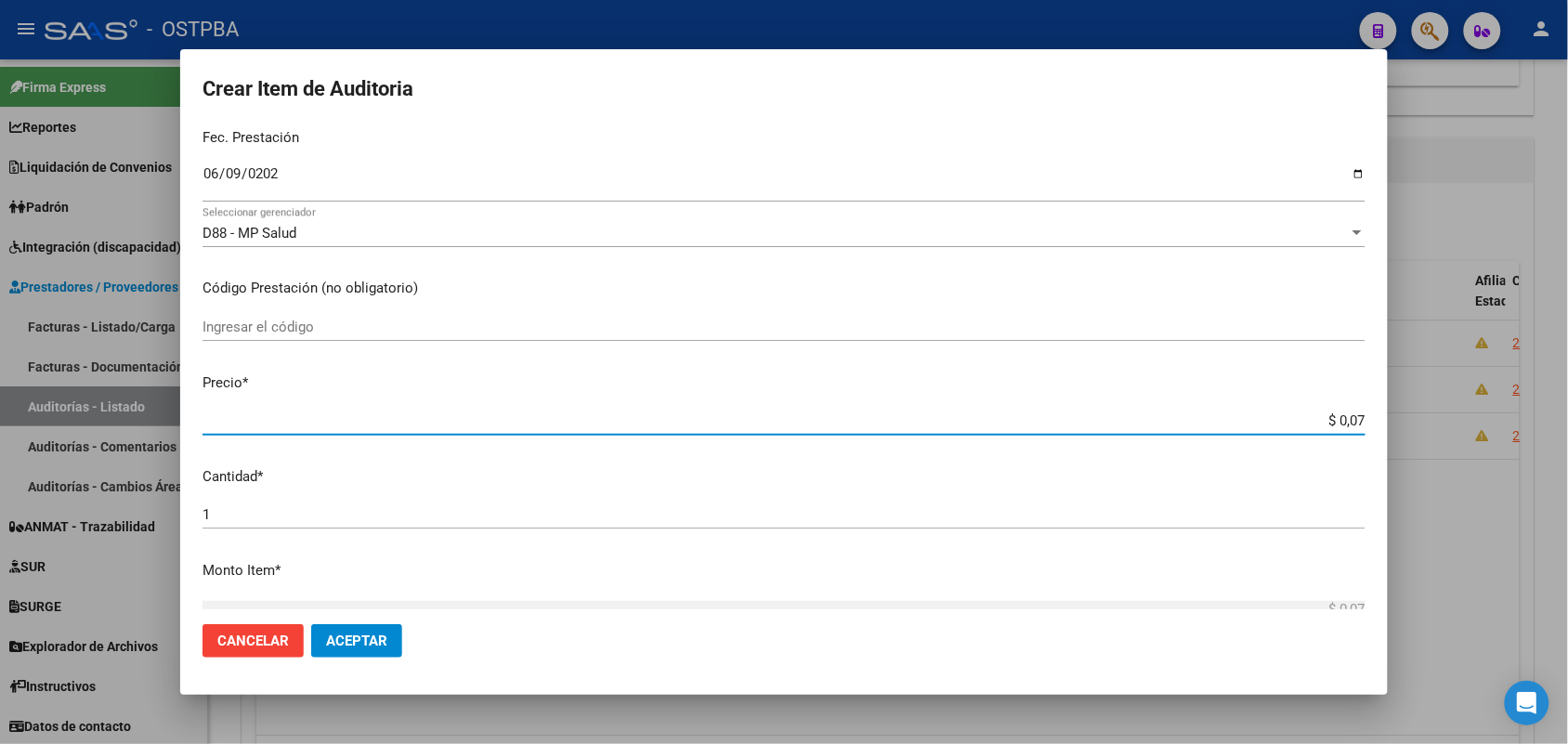
type input "$ 0,72"
type input "$ 7,24"
type input "$ 72,44"
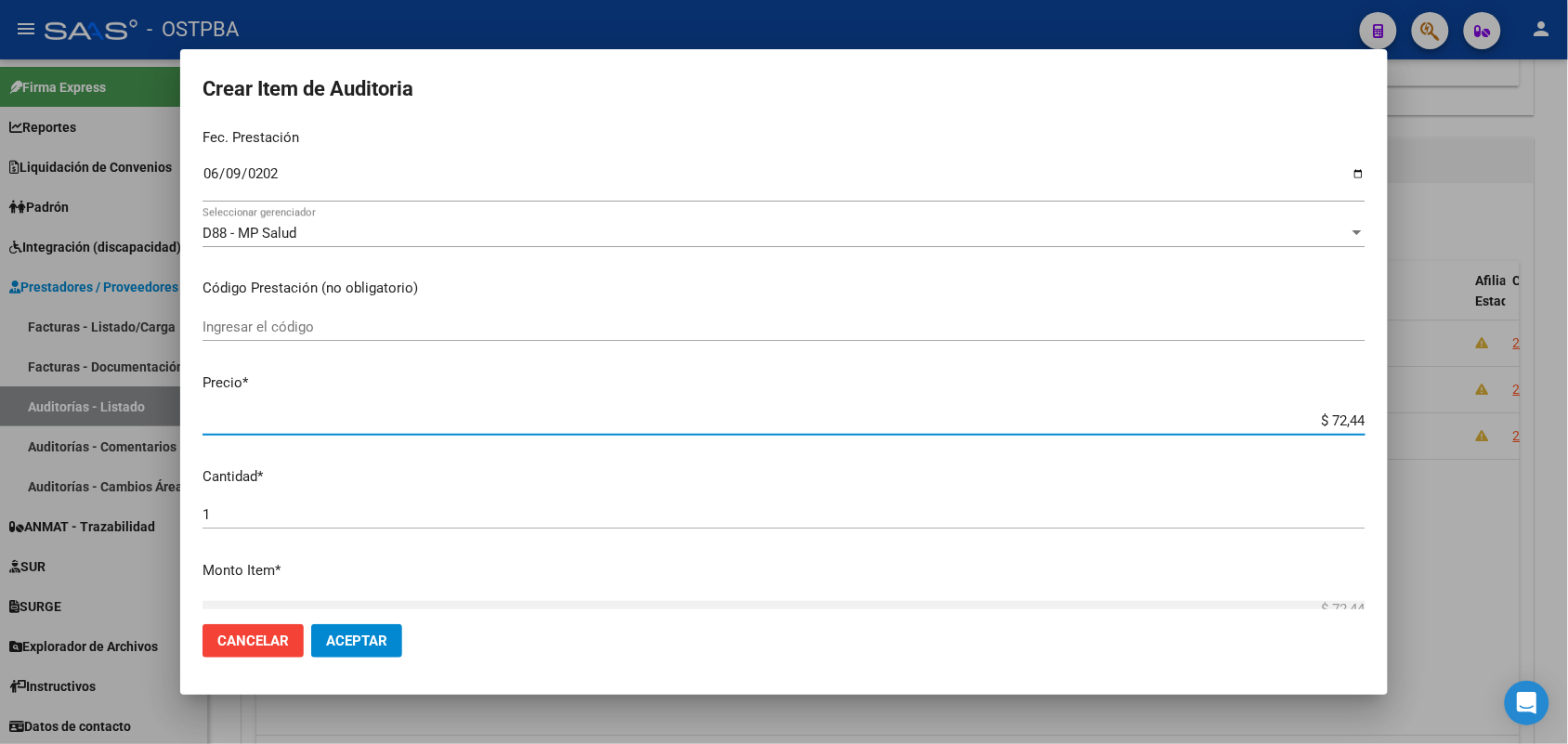
type input "$ 724,40"
type input "$ 7.244,00"
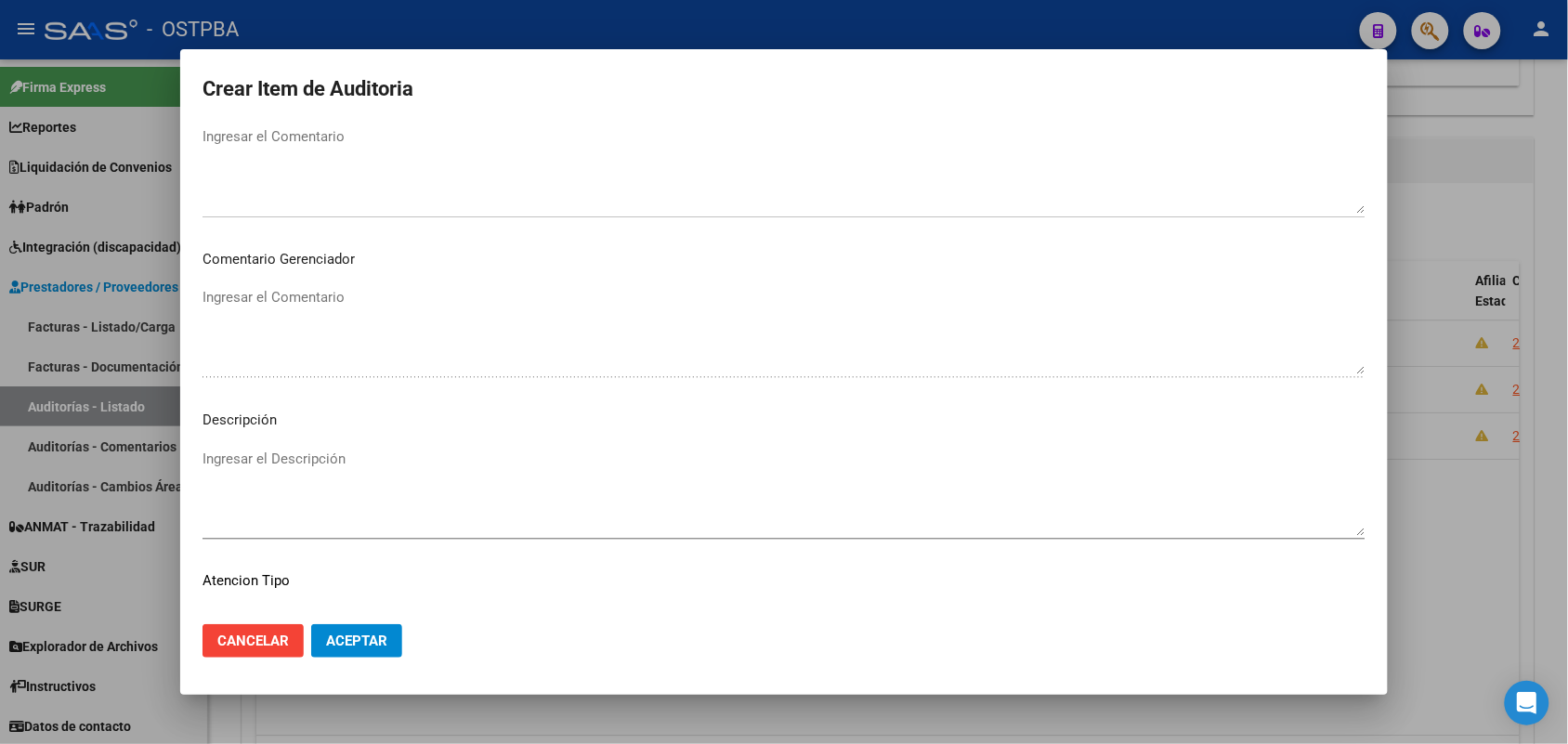
scroll to position [1027, 0]
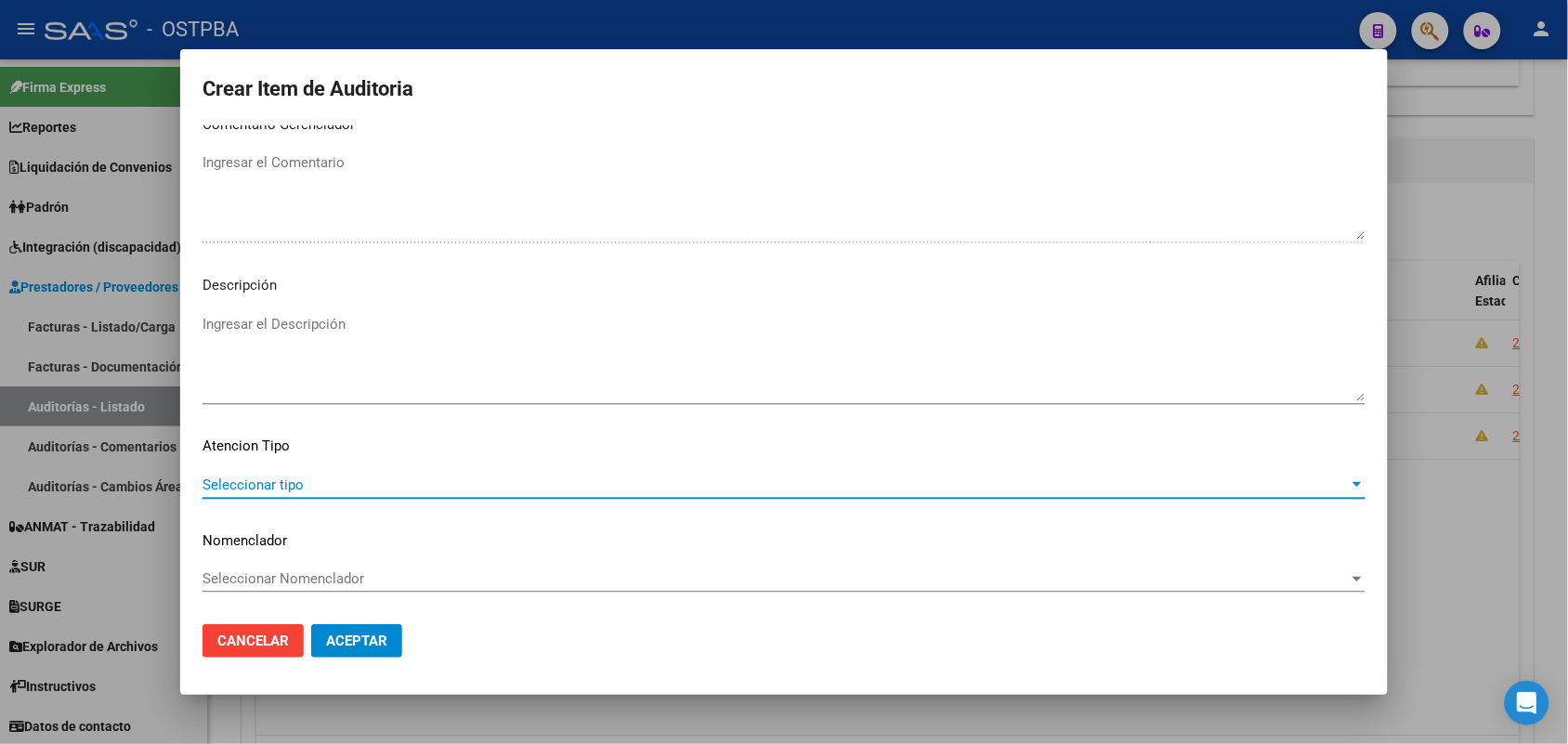
click at [288, 489] on span "Seleccionar tipo" at bounding box center [776, 484] width 1147 height 17
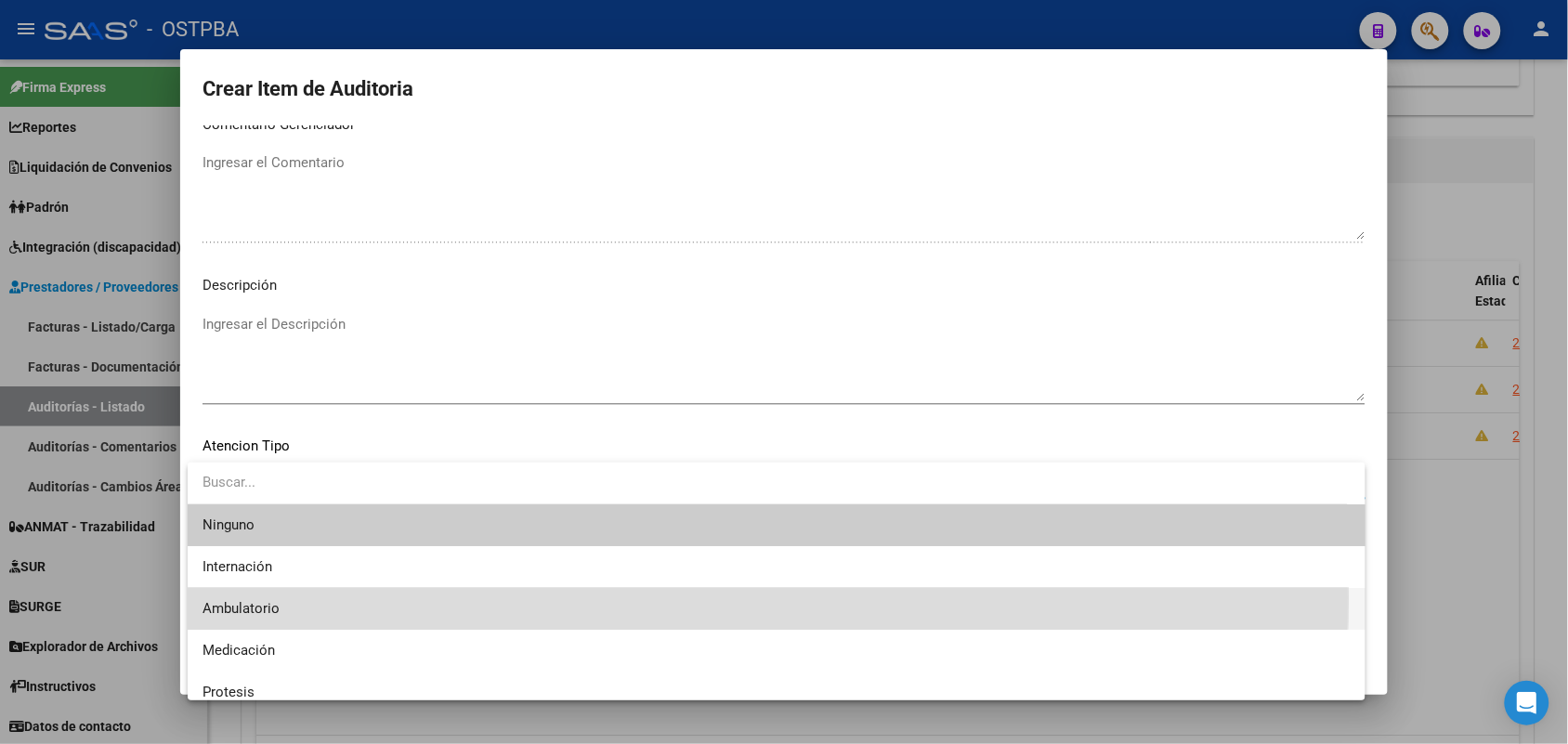
click at [244, 597] on span "Ambulatorio" at bounding box center [777, 609] width 1149 height 41
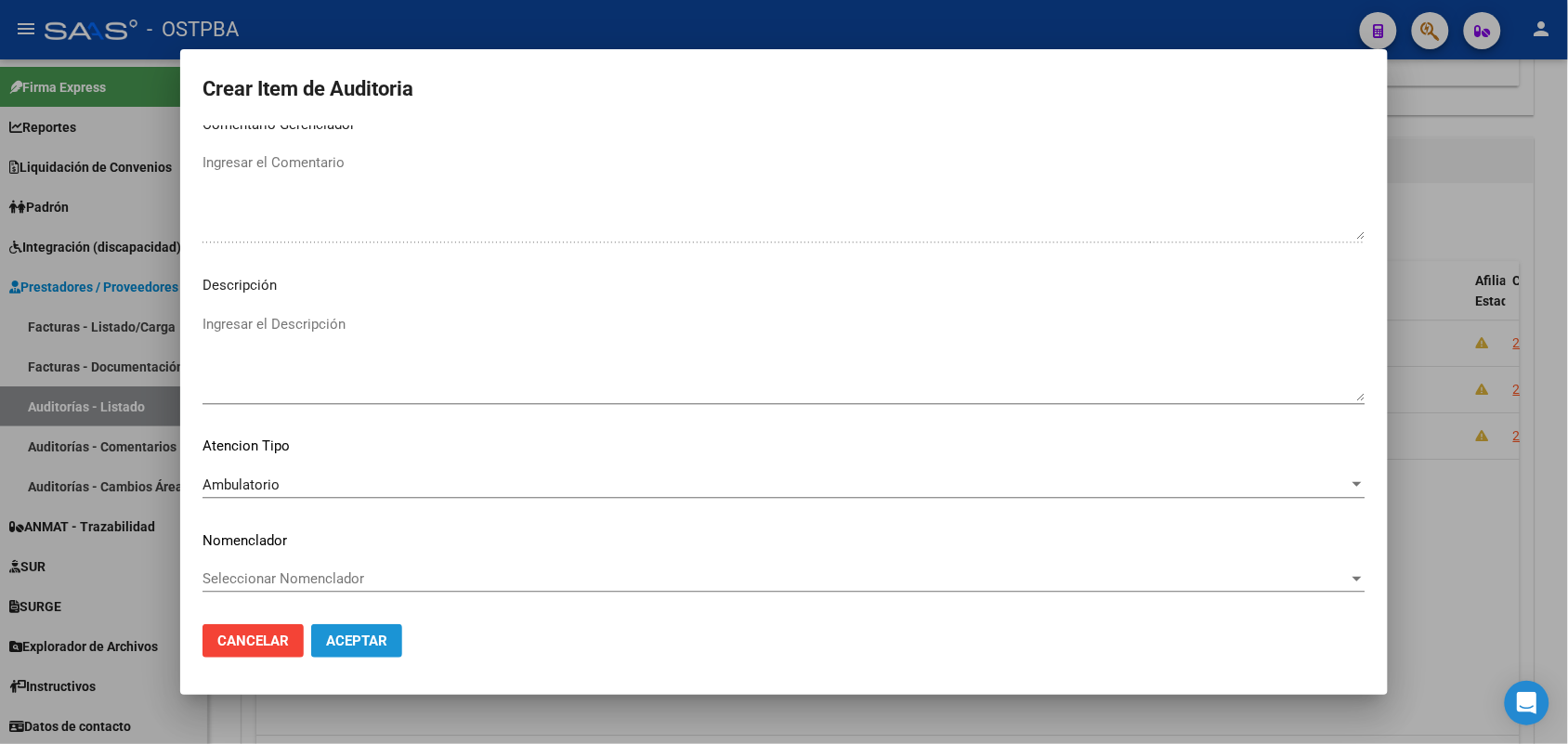
click at [368, 634] on span "Aceptar" at bounding box center [356, 641] width 61 height 17
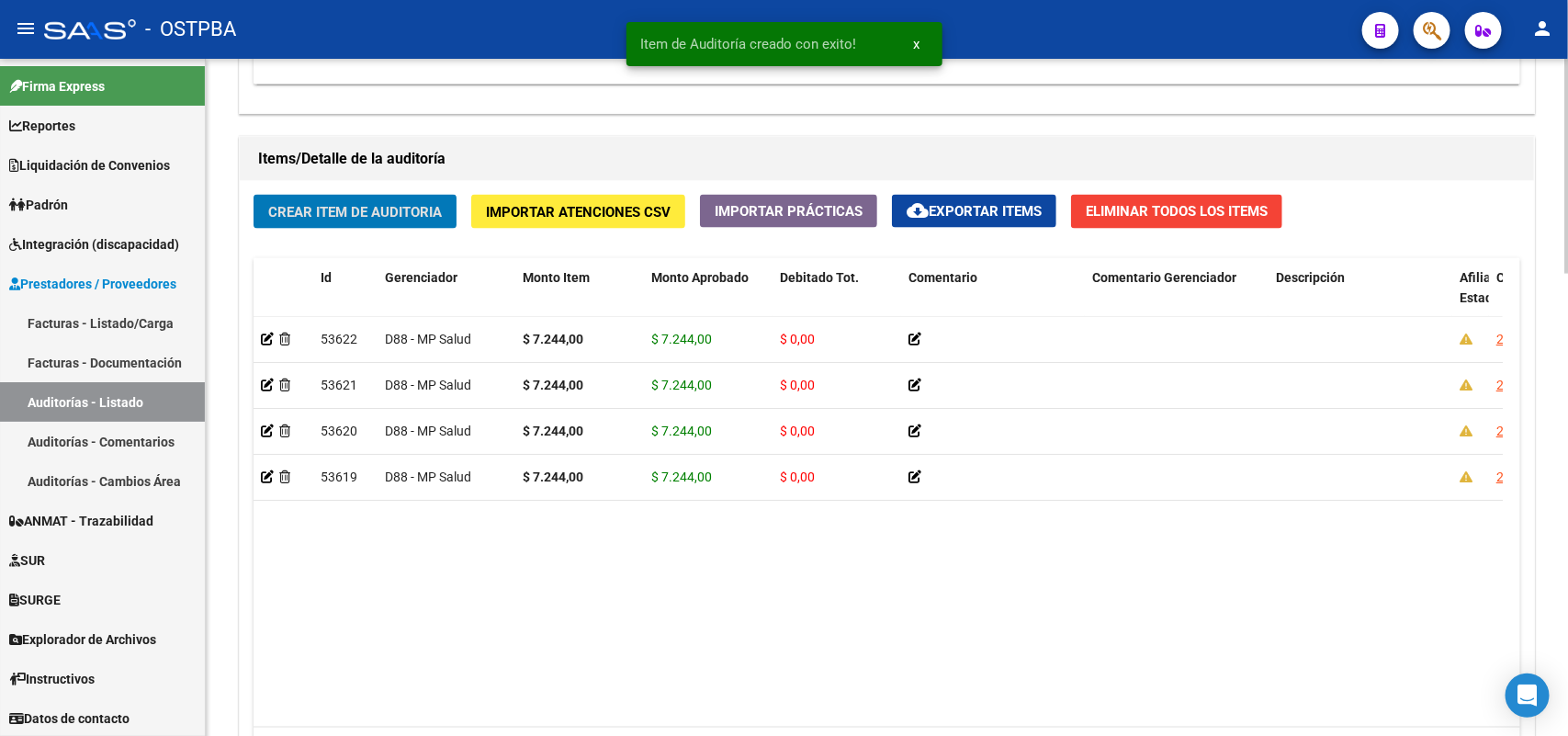
click at [420, 212] on span "Crear Item de Auditoria" at bounding box center [355, 212] width 173 height 17
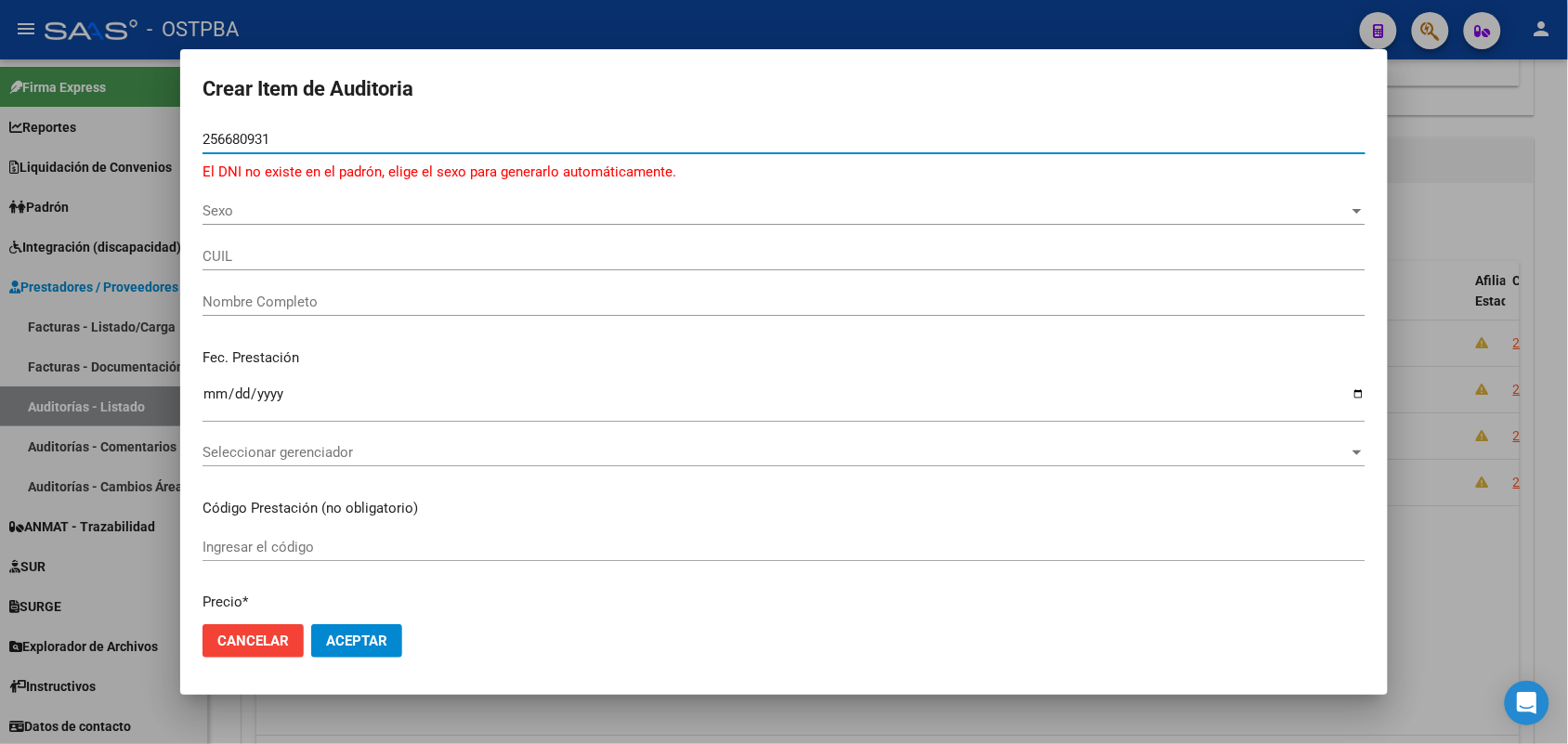
type input "256680931"
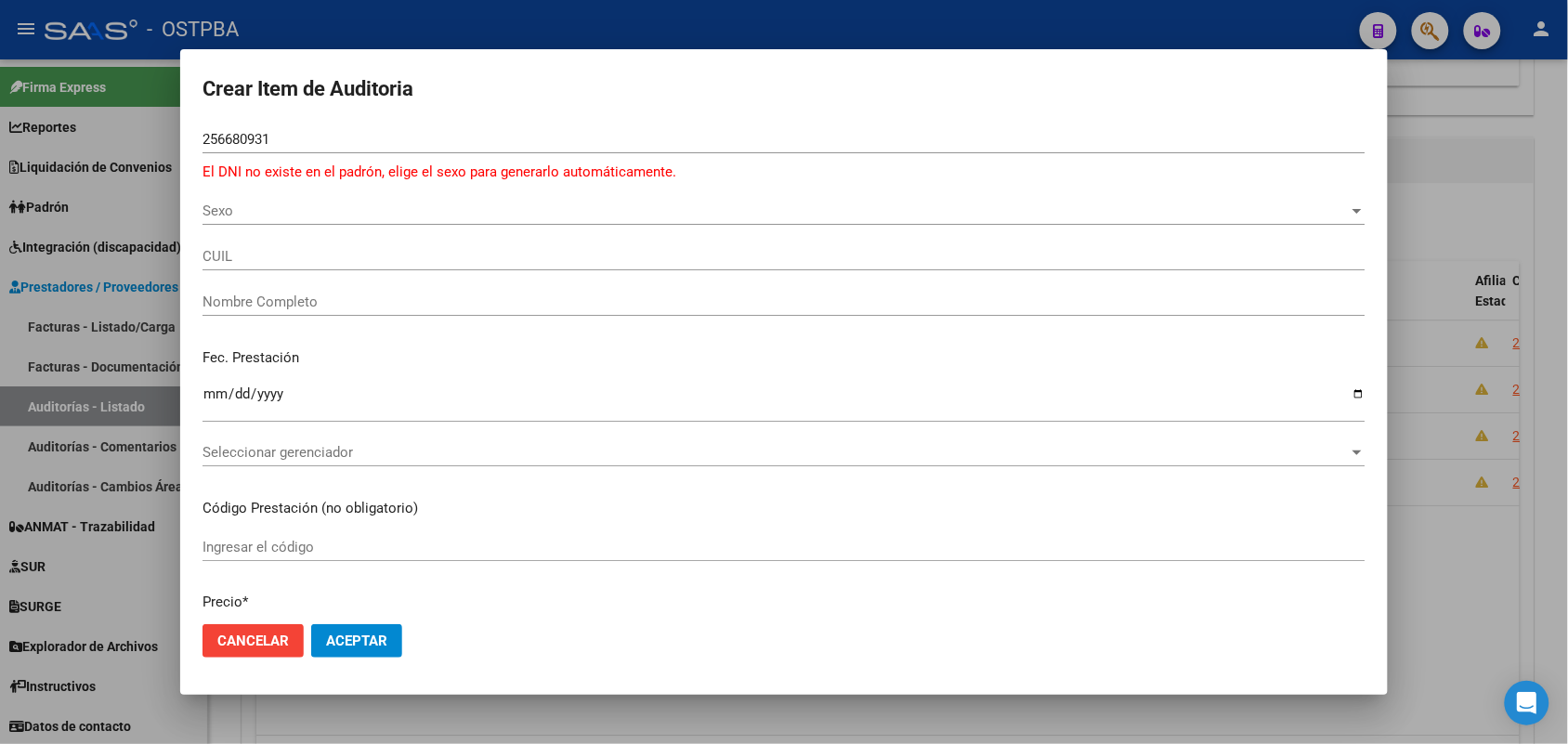
click at [104, 295] on div at bounding box center [784, 372] width 1568 height 744
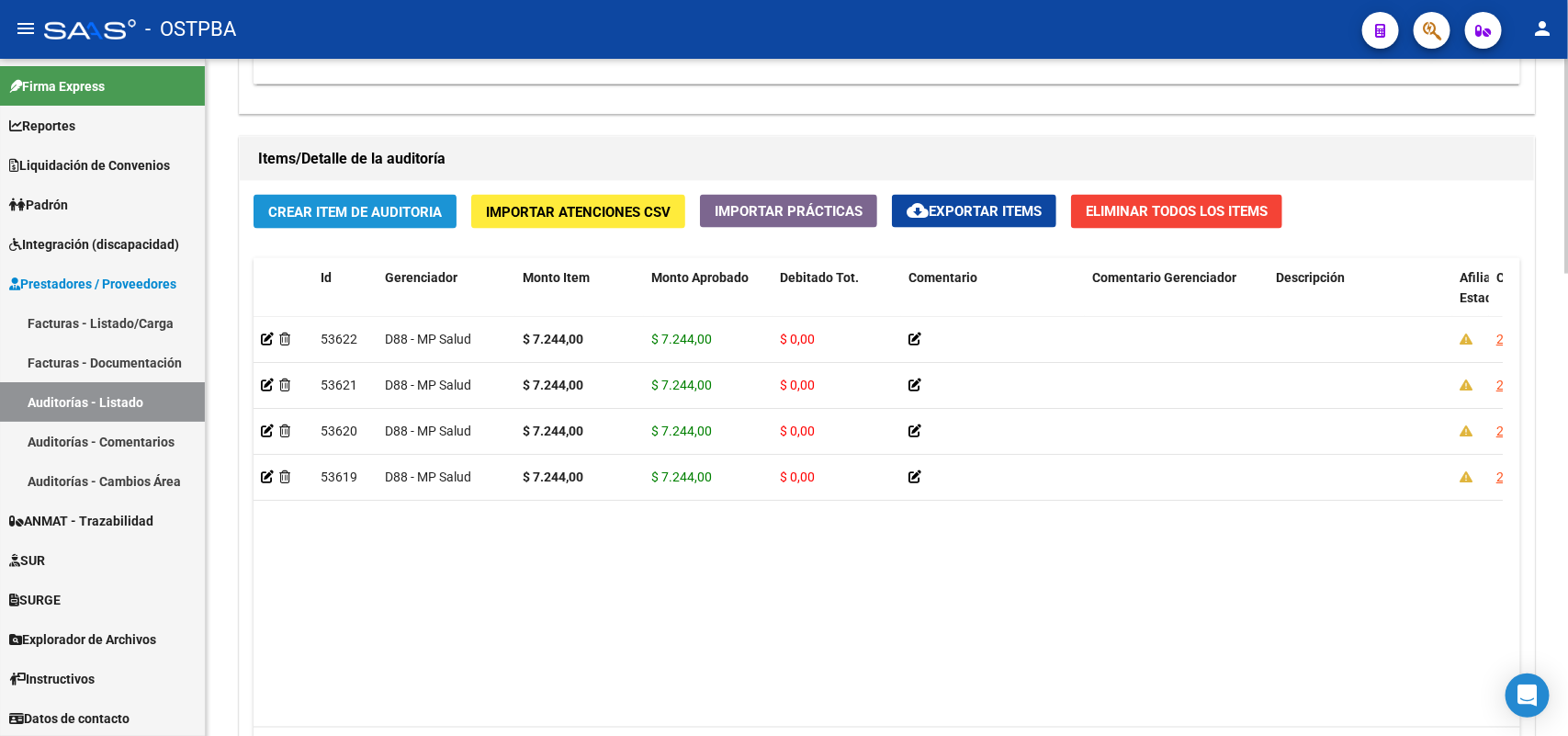
drag, startPoint x: 321, startPoint y: 222, endPoint x: 321, endPoint y: 251, distance: 29.0
click at [321, 251] on div "Crear Item de Auditoria Importar Atenciones CSV Importar Prácticas cloud_downlo…" at bounding box center [887, 492] width 1295 height 621
click at [352, 204] on span "Crear Item de Auditoria" at bounding box center [355, 212] width 173 height 17
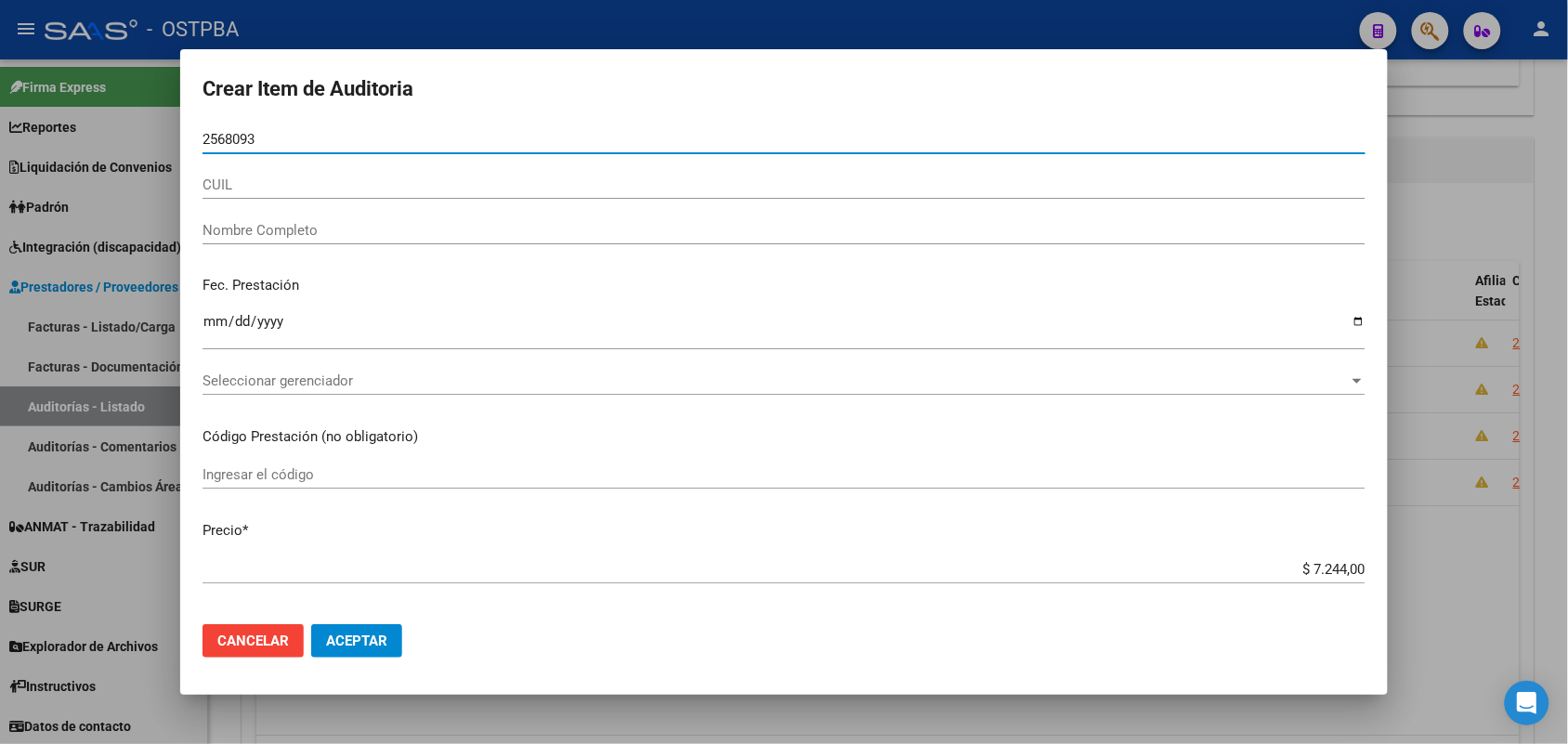
type input "25680931"
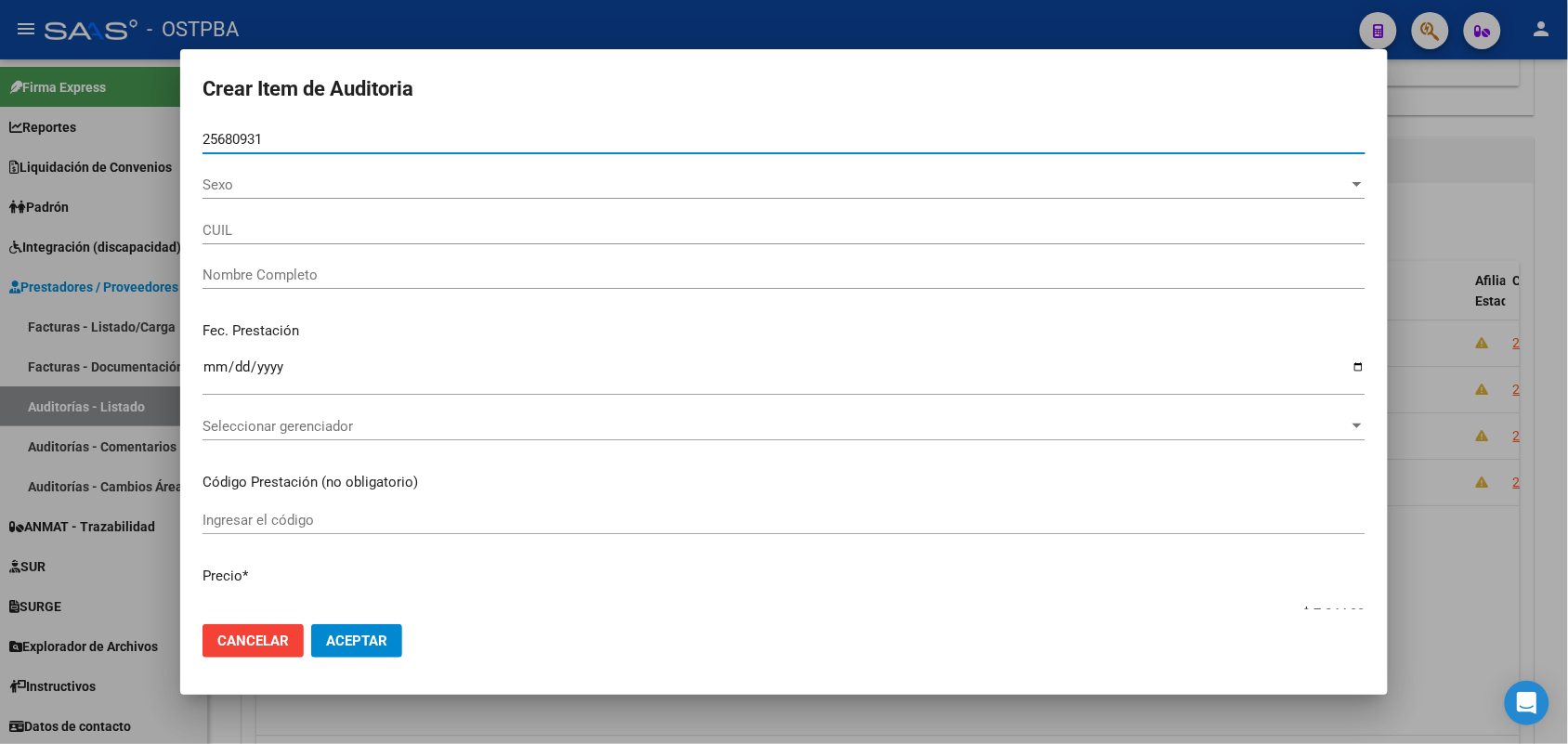
type input "27256809317"
type input "[PERSON_NAME]"
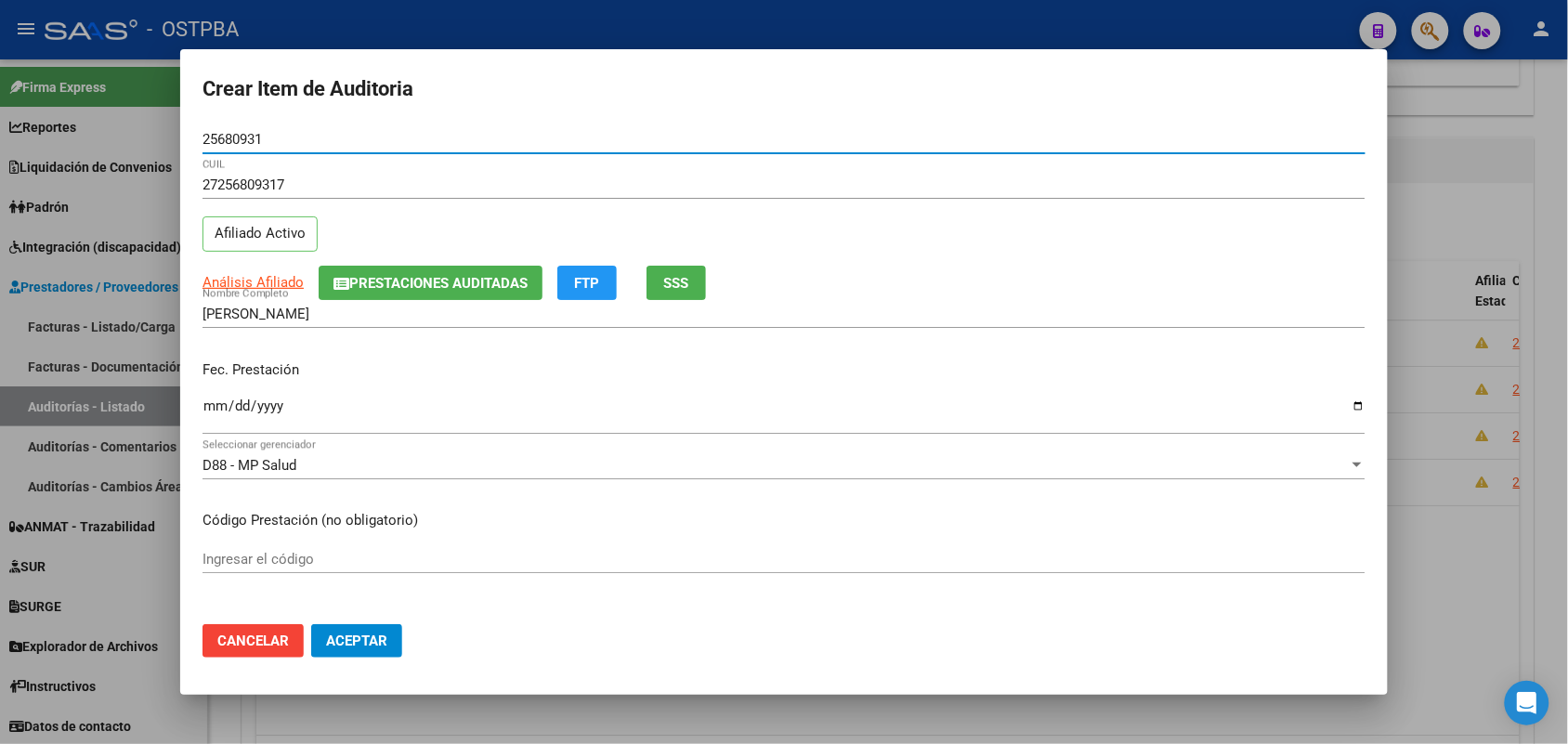
type input "25680931"
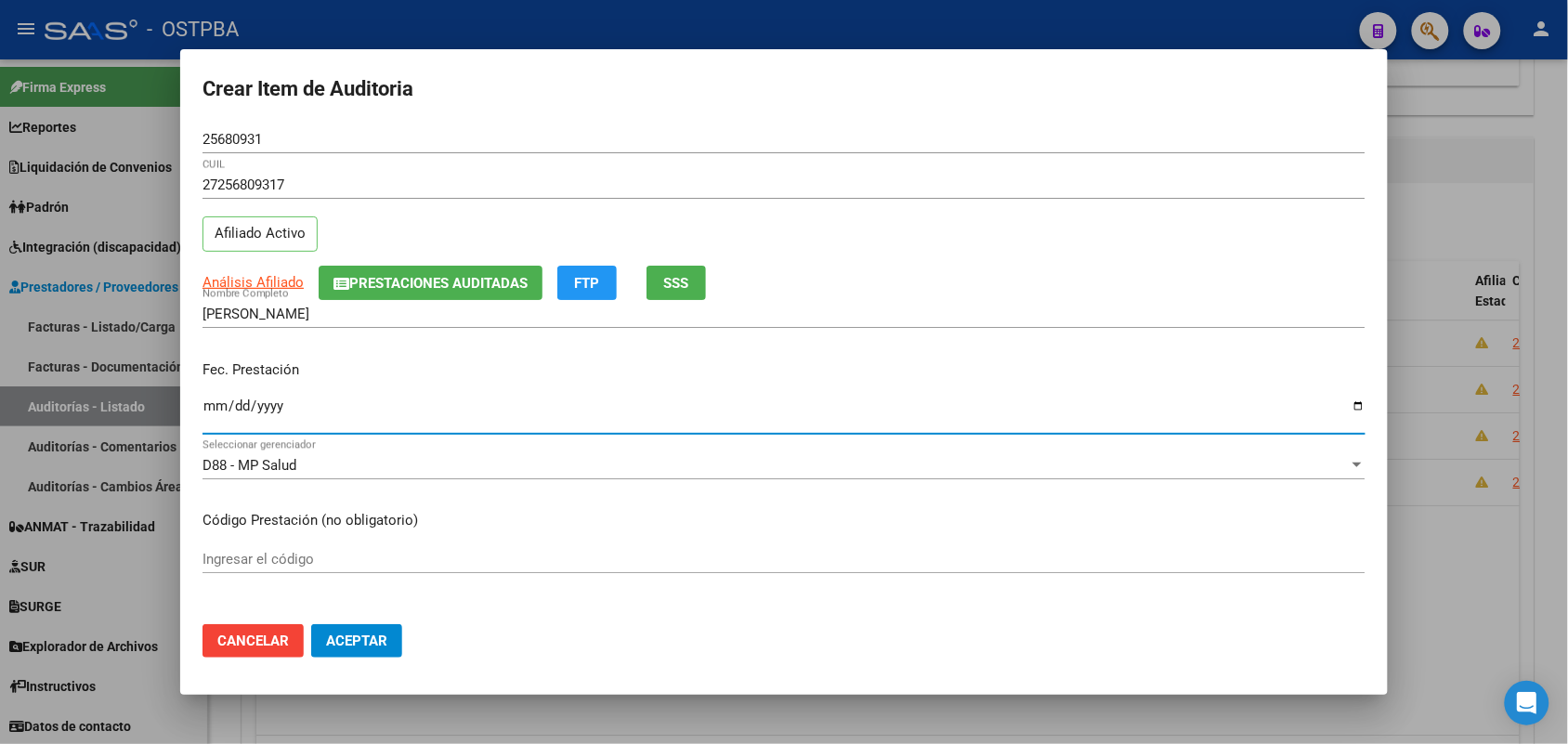
click at [210, 405] on input "Ingresar la fecha" at bounding box center [784, 413] width 1163 height 30
type input "[DATE]"
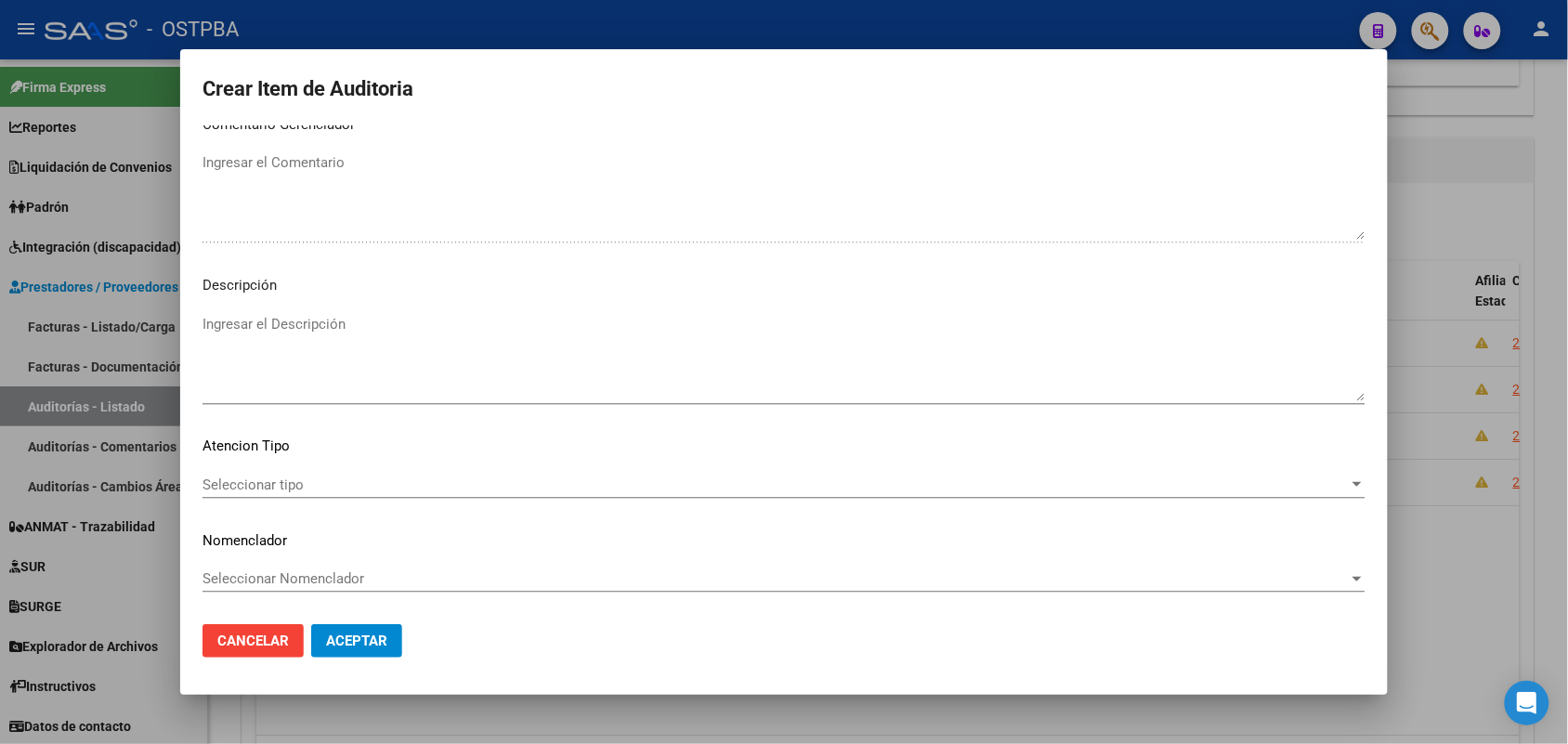
click at [292, 489] on span "Seleccionar tipo" at bounding box center [776, 484] width 1147 height 17
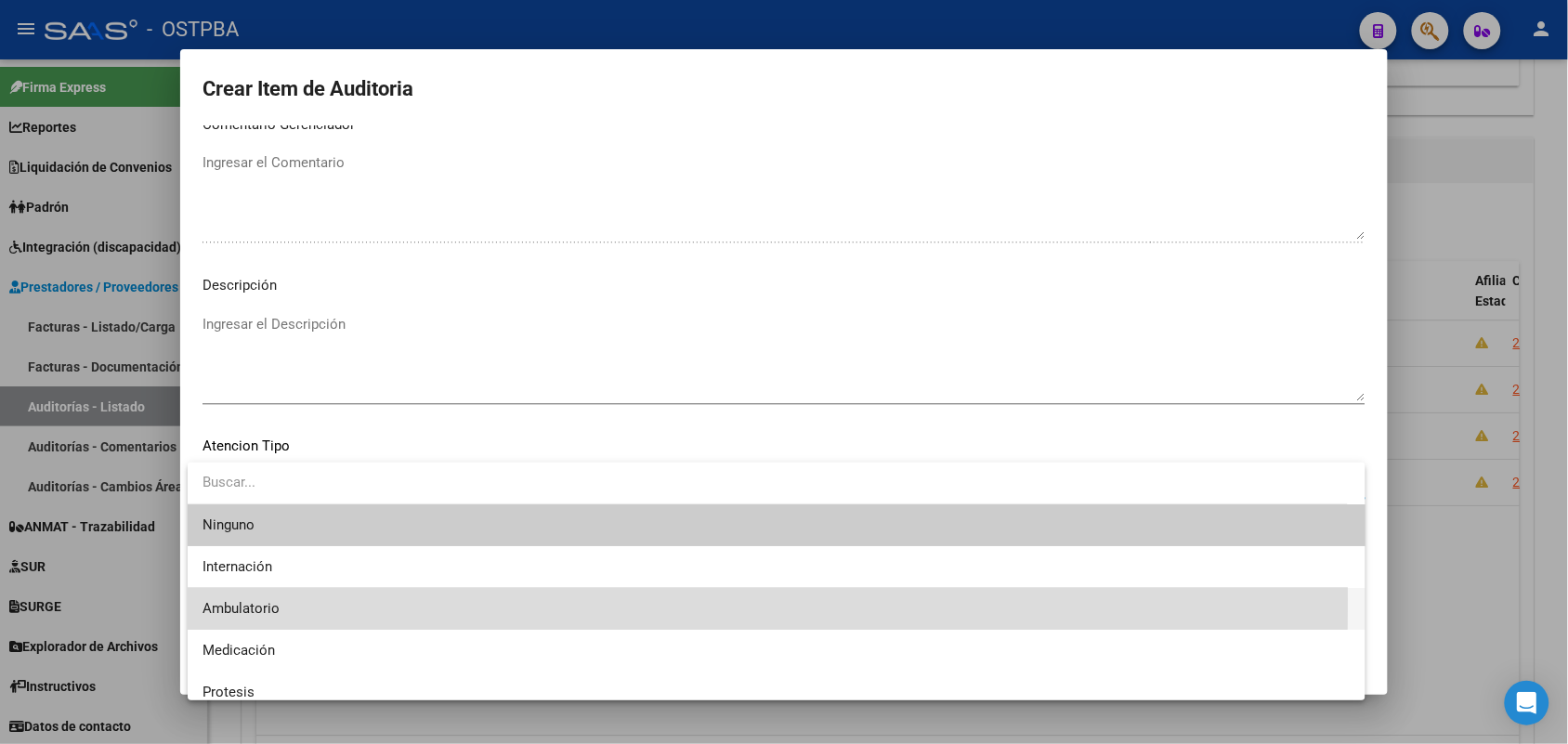
click at [251, 599] on span "Ambulatorio" at bounding box center [777, 609] width 1149 height 41
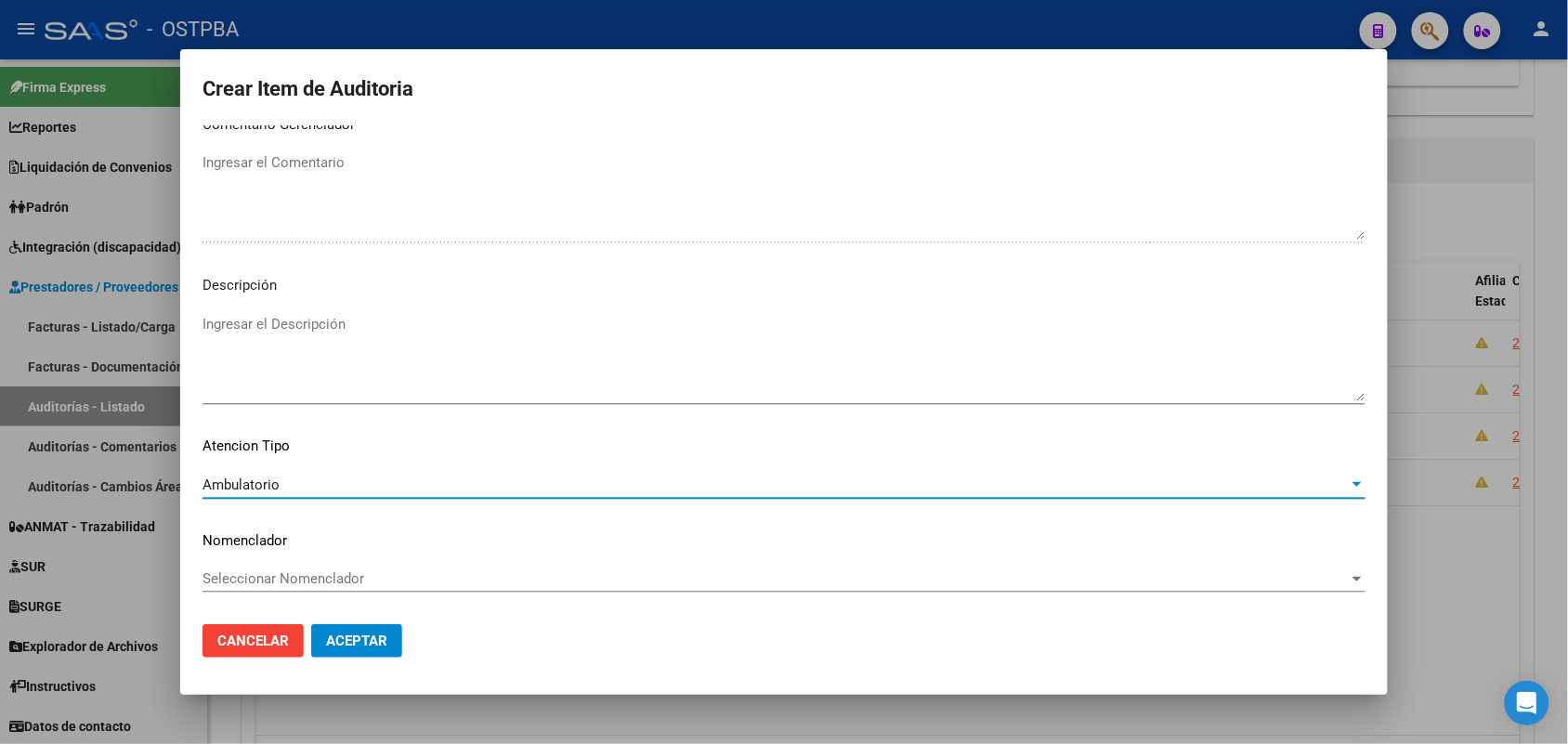
click at [359, 638] on span "Aceptar" at bounding box center [356, 641] width 61 height 17
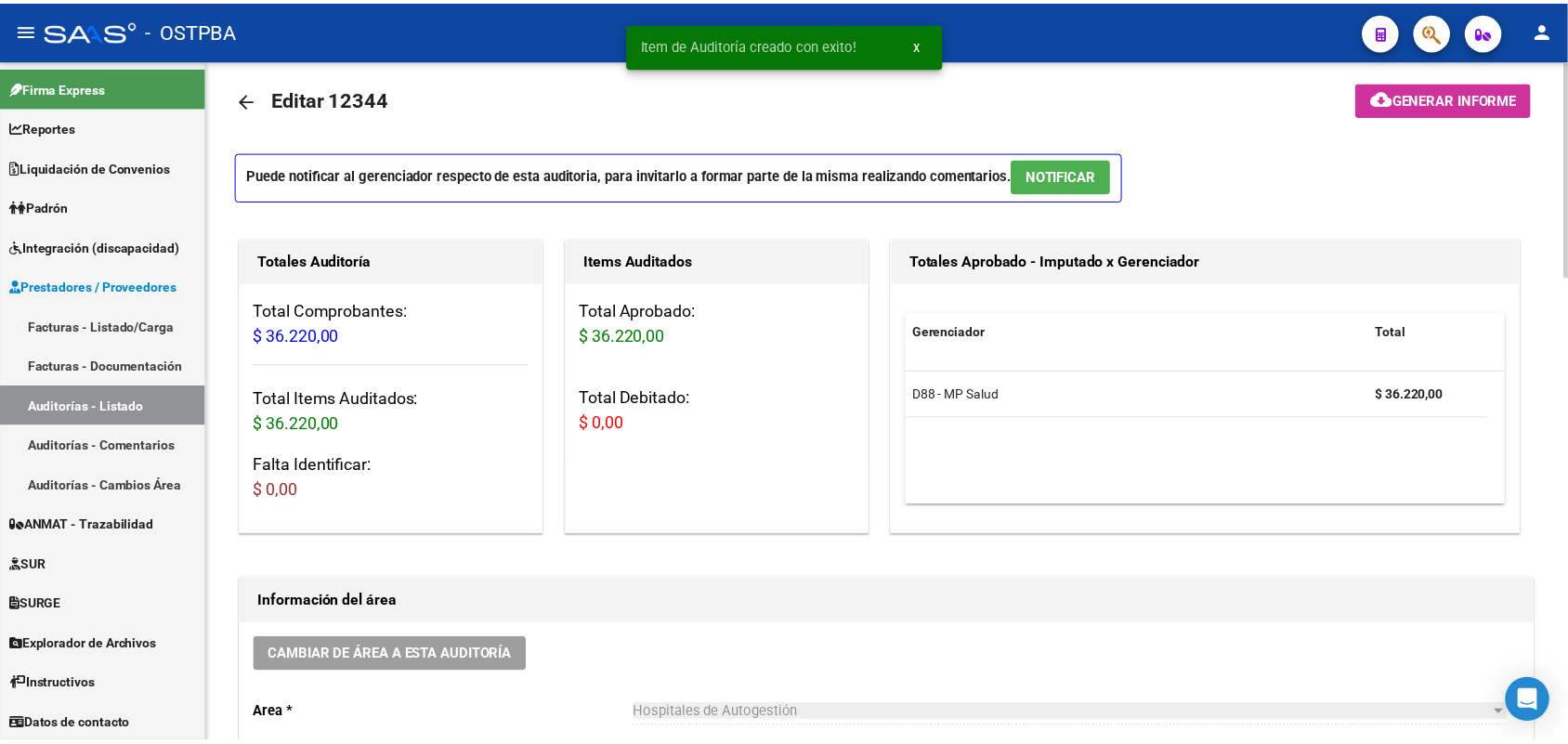
scroll to position [0, 0]
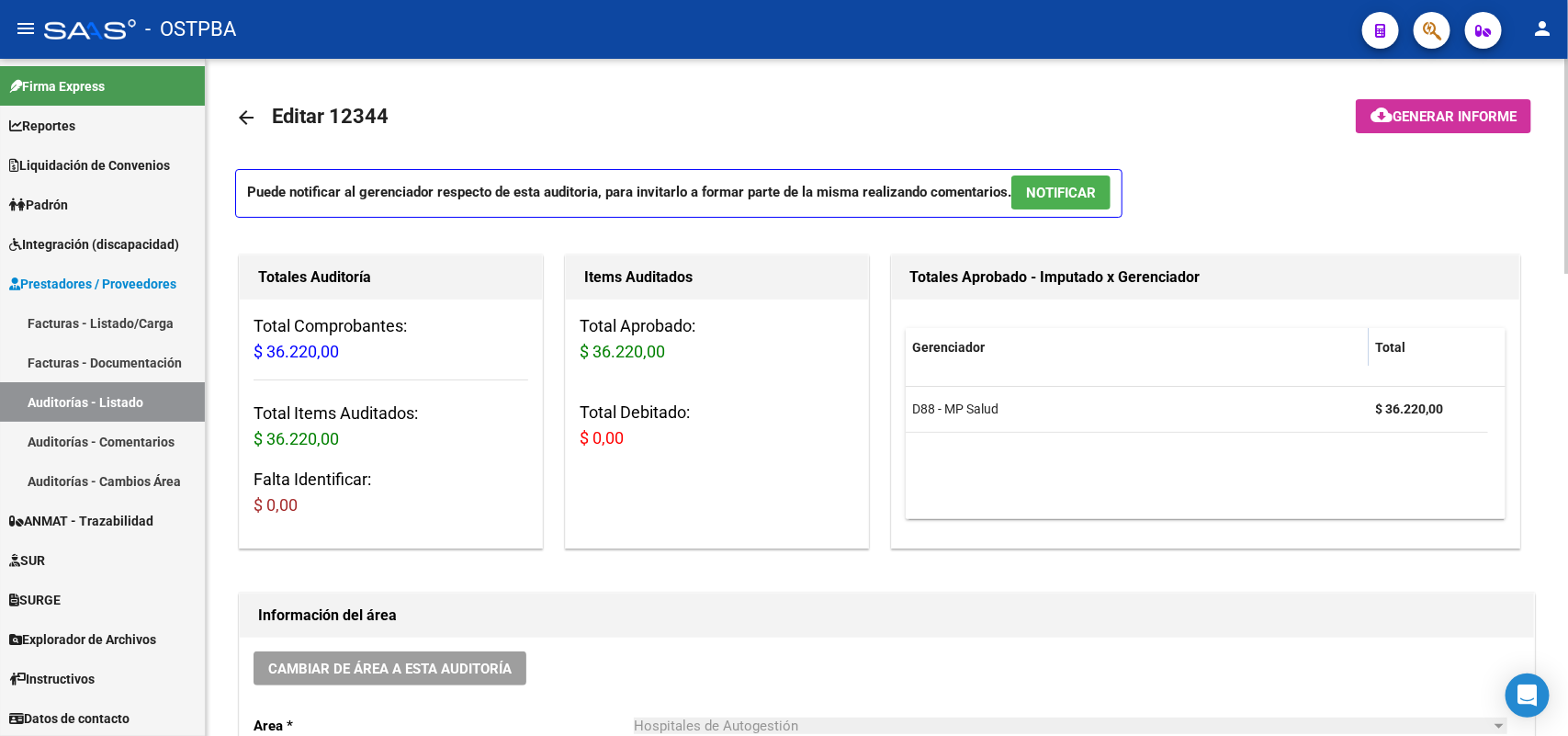
click at [1413, 106] on button "cloud_download Generar informe" at bounding box center [1443, 116] width 175 height 34
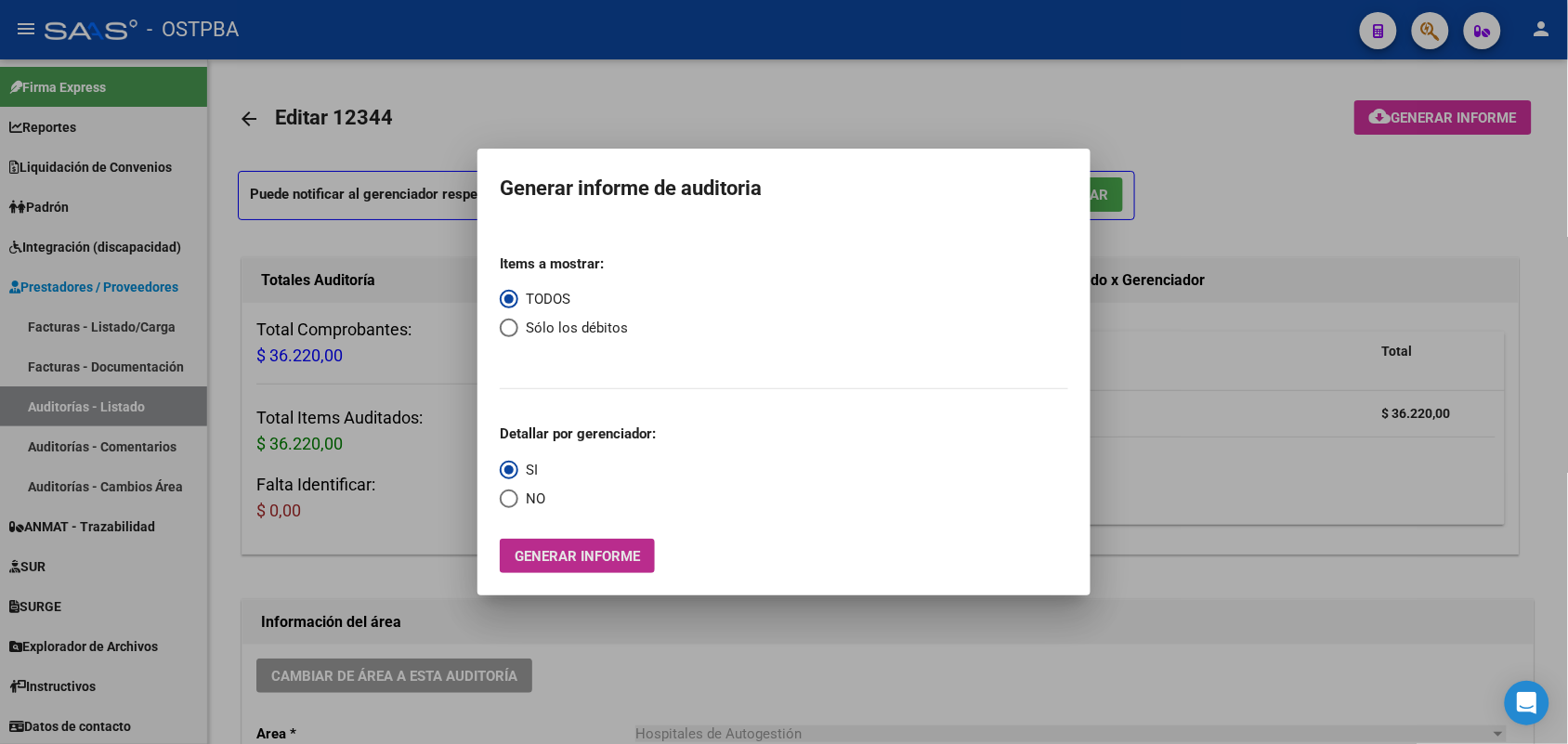
click at [614, 558] on span "Generar informe" at bounding box center [577, 556] width 125 height 17
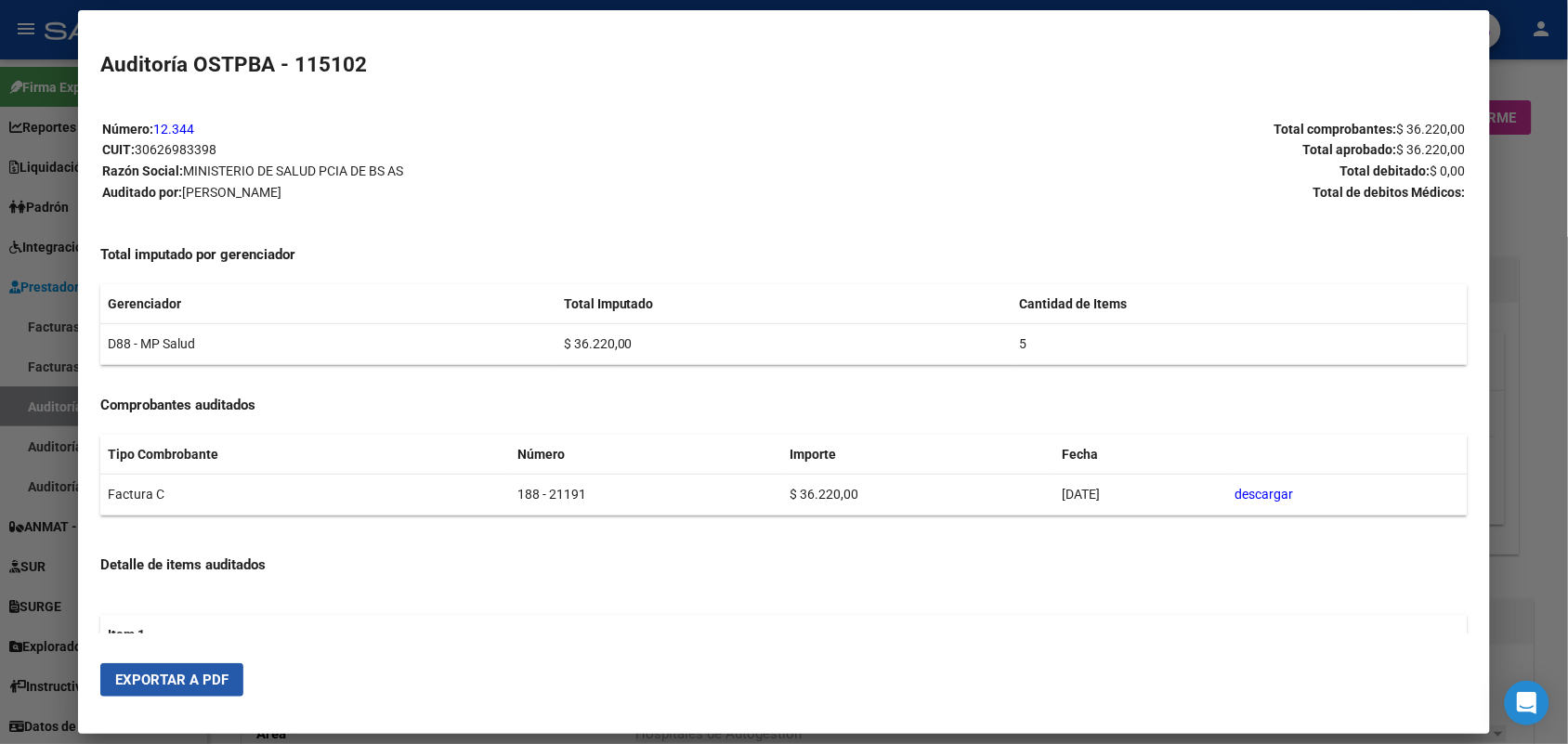
click at [192, 681] on span "Exportar a PDF" at bounding box center [171, 679] width 113 height 17
click at [1539, 121] on div at bounding box center [784, 372] width 1568 height 744
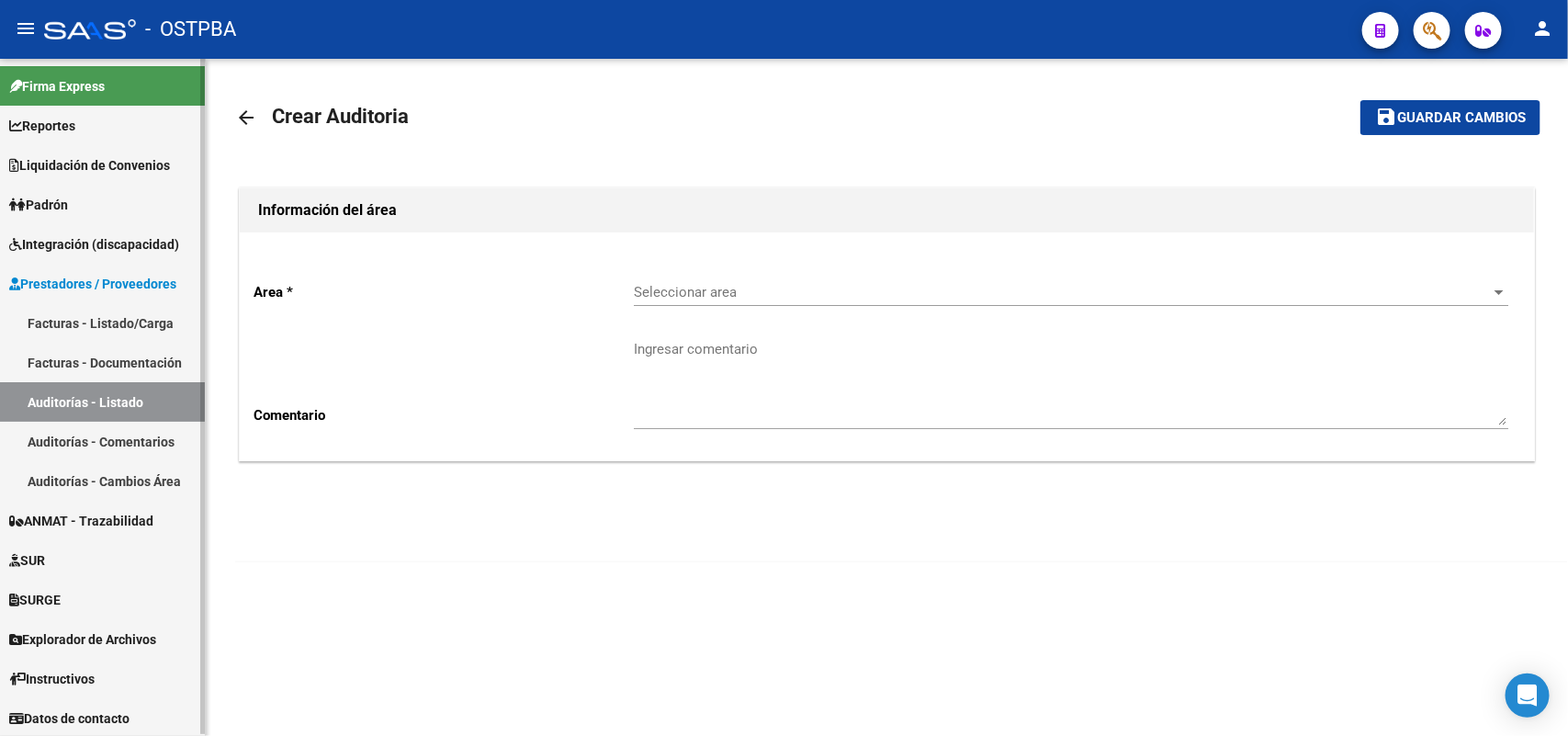
click at [156, 321] on link "Facturas - Listado/Carga" at bounding box center [102, 323] width 205 height 40
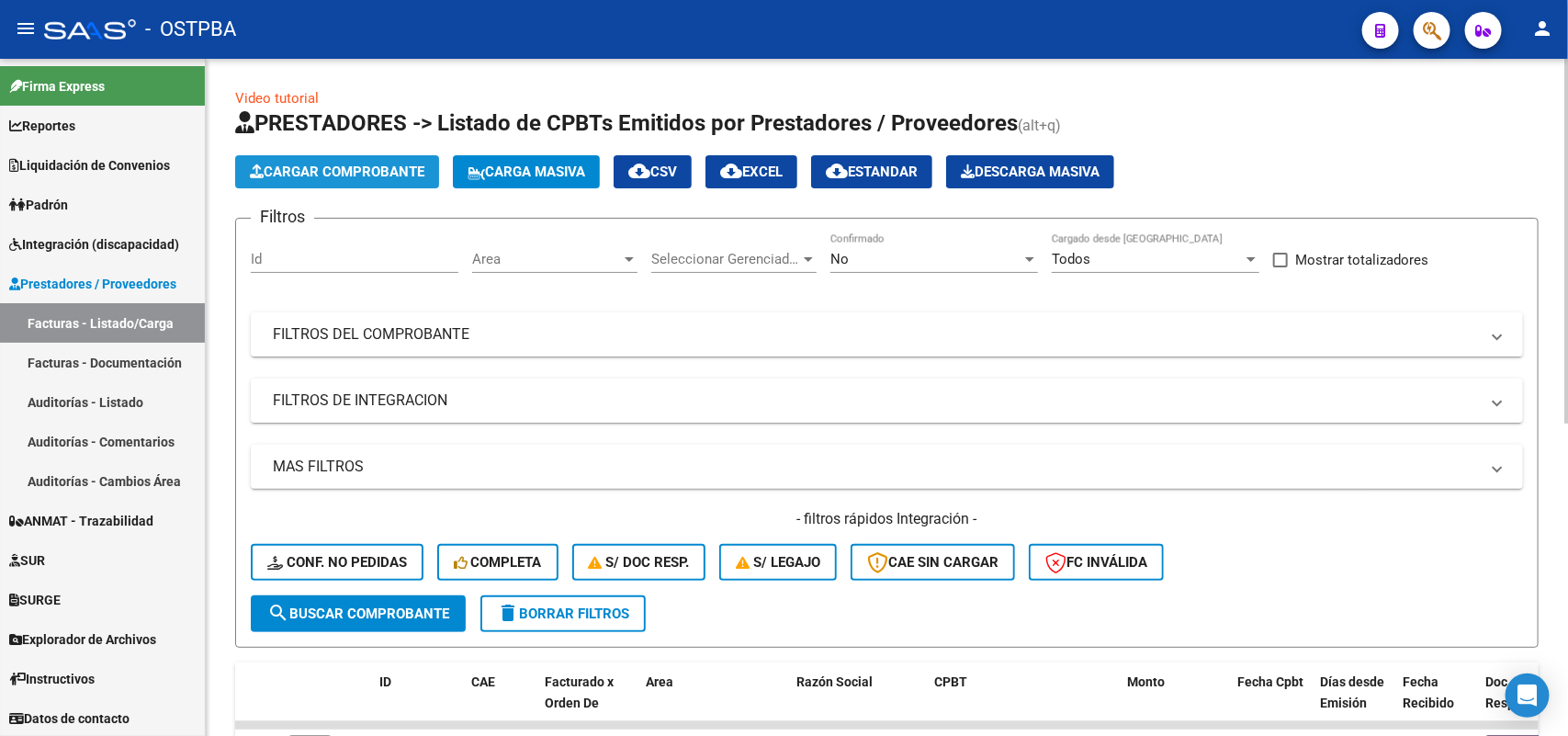
click at [378, 170] on span "Cargar Comprobante" at bounding box center [337, 171] width 174 height 17
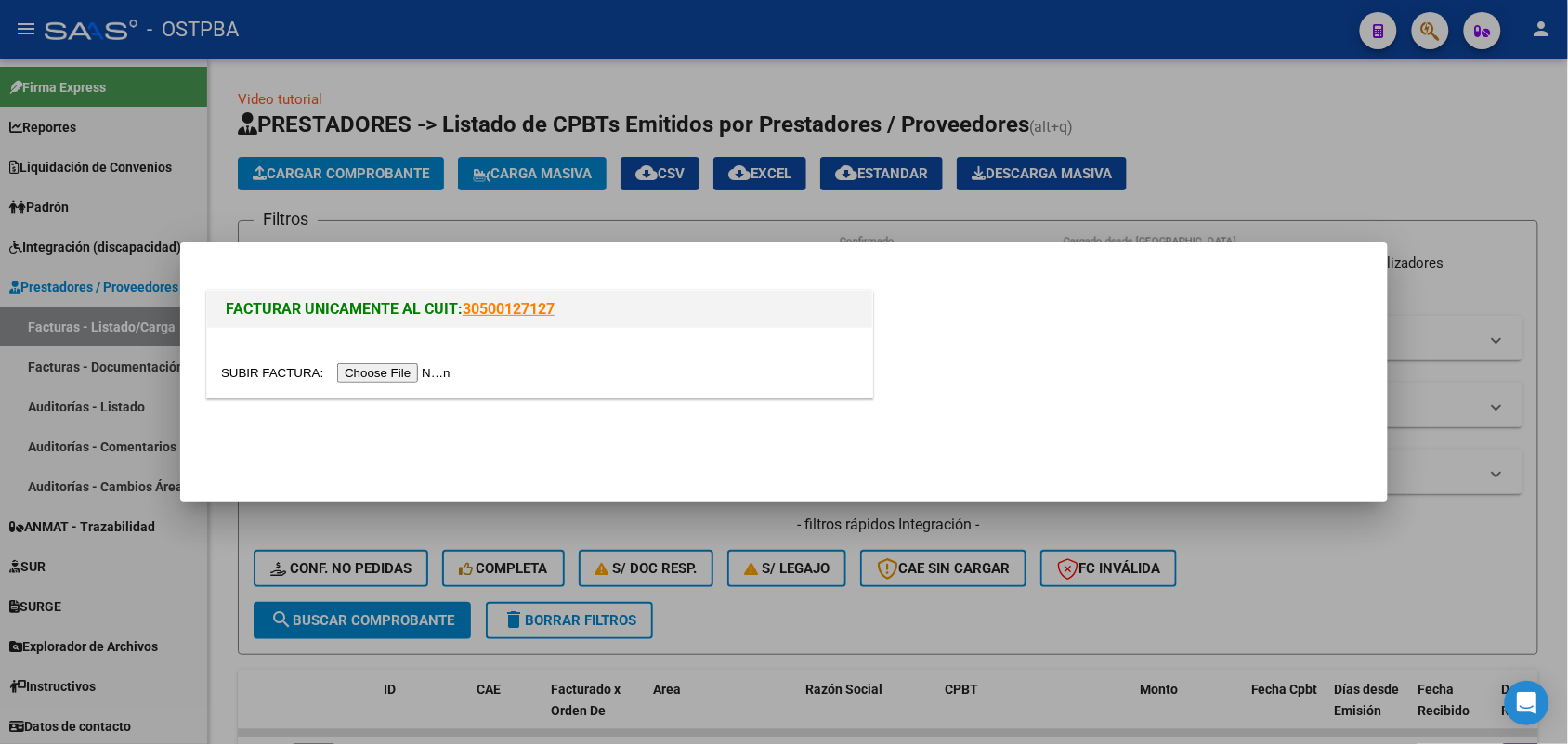
click at [421, 369] on input "file" at bounding box center [339, 373] width 235 height 20
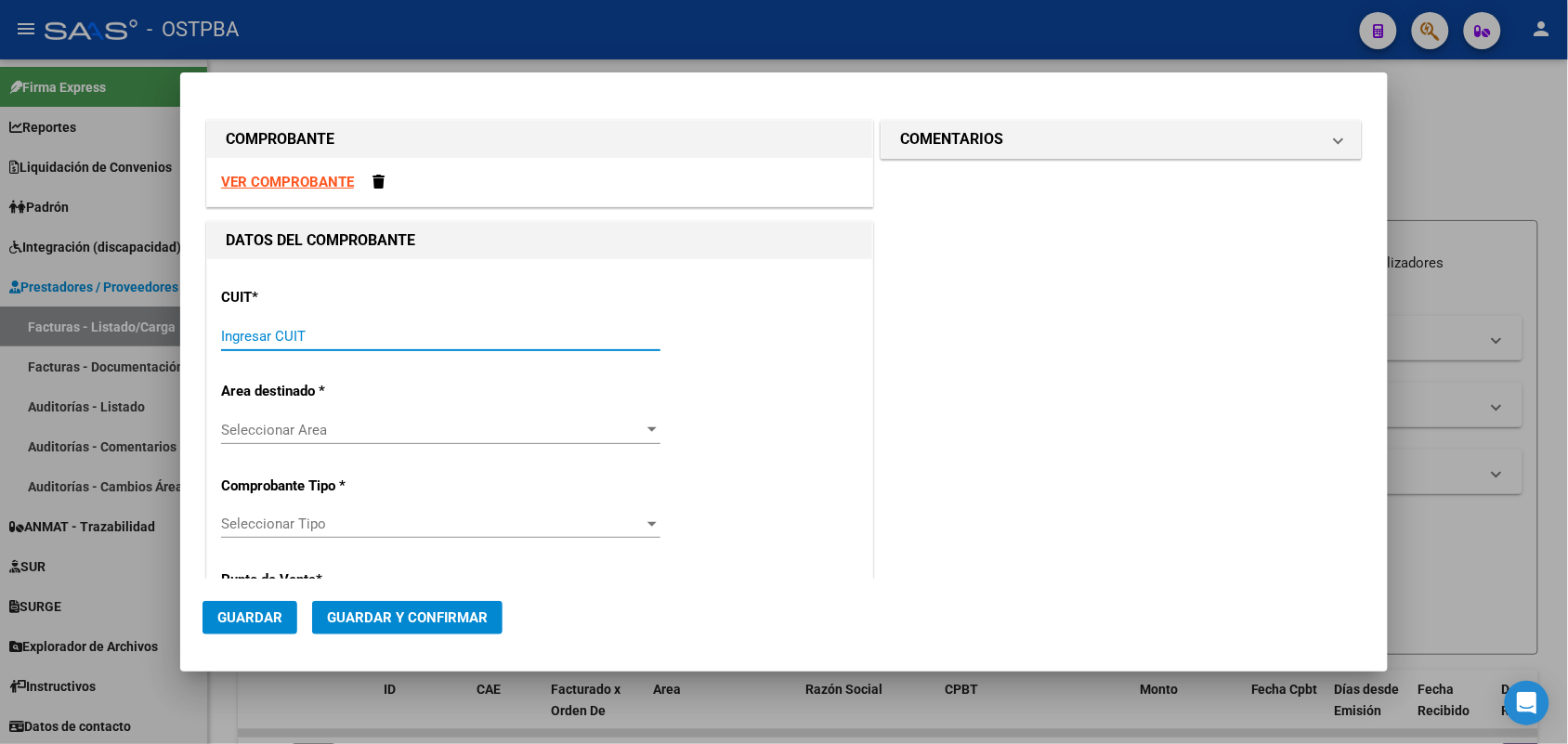
click at [252, 332] on input "Ingresar CUIT" at bounding box center [441, 336] width 439 height 17
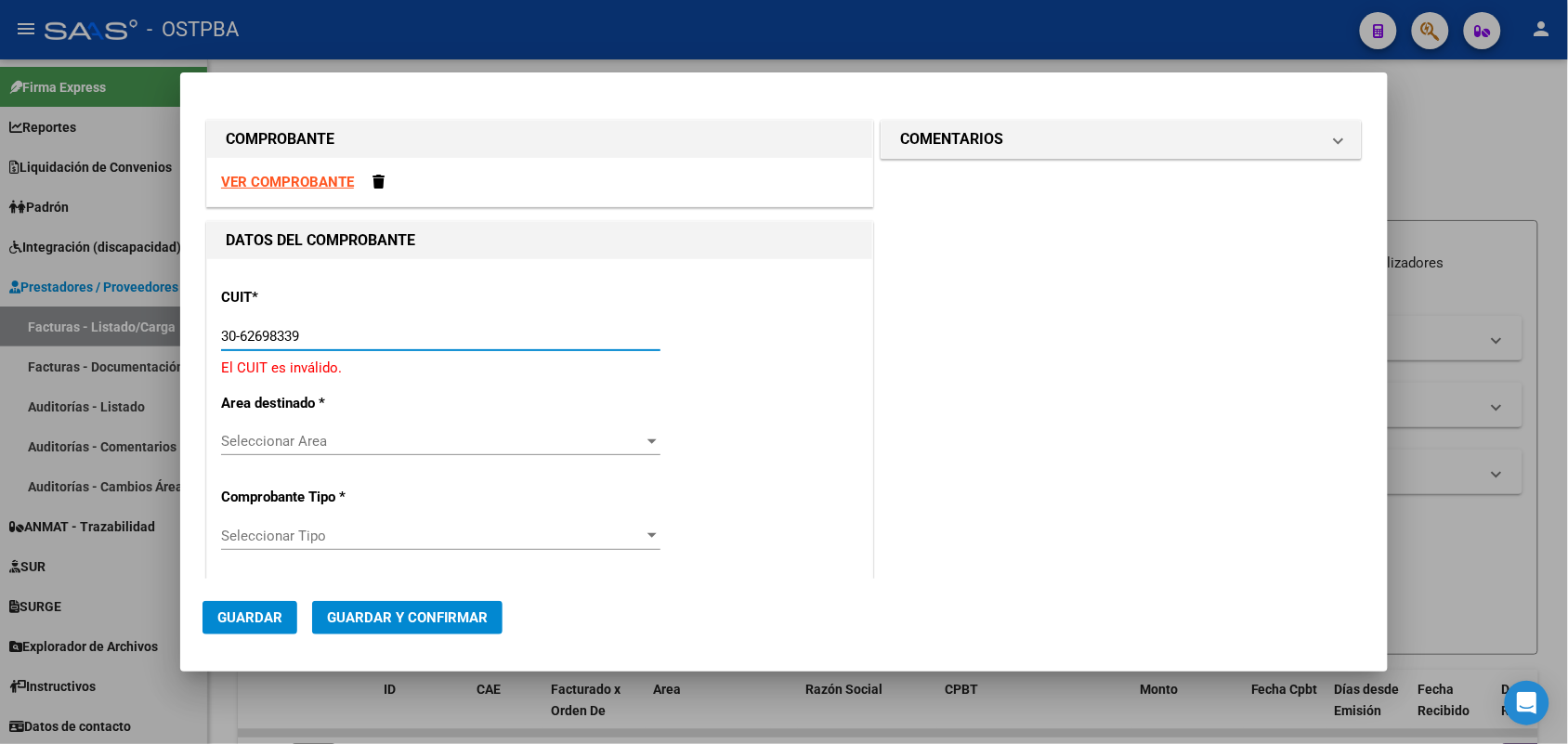
type input "30-62698339-8"
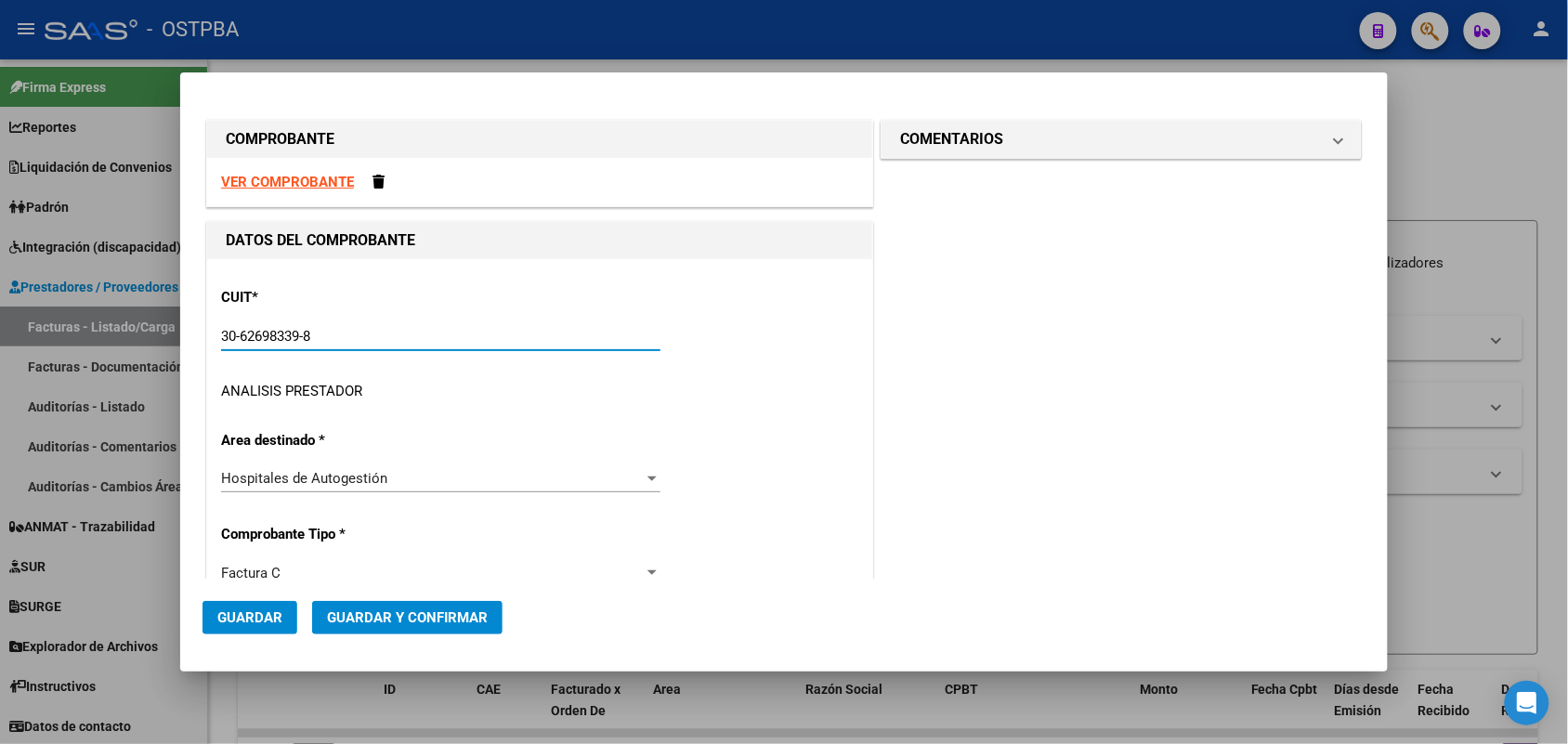
type input "188"
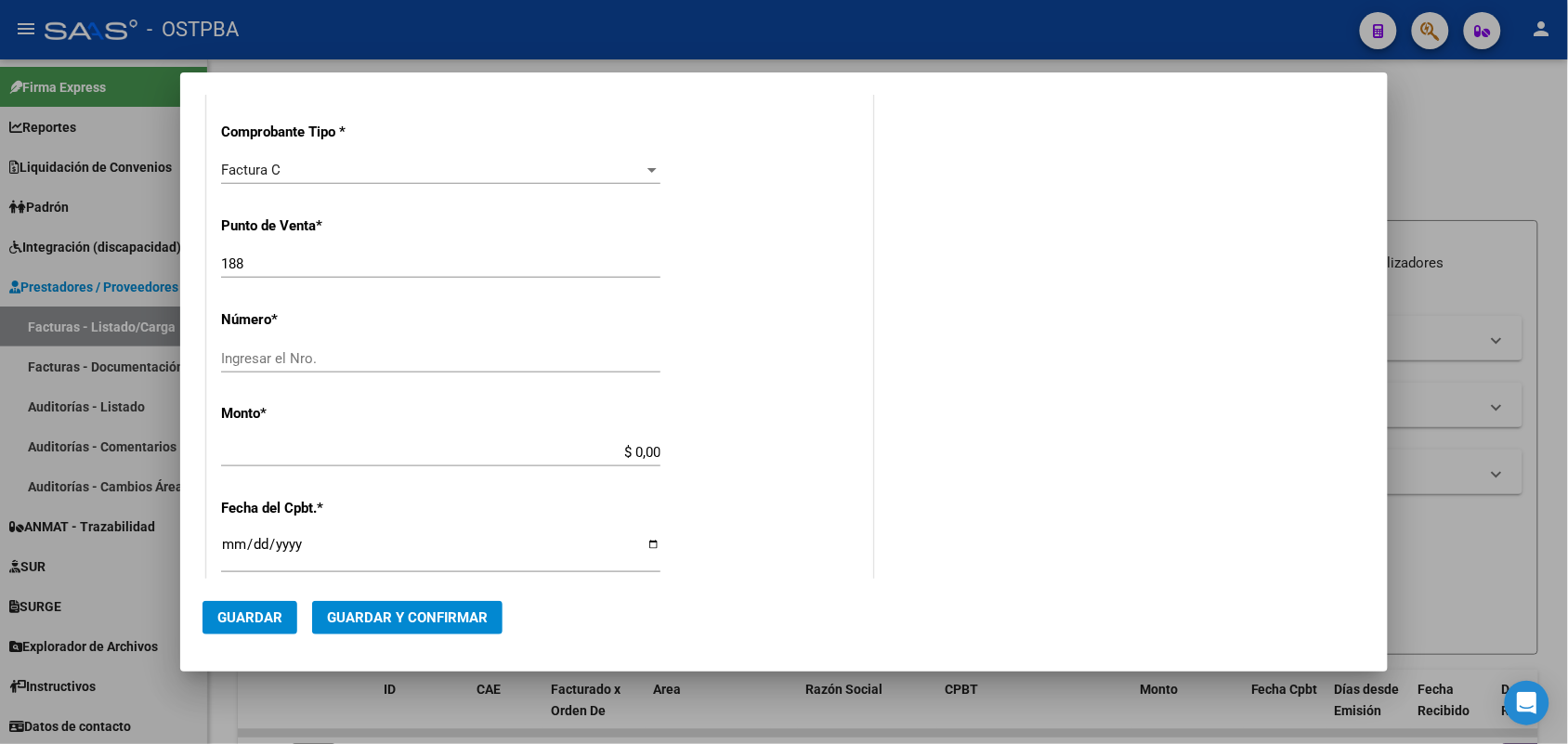
scroll to position [465, 0]
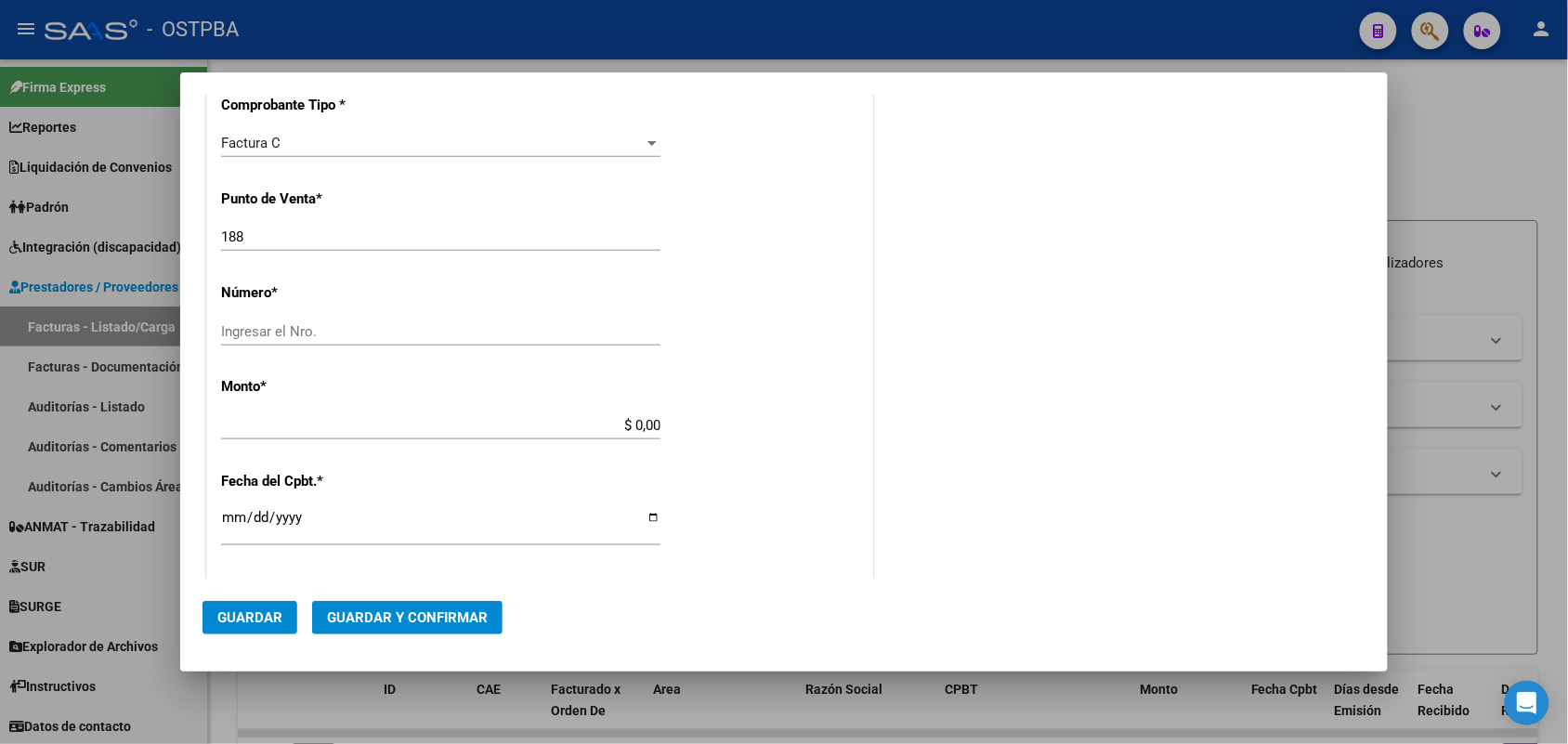
type input "30-62698339-8"
drag, startPoint x: 252, startPoint y: 235, endPoint x: 70, endPoint y: 235, distance: 182.0
click at [70, 235] on div "COMPROBANTE VER COMPROBANTE DATOS DEL COMPROBANTE CUIT * 30-62698339-8 Ingresar…" at bounding box center [784, 372] width 1568 height 744
type input "139"
click at [268, 332] on input "Ingresar el Nro." at bounding box center [441, 332] width 439 height 17
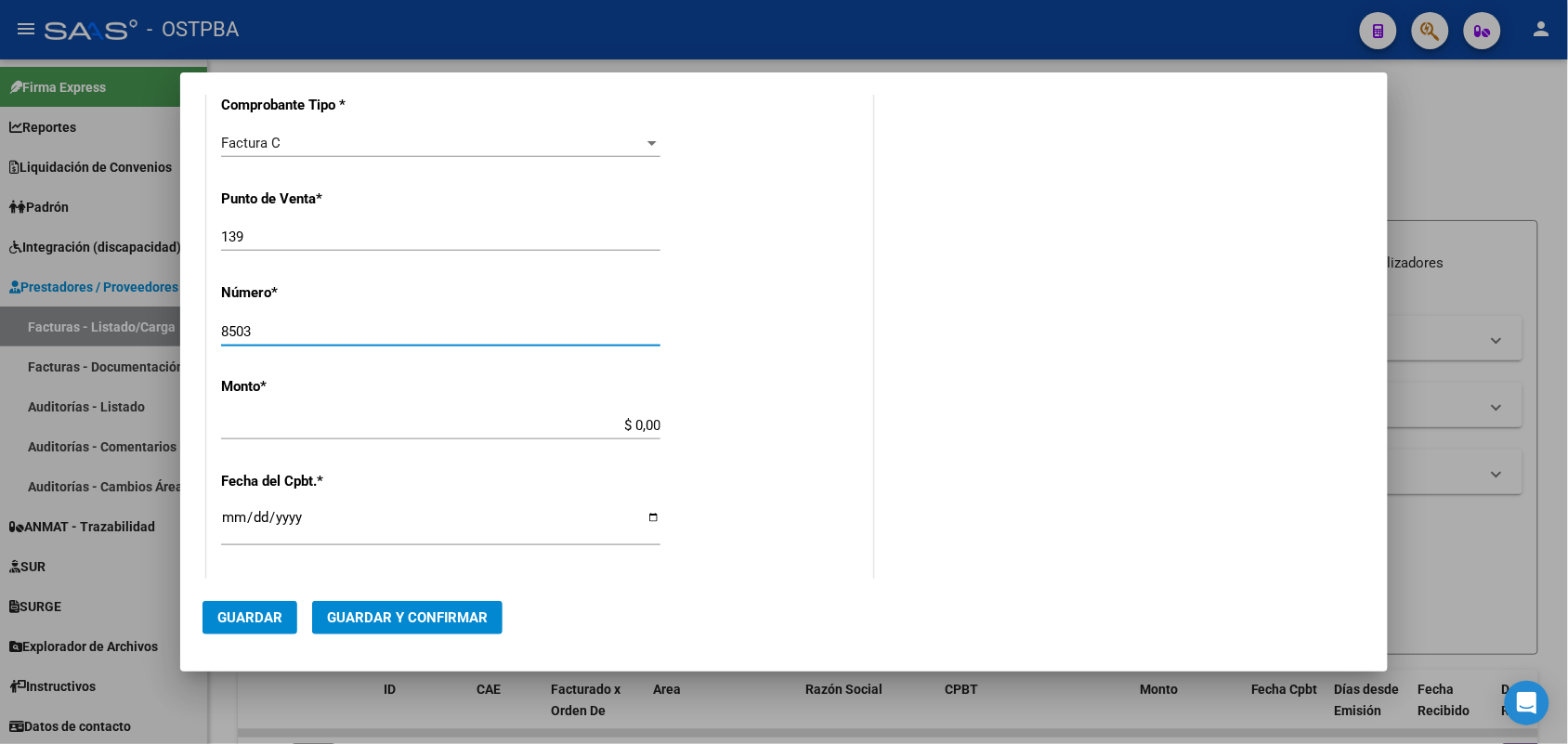
type input "8503"
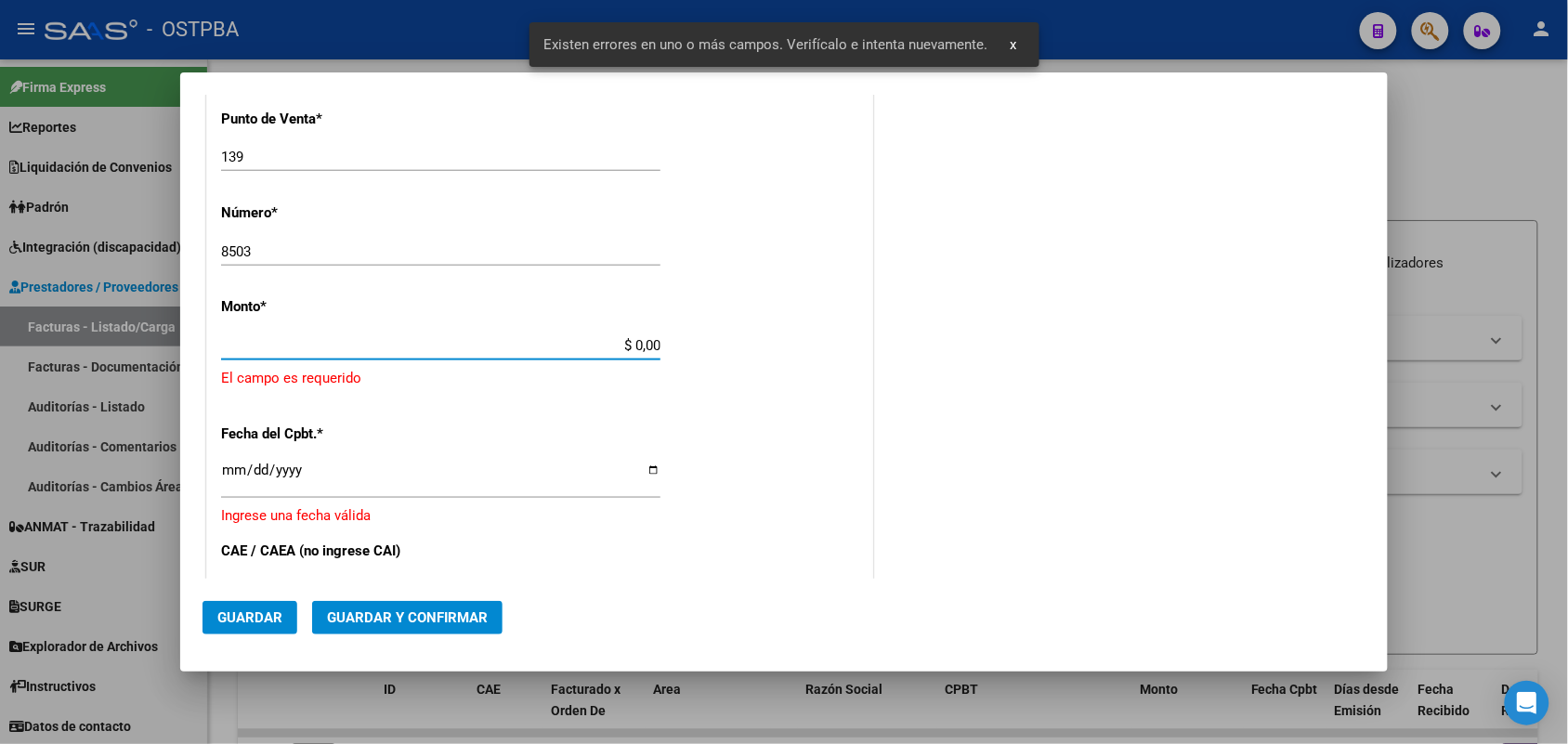
drag, startPoint x: 618, startPoint y: 418, endPoint x: 679, endPoint y: 413, distance: 61.2
click at [679, 413] on div "CUIT * 30-62698339-8 Ingresar CUIT ANALISIS PRESTADOR MINISTERIO DE SALUD PCIA …" at bounding box center [540, 395] width 665 height 1361
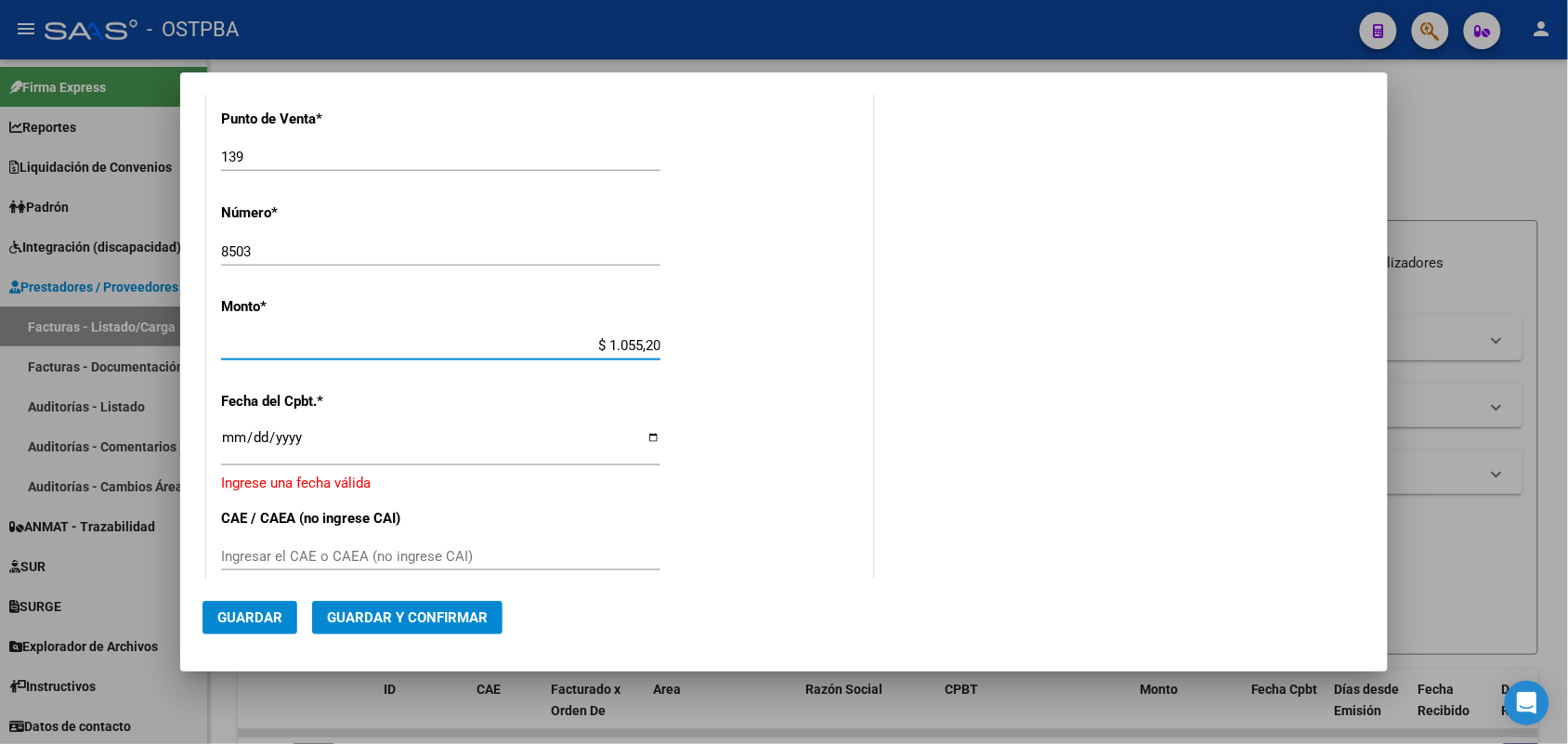
type input "$ 10.552,00"
click at [240, 442] on input "Ingresar la fecha" at bounding box center [441, 445] width 439 height 30
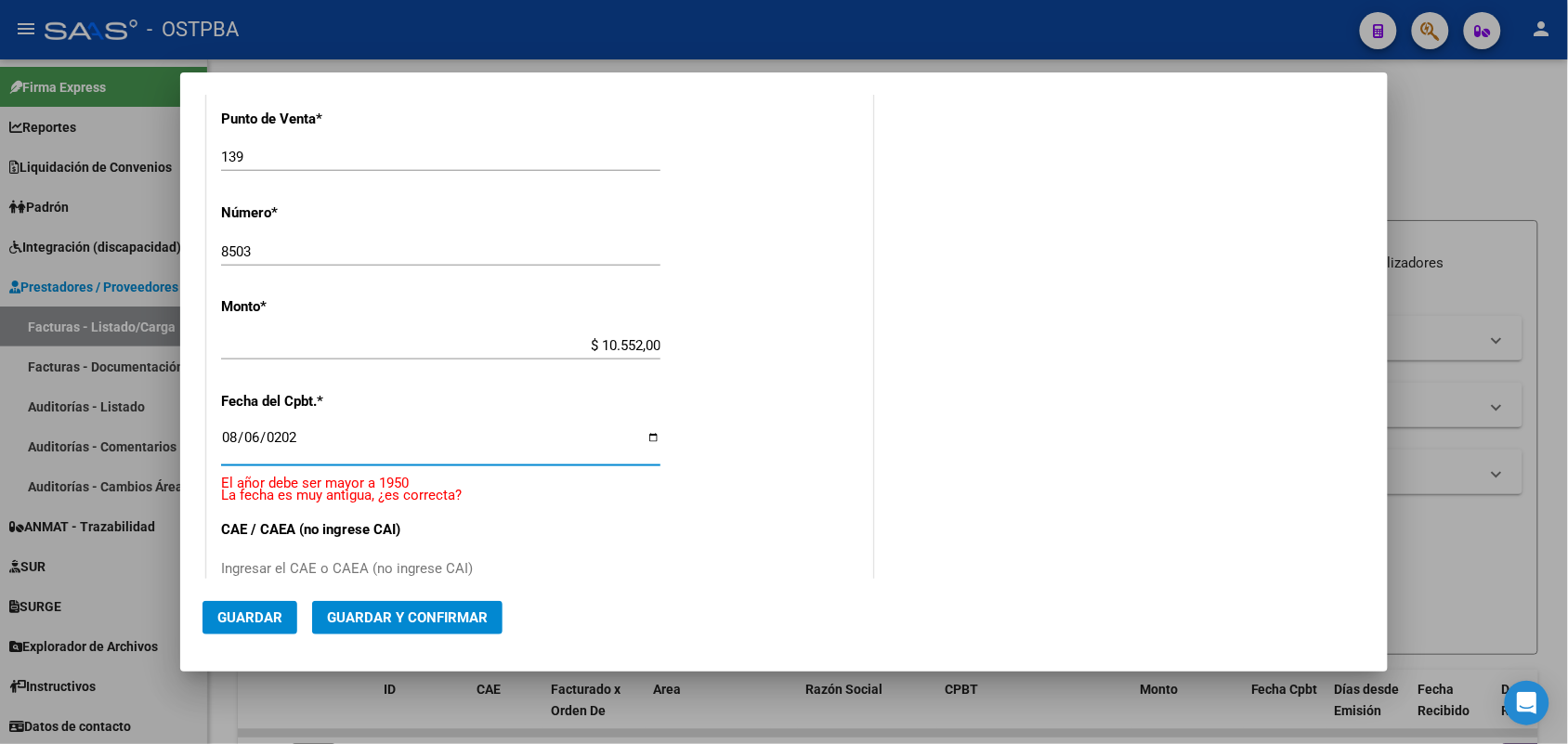
type input "[DATE]"
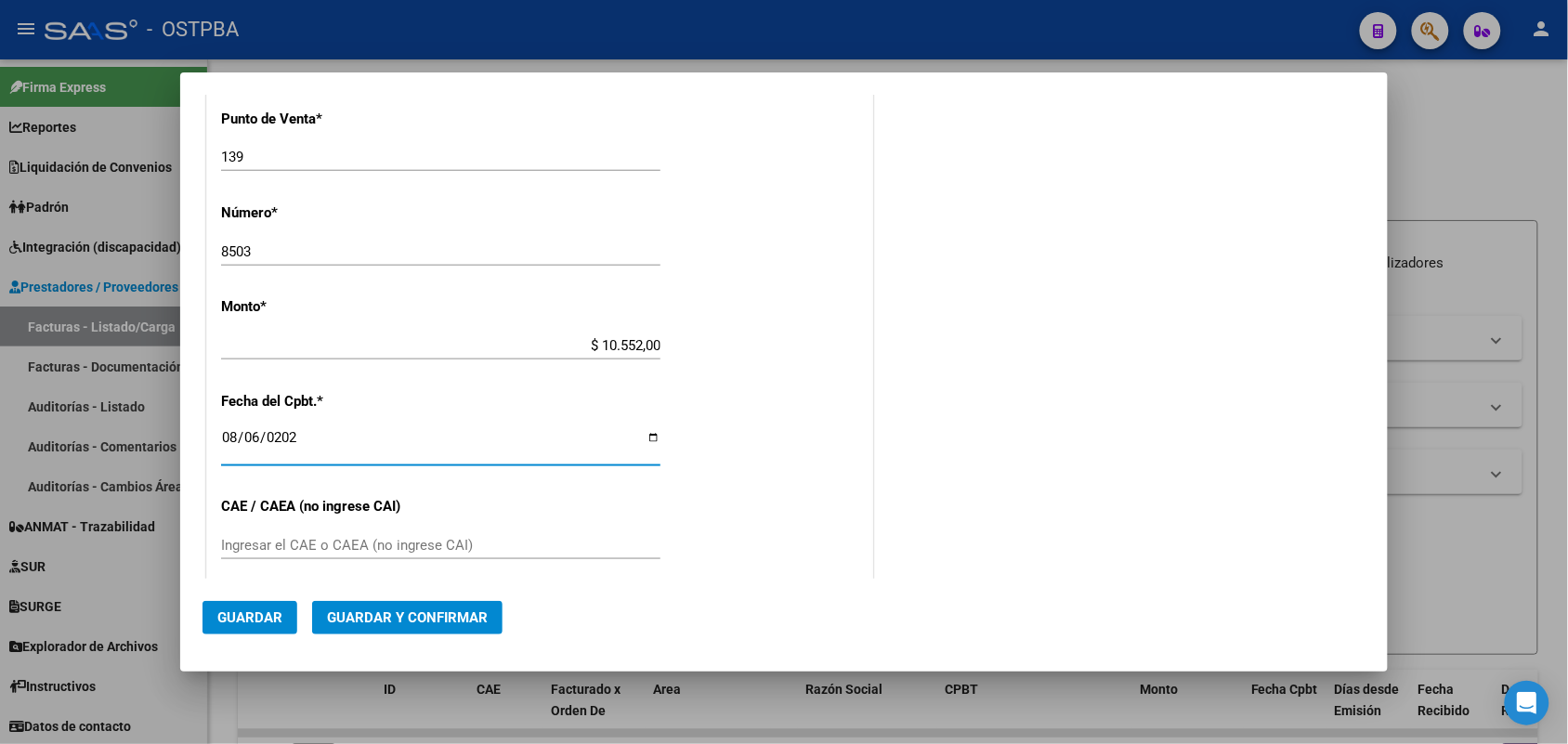
drag, startPoint x: 228, startPoint y: 541, endPoint x: 274, endPoint y: 544, distance: 46.1
click at [233, 544] on input "Ingresar el CAE o CAEA (no ingrese CAI)" at bounding box center [441, 545] width 439 height 17
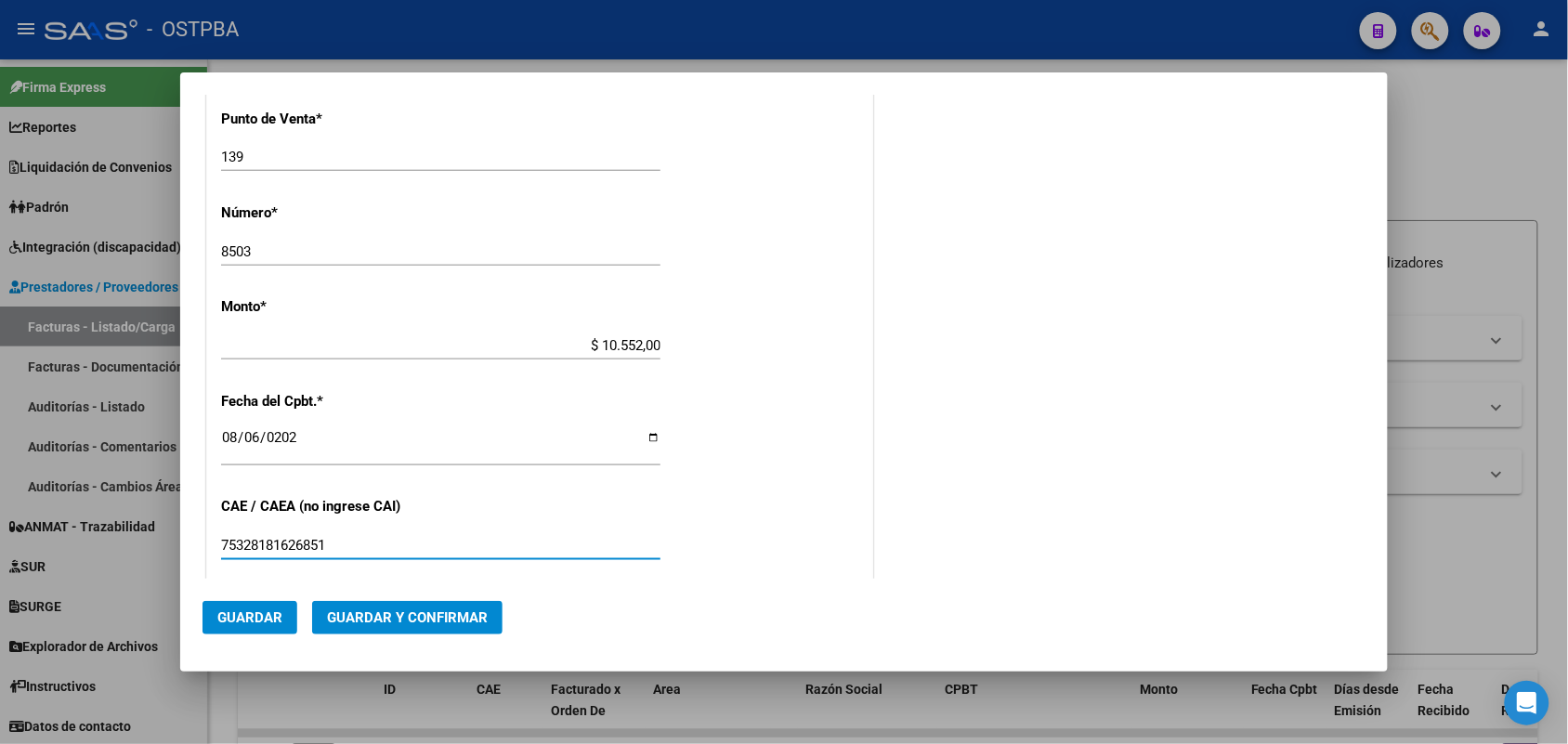
scroll to position [776, 0]
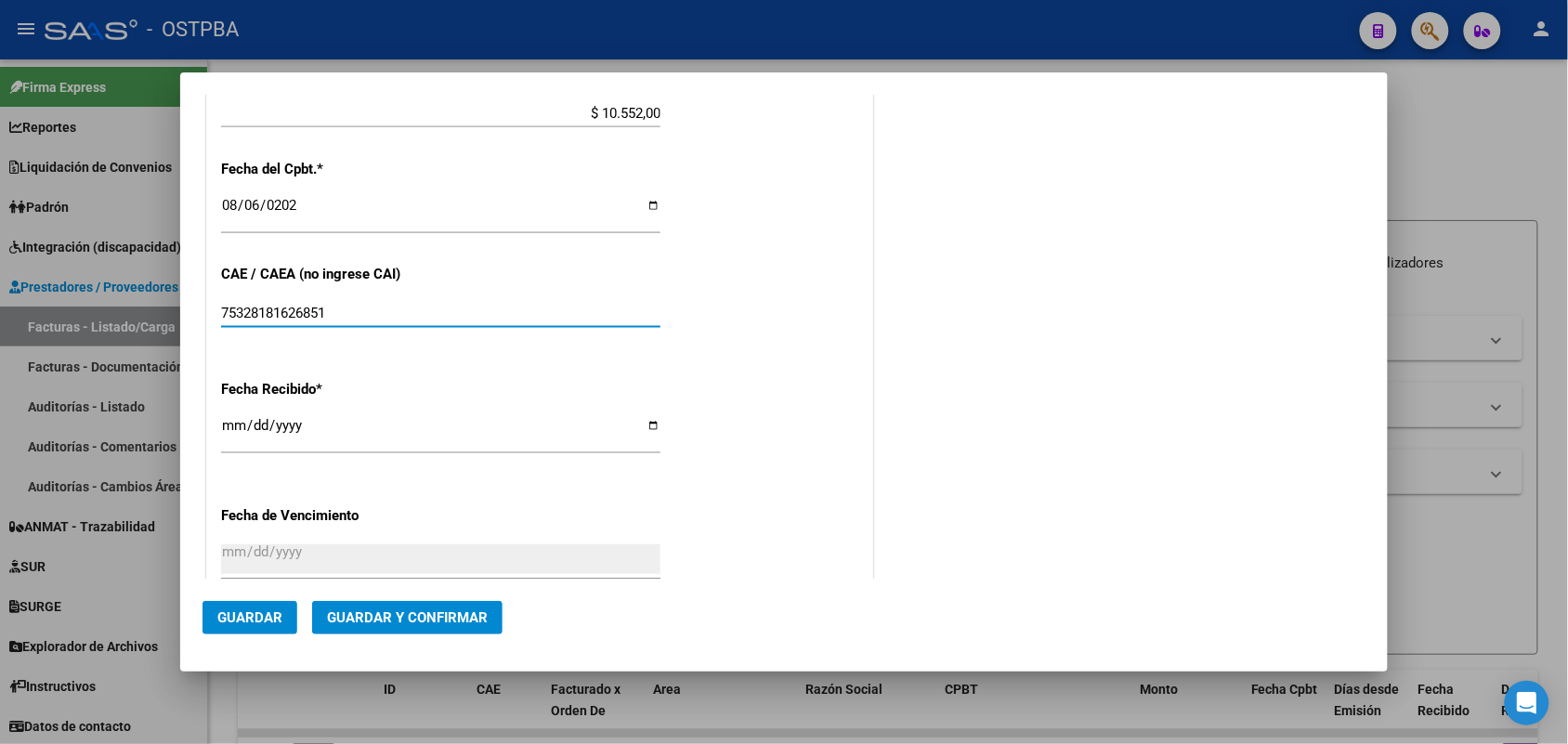
type input "75328181626851"
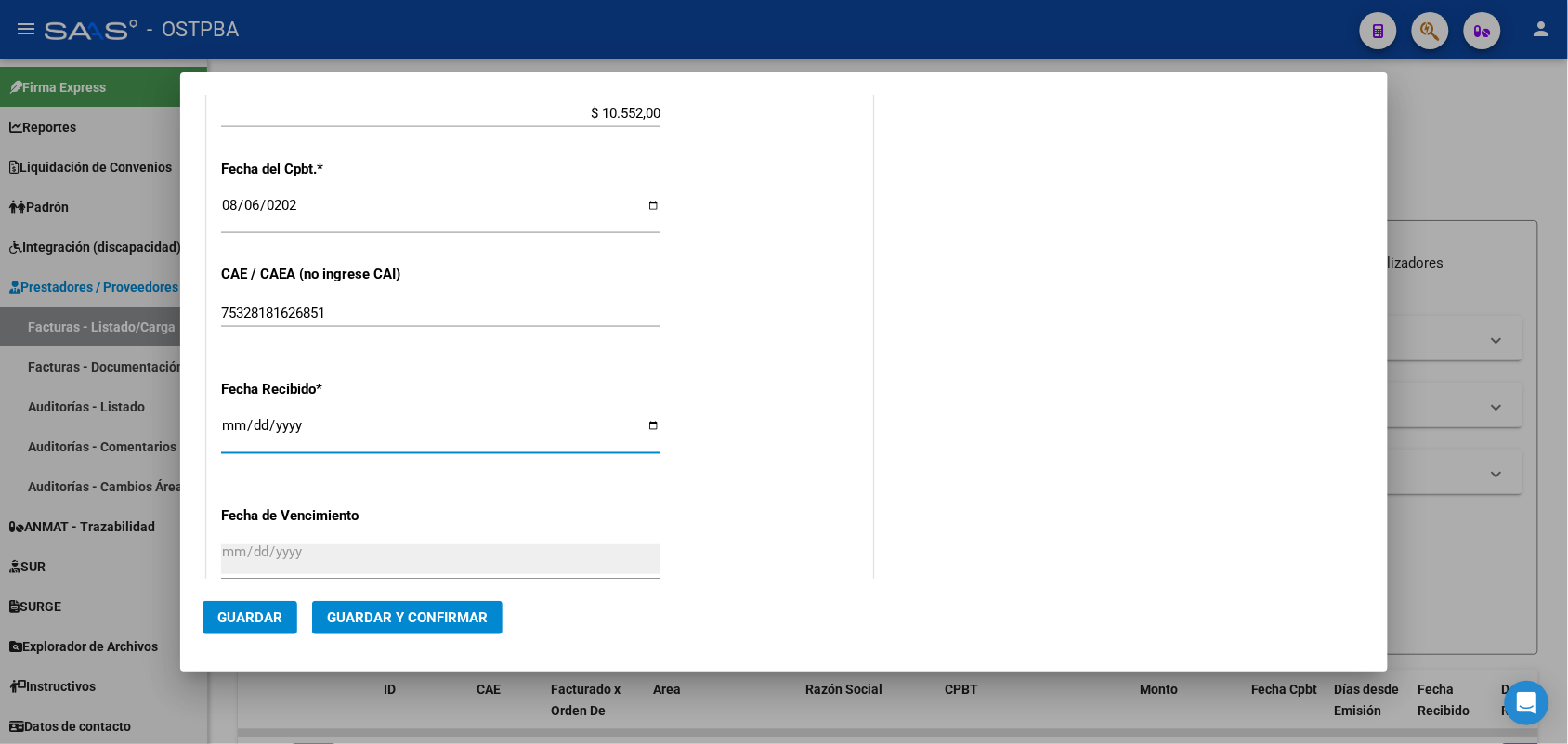
click at [240, 435] on input "[DATE]" at bounding box center [441, 433] width 439 height 30
type input "[DATE]"
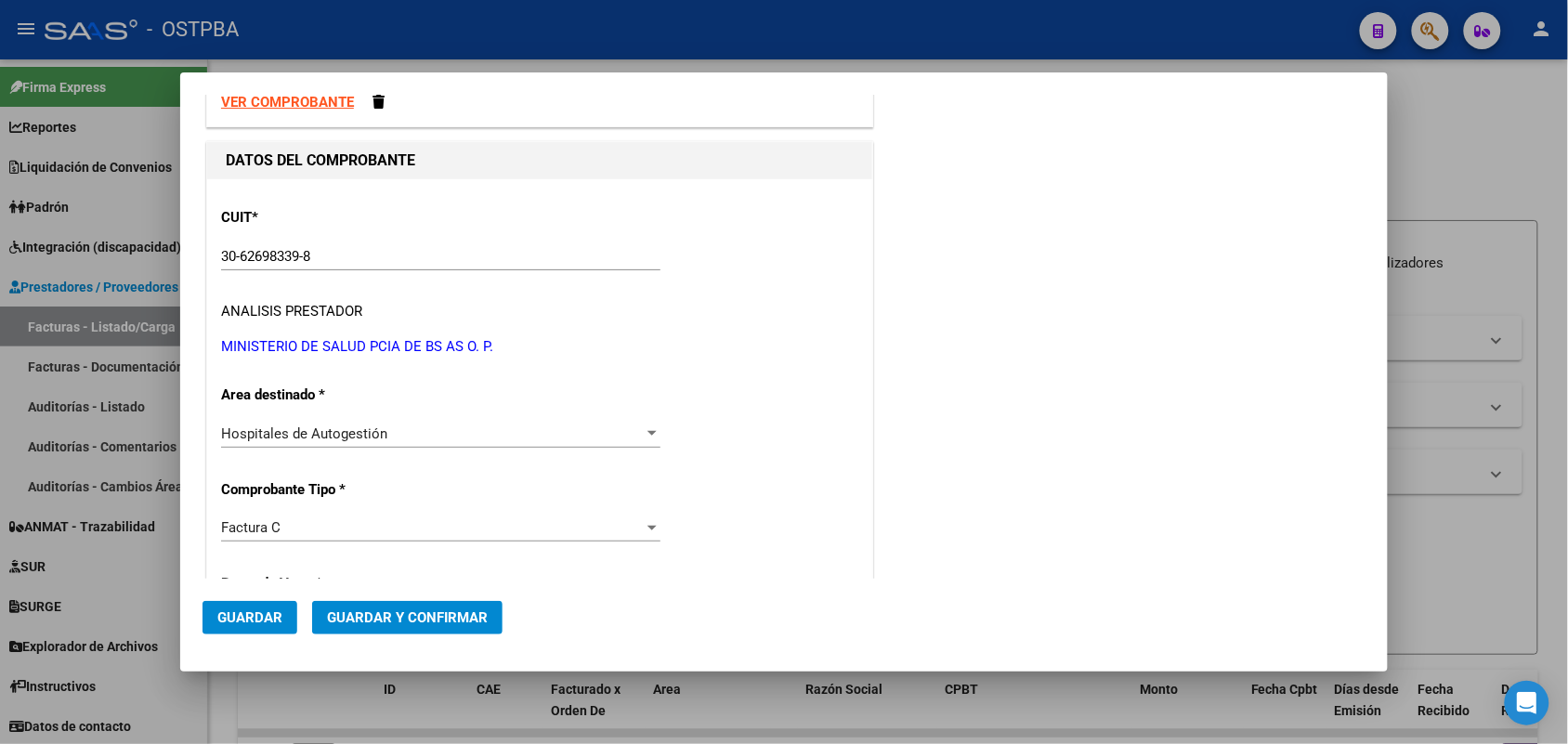
scroll to position [0, 0]
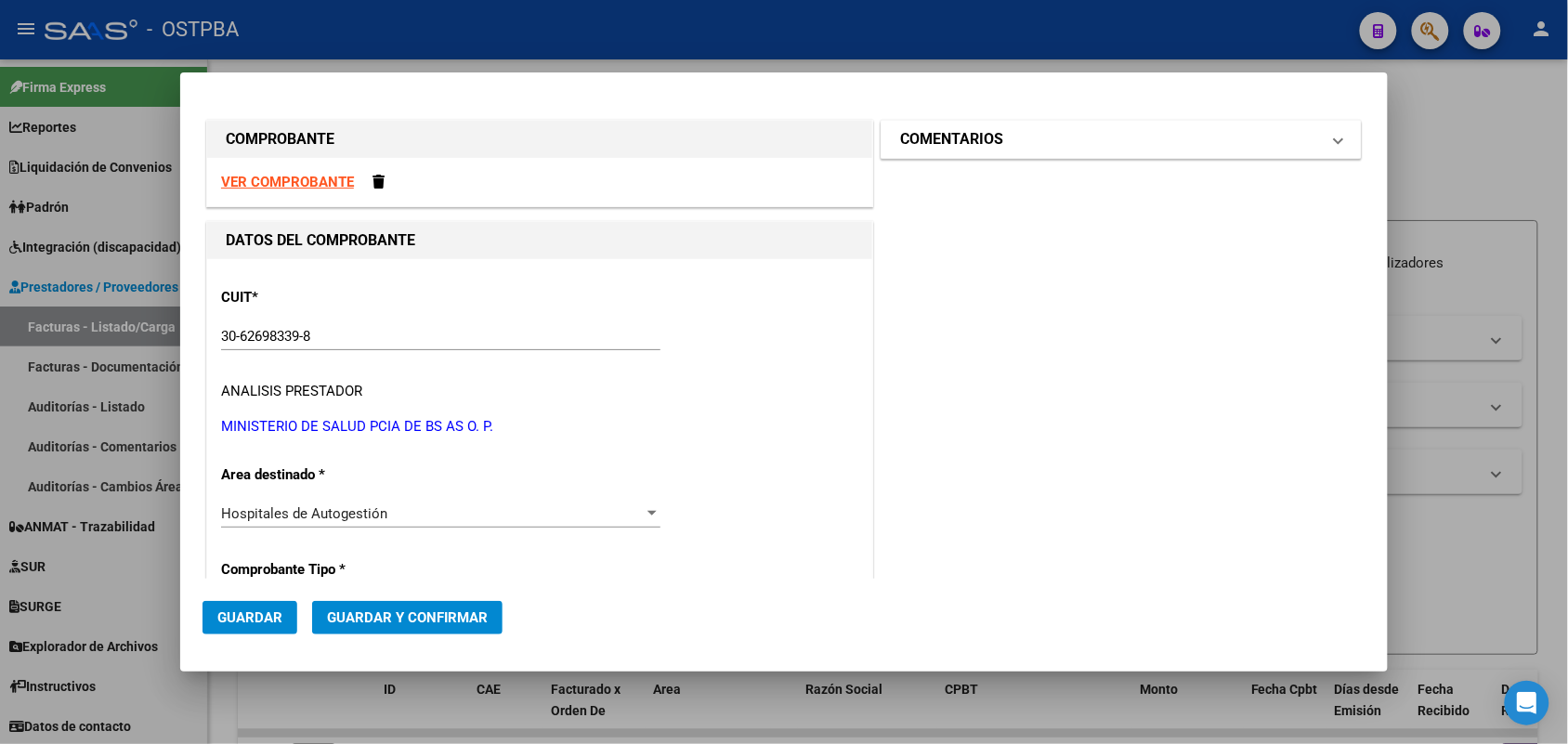
click at [1335, 141] on span at bounding box center [1339, 139] width 8 height 23
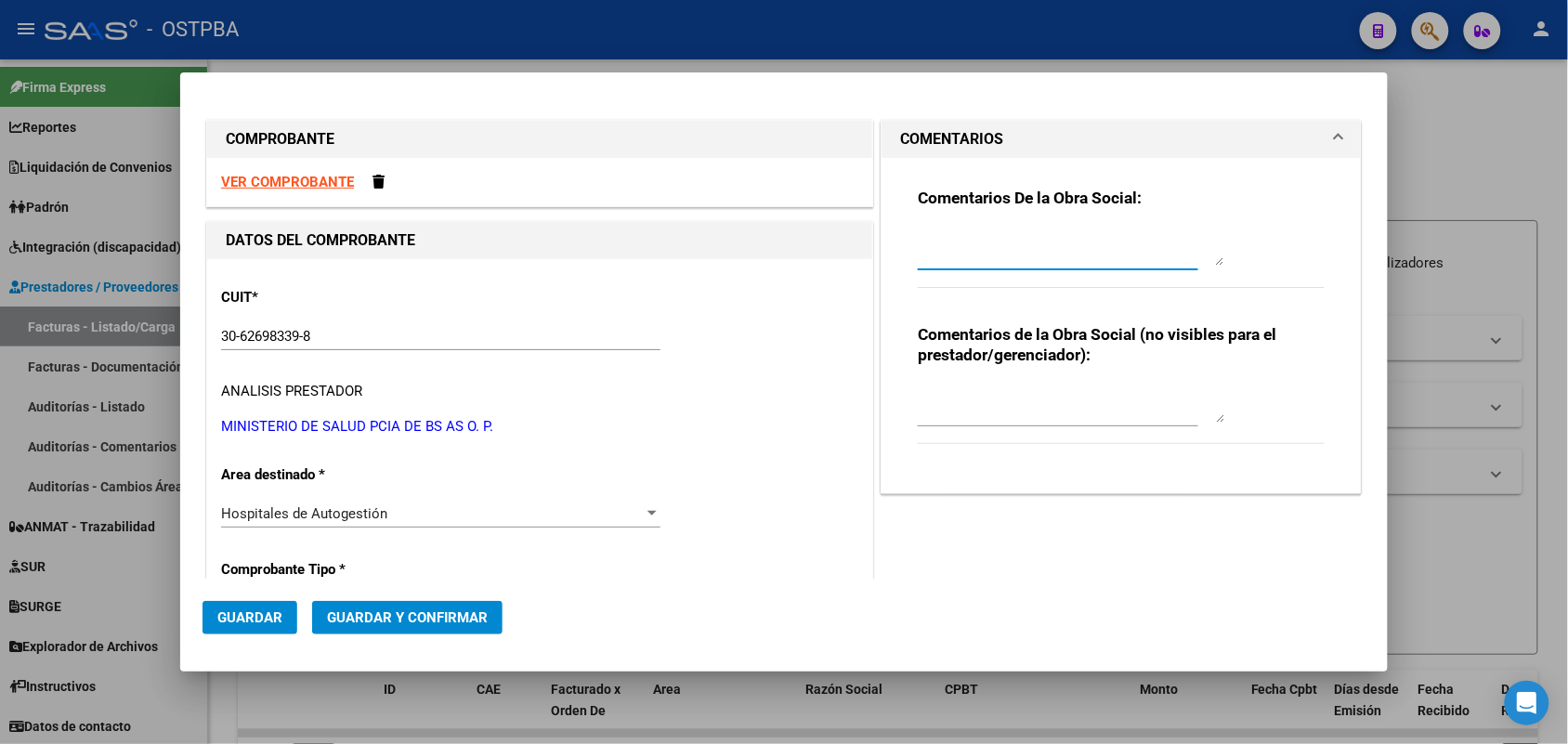
click at [918, 253] on textarea at bounding box center [1072, 247] width 307 height 37
type textarea "HR 126452"
click at [285, 614] on button "Guardar" at bounding box center [250, 618] width 94 height 33
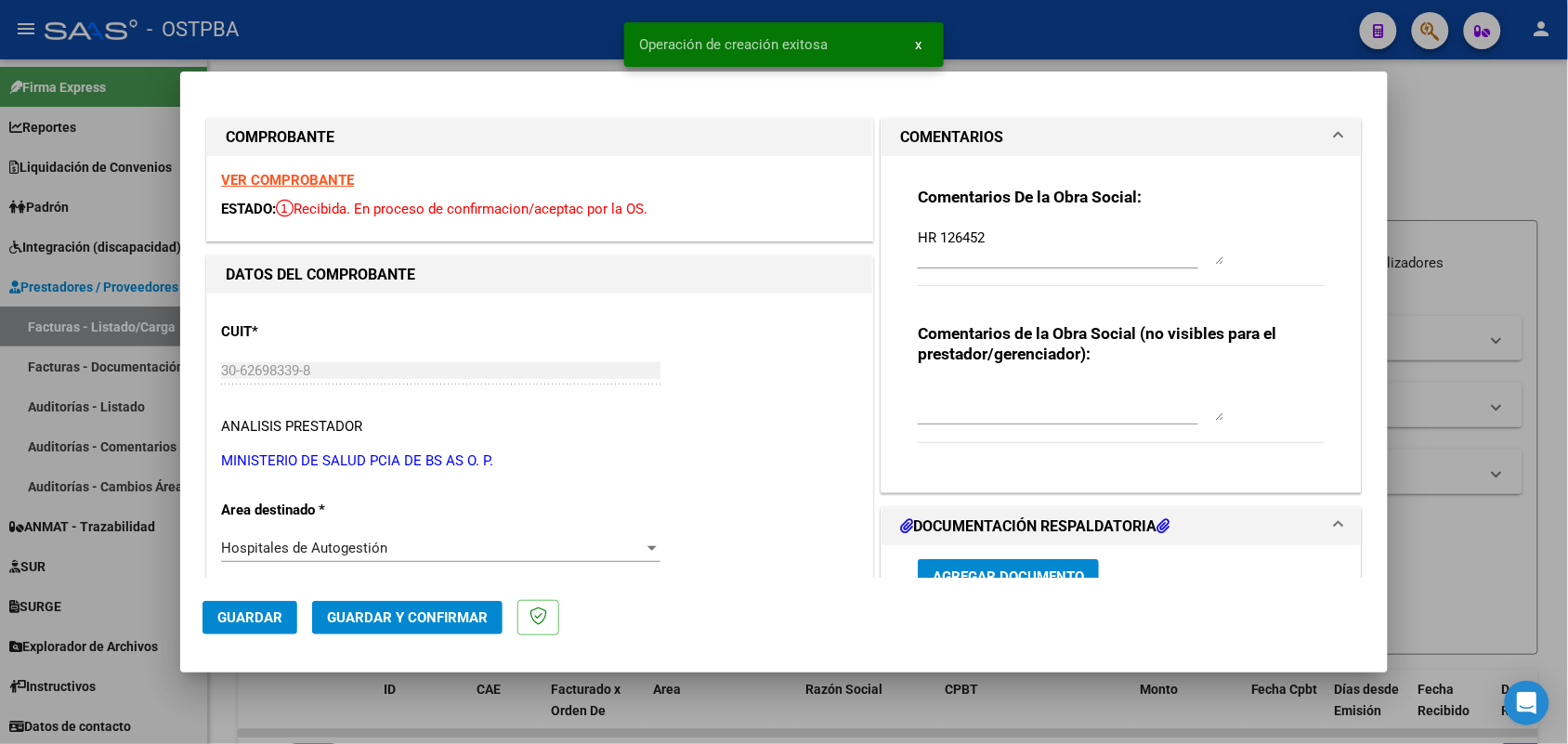
type input "[DATE]"
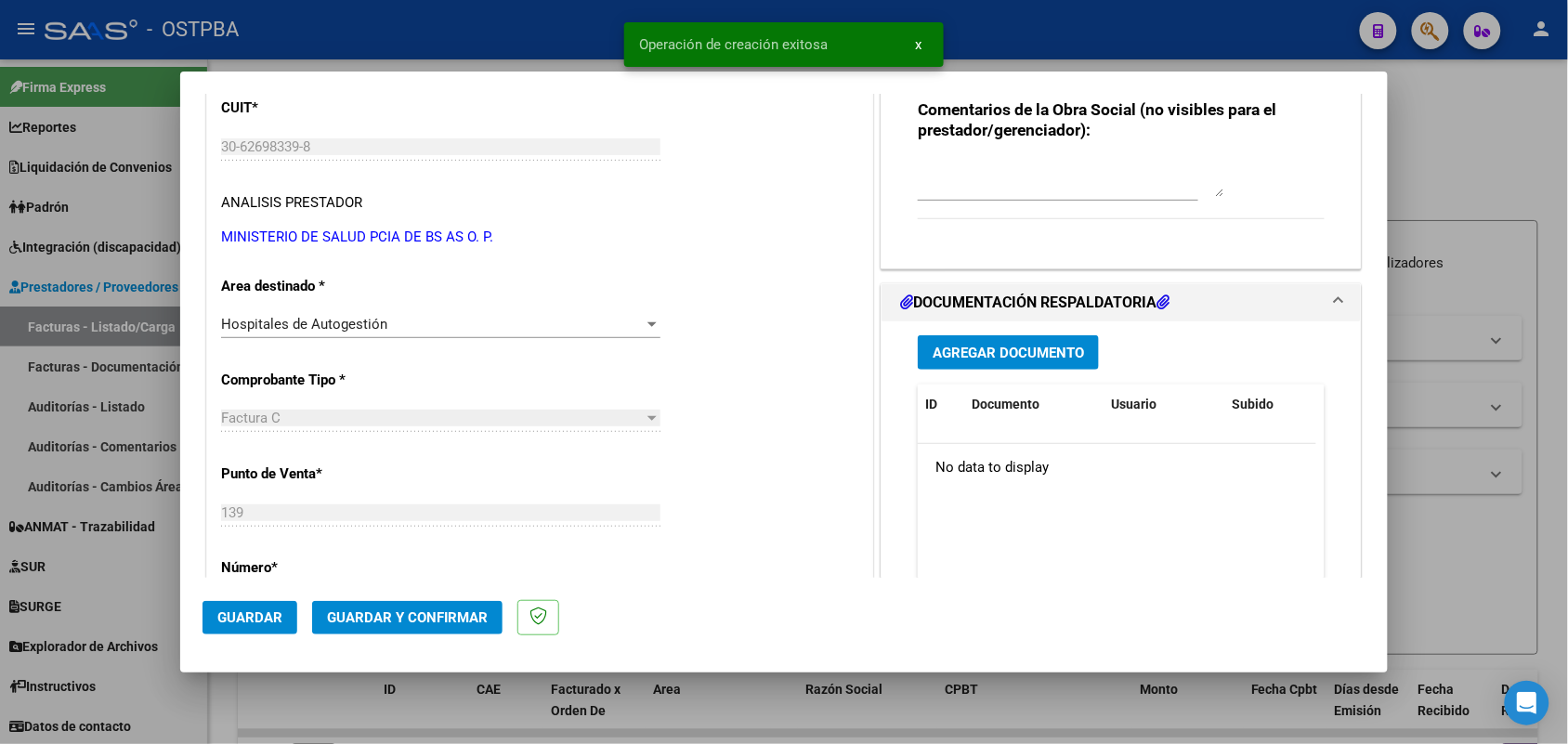
scroll to position [232, 0]
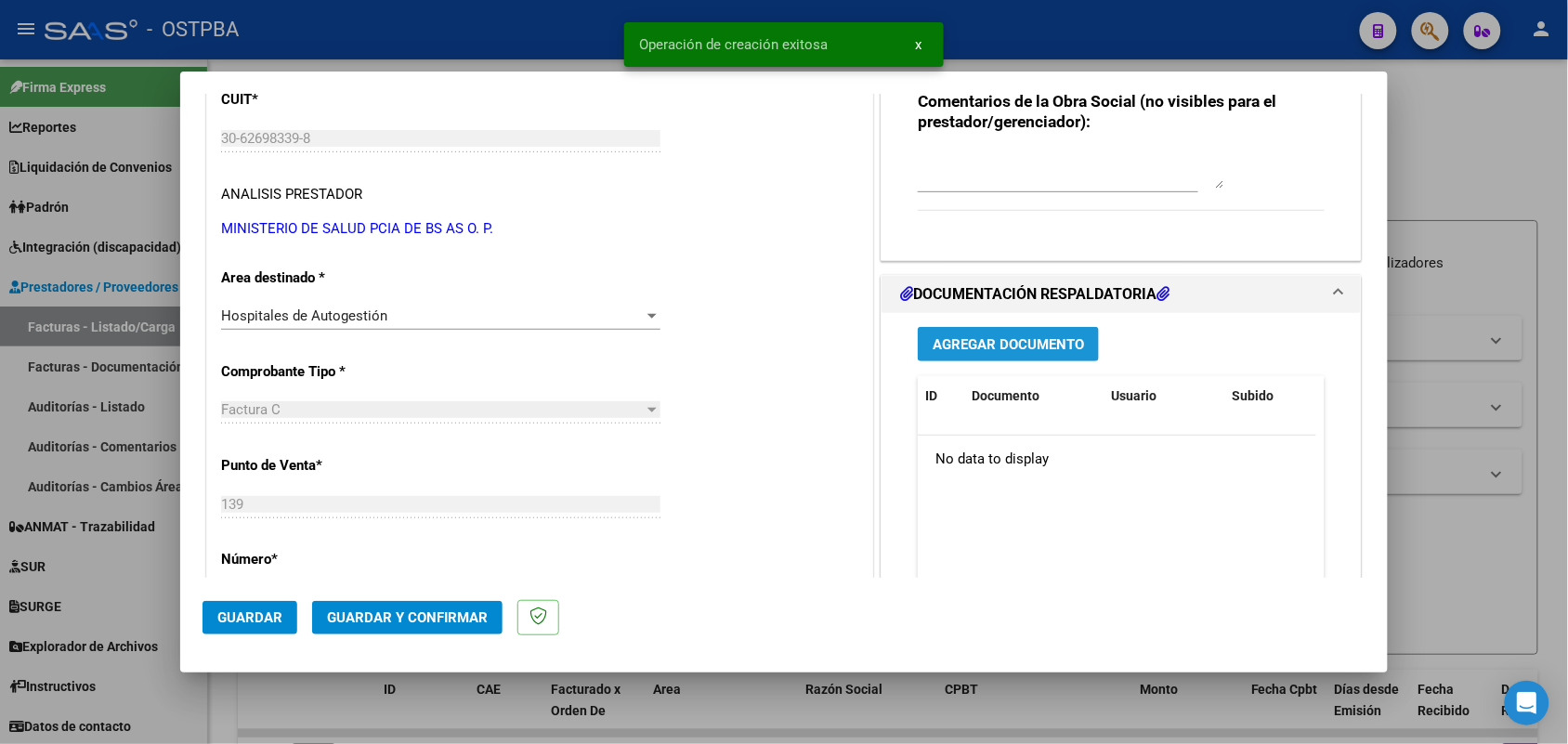
click at [1022, 341] on span "Agregar Documento" at bounding box center [1009, 344] width 152 height 17
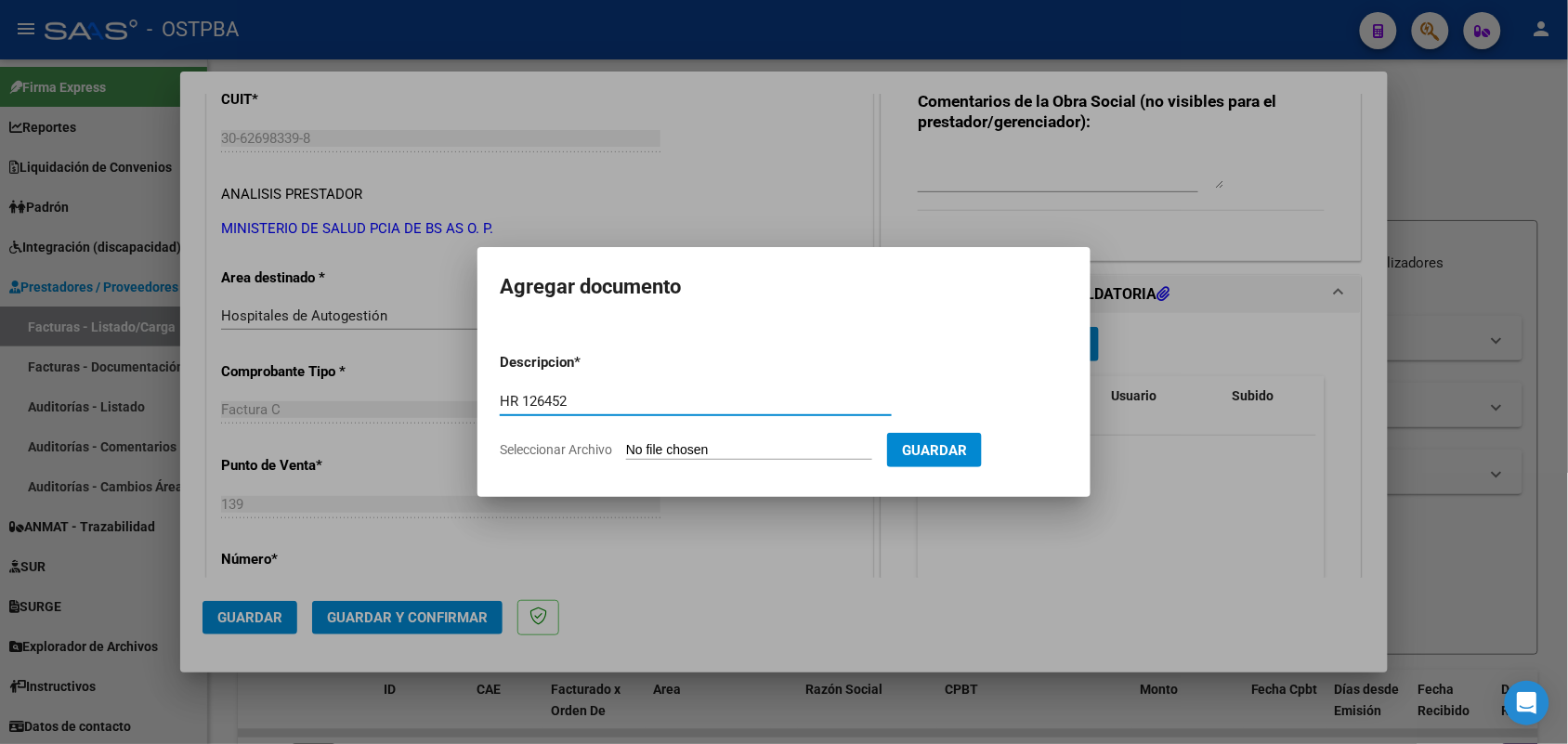
type input "HR 126452"
click at [639, 454] on input "Seleccionar Archivo" at bounding box center [749, 451] width 246 height 18
type input "C:\fakepath\HR 126452.pdf"
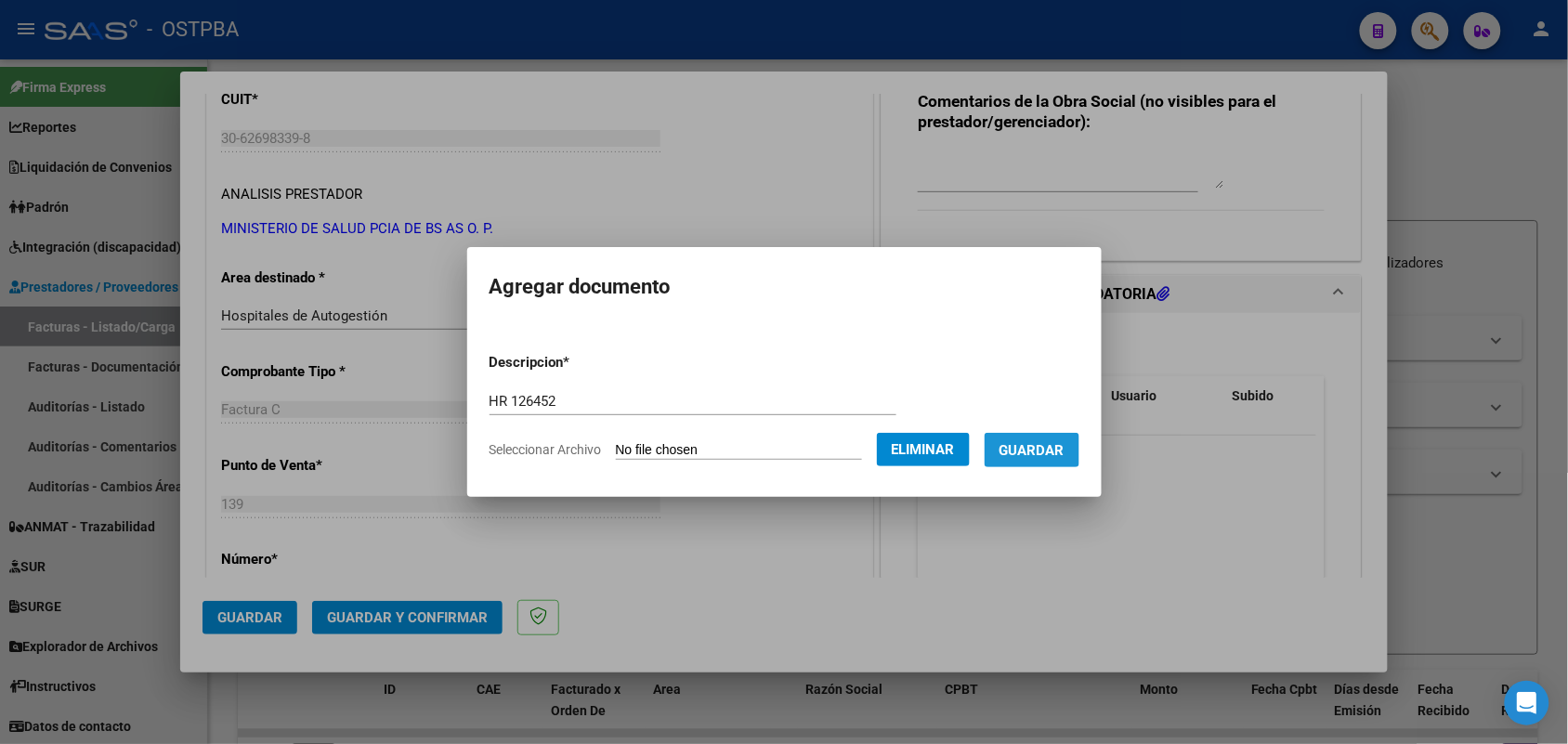
click at [1062, 442] on span "Guardar" at bounding box center [1033, 450] width 65 height 17
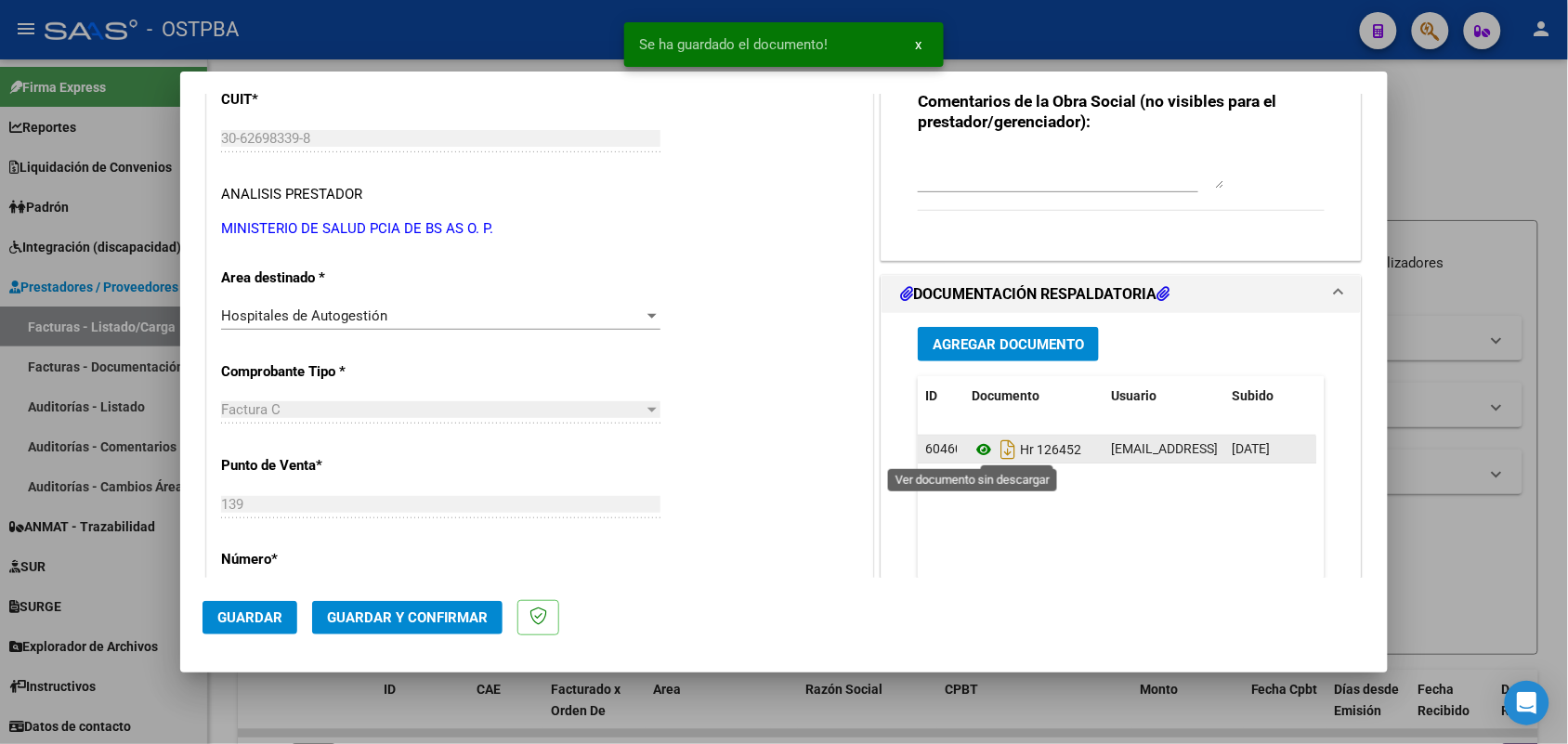
click at [972, 451] on icon at bounding box center [983, 450] width 25 height 23
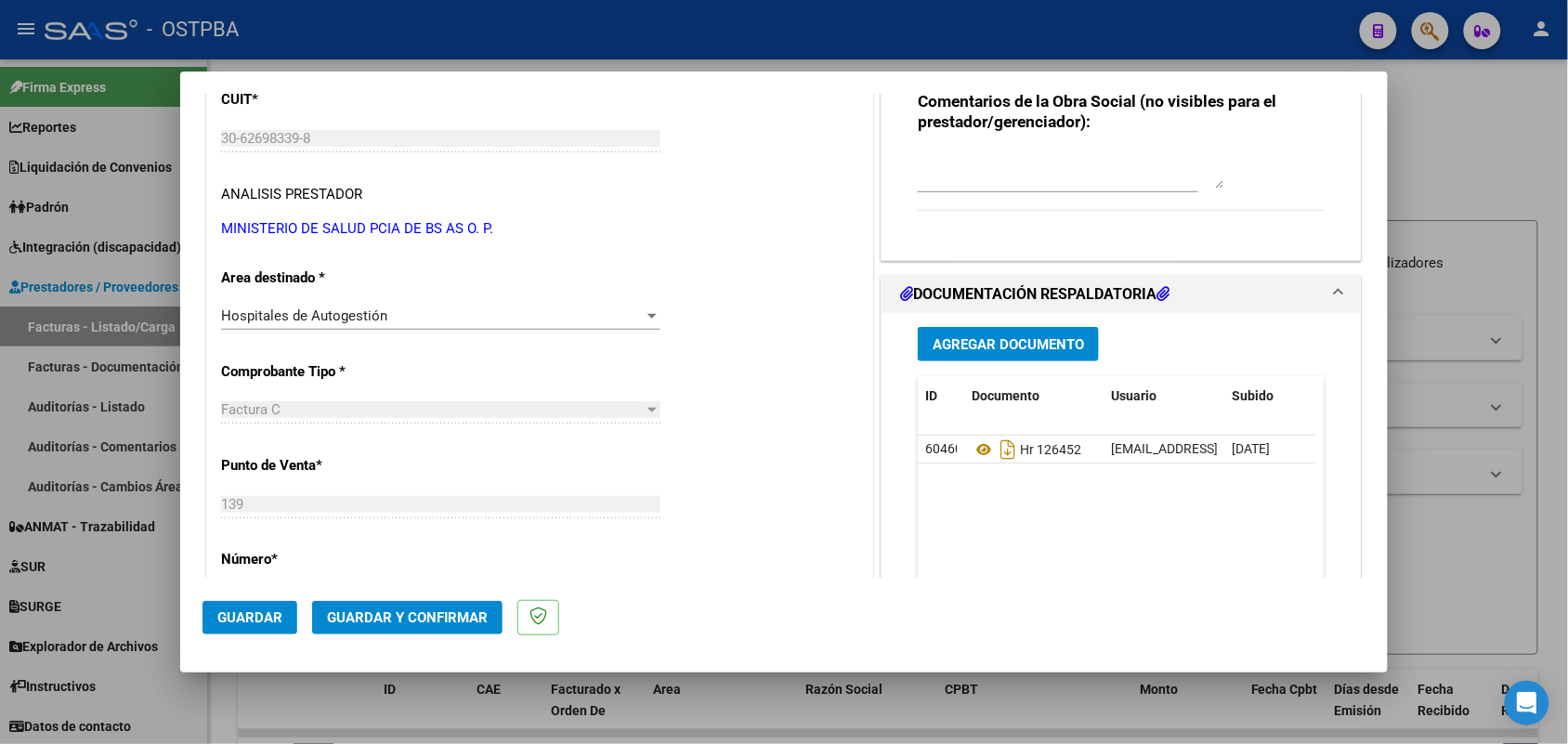
click at [1005, 340] on span "Agregar Documento" at bounding box center [1009, 344] width 152 height 17
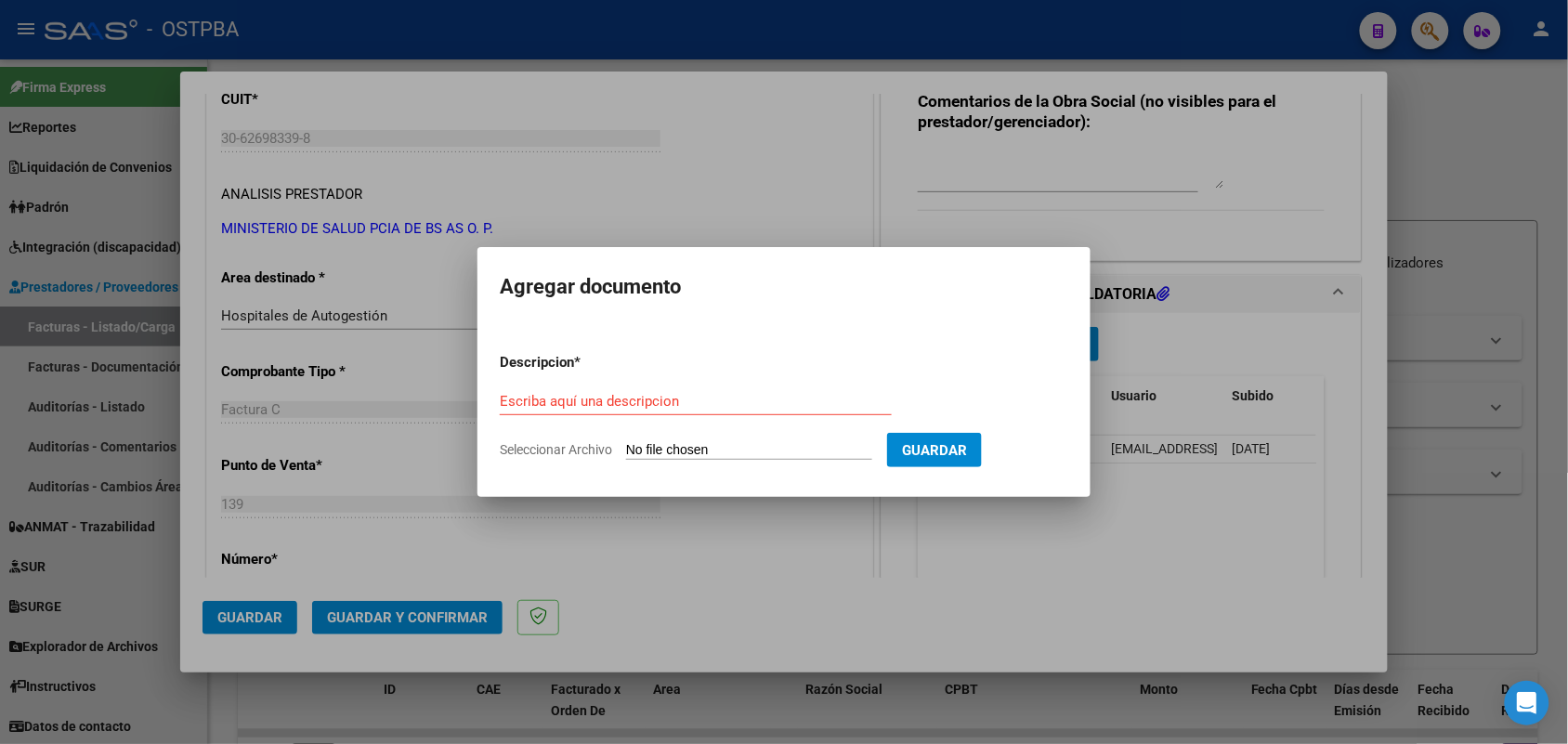
click at [1247, 396] on div at bounding box center [784, 372] width 1568 height 744
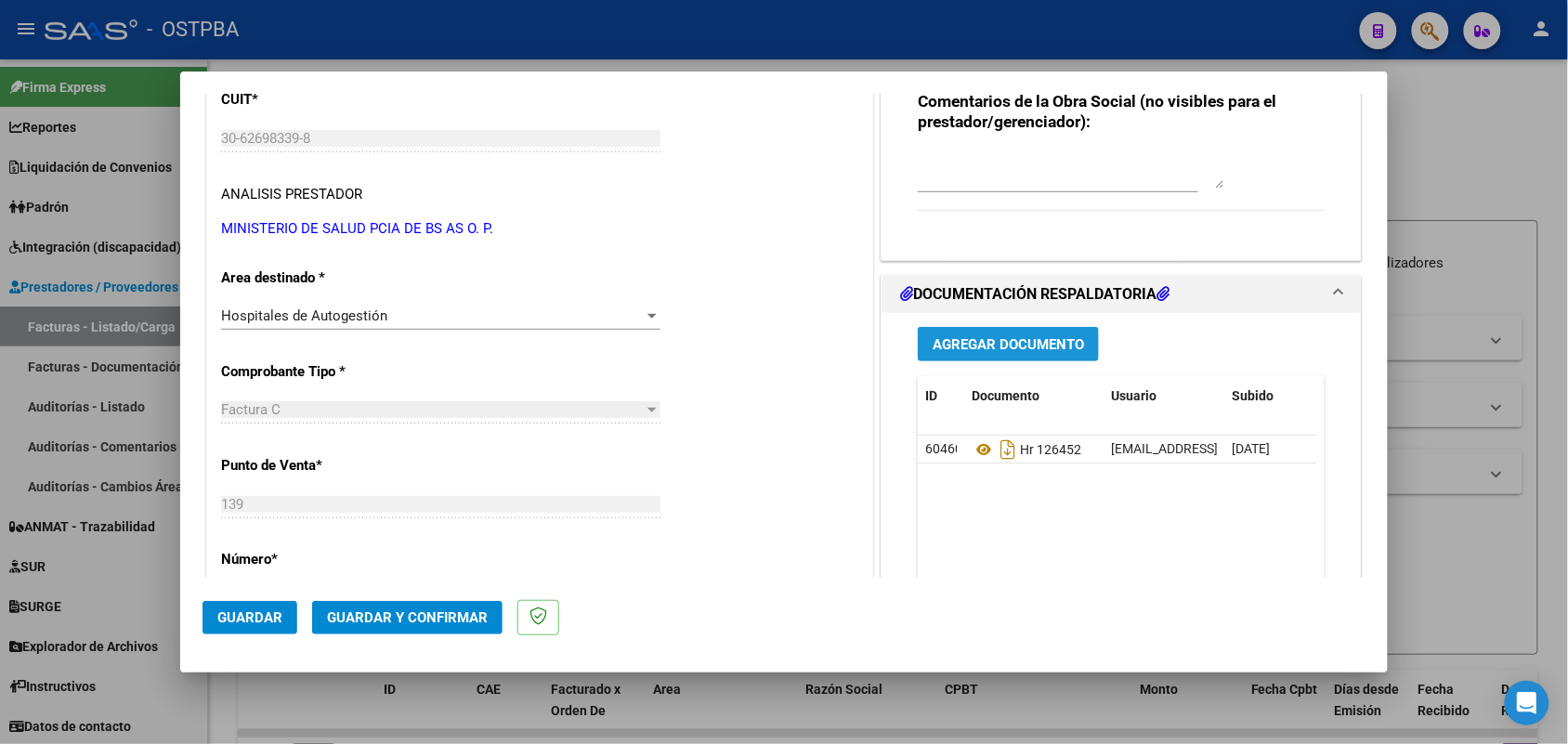
click at [977, 346] on span "Agregar Documento" at bounding box center [1009, 344] width 152 height 17
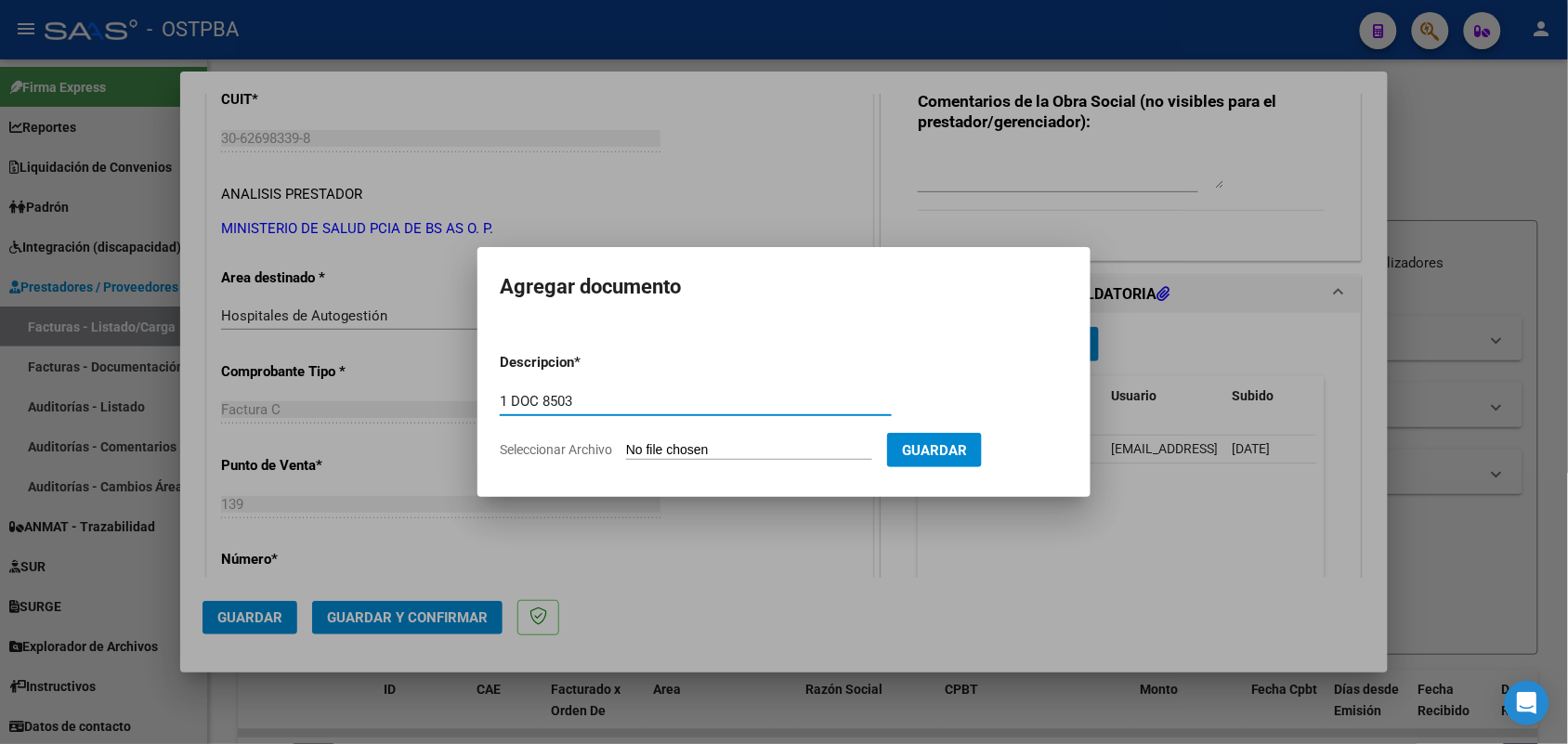
type input "1 DOC 8503"
click at [642, 444] on input "Seleccionar Archivo" at bounding box center [749, 451] width 246 height 18
type input "C:\fakepath\1 DOC 8503.pdf"
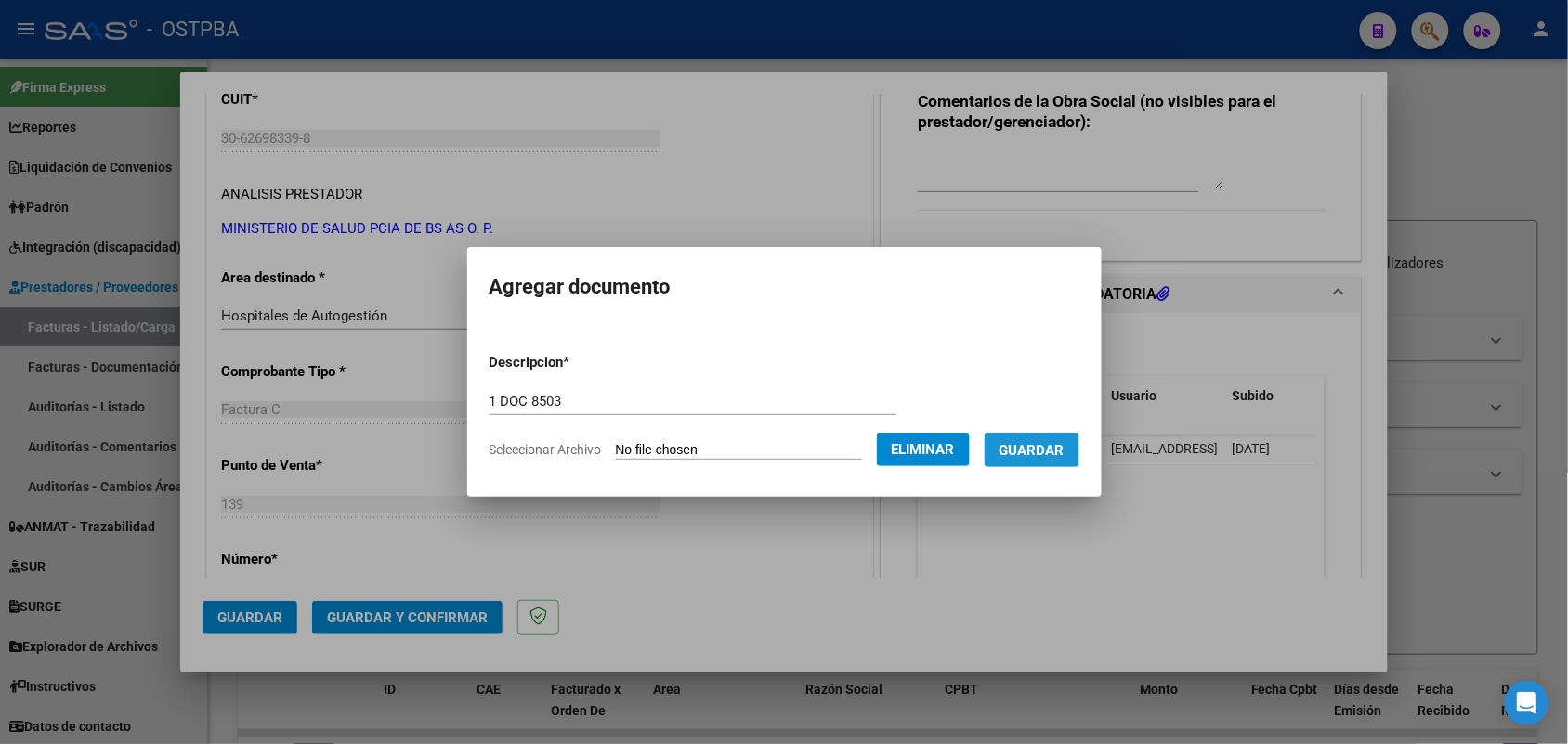
click at [1035, 451] on span "Guardar" at bounding box center [1033, 450] width 65 height 17
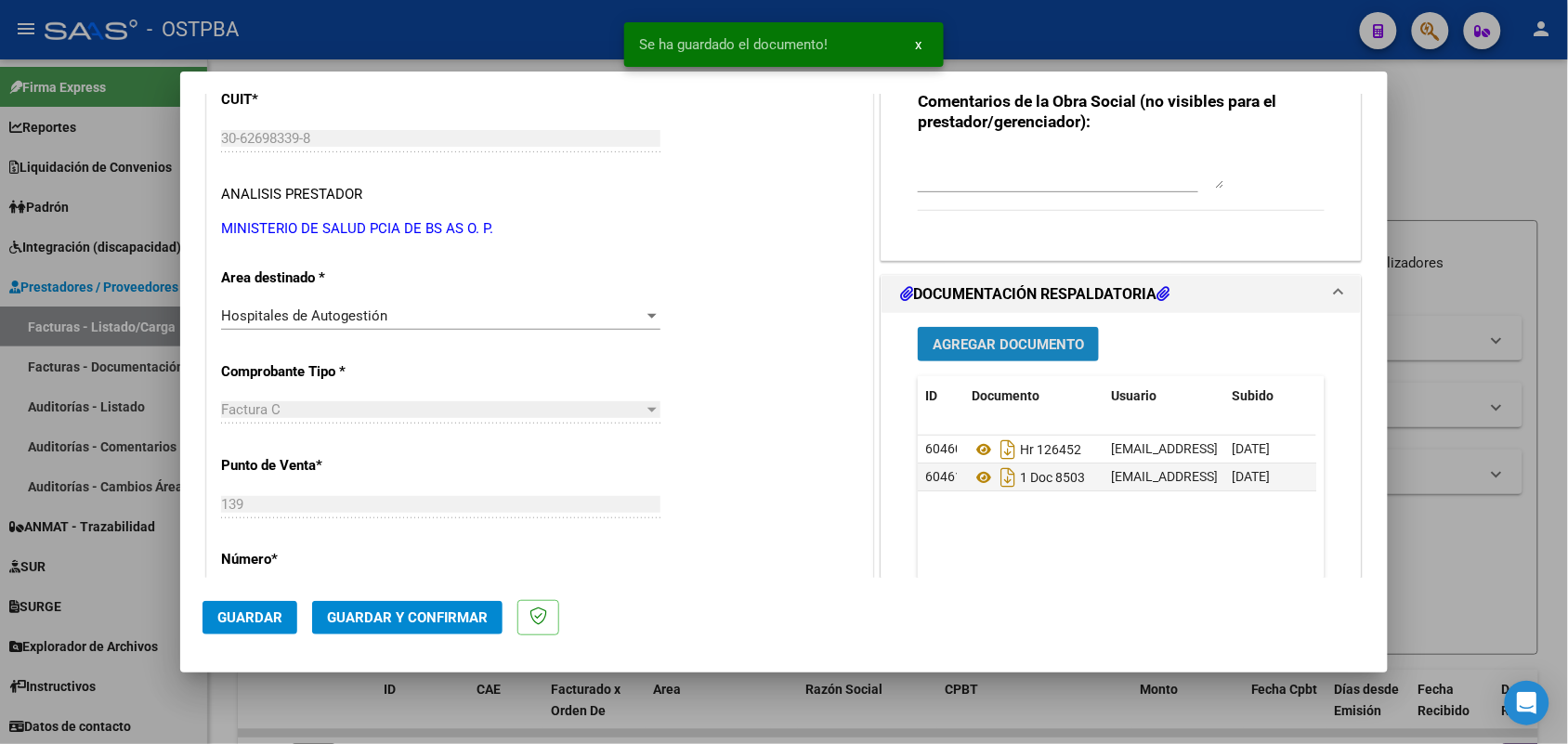
click at [991, 340] on span "Agregar Documento" at bounding box center [1009, 344] width 152 height 17
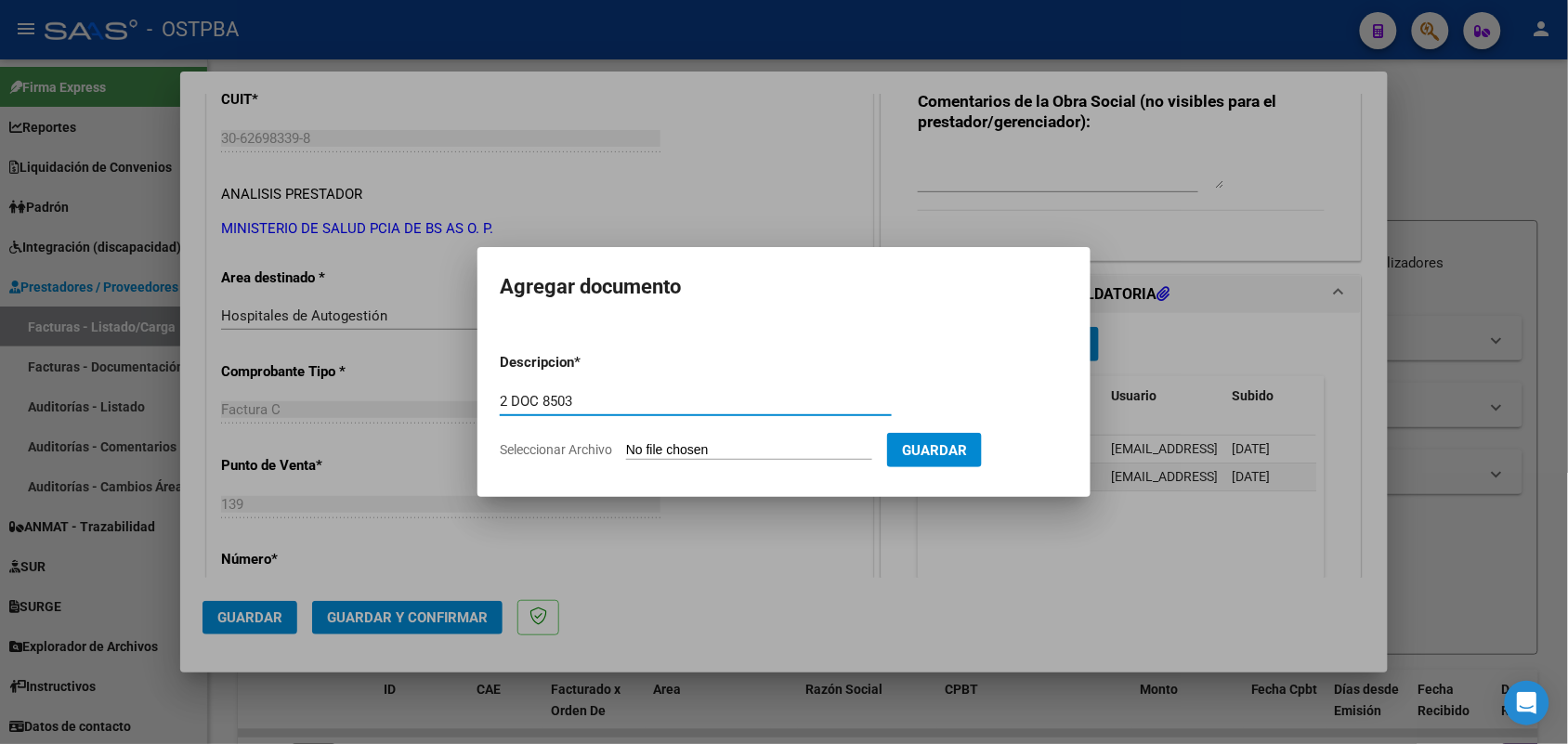
type input "2 DOC 8503"
click at [646, 451] on input "Seleccionar Archivo" at bounding box center [749, 451] width 246 height 18
type input "C:\fakepath\2 DOC 8503.pdf"
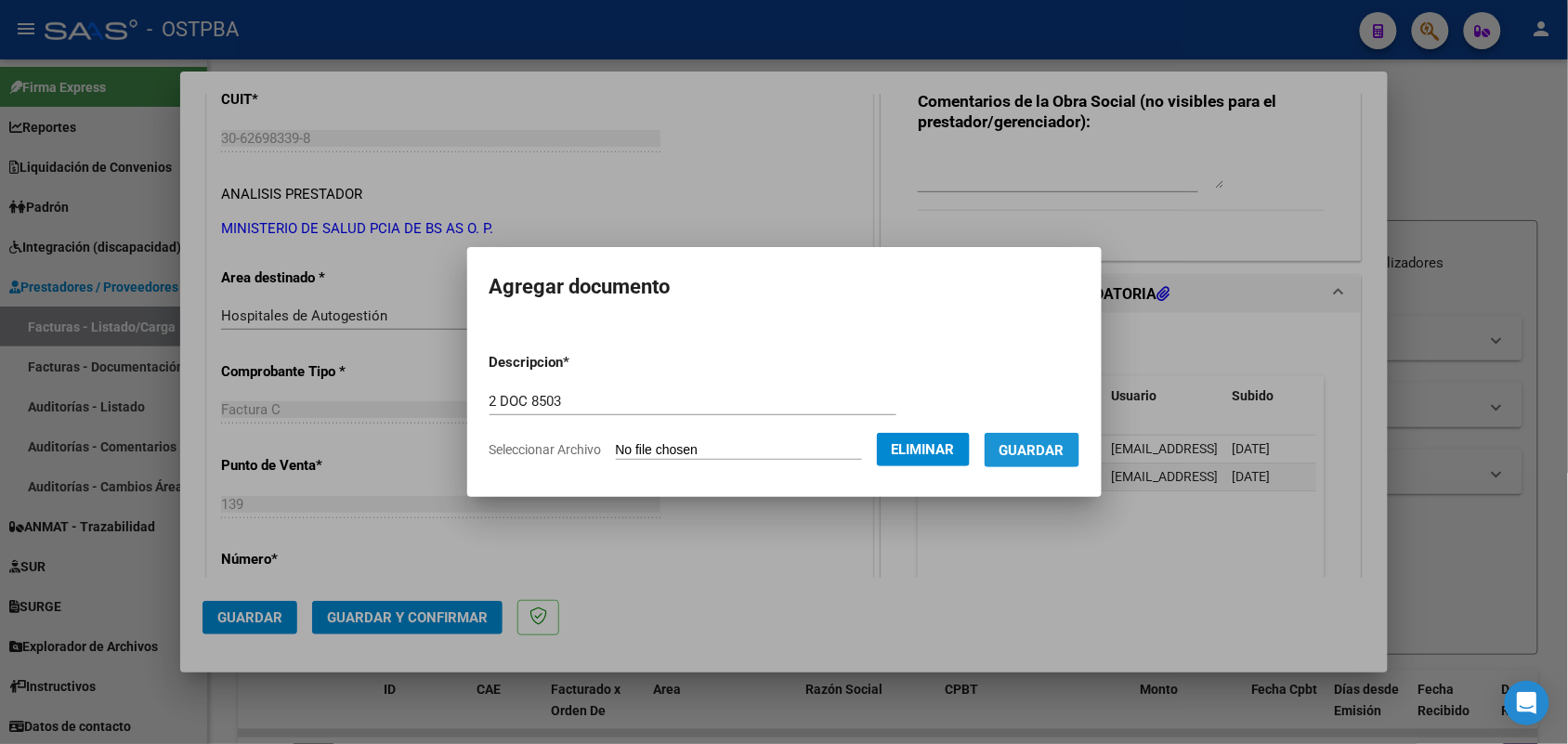
click at [1055, 456] on span "Guardar" at bounding box center [1033, 450] width 65 height 17
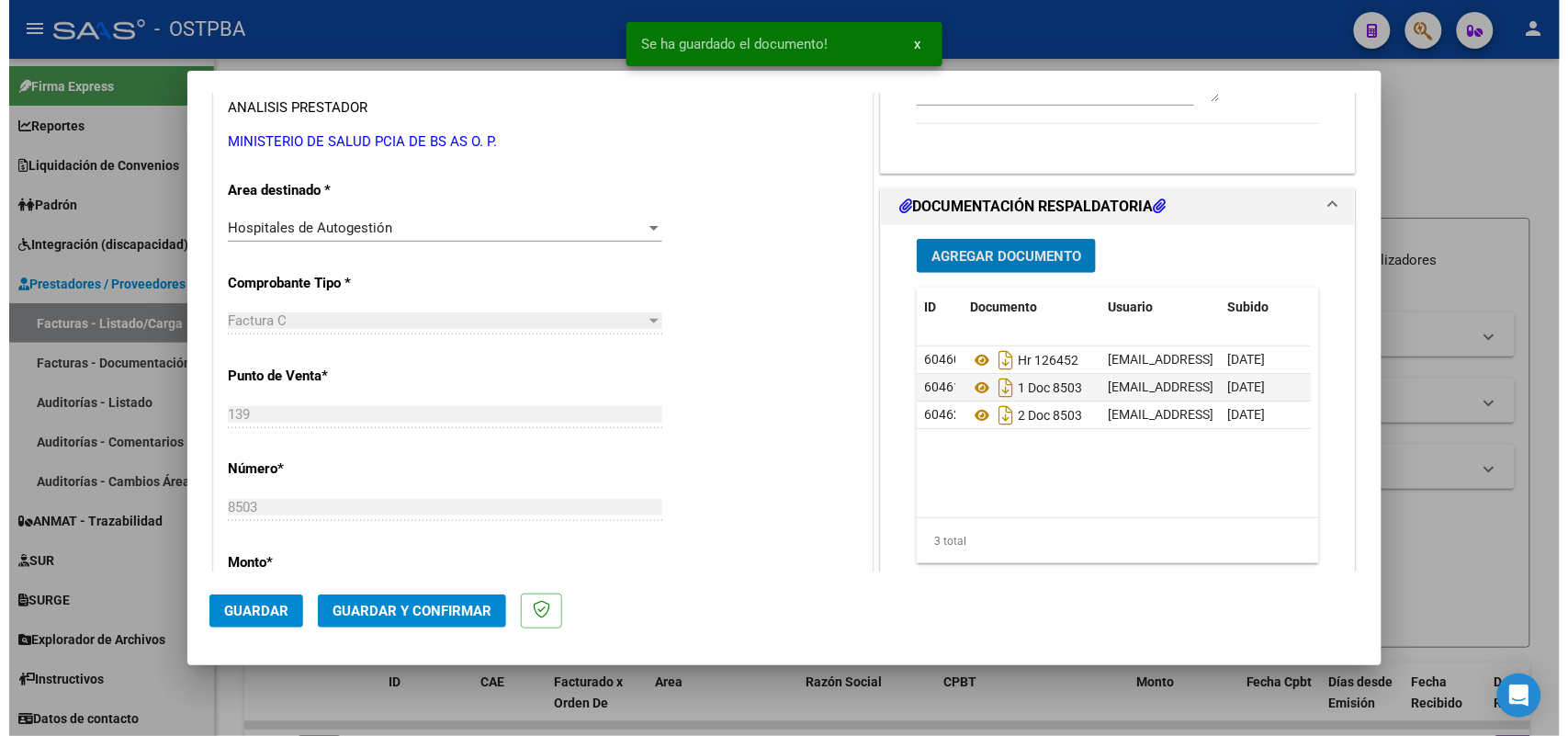
scroll to position [460, 0]
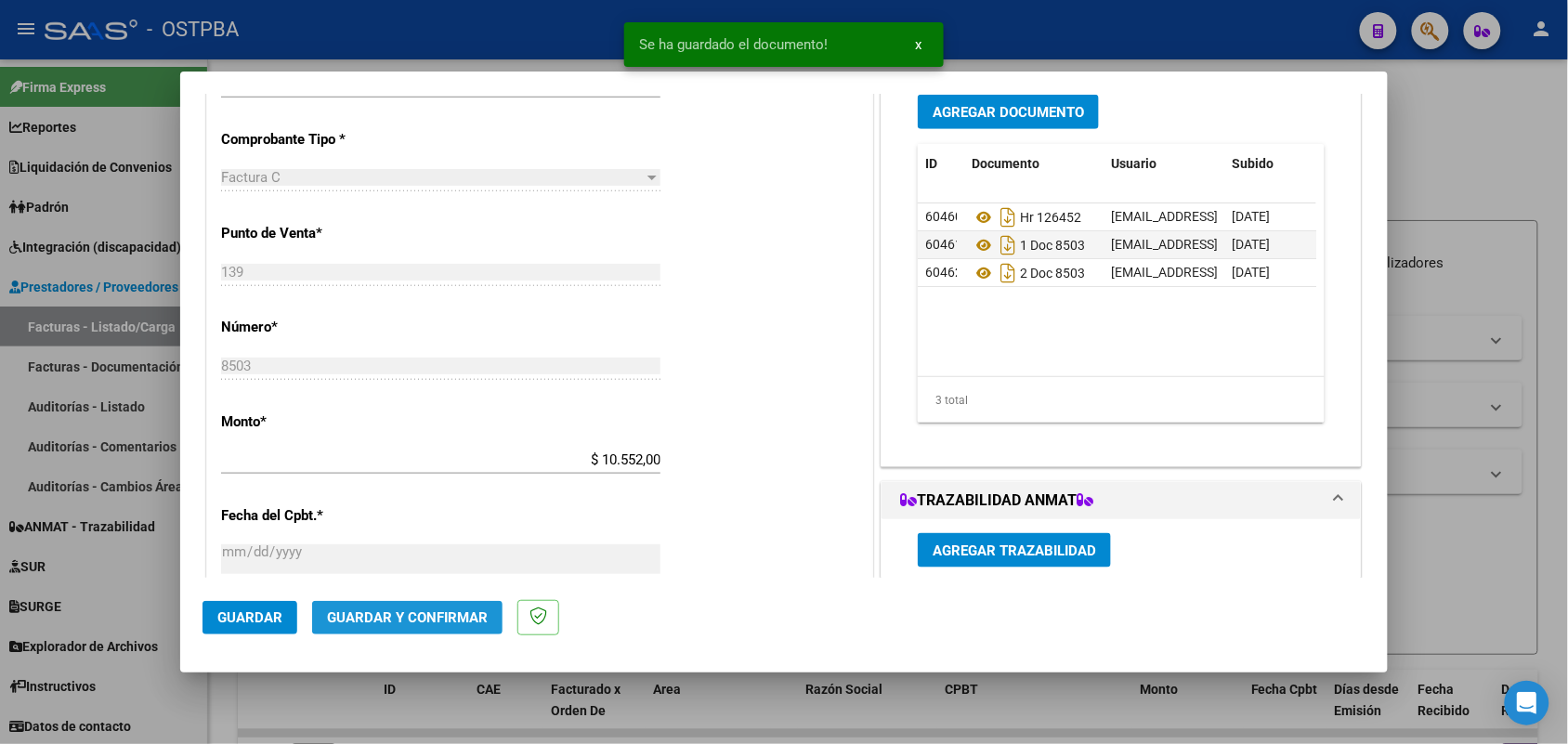
click at [432, 616] on span "Guardar y Confirmar" at bounding box center [407, 617] width 160 height 17
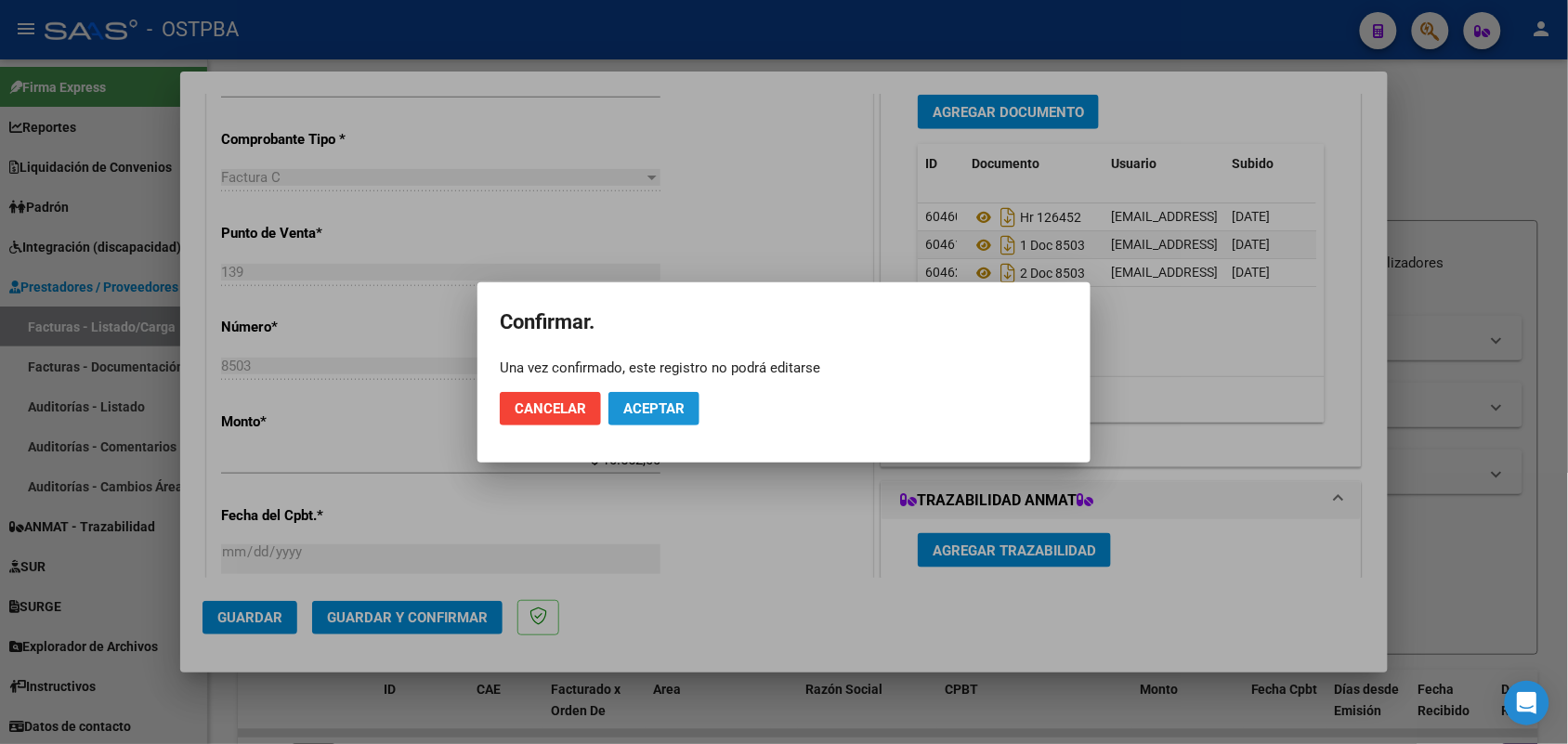
click at [651, 408] on span "Aceptar" at bounding box center [654, 408] width 61 height 17
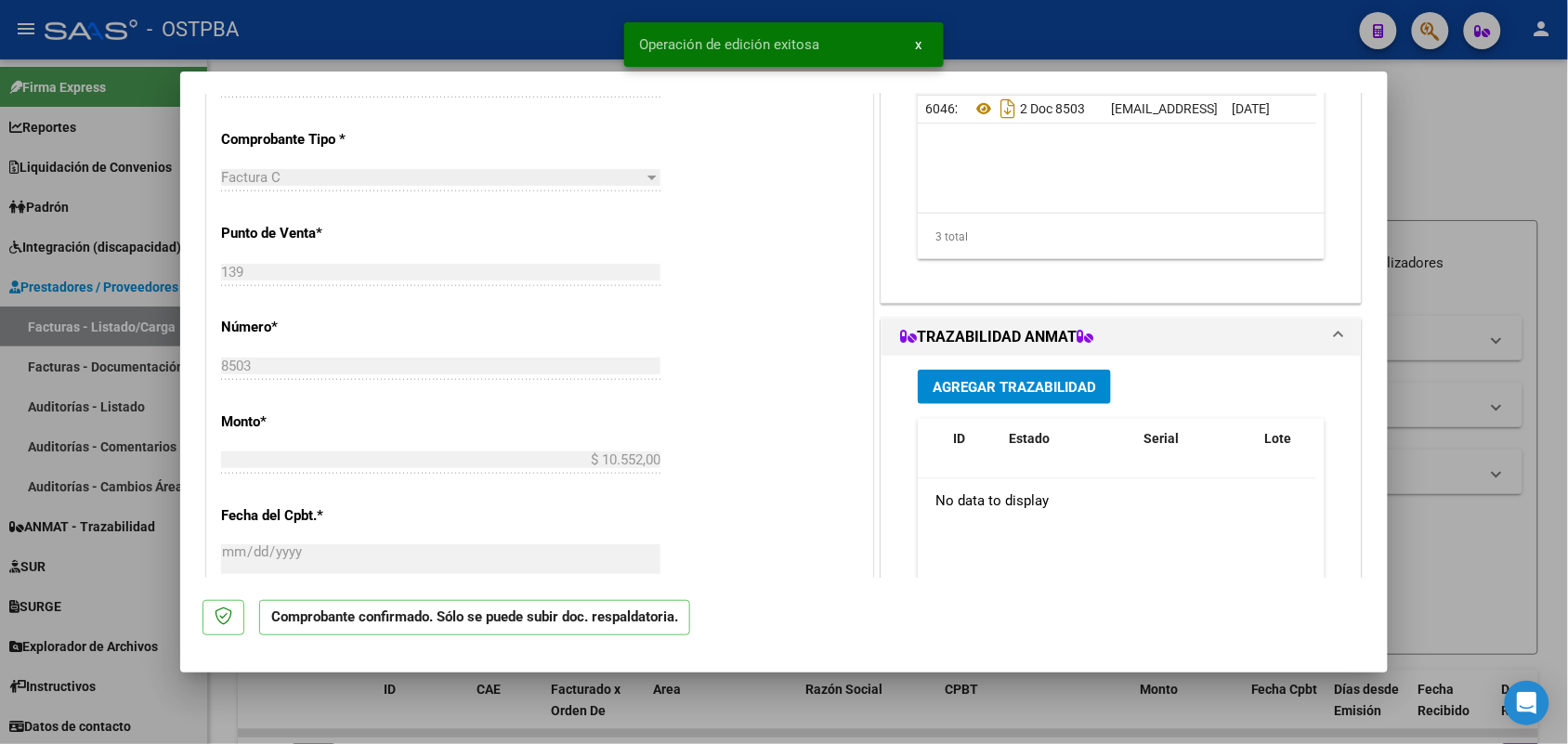
click at [159, 360] on div at bounding box center [784, 372] width 1568 height 744
type input "$ 0,00"
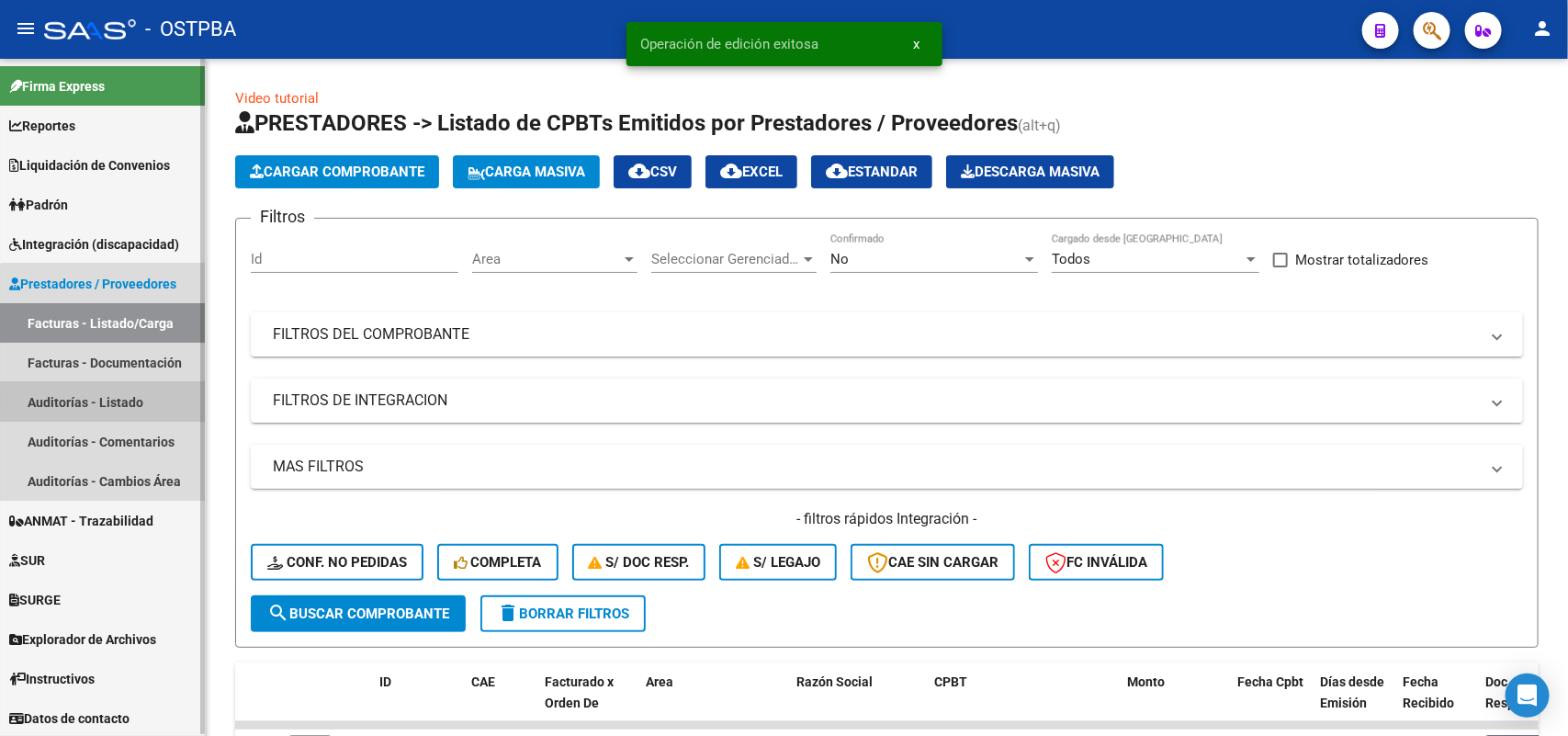
click at [126, 402] on link "Auditorías - Listado" at bounding box center [102, 402] width 205 height 40
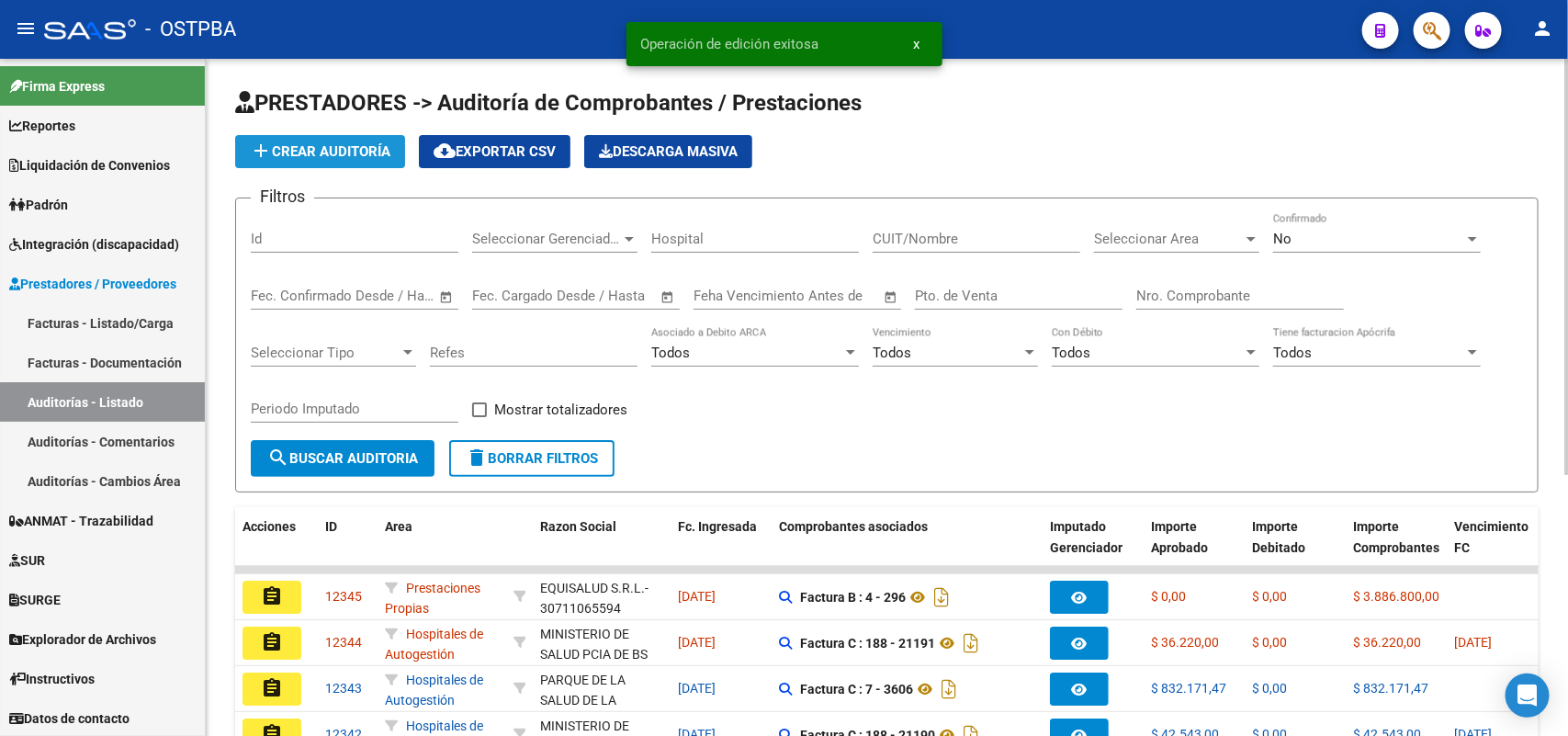
click at [346, 152] on span "add Crear Auditoría" at bounding box center [320, 151] width 140 height 17
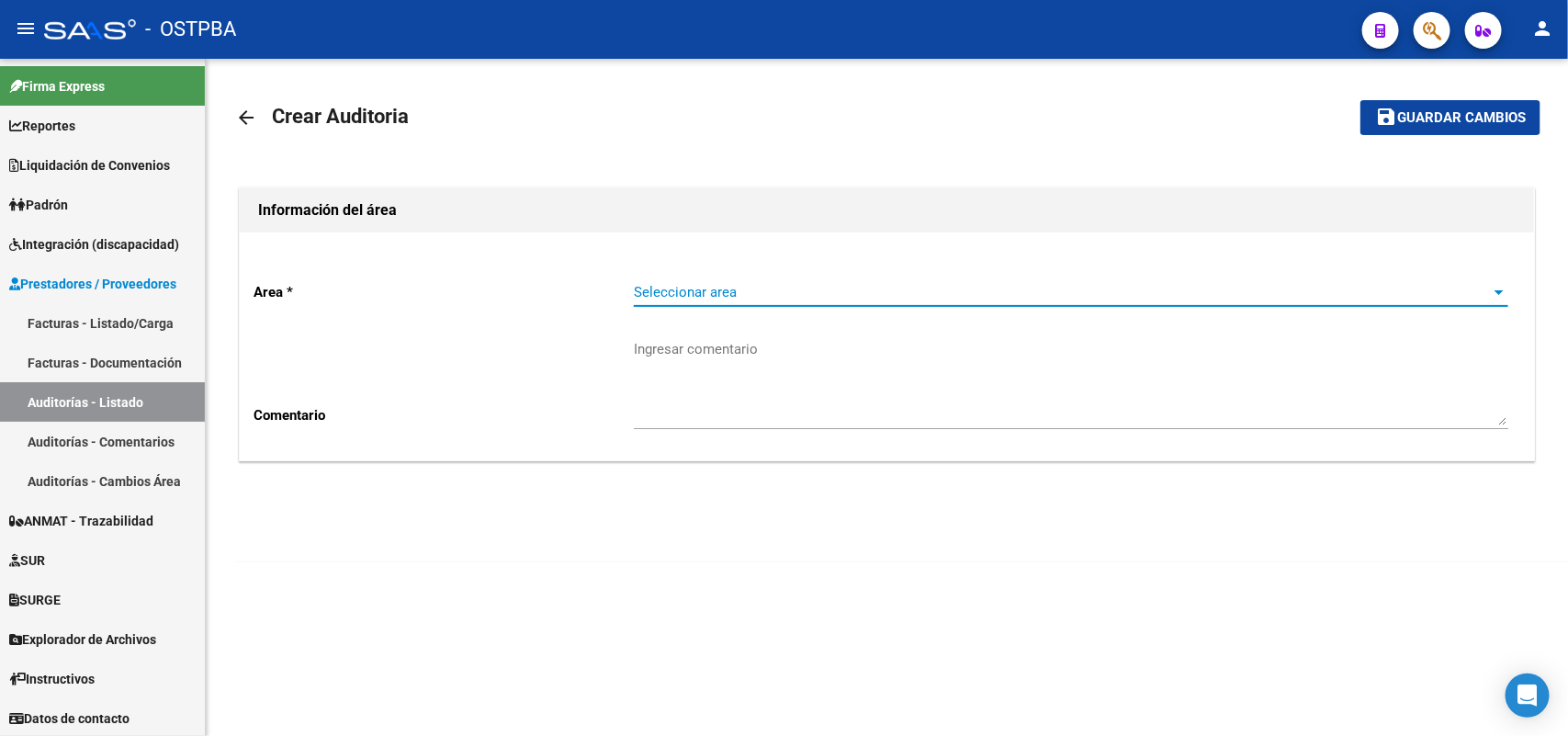
click at [701, 294] on span "Seleccionar area" at bounding box center [1063, 292] width 858 height 17
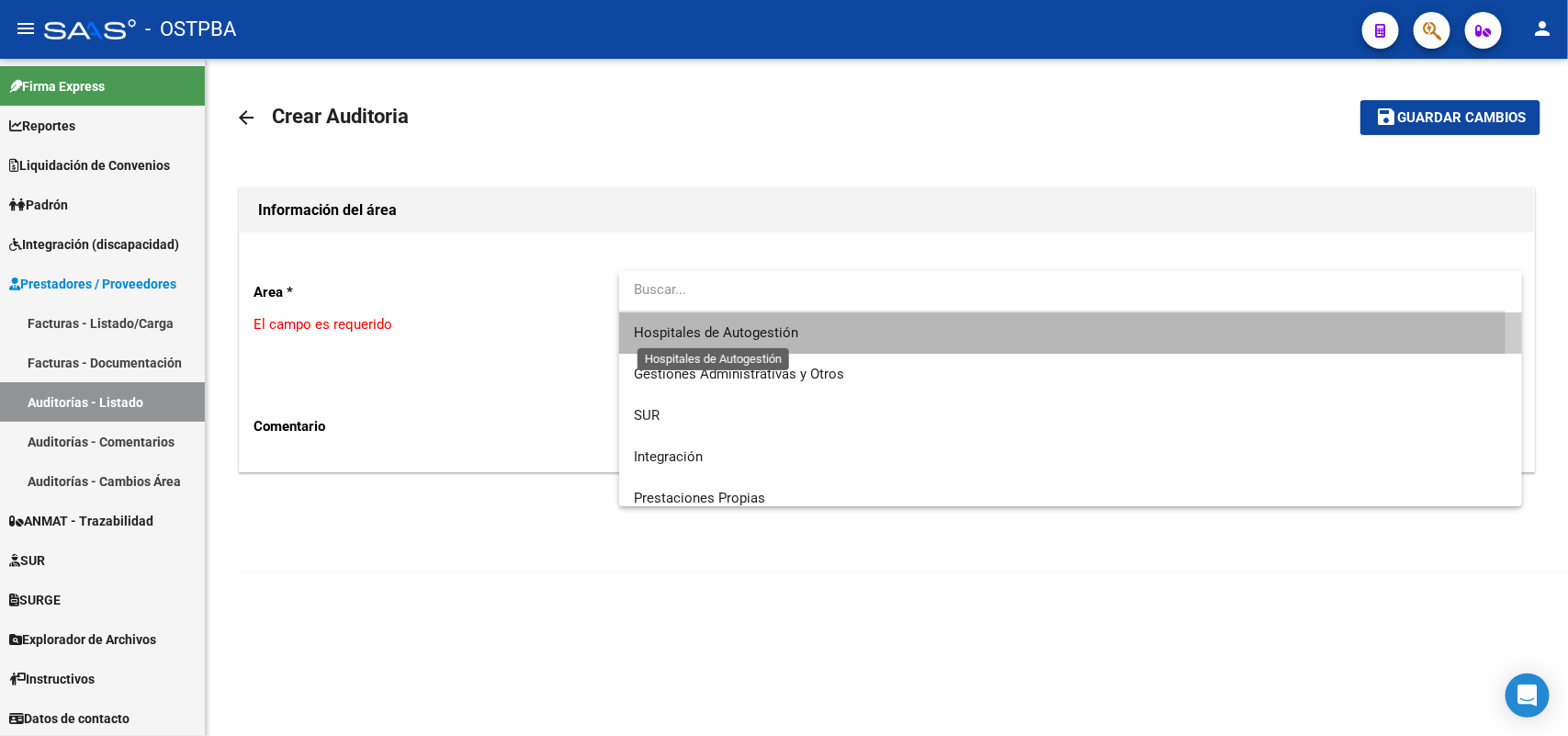
click at [733, 329] on span "Hospitales de Autogestión" at bounding box center [715, 332] width 164 height 17
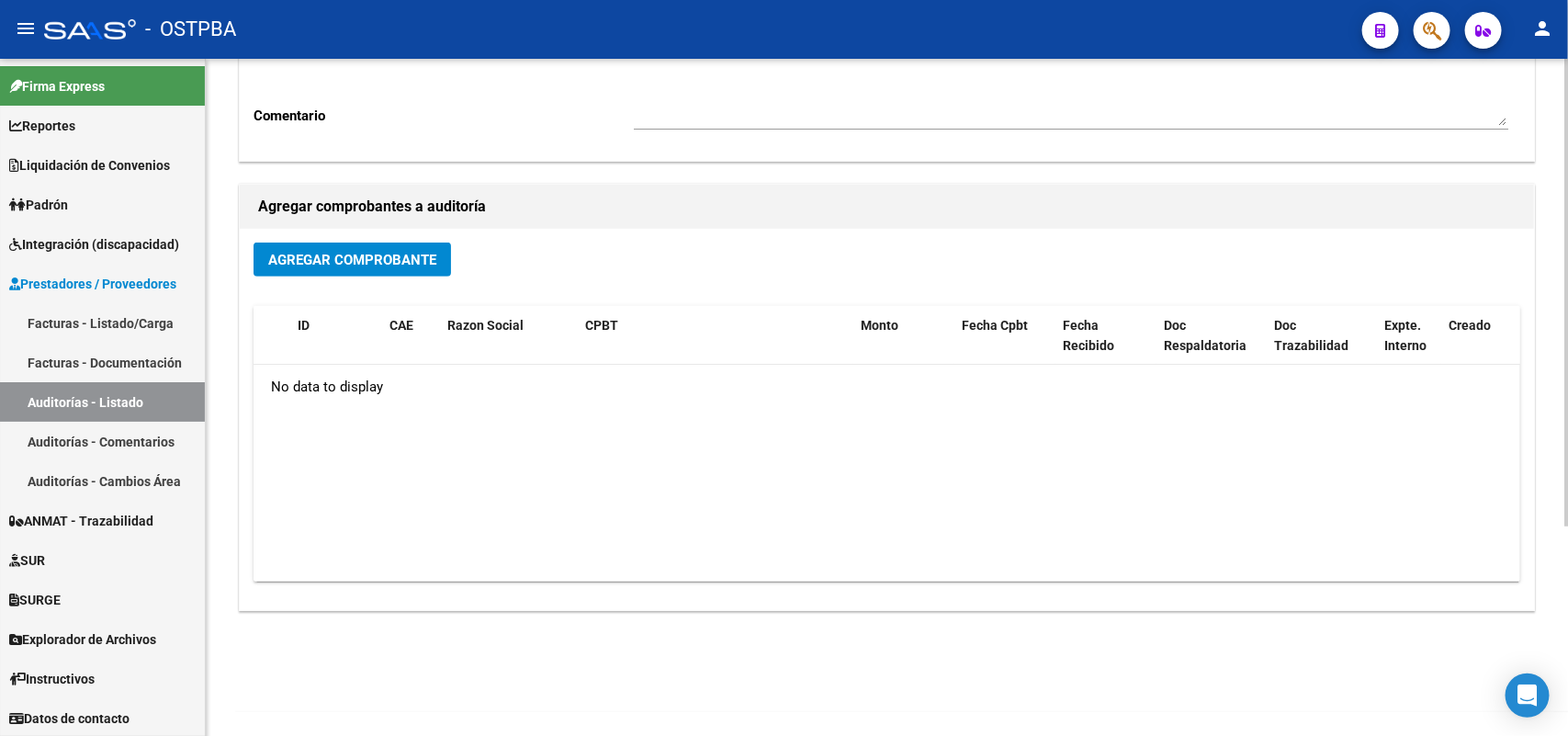
scroll to position [304, 0]
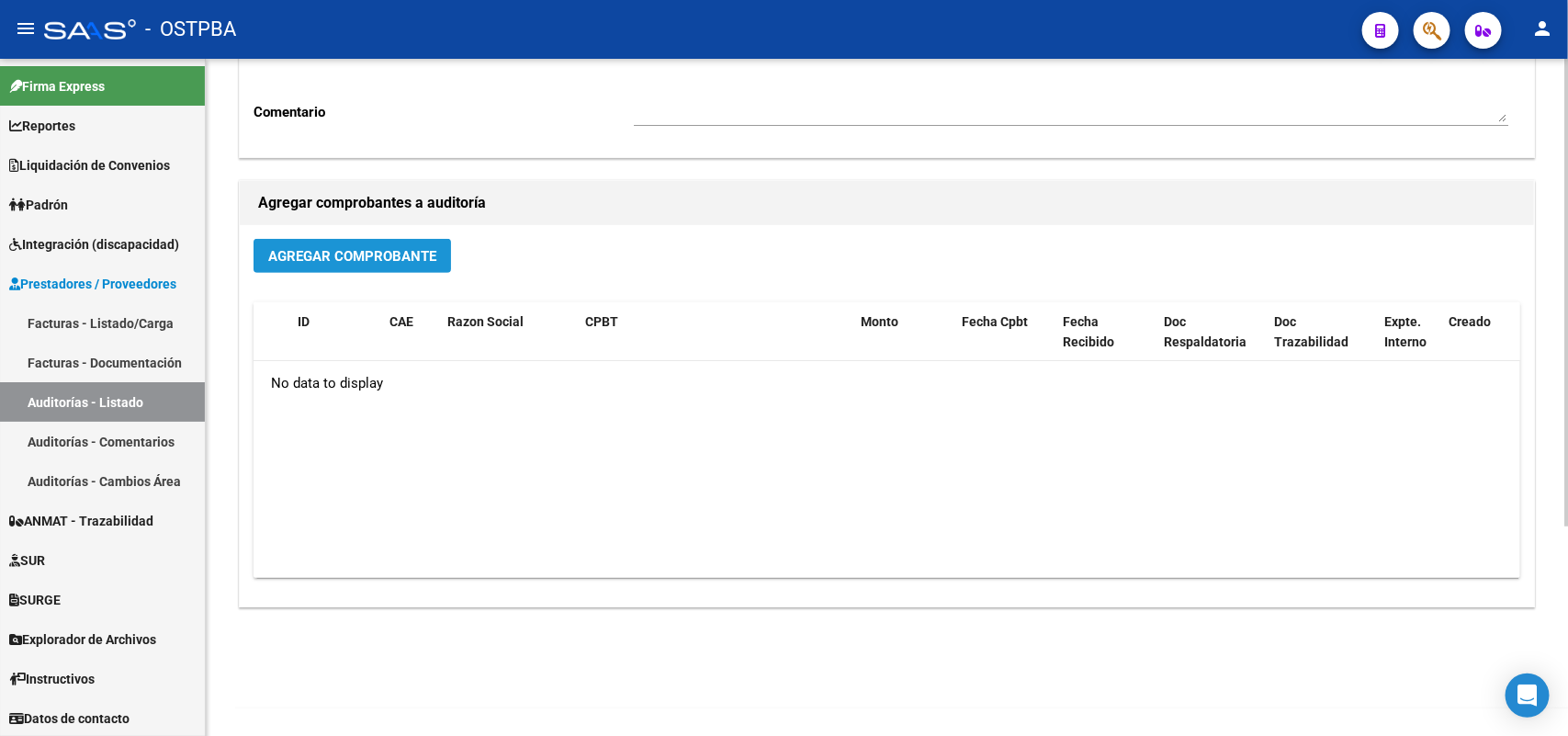
click at [407, 254] on span "Agregar Comprobante" at bounding box center [352, 256] width 168 height 17
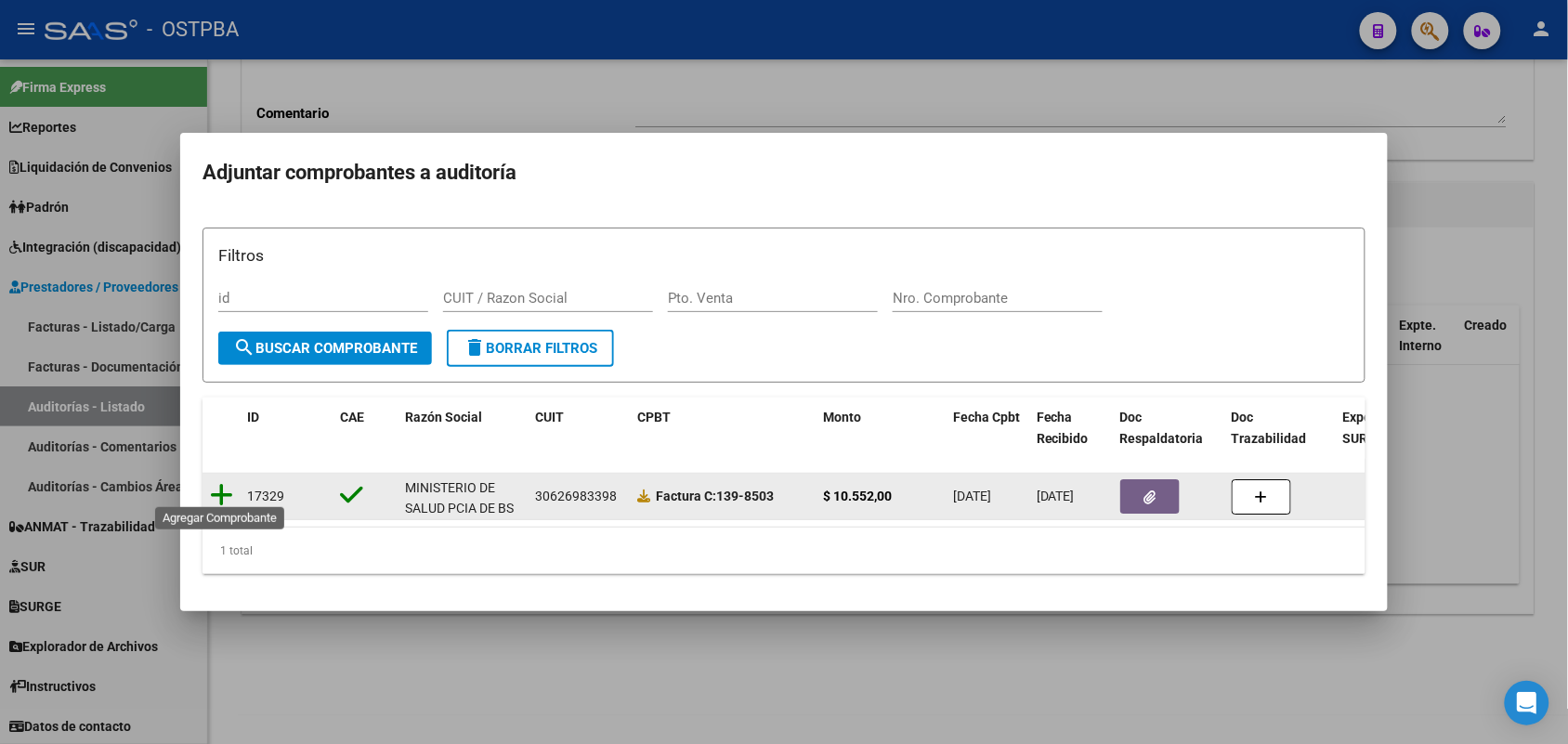
click at [220, 484] on icon at bounding box center [221, 495] width 24 height 26
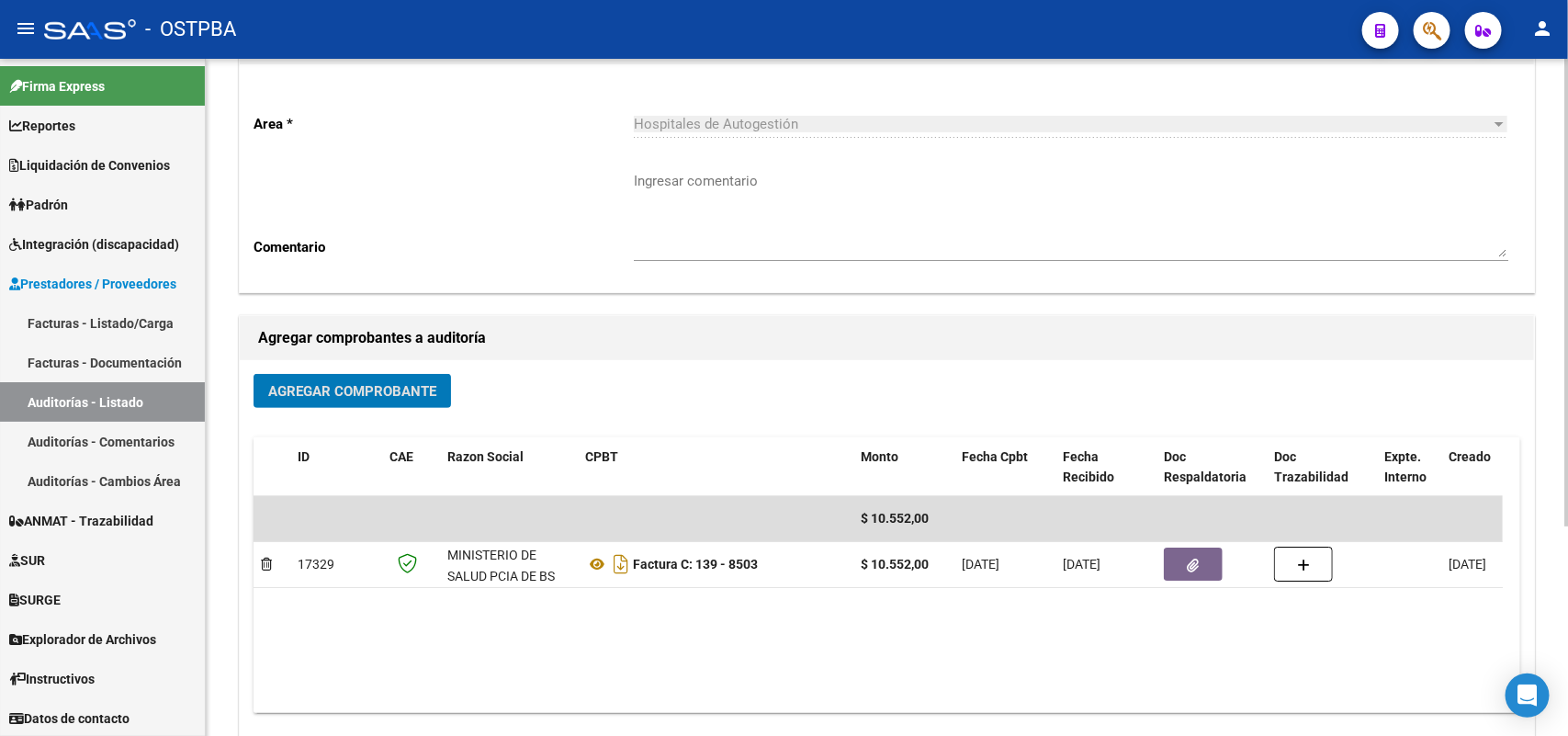
scroll to position [0, 0]
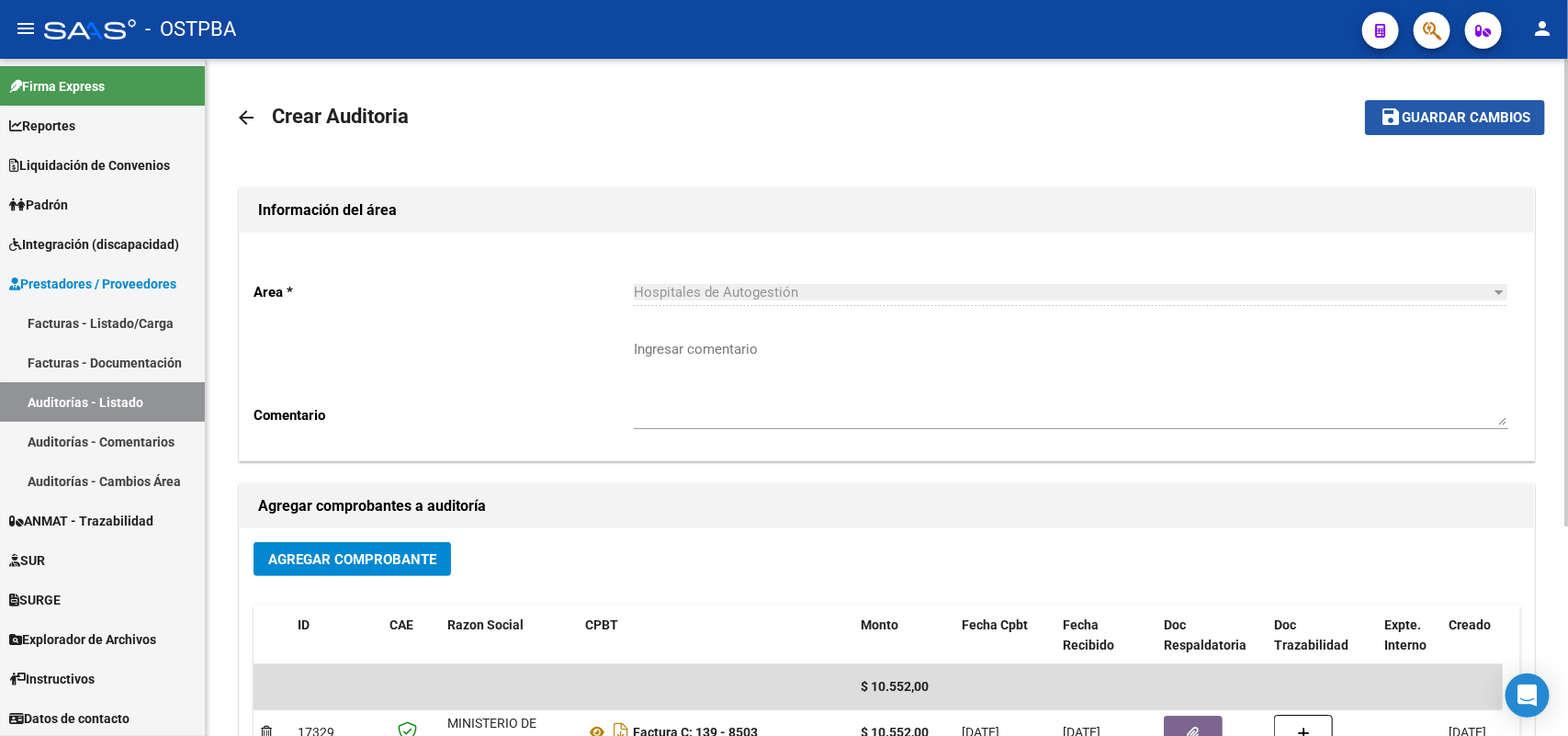
click at [1457, 117] on span "Guardar cambios" at bounding box center [1467, 118] width 128 height 17
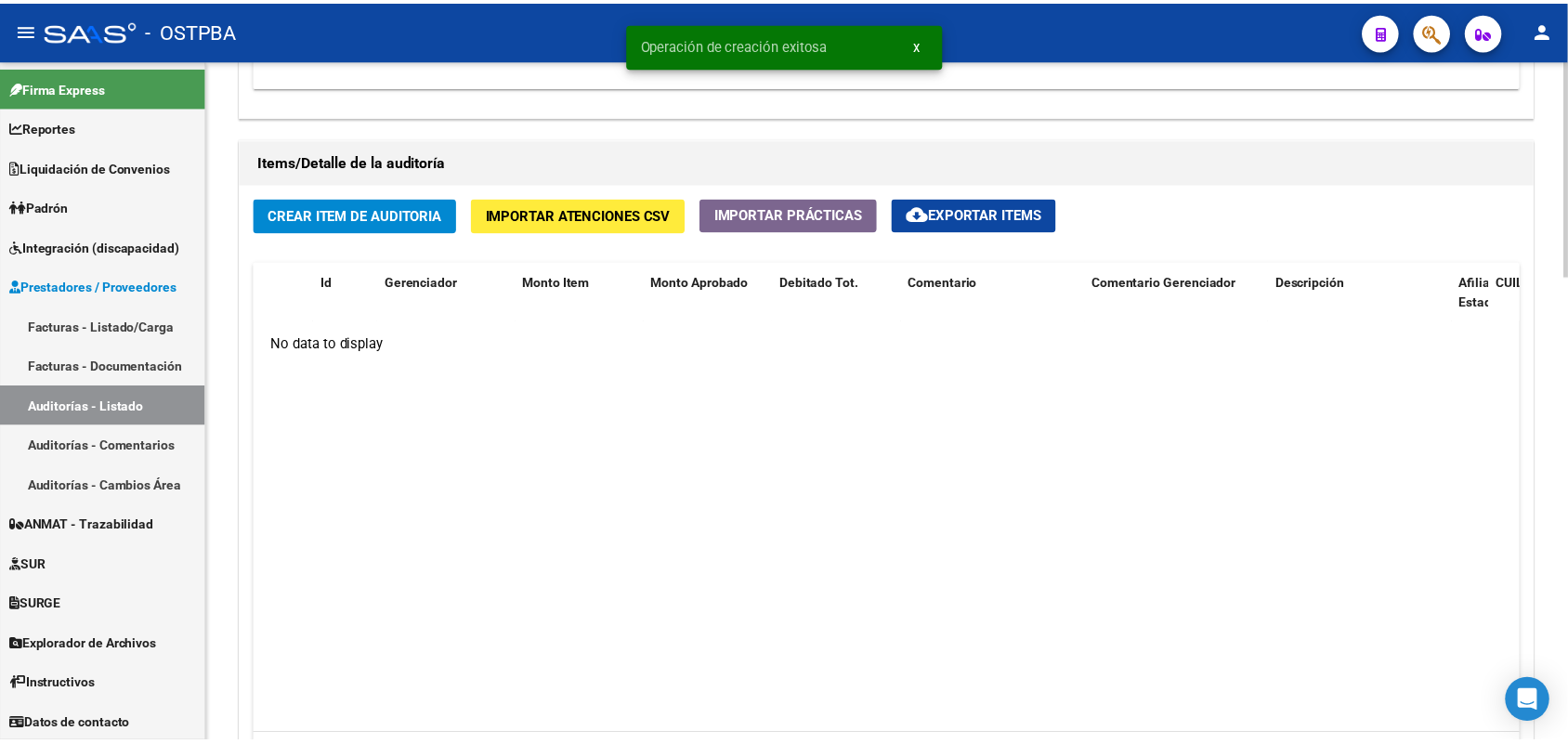
scroll to position [1277, 0]
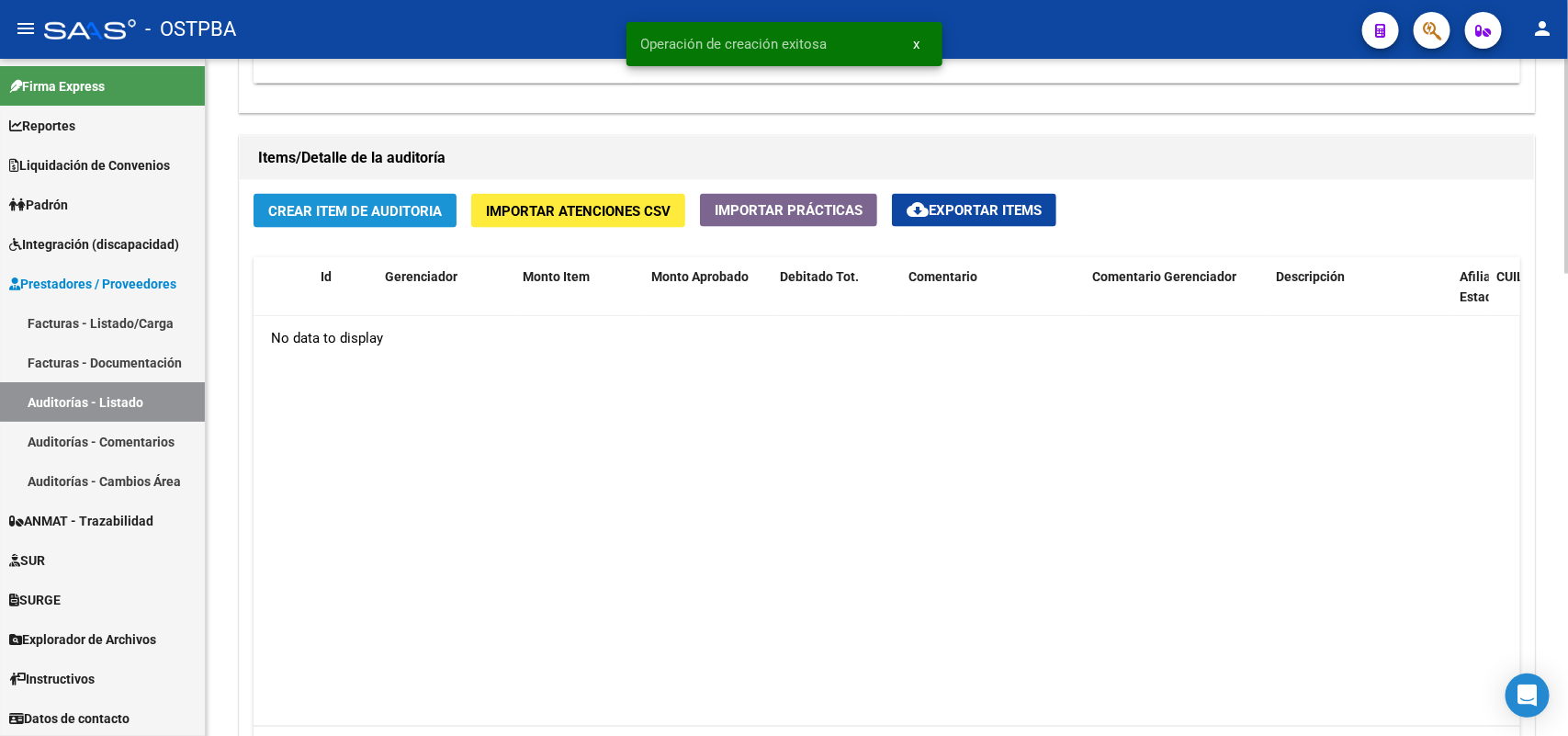
click at [402, 212] on span "Crear Item de Auditoria" at bounding box center [355, 211] width 173 height 17
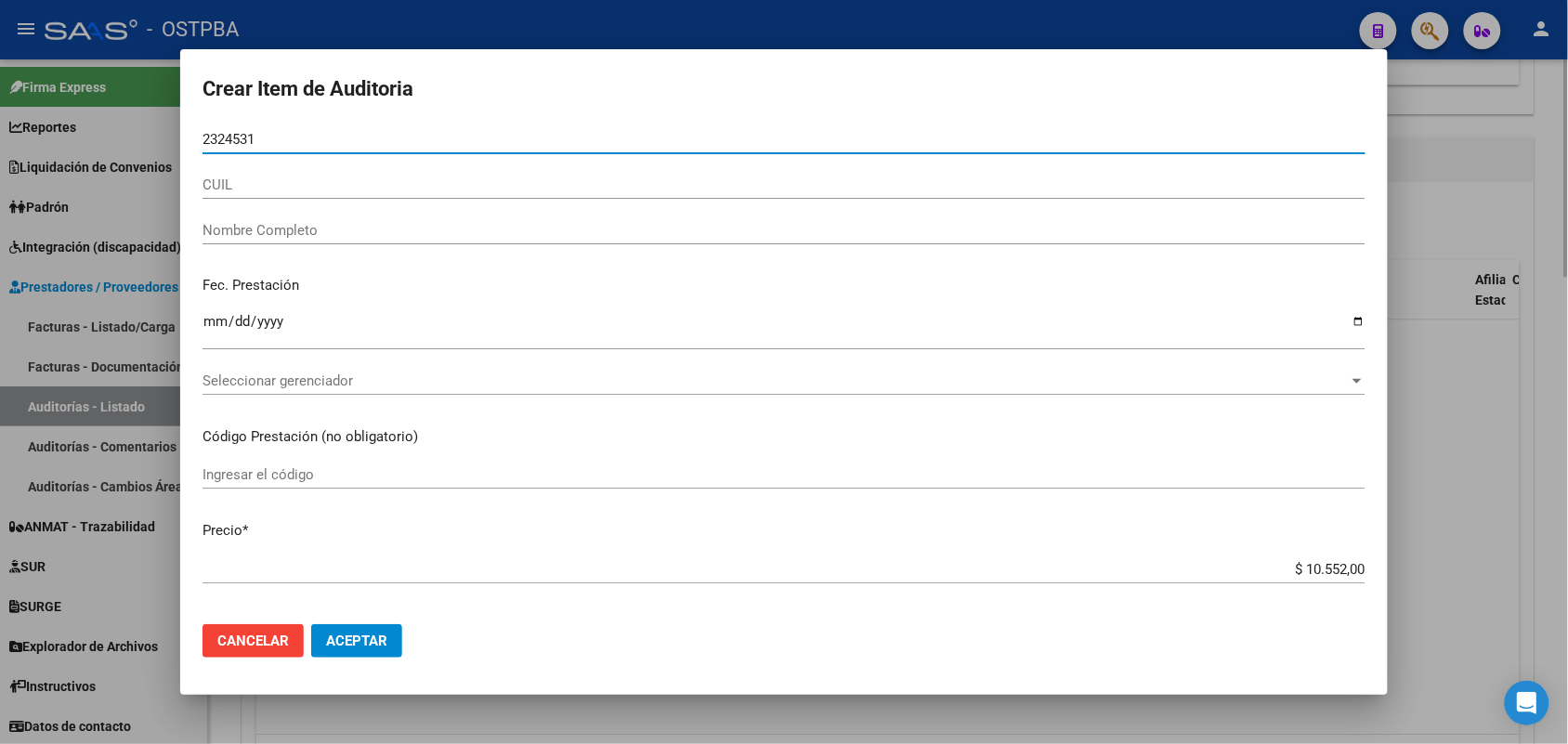
type input "23245312"
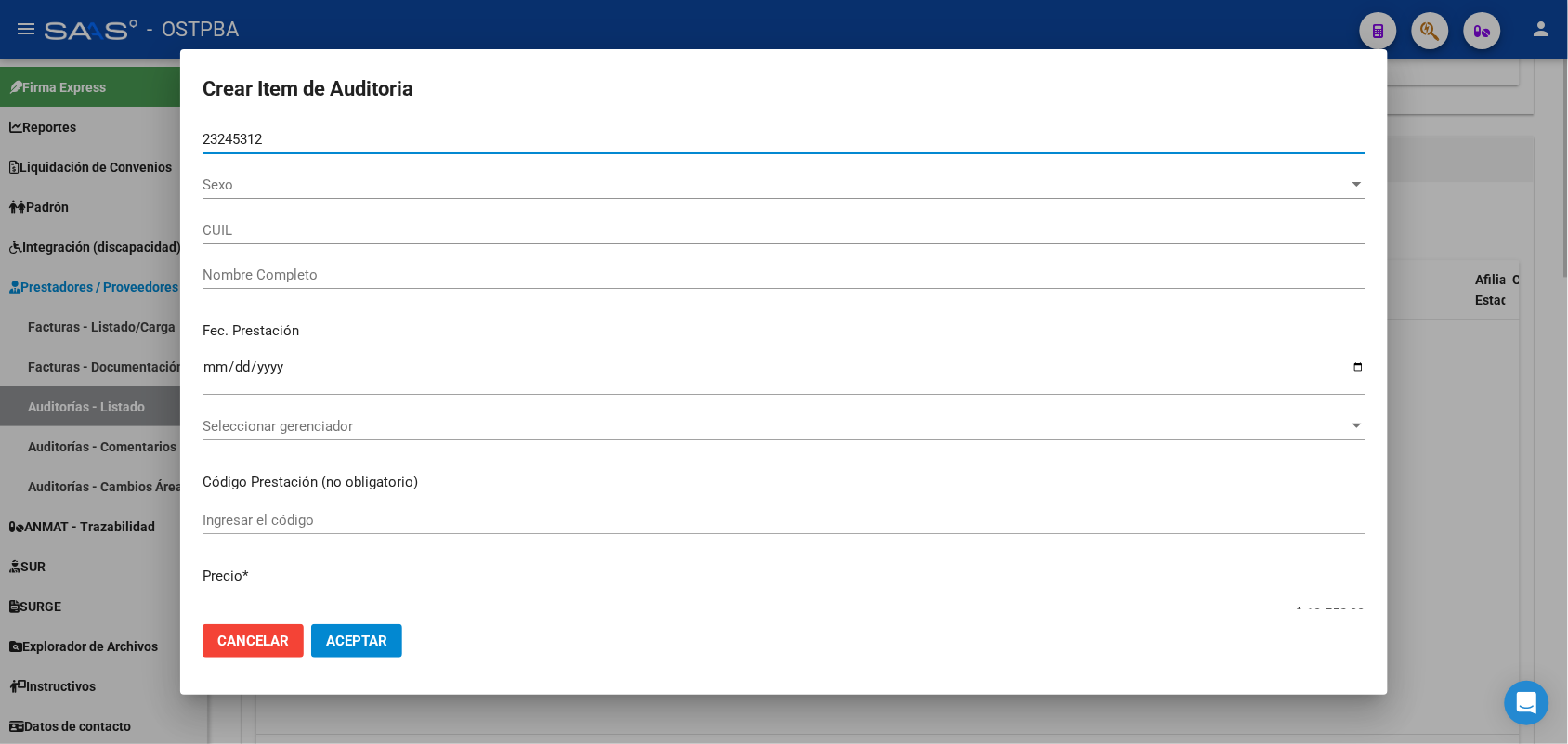
type input "27232453120"
type input "[PERSON_NAME] [PERSON_NAME] -"
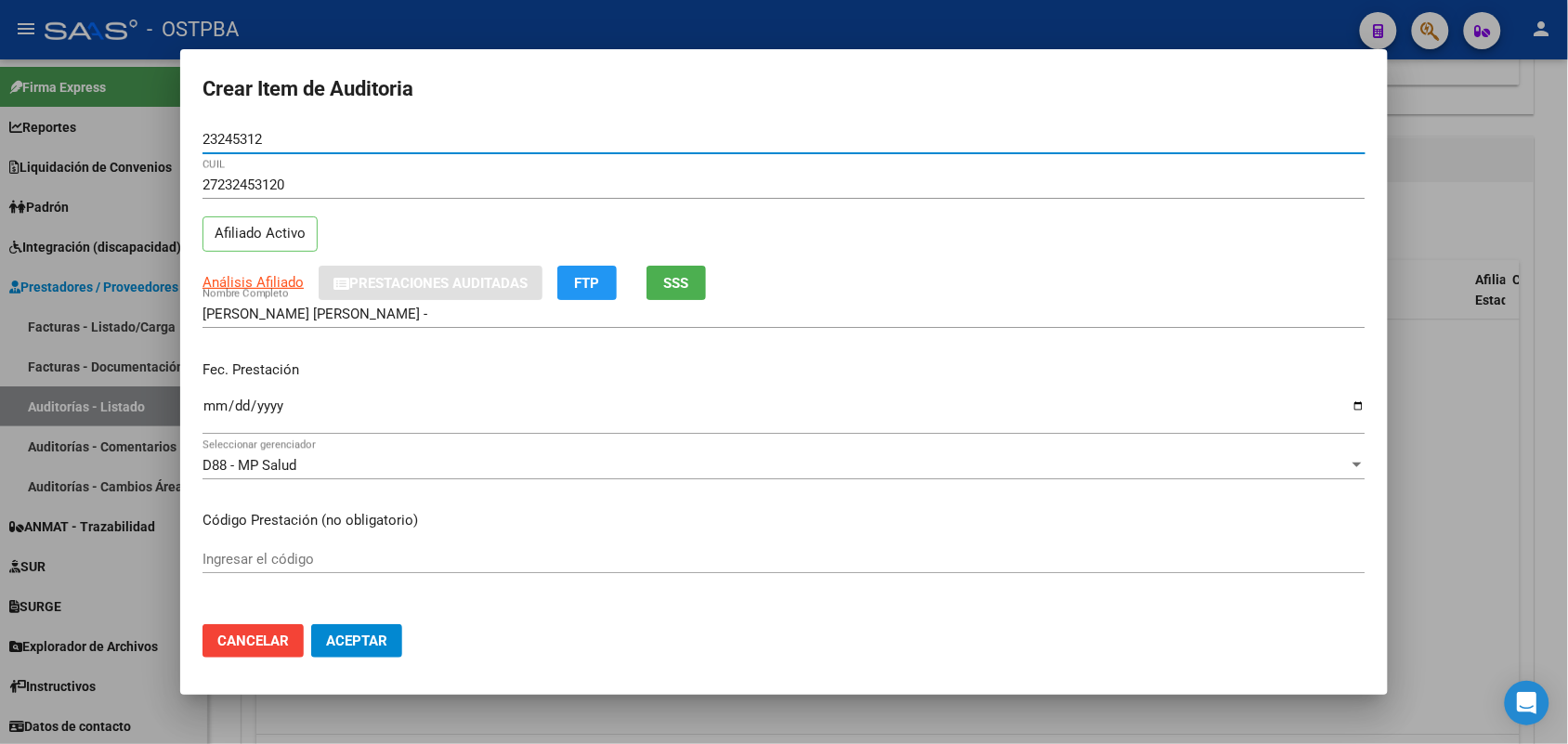
type input "23245312"
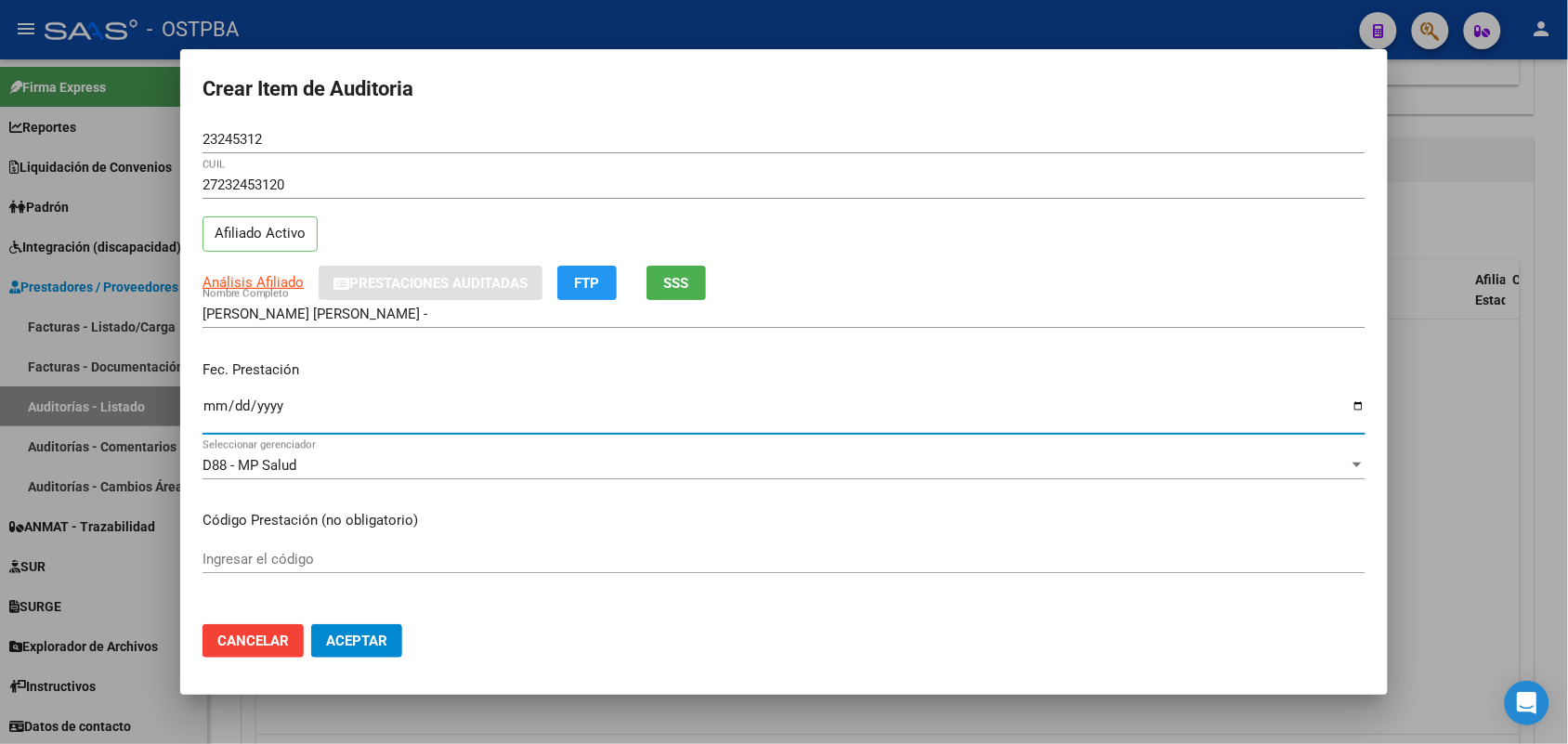
click at [212, 408] on input "Ingresar la fecha" at bounding box center [784, 413] width 1163 height 30
type input "[DATE]"
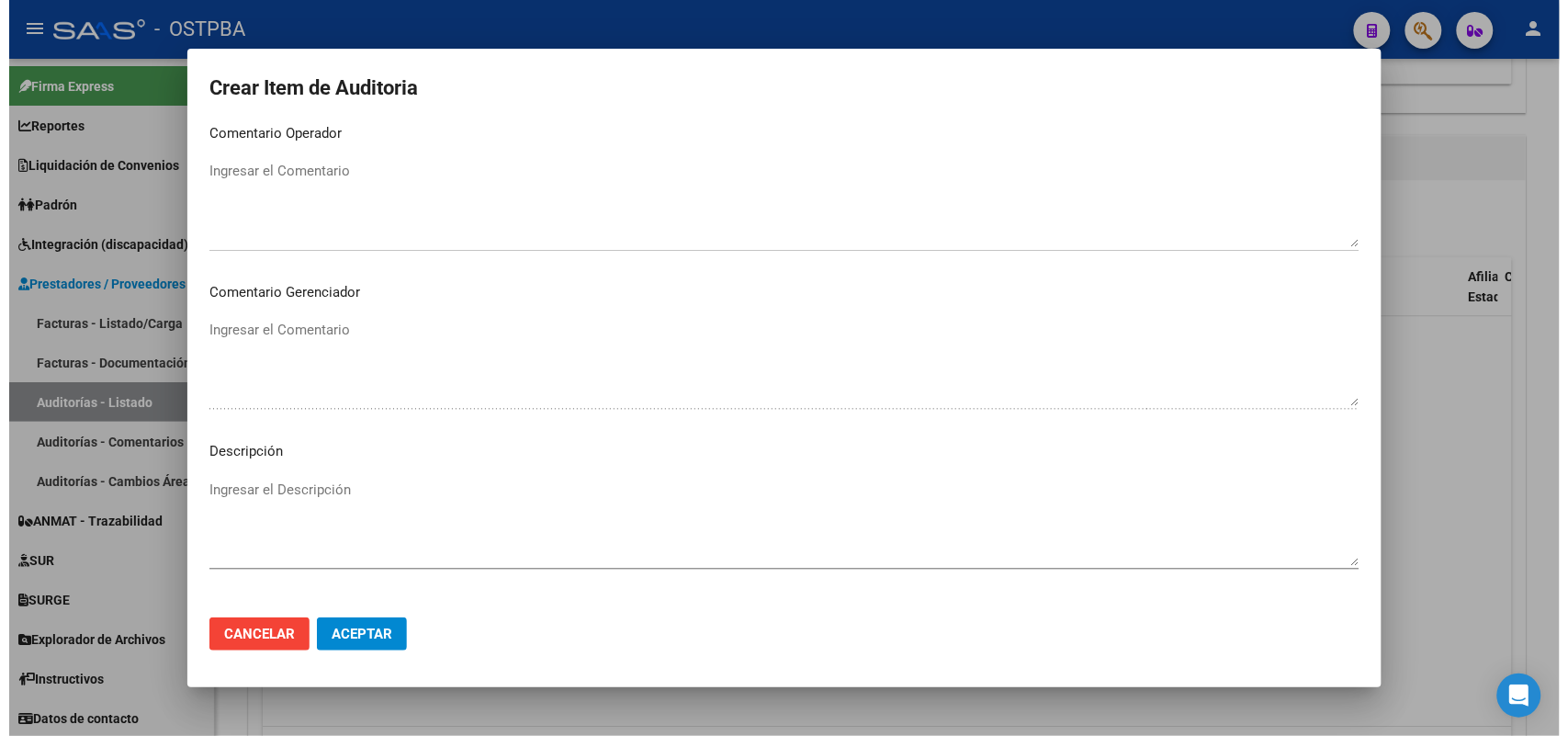
scroll to position [1016, 0]
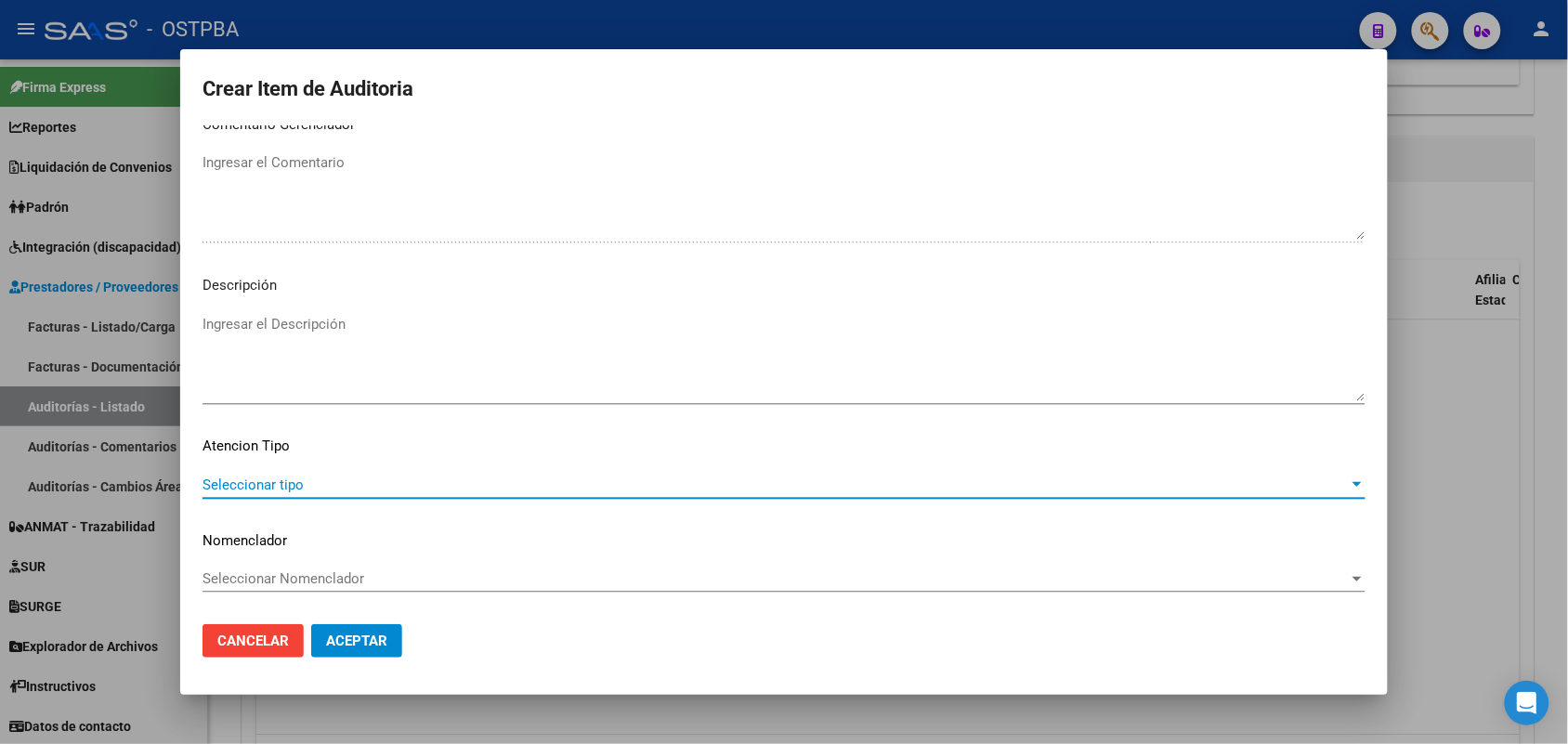
click at [290, 486] on span "Seleccionar tipo" at bounding box center [776, 484] width 1147 height 17
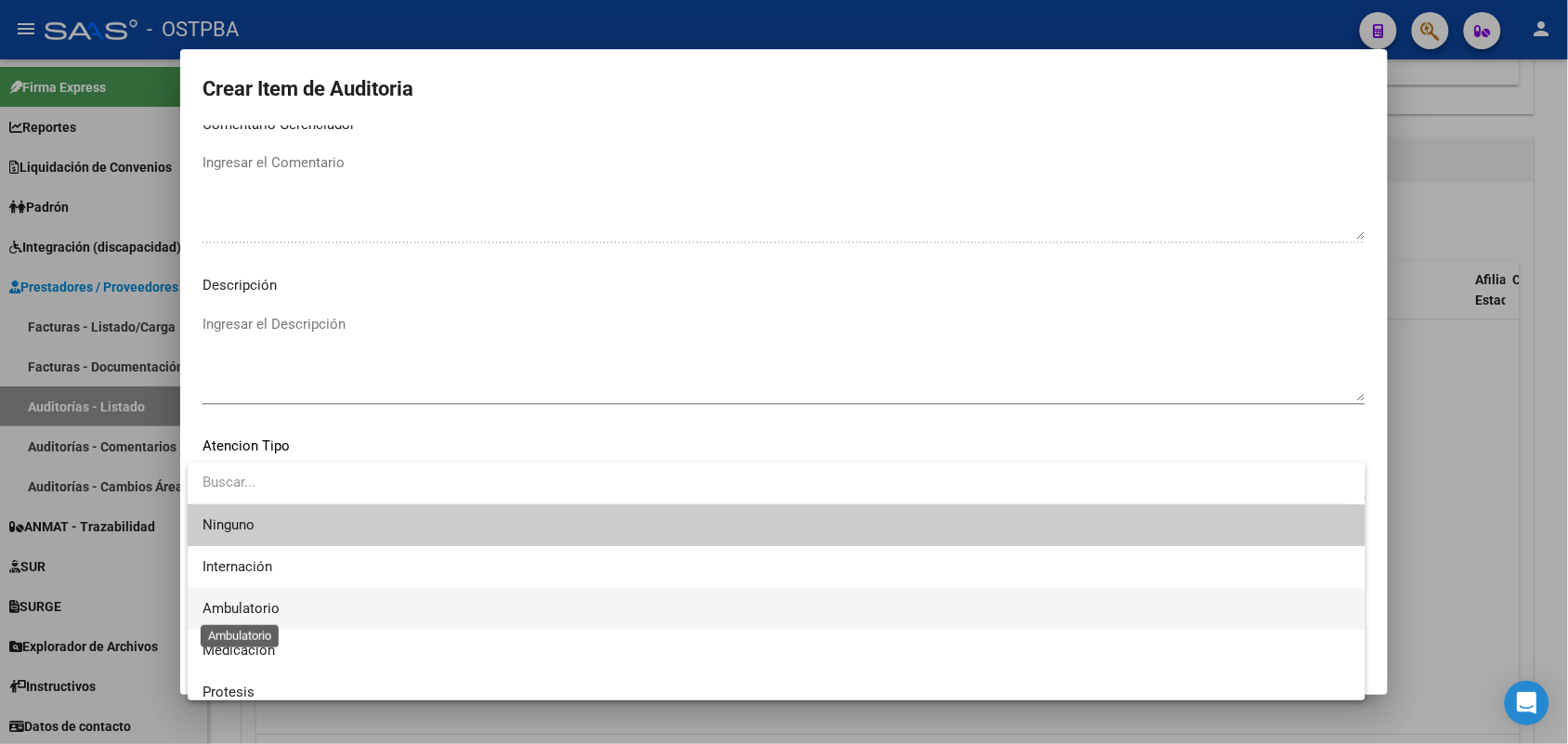
click at [274, 606] on span "Ambulatorio" at bounding box center [241, 608] width 77 height 17
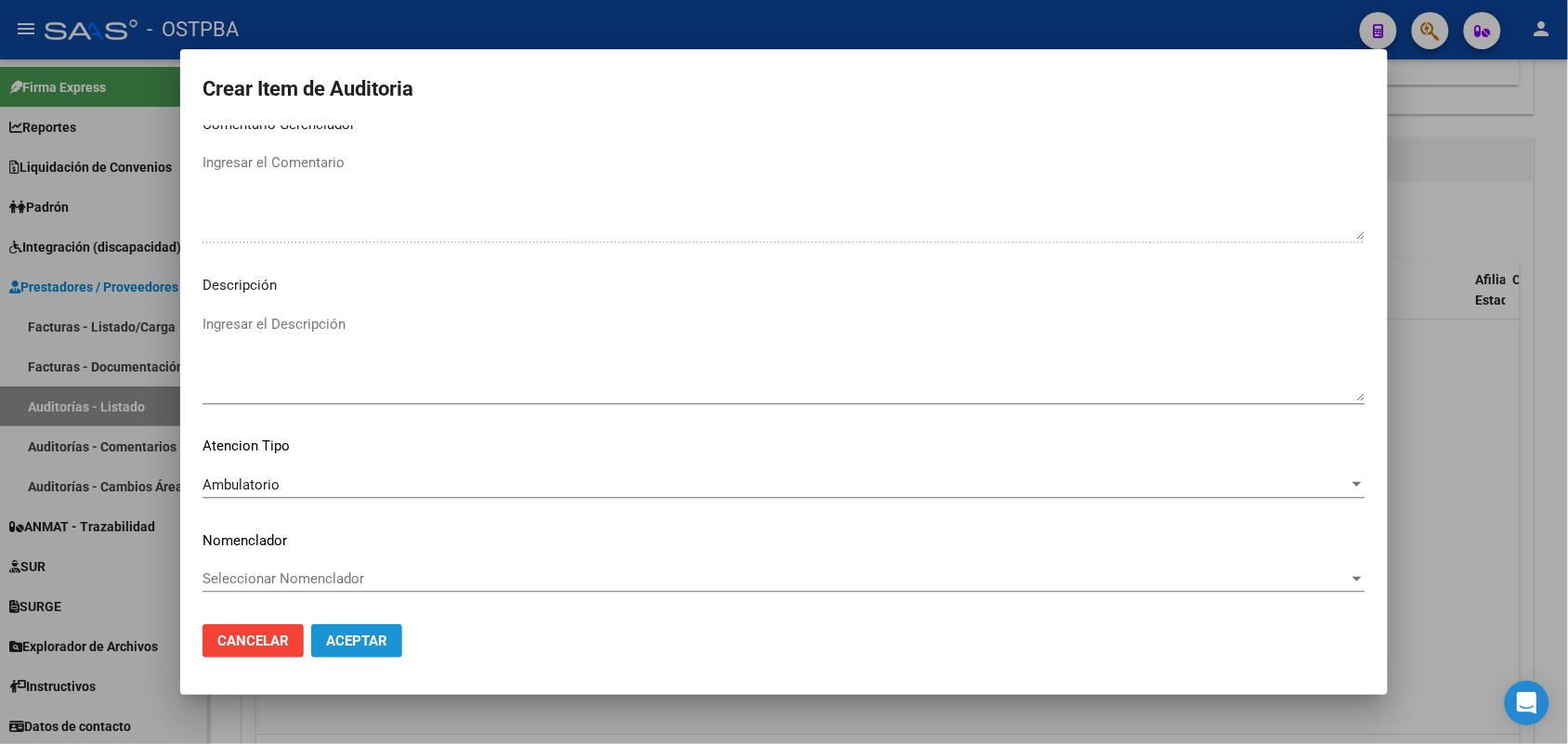
click at [369, 633] on span "Aceptar" at bounding box center [356, 641] width 61 height 17
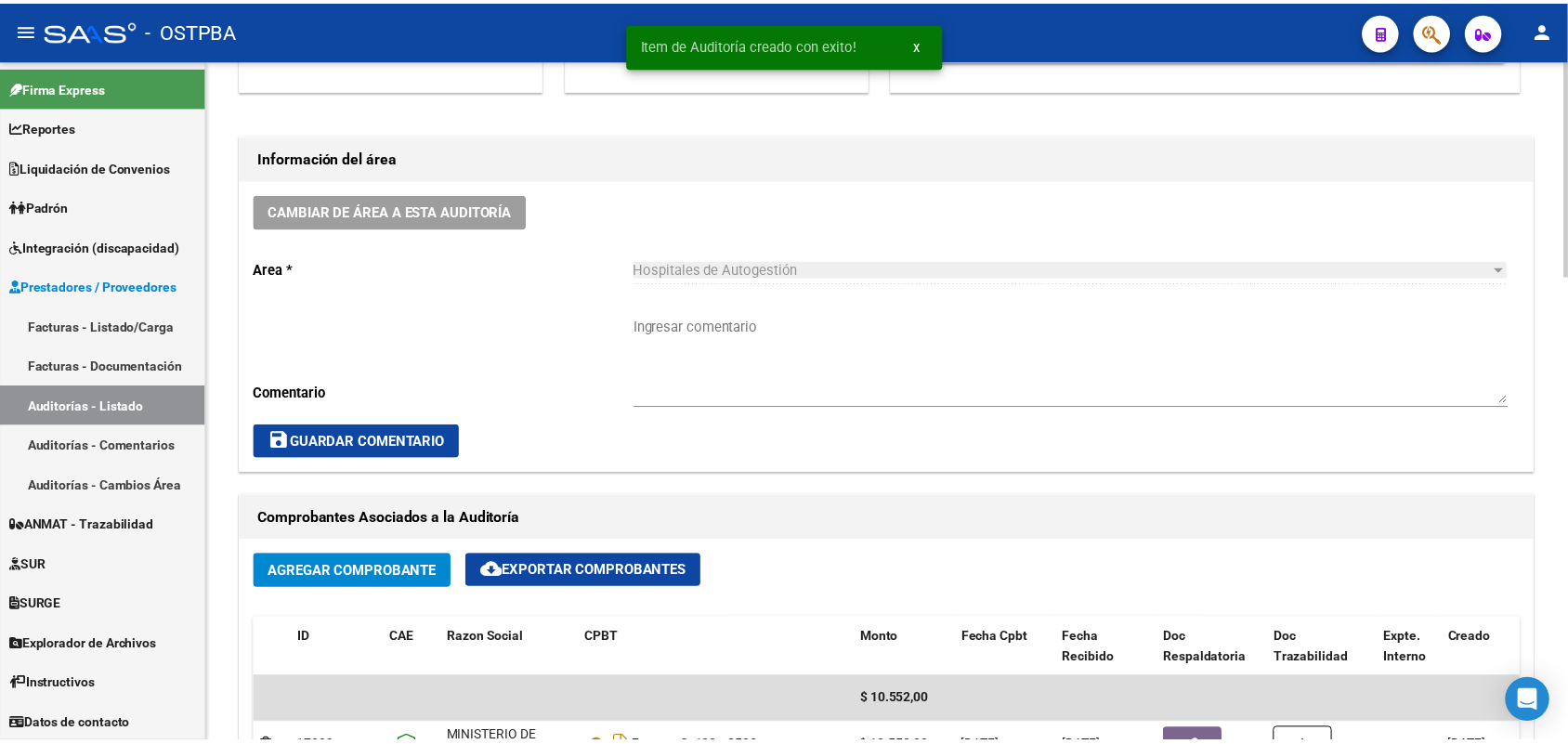
scroll to position [0, 0]
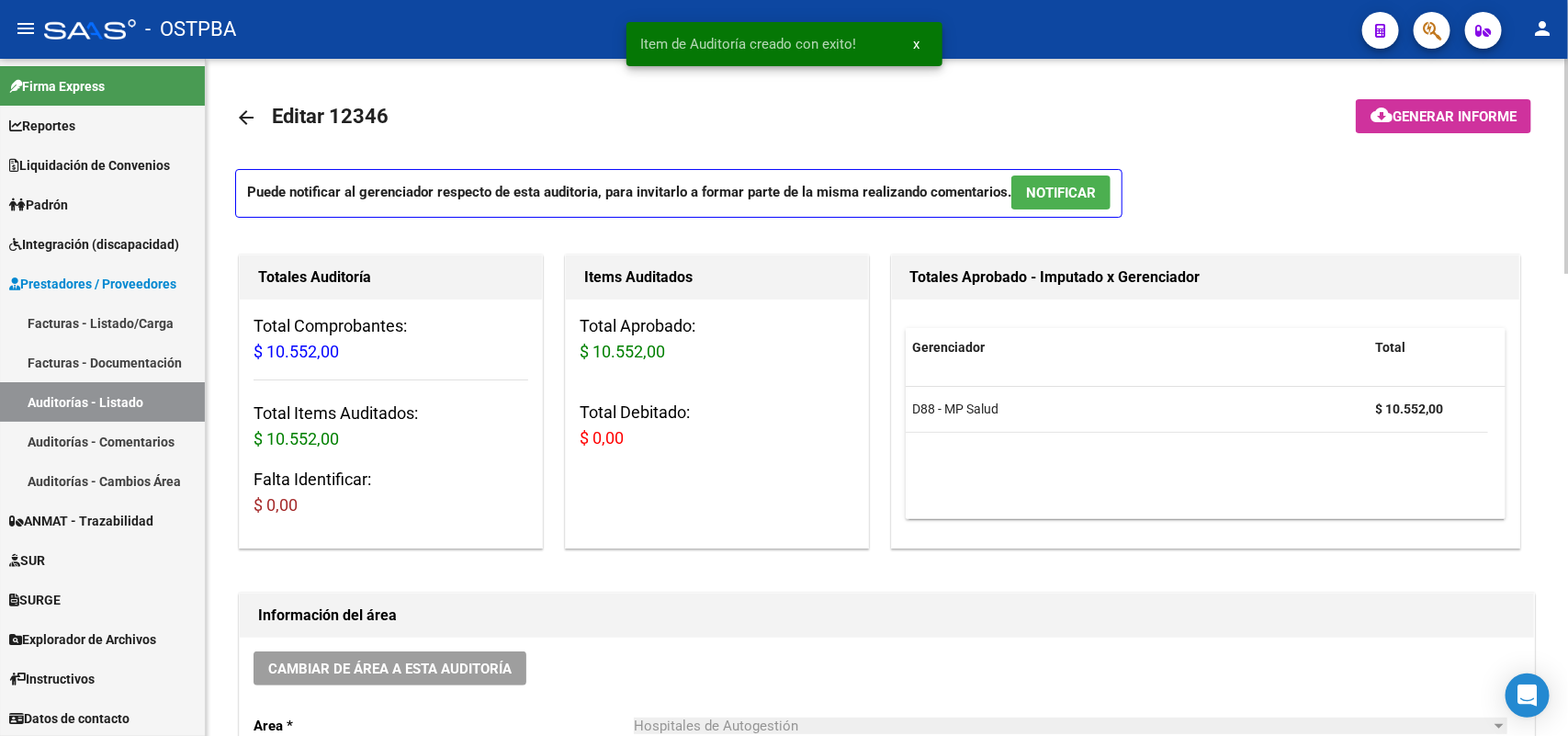
click at [1429, 113] on span "Generar informe" at bounding box center [1454, 116] width 124 height 17
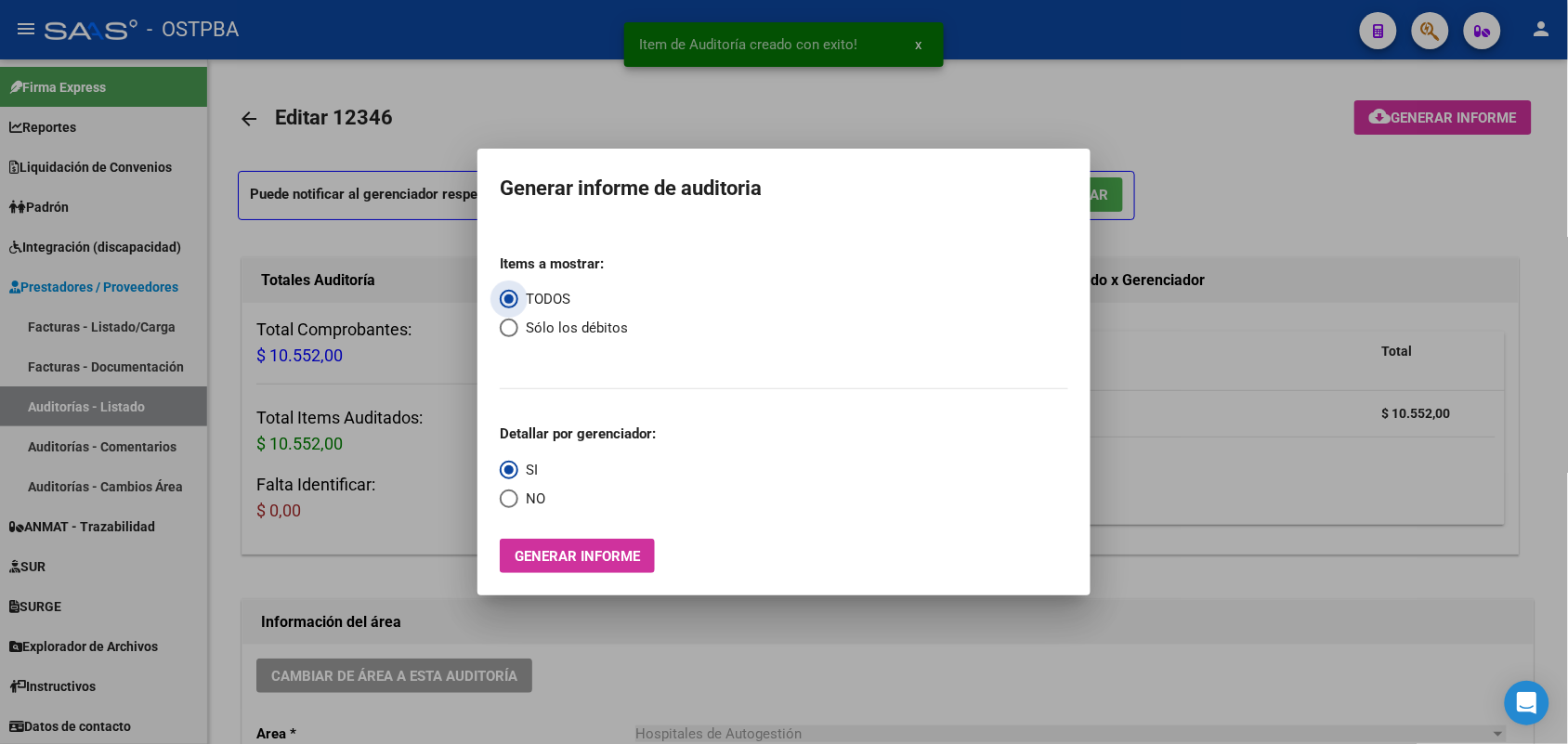
click at [616, 562] on span "Generar informe" at bounding box center [577, 556] width 125 height 17
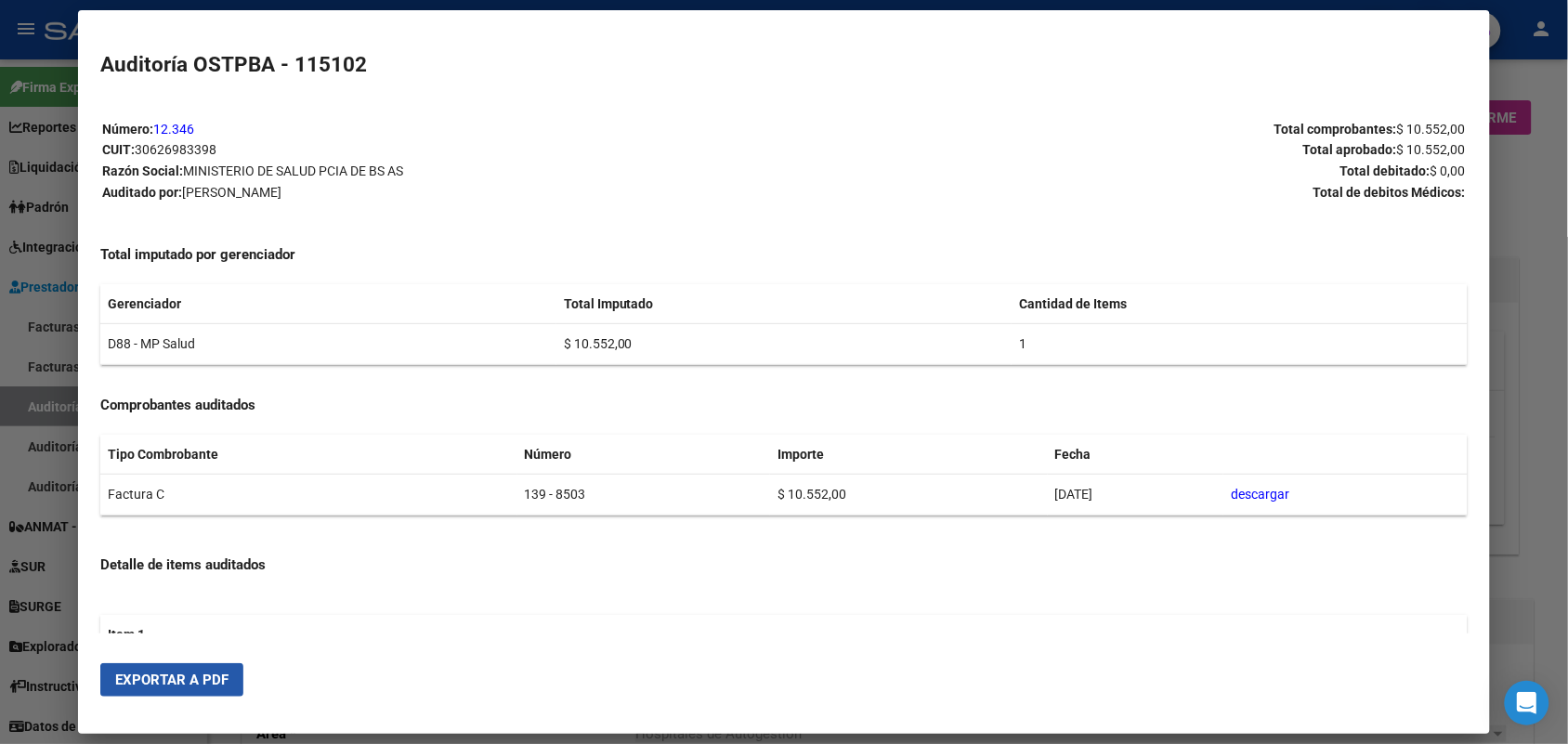
click at [203, 683] on span "Exportar a PDF" at bounding box center [171, 679] width 113 height 17
